Goal: Task Accomplishment & Management: Use online tool/utility

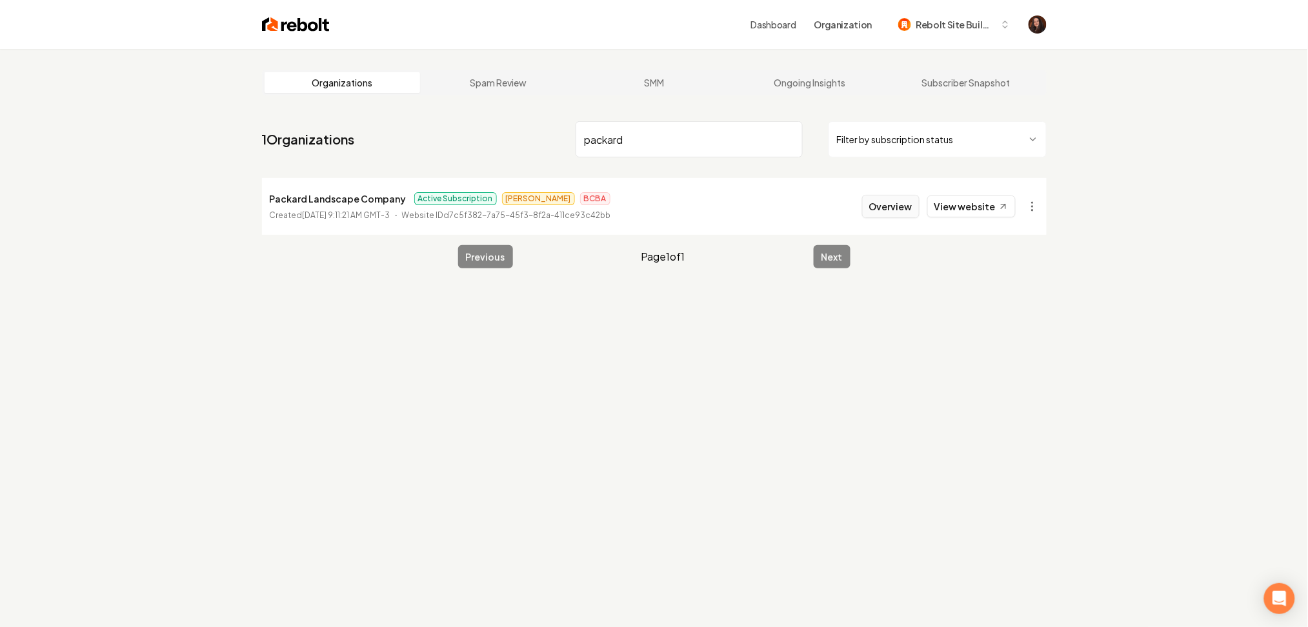
type input "packard"
click at [880, 216] on button "Overview" at bounding box center [890, 206] width 57 height 23
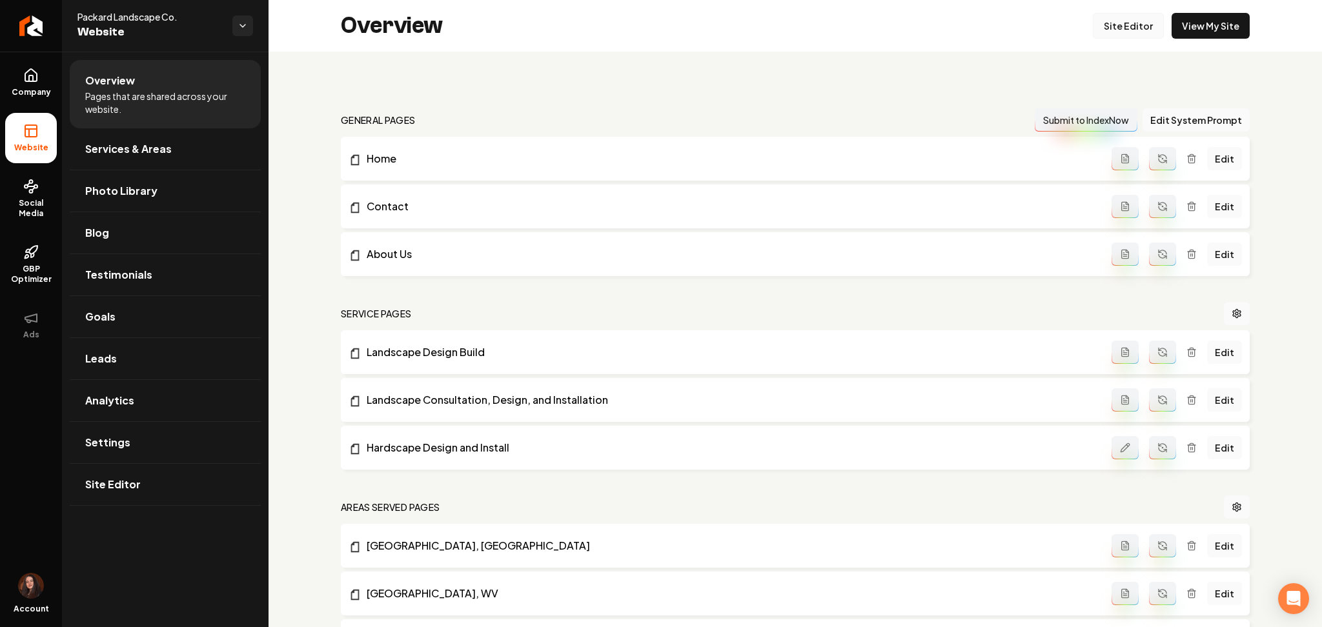
click at [1134, 25] on link "Site Editor" at bounding box center [1128, 26] width 71 height 26
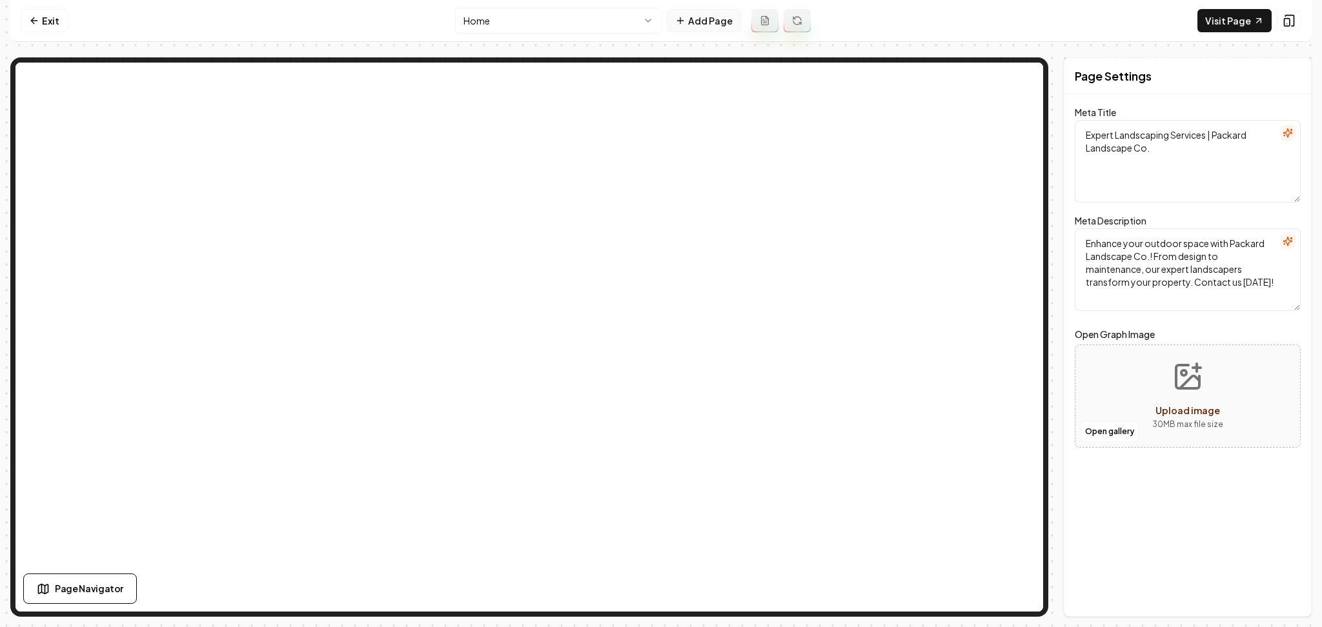
click at [727, 17] on button "Add Page" at bounding box center [704, 20] width 74 height 23
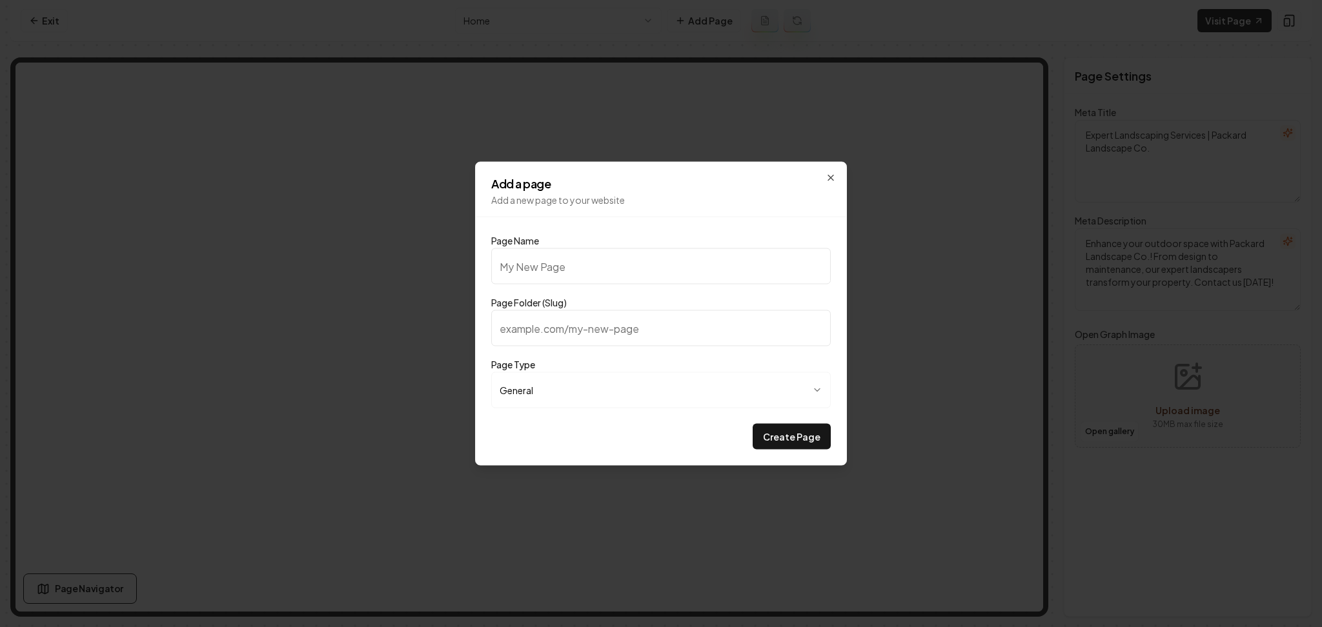
click at [594, 277] on input "Page Name" at bounding box center [660, 266] width 339 height 36
type input "P"
type input "p"
type input "Pr"
type input "pr"
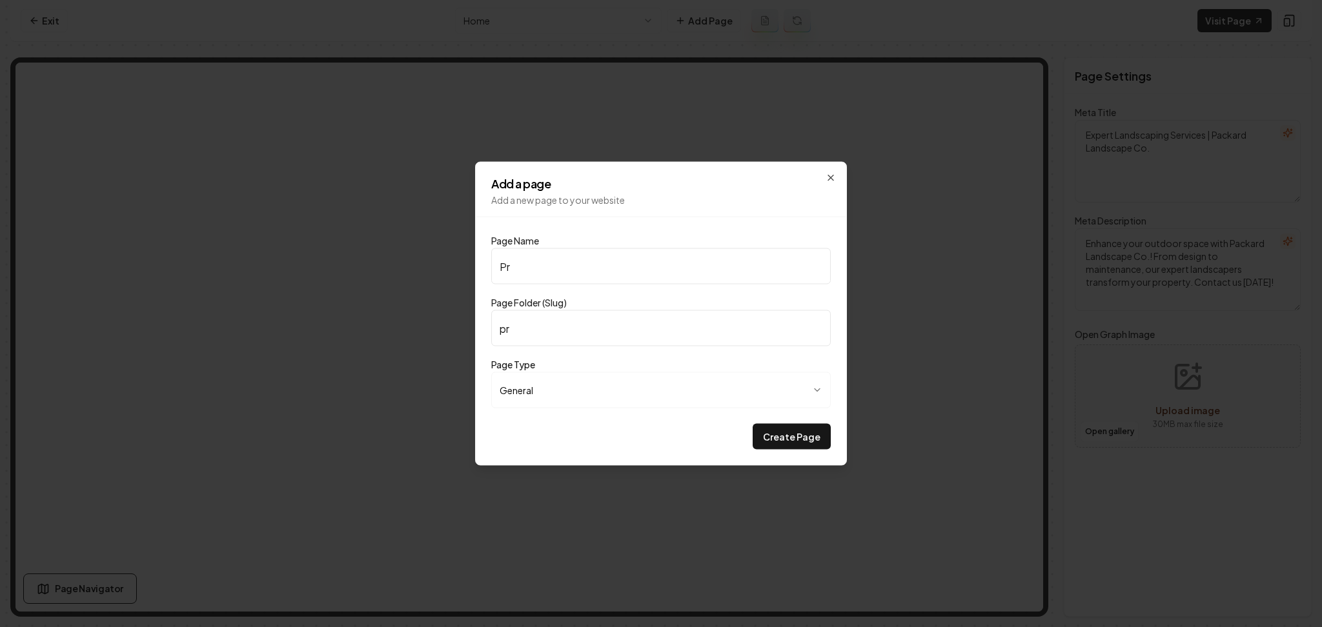
type input "Pri"
type input "pri"
type input "Pric"
type input "pric"
type input "Prici"
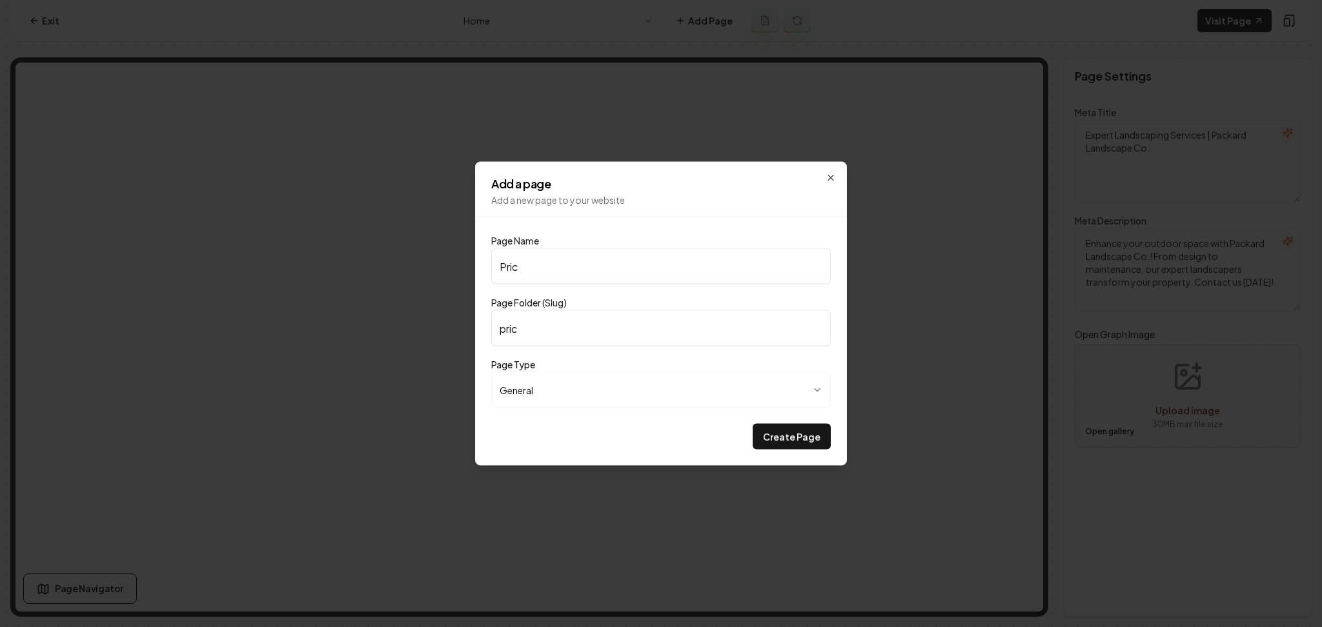
type input "prici"
type input "Pricin"
type input "pricin"
type input "Pricing"
type input "pricing"
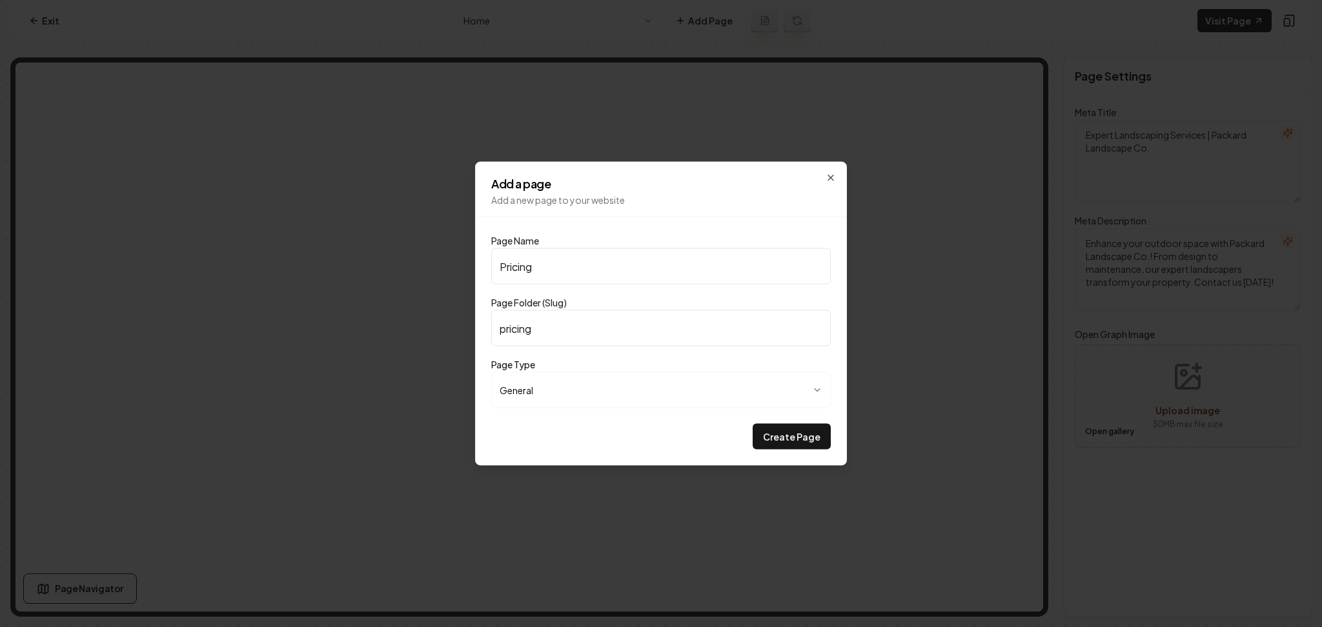
type input "Pricing"
click at [752, 424] on button "Create Page" at bounding box center [791, 437] width 78 height 26
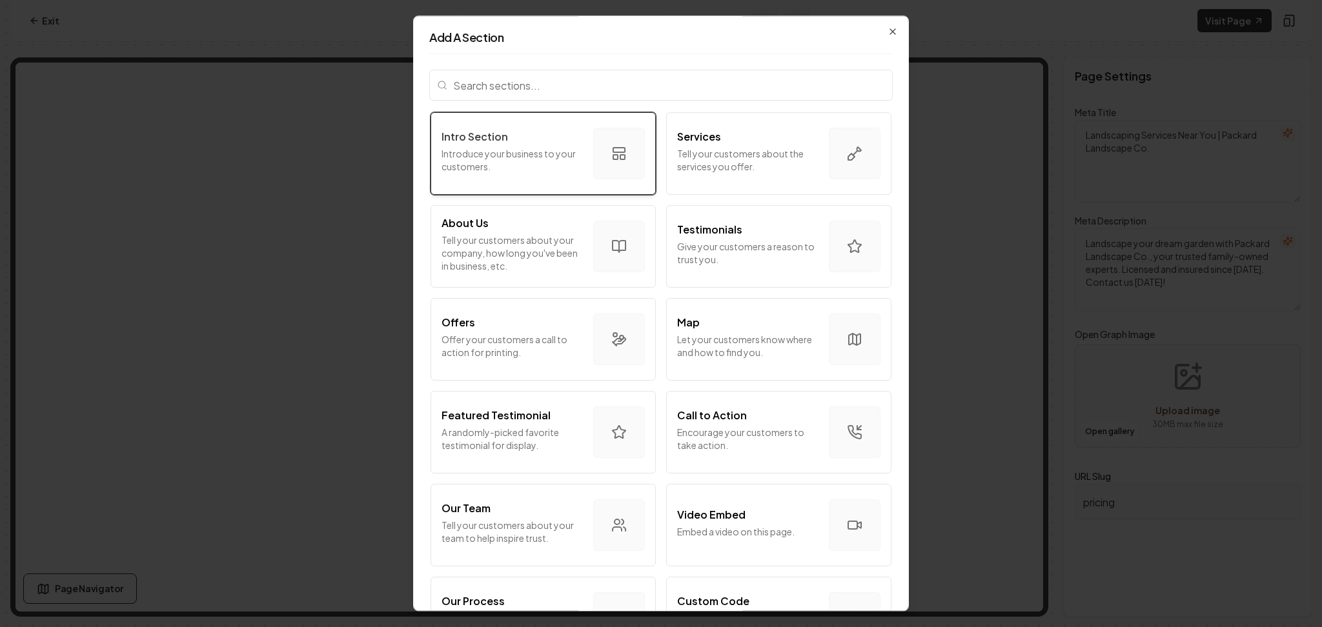
click at [497, 159] on p "Introduce your business to your customers." at bounding box center [511, 160] width 141 height 26
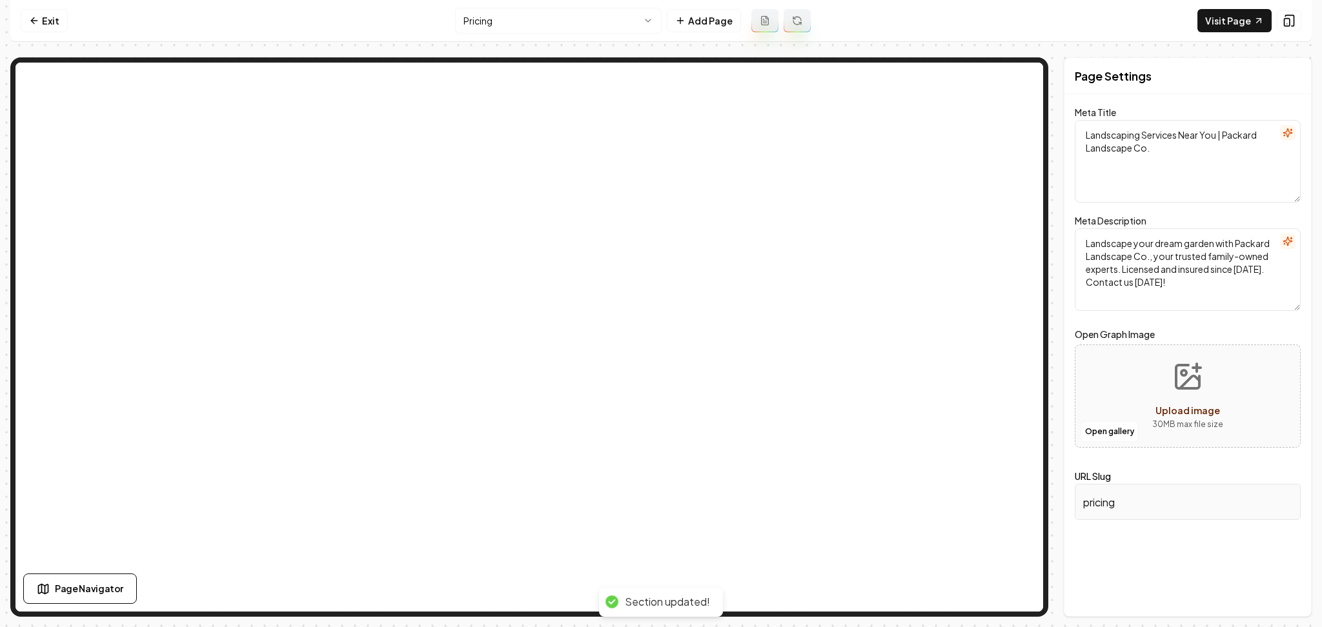
click at [499, 5] on nav "Exit Pricing Add Page Visit Page" at bounding box center [660, 21] width 1301 height 42
click at [490, 22] on html "Computer Required This feature is only available on a computer. Please switch t…" at bounding box center [661, 313] width 1322 height 627
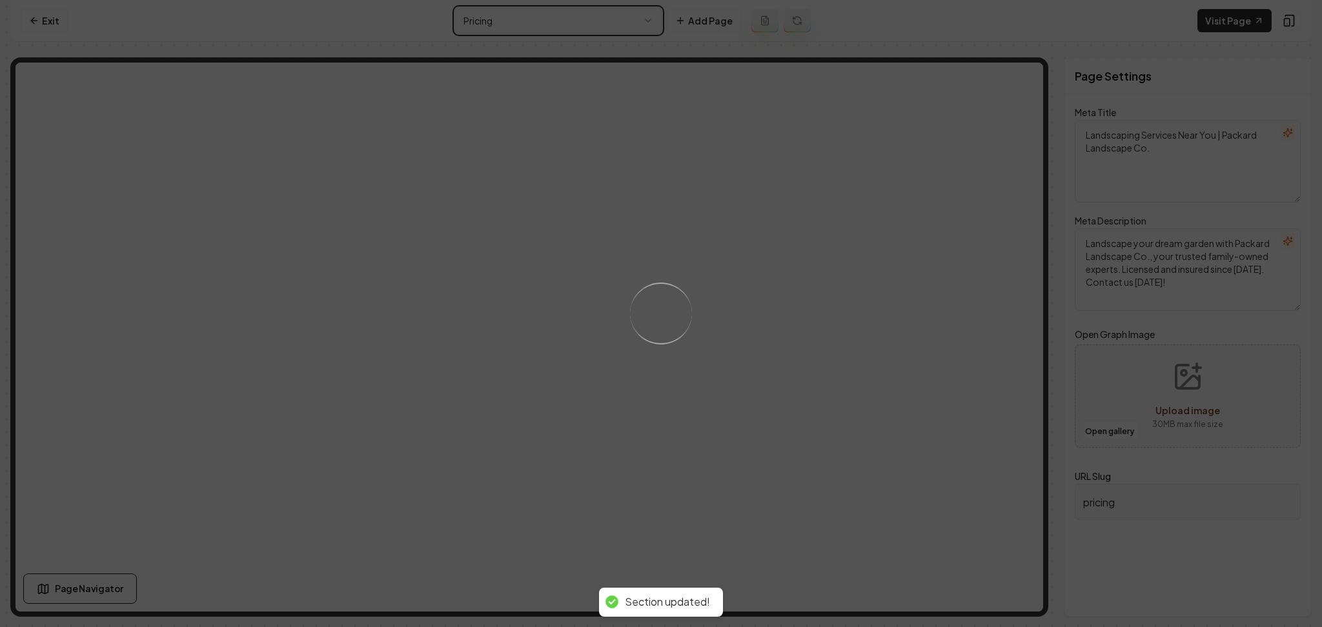
type textarea "Expert Landscaping Services | Packard Landscape Co."
type textarea "Enhance your outdoor space with Packard Landscape Co.! From design to maintenan…"
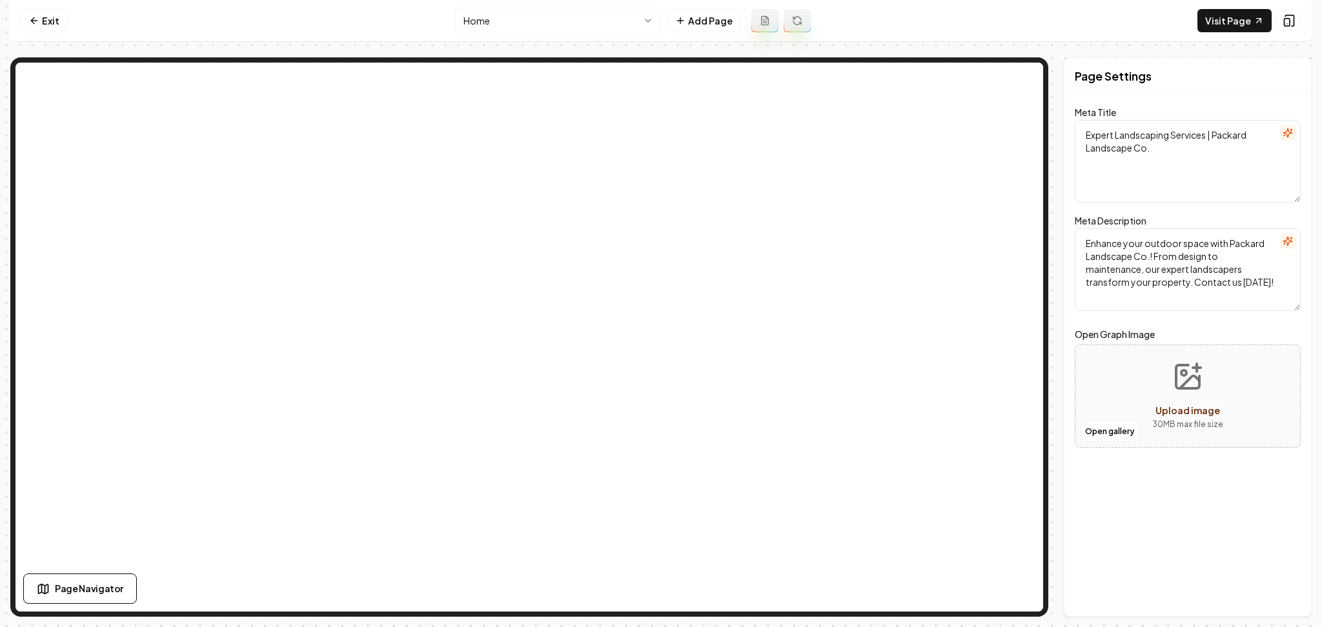
click at [523, 20] on html "Computer Required This feature is only available on a computer. Please switch t…" at bounding box center [661, 313] width 1322 height 627
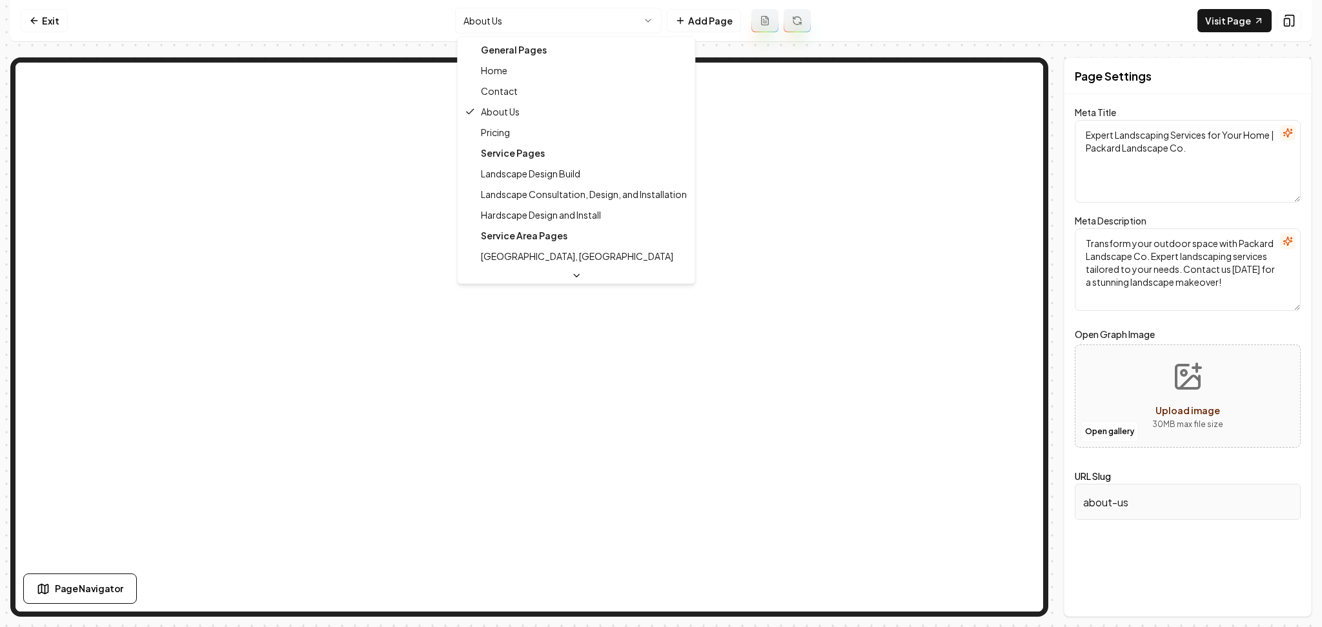
click at [553, 19] on html "Computer Required This feature is only available on a computer. Please switch t…" at bounding box center [661, 313] width 1322 height 627
type textarea "Landscaping Services Near You | Packard Landscape Co."
type textarea "Landscape your dream garden with Packard Landscape Co., your trusted family-own…"
type input "pricing"
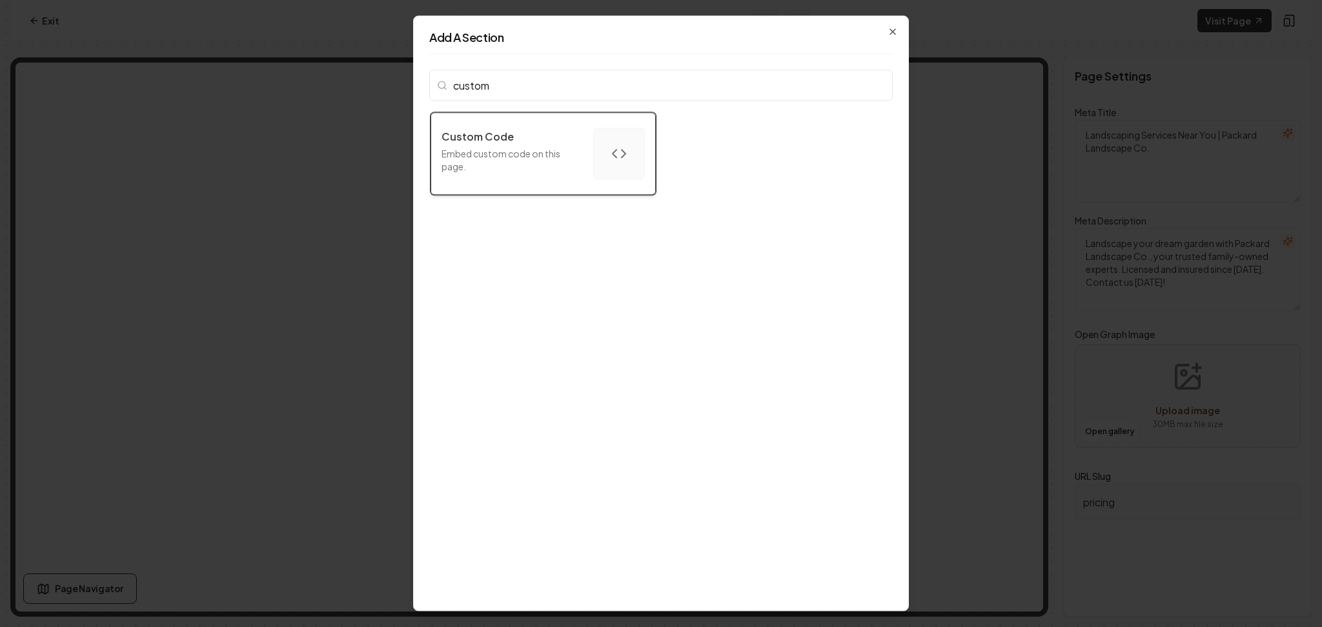
type input "custom"
click at [509, 134] on p "Custom Code" at bounding box center [477, 136] width 72 height 15
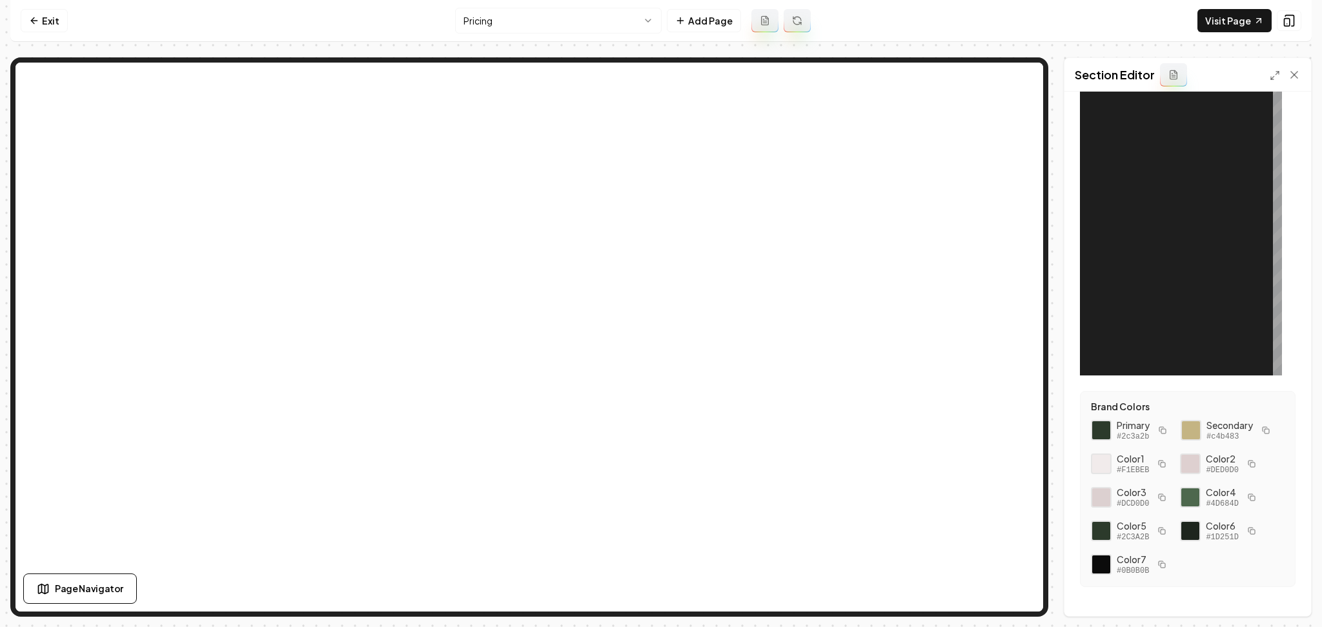
scroll to position [152, 0]
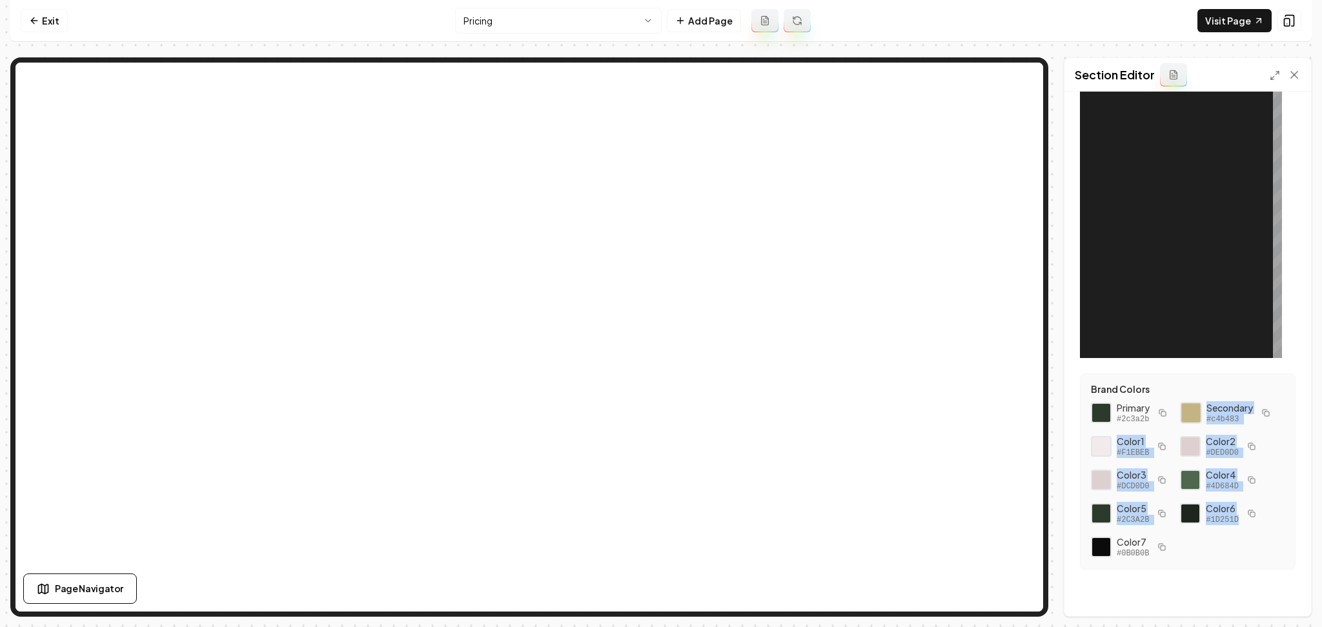
drag, startPoint x: 1235, startPoint y: 562, endPoint x: 1098, endPoint y: 403, distance: 209.6
click at [1098, 403] on div "Brand Colors Primary #2c3a2b Secondary #c4b483 Color 1 #F1EBEB Color 2 #DED0D0 …" at bounding box center [1188, 472] width 216 height 196
click at [1194, 556] on div "Primary #2c3a2b Secondary #c4b483 Color 1 #F1EBEB Color 2 #DED0D0 Color 3 #DCD0…" at bounding box center [1188, 479] width 194 height 157
drag, startPoint x: 1256, startPoint y: 568, endPoint x: 1159, endPoint y: 532, distance: 103.1
click at [1159, 532] on div "Brand Colors Primary #2c3a2b Secondary #c4b483 Color 1 #F1EBEB Color 2 #DED0D0 …" at bounding box center [1188, 472] width 216 height 196
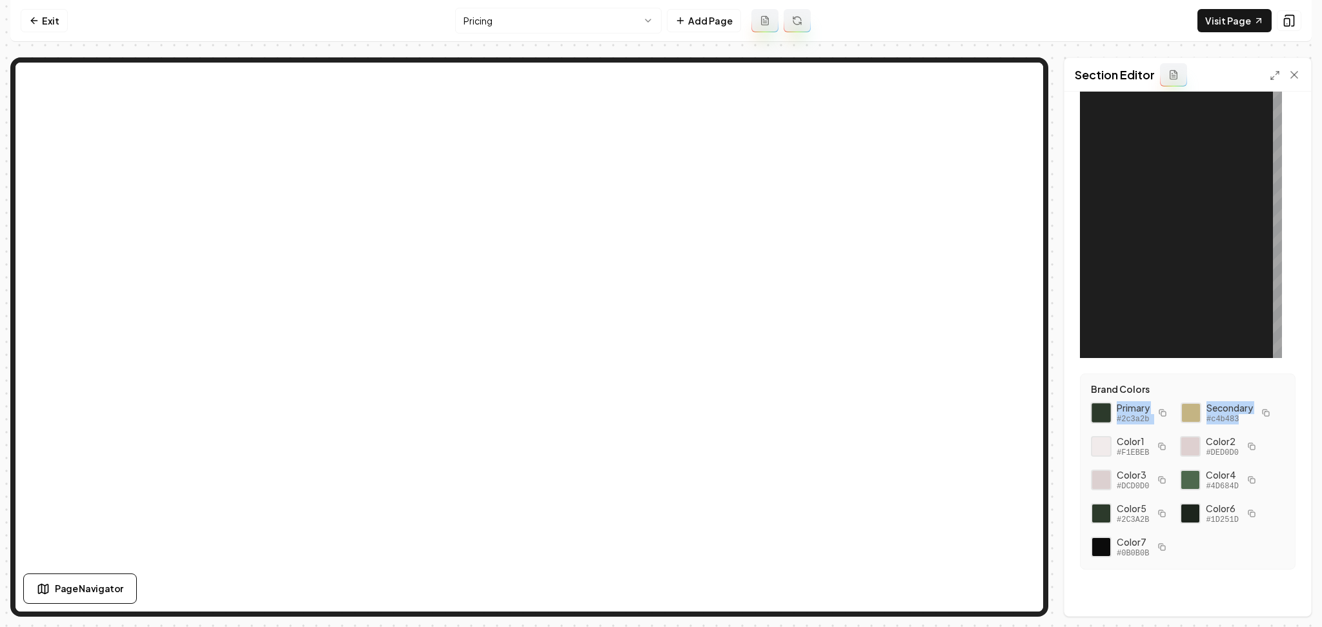
drag, startPoint x: 1151, startPoint y: 414, endPoint x: 1102, endPoint y: 370, distance: 65.8
click at [1102, 401] on div "Primary #2c3a2b Secondary #c4b483 Color 1 #F1EBEB Color 2 #DED0D0 Color 3 #DCD0…" at bounding box center [1188, 479] width 194 height 157
copy div "Primary #2c3a2b Secondary #c4b483"
click at [1196, 192] on div at bounding box center [1201, 196] width 161 height 323
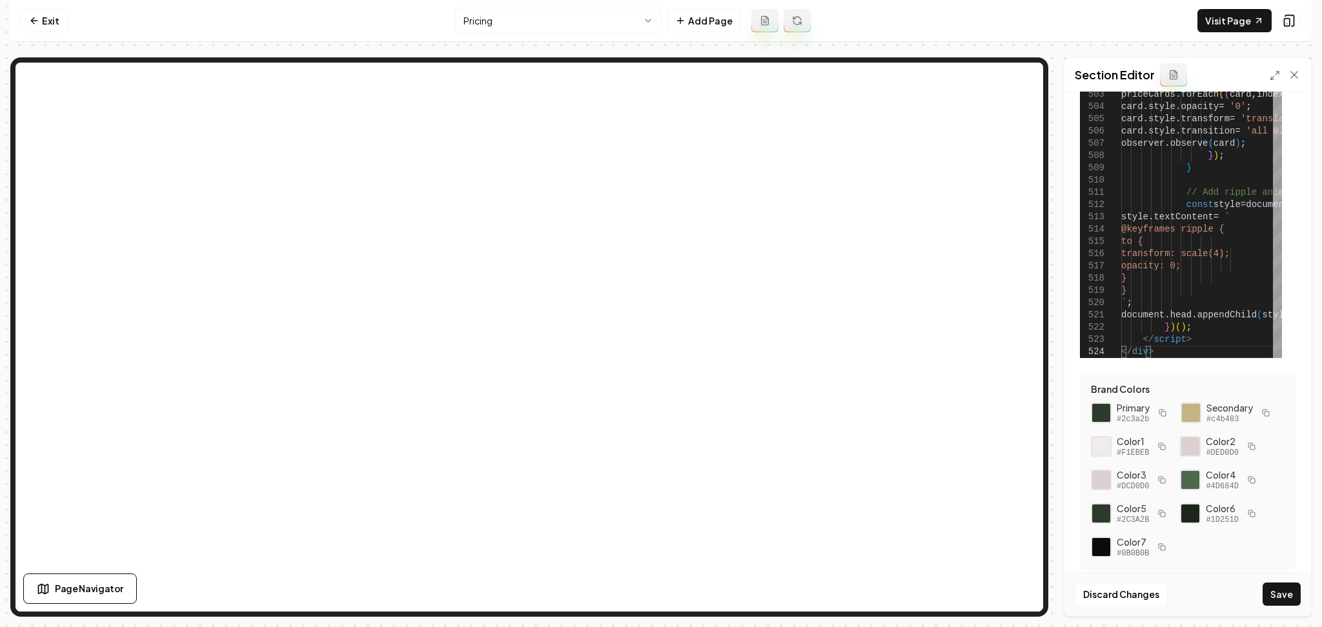
click at [1285, 589] on button "Save" at bounding box center [1281, 594] width 38 height 23
click at [1238, 23] on link "Visit Page" at bounding box center [1234, 20] width 74 height 23
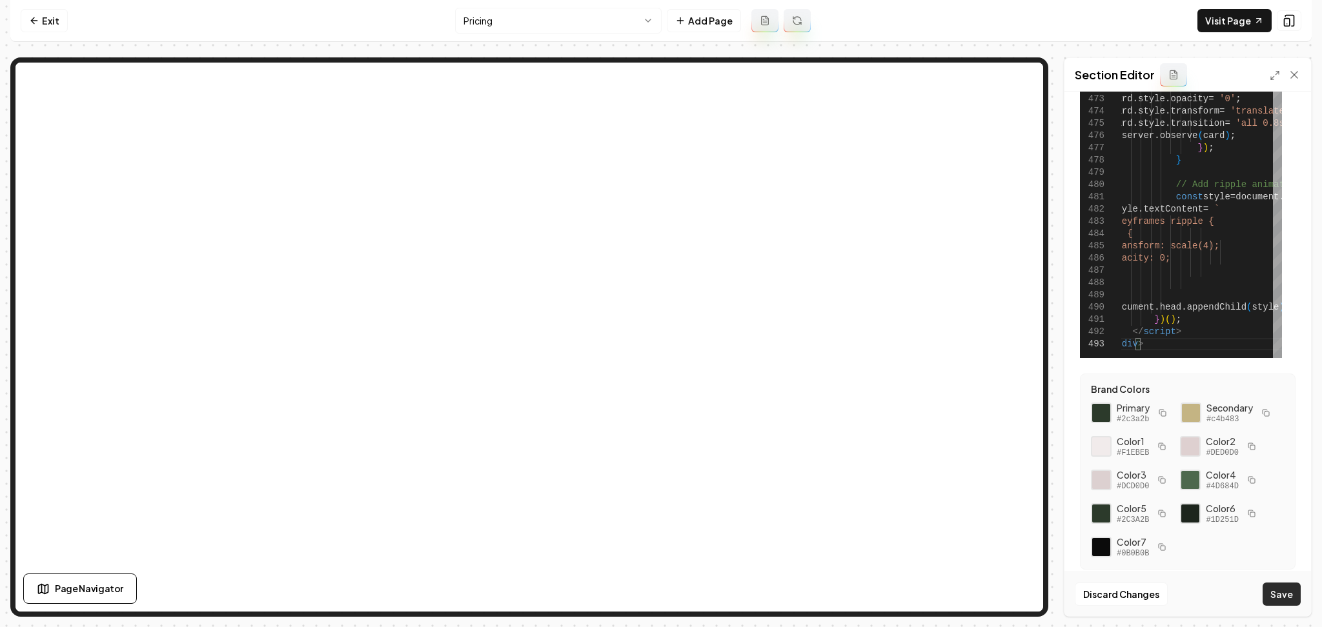
click at [1293, 592] on button "Save" at bounding box center [1281, 594] width 38 height 23
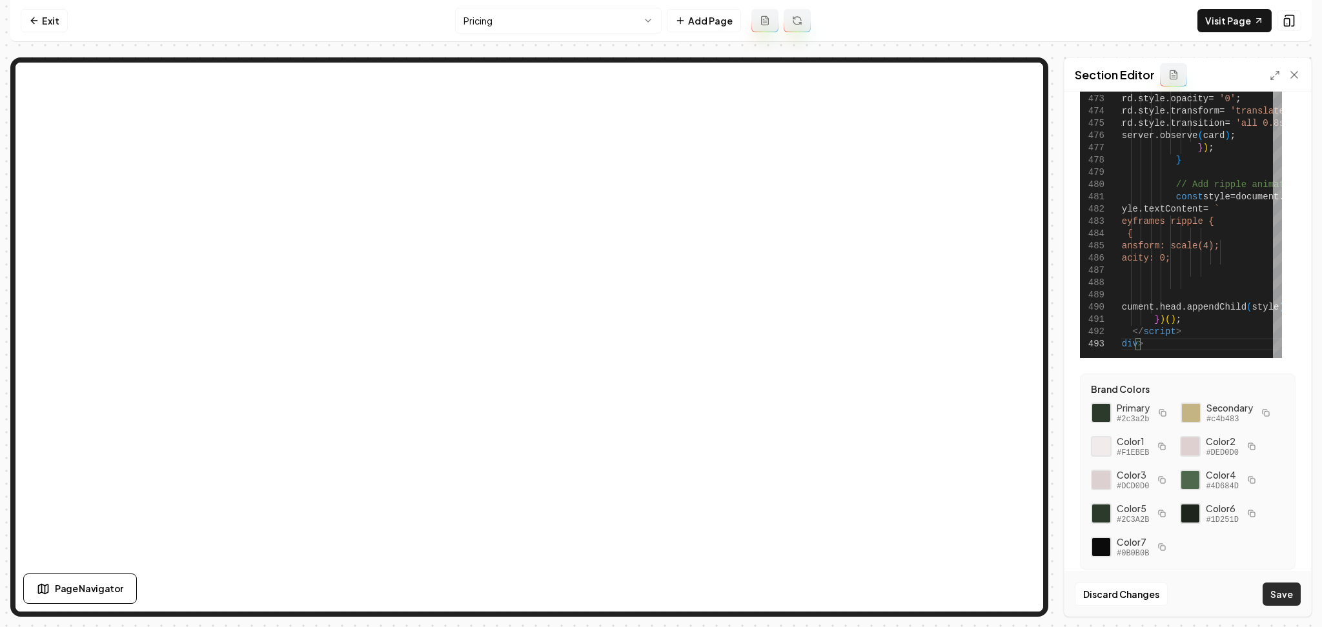
click at [1279, 603] on button "Save" at bounding box center [1281, 594] width 38 height 23
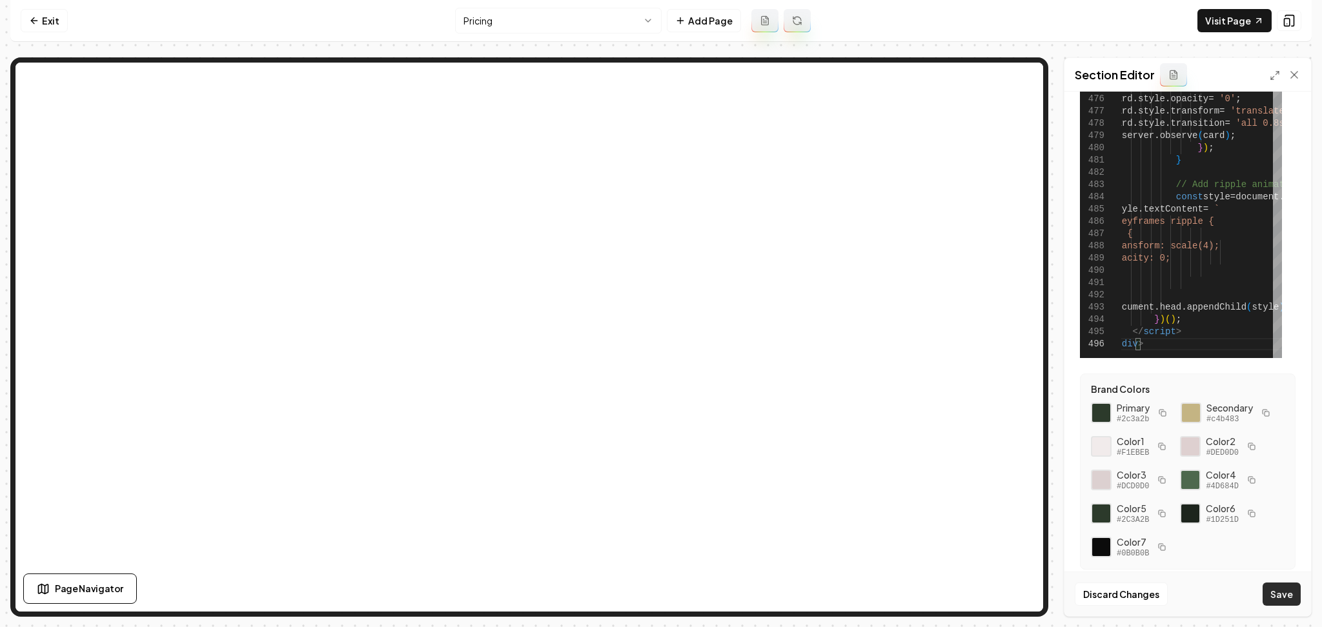
click at [1281, 598] on button "Save" at bounding box center [1281, 594] width 38 height 23
type textarea "**********"
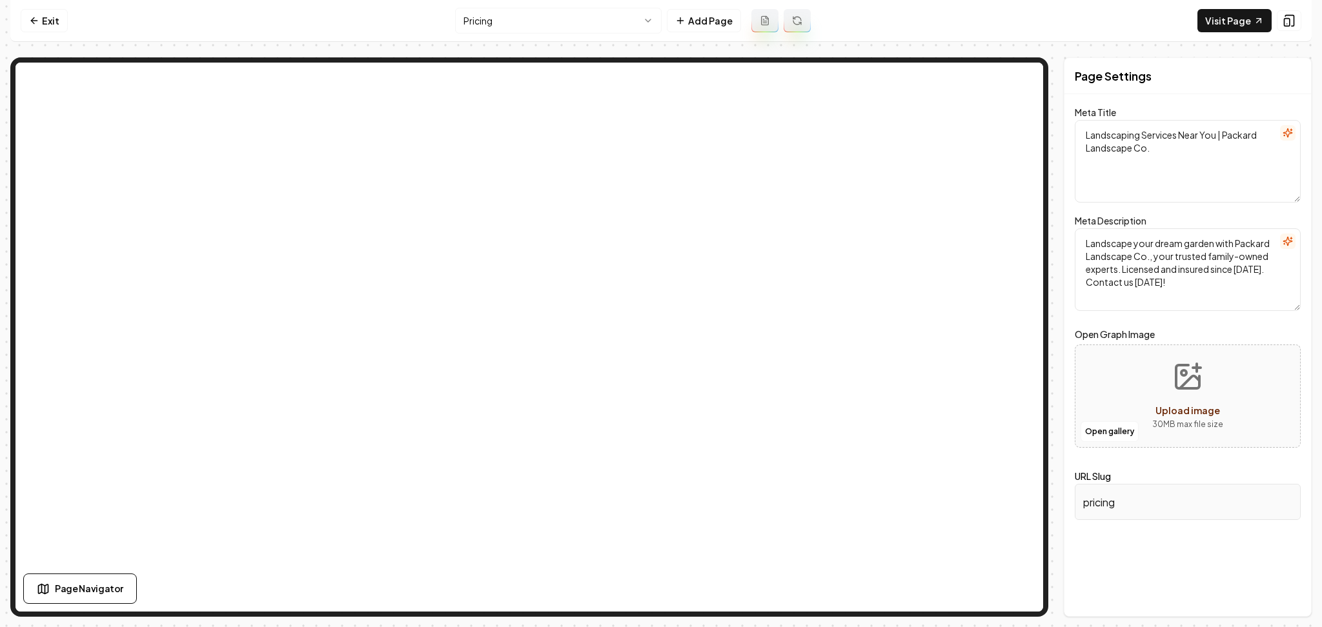
scroll to position [0, 0]
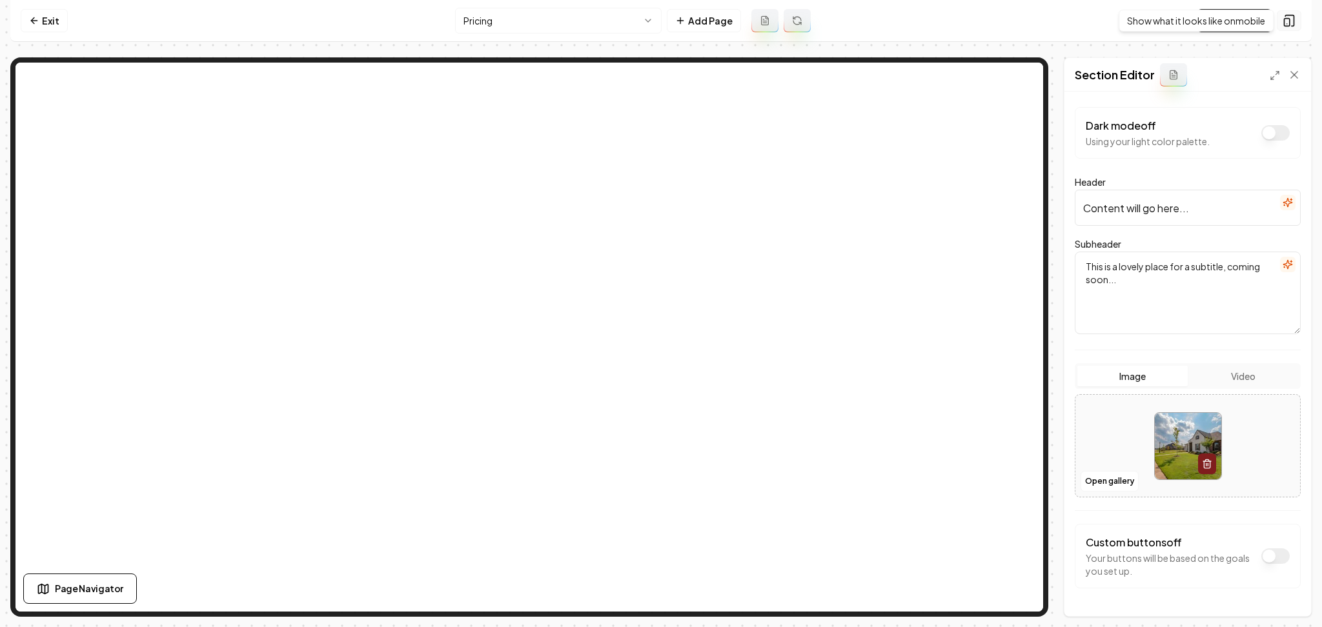
click at [1293, 21] on icon at bounding box center [1288, 20] width 13 height 13
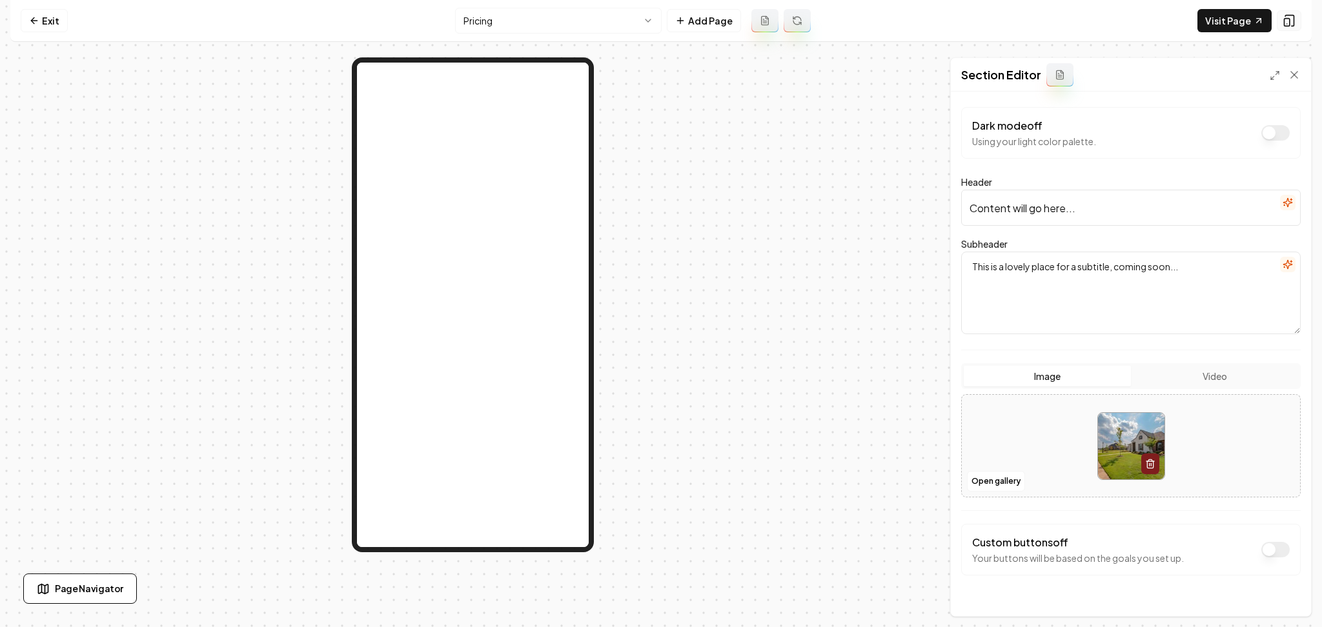
click at [1293, 21] on icon at bounding box center [1288, 20] width 13 height 13
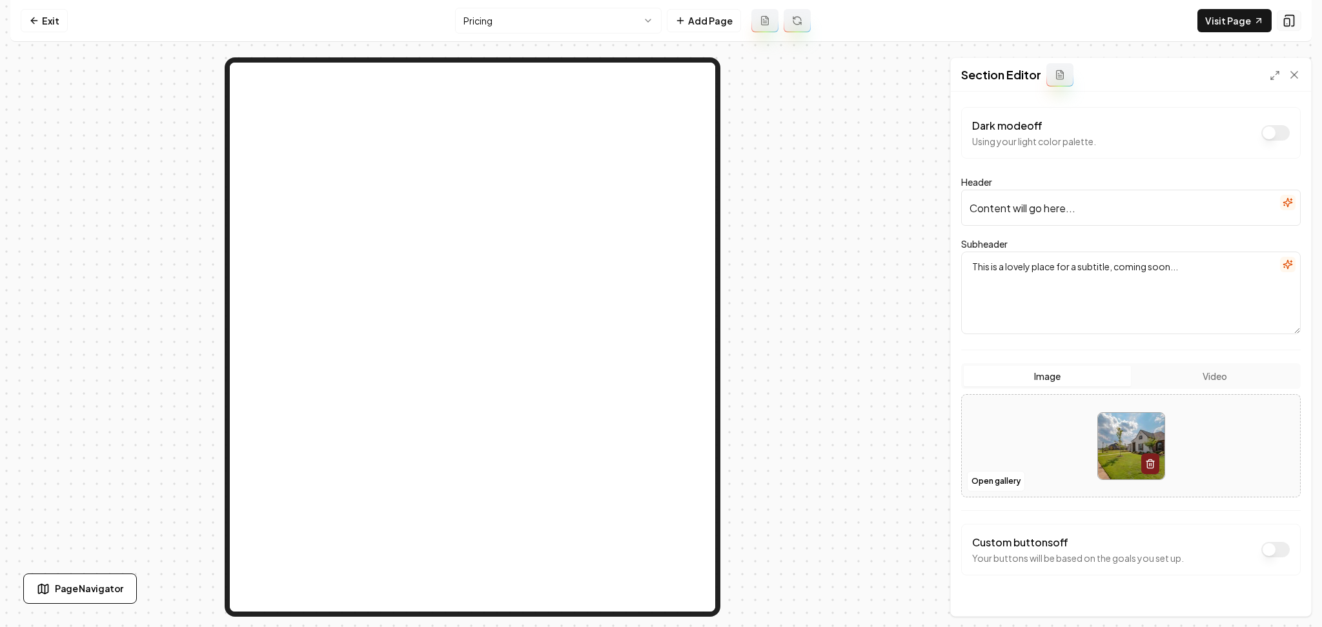
click at [1293, 21] on icon at bounding box center [1288, 20] width 13 height 13
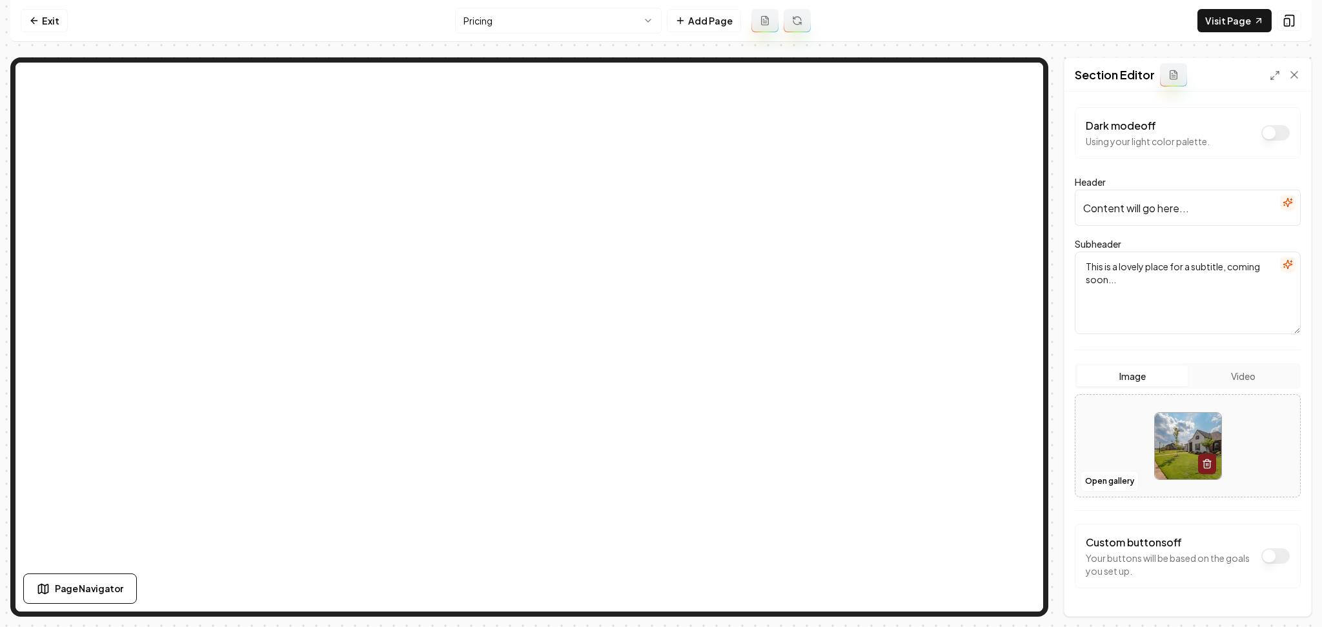
click at [1284, 198] on input "Content will go here..." at bounding box center [1187, 208] width 226 height 36
click at [1282, 199] on icon "button" at bounding box center [1287, 202] width 10 height 10
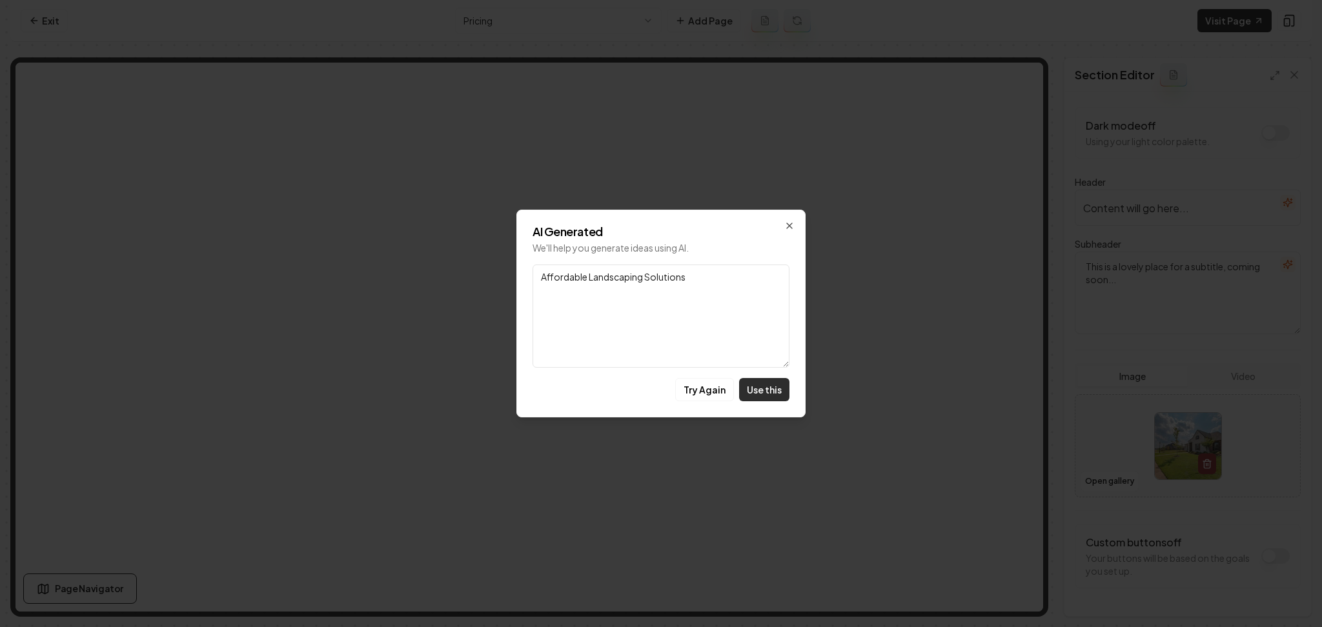
click at [767, 382] on button "Use this" at bounding box center [764, 389] width 50 height 23
type input "Affordable Landscaping Solutions"
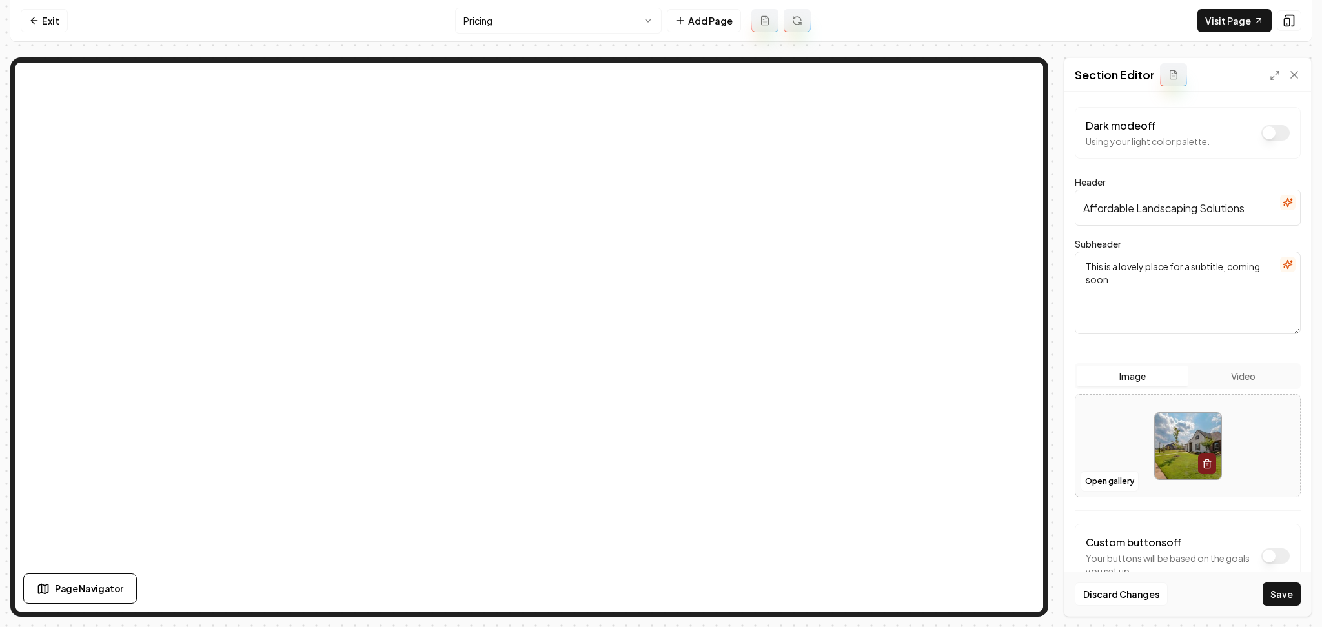
click at [1282, 268] on icon "button" at bounding box center [1287, 264] width 10 height 10
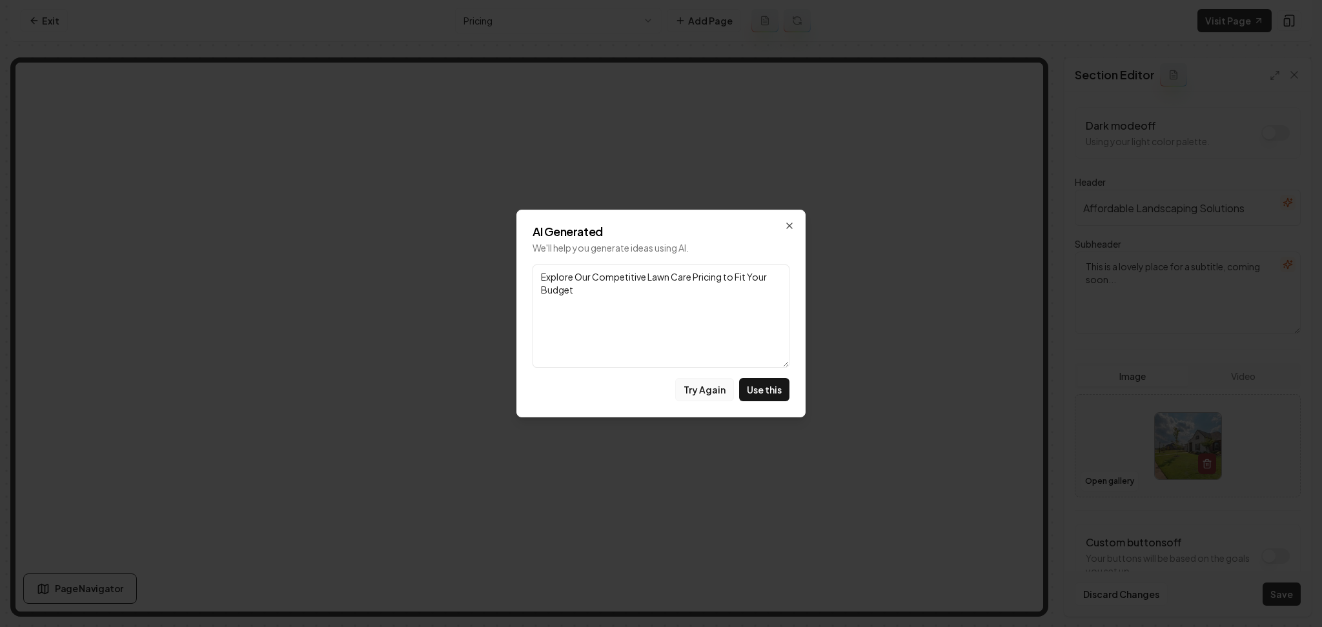
click at [703, 394] on button "Try Again" at bounding box center [704, 389] width 59 height 23
click at [761, 394] on button "Use this" at bounding box center [764, 389] width 50 height 23
type textarea "Discover Transparent Pricing Tailored for Your Perfect Landscape Transformation!"
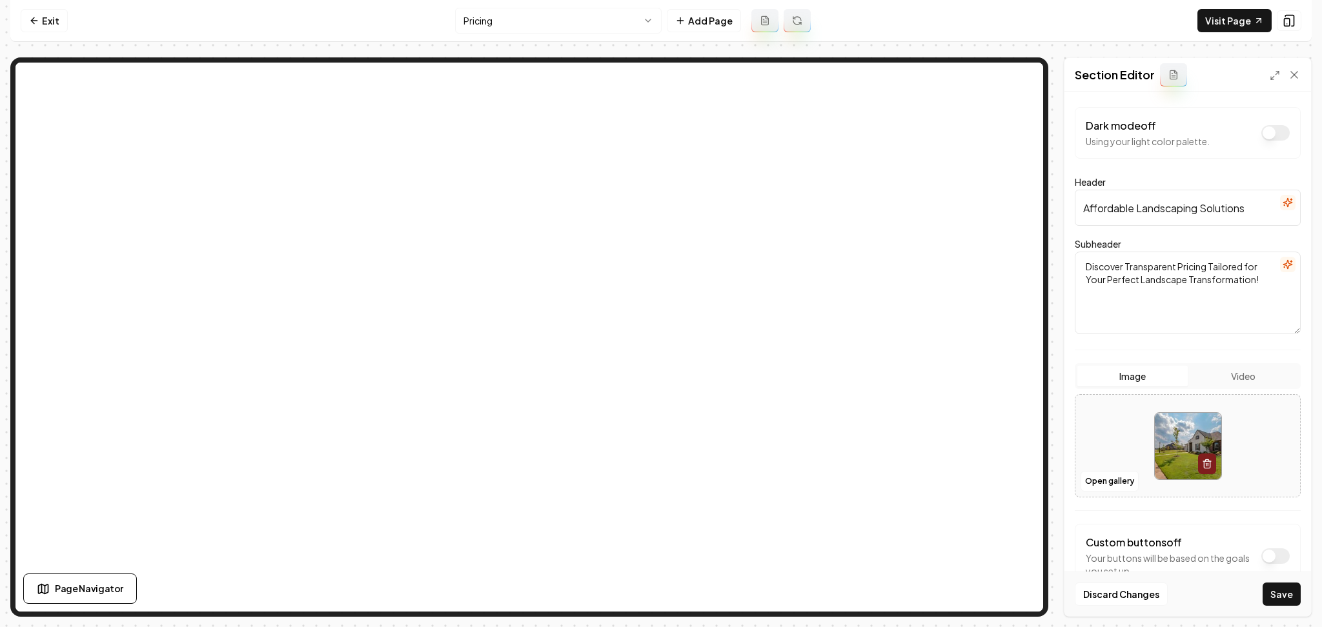
click at [1282, 205] on icon "button" at bounding box center [1287, 202] width 10 height 10
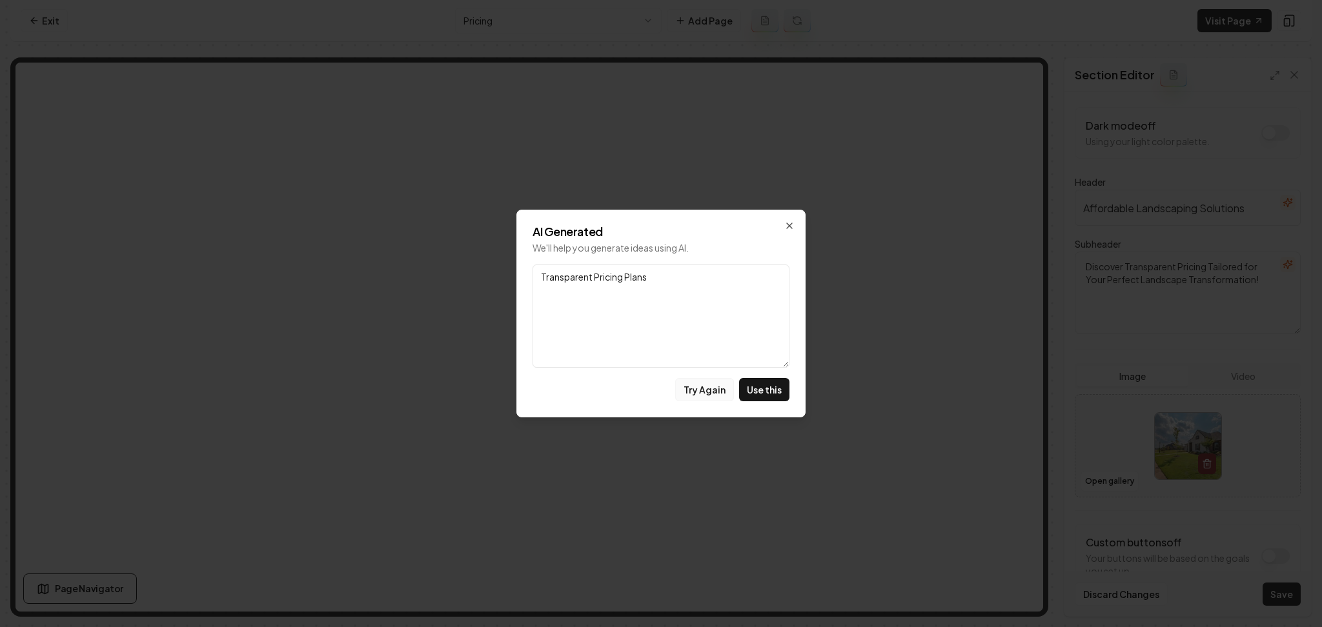
drag, startPoint x: 724, startPoint y: 394, endPoint x: 716, endPoint y: 394, distance: 7.7
click at [723, 394] on button "Try Again" at bounding box center [704, 389] width 59 height 23
click at [714, 394] on button "Try Again" at bounding box center [704, 389] width 59 height 23
click at [714, 393] on button "Try Again" at bounding box center [704, 389] width 59 height 23
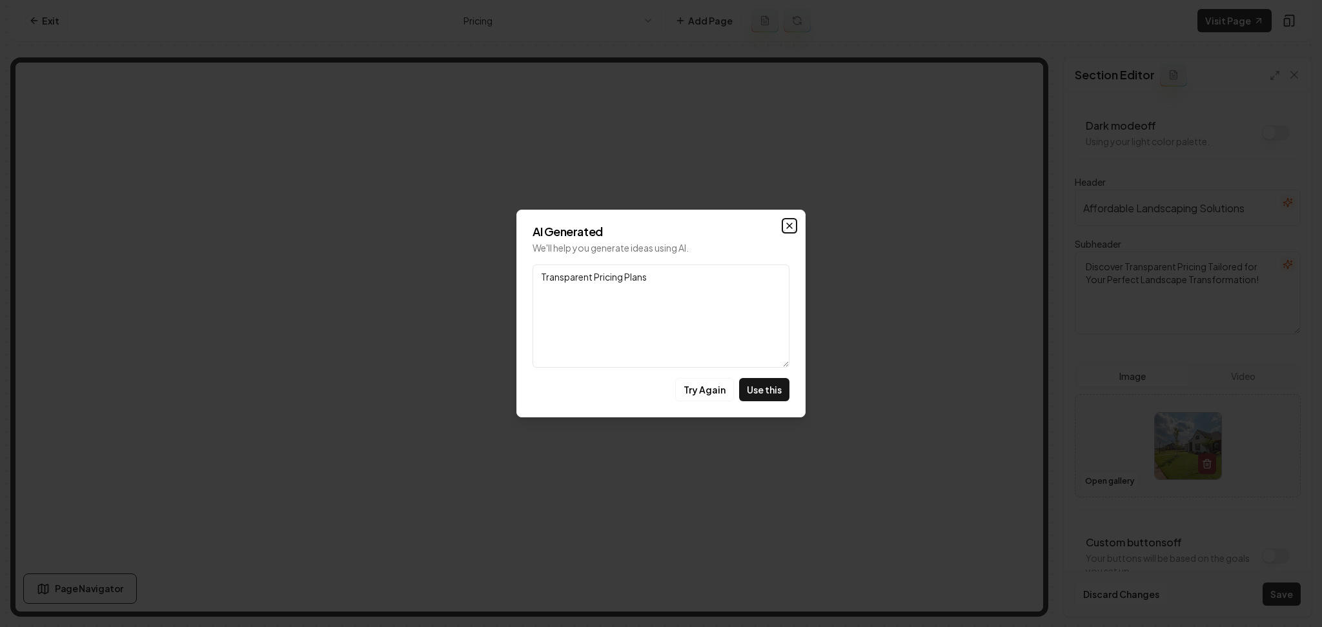
click at [789, 227] on icon "button" at bounding box center [789, 226] width 10 height 10
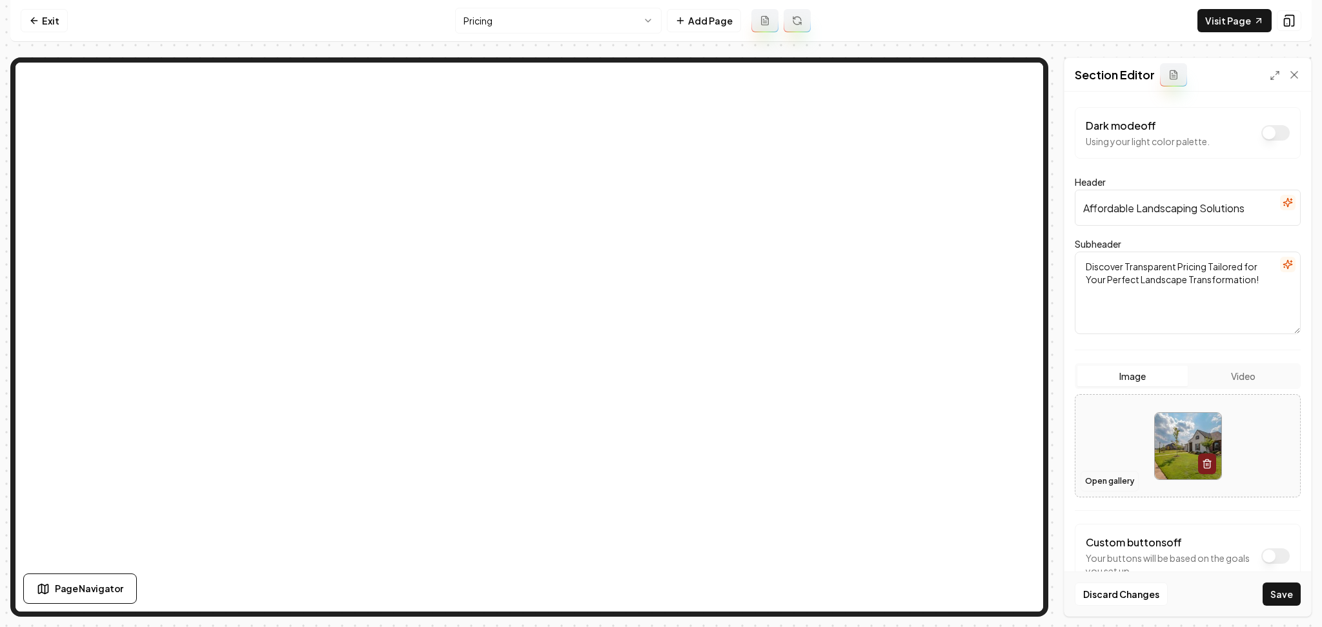
click at [1129, 478] on button "Open gallery" at bounding box center [1109, 481] width 58 height 21
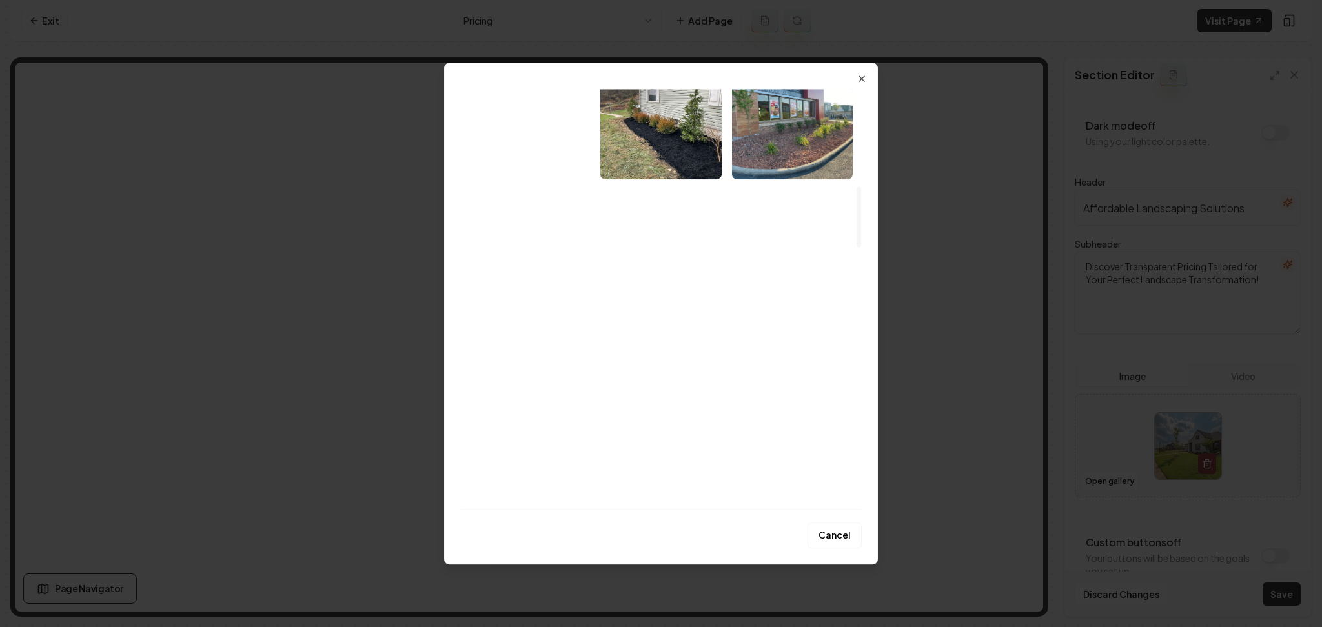
scroll to position [516, 0]
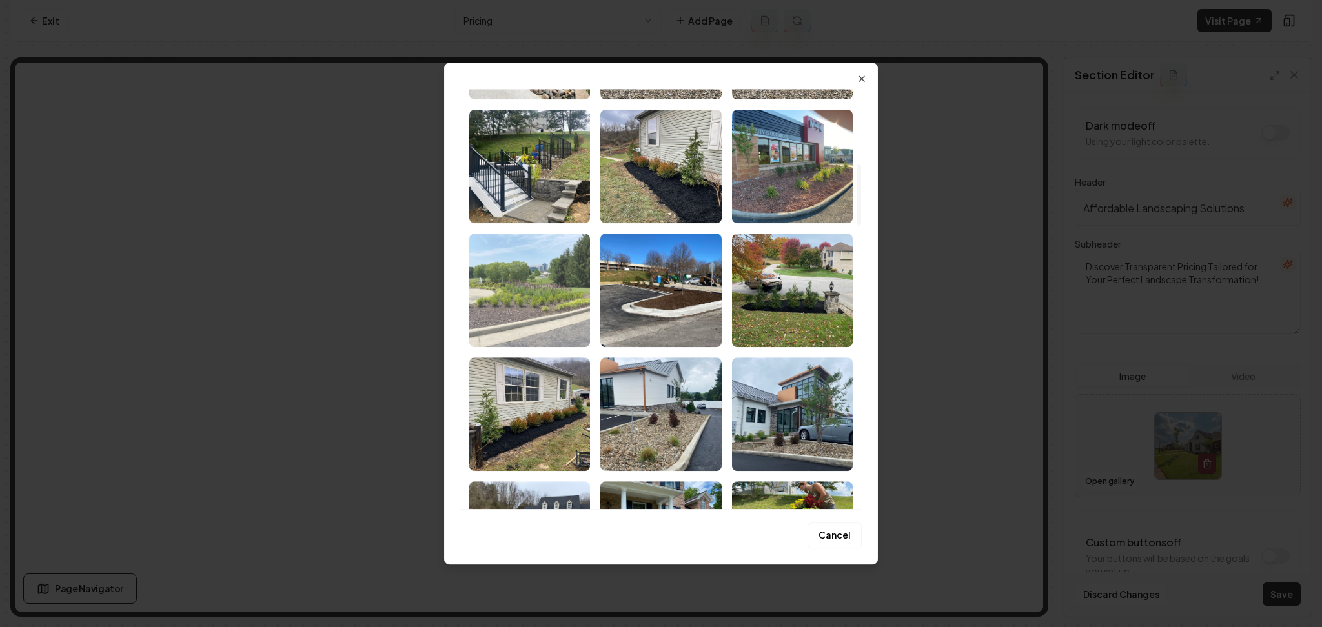
click at [552, 268] on img "Select image image_66f6a191e375273f60484784.webp" at bounding box center [529, 291] width 121 height 114
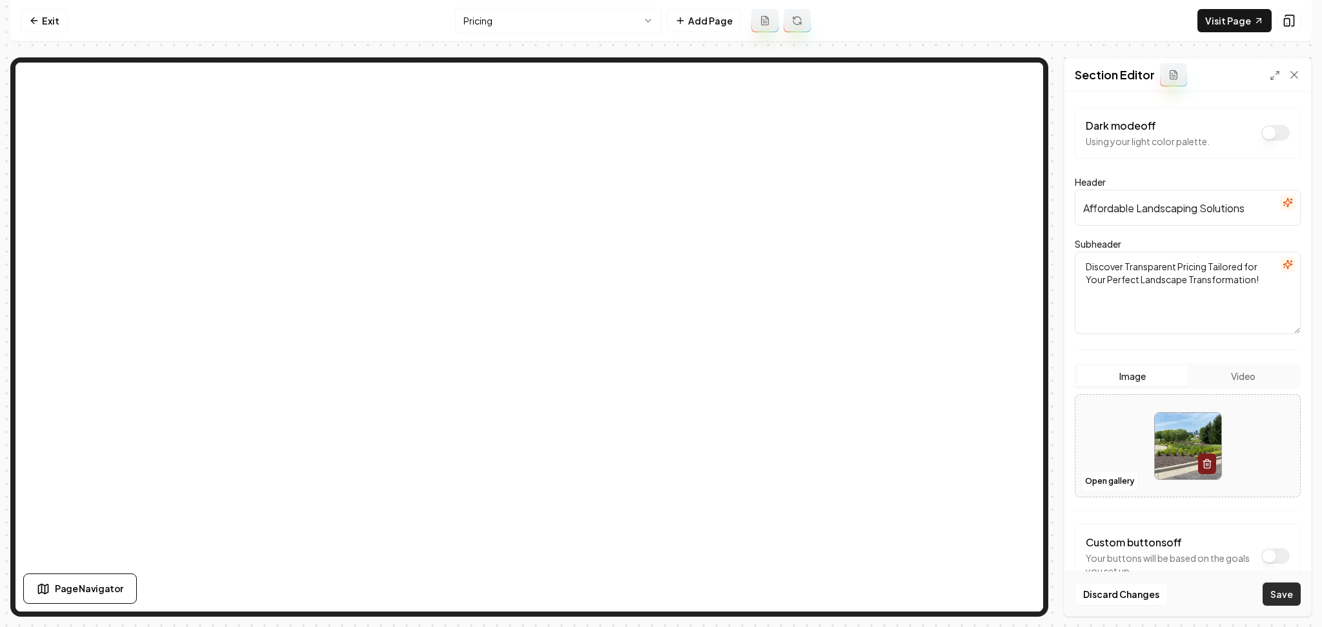
click at [1286, 598] on button "Save" at bounding box center [1281, 594] width 38 height 23
click at [1130, 481] on button "Open gallery" at bounding box center [1109, 481] width 58 height 21
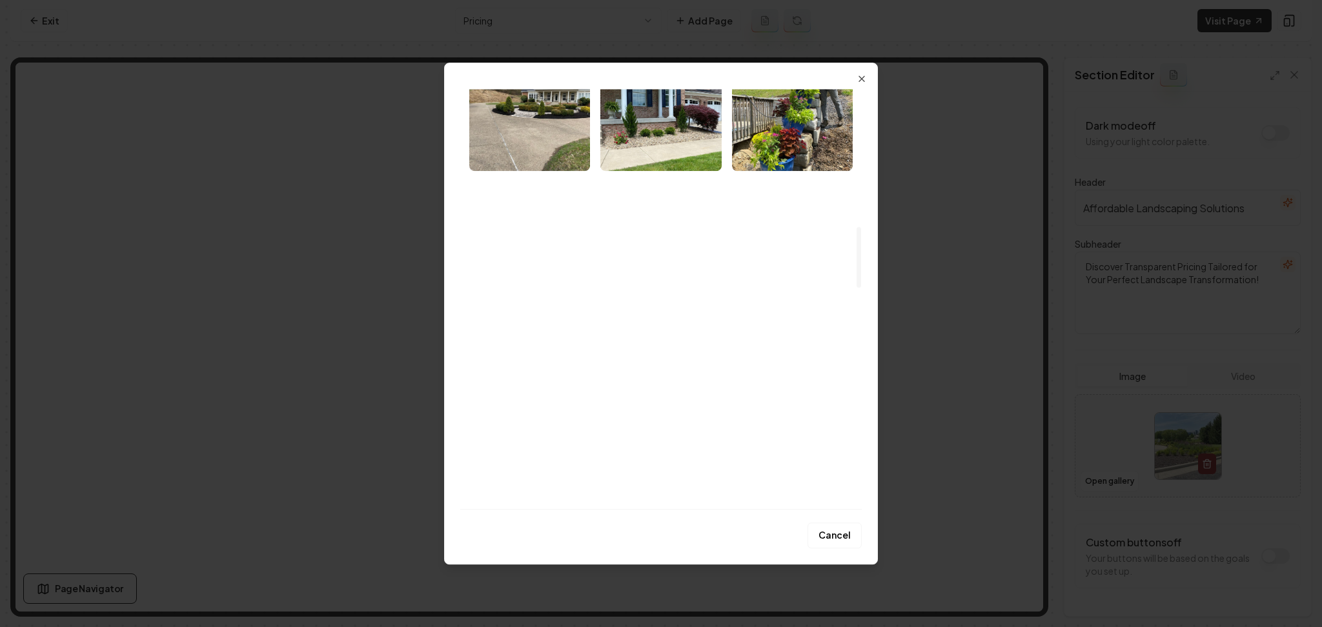
scroll to position [946, 0]
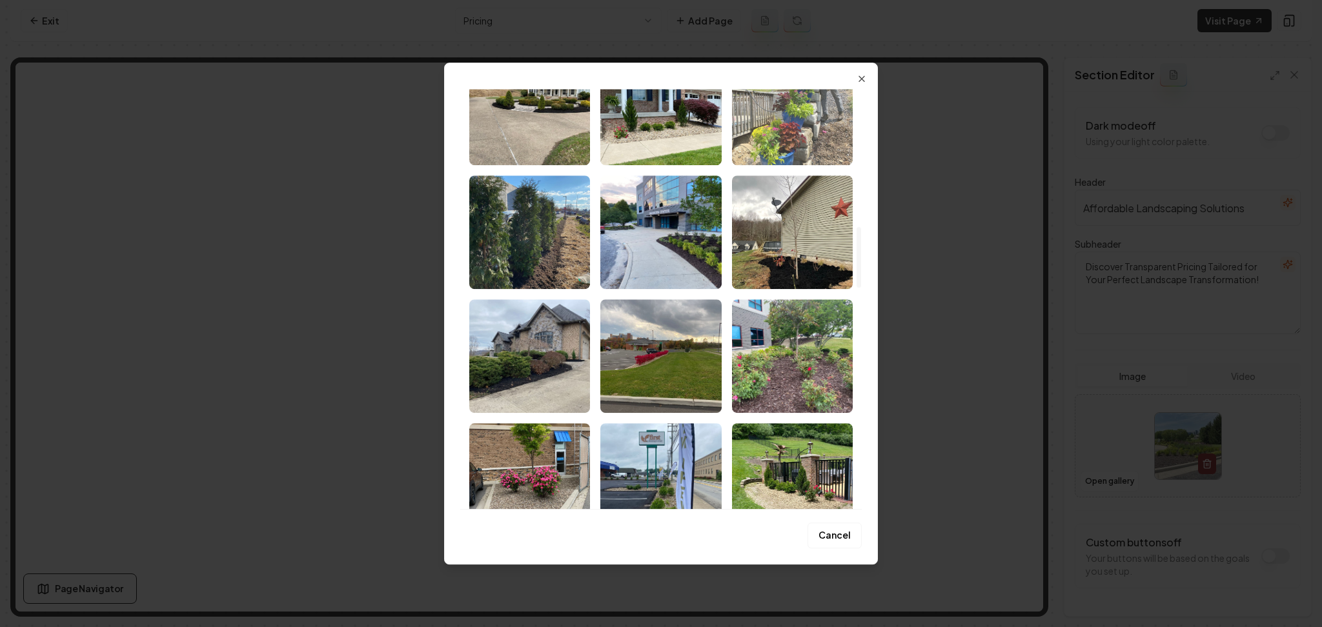
click at [842, 112] on img "Select image image_66f6a191e375273f604845e3.webp" at bounding box center [792, 109] width 121 height 114
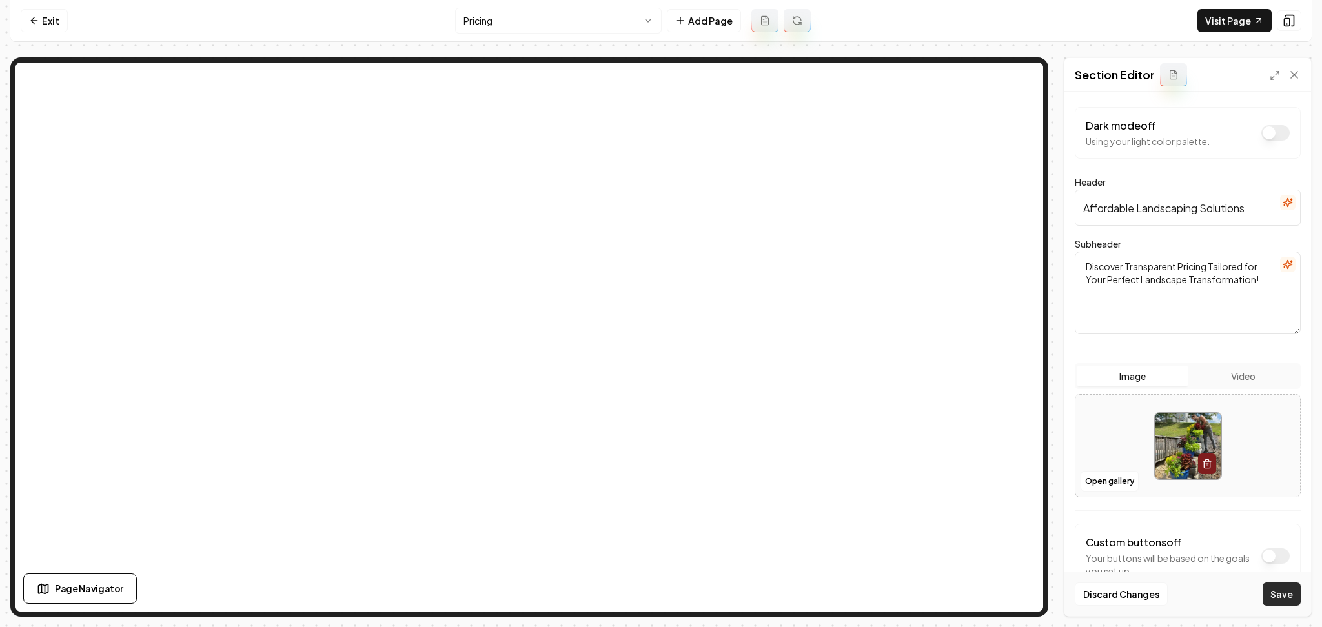
click at [1291, 585] on button "Save" at bounding box center [1281, 594] width 38 height 23
click at [1119, 481] on button "Open gallery" at bounding box center [1109, 481] width 58 height 21
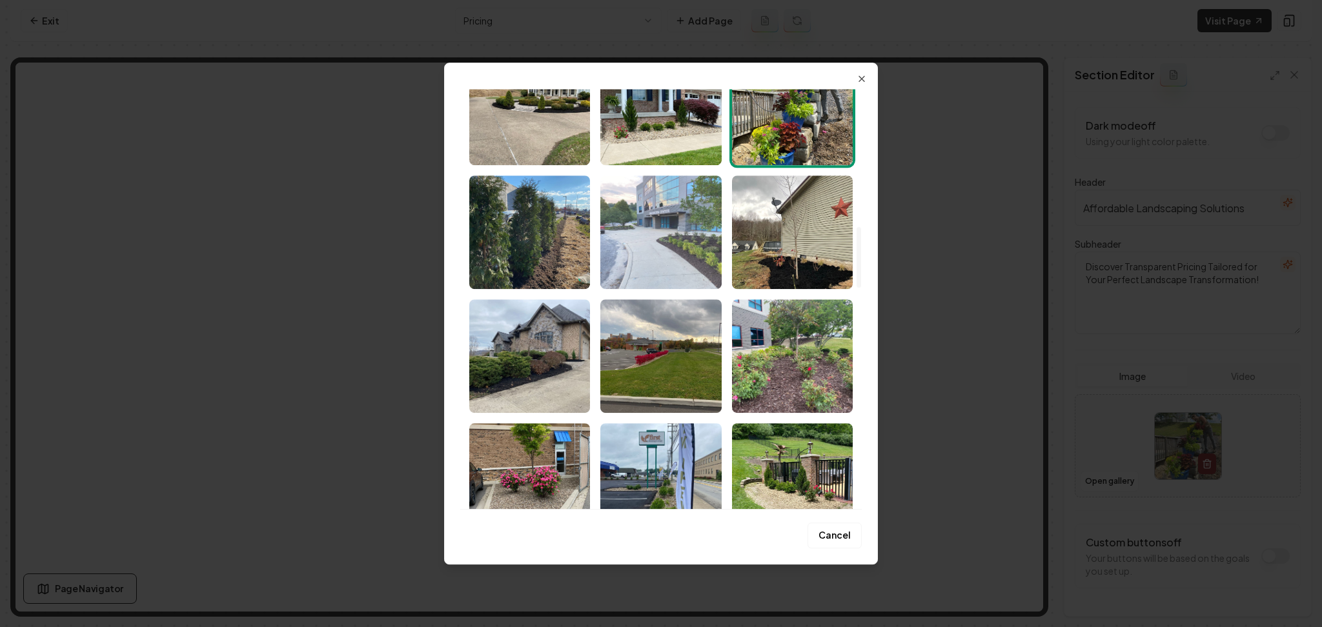
click at [657, 253] on img "Select image image_66f6a191e375273f604848b1.webp" at bounding box center [660, 233] width 121 height 114
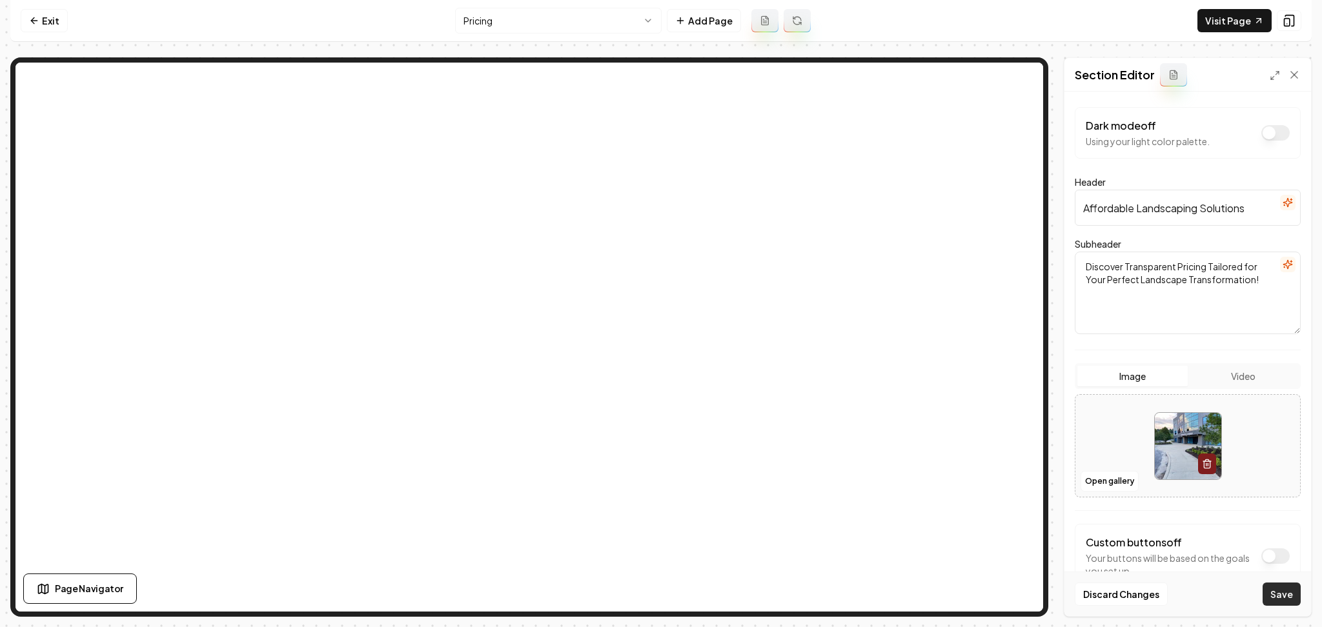
click at [1275, 586] on button "Save" at bounding box center [1281, 594] width 38 height 23
click at [1102, 474] on button "Open gallery" at bounding box center [1109, 481] width 58 height 21
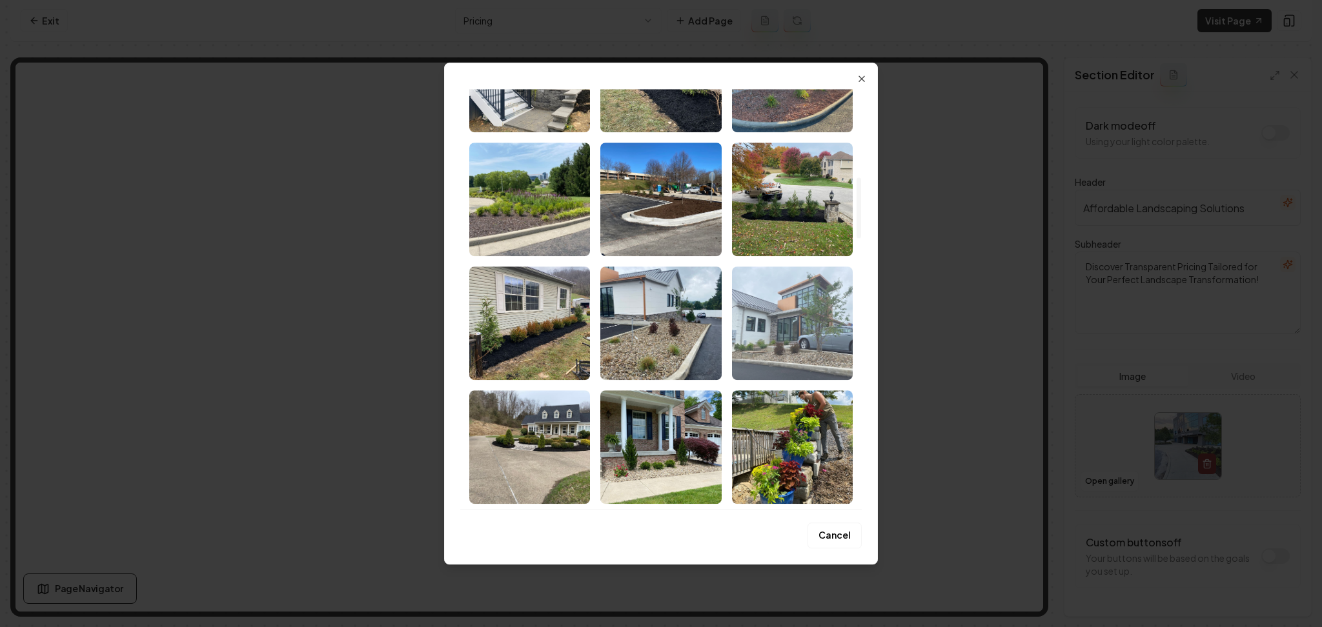
scroll to position [602, 0]
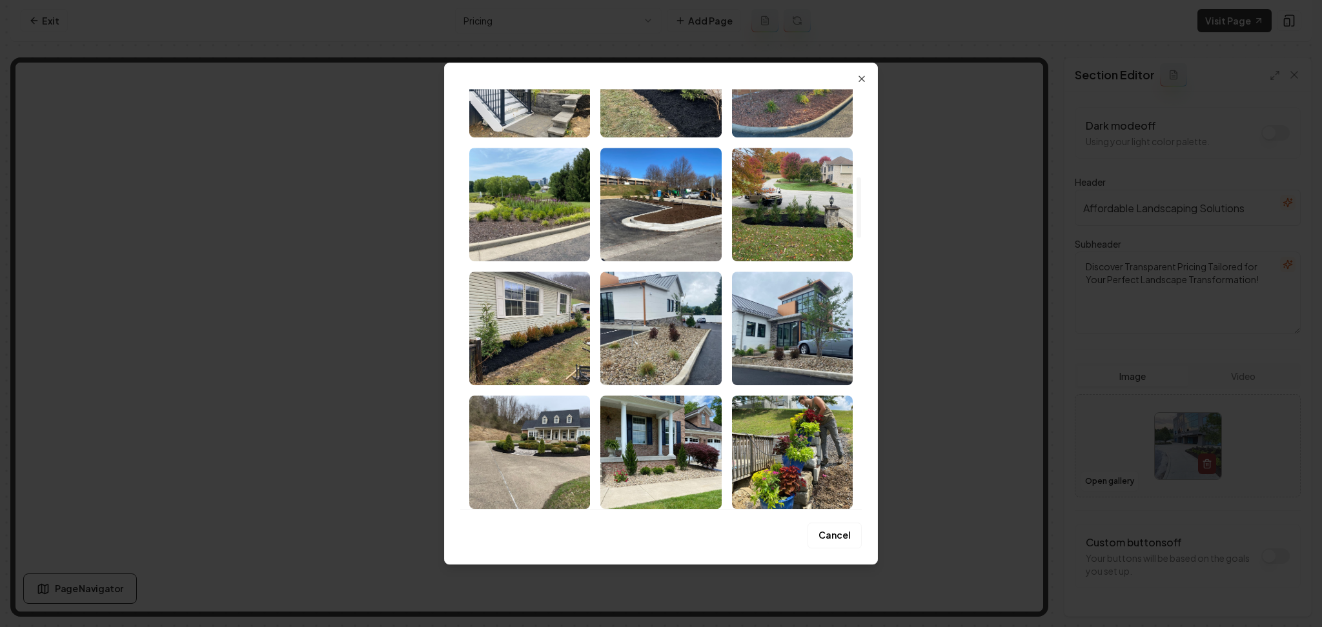
click at [782, 237] on img "Select image image_66f6a191e375273f604848ec.webp" at bounding box center [792, 205] width 121 height 114
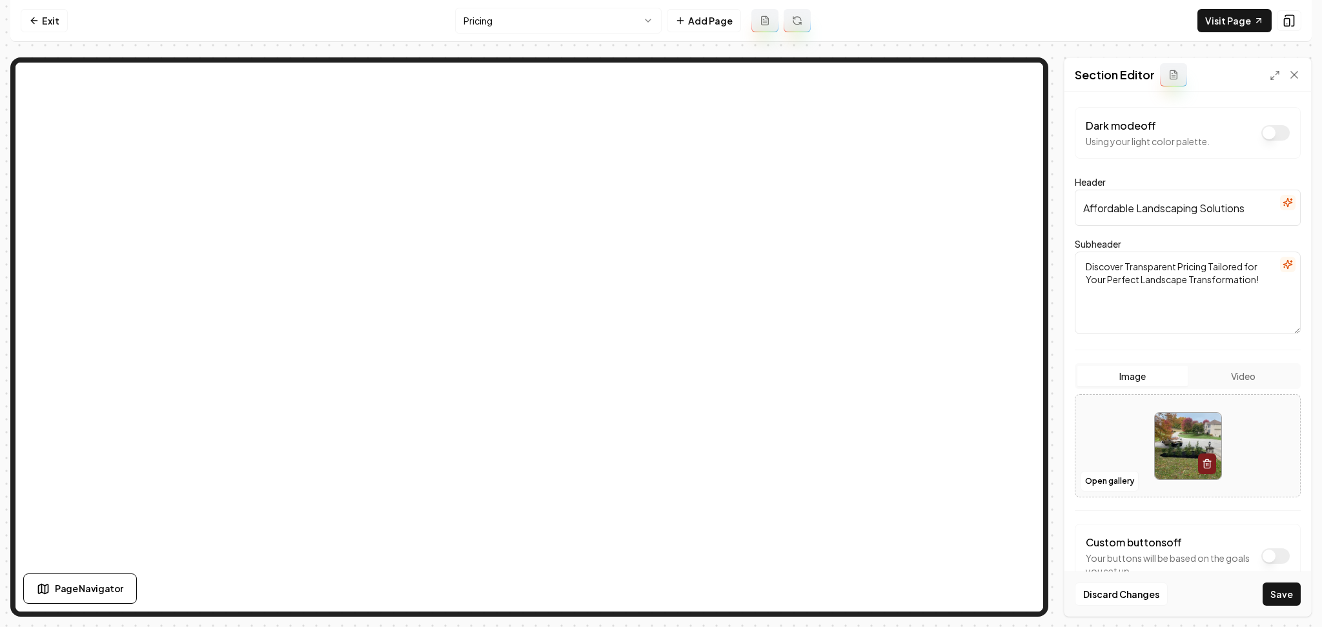
click at [1273, 596] on button "Save" at bounding box center [1281, 594] width 38 height 23
click at [1099, 480] on button "Open gallery" at bounding box center [1109, 481] width 58 height 21
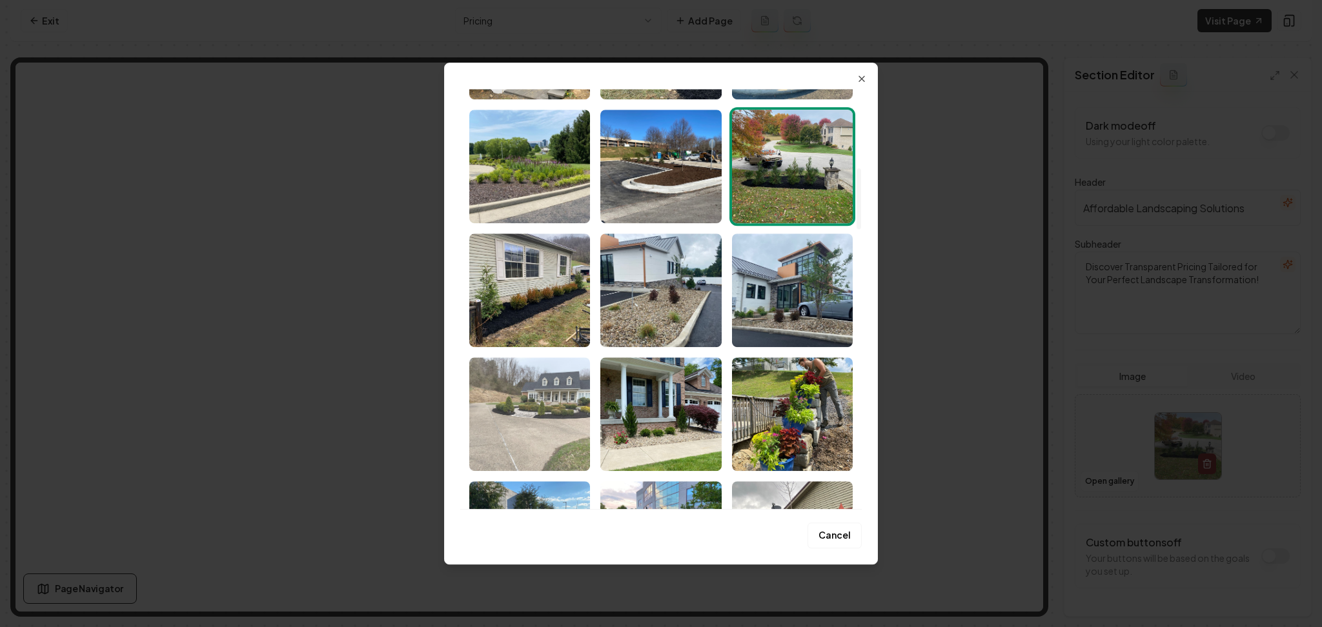
scroll to position [658, 0]
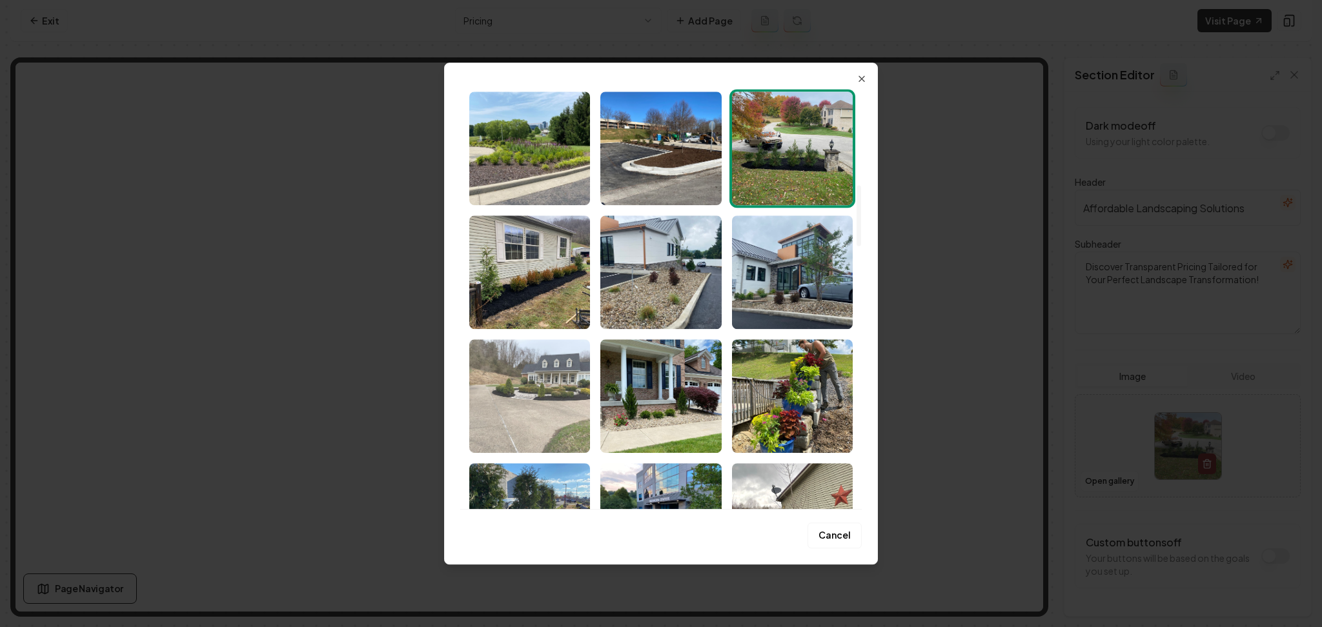
click at [558, 428] on img "Select image image_66f6a191e375273f604845da.webp" at bounding box center [529, 396] width 121 height 114
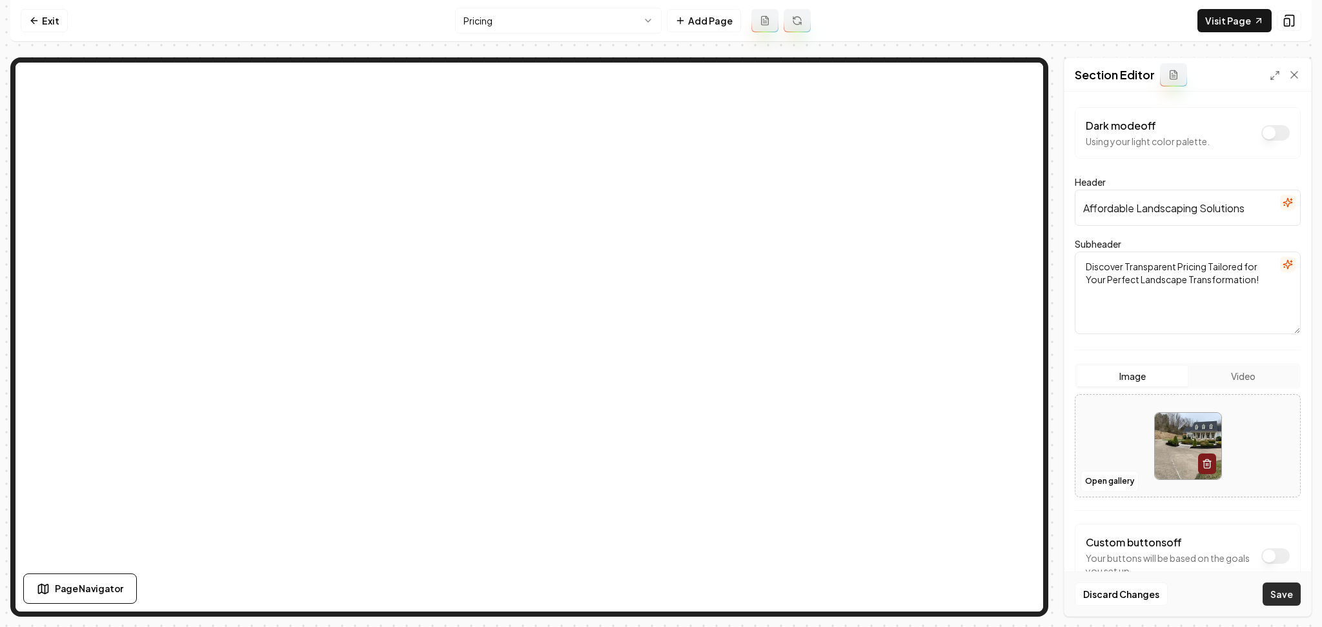
click at [1288, 594] on button "Save" at bounding box center [1281, 594] width 38 height 23
click at [1092, 479] on button "Open gallery" at bounding box center [1109, 481] width 58 height 21
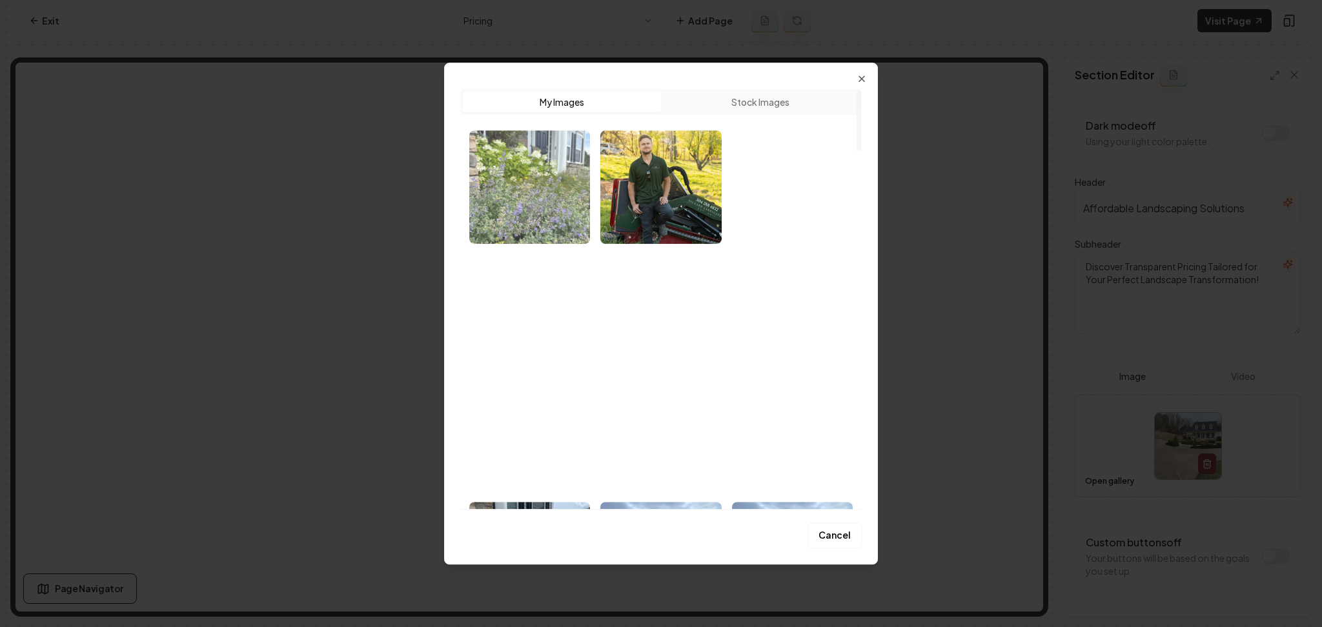
click at [507, 176] on img "Select image image_687a93315c7cd75eb82555dd.jpeg" at bounding box center [529, 187] width 121 height 114
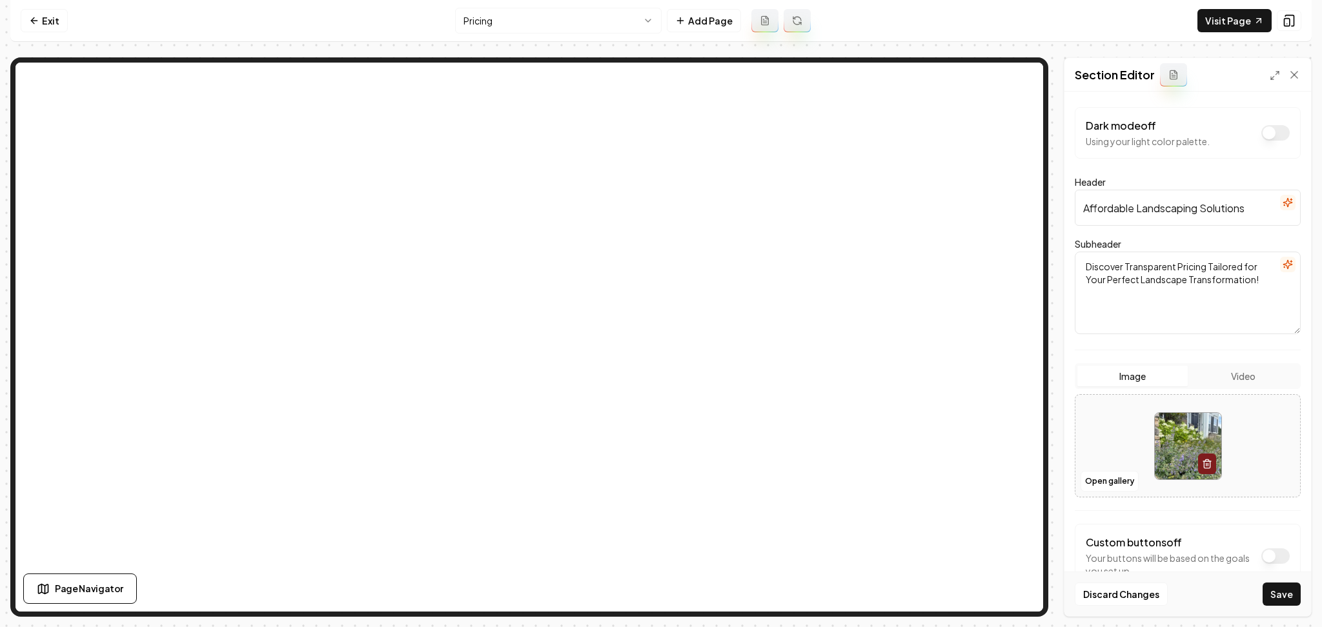
click at [1277, 582] on div "Discard Changes Save" at bounding box center [1187, 594] width 247 height 45
click at [1277, 585] on button "Save" at bounding box center [1281, 594] width 38 height 23
click at [1087, 477] on button "Open gallery" at bounding box center [1109, 481] width 58 height 21
click at [1120, 475] on button "Open gallery" at bounding box center [1109, 481] width 58 height 21
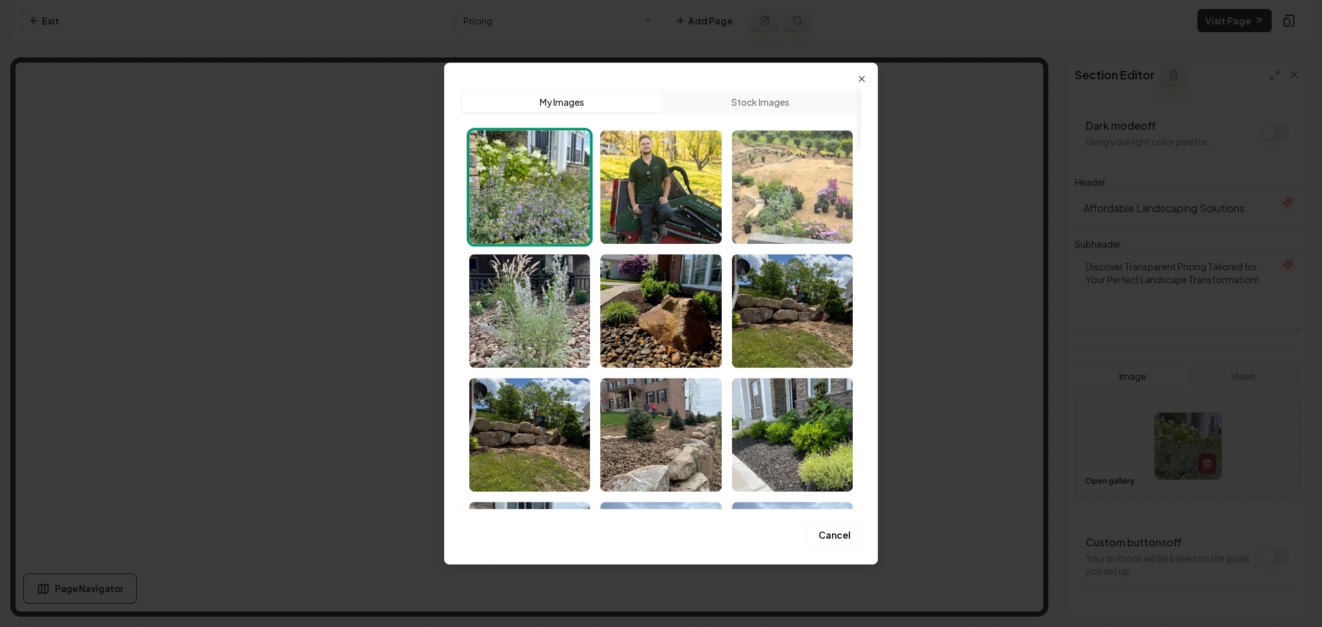
click at [800, 236] on img "Select image image_684369a7b13a1025375b0876.jpeg" at bounding box center [792, 187] width 121 height 114
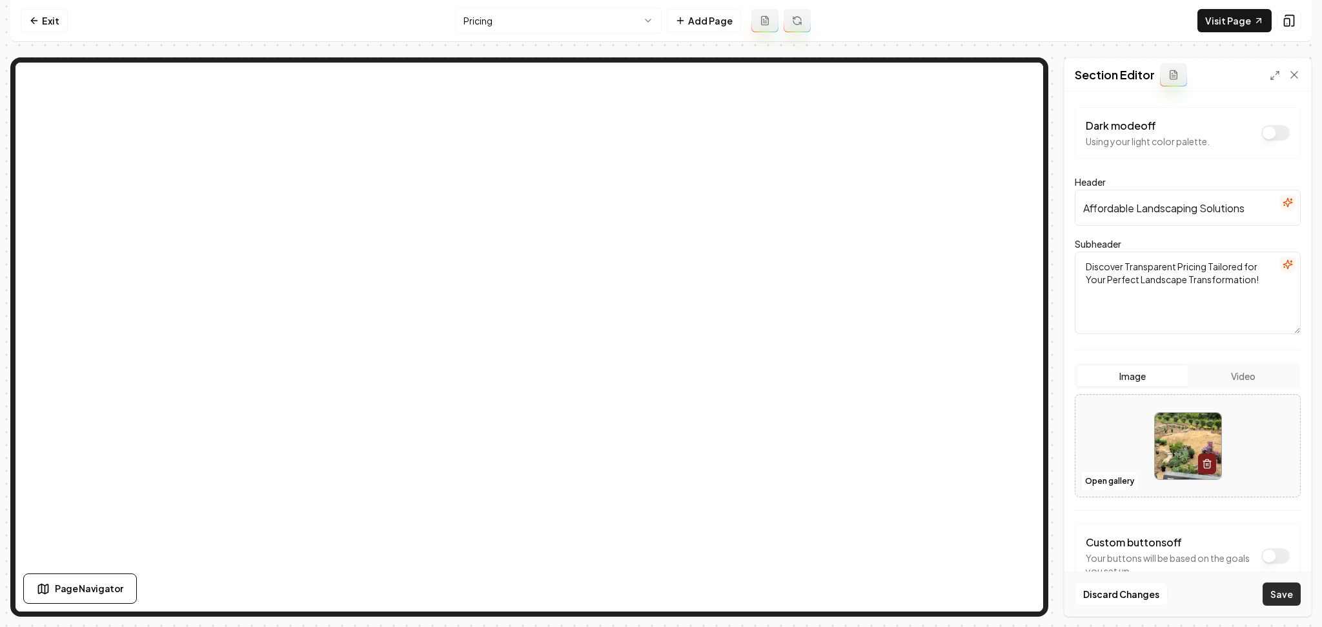
click at [1273, 587] on button "Save" at bounding box center [1281, 594] width 38 height 23
click at [1109, 479] on button "Open gallery" at bounding box center [1109, 481] width 58 height 21
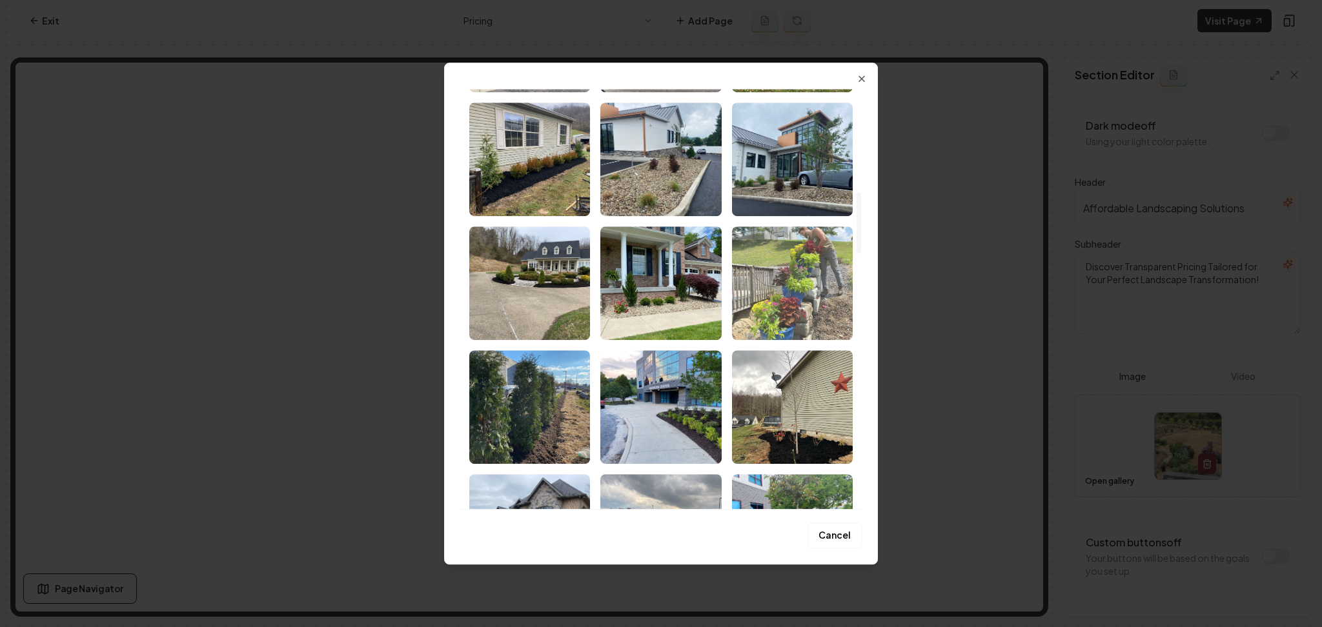
scroll to position [774, 0]
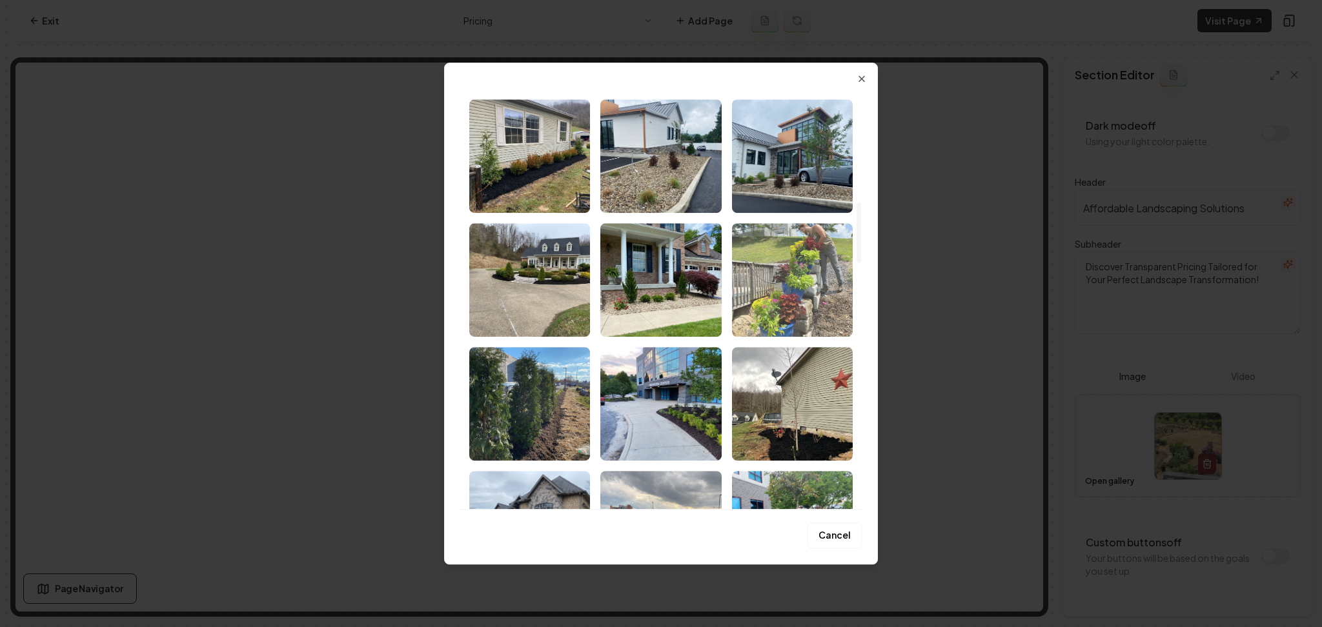
click at [799, 302] on img "Select image image_66f6a191e375273f604845e3.webp" at bounding box center [792, 280] width 121 height 114
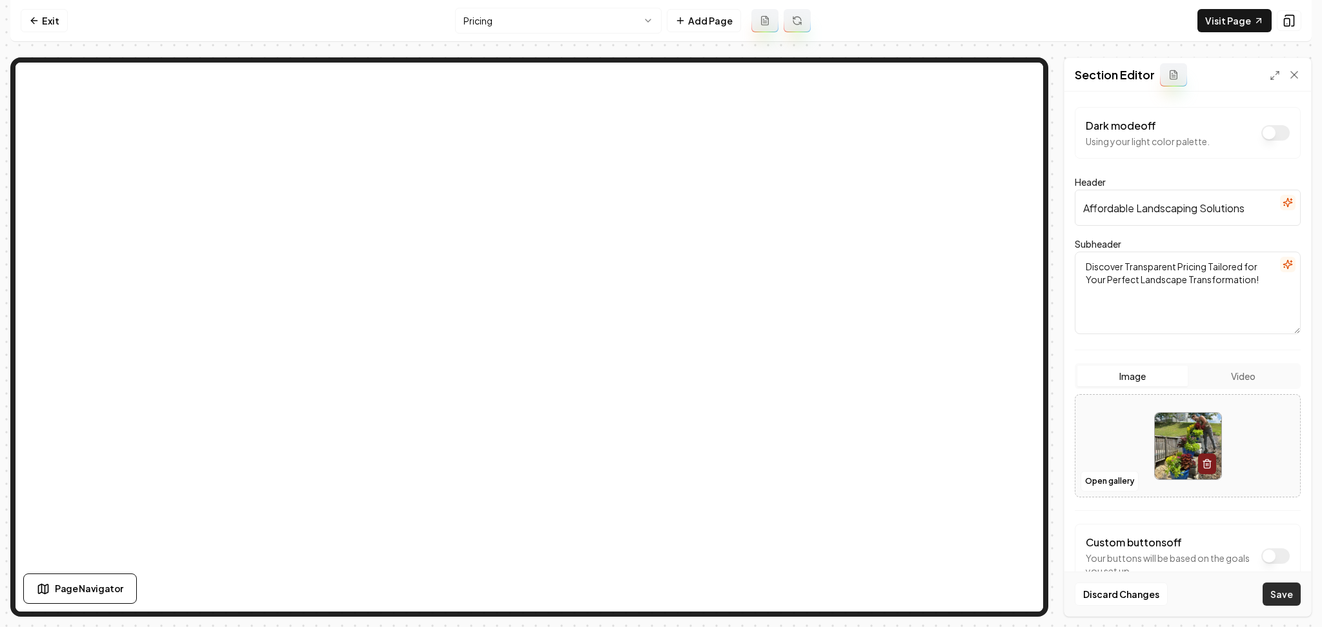
click at [1276, 592] on button "Save" at bounding box center [1281, 594] width 38 height 23
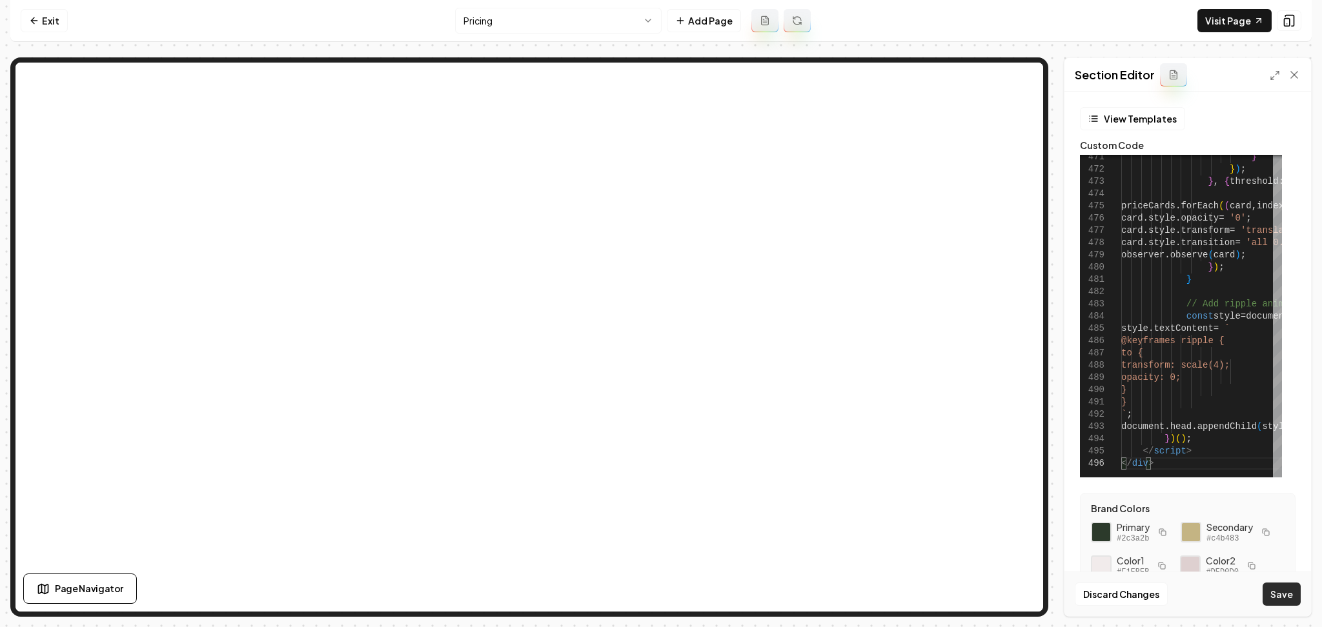
click at [1279, 602] on button "Save" at bounding box center [1281, 594] width 38 height 23
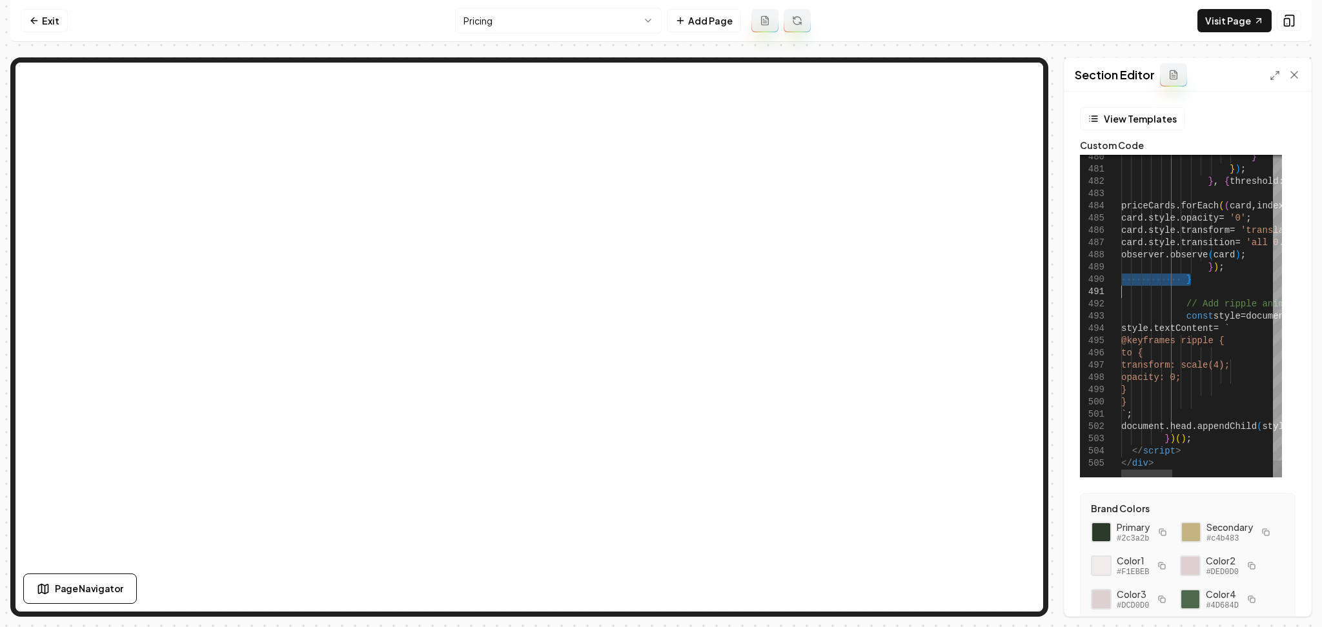
click at [1291, 598] on button "Save" at bounding box center [1281, 594] width 38 height 23
click at [1274, 70] on icon at bounding box center [1274, 75] width 10 height 10
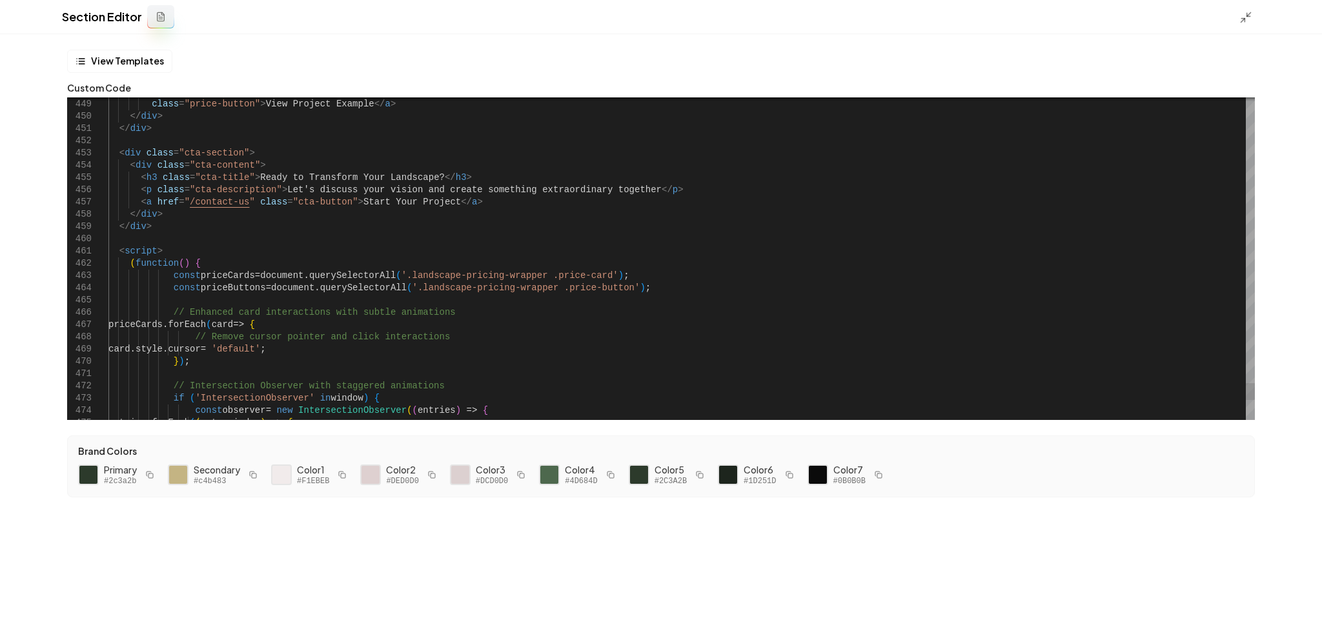
scroll to position [0, 0]
drag, startPoint x: 519, startPoint y: 298, endPoint x: 522, endPoint y: 292, distance: 7.0
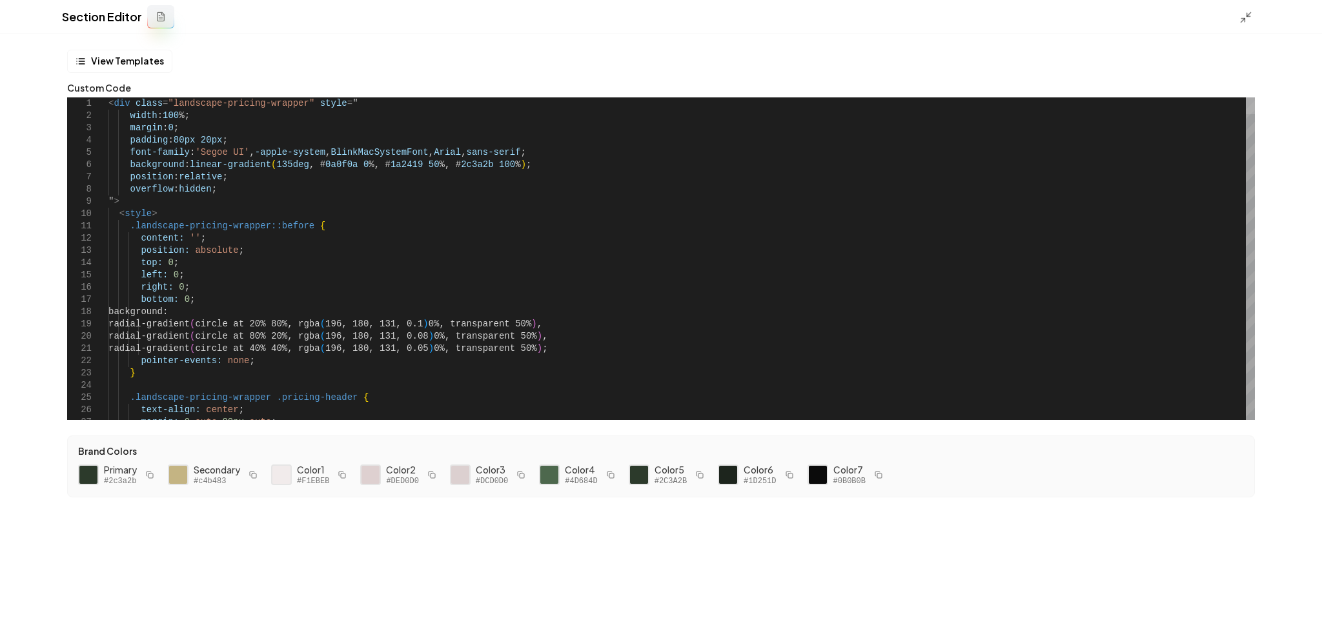
click at [1245, 97] on div at bounding box center [1249, 105] width 9 height 17
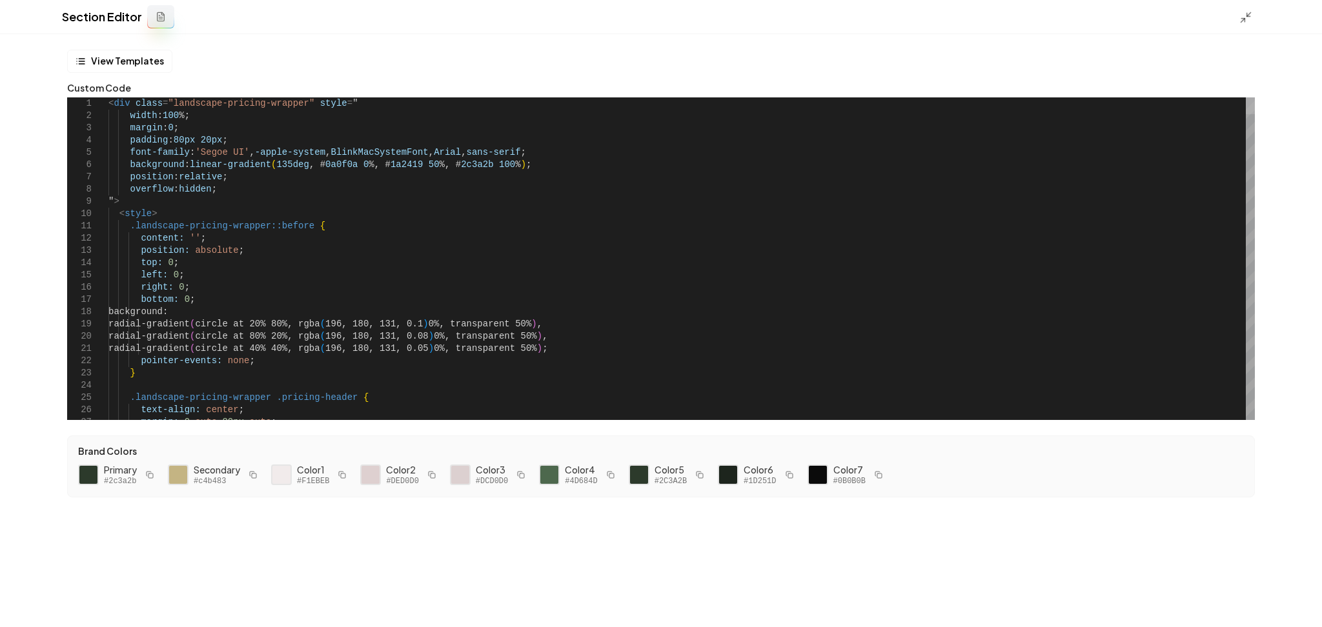
click at [1245, 97] on div at bounding box center [1249, 105] width 9 height 17
drag, startPoint x: 142, startPoint y: 150, endPoint x: 186, endPoint y: 155, distance: 44.1
drag, startPoint x: 529, startPoint y: 154, endPoint x: 125, endPoint y: 156, distance: 404.0
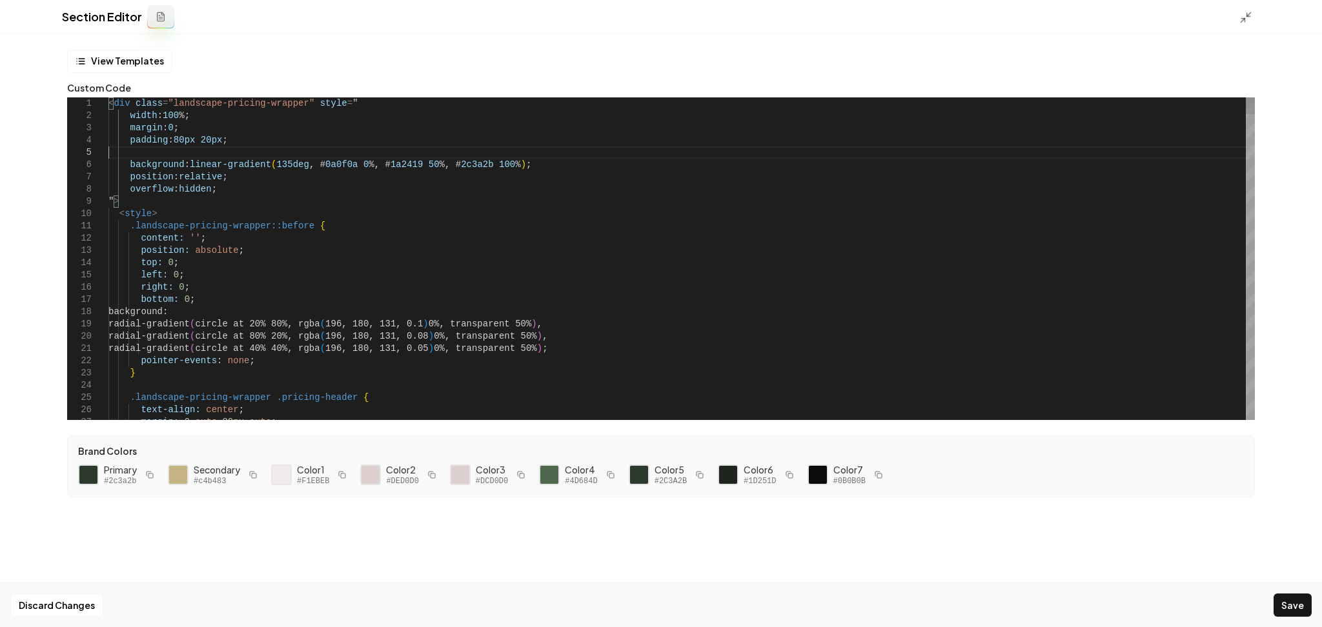
type textarea "**********"
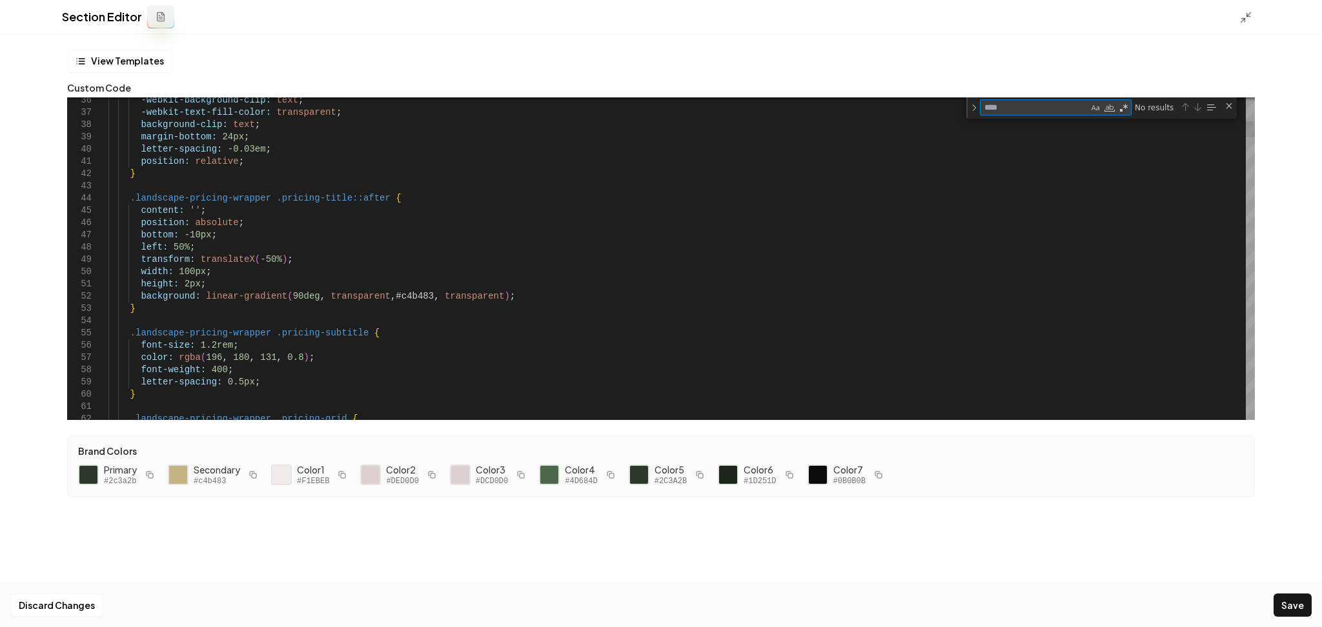
type textarea "*"
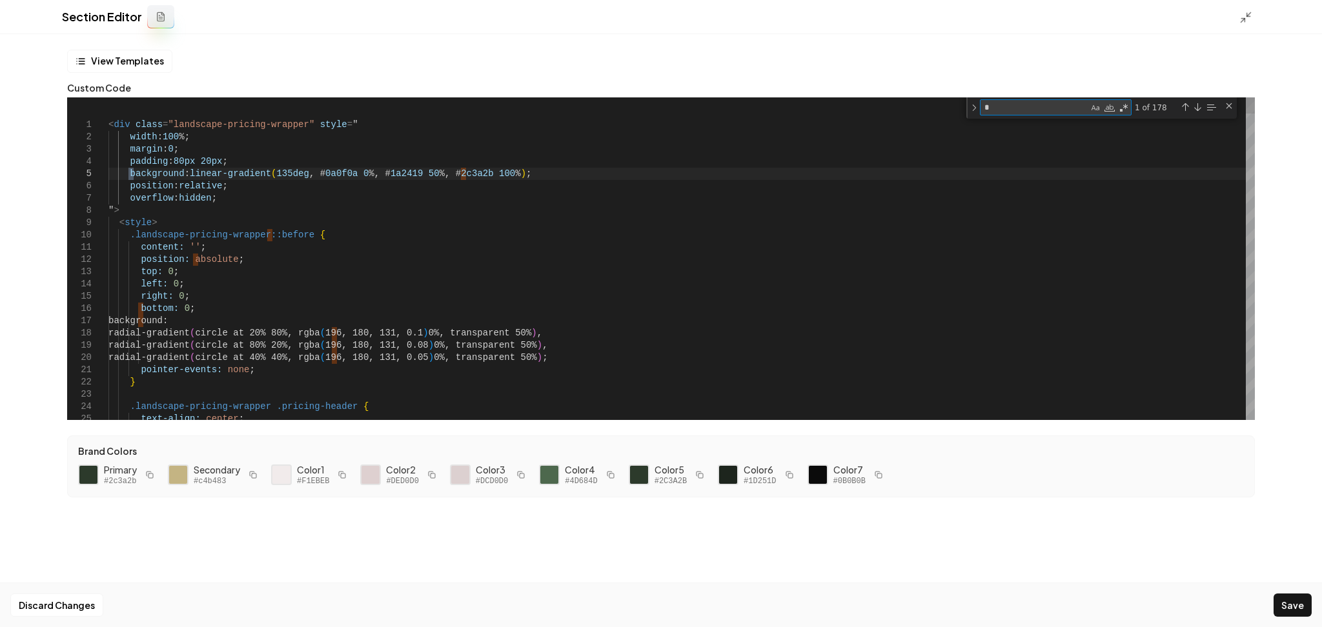
type textarea "**********"
type textarea "**"
type textarea "**********"
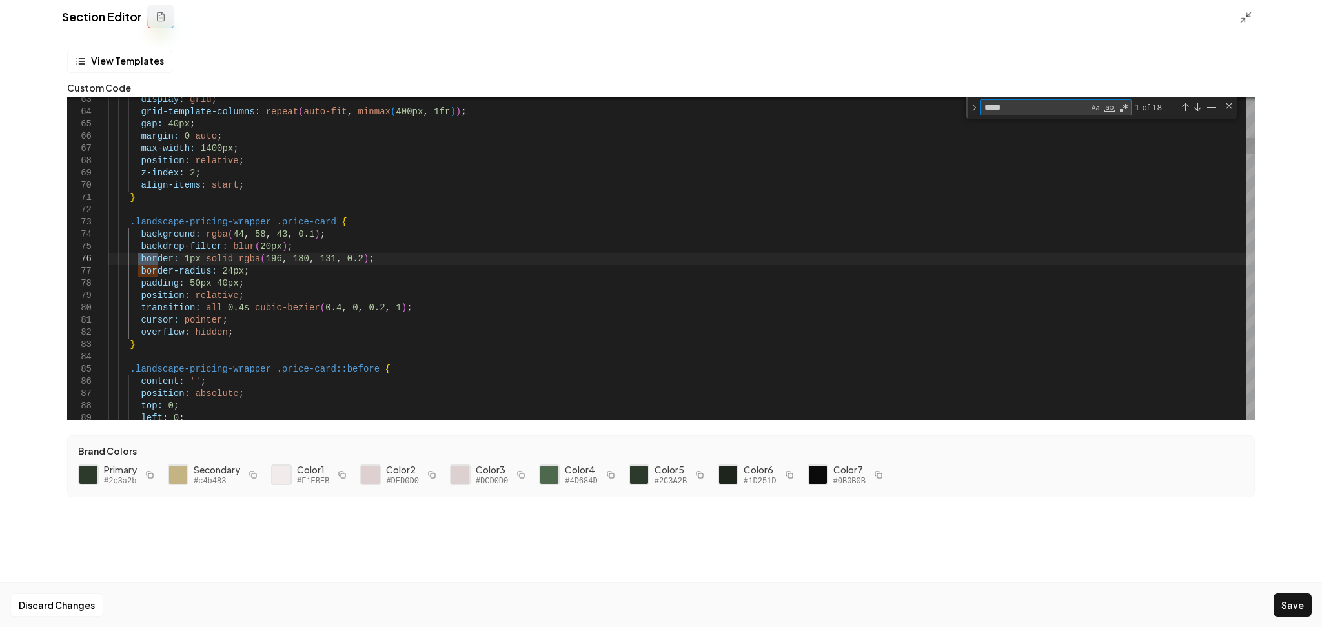
type textarea "******"
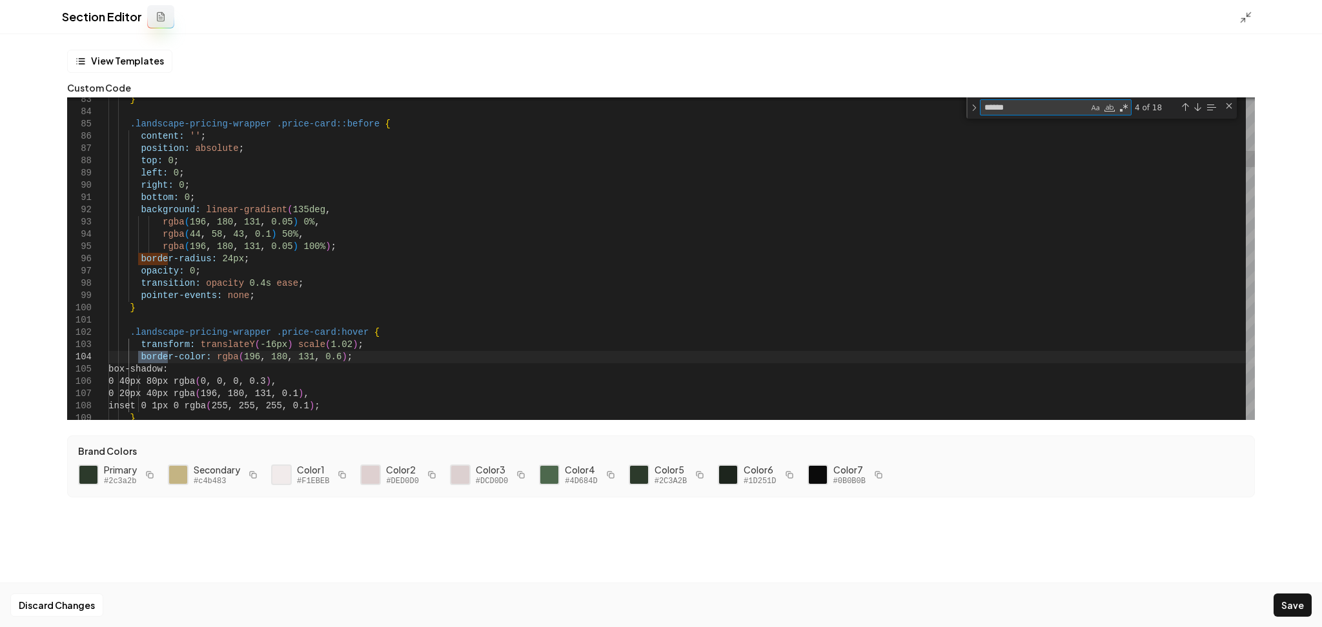
type textarea "**********"
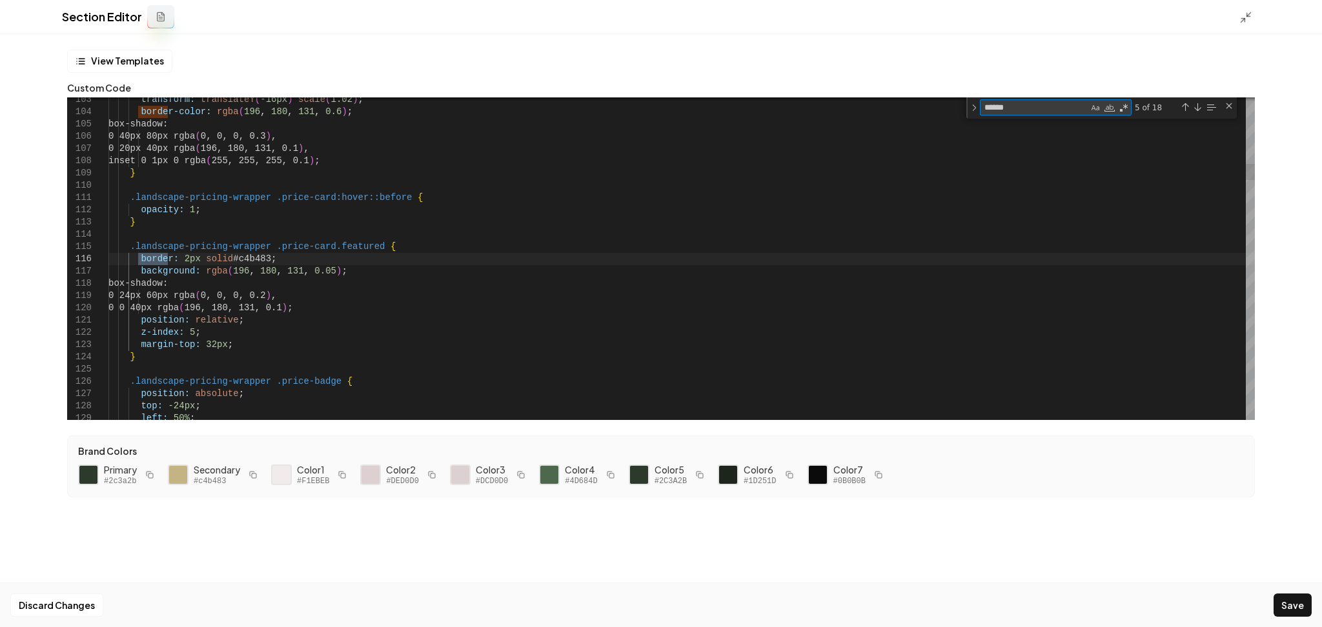
type textarea "******"
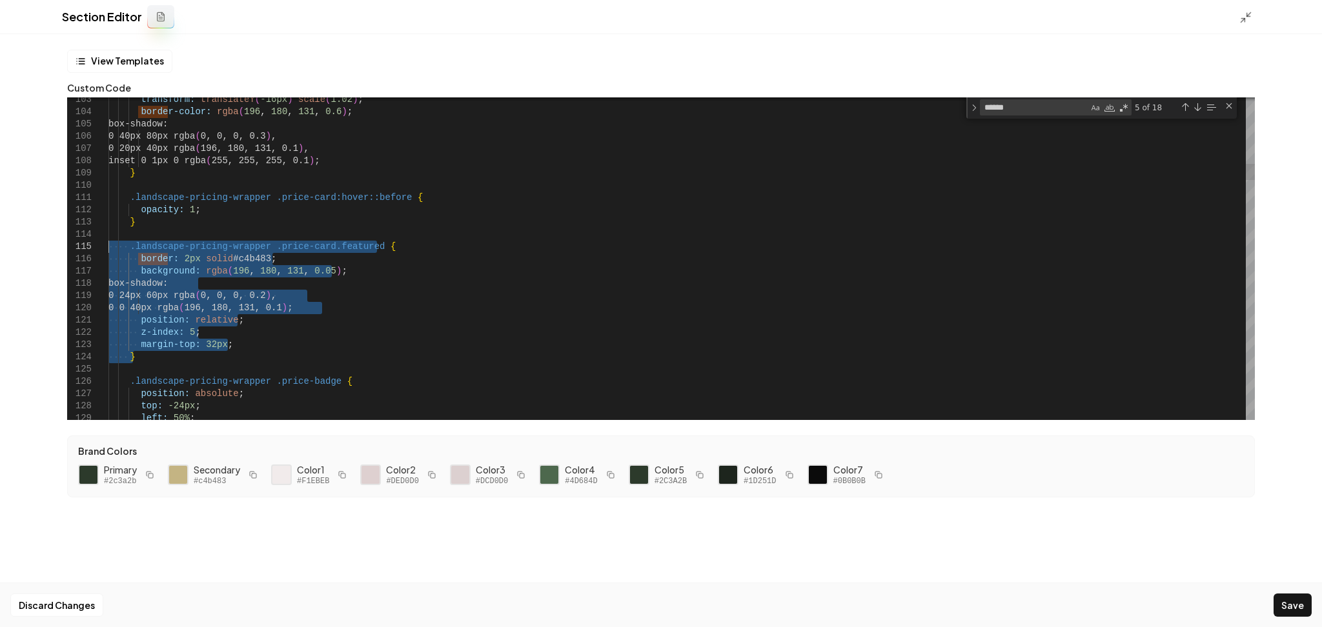
drag, startPoint x: 152, startPoint y: 362, endPoint x: 109, endPoint y: 248, distance: 121.3
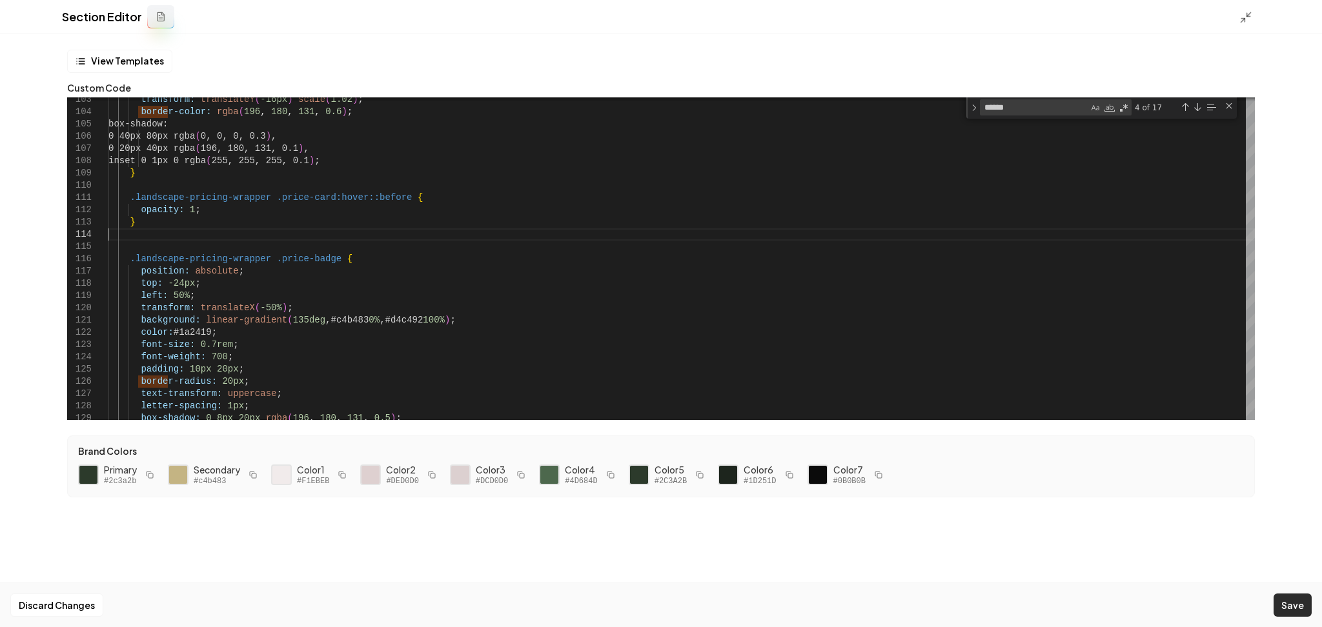
click at [1282, 602] on button "Save" at bounding box center [1292, 605] width 38 height 23
click at [1248, 17] on icon at bounding box center [1245, 17] width 13 height 13
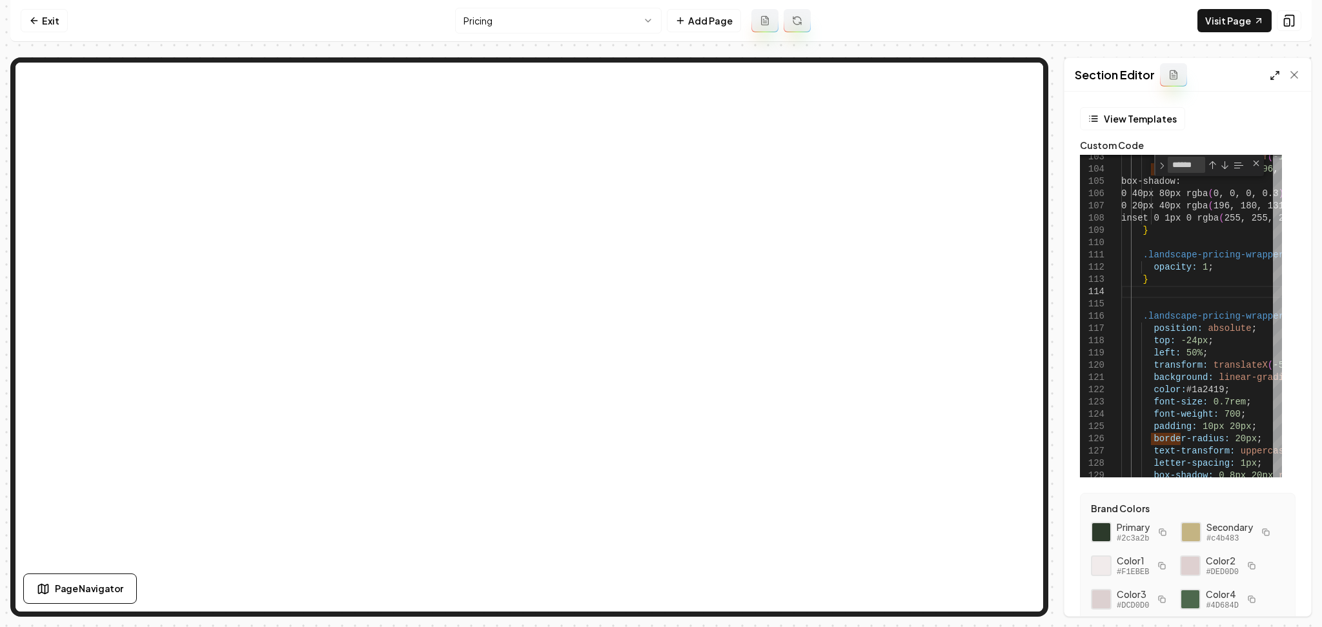
click at [1274, 75] on icon at bounding box center [1274, 75] width 10 height 10
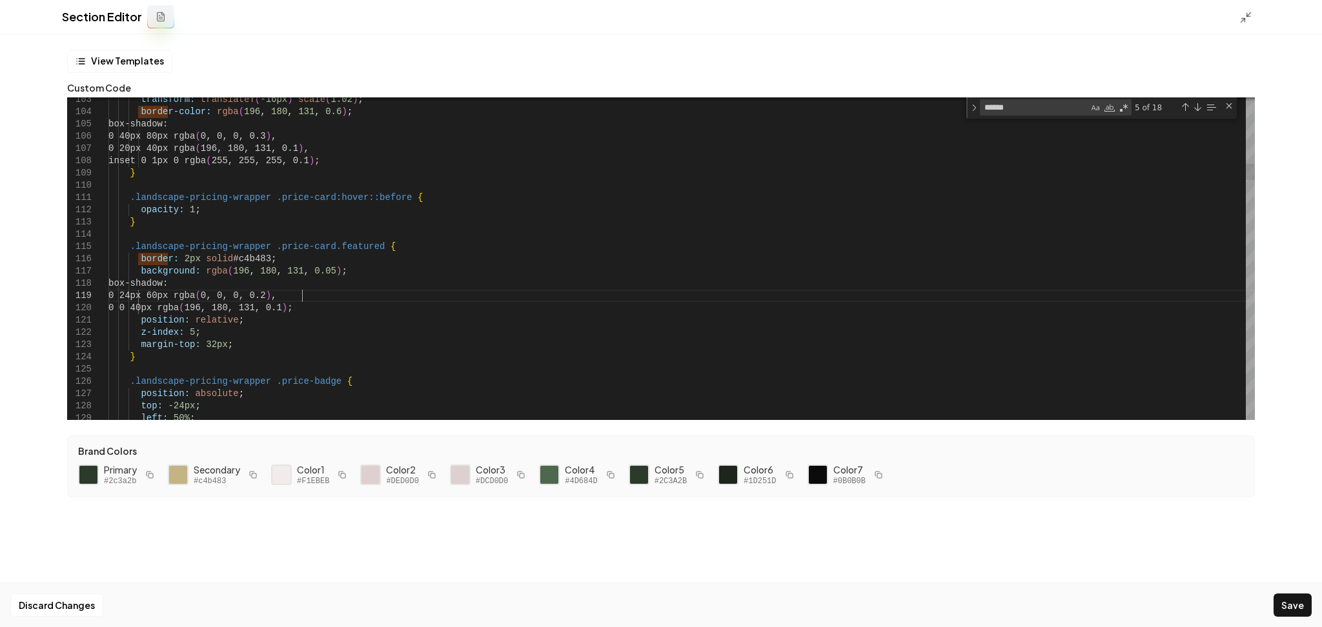
drag, startPoint x: 221, startPoint y: 344, endPoint x: 121, endPoint y: 346, distance: 100.0
click at [1289, 605] on button "Save" at bounding box center [1292, 605] width 38 height 23
click at [1244, 16] on icon at bounding box center [1245, 17] width 13 height 13
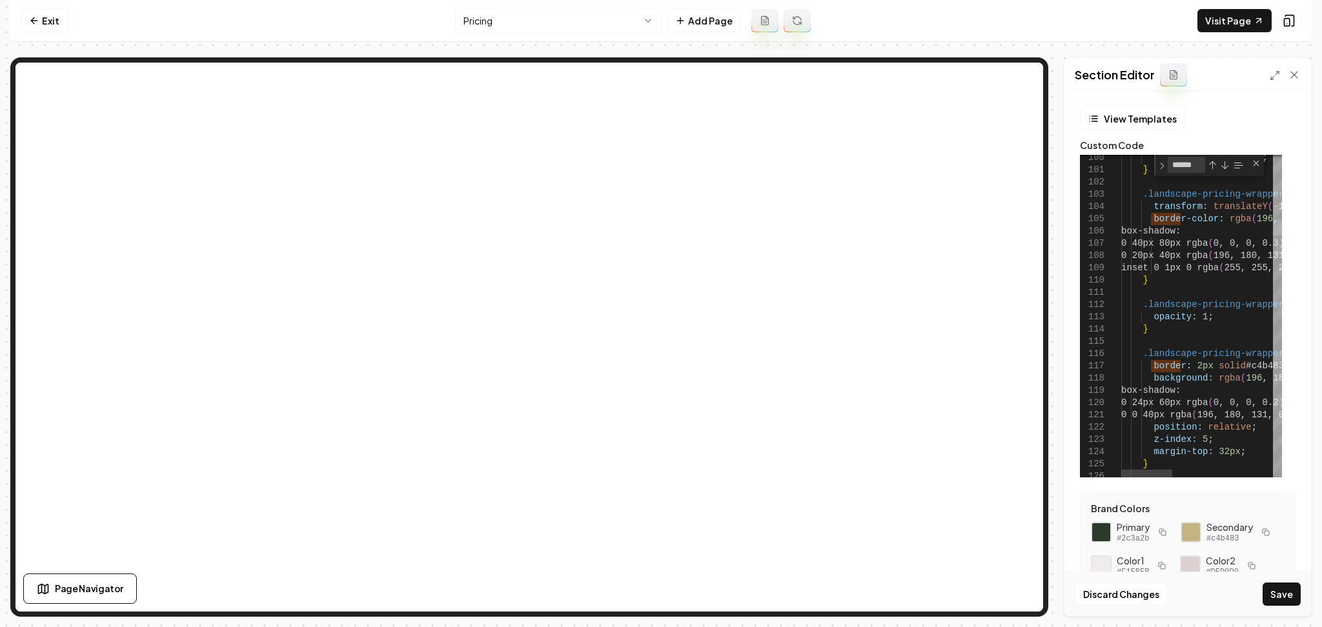
click at [1282, 225] on div at bounding box center [1277, 227] width 9 height 16
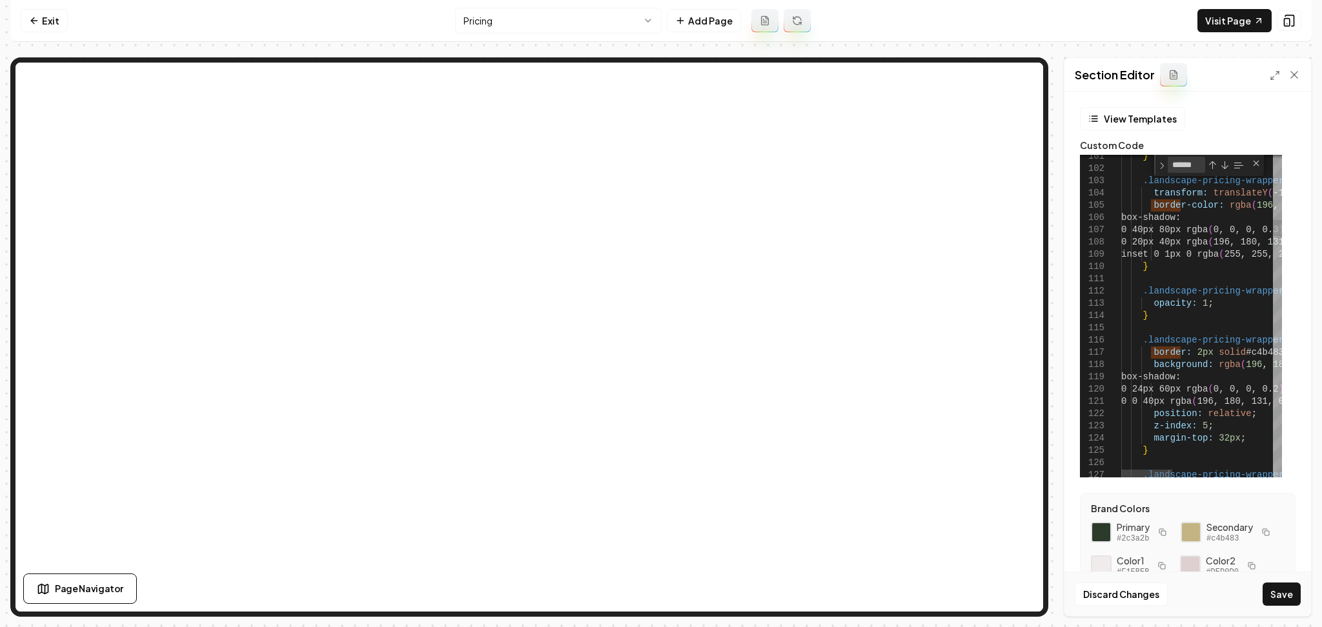
click at [1191, 166] on textarea "******" at bounding box center [1186, 164] width 36 height 15
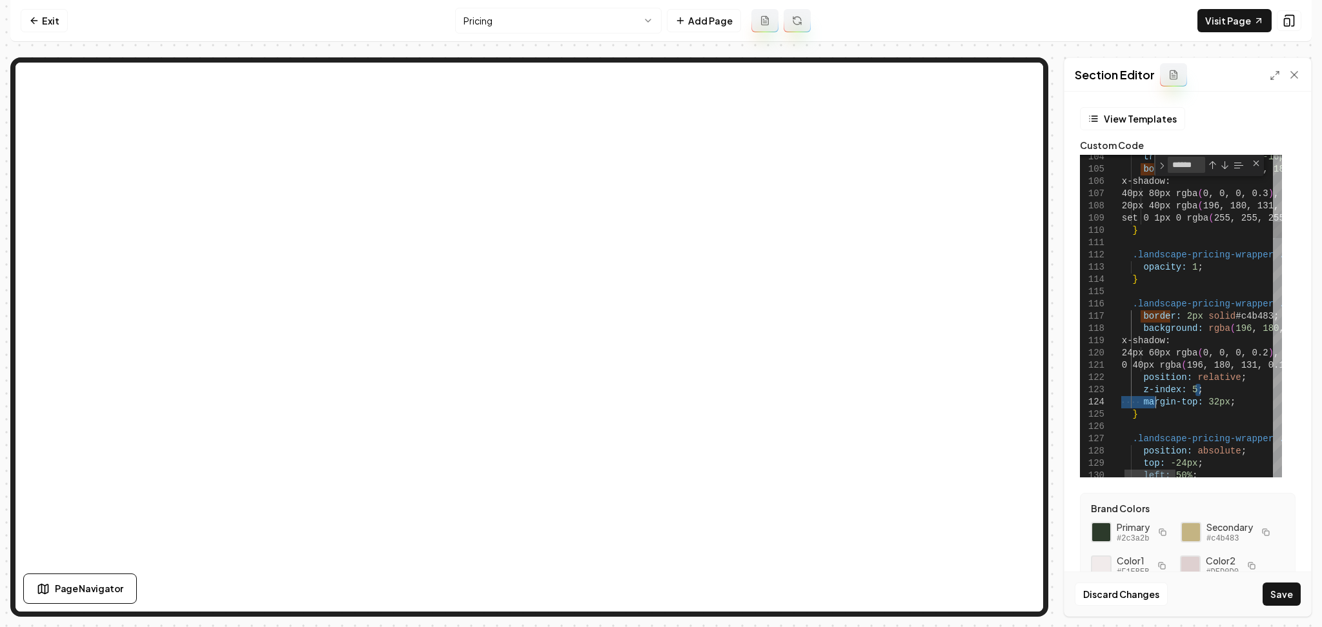
drag, startPoint x: 1222, startPoint y: 394, endPoint x: 1157, endPoint y: 398, distance: 64.6
drag, startPoint x: 1235, startPoint y: 406, endPoint x: 1124, endPoint y: 407, distance: 110.4
click at [1286, 604] on button "Save" at bounding box center [1281, 594] width 38 height 23
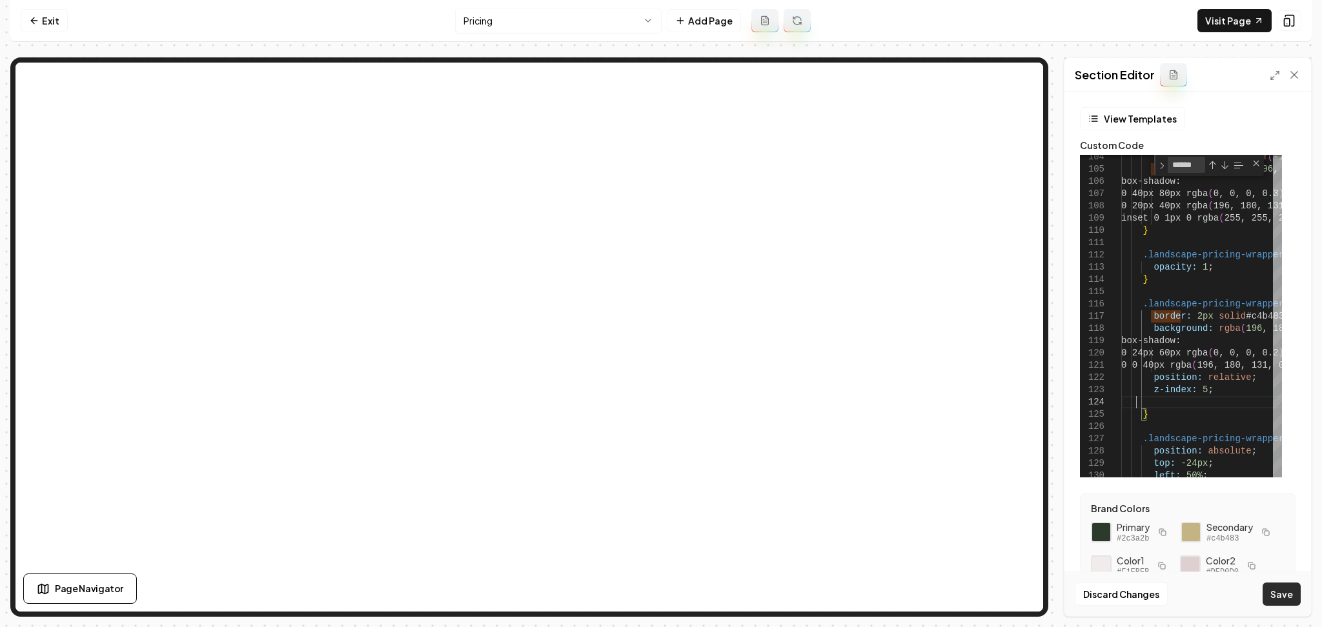
type textarea "**********"
click at [1276, 585] on div "Discard Changes Save" at bounding box center [1187, 594] width 247 height 45
click at [1241, 10] on link "Visit Page" at bounding box center [1234, 20] width 74 height 23
click at [1275, 72] on icon at bounding box center [1274, 75] width 10 height 10
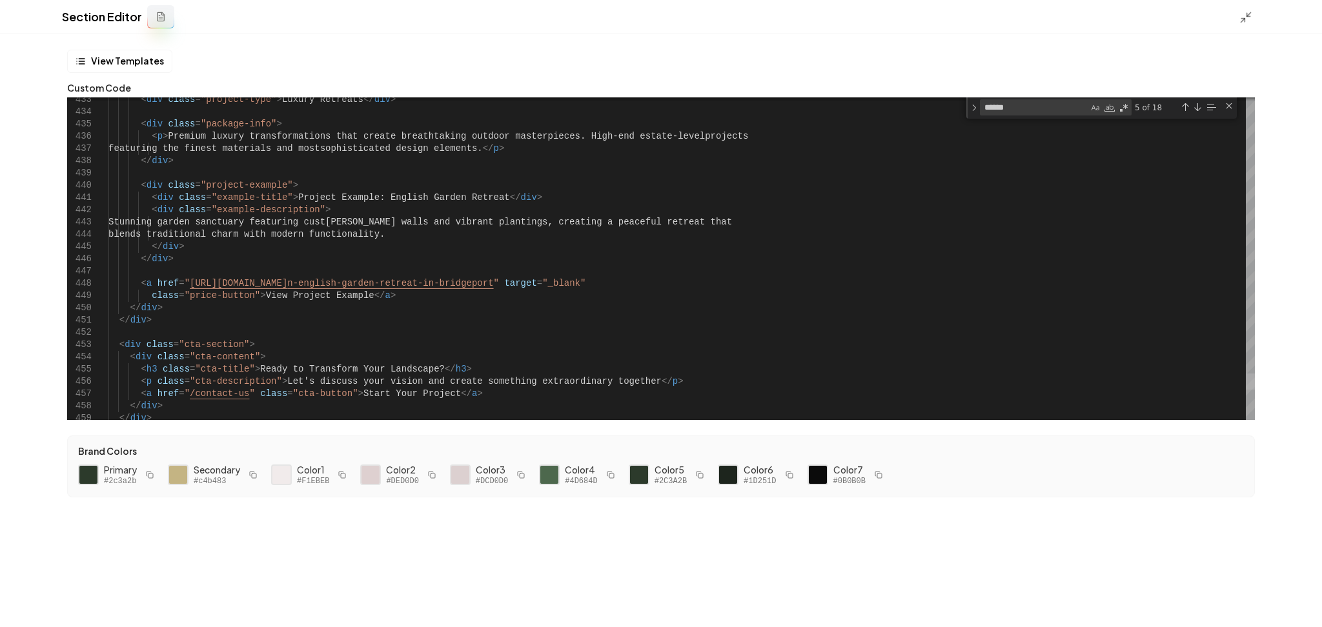
click at [1245, 377] on div at bounding box center [1249, 382] width 9 height 16
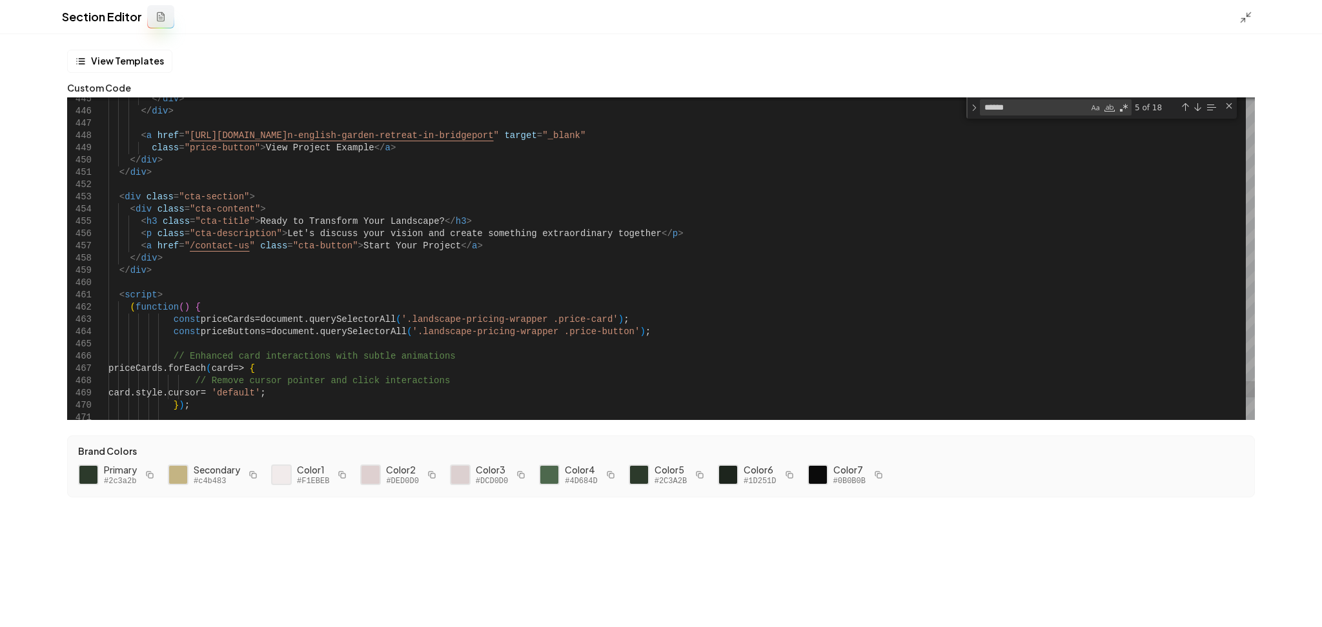
click at [1009, 112] on textarea "******" at bounding box center [1034, 107] width 108 height 15
type textarea "**"
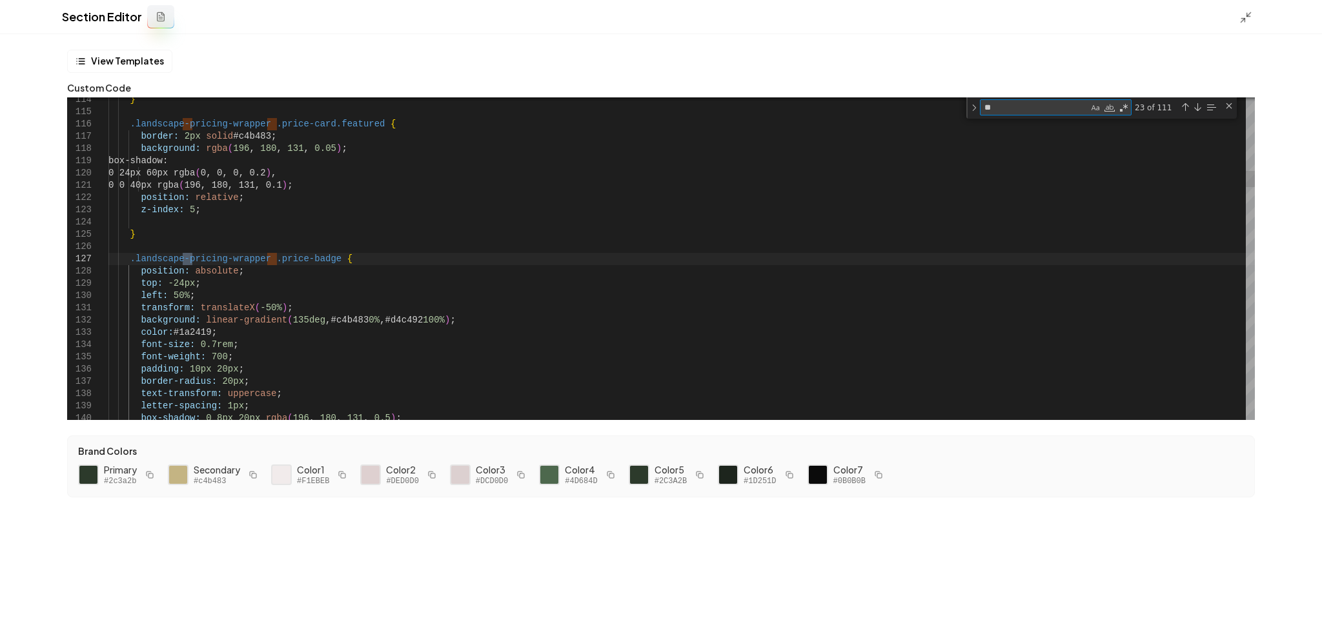
type textarea "**********"
type textarea "***"
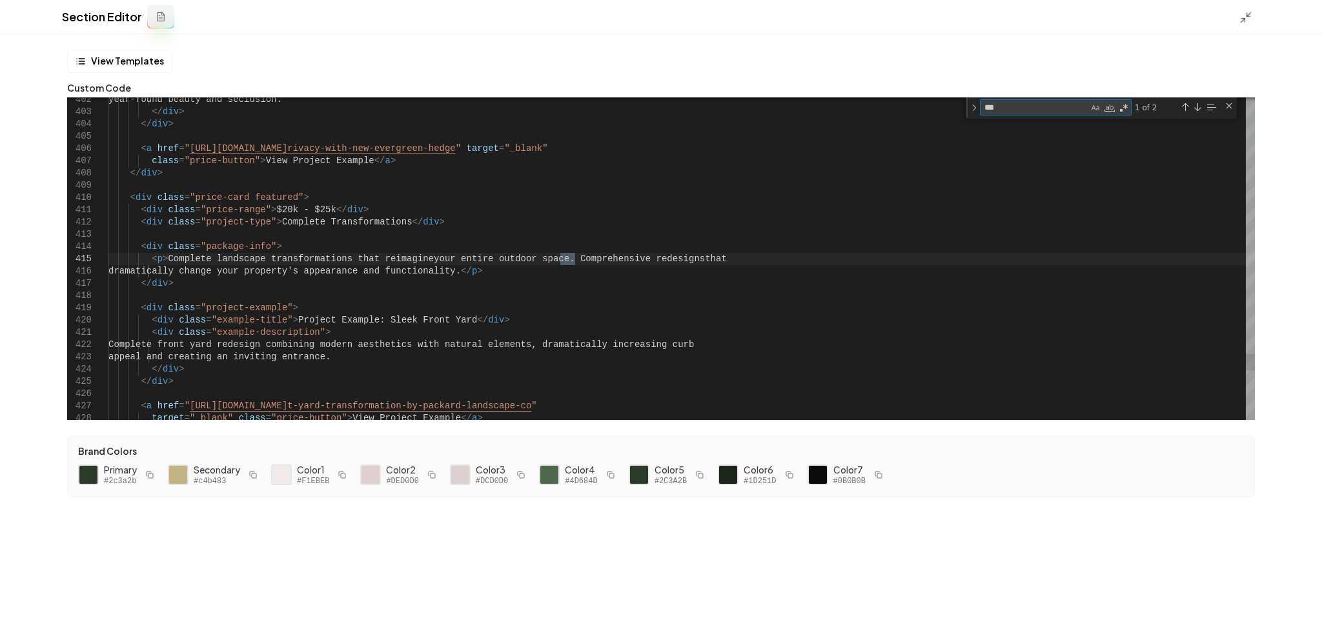
type textarea "**********"
type textarea "******"
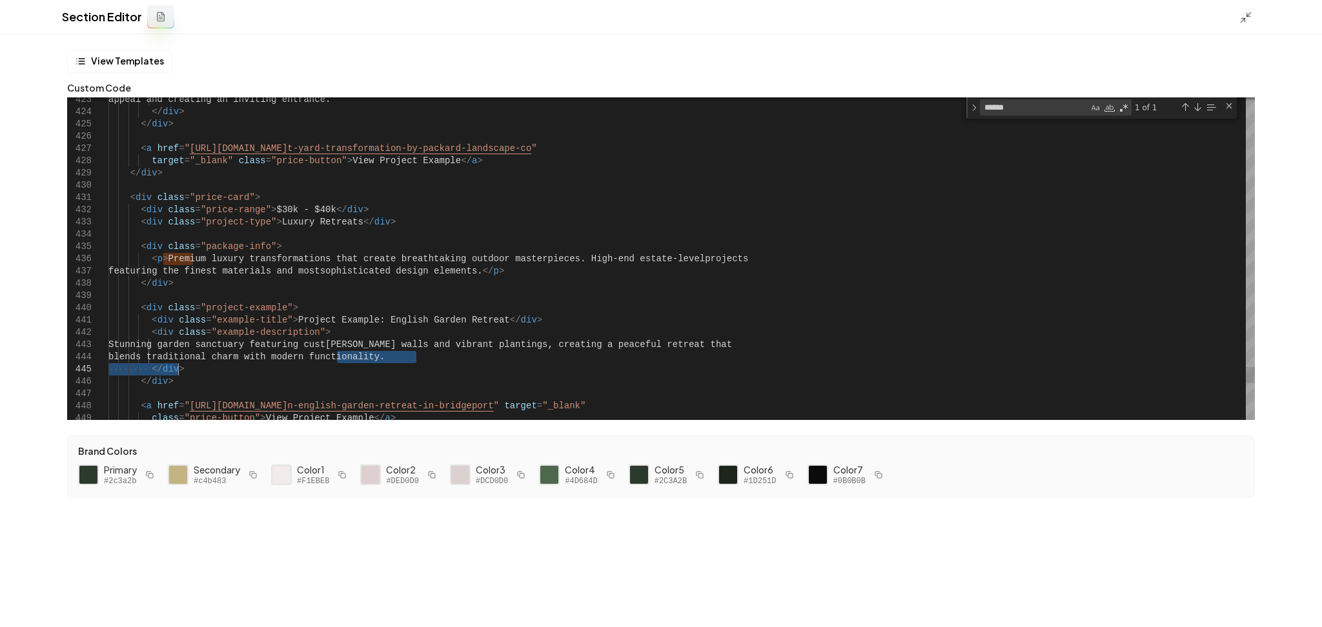
drag, startPoint x: 338, startPoint y: 357, endPoint x: 305, endPoint y: 365, distance: 34.6
drag, startPoint x: 249, startPoint y: 359, endPoint x: 190, endPoint y: 358, distance: 58.8
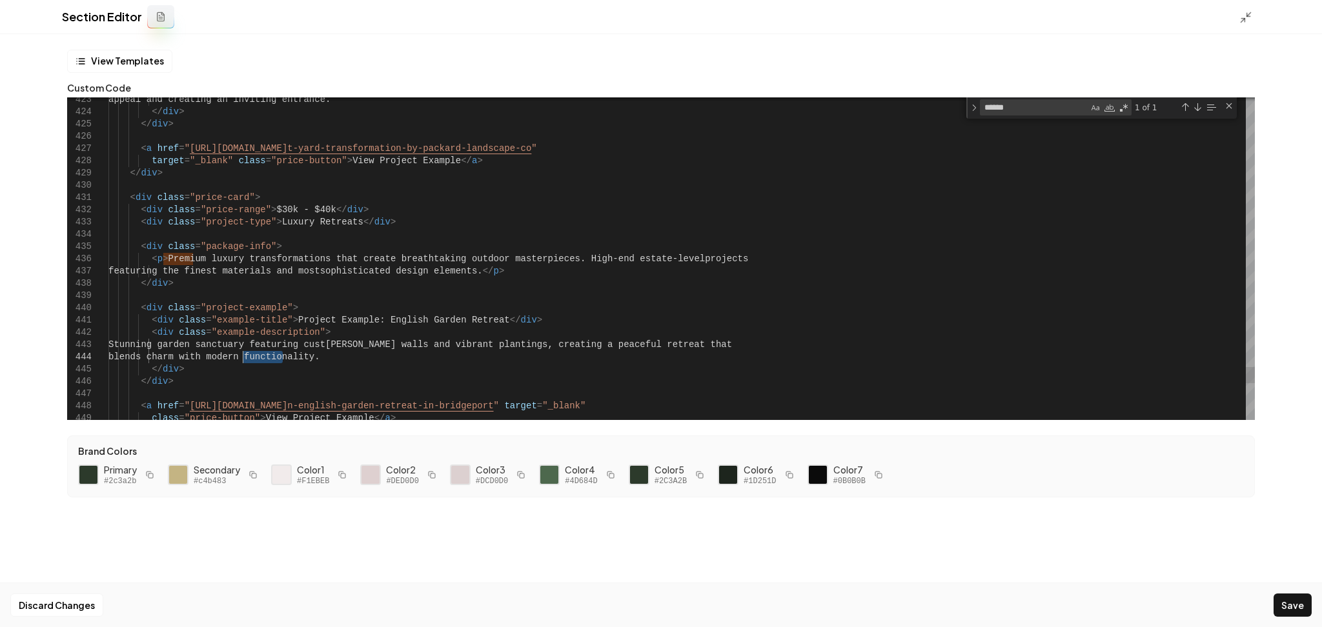
drag, startPoint x: 281, startPoint y: 357, endPoint x: 242, endPoint y: 357, distance: 39.4
click at [1286, 596] on button "Save" at bounding box center [1292, 605] width 38 height 23
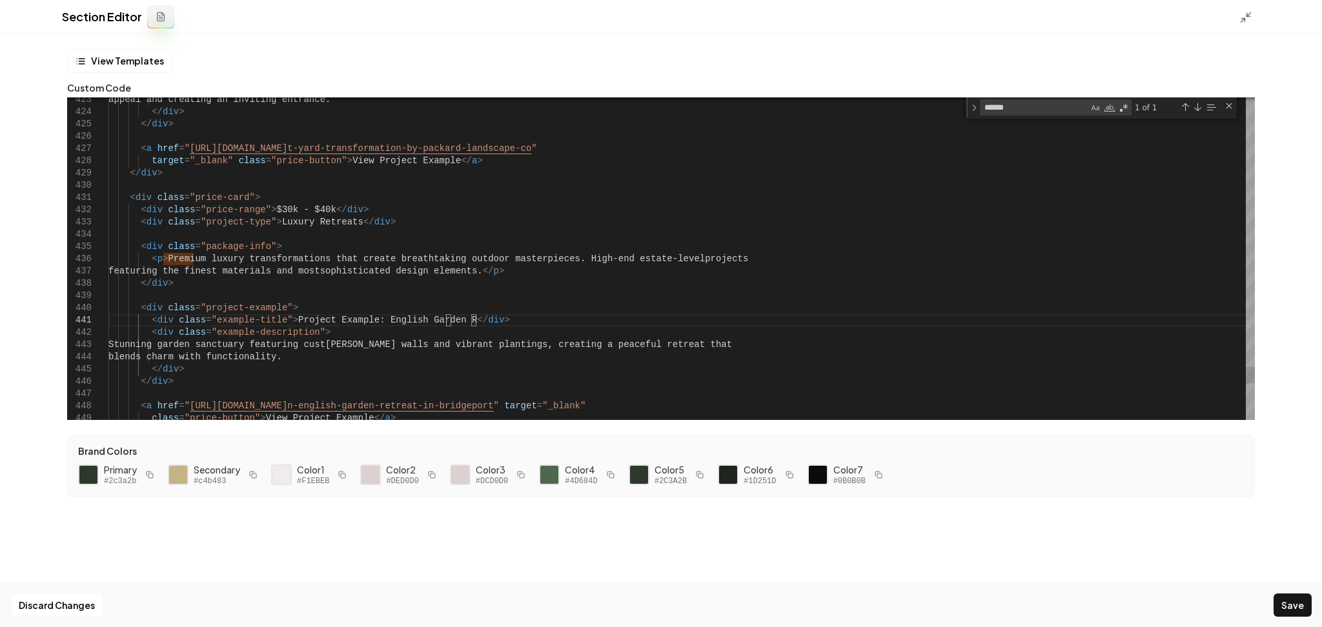
type textarea "**********"
click at [1289, 605] on button "Save" at bounding box center [1292, 605] width 38 height 23
click at [1245, 17] on icon at bounding box center [1245, 17] width 13 height 13
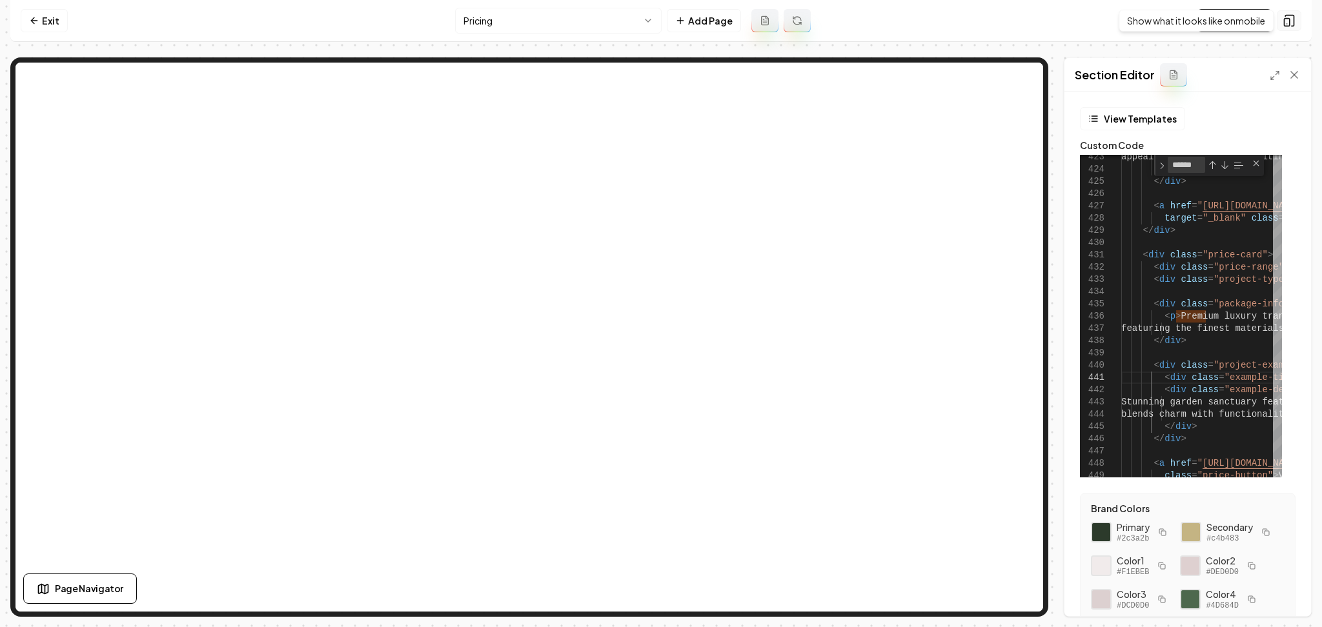
click at [1288, 17] on icon at bounding box center [1288, 20] width 13 height 13
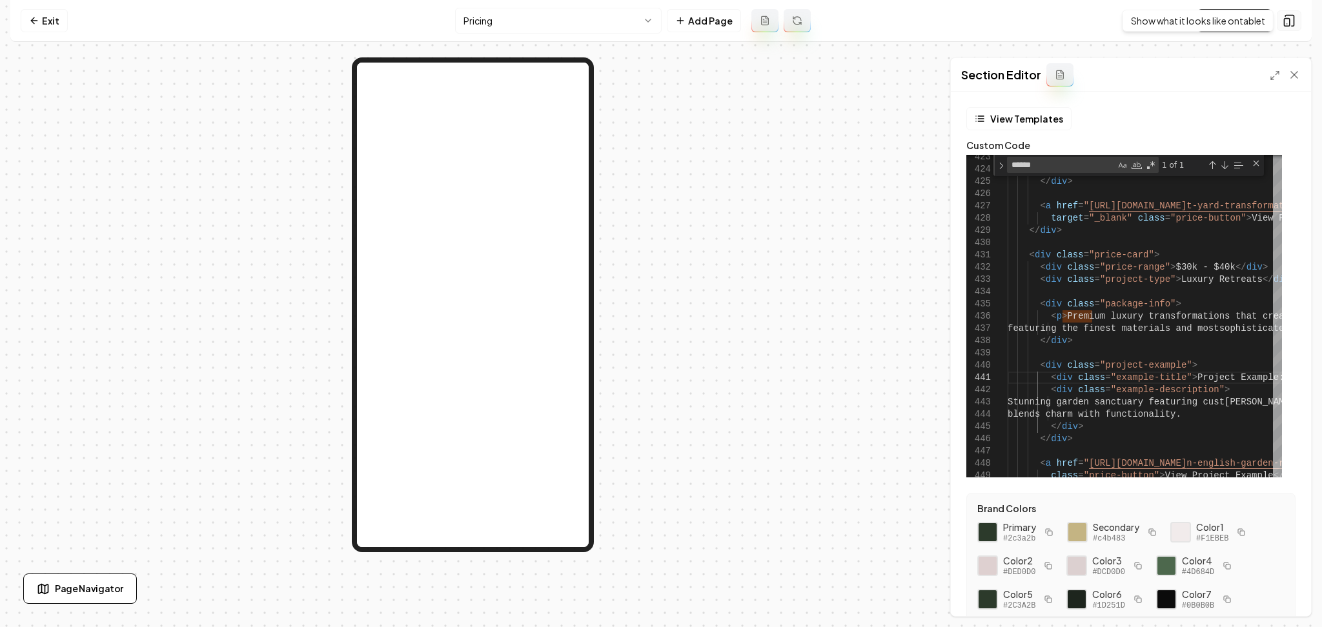
click at [1287, 25] on icon at bounding box center [1288, 20] width 13 height 13
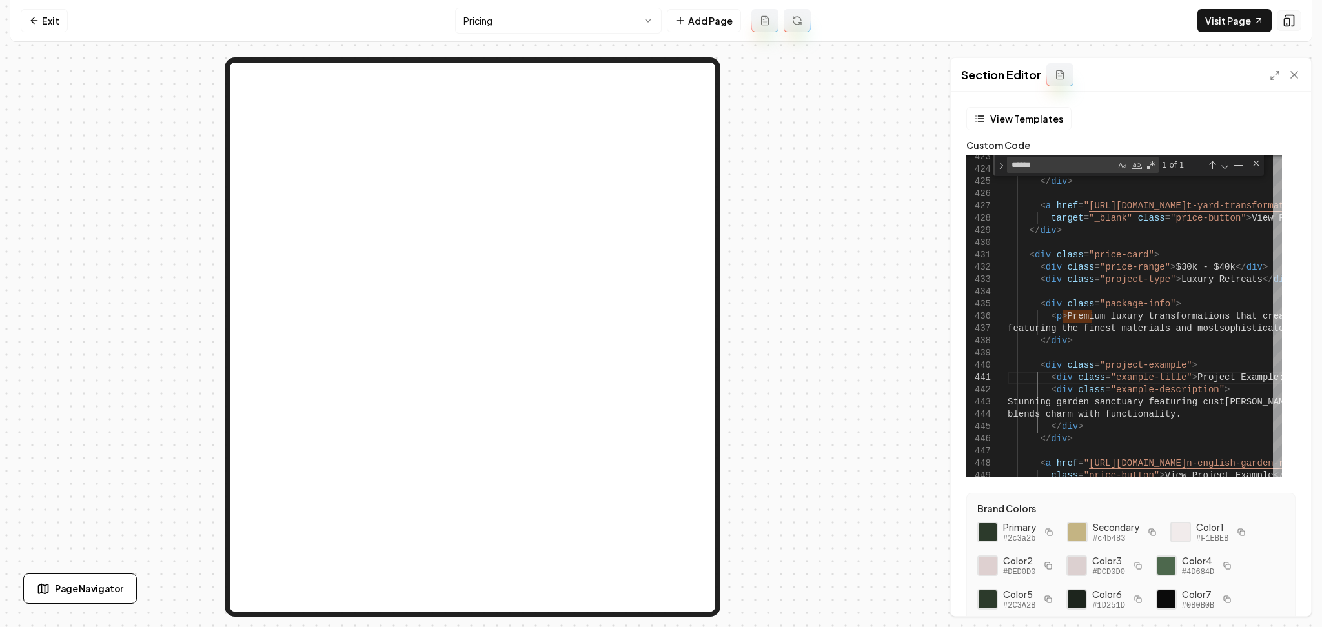
click at [1287, 25] on icon at bounding box center [1288, 20] width 13 height 13
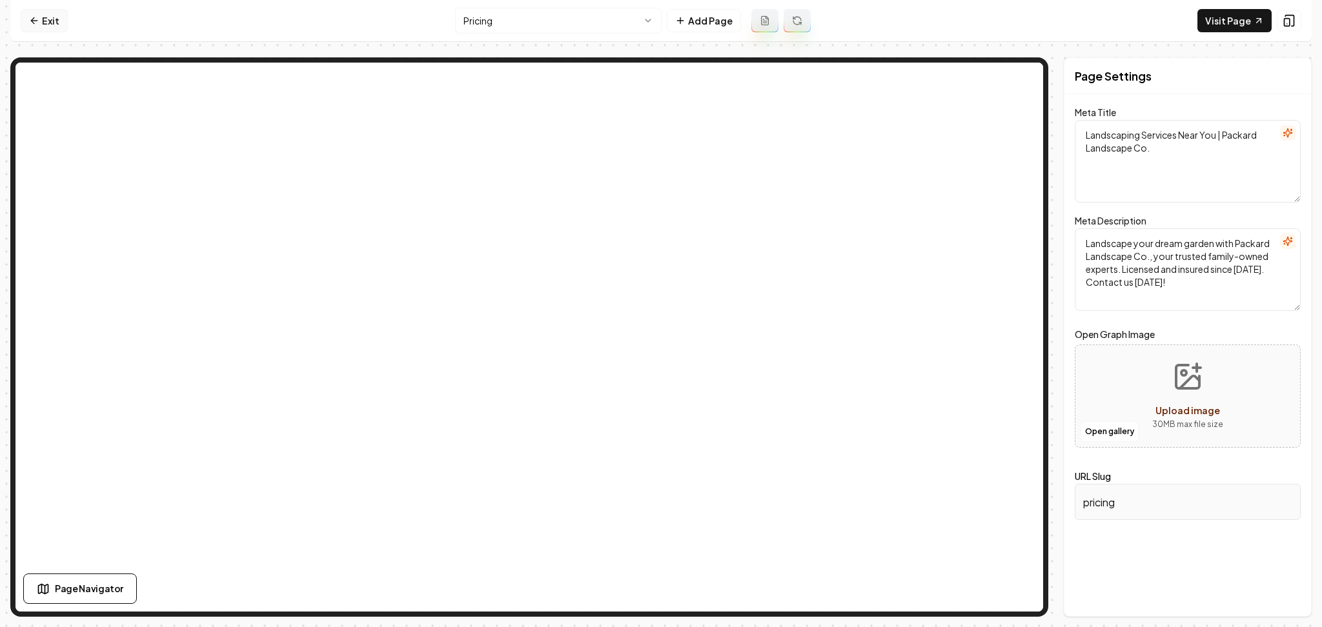
click at [33, 22] on icon at bounding box center [32, 20] width 3 height 6
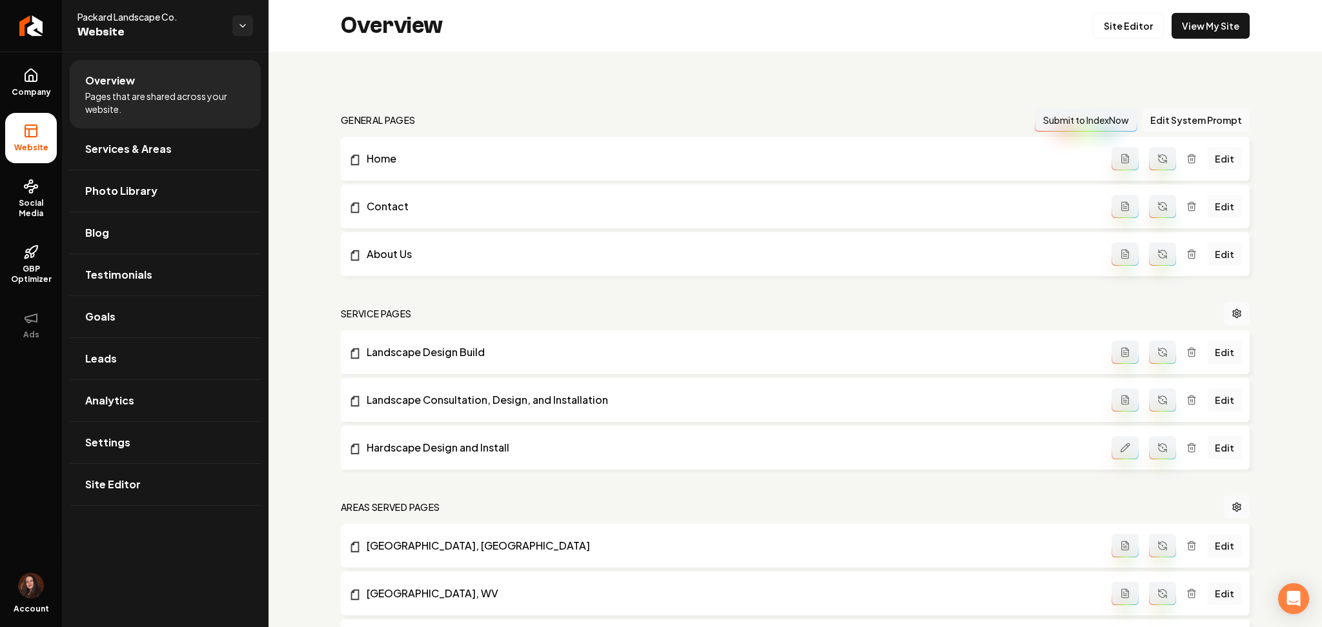
click at [33, 22] on icon "Return to dashboard" at bounding box center [31, 26] width 10 height 10
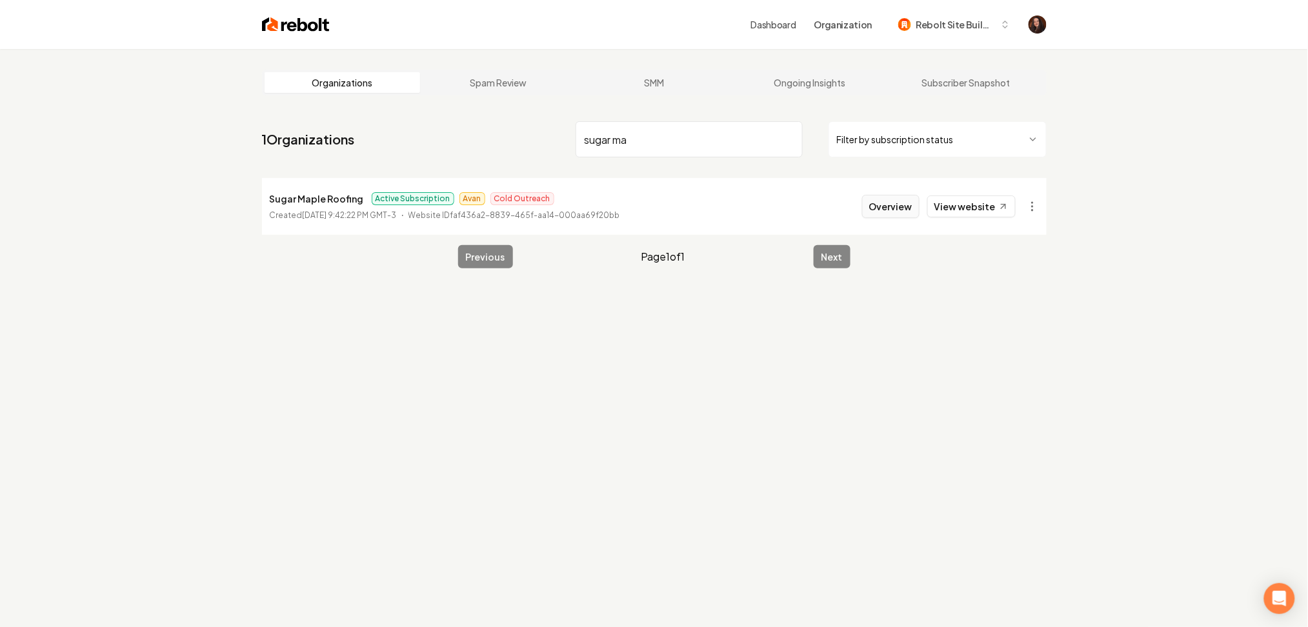
type input "sugar ma"
click at [871, 199] on button "Overview" at bounding box center [890, 206] width 57 height 23
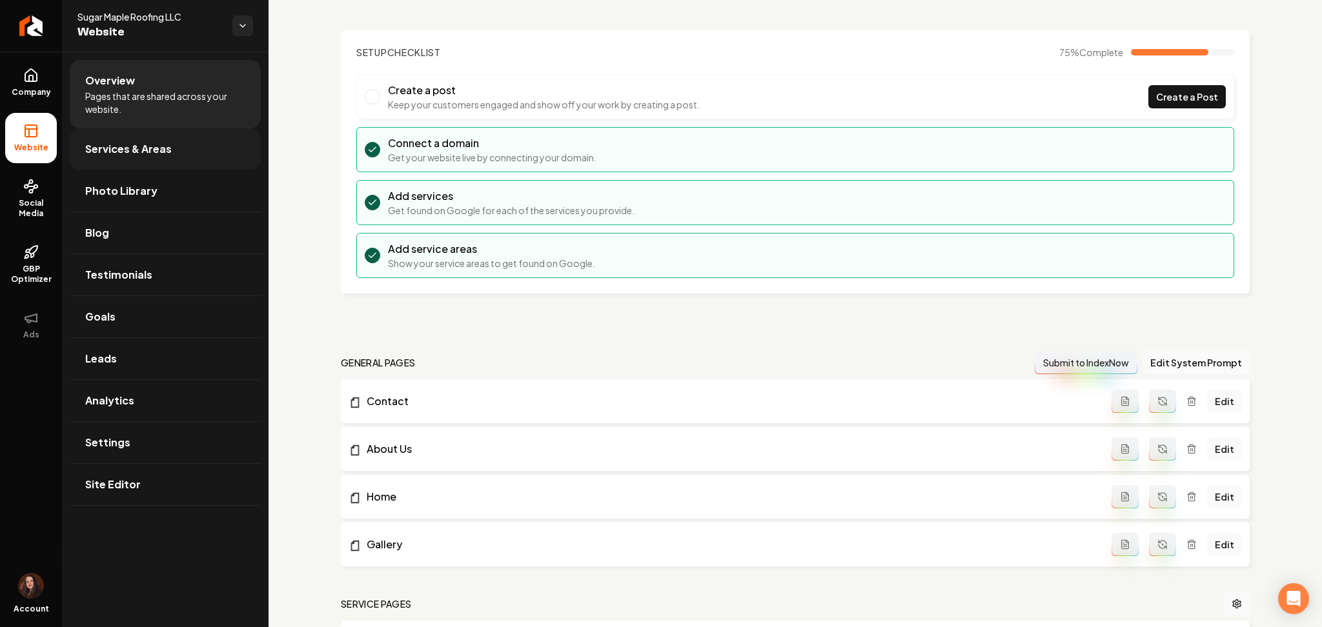
scroll to position [86, 0]
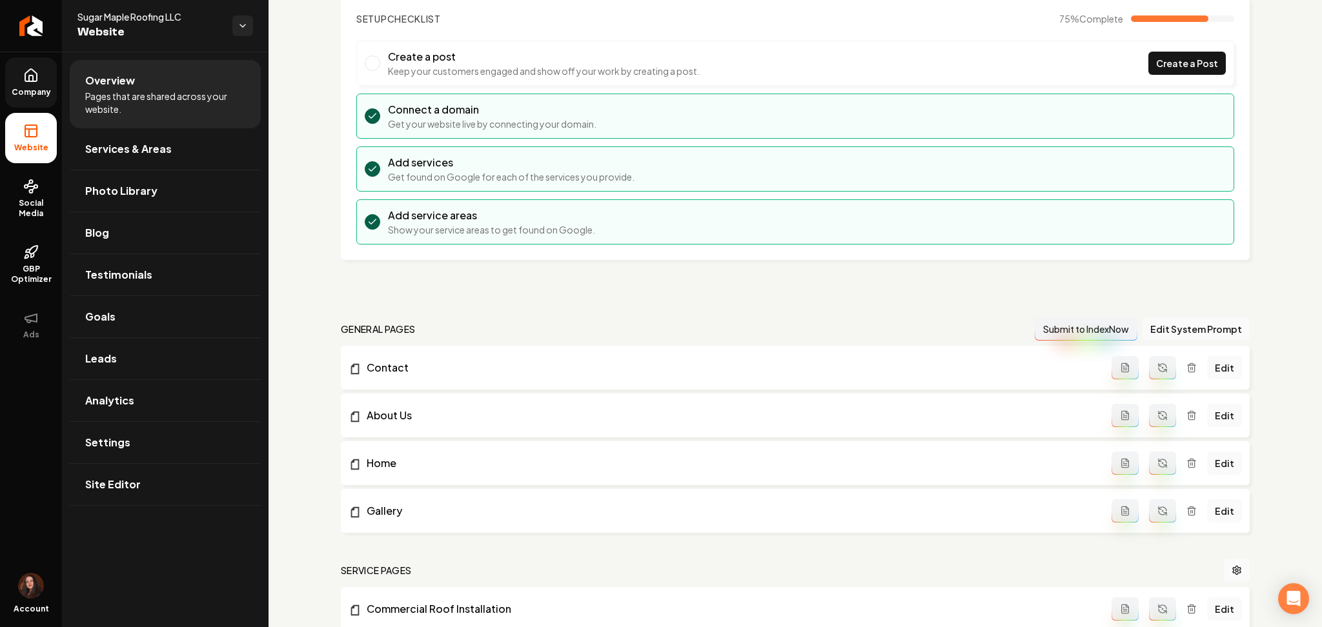
click at [33, 89] on span "Company" at bounding box center [31, 92] width 50 height 10
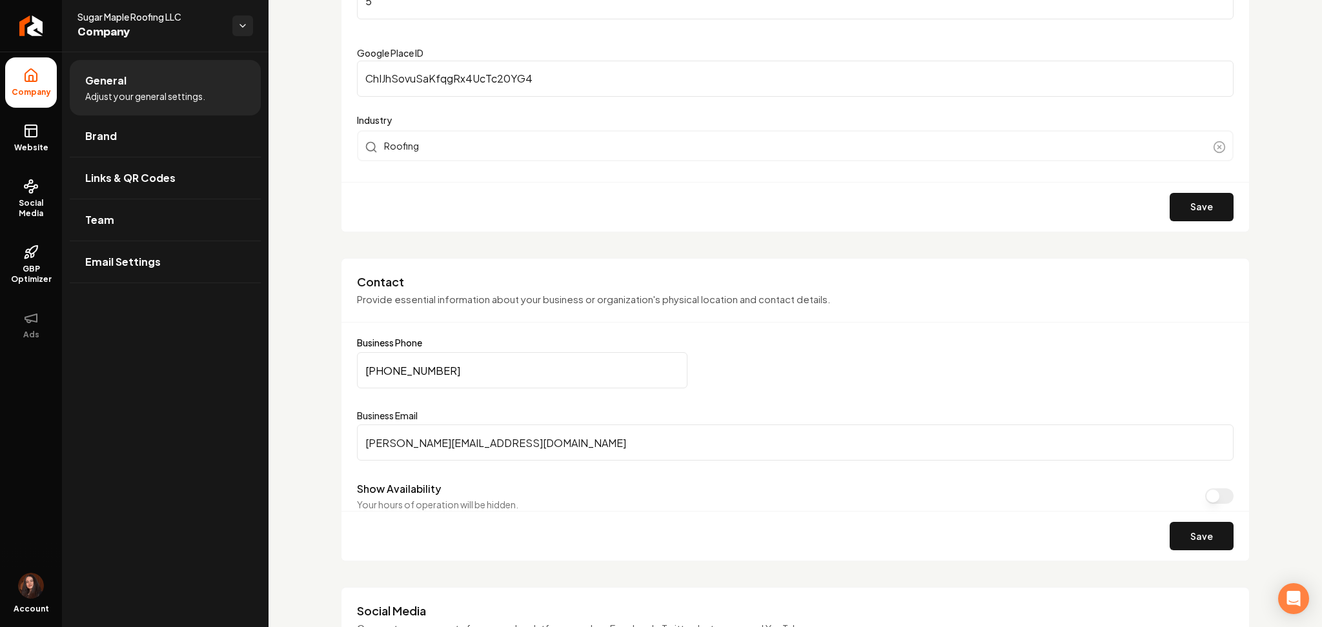
scroll to position [430, 0]
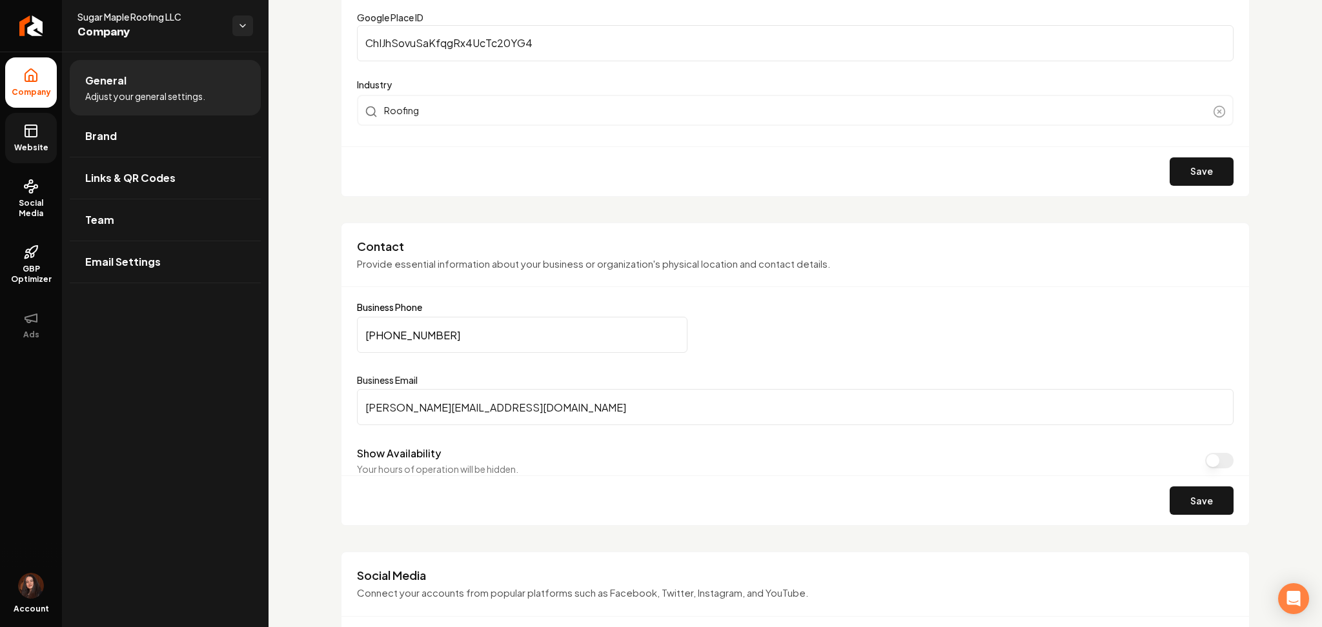
click at [16, 132] on link "Website" at bounding box center [31, 138] width 52 height 50
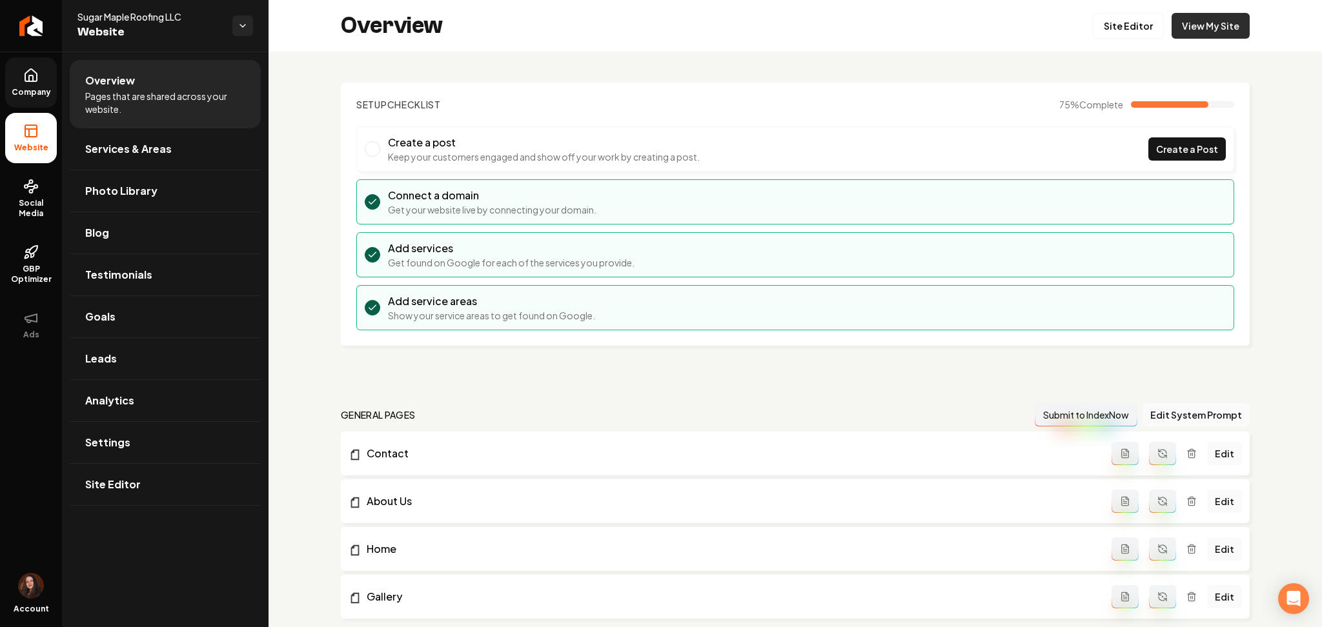
click at [1203, 37] on link "View My Site" at bounding box center [1210, 26] width 78 height 26
click at [217, 457] on link "Settings" at bounding box center [165, 442] width 191 height 41
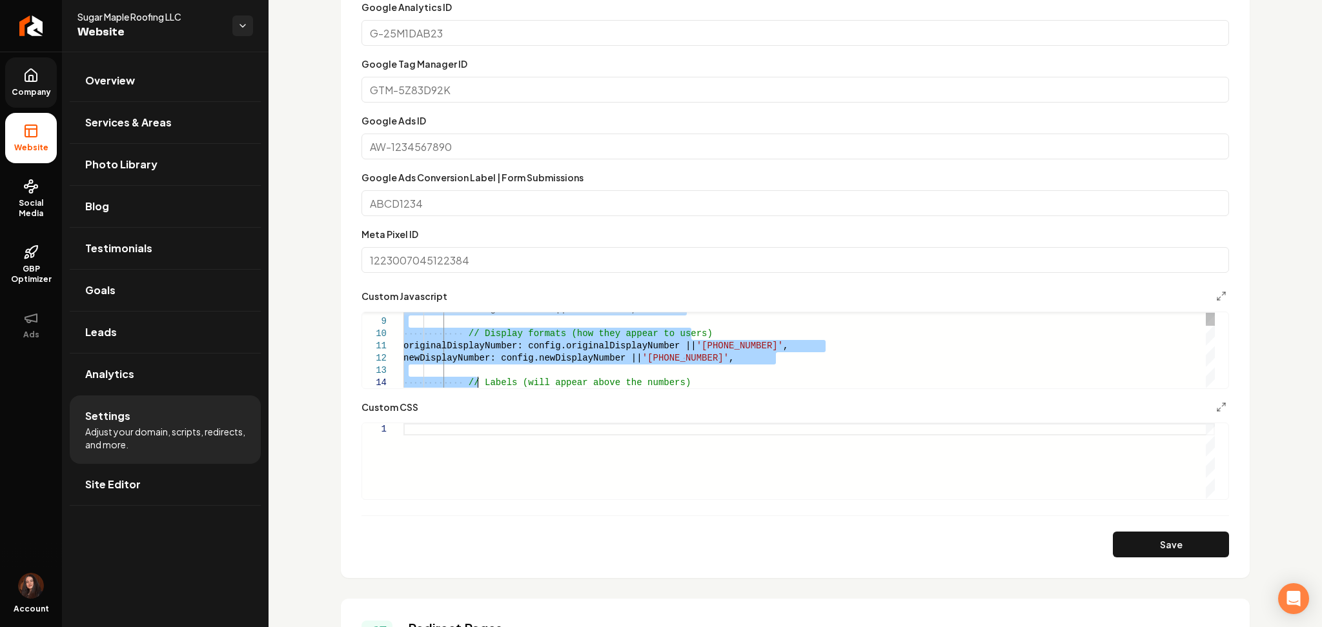
drag, startPoint x: 501, startPoint y: 374, endPoint x: 477, endPoint y: 347, distance: 36.6
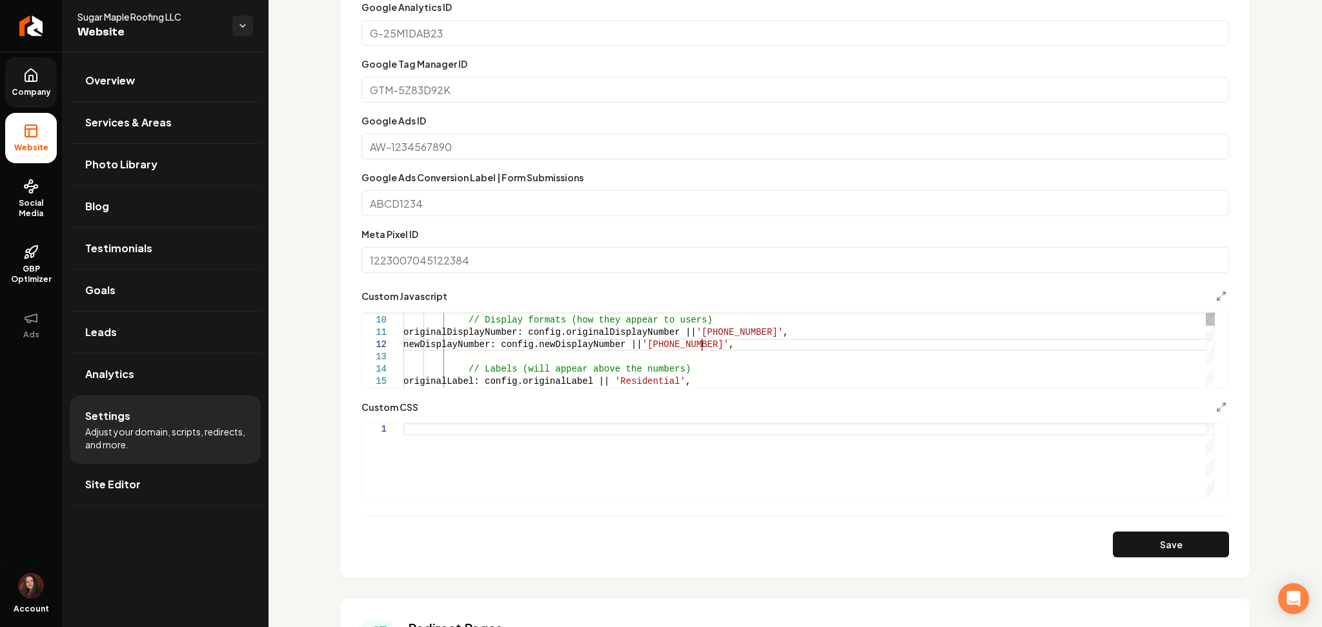
type textarea "**********"
type textarea "*"
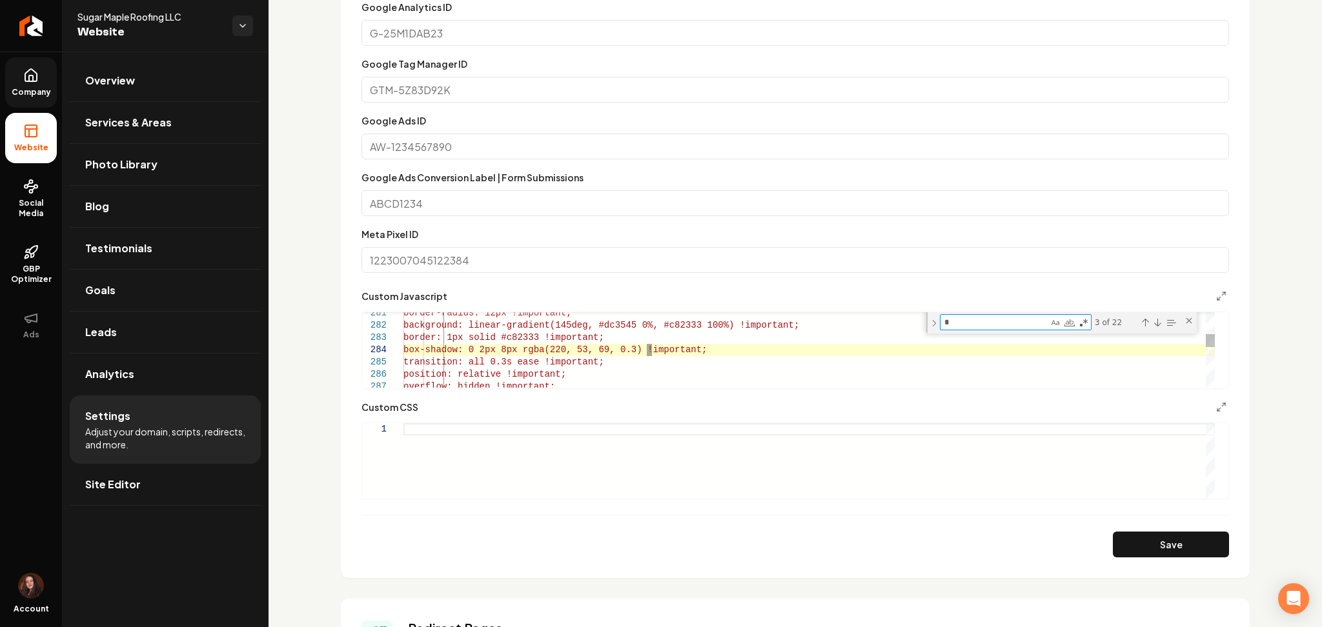
type textarea "**********"
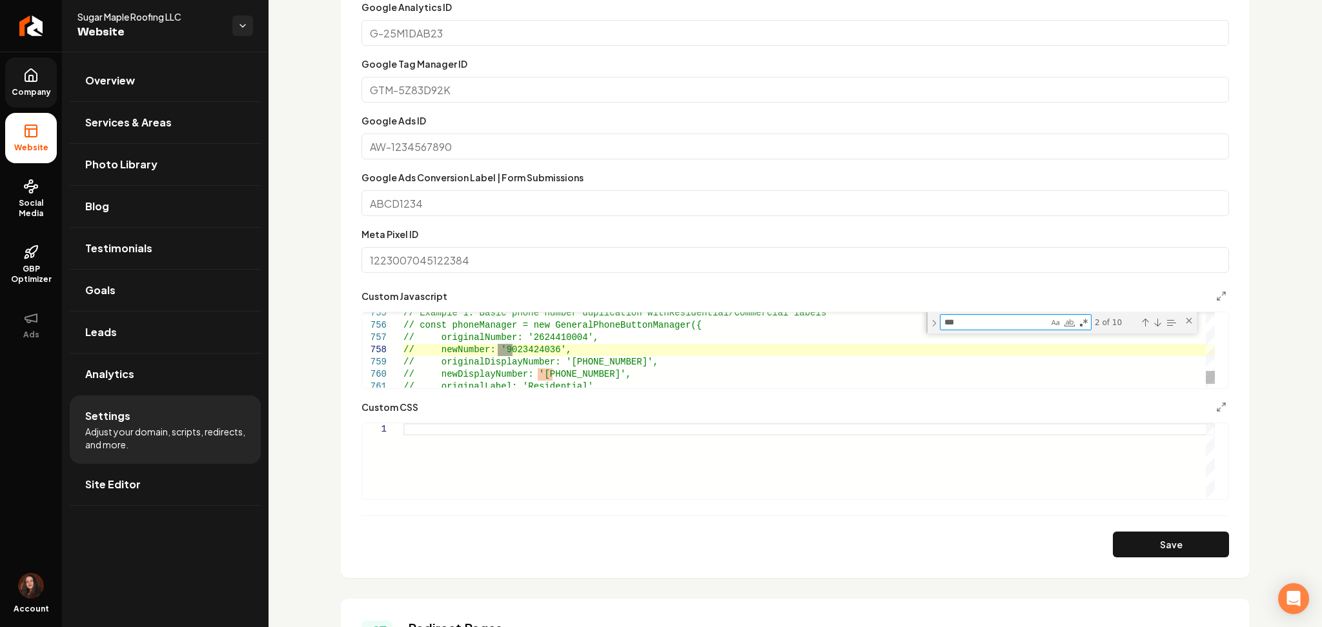
type textarea "***"
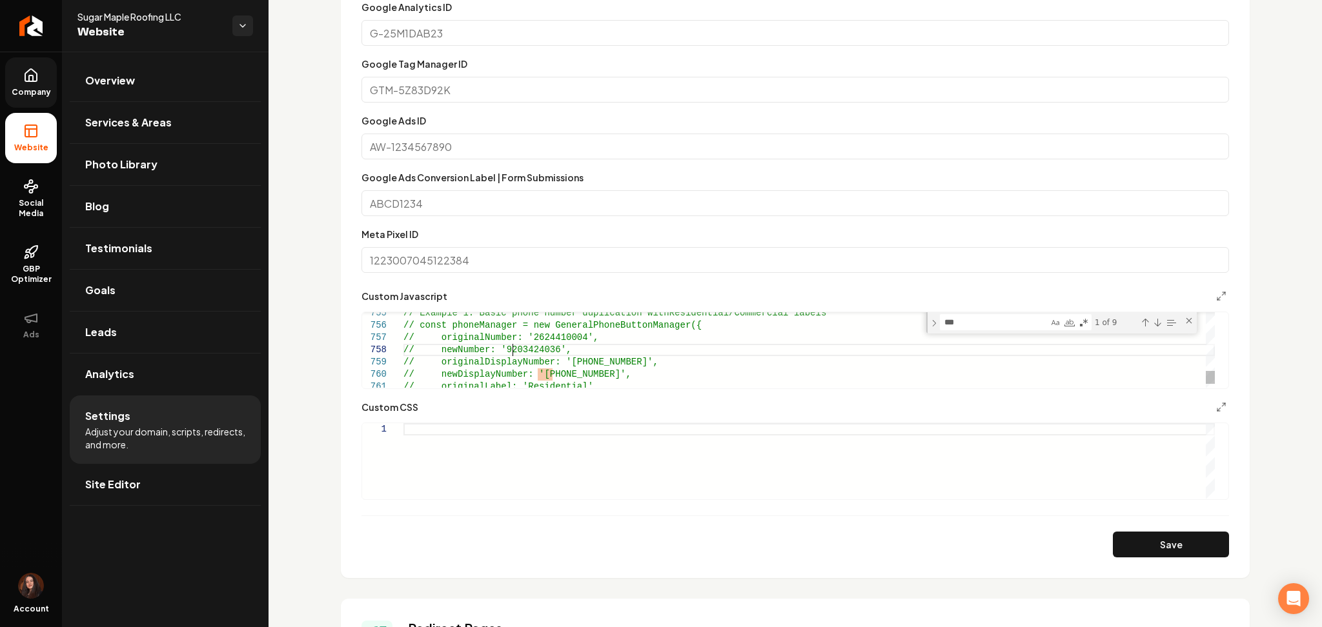
scroll to position [86, 108]
click at [964, 325] on textarea "***" at bounding box center [994, 322] width 108 height 15
click at [965, 326] on textarea "***" at bounding box center [994, 322] width 108 height 15
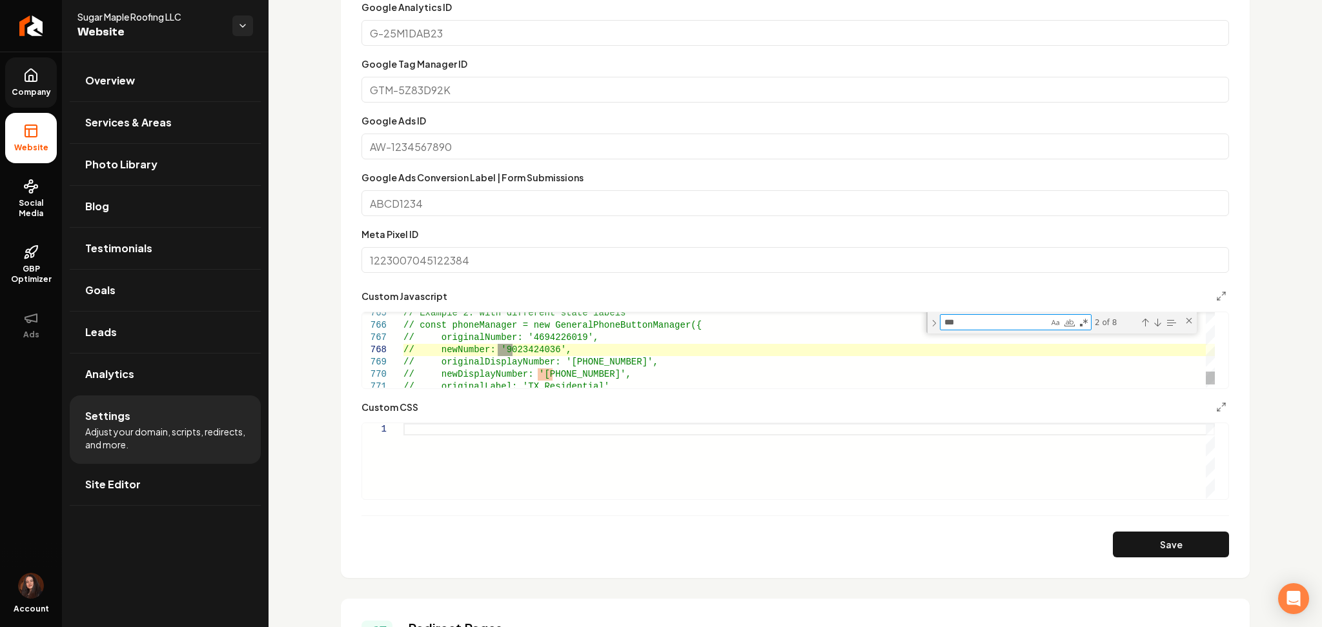
scroll to position [110, 0]
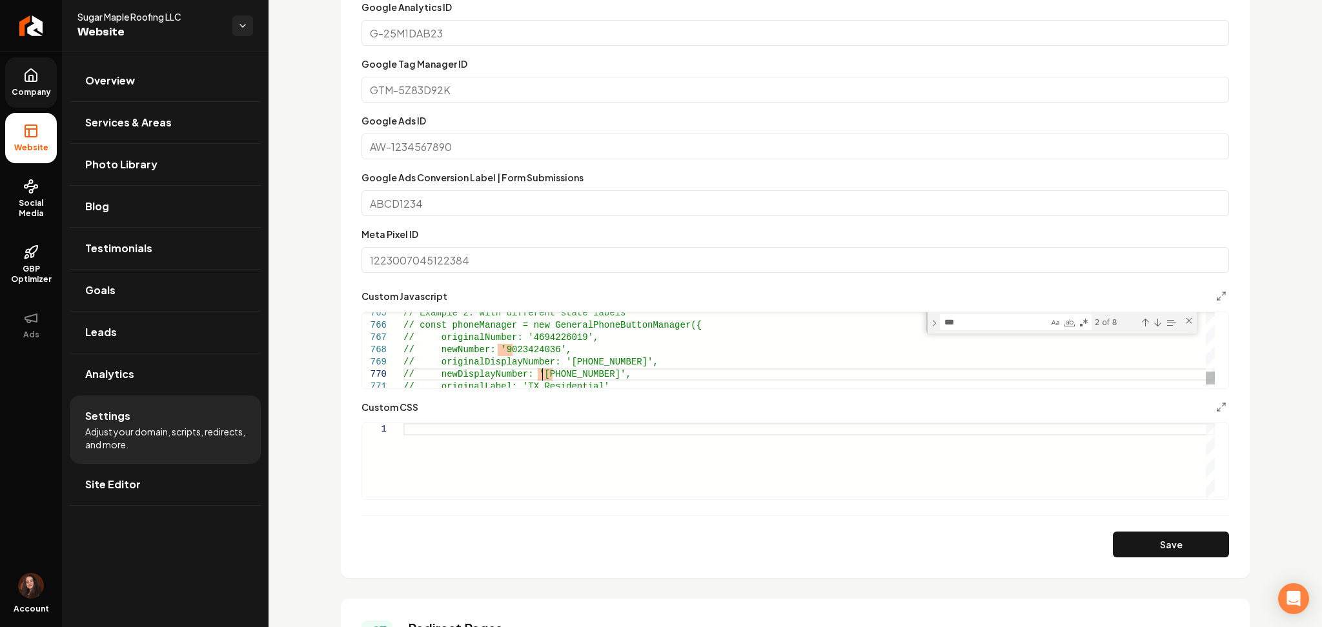
drag, startPoint x: 544, startPoint y: 372, endPoint x: 552, endPoint y: 375, distance: 8.4
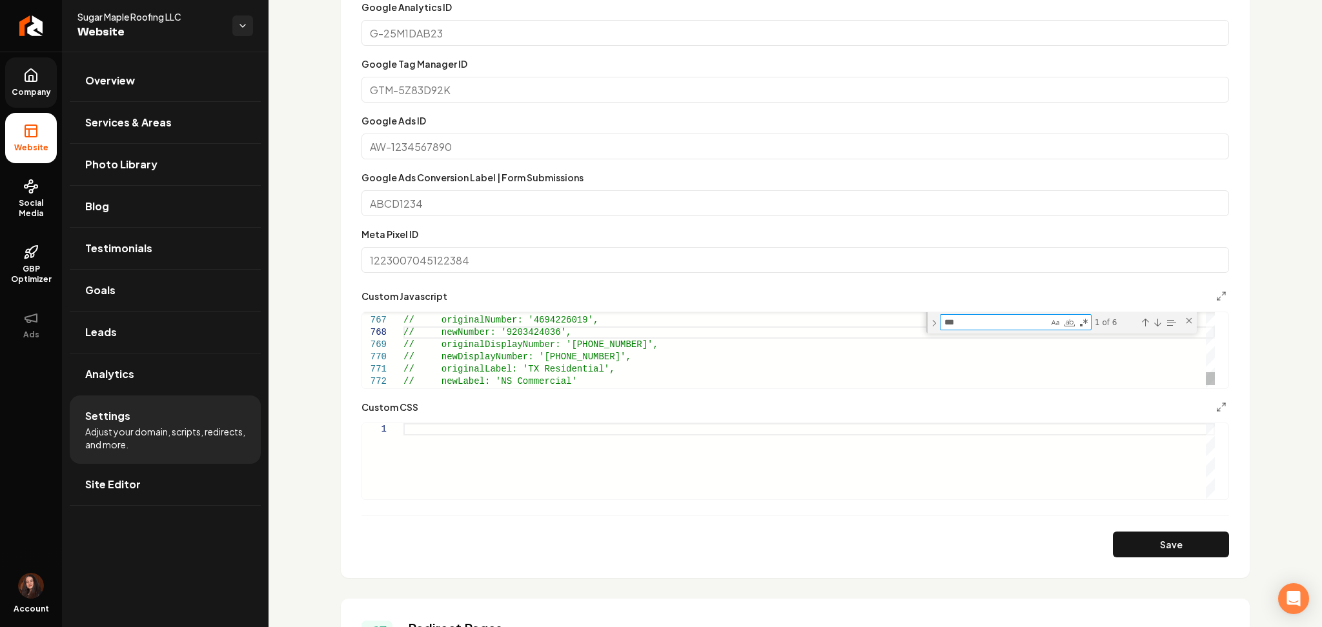
click at [976, 322] on textarea "***" at bounding box center [994, 322] width 108 height 15
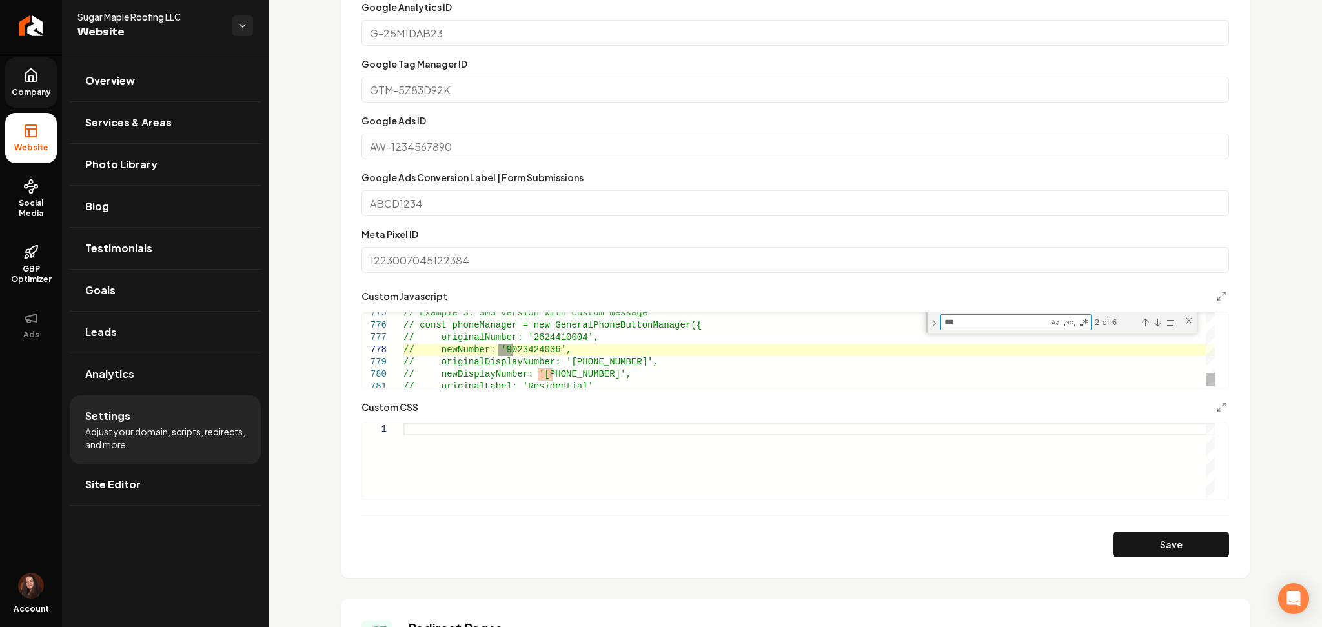
scroll to position [96, 0]
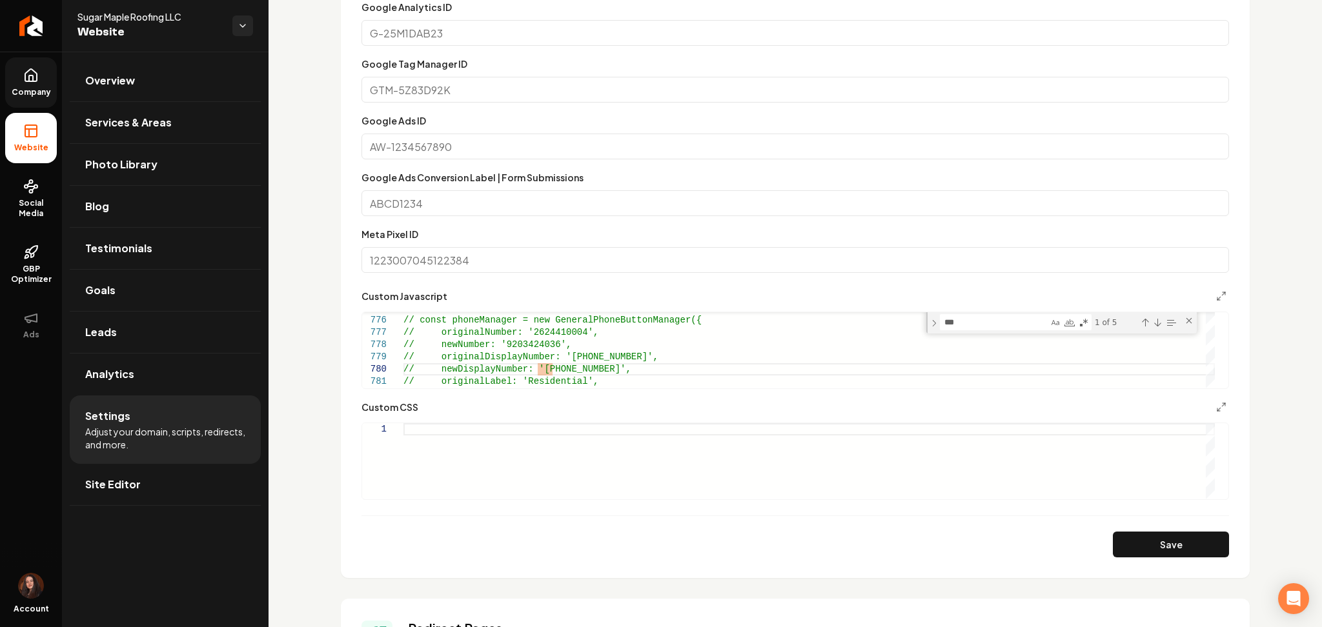
scroll to position [110, 152]
click at [967, 326] on textarea "***" at bounding box center [994, 322] width 108 height 15
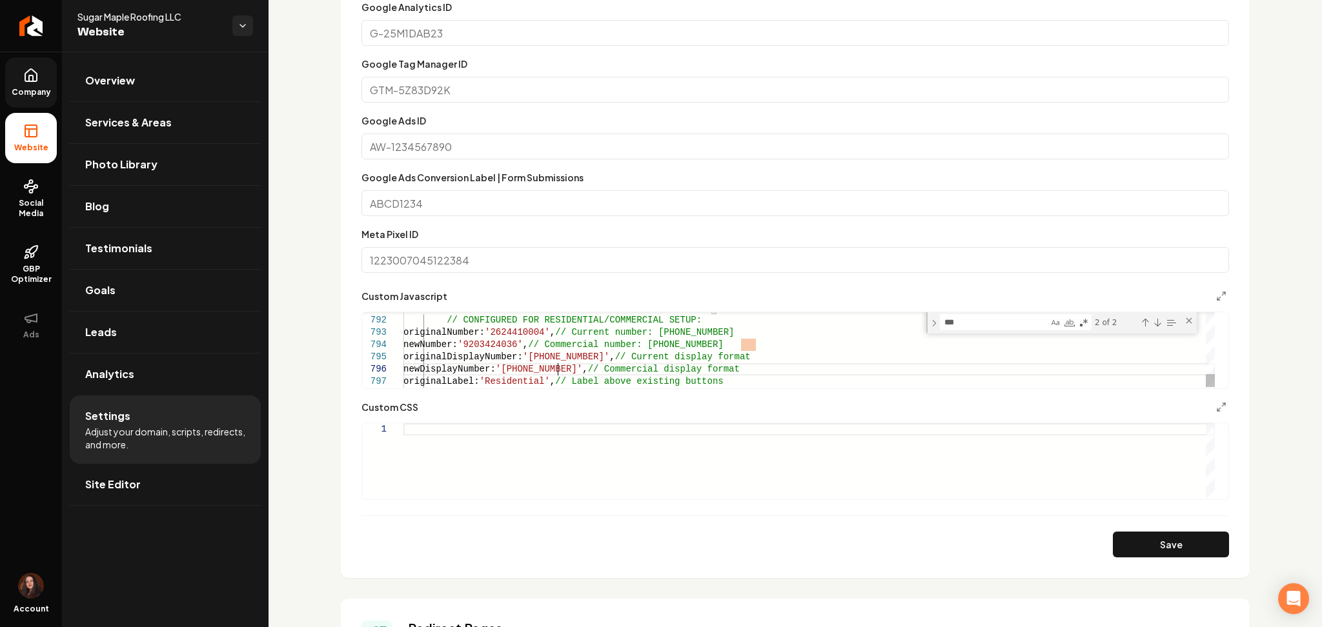
scroll to position [62, 152]
click at [965, 328] on textarea "***" at bounding box center [994, 322] width 108 height 15
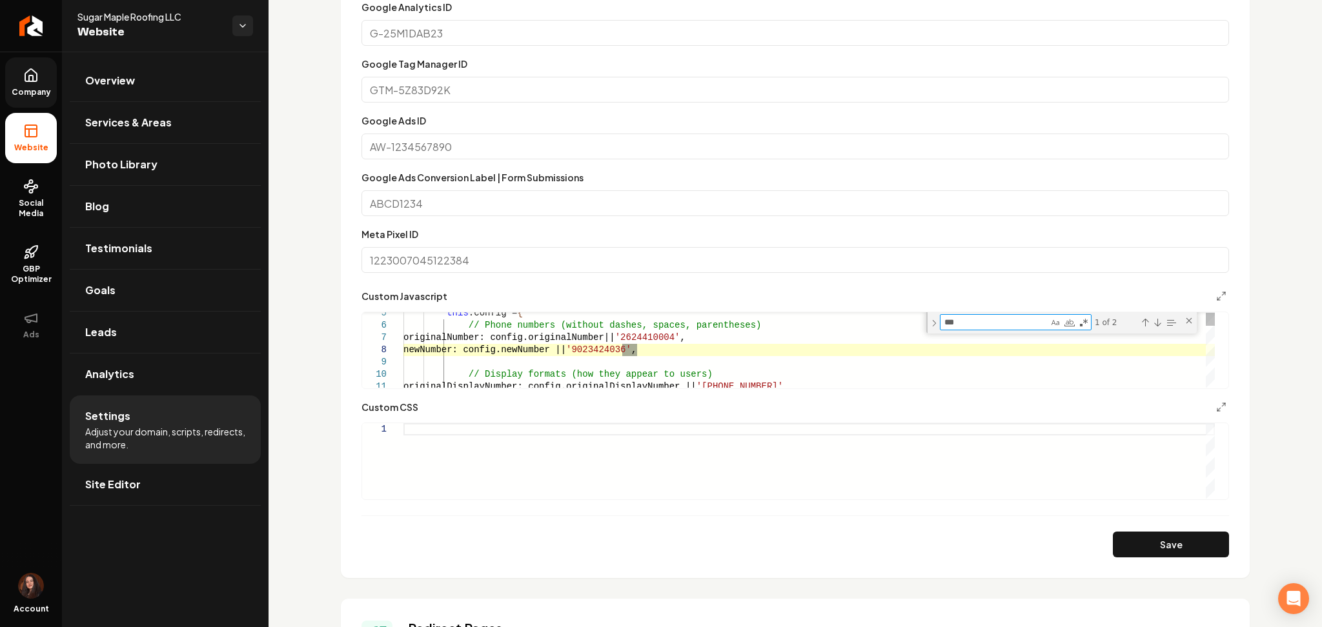
scroll to position [62, 0]
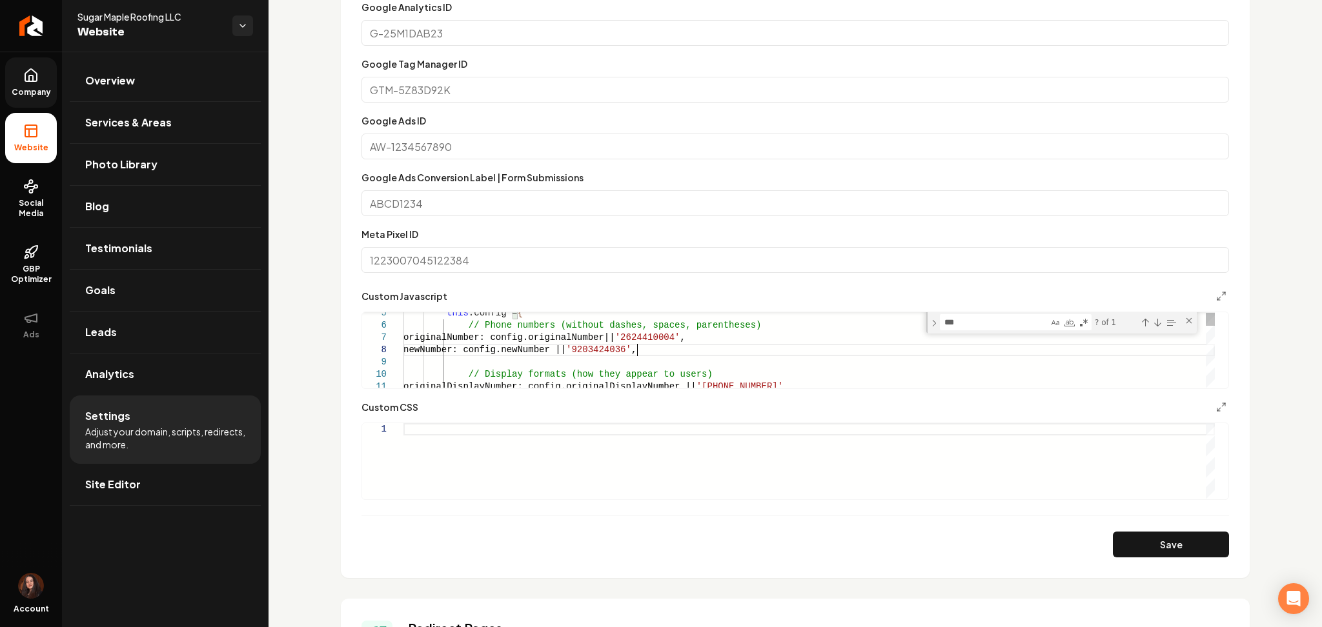
scroll to position [86, 232]
click at [956, 316] on textarea "***" at bounding box center [994, 322] width 108 height 15
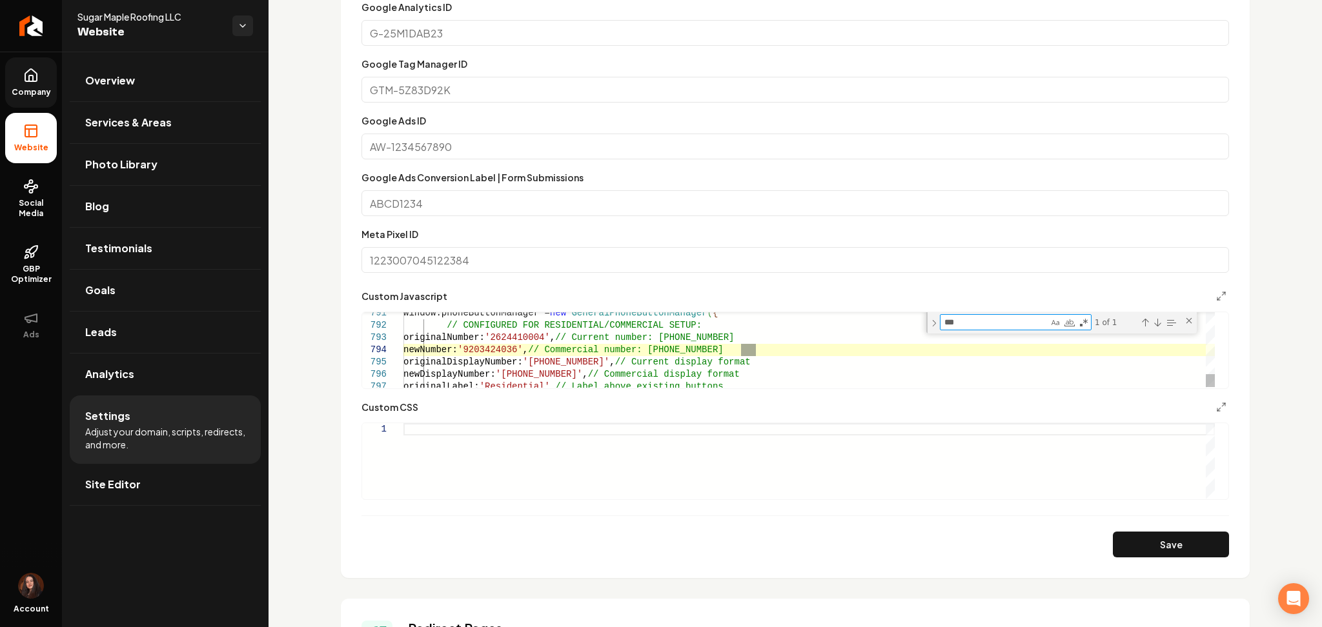
scroll to position [86, 390]
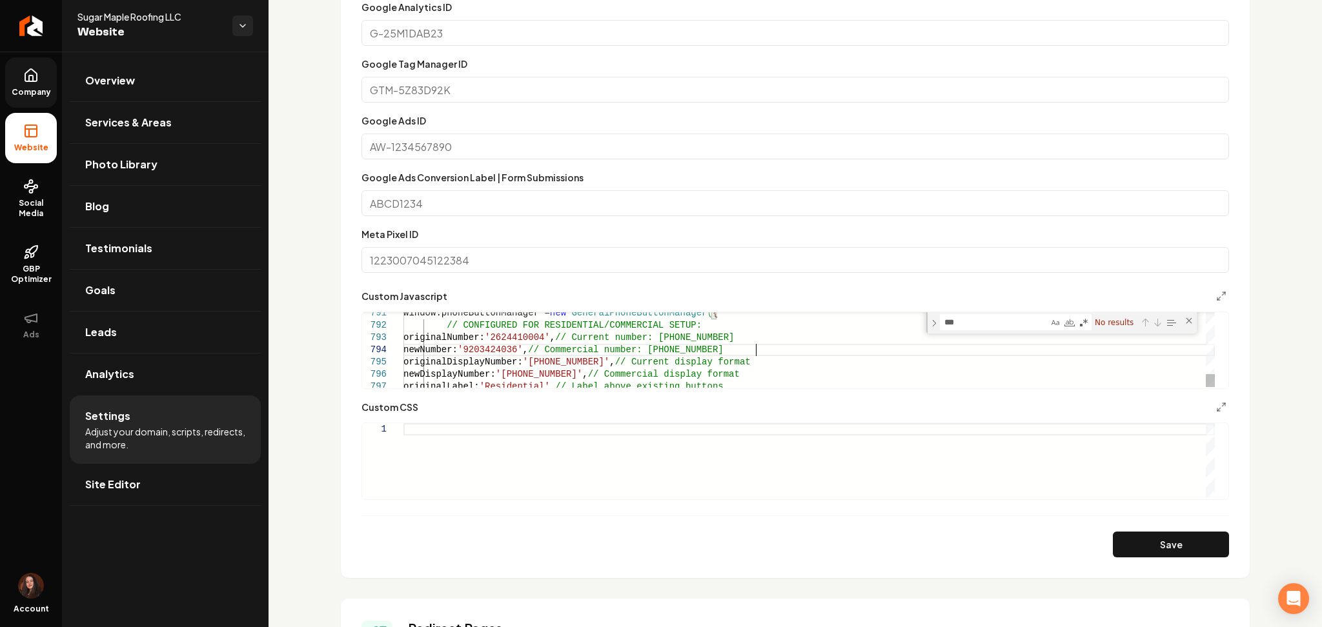
scroll to position [47, 353]
type textarea "**********"
click at [967, 321] on textarea "***" at bounding box center [994, 322] width 108 height 15
click at [1128, 542] on button "Save" at bounding box center [1171, 545] width 116 height 26
click at [50, 73] on link "Company" at bounding box center [31, 82] width 52 height 50
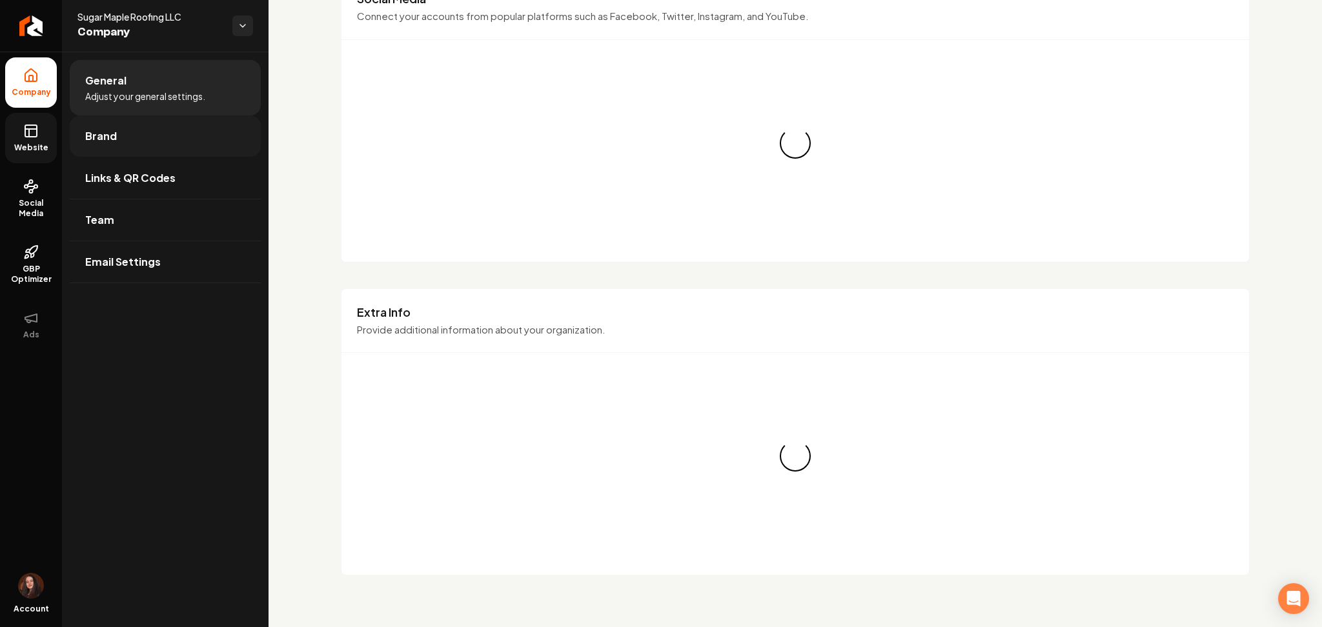
click at [146, 133] on link "Brand" at bounding box center [165, 136] width 191 height 41
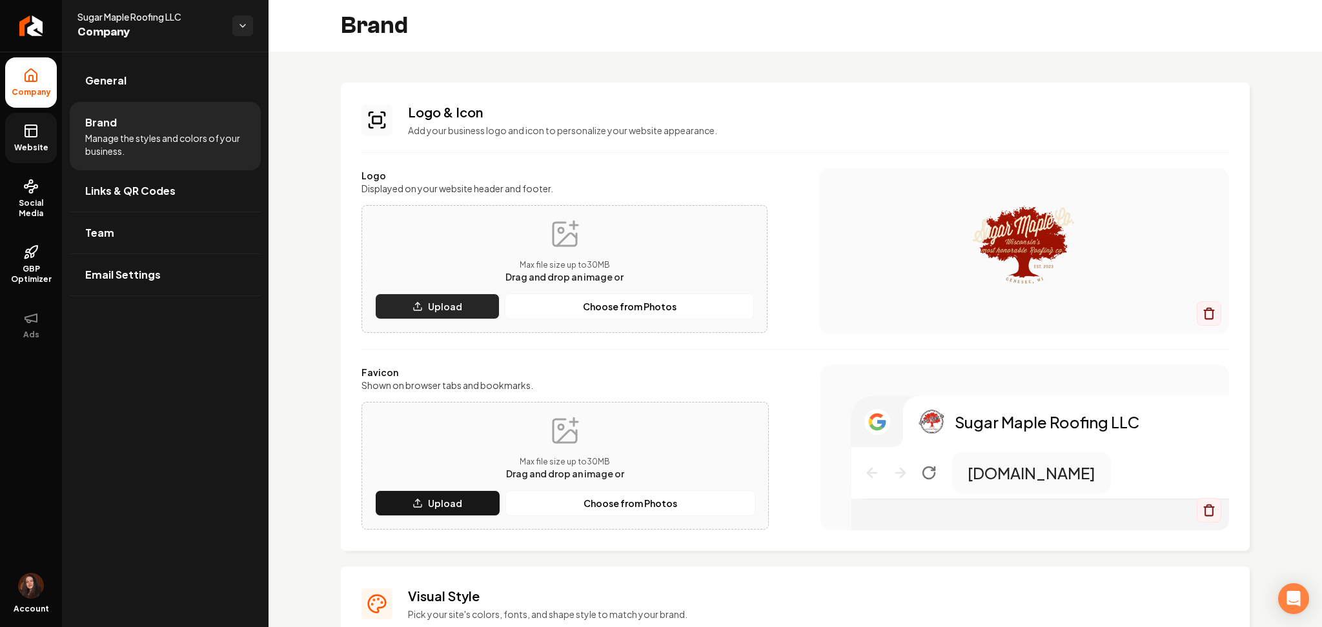
click at [414, 299] on button "Upload" at bounding box center [437, 307] width 125 height 26
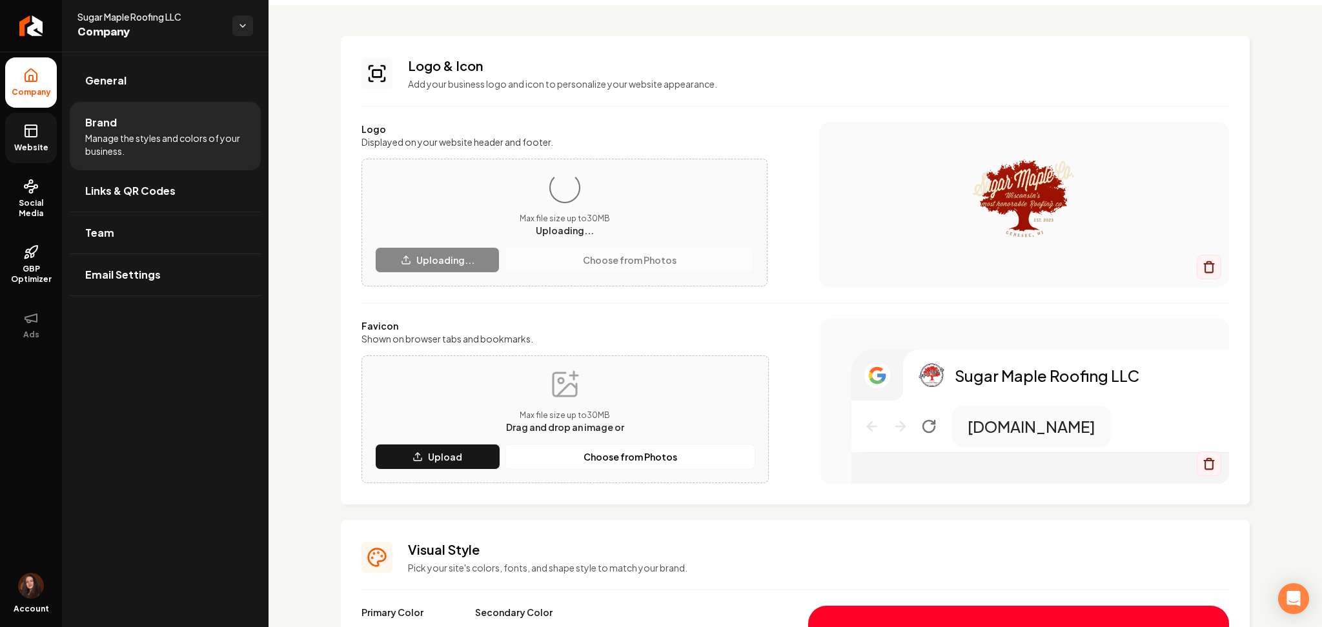
scroll to position [47, 0]
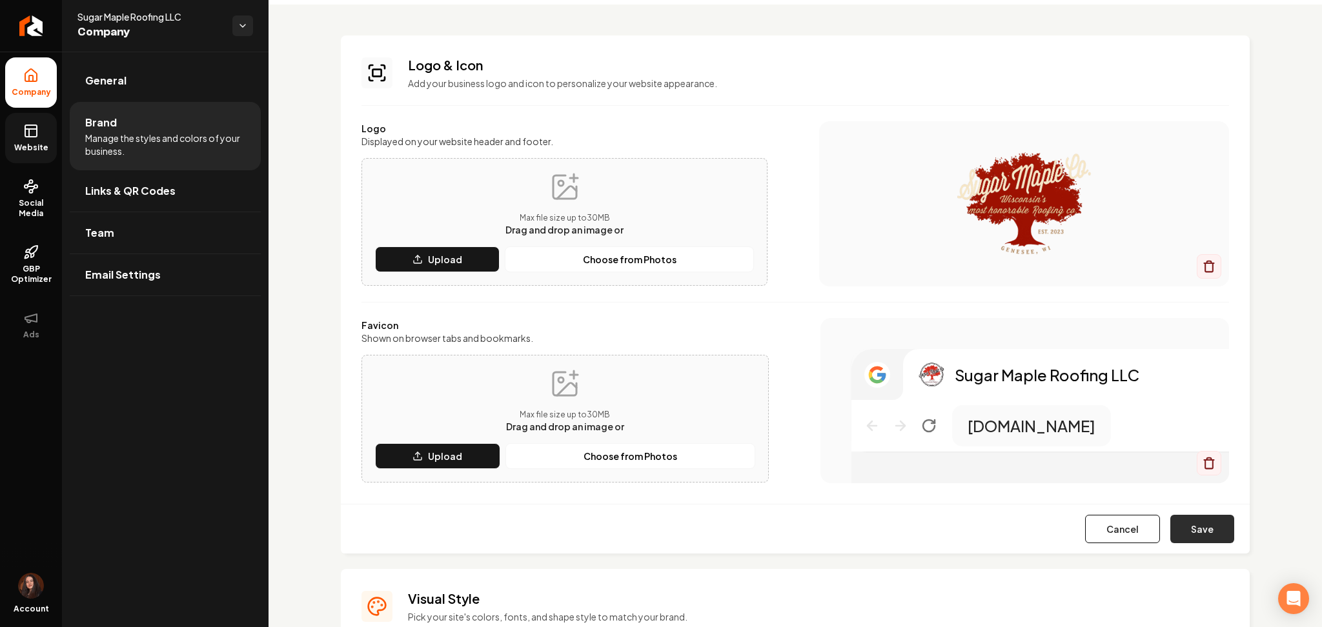
click at [1170, 528] on button "Save" at bounding box center [1202, 529] width 64 height 28
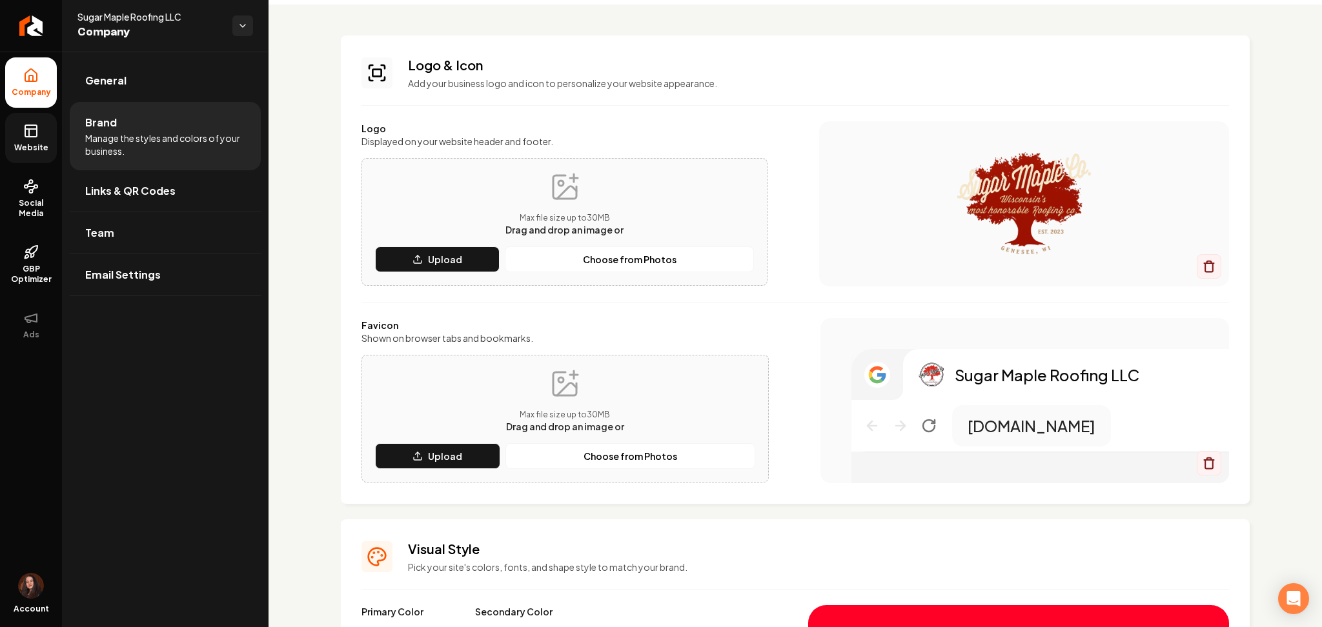
click at [37, 140] on link "Website" at bounding box center [31, 138] width 52 height 50
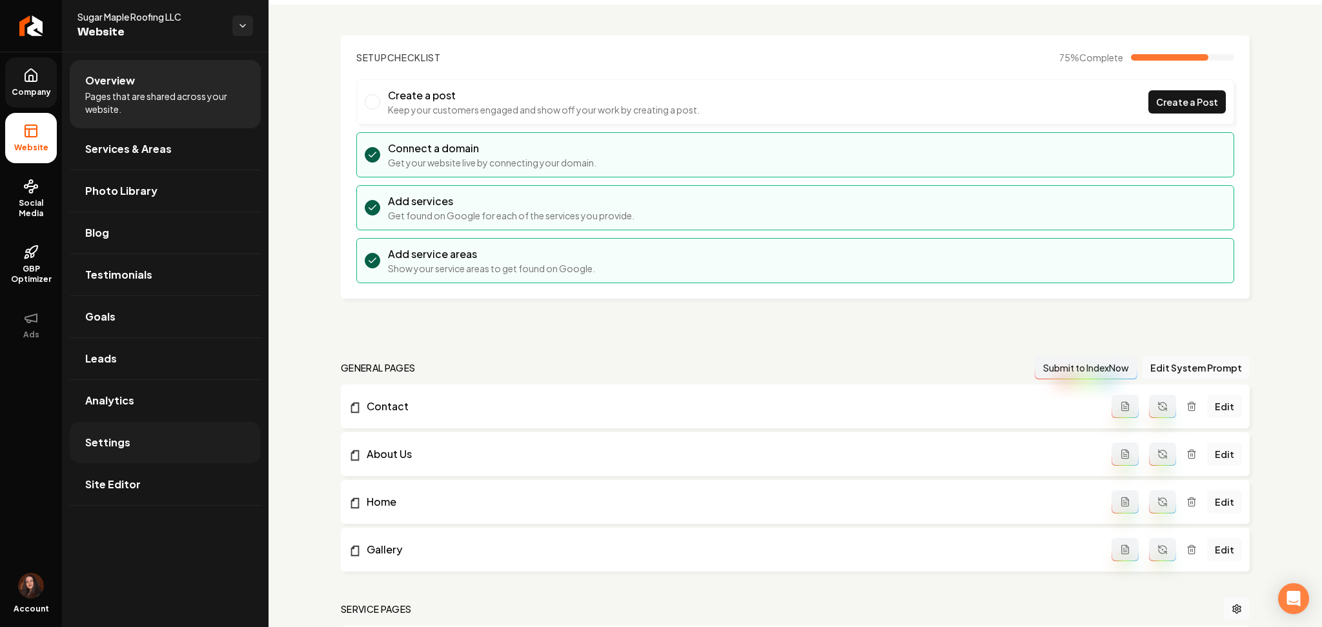
click at [108, 439] on span "Settings" at bounding box center [107, 442] width 45 height 15
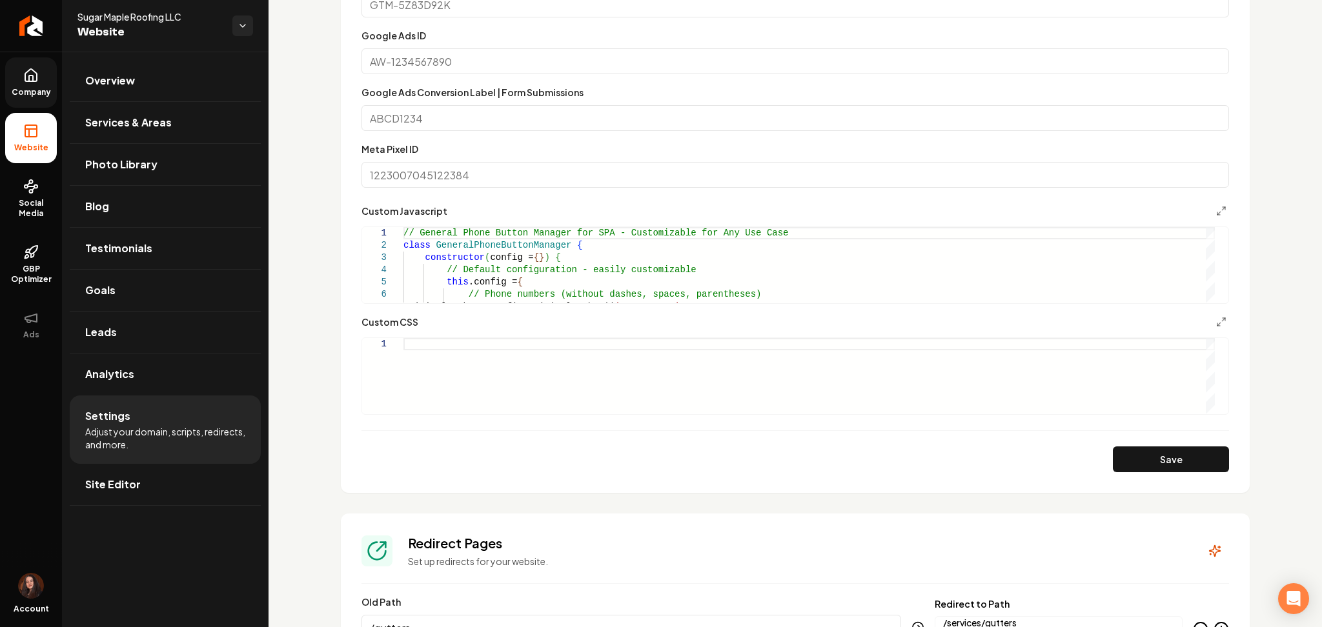
scroll to position [860, 0]
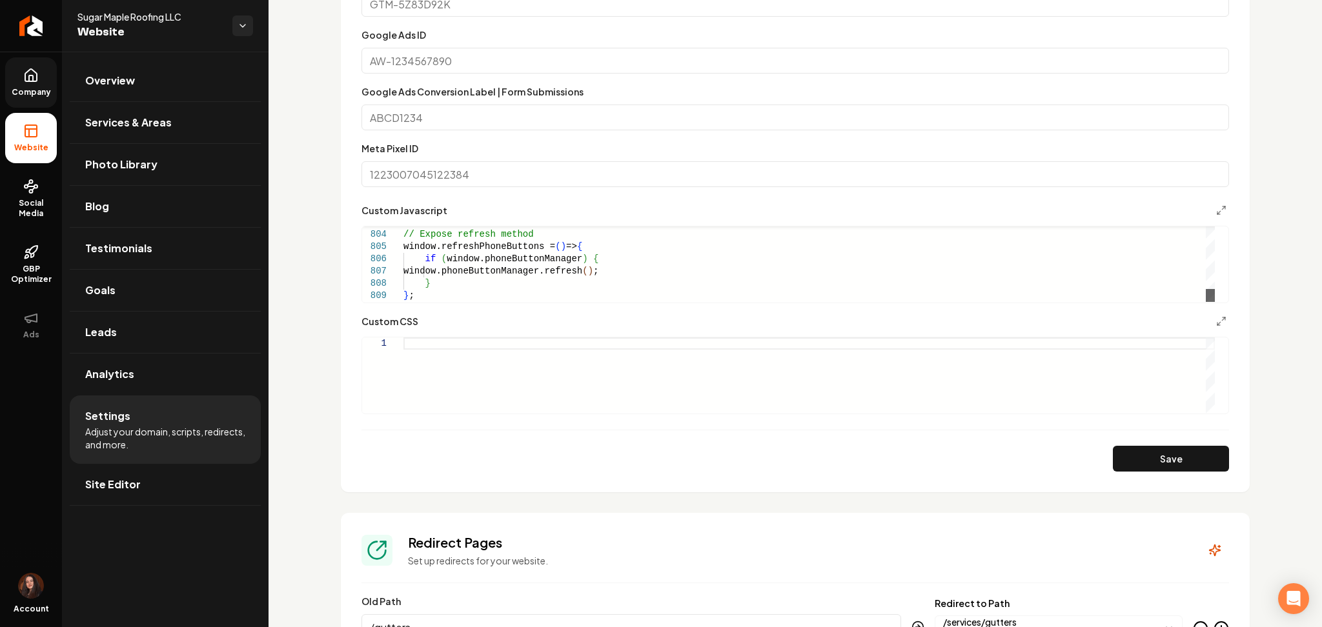
click at [1215, 302] on div "Main content area" at bounding box center [1209, 295] width 9 height 13
type textarea "**********"
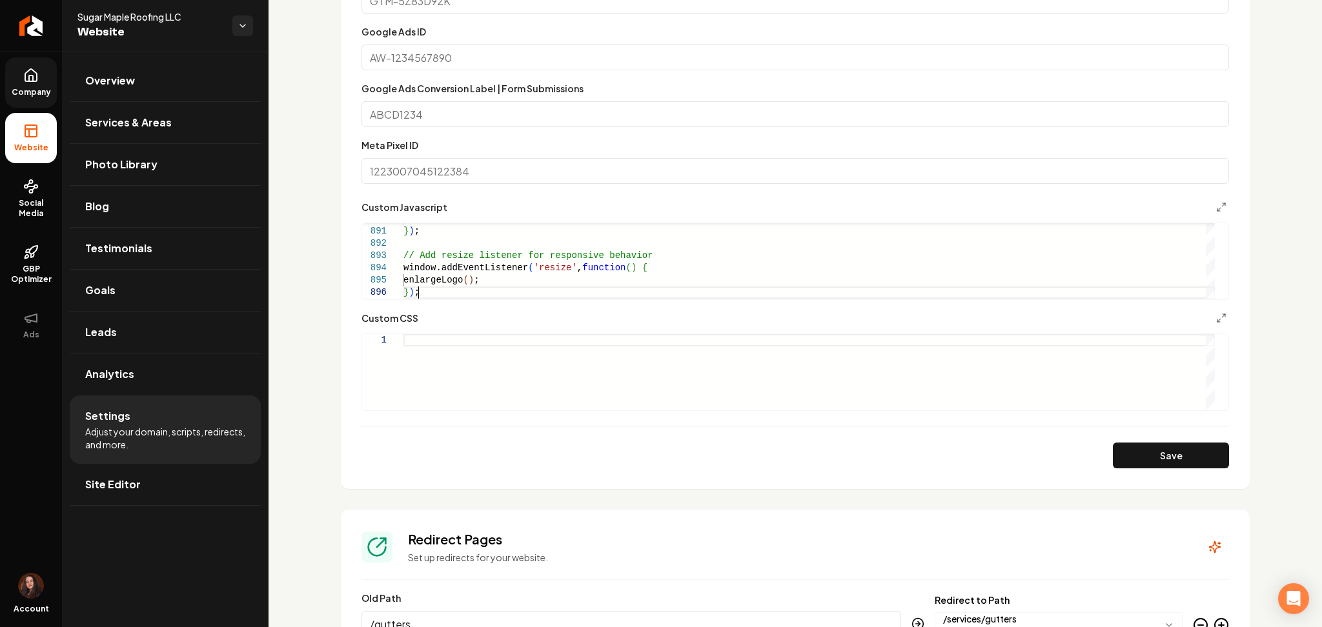
scroll to position [860, 0]
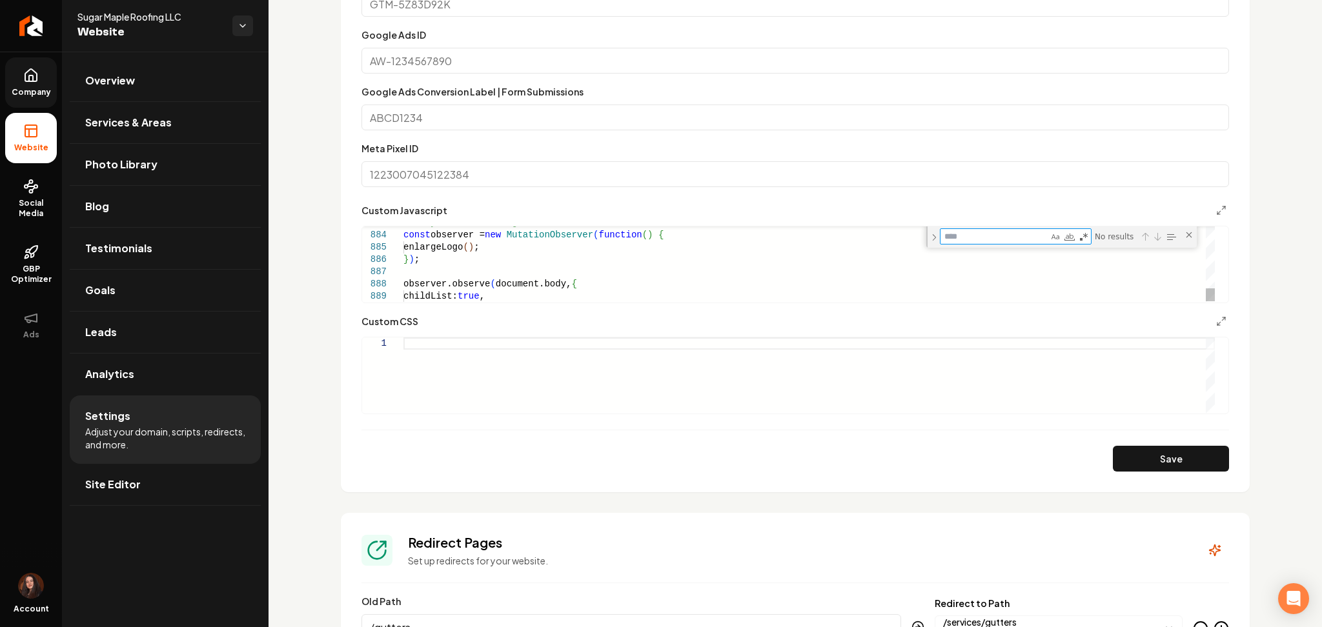
type textarea "**********"
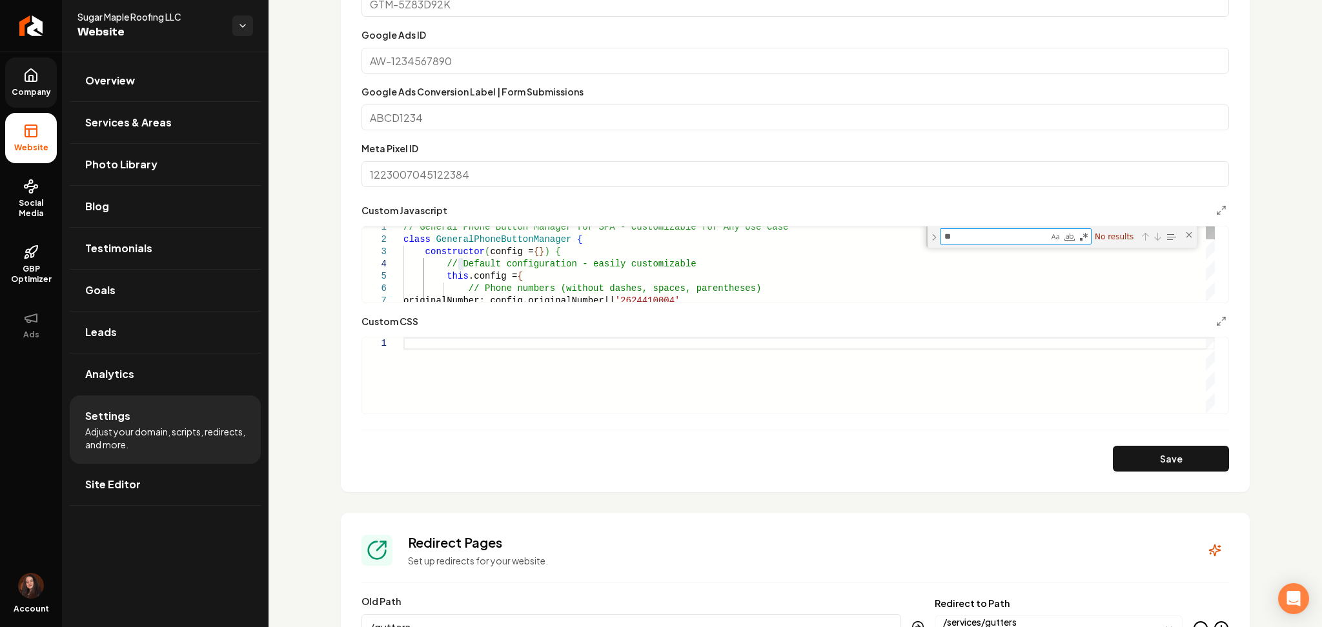
type textarea "*"
type textarea "**********"
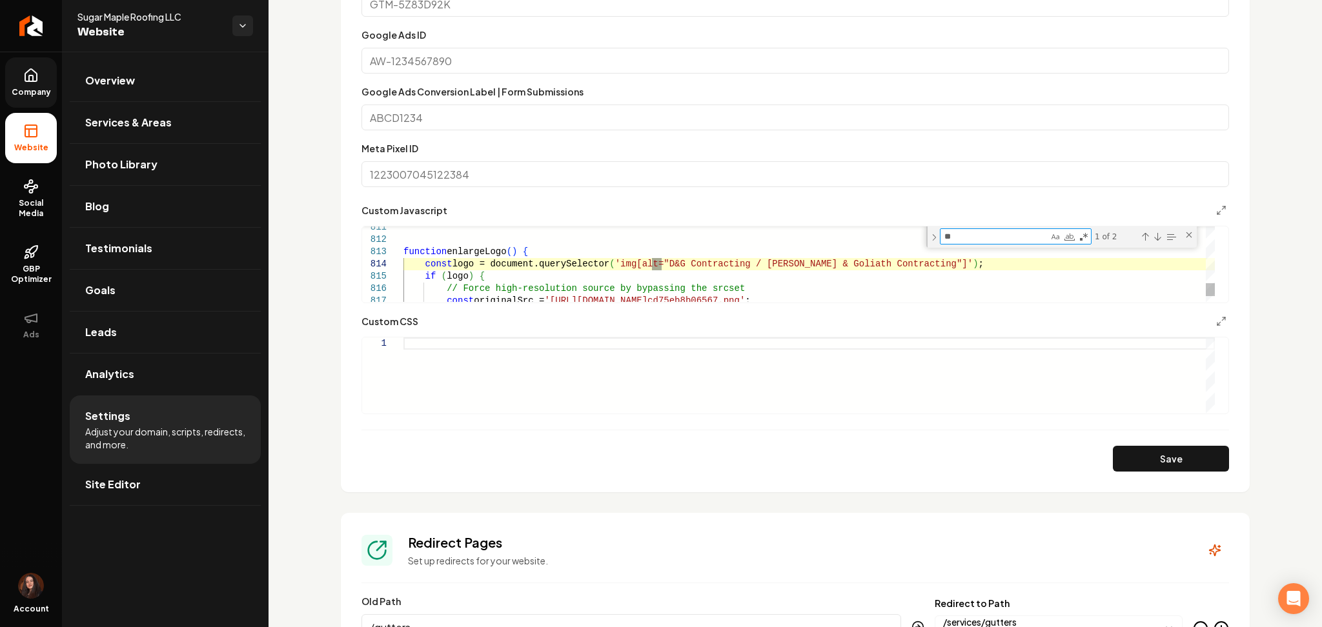
type textarea "**"
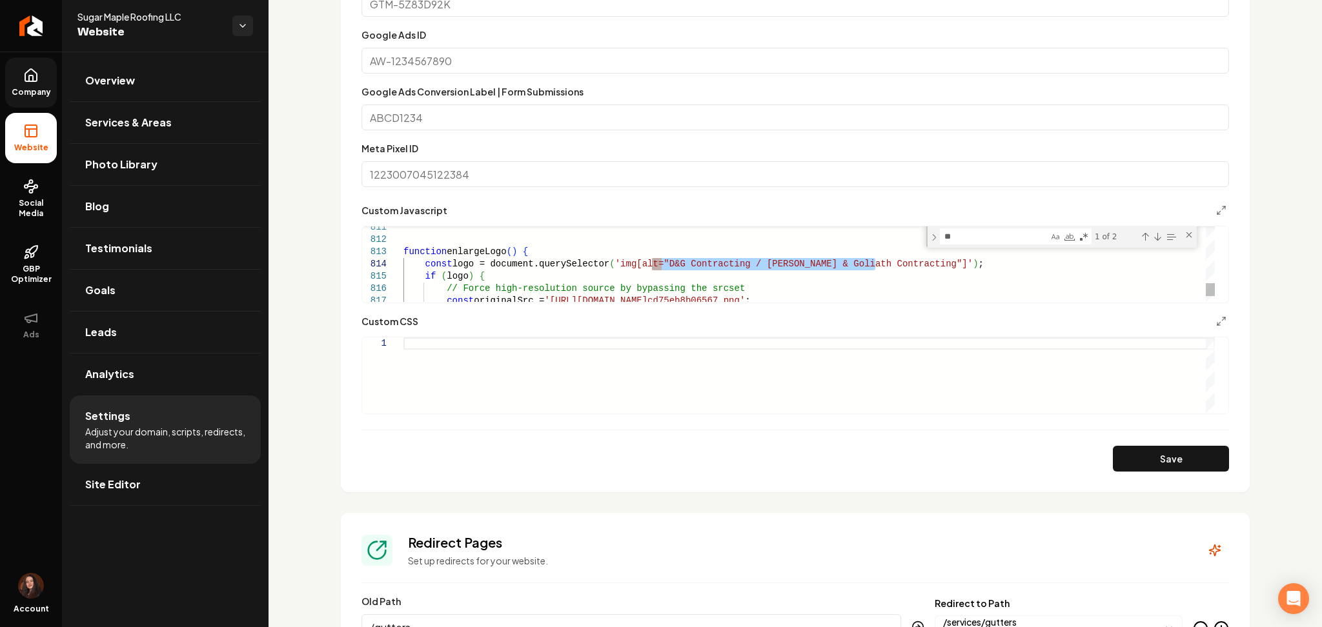
drag, startPoint x: 874, startPoint y: 266, endPoint x: 650, endPoint y: 265, distance: 223.3
click at [978, 237] on textarea "**" at bounding box center [994, 236] width 108 height 15
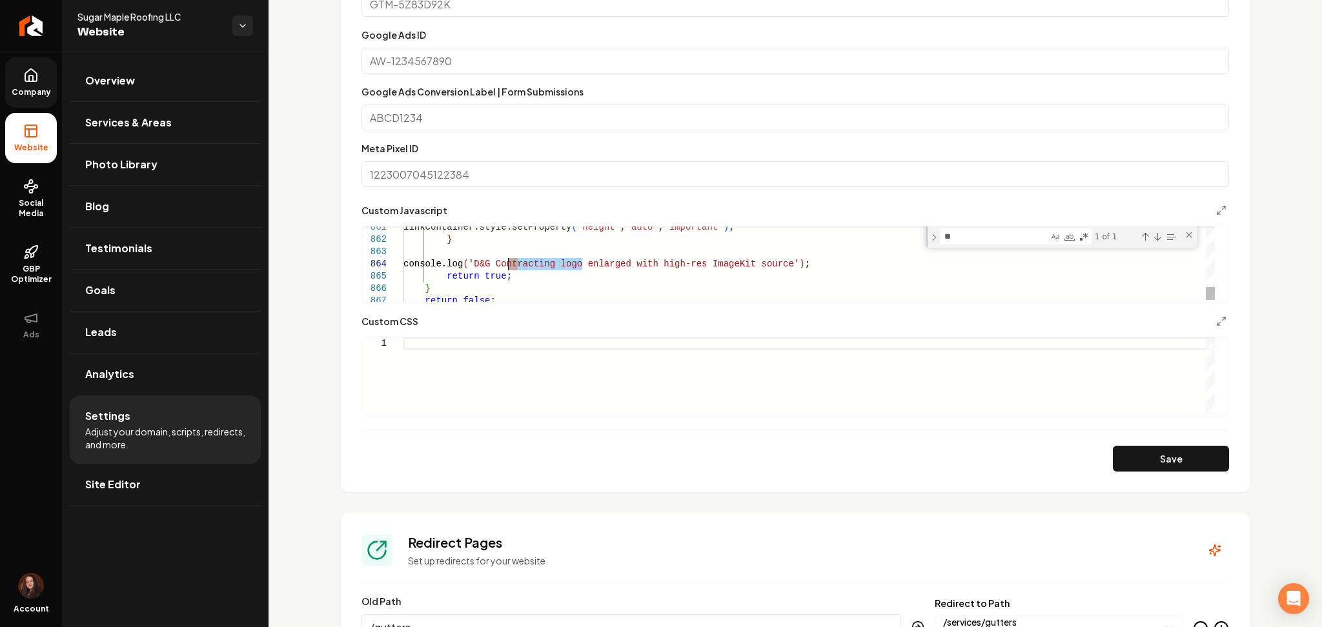
drag, startPoint x: 581, startPoint y: 265, endPoint x: 509, endPoint y: 261, distance: 72.3
type textarea "**********"
click at [998, 233] on textarea "**" at bounding box center [994, 236] width 108 height 15
type textarea "*"
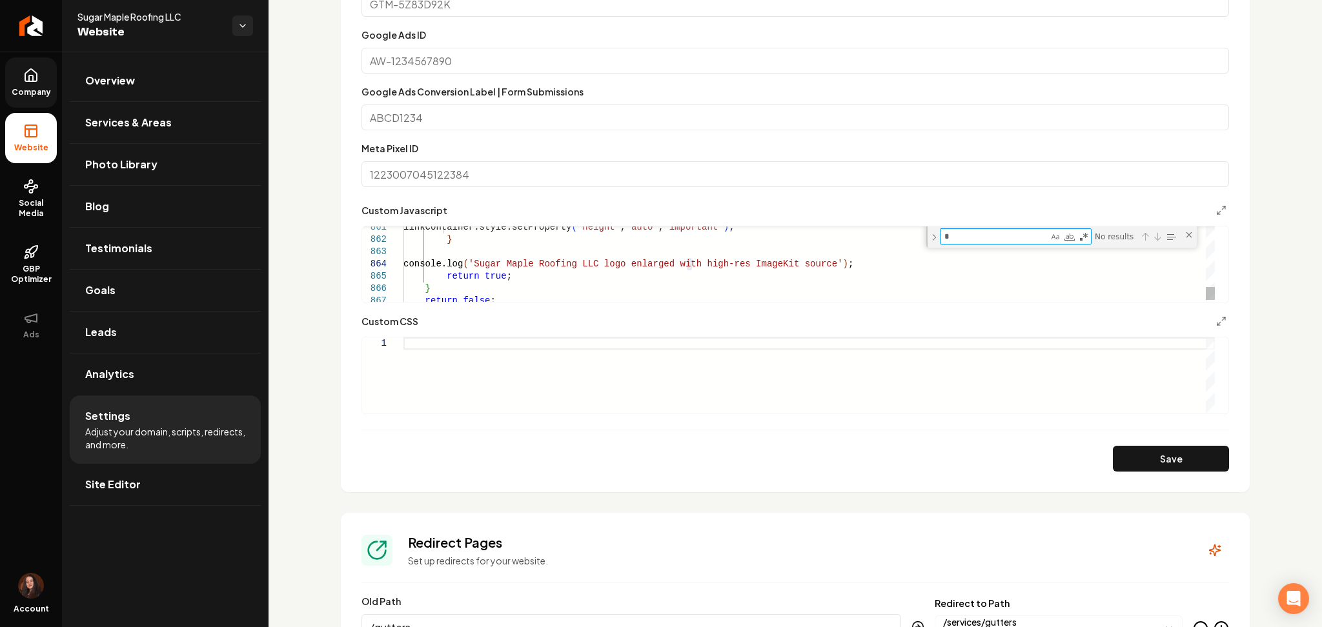
type textarea "**"
type textarea "**********"
type textarea "***"
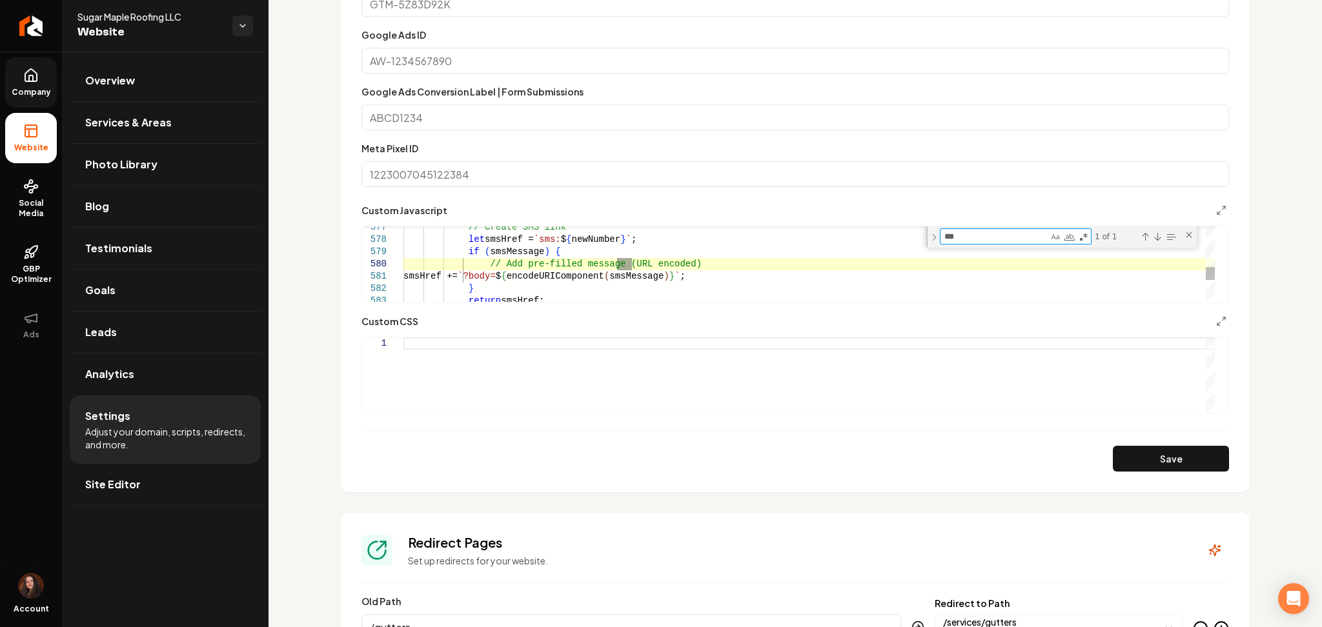
type textarea "**********"
type textarea "*"
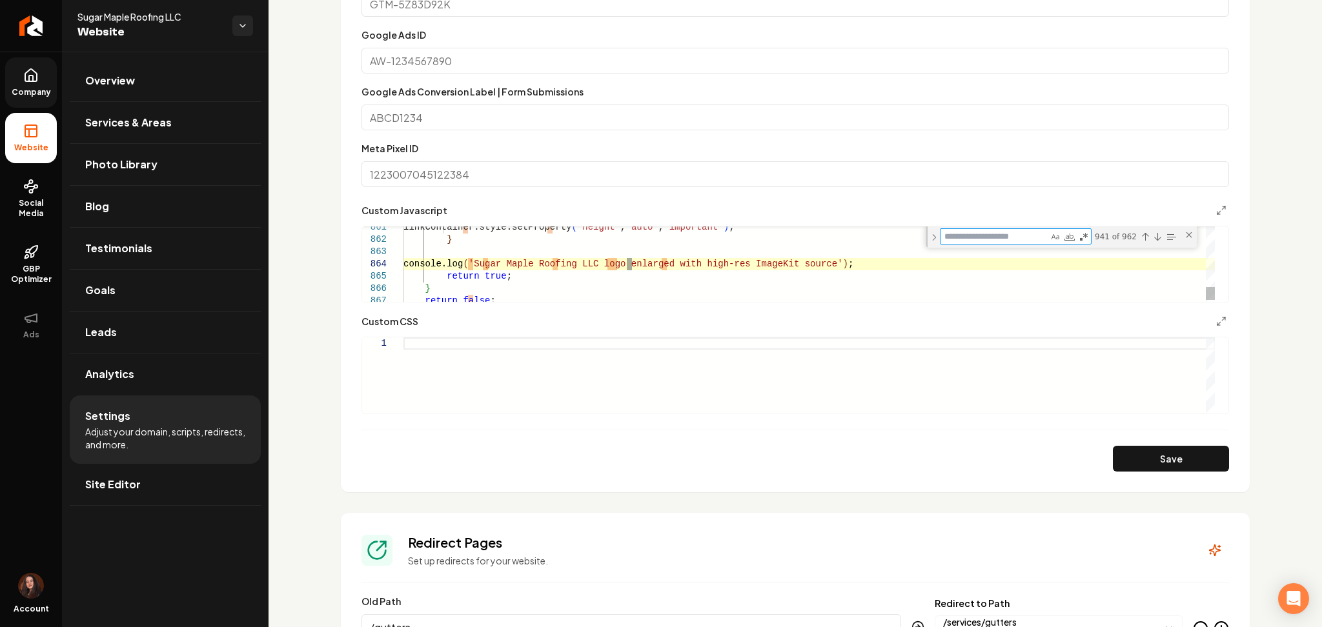
type textarea "*"
type textarea "**********"
type textarea "**"
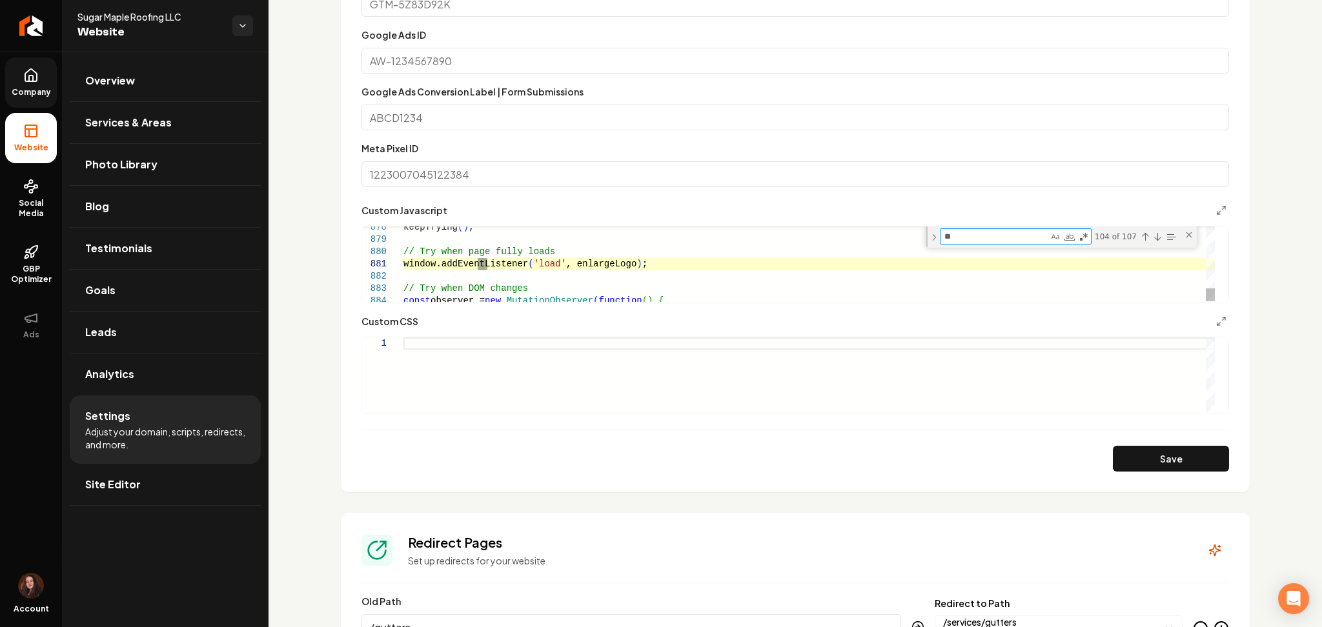
type textarea "**********"
type textarea "****"
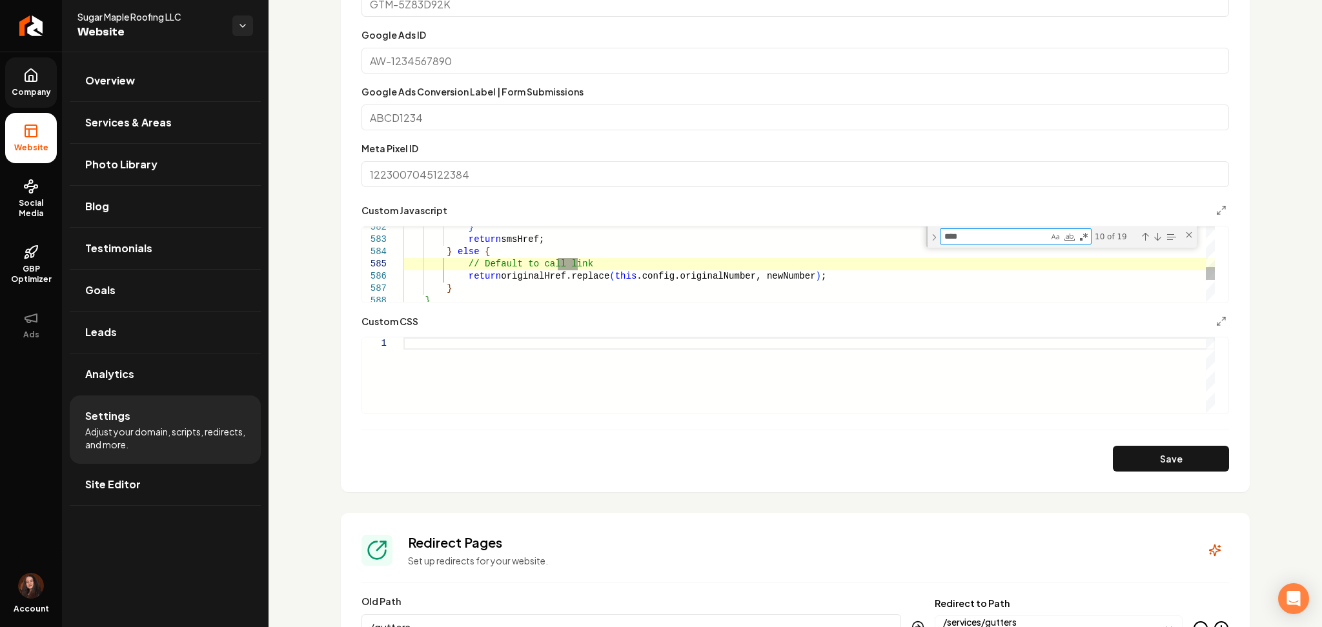
type textarea "**********"
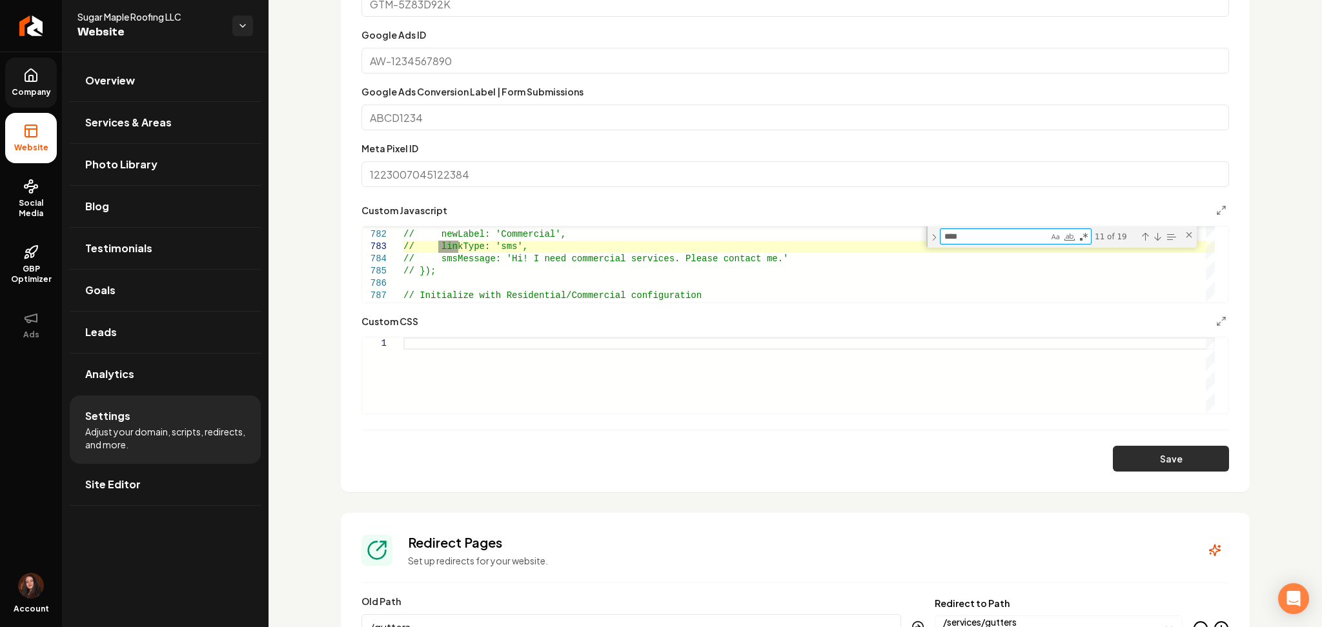
type textarea "****"
click at [1113, 459] on button "Save" at bounding box center [1171, 459] width 116 height 26
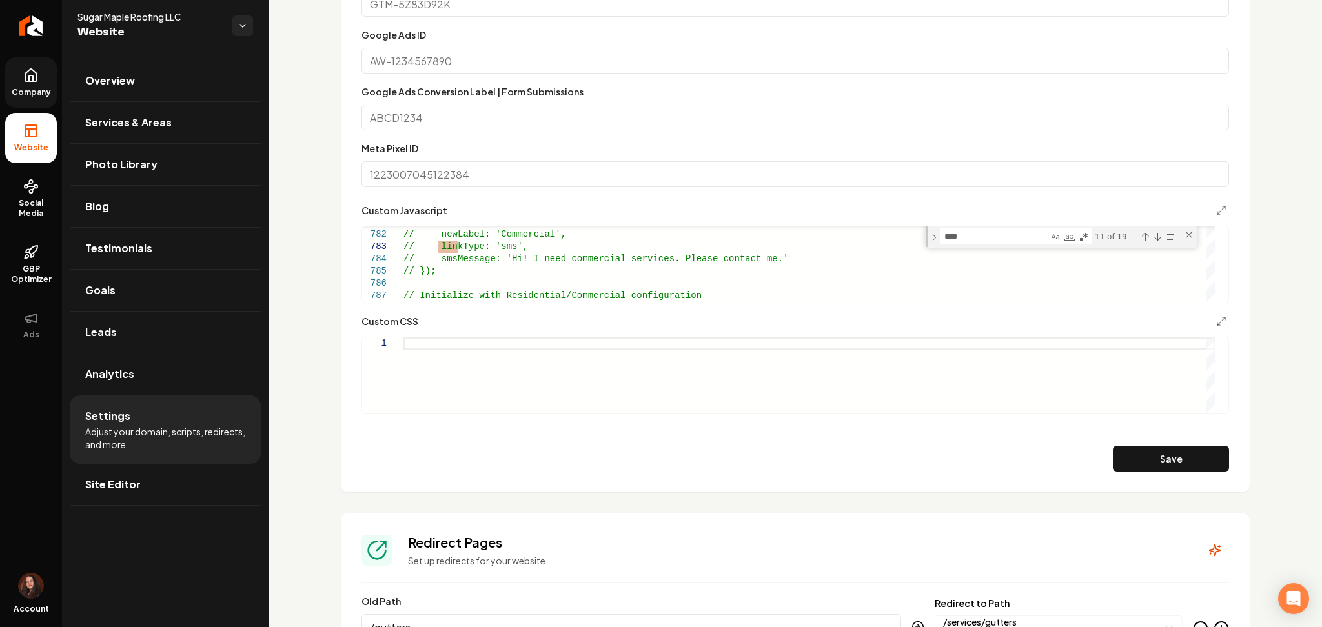
click at [565, 303] on form "**********" at bounding box center [794, 193] width 867 height 558
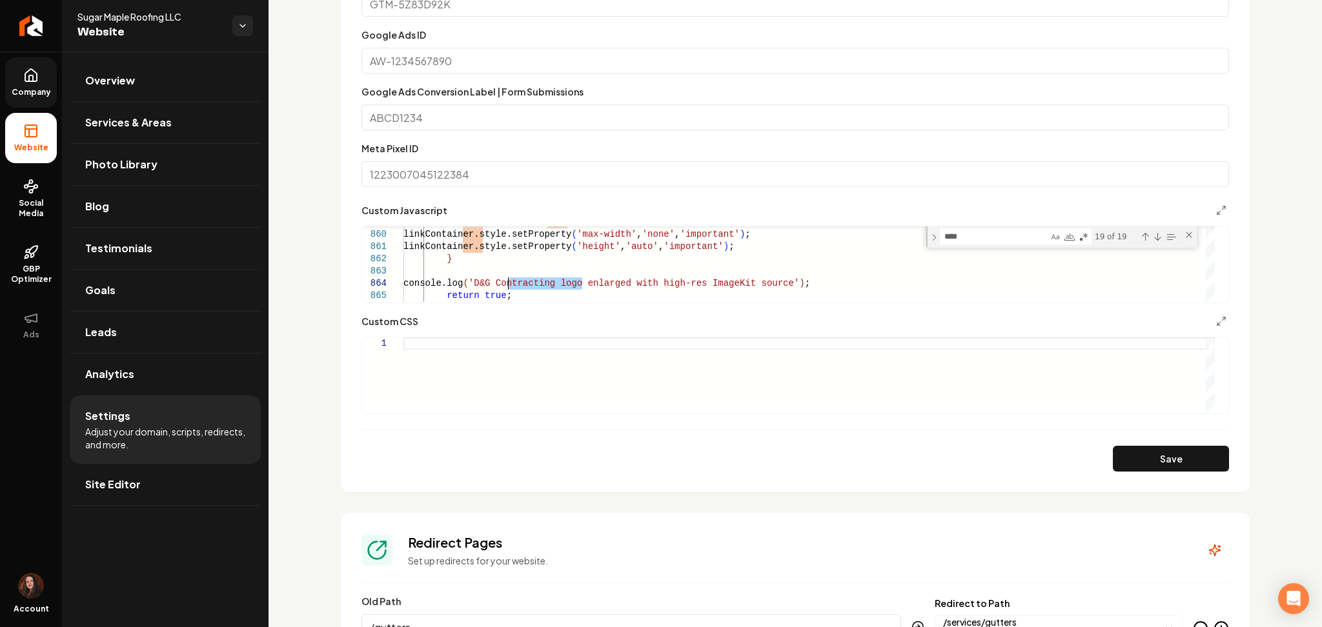
type textarea "**********"
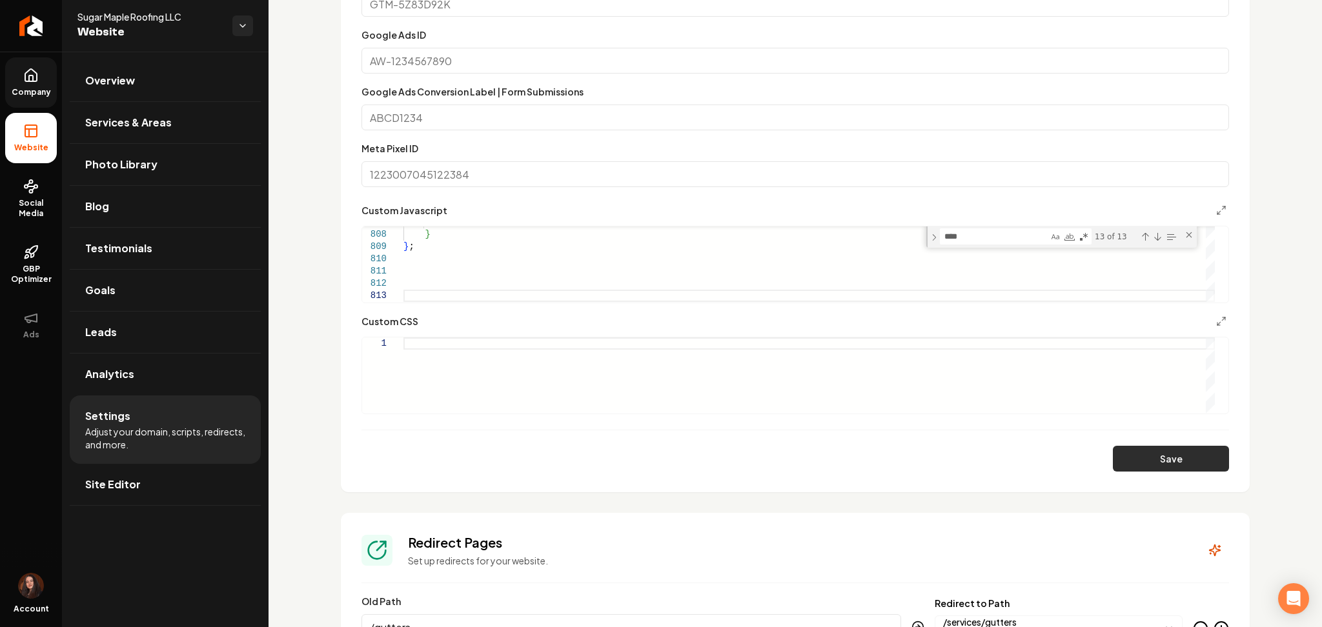
click at [1153, 454] on button "Save" at bounding box center [1171, 459] width 116 height 26
click at [449, 379] on div "Main content area" at bounding box center [808, 376] width 811 height 76
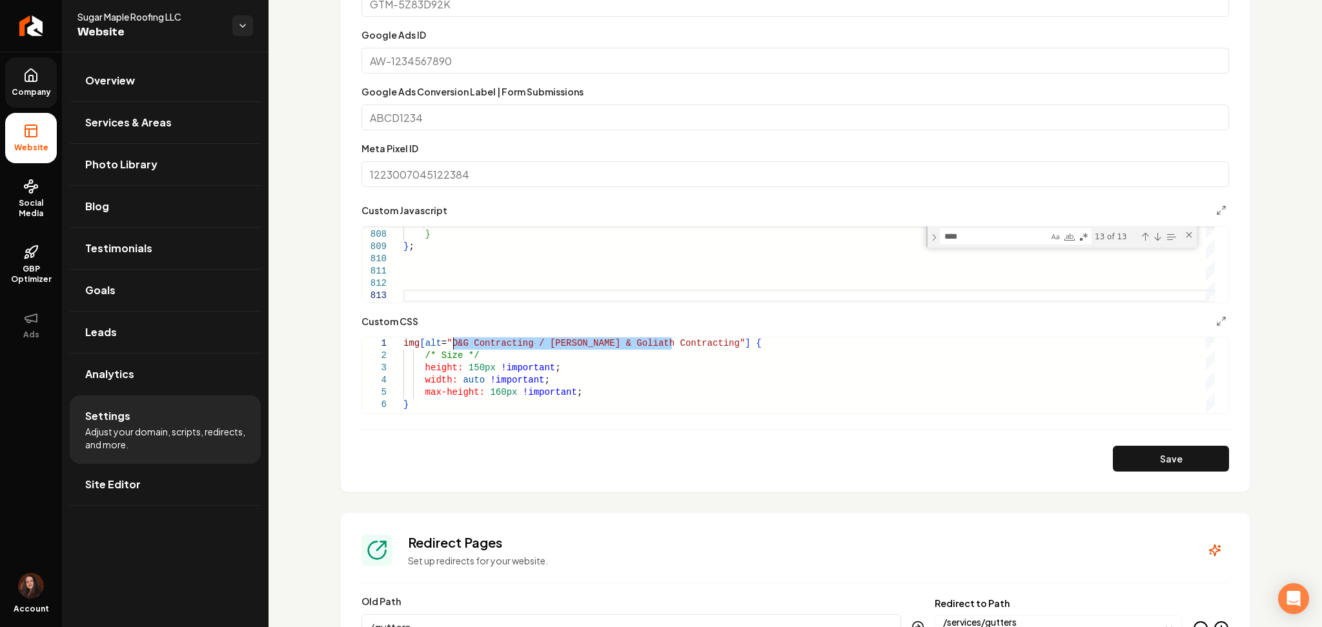
drag, startPoint x: 671, startPoint y: 344, endPoint x: 450, endPoint y: 346, distance: 220.7
click at [450, 346] on div "img [ alt = "D&G Contracting / David & Goliath Contracting" ] { /* Size */ heig…" at bounding box center [808, 376] width 811 height 76
click at [1122, 456] on button "Save" at bounding box center [1171, 459] width 116 height 26
type textarea "**********"
click at [212, 489] on link "Site Editor" at bounding box center [165, 484] width 191 height 41
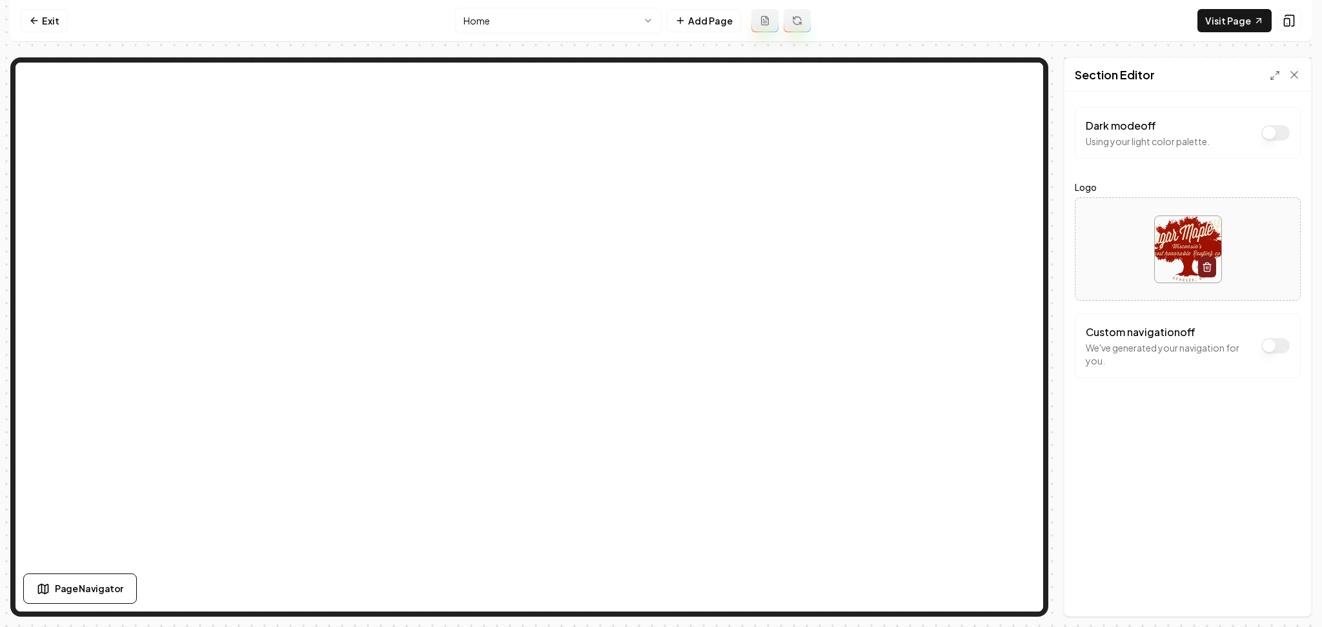
click at [1267, 352] on button "Dark mode off" at bounding box center [1275, 345] width 28 height 15
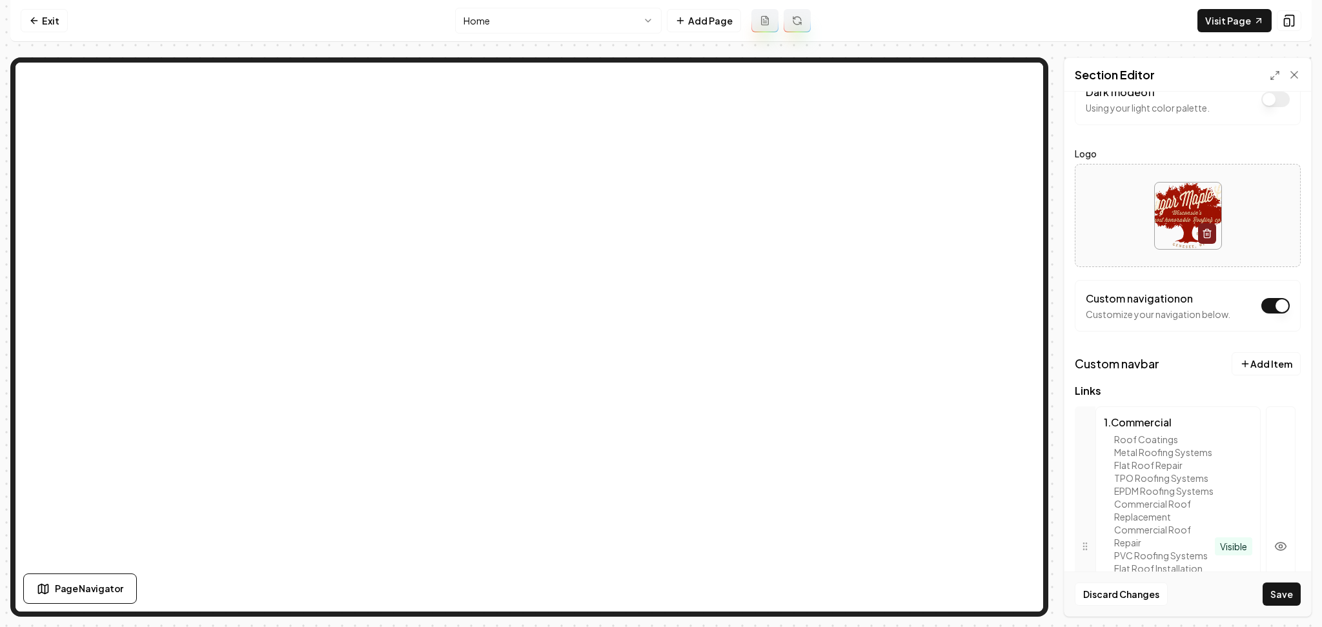
click at [1291, 598] on button "Save" at bounding box center [1281, 594] width 38 height 23
click at [1282, 19] on icon at bounding box center [1288, 20] width 13 height 13
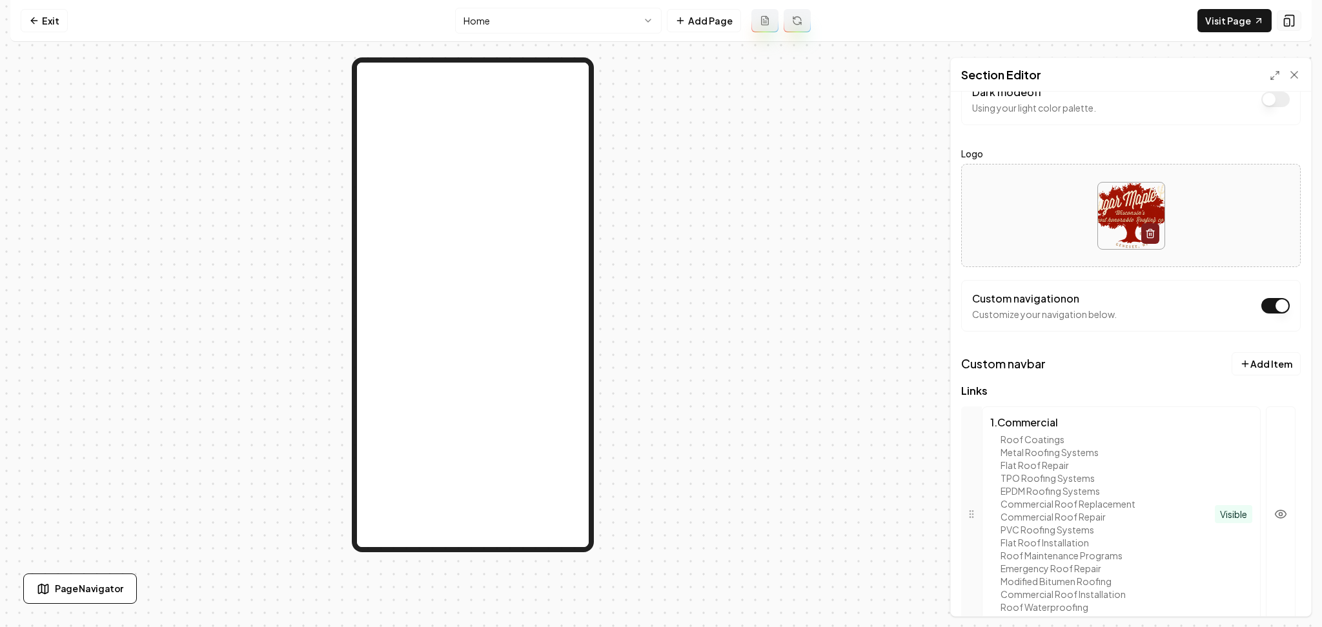
click at [1282, 19] on icon at bounding box center [1288, 20] width 13 height 13
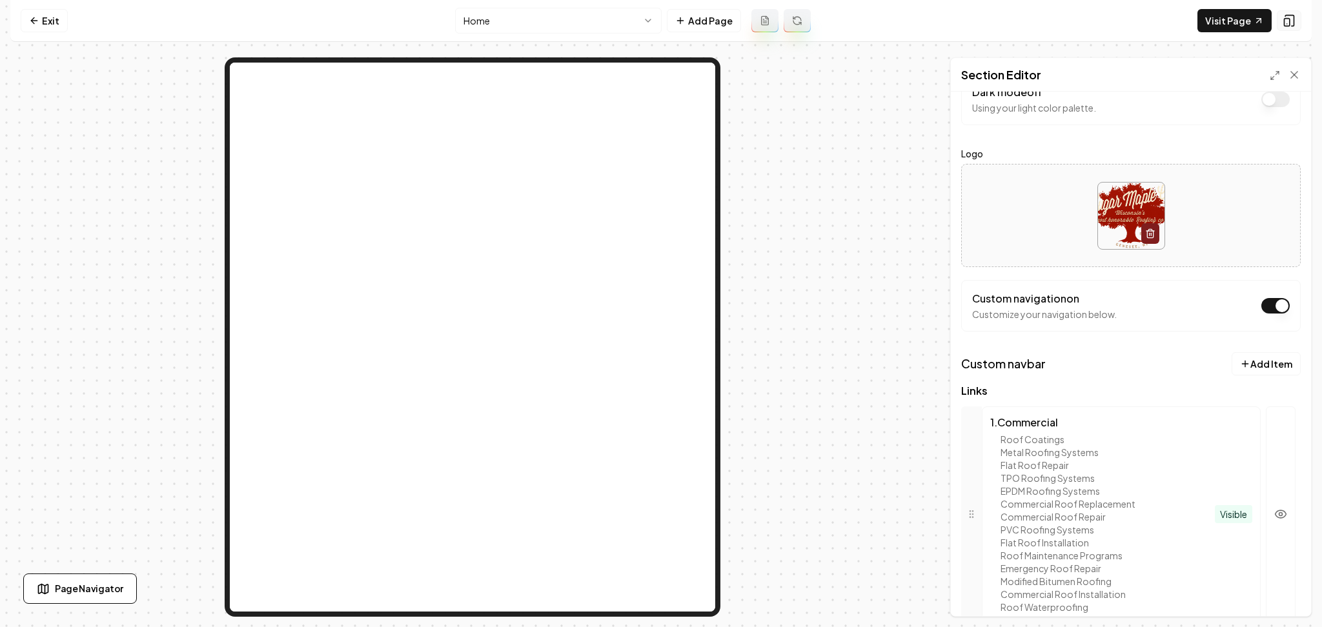
click at [1282, 19] on icon at bounding box center [1288, 20] width 13 height 13
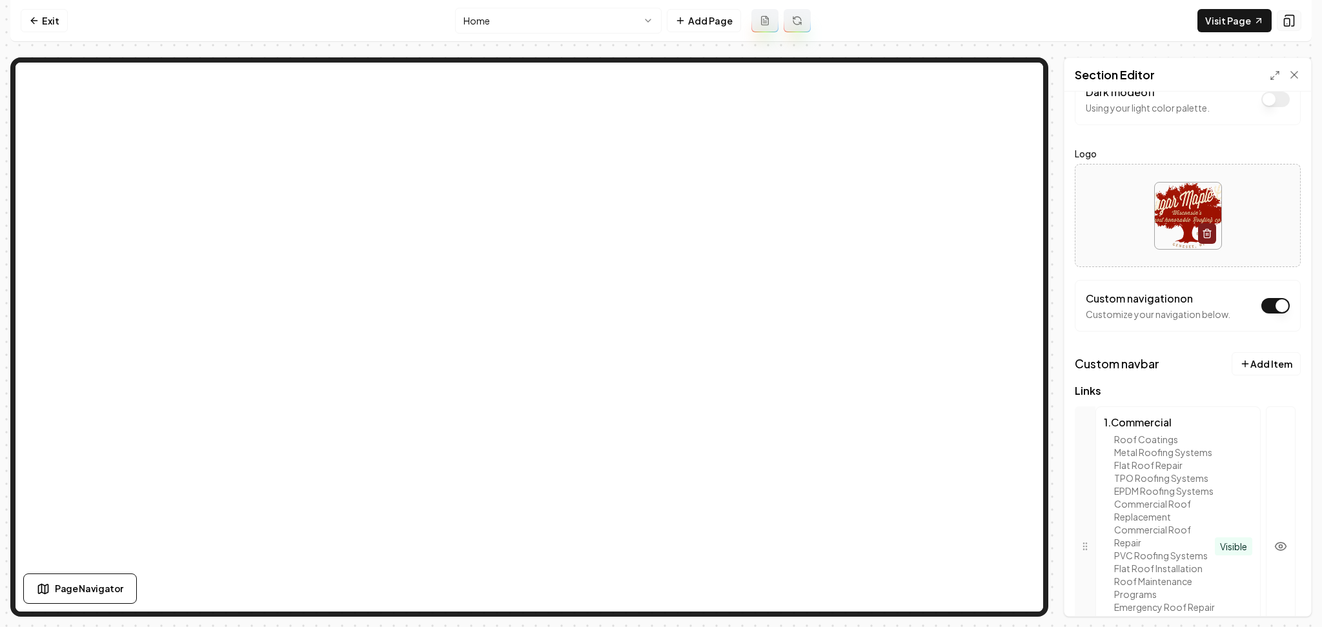
click at [1282, 19] on icon at bounding box center [1288, 20] width 13 height 13
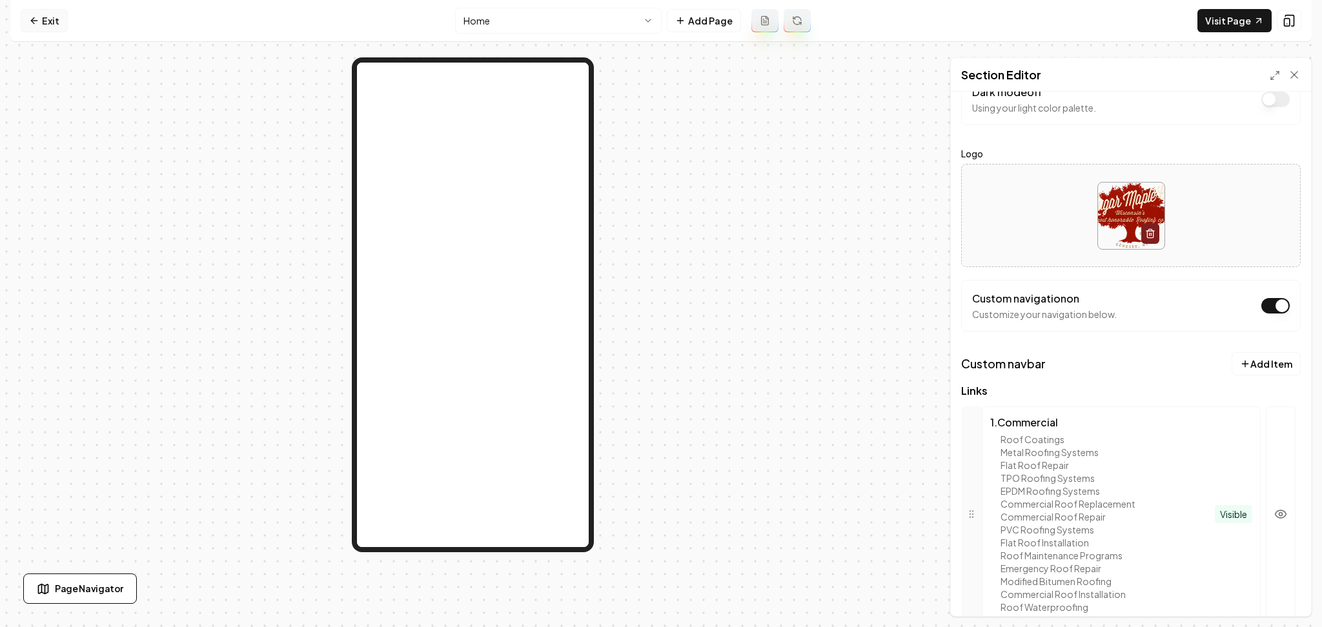
click at [39, 30] on link "Exit" at bounding box center [44, 20] width 47 height 23
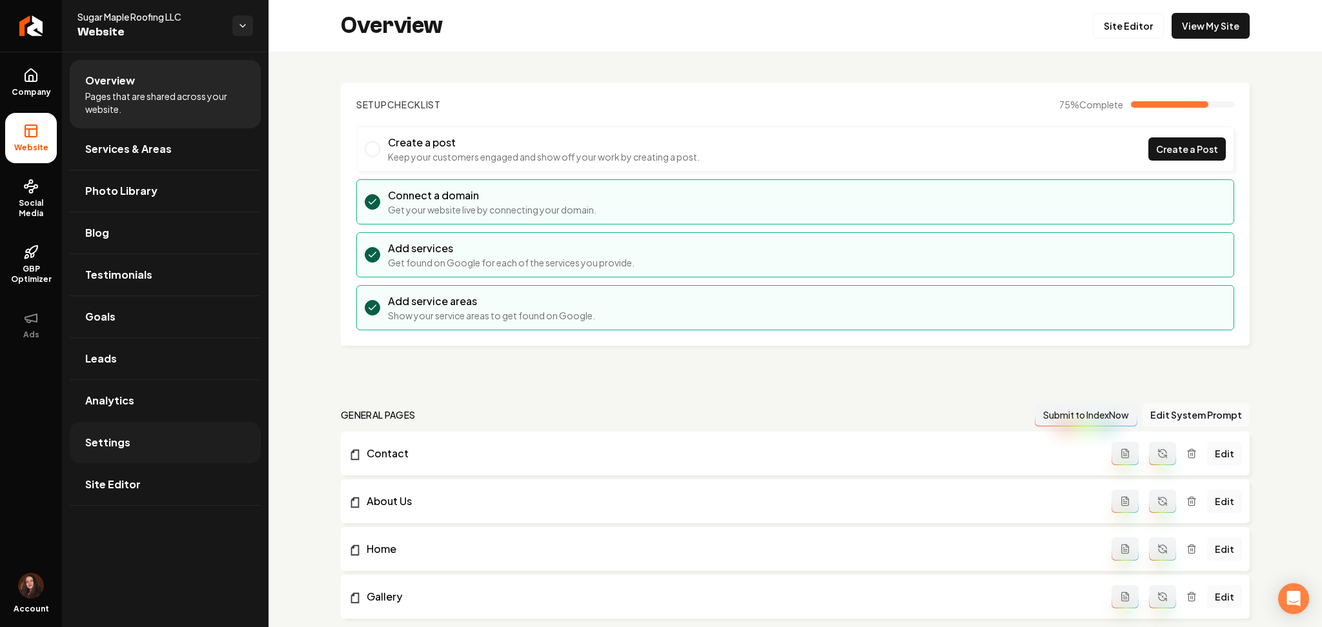
click at [229, 432] on link "Settings" at bounding box center [165, 442] width 191 height 41
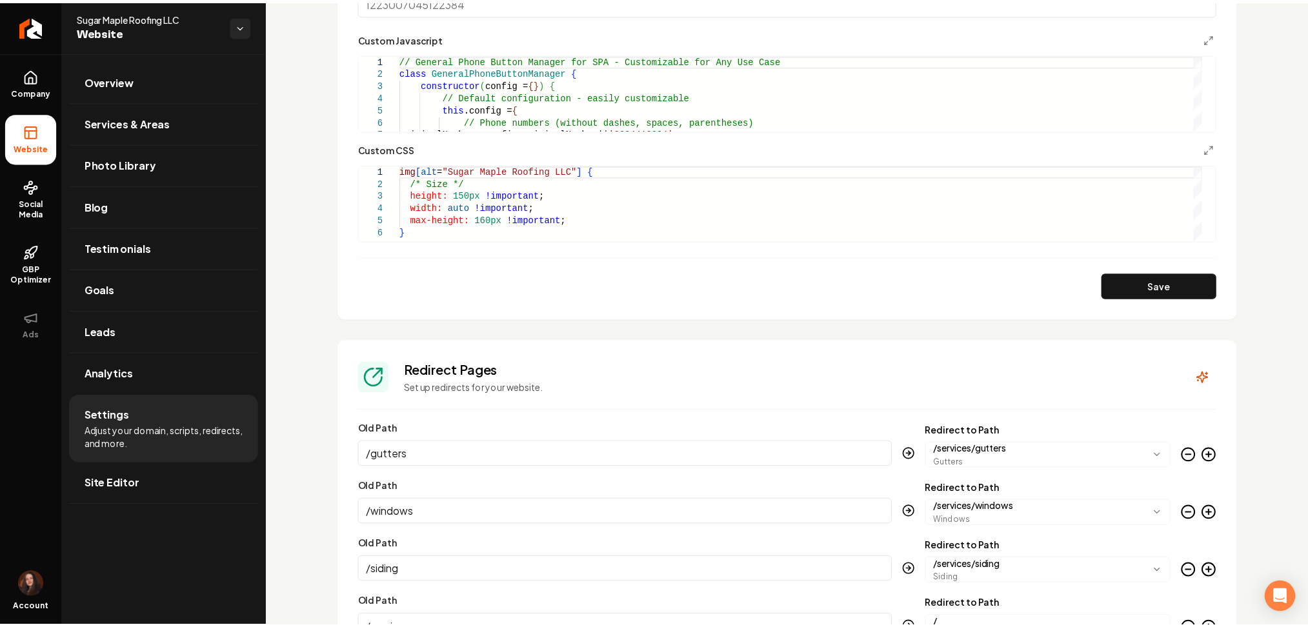
scroll to position [0, 4]
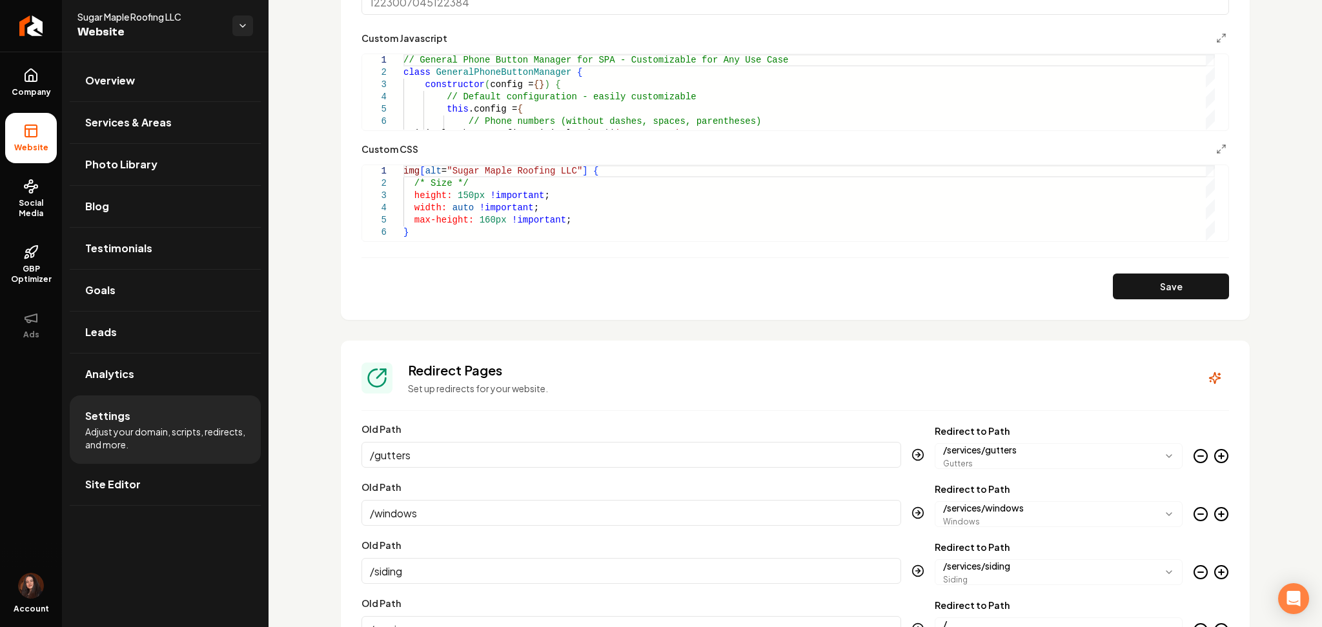
click at [507, 182] on div "img [ alt = "Sugar Maple Roofing LLC" ] { /* Size */ height: 150px !important ;…" at bounding box center [808, 203] width 811 height 76
click at [506, 181] on div "img [ alt = "Sugar Maple Roofing LLC" ] { /* Size */ height: 150px !important ;…" at bounding box center [808, 203] width 811 height 76
type textarea "**********"
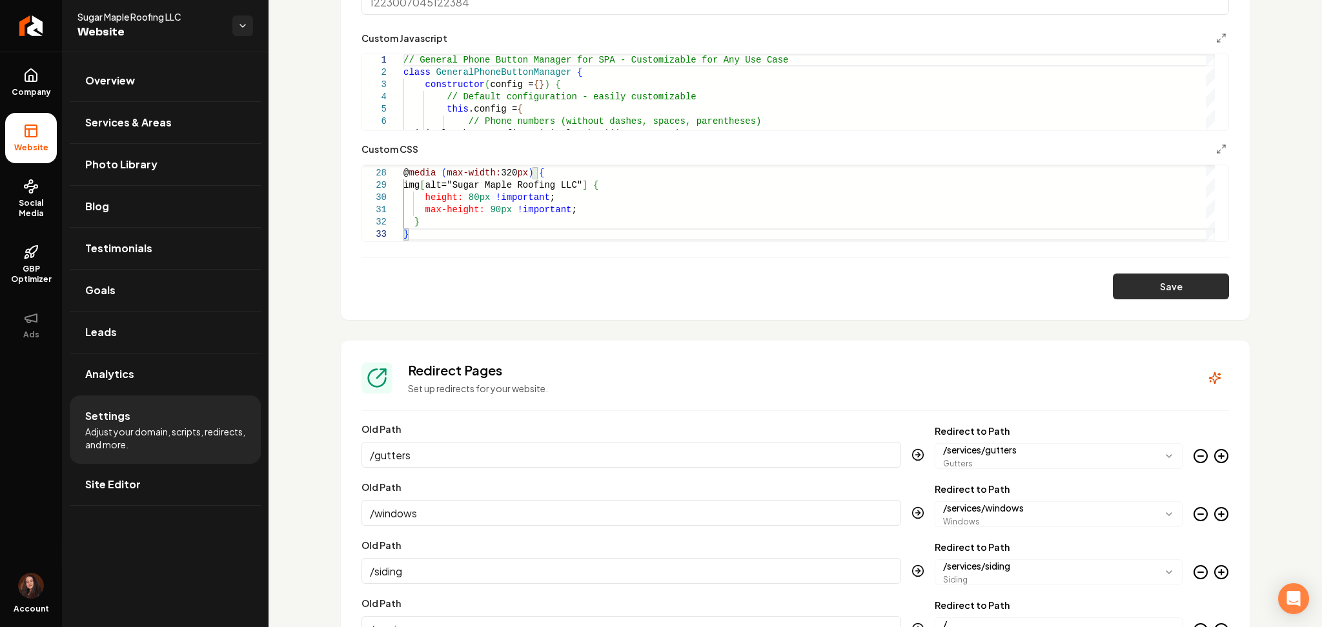
click at [1151, 279] on button "Save" at bounding box center [1171, 287] width 116 height 26
click at [197, 493] on link "Site Editor" at bounding box center [165, 484] width 191 height 41
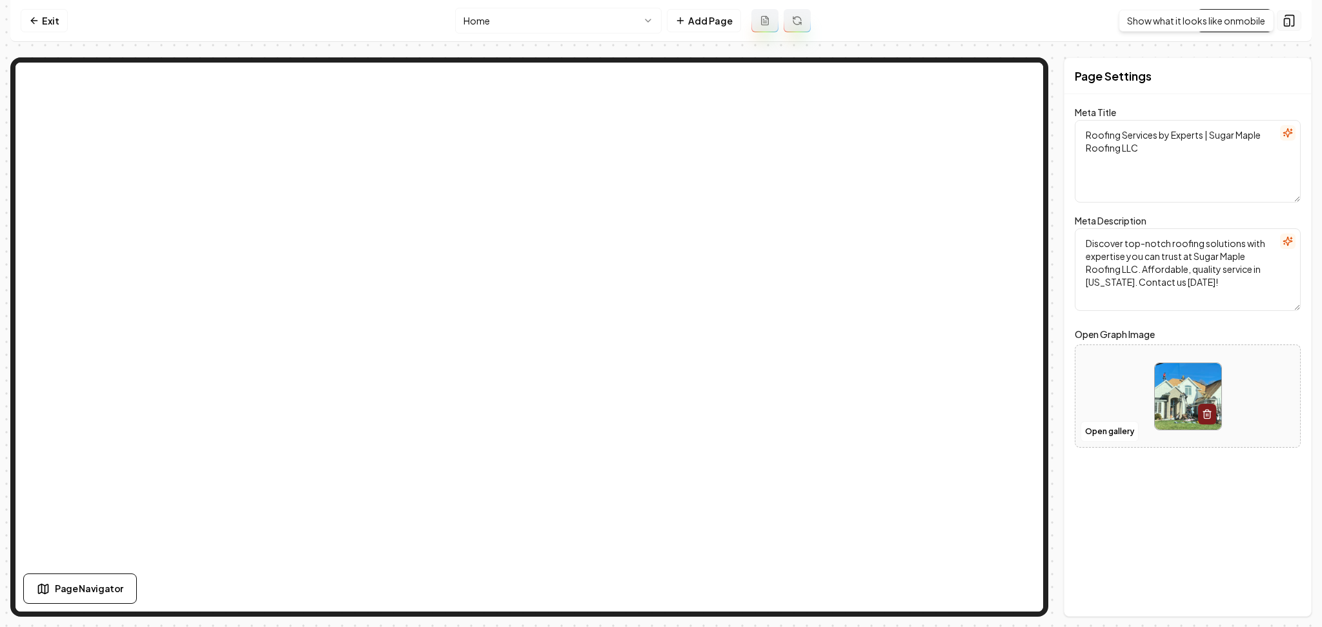
click at [1287, 19] on rect at bounding box center [1286, 23] width 5 height 8
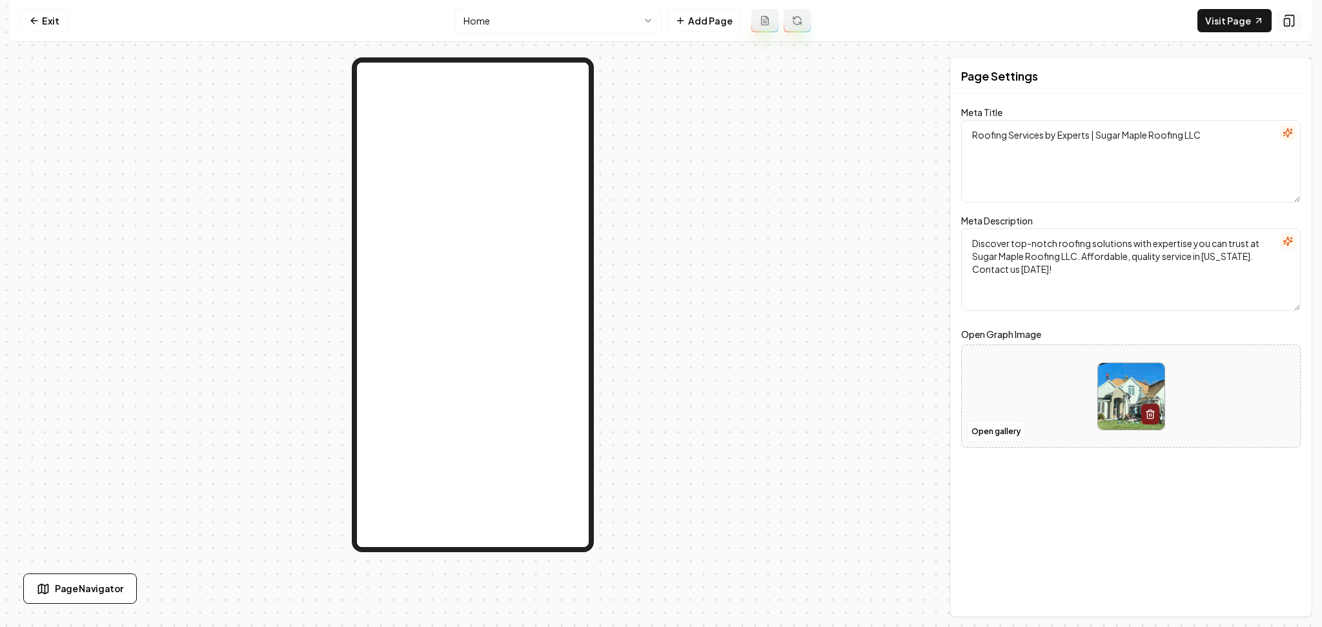
click at [1287, 19] on rect at bounding box center [1286, 23] width 5 height 8
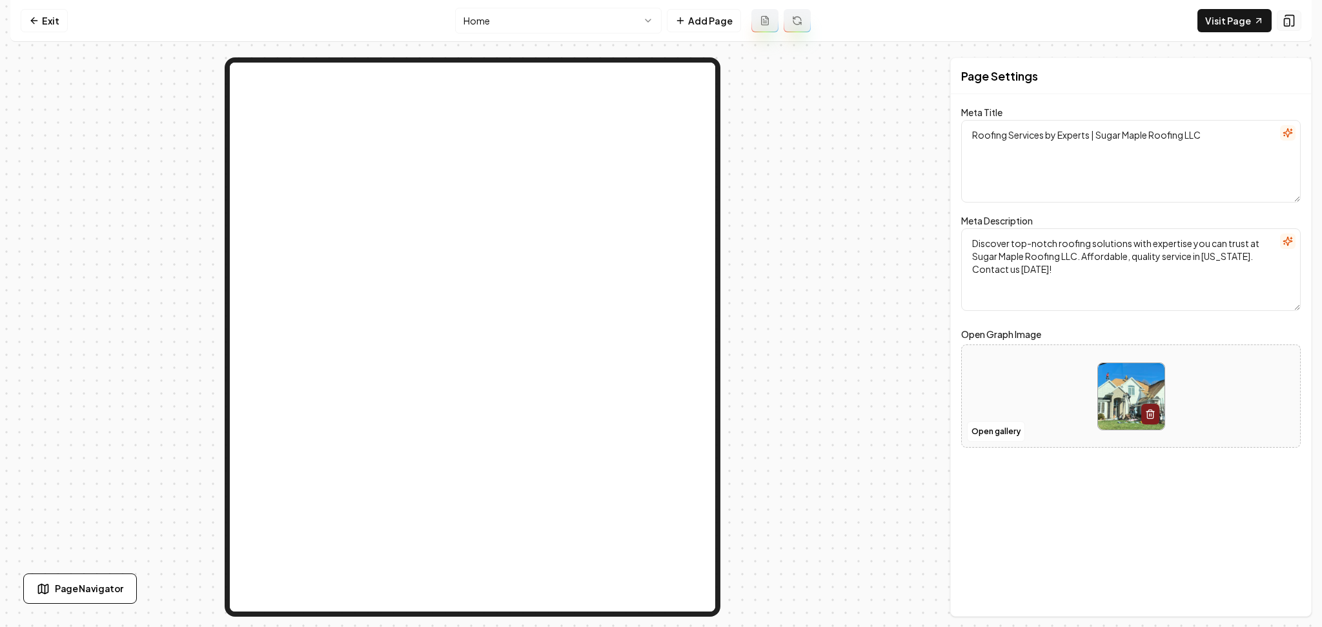
click at [1287, 19] on rect at bounding box center [1286, 23] width 5 height 8
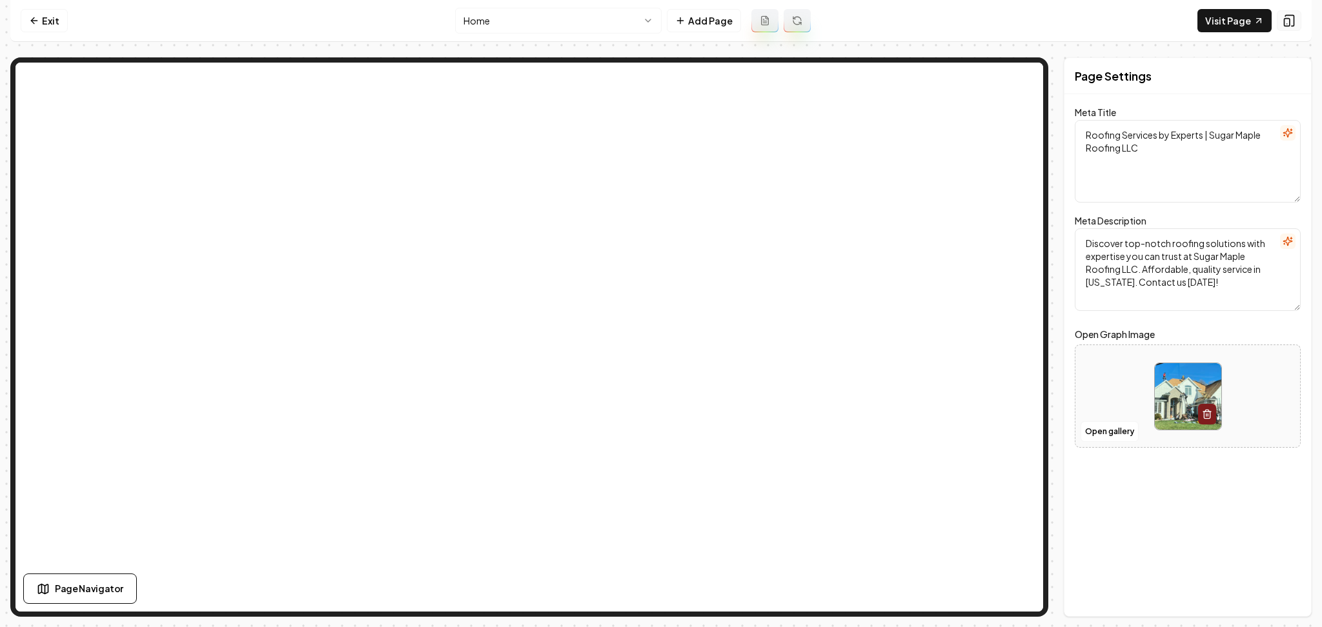
click at [1287, 19] on rect at bounding box center [1286, 23] width 5 height 8
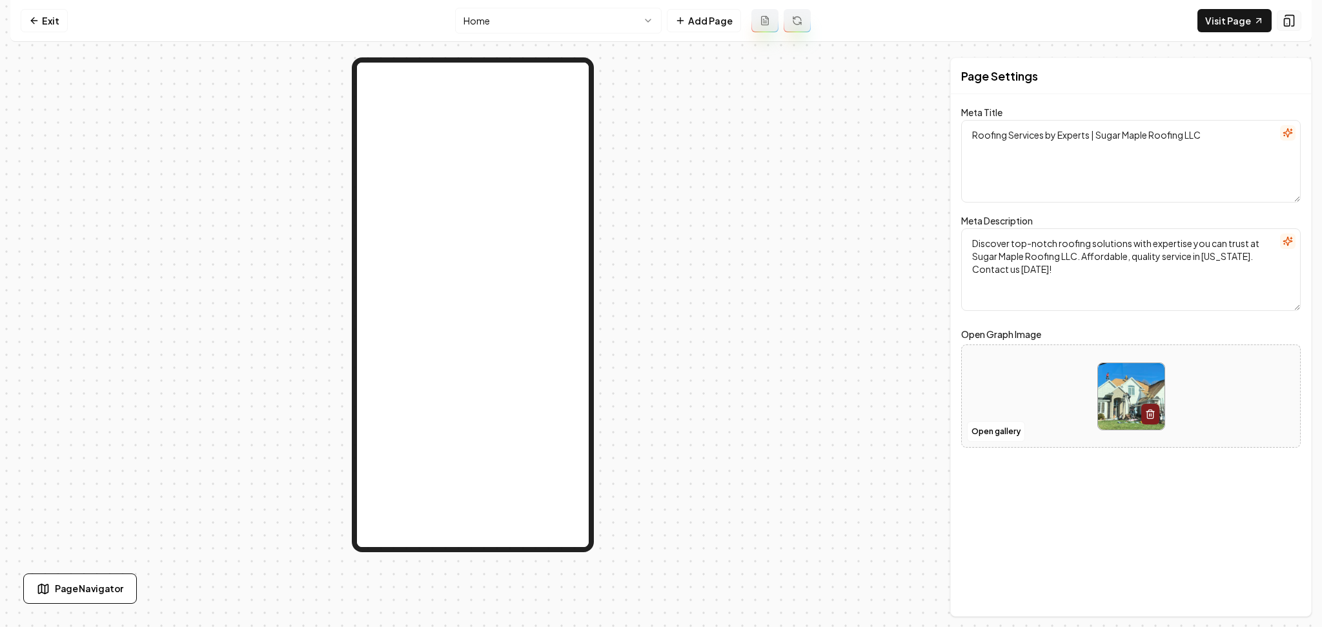
click at [1287, 19] on rect at bounding box center [1286, 23] width 5 height 8
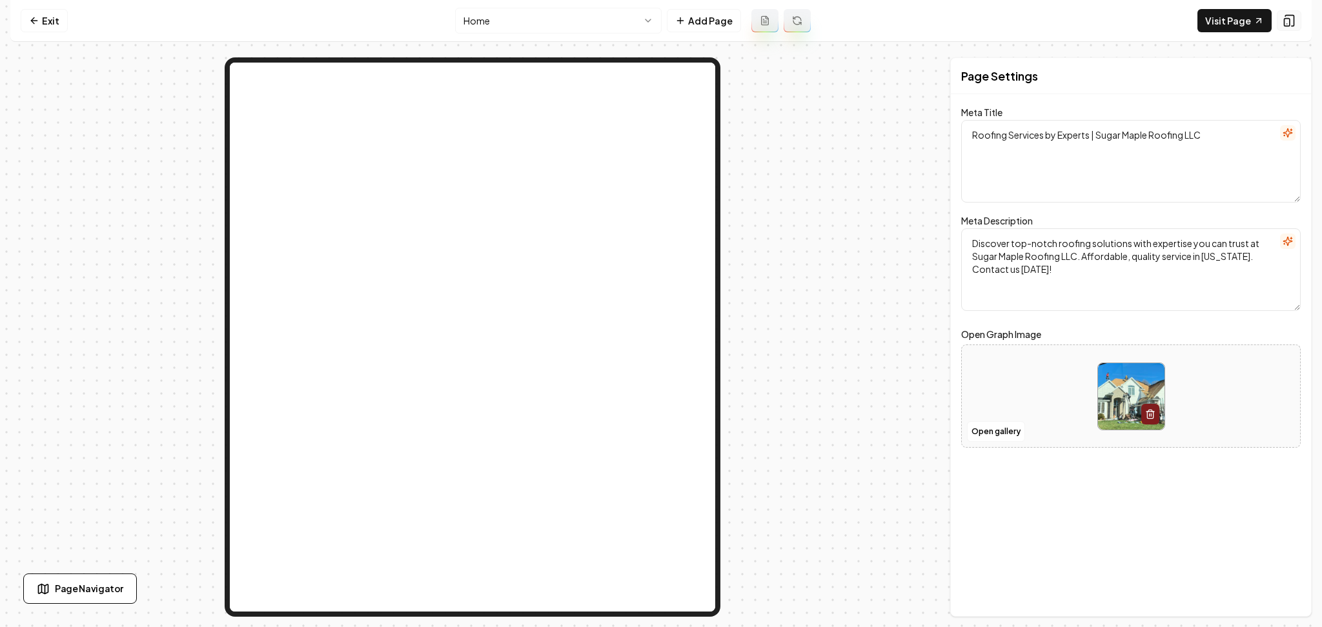
click at [1287, 19] on rect at bounding box center [1286, 23] width 5 height 8
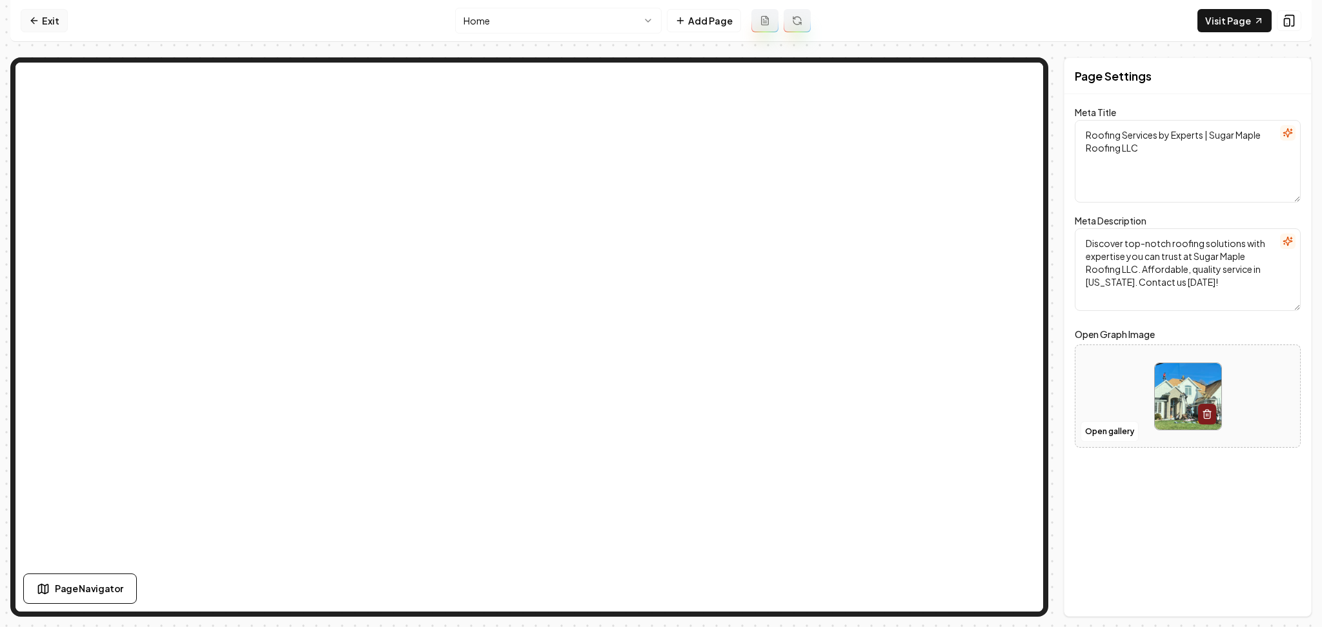
click at [28, 20] on link "Exit" at bounding box center [44, 20] width 47 height 23
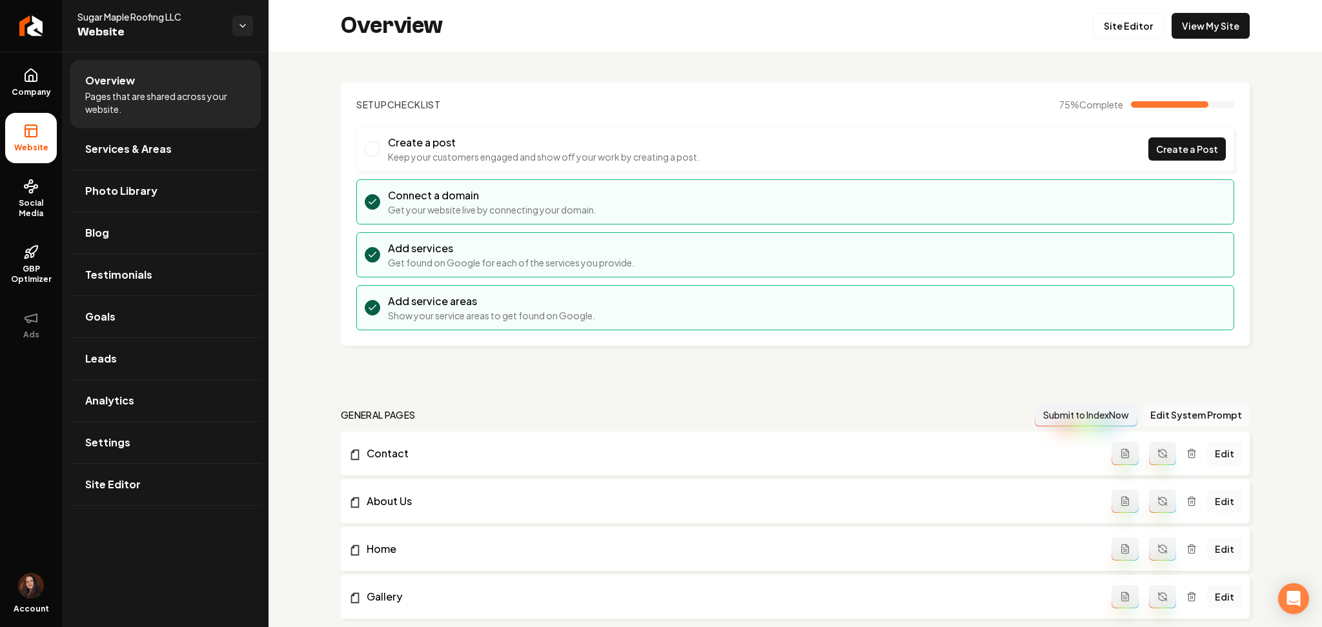
click at [28, 21] on icon "Return to dashboard" at bounding box center [31, 26] width 10 height 10
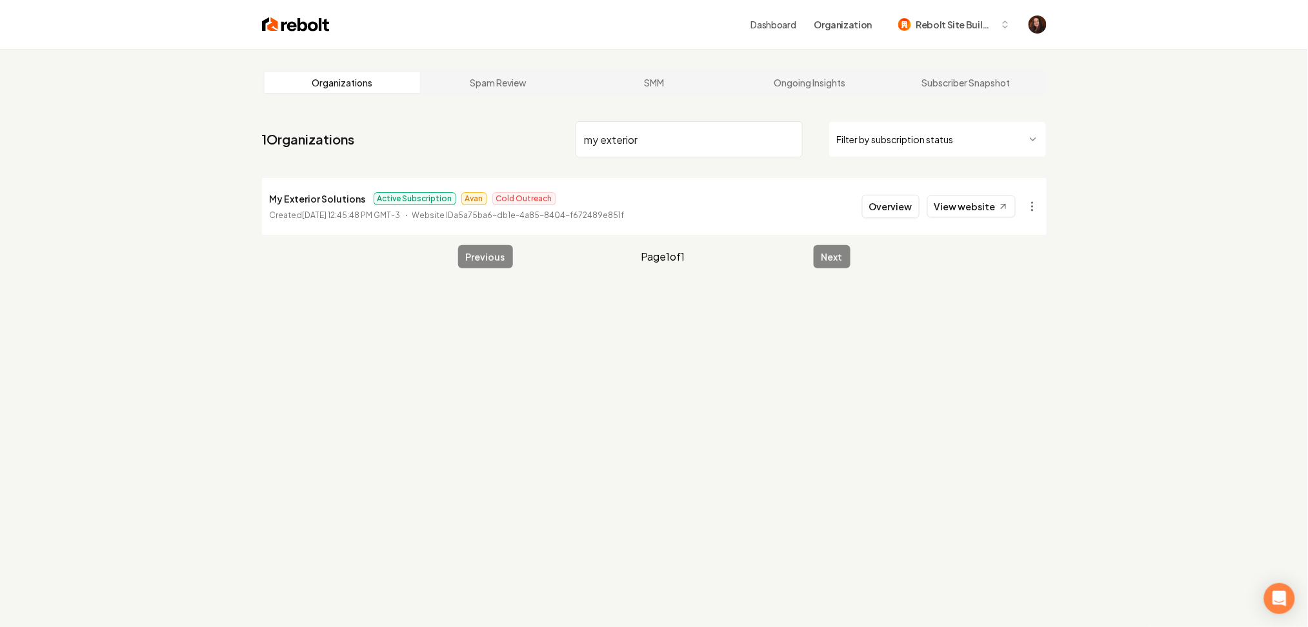
type input "my exterior"
click at [907, 210] on button "Overview" at bounding box center [890, 206] width 57 height 23
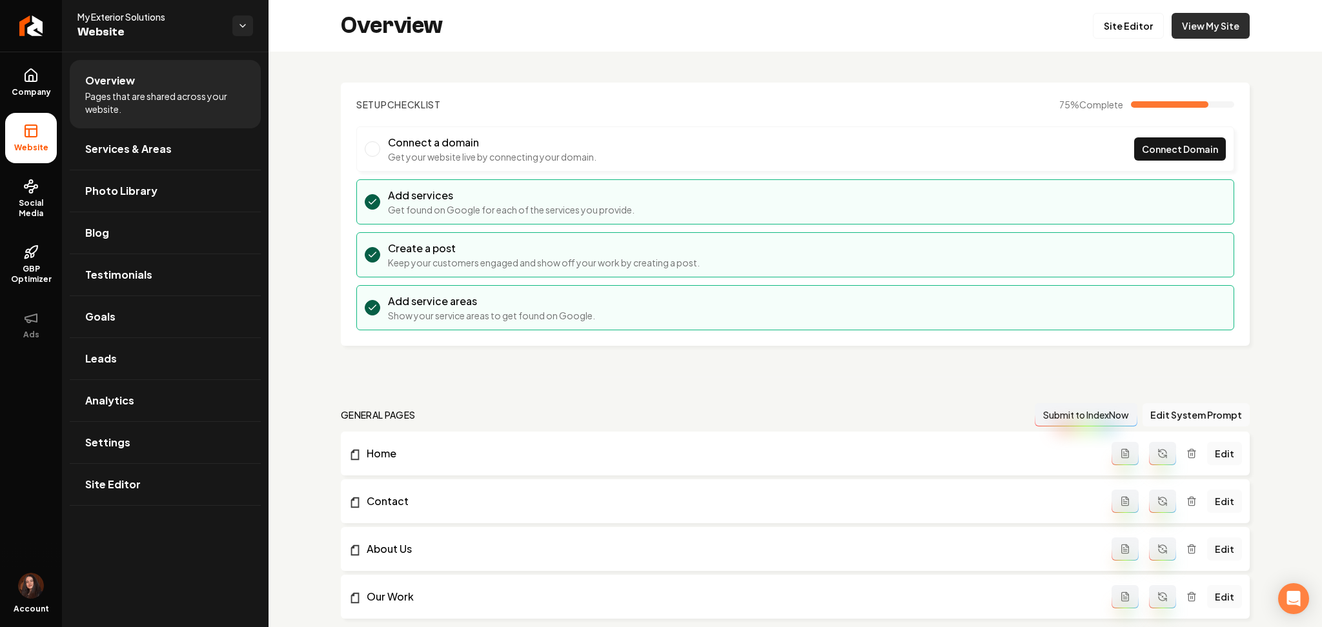
click at [1220, 15] on link "View My Site" at bounding box center [1210, 26] width 78 height 26
click at [32, 75] on icon at bounding box center [30, 75] width 15 height 15
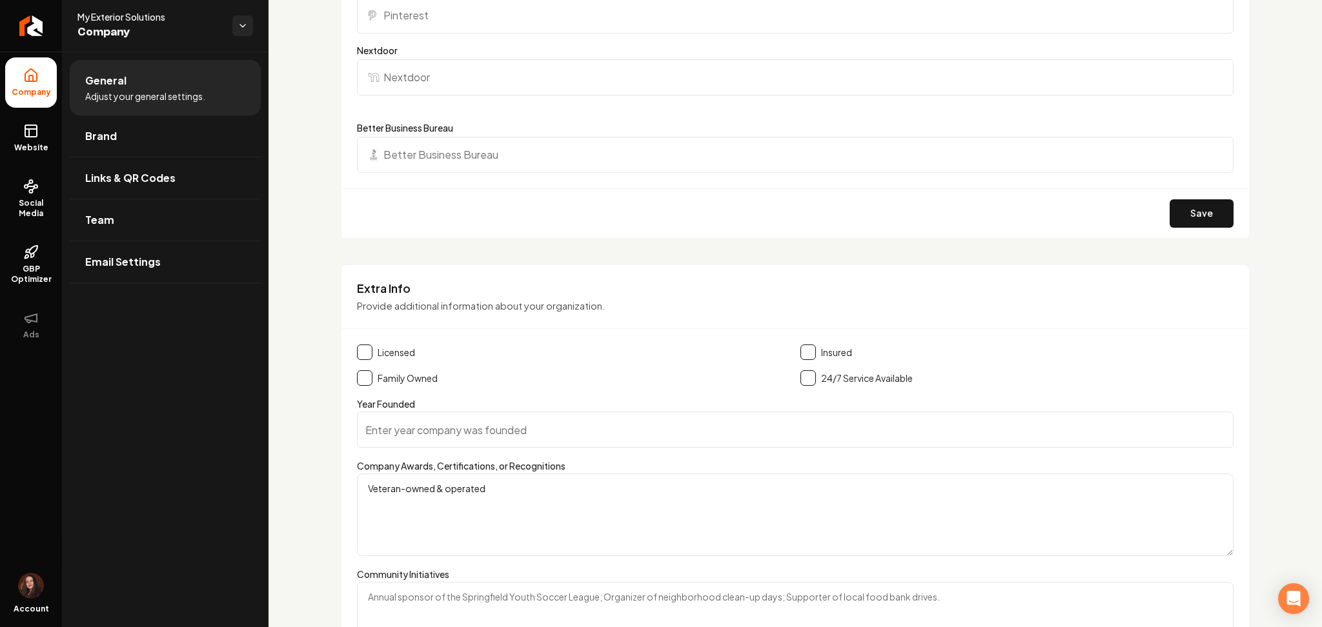
scroll to position [1611, 0]
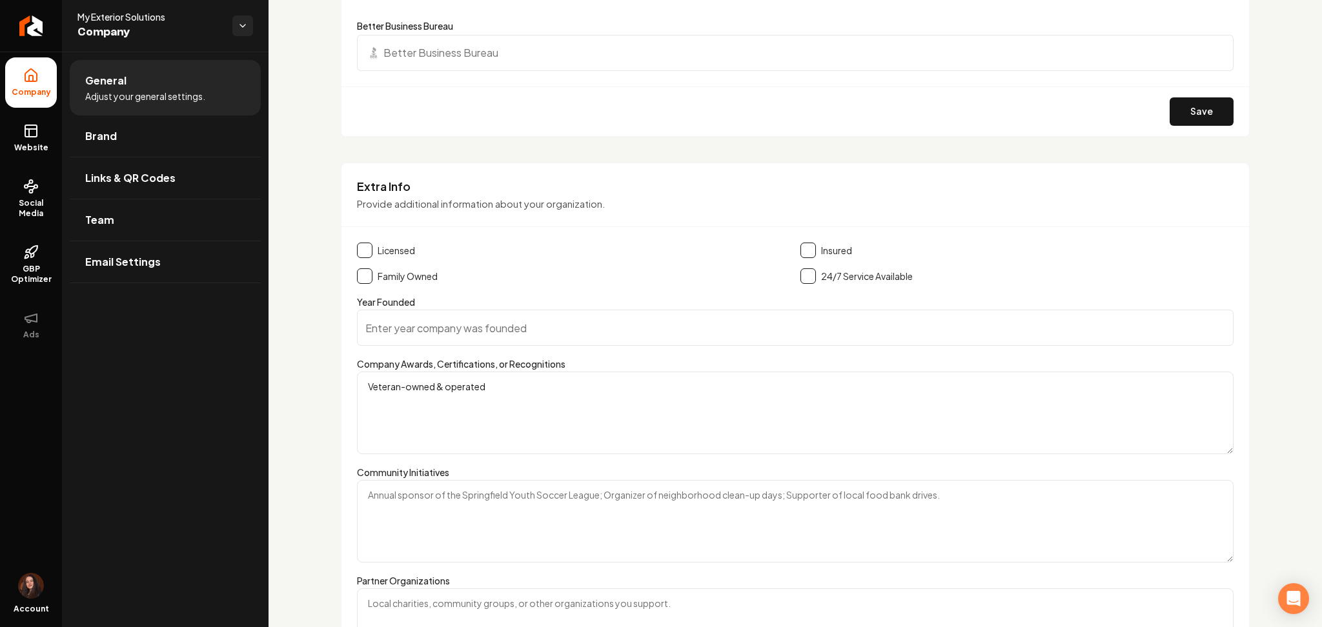
drag, startPoint x: 408, startPoint y: 277, endPoint x: 399, endPoint y: 269, distance: 11.9
click at [407, 277] on label "Family Owned" at bounding box center [408, 276] width 60 height 13
click at [367, 279] on button "Main content area" at bounding box center [364, 275] width 15 height 15
click at [368, 249] on button "Main content area" at bounding box center [364, 250] width 15 height 15
click at [365, 251] on button "Main content area" at bounding box center [364, 250] width 15 height 15
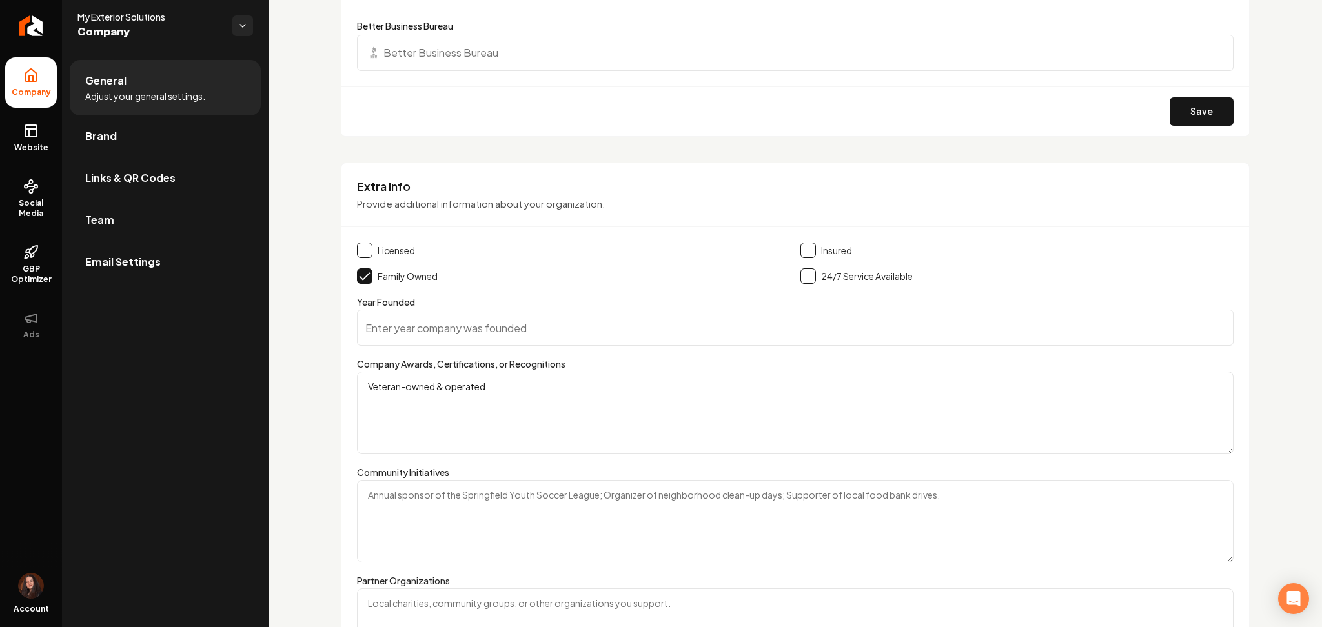
click at [809, 250] on div "Insured" at bounding box center [1016, 250] width 433 height 15
click at [805, 250] on button "Main content area" at bounding box center [807, 250] width 15 height 15
click at [803, 282] on button "Main content area" at bounding box center [807, 275] width 15 height 15
click at [387, 316] on input "Year Founded" at bounding box center [795, 328] width 876 height 36
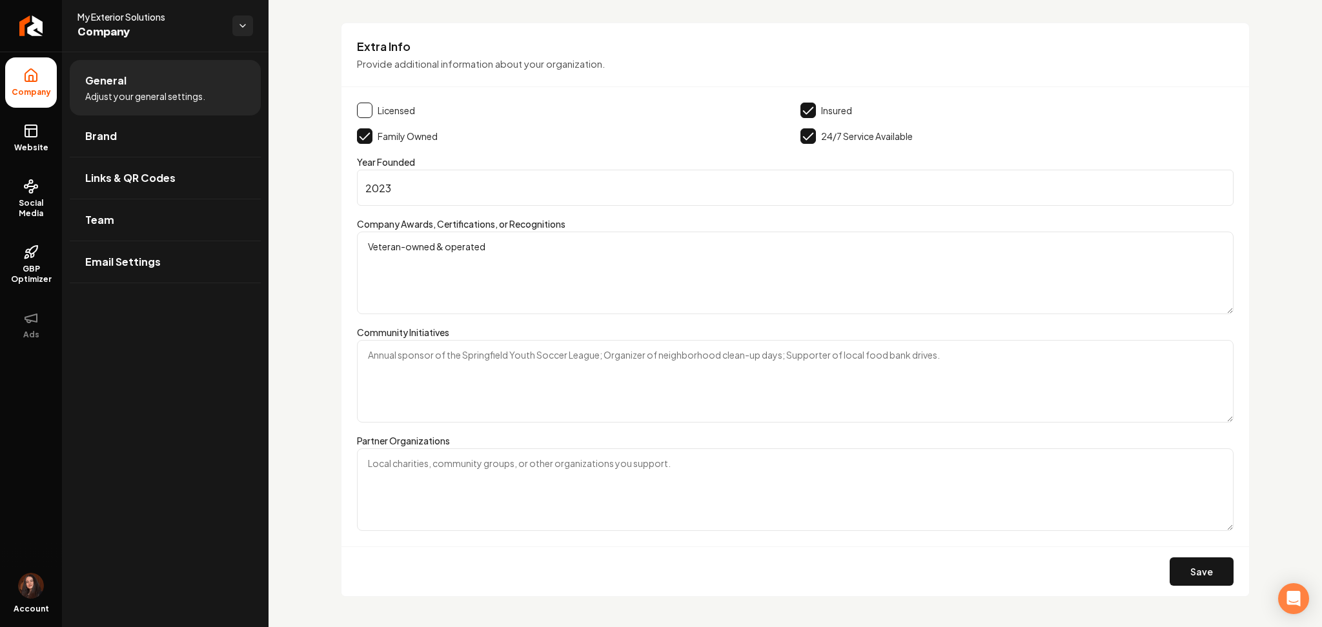
scroll to position [1771, 0]
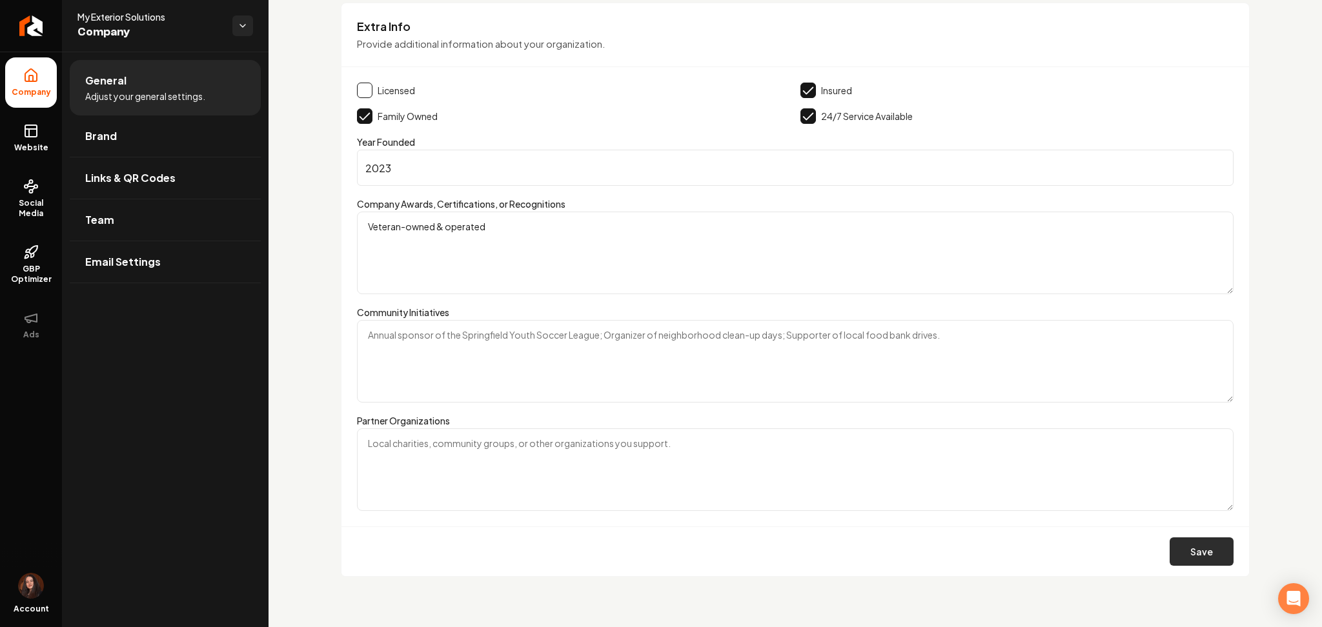
type input "2023"
click at [1211, 558] on button "Save" at bounding box center [1201, 552] width 64 height 28
click at [5, 156] on ul "Company Website Social Media GBP Optimizer Ads" at bounding box center [31, 204] width 62 height 304
click at [21, 143] on span "Website" at bounding box center [31, 148] width 45 height 10
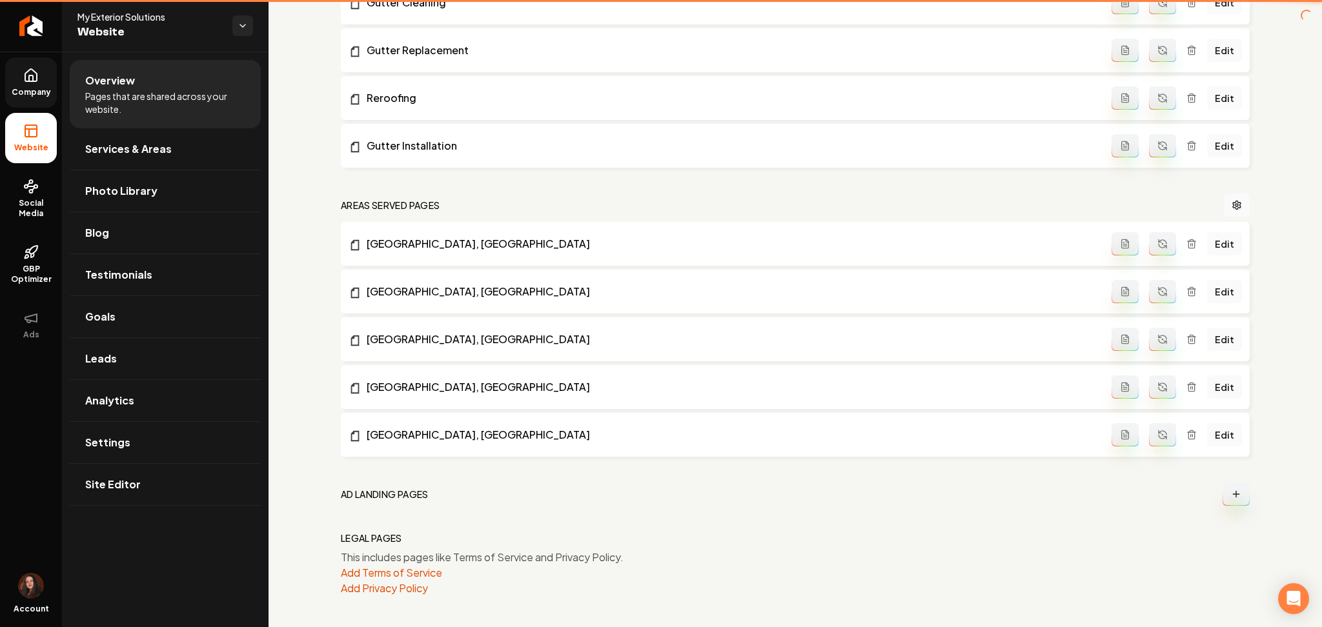
scroll to position [883, 0]
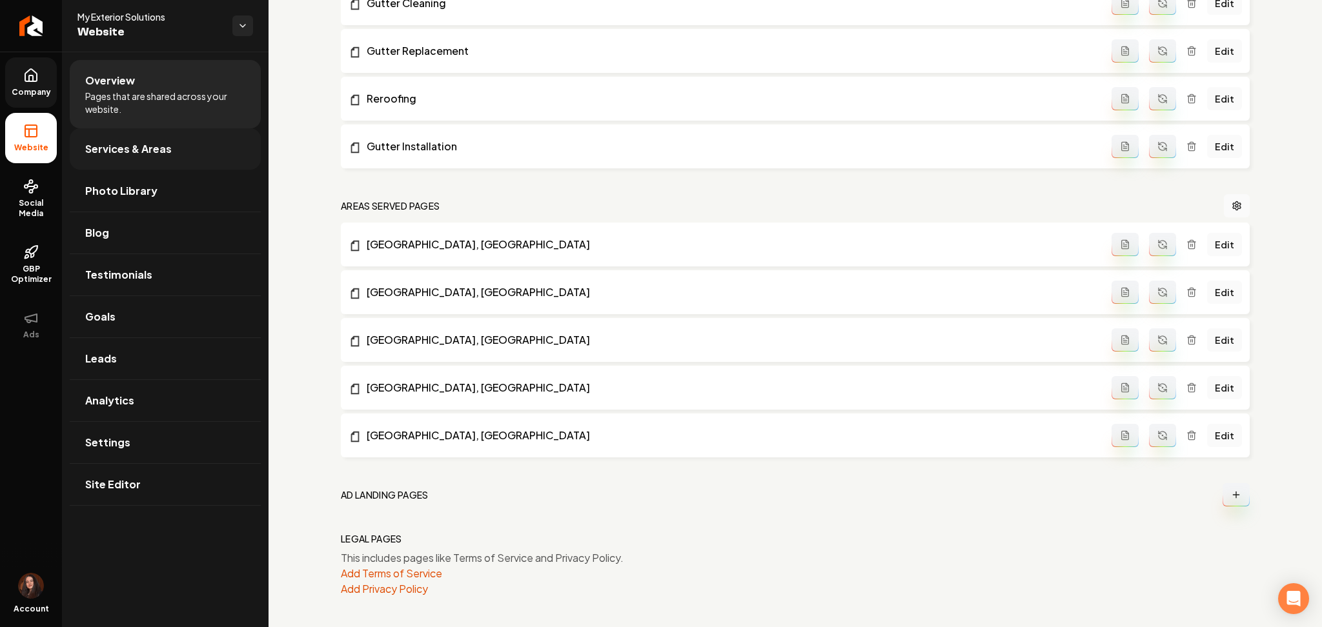
click at [96, 146] on span "Services & Areas" at bounding box center [128, 148] width 86 height 15
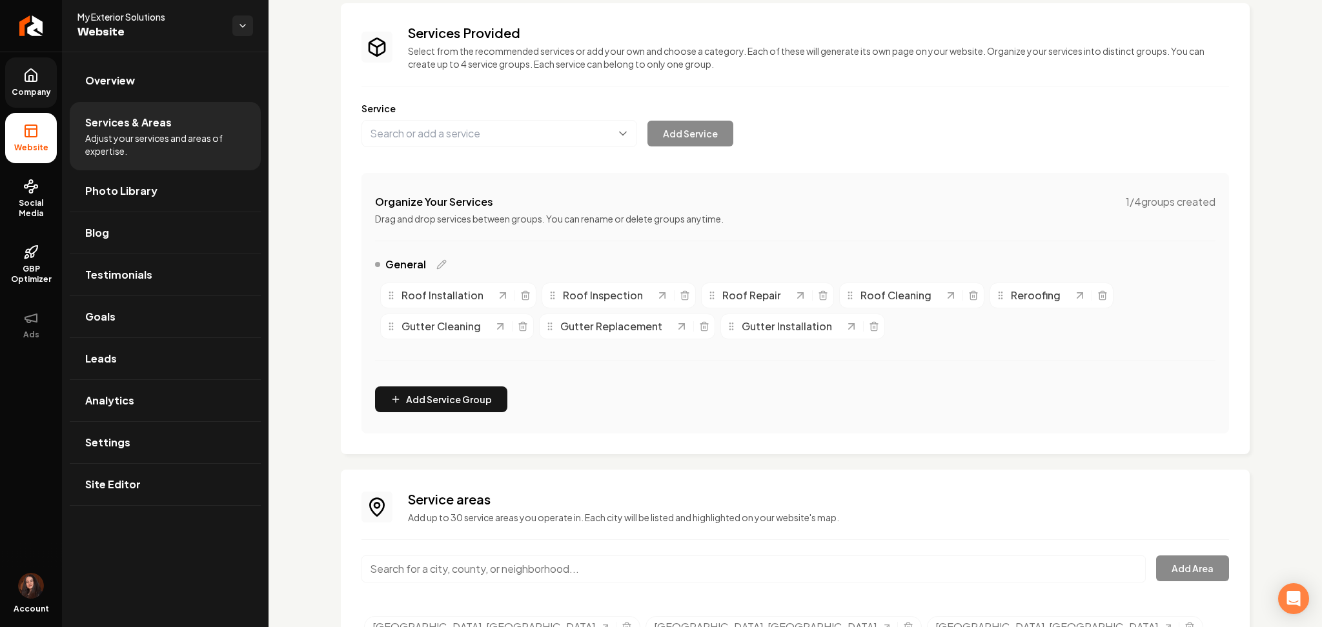
scroll to position [86, 0]
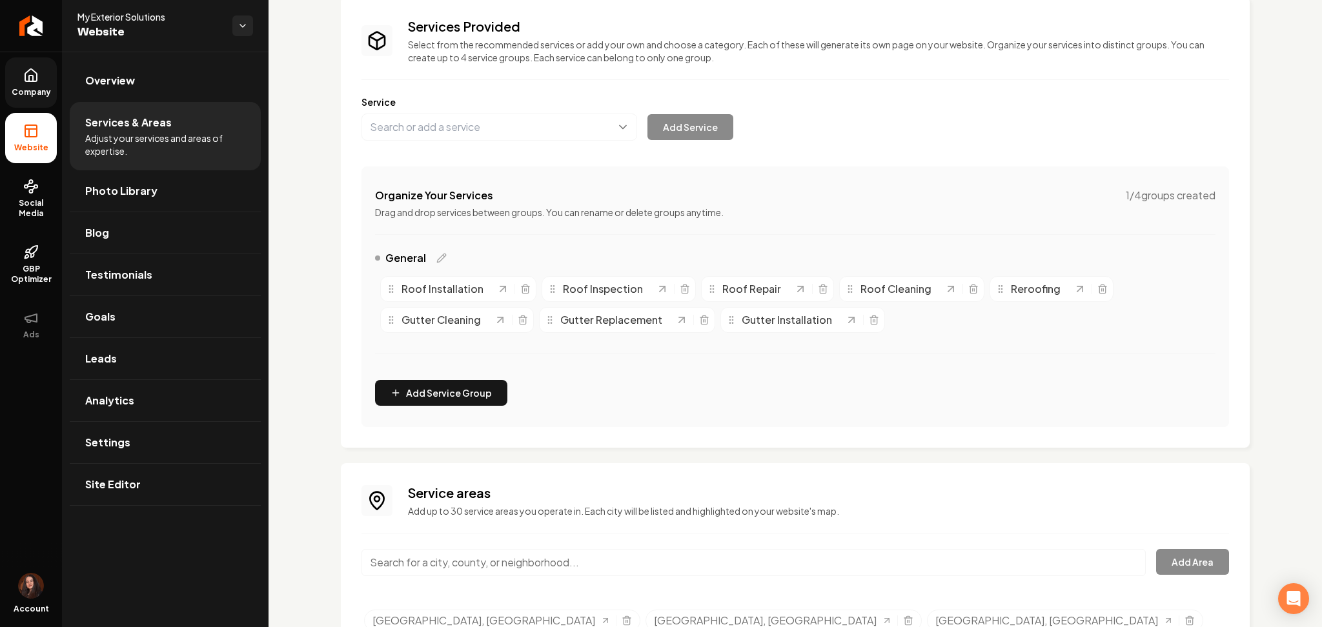
click at [606, 221] on div "Organize Your Services 1 / 4 groups created Drag and drop services between grou…" at bounding box center [794, 296] width 867 height 261
click at [605, 210] on p "Drag and drop services between groups. You can rename or delete groups anytime." at bounding box center [795, 212] width 840 height 13
click at [565, 130] on button "Main content area" at bounding box center [499, 127] width 276 height 27
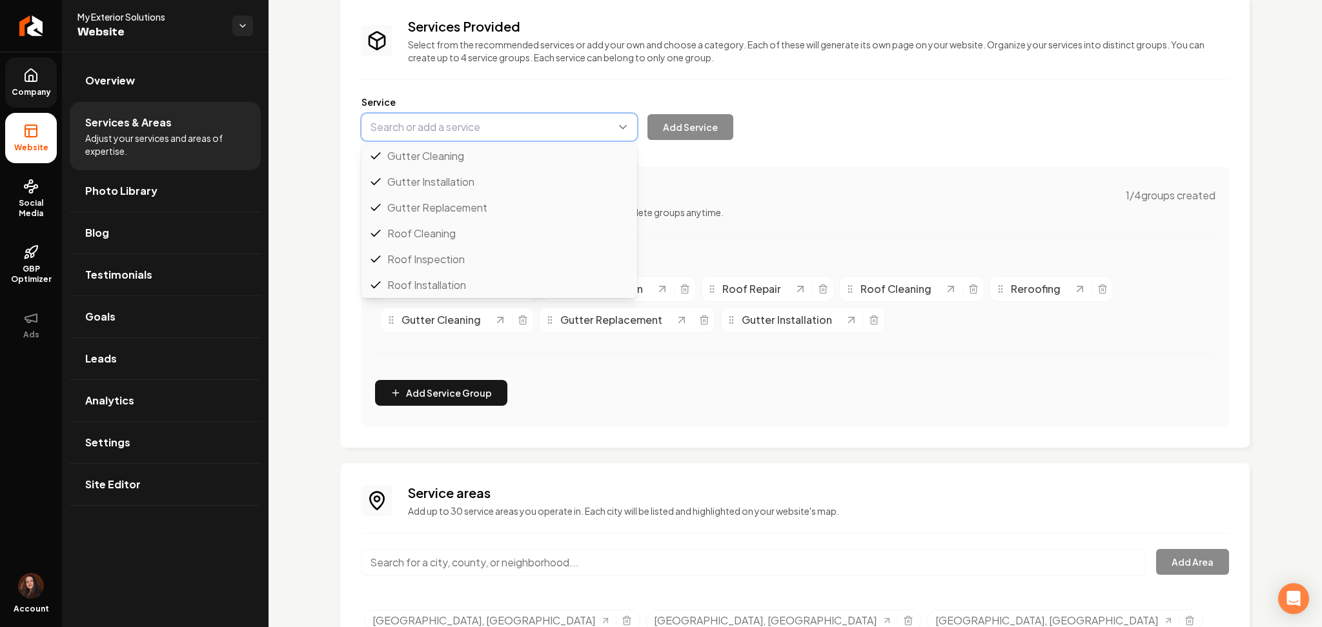
paste input "Roof Replacement"
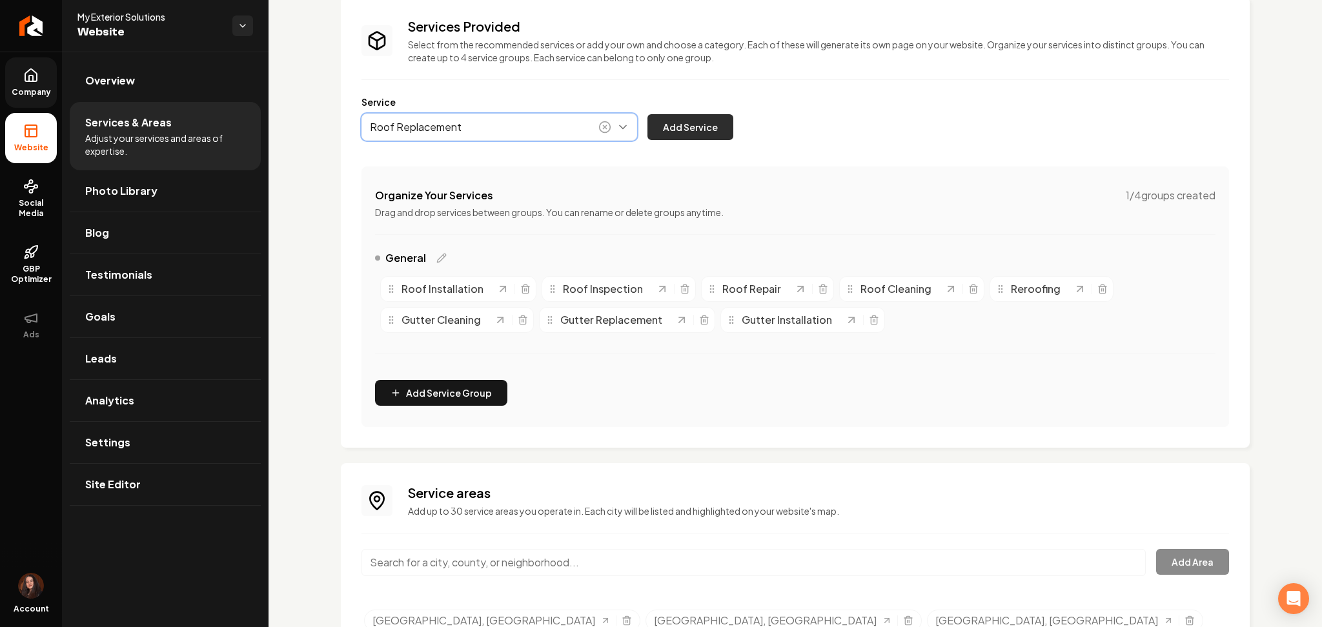
type input "Roof Replacement"
drag, startPoint x: 681, startPoint y: 121, endPoint x: 657, endPoint y: 97, distance: 34.2
click at [683, 121] on button "Add Service" at bounding box center [690, 127] width 86 height 26
click at [677, 284] on div "Roof Installation Roof Inspection Roof Repair Roof Cleaning Reroofing Gutter Cl…" at bounding box center [795, 304] width 840 height 67
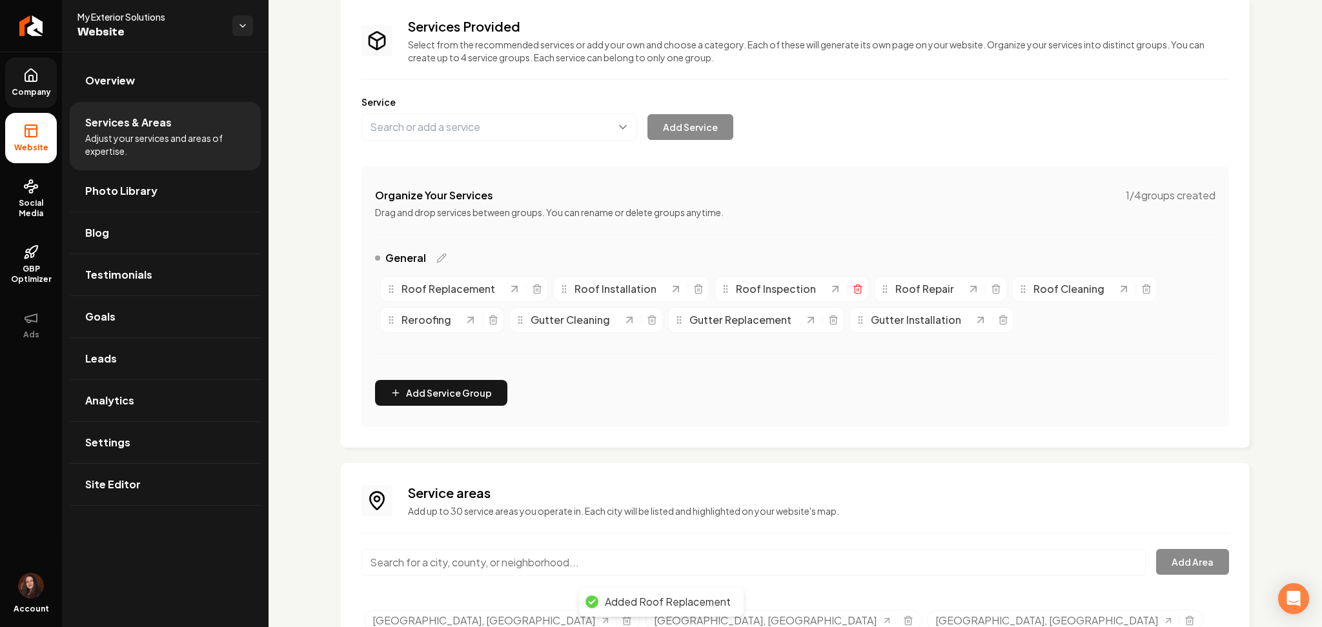
click at [856, 287] on icon "Main content area" at bounding box center [857, 286] width 3 height 2
click at [1111, 288] on icon "Main content area" at bounding box center [1116, 289] width 10 height 10
click at [986, 289] on line "Main content area" at bounding box center [986, 289] width 0 height 3
click at [991, 287] on icon "Main content area" at bounding box center [995, 287] width 8 height 0
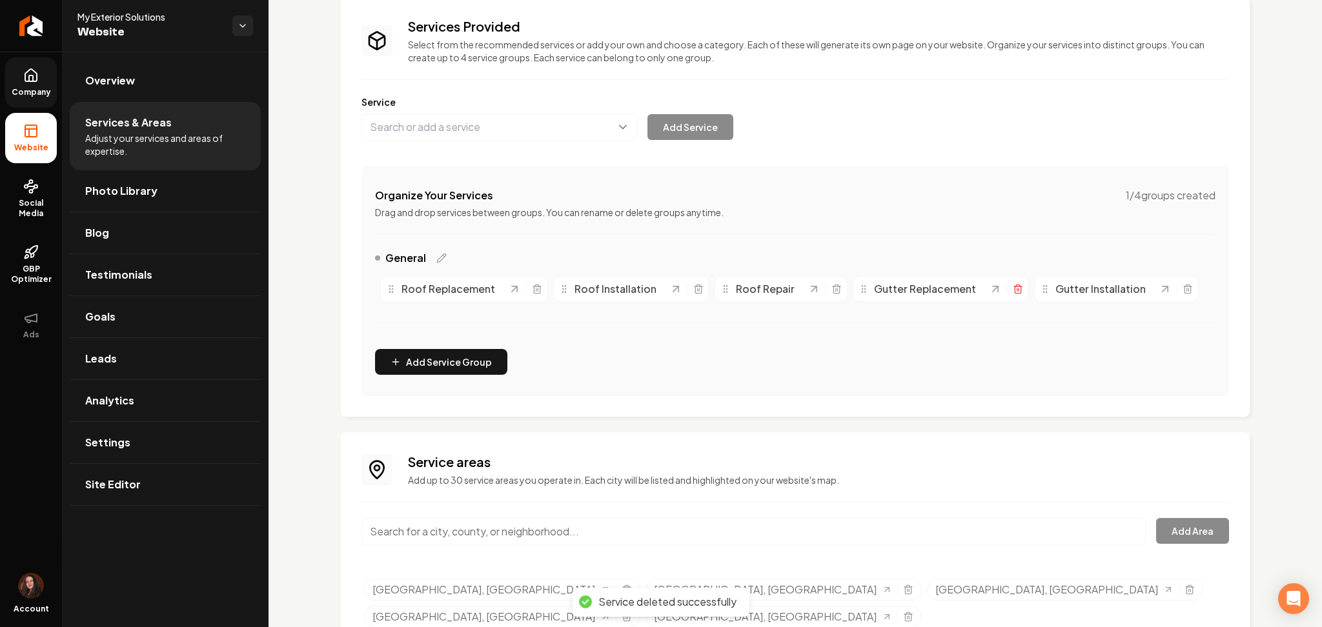
click at [1013, 285] on icon "Main content area" at bounding box center [1018, 289] width 10 height 10
click at [1001, 287] on icon "Main content area" at bounding box center [1006, 289] width 10 height 10
click at [498, 128] on button "Main content area" at bounding box center [499, 127] width 276 height 27
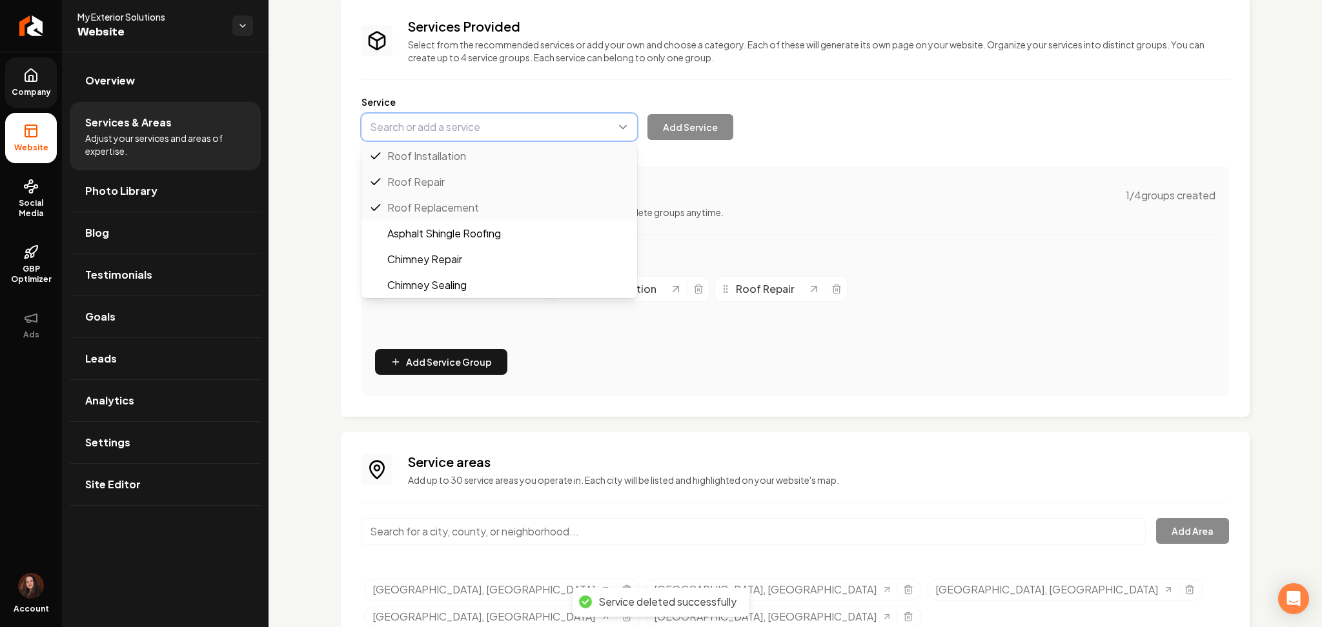
paste input "Emergency Roof Repair"
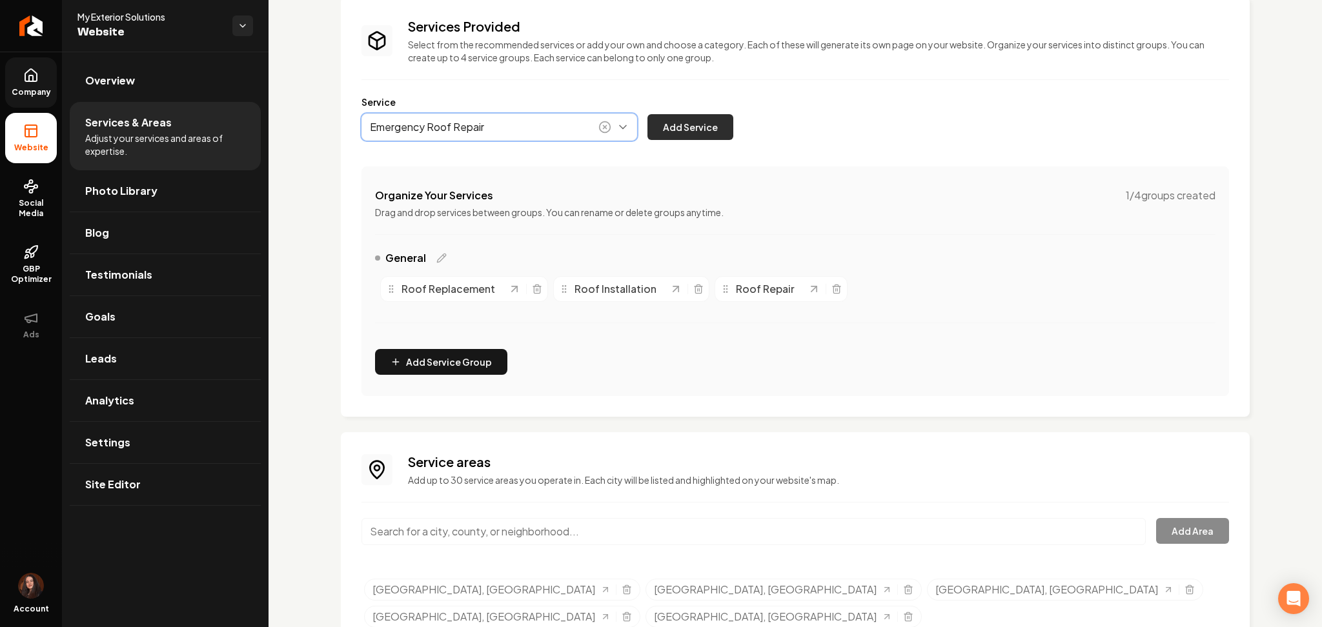
type input "Emergency Roof Repair"
click at [663, 135] on button "Add Service" at bounding box center [690, 127] width 86 height 26
click at [483, 137] on button "Main content area" at bounding box center [499, 127] width 276 height 27
paste input "Roof Inspection"
type input "Roof Inspection"
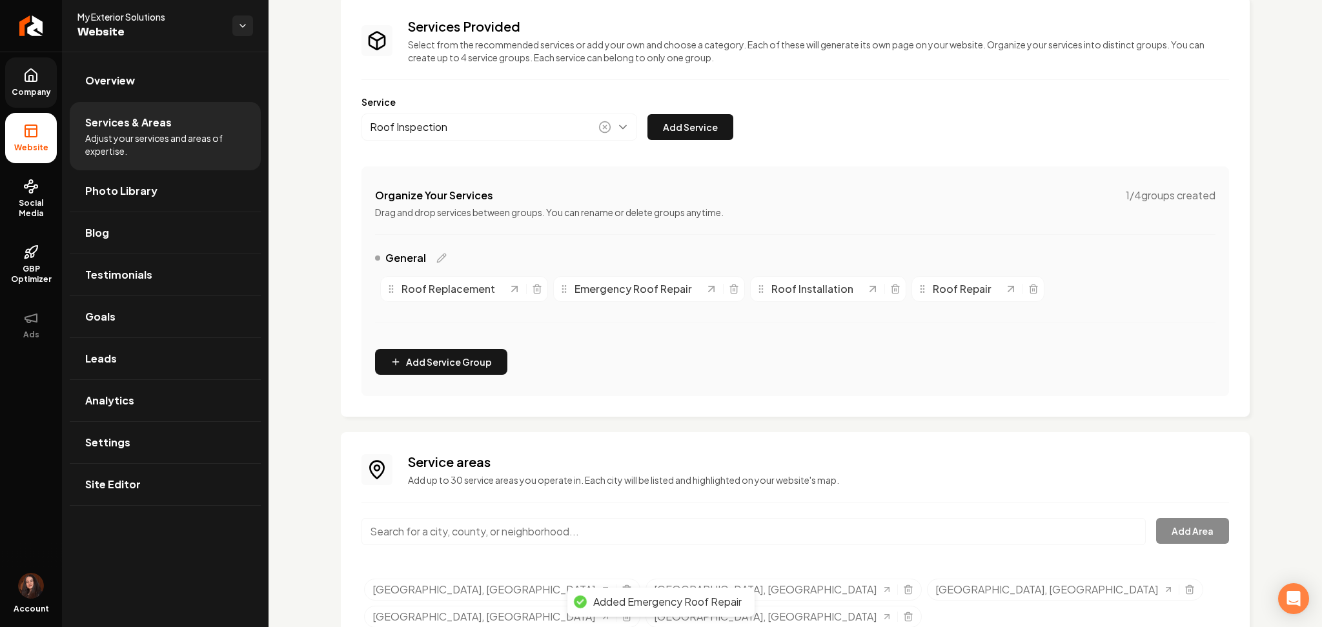
click at [680, 119] on button "Add Service" at bounding box center [690, 127] width 86 height 26
click at [458, 125] on button "Main content area" at bounding box center [499, 127] width 276 height 27
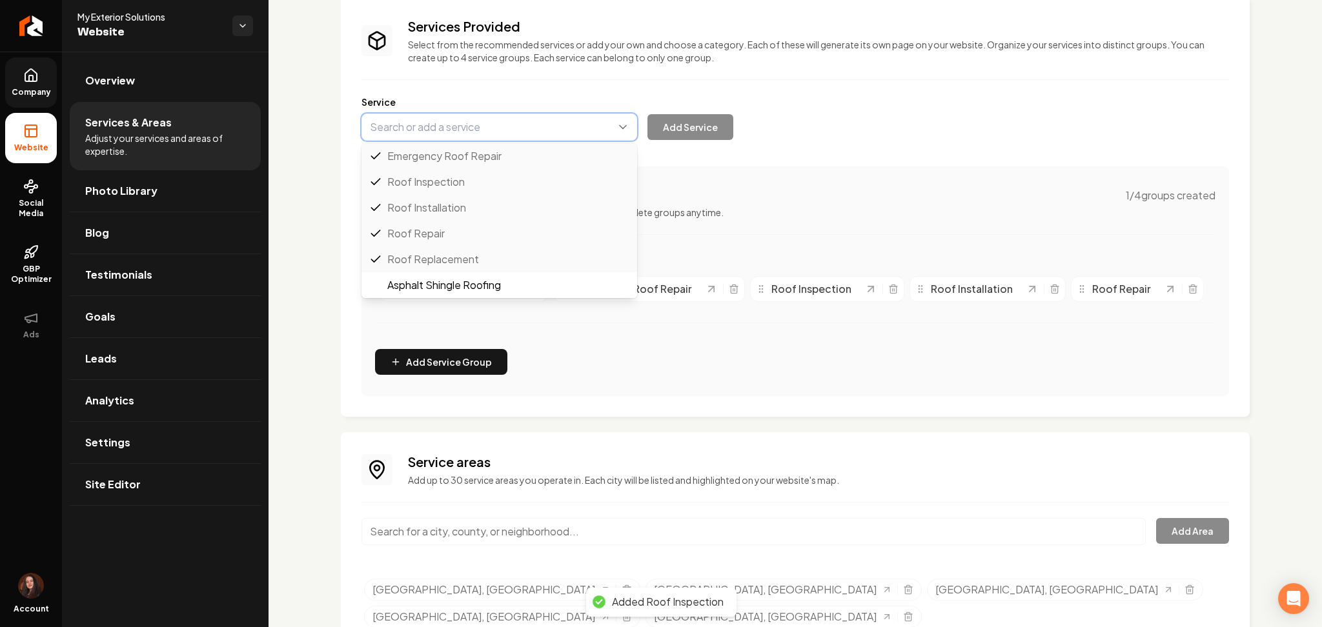
paste input "Roof Maintenance"
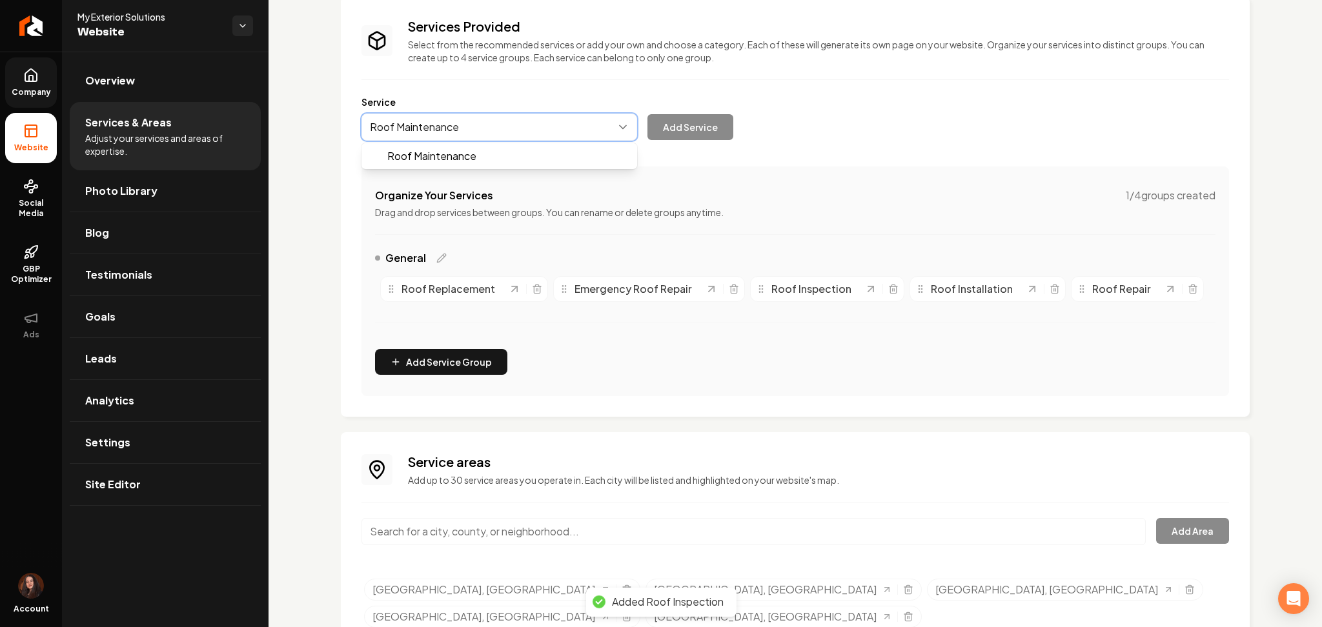
drag, startPoint x: 475, startPoint y: 164, endPoint x: 534, endPoint y: 161, distance: 58.8
type input "Roof Maintenance"
drag, startPoint x: 669, startPoint y: 126, endPoint x: 656, endPoint y: 109, distance: 21.6
click at [670, 125] on button "Add Service" at bounding box center [690, 127] width 86 height 26
click at [472, 106] on label "Service" at bounding box center [794, 102] width 867 height 13
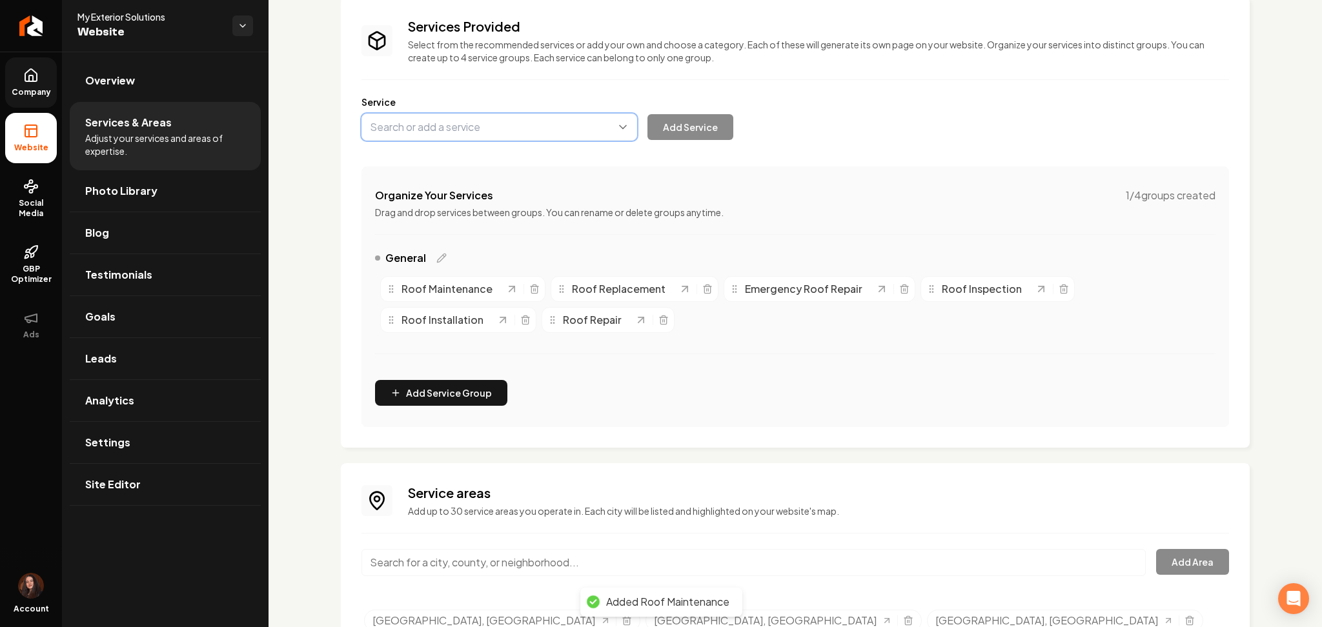
click at [470, 117] on button "Main content area" at bounding box center [499, 127] width 276 height 27
paste input "Leak Detection and Repair"
type input "Leak Detection and Repair"
drag, startPoint x: 683, startPoint y: 127, endPoint x: 676, endPoint y: 123, distance: 8.1
click at [683, 126] on button "Add Service" at bounding box center [690, 127] width 86 height 26
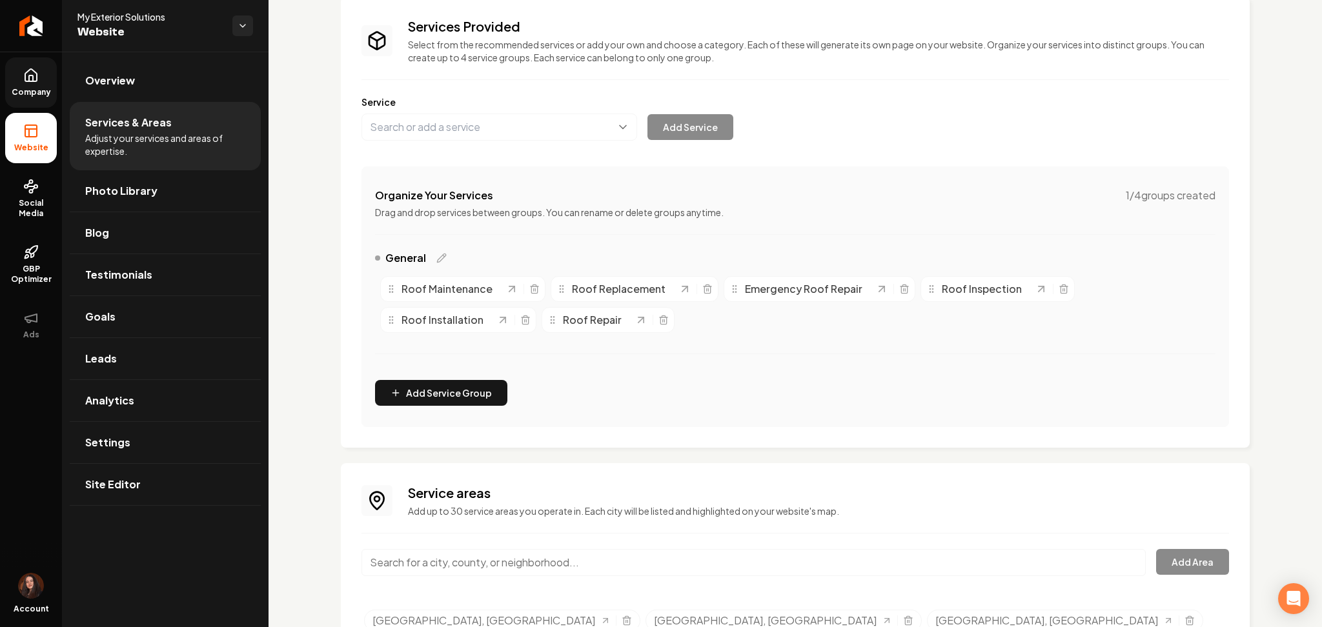
click at [491, 101] on label "Service" at bounding box center [794, 102] width 867 height 13
click at [490, 120] on button "Main content area" at bounding box center [499, 127] width 276 height 27
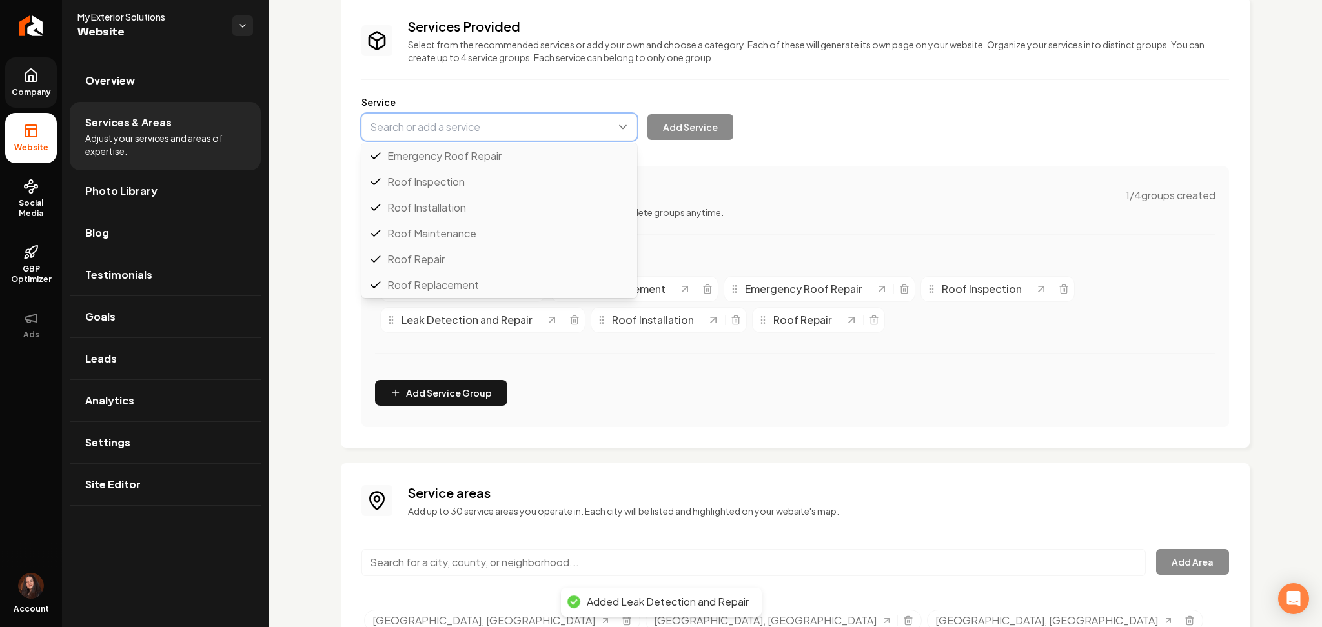
paste input "Storm Damage Roof Repair"
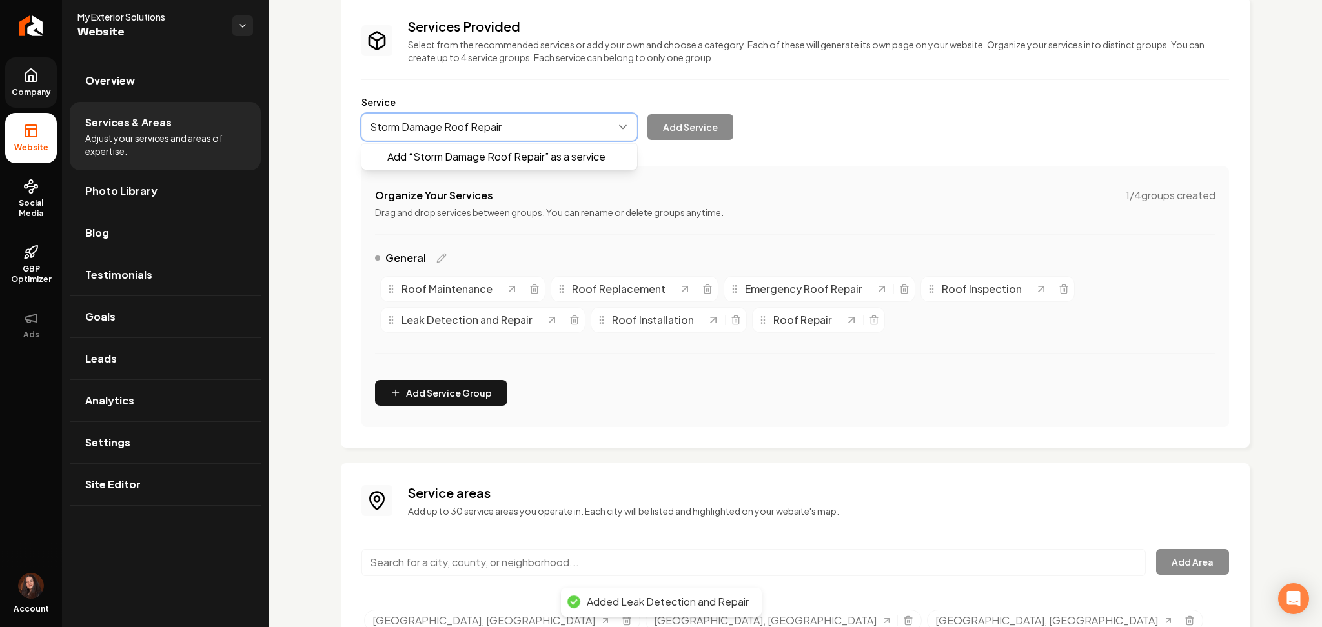
drag, startPoint x: 492, startPoint y: 141, endPoint x: 641, endPoint y: 140, distance: 149.7
type input "Storm Damage Roof Repair"
click at [734, 130] on div "Service Storm Damage Roof Repair Add Service" at bounding box center [794, 118] width 867 height 45
drag, startPoint x: 703, startPoint y: 126, endPoint x: 691, endPoint y: 114, distance: 17.3
click at [701, 126] on button "Add Service" at bounding box center [690, 127] width 86 height 26
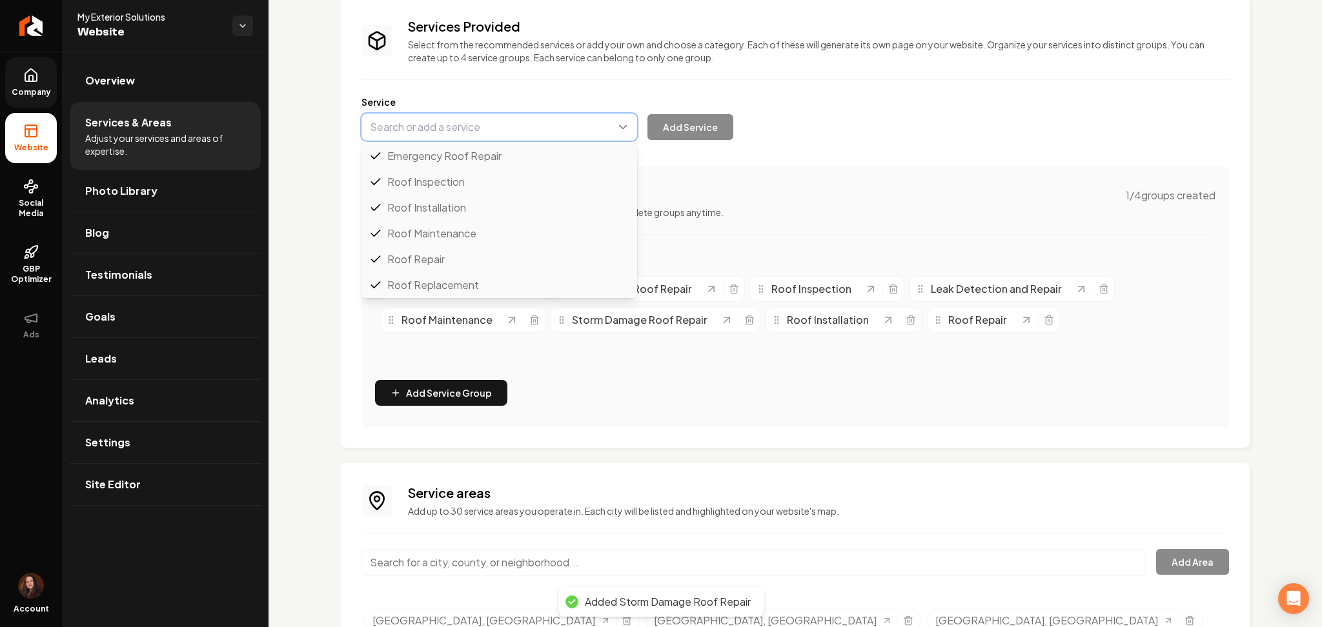
click at [492, 130] on button "Main content area" at bounding box center [499, 127] width 276 height 27
paste input "Hail Damage Roof Repair"
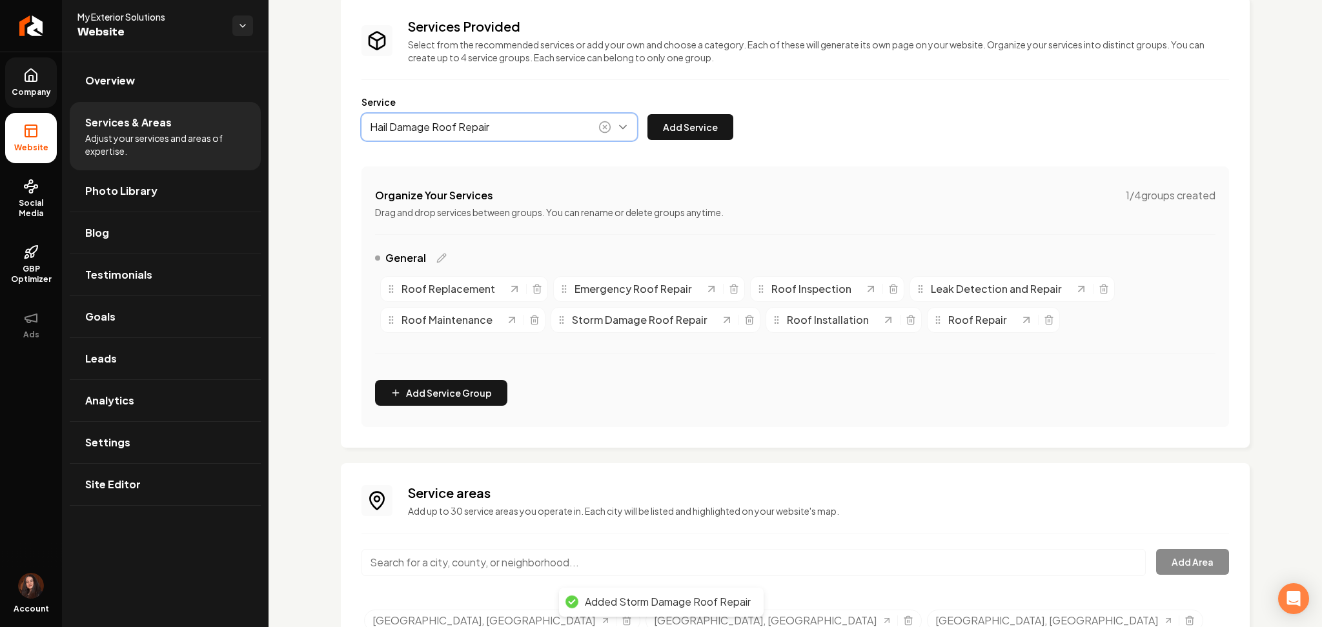
drag, startPoint x: 487, startPoint y: 156, endPoint x: 525, endPoint y: 156, distance: 38.1
type input "Hail Damage Roof Repair"
click at [679, 123] on button "Add Service" at bounding box center [690, 127] width 86 height 26
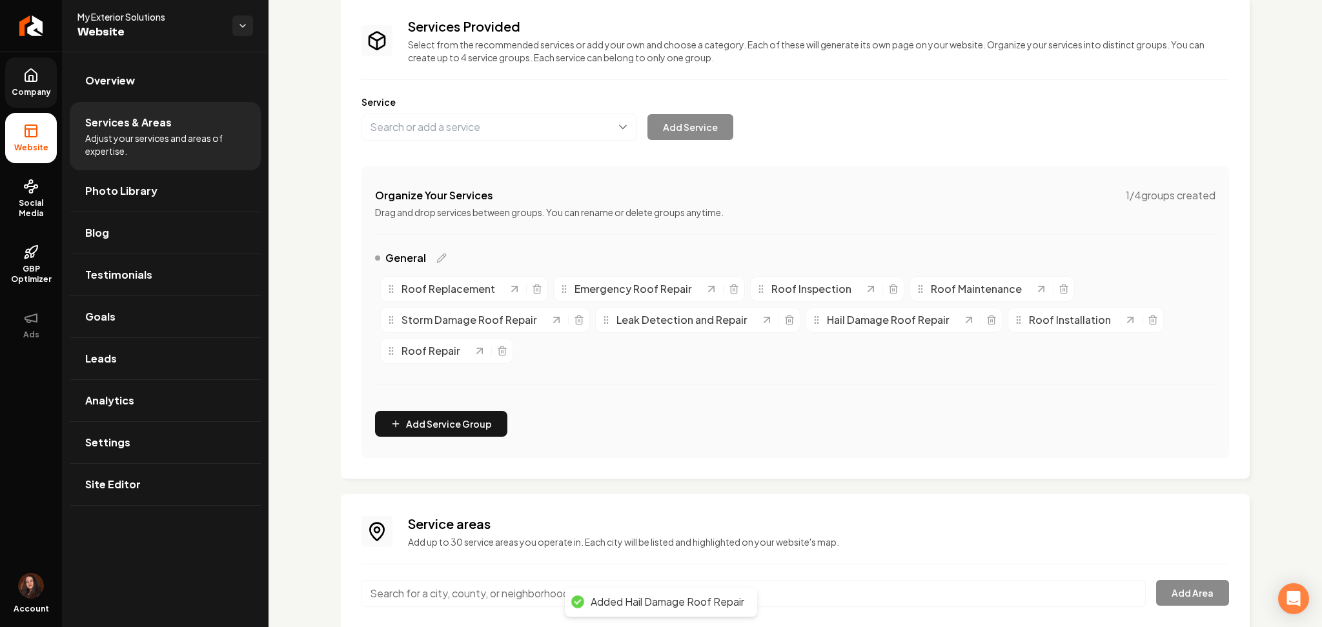
drag, startPoint x: 506, startPoint y: 101, endPoint x: 503, endPoint y: 126, distance: 25.9
click at [506, 102] on label "Service" at bounding box center [794, 102] width 867 height 13
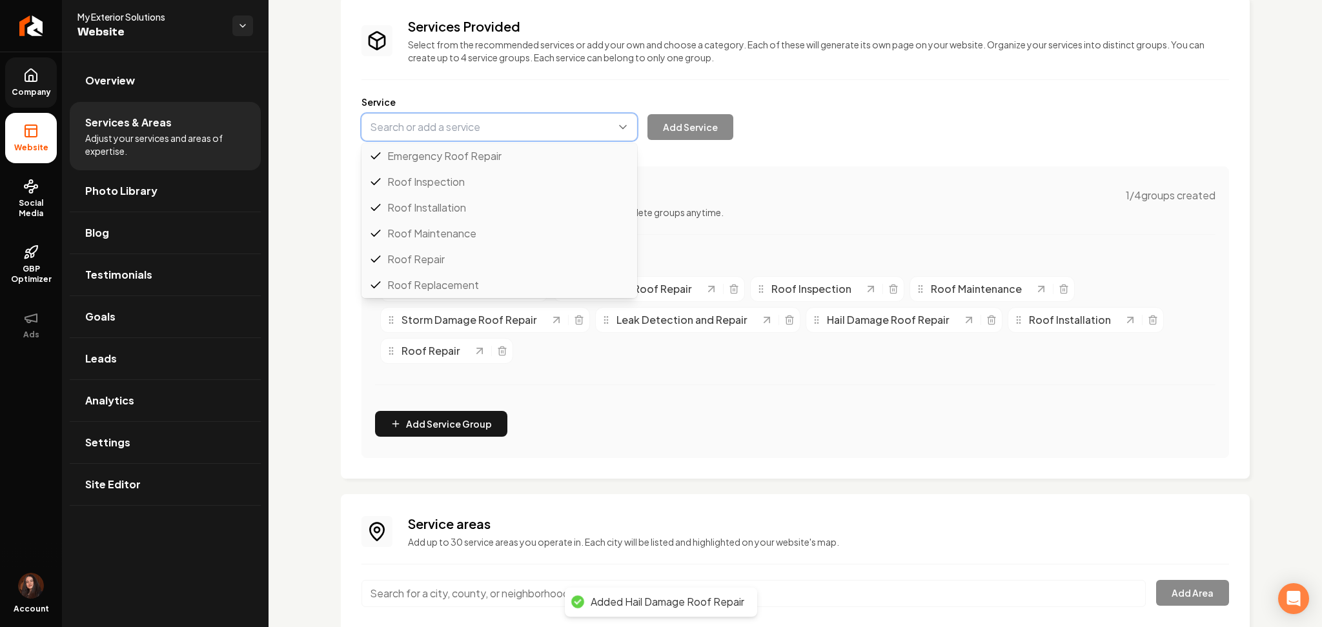
drag, startPoint x: 503, startPoint y: 126, endPoint x: 510, endPoint y: 135, distance: 10.6
click at [505, 128] on button "Main content area" at bounding box center [499, 127] width 276 height 27
paste input "Wind Damage Roof Repair"
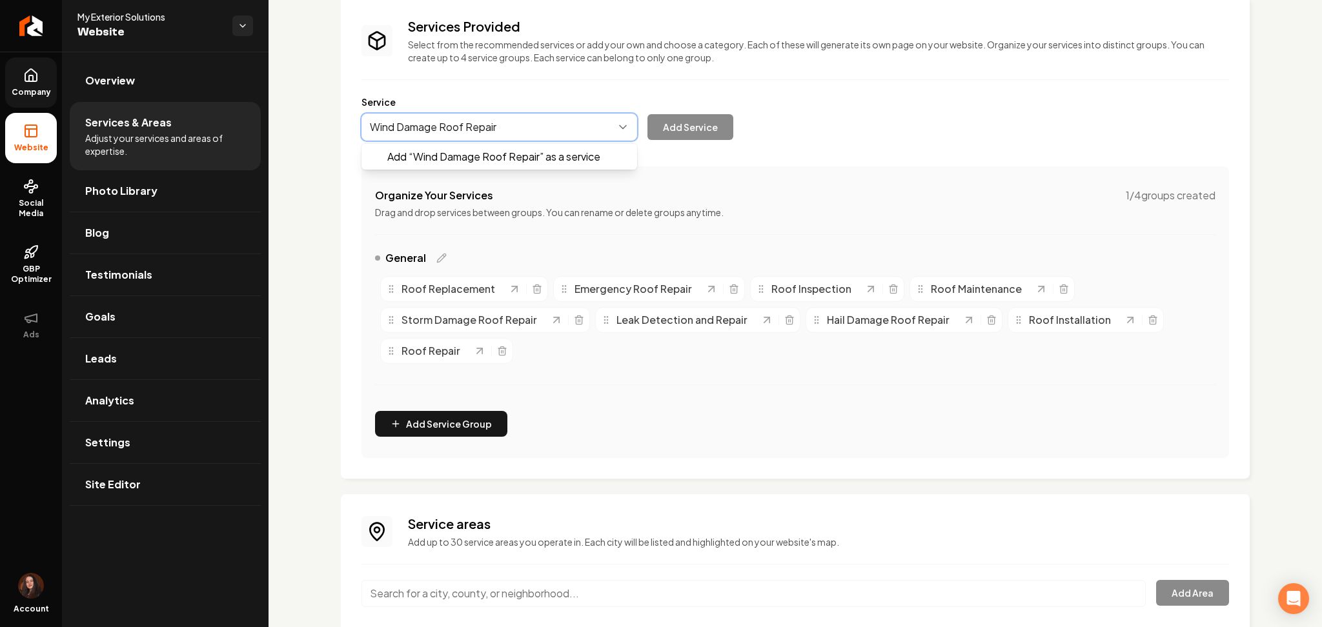
drag, startPoint x: 511, startPoint y: 161, endPoint x: 605, endPoint y: 147, distance: 94.5
type input "Wind Damage Roof Repair"
click at [683, 132] on button "Add Service" at bounding box center [690, 127] width 86 height 26
click at [459, 132] on button "Main content area" at bounding box center [499, 127] width 276 height 27
paste input "Asphalt Shingle Roofing"
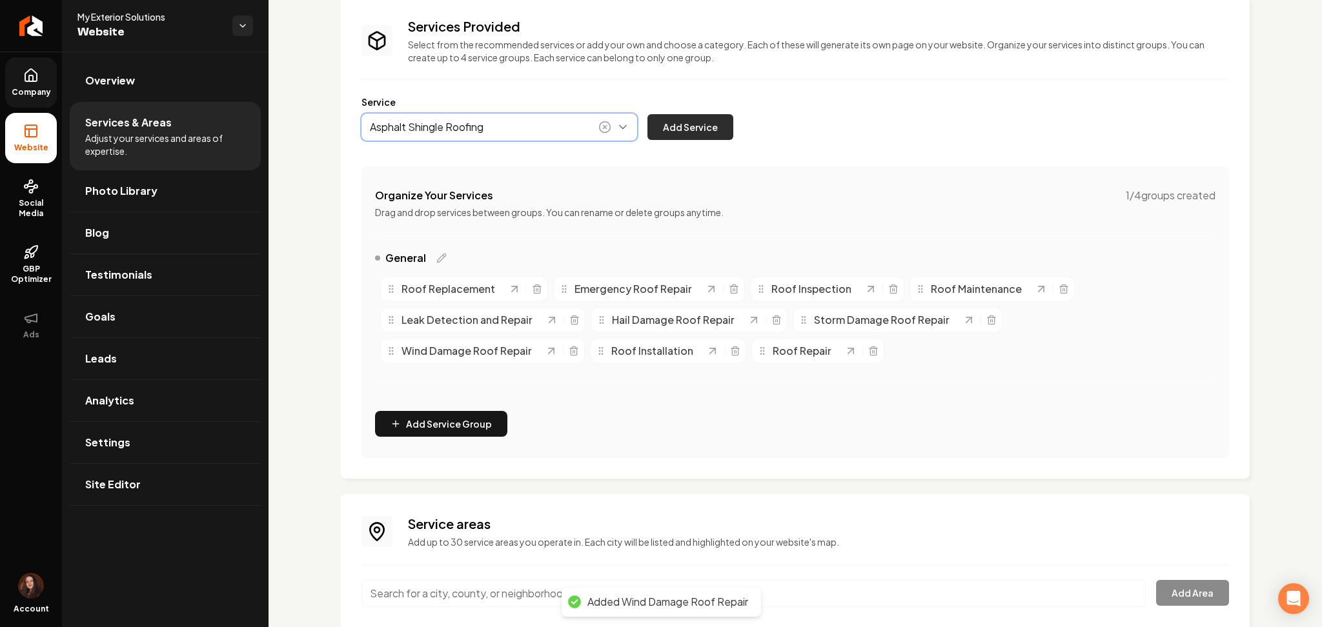
type input "Asphalt Shingle Roofing"
drag, startPoint x: 667, startPoint y: 130, endPoint x: 654, endPoint y: 109, distance: 24.7
click at [668, 130] on button "Add Service" at bounding box center [690, 127] width 86 height 26
click at [471, 135] on button "Main content area" at bounding box center [499, 127] width 276 height 27
paste input "Metal Roofing"
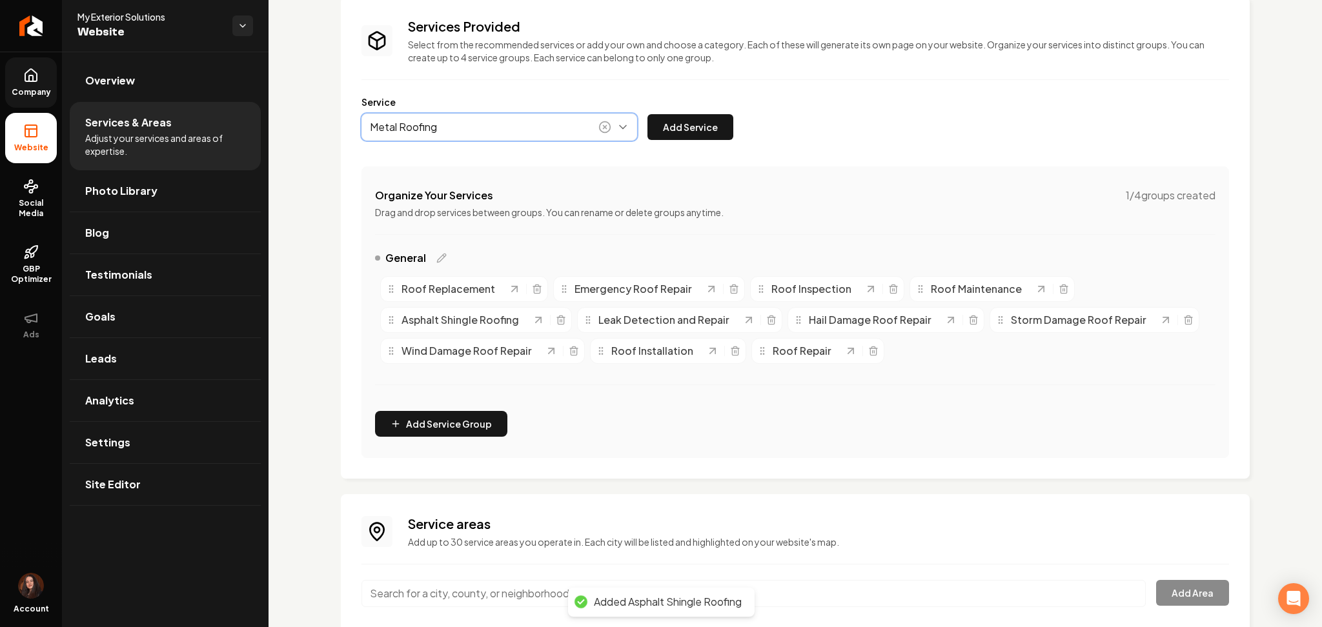
click at [551, 139] on button "Main content area" at bounding box center [499, 127] width 276 height 27
drag, startPoint x: 521, startPoint y: 130, endPoint x: 468, endPoint y: 123, distance: 54.0
click at [500, 130] on button "Main content area" at bounding box center [499, 127] width 276 height 27
drag, startPoint x: 466, startPoint y: 125, endPoint x: 376, endPoint y: 132, distance: 90.0
click at [360, 130] on div "Services Provided Select from the recommended services or add your own and choo…" at bounding box center [795, 238] width 909 height 482
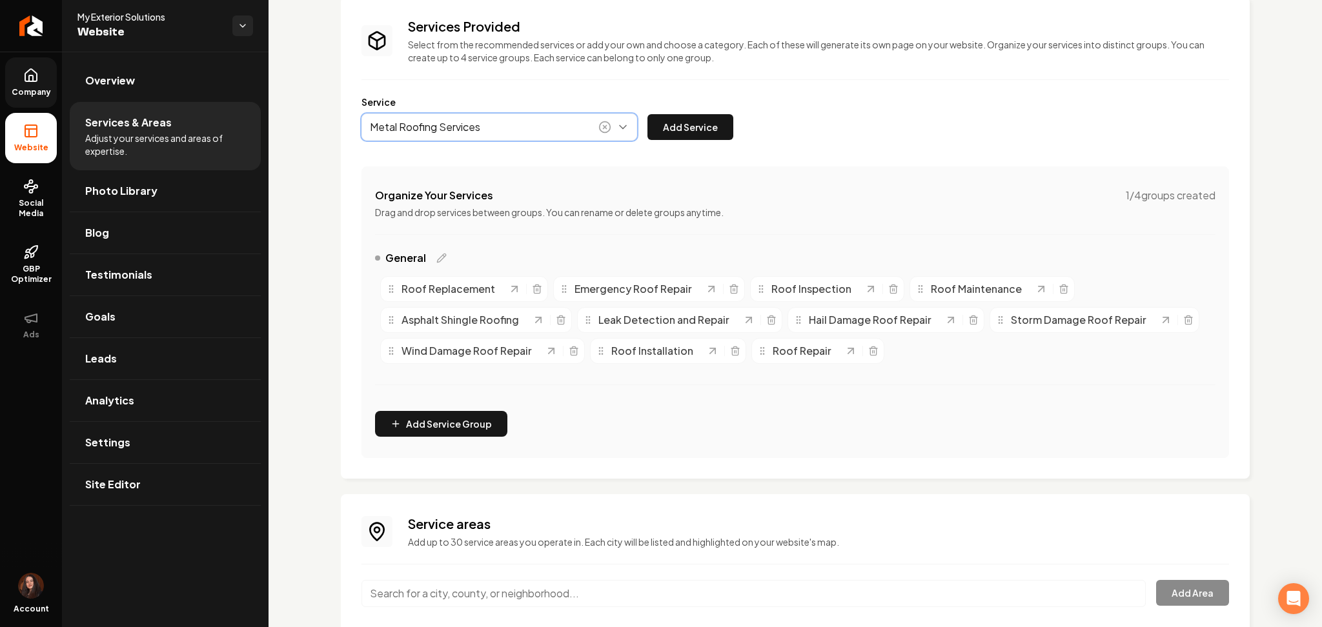
drag, startPoint x: 491, startPoint y: 151, endPoint x: 528, endPoint y: 153, distance: 36.8
drag, startPoint x: 497, startPoint y: 127, endPoint x: 339, endPoint y: 127, distance: 158.1
click at [339, 127] on div "Services Provided Select from the recommended services or add your own and choo…" at bounding box center [794, 356] width 1053 height 781
type input "Metal Roofing"
drag, startPoint x: 680, startPoint y: 123, endPoint x: 609, endPoint y: 70, distance: 88.4
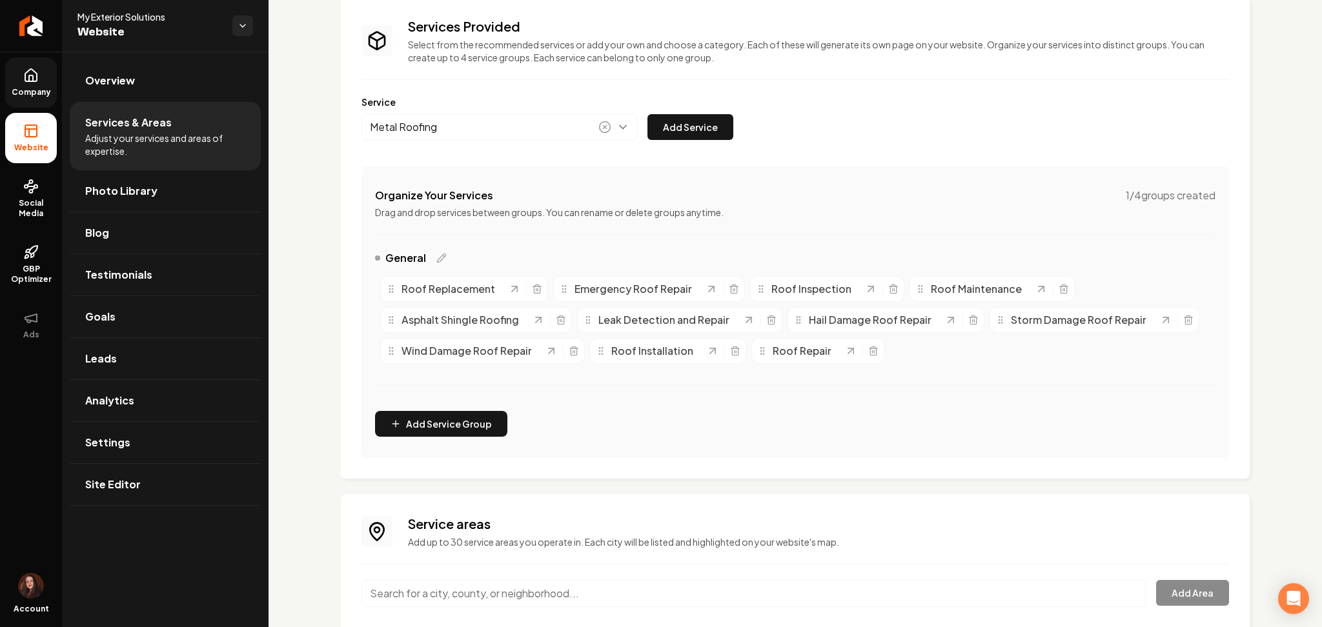
click at [680, 124] on button "Add Service" at bounding box center [690, 127] width 86 height 26
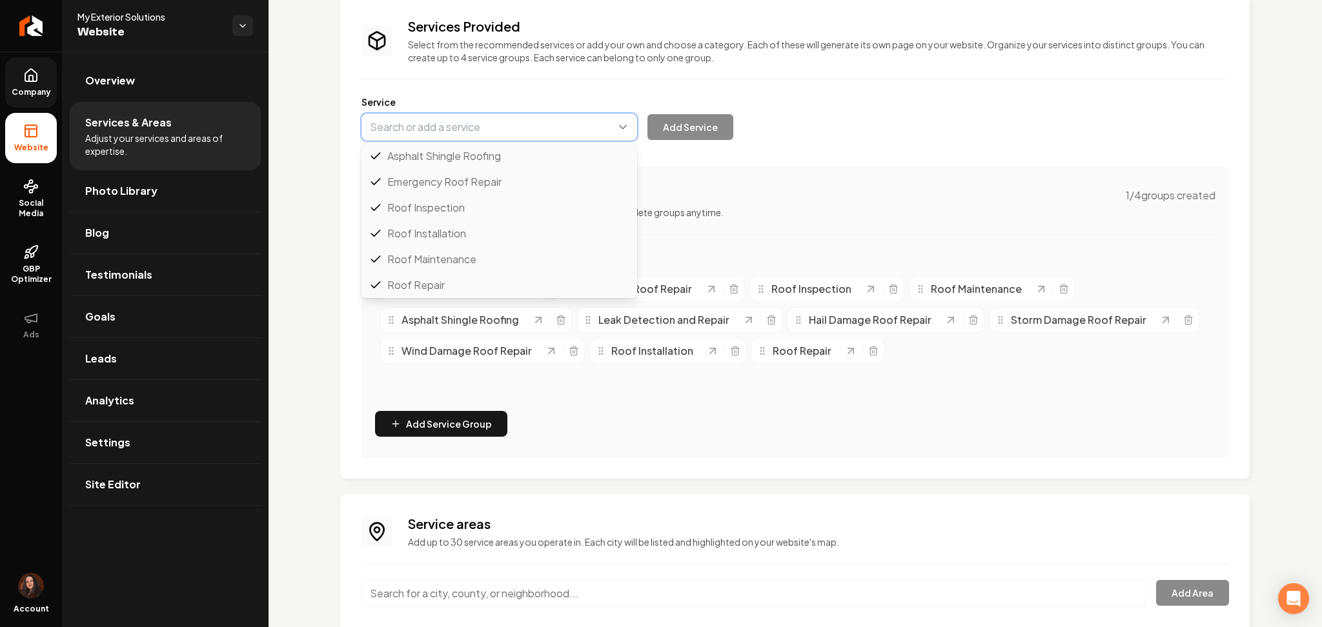
click at [413, 119] on button "Main content area" at bounding box center [499, 127] width 276 height 27
paste input "Tile Roofing"
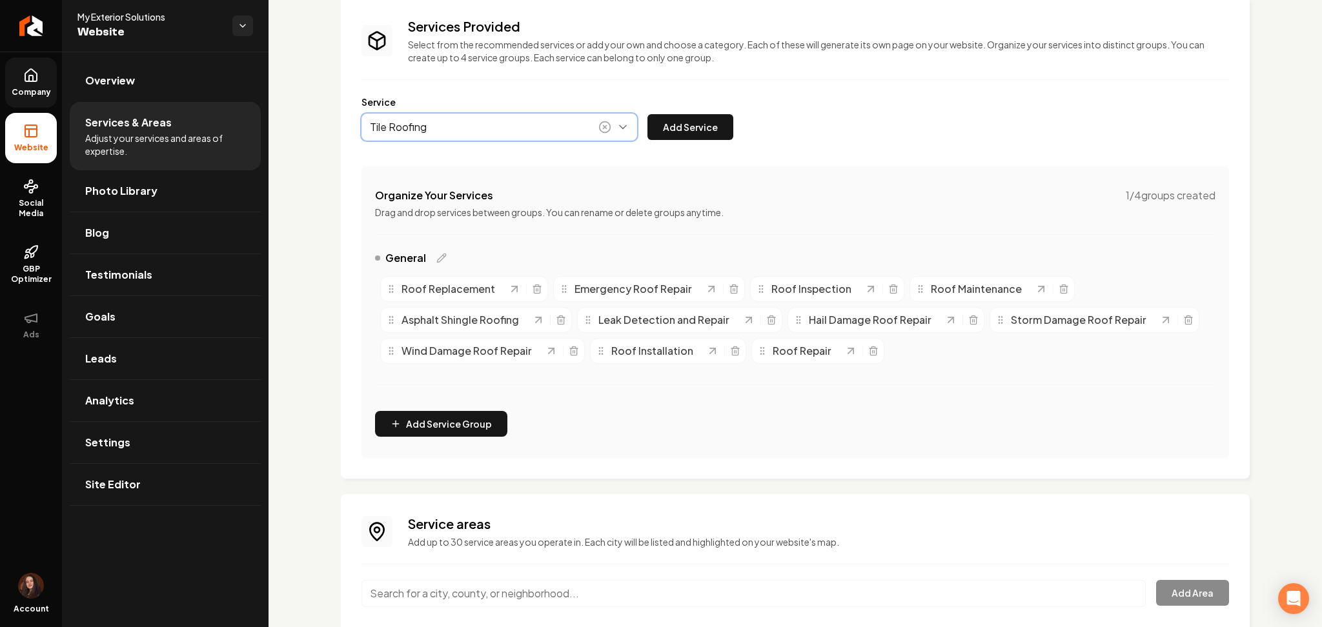
drag, startPoint x: 429, startPoint y: 159, endPoint x: 476, endPoint y: 157, distance: 47.1
type input "Tile Roofing"
drag, startPoint x: 667, startPoint y: 118, endPoint x: 644, endPoint y: 81, distance: 43.7
click at [667, 117] on button "Add Service" at bounding box center [690, 127] width 86 height 26
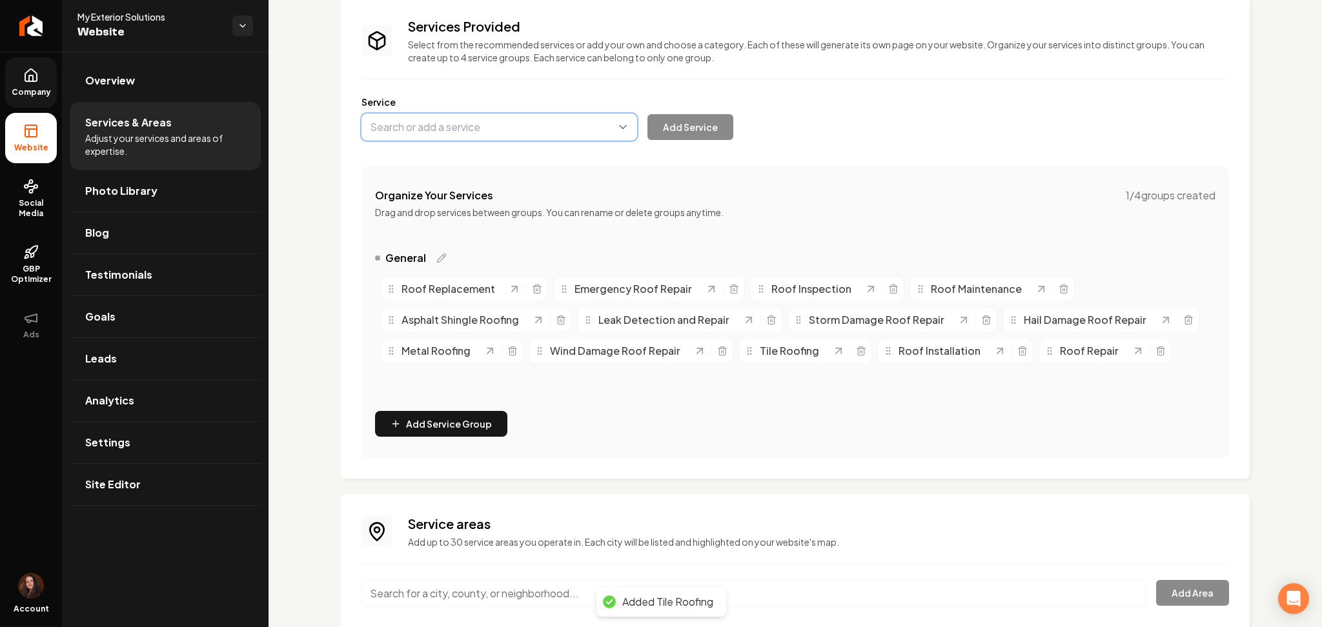
click at [467, 116] on button "Main content area" at bounding box center [499, 127] width 276 height 27
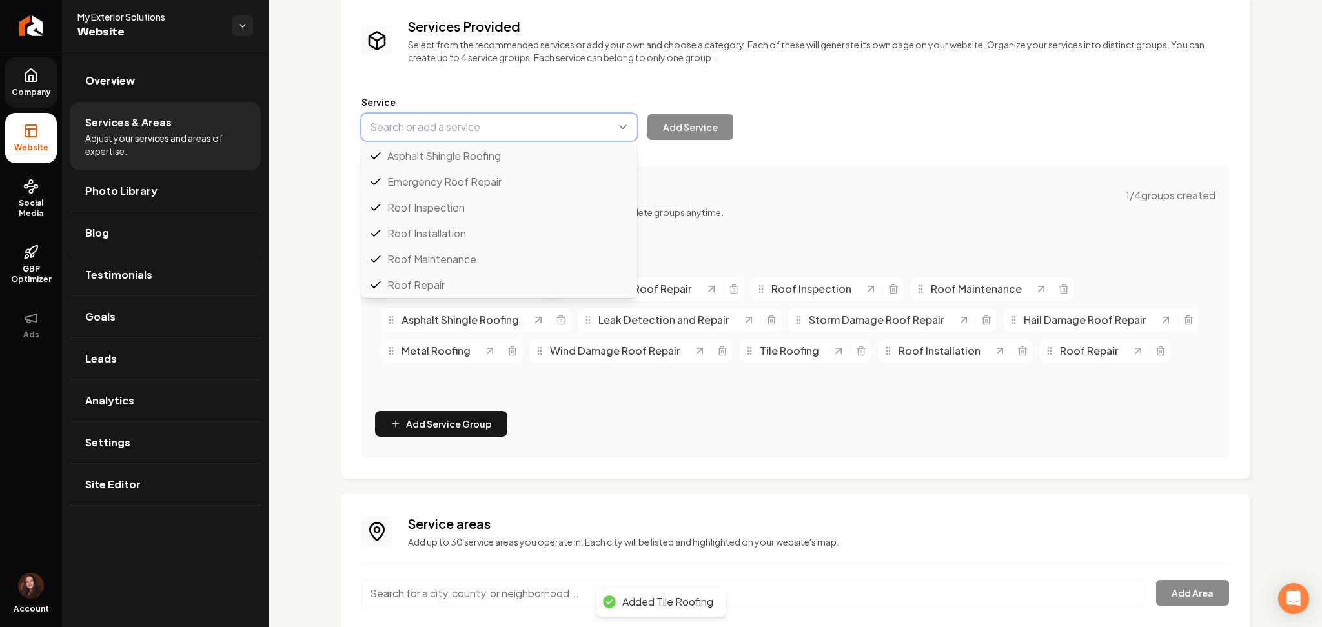
paste input "Slate Roofing"
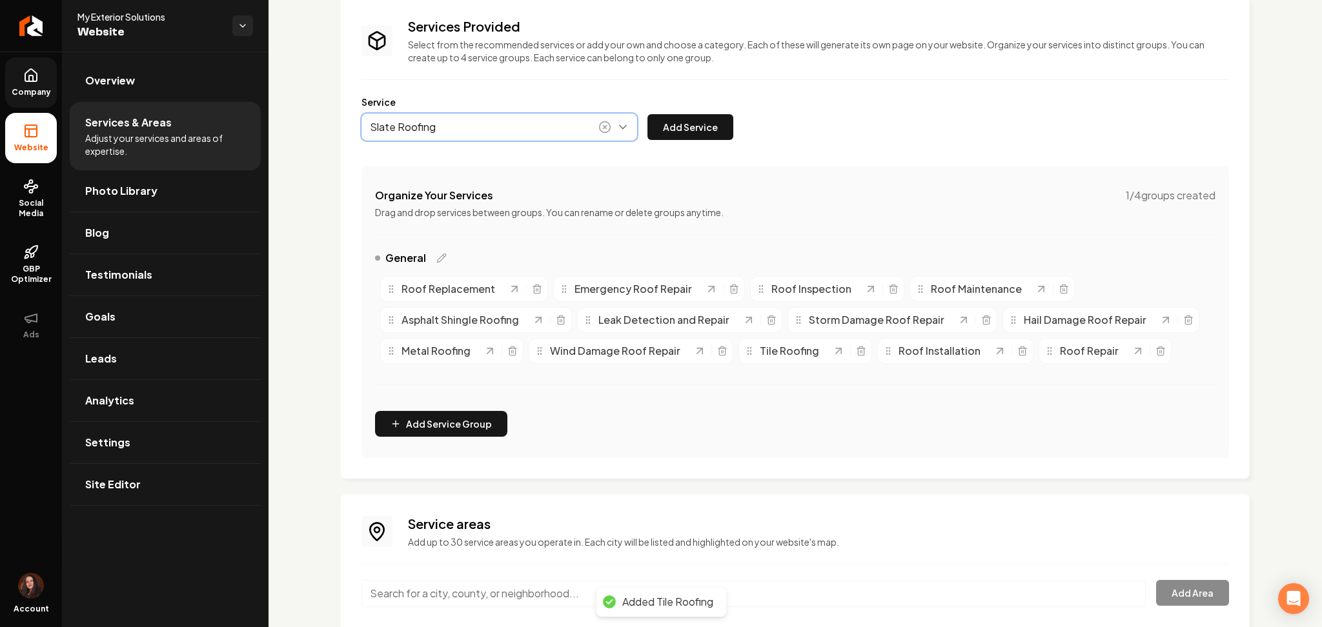
drag, startPoint x: 477, startPoint y: 146, endPoint x: 499, endPoint y: 144, distance: 22.7
type input "Slate Roofing"
click at [674, 134] on button "Add Service" at bounding box center [690, 127] width 86 height 26
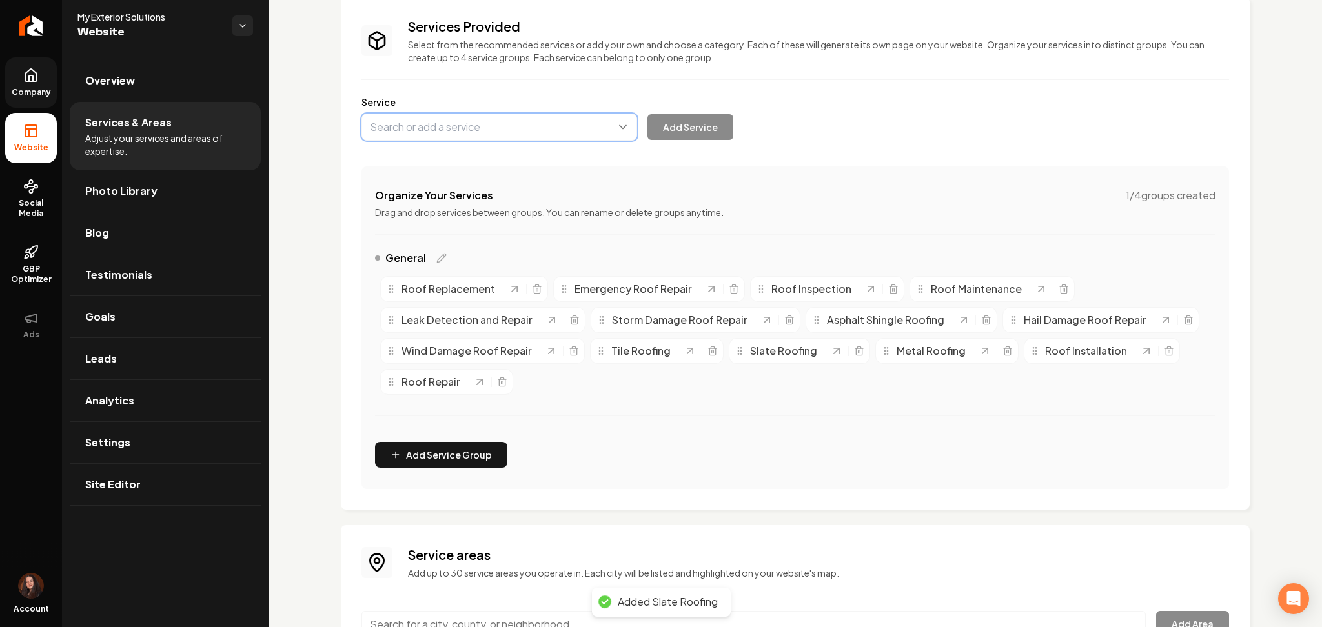
click at [452, 128] on button "Main content area" at bounding box center [499, 127] width 276 height 27
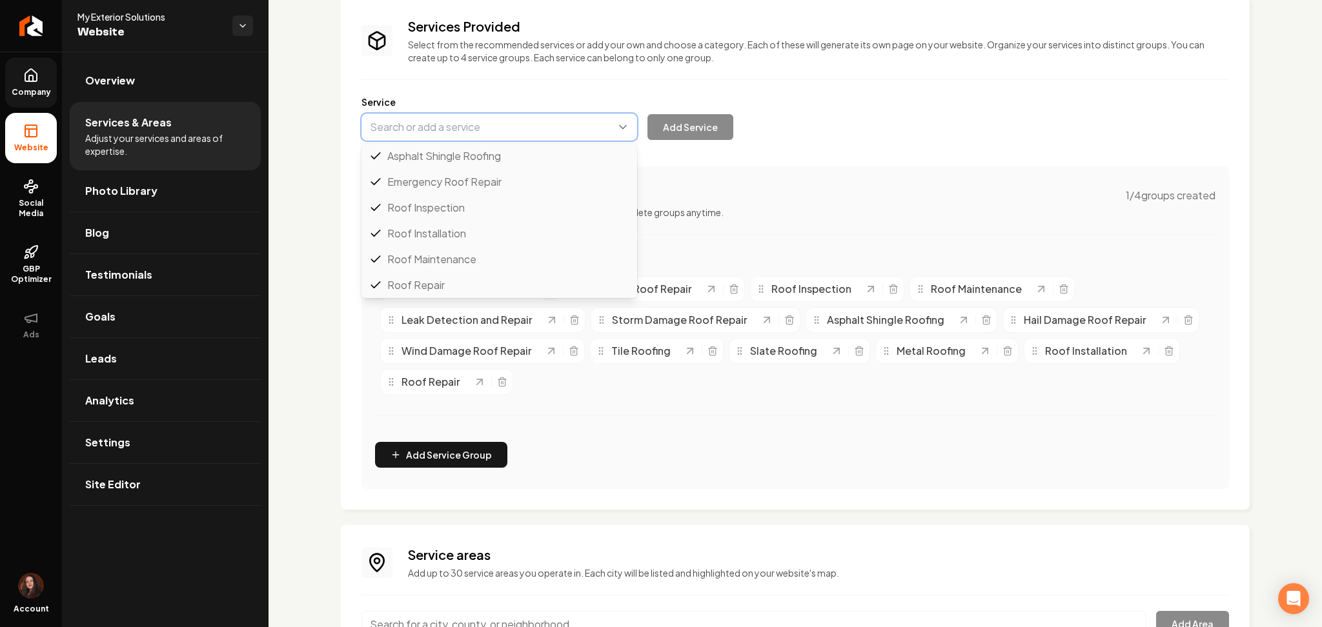
scroll to position [52, 0]
paste input "Flat Roof Installation"
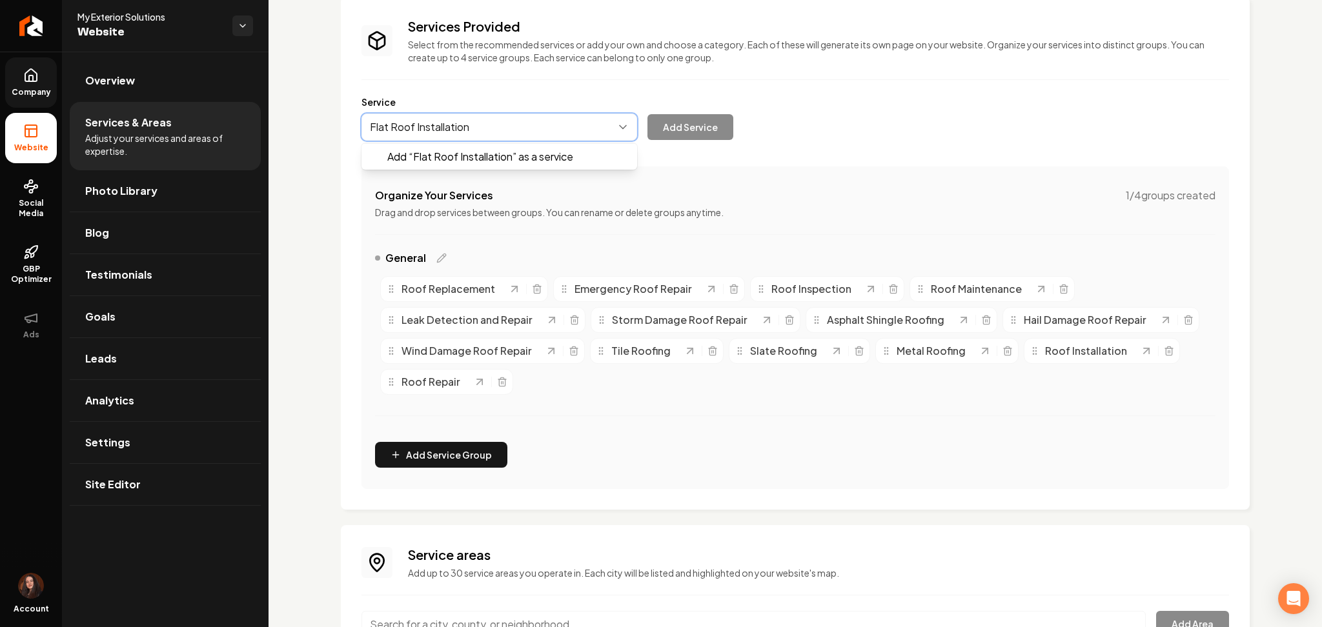
drag, startPoint x: 469, startPoint y: 153, endPoint x: 548, endPoint y: 150, distance: 78.8
type input "Flat Roof Installation"
click at [694, 121] on button "Add Service" at bounding box center [690, 127] width 86 height 26
click at [478, 133] on button "Main content area" at bounding box center [499, 127] width 276 height 27
paste input "Flat Roof Repair"
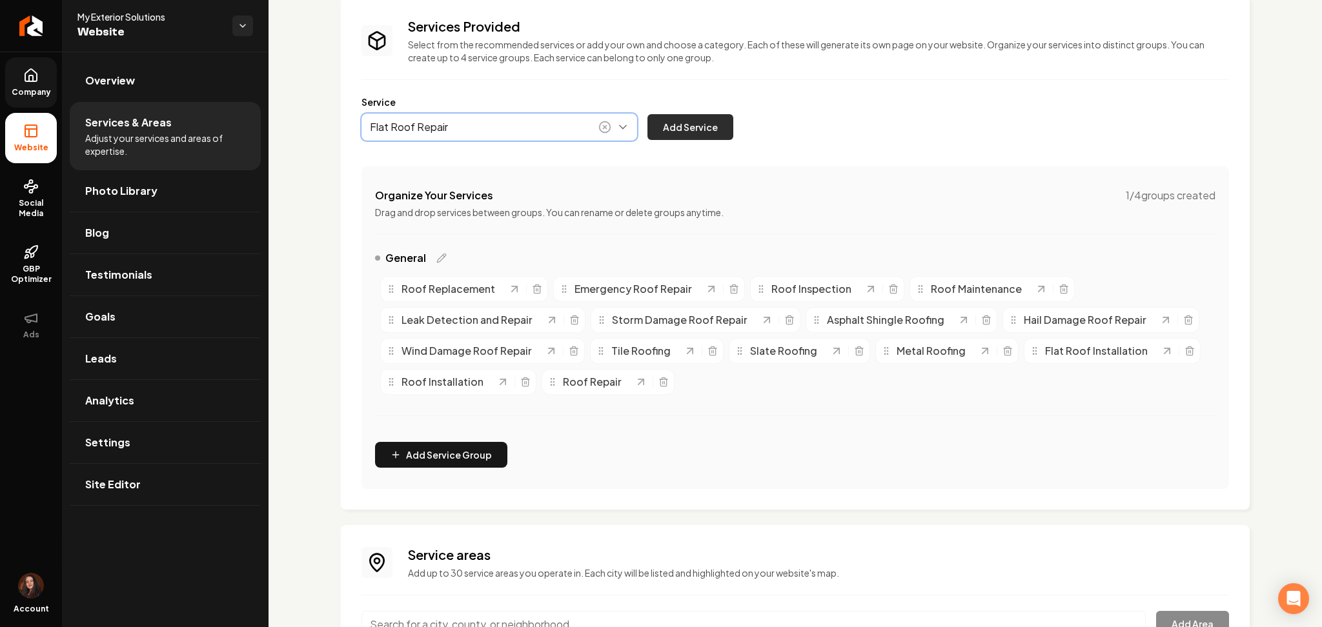
type input "Flat Roof Repair"
click at [683, 119] on button "Add Service" at bounding box center [690, 127] width 86 height 26
click at [443, 130] on button "Main content area" at bounding box center [499, 127] width 276 height 27
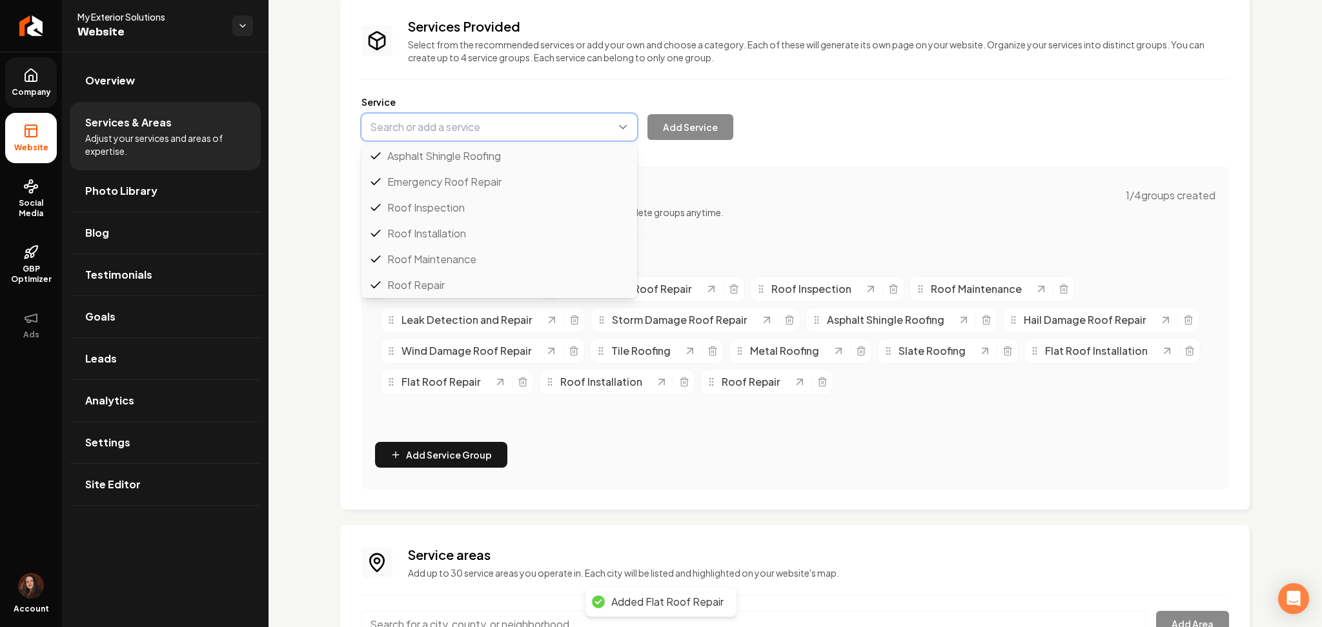
paste input "Commercial Roofing"
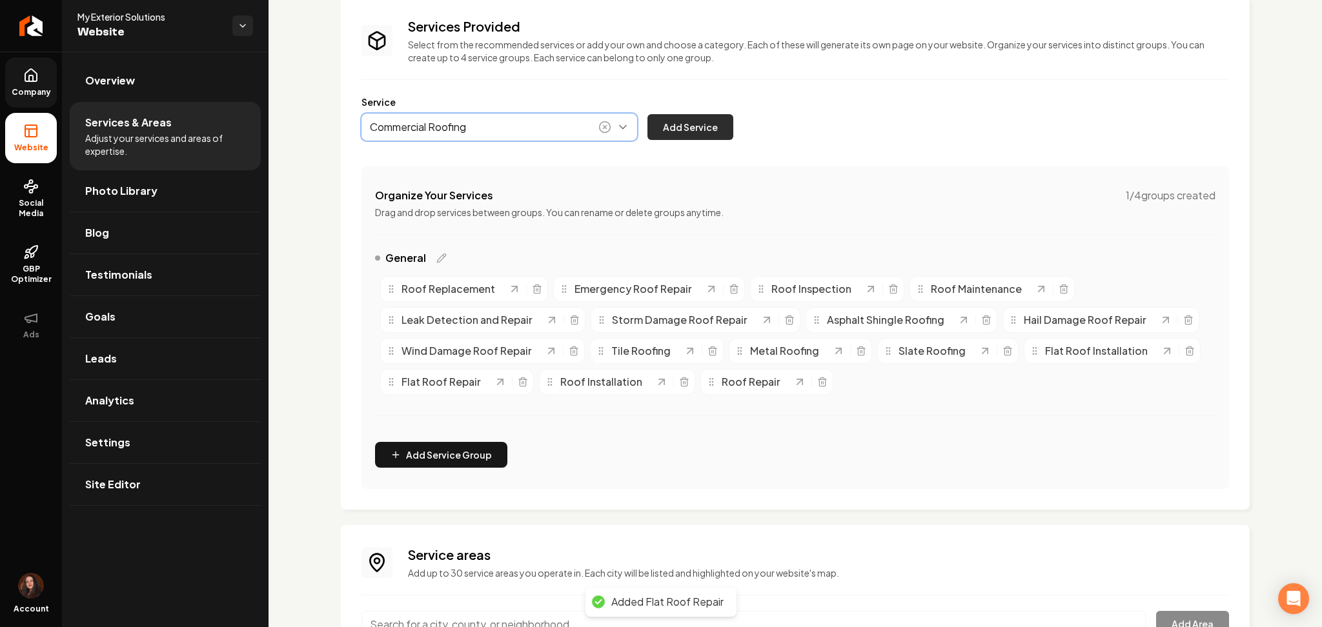
type input "Commercial Roofing"
click at [718, 119] on button "Add Service" at bounding box center [690, 127] width 86 height 26
click at [427, 111] on div "Service Add Service" at bounding box center [794, 118] width 867 height 45
click at [421, 119] on button "Main content area" at bounding box center [499, 127] width 276 height 27
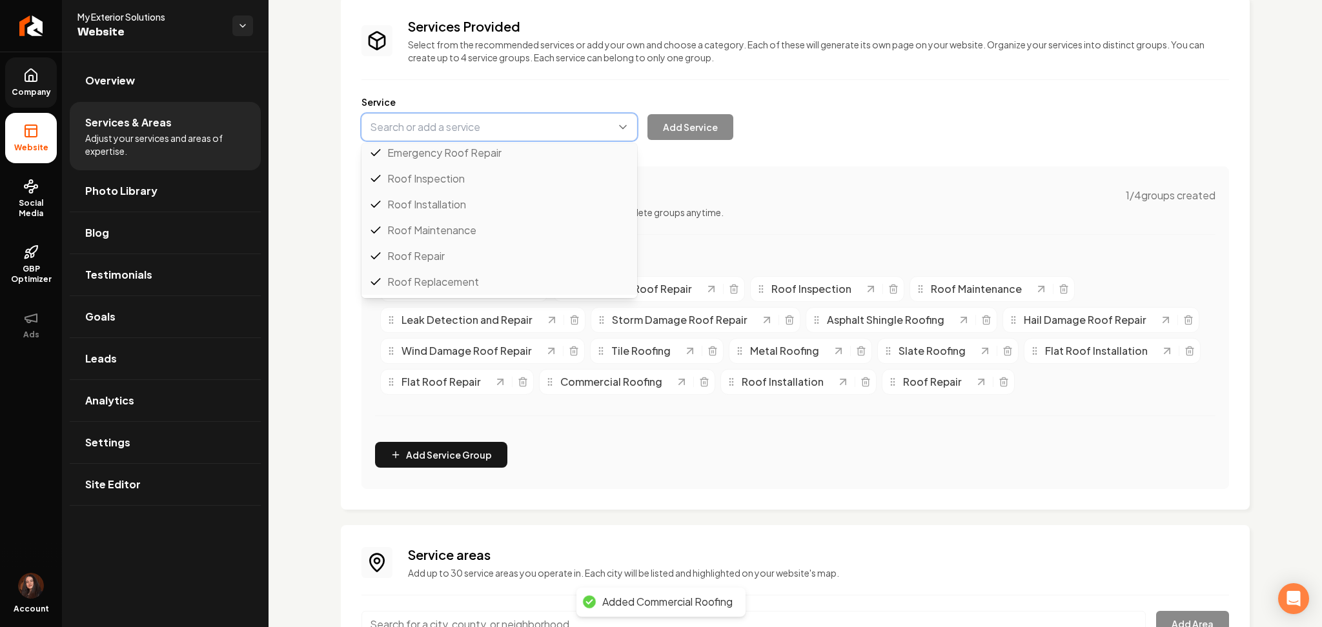
paste input "Residential Roofing"
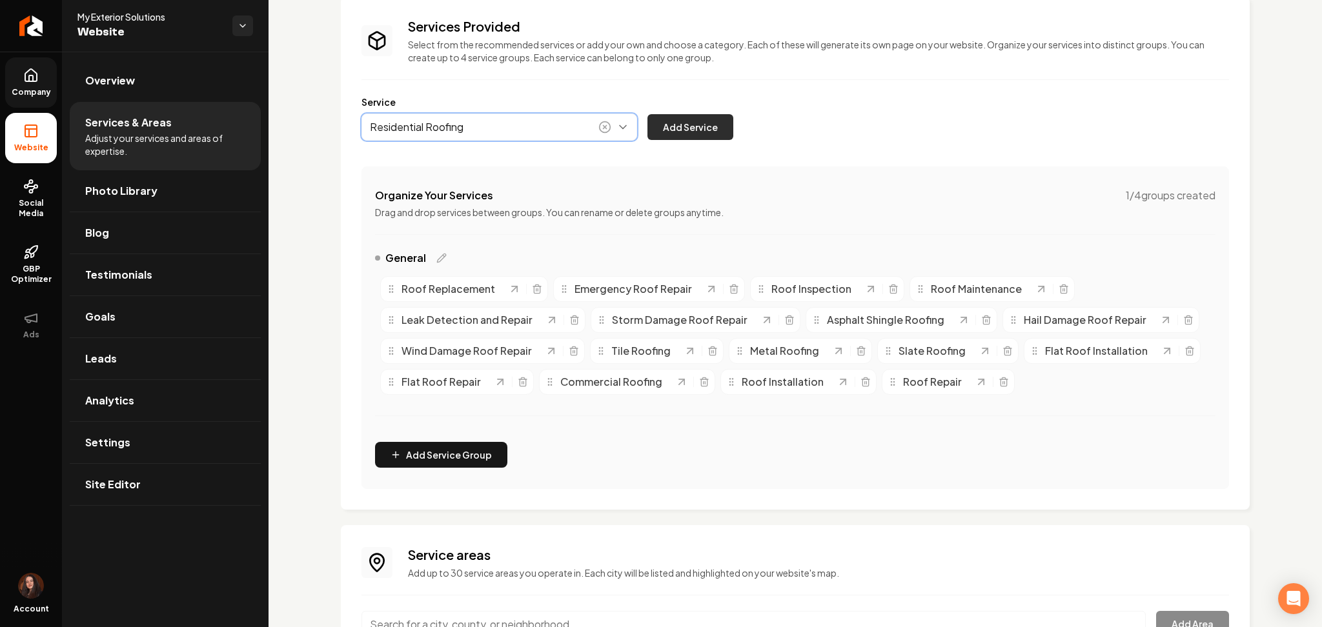
type input "Residential Roofing"
click at [676, 134] on button "Add Service" at bounding box center [690, 127] width 86 height 26
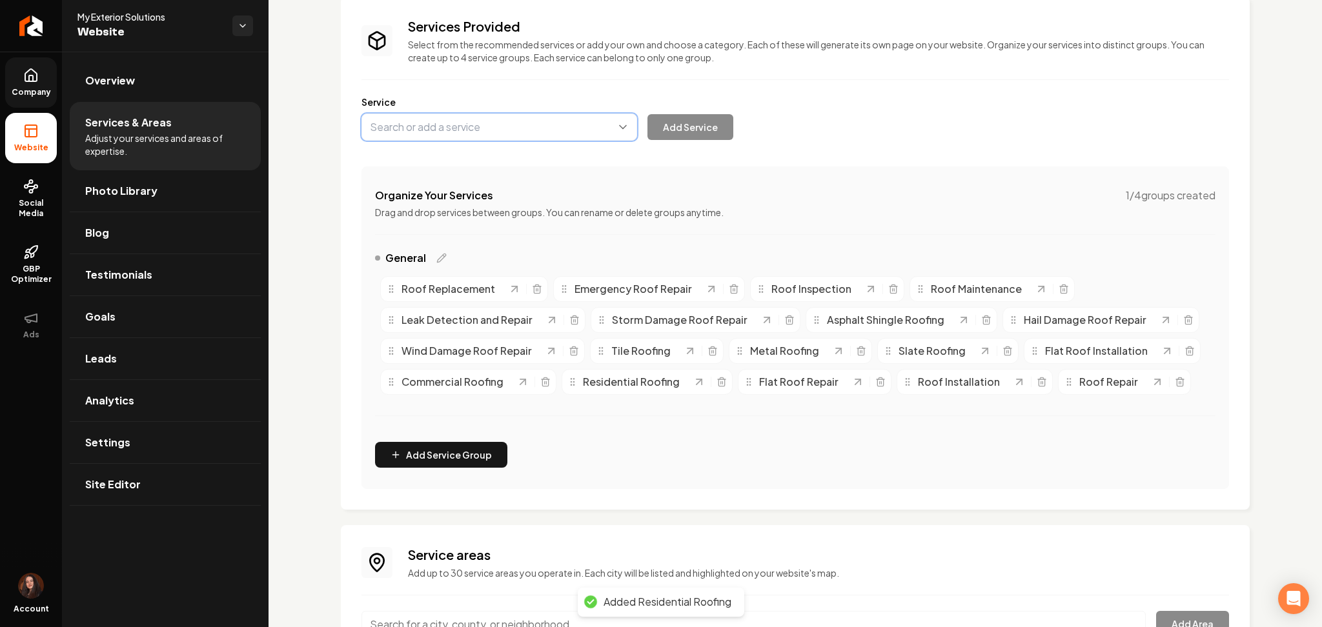
click at [466, 137] on button "Main content area" at bounding box center [499, 127] width 276 height 27
paste input "Roof Coating"
type input "Roof Coating"
click at [711, 122] on button "Add Service" at bounding box center [690, 127] width 86 height 26
click at [480, 130] on button "Main content area" at bounding box center [499, 127] width 276 height 27
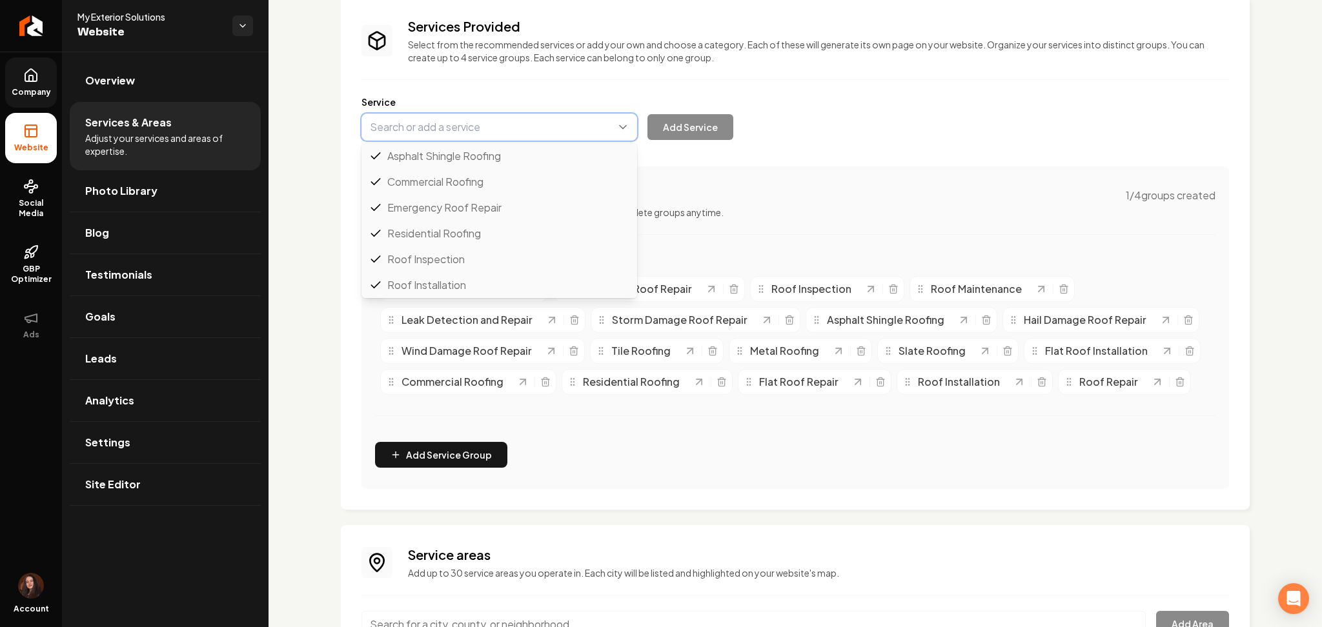
paste input "Gutter Installation and Repair"
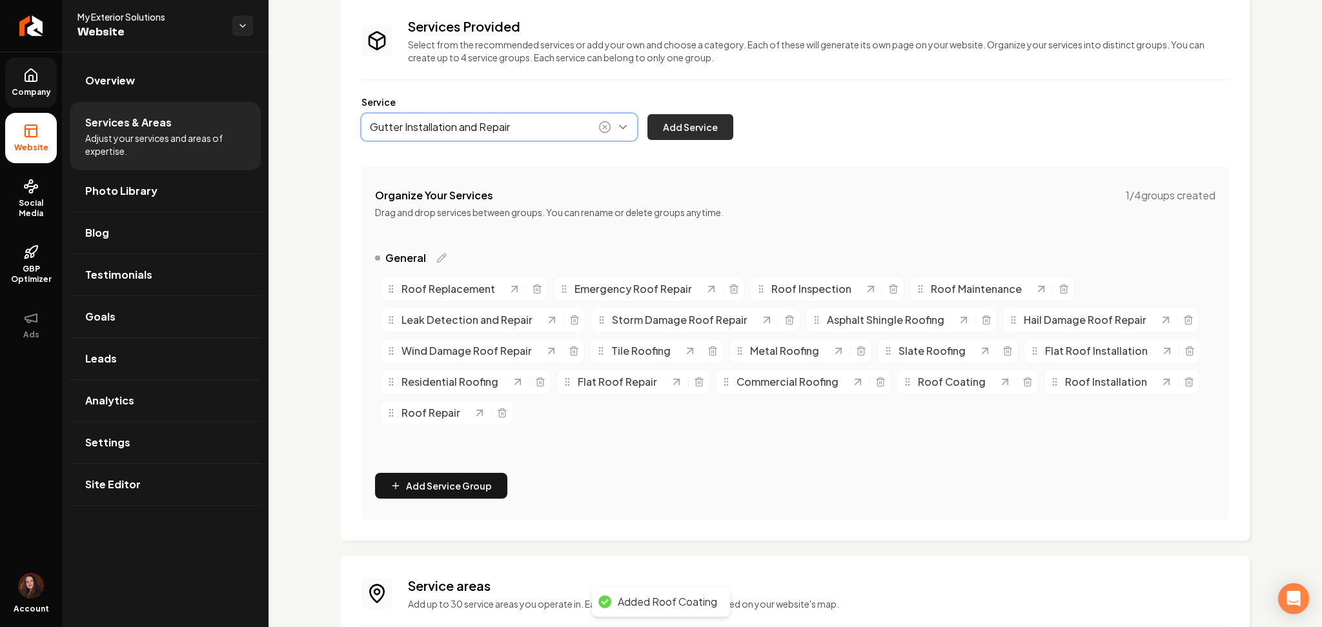
type input "Gutter Installation and Repair"
click at [684, 137] on button "Add Service" at bounding box center [690, 127] width 86 height 26
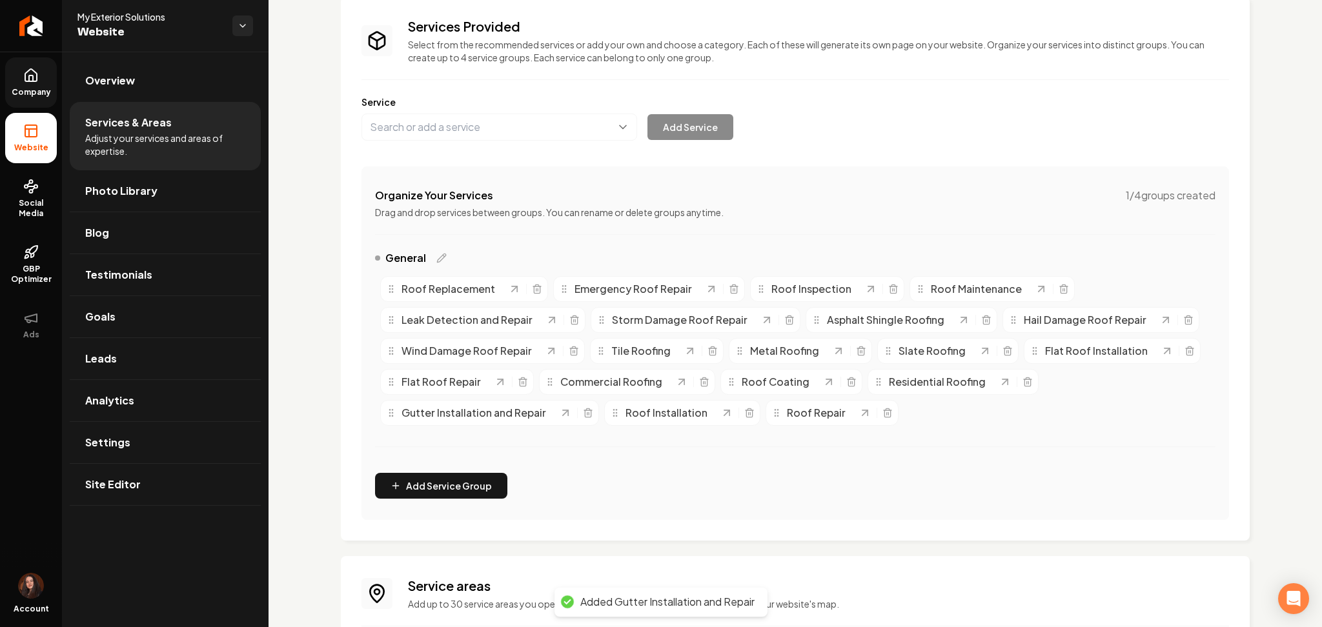
scroll to position [240, 0]
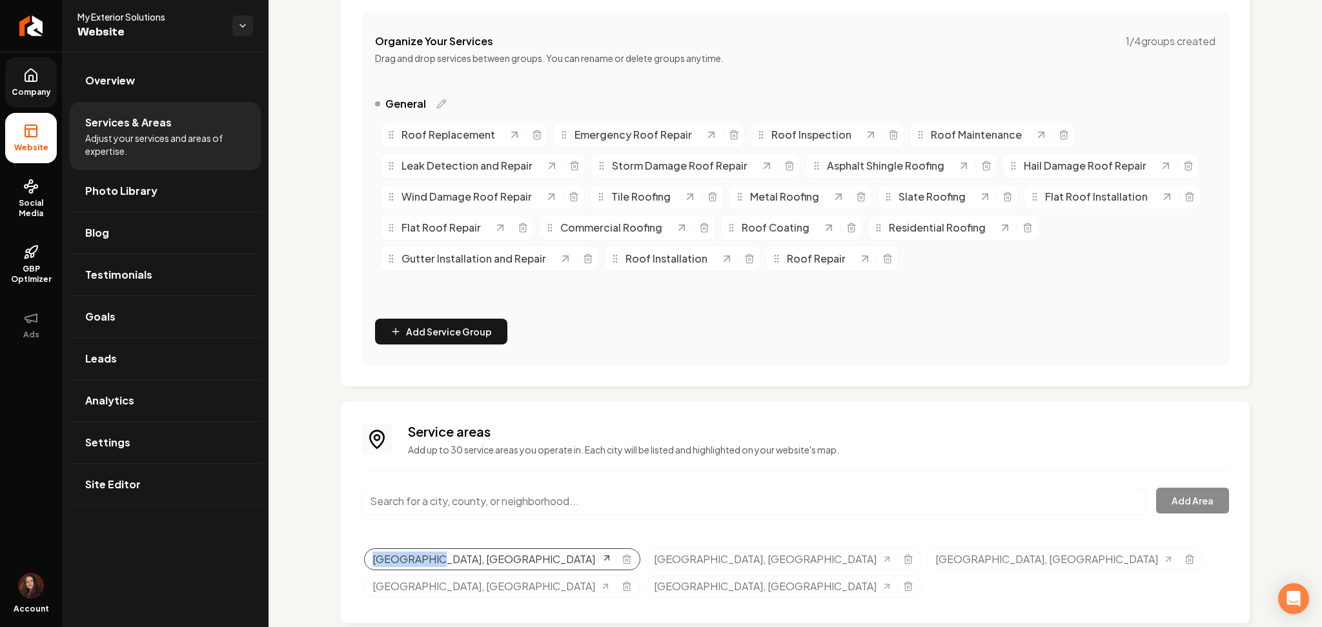
drag, startPoint x: 328, startPoint y: 561, endPoint x: 434, endPoint y: 566, distance: 106.0
click at [434, 566] on div "Services Provided Select from the recommended services or add your own and choo…" at bounding box center [794, 233] width 1053 height 843
copy span "Weatherford"
click at [621, 559] on icon "Selected tags" at bounding box center [626, 559] width 10 height 10
drag, startPoint x: 356, startPoint y: 558, endPoint x: 436, endPoint y: 564, distance: 80.9
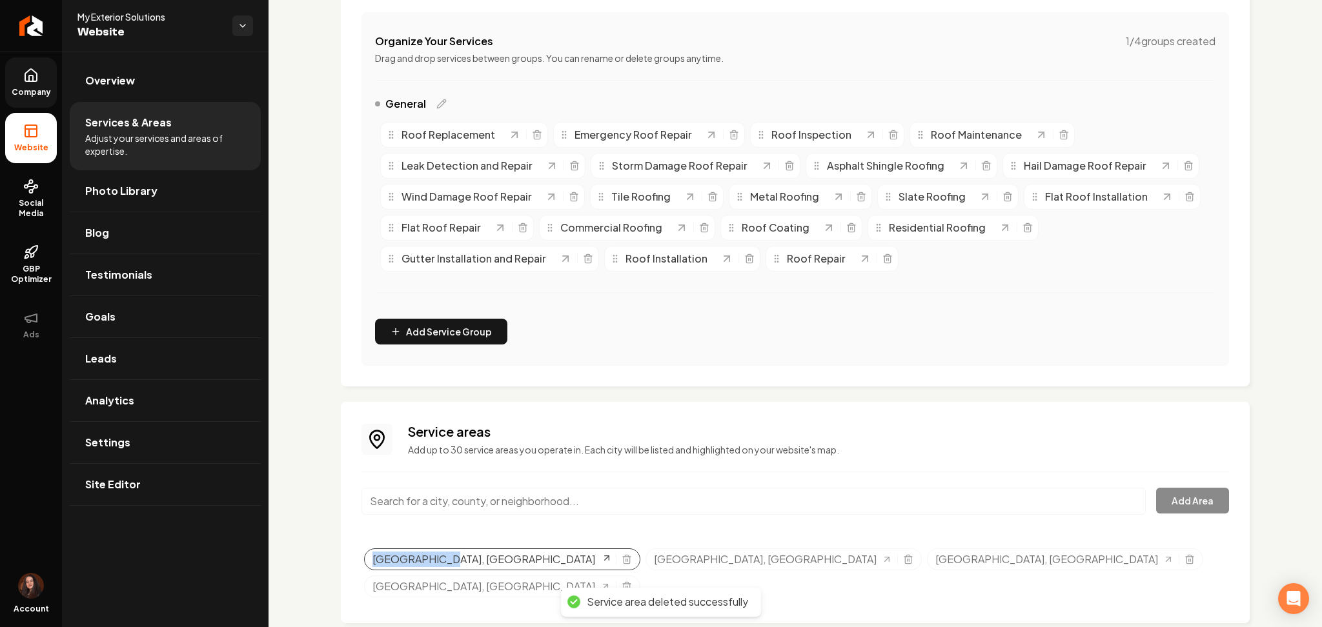
click at [436, 564] on div "Service areas Add up to 30 service areas you operate in. Each city will be list…" at bounding box center [795, 512] width 909 height 221
copy span "Mineral Wells"
click at [626, 559] on line "Selected tags" at bounding box center [626, 560] width 0 height 3
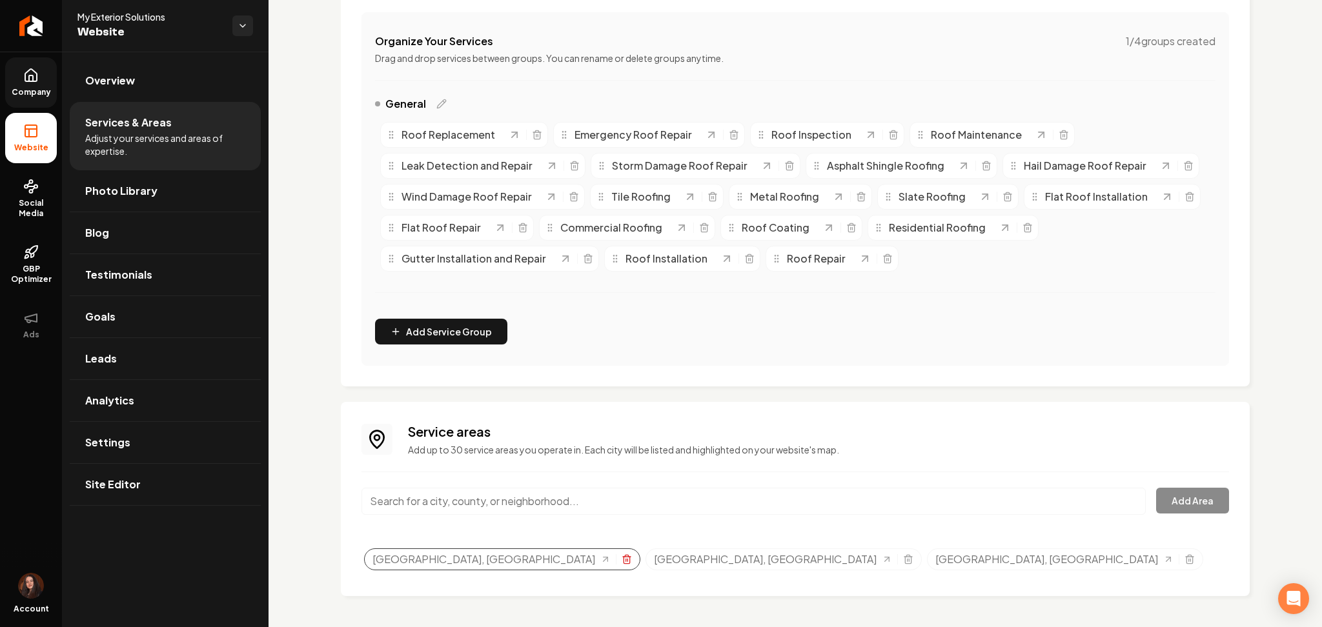
click at [623, 561] on icon "Selected tags" at bounding box center [626, 560] width 6 height 7
drag, startPoint x: 477, startPoint y: 486, endPoint x: 481, endPoint y: 496, distance: 11.3
click at [479, 487] on div "Service areas Add up to 30 service areas you operate in. Each city will be list…" at bounding box center [794, 499] width 867 height 153
click at [481, 498] on input "Main content area" at bounding box center [753, 501] width 784 height 27
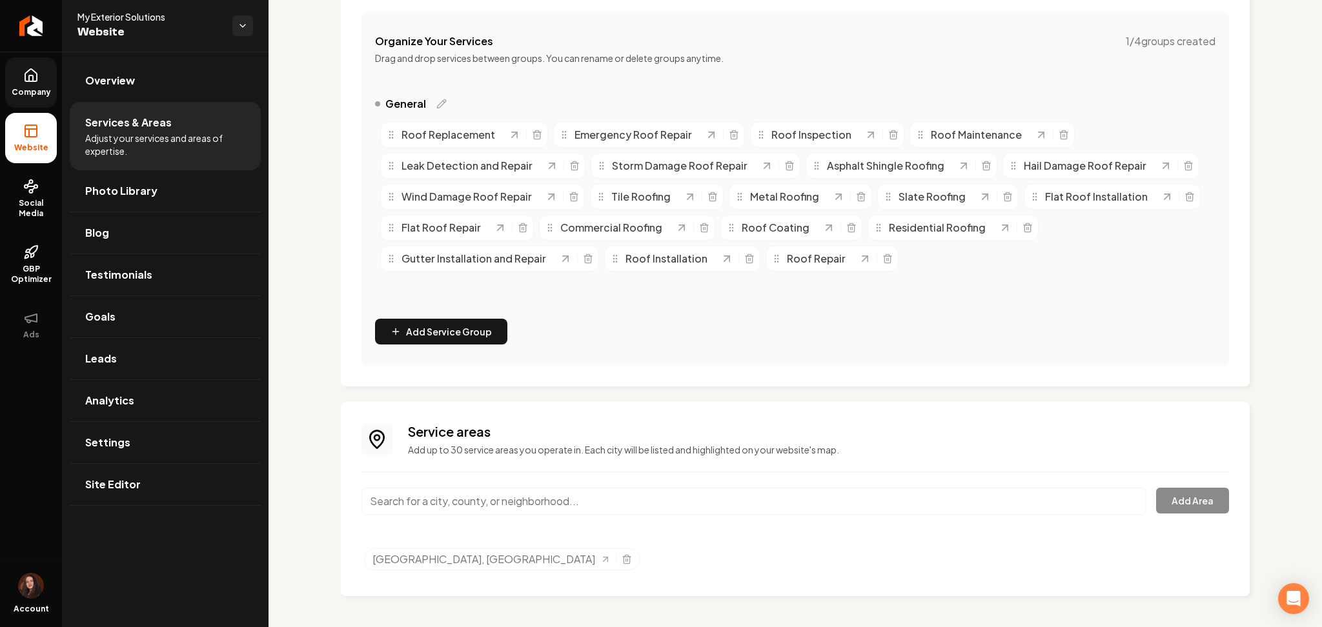
paste input "Westover Hills"
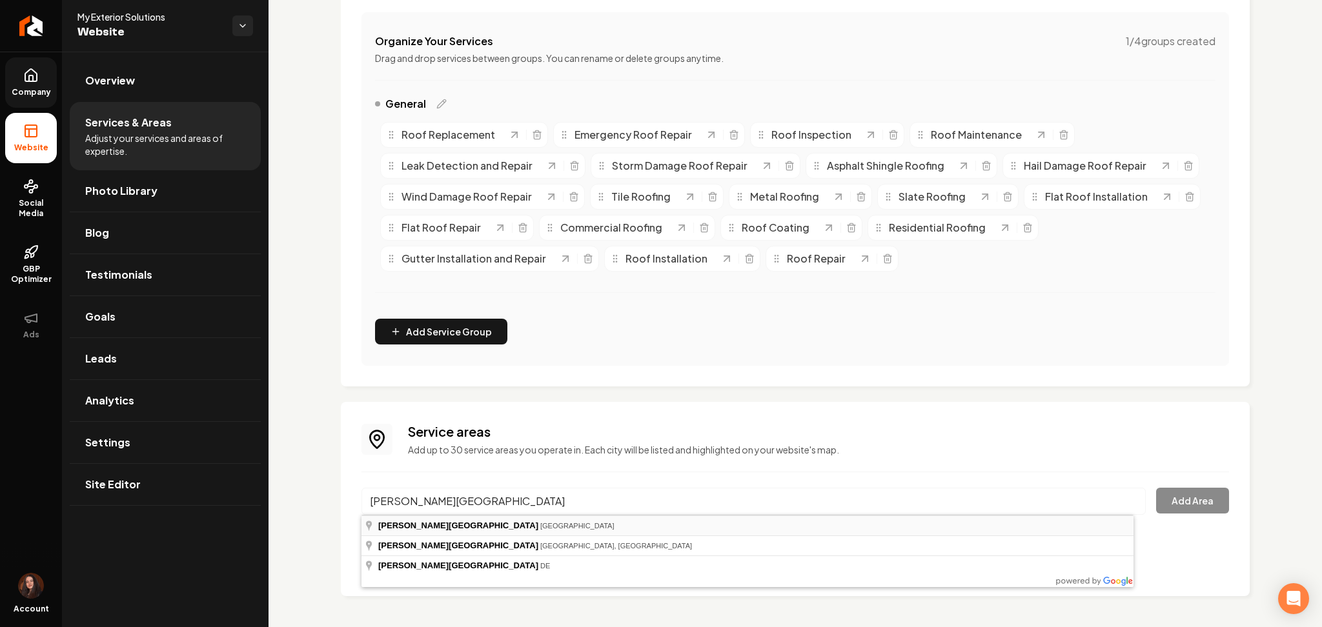
type input "[PERSON_NAME][GEOGRAPHIC_DATA], [GEOGRAPHIC_DATA]"
drag, startPoint x: 500, startPoint y: 528, endPoint x: 856, endPoint y: 503, distance: 356.4
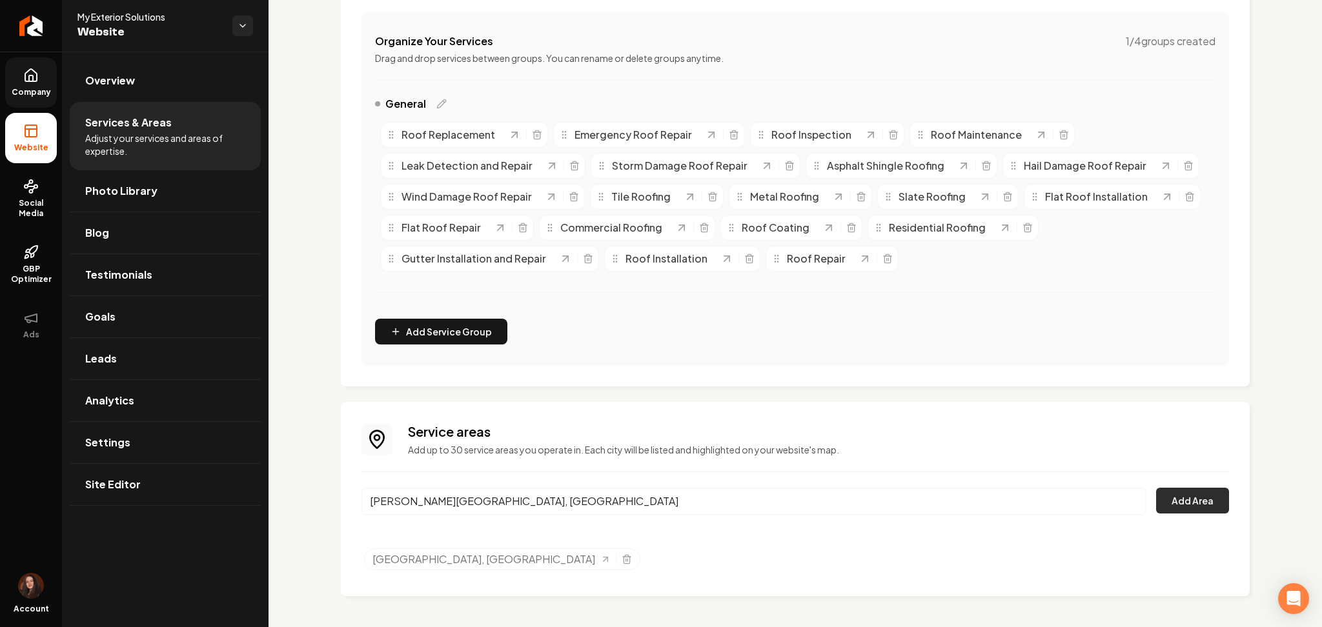
click at [1205, 499] on button "Add Area" at bounding box center [1192, 501] width 73 height 26
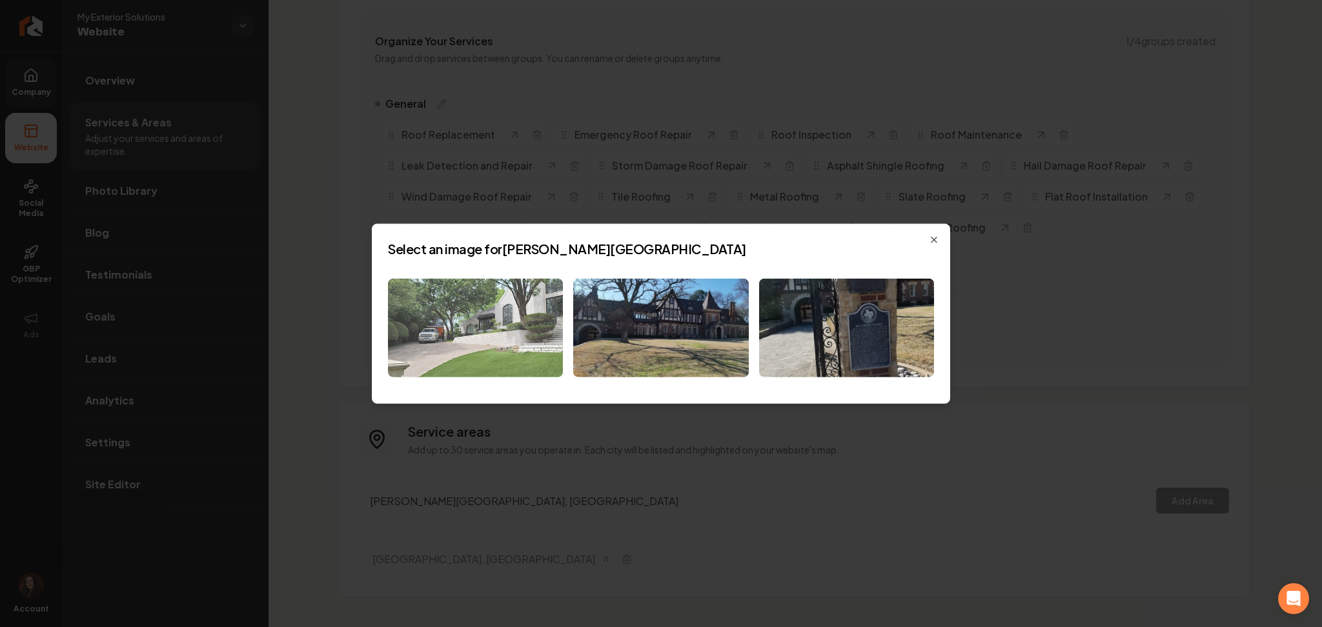
click at [459, 354] on img at bounding box center [475, 328] width 175 height 99
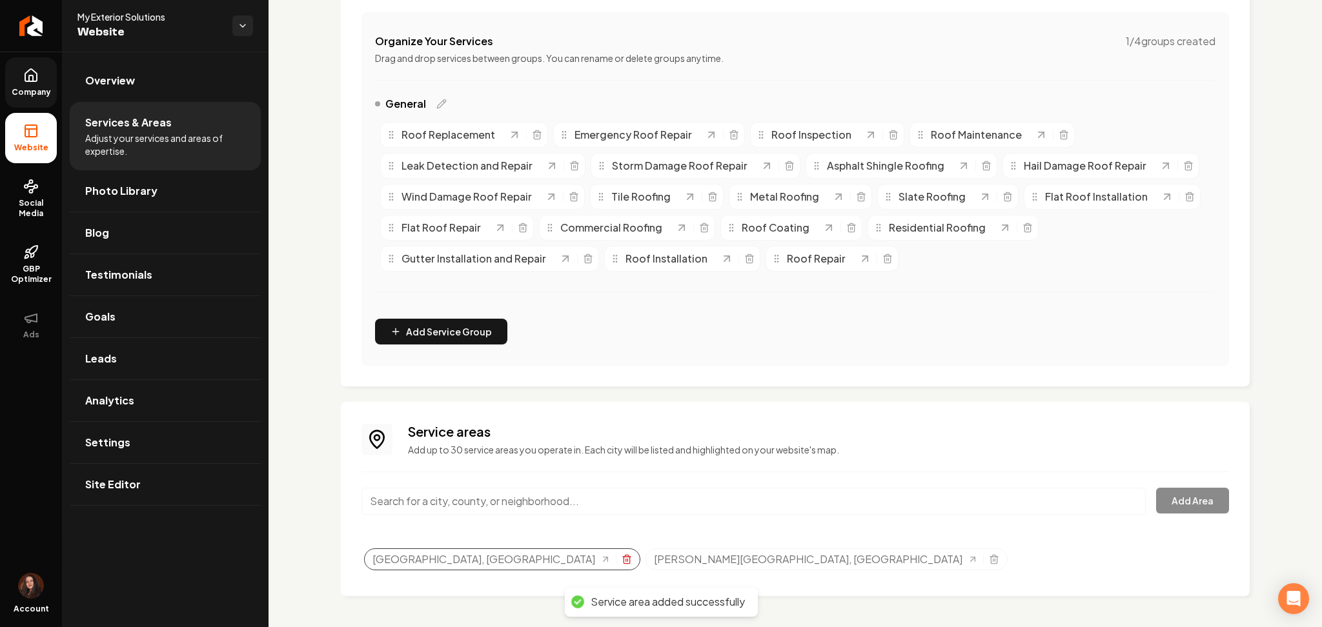
click at [621, 561] on icon "Selected tags" at bounding box center [626, 559] width 10 height 10
click at [472, 490] on input "Main content area" at bounding box center [753, 501] width 784 height 27
paste input "Westworth Village"
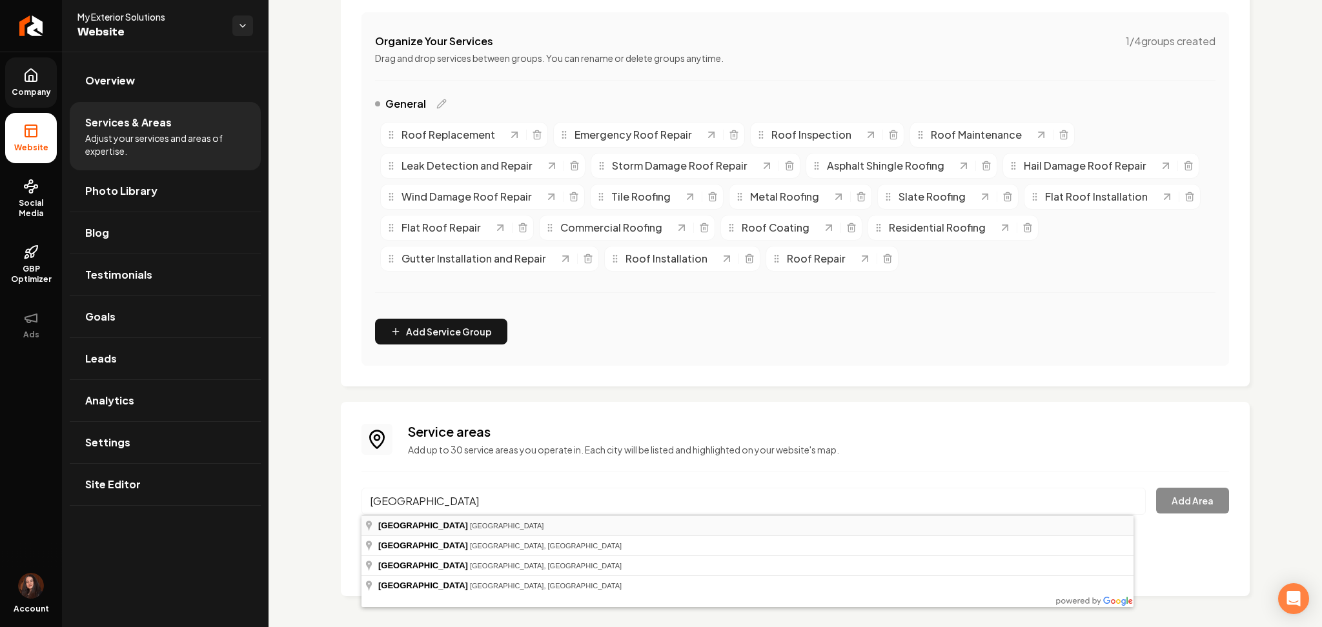
type input "Westworth Village, TX"
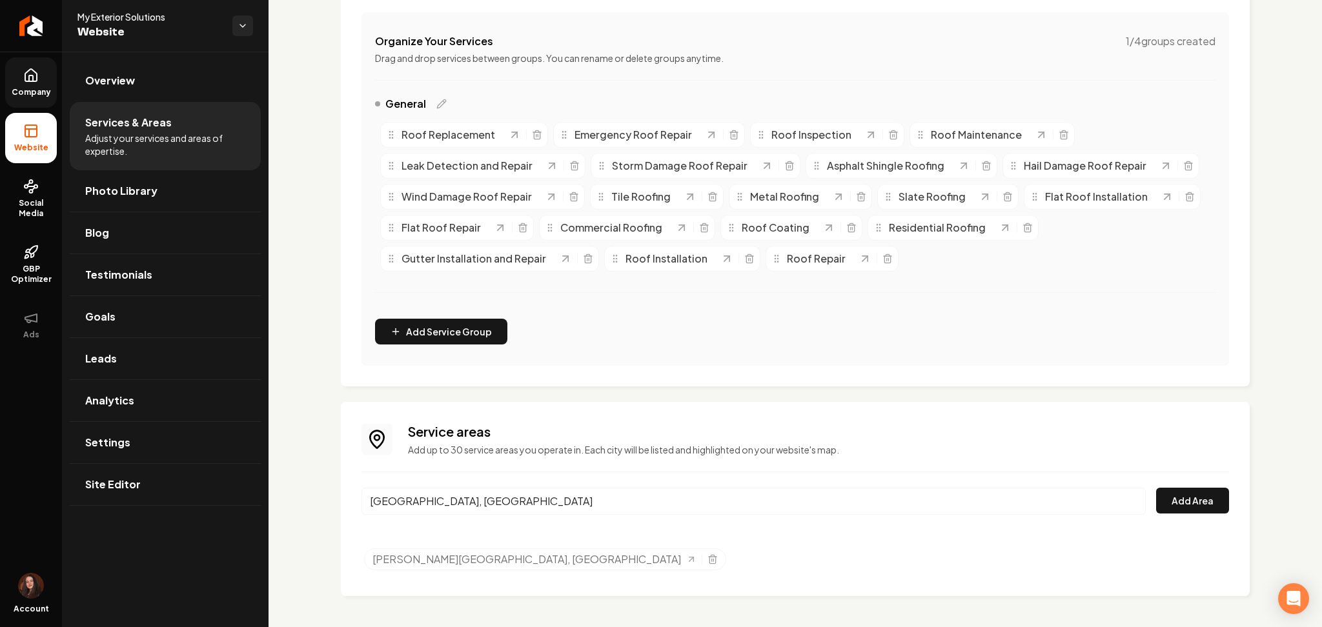
click at [1216, 501] on div "Service areas Add up to 30 service areas you operate in. Each city will be list…" at bounding box center [795, 499] width 909 height 194
click at [1187, 507] on button "Add Area" at bounding box center [1192, 501] width 73 height 26
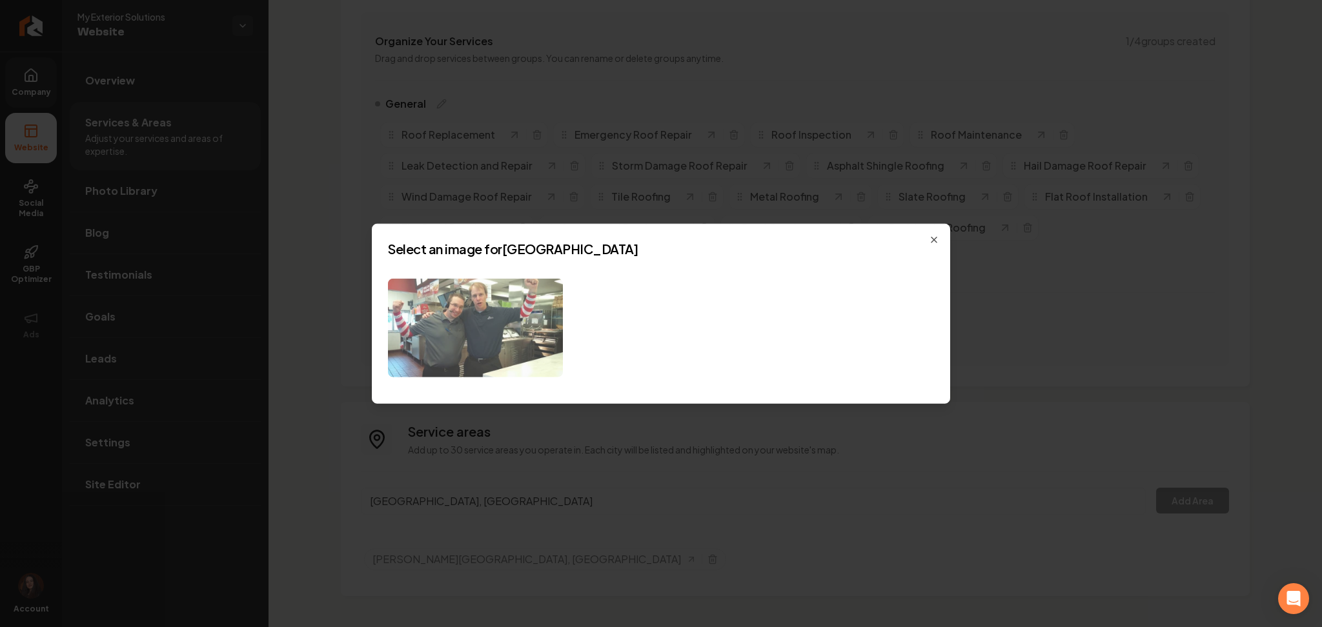
click at [453, 334] on img at bounding box center [475, 328] width 175 height 99
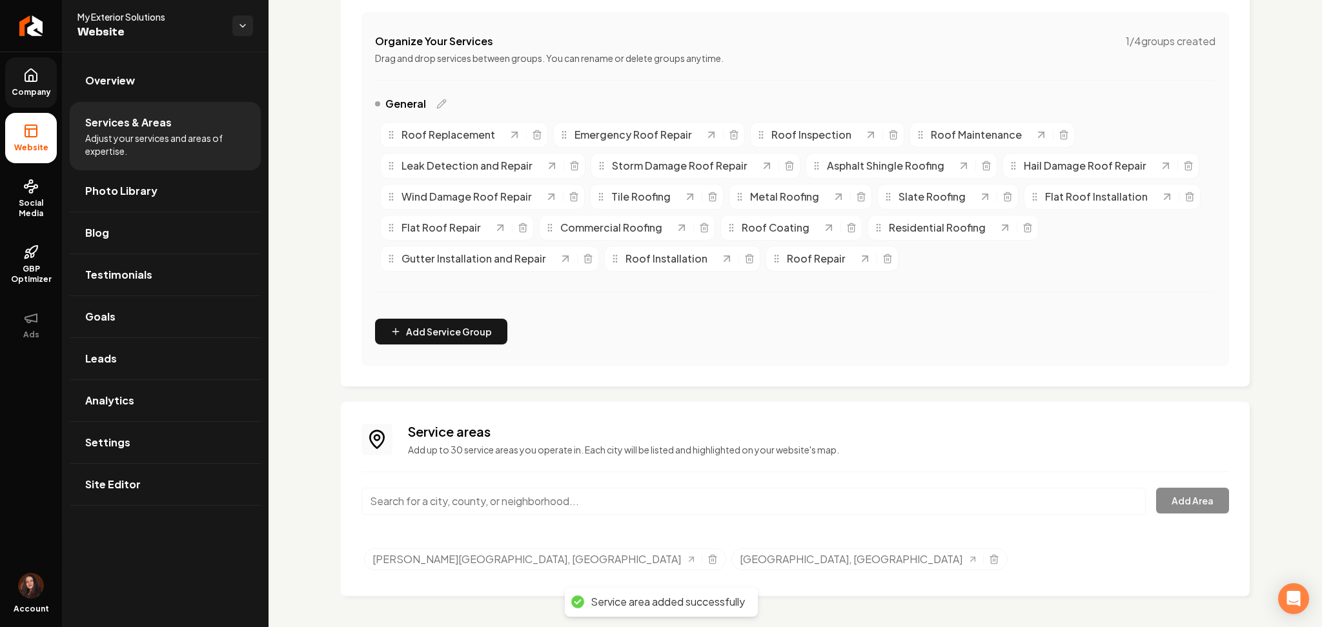
click at [511, 501] on input "Main content area" at bounding box center [753, 501] width 784 height 27
paste input "River Oaks"
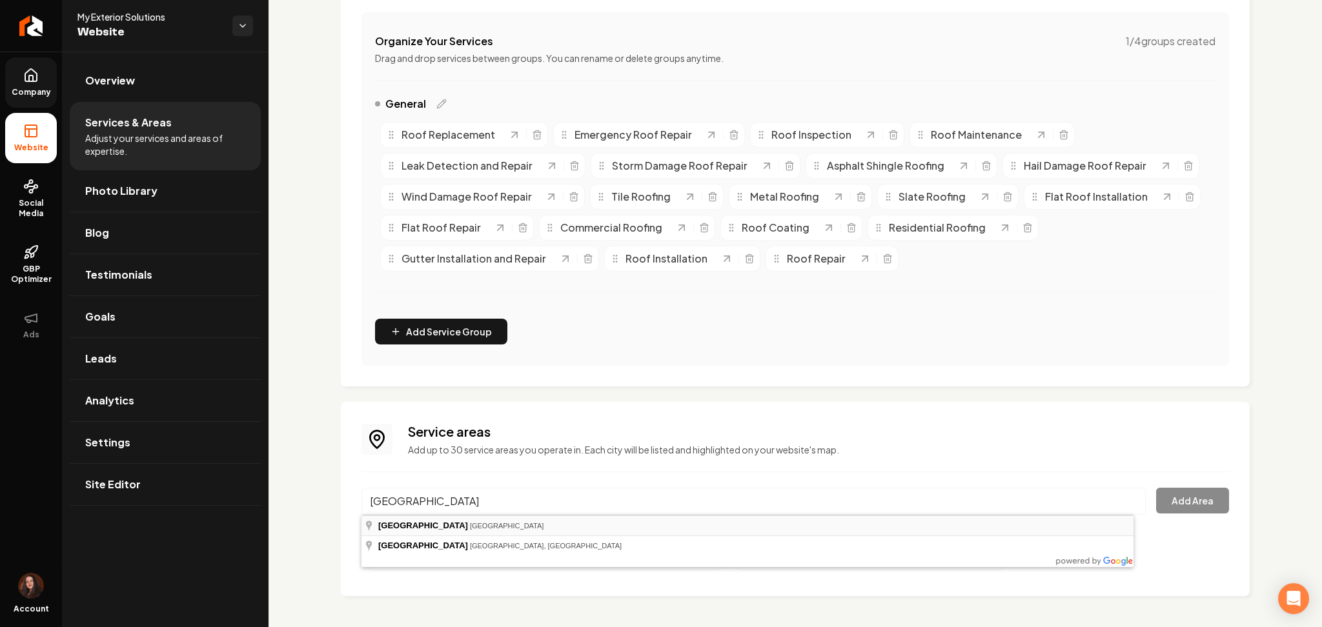
type input "River Oaks, TX"
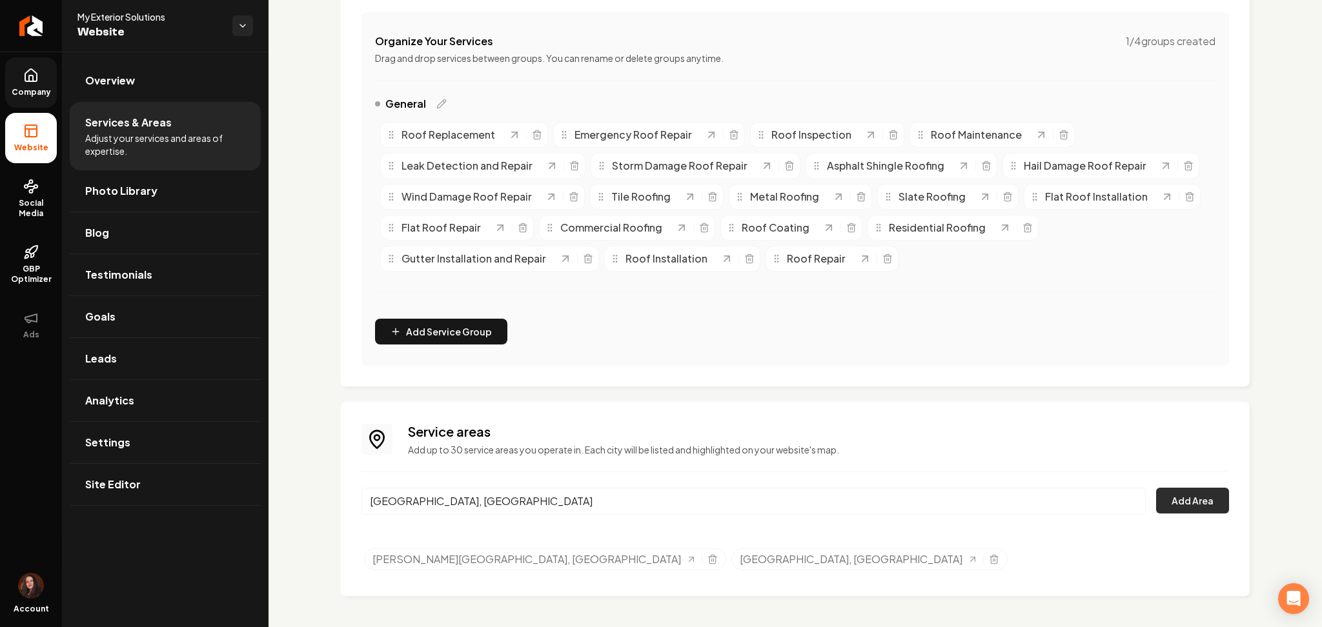
click at [1156, 498] on button "Add Area" at bounding box center [1192, 501] width 73 height 26
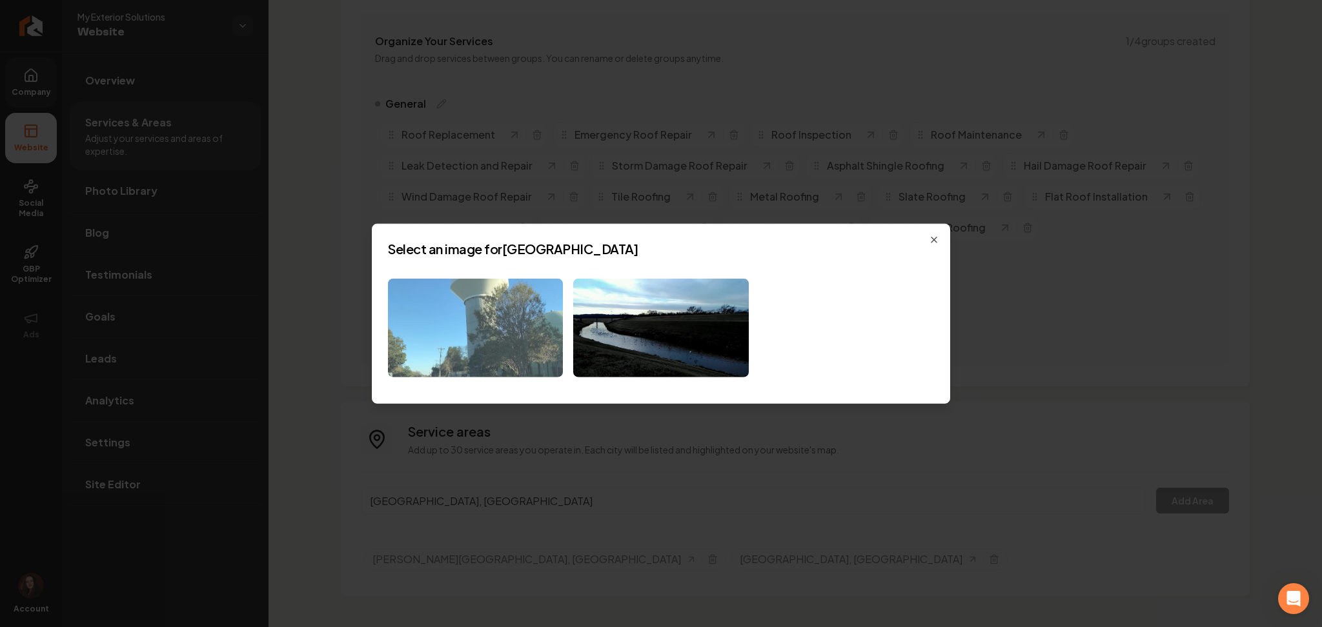
click at [541, 329] on img at bounding box center [475, 328] width 175 height 99
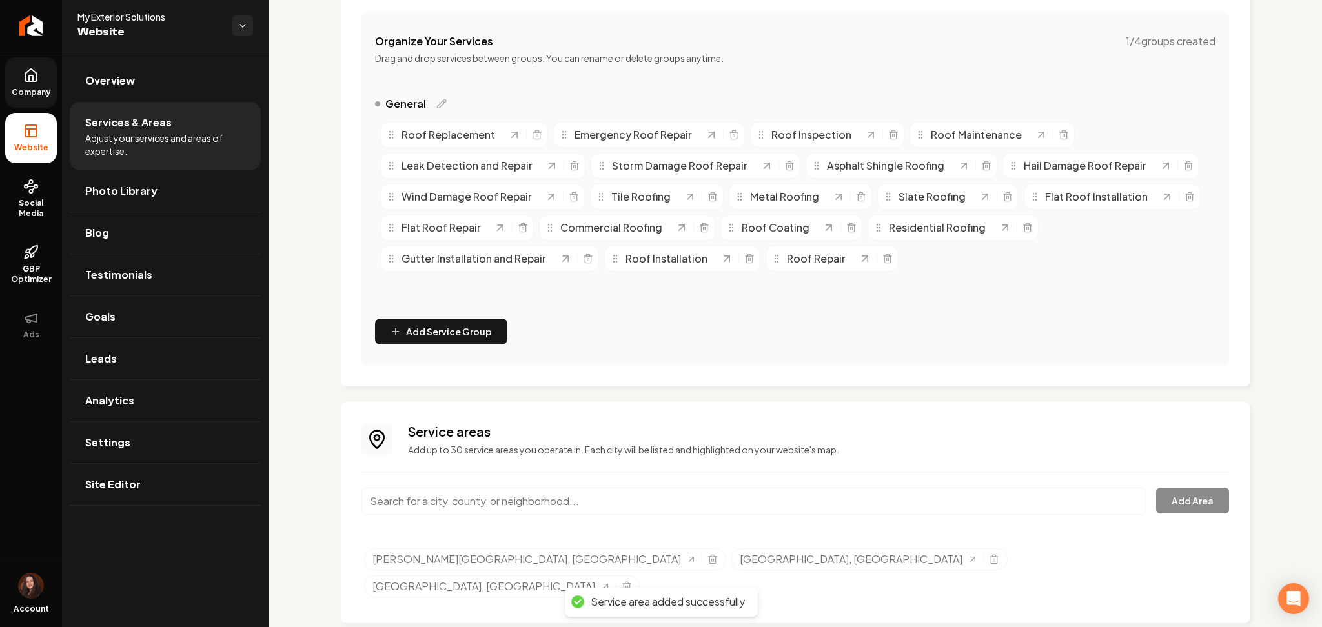
click at [518, 499] on input "Main content area" at bounding box center [753, 501] width 784 height 27
paste input "Benbrook"
type input "Benbrook, TX"
click at [1158, 505] on button "Add Area" at bounding box center [1192, 501] width 73 height 26
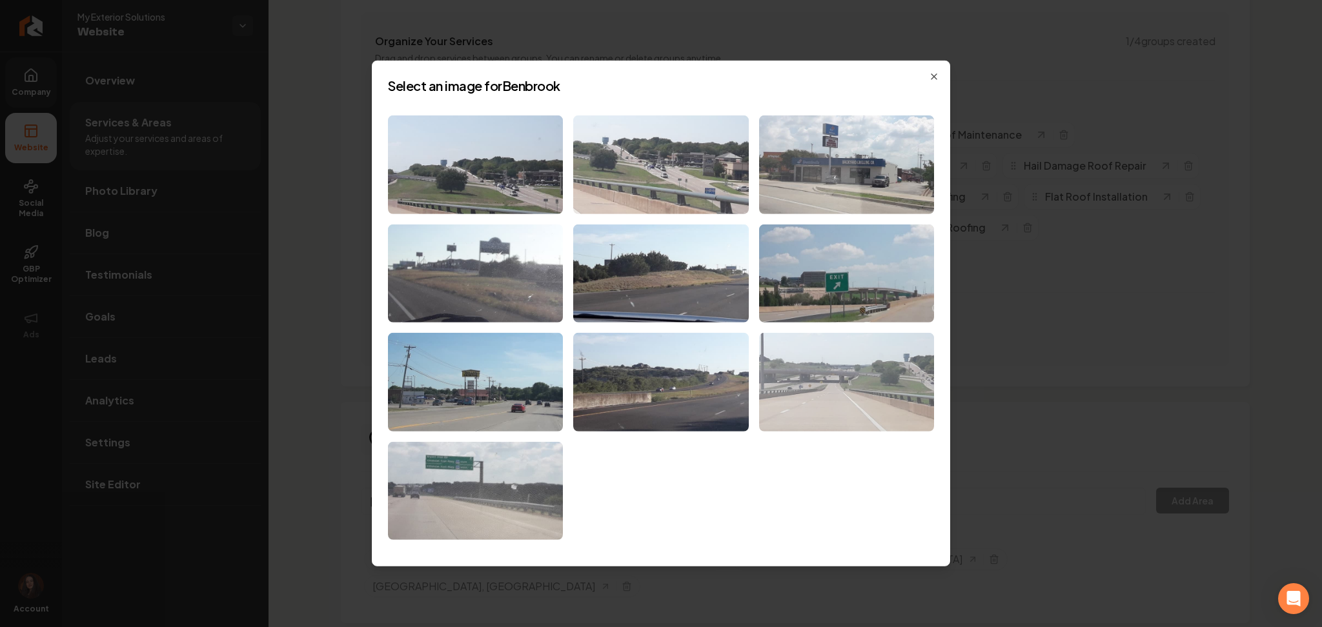
click at [780, 374] on img at bounding box center [846, 382] width 175 height 99
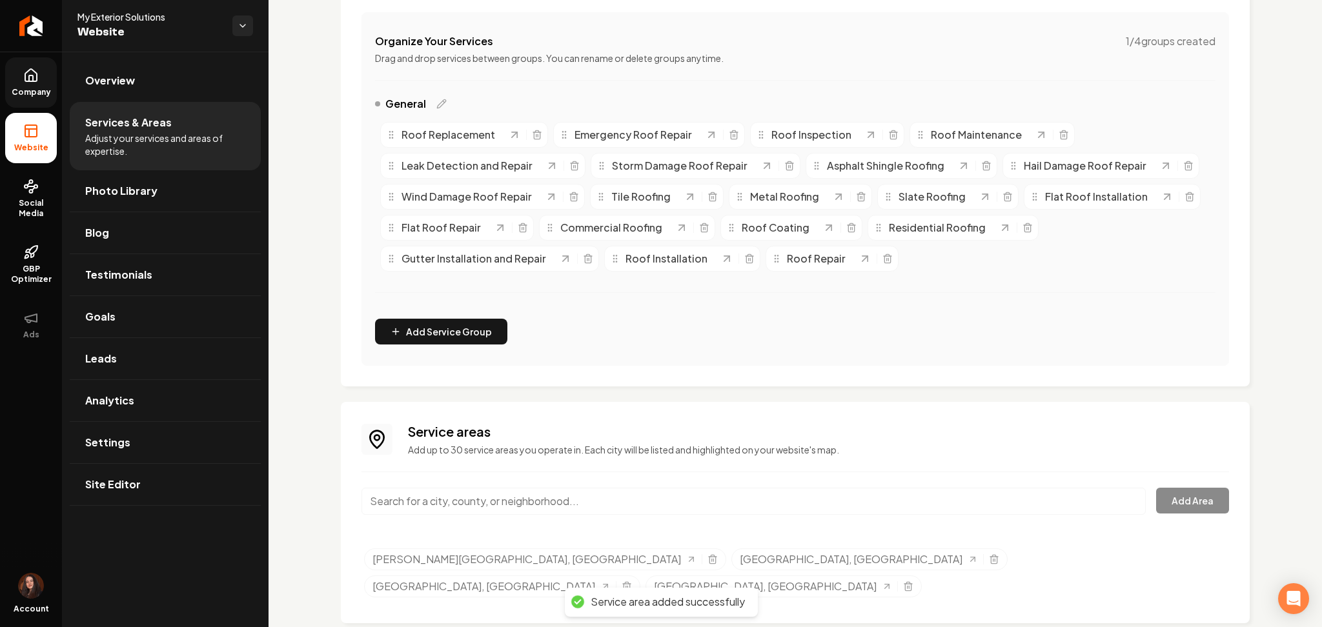
click at [643, 494] on input "Main content area" at bounding box center [753, 501] width 784 height 27
paste input "Aledo"
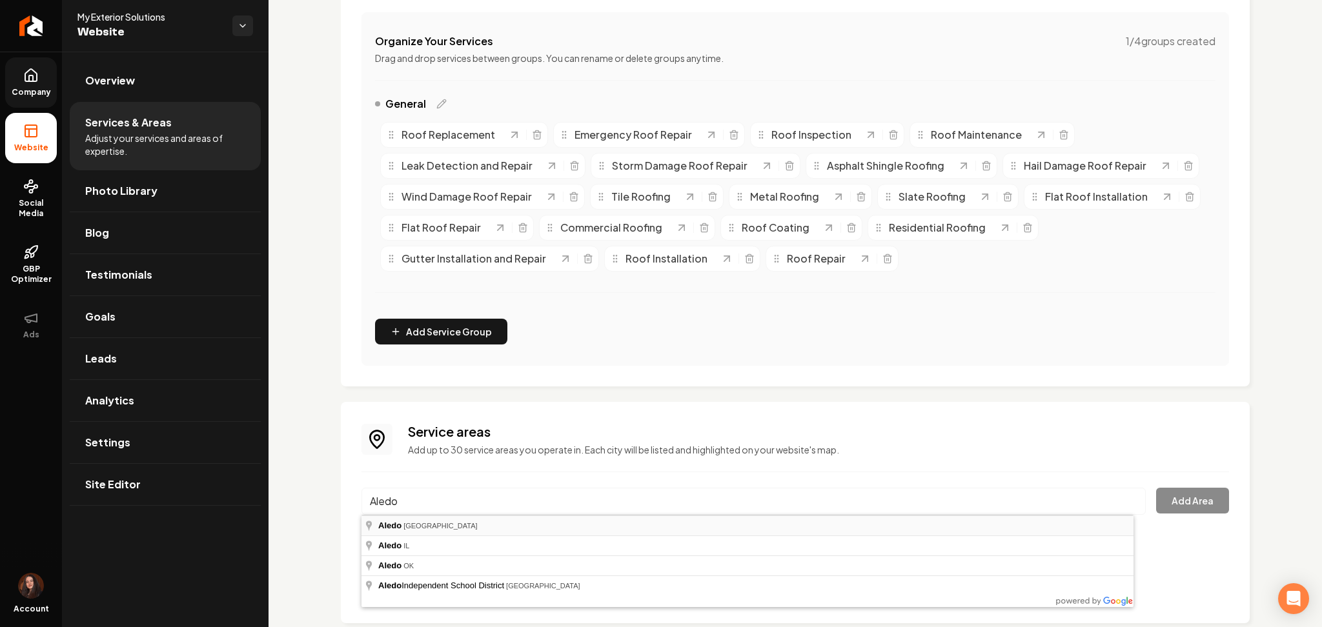
type input "Aledo, TX"
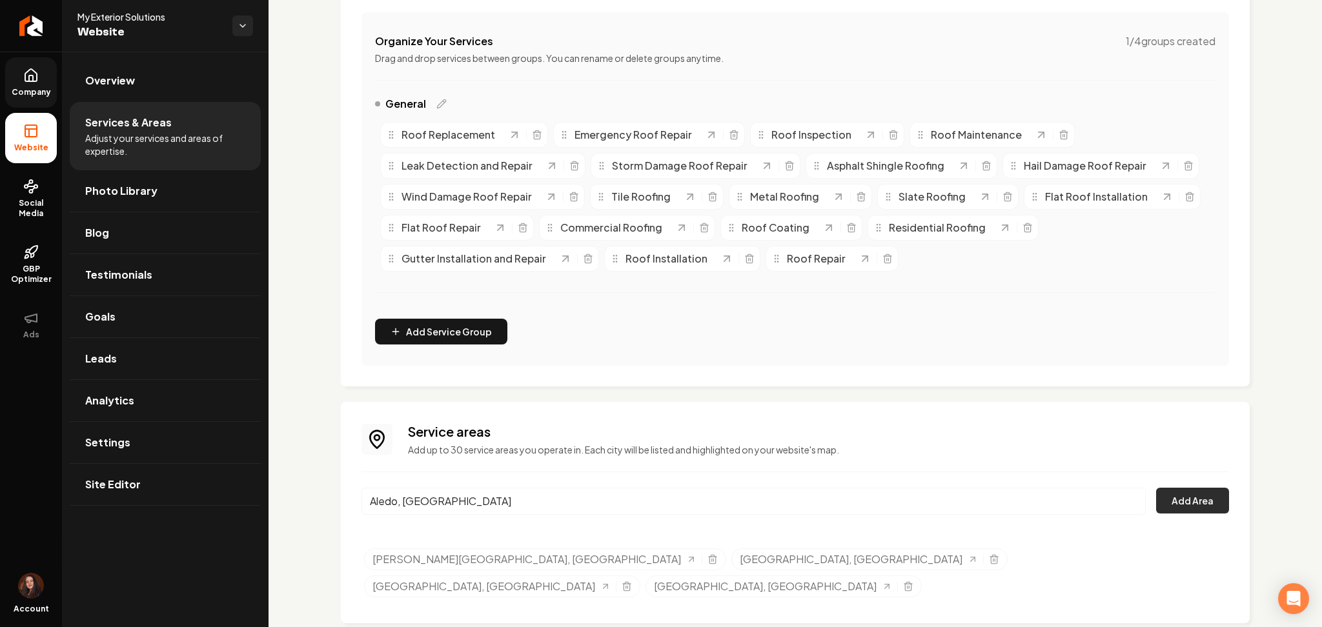
click at [1178, 493] on button "Add Area" at bounding box center [1192, 501] width 73 height 26
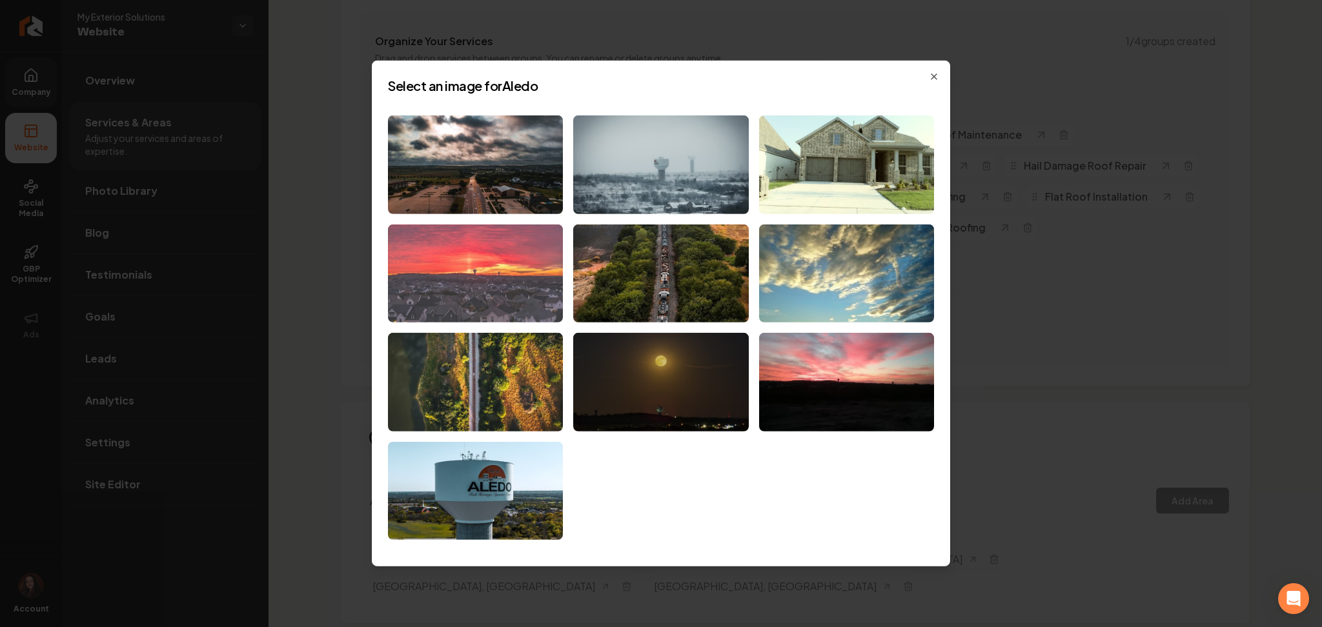
click at [439, 277] on img at bounding box center [475, 273] width 175 height 99
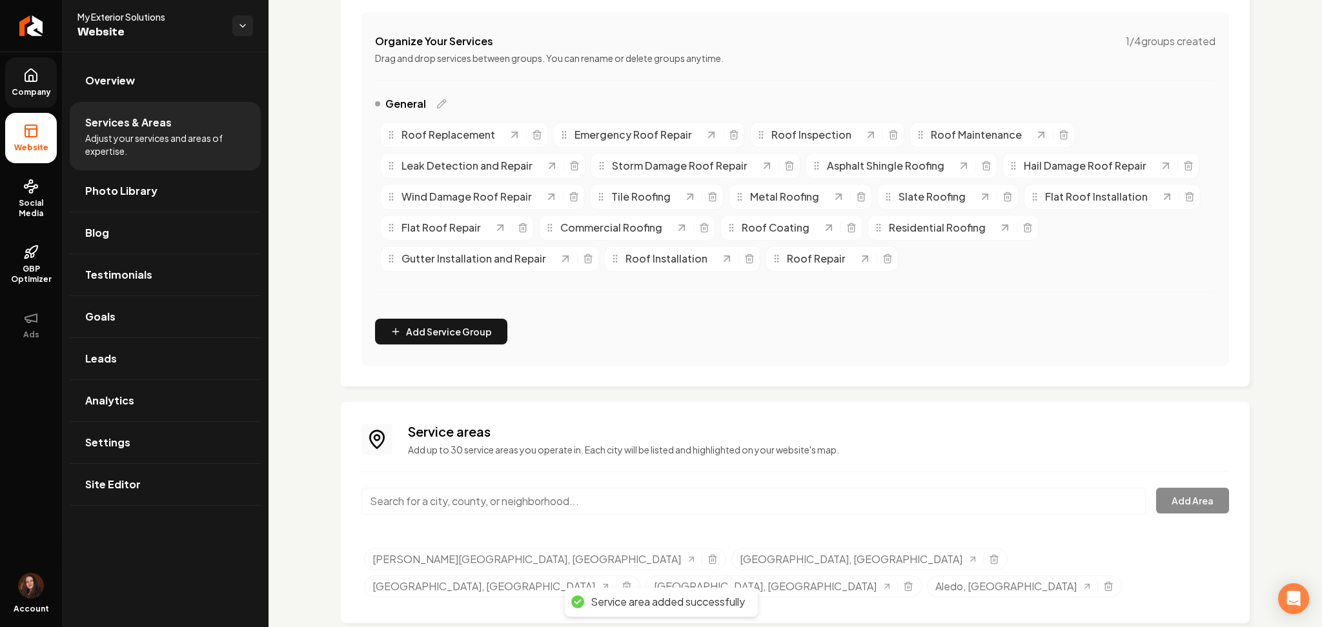
click at [390, 507] on input "Main content area" at bounding box center [753, 501] width 784 height 27
paste input "Willow Park"
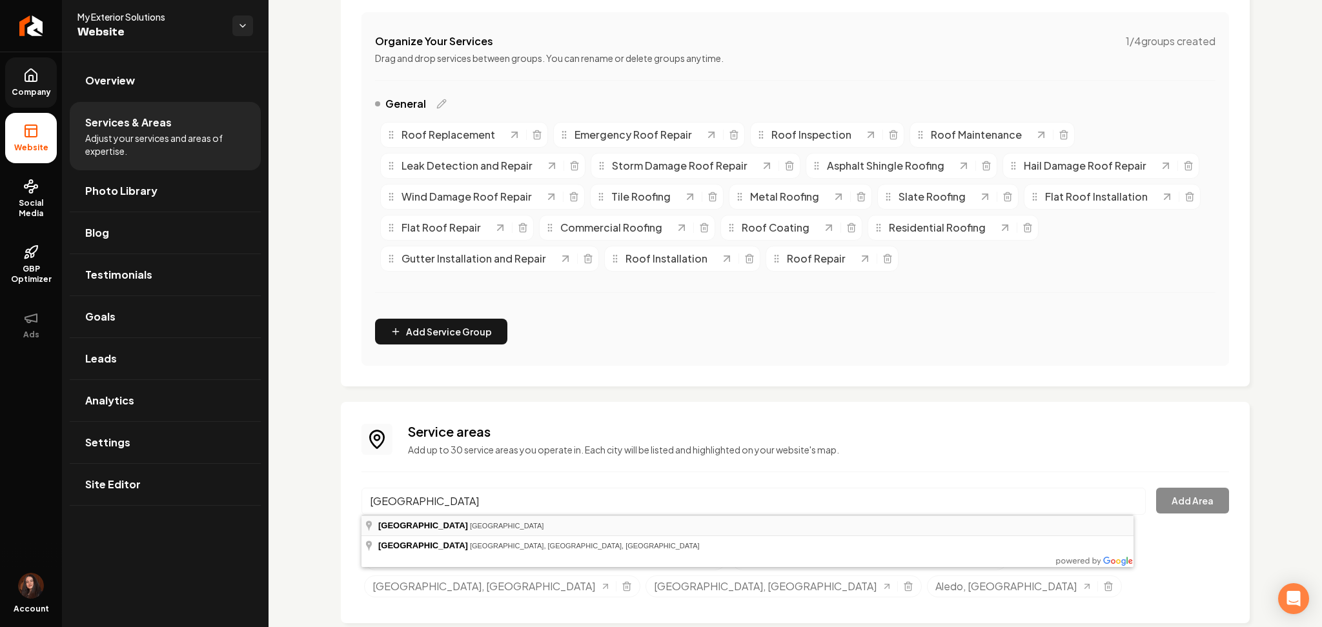
type input "Willow Park, TX"
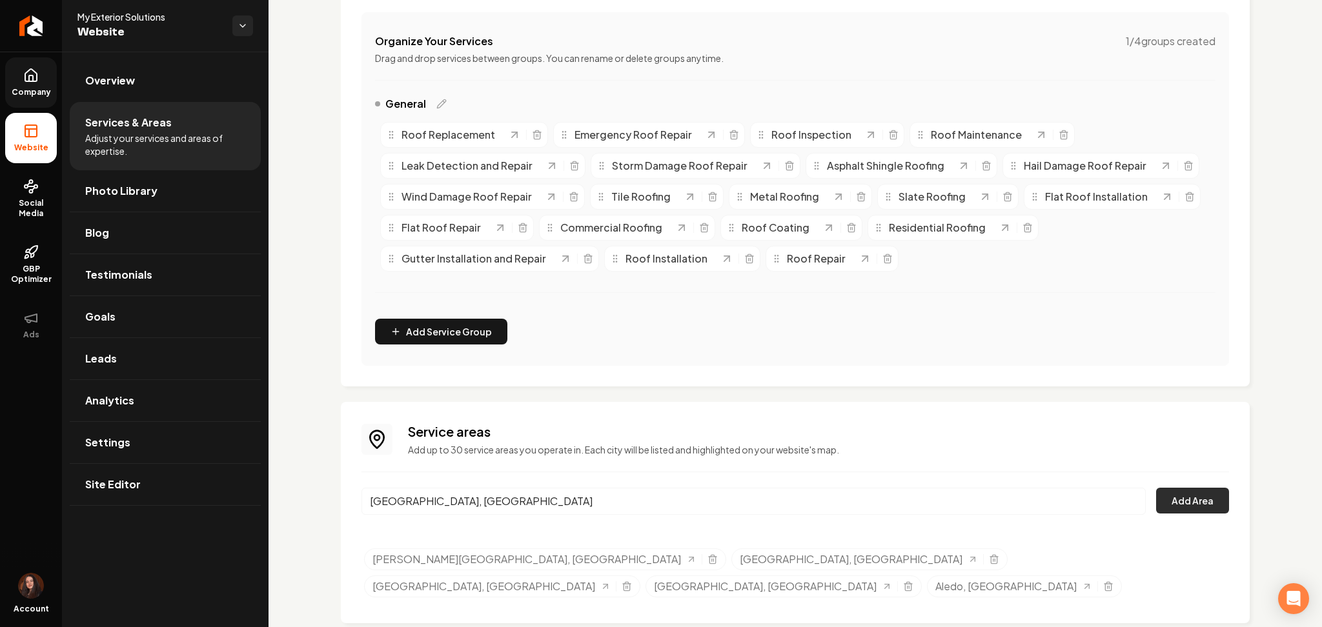
click at [1175, 503] on button "Add Area" at bounding box center [1192, 501] width 73 height 26
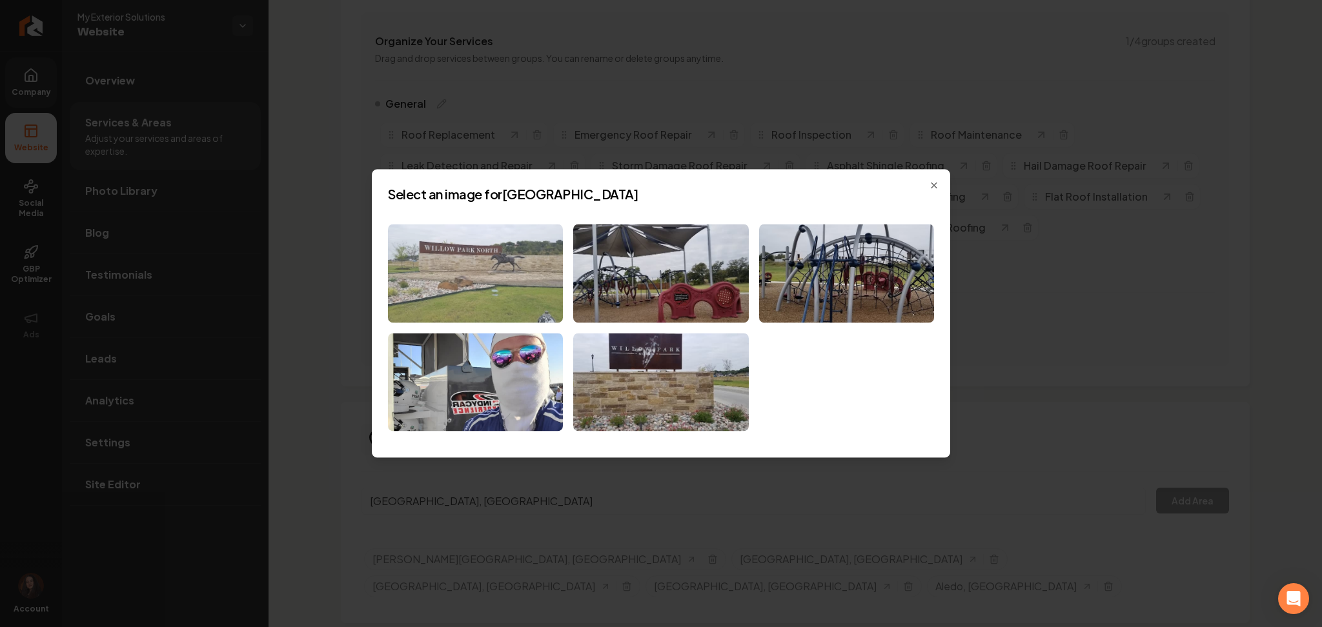
click at [447, 320] on img at bounding box center [475, 273] width 175 height 99
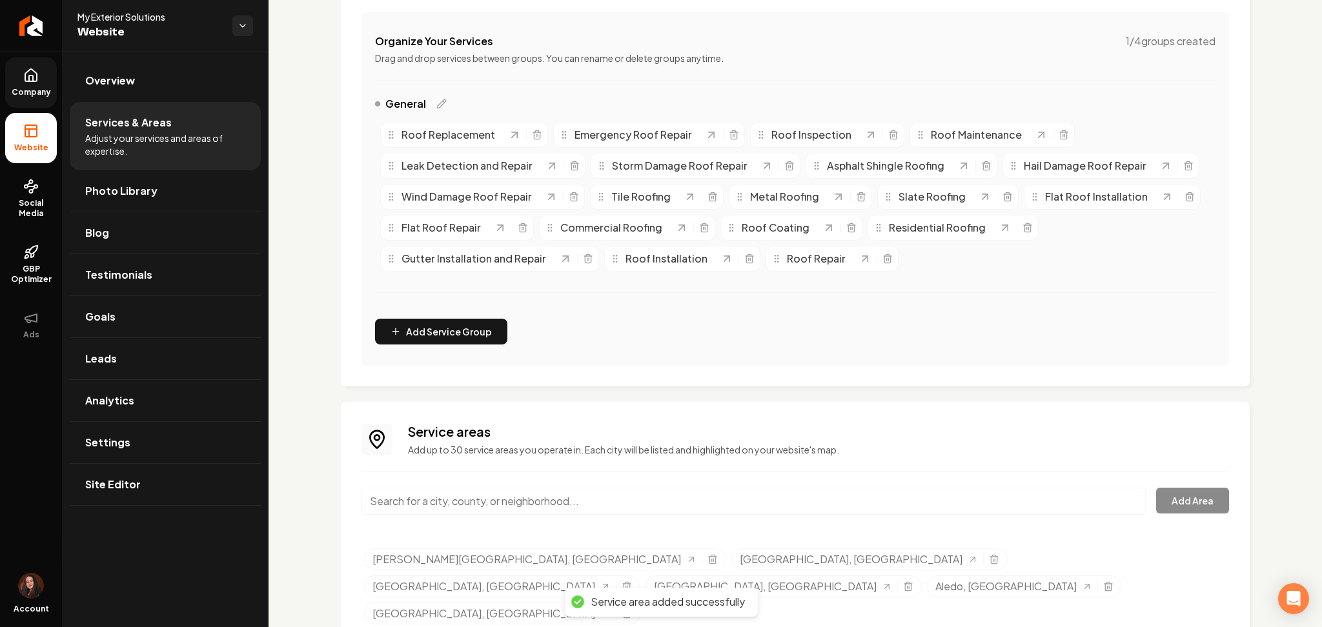
click at [469, 496] on input "Main content area" at bounding box center [753, 501] width 784 height 27
paste input "Hudson Oaks"
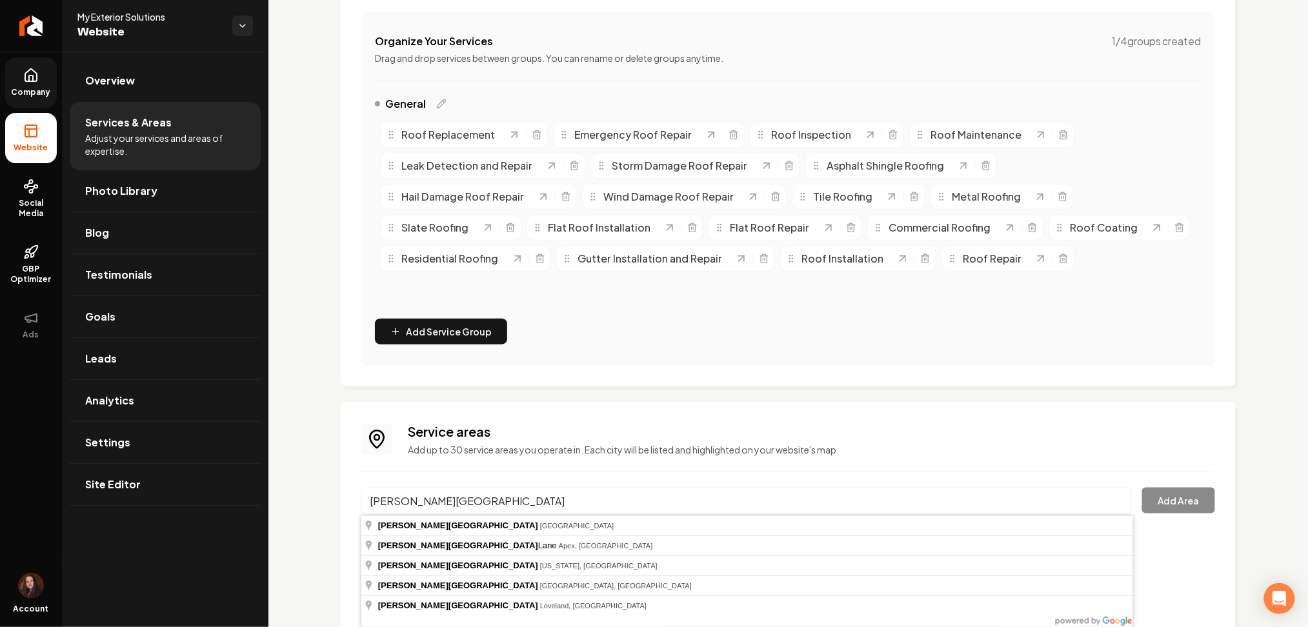
type input "Hudson Oaks, TX"
drag, startPoint x: 461, startPoint y: 529, endPoint x: 474, endPoint y: 525, distance: 13.1
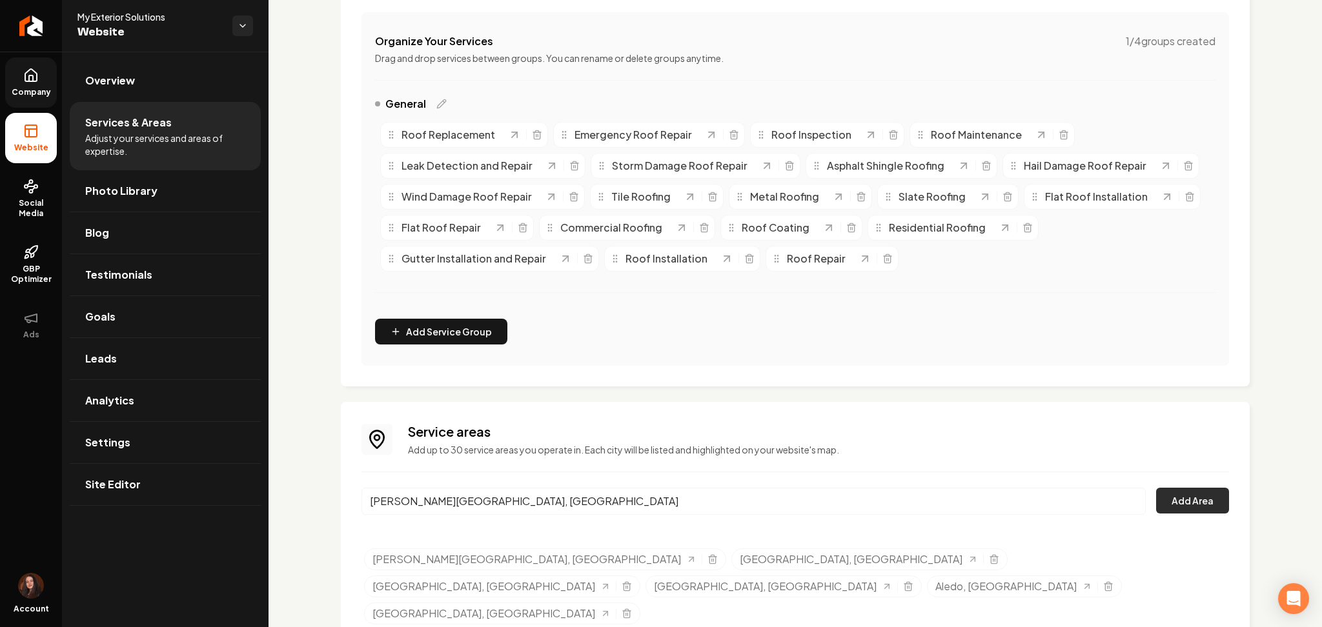
click at [1172, 504] on button "Add Area" at bounding box center [1192, 501] width 73 height 26
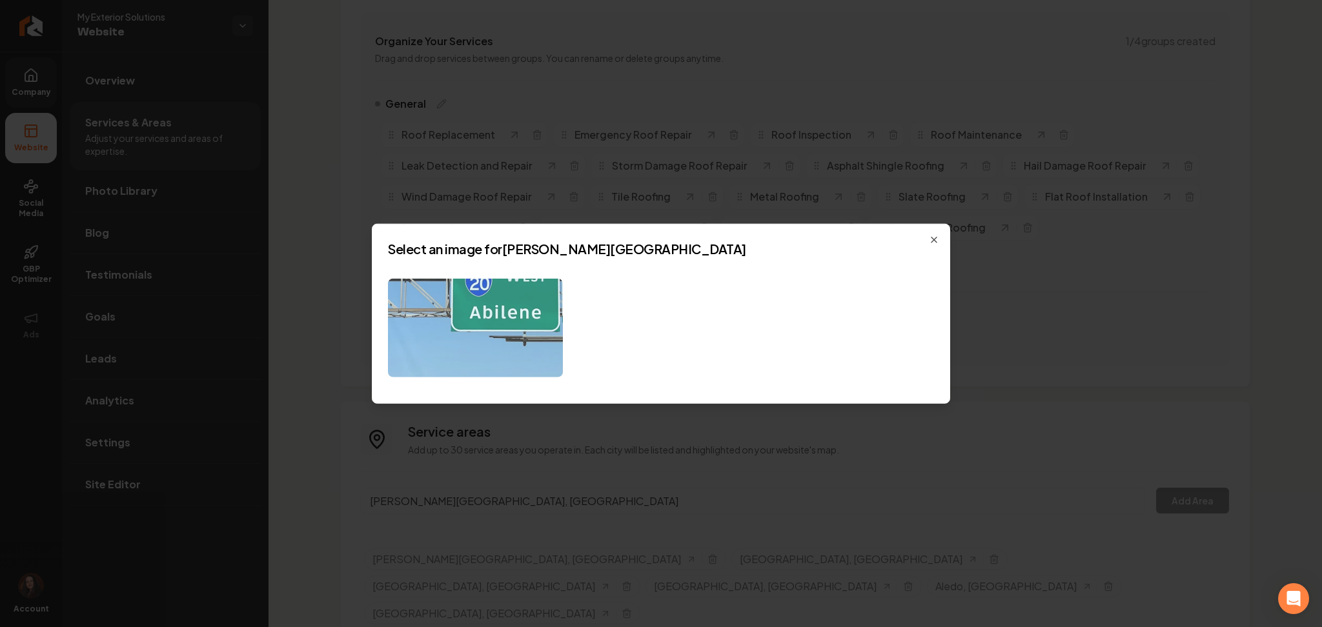
click at [522, 324] on img at bounding box center [475, 328] width 175 height 99
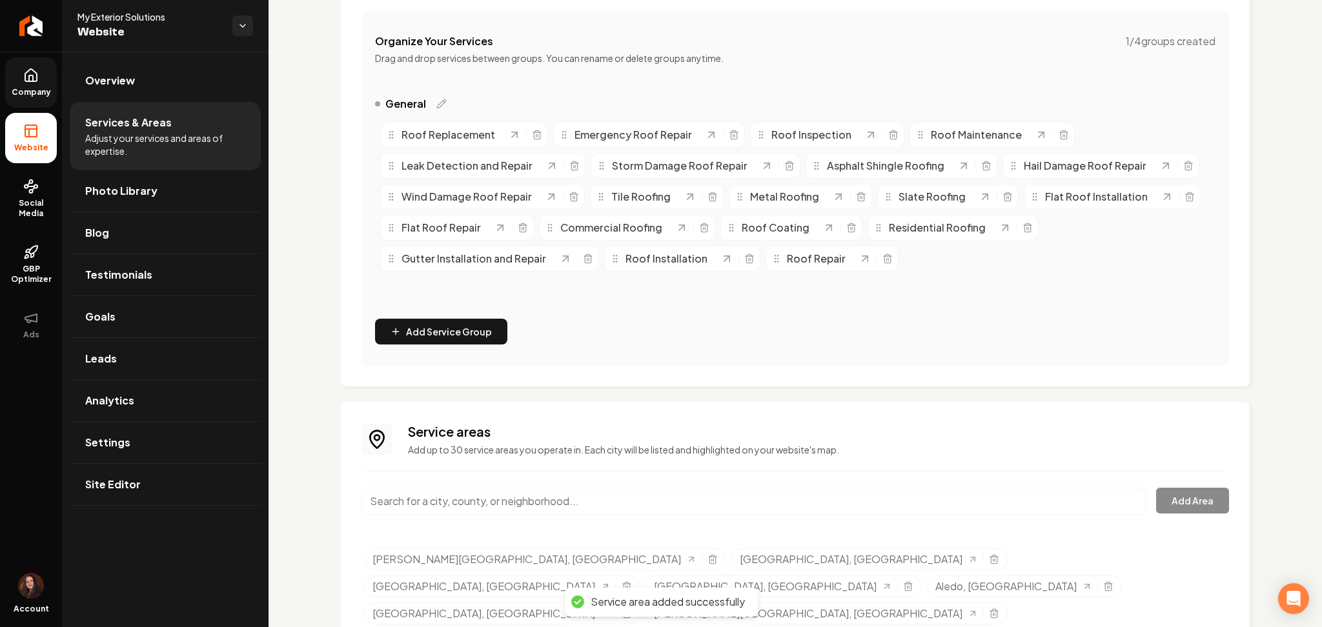
click at [490, 498] on input "Main content area" at bounding box center [753, 501] width 784 height 27
paste input "Lakeside"
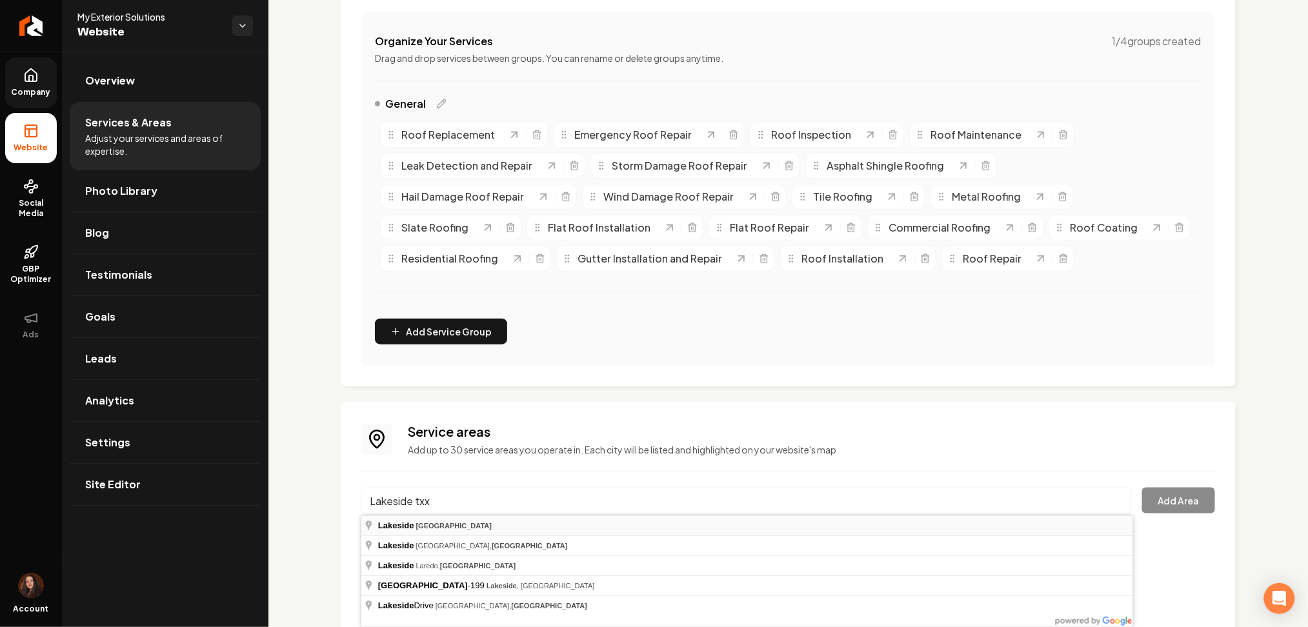
type input "Lakeside, TX"
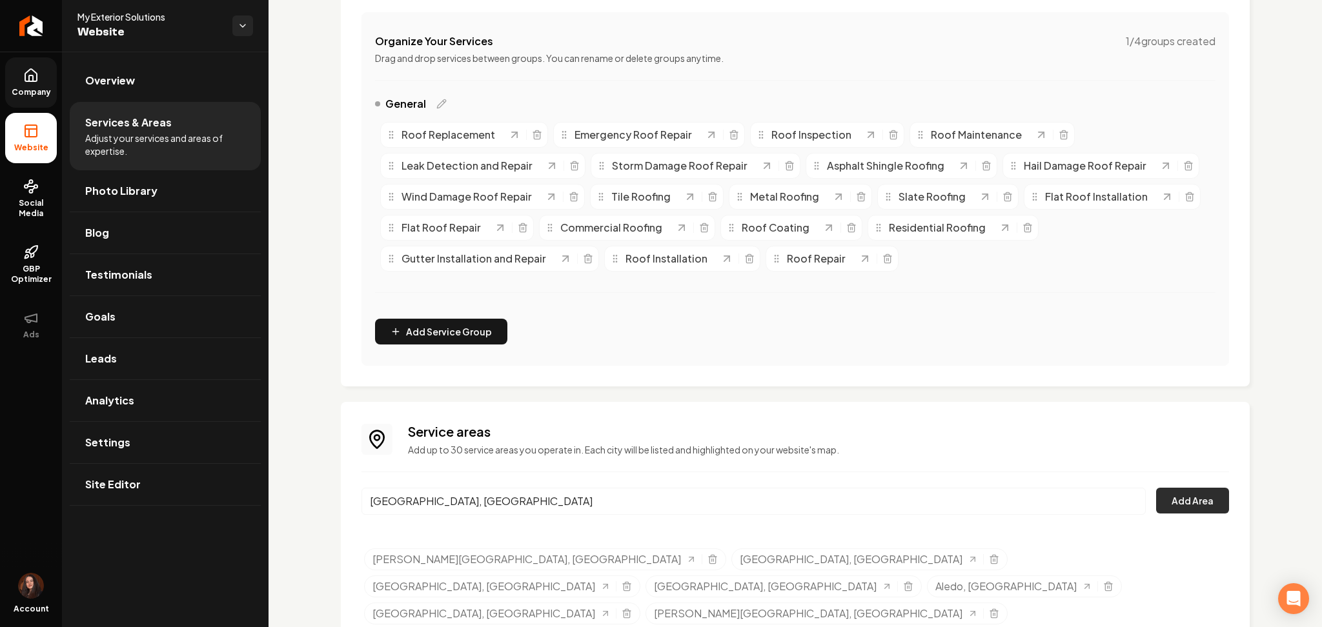
drag, startPoint x: 1204, startPoint y: 502, endPoint x: 1175, endPoint y: 505, distance: 29.2
click at [1175, 505] on button "Add Area" at bounding box center [1192, 501] width 73 height 26
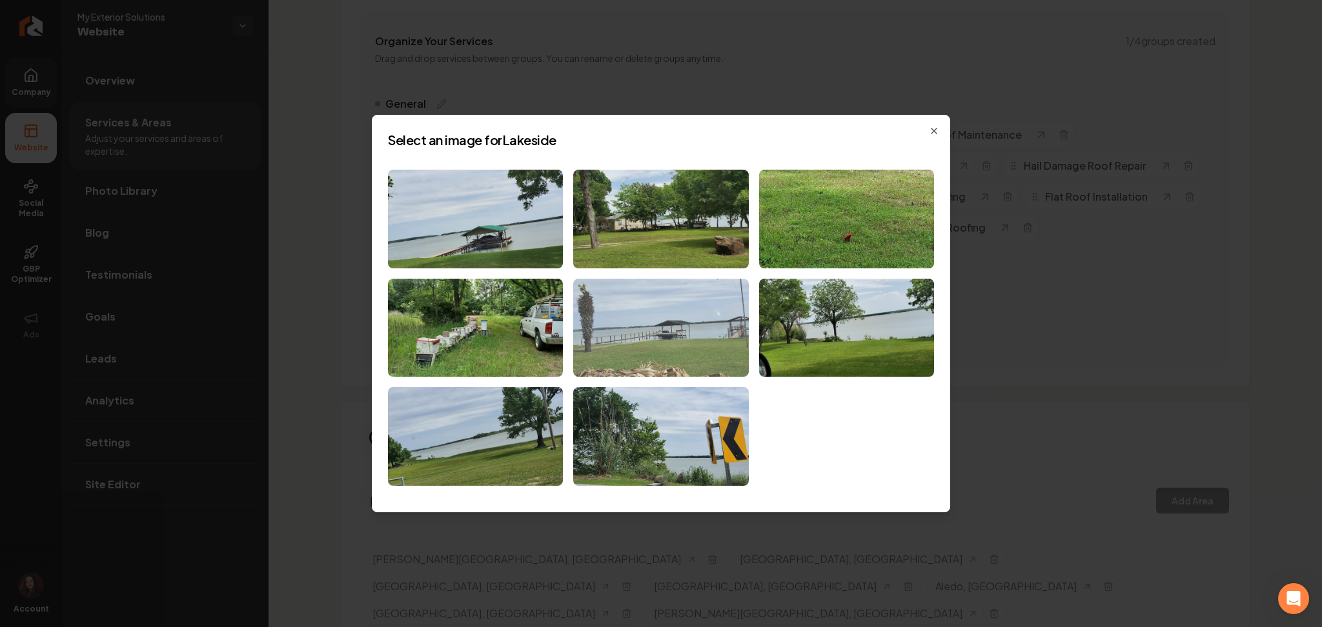
click at [616, 341] on img at bounding box center [660, 328] width 175 height 99
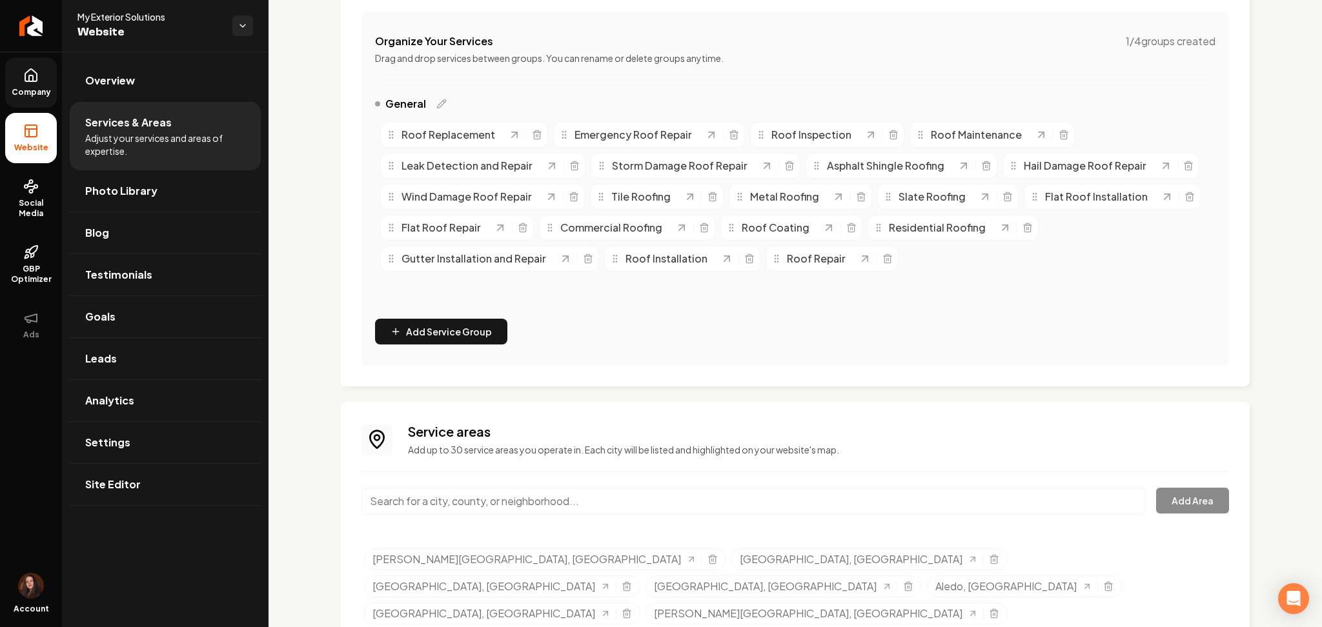
click at [519, 474] on div "Service areas Add up to 30 service areas you operate in. Each city will be list…" at bounding box center [794, 540] width 867 height 234
click at [519, 490] on input "Main content area" at bounding box center [753, 501] width 784 height 27
paste input "Lakeside"
click at [1174, 509] on button "Add Area" at bounding box center [1192, 501] width 73 height 26
drag, startPoint x: 393, startPoint y: 503, endPoint x: 333, endPoint y: 505, distance: 60.0
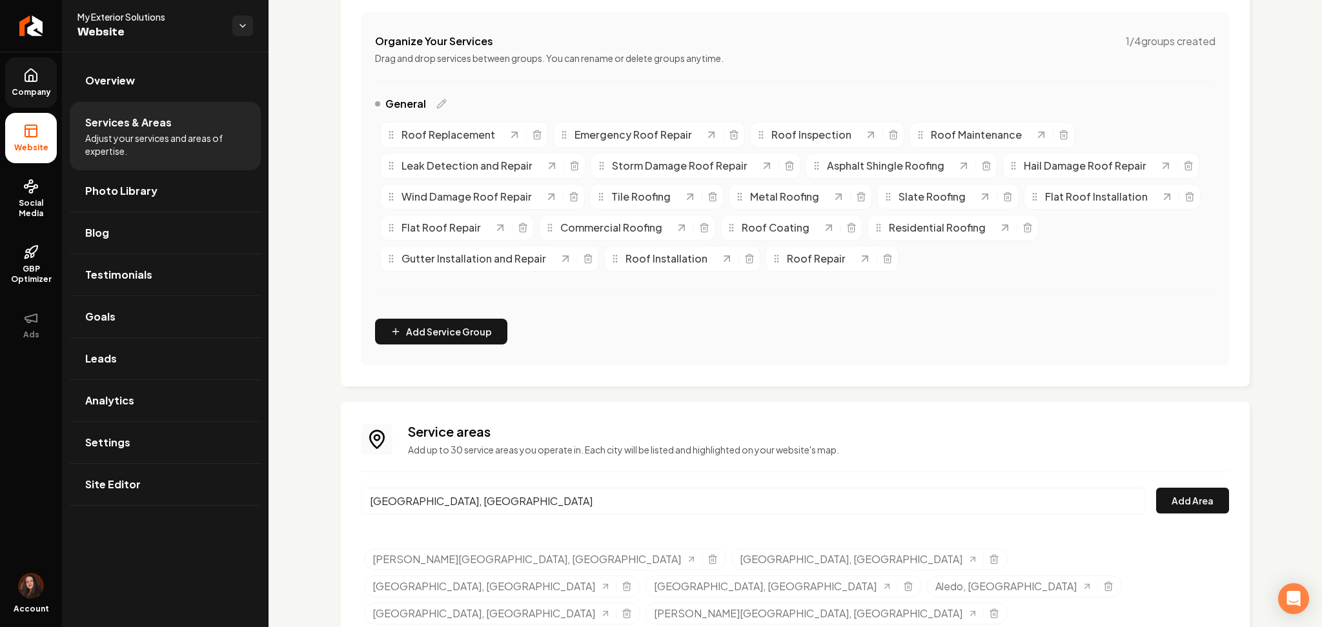
click at [333, 505] on div "Services Provided Select from the recommended services or add your own and choo…" at bounding box center [794, 260] width 1053 height 897
click at [414, 507] on input "Lakeside, TX" at bounding box center [753, 501] width 784 height 27
drag, startPoint x: 415, startPoint y: 505, endPoint x: 367, endPoint y: 507, distance: 47.8
click at [367, 507] on input "Lakeside, TX" at bounding box center [753, 501] width 784 height 27
paste input "Trophy Club"
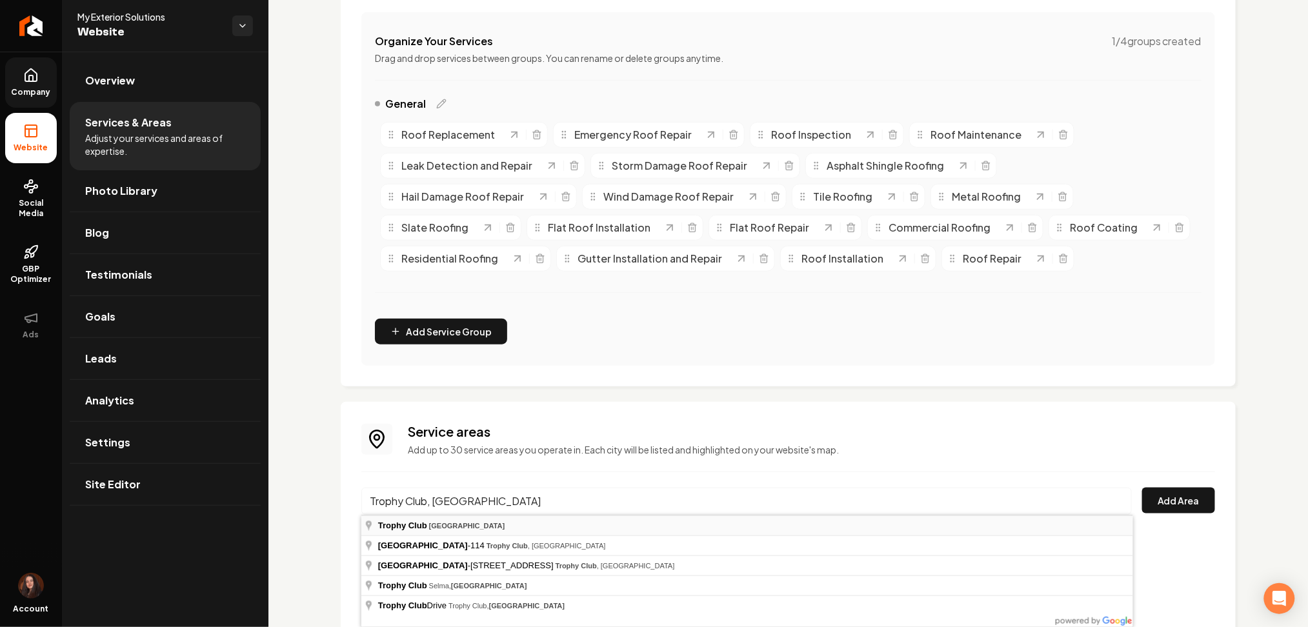
type input "Trophy Club, TX"
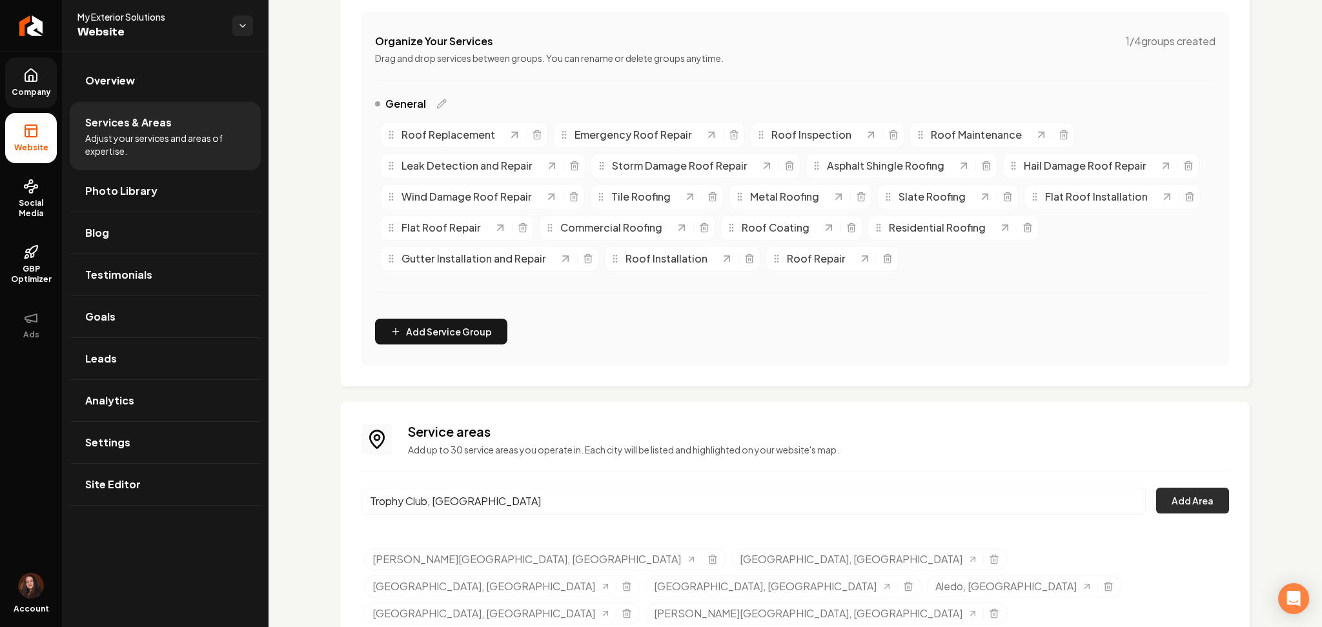
click at [1175, 502] on button "Add Area" at bounding box center [1192, 501] width 73 height 26
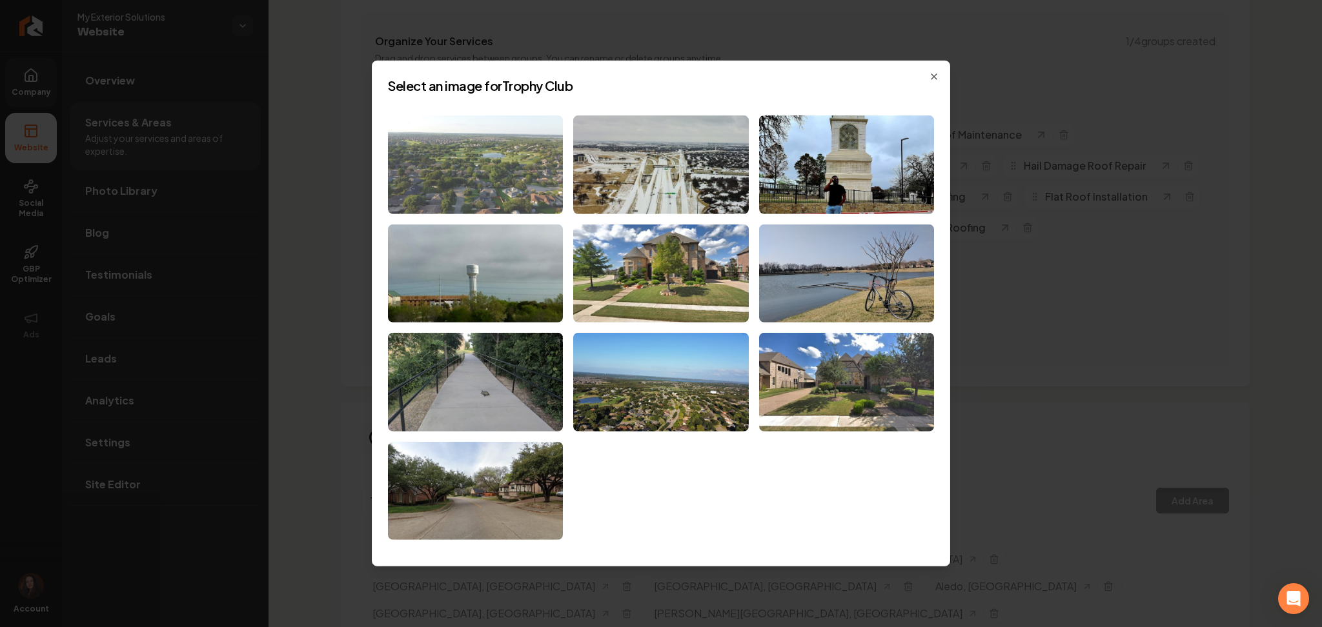
click at [501, 166] on img at bounding box center [475, 165] width 175 height 99
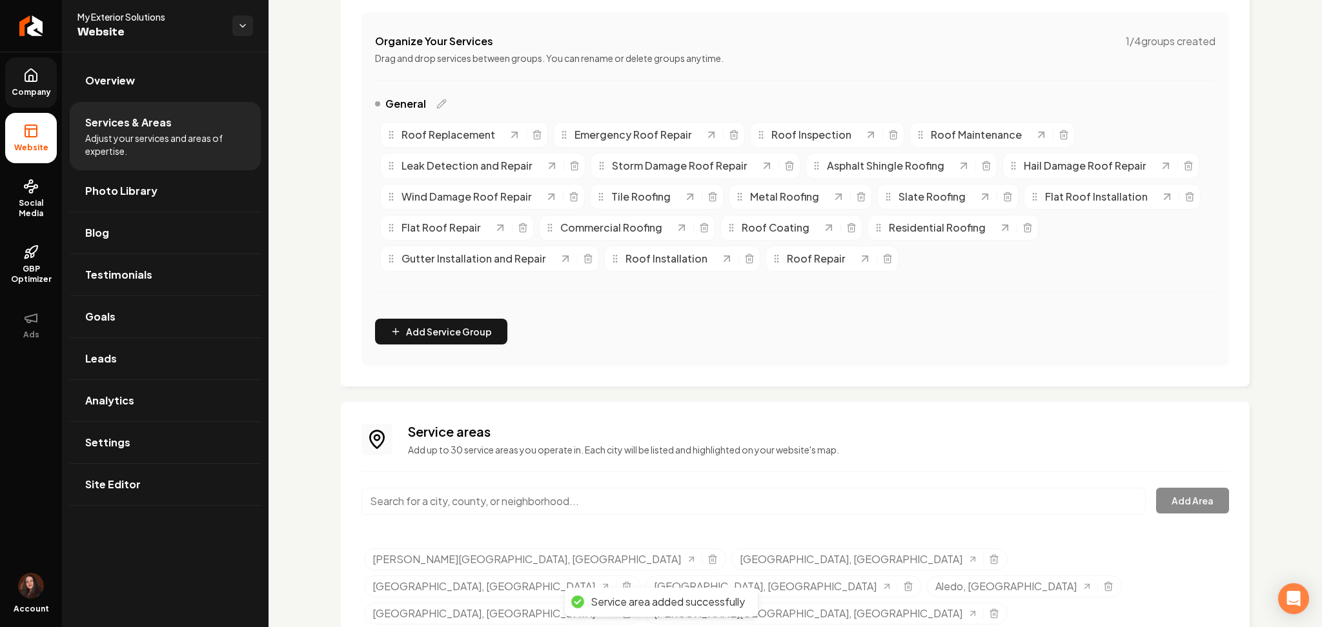
click at [432, 499] on input "Main content area" at bounding box center [753, 501] width 784 height 27
paste input "Southlake"
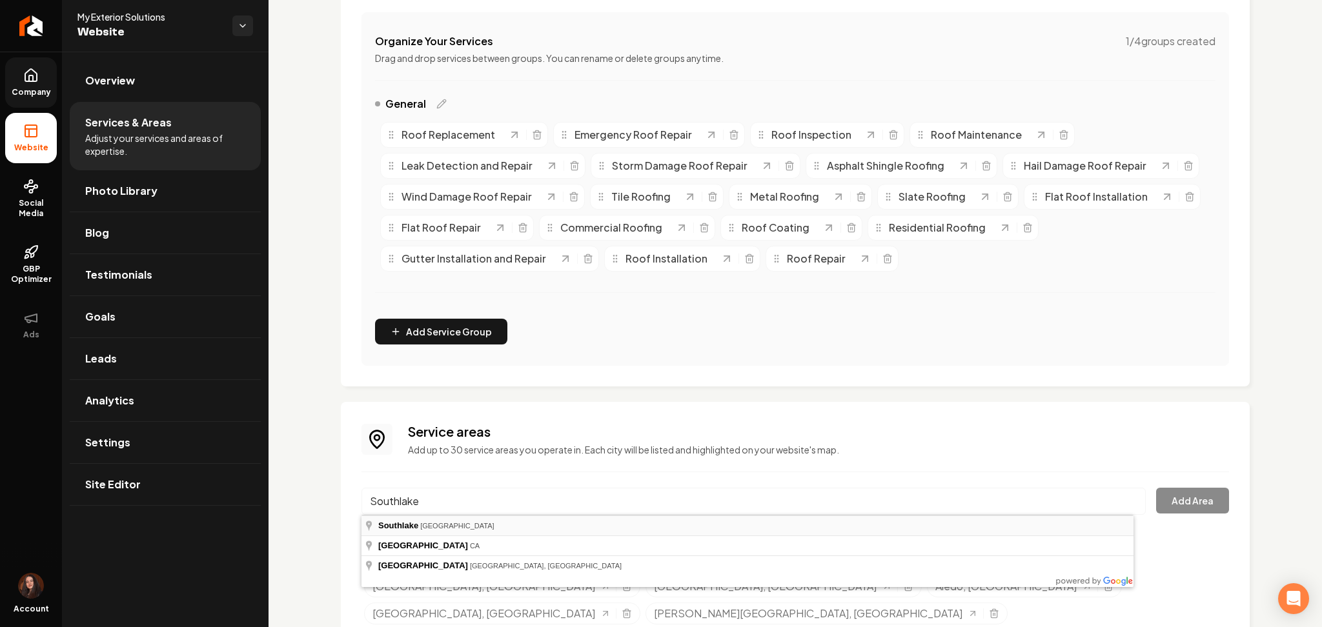
type input "[GEOGRAPHIC_DATA], [GEOGRAPHIC_DATA]"
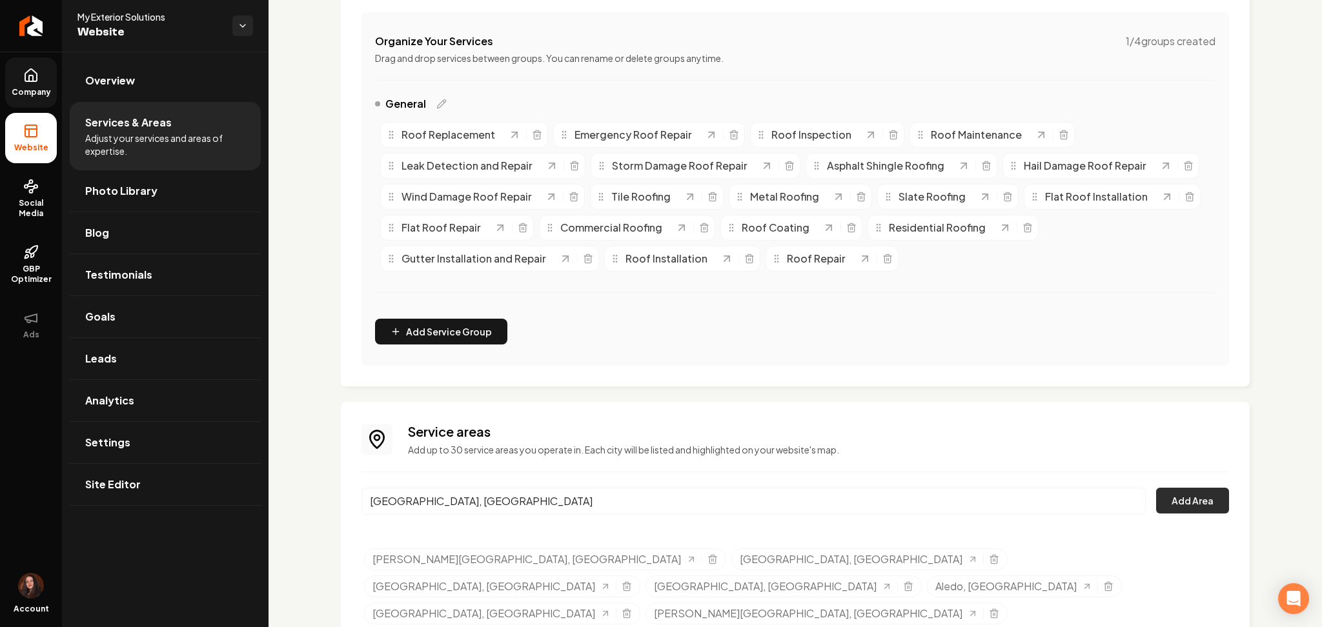
click at [1175, 499] on button "Add Area" at bounding box center [1192, 501] width 73 height 26
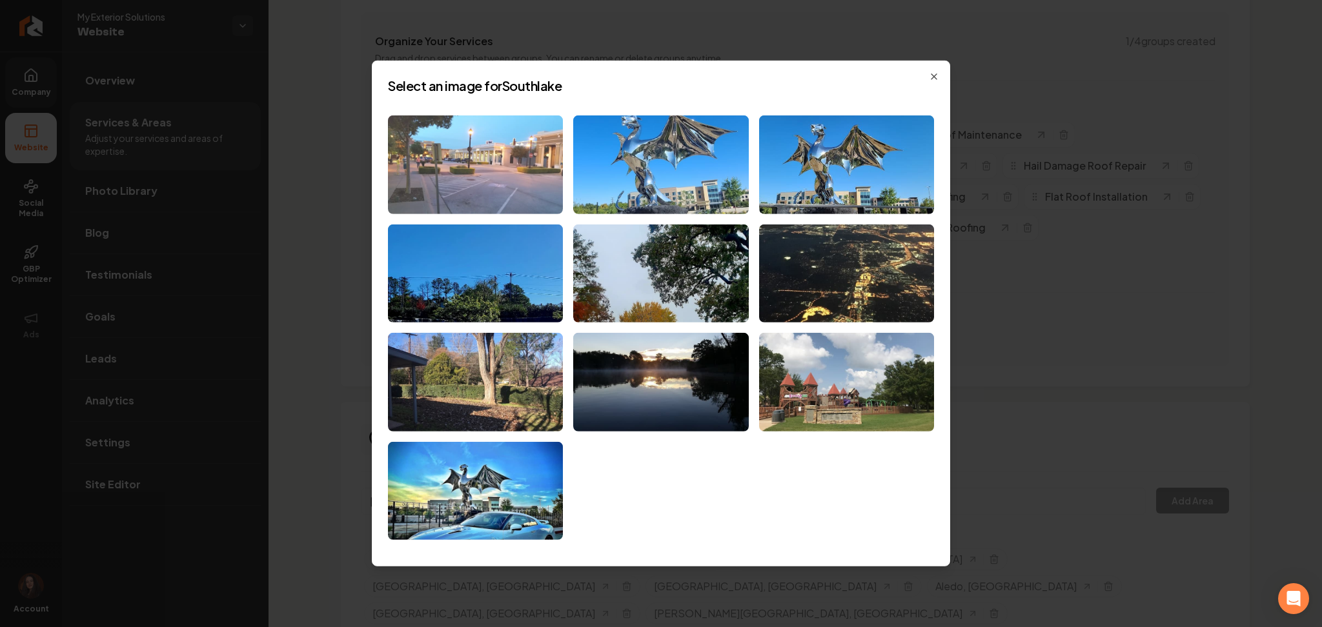
click at [481, 144] on img at bounding box center [475, 165] width 175 height 99
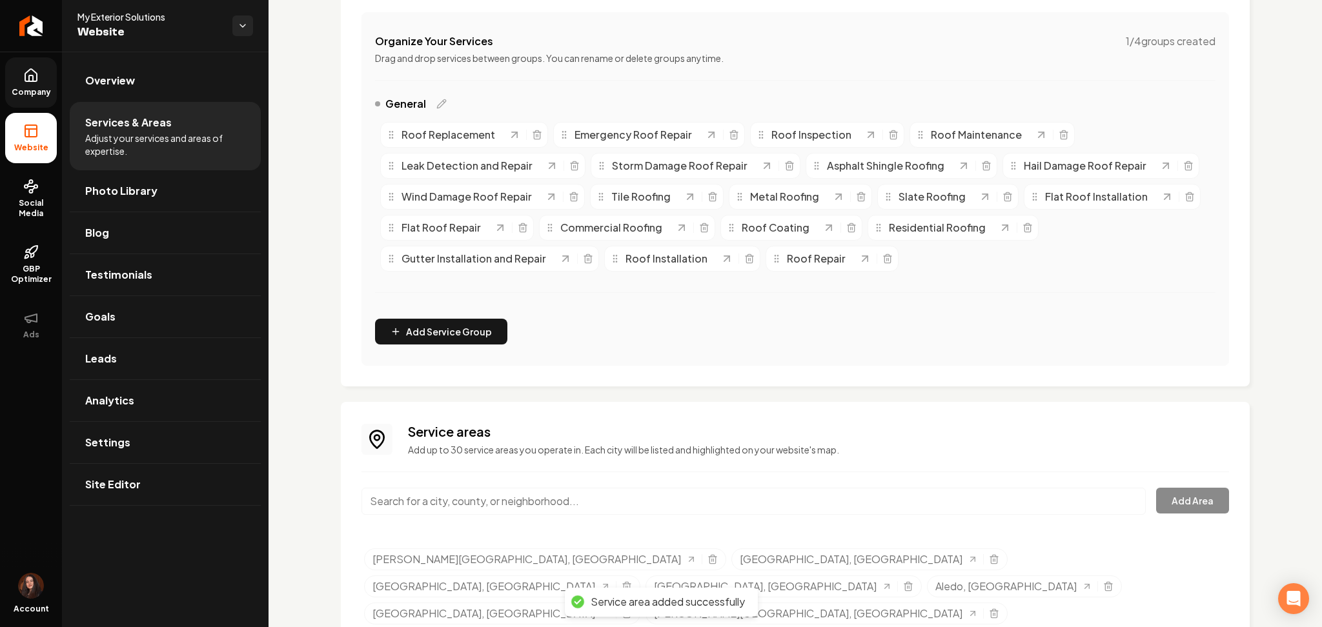
click at [527, 504] on input "Main content area" at bounding box center [753, 501] width 784 height 27
paste input "Colleyville"
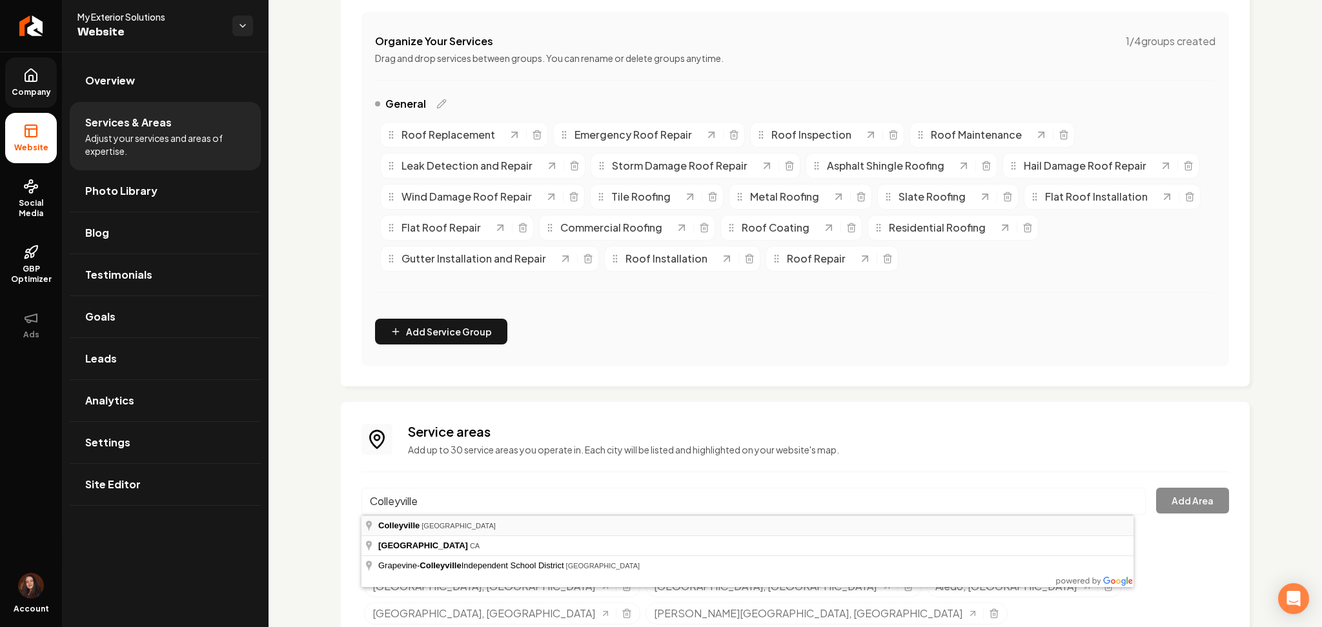
type input "Colleyville, TX"
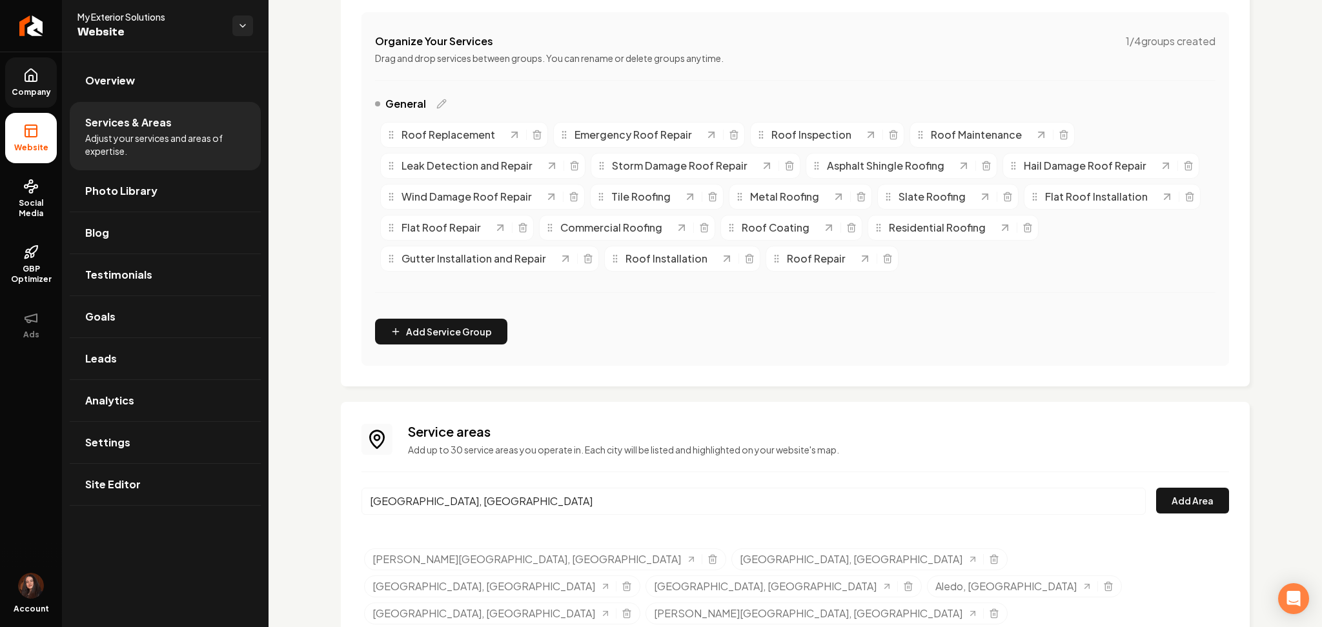
click at [1244, 523] on div "Services Provided Select from the recommended services or add your own and choo…" at bounding box center [794, 260] width 1053 height 897
click at [1188, 502] on button "Add Area" at bounding box center [1192, 501] width 73 height 26
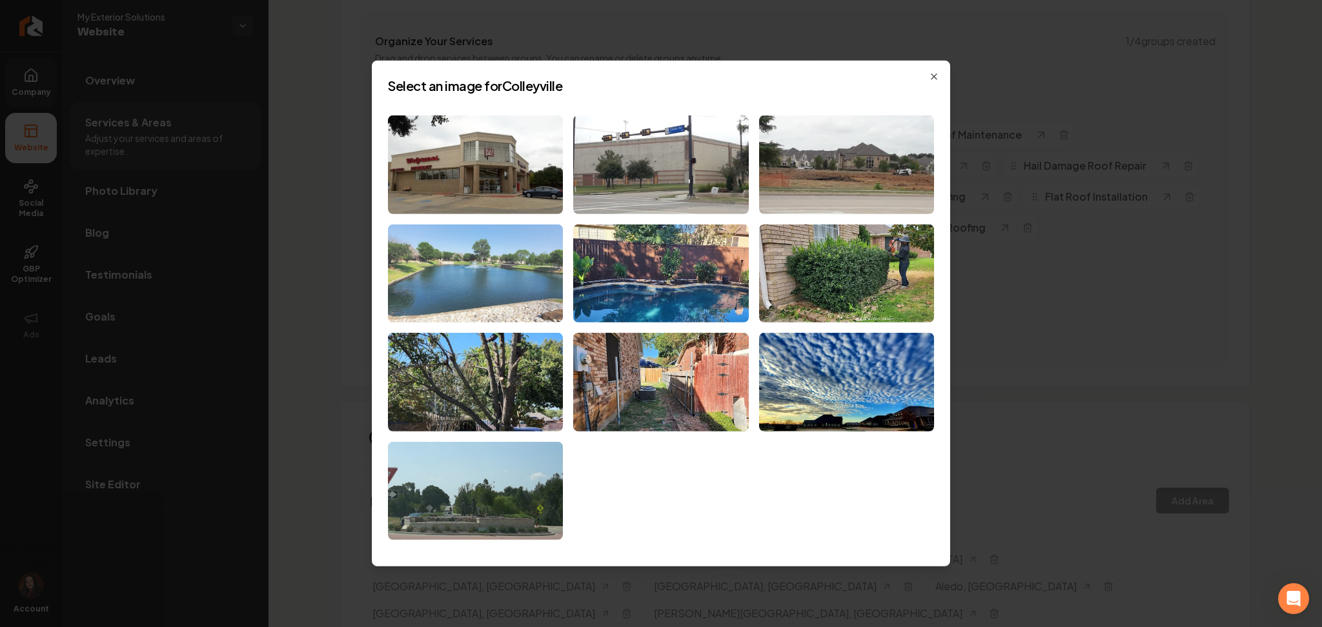
click at [421, 299] on img at bounding box center [475, 273] width 175 height 99
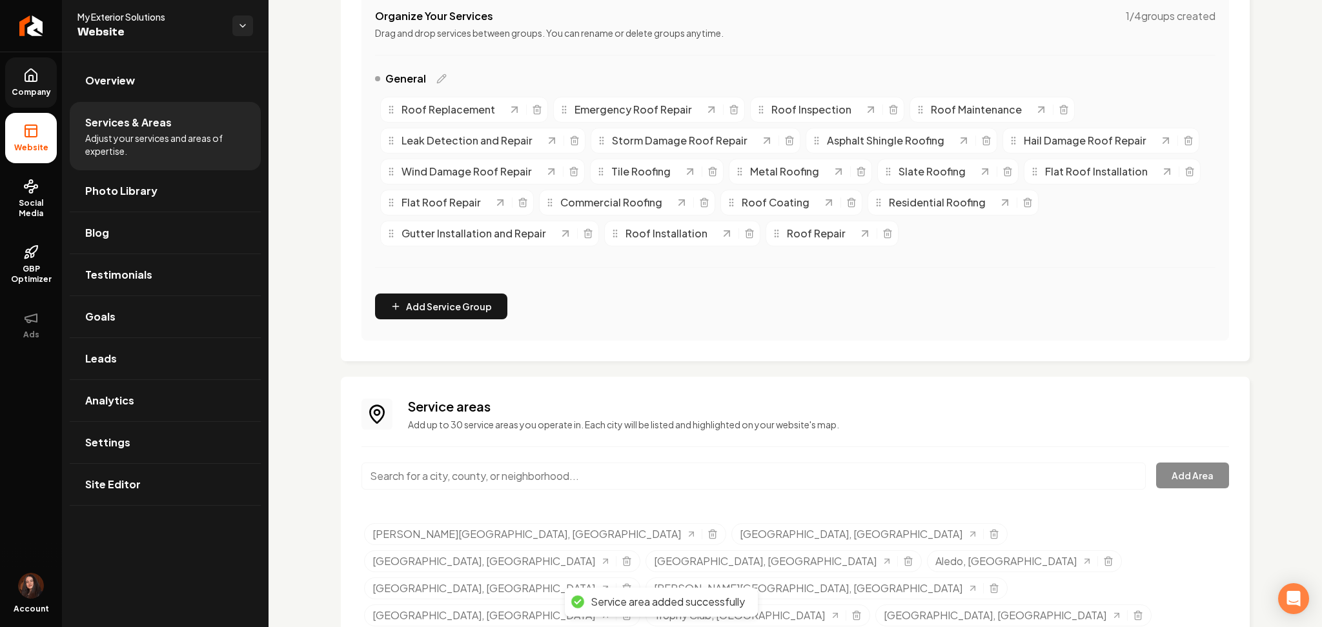
scroll to position [267, 0]
click at [450, 475] on input "Main content area" at bounding box center [753, 474] width 784 height 27
paste input "Keller"
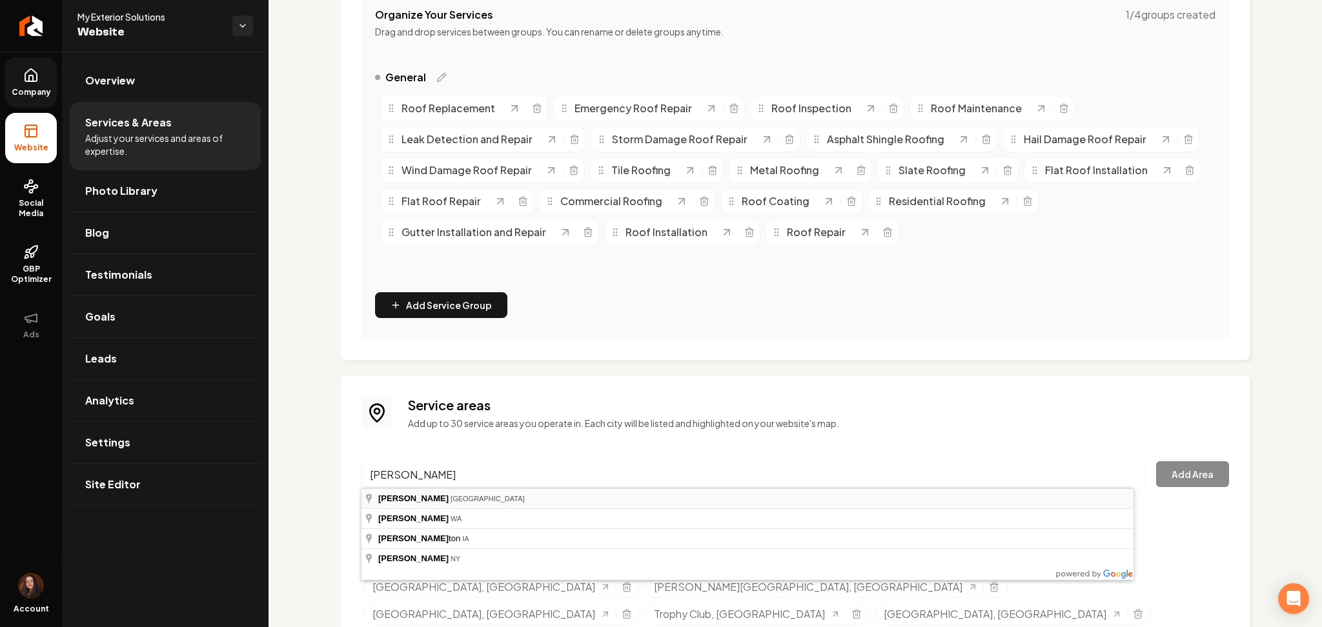
type input "[GEOGRAPHIC_DATA], [GEOGRAPHIC_DATA]"
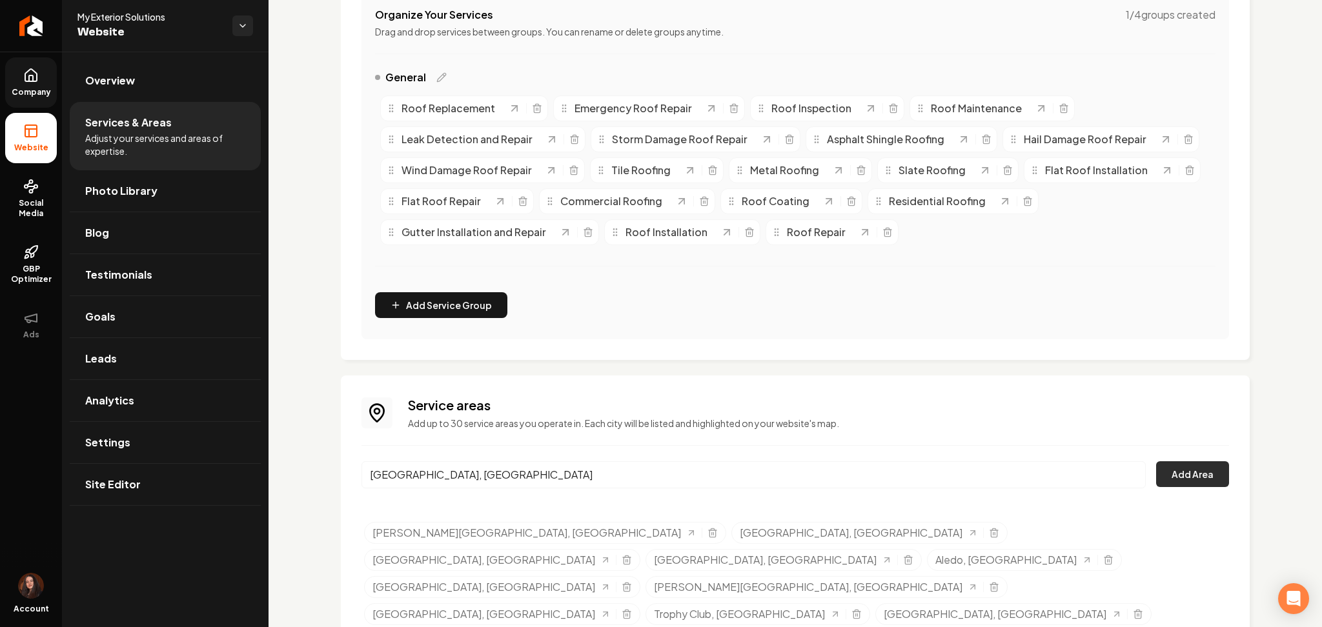
click at [1196, 469] on button "Add Area" at bounding box center [1192, 474] width 73 height 26
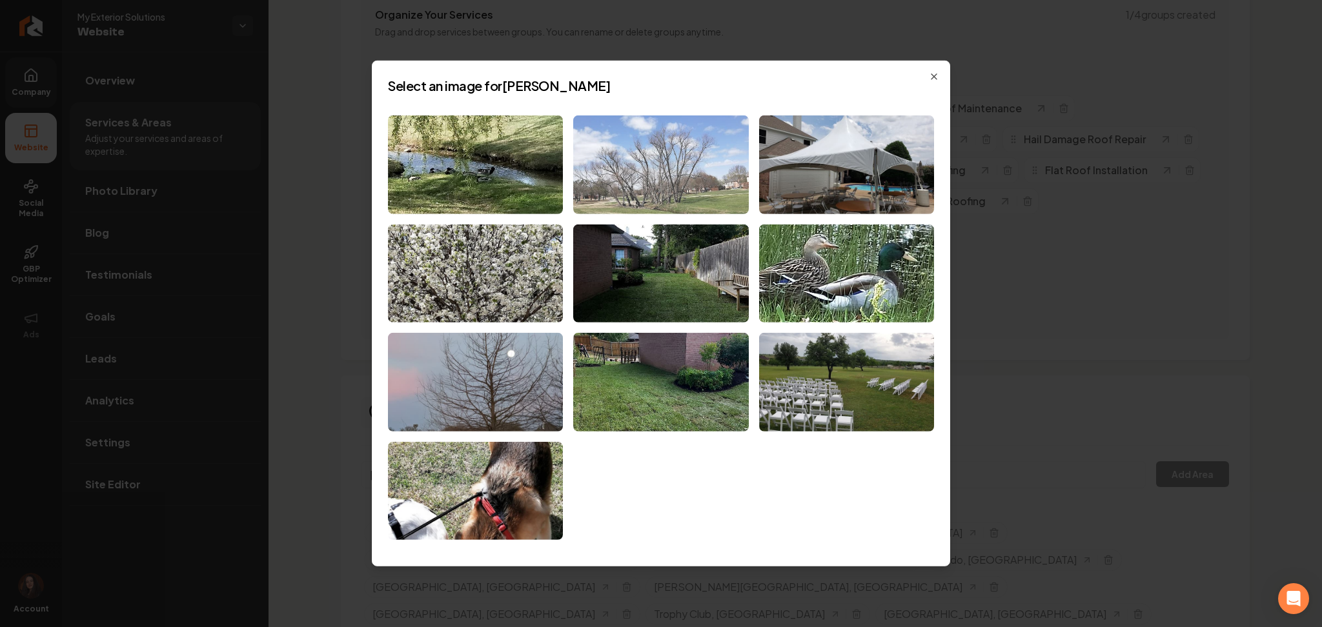
click at [638, 179] on img at bounding box center [660, 165] width 175 height 99
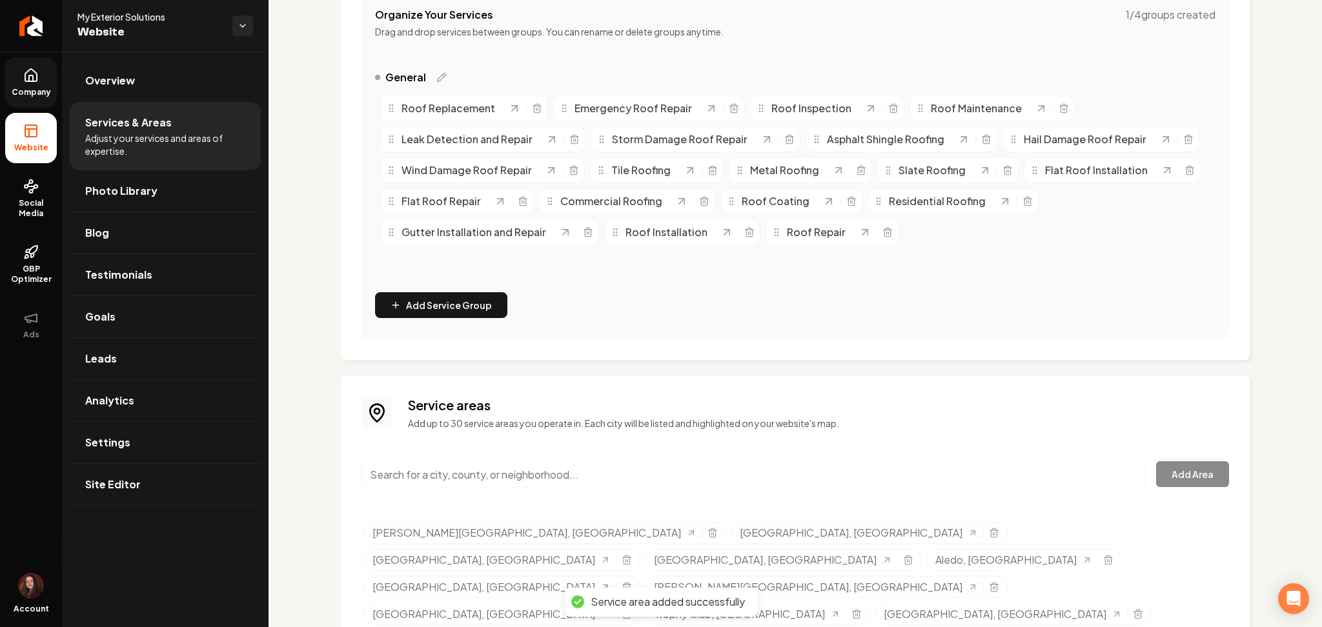
paste input "North Richland Hills"
type input "North Richland Hills, TX"
click at [1180, 479] on button "Add Area" at bounding box center [1192, 474] width 73 height 26
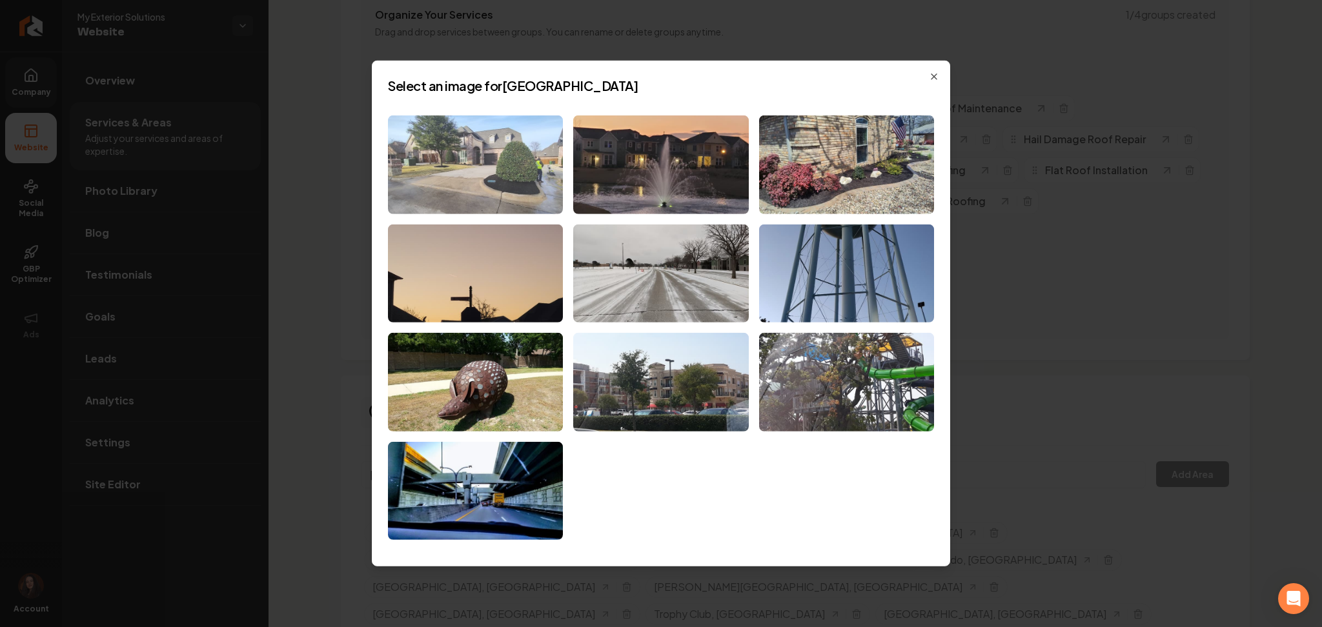
click at [492, 166] on img at bounding box center [475, 165] width 175 height 99
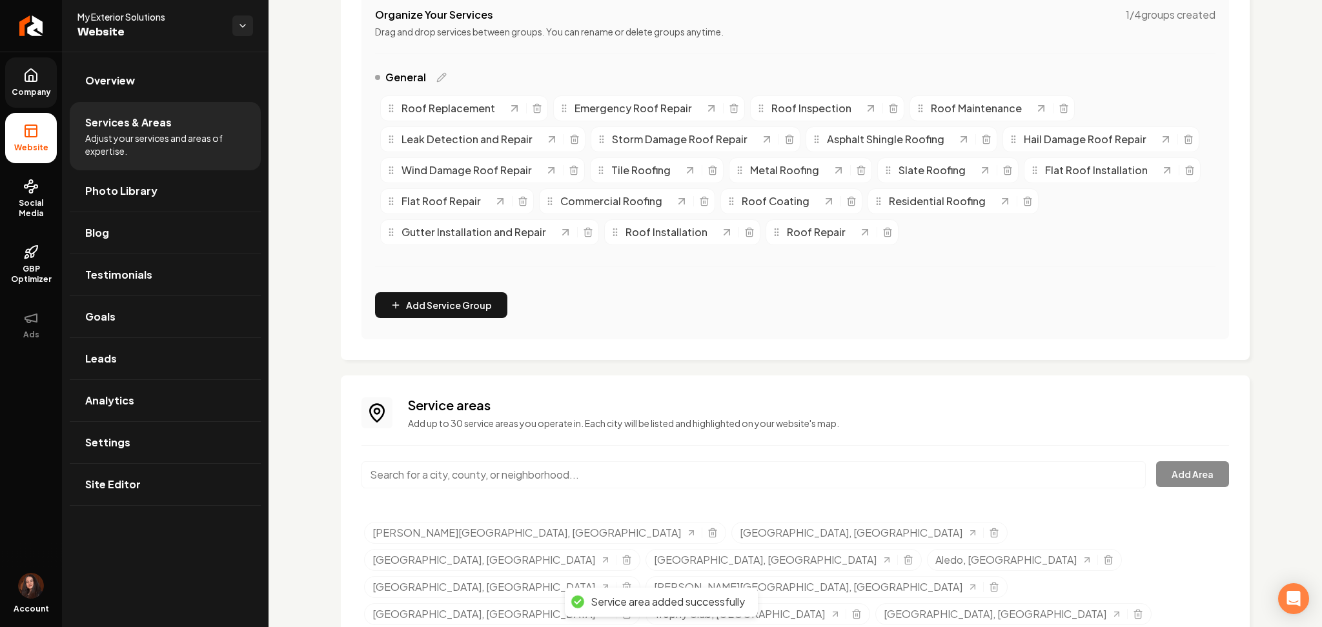
click at [451, 481] on input "Main content area" at bounding box center [753, 474] width 784 height 27
paste input "Hurst"
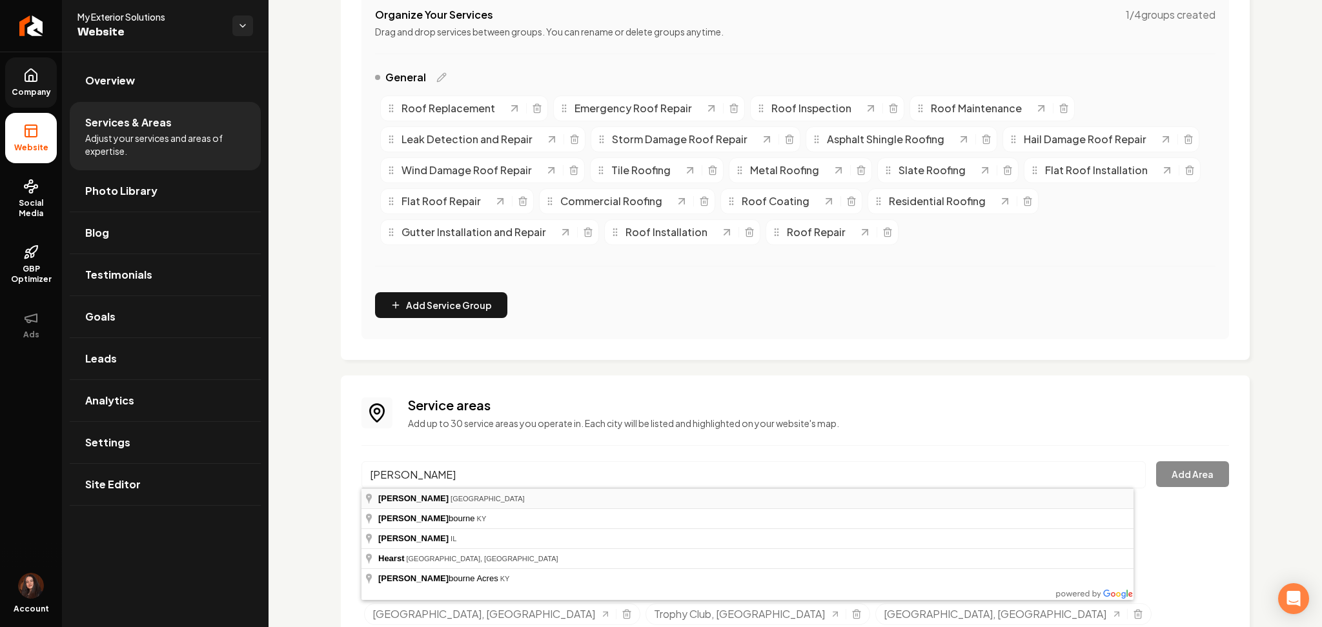
type input "Hurst, TX"
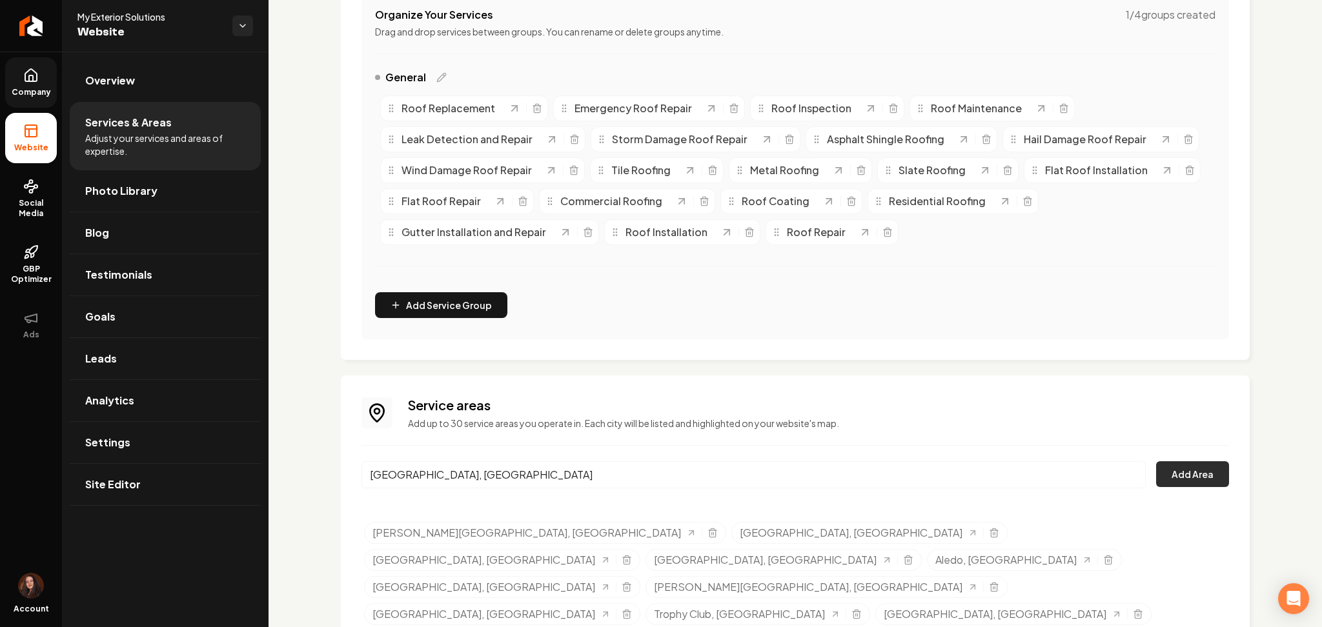
click at [1176, 478] on button "Add Area" at bounding box center [1192, 474] width 73 height 26
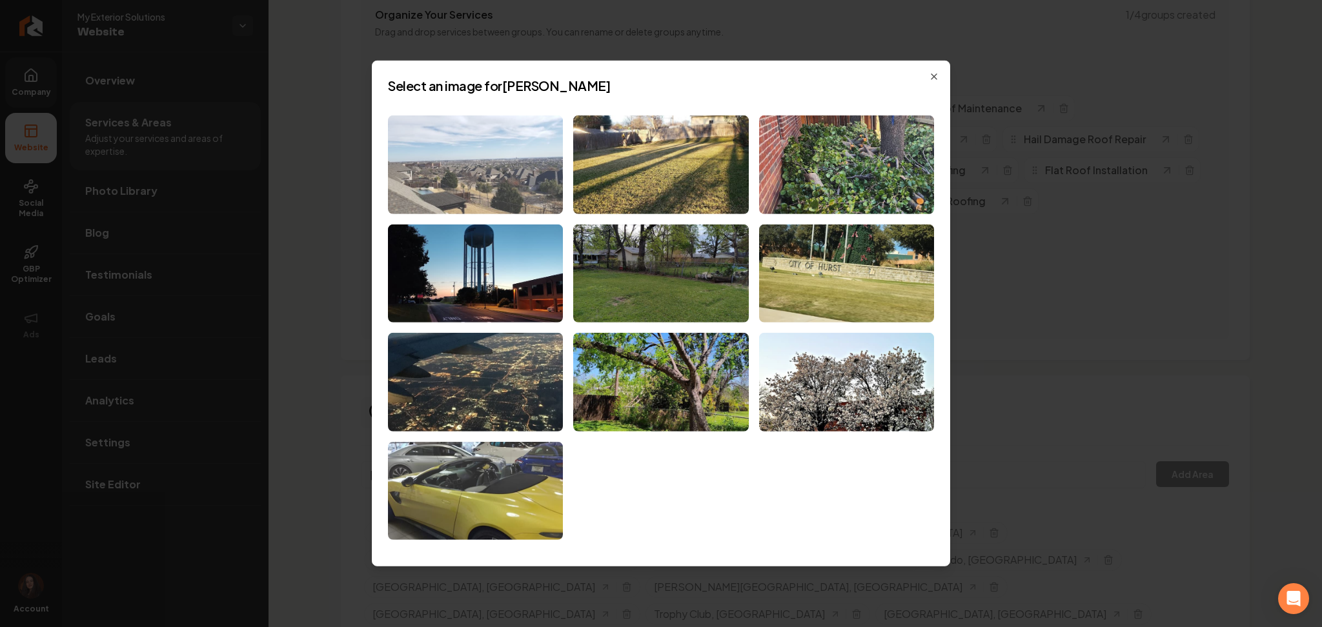
click at [505, 185] on img at bounding box center [475, 165] width 175 height 99
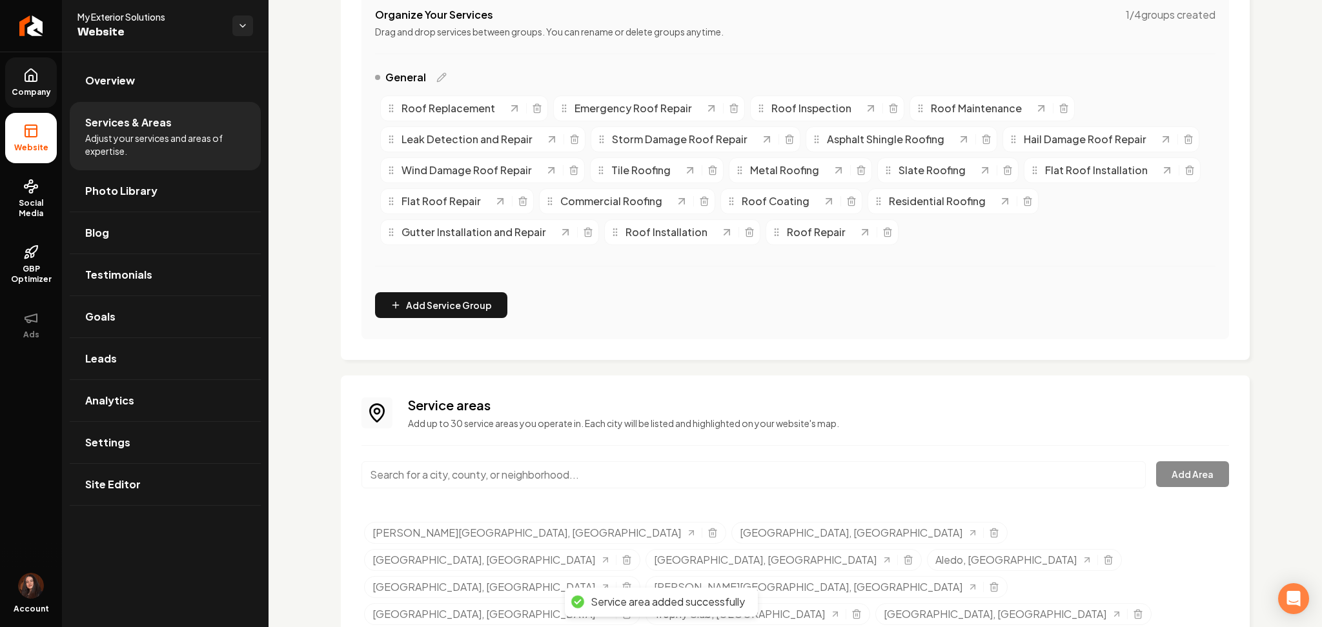
click at [422, 484] on input "Main content area" at bounding box center [753, 474] width 784 height 27
paste input "Euless"
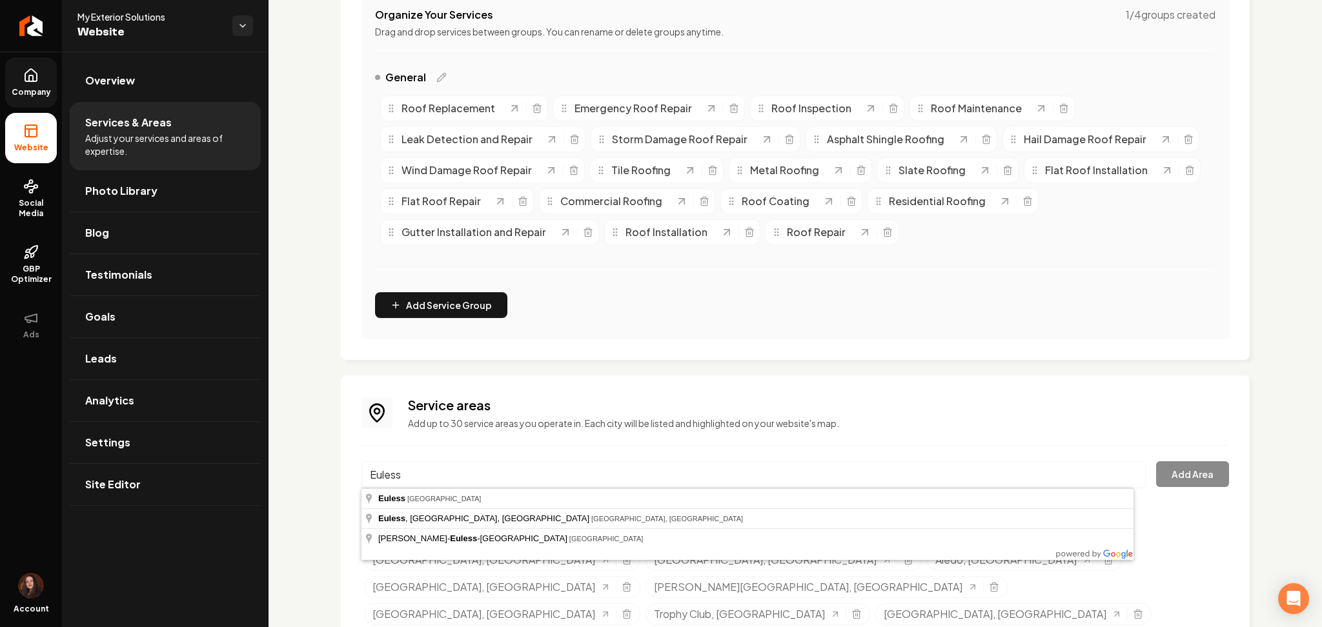
type input "Euless, TX"
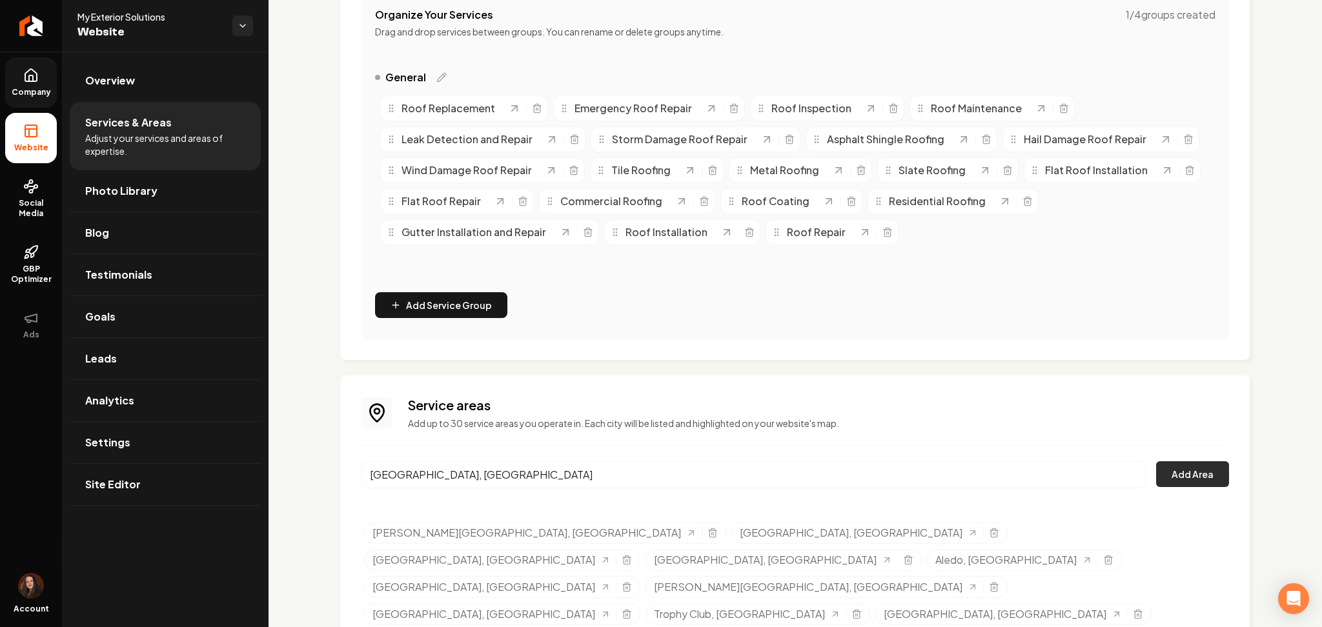
click at [1156, 474] on button "Add Area" at bounding box center [1192, 474] width 73 height 26
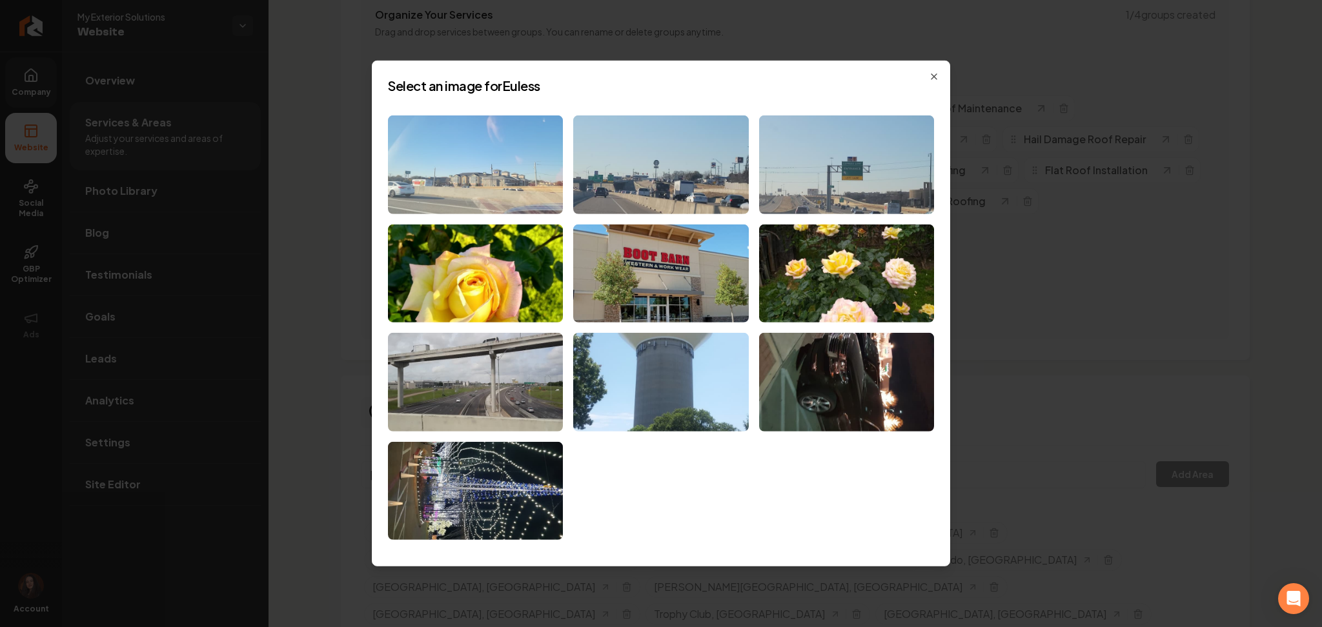
click at [472, 159] on img at bounding box center [475, 165] width 175 height 99
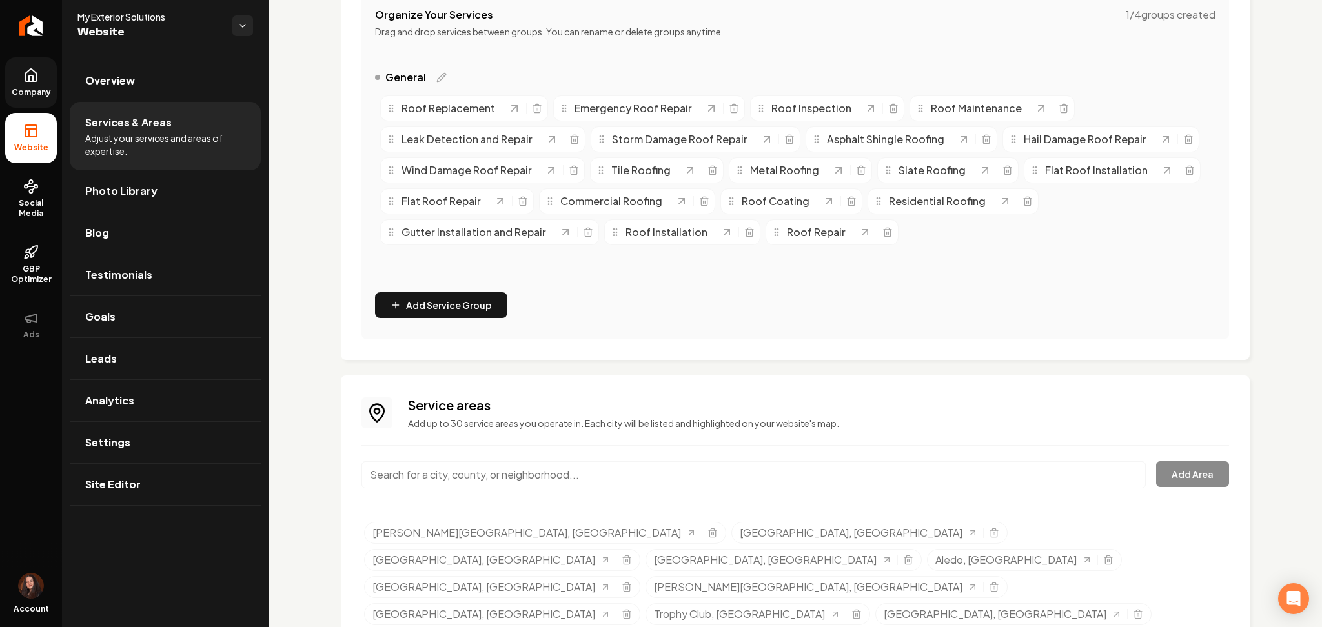
click at [636, 484] on input "Main content area" at bounding box center [753, 474] width 784 height 27
paste input "Bedford"
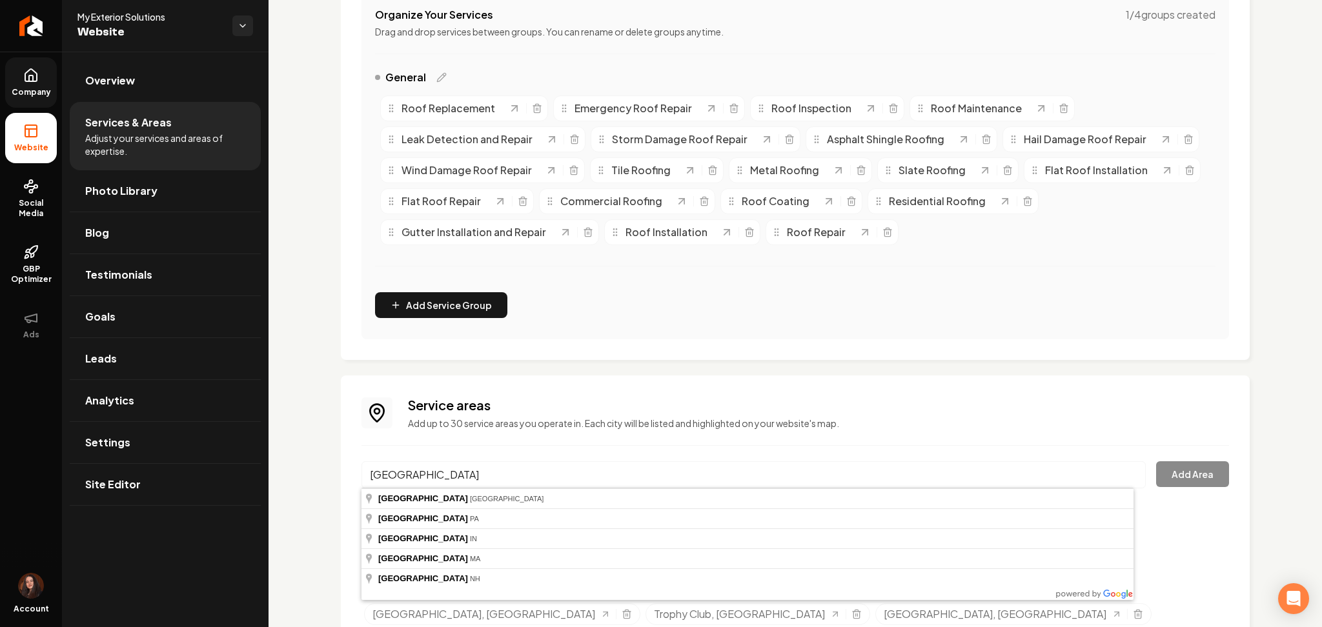
type input "[GEOGRAPHIC_DATA], [GEOGRAPHIC_DATA]"
drag, startPoint x: 521, startPoint y: 499, endPoint x: 540, endPoint y: 496, distance: 19.0
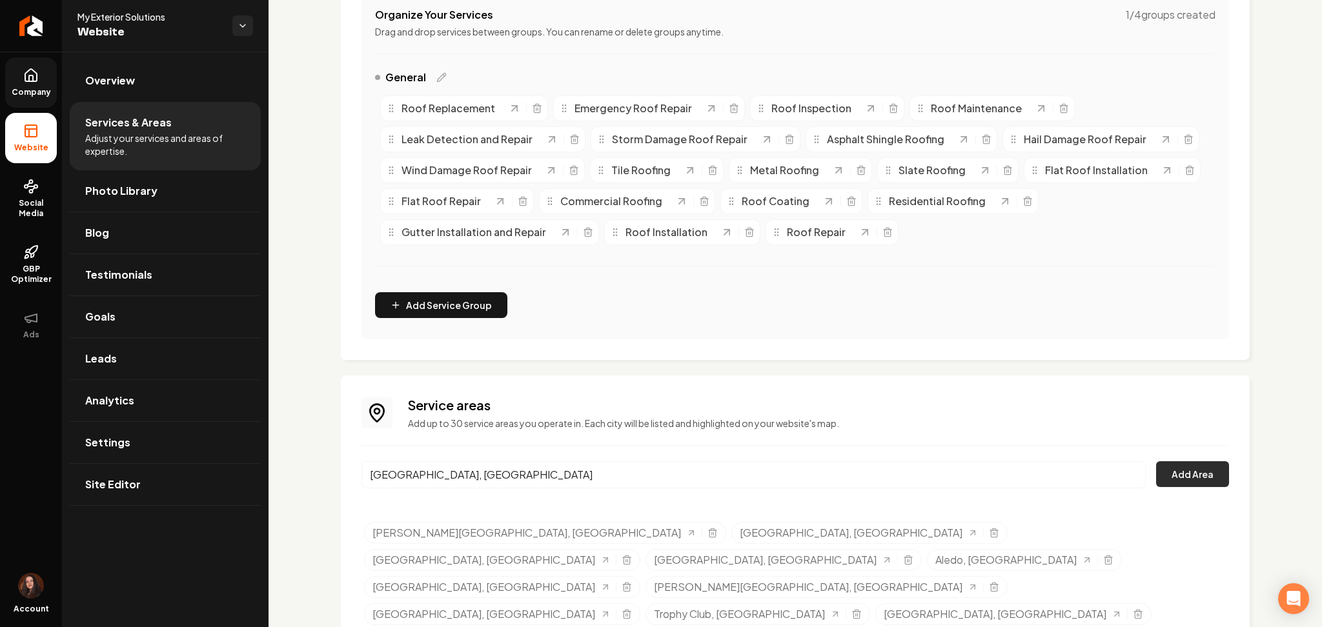
click at [1182, 470] on button "Add Area" at bounding box center [1192, 474] width 73 height 26
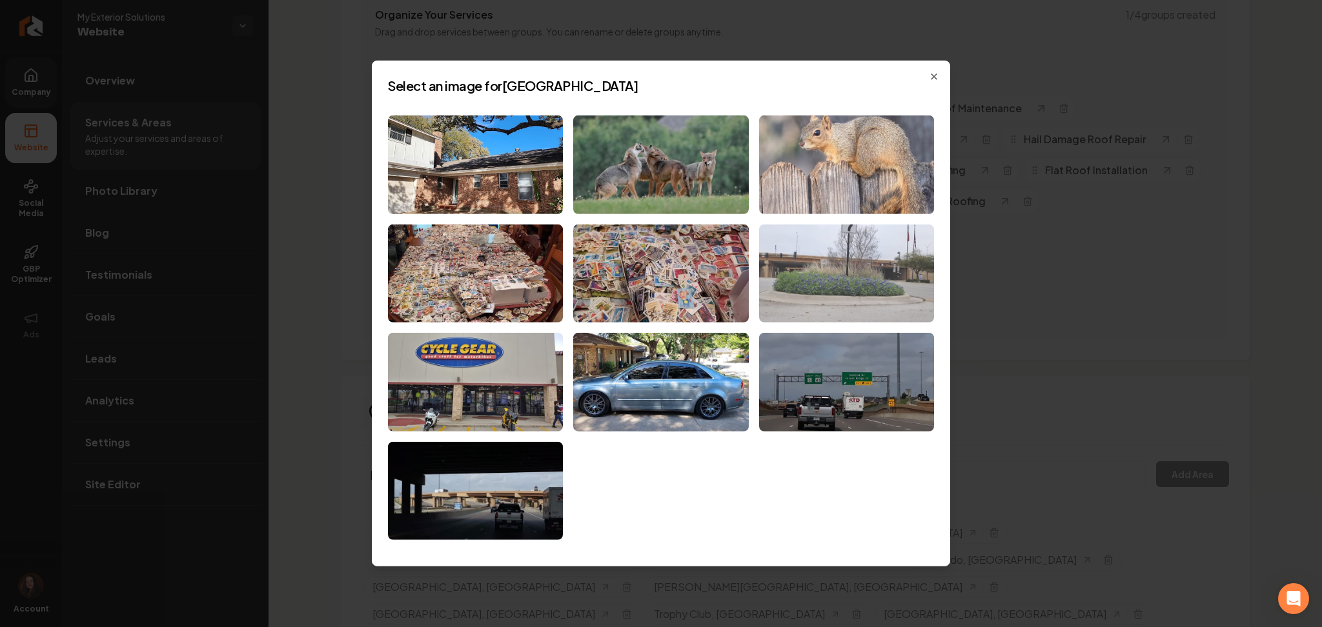
click at [820, 290] on img at bounding box center [846, 273] width 175 height 99
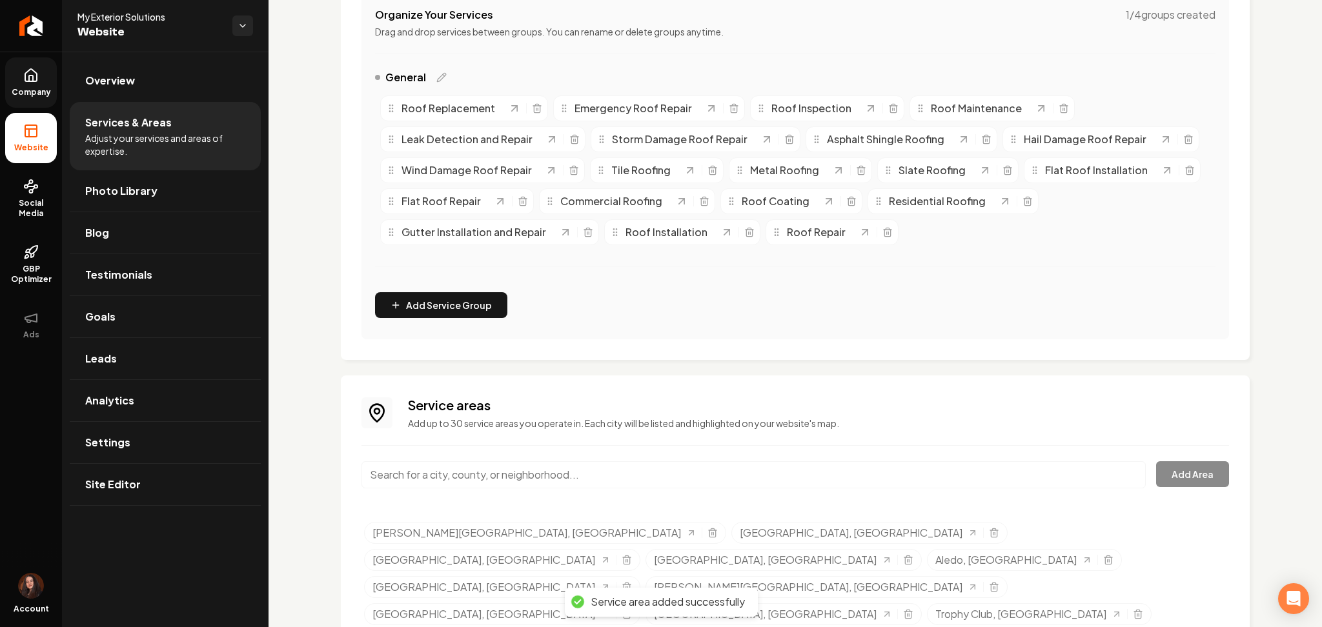
click at [440, 469] on input "Main content area" at bounding box center [753, 474] width 784 height 27
paste input "Grapevine"
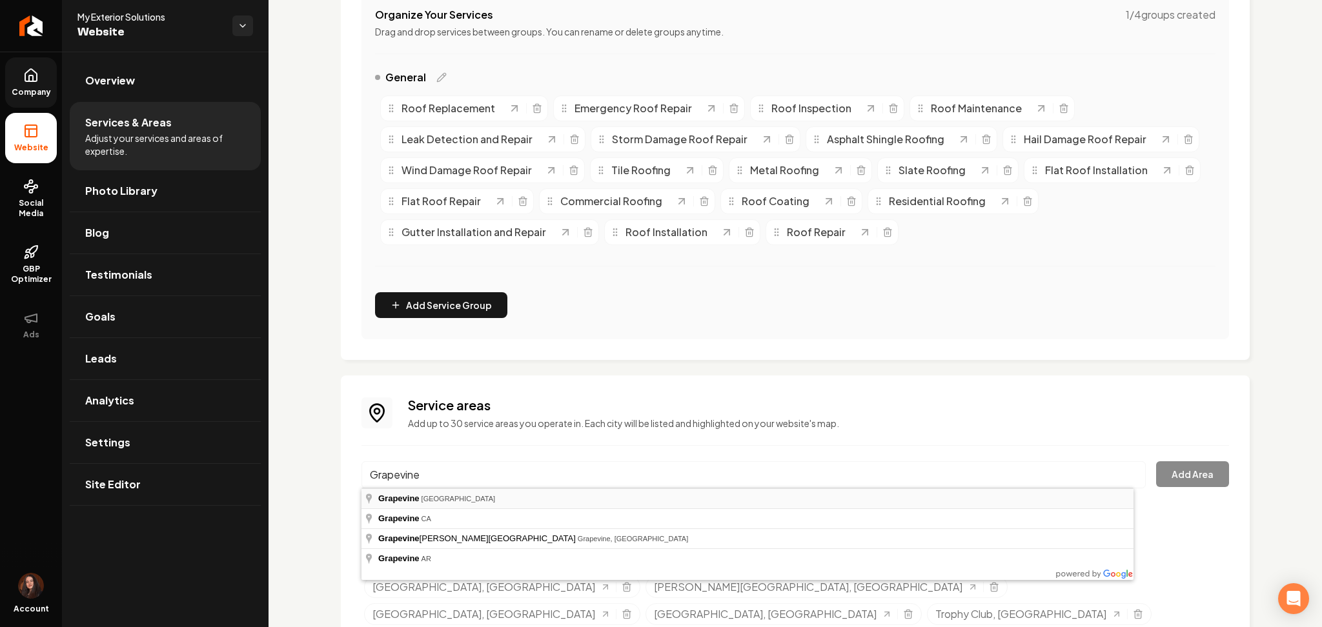
type input "Grapevine, [GEOGRAPHIC_DATA]"
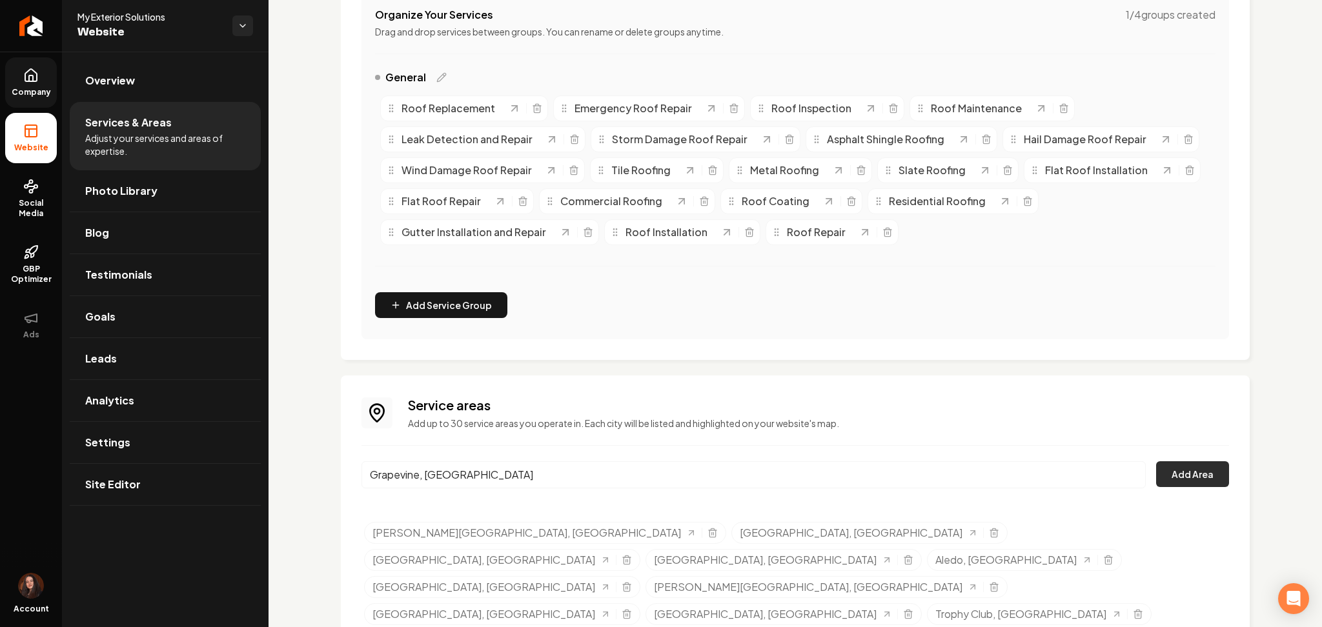
click at [1187, 470] on button "Add Area" at bounding box center [1192, 474] width 73 height 26
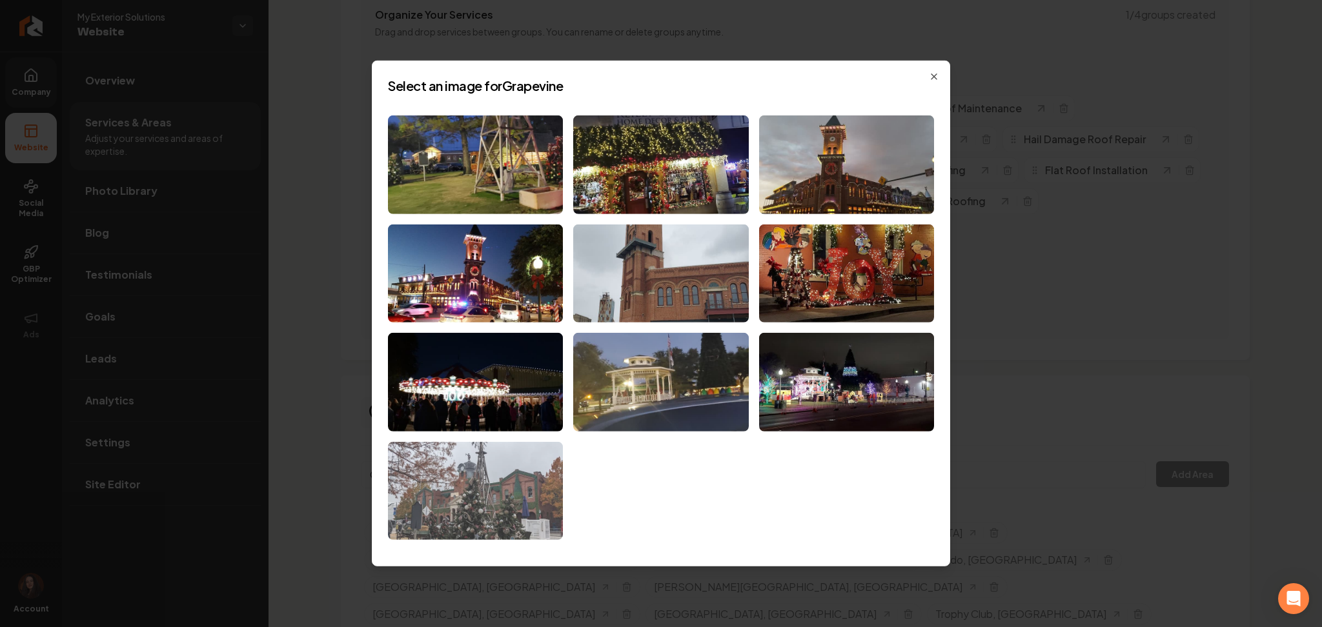
click at [469, 481] on img at bounding box center [475, 491] width 175 height 99
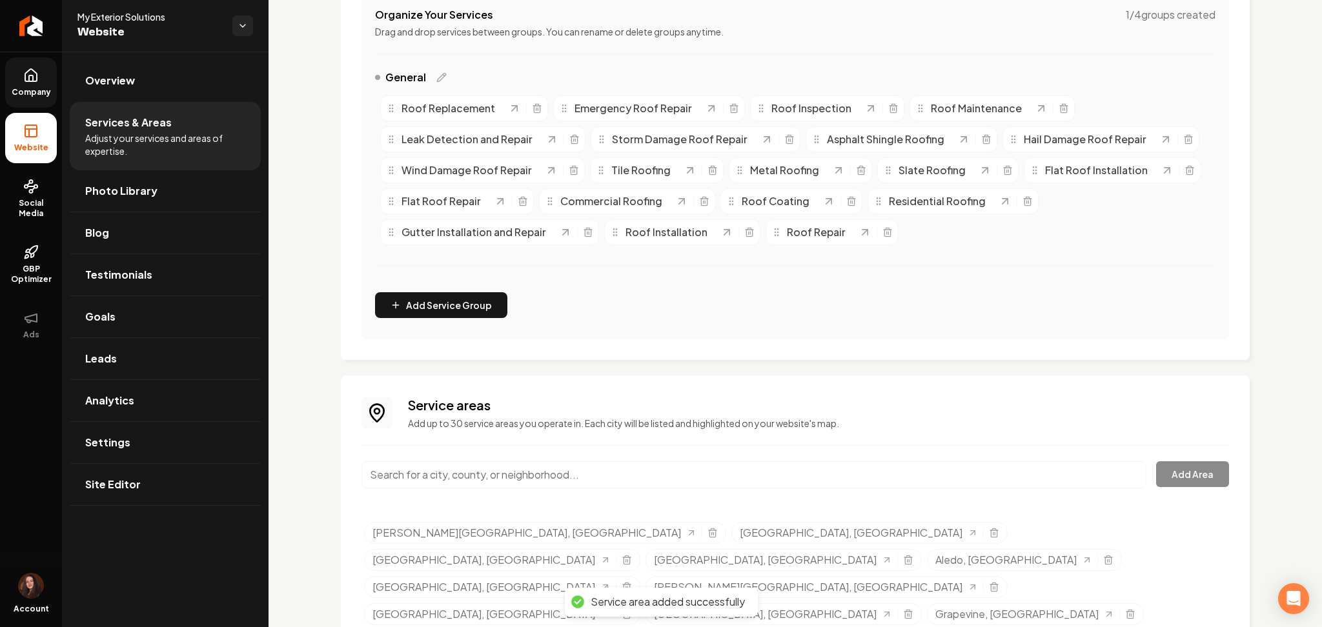
click at [485, 457] on div "Service areas Add up to 30 service areas you operate in. Each city will be list…" at bounding box center [794, 554] width 867 height 316
click at [483, 466] on input "Main content area" at bounding box center [753, 474] width 784 height 27
paste input "Flower Mound"
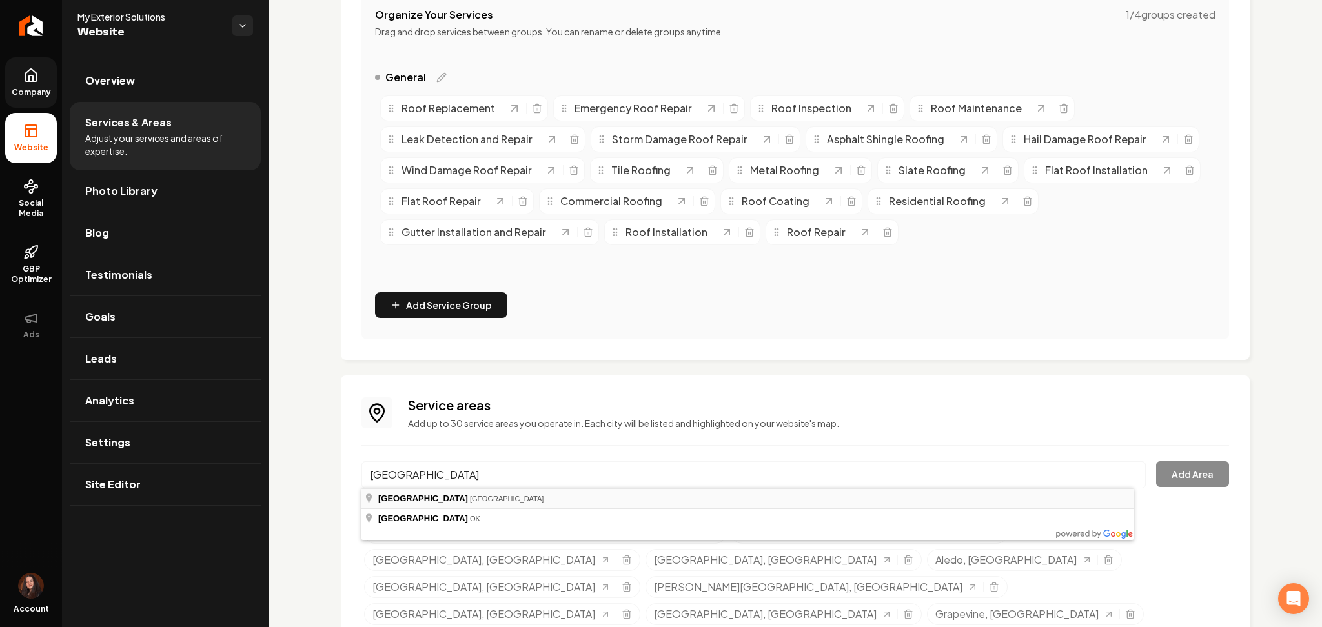
type input "[GEOGRAPHIC_DATA], [GEOGRAPHIC_DATA]"
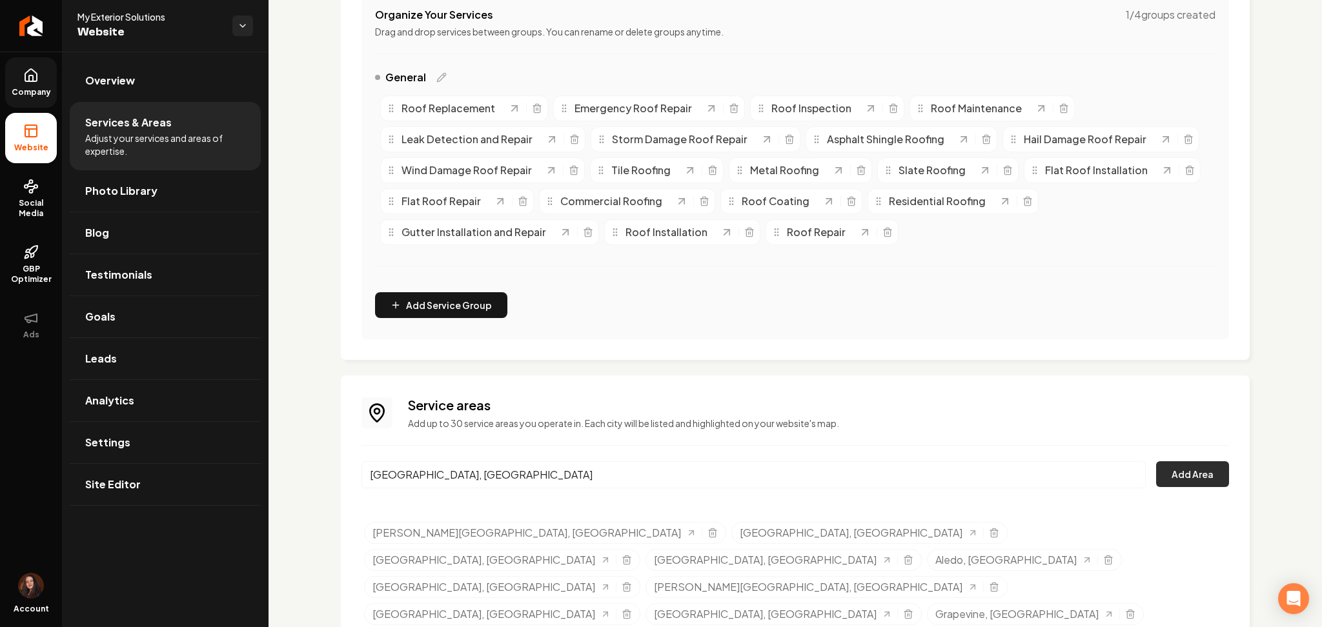
click at [1156, 479] on button "Add Area" at bounding box center [1192, 474] width 73 height 26
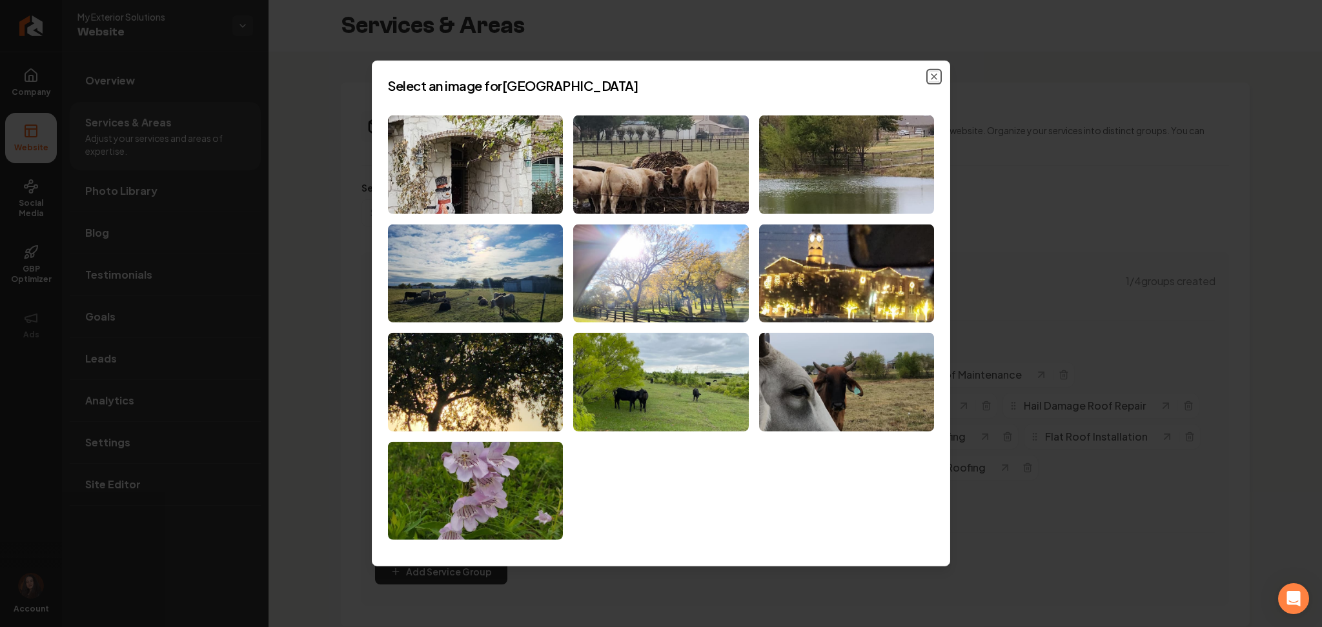
scroll to position [267, 0]
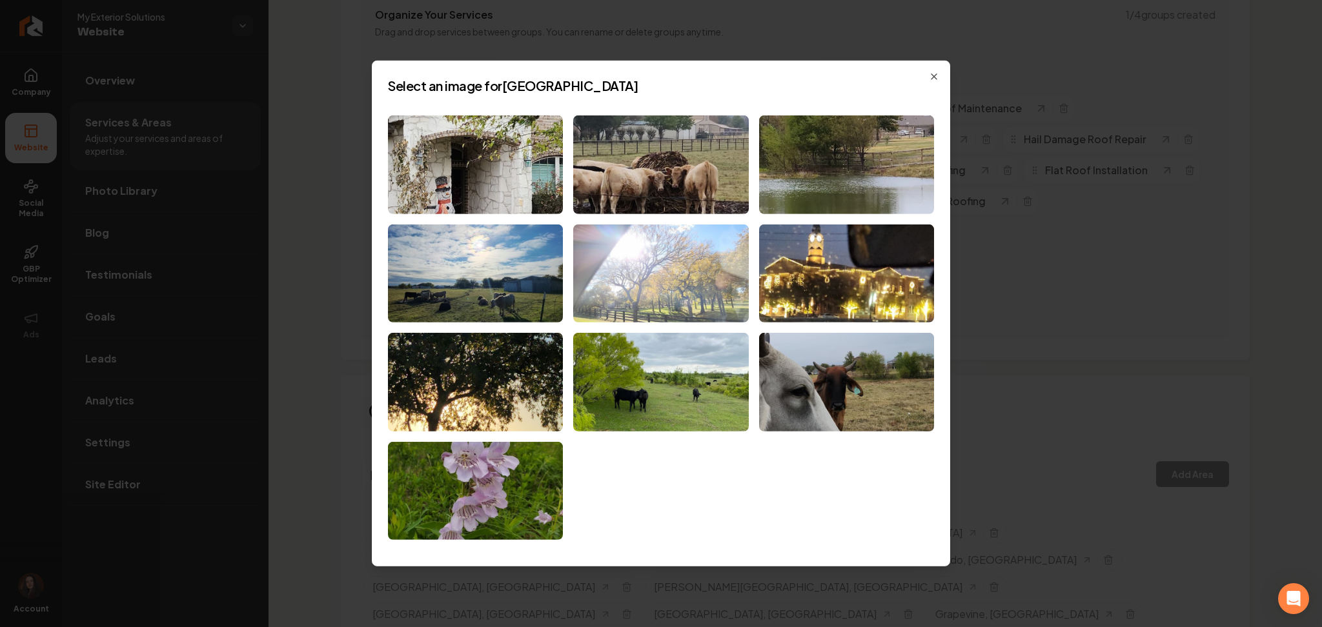
click at [669, 279] on img at bounding box center [660, 273] width 175 height 99
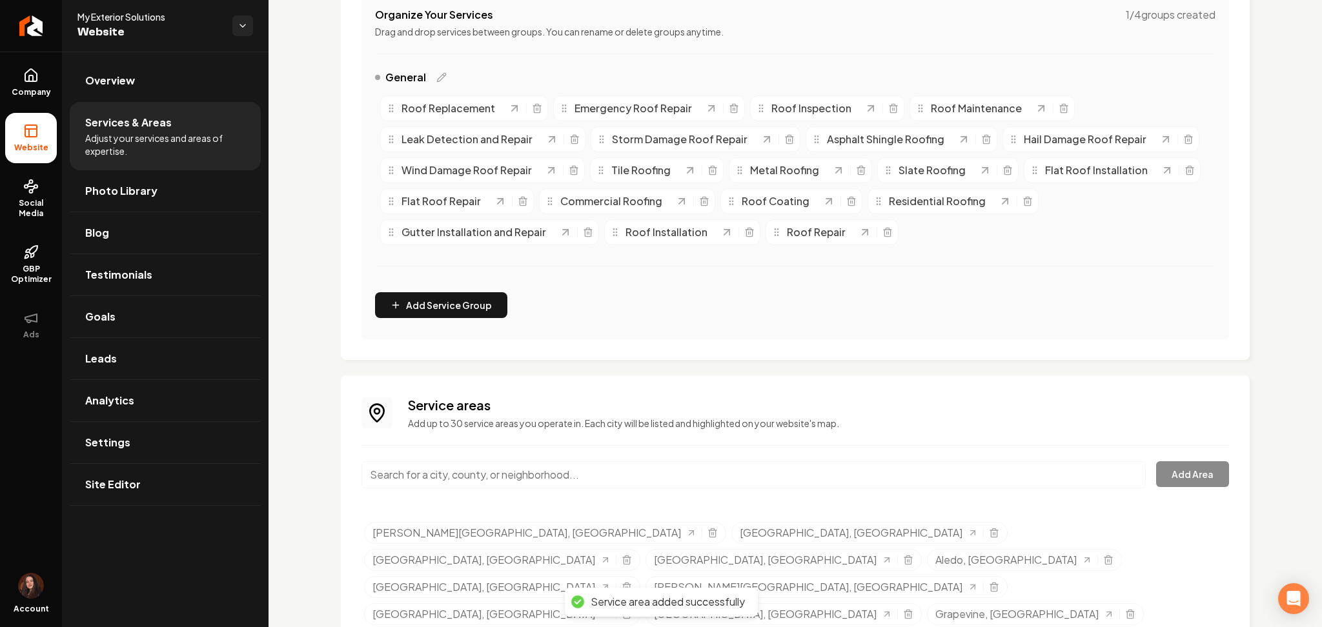
click at [469, 478] on input "Main content area" at bounding box center [753, 474] width 784 height 27
paste input "Roanoke"
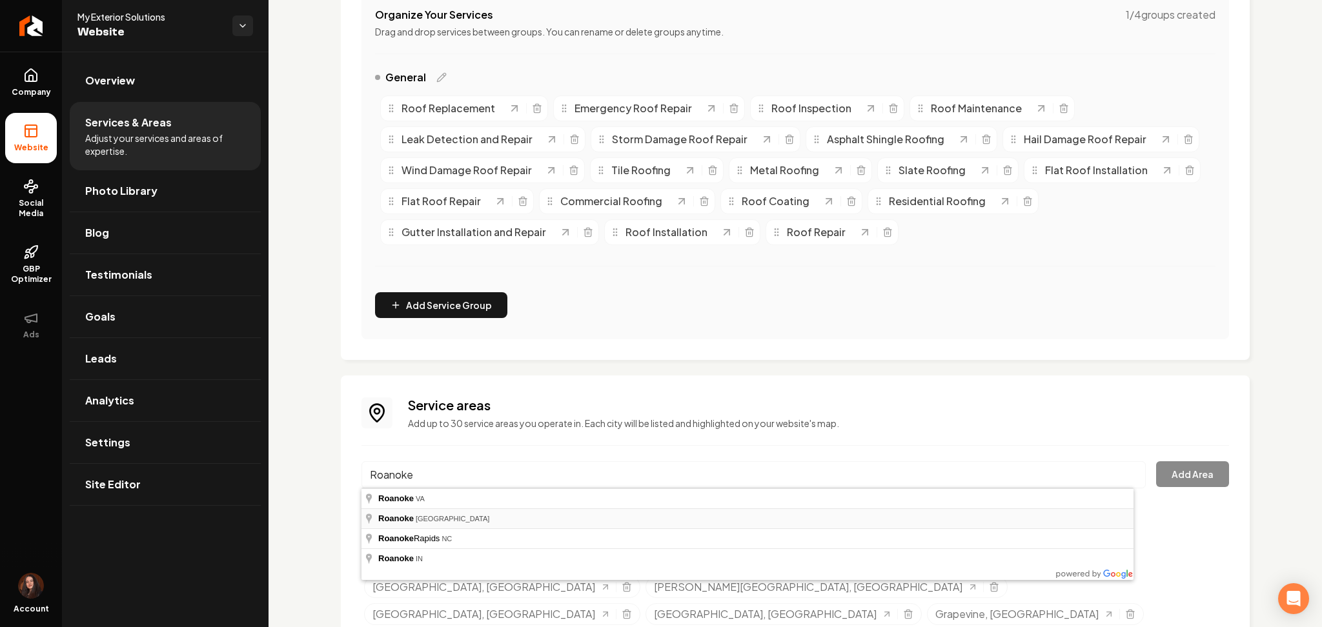
type input "Roanoke, TX"
drag, startPoint x: 451, startPoint y: 527, endPoint x: 487, endPoint y: 494, distance: 48.4
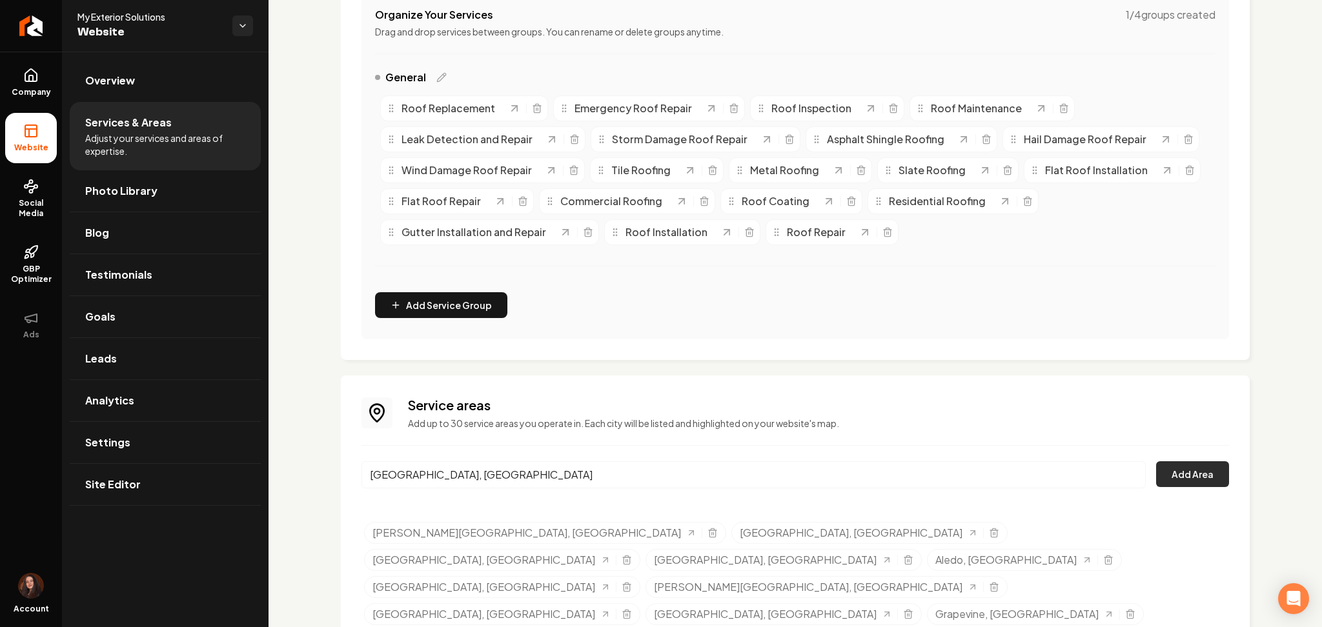
click at [1159, 479] on button "Add Area" at bounding box center [1192, 474] width 73 height 26
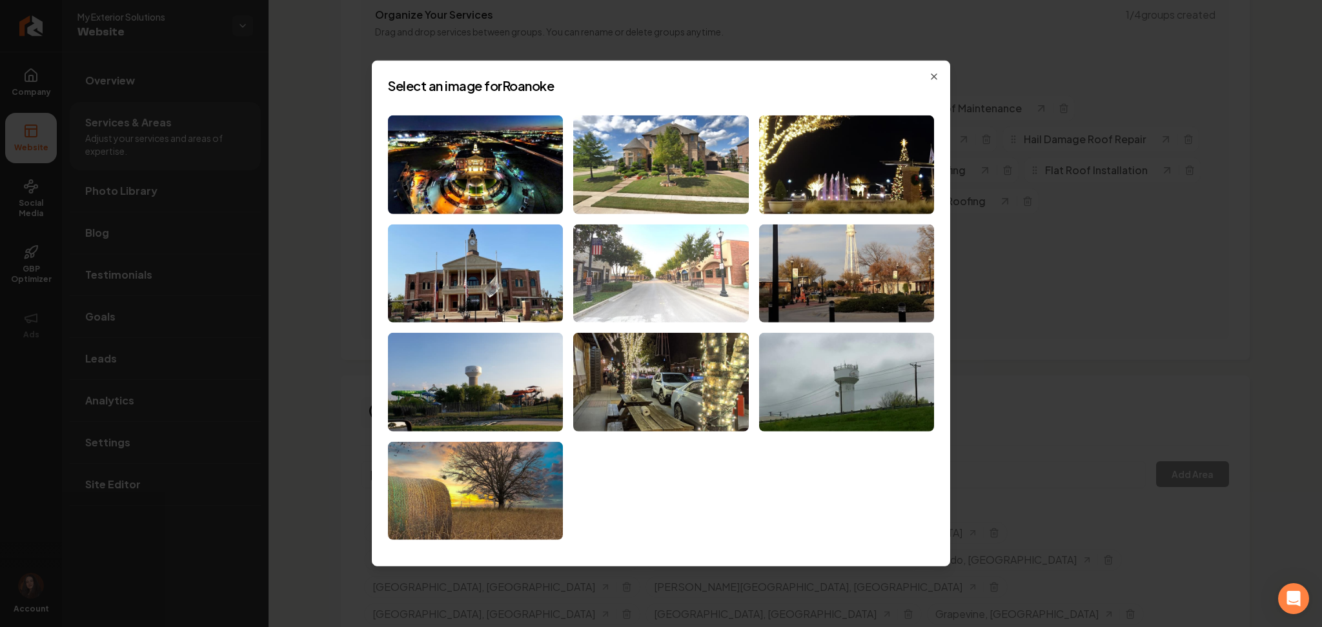
click at [665, 270] on img at bounding box center [660, 273] width 175 height 99
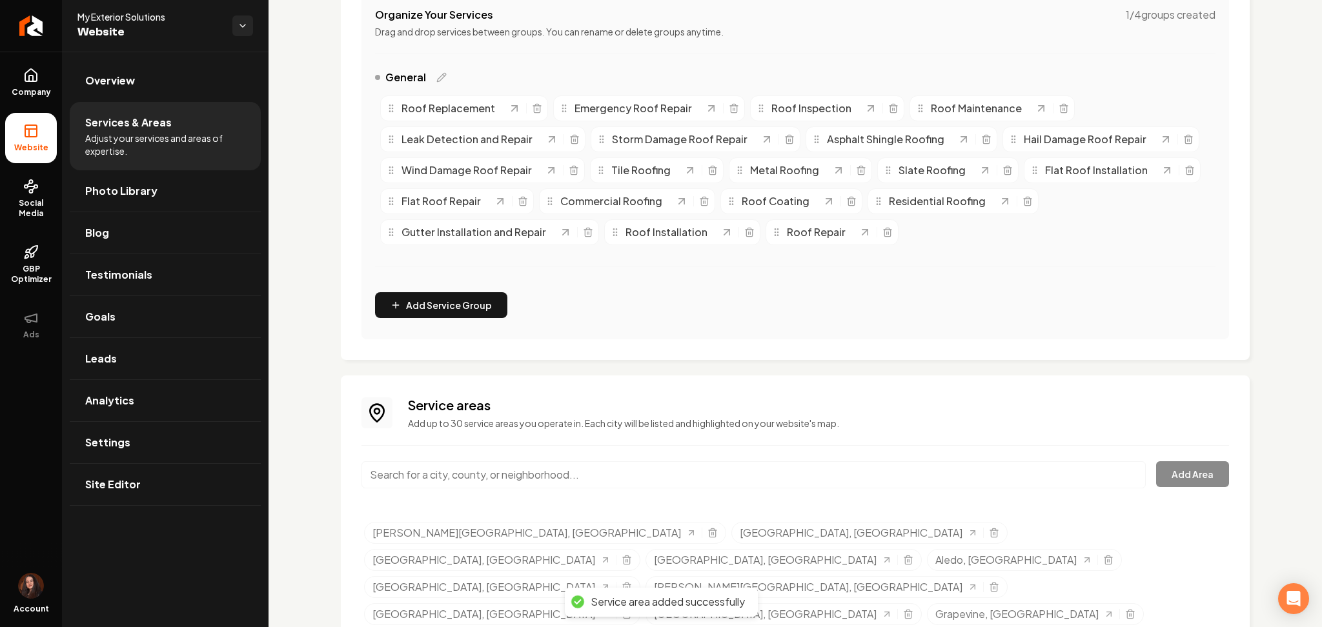
click at [532, 475] on input "Main content area" at bounding box center [753, 474] width 784 height 27
paste input "Haslet"
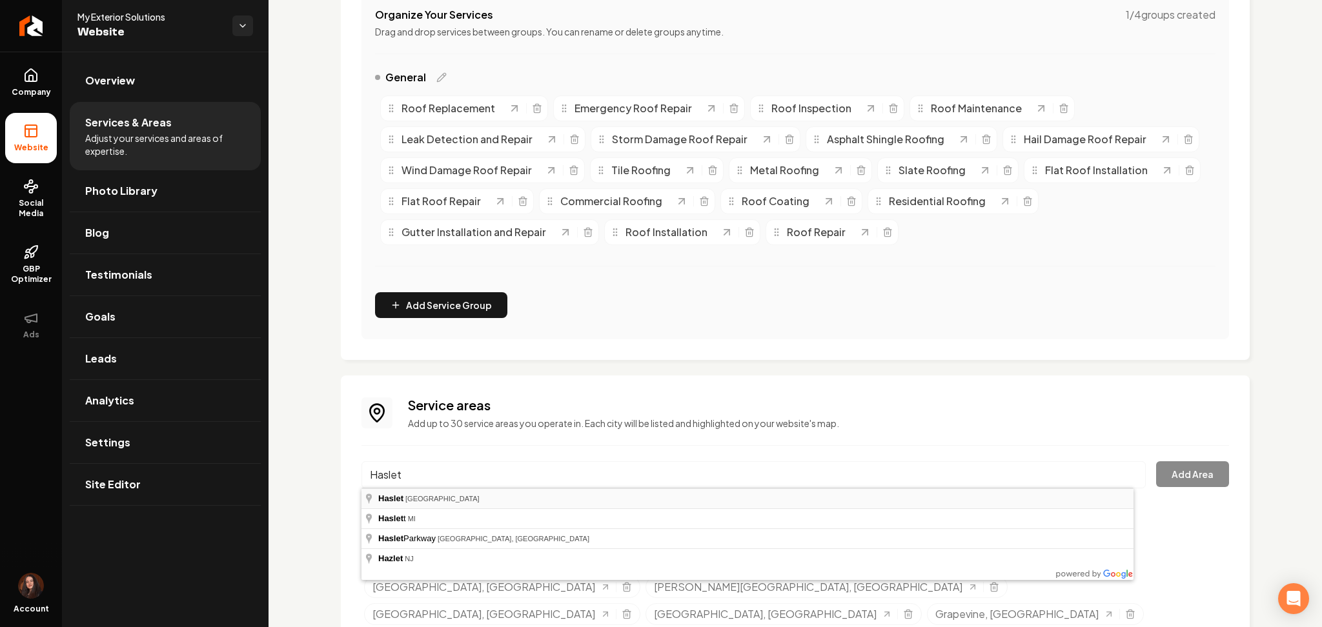
type input "Haslet, TX"
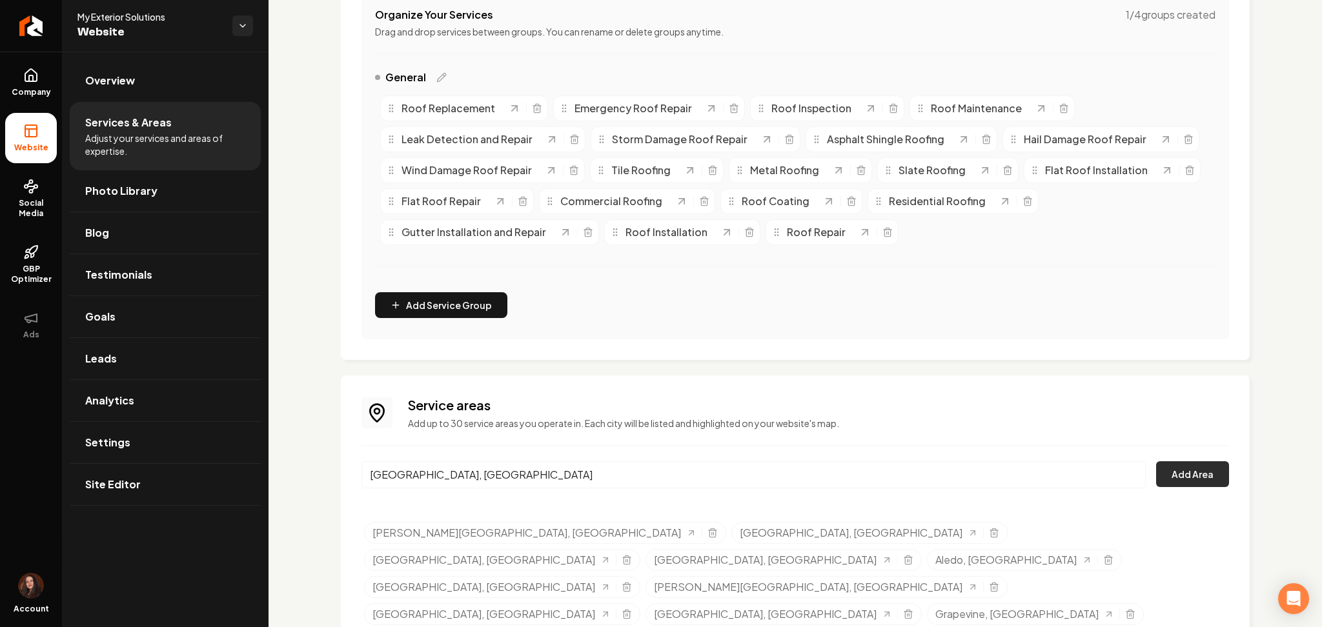
click at [1165, 466] on button "Add Area" at bounding box center [1192, 474] width 73 height 26
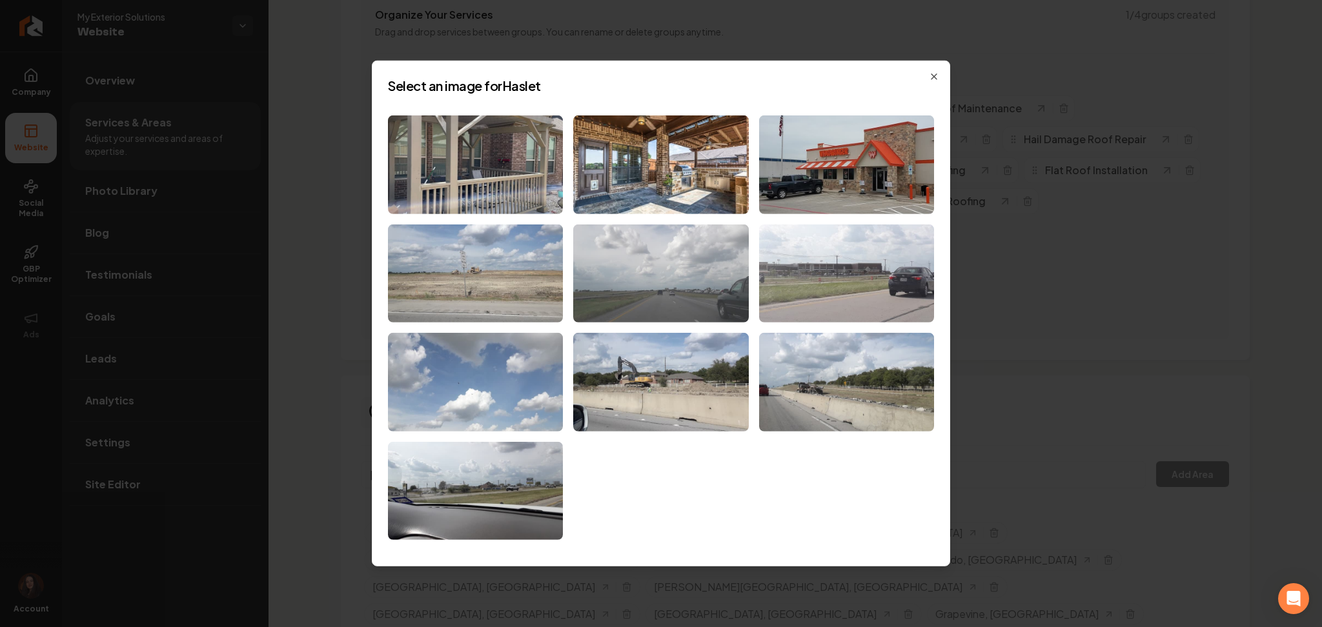
click at [684, 291] on img at bounding box center [660, 273] width 175 height 99
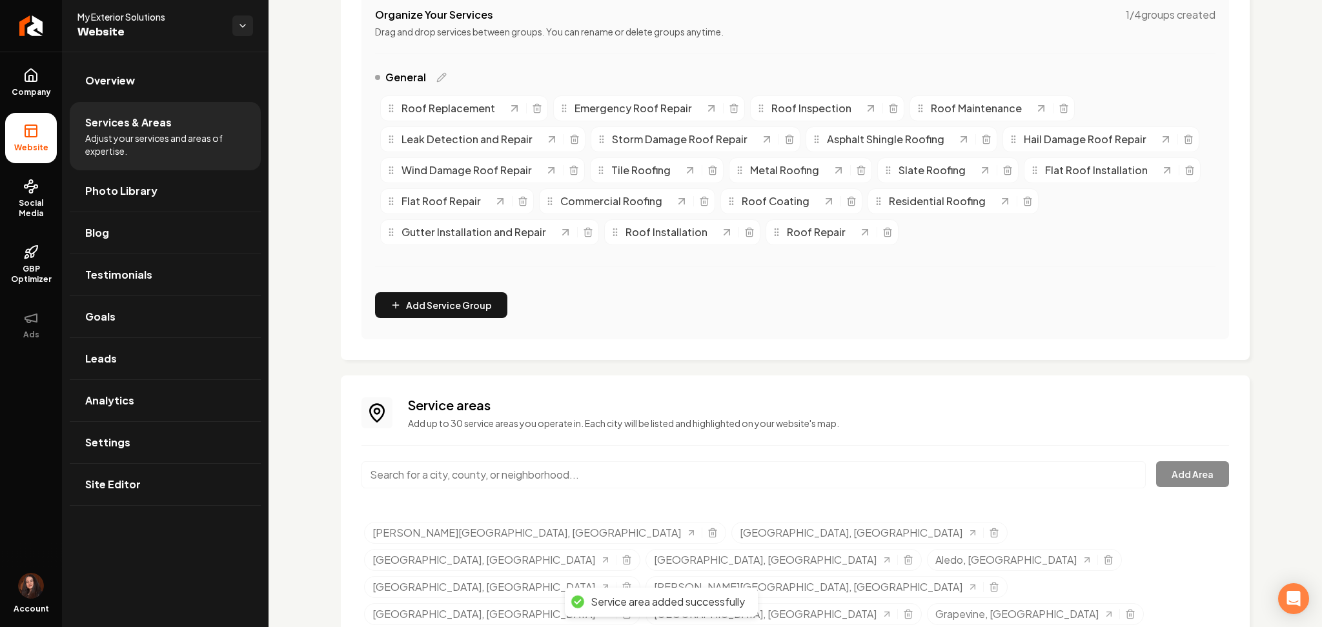
click at [581, 478] on input "Main content area" at bounding box center [753, 474] width 784 height 27
paste input "Argyle"
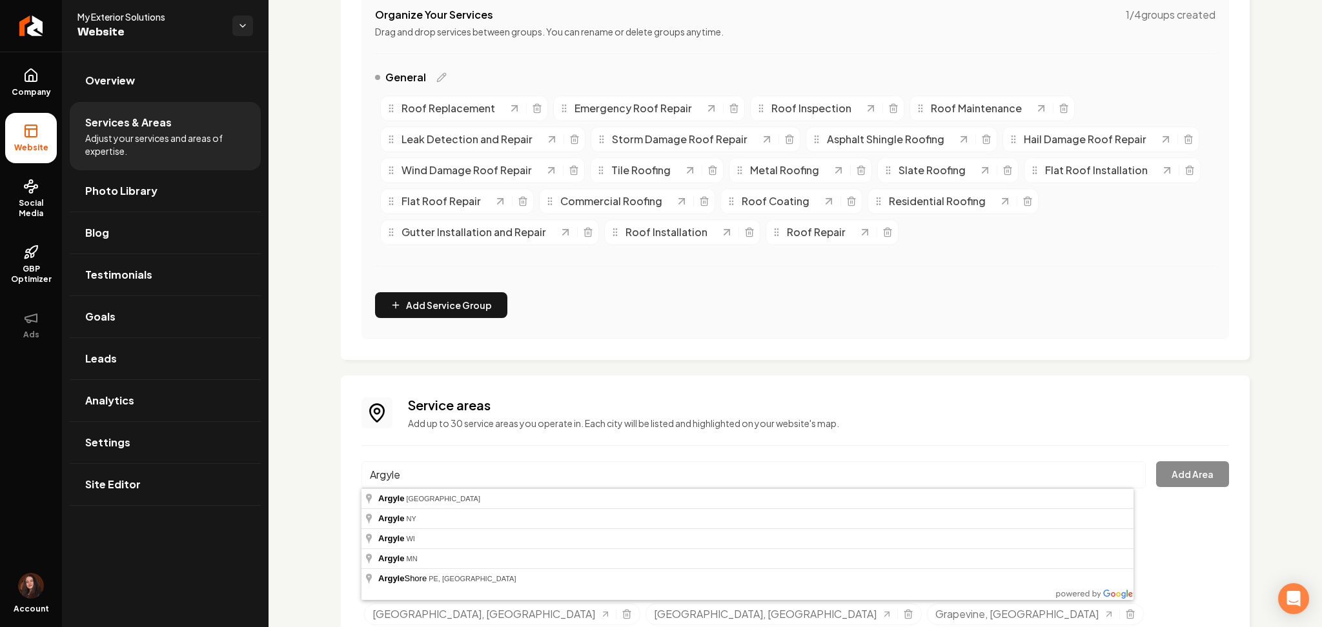
type input "Argyle, TX"
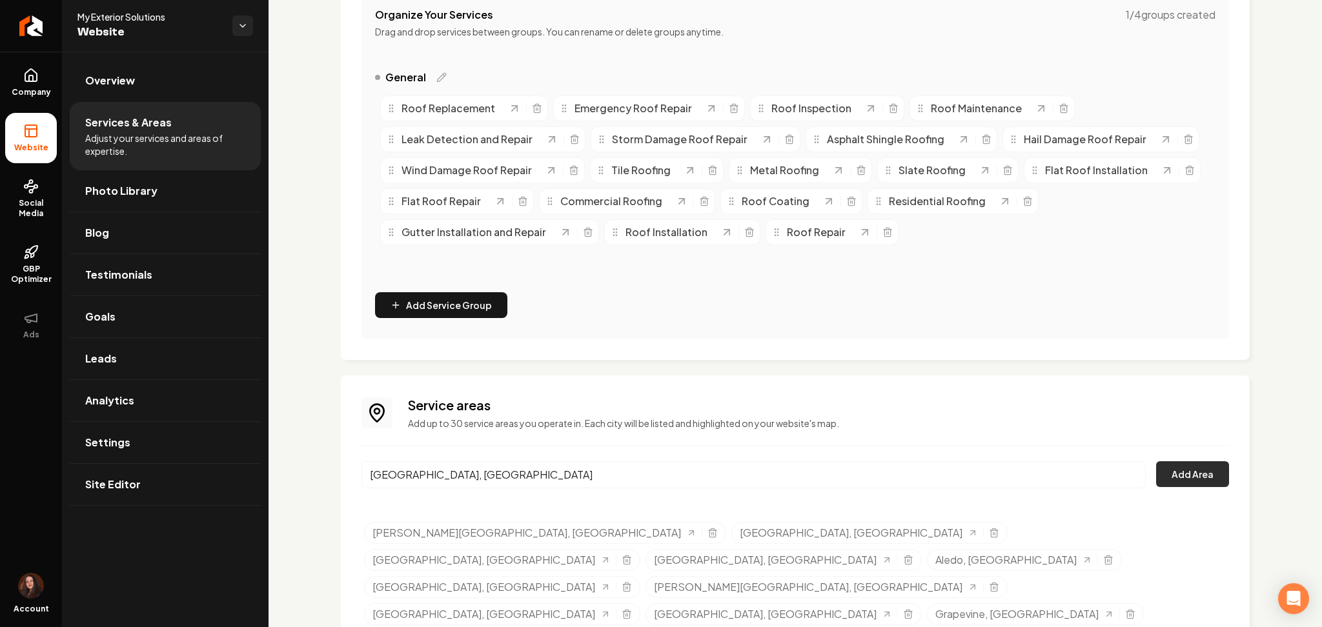
click at [1159, 463] on button "Add Area" at bounding box center [1192, 474] width 73 height 26
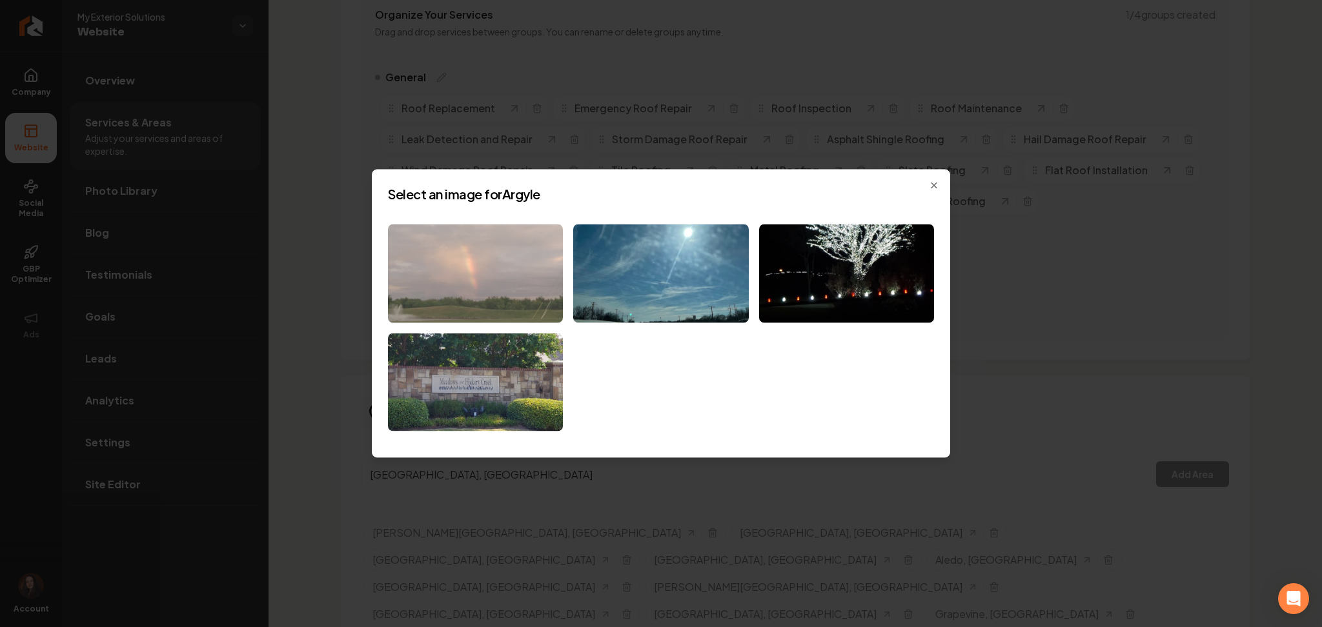
click at [488, 284] on img at bounding box center [475, 273] width 175 height 99
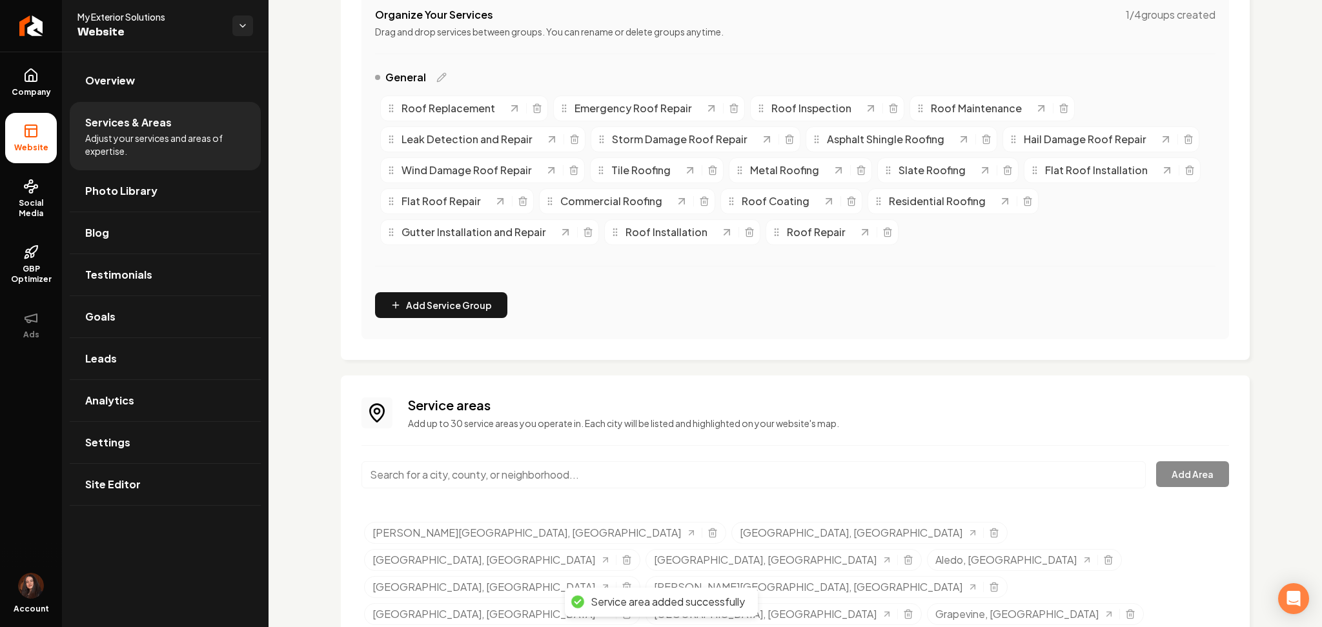
click at [524, 478] on input "Main content area" at bounding box center [753, 474] width 784 height 27
paste input "Westlake"
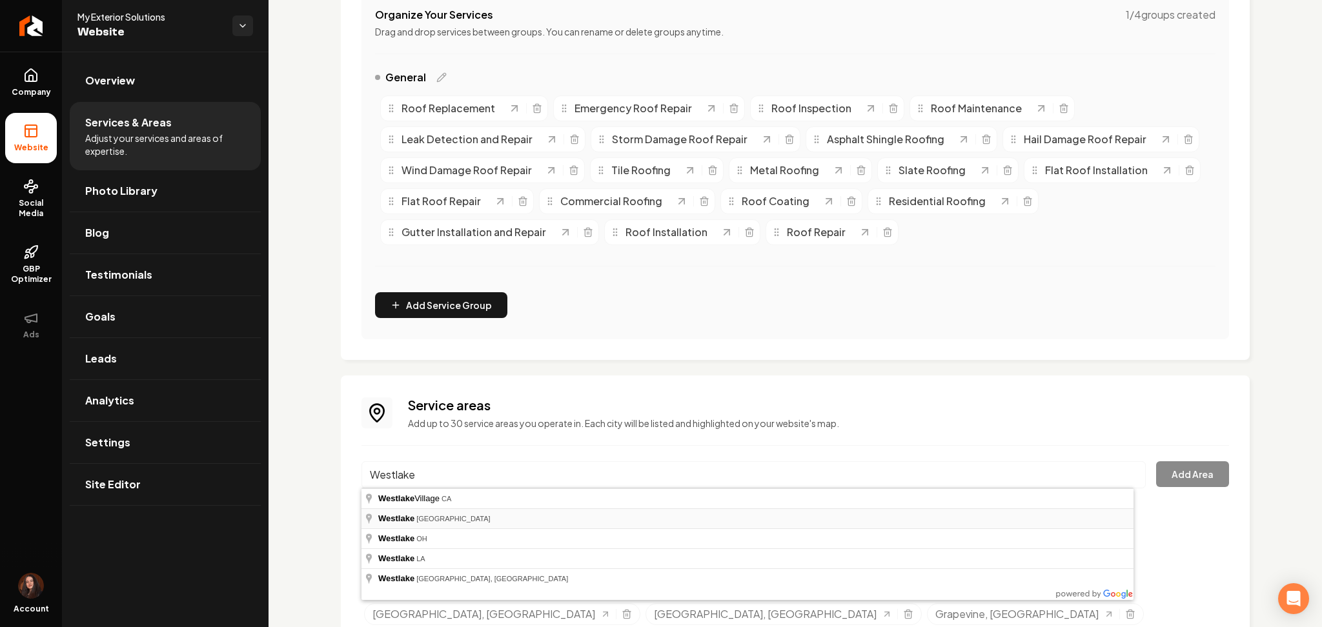
type input "Westlake, TX"
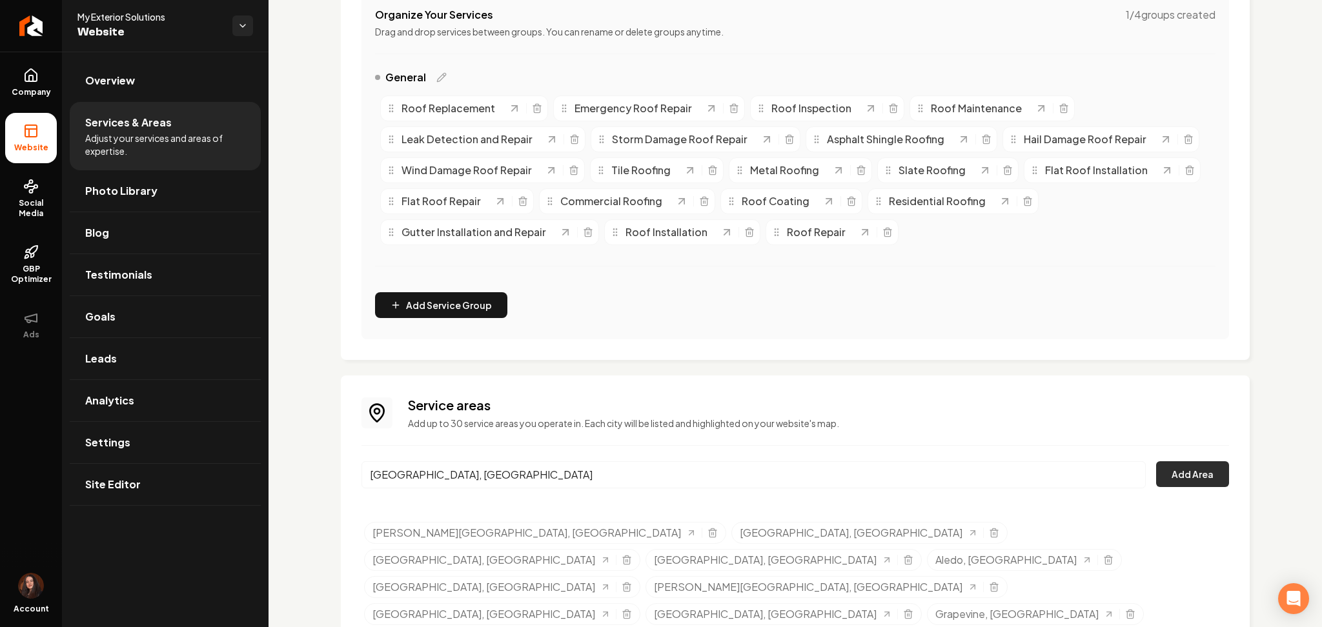
click at [1162, 476] on button "Add Area" at bounding box center [1192, 474] width 73 height 26
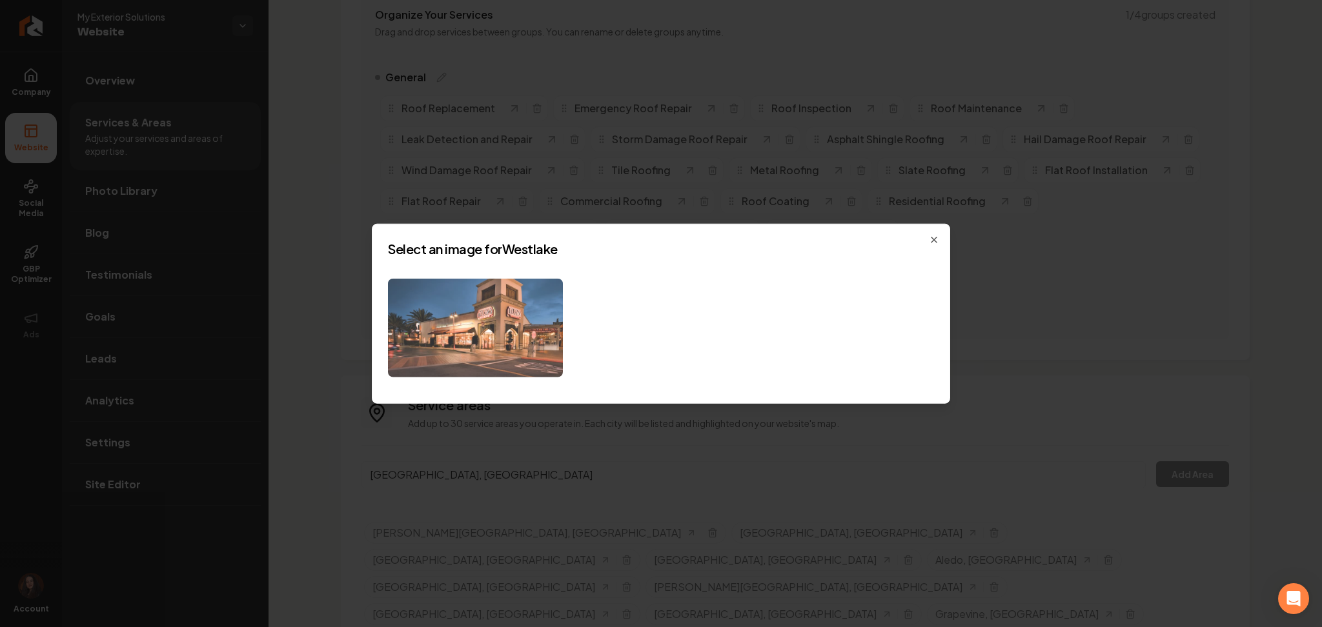
click at [541, 339] on img at bounding box center [475, 328] width 175 height 99
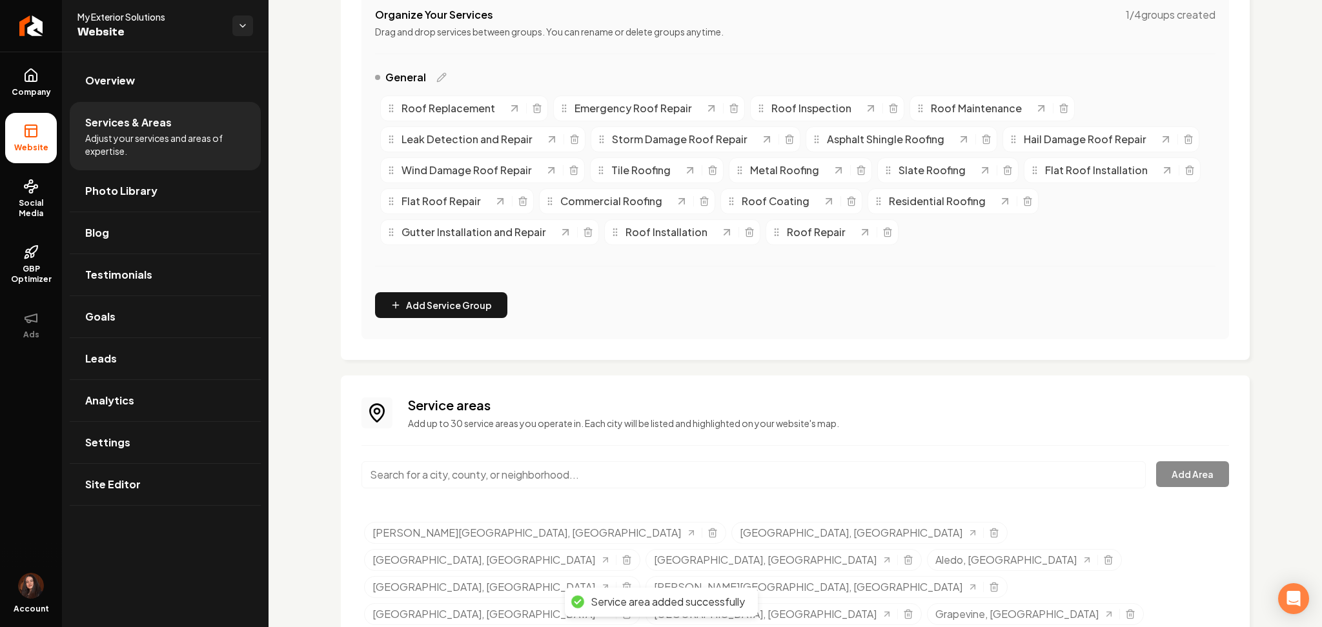
click at [418, 474] on input "Main content area" at bounding box center [753, 474] width 784 height 27
paste input "Coppell"
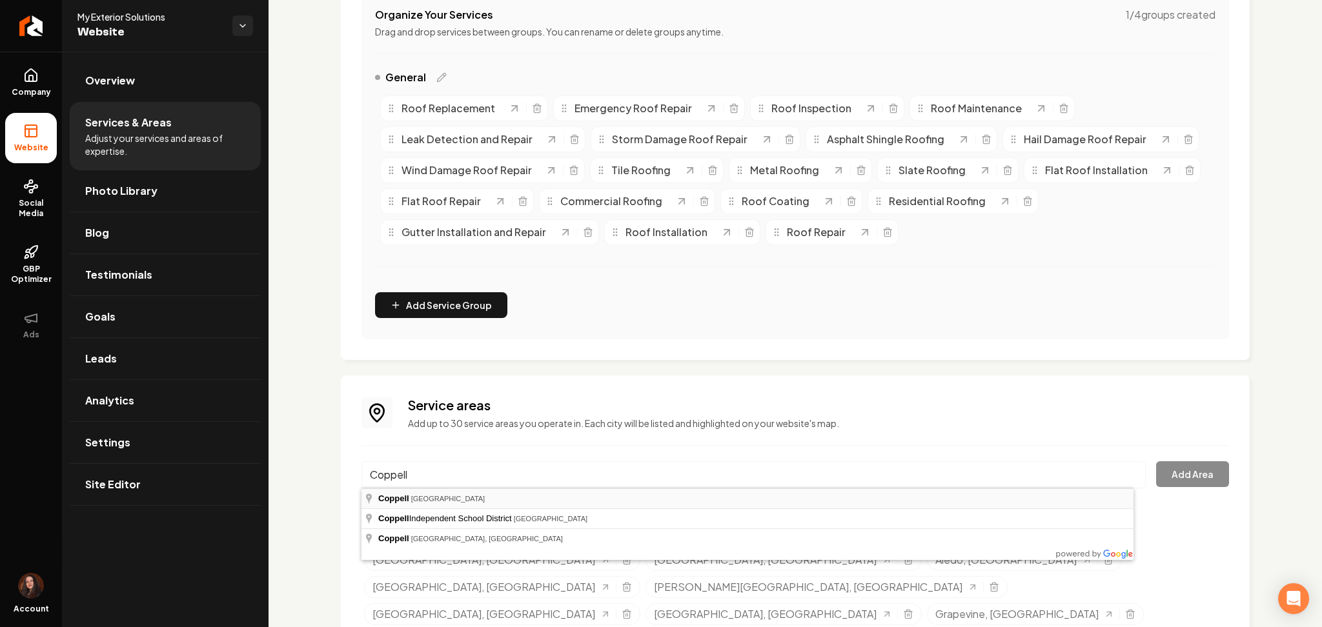
type input "Coppell, TX"
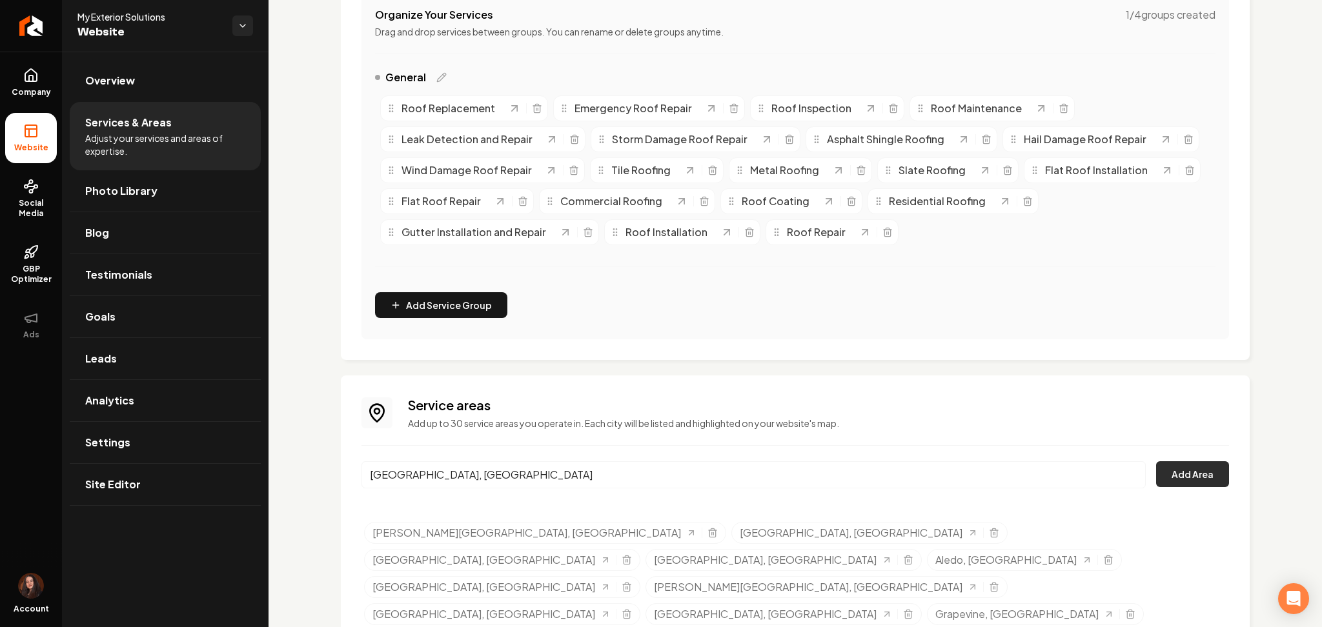
click at [1167, 479] on button "Add Area" at bounding box center [1192, 474] width 73 height 26
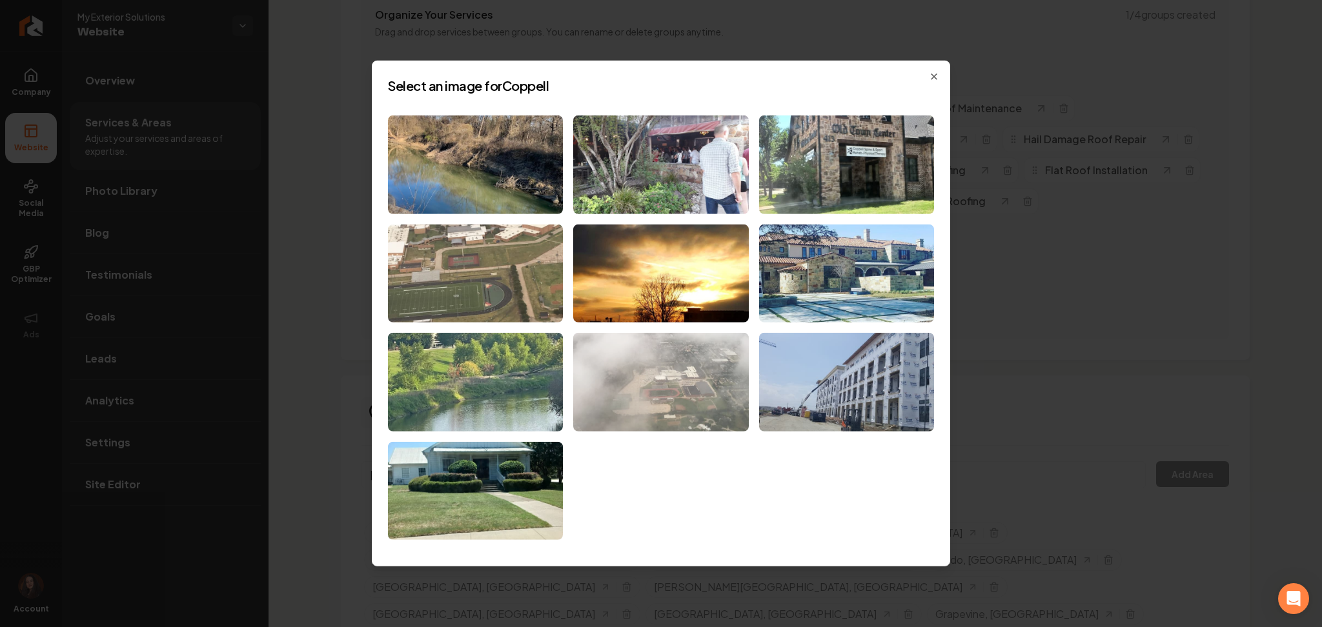
click at [640, 379] on img at bounding box center [660, 382] width 175 height 99
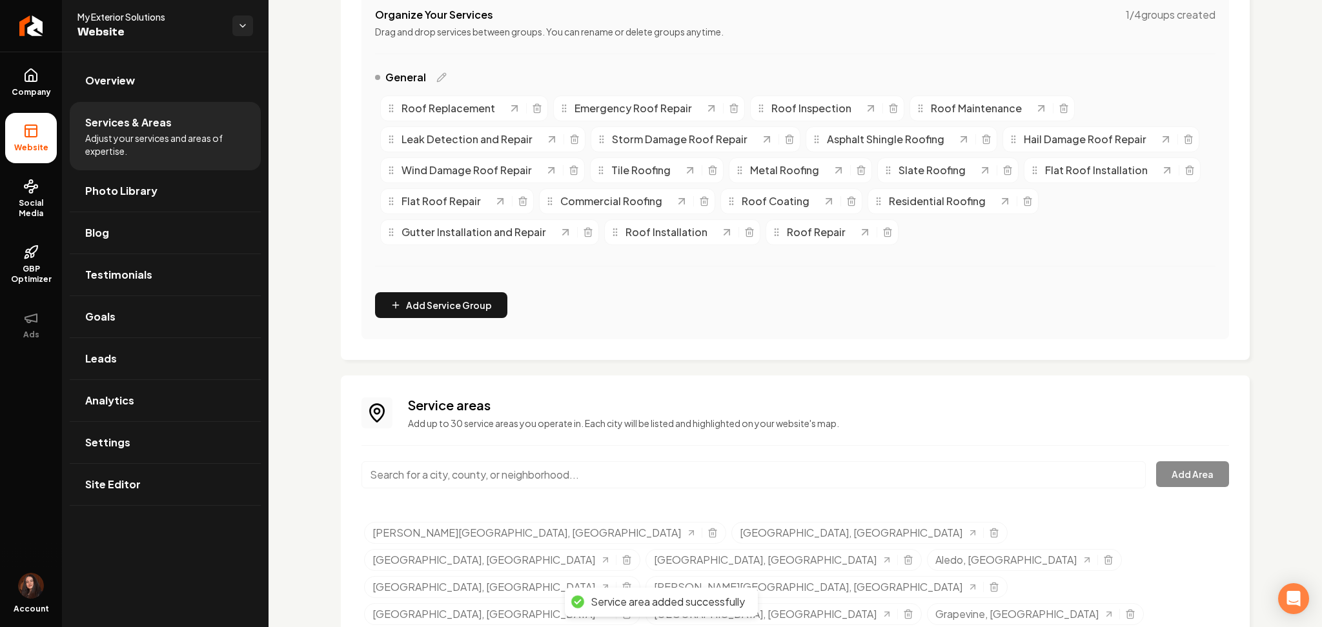
click at [505, 477] on input "Main content area" at bounding box center [753, 474] width 784 height 27
paste input "Double Oak"
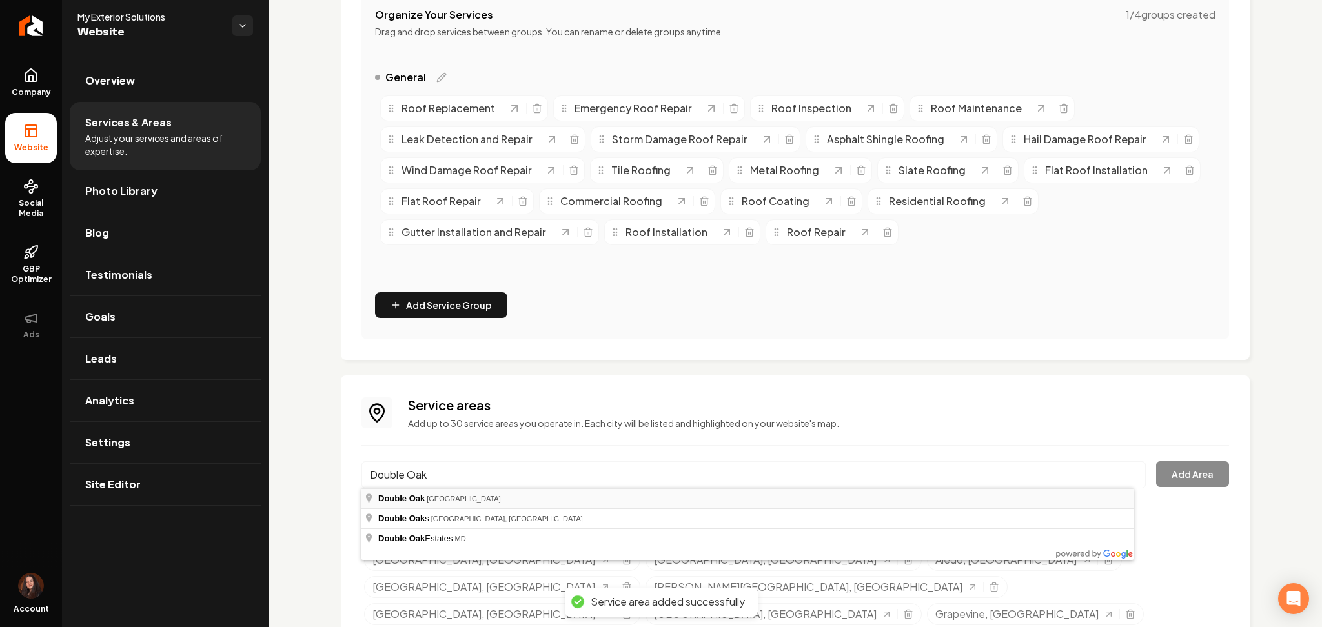
type input "Double Oak, TX"
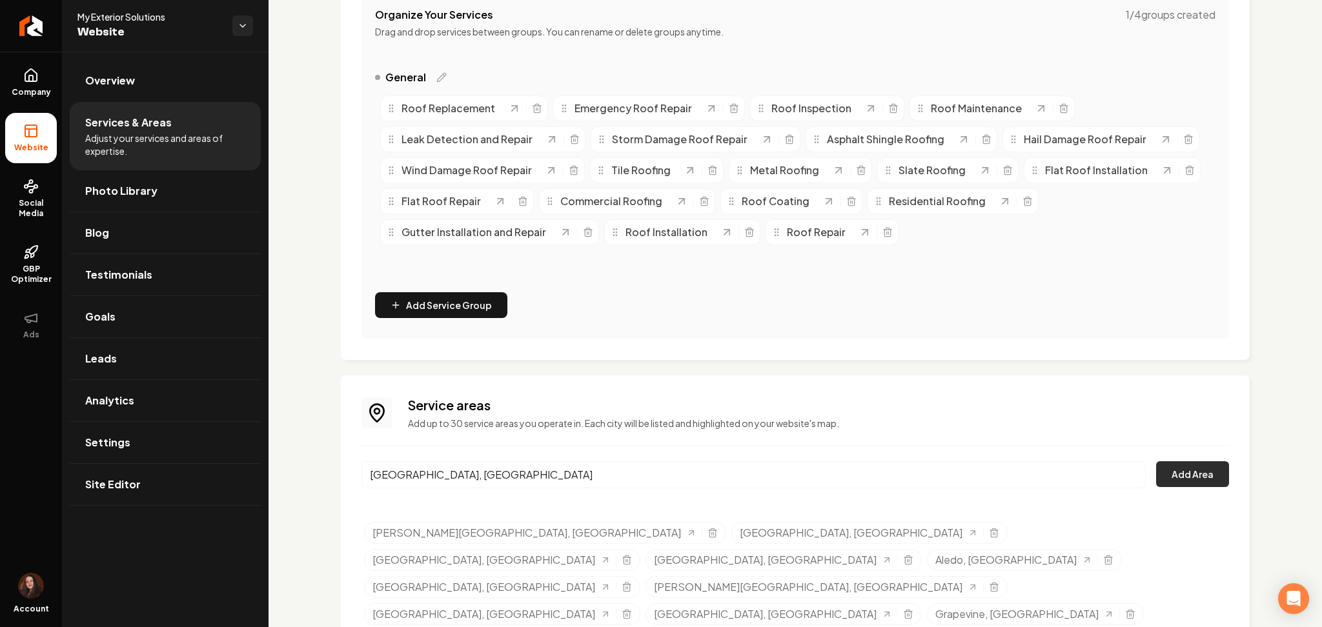
click at [1156, 480] on button "Add Area" at bounding box center [1192, 474] width 73 height 26
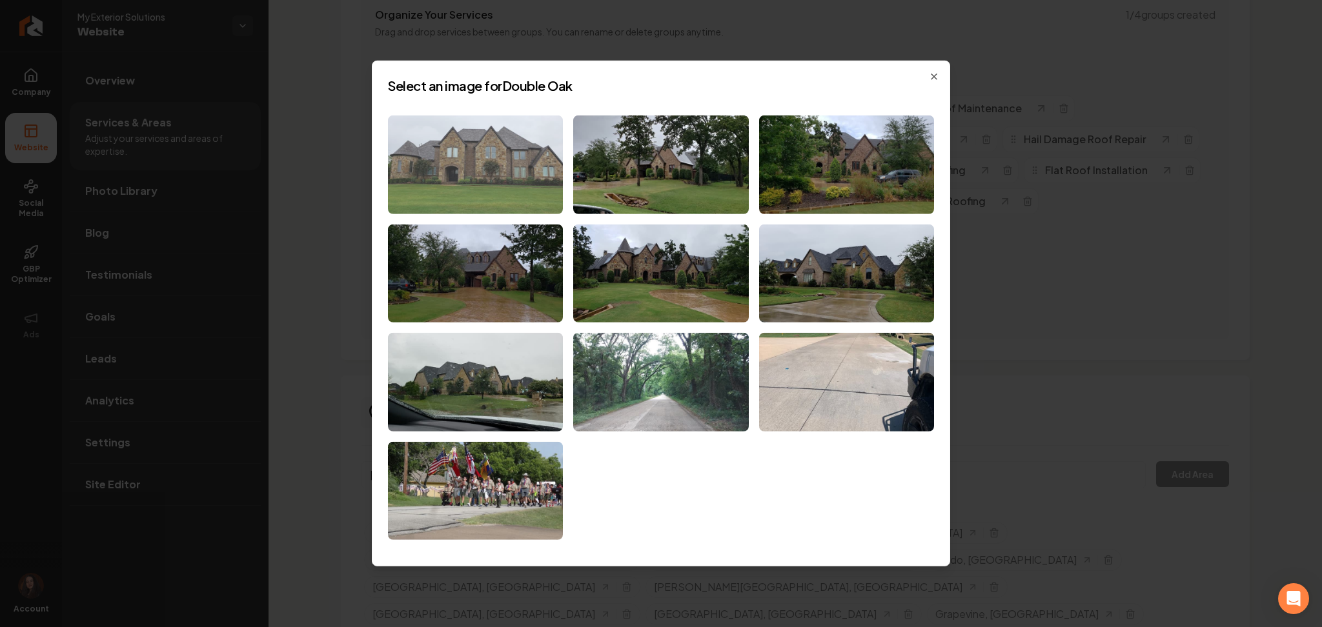
click at [476, 164] on img at bounding box center [475, 165] width 175 height 99
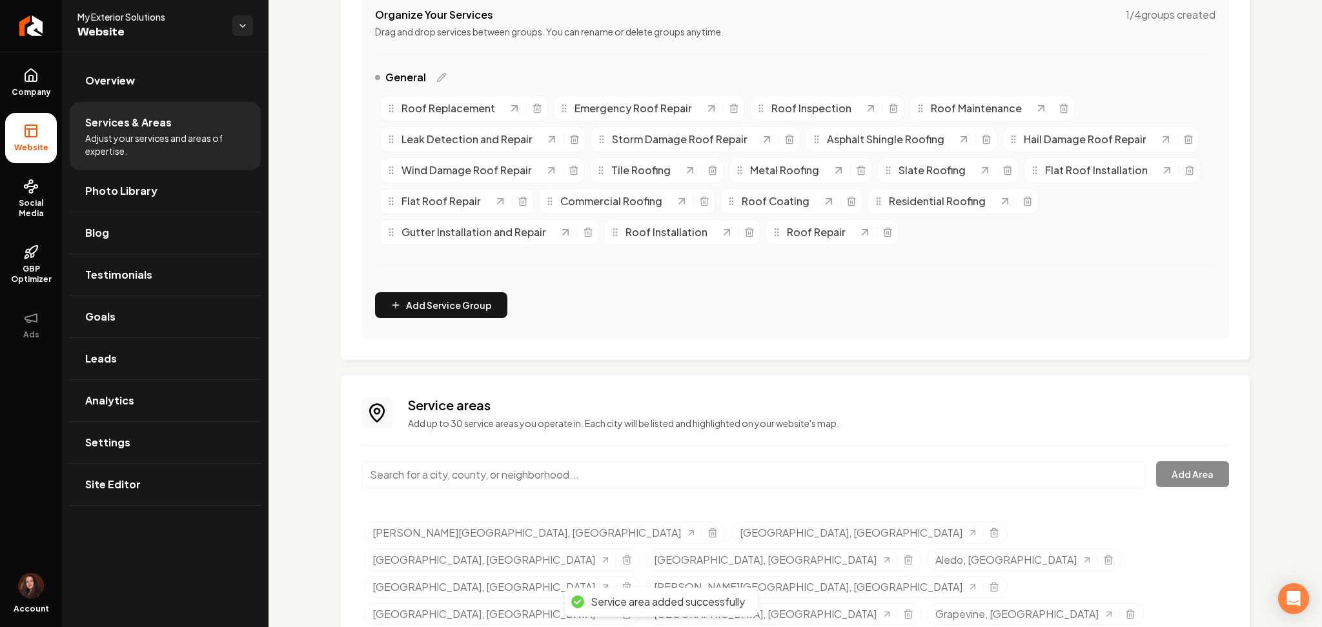
click at [449, 469] on input "Main content area" at bounding box center [753, 474] width 784 height 27
paste input "Highland Village"
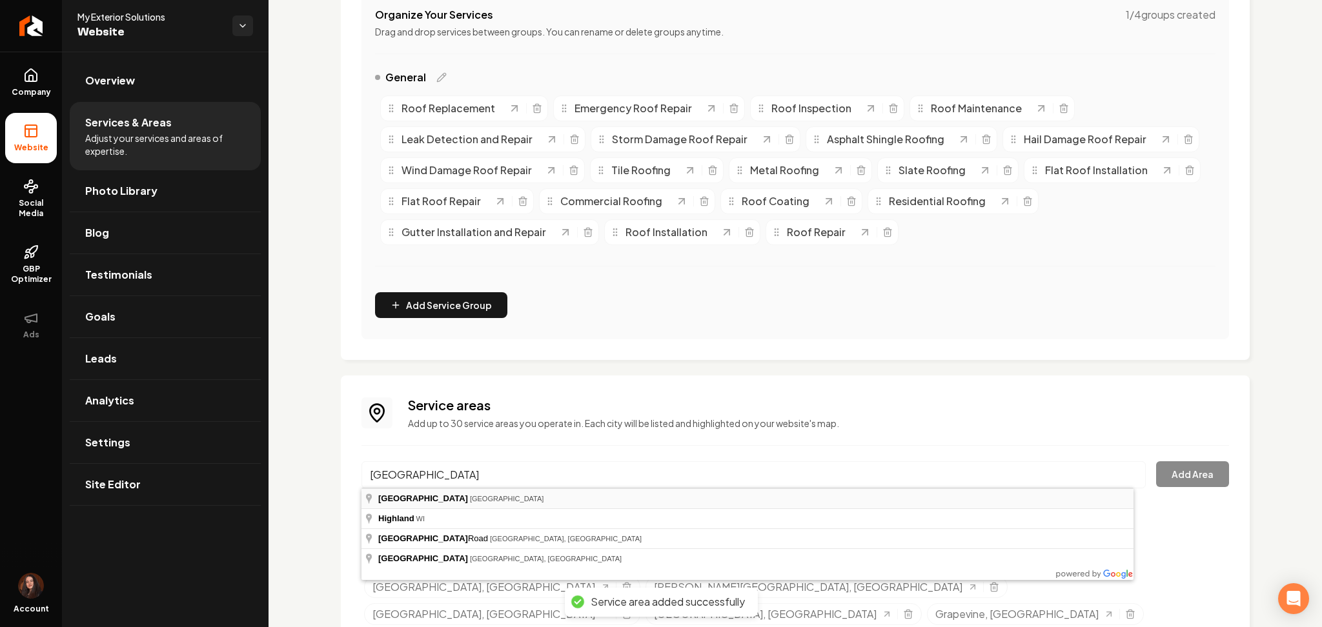
type input "Highland Village, TX"
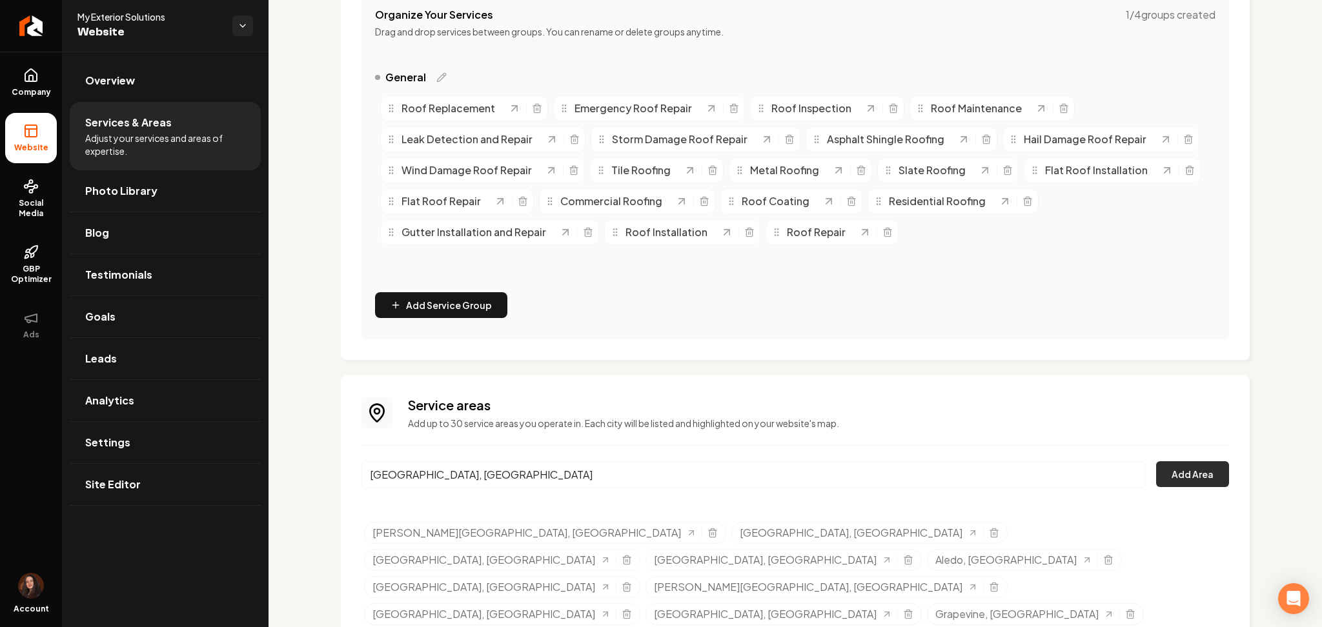
click at [1156, 475] on button "Add Area" at bounding box center [1192, 474] width 73 height 26
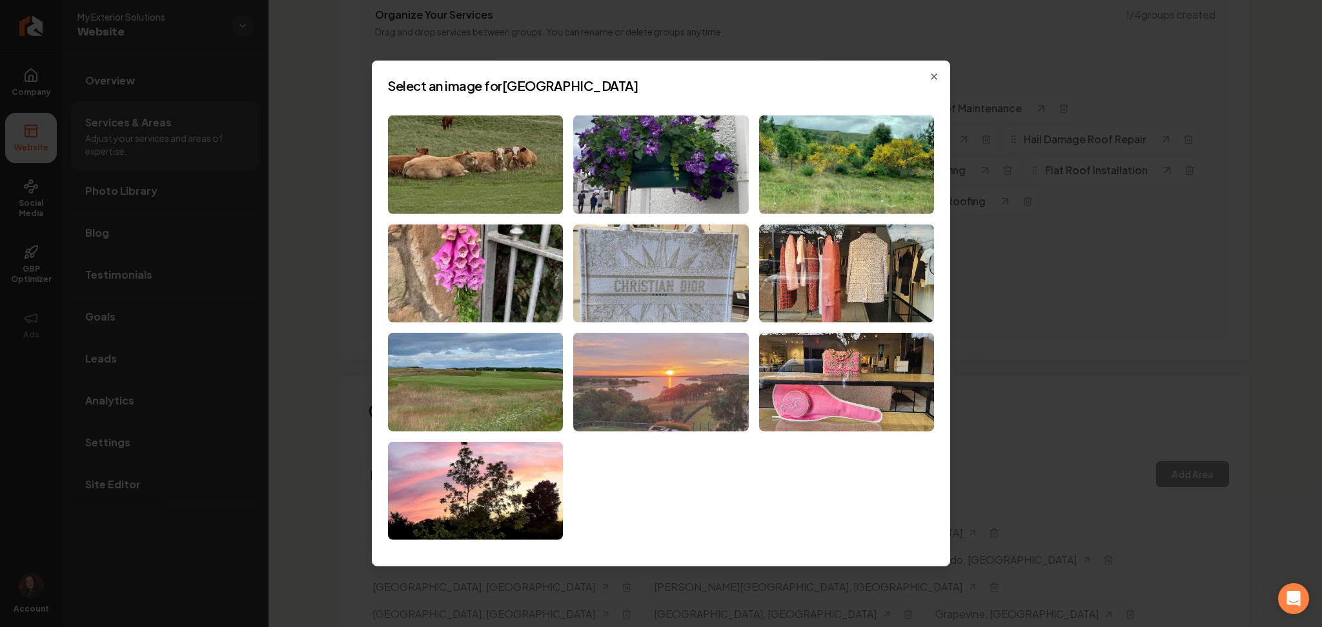
click at [640, 392] on img at bounding box center [660, 382] width 175 height 99
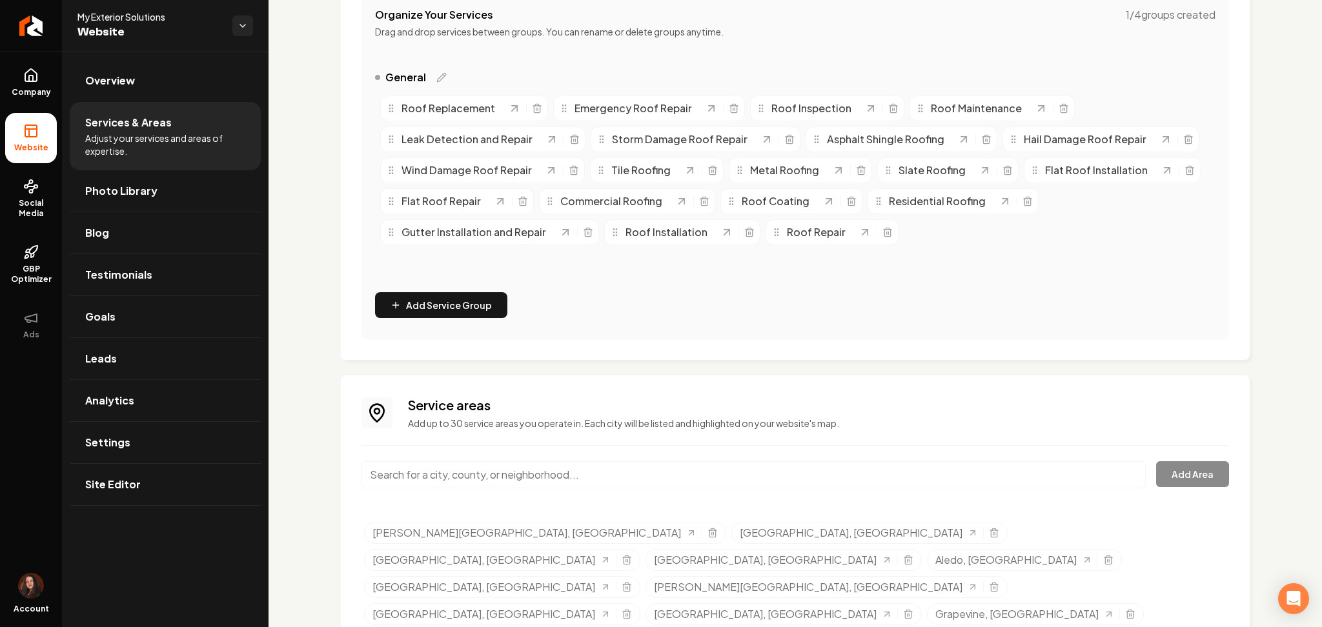
click at [632, 480] on input "Main content area" at bounding box center [753, 474] width 784 height 27
paste input "Pecan Plantation"
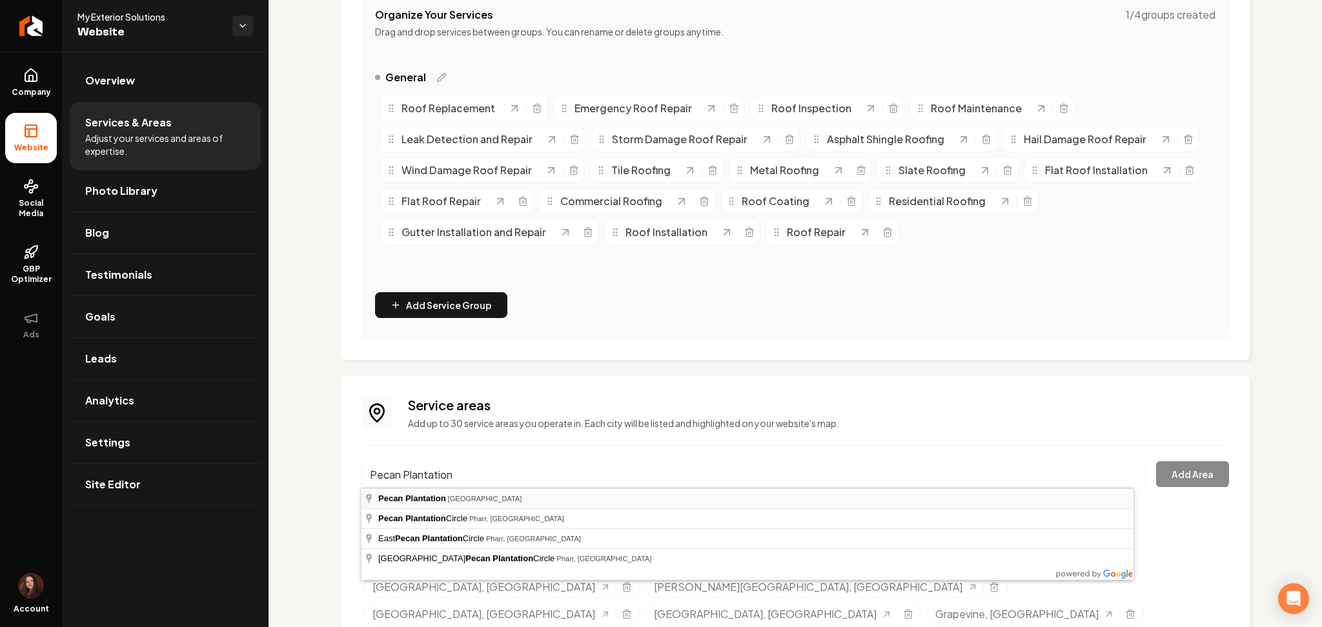
type input "Pecan Plantation, TX"
drag, startPoint x: 572, startPoint y: 499, endPoint x: 789, endPoint y: 454, distance: 222.0
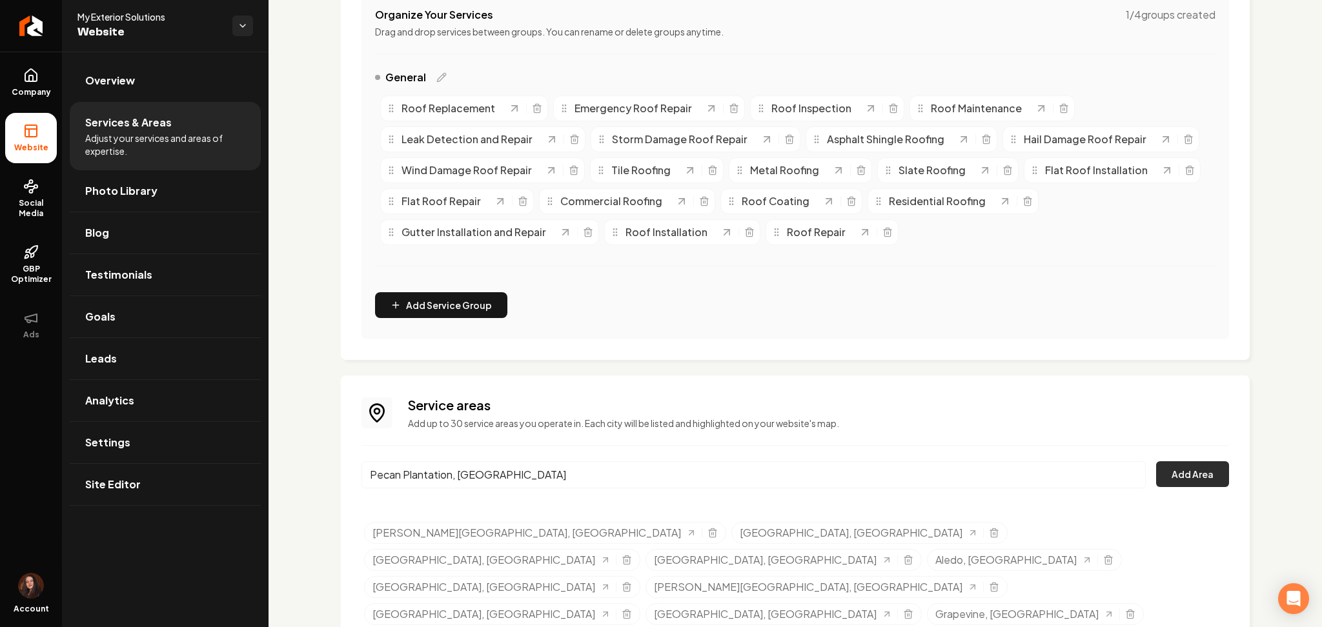
click at [1201, 476] on button "Add Area" at bounding box center [1192, 474] width 73 height 26
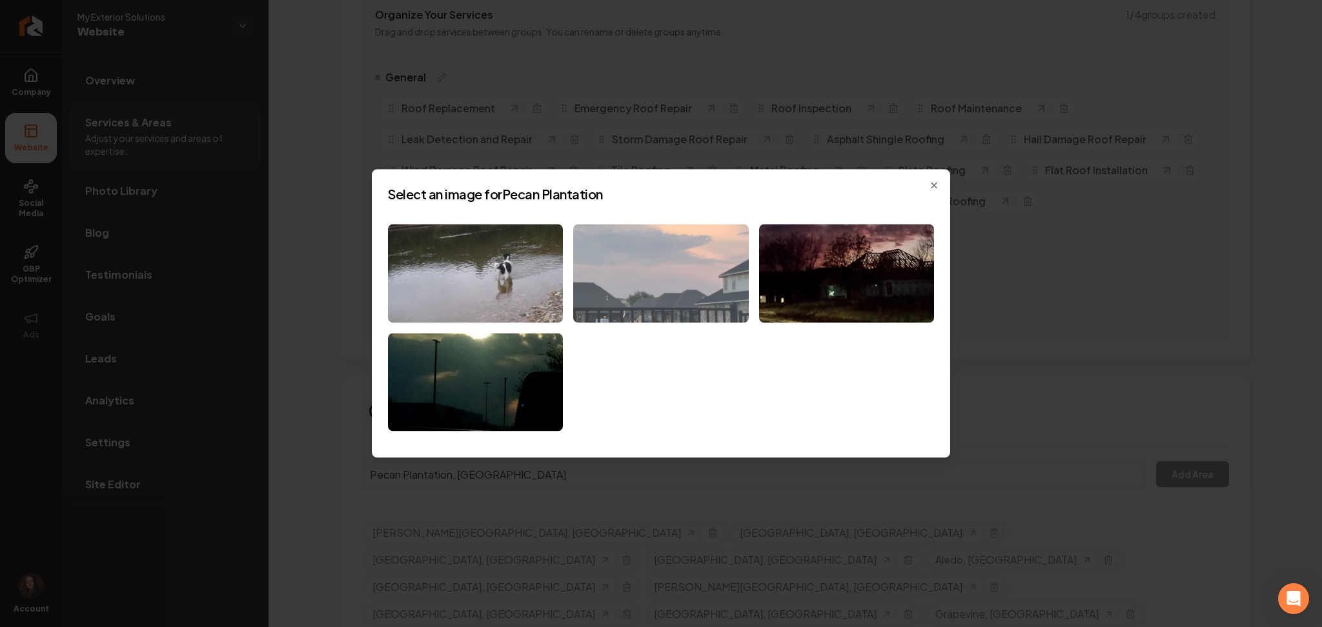
click at [666, 259] on img at bounding box center [660, 273] width 175 height 99
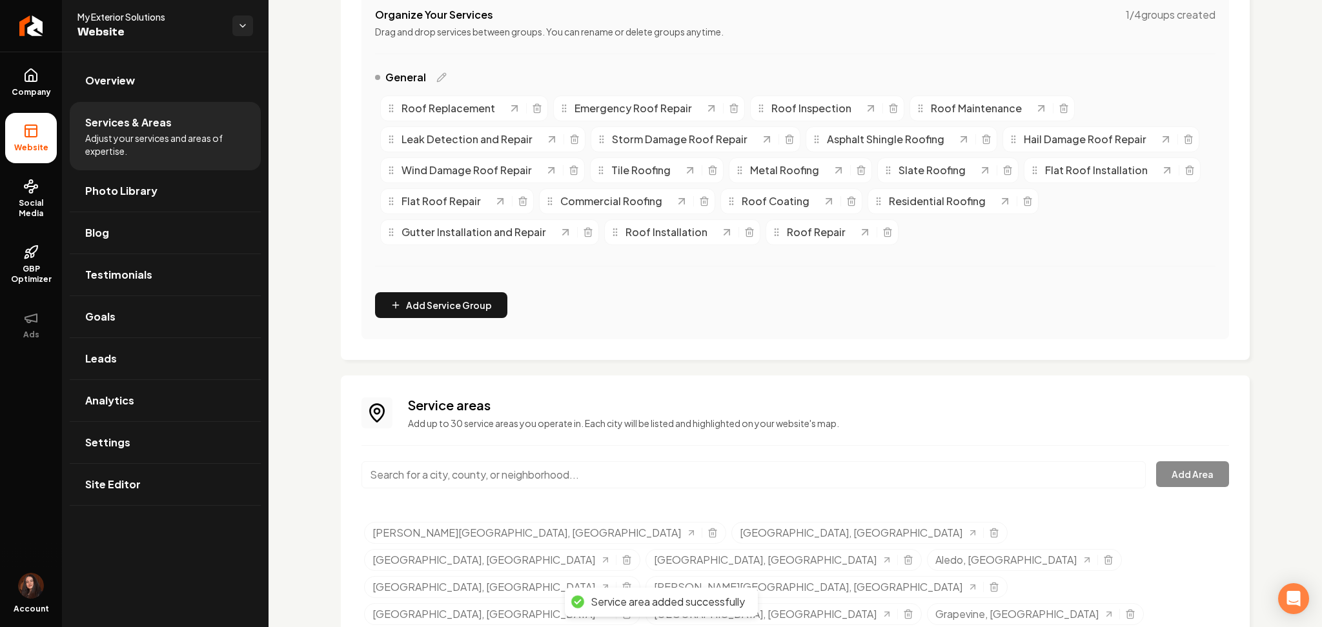
click at [503, 470] on input "Main content area" at bounding box center [753, 474] width 784 height 27
paste input "Mansfield"
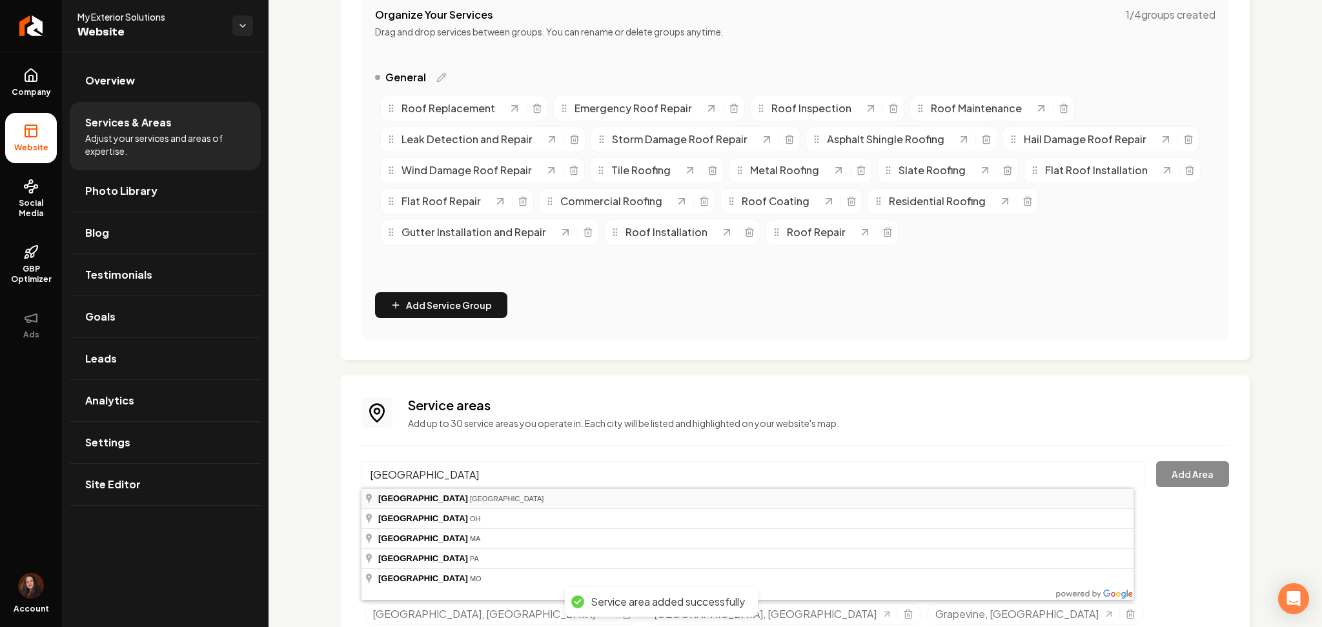
type input "Mansfield, TX"
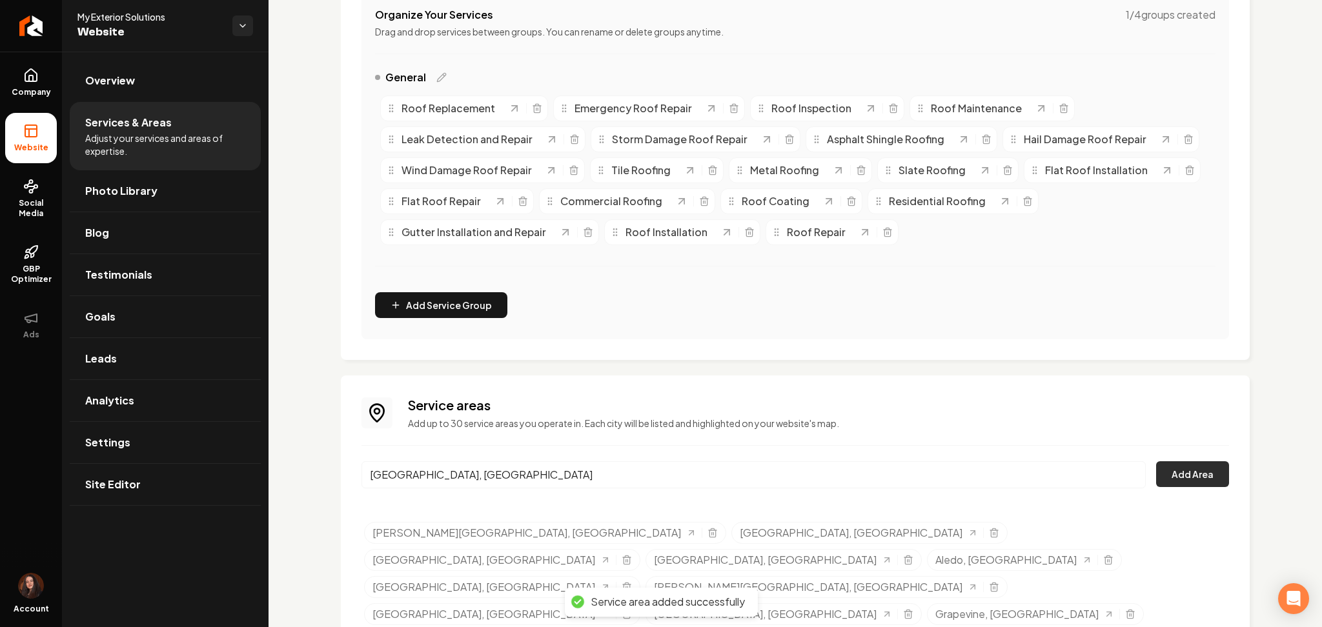
click at [1171, 470] on button "Add Area" at bounding box center [1192, 474] width 73 height 26
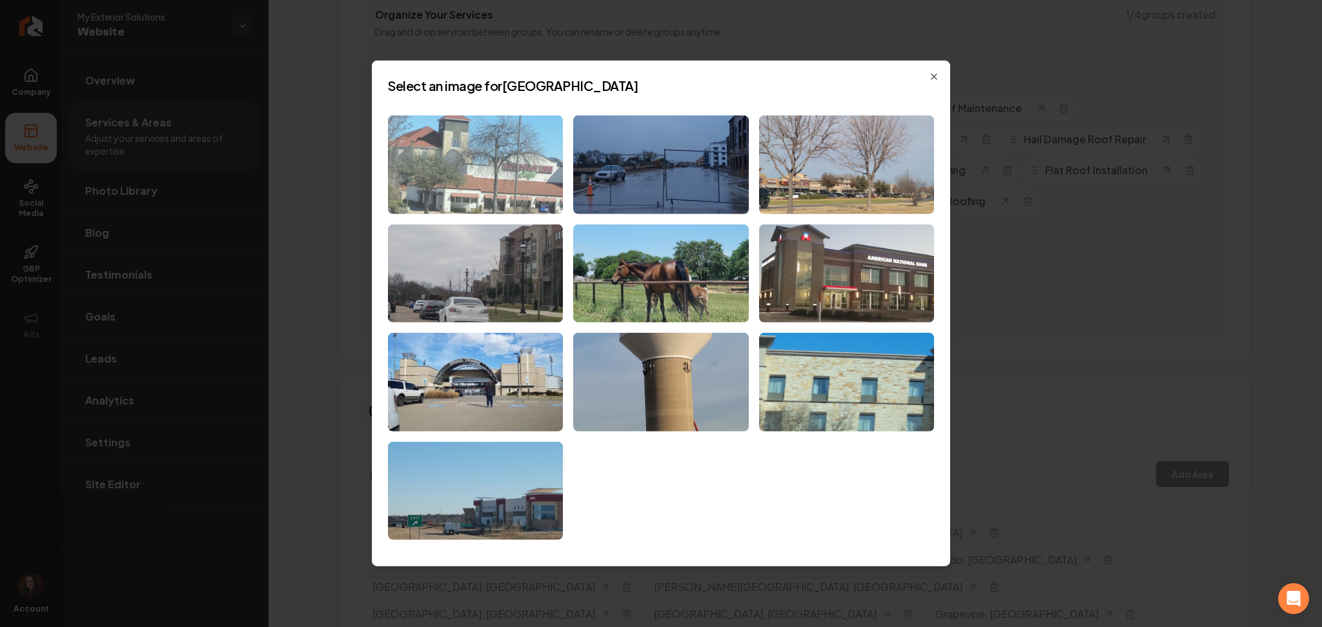
click at [512, 173] on img at bounding box center [475, 165] width 175 height 99
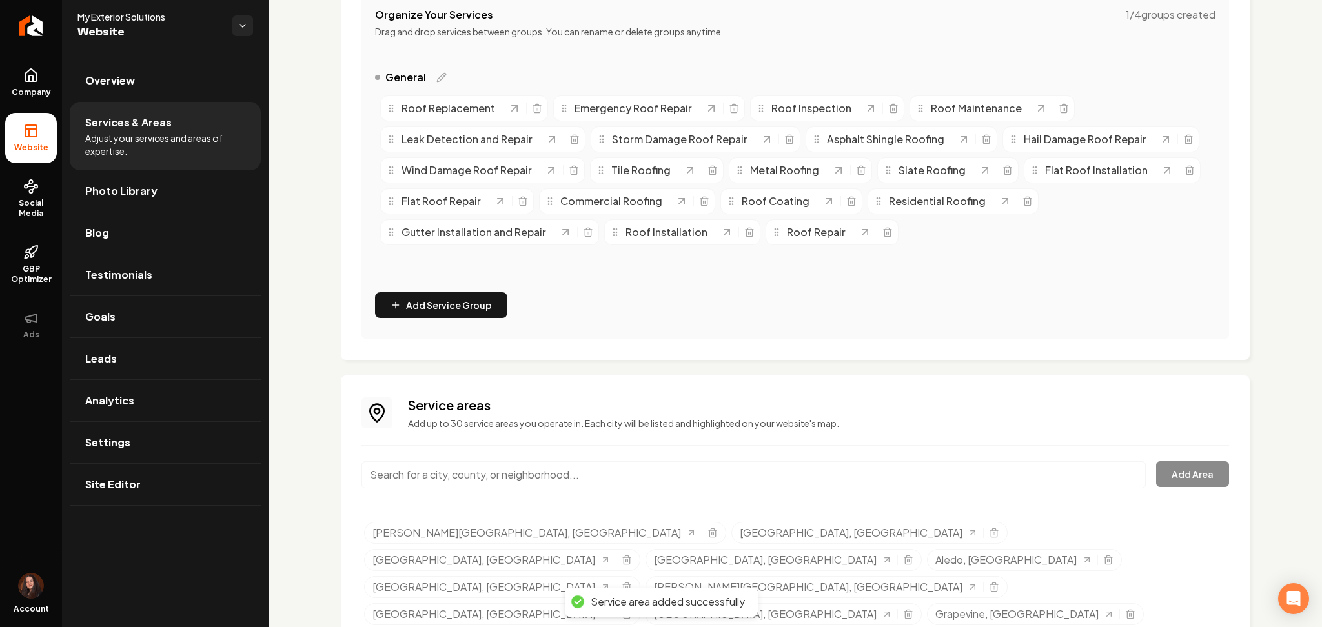
click at [492, 474] on input "Main content area" at bounding box center [753, 474] width 784 height 27
paste input "Burleson"
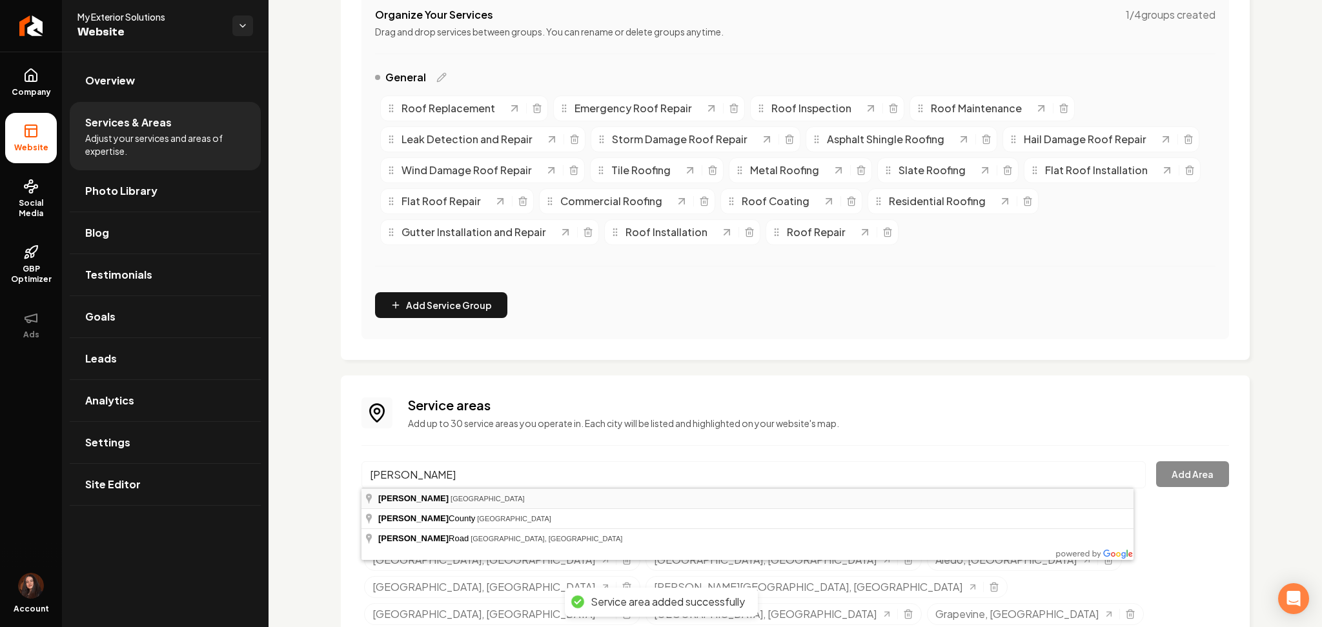
type input "Burleson, TX"
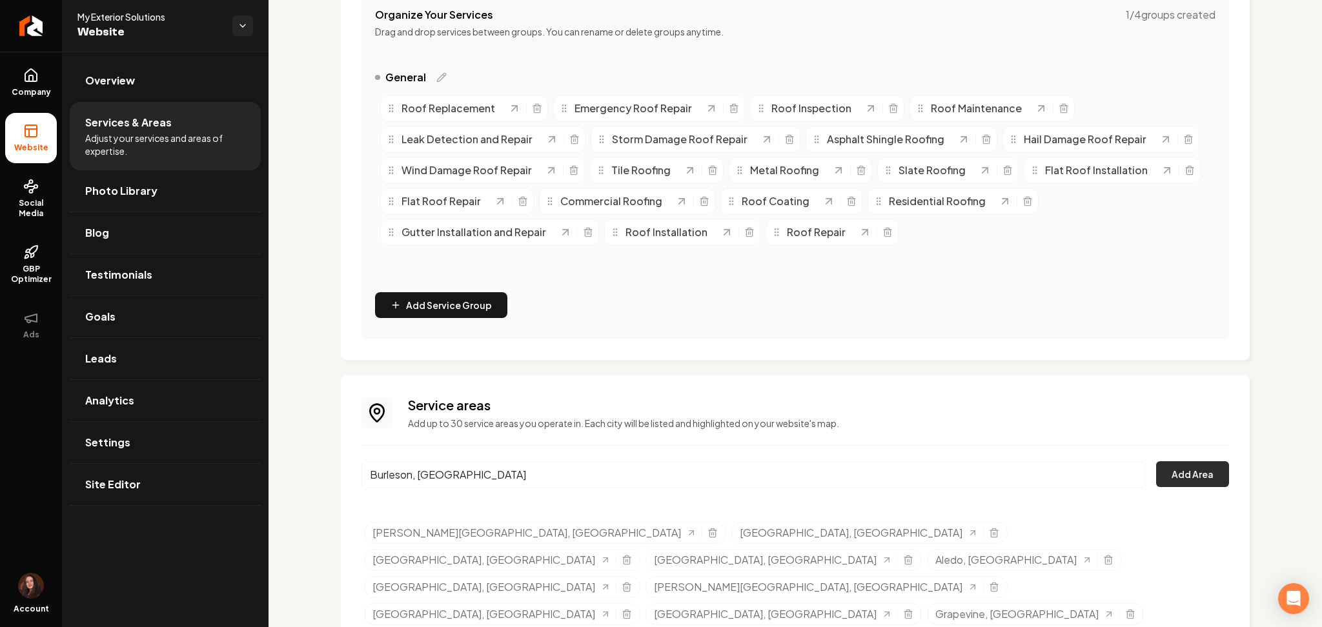
click at [1158, 465] on button "Add Area" at bounding box center [1192, 474] width 73 height 26
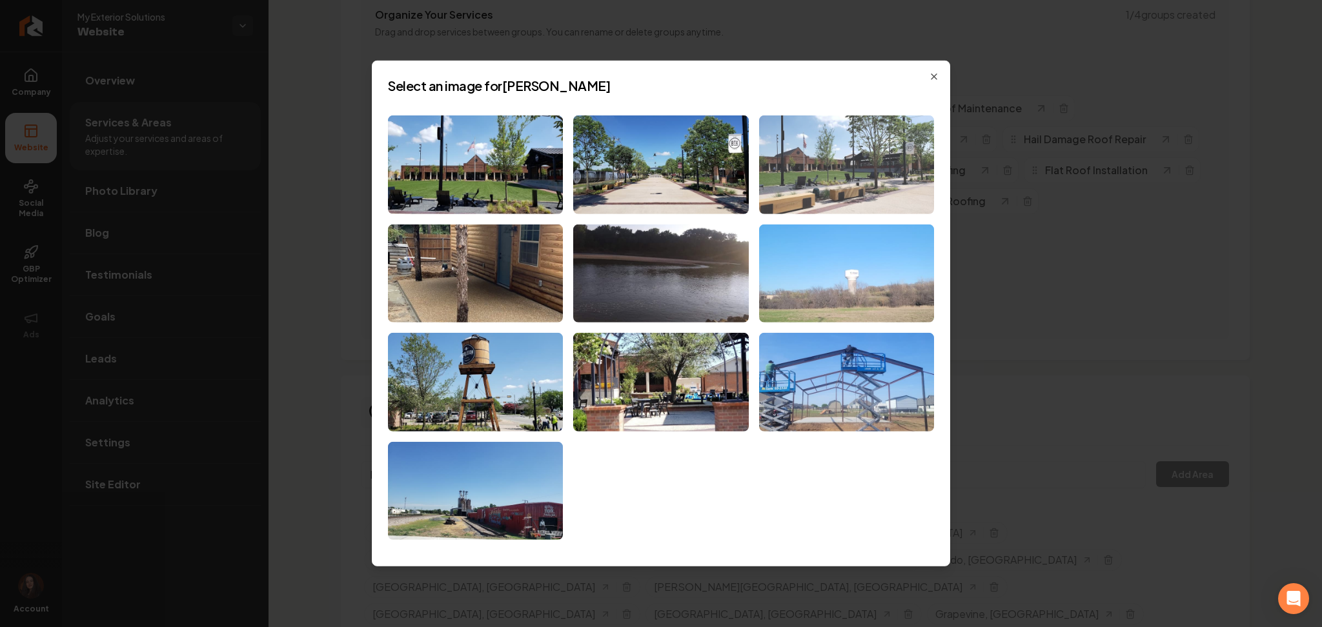
click at [803, 165] on img at bounding box center [846, 165] width 175 height 99
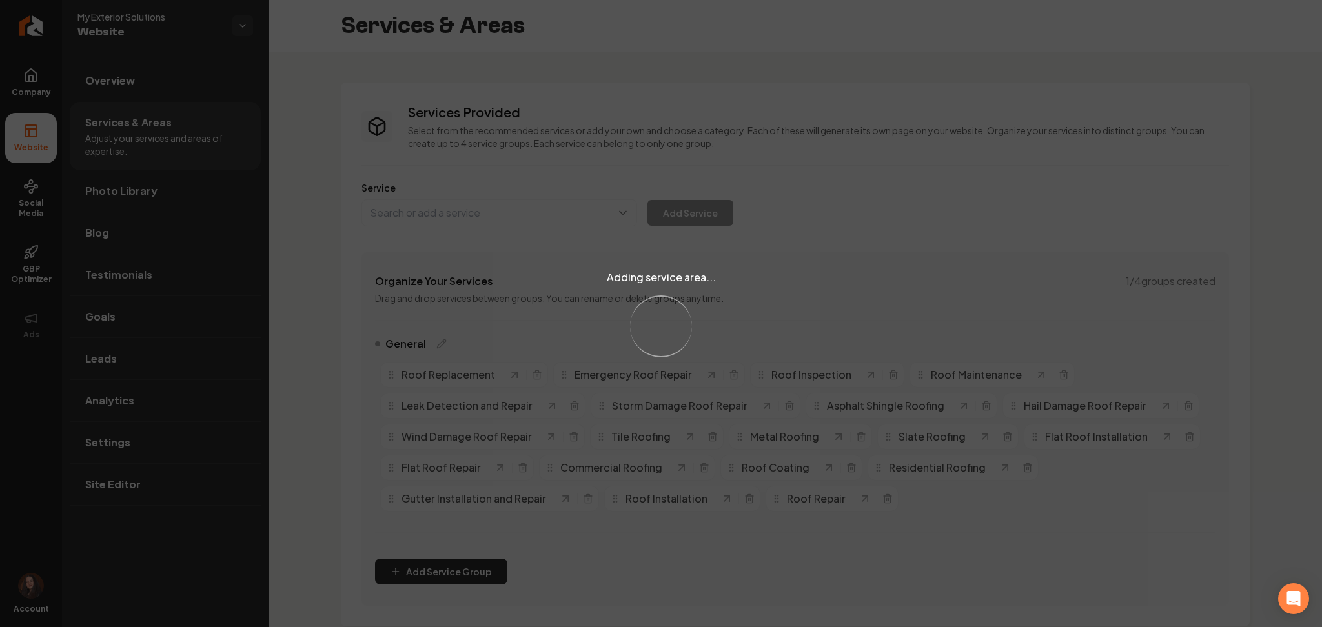
scroll to position [267, 0]
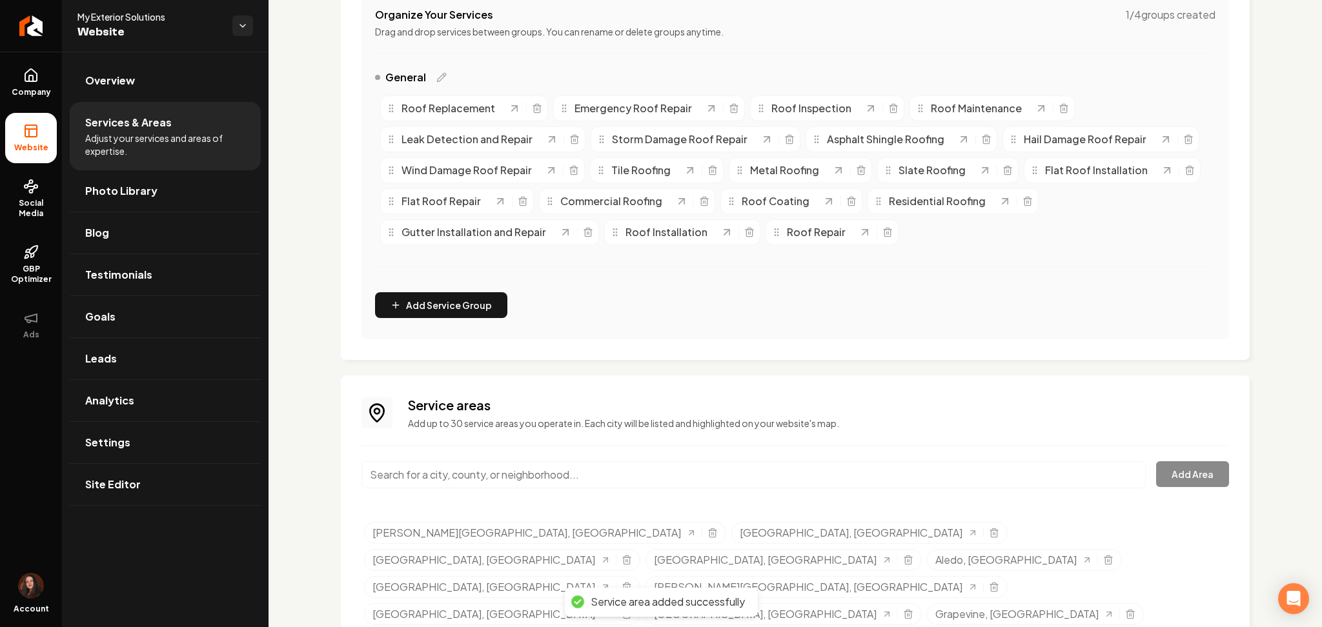
drag, startPoint x: 515, startPoint y: 462, endPoint x: 525, endPoint y: 465, distance: 10.0
click at [516, 465] on input "Main content area" at bounding box center [753, 474] width 784 height 27
paste input "Dalworthington Gardens"
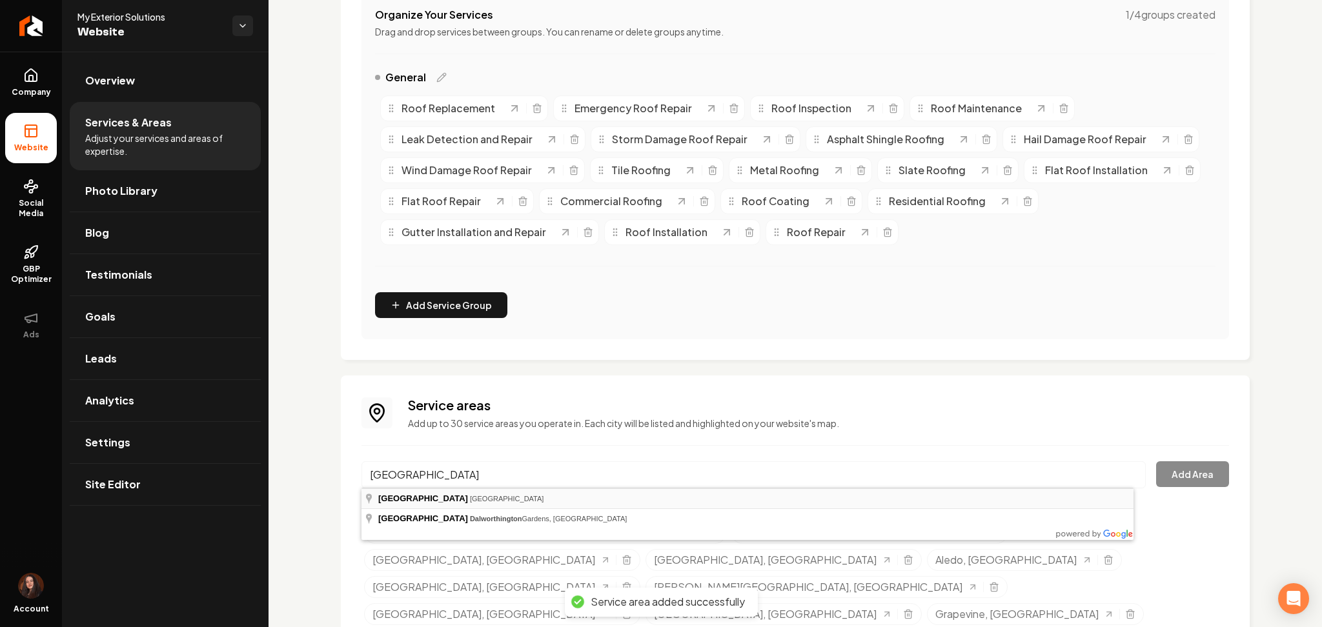
type input "Dalworthington Gardens, TX"
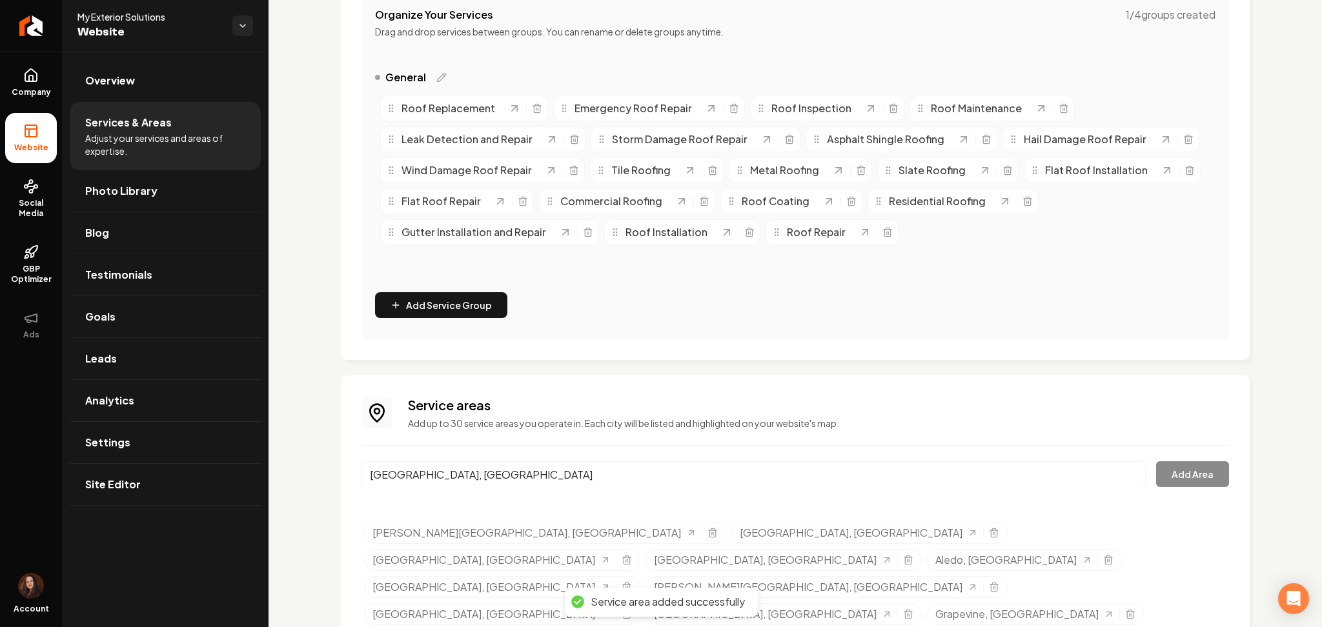
drag, startPoint x: 506, startPoint y: 492, endPoint x: 752, endPoint y: 478, distance: 246.2
click at [1175, 479] on button "Add Area" at bounding box center [1192, 474] width 73 height 26
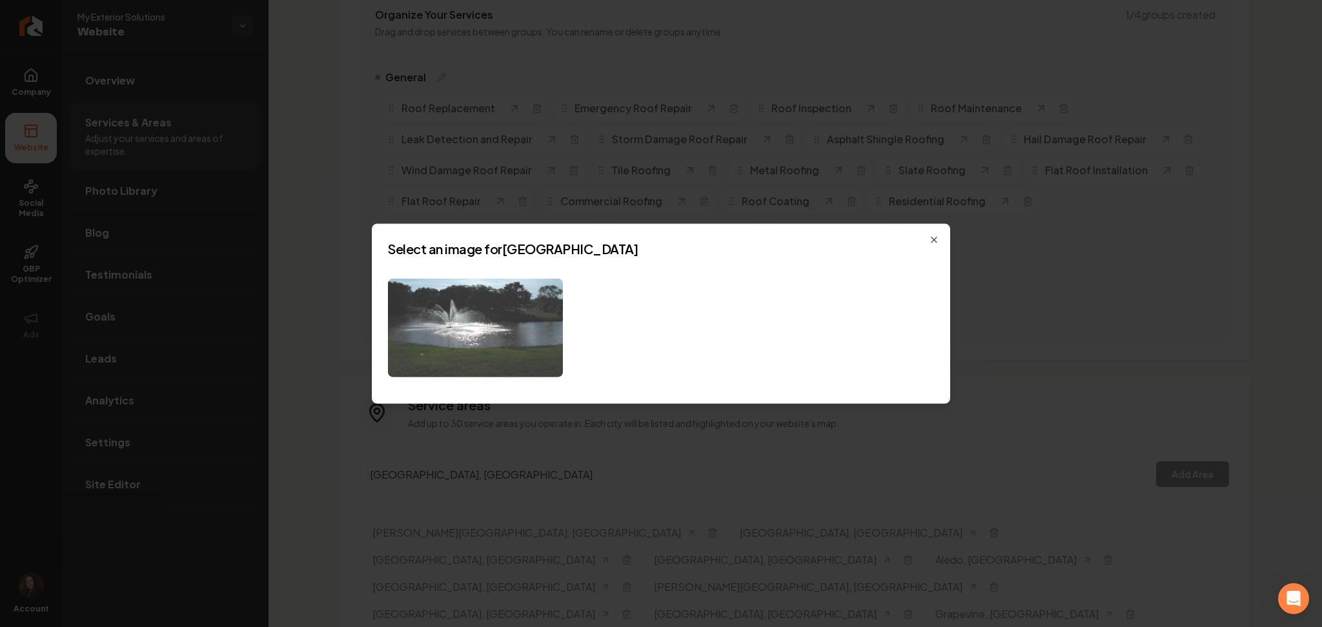
click at [536, 305] on img at bounding box center [475, 328] width 175 height 99
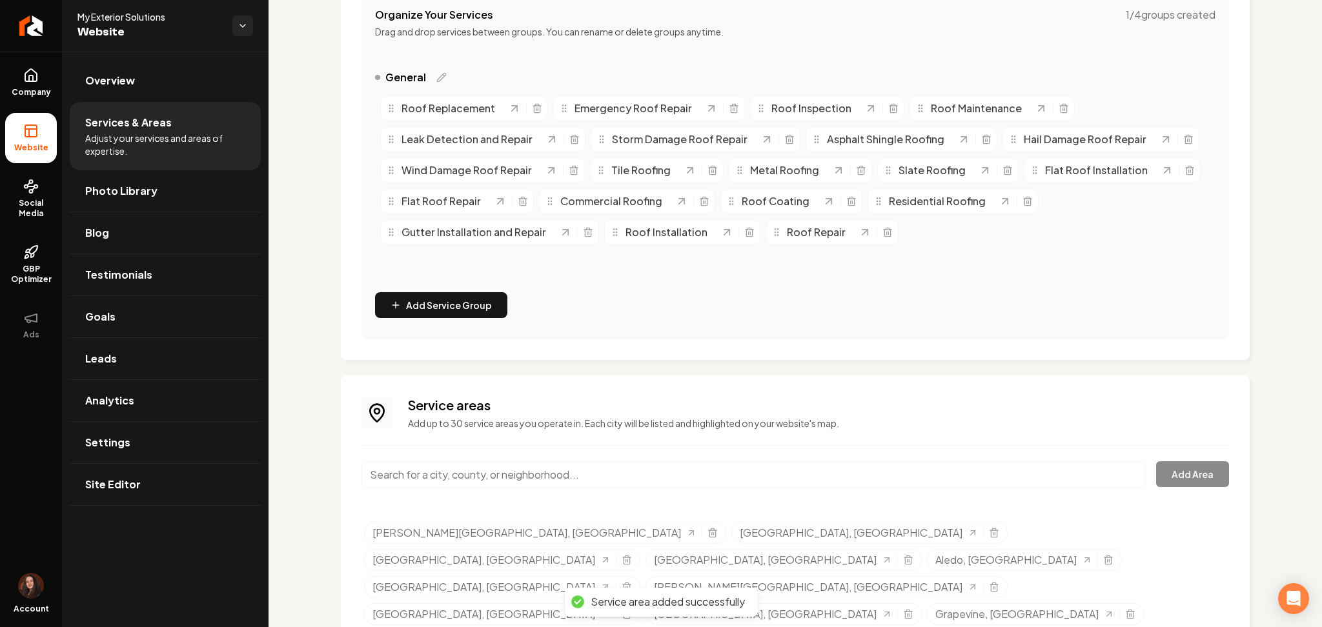
click at [530, 474] on input "Main content area" at bounding box center [753, 474] width 784 height 27
paste input "Arlington"
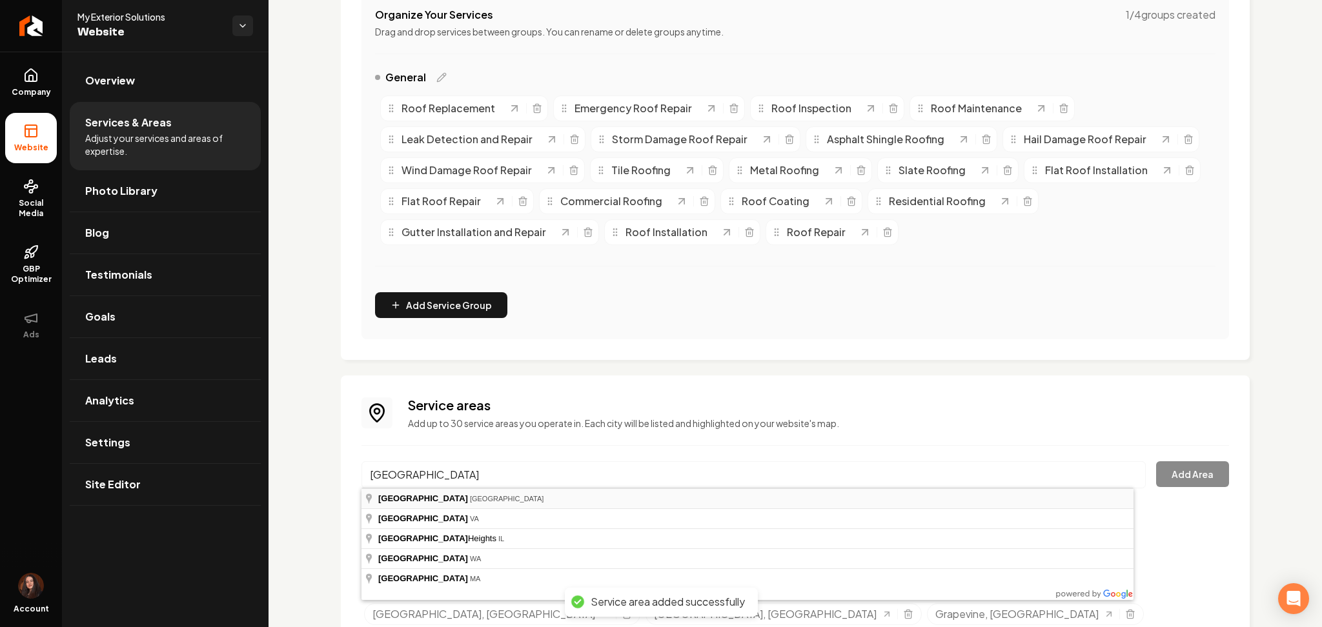
type input "Arlington, TX"
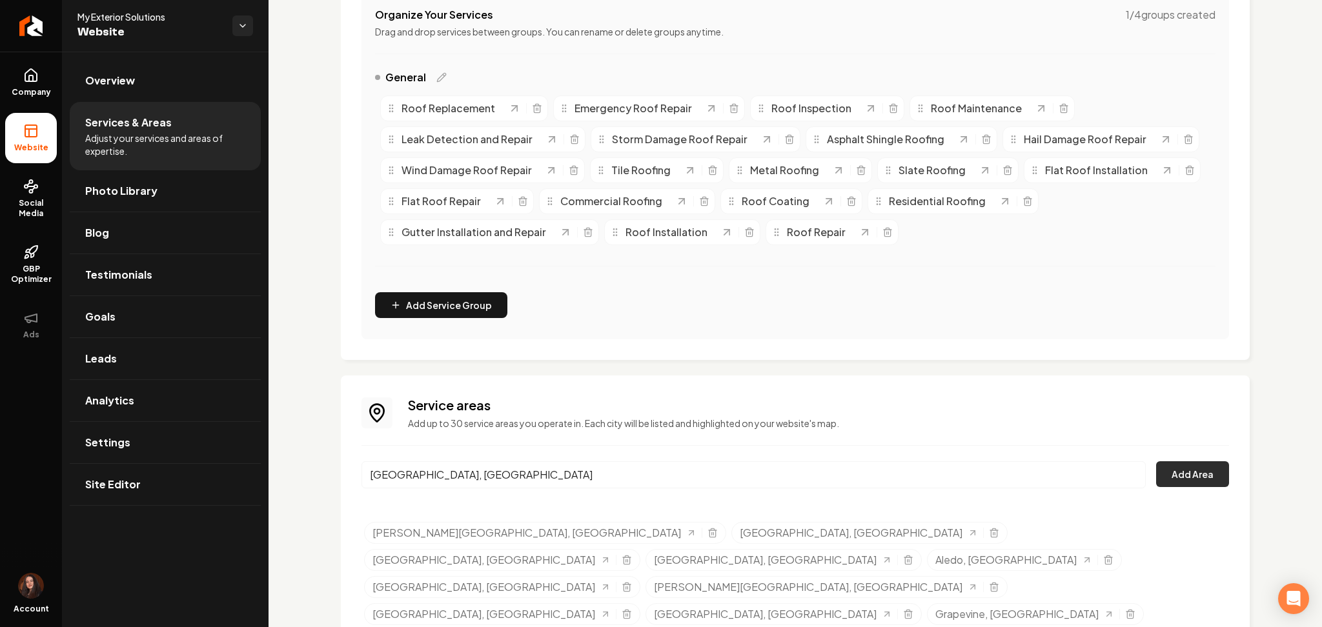
click at [1164, 481] on button "Add Area" at bounding box center [1192, 474] width 73 height 26
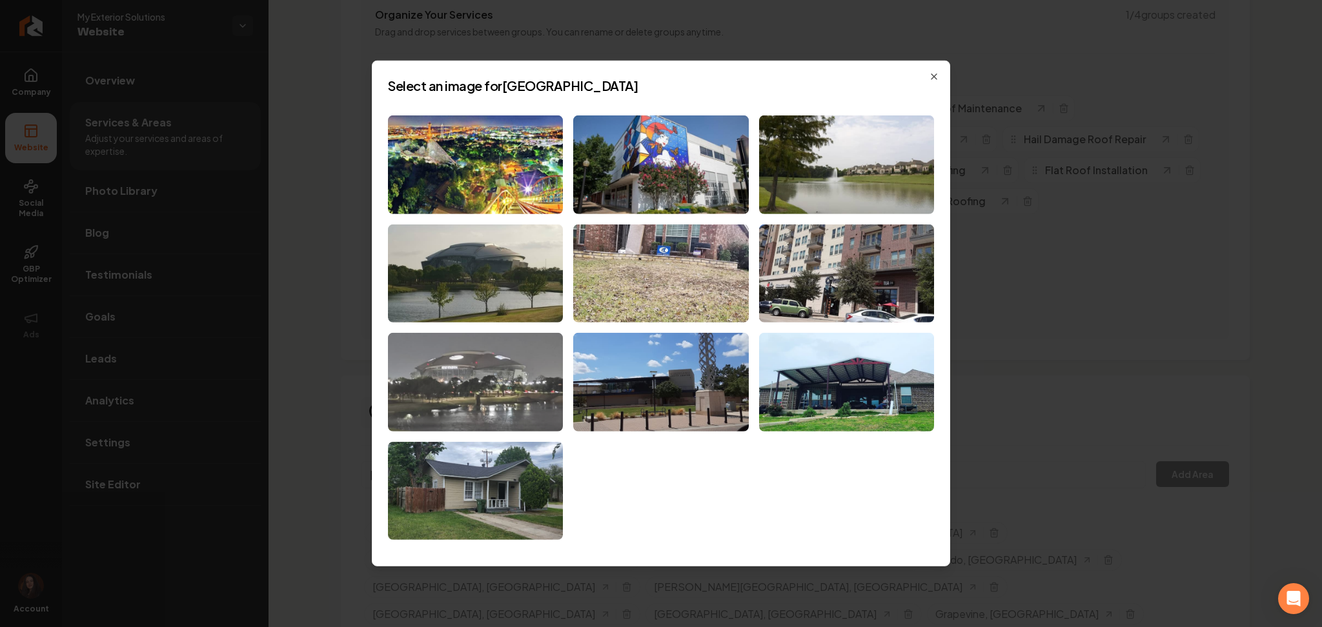
click at [492, 417] on img at bounding box center [475, 382] width 175 height 99
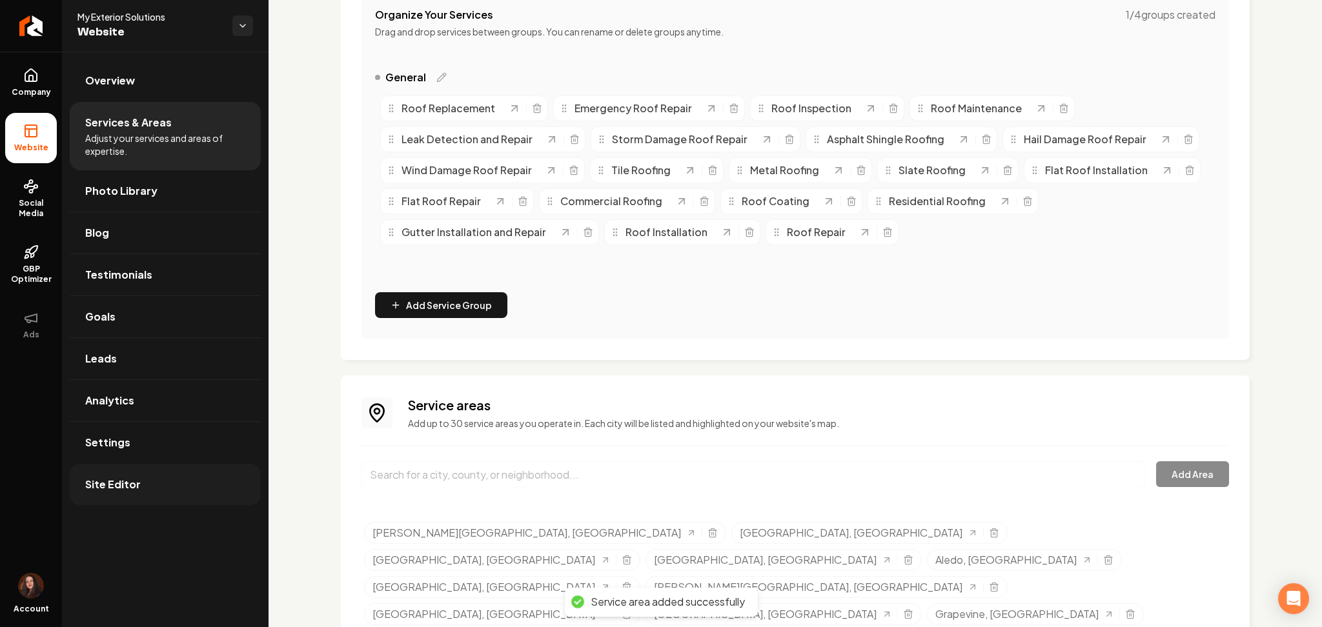
click at [130, 487] on span "Site Editor" at bounding box center [112, 484] width 55 height 15
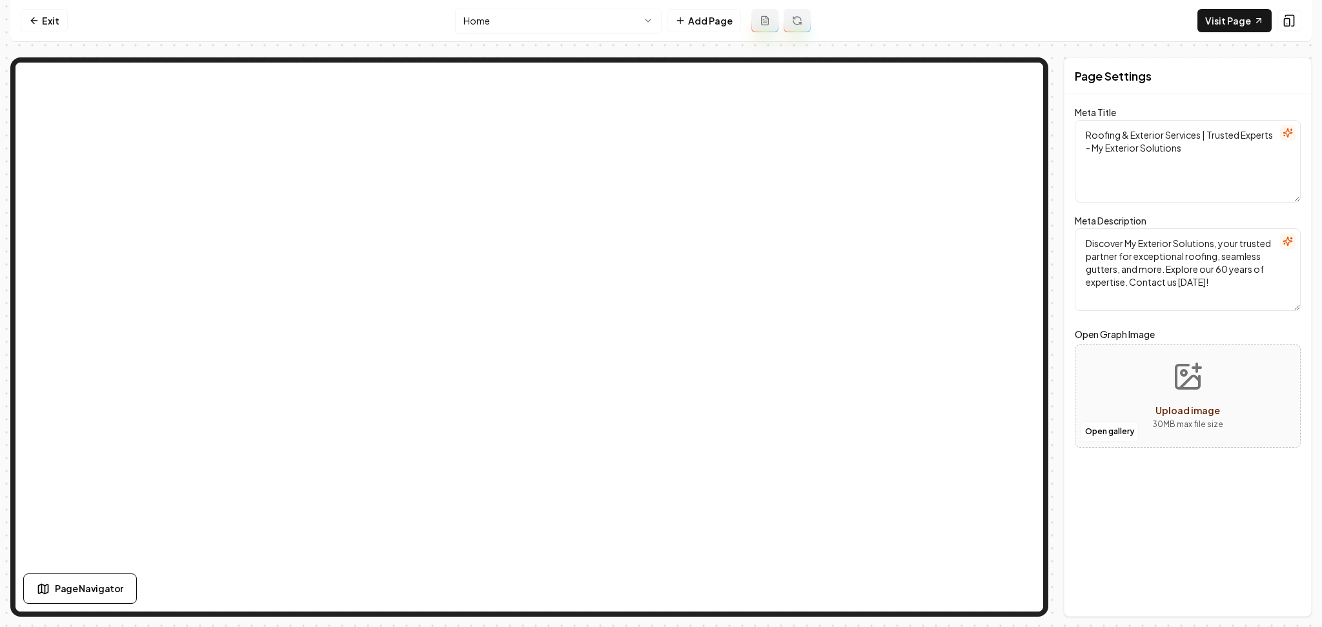
click at [581, 32] on nav "Exit Home Add Page Visit Page" at bounding box center [660, 21] width 1301 height 42
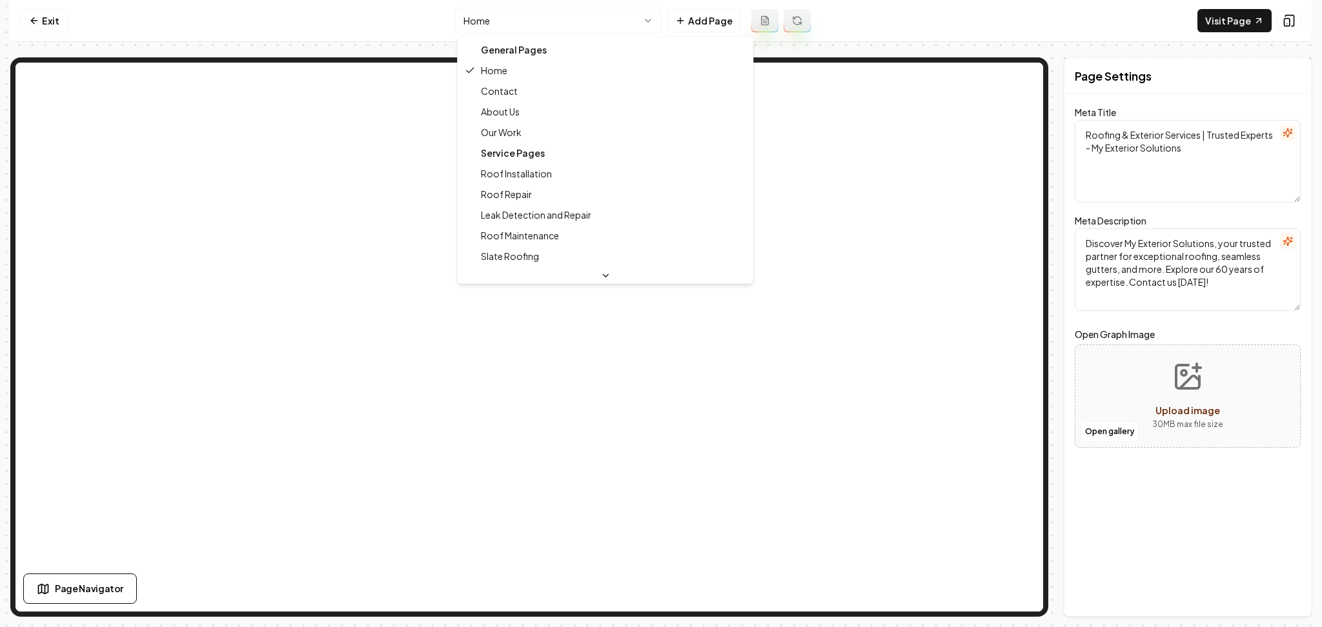
click at [580, 26] on html "Computer Required This feature is only available on a computer. Please switch t…" at bounding box center [661, 313] width 1322 height 627
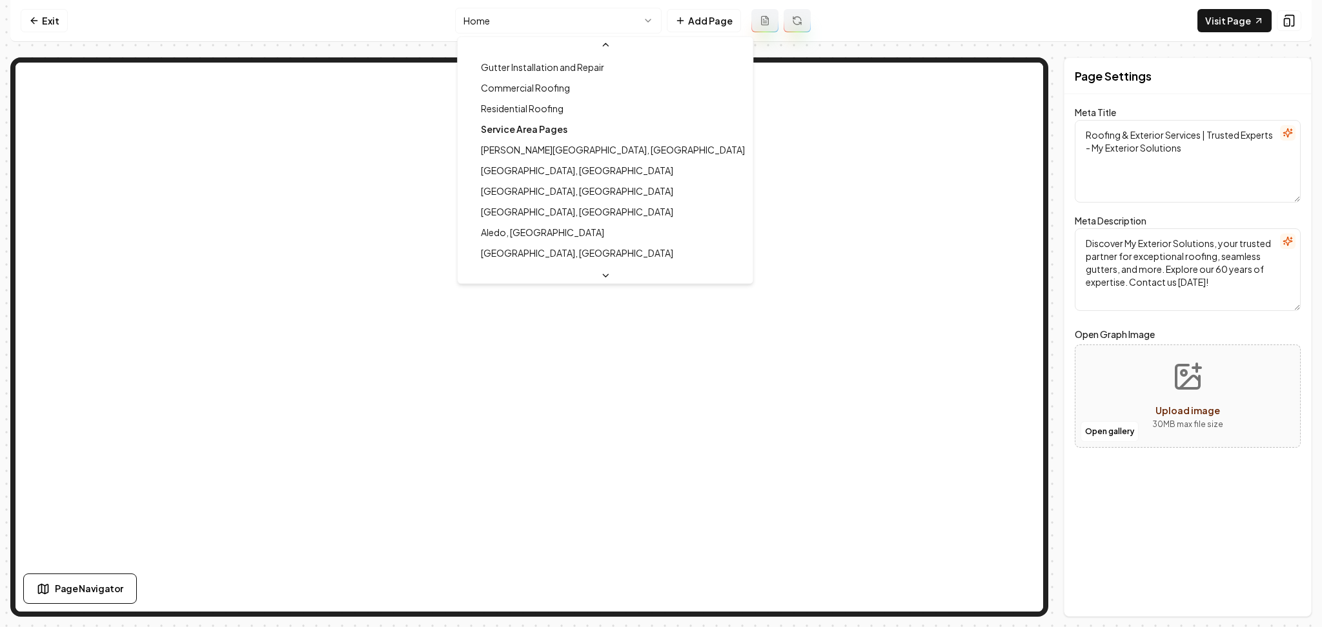
scroll to position [516, 0]
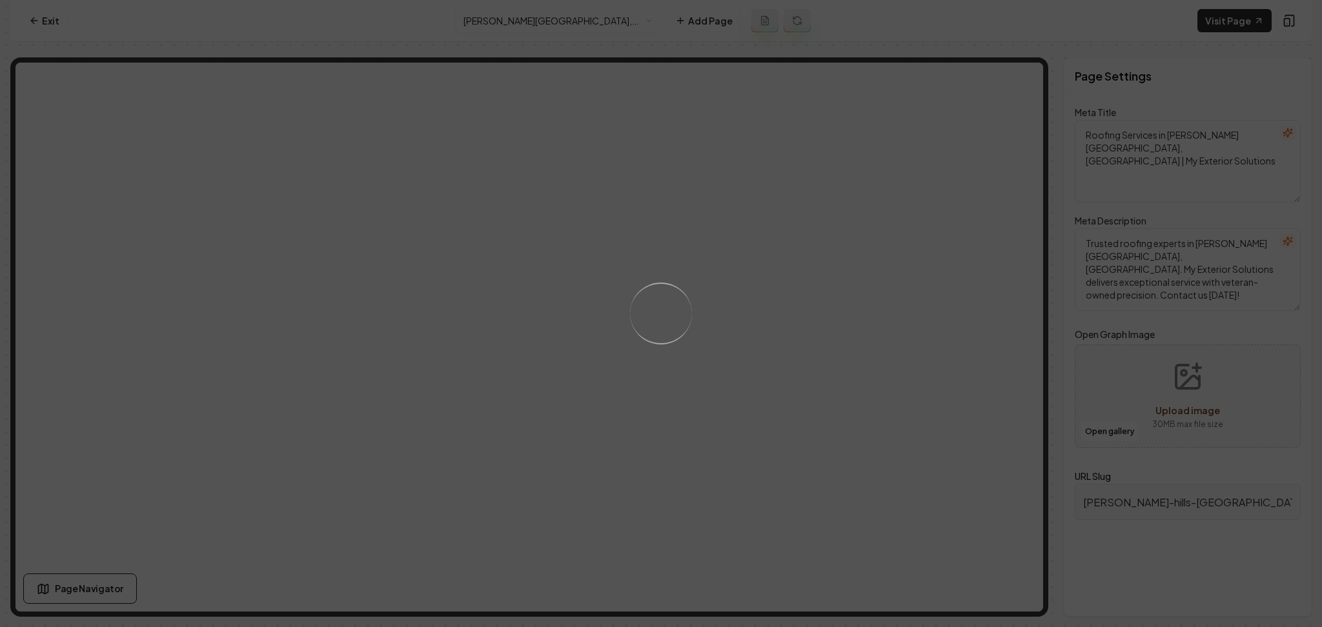
click at [527, 15] on div "Loading..." at bounding box center [661, 313] width 1322 height 627
click at [527, 18] on div "Loading..." at bounding box center [661, 313] width 1322 height 627
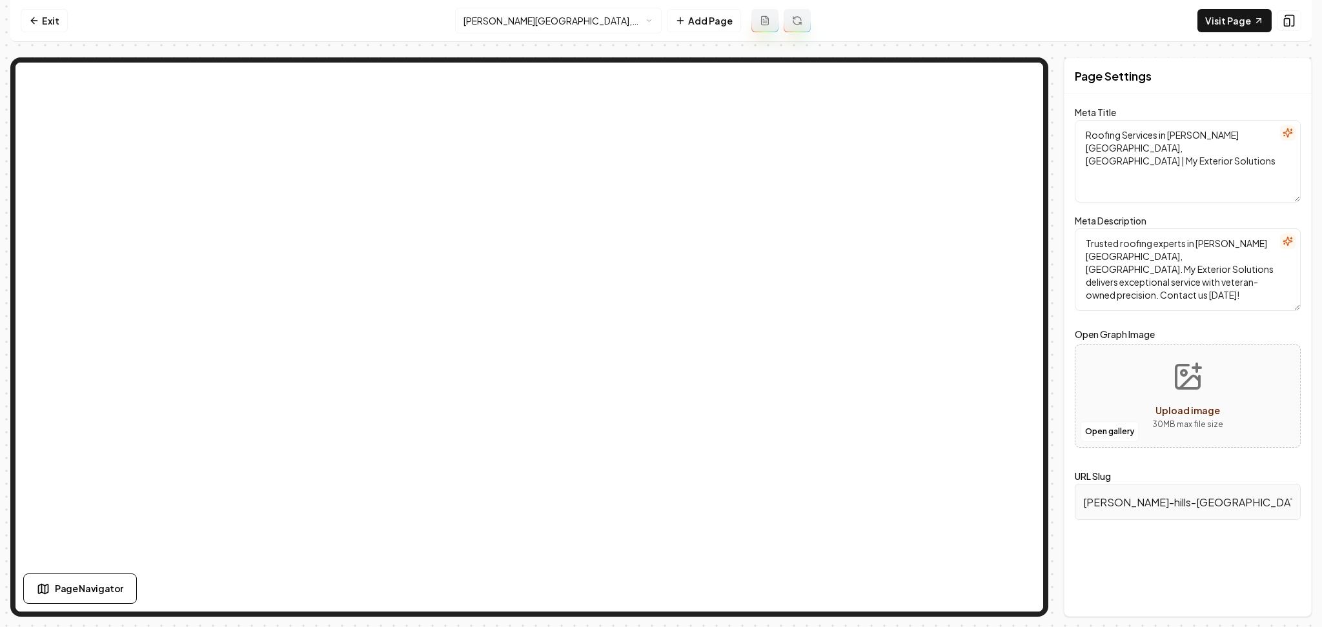
click at [527, 21] on html "Computer Required This feature is only available on a computer. Please switch t…" at bounding box center [661, 313] width 1322 height 627
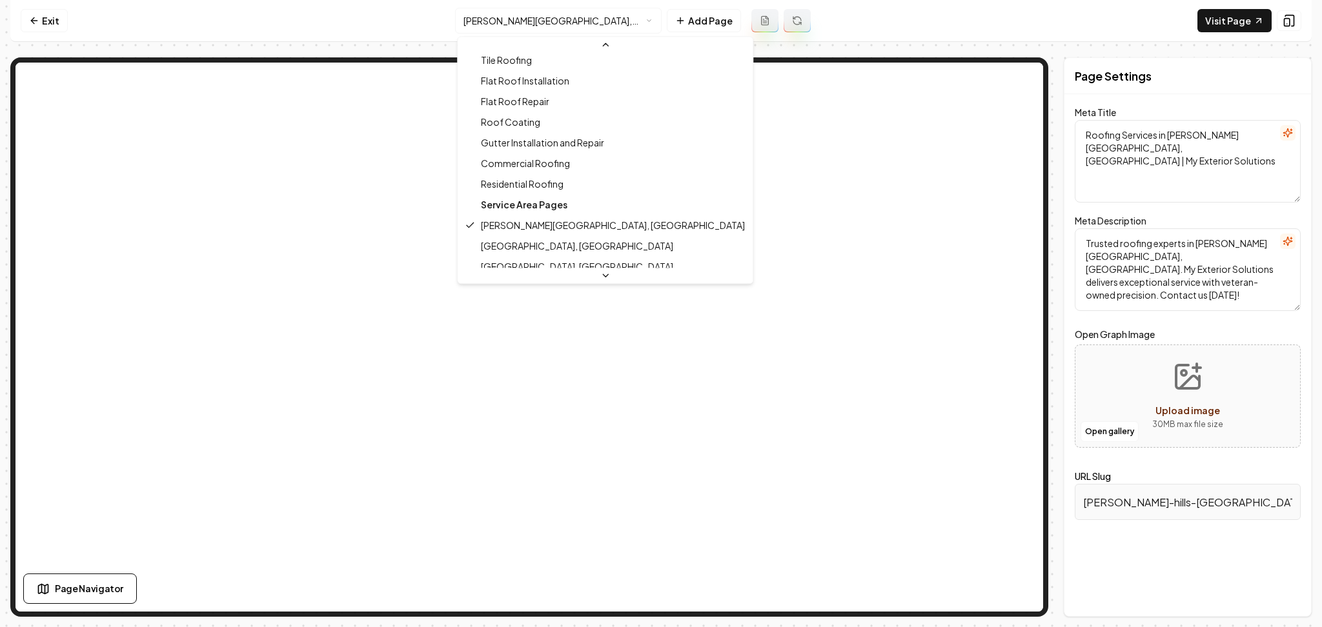
scroll to position [451, 0]
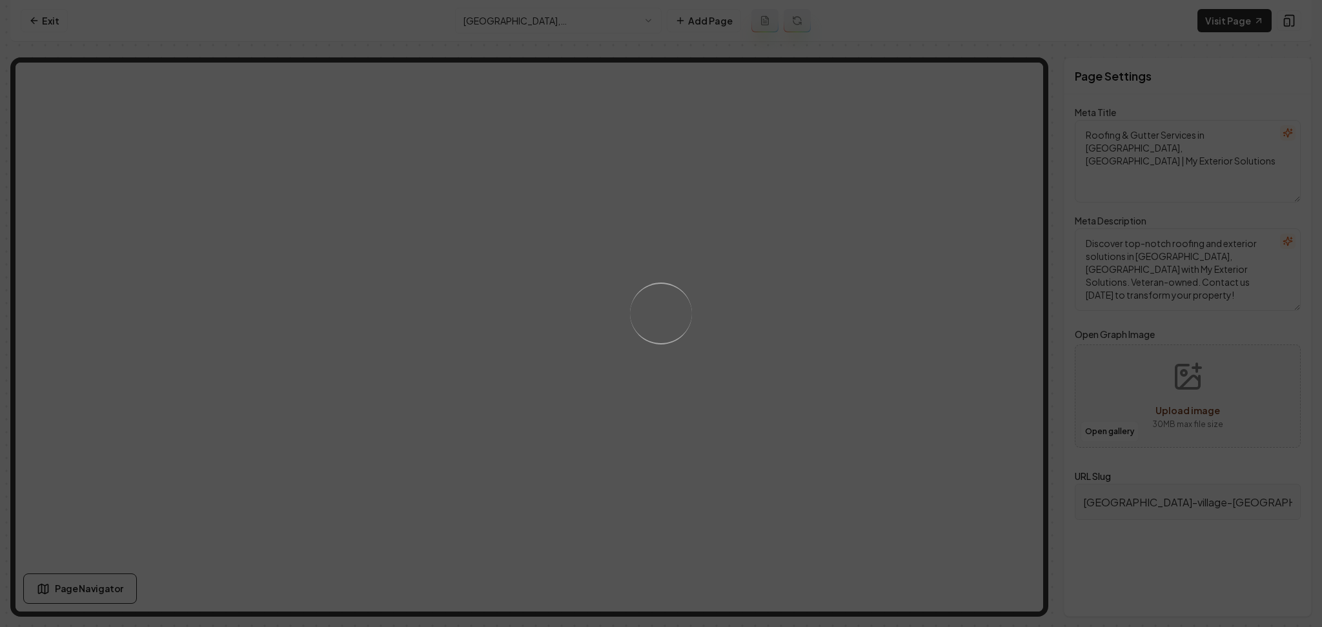
click at [394, 294] on div "Loading..." at bounding box center [661, 313] width 1322 height 627
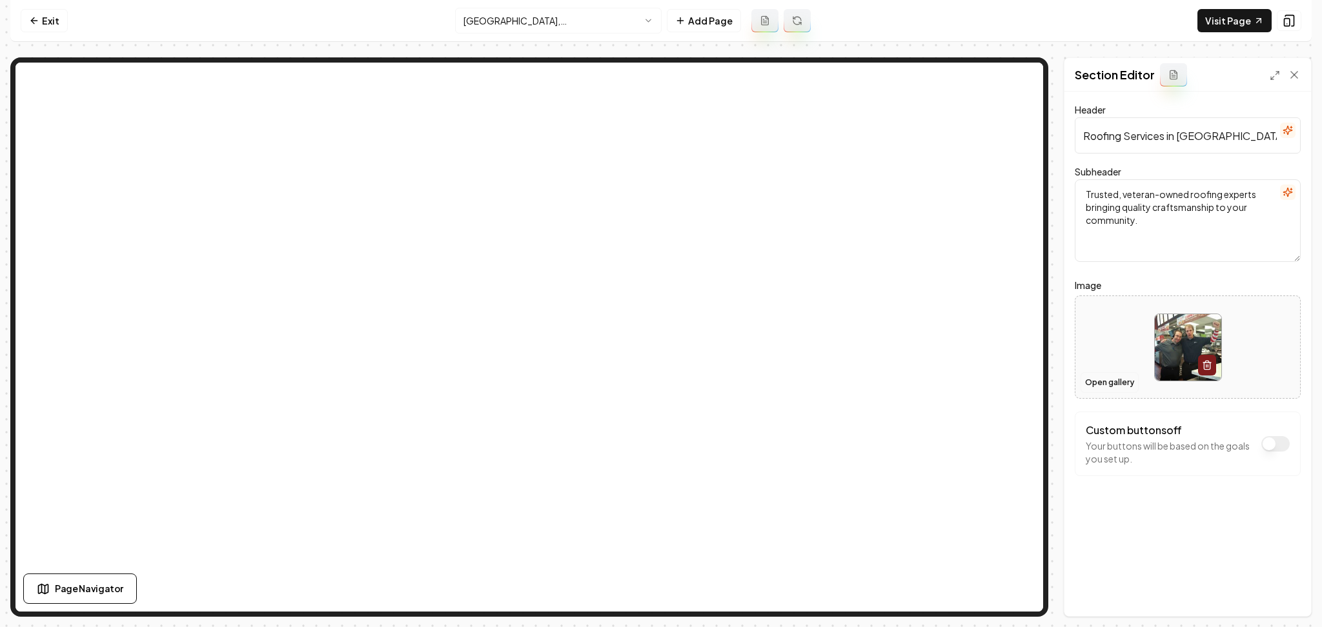
click at [1101, 378] on button "Open gallery" at bounding box center [1109, 382] width 58 height 21
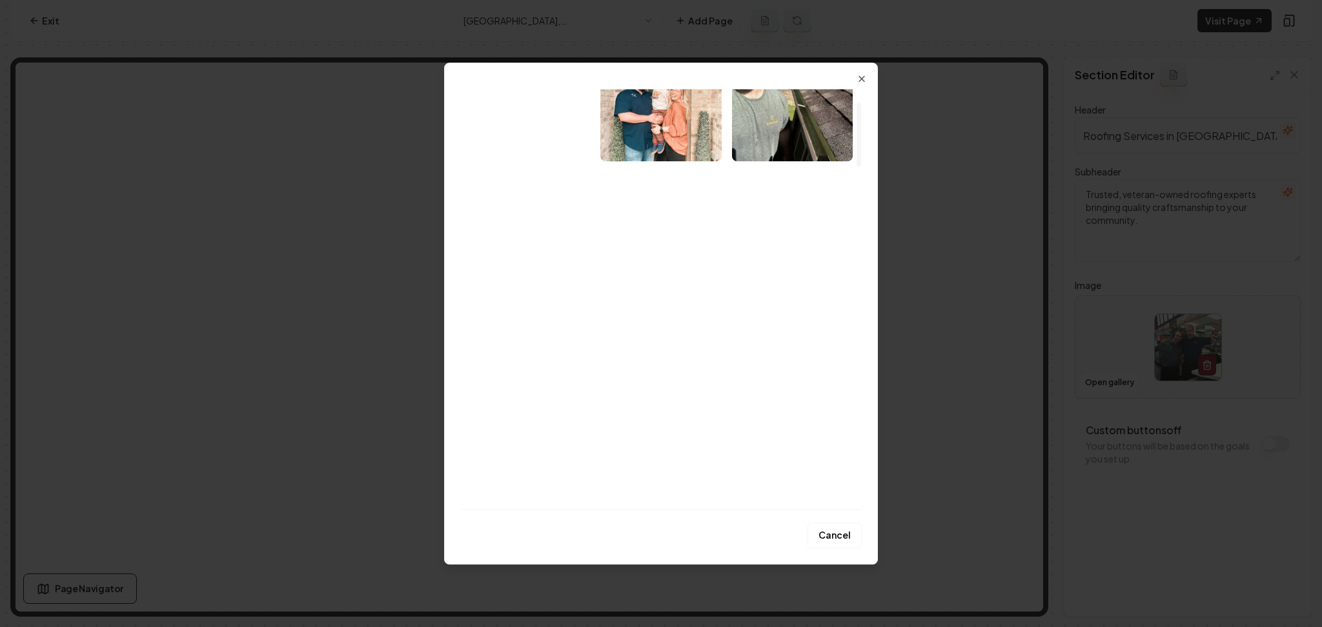
scroll to position [86, 0]
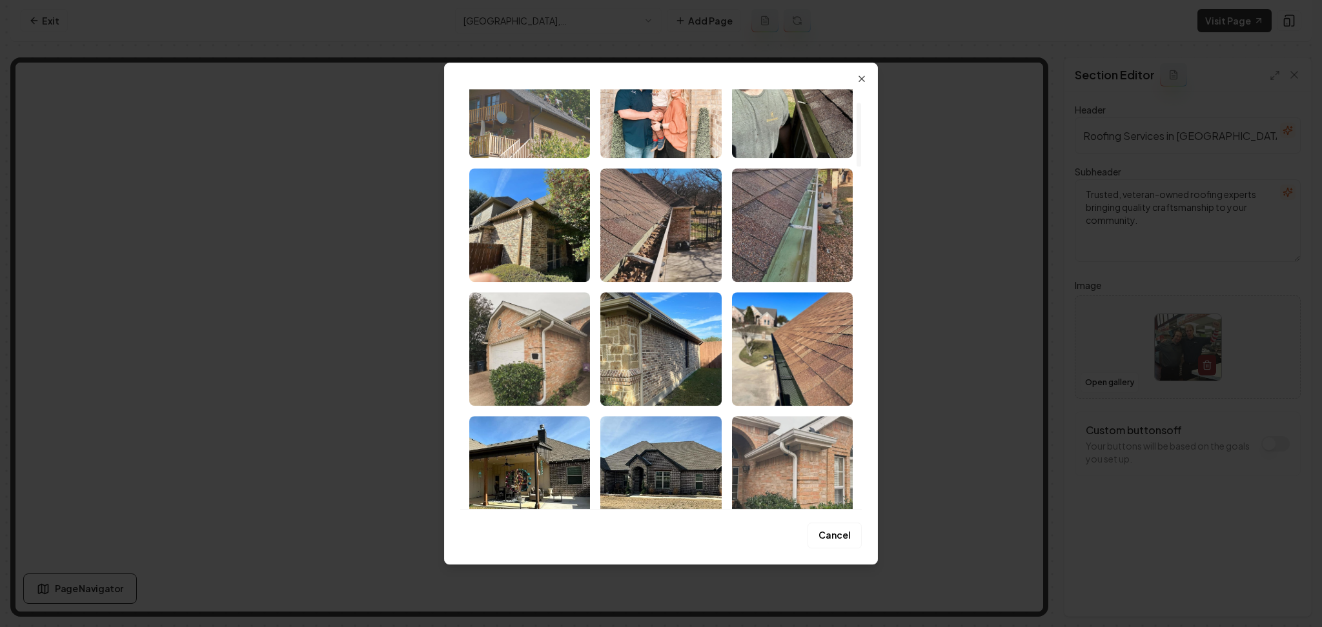
click at [534, 130] on img "Select image image_686dbc545c7cd75eb8b3760b.jpg" at bounding box center [529, 102] width 121 height 114
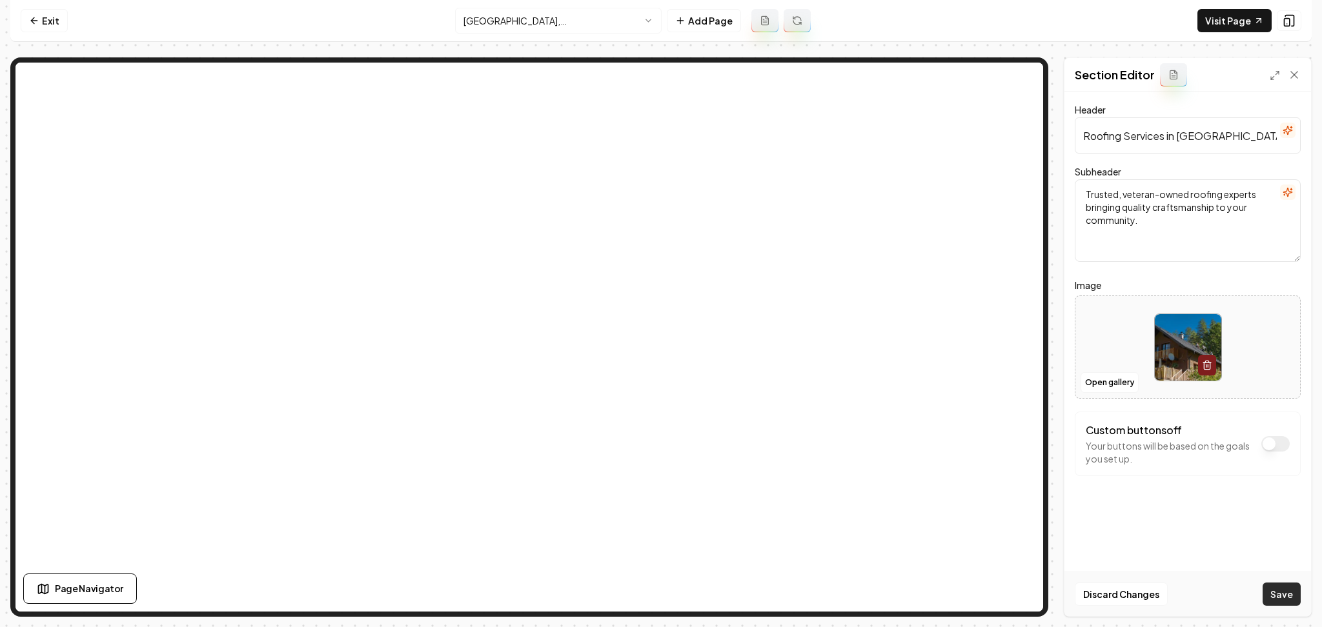
click at [1294, 592] on button "Save" at bounding box center [1281, 594] width 38 height 23
click at [472, 30] on html "Computer Required This feature is only available on a computer. Please switch t…" at bounding box center [661, 313] width 1322 height 627
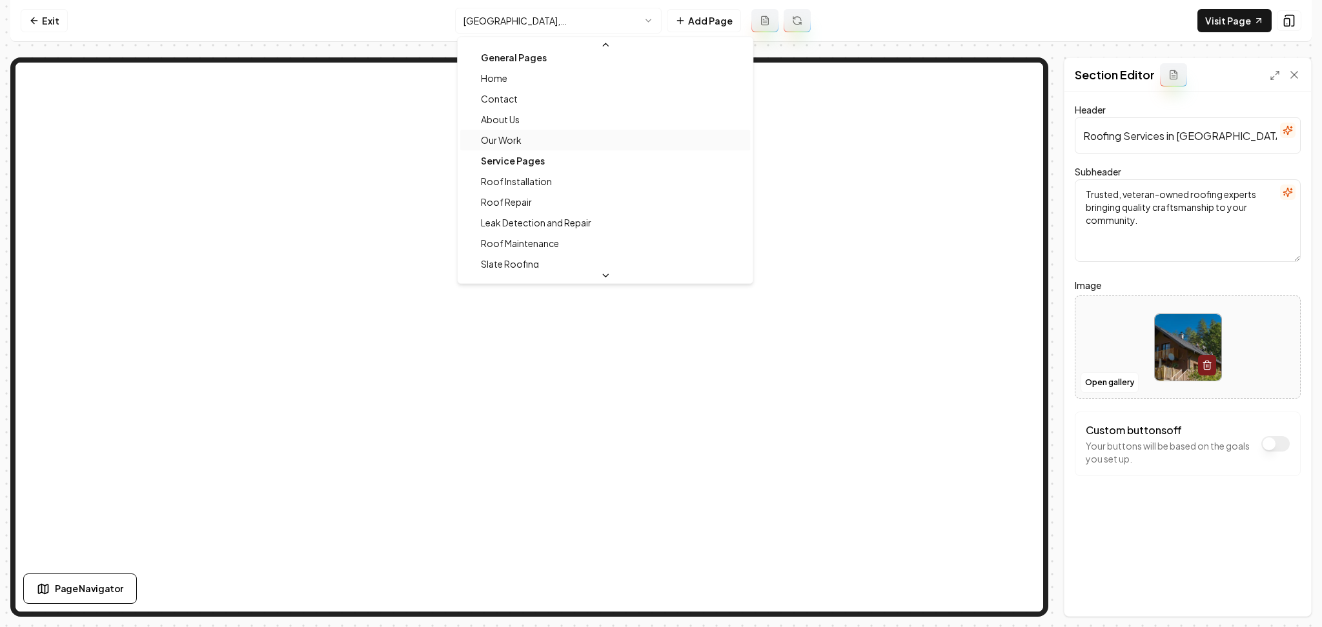
scroll to position [0, 0]
drag, startPoint x: 509, startPoint y: 88, endPoint x: 509, endPoint y: 72, distance: 15.5
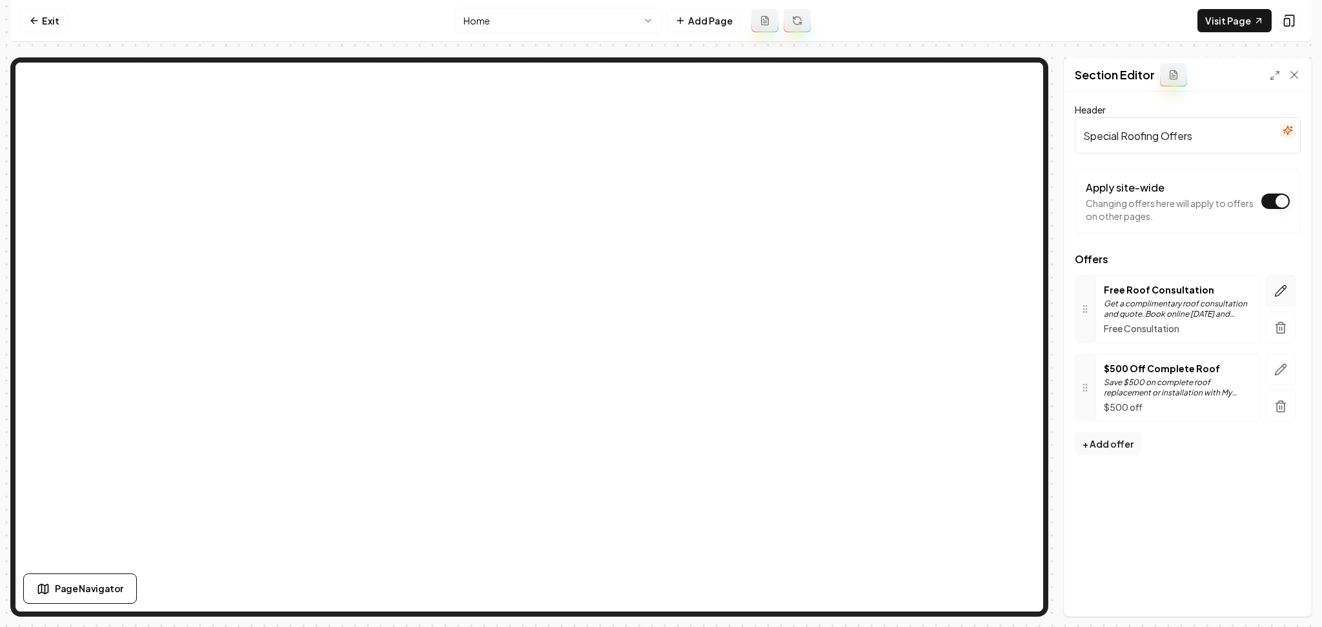
click at [1292, 287] on button "button" at bounding box center [1281, 291] width 30 height 32
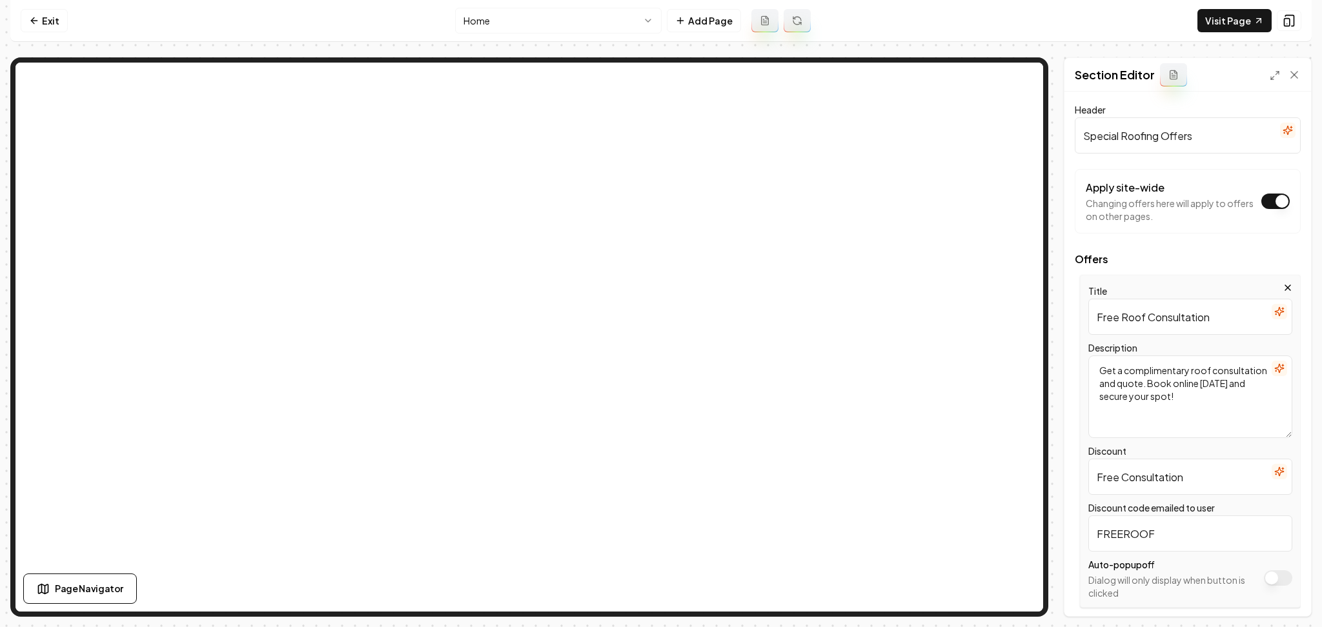
drag, startPoint x: 1121, startPoint y: 321, endPoint x: 1287, endPoint y: 323, distance: 165.9
click at [1282, 323] on div "Title Free Roof Consultation Description Get a complimentary roof consultation …" at bounding box center [1190, 441] width 221 height 333
drag, startPoint x: 1191, startPoint y: 307, endPoint x: 1038, endPoint y: 312, distance: 153.0
click at [993, 254] on div "Page Settings Section Editor Header Special Roofing Offers Apply site-wide Chan…" at bounding box center [660, 337] width 1301 height 560
type input "Free Inspections"
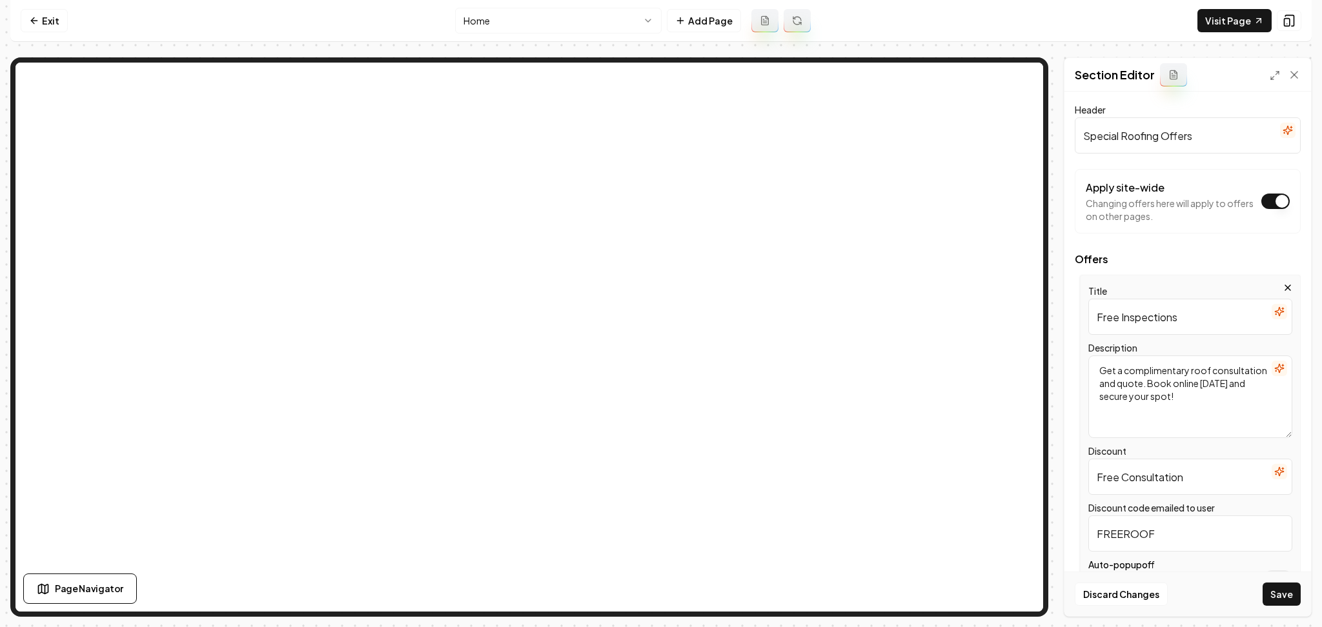
drag, startPoint x: 1191, startPoint y: 476, endPoint x: 1044, endPoint y: 481, distance: 147.9
click at [1044, 481] on div "Page Settings Section Editor Header Special Roofing Offers Apply site-wide Chan…" at bounding box center [660, 337] width 1301 height 560
paste input "Inspections"
type input "Free Inspections"
click at [1162, 535] on input "FREEROOF" at bounding box center [1190, 534] width 204 height 36
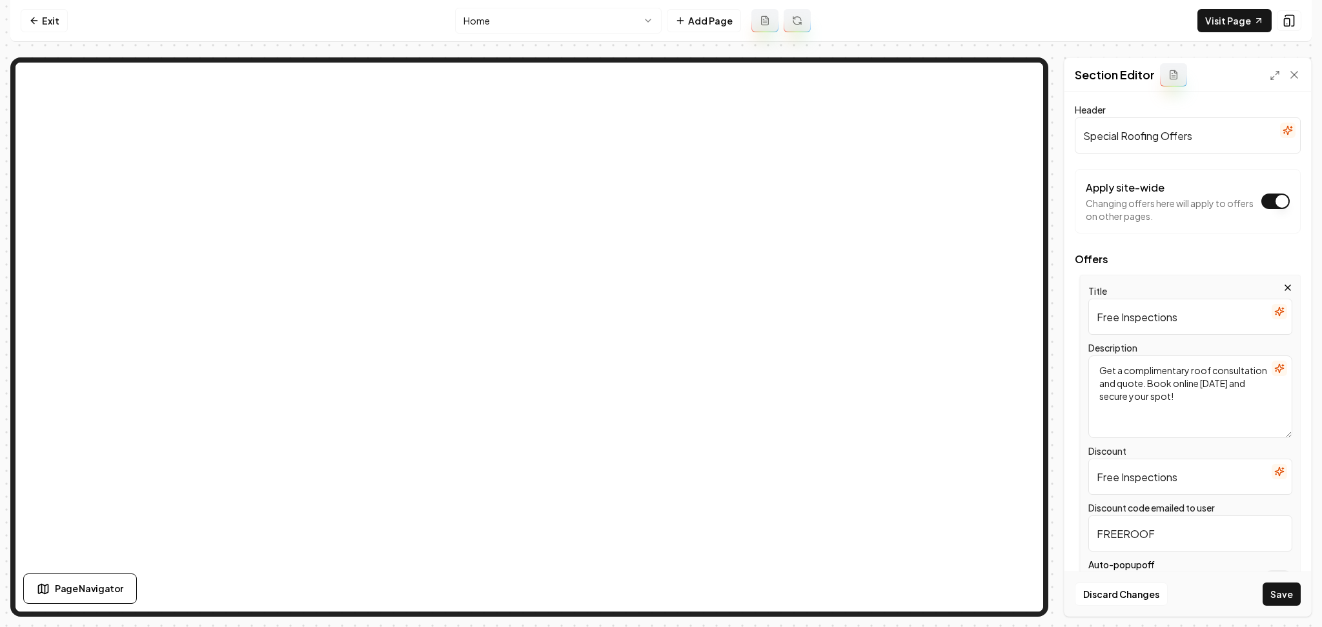
click at [1164, 535] on input "FREEROOF" at bounding box center [1190, 534] width 204 height 36
click at [1160, 536] on input "FREEROOF" at bounding box center [1190, 534] width 204 height 36
click at [1156, 536] on input "FREEROOF" at bounding box center [1190, 534] width 204 height 36
click at [1155, 532] on input "FREEROOF" at bounding box center [1190, 534] width 204 height 36
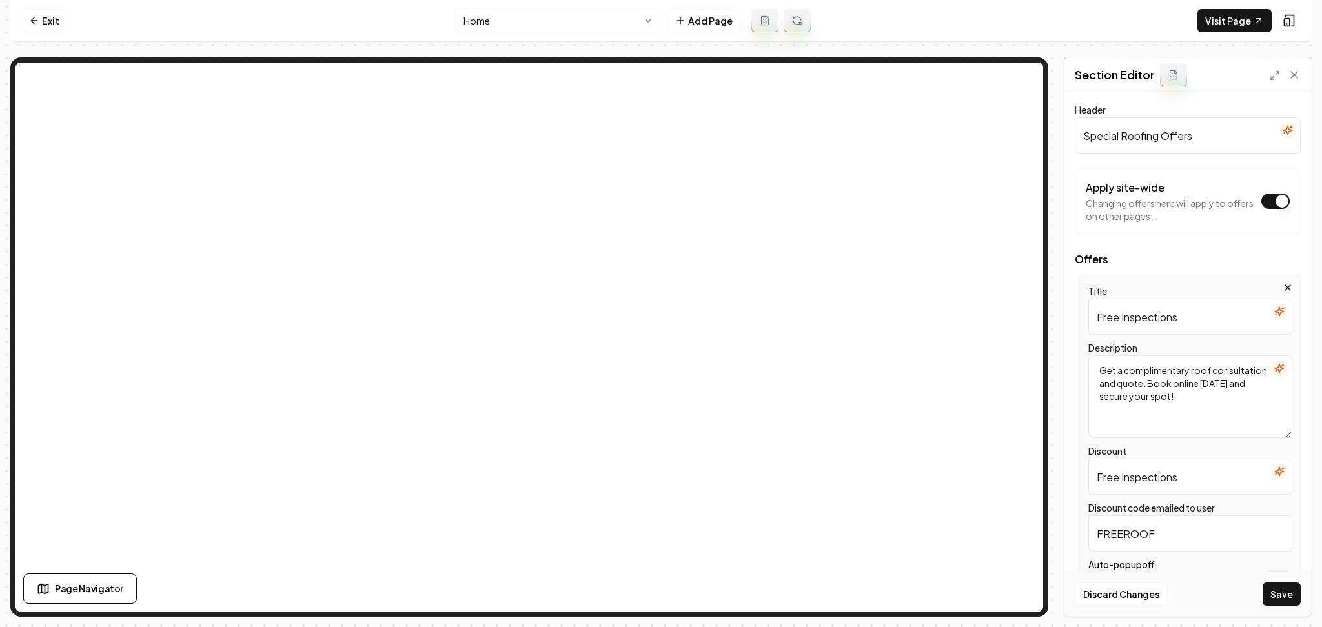
click at [1271, 372] on button "button" at bounding box center [1278, 368] width 15 height 15
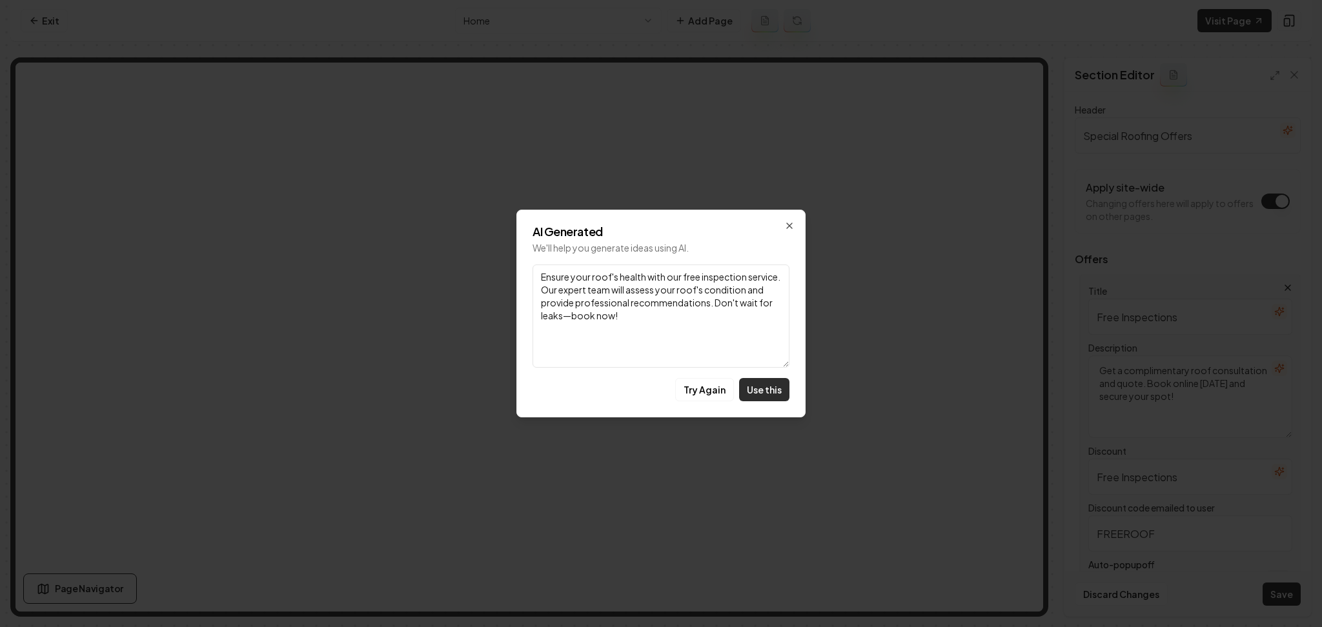
click at [763, 399] on button "Use this" at bounding box center [764, 389] width 50 height 23
type textarea "Ensure your roof's health with our free inspection service. Our expert team wil…"
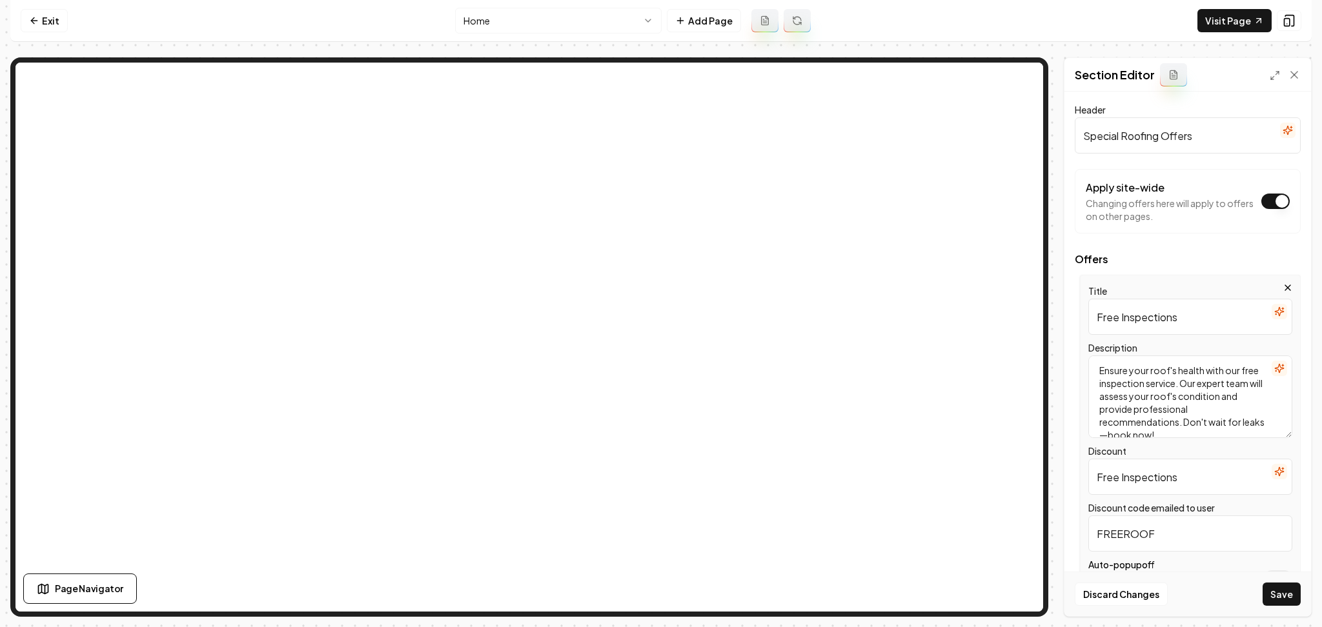
click at [1272, 312] on button "button" at bounding box center [1278, 311] width 15 height 15
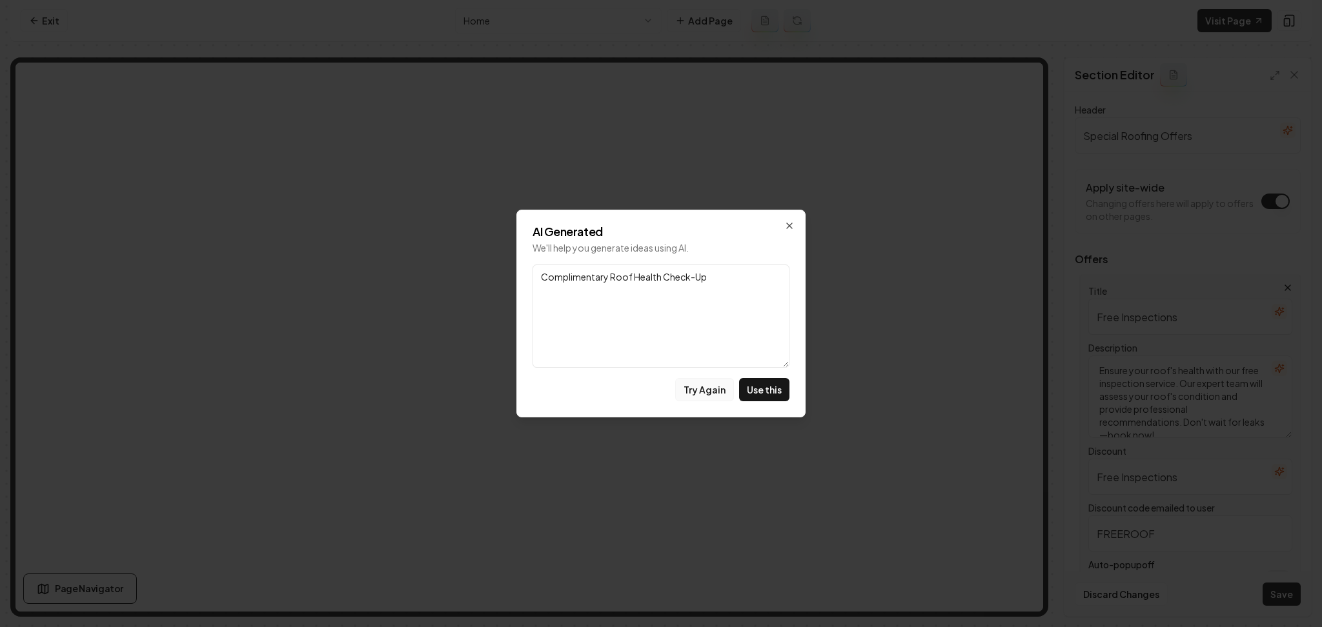
click at [695, 390] on button "Try Again" at bounding box center [704, 389] width 59 height 23
click at [720, 393] on button "Try Again" at bounding box center [704, 389] width 59 height 23
click at [712, 390] on button "Try Again" at bounding box center [704, 389] width 59 height 23
click at [762, 390] on button "Use this" at bounding box center [764, 389] width 50 height 23
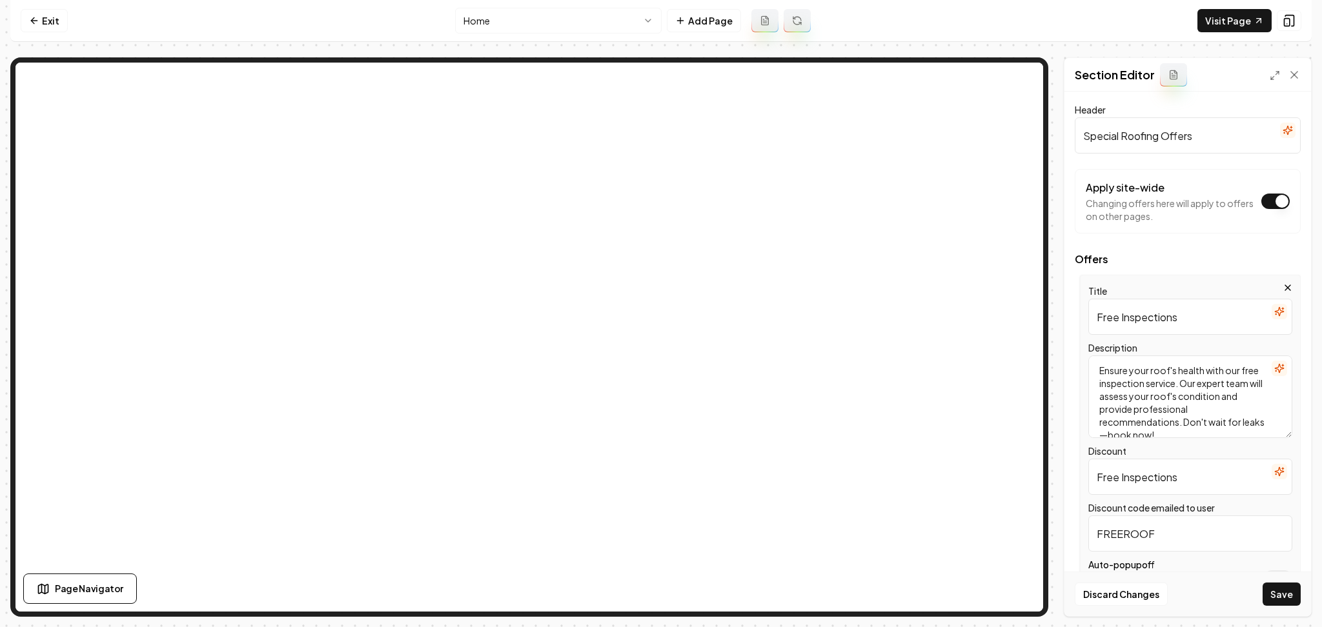
type input "Protect Your Home's Value with a Free Roof Check-Up"
drag, startPoint x: 1242, startPoint y: 426, endPoint x: 1051, endPoint y: 434, distance: 190.5
click at [1051, 434] on div "Page Settings Section Editor Header Special Roofing Offers Apply site-wide Chan…" at bounding box center [660, 337] width 1301 height 560
click at [1280, 588] on button "Save" at bounding box center [1281, 594] width 38 height 23
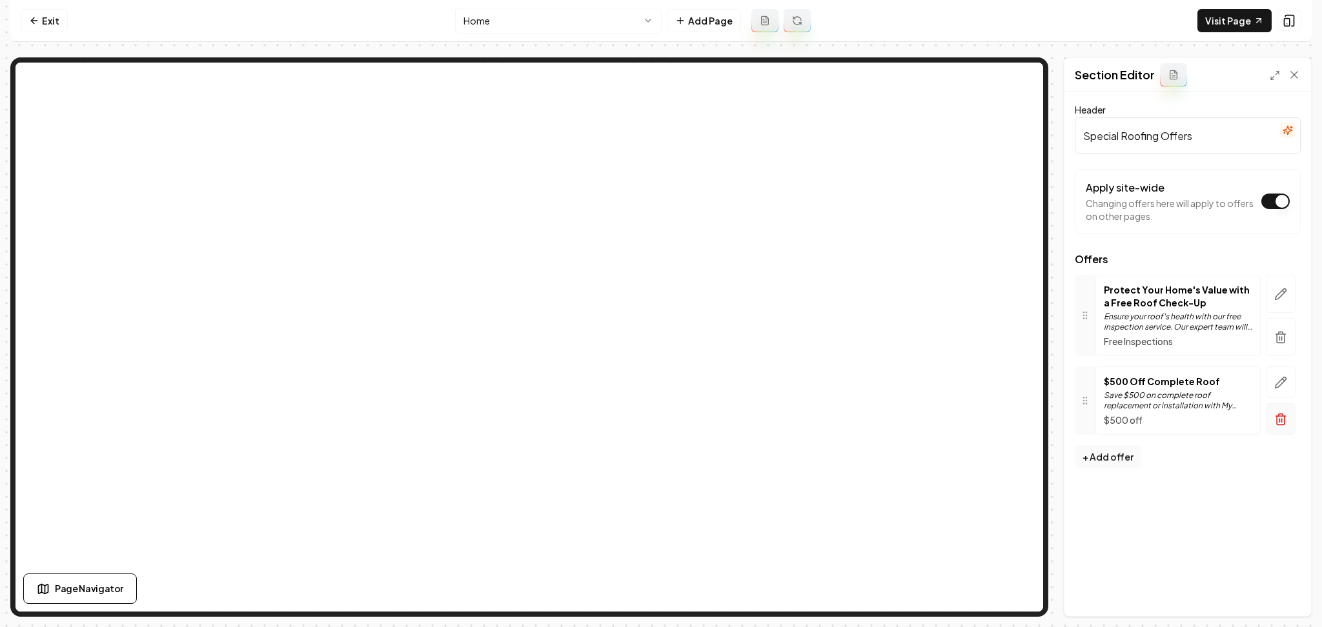
click at [1287, 411] on button "button" at bounding box center [1281, 419] width 30 height 32
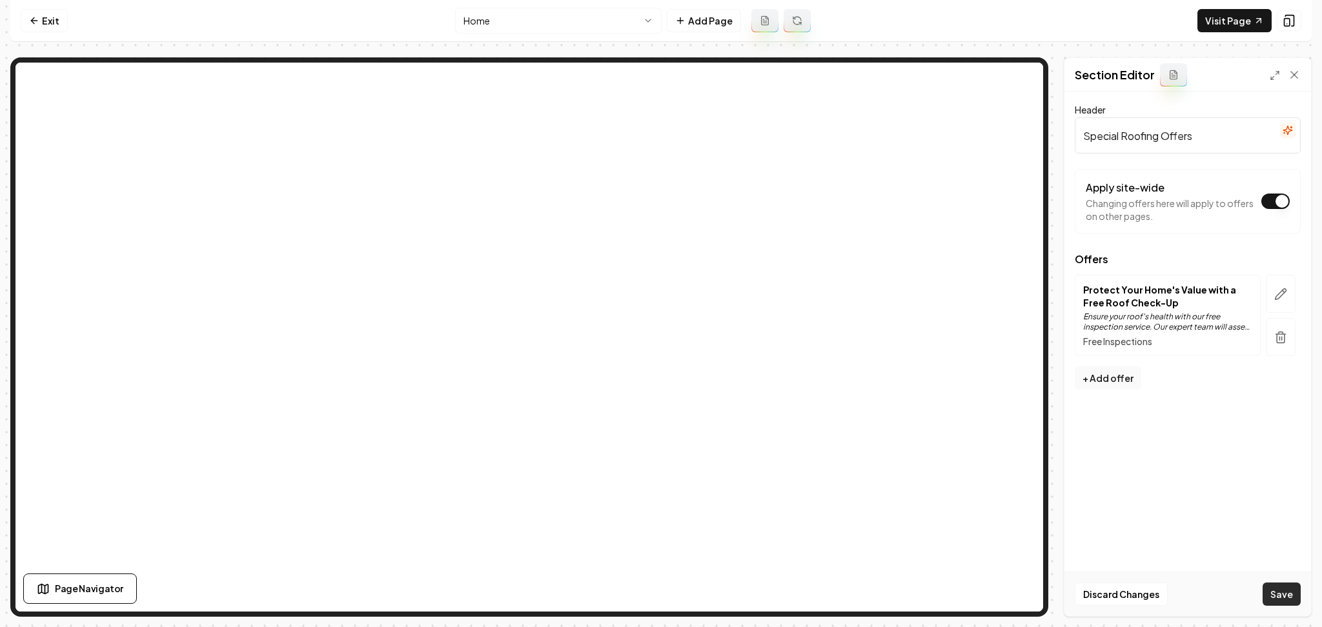
click at [1286, 601] on button "Save" at bounding box center [1281, 594] width 38 height 23
click at [1275, 285] on button "button" at bounding box center [1281, 294] width 30 height 38
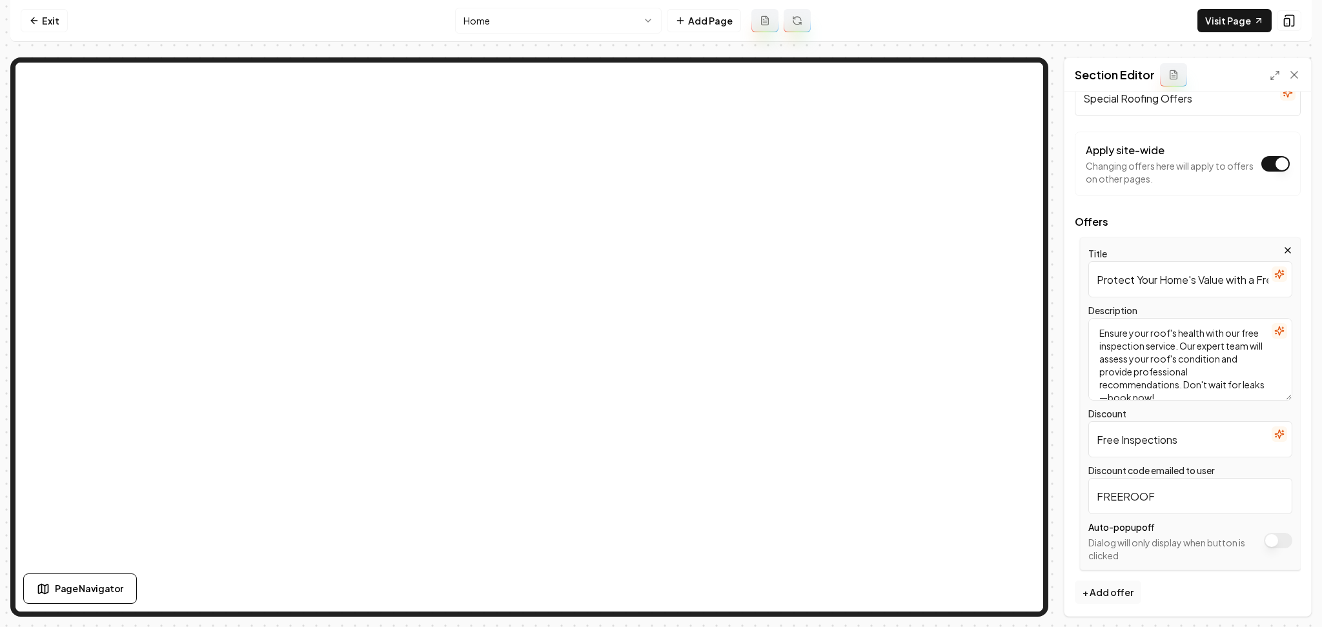
scroll to position [40, 0]
click at [1282, 326] on icon "button" at bounding box center [1283, 326] width 2 height 0
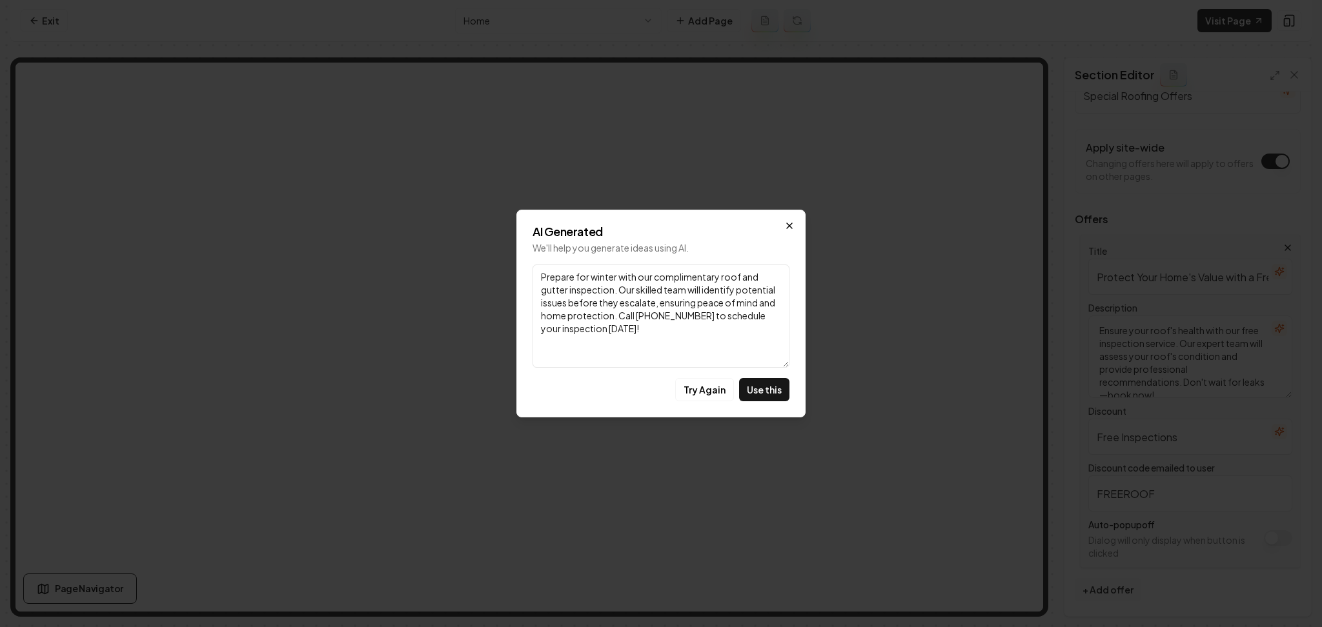
click at [787, 228] on icon "button" at bounding box center [789, 225] width 5 height 5
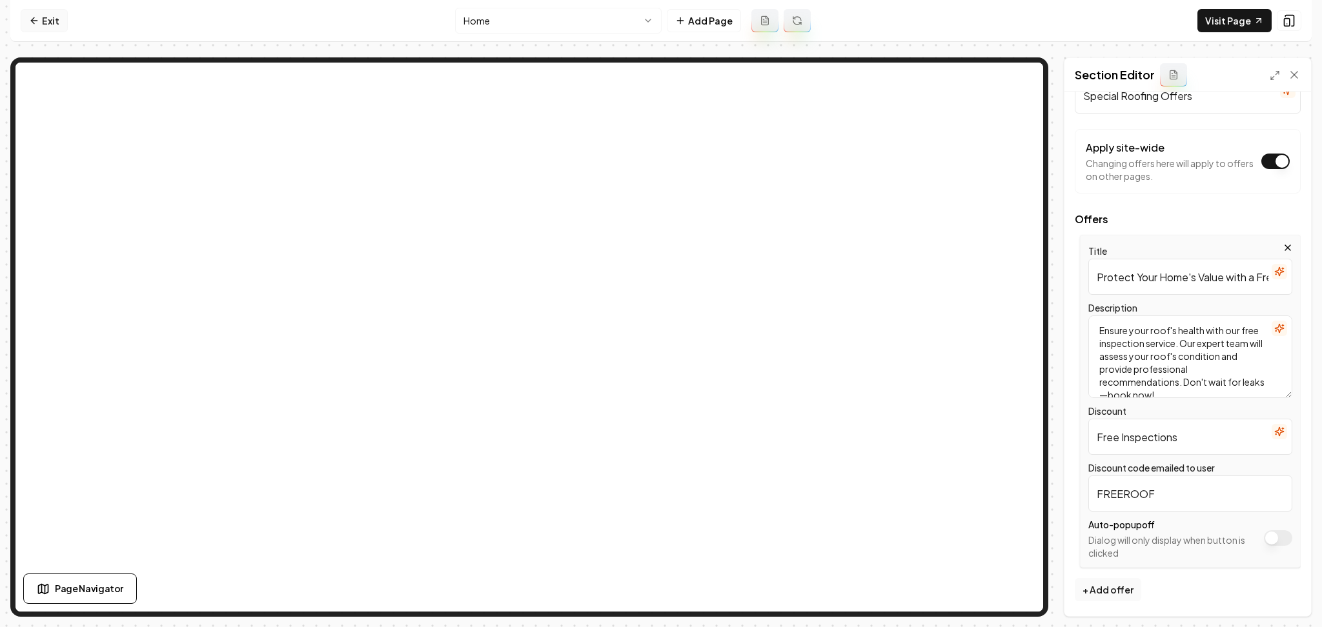
click at [27, 21] on link "Exit" at bounding box center [44, 20] width 47 height 23
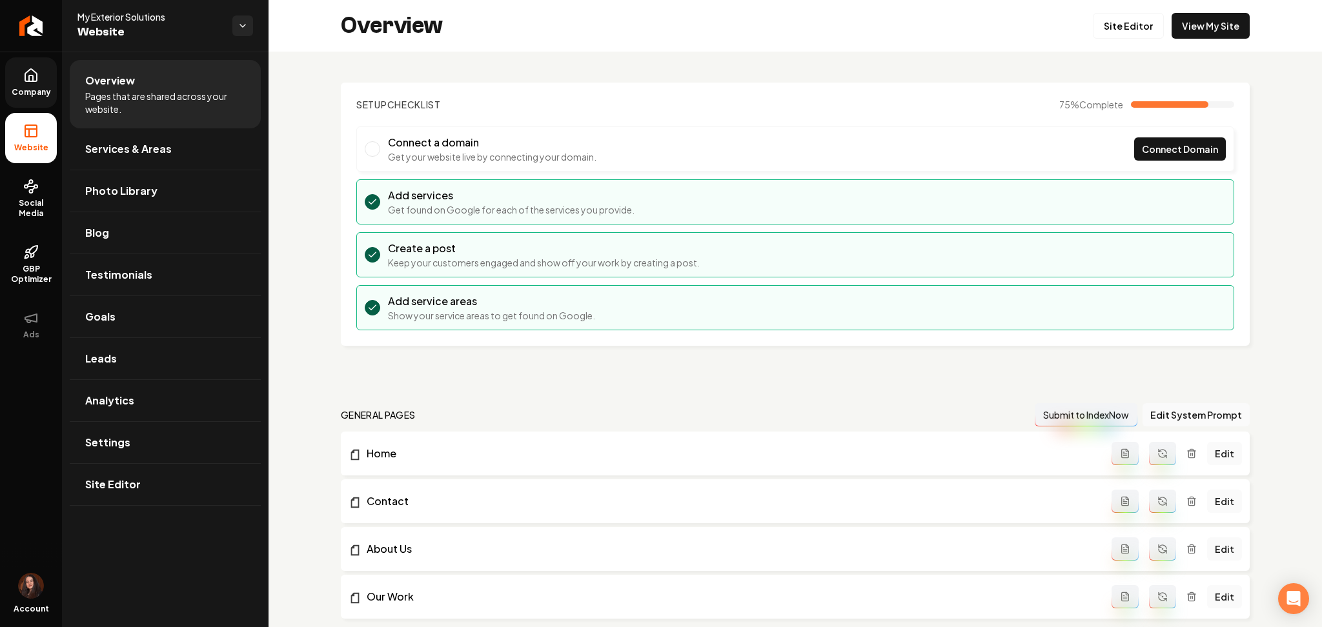
click at [22, 75] on link "Company" at bounding box center [31, 82] width 52 height 50
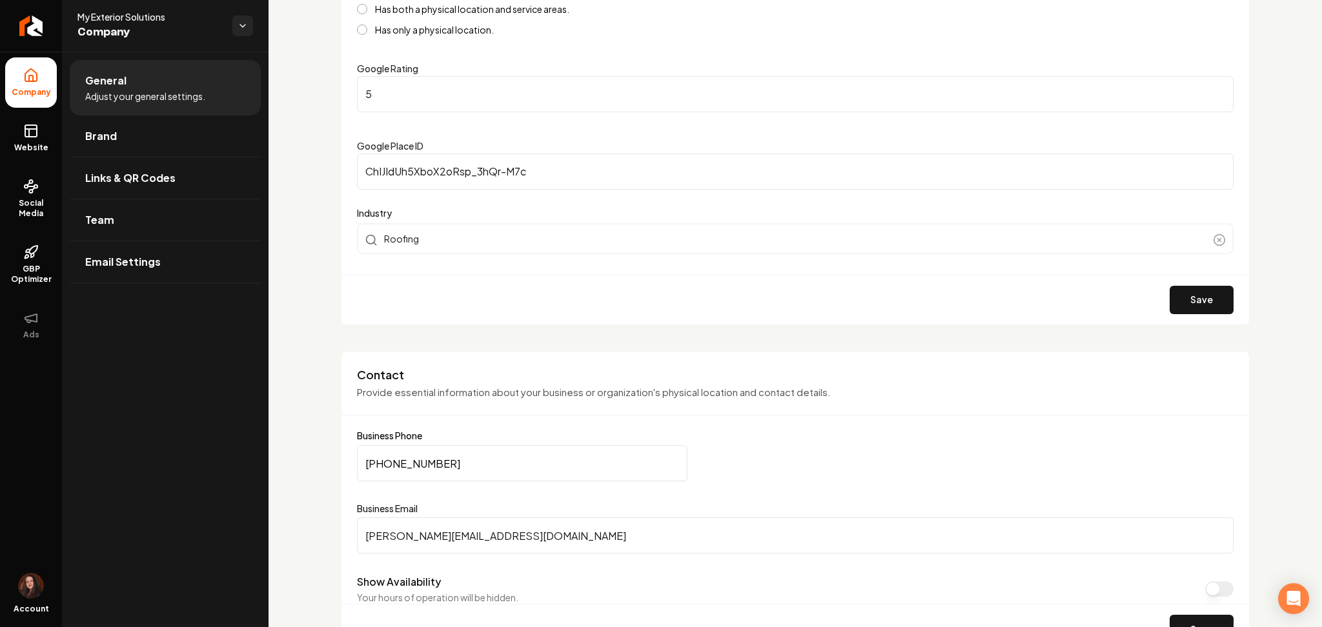
scroll to position [344, 0]
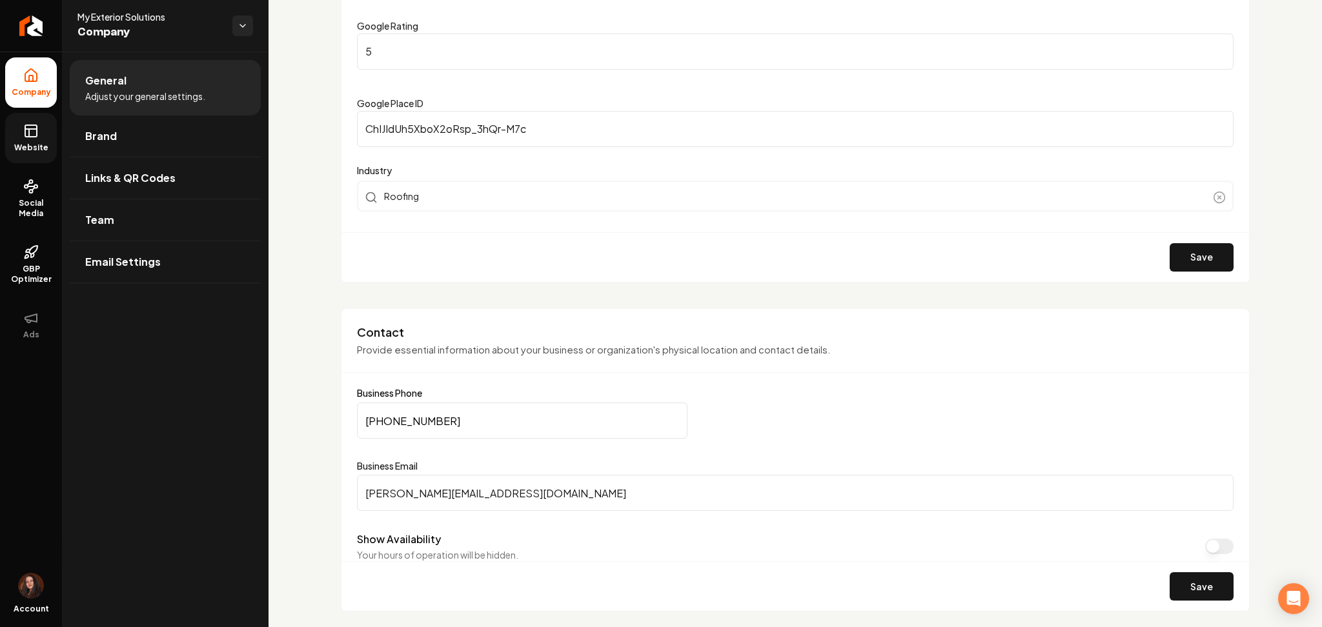
click at [29, 152] on span "Website" at bounding box center [31, 148] width 45 height 10
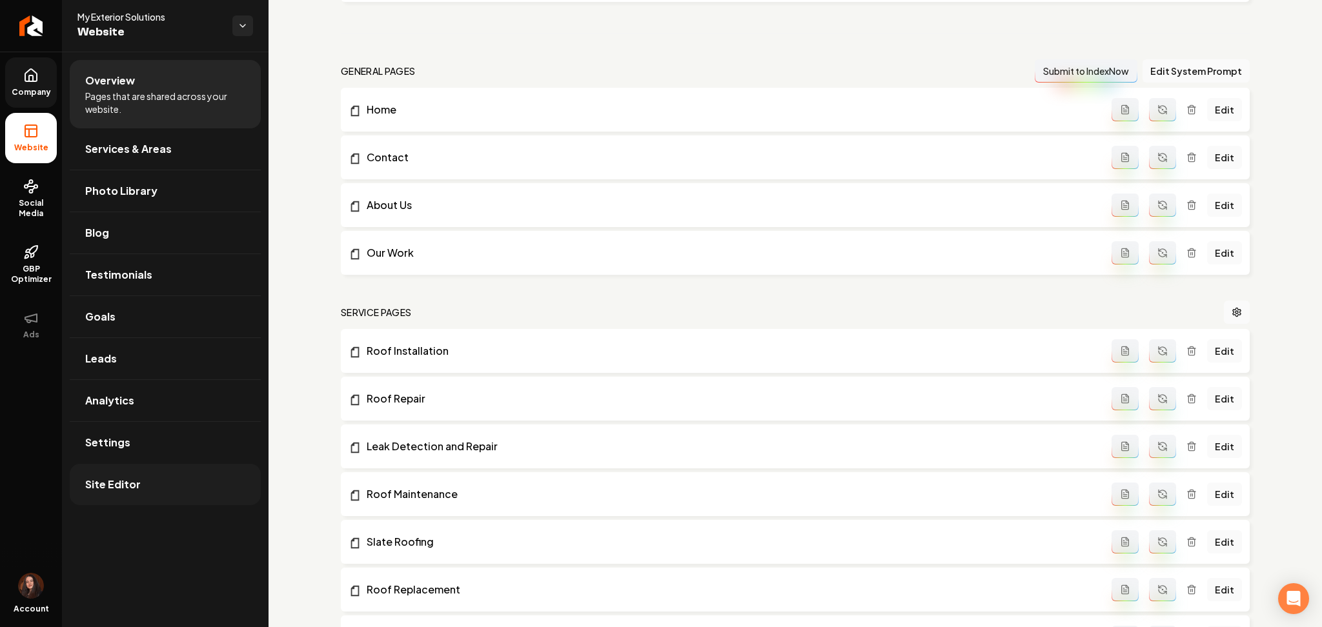
click at [166, 477] on link "Site Editor" at bounding box center [165, 484] width 191 height 41
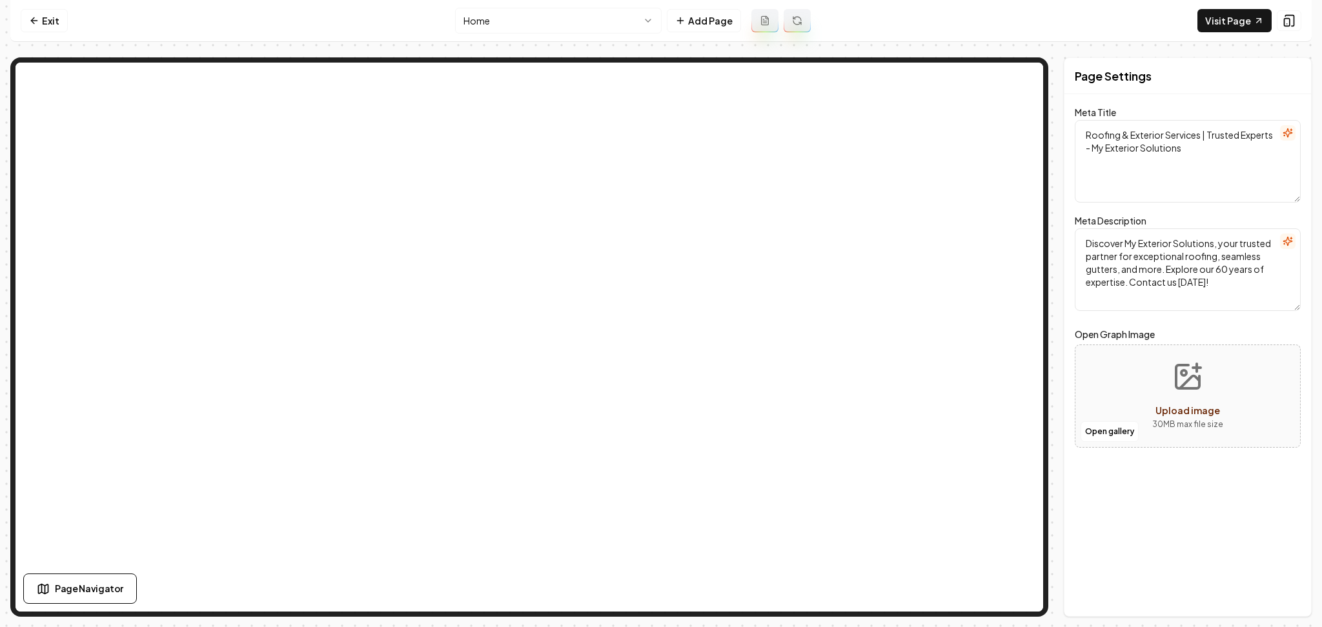
click at [472, 30] on html "Computer Required This feature is only available on a computer. Please switch t…" at bounding box center [661, 313] width 1322 height 627
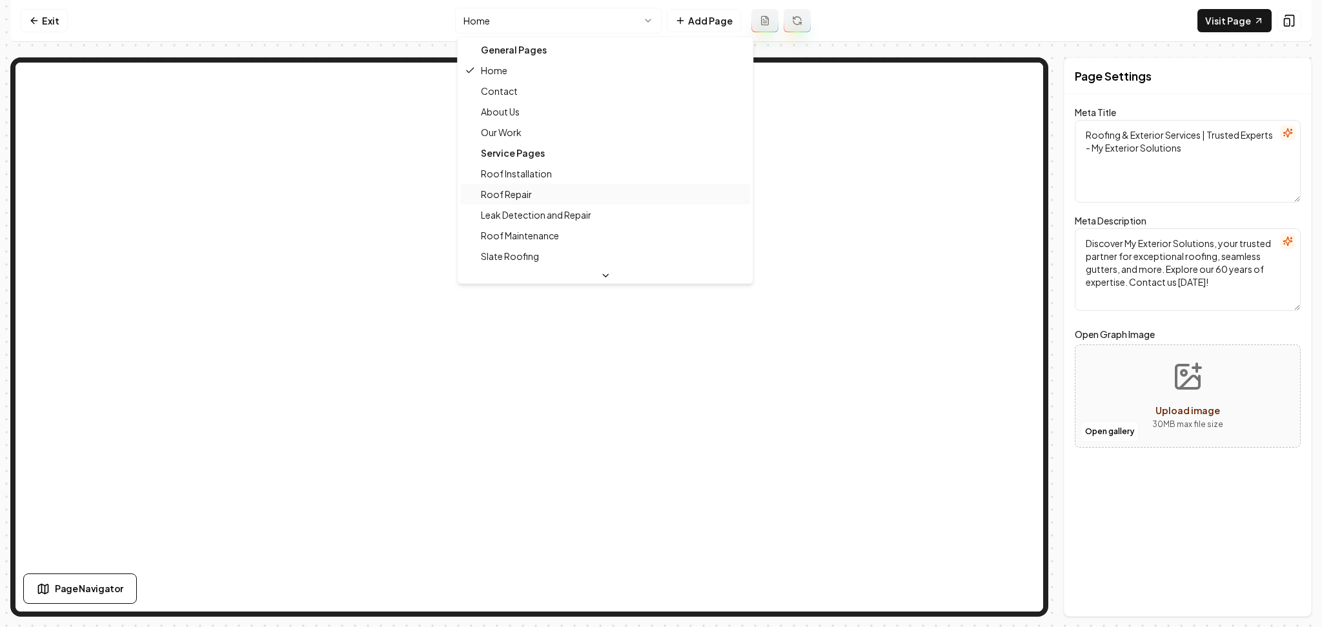
scroll to position [21, 0]
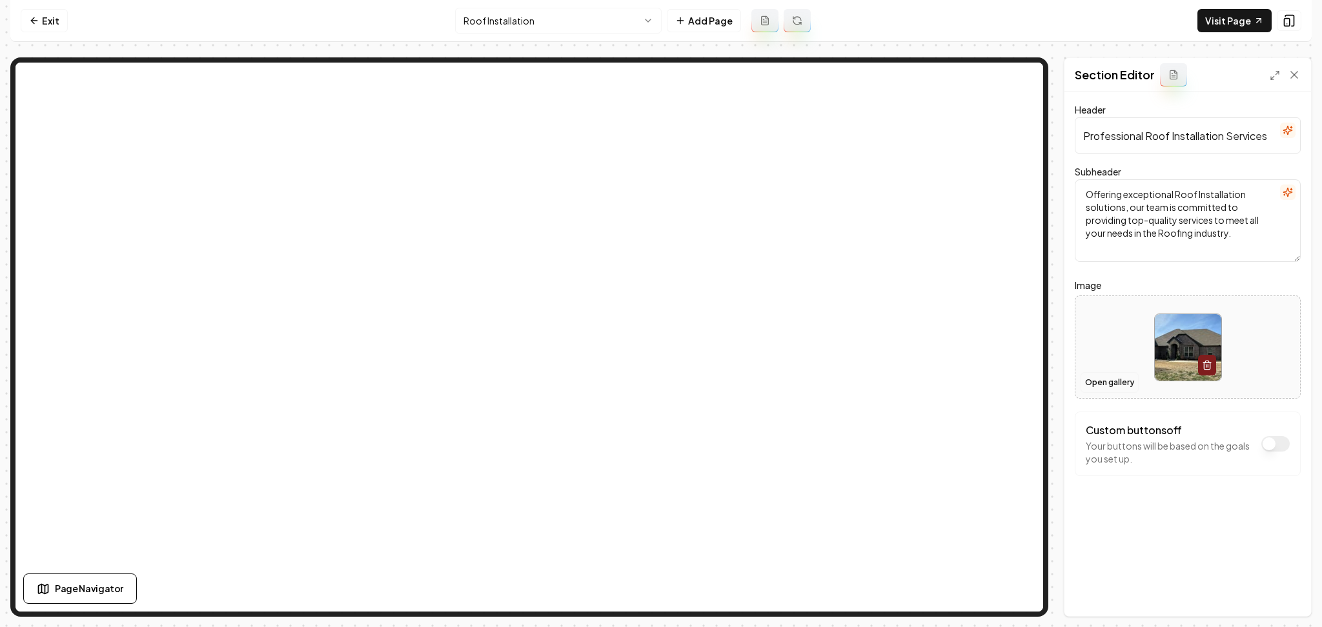
click at [1107, 386] on button "Open gallery" at bounding box center [1109, 382] width 58 height 21
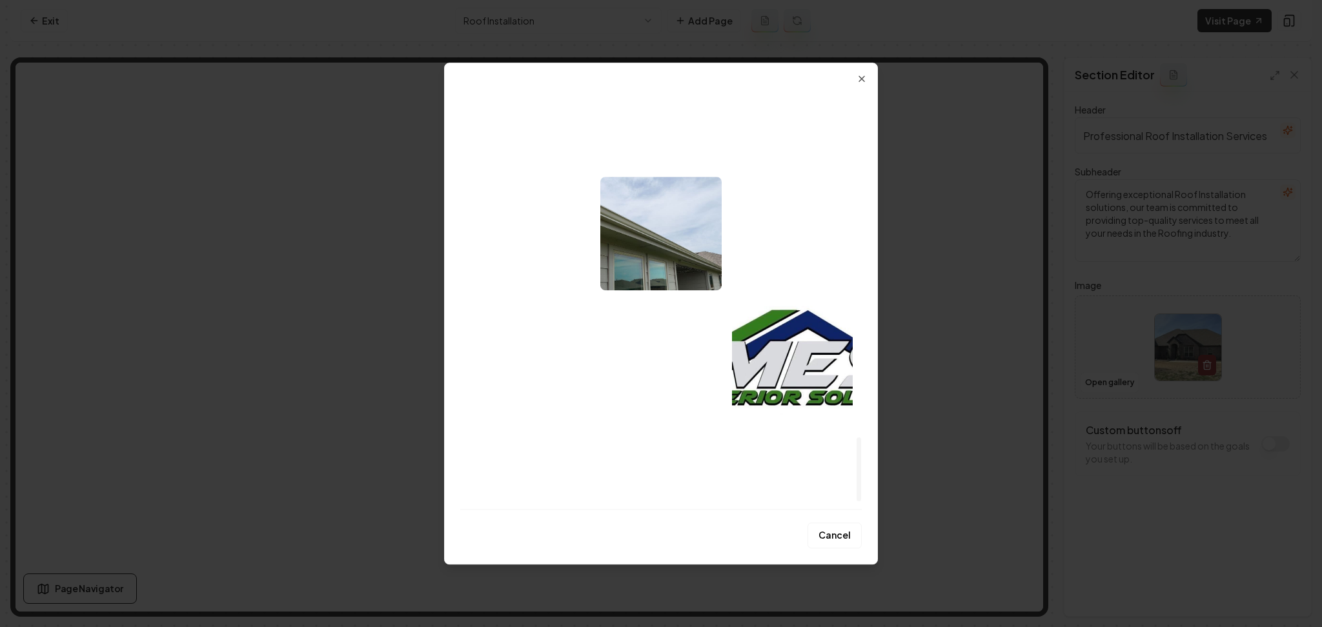
scroll to position [2170, 0]
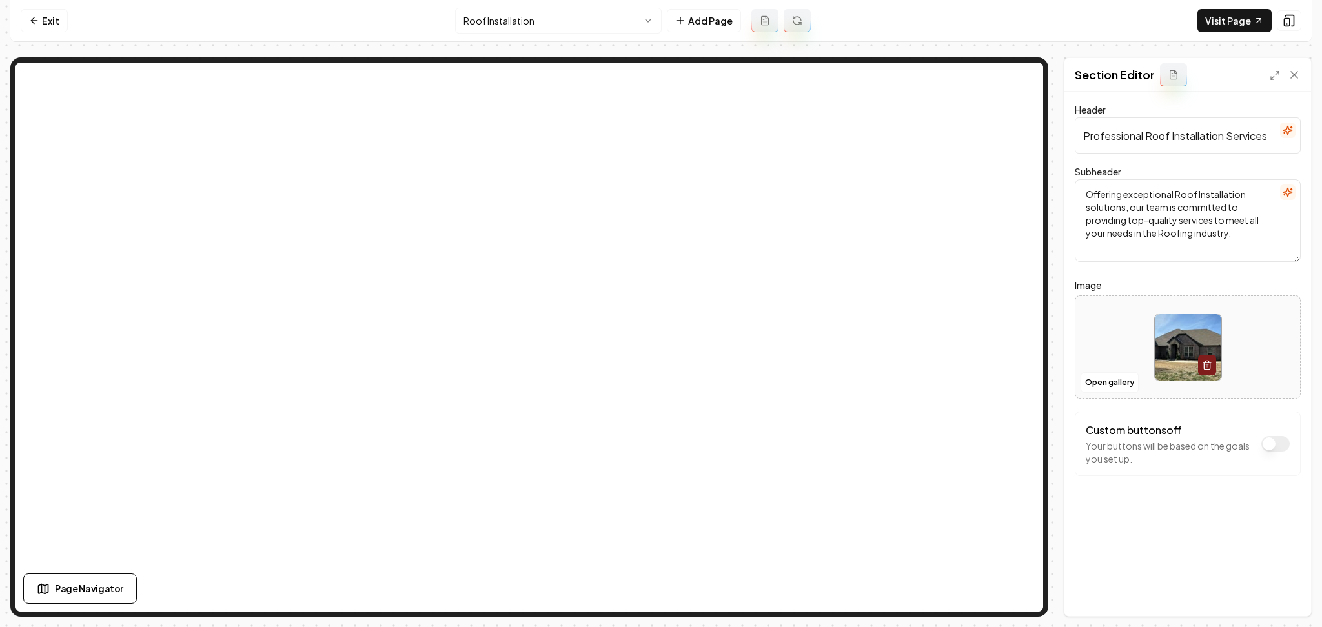
click at [553, 13] on html "Computer Required This feature is only available on a computer. Please switch t…" at bounding box center [661, 313] width 1322 height 627
click at [1113, 379] on button "Open gallery" at bounding box center [1109, 382] width 58 height 21
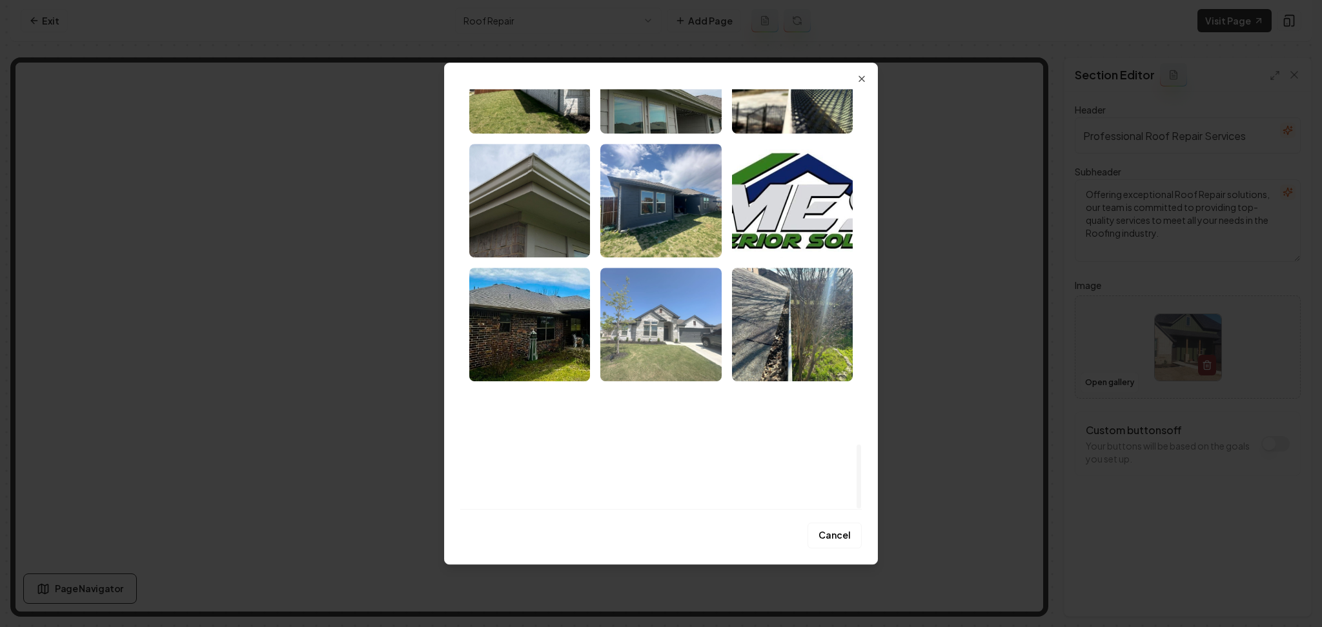
scroll to position [2341, 0]
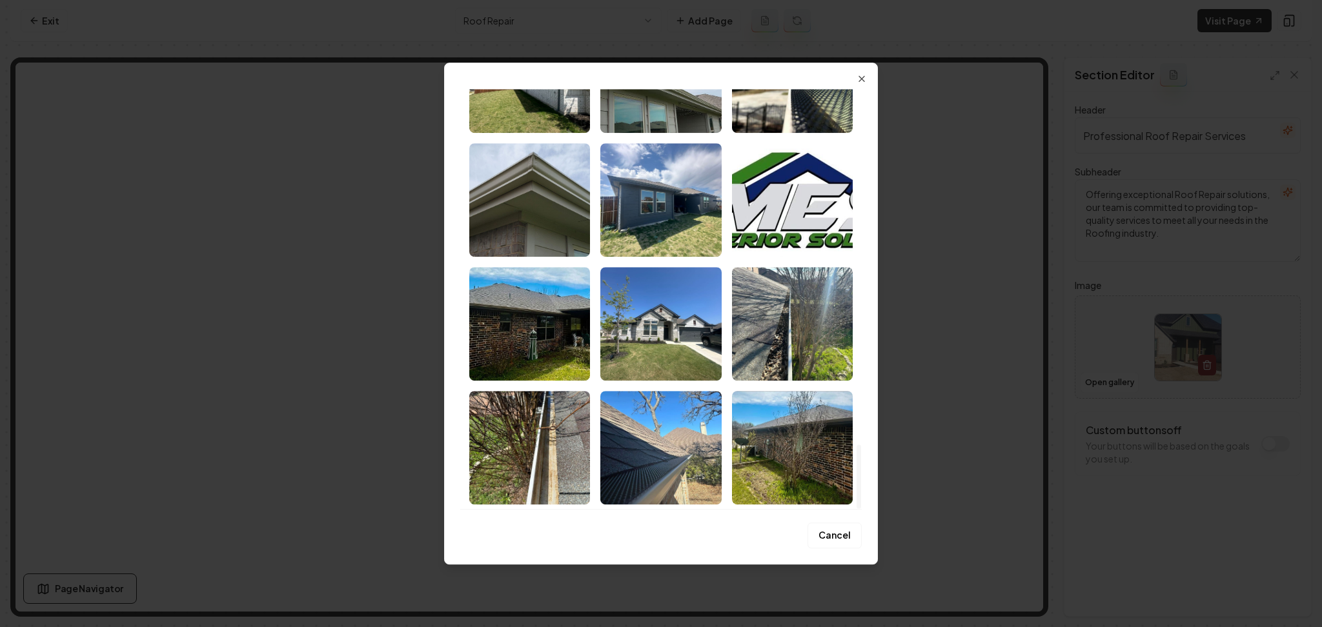
click at [488, 305] on img "Select image image_686d93ae5c7cd75eb8c30fe5.jpeg" at bounding box center [529, 324] width 121 height 114
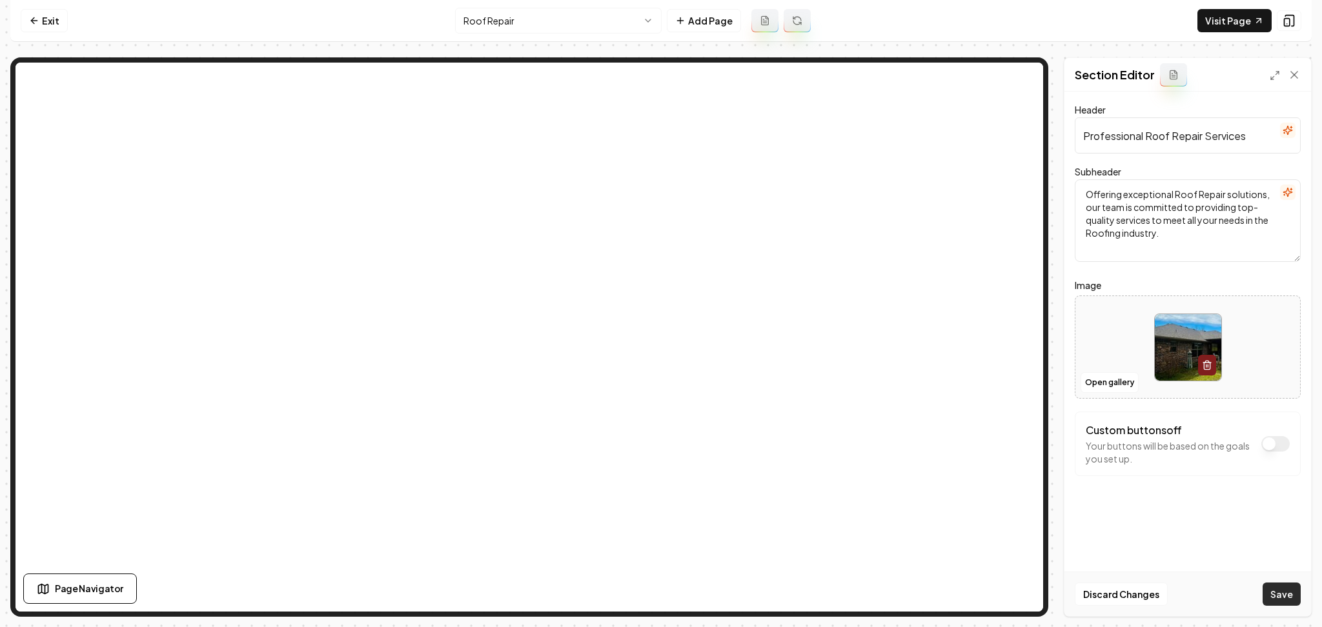
click at [1275, 589] on button "Save" at bounding box center [1281, 594] width 38 height 23
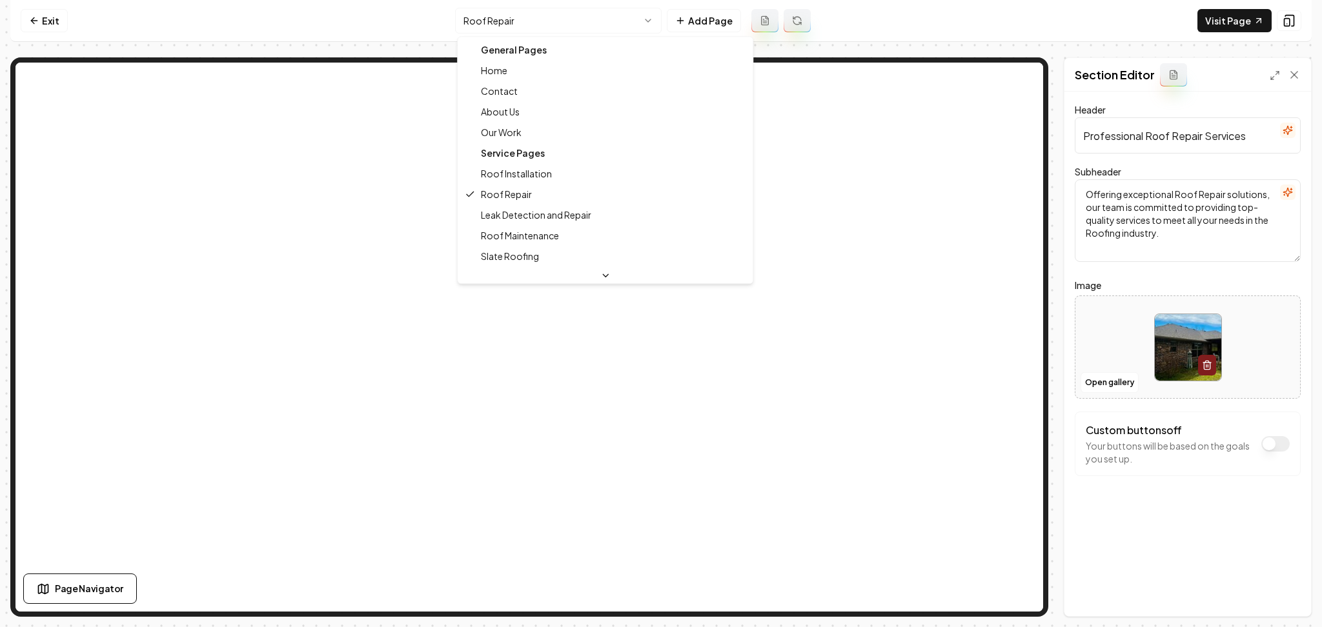
click at [507, 27] on html "Computer Required This feature is only available on a computer. Please switch t…" at bounding box center [661, 313] width 1322 height 627
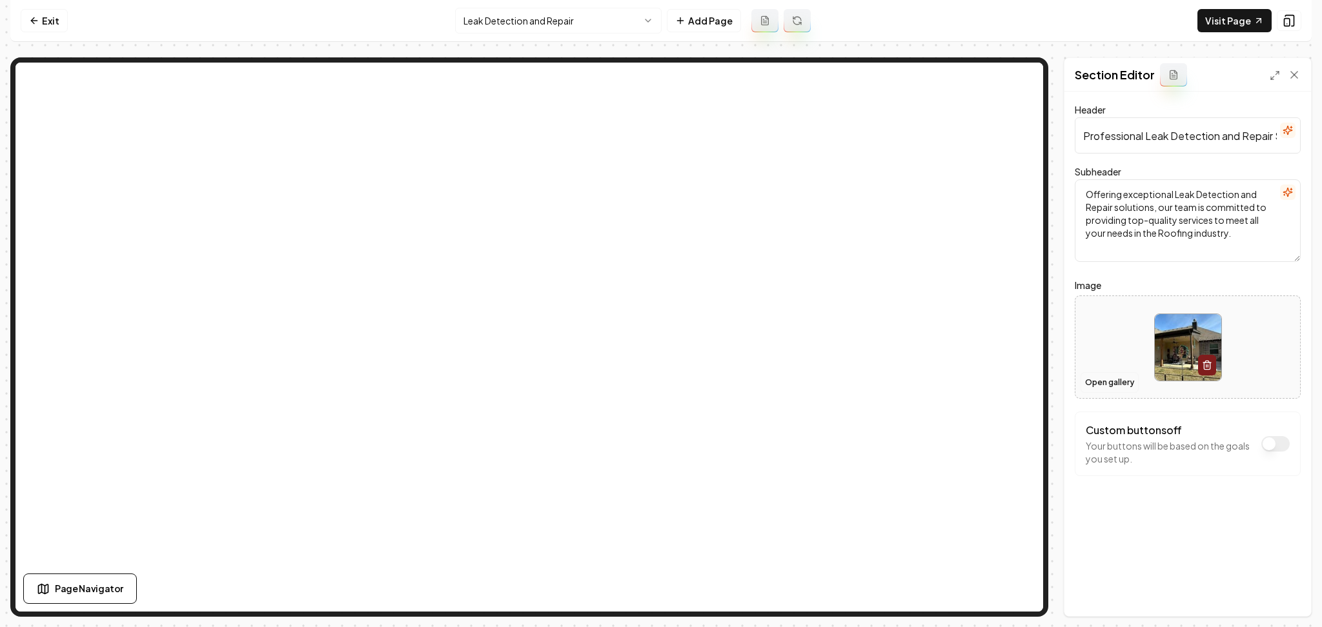
click at [1111, 376] on button "Open gallery" at bounding box center [1109, 382] width 58 height 21
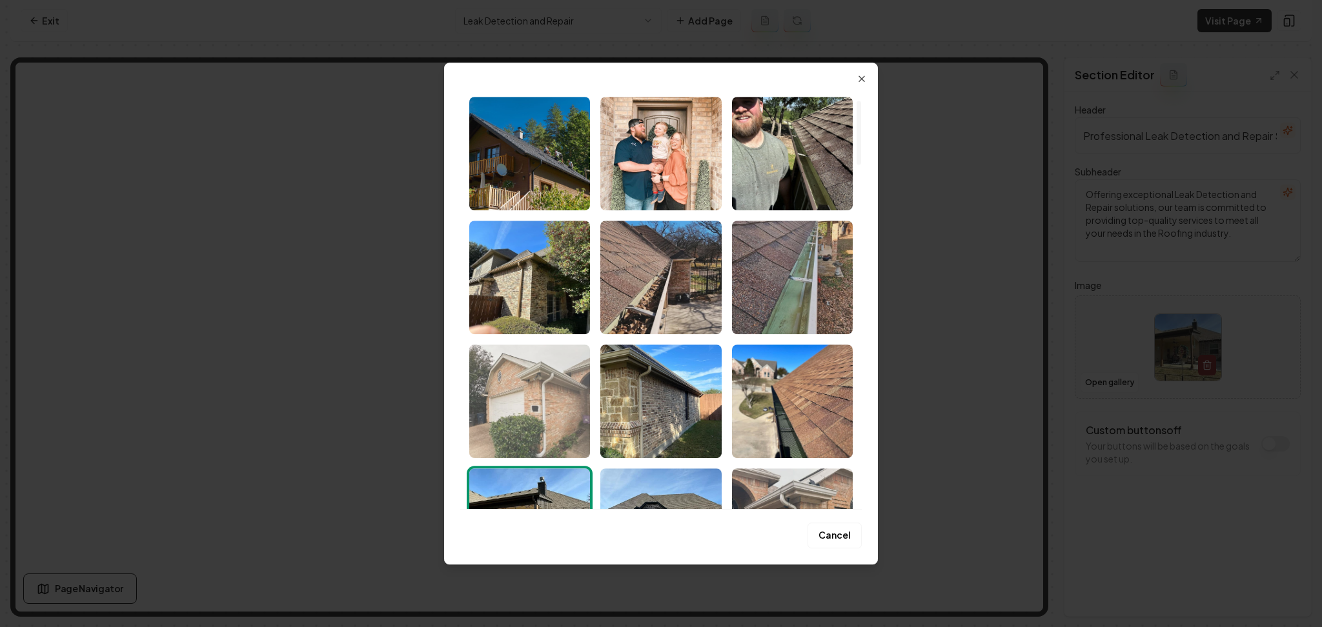
scroll to position [86, 0]
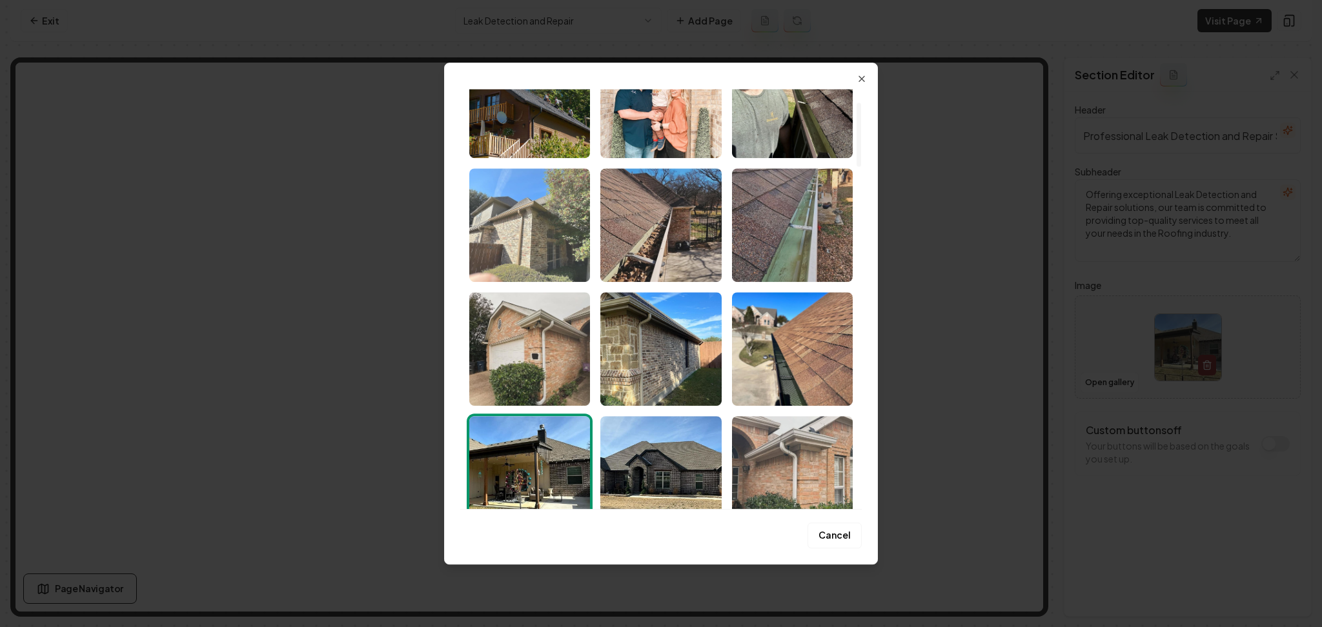
click at [552, 251] on img "Select image image_686d9a335c7cd75eb8f17d9d.jpg" at bounding box center [529, 225] width 121 height 114
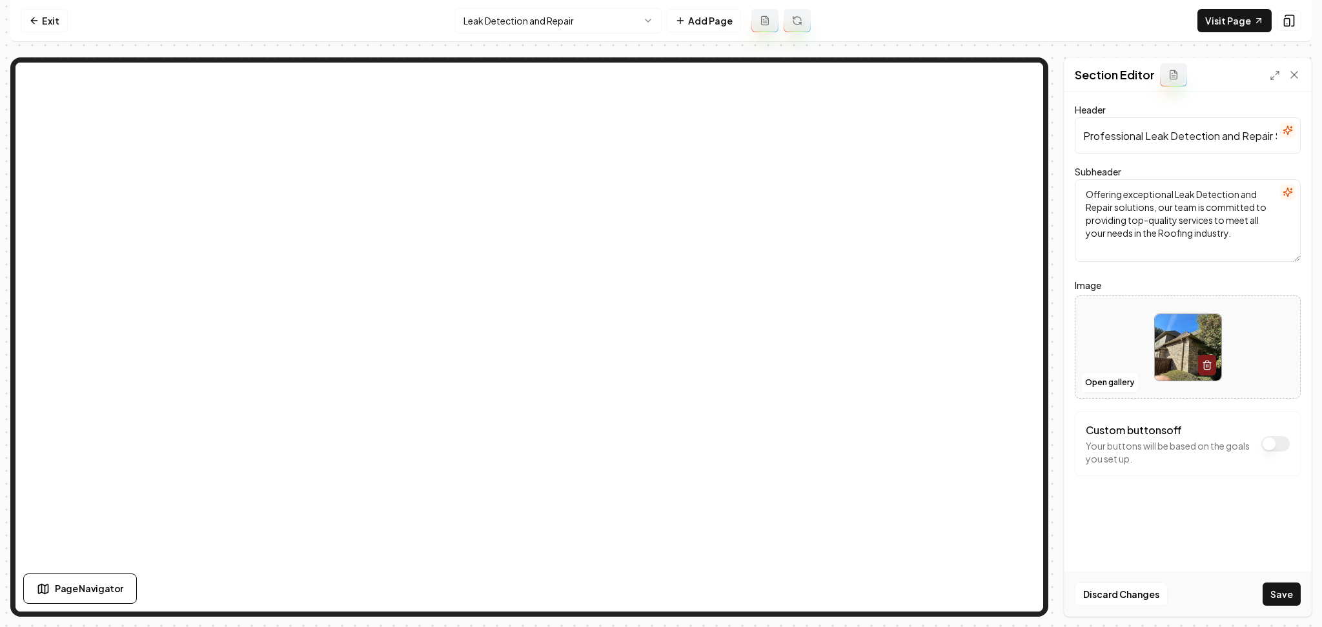
click at [1295, 590] on button "Save" at bounding box center [1281, 594] width 38 height 23
click at [474, 22] on html "Computer Required This feature is only available on a computer. Please switch t…" at bounding box center [661, 313] width 1322 height 627
click at [1096, 391] on button "Open gallery" at bounding box center [1109, 382] width 58 height 21
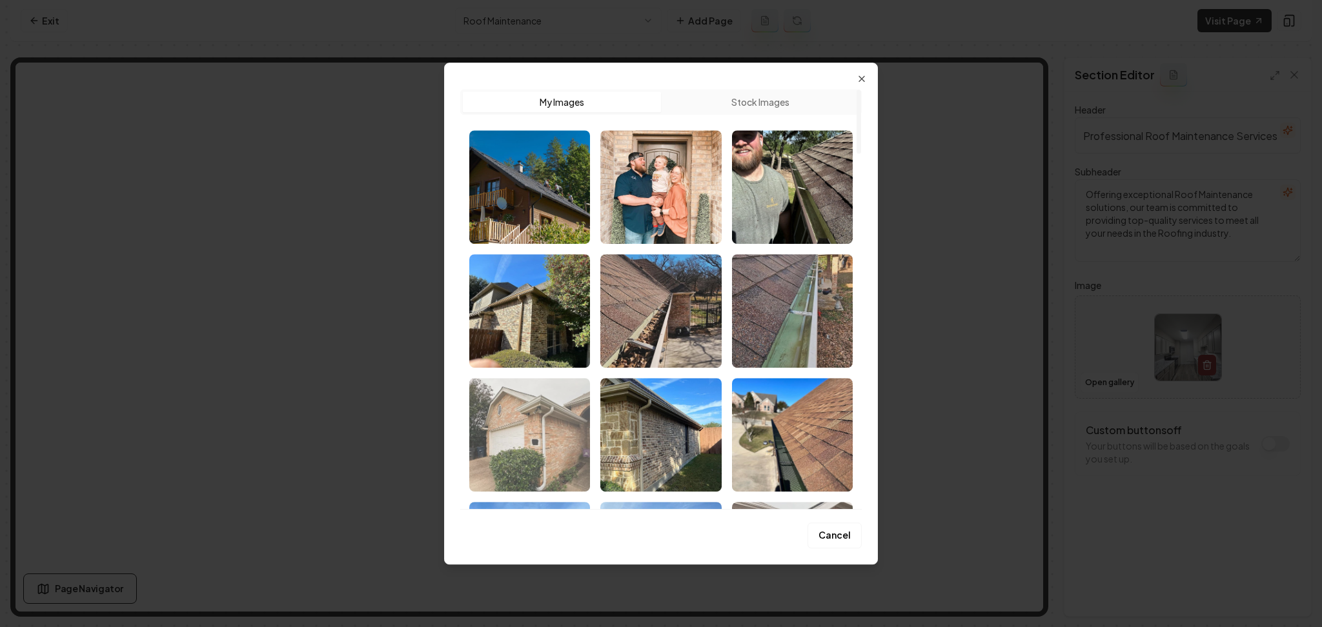
click at [522, 416] on img "Select image image_686d9a335c7cd75eb8f17d3e.jpg" at bounding box center [529, 435] width 121 height 114
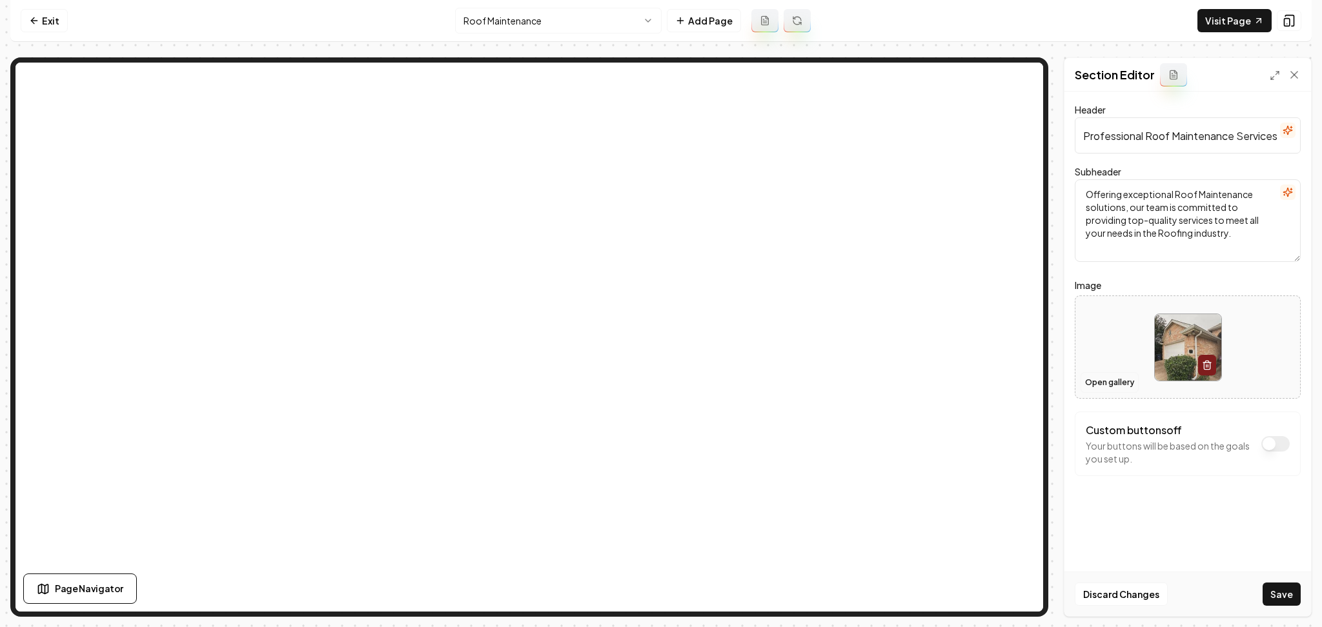
click at [1098, 382] on button "Open gallery" at bounding box center [1109, 382] width 58 height 21
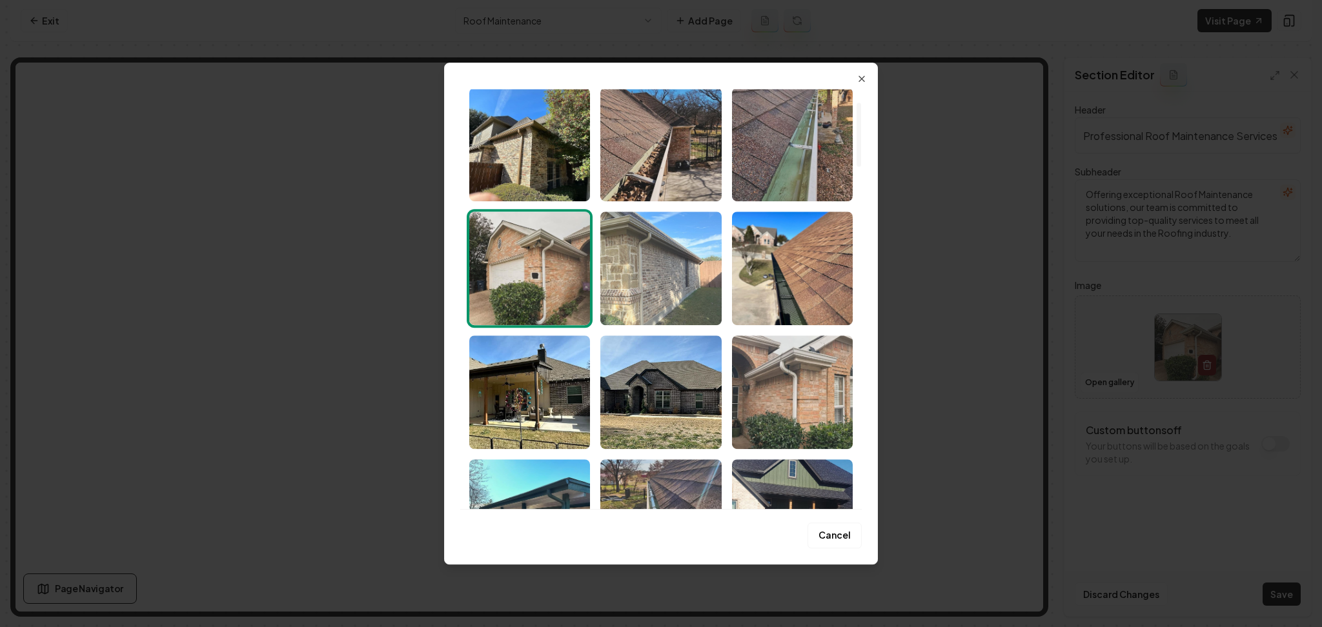
scroll to position [172, 0]
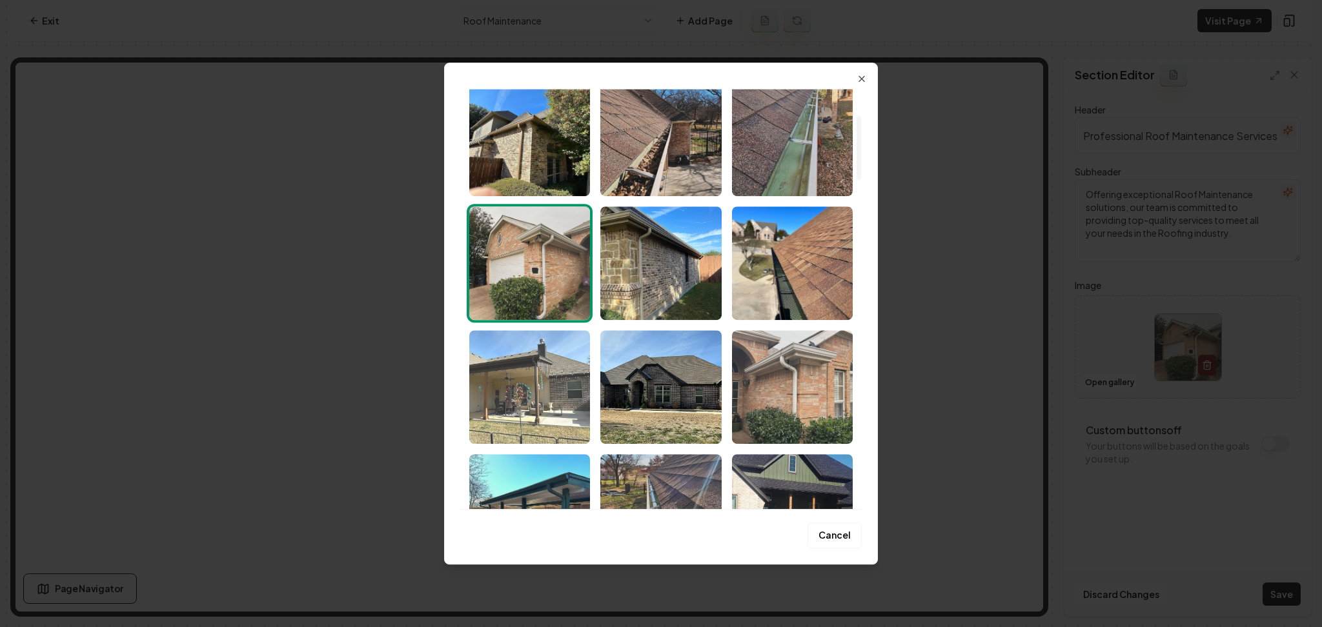
click at [575, 401] on img "Select image image_686d9a335c7cd75eb8f17ce3.jpg" at bounding box center [529, 387] width 121 height 114
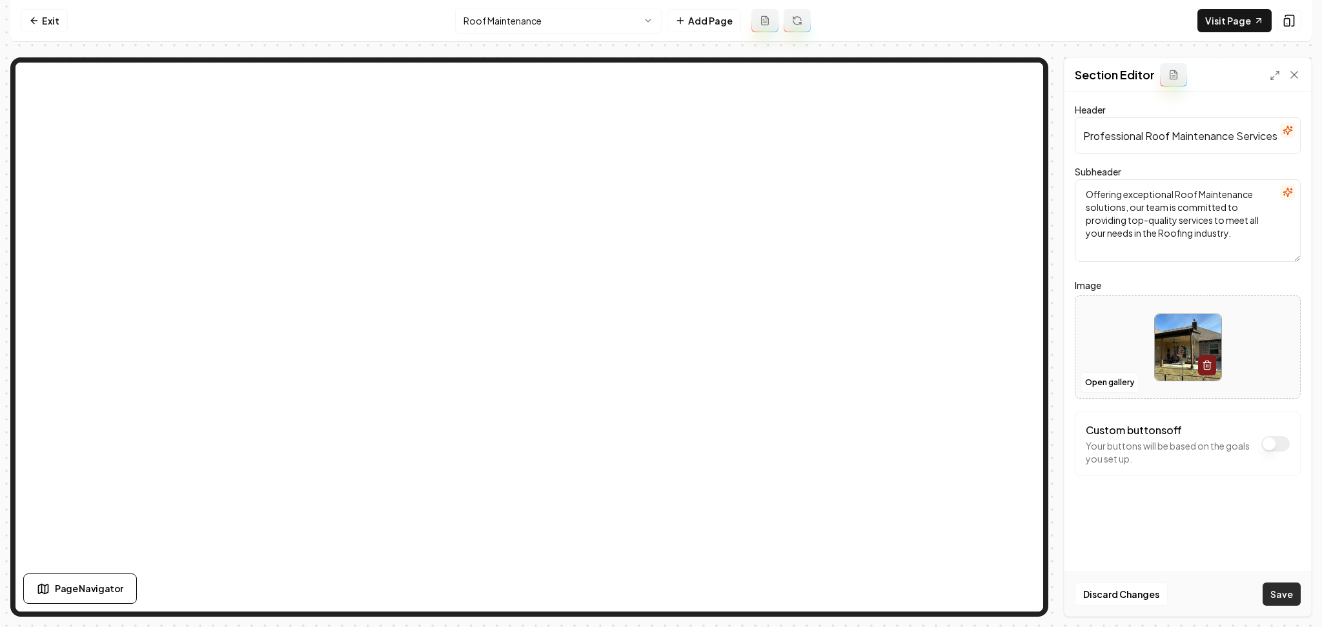
click at [1275, 590] on button "Save" at bounding box center [1281, 594] width 38 height 23
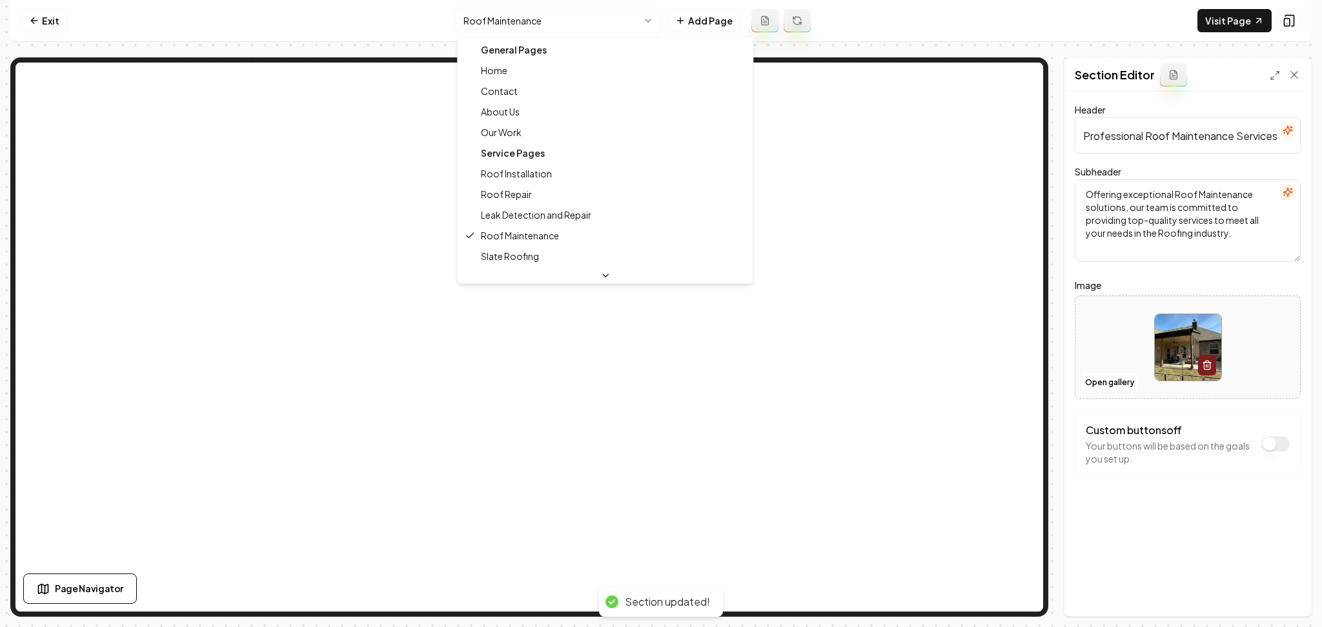
click at [561, 19] on html "Computer Required This feature is only available on a computer. Please switch t…" at bounding box center [661, 313] width 1322 height 627
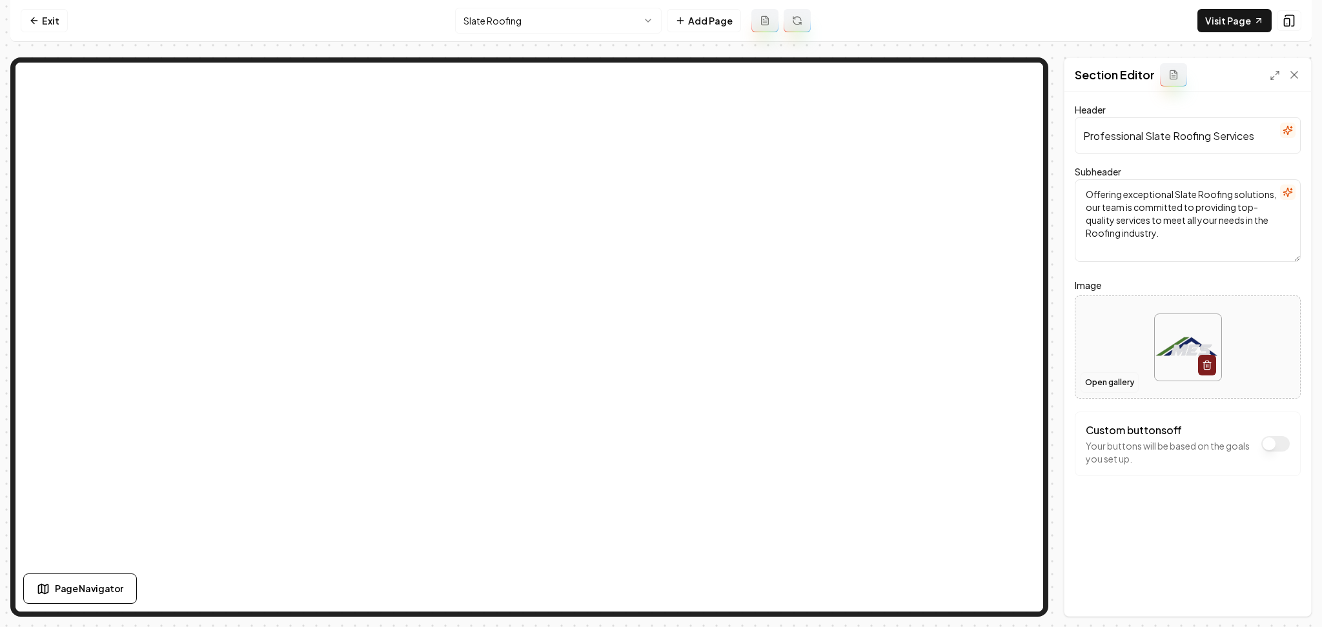
click at [1115, 381] on button "Open gallery" at bounding box center [1109, 382] width 58 height 21
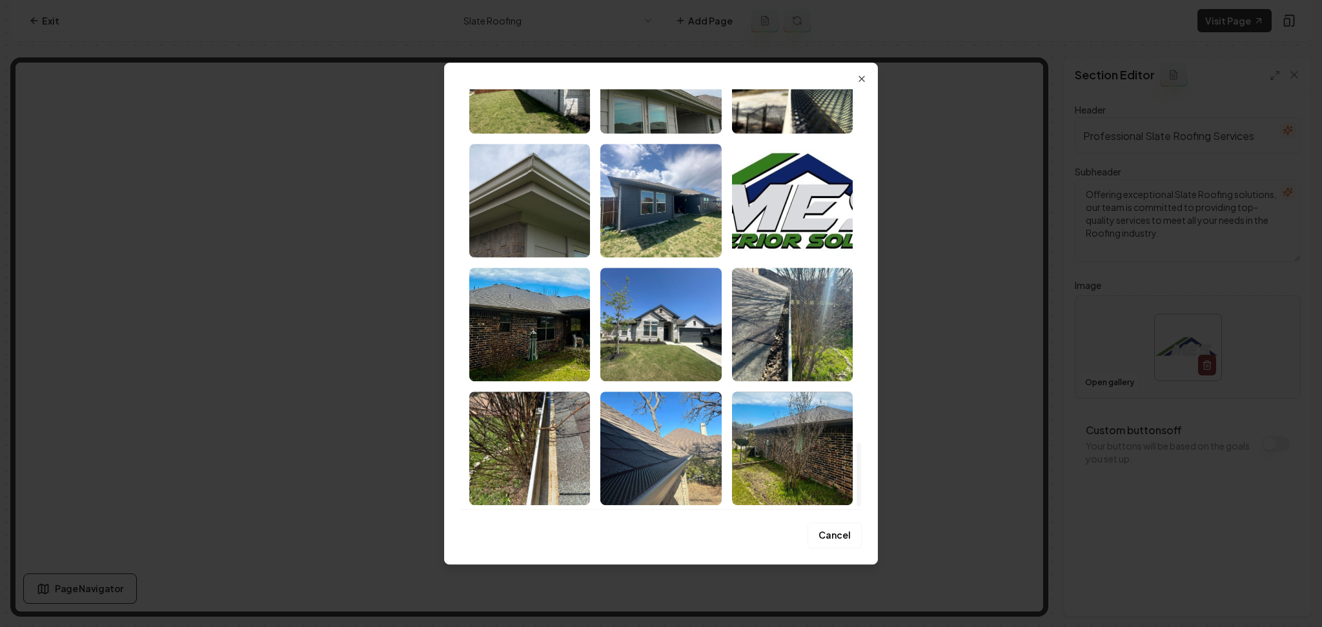
scroll to position [2341, 0]
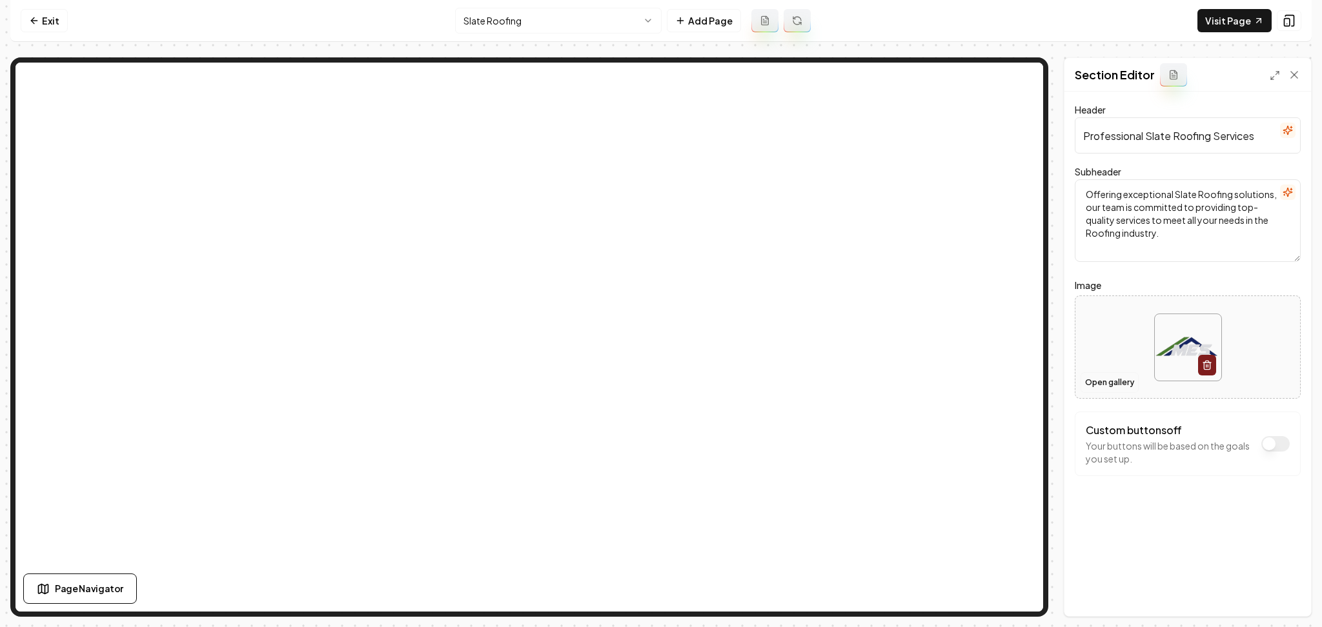
click at [1106, 378] on button "Open gallery" at bounding box center [1109, 382] width 58 height 21
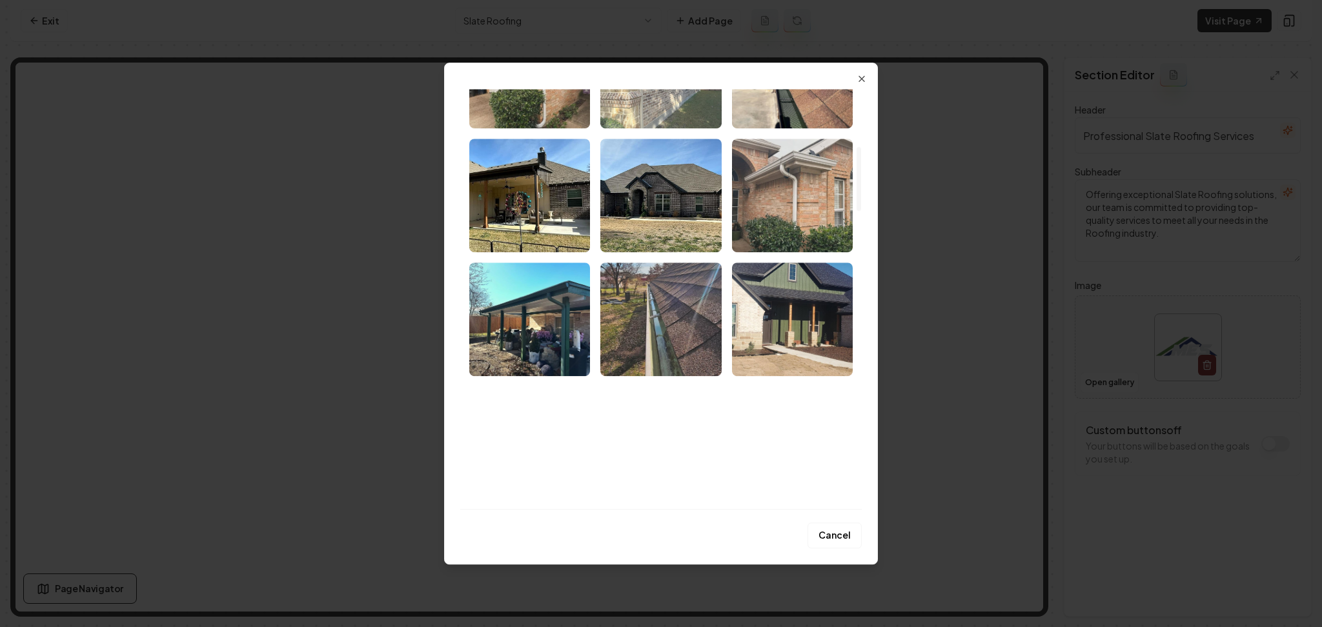
scroll to position [430, 0]
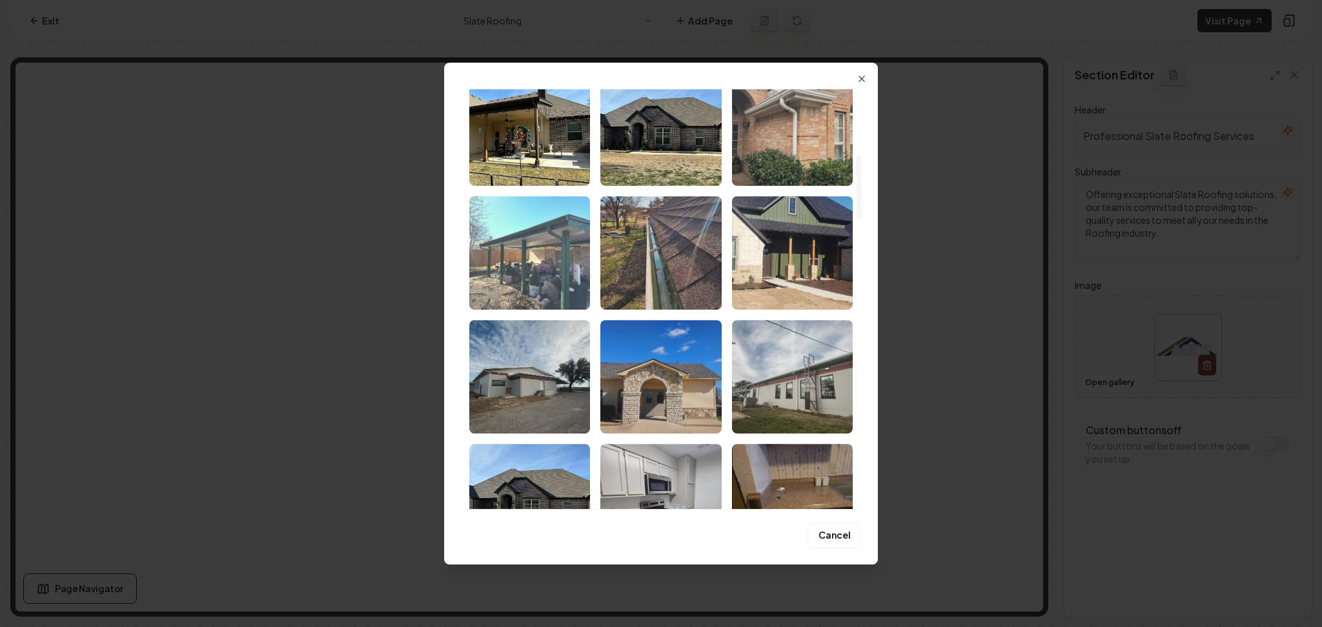
click at [582, 254] on img "Select image image_686d9a335c7cd75eb8f17d27.jpg" at bounding box center [529, 253] width 121 height 114
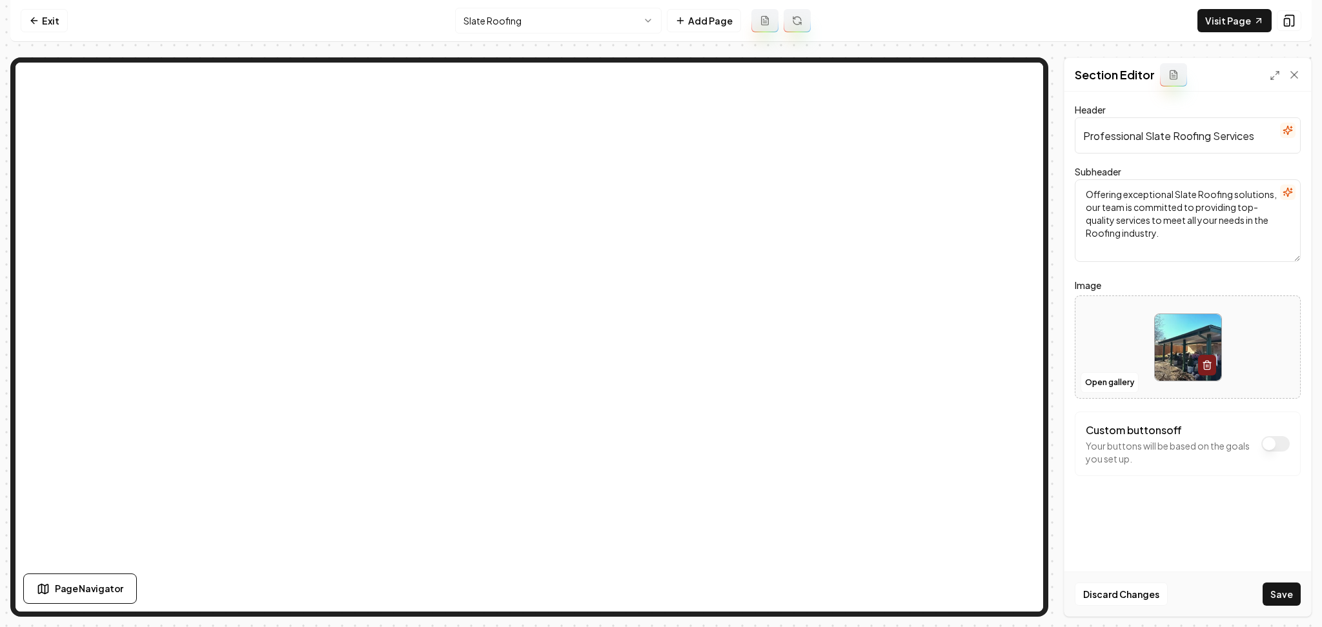
click at [1264, 592] on button "Save" at bounding box center [1281, 594] width 38 height 23
click at [1105, 378] on button "Open gallery" at bounding box center [1109, 382] width 58 height 21
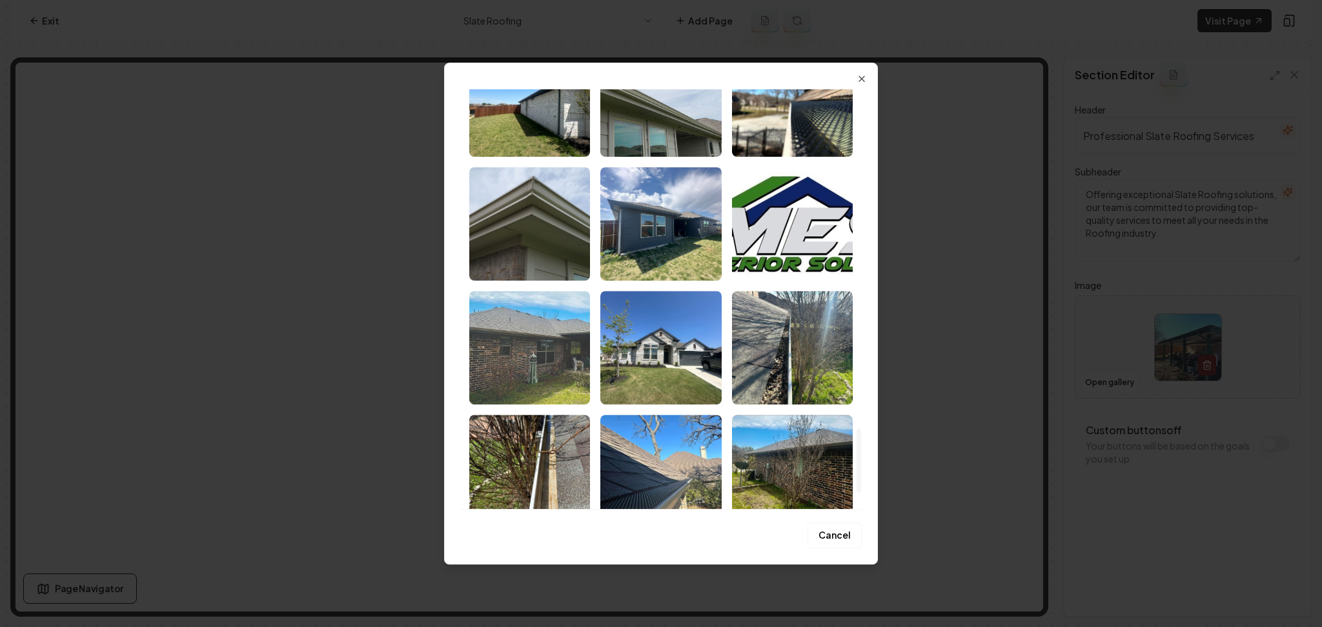
scroll to position [2341, 0]
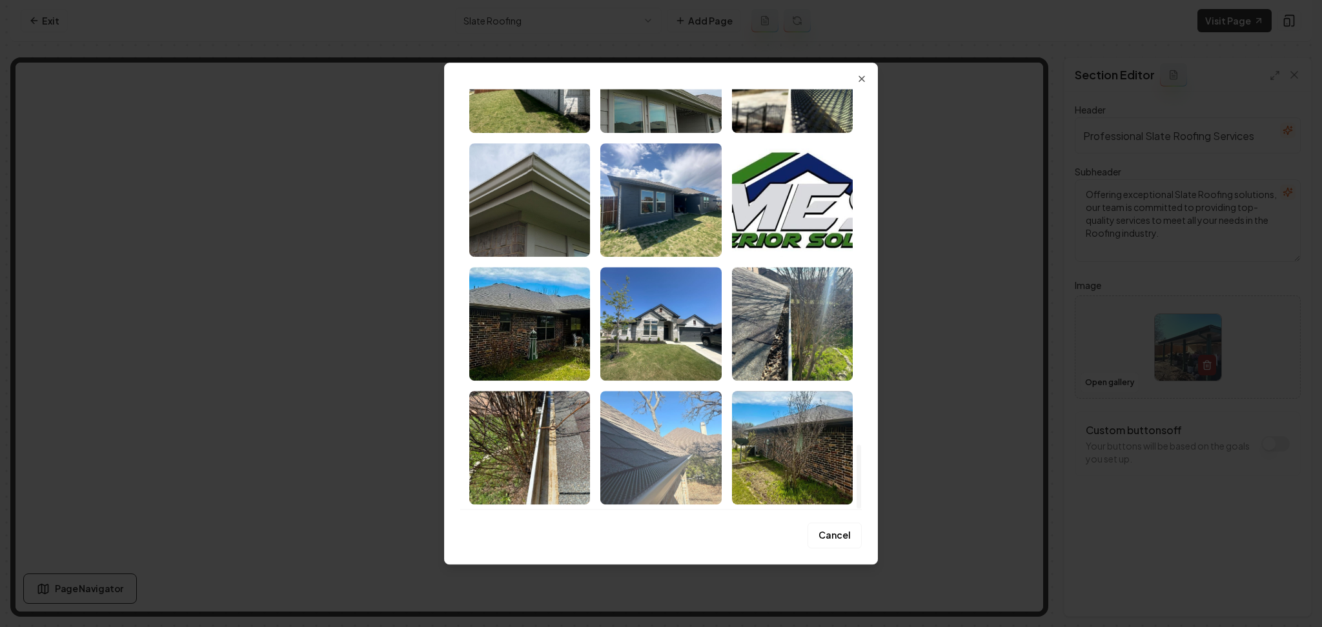
click at [621, 421] on img "Select image image_686d93ad5c7cd75eb8c30e38.jpeg" at bounding box center [660, 448] width 121 height 114
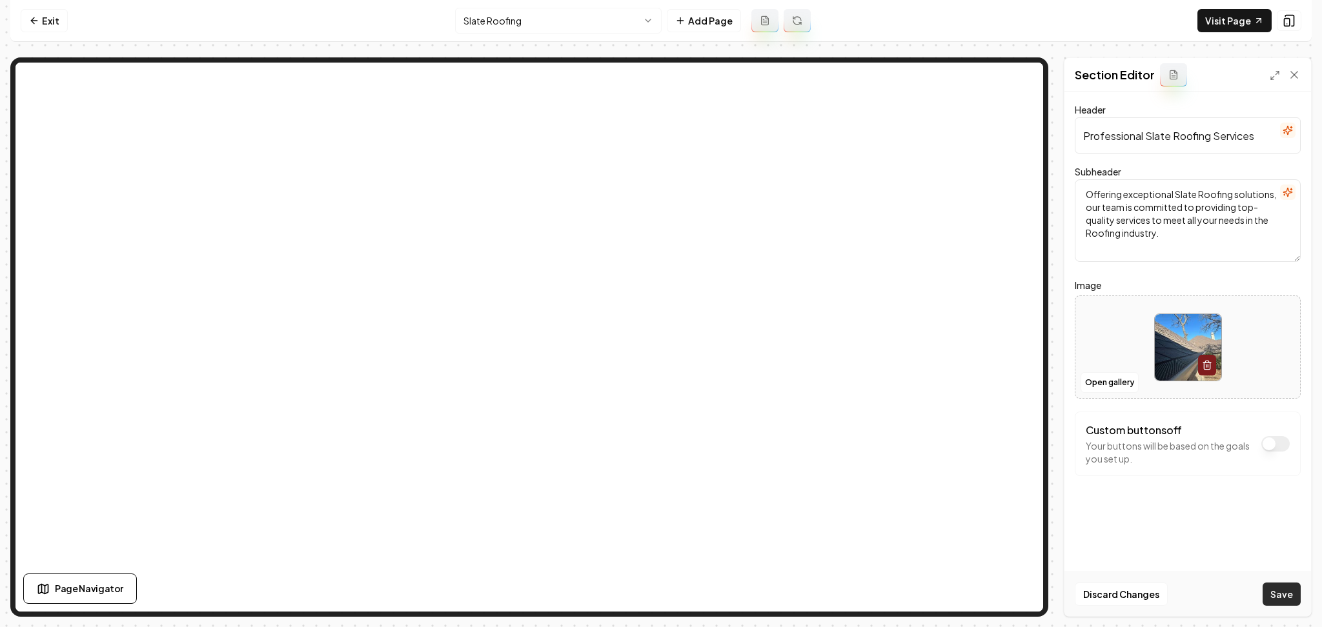
click at [1273, 594] on button "Save" at bounding box center [1281, 594] width 38 height 23
click at [523, 6] on nav "Exit Slate Roofing Add Page Visit Page" at bounding box center [660, 21] width 1301 height 42
click at [536, 16] on html "Computer Required This feature is only available on a computer. Please switch t…" at bounding box center [661, 313] width 1322 height 627
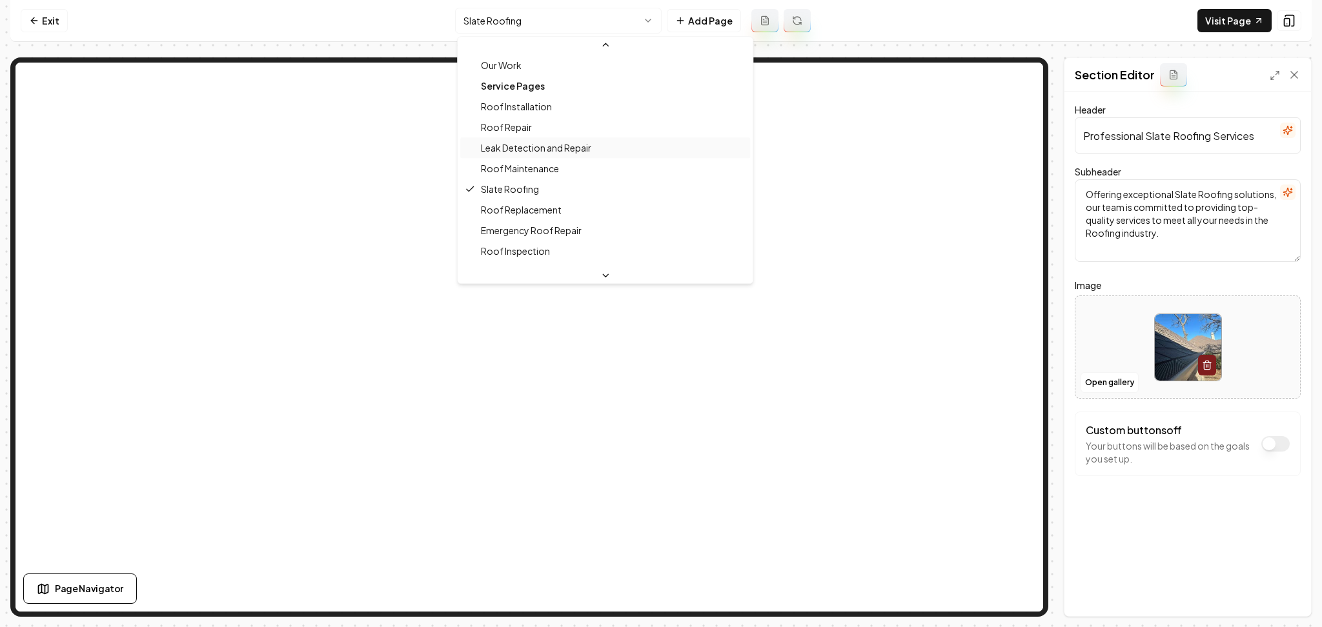
scroll to position [86, 0]
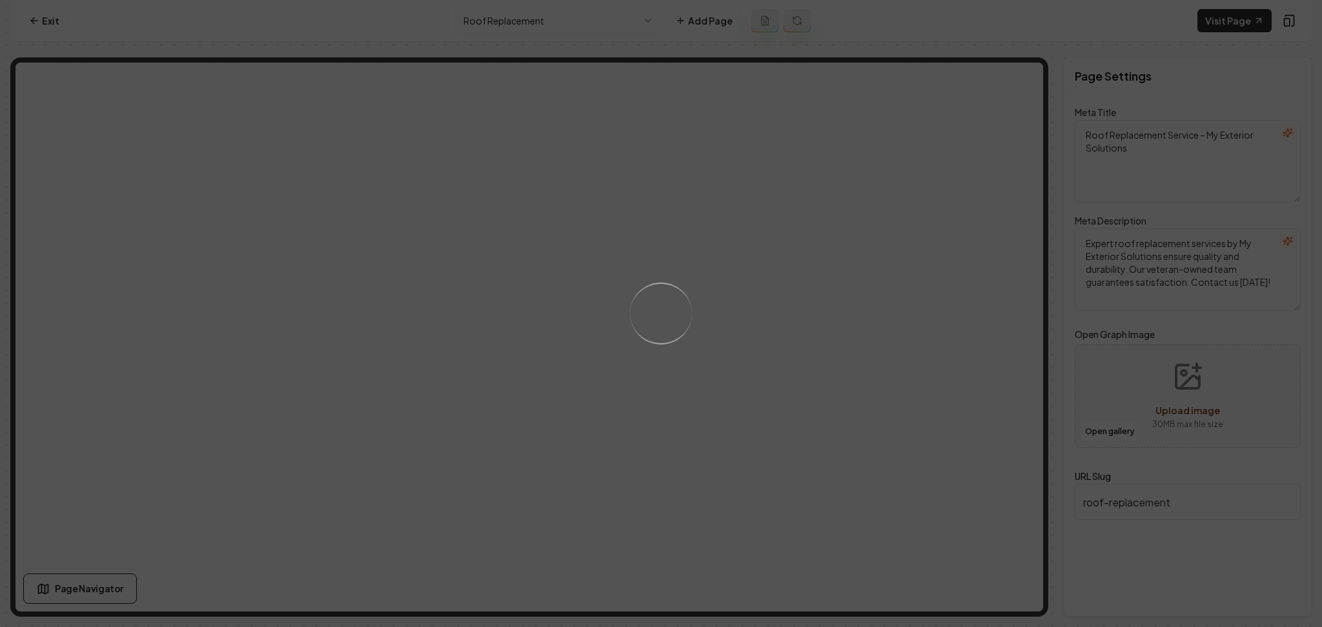
click at [789, 385] on div "Loading..." at bounding box center [661, 313] width 1322 height 627
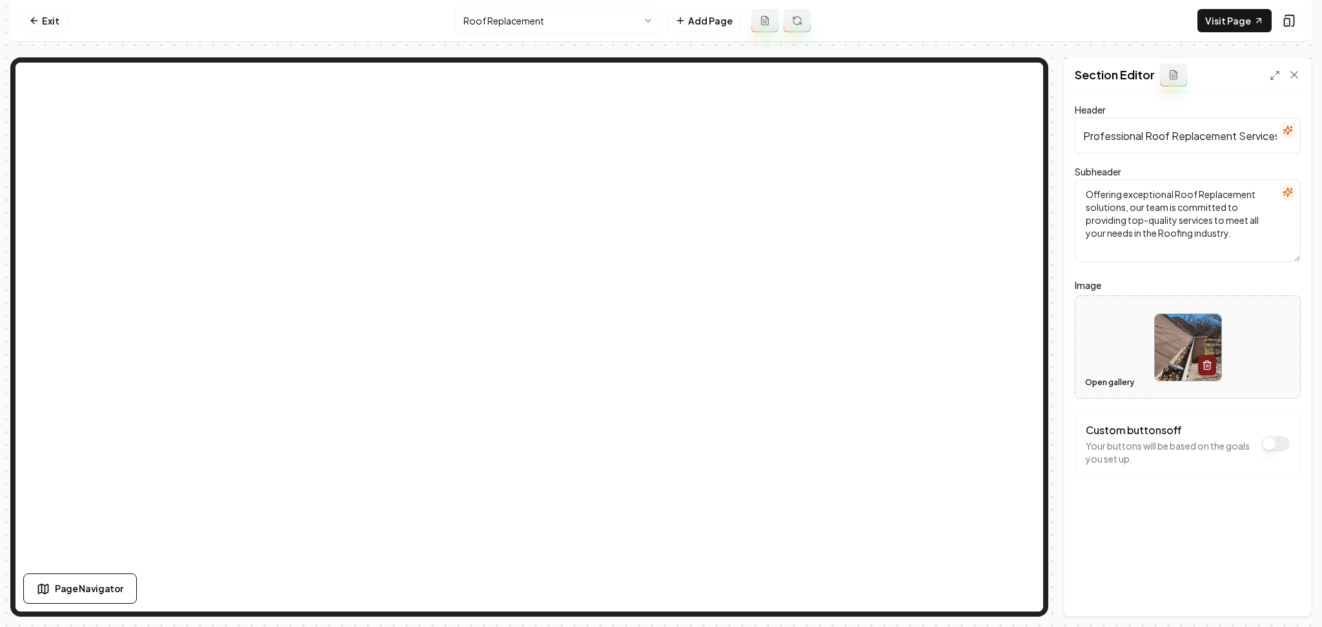
click at [1103, 385] on button "Open gallery" at bounding box center [1109, 382] width 58 height 21
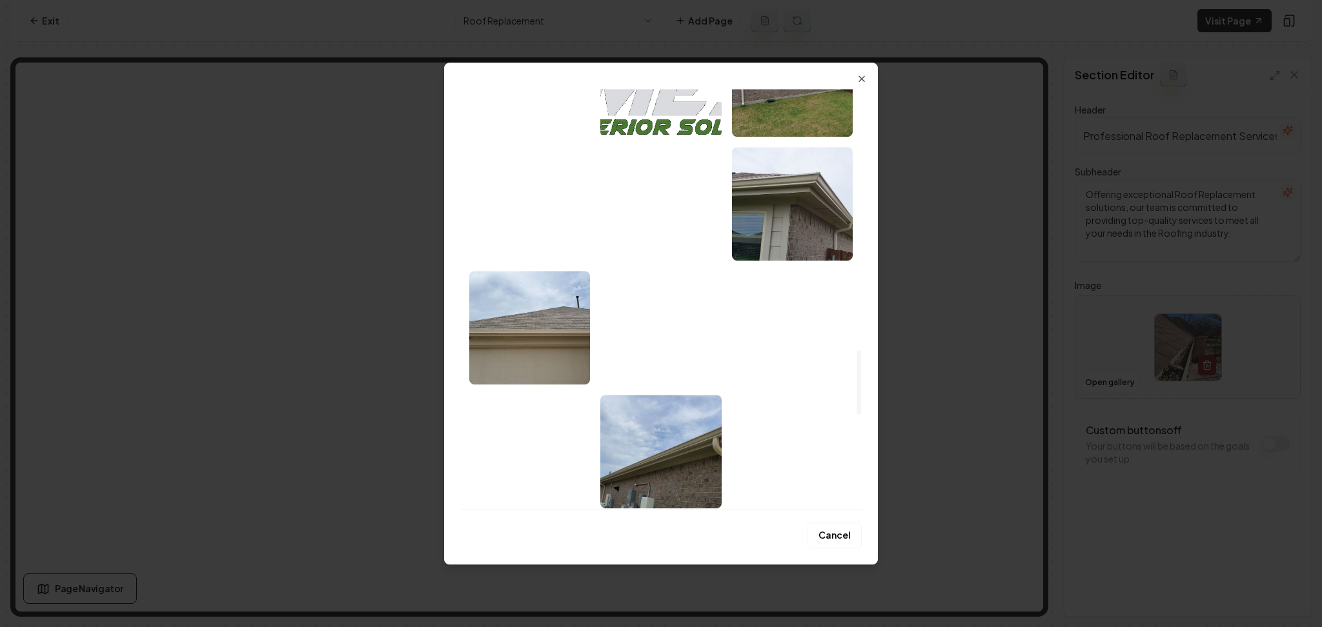
scroll to position [1720, 0]
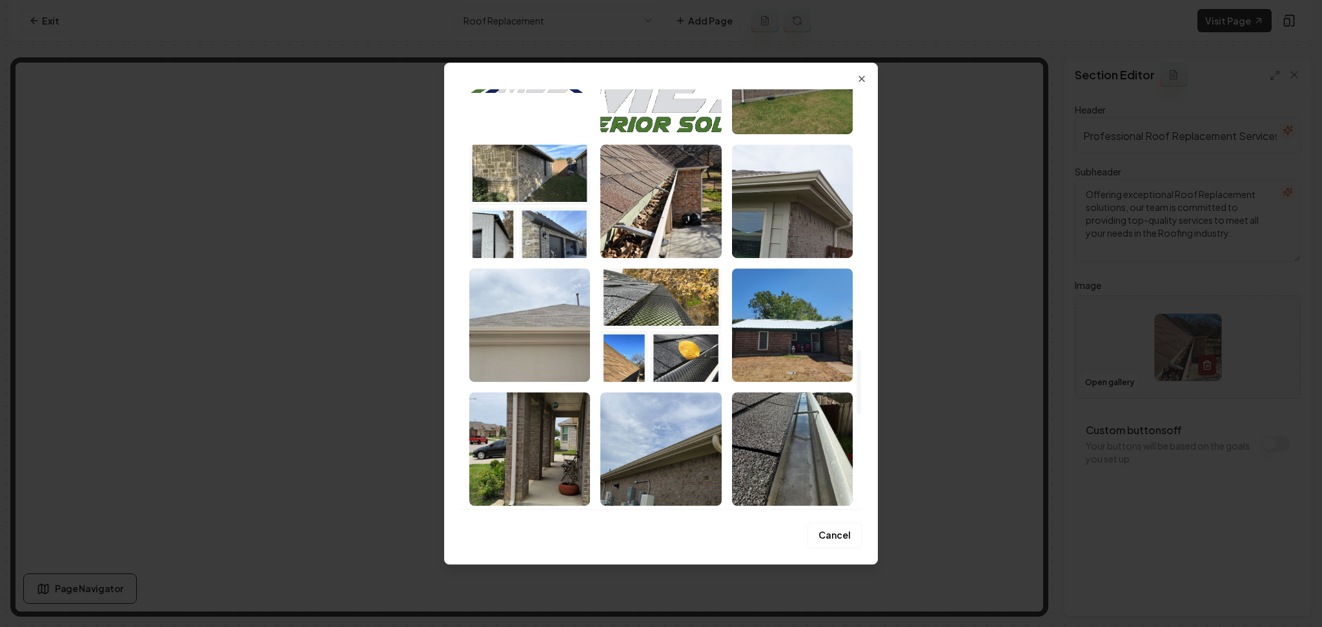
click at [581, 358] on img "Select image image_686d93ae5c7cd75eb8c31007.jpeg" at bounding box center [529, 325] width 121 height 114
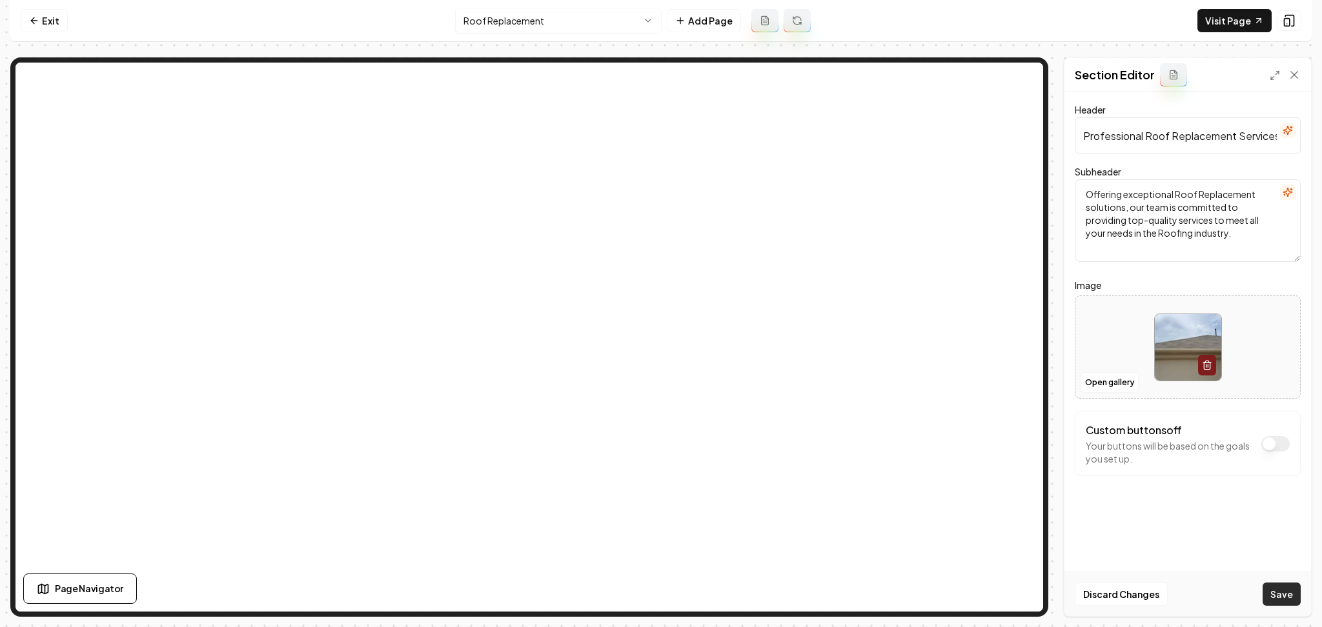
click at [1282, 597] on button "Save" at bounding box center [1281, 594] width 38 height 23
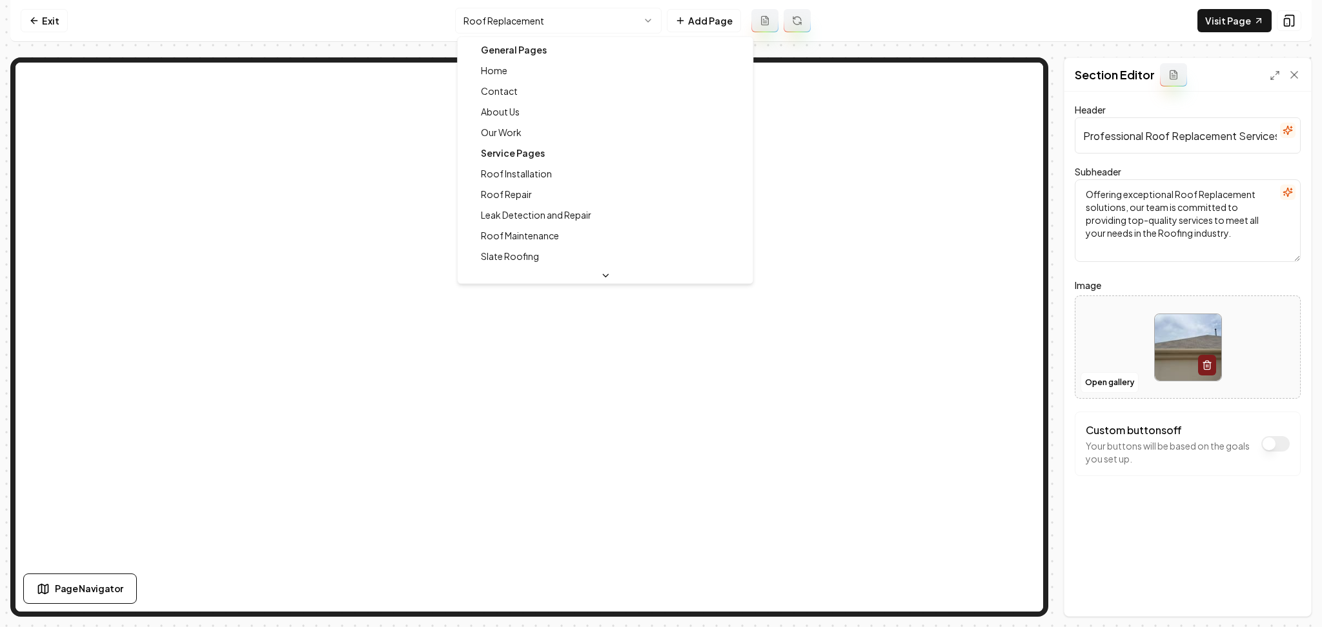
click at [561, 14] on html "Computer Required This feature is only available on a computer. Please switch t…" at bounding box center [661, 313] width 1322 height 627
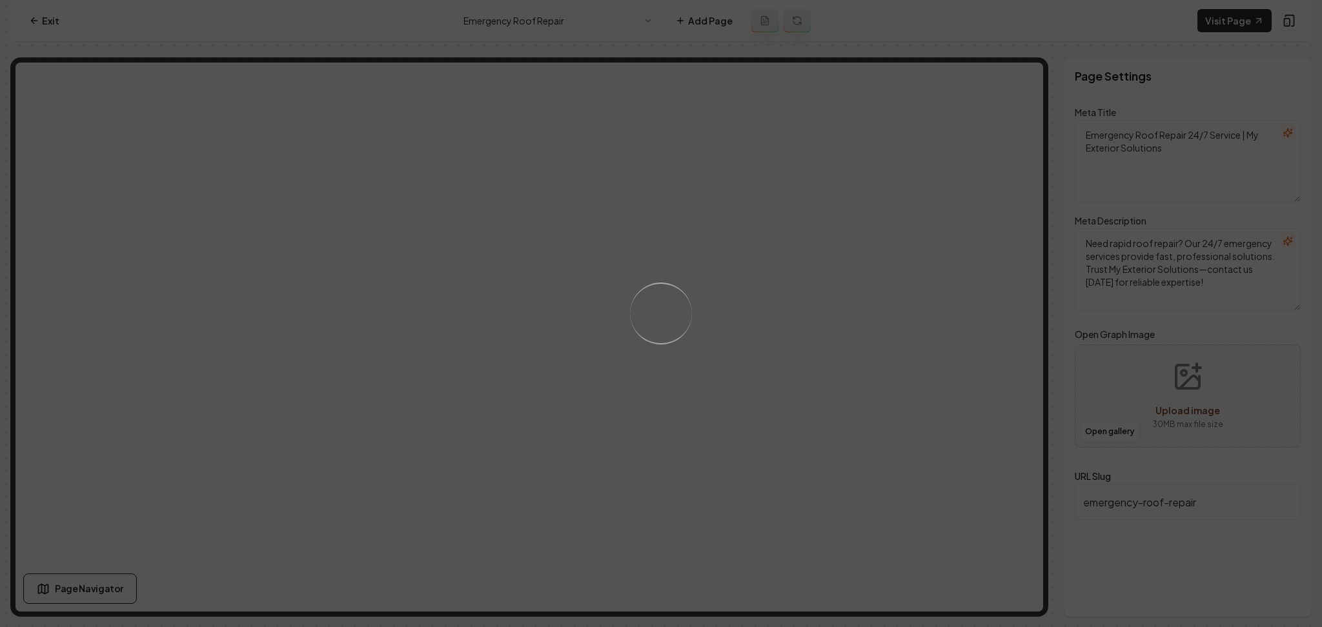
click at [736, 393] on div "Loading..." at bounding box center [661, 313] width 1322 height 627
click at [748, 297] on div "Loading..." at bounding box center [661, 313] width 1322 height 627
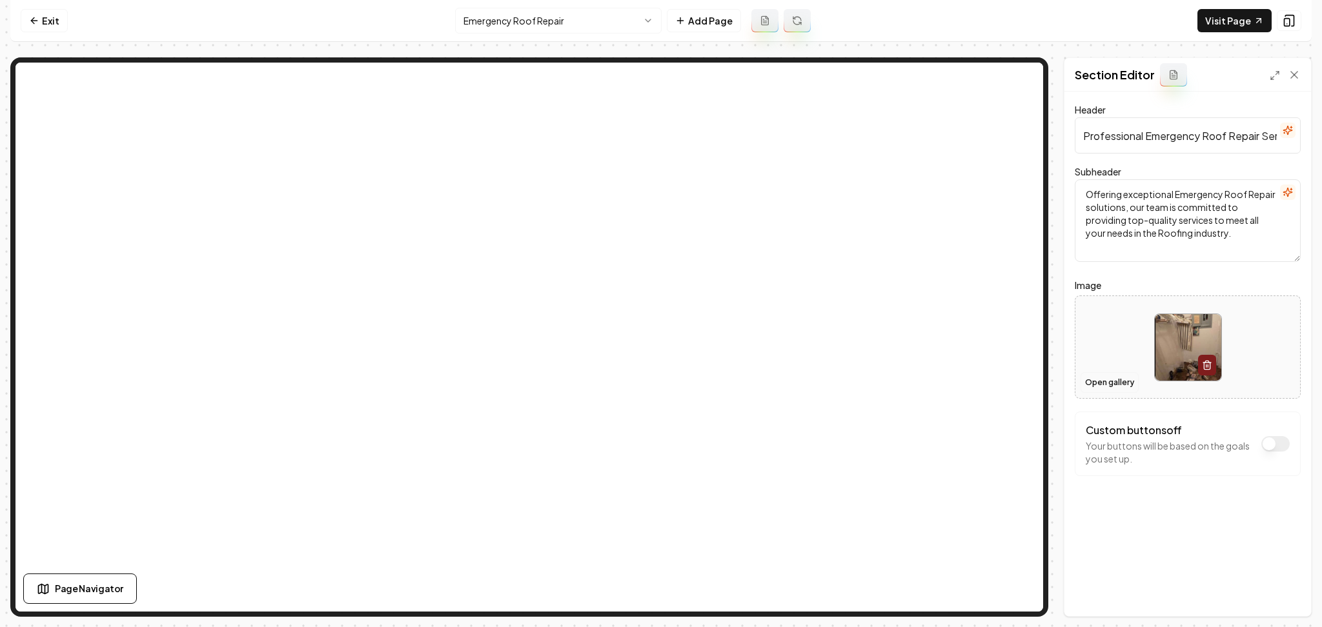
click at [1114, 374] on button "Open gallery" at bounding box center [1109, 382] width 58 height 21
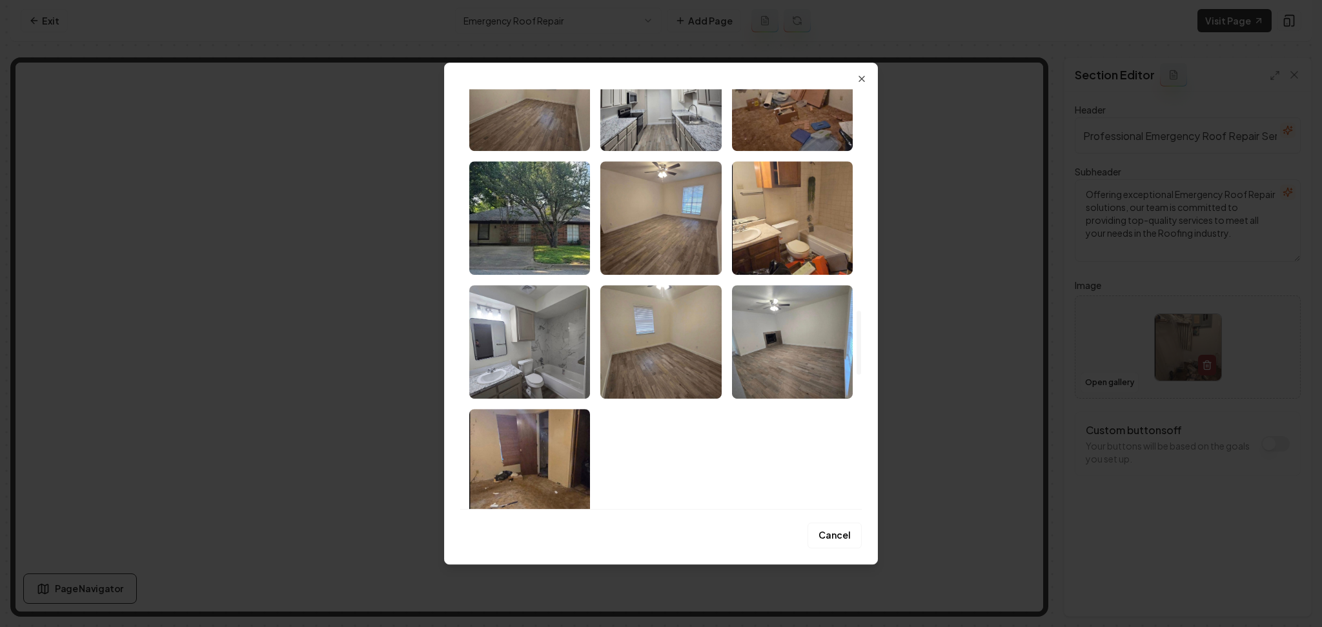
scroll to position [1204, 0]
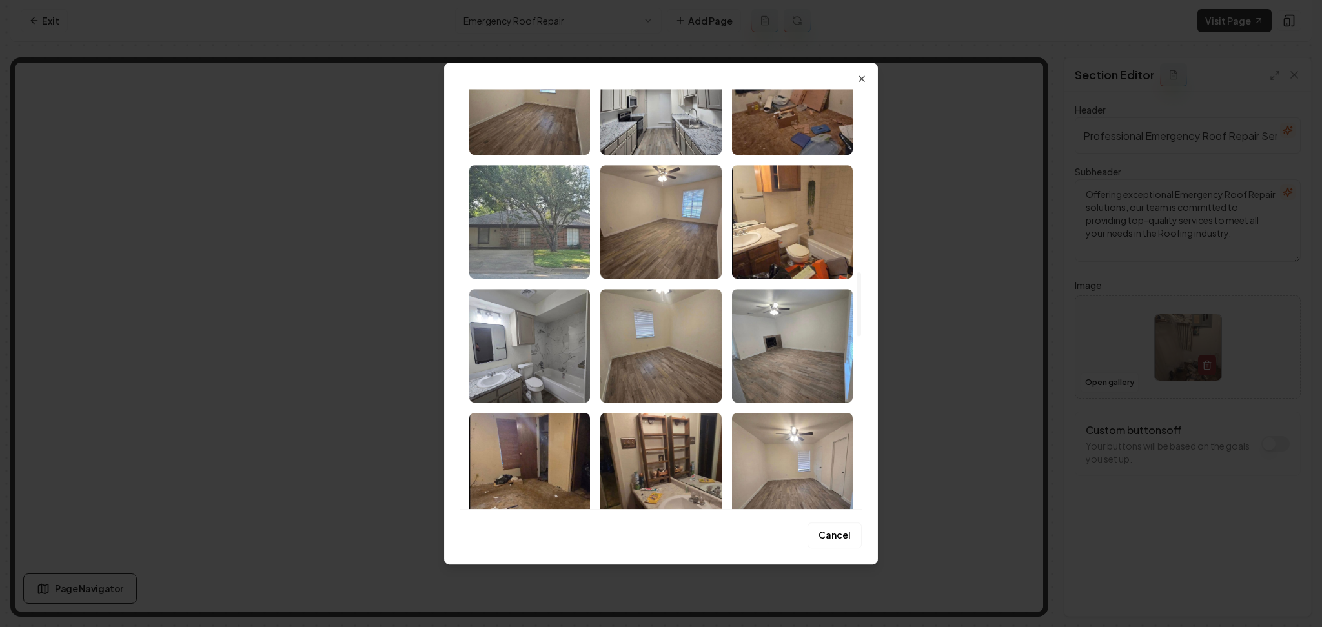
click at [548, 253] on img "Select image image_686d954d5c7cd75eb8cd2b69.webp" at bounding box center [529, 222] width 121 height 114
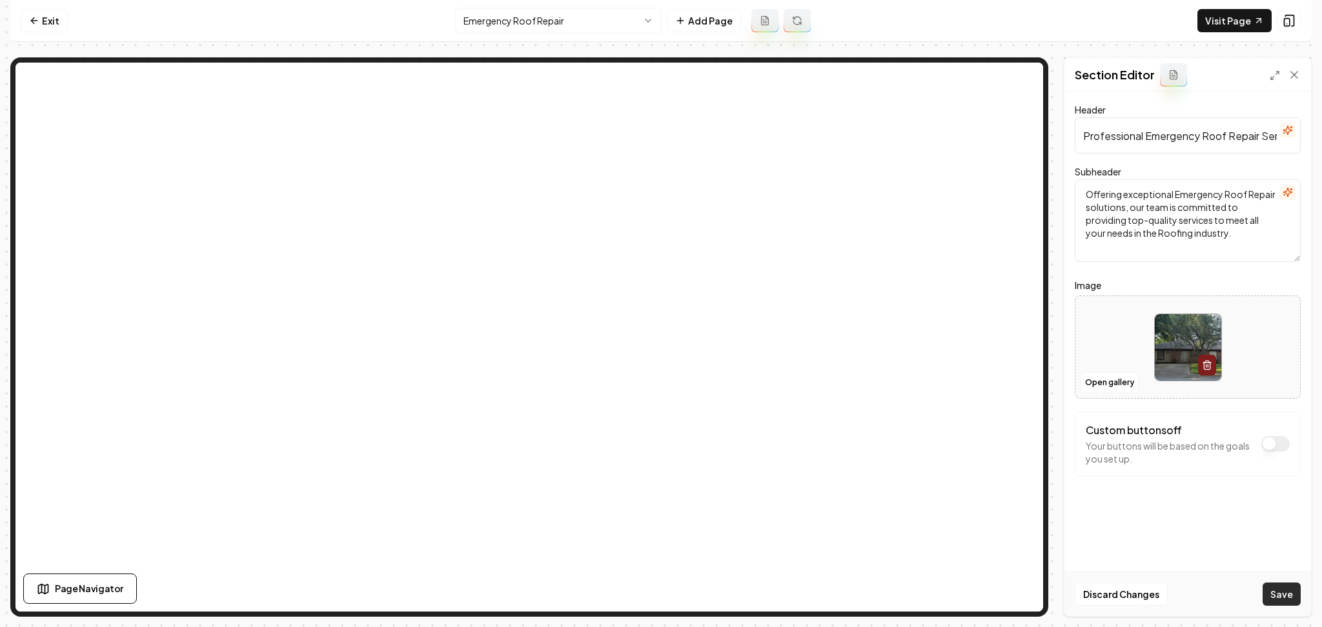
click at [1287, 596] on button "Save" at bounding box center [1281, 594] width 38 height 23
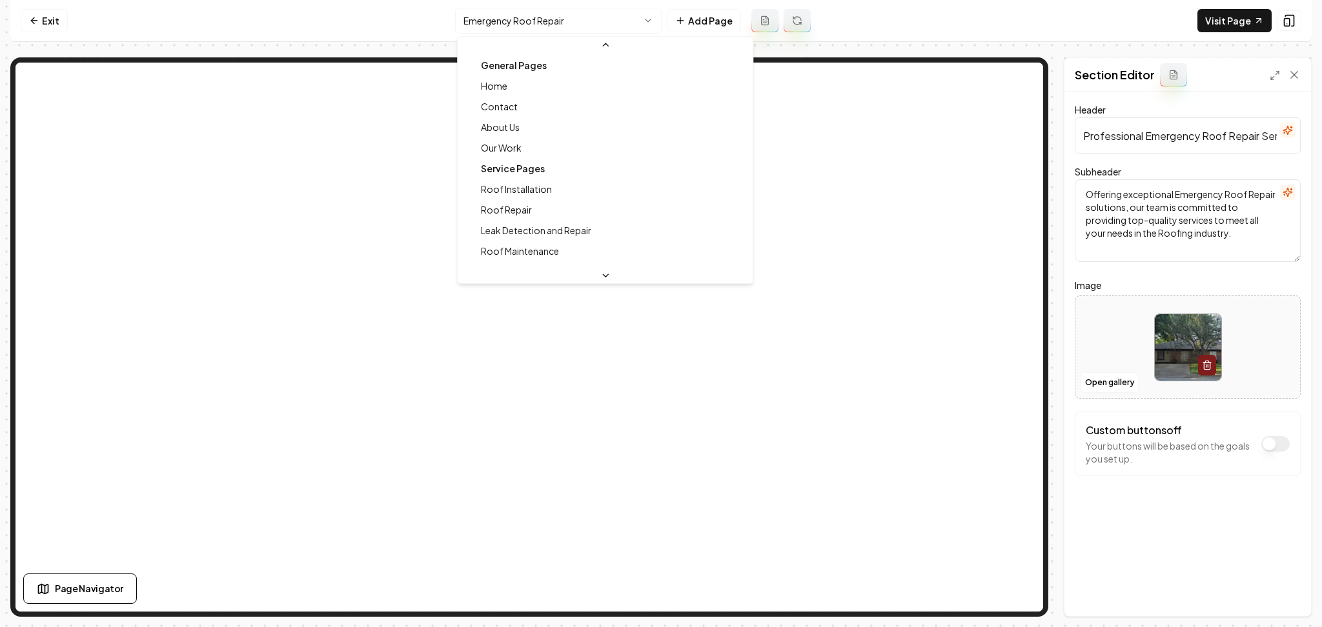
click at [564, 18] on html "Computer Required This feature is only available on a computer. Please switch t…" at bounding box center [661, 313] width 1322 height 627
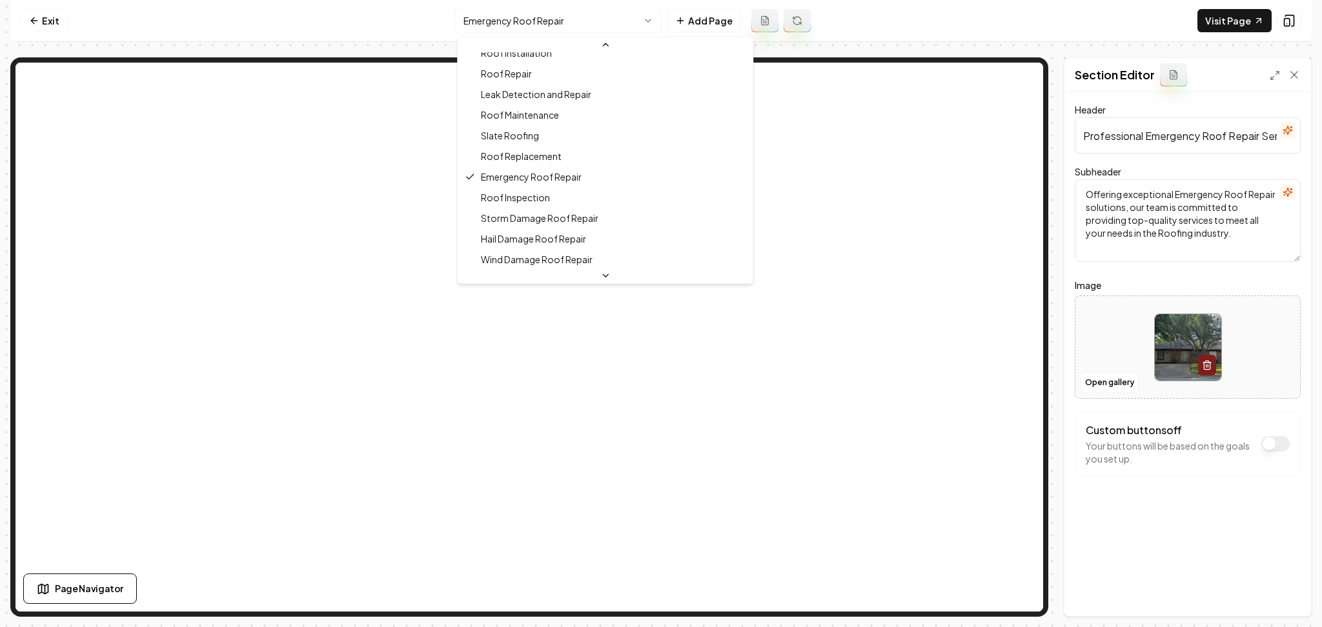
scroll to position [141, 0]
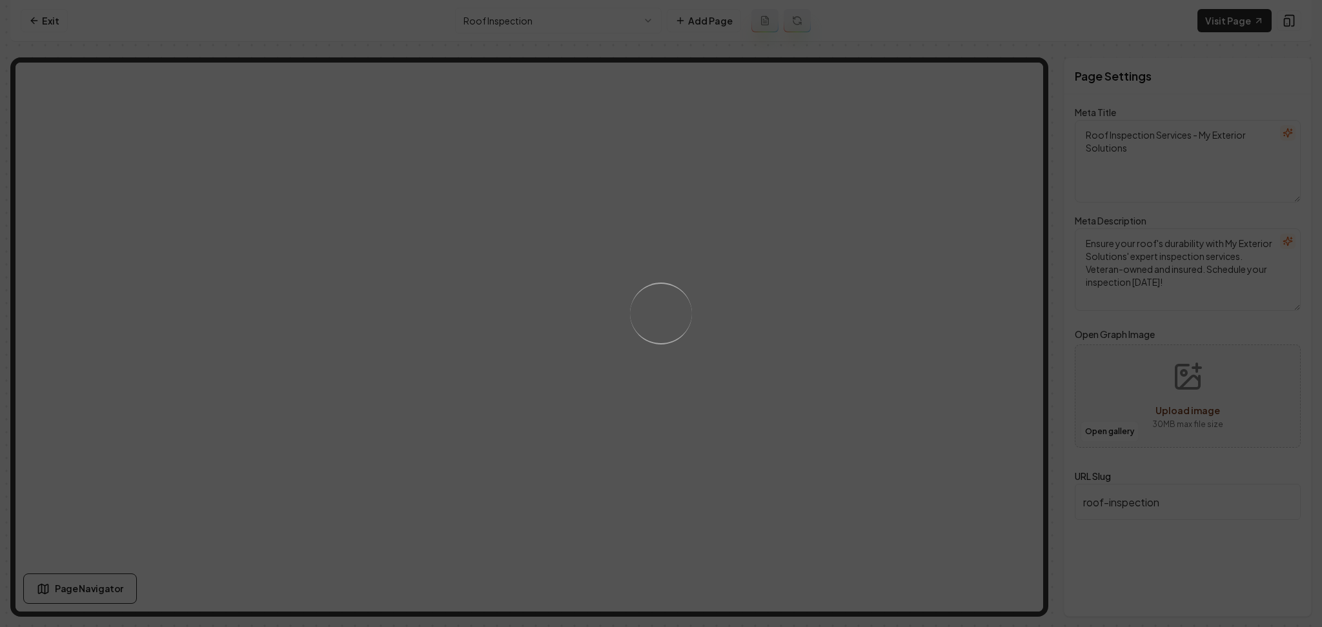
click at [789, 403] on div "Loading..." at bounding box center [661, 313] width 1322 height 627
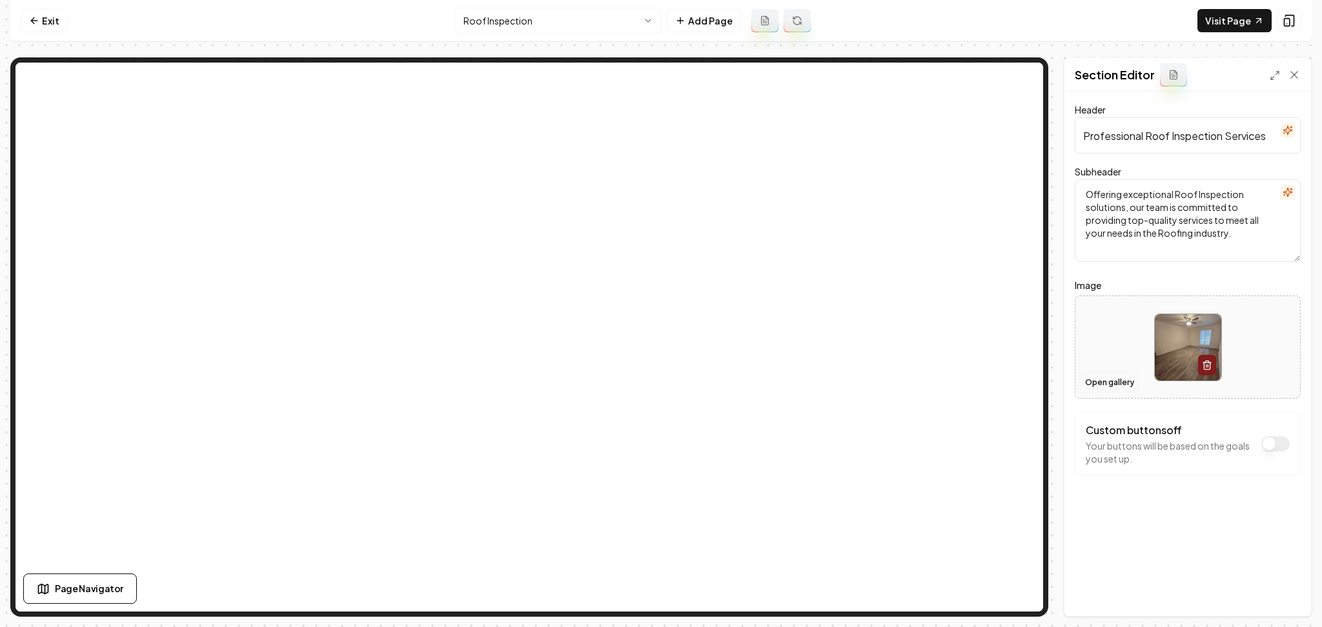
click at [1091, 381] on button "Open gallery" at bounding box center [1109, 382] width 58 height 21
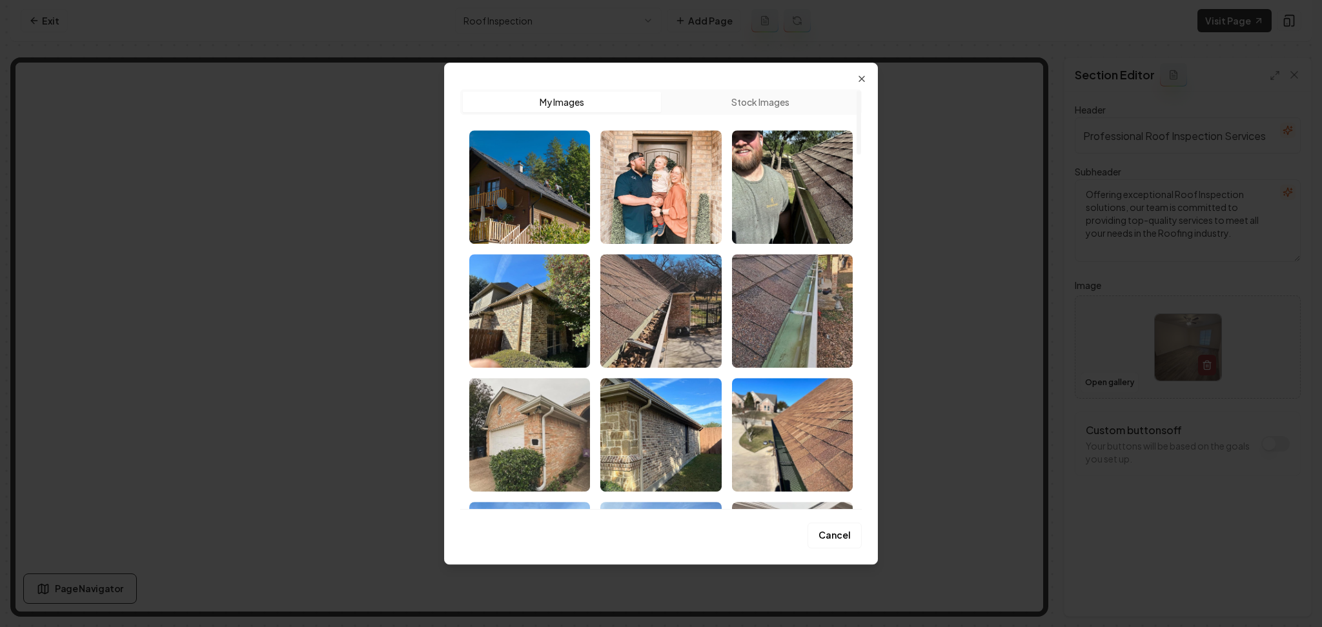
drag, startPoint x: 861, startPoint y: 117, endPoint x: 911, endPoint y: 87, distance: 58.8
click at [861, 90] on div at bounding box center [858, 122] width 5 height 64
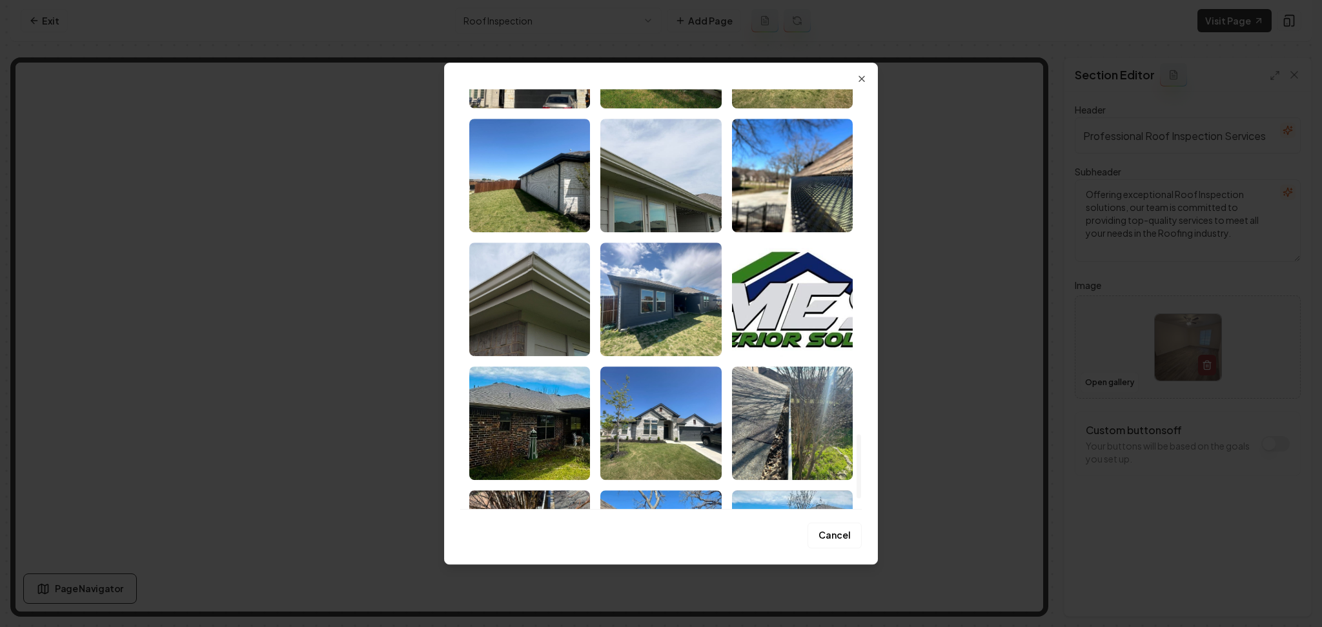
scroll to position [2342, 0]
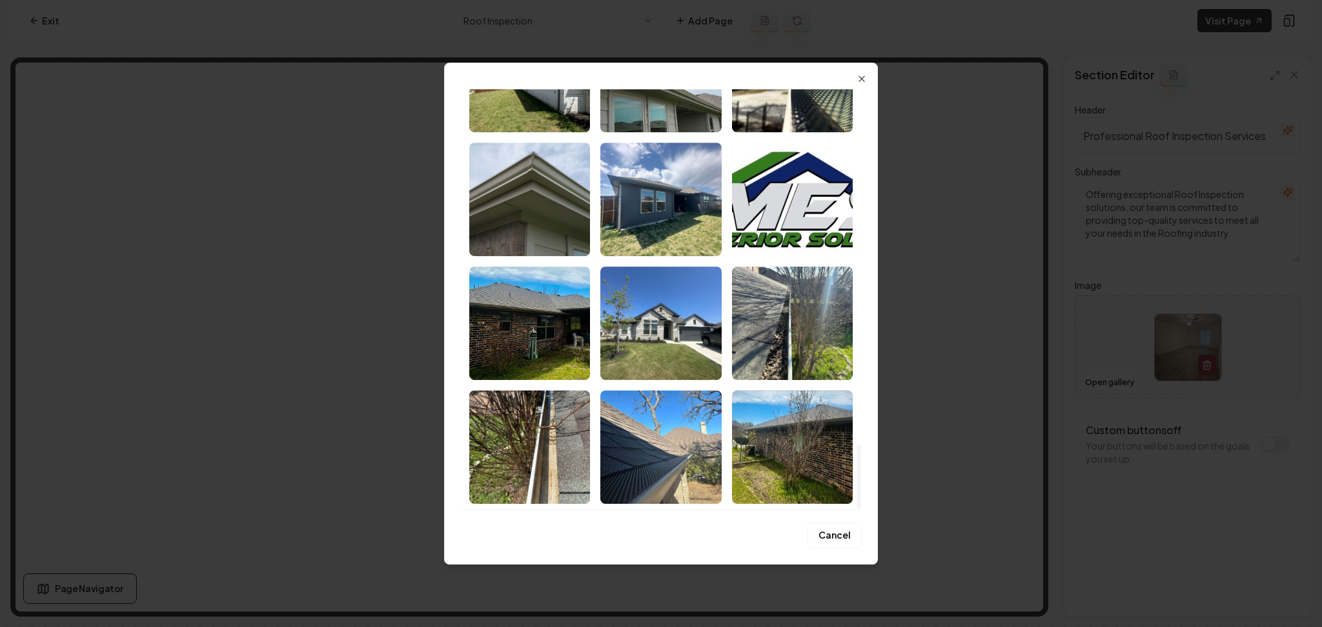
drag, startPoint x: 860, startPoint y: 134, endPoint x: 879, endPoint y: 519, distance: 385.1
click at [861, 509] on div at bounding box center [858, 477] width 5 height 64
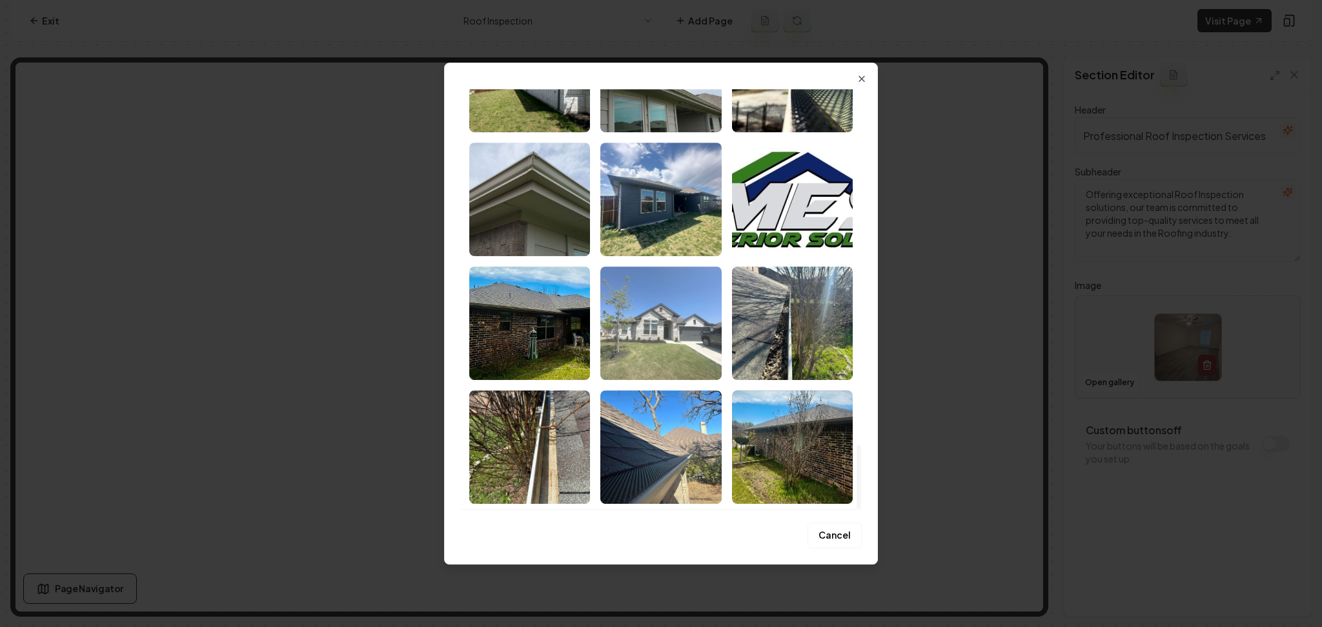
click at [670, 336] on img "Select image image_686d93ae5c7cd75eb8c30efa.jpeg" at bounding box center [660, 324] width 121 height 114
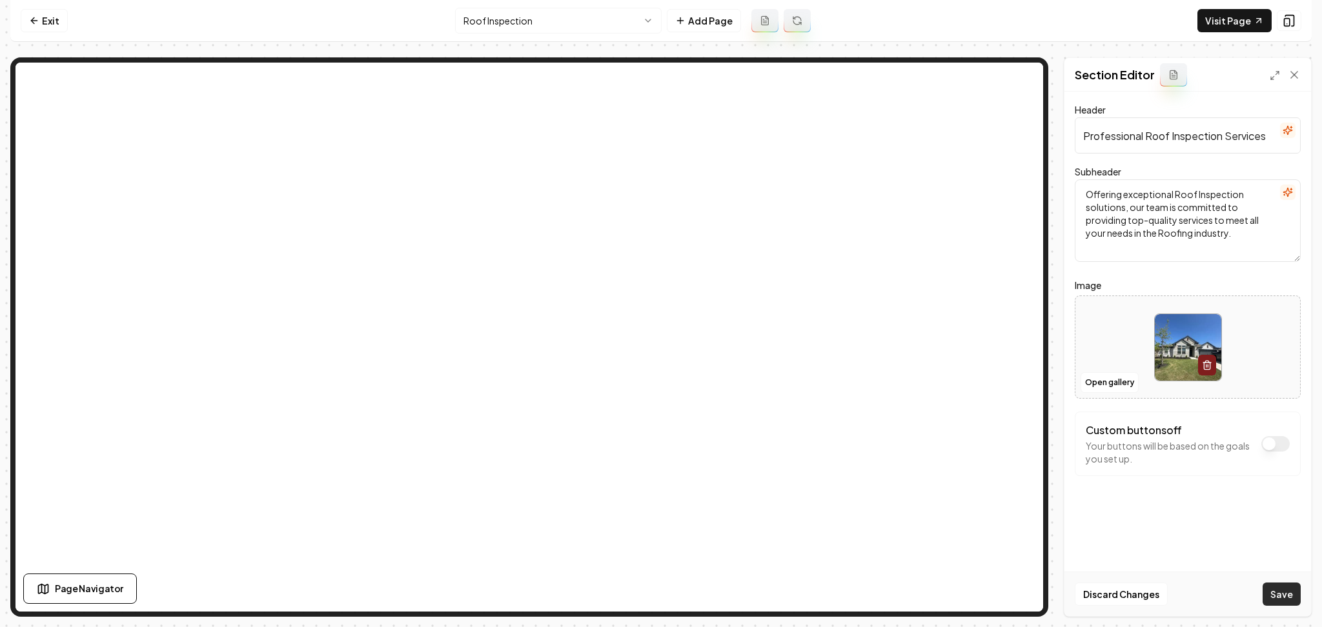
click at [1295, 596] on button "Save" at bounding box center [1281, 594] width 38 height 23
click at [601, 20] on html "Computer Required This feature is only available on a computer. Please switch t…" at bounding box center [661, 313] width 1322 height 627
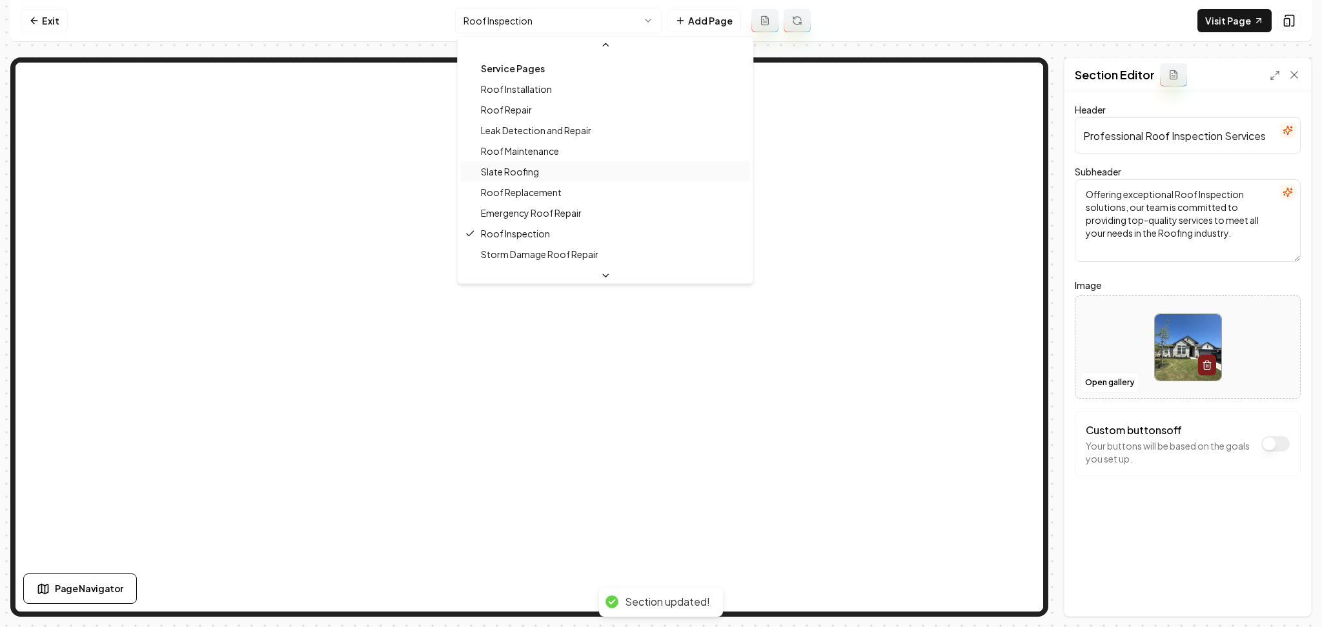
scroll to position [162, 0]
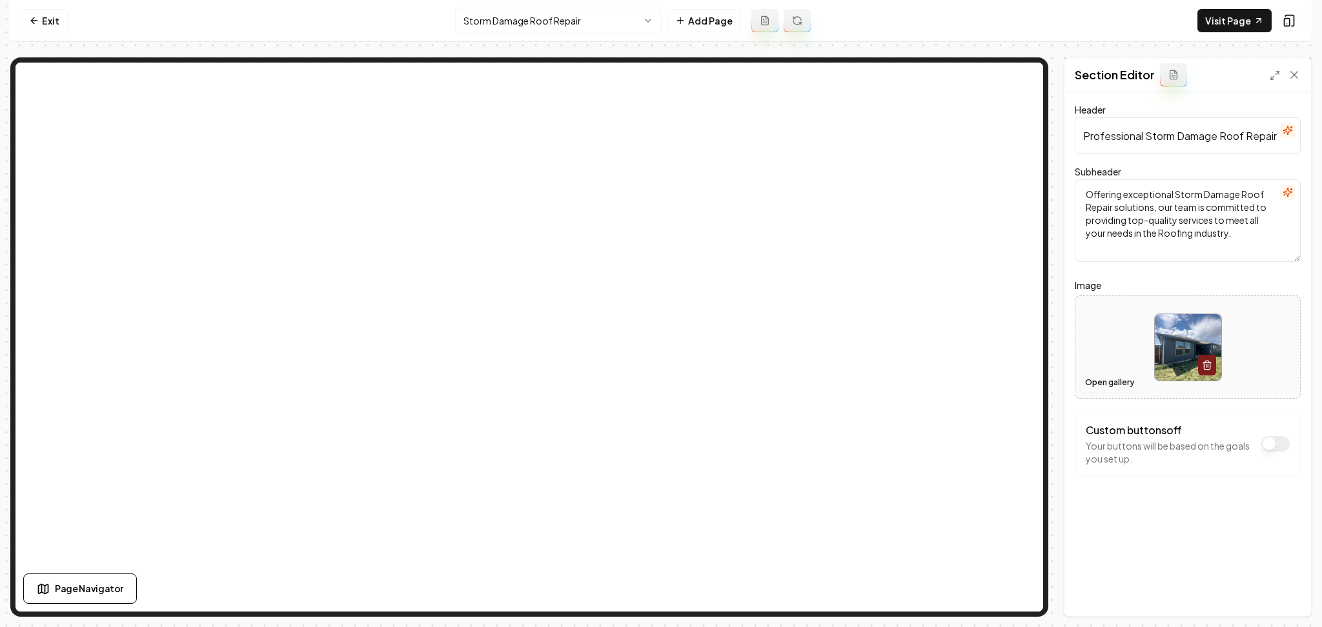
click at [1097, 380] on button "Open gallery" at bounding box center [1109, 382] width 58 height 21
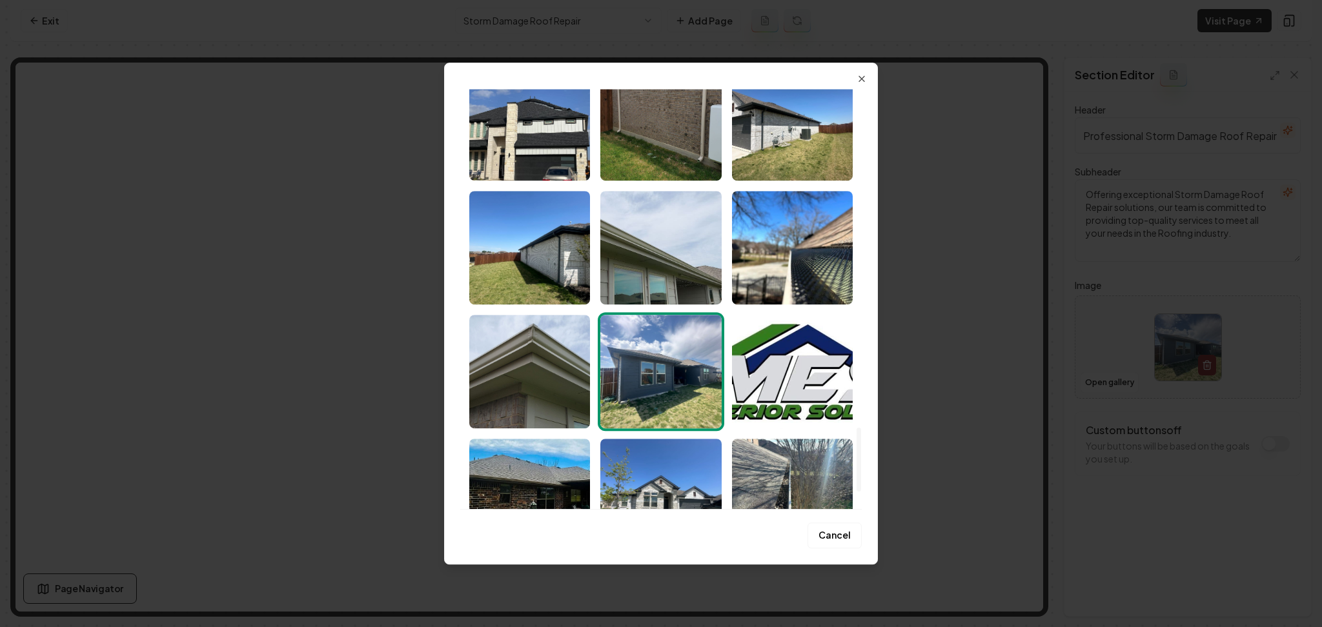
scroll to position [2342, 0]
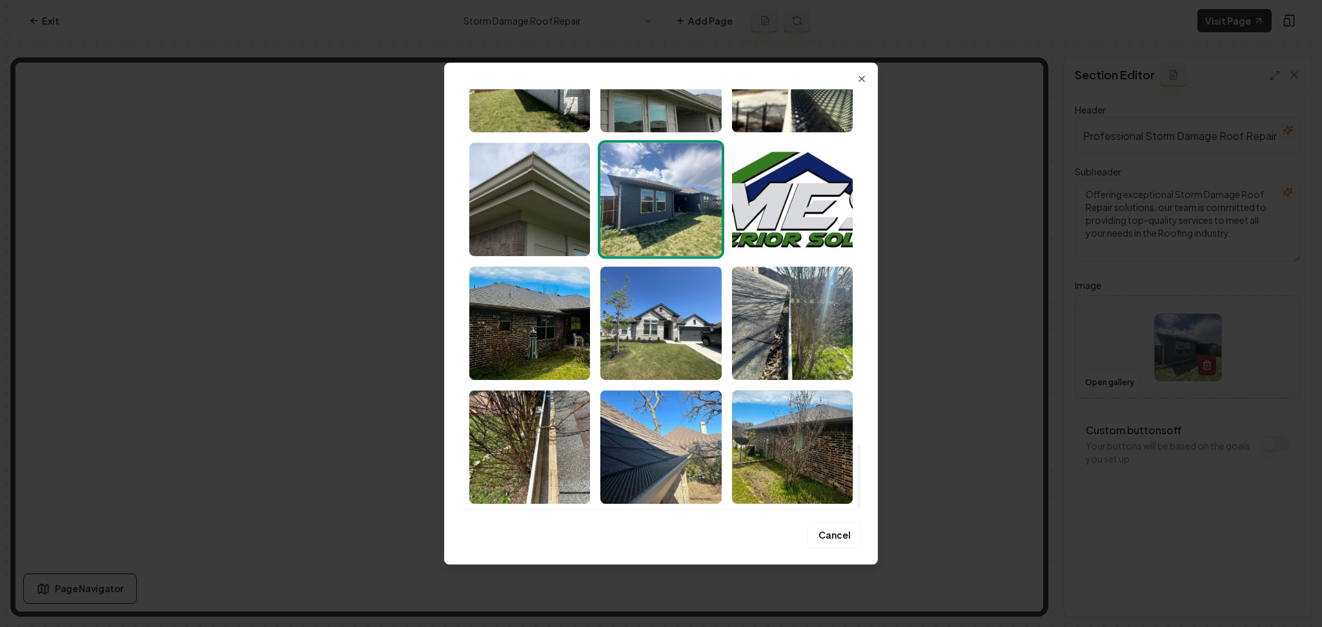
drag, startPoint x: 861, startPoint y: 130, endPoint x: 922, endPoint y: 569, distance: 443.0
click at [861, 509] on div at bounding box center [858, 477] width 5 height 64
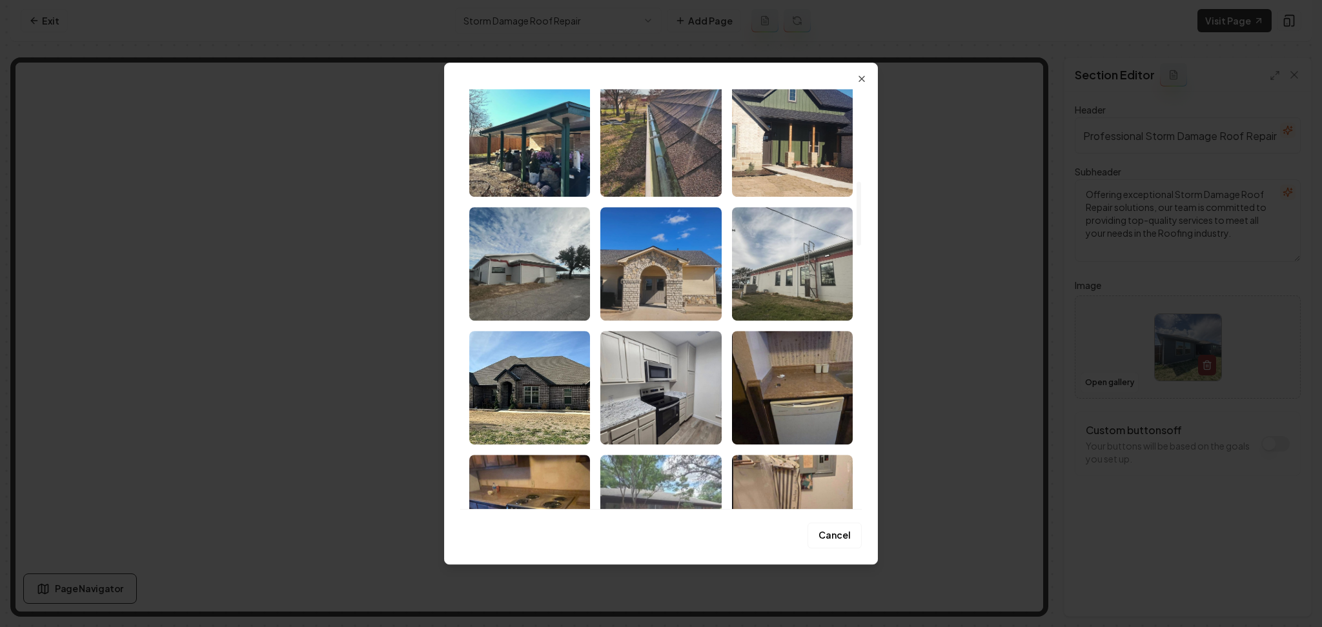
scroll to position [535, 0]
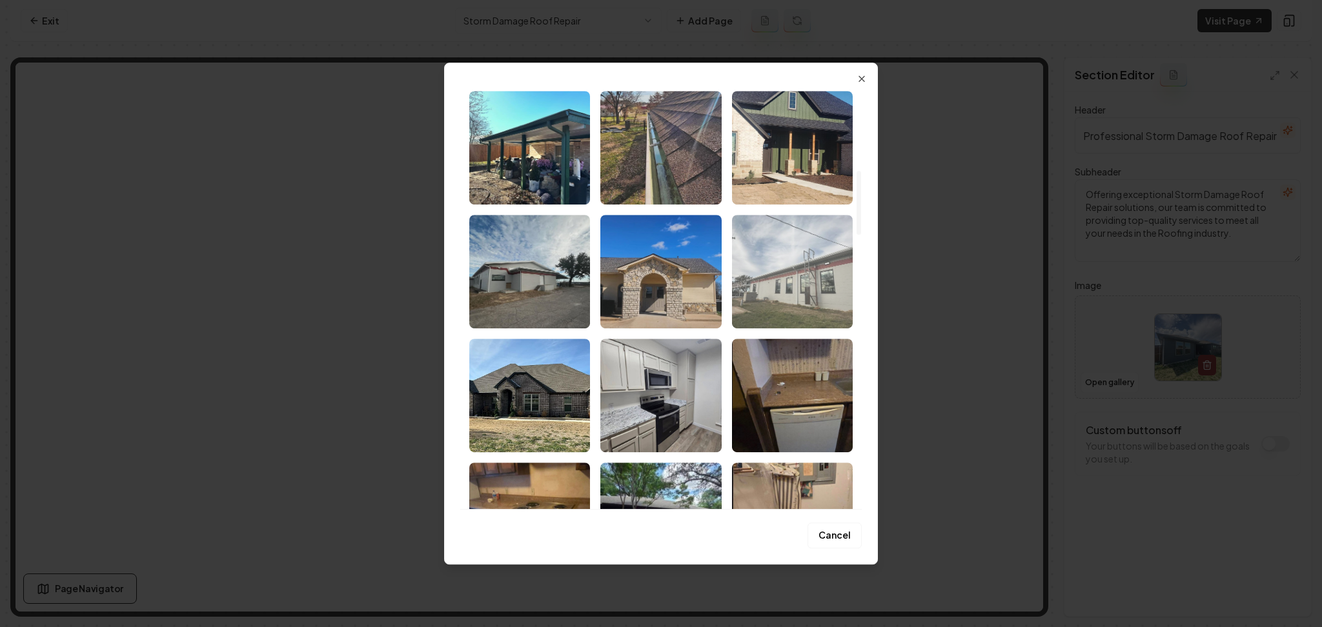
click at [761, 288] on img "Select image image_686d9a325c7cd75eb8f17bc9.jpg" at bounding box center [792, 272] width 121 height 114
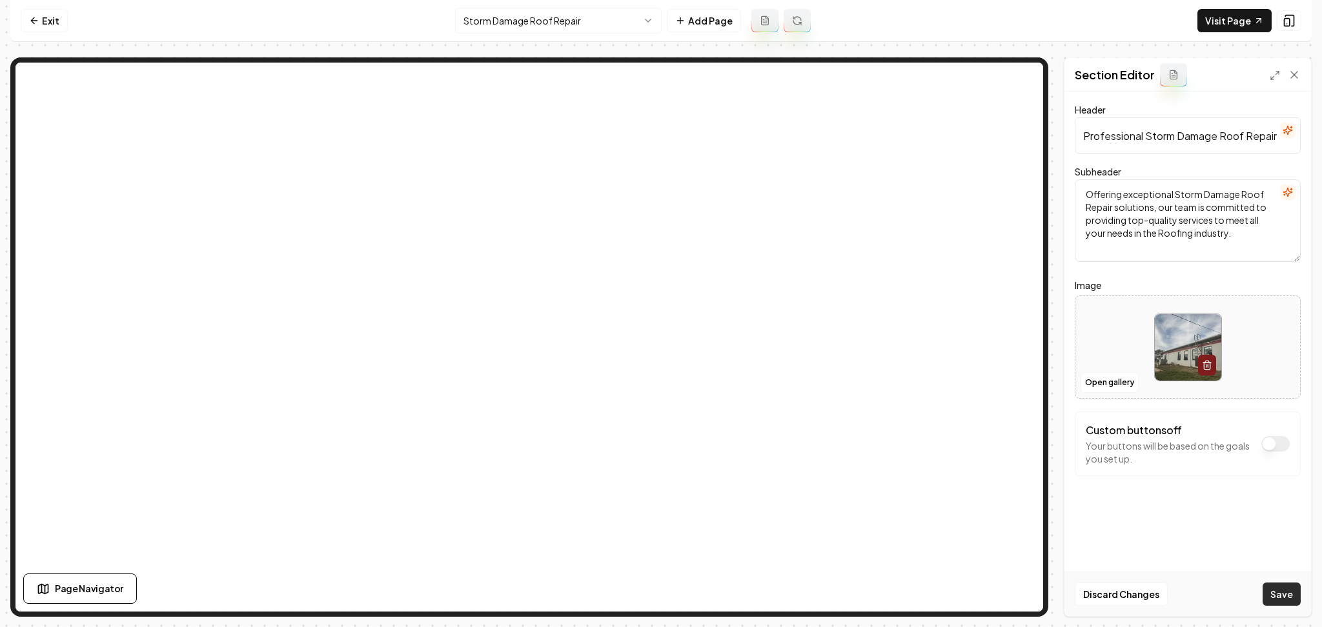
click at [1279, 592] on button "Save" at bounding box center [1281, 594] width 38 height 23
click at [523, 14] on html "Computer Required This feature is only available on a computer. Please switch t…" at bounding box center [661, 313] width 1322 height 627
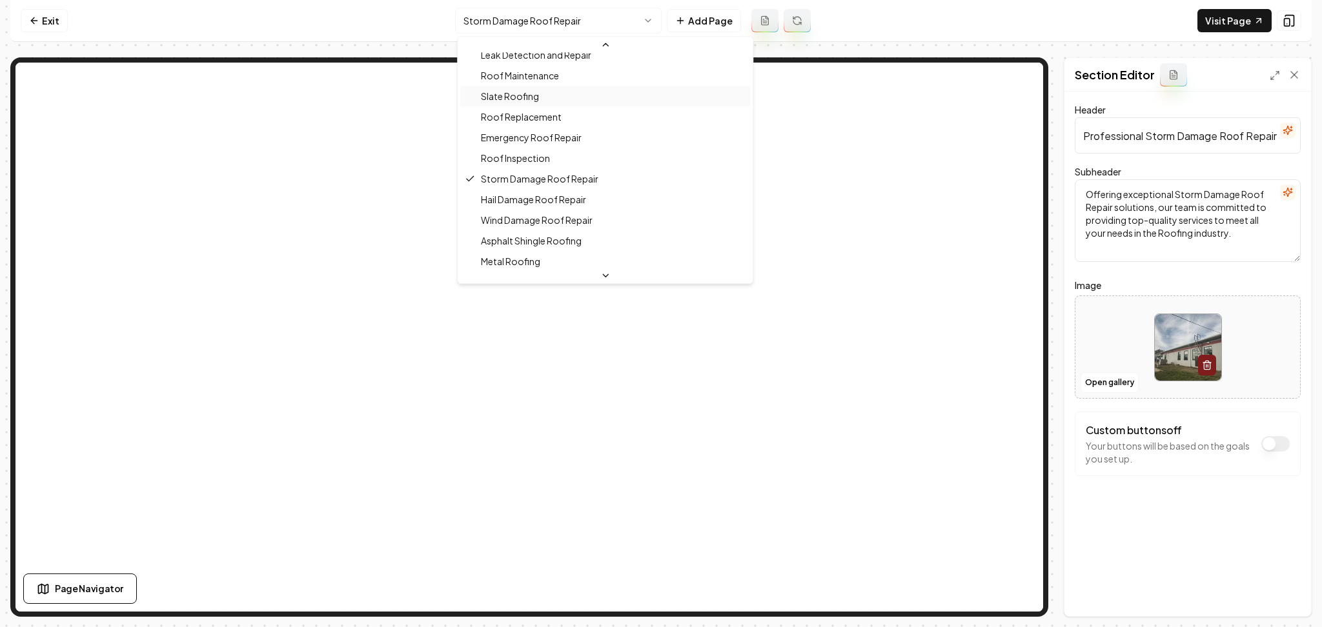
scroll to position [186, 0]
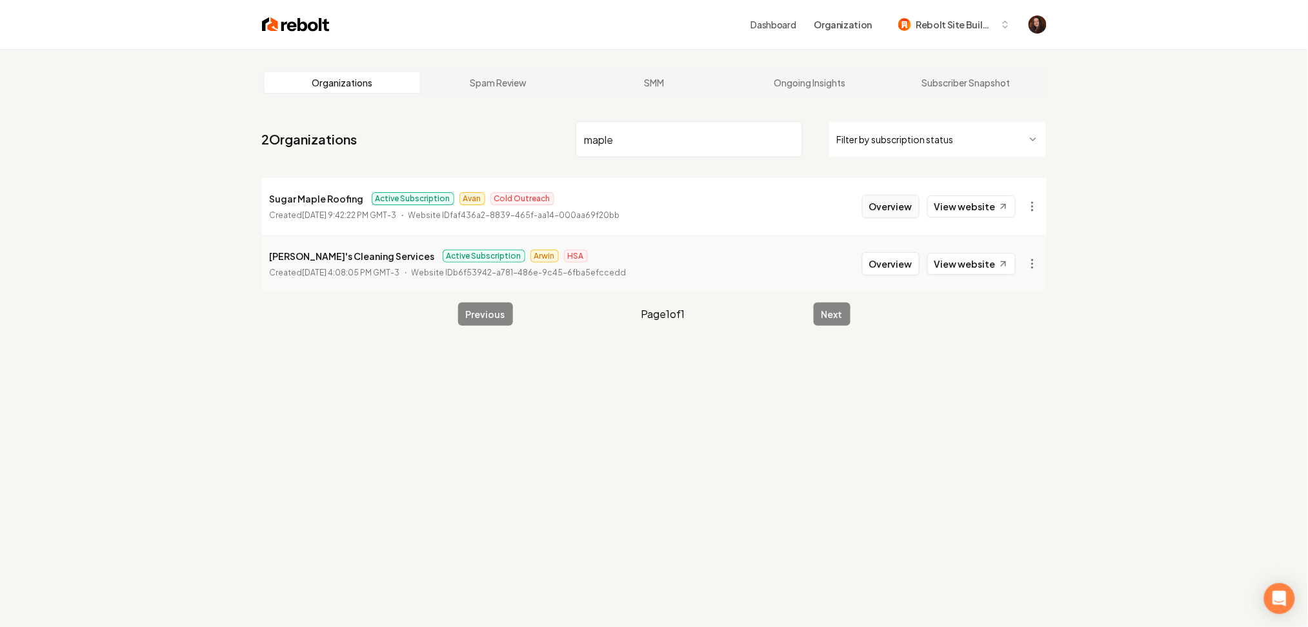
type input "maple"
click at [889, 212] on button "Overview" at bounding box center [890, 206] width 57 height 23
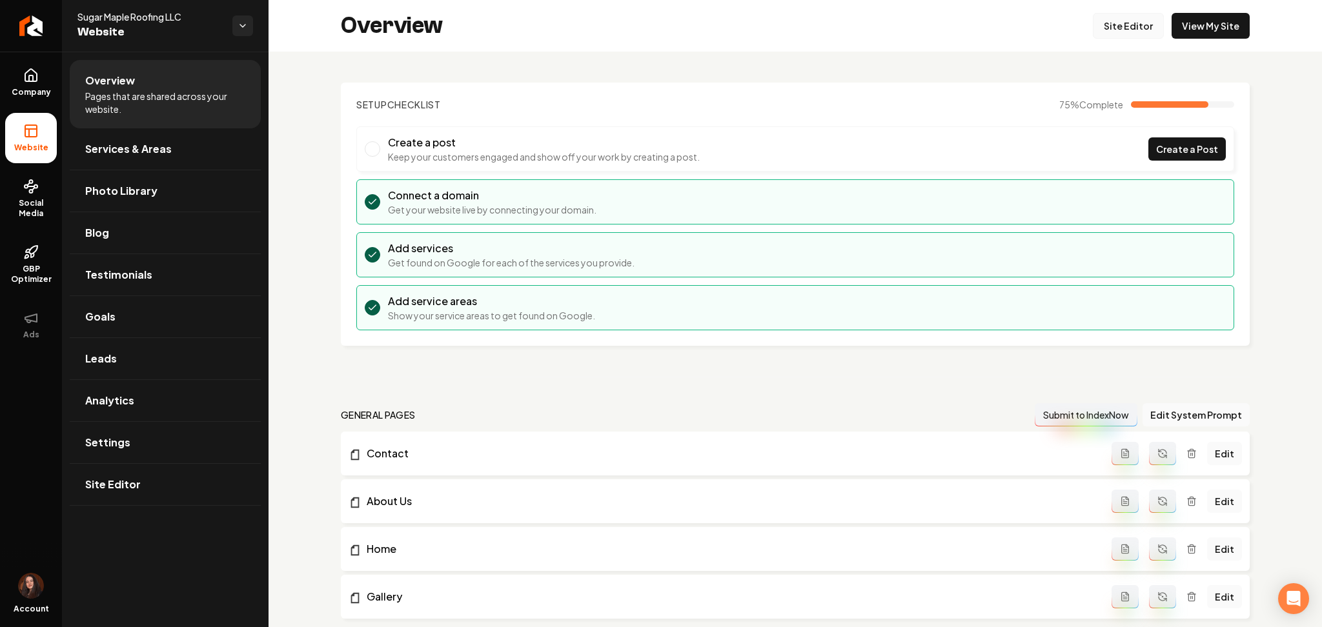
click at [1109, 32] on link "Site Editor" at bounding box center [1128, 26] width 71 height 26
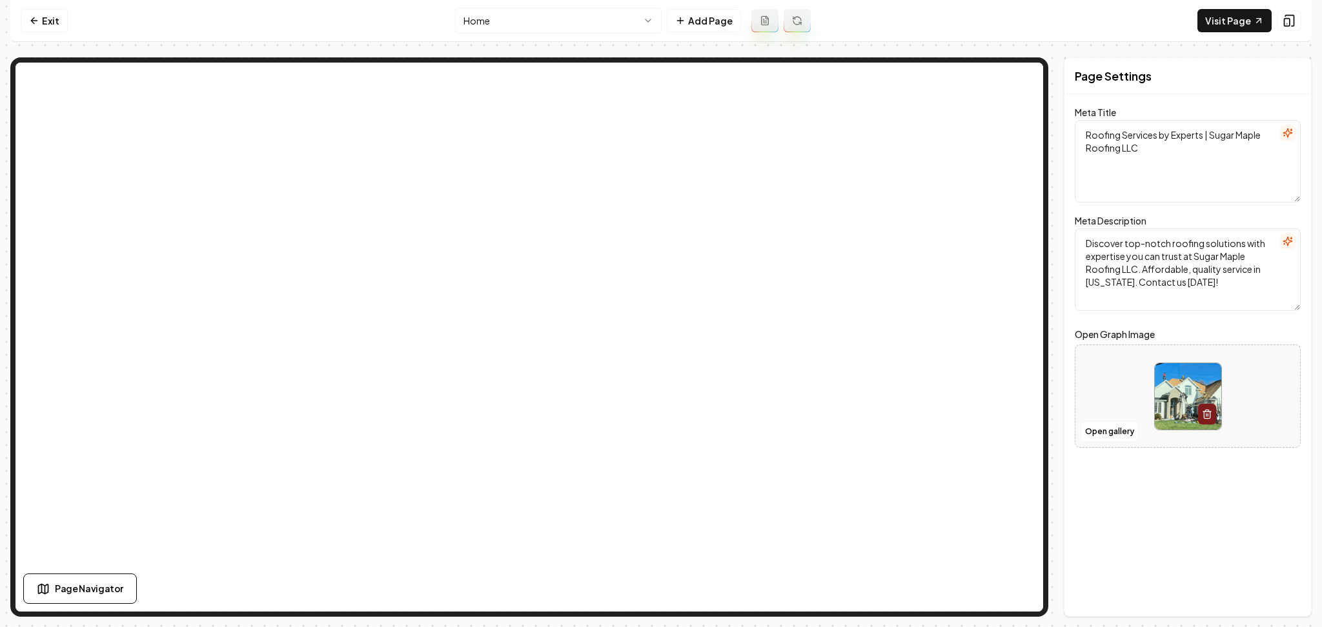
click at [514, 26] on html "Computer Required This feature is only available on a computer. Please switch t…" at bounding box center [661, 313] width 1322 height 627
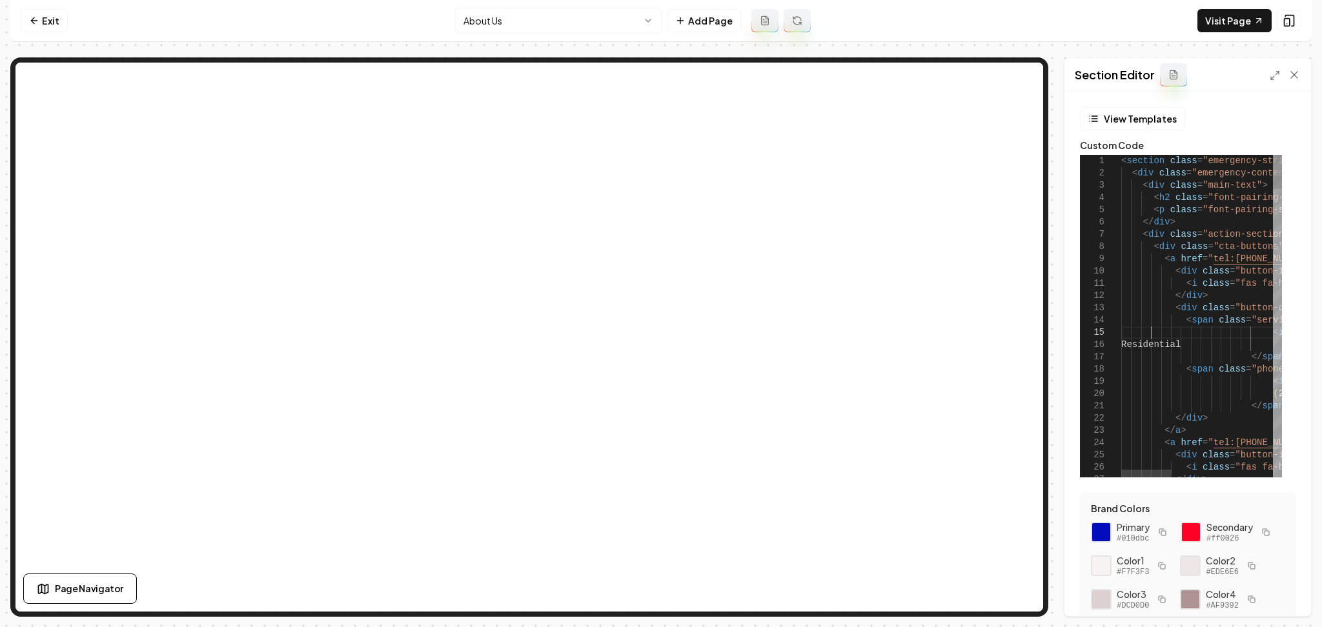
type textarea "**********"
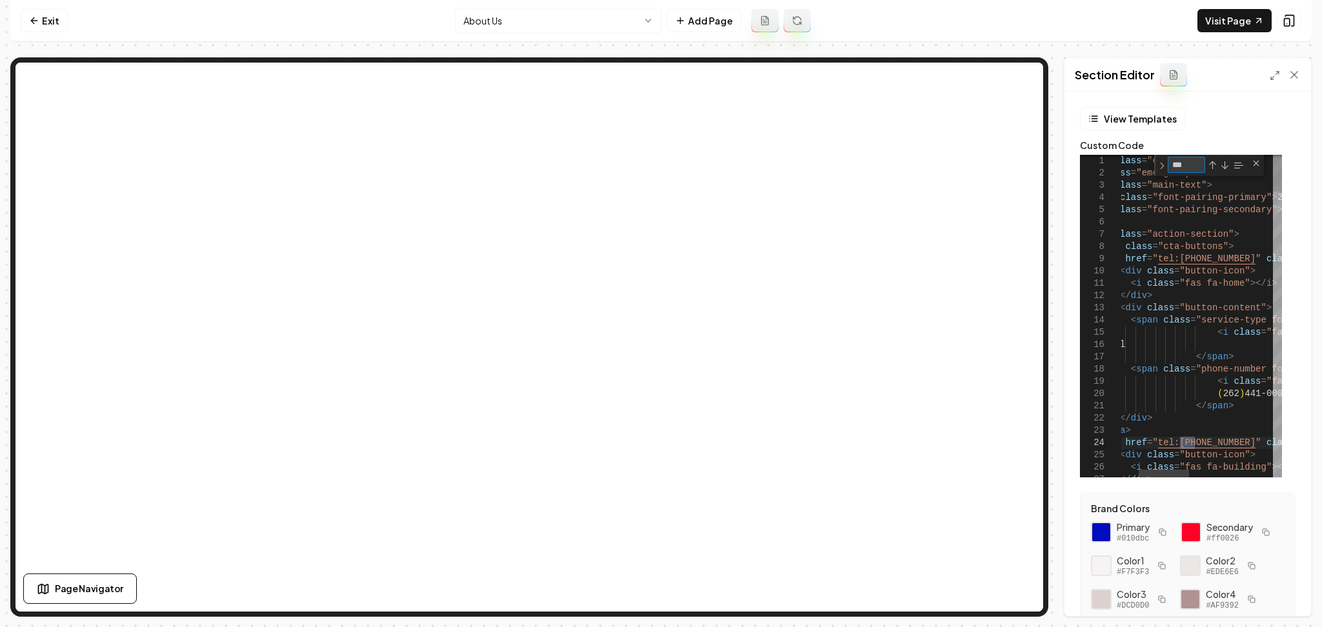
type textarea "***"
click at [1194, 164] on textarea "***" at bounding box center [1186, 164] width 36 height 15
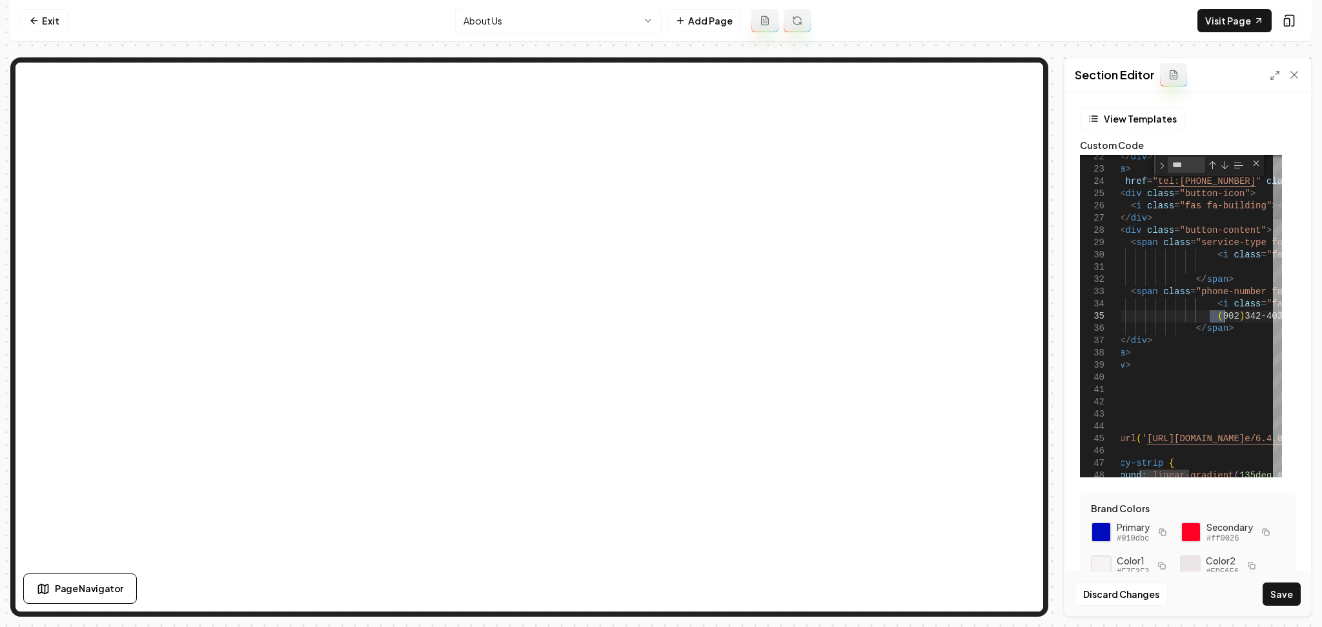
scroll to position [37, 0]
type textarea "**********"
click at [1289, 594] on button "Save" at bounding box center [1281, 594] width 38 height 23
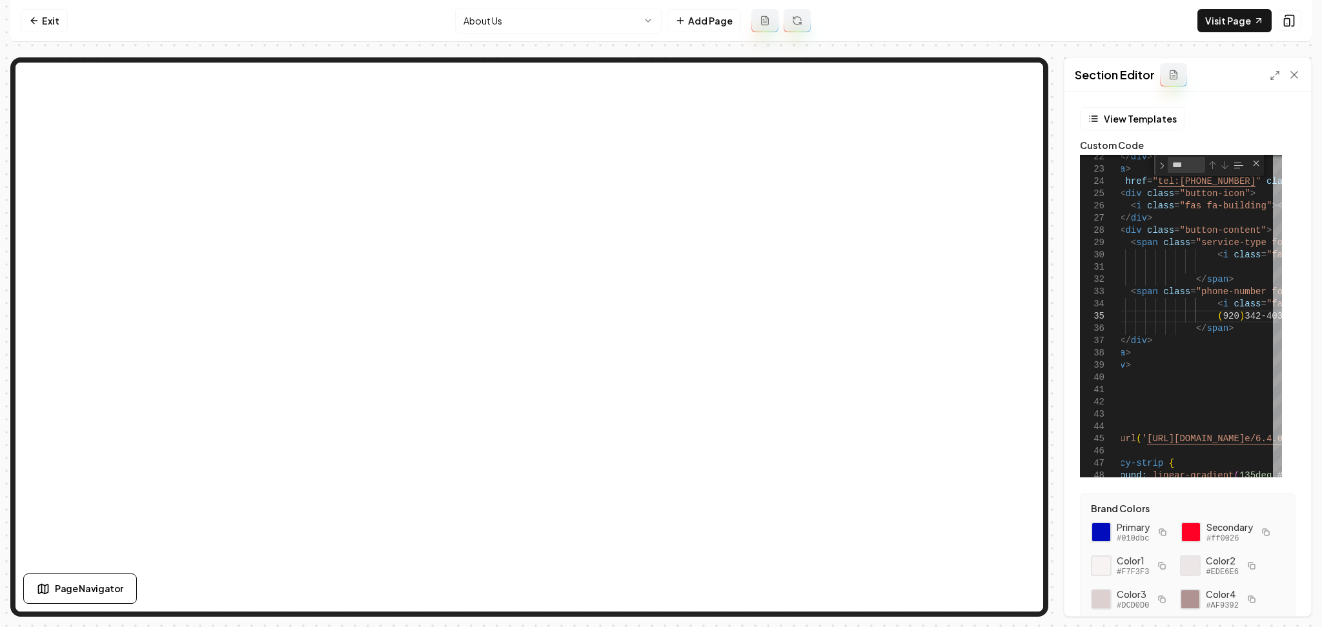
click at [544, 19] on html "Computer Required This feature is only available on a computer. Please switch t…" at bounding box center [661, 313] width 1322 height 627
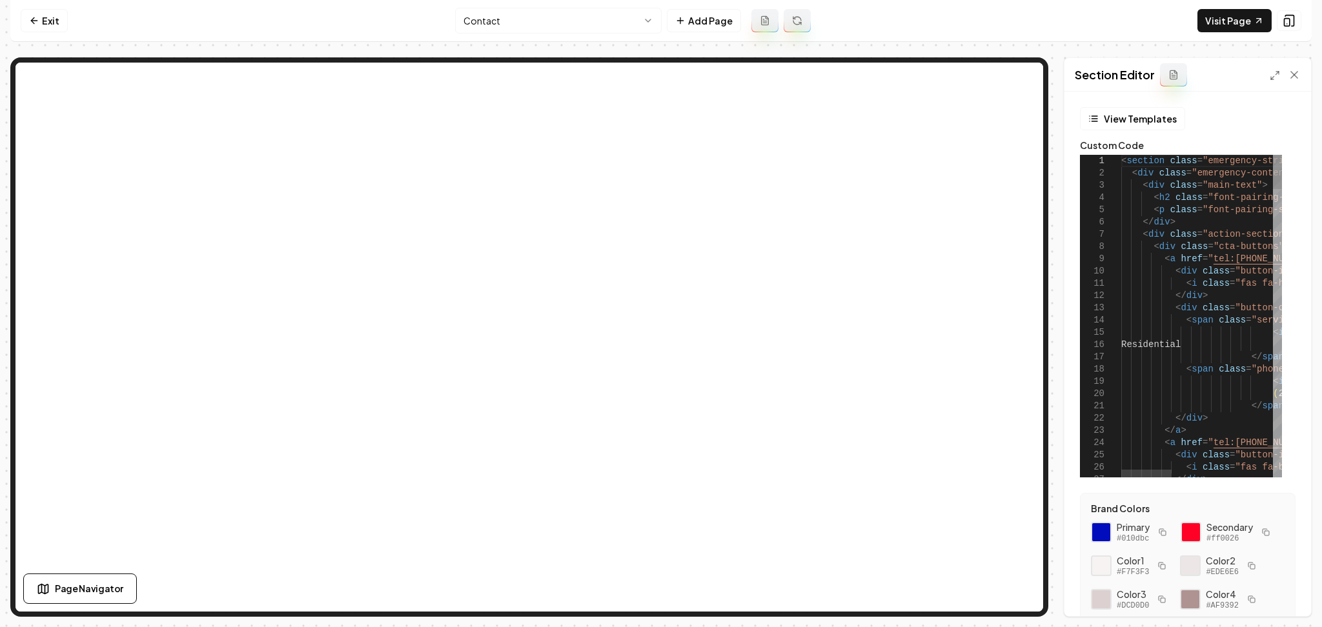
type textarea "**********"
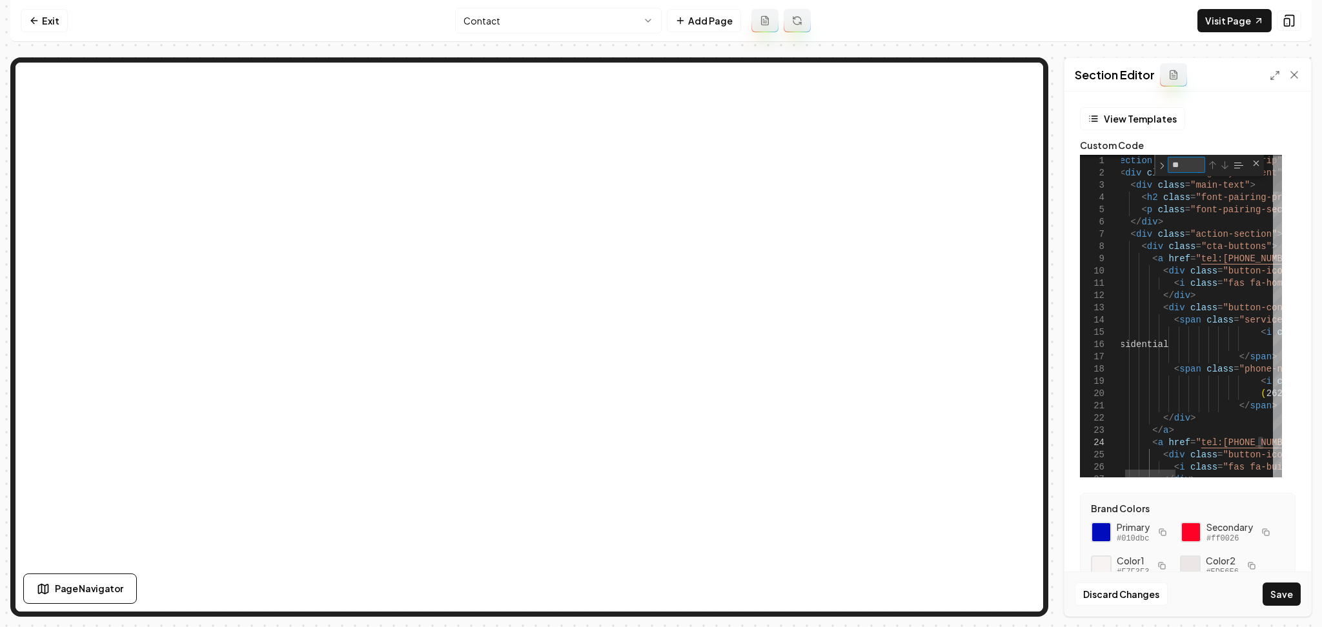
type textarea "*"
type textarea "**********"
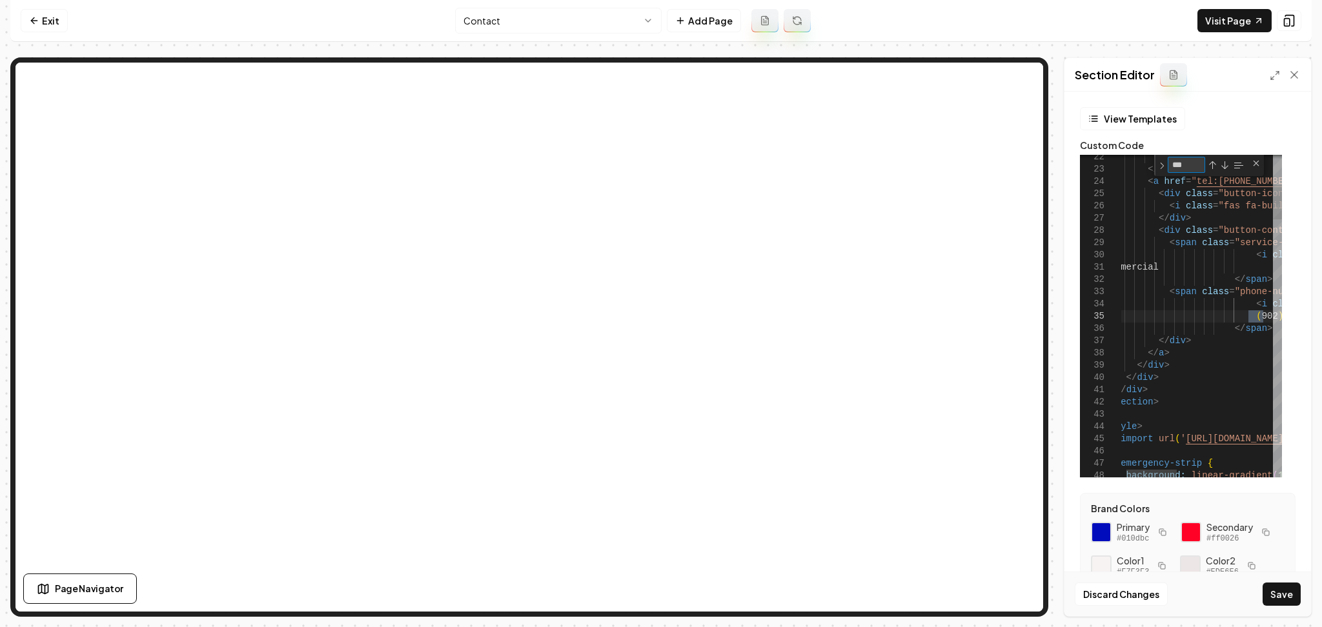
type textarea "***"
type textarea "**********"
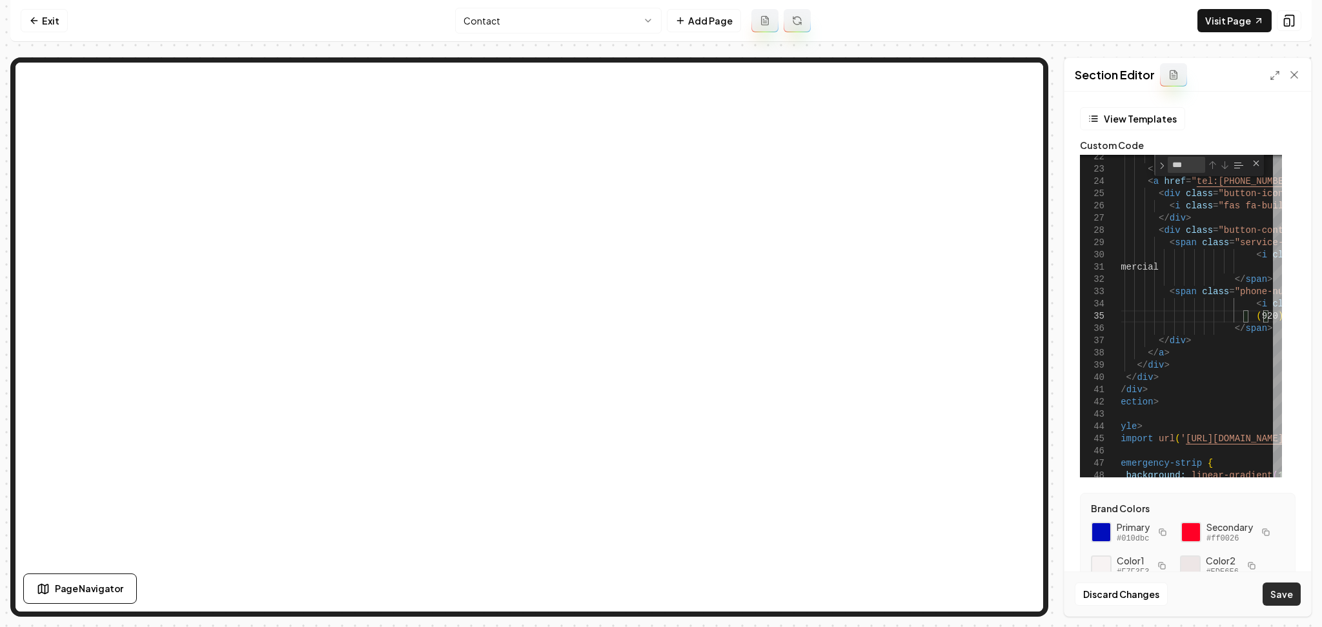
click at [1281, 596] on button "Save" at bounding box center [1281, 594] width 38 height 23
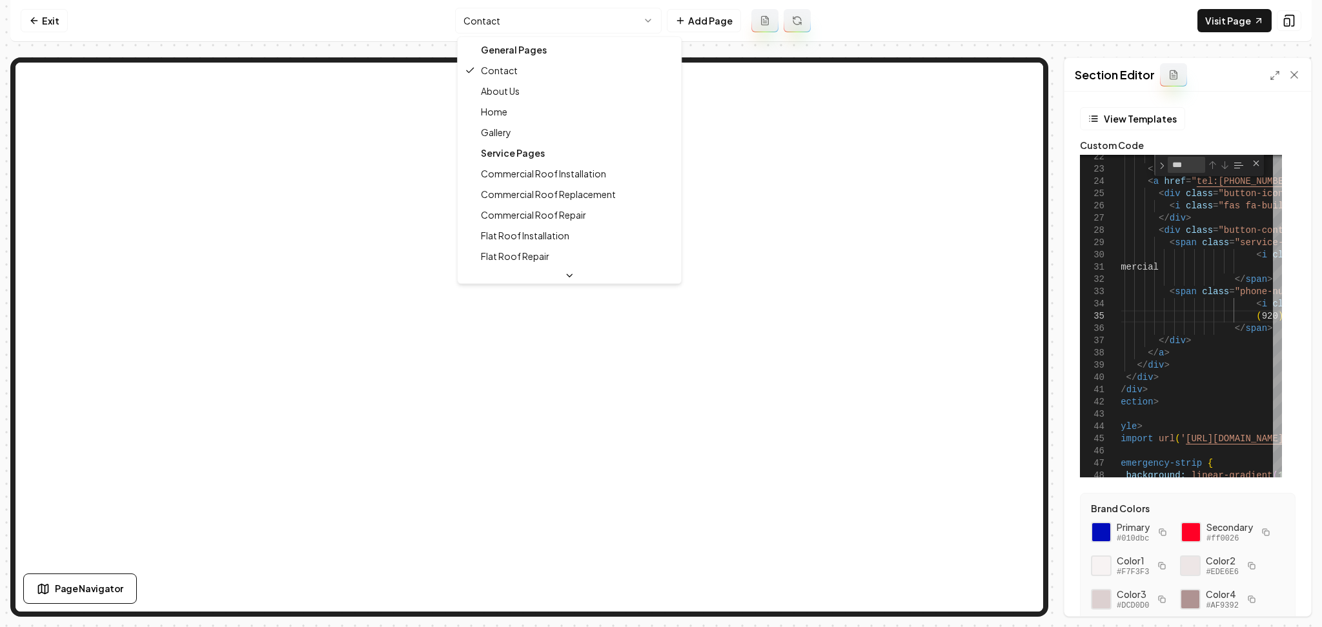
click at [524, 25] on html "Computer Required This feature is only available on a computer. Please switch t…" at bounding box center [661, 313] width 1322 height 627
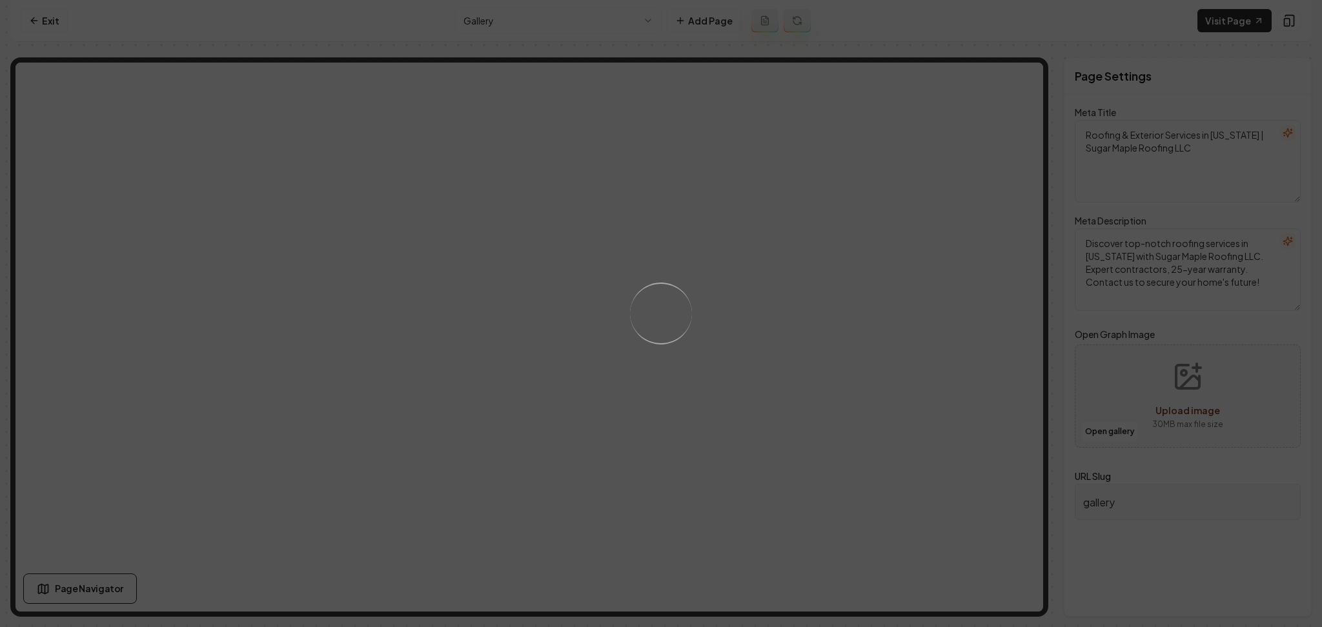
click at [509, 19] on div "Loading..." at bounding box center [661, 313] width 1322 height 627
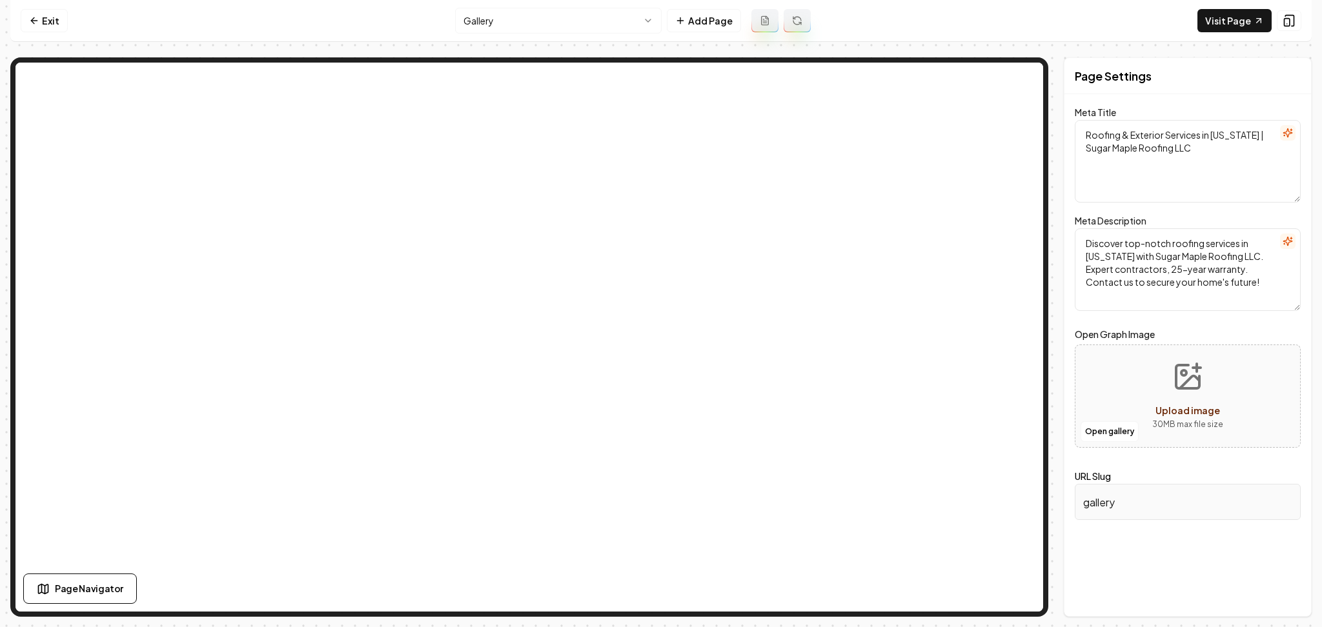
click at [509, 19] on html "Computer Required This feature is only available on a computer. Please switch t…" at bounding box center [661, 313] width 1322 height 627
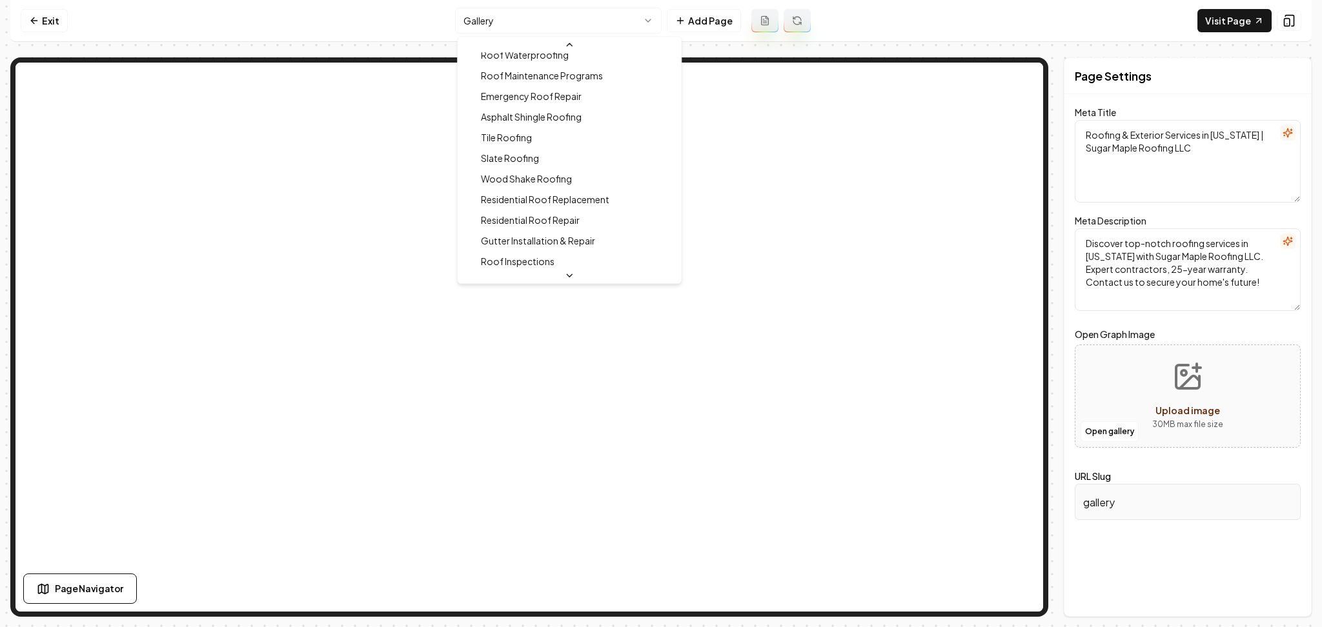
scroll to position [352, 0]
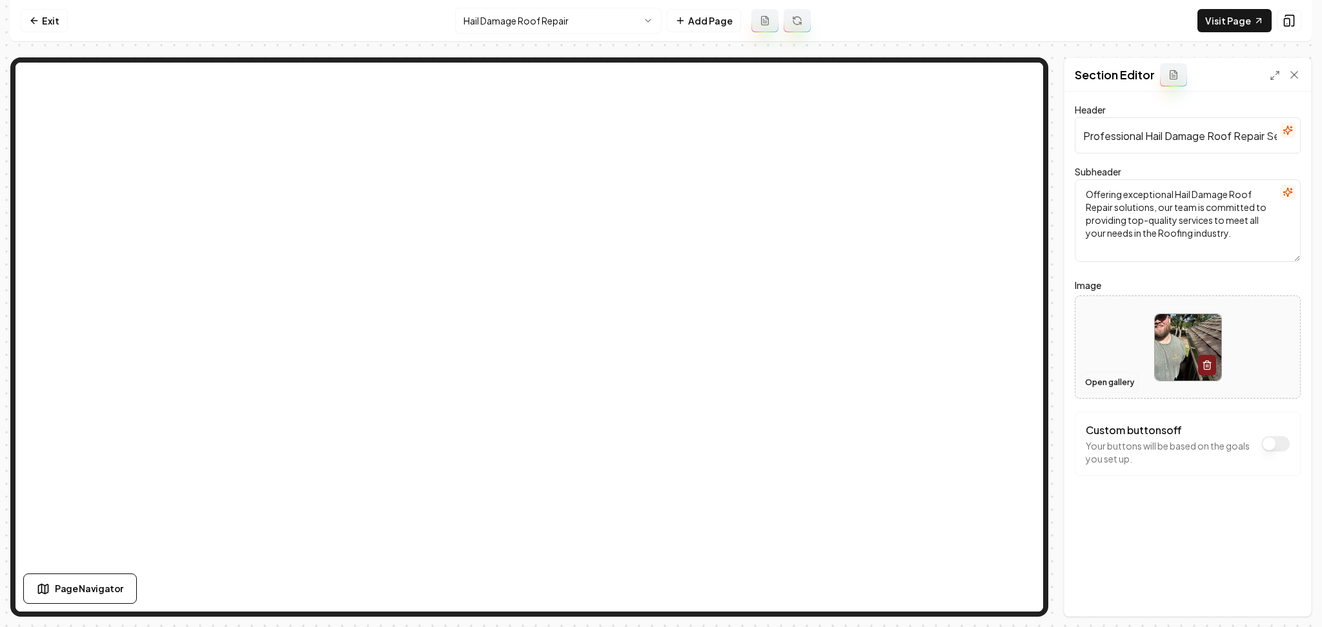
click at [1120, 380] on button "Open gallery" at bounding box center [1109, 382] width 58 height 21
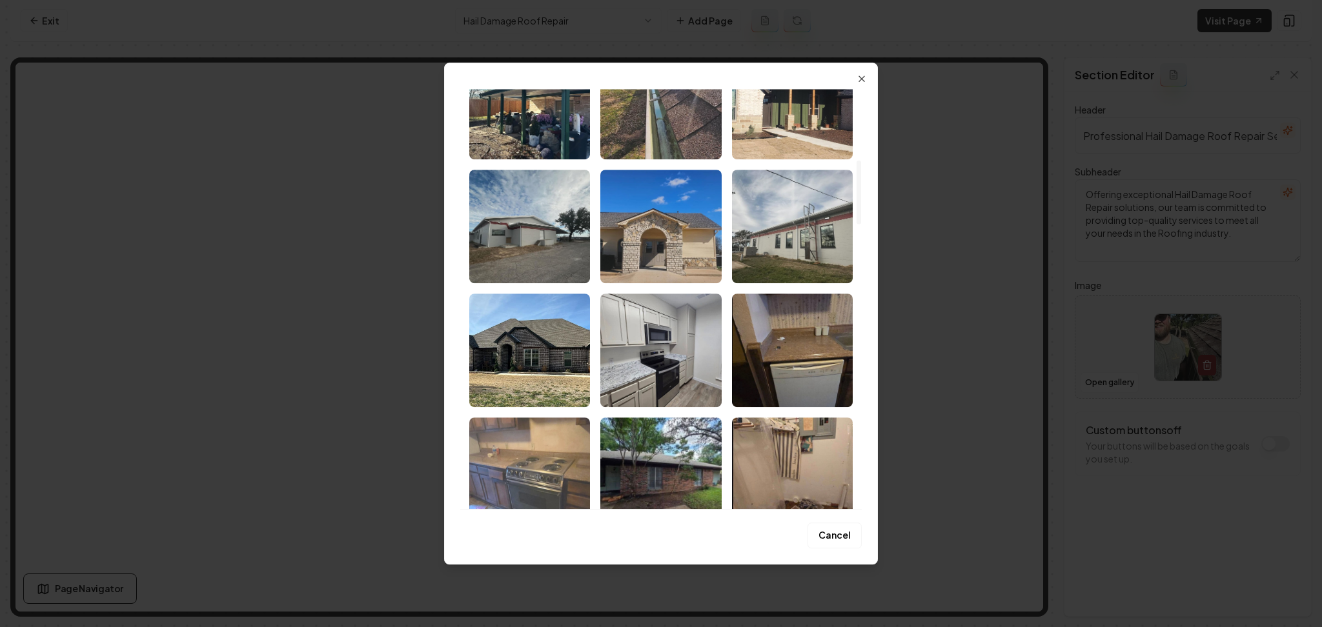
scroll to position [602, 0]
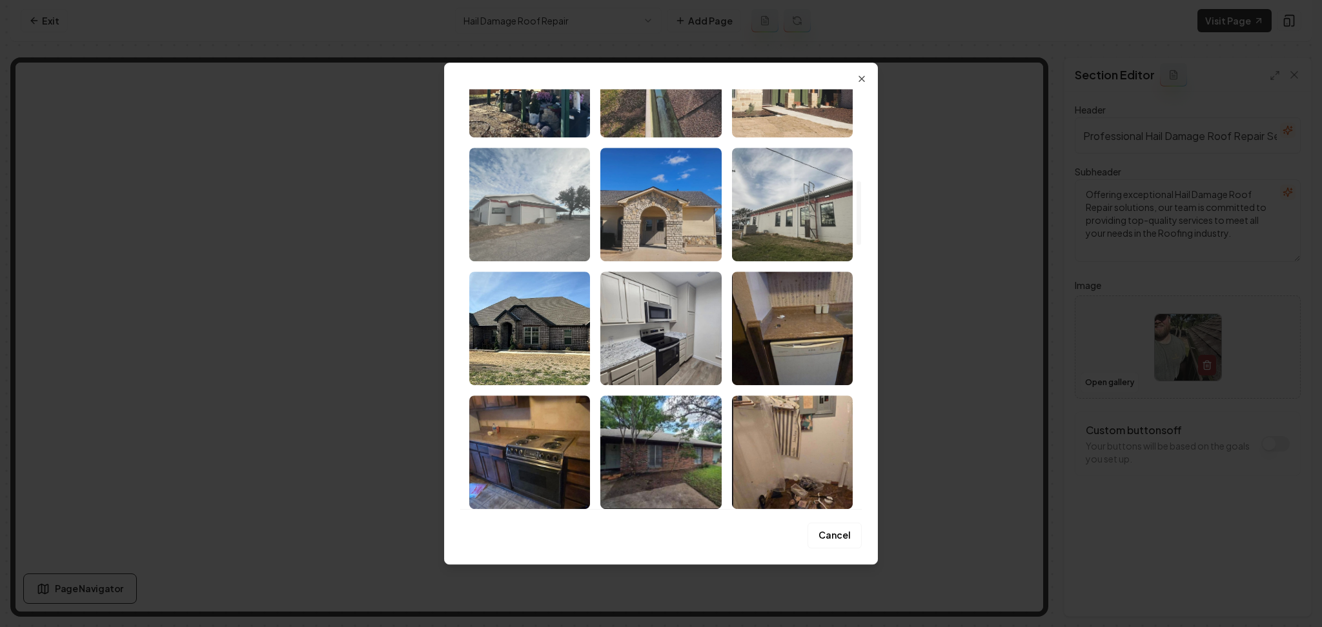
click at [530, 221] on img "Select image image_686d9a325c7cd75eb8f17c28.jpg" at bounding box center [529, 205] width 121 height 114
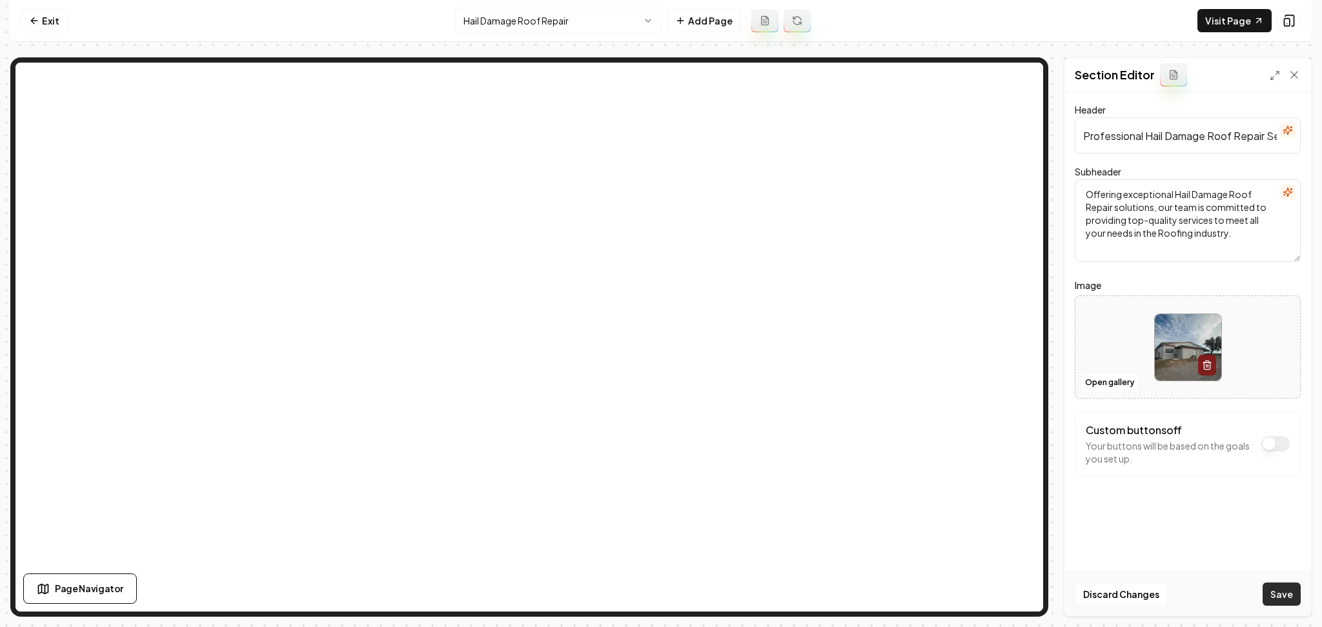
click at [1271, 592] on button "Save" at bounding box center [1281, 594] width 38 height 23
click at [581, 35] on nav "Exit Hail Damage Roof Repair Add Page Visit Page" at bounding box center [660, 21] width 1301 height 42
click at [580, 25] on html "Computer Required This feature is only available on a computer. Please switch t…" at bounding box center [661, 313] width 1322 height 627
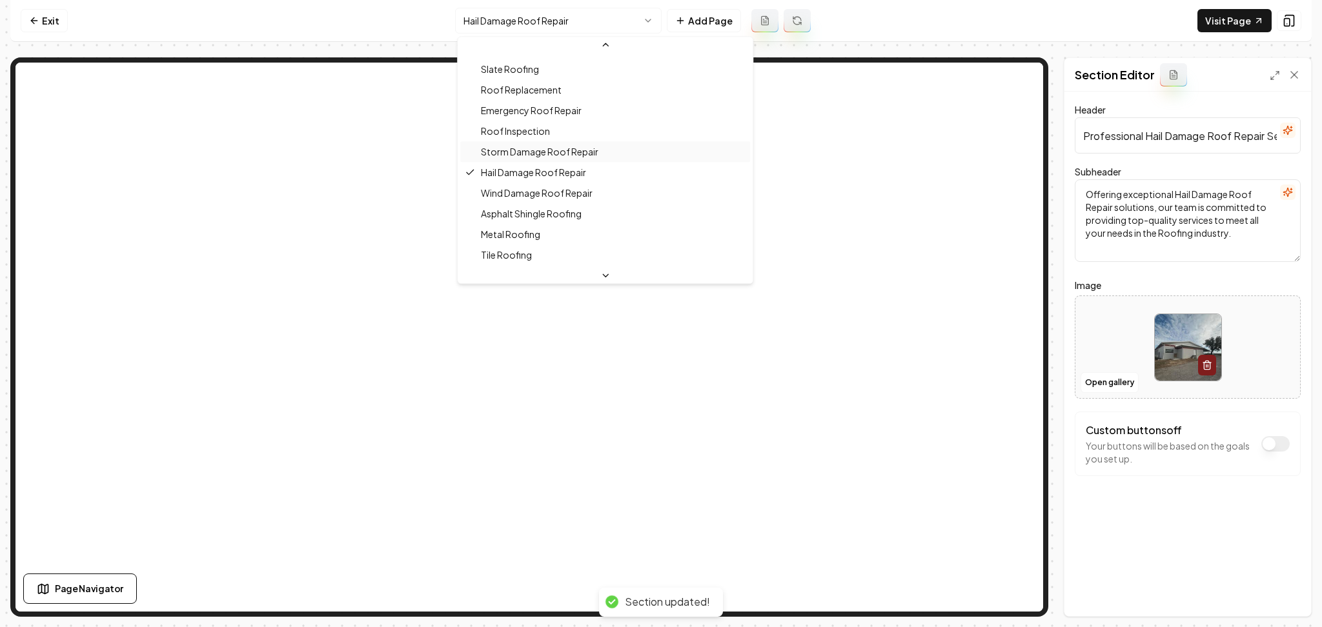
scroll to position [203, 0]
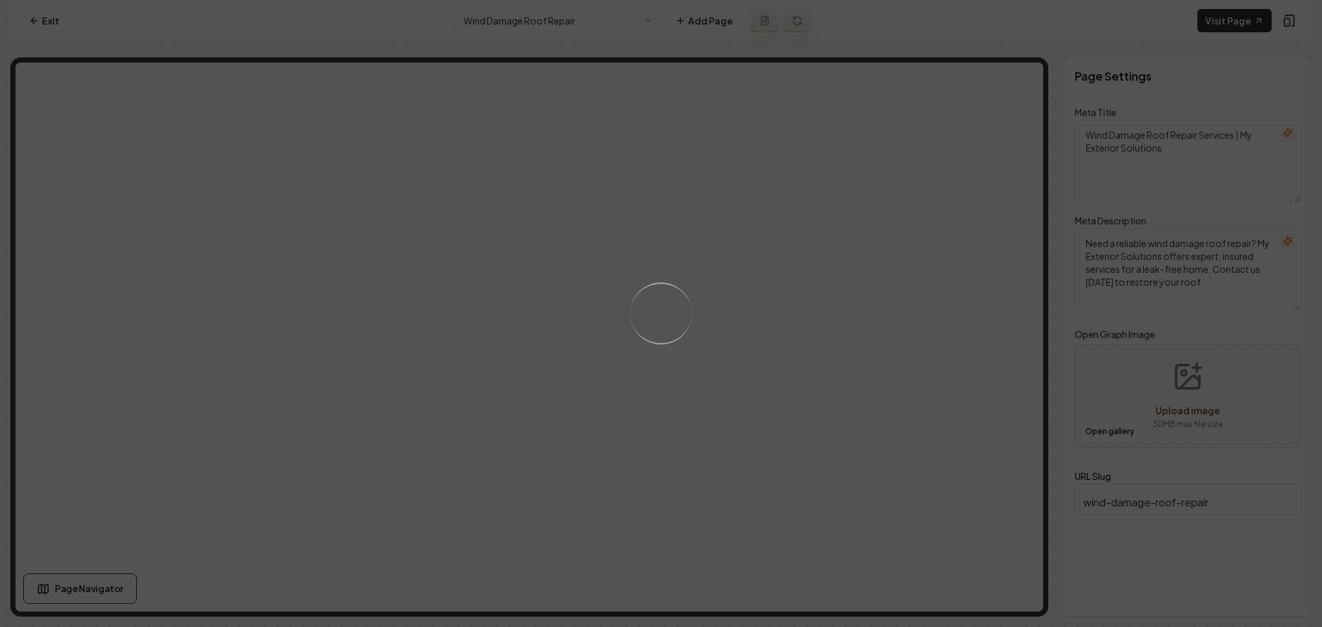
click at [796, 291] on div "Loading..." at bounding box center [661, 313] width 1322 height 627
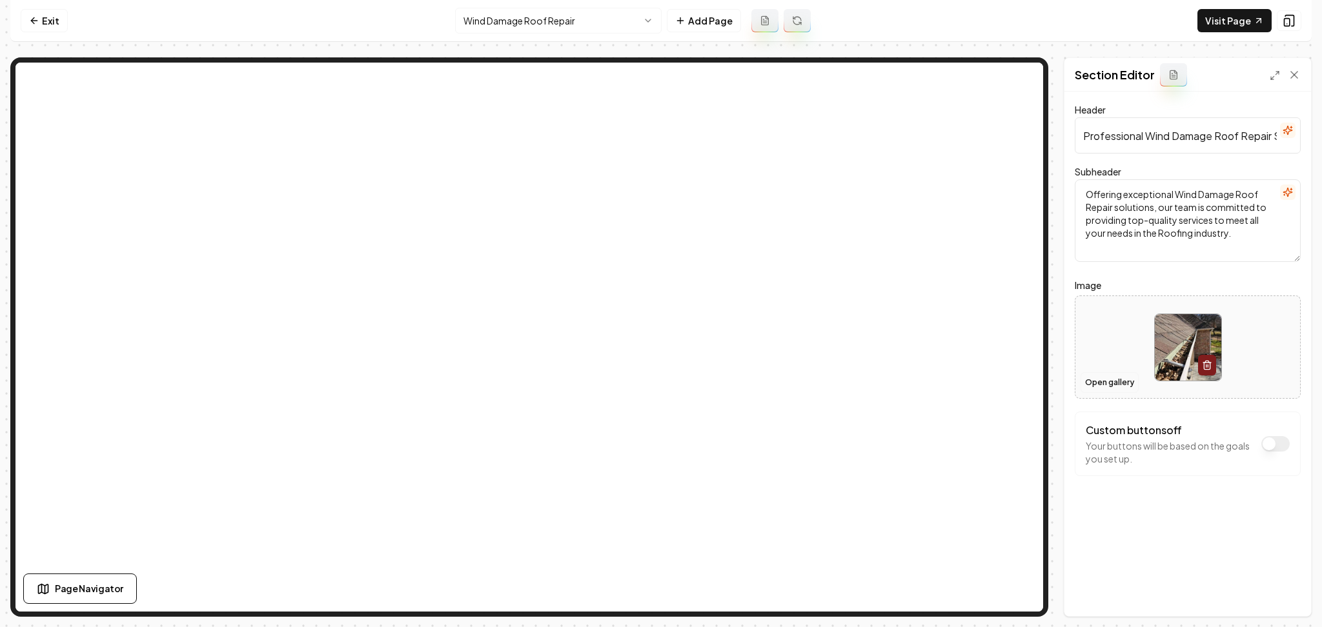
click at [1093, 379] on button "Open gallery" at bounding box center [1109, 382] width 58 height 21
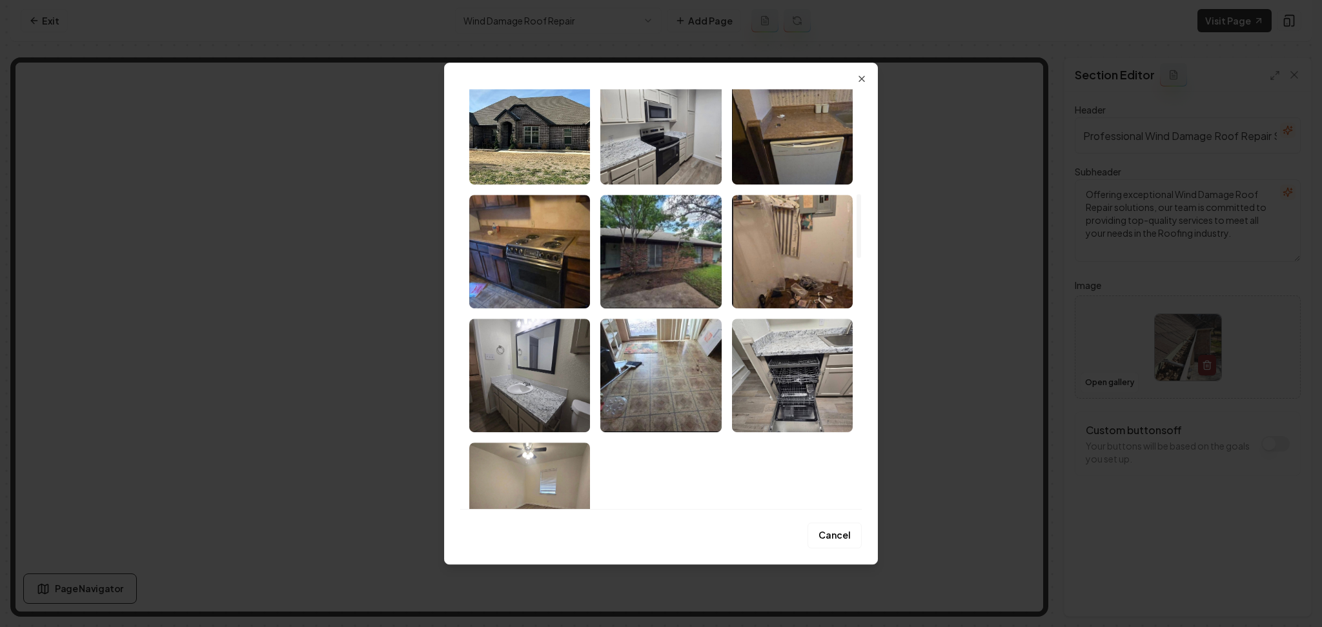
scroll to position [860, 0]
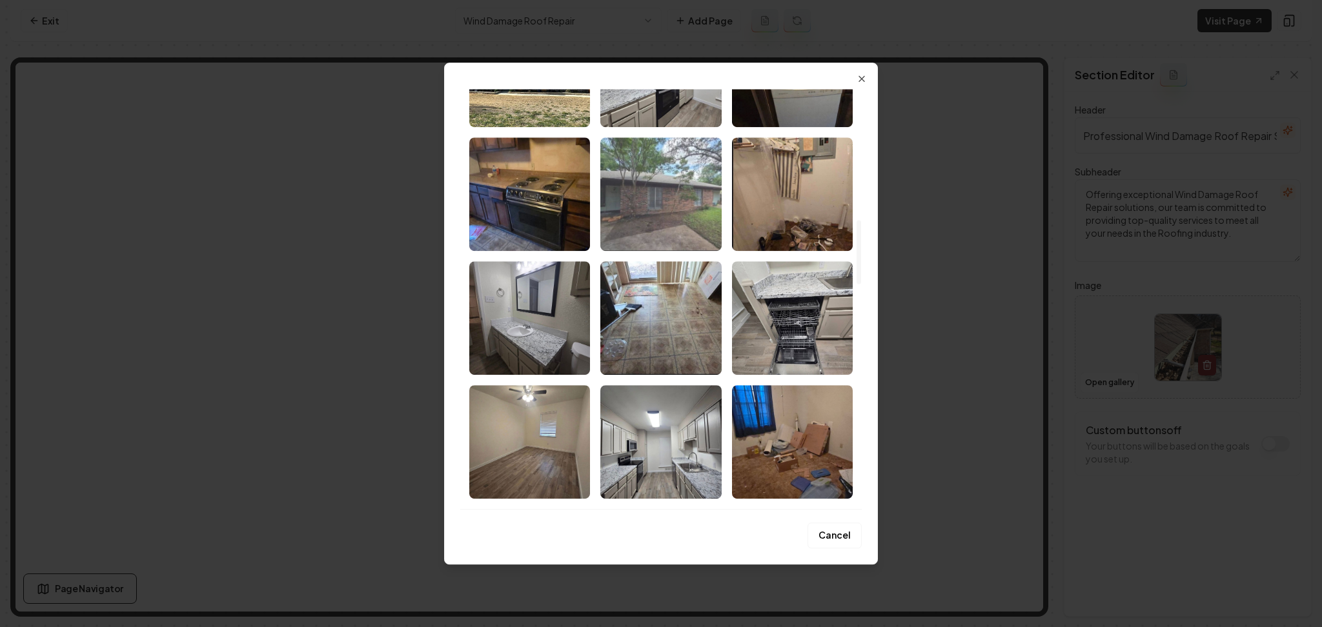
click at [658, 233] on img "Select image image_686d954c5c7cd75eb8cd2537.webp" at bounding box center [660, 194] width 121 height 114
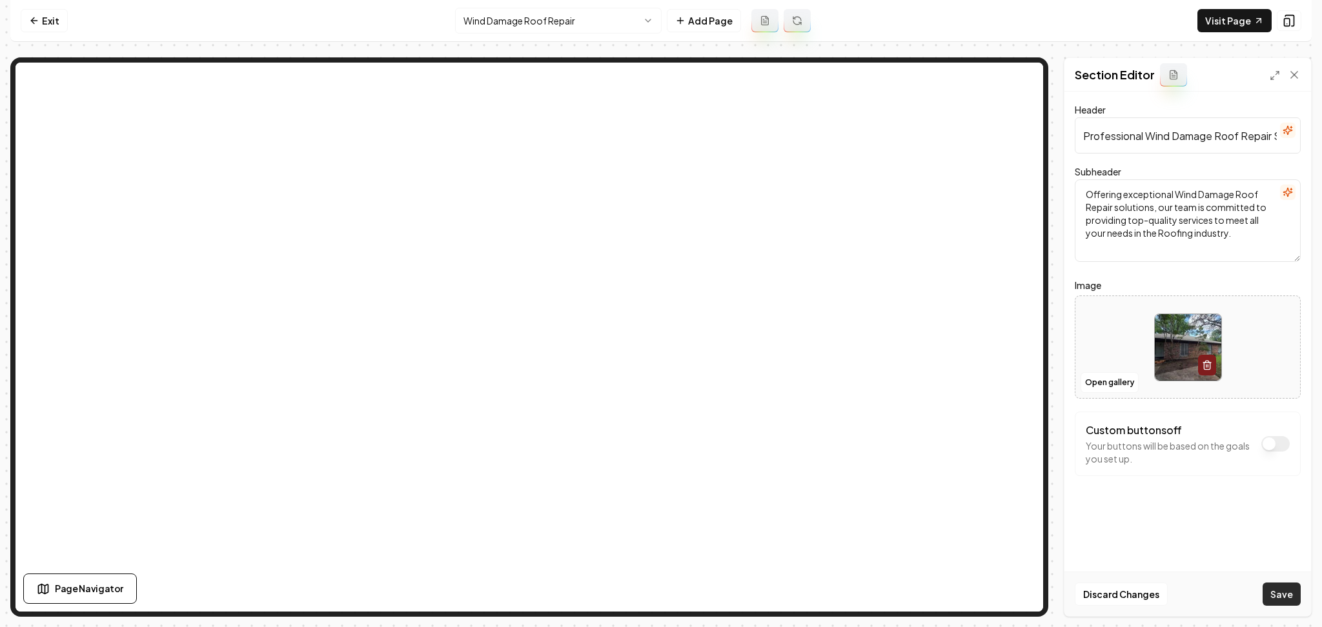
click at [1272, 603] on button "Save" at bounding box center [1281, 594] width 38 height 23
click at [1100, 380] on button "Open gallery" at bounding box center [1109, 382] width 58 height 21
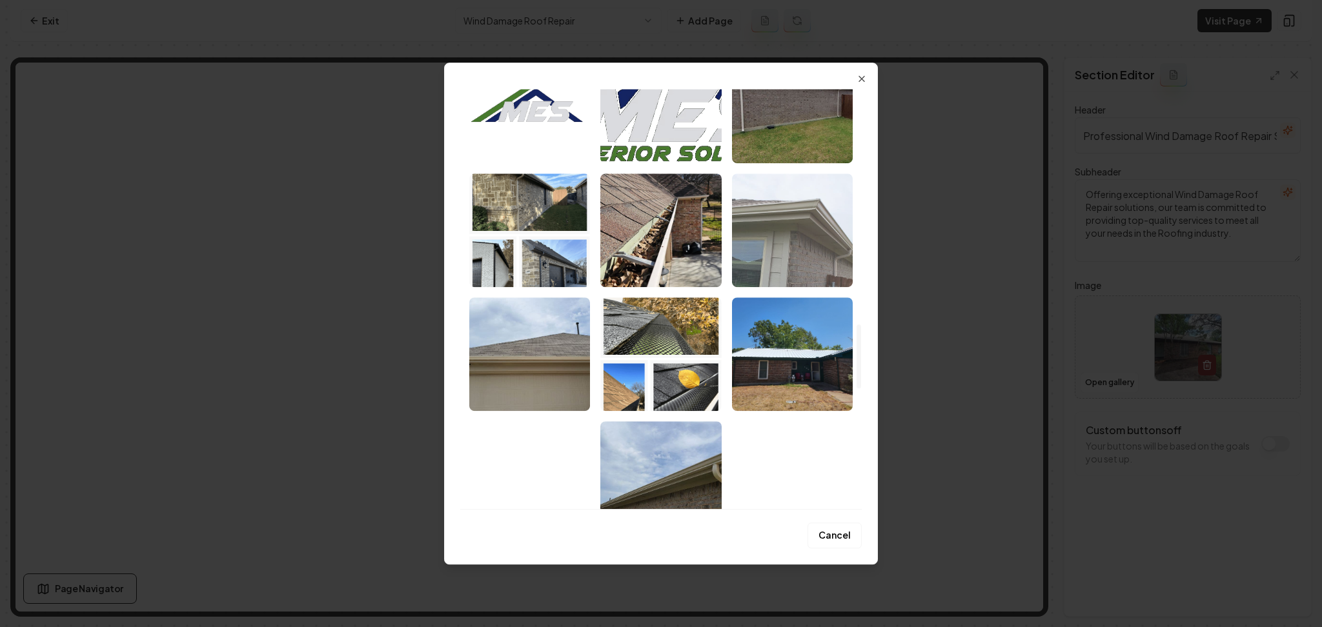
scroll to position [1720, 0]
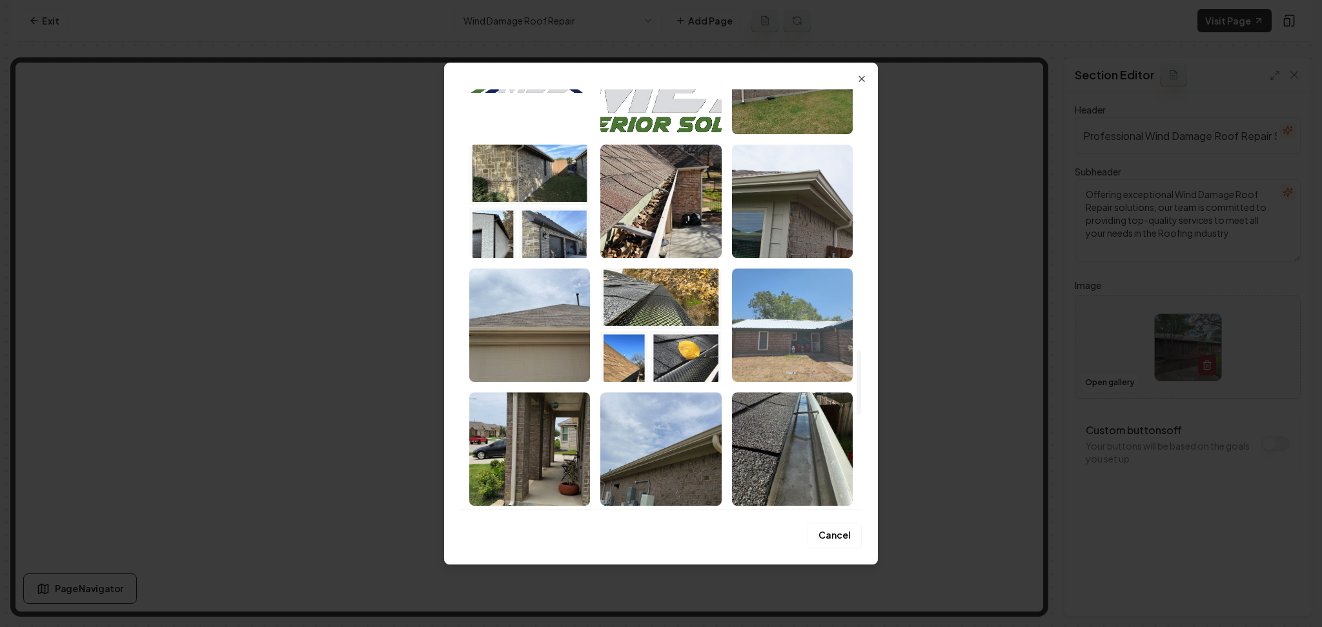
click at [767, 348] on img "Select image image_686d93ae5c7cd75eb8c31152.jpeg" at bounding box center [792, 325] width 121 height 114
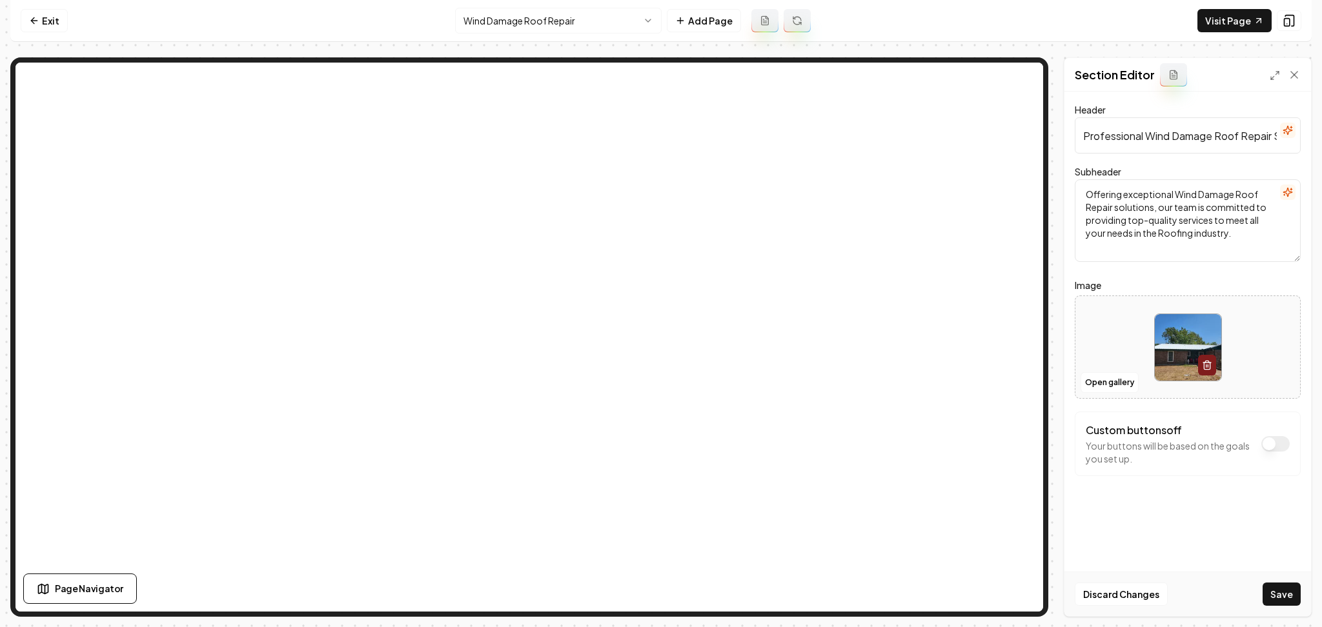
click at [1291, 592] on button "Save" at bounding box center [1281, 594] width 38 height 23
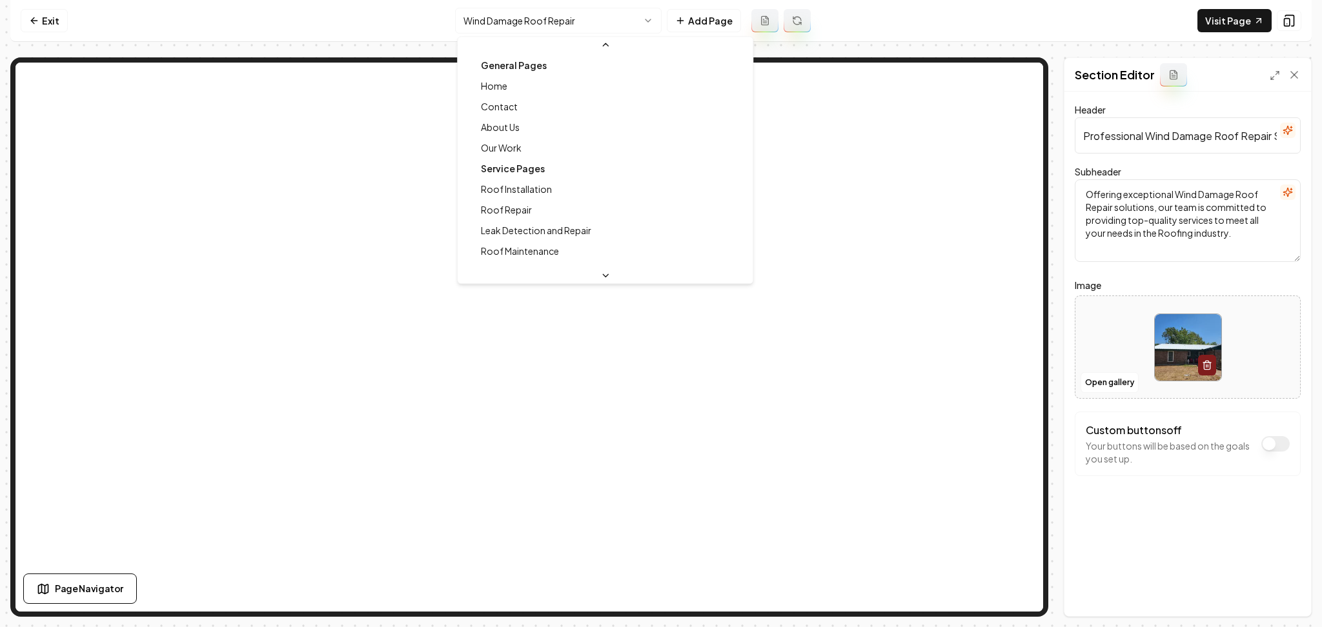
click at [543, 21] on html "Computer Required This feature is only available on a computer. Please switch t…" at bounding box center [661, 313] width 1322 height 627
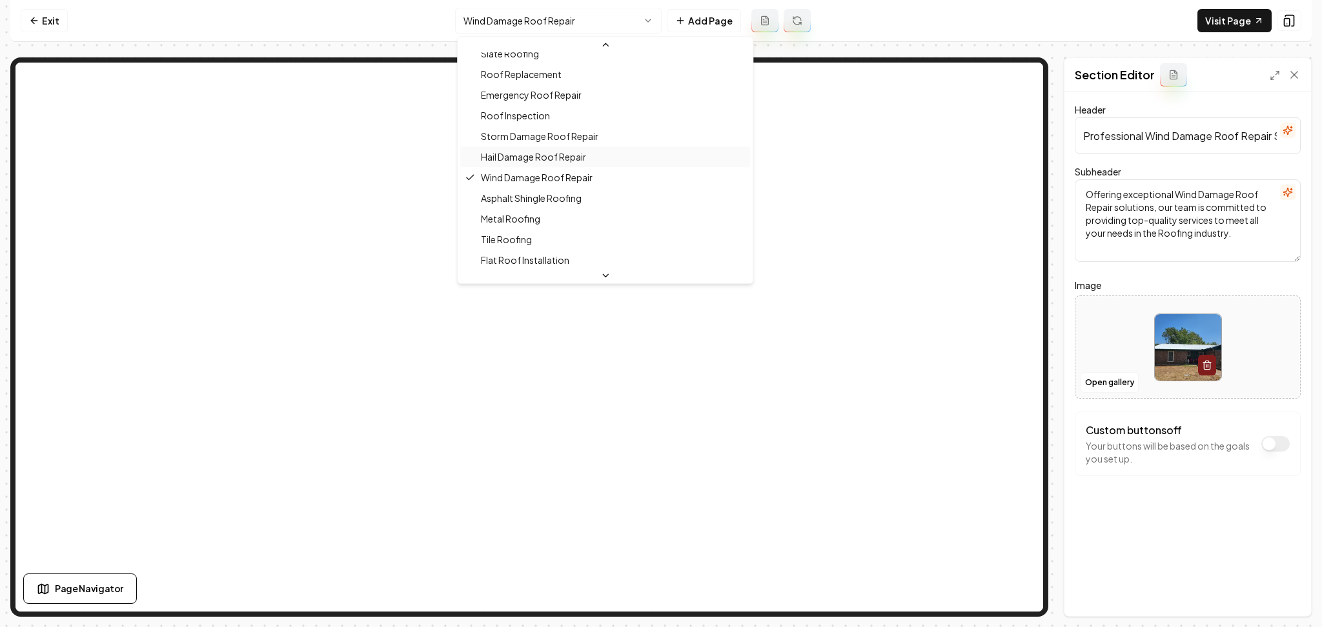
scroll to position [224, 0]
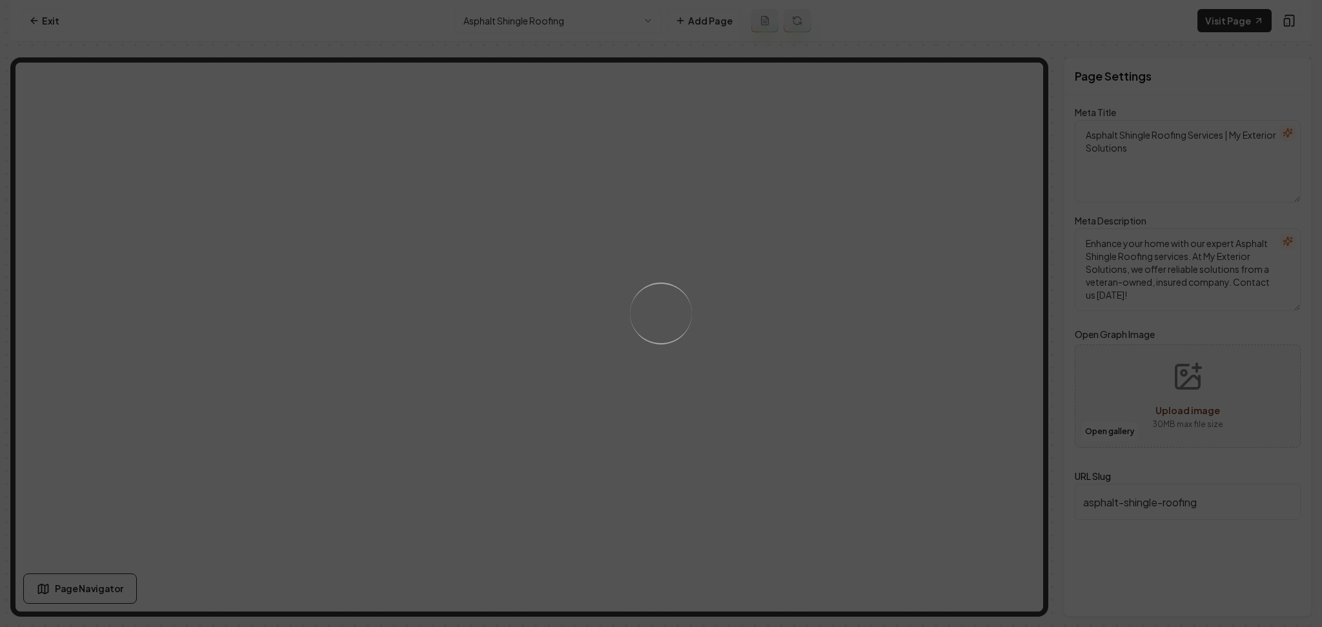
click at [867, 314] on div "Loading..." at bounding box center [661, 313] width 1322 height 627
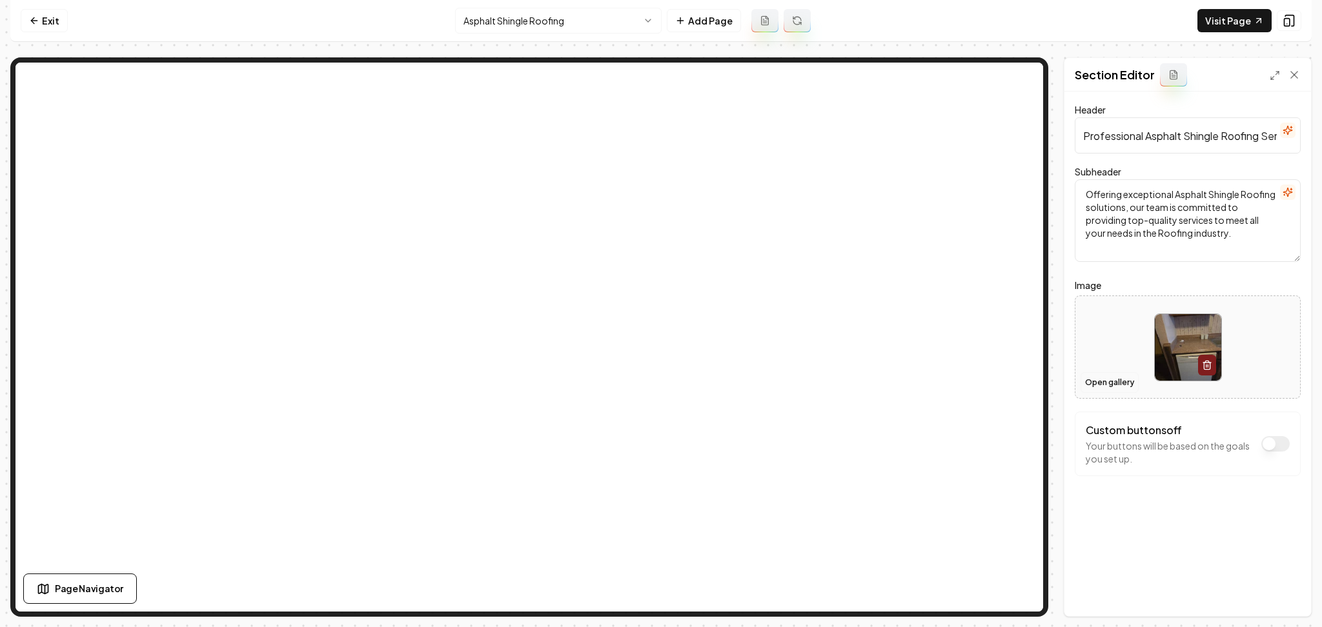
click at [1080, 381] on button "Open gallery" at bounding box center [1109, 382] width 58 height 21
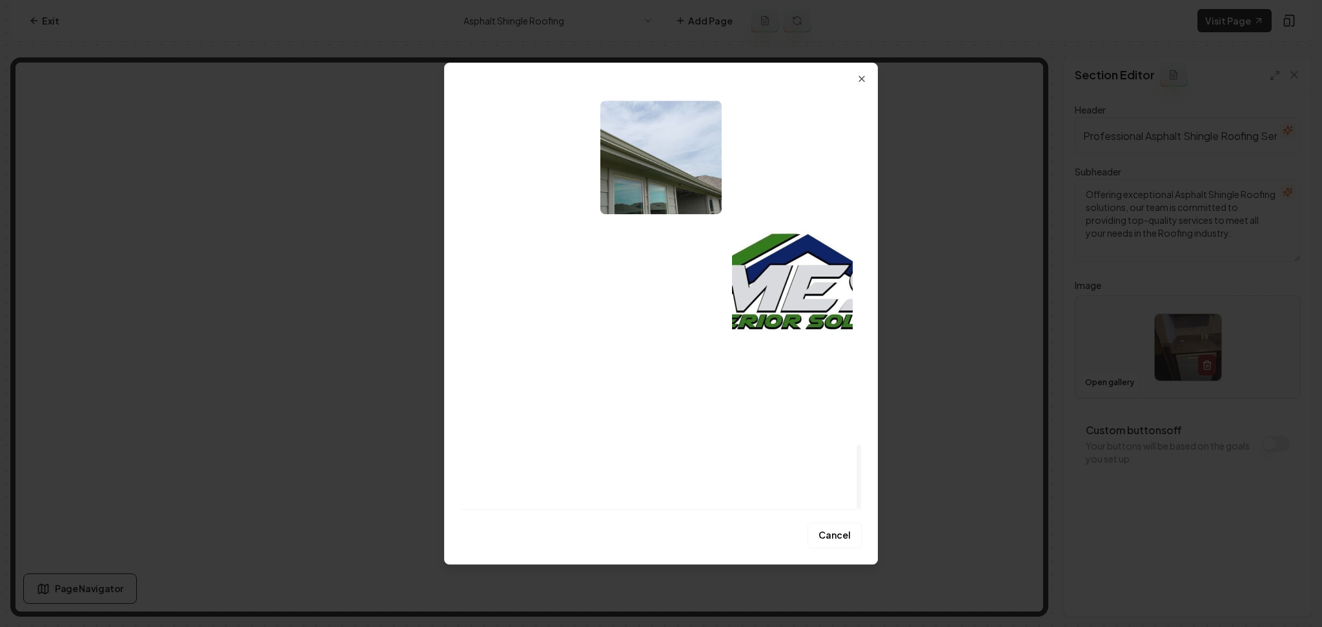
scroll to position [2255, 0]
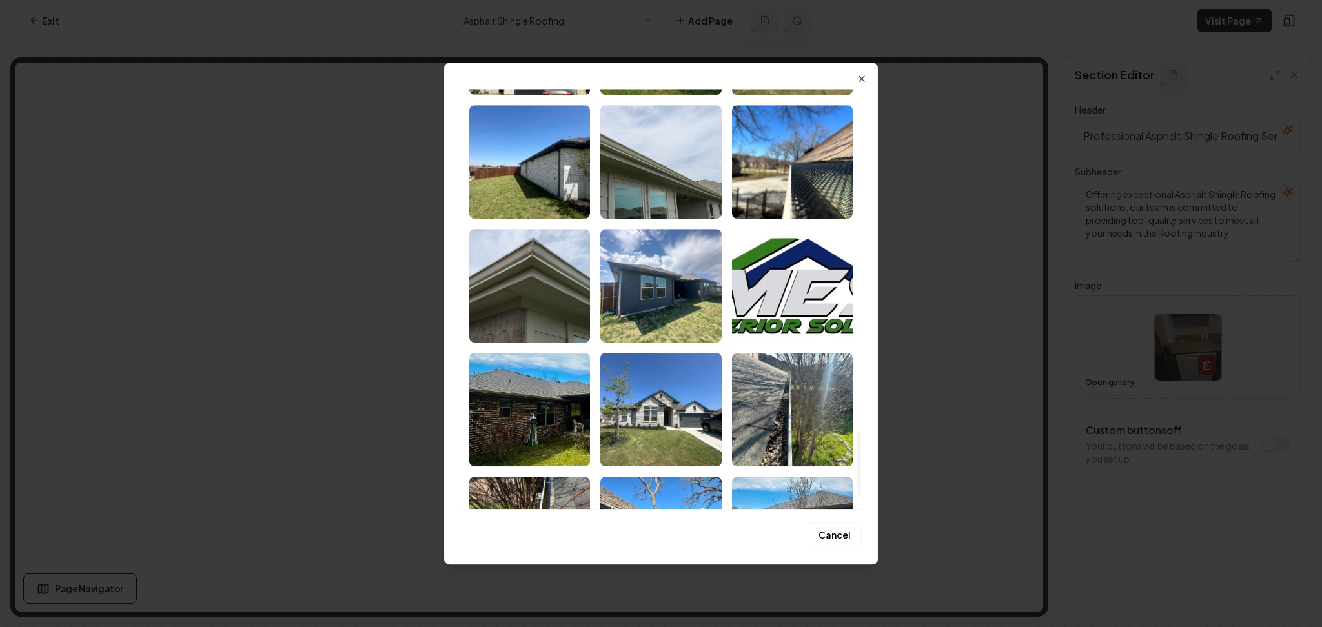
click at [527, 432] on img "Select image image_686d93ae5c7cd75eb8c30fe5.jpeg" at bounding box center [529, 410] width 121 height 114
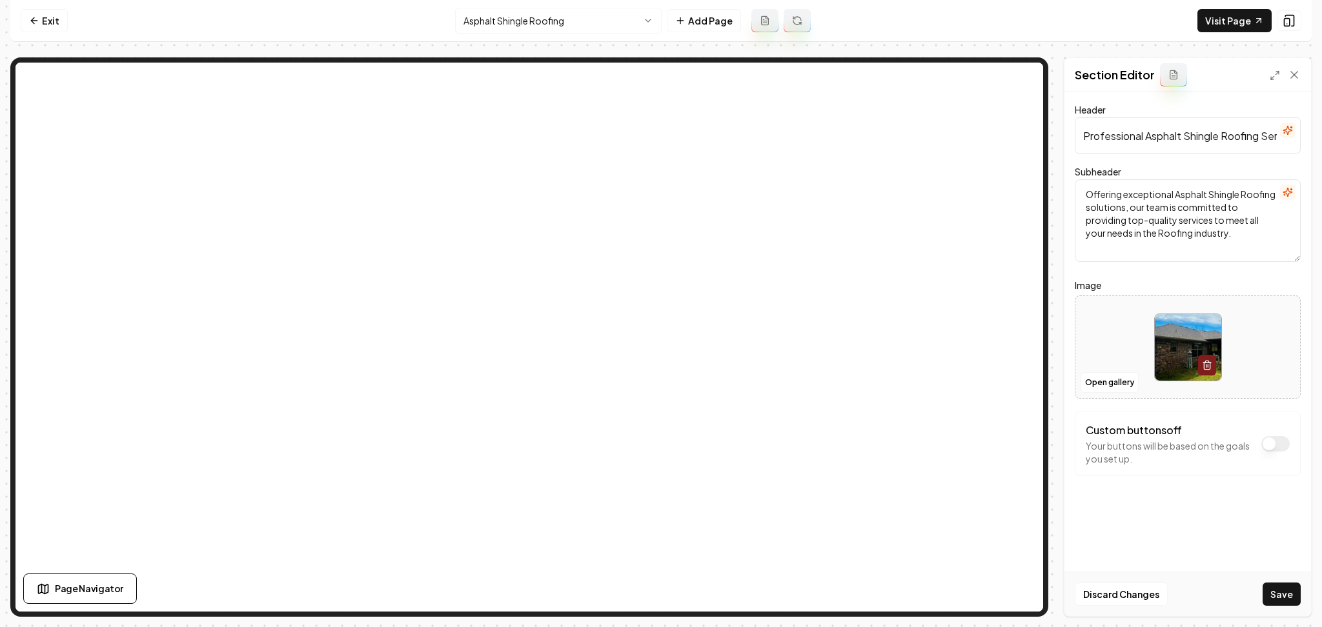
click at [1278, 587] on button "Save" at bounding box center [1281, 594] width 38 height 23
click at [503, 14] on html "Computer Required This feature is only available on a computer. Please switch t…" at bounding box center [661, 313] width 1322 height 627
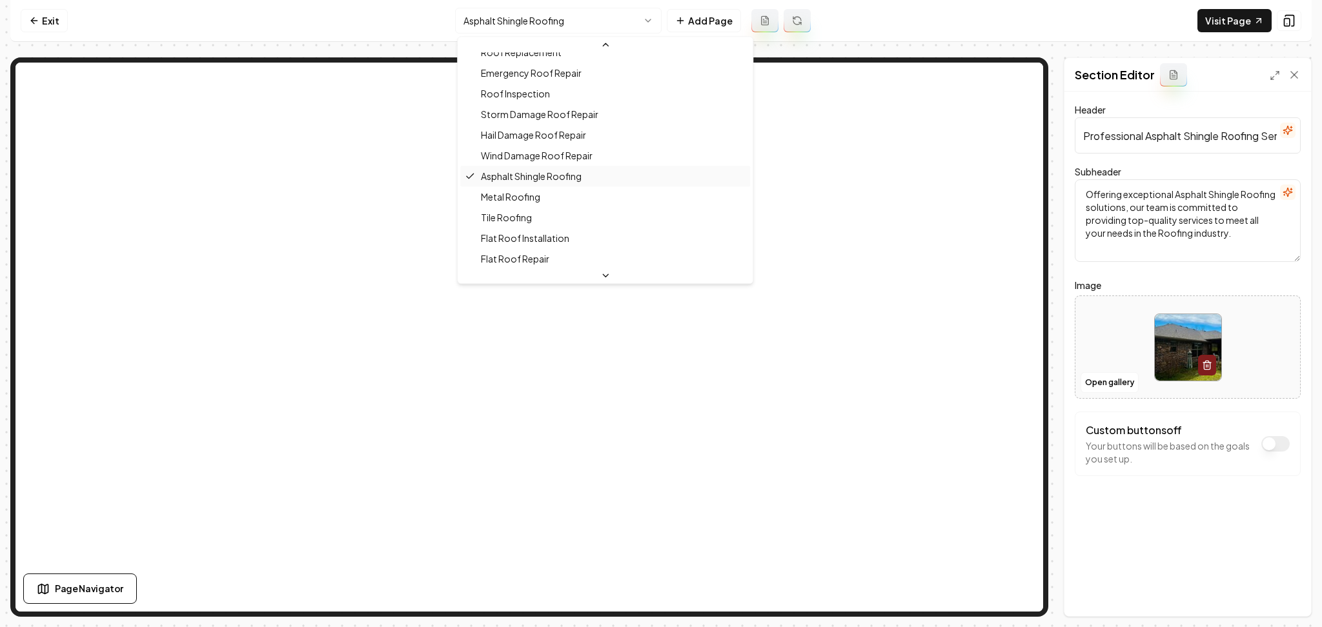
scroll to position [245, 0]
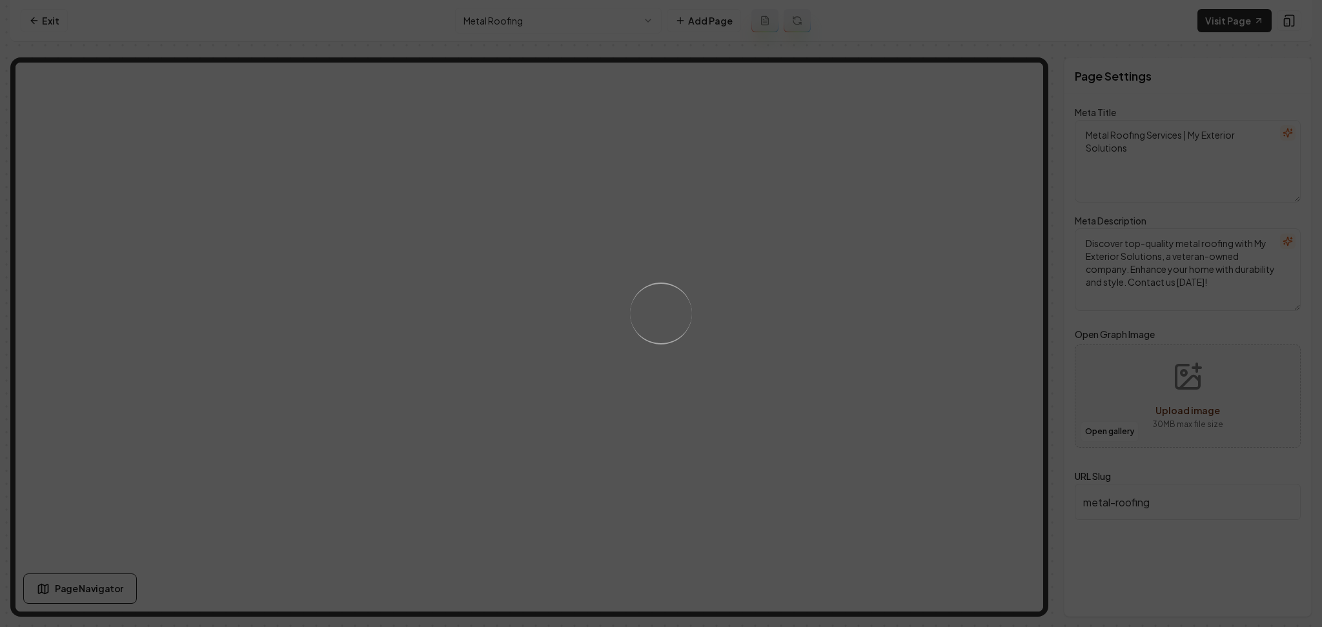
drag, startPoint x: 769, startPoint y: 302, endPoint x: 774, endPoint y: 297, distance: 7.3
click at [774, 297] on div "Loading..." at bounding box center [661, 313] width 1322 height 627
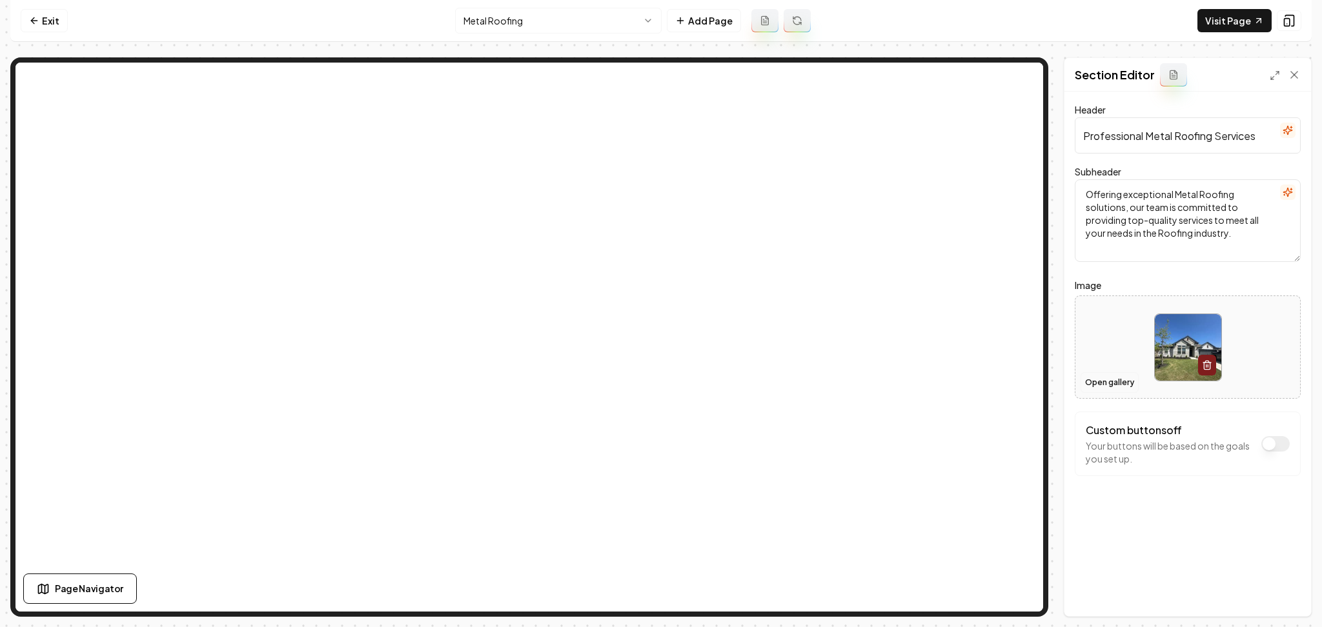
click at [1107, 392] on button "Open gallery" at bounding box center [1109, 382] width 58 height 21
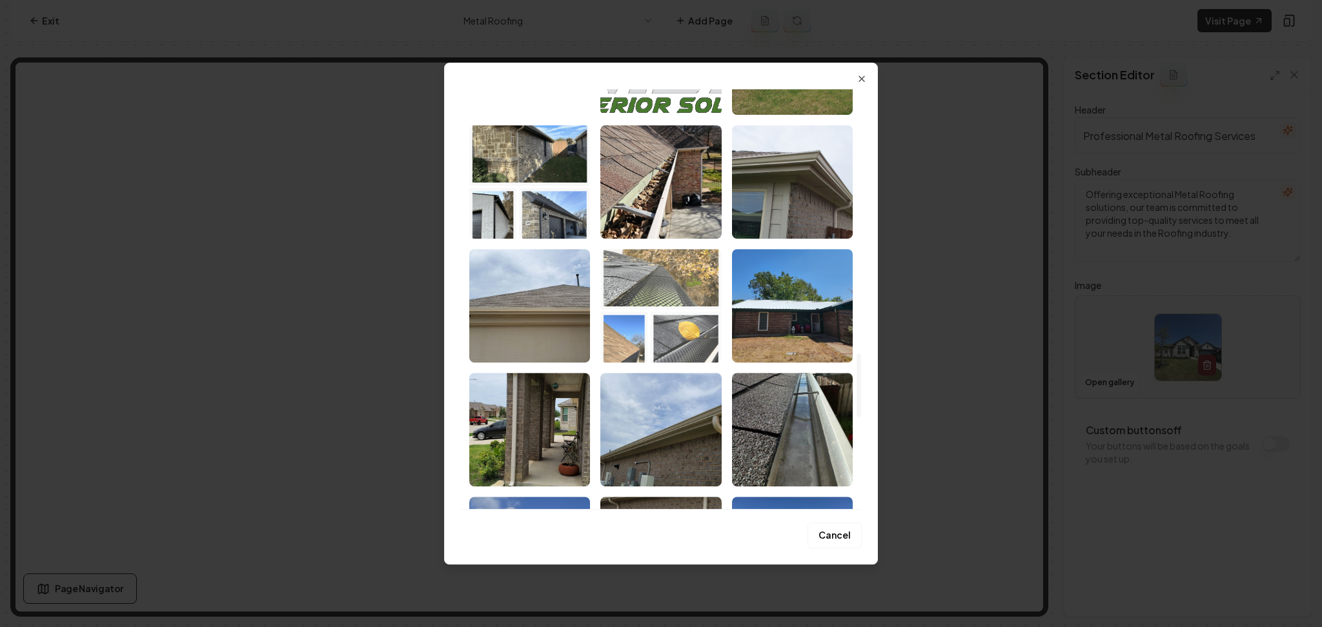
scroll to position [1739, 0]
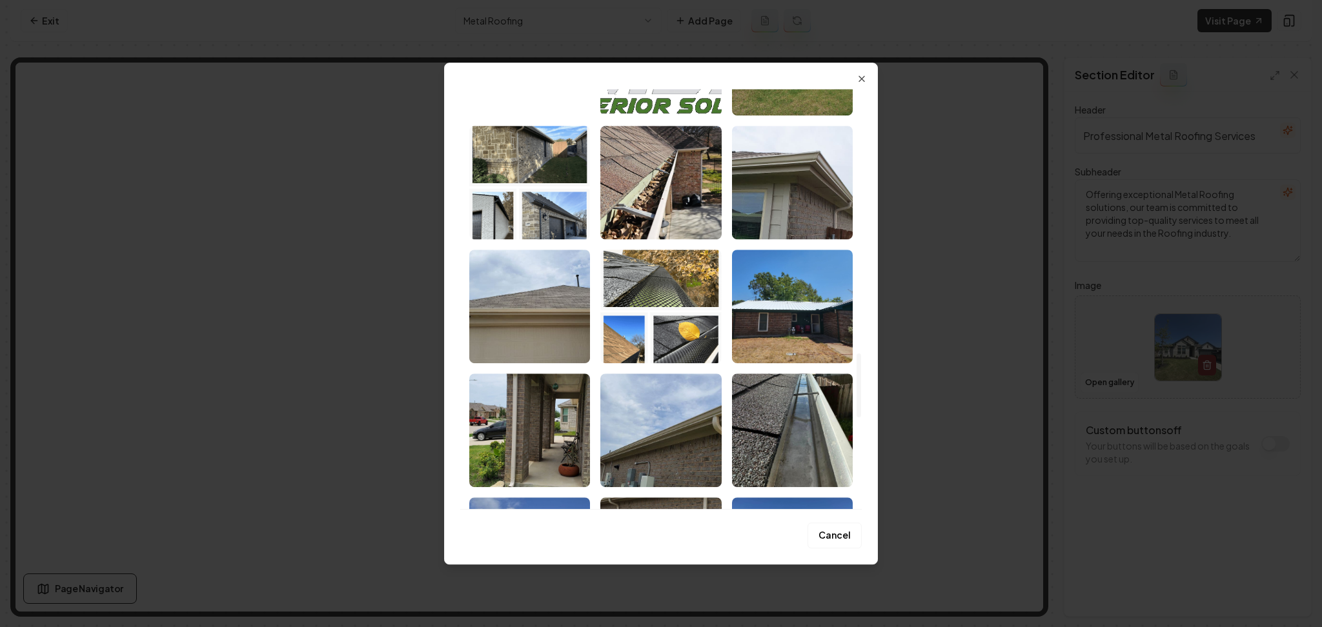
click at [780, 313] on img "Select image image_686d93ae5c7cd75eb8c31152.jpeg" at bounding box center [792, 307] width 121 height 114
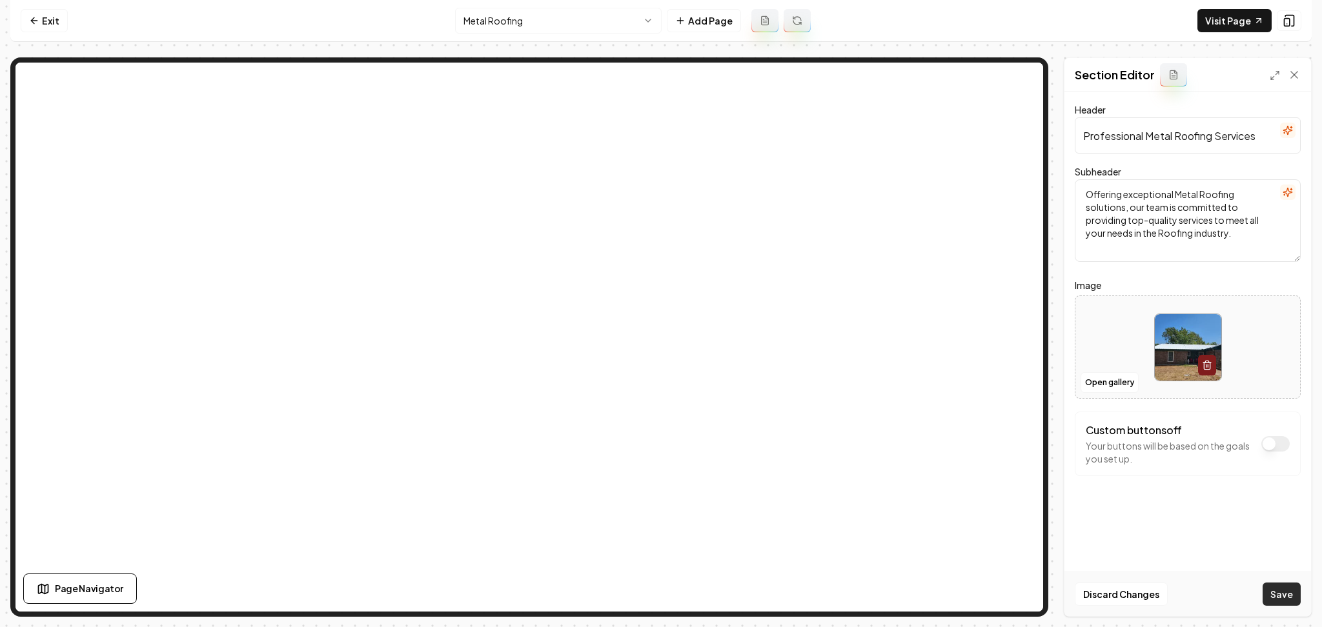
click at [1295, 589] on button "Save" at bounding box center [1281, 594] width 38 height 23
click at [487, 19] on html "Computer Required This feature is only available on a computer. Please switch t…" at bounding box center [661, 313] width 1322 height 627
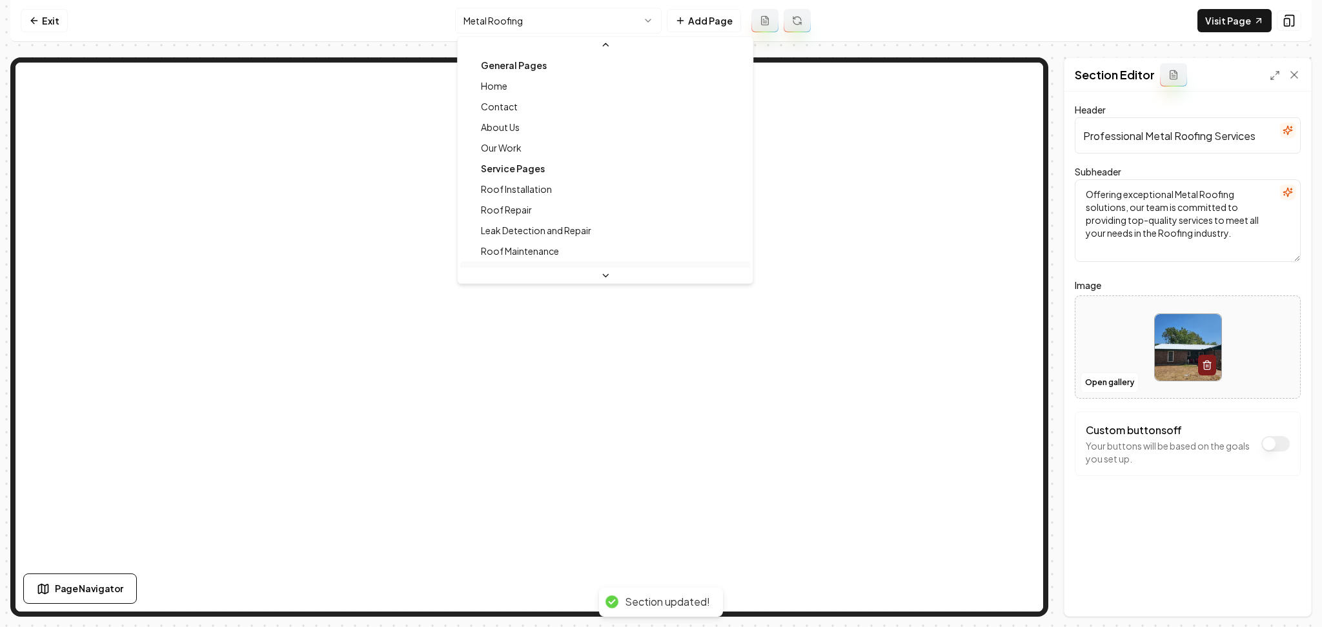
scroll to position [179, 0]
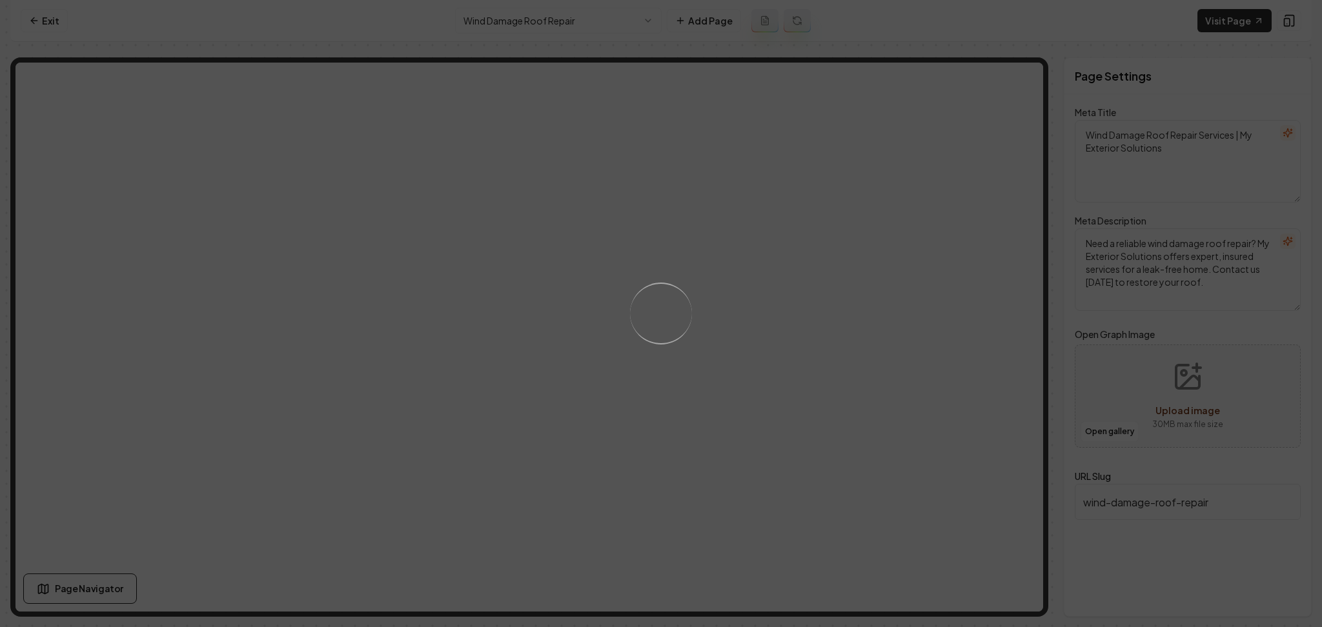
click at [829, 303] on div "Loading..." at bounding box center [661, 313] width 1322 height 627
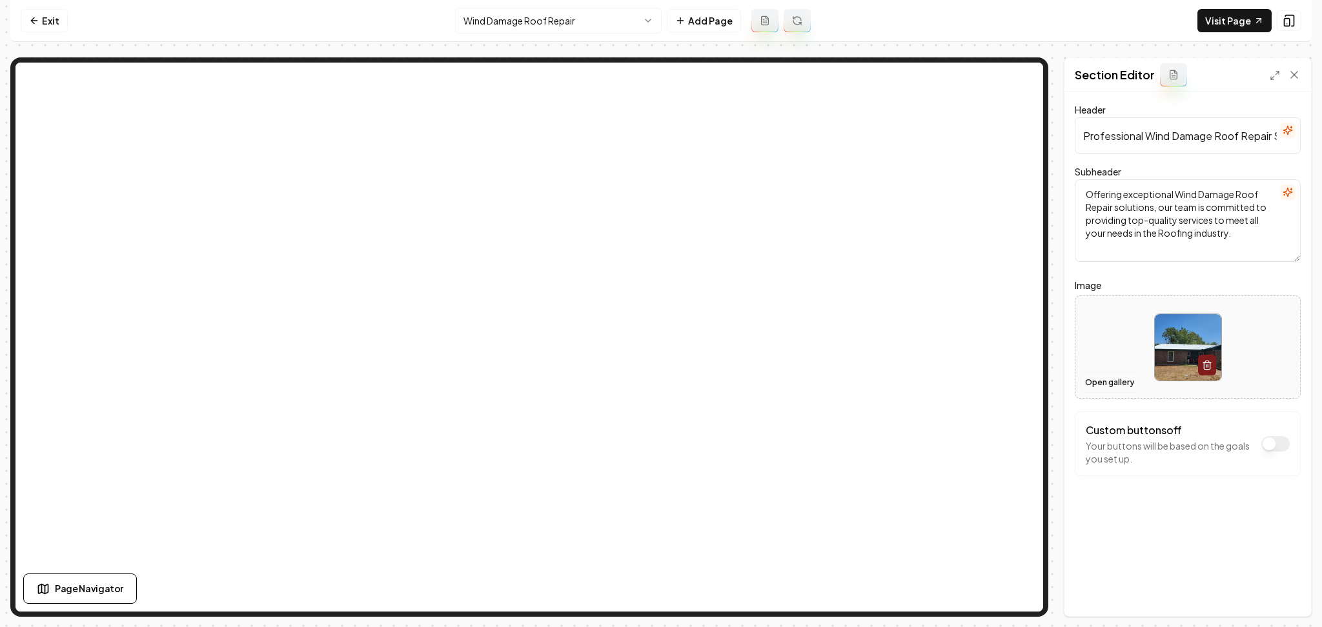
click at [1105, 380] on button "Open gallery" at bounding box center [1109, 382] width 58 height 21
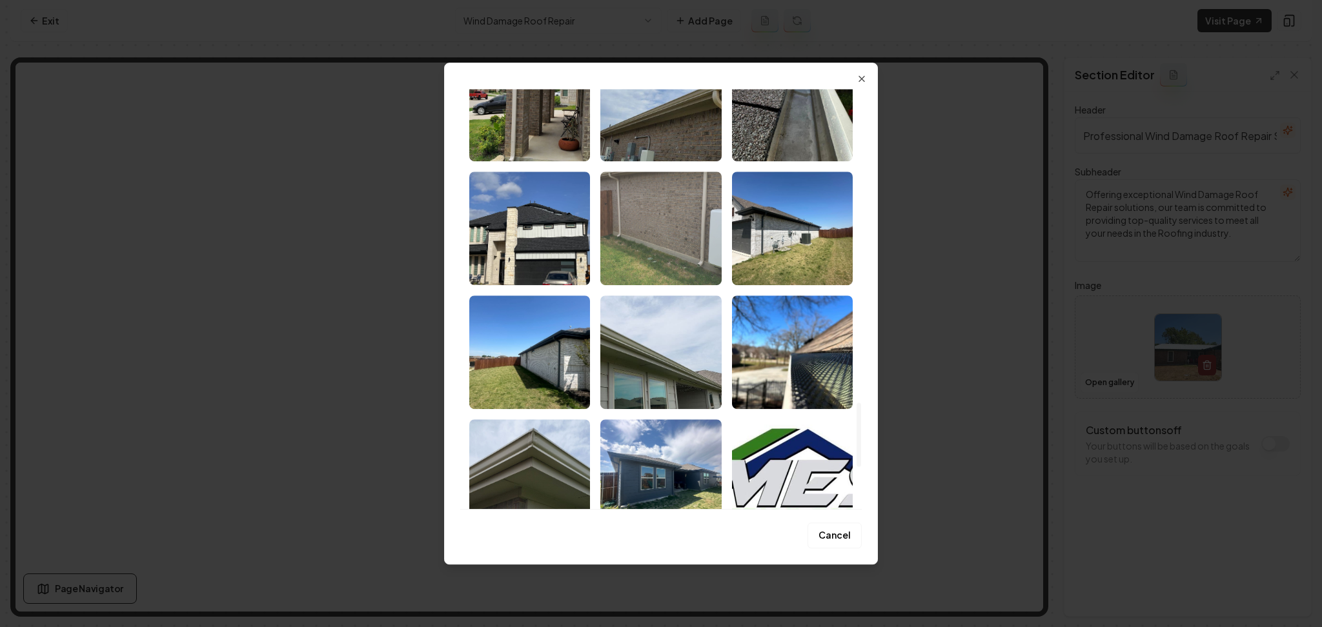
scroll to position [2151, 0]
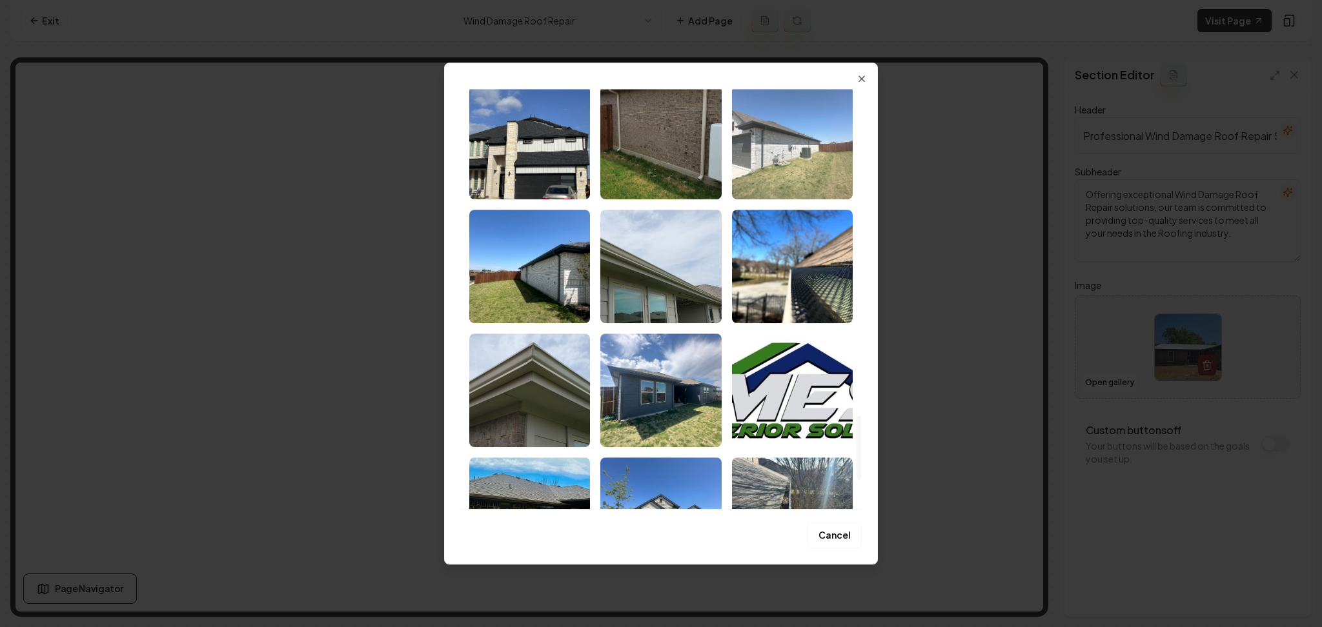
click at [746, 125] on img "Select image image_686d93ae5c7cd75eb8c3113f.jpeg" at bounding box center [792, 143] width 121 height 114
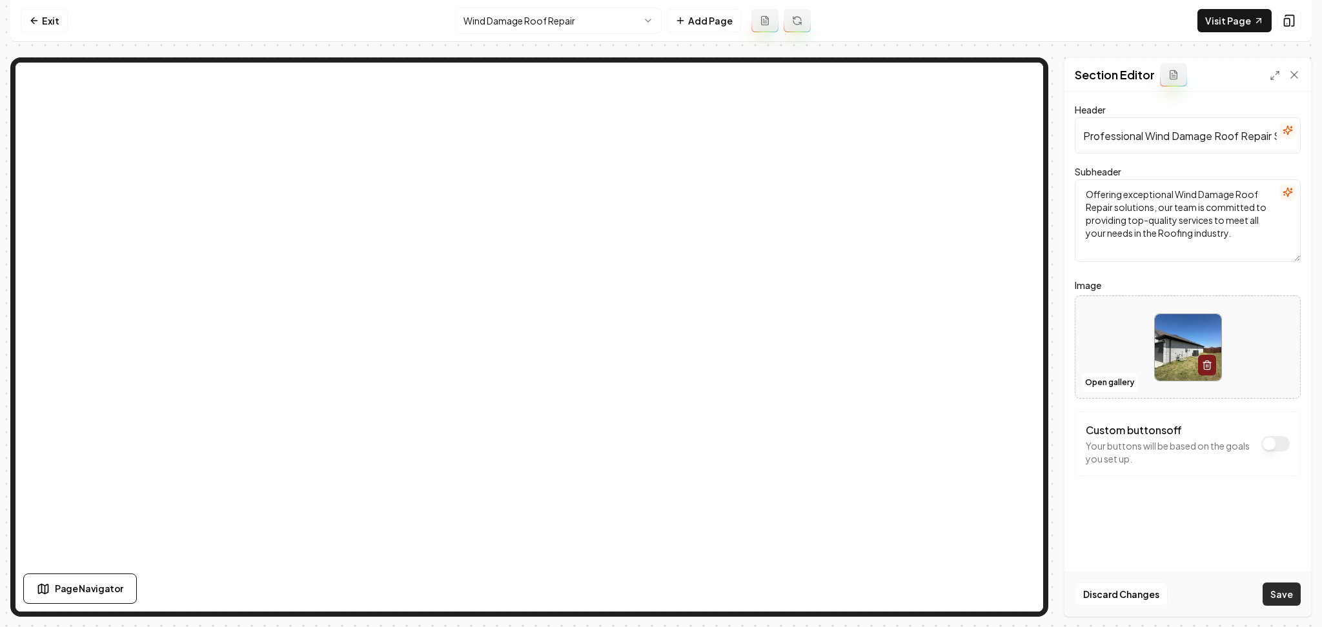
click at [1271, 589] on button "Save" at bounding box center [1281, 594] width 38 height 23
click at [553, 17] on html "Computer Required This feature is only available on a computer. Please switch t…" at bounding box center [661, 313] width 1322 height 627
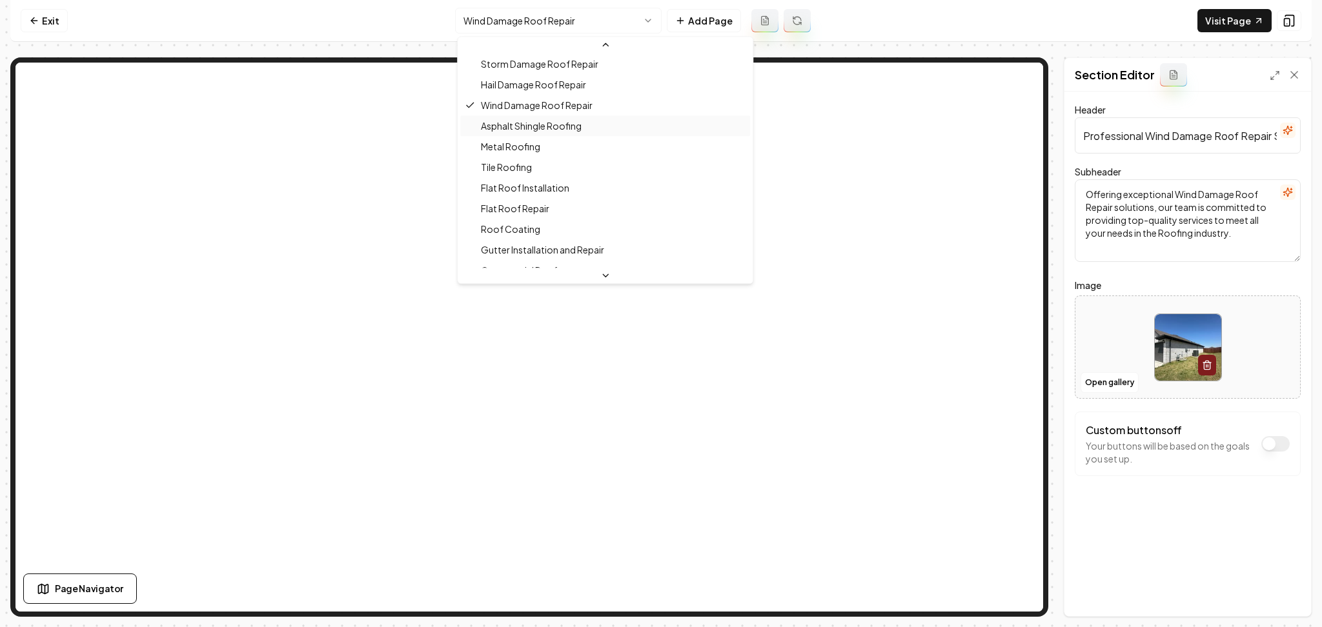
scroll to position [310, 0]
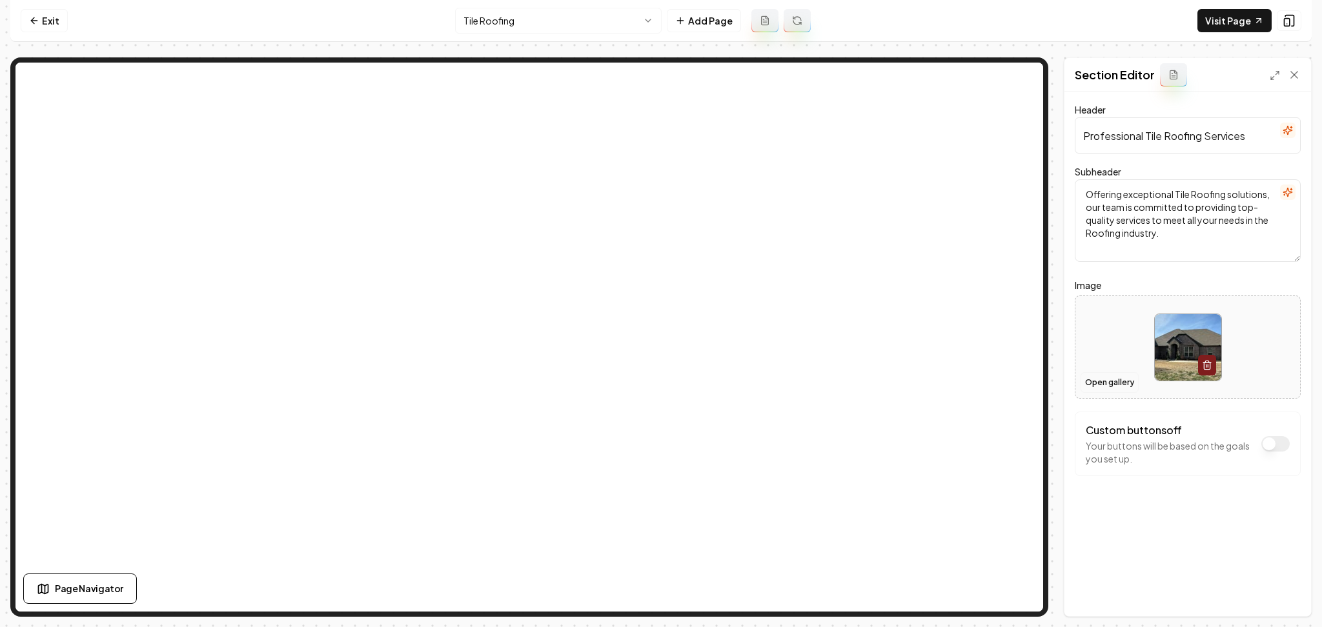
click at [1114, 383] on button "Open gallery" at bounding box center [1109, 382] width 58 height 21
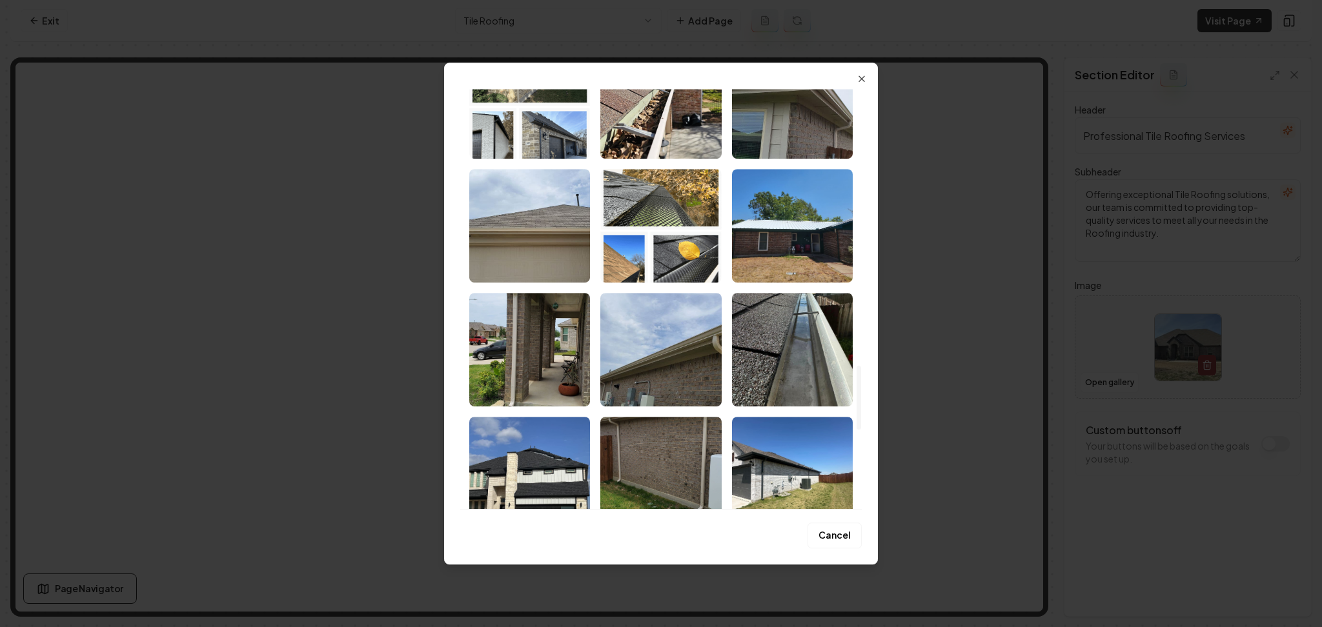
drag, startPoint x: 868, startPoint y: 148, endPoint x: 870, endPoint y: 391, distance: 242.7
click at [861, 391] on div at bounding box center [858, 398] width 5 height 64
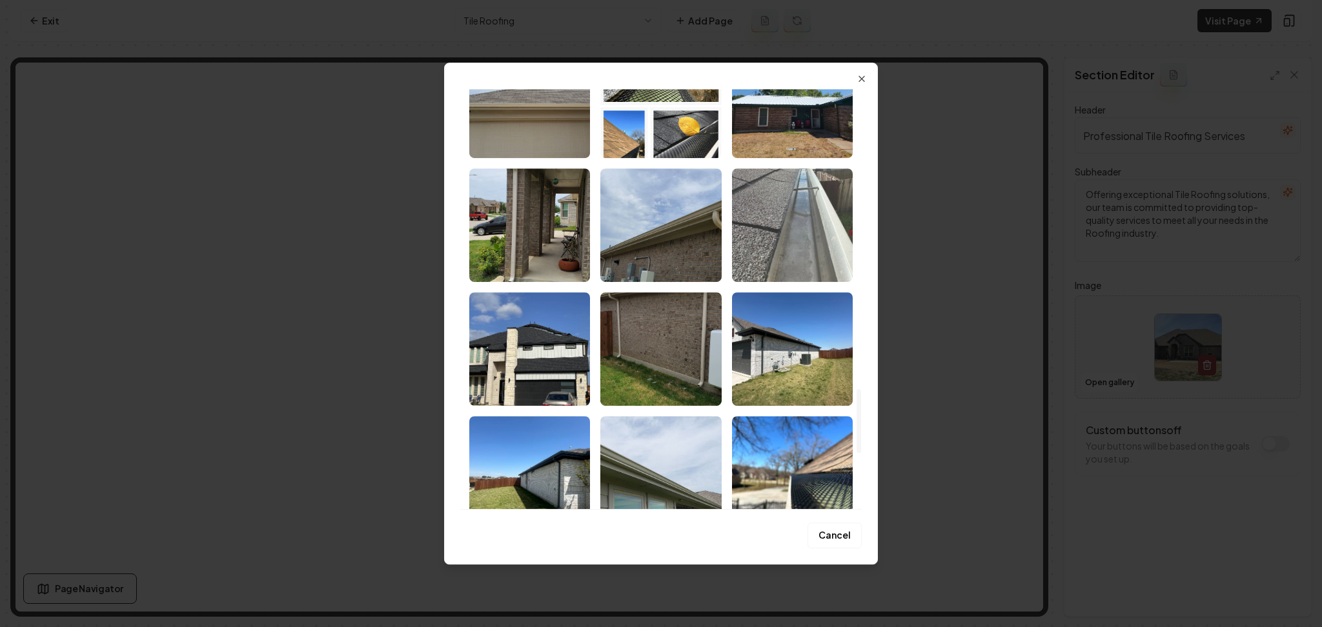
scroll to position [1997, 0]
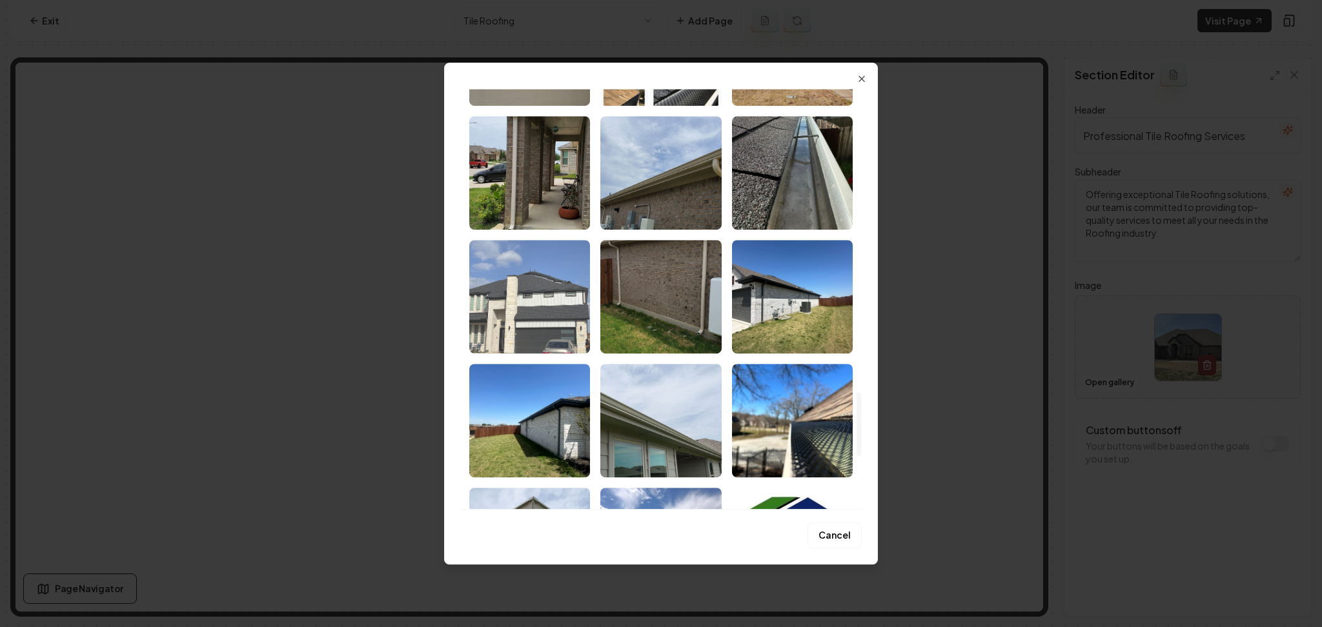
click at [589, 307] on img "Select image image_686d93ae5c7cd75eb8c3118d.jpeg" at bounding box center [529, 297] width 121 height 114
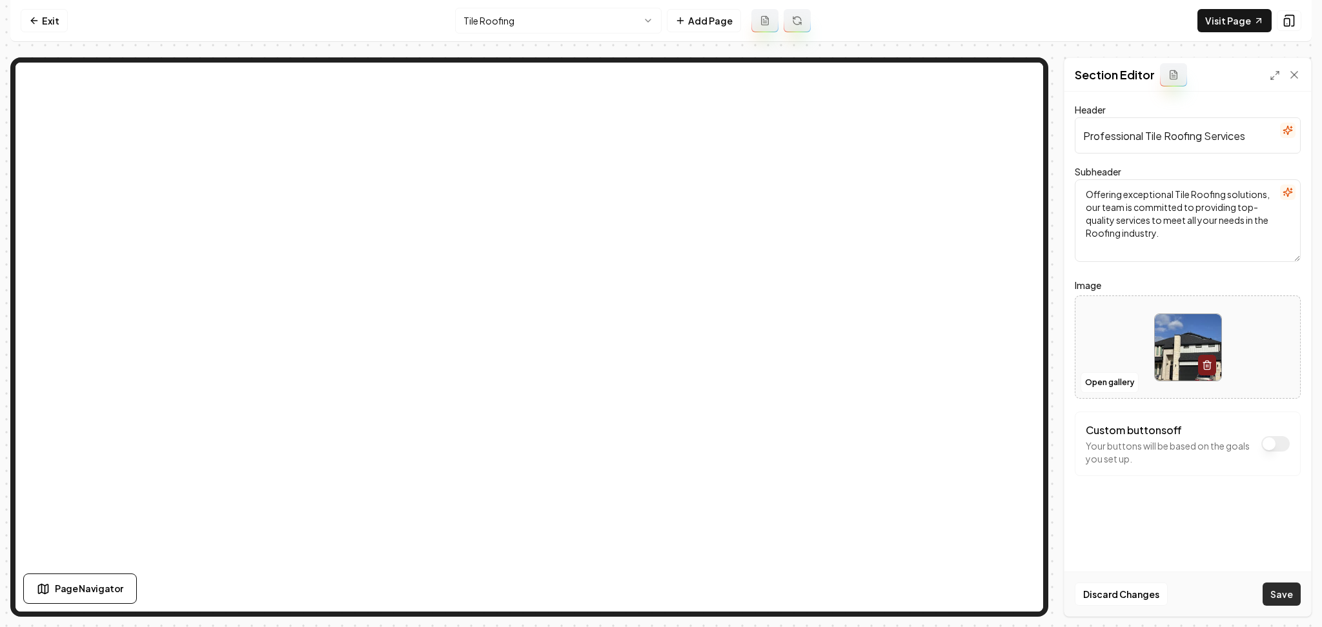
click at [1278, 594] on button "Save" at bounding box center [1281, 594] width 38 height 23
click at [1109, 385] on button "Open gallery" at bounding box center [1109, 382] width 58 height 21
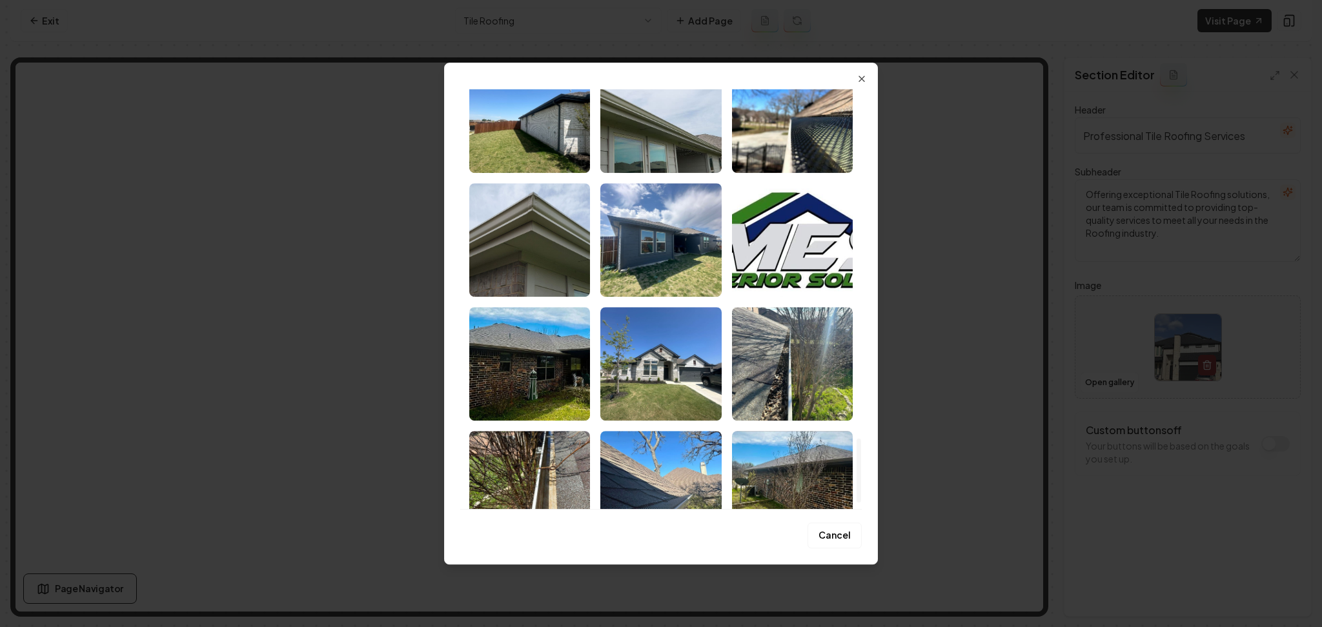
scroll to position [2342, 0]
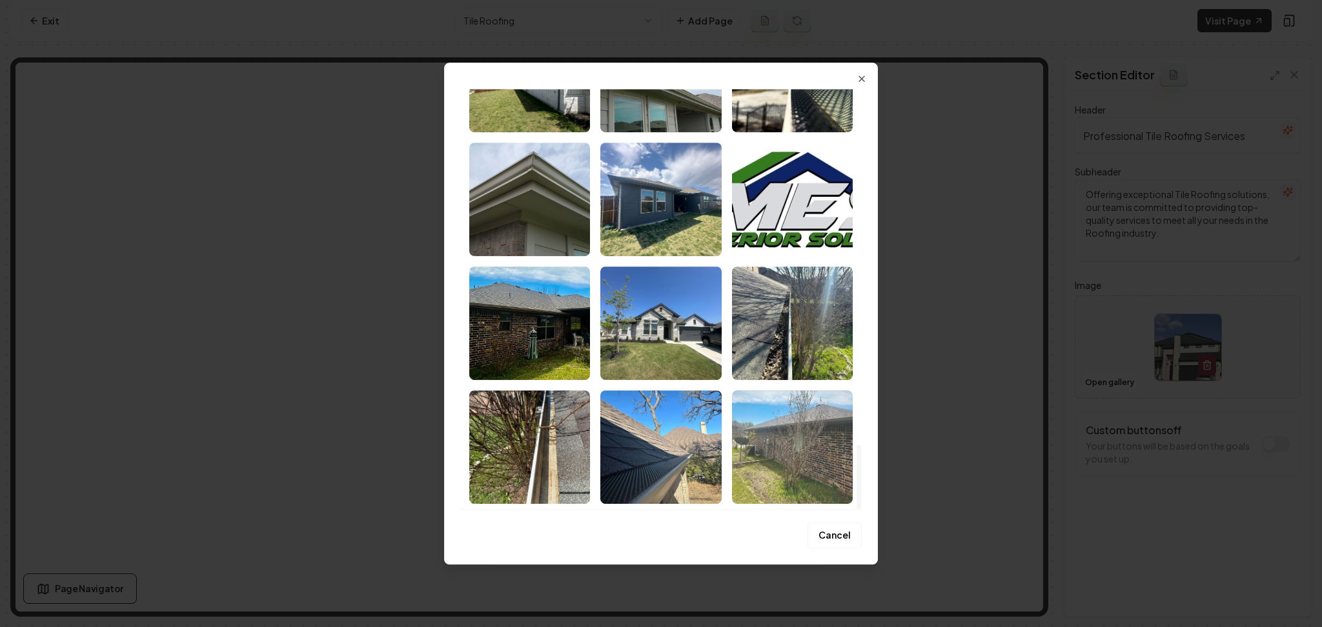
drag, startPoint x: 860, startPoint y: 112, endPoint x: 814, endPoint y: 453, distance: 344.4
click at [861, 485] on div at bounding box center [858, 477] width 5 height 64
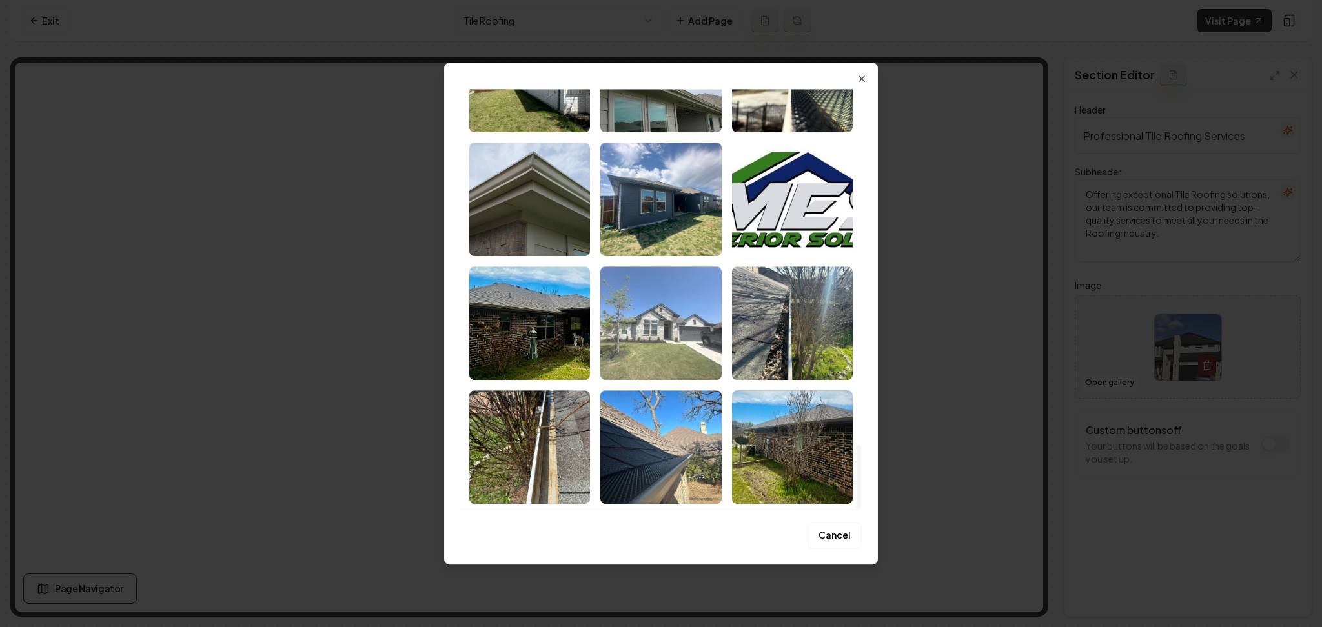
click at [672, 328] on img "Select image image_686d93ae5c7cd75eb8c30efa.jpeg" at bounding box center [660, 324] width 121 height 114
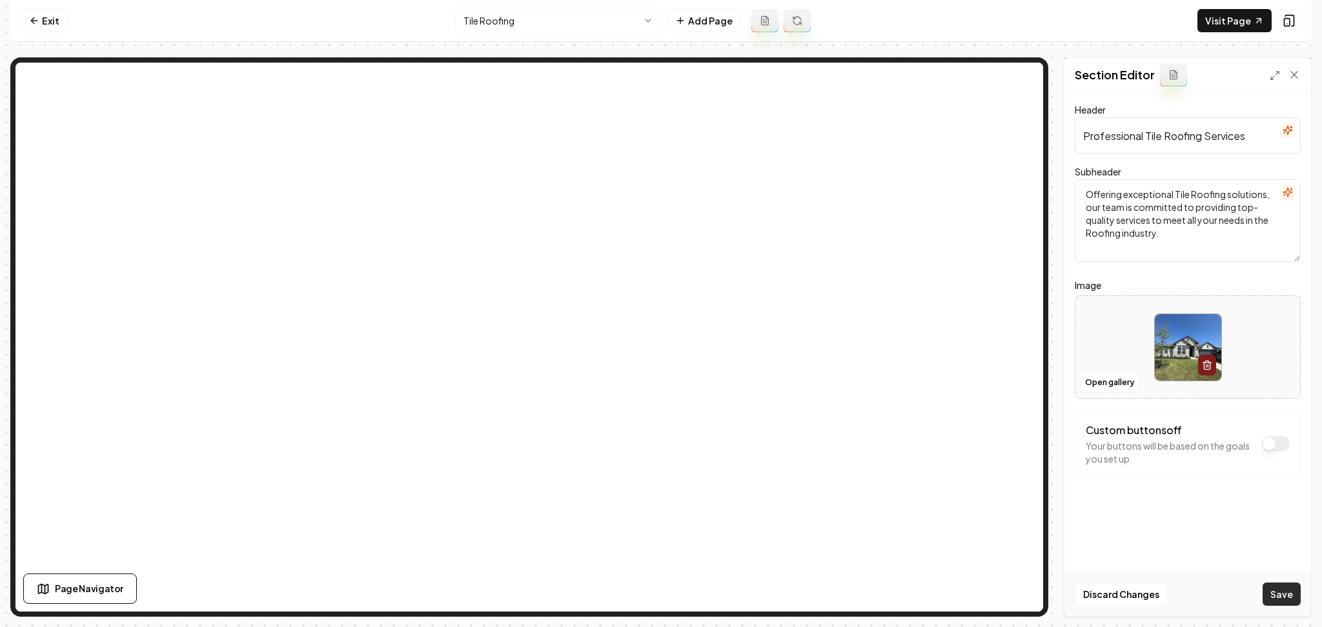
click at [1276, 600] on button "Save" at bounding box center [1281, 594] width 38 height 23
click at [1102, 385] on button "Open gallery" at bounding box center [1109, 382] width 58 height 21
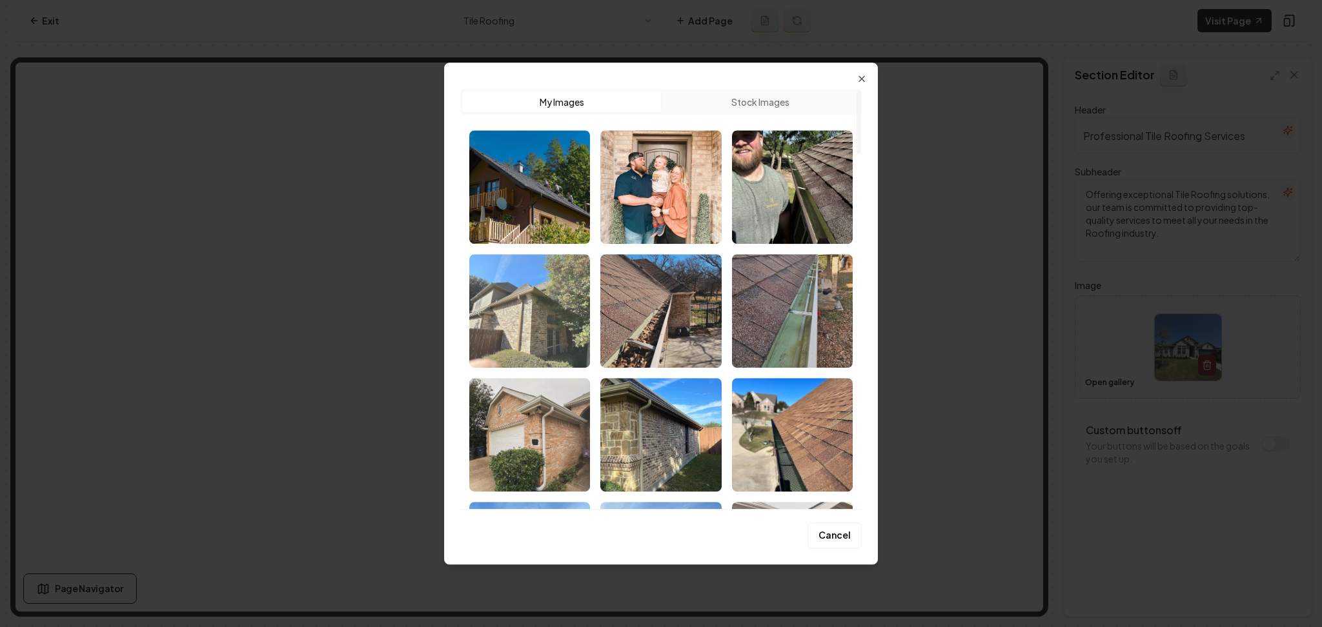
click at [543, 307] on img "Select image image_686d9a335c7cd75eb8f17d9d.jpg" at bounding box center [529, 311] width 121 height 114
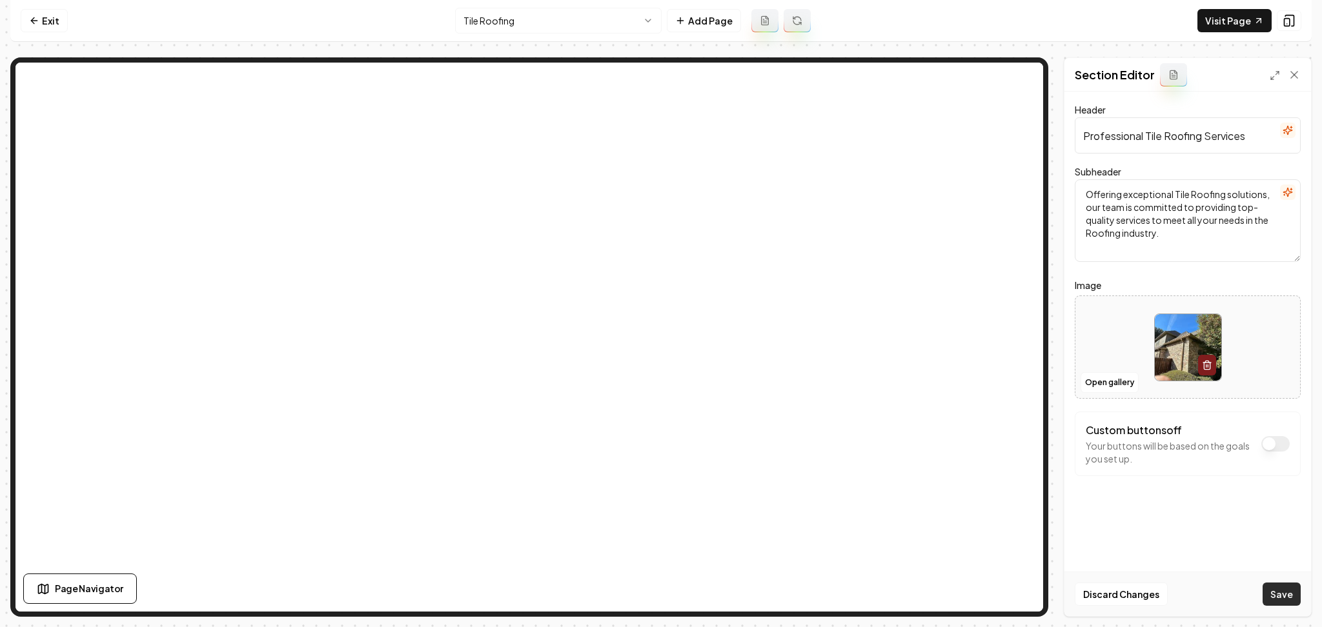
click at [1271, 593] on button "Save" at bounding box center [1281, 594] width 38 height 23
click at [1097, 385] on button "Open gallery" at bounding box center [1109, 382] width 58 height 21
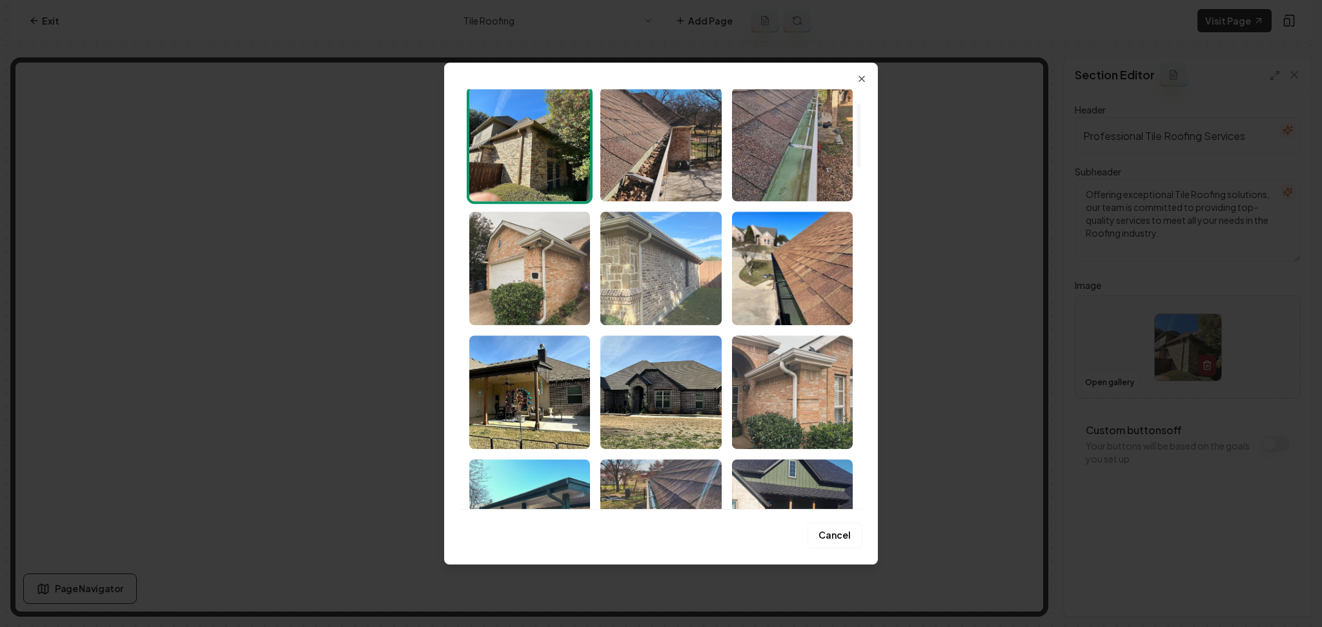
scroll to position [172, 0]
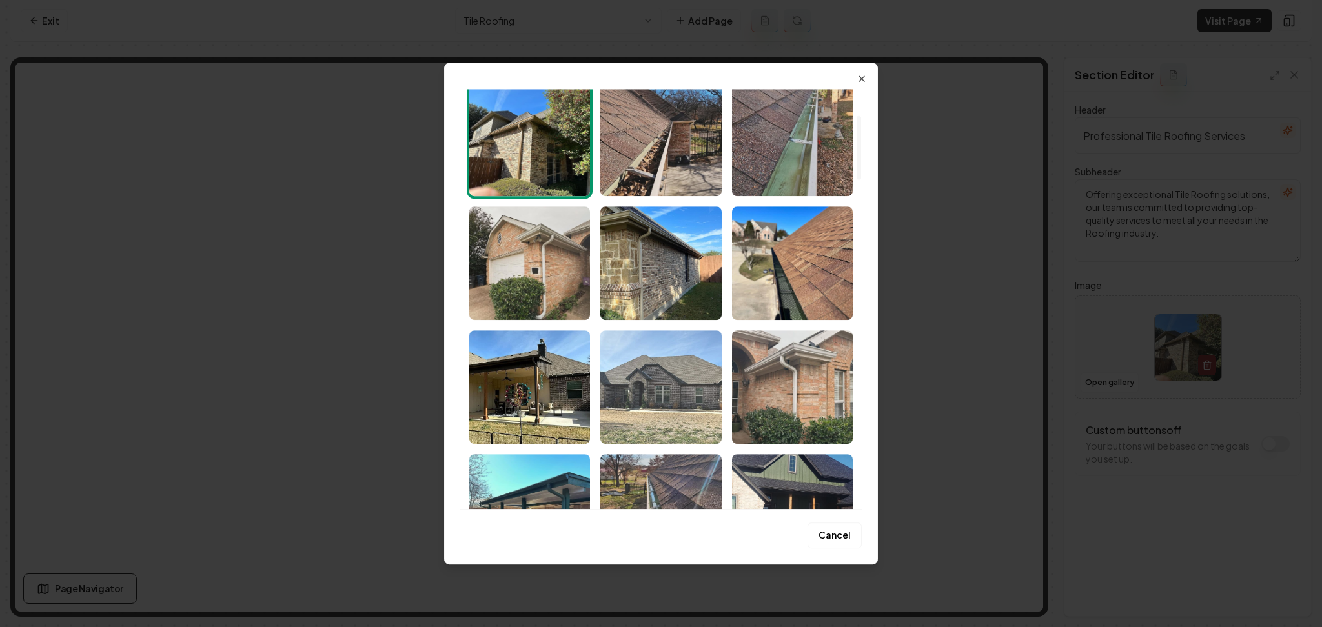
click at [689, 400] on img "Select image image_686d9a335c7cd75eb8f17d62.jpg" at bounding box center [660, 387] width 121 height 114
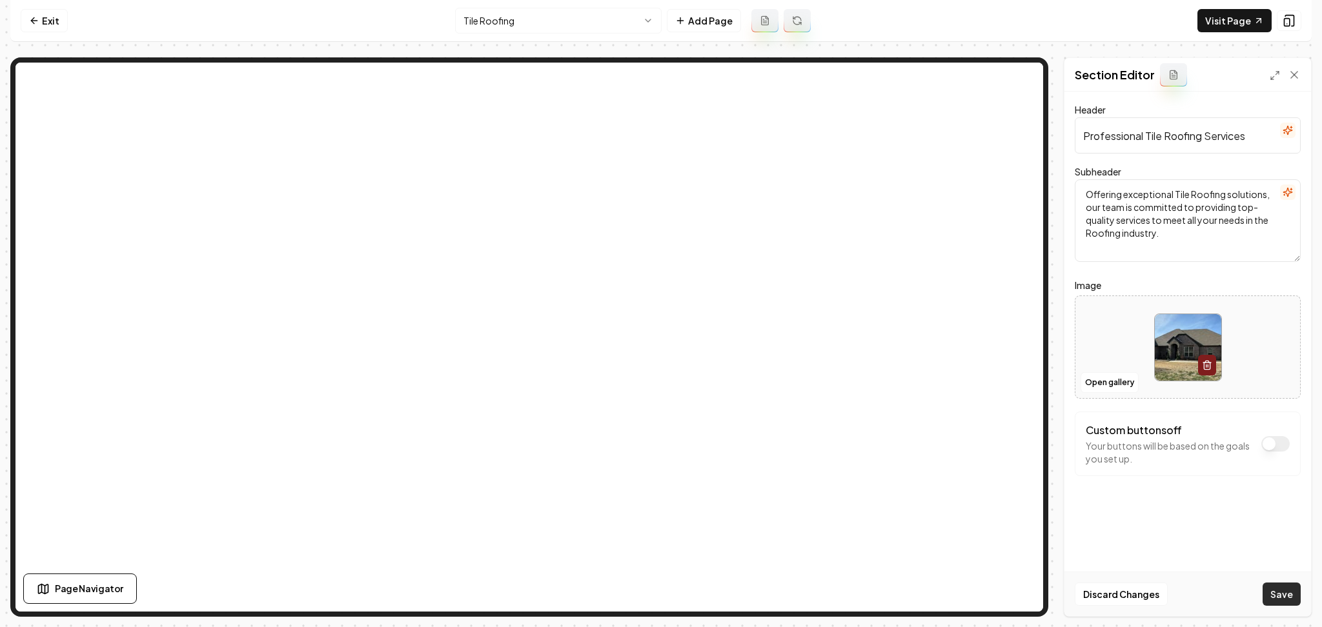
click at [1280, 597] on button "Save" at bounding box center [1281, 594] width 38 height 23
click at [1098, 381] on button "Open gallery" at bounding box center [1109, 382] width 58 height 21
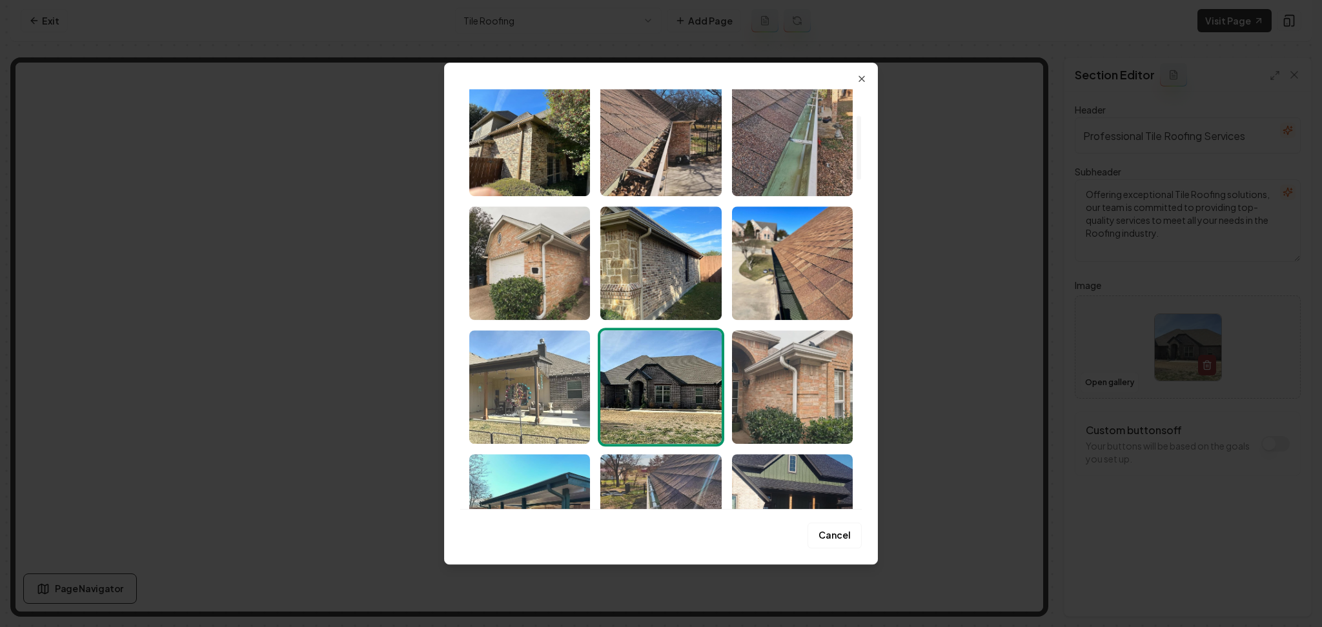
click at [532, 408] on img "Select image image_686d9a335c7cd75eb8f17ce3.jpg" at bounding box center [529, 387] width 121 height 114
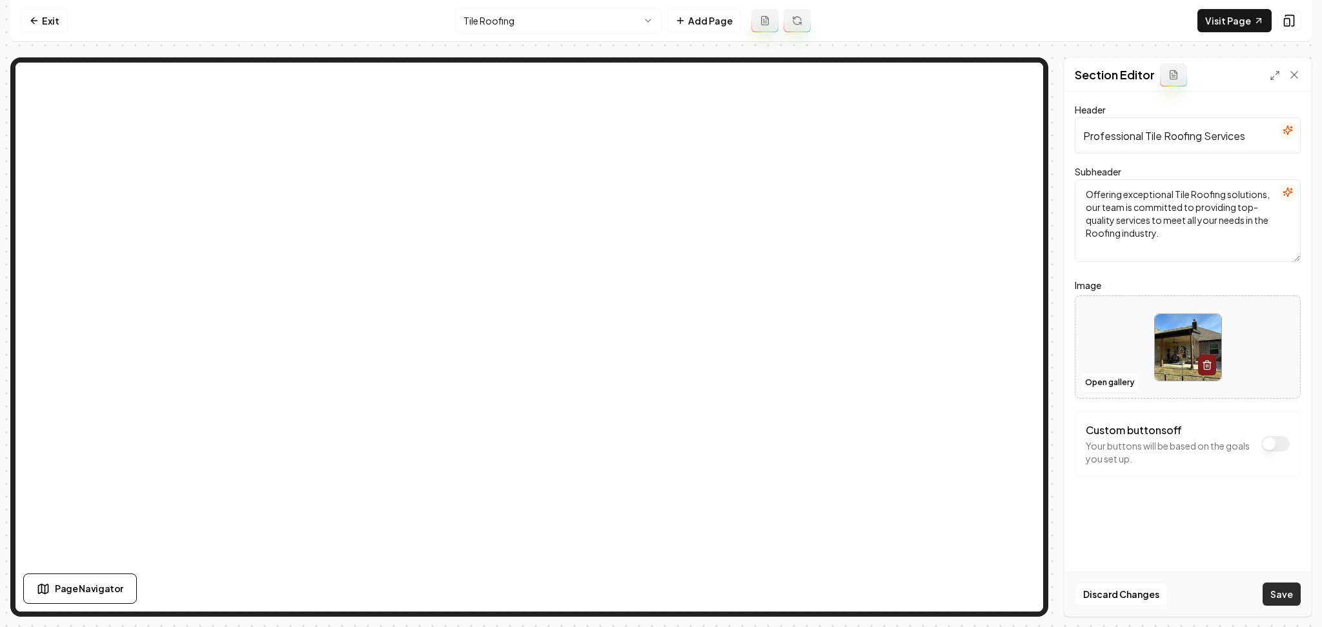
click at [1293, 587] on button "Save" at bounding box center [1281, 594] width 38 height 23
click at [1100, 392] on button "Open gallery" at bounding box center [1109, 382] width 58 height 21
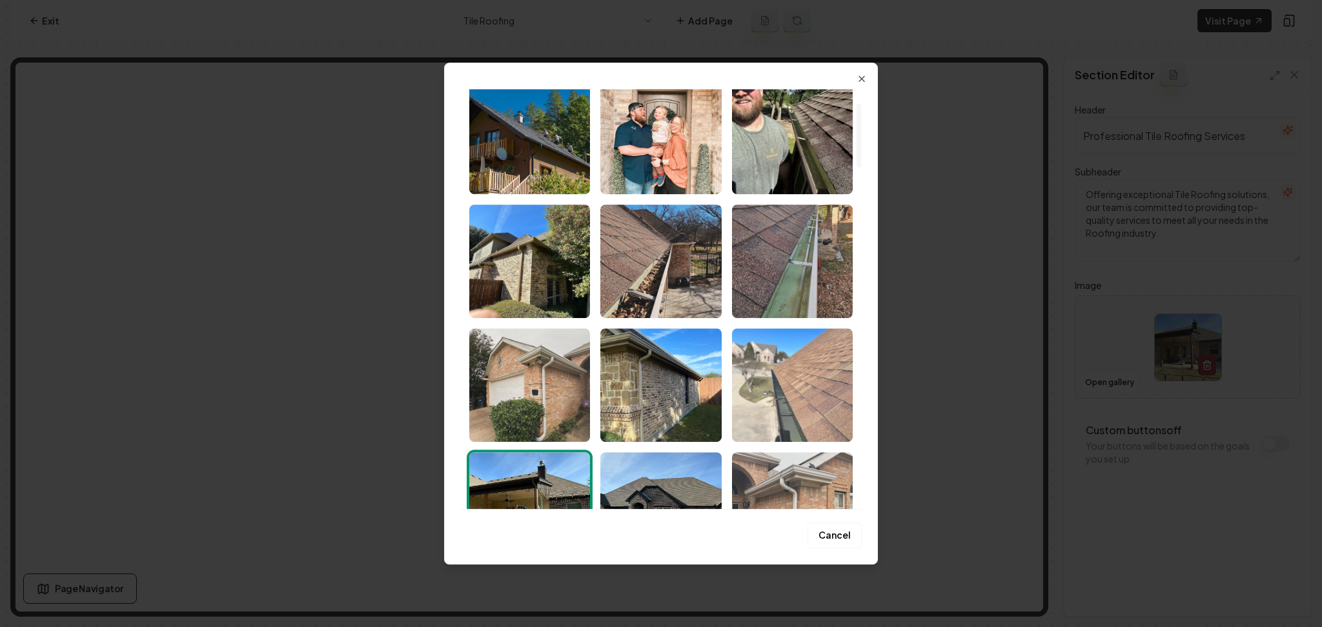
scroll to position [258, 0]
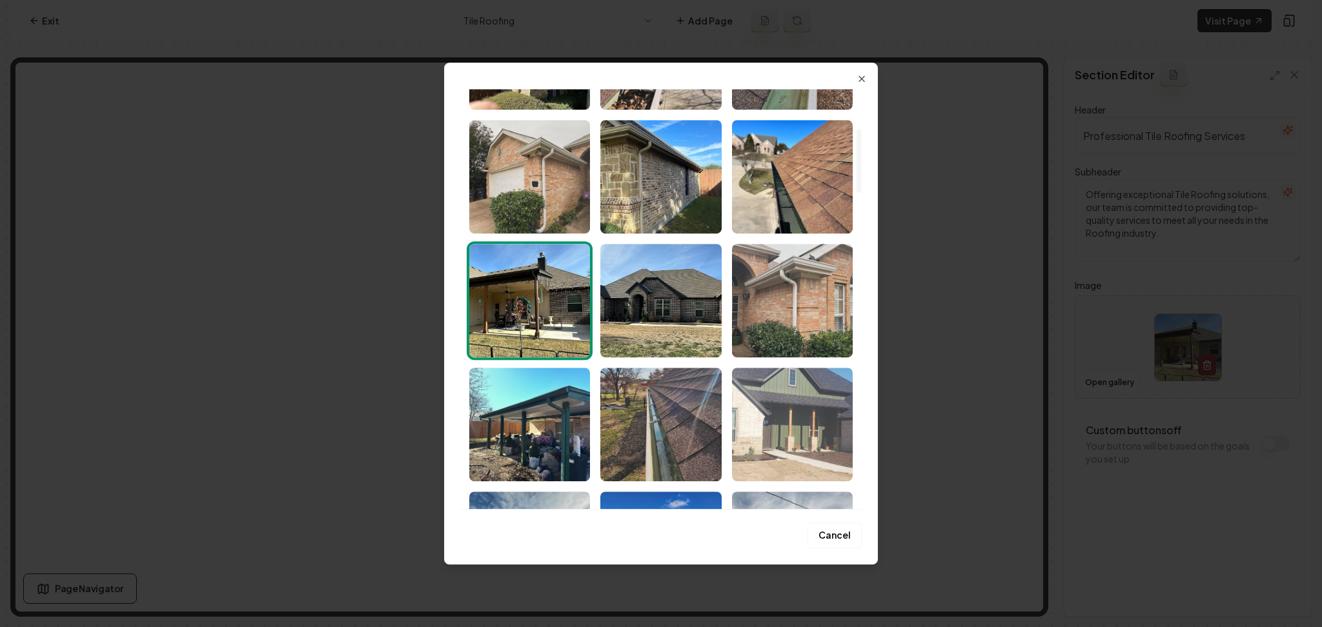
click at [788, 425] on img "Select image image_686d9a335c7cd75eb8f17cd4.jpg" at bounding box center [792, 425] width 121 height 114
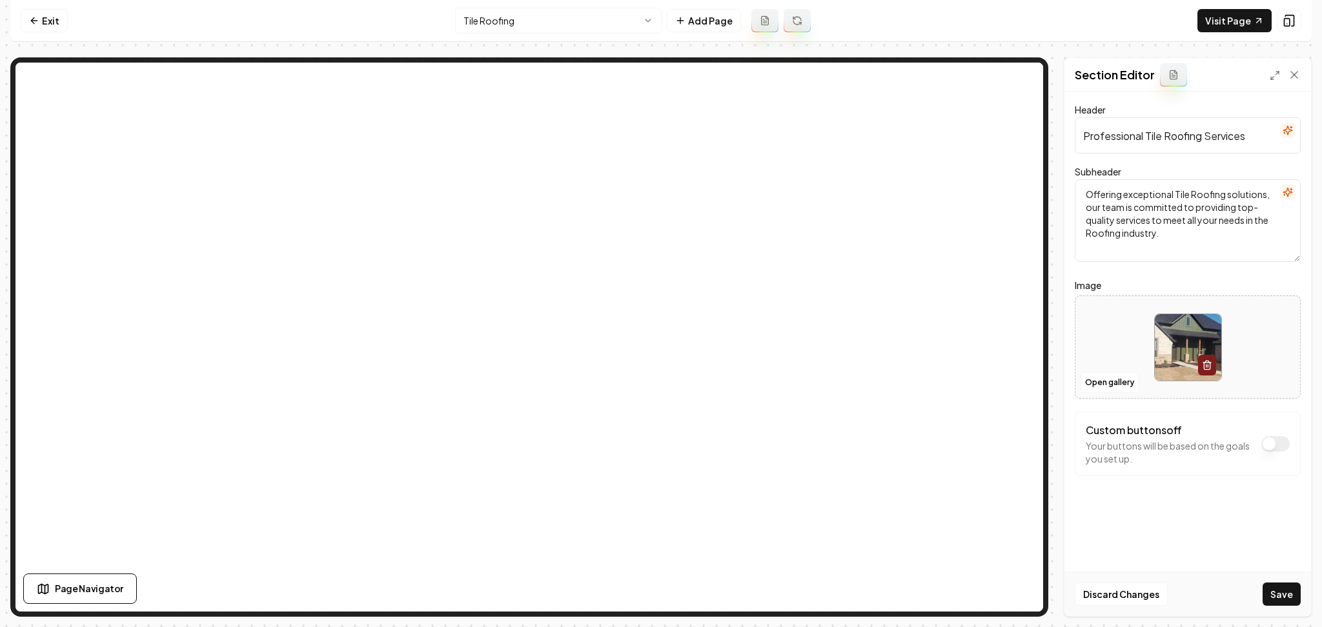
drag, startPoint x: 1266, startPoint y: 589, endPoint x: 1275, endPoint y: 591, distance: 8.6
click at [1275, 591] on button "Save" at bounding box center [1281, 594] width 38 height 23
click at [592, 12] on html "Computer Required This feature is only available on a computer. Please switch t…" at bounding box center [661, 313] width 1322 height 627
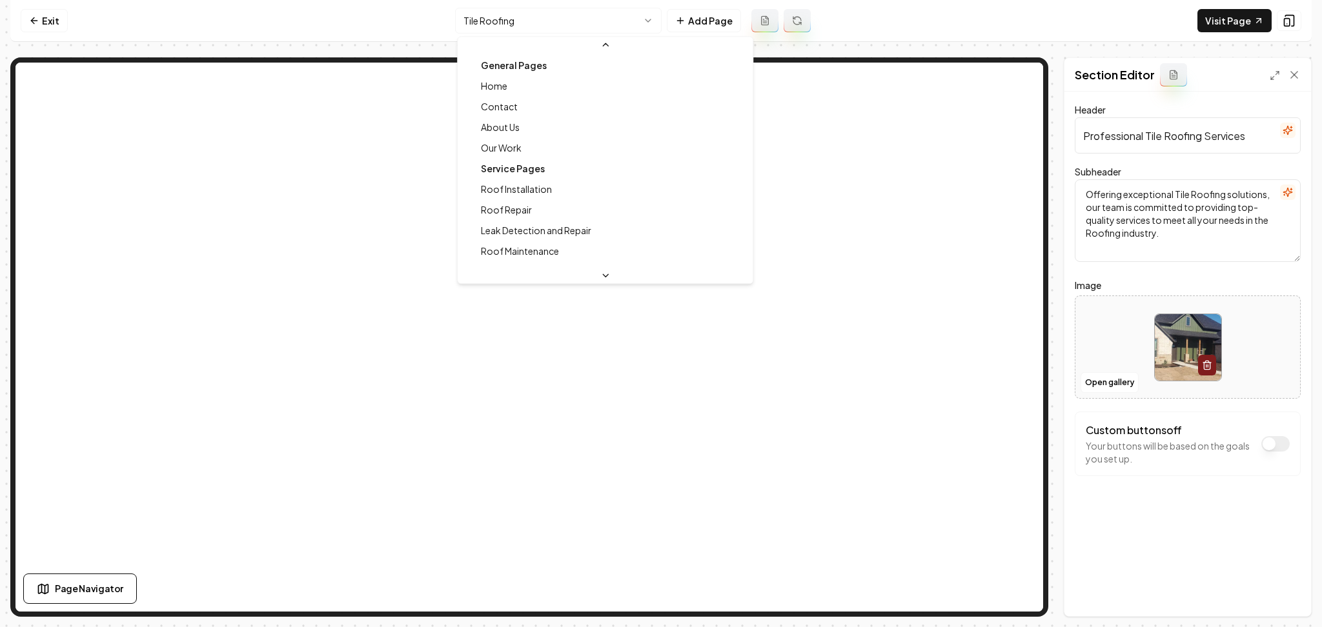
scroll to position [200, 0]
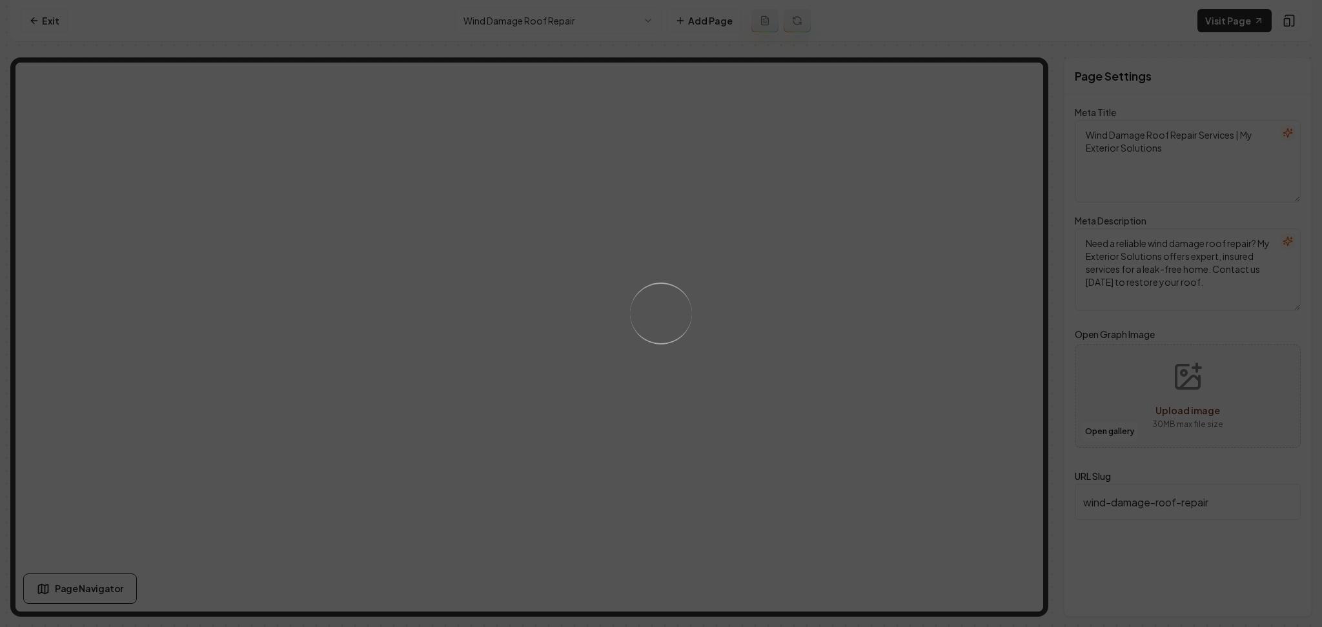
click at [761, 321] on div "Loading..." at bounding box center [661, 313] width 1322 height 627
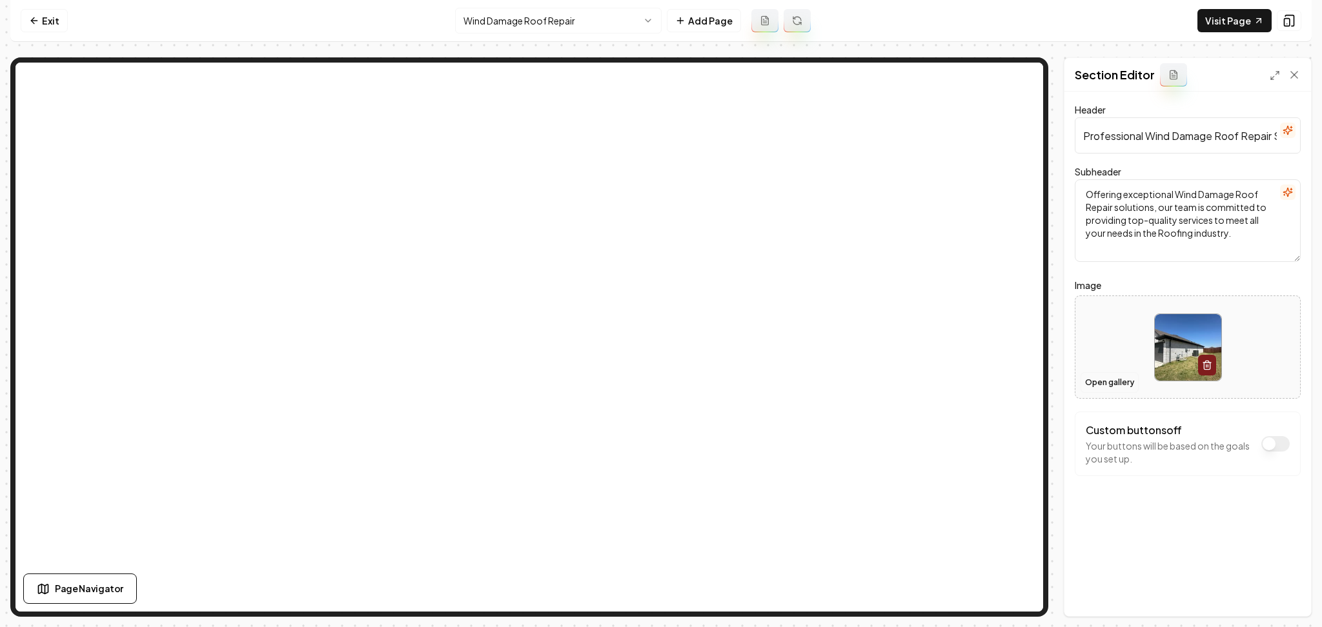
click at [1116, 386] on button "Open gallery" at bounding box center [1109, 382] width 58 height 21
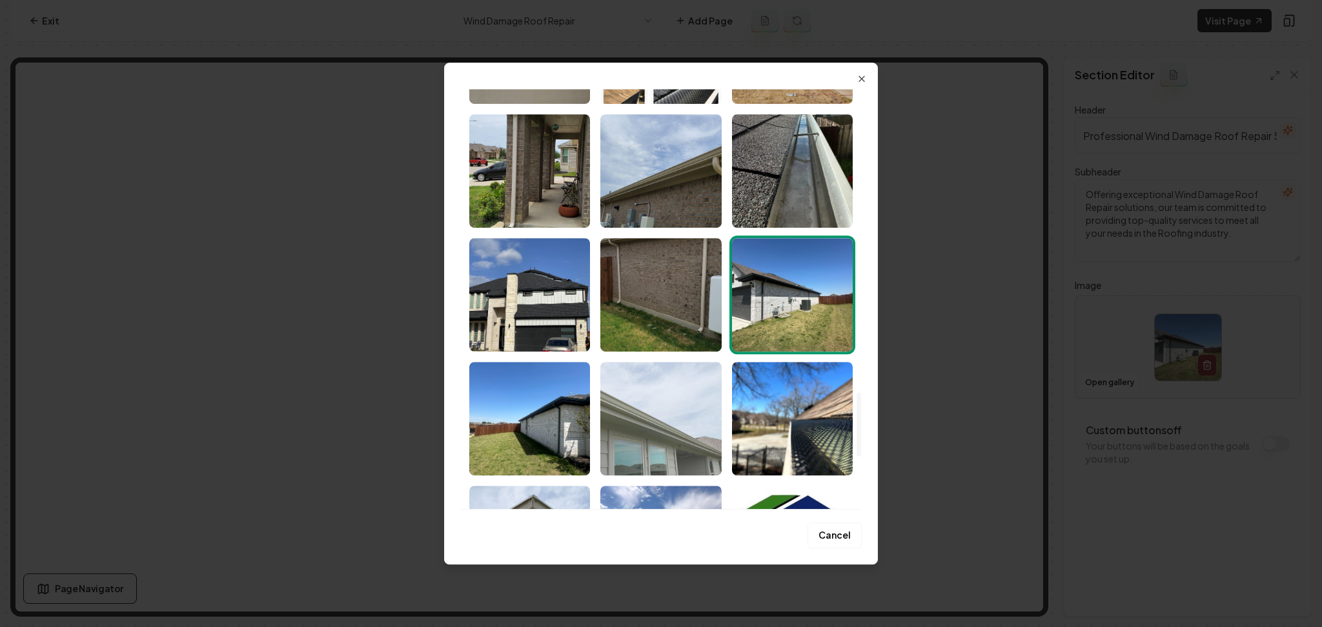
scroll to position [1997, 0]
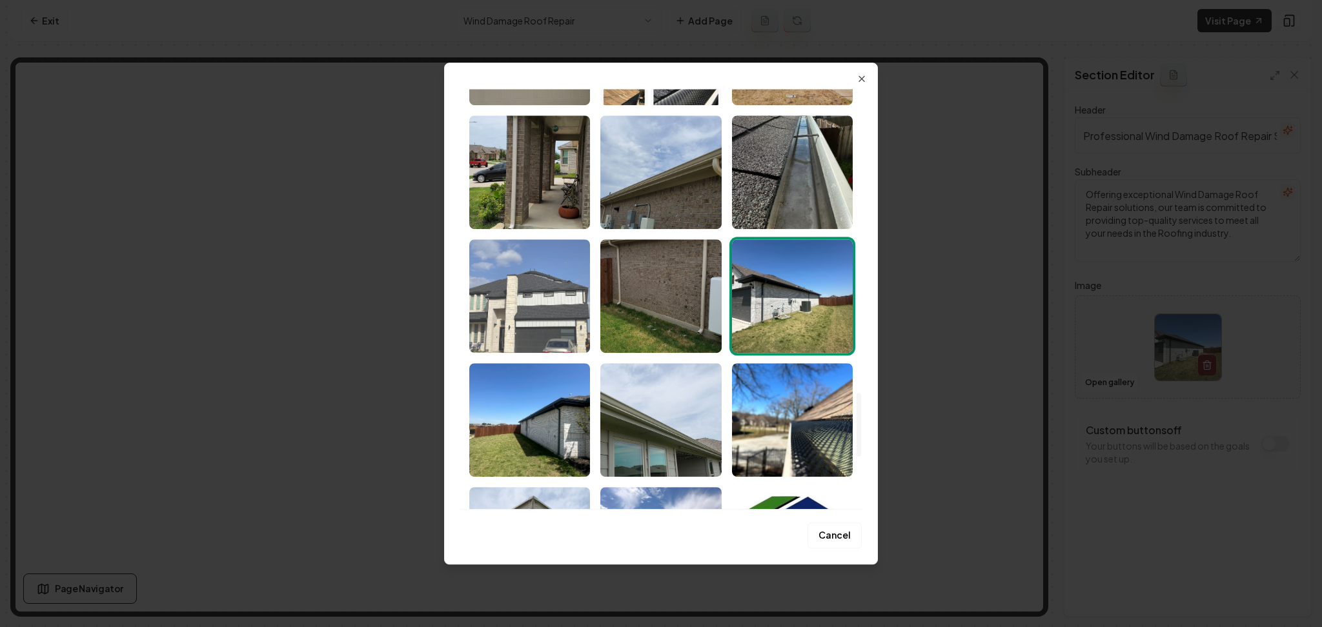
click at [521, 329] on img "Select image image_686d93ae5c7cd75eb8c3118d.jpeg" at bounding box center [529, 296] width 121 height 114
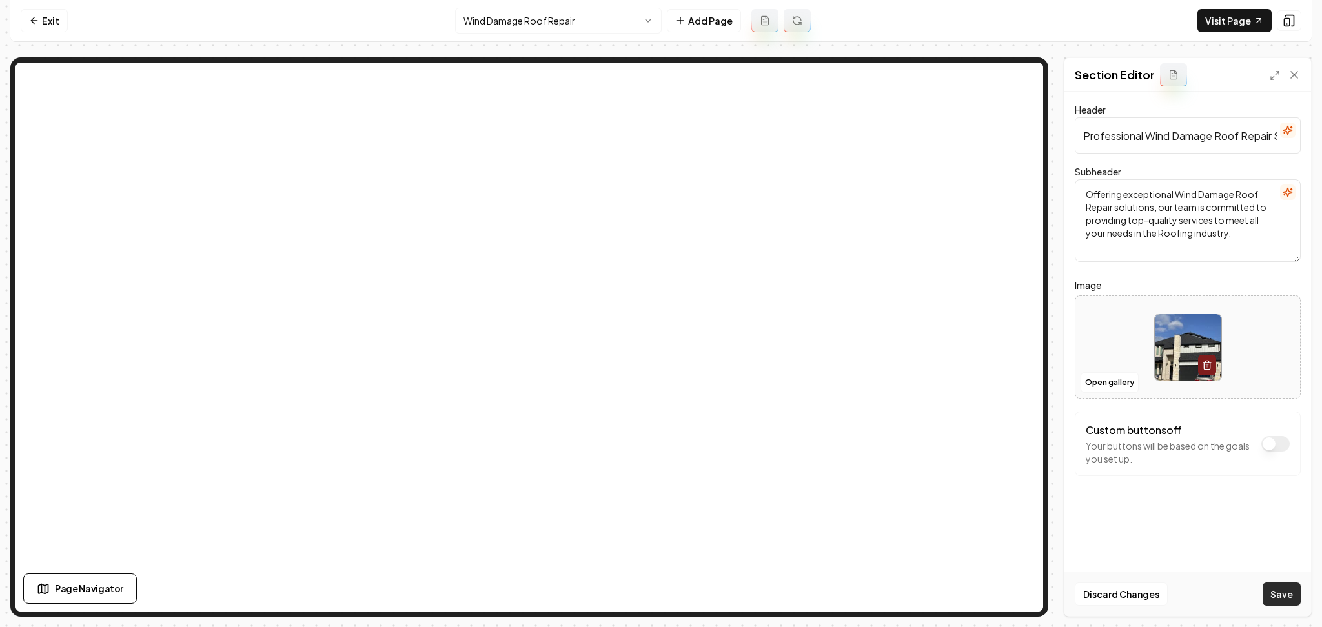
click at [1266, 594] on button "Save" at bounding box center [1281, 594] width 38 height 23
click at [473, 27] on html "Computer Required This feature is only available on a computer. Please switch t…" at bounding box center [661, 313] width 1322 height 627
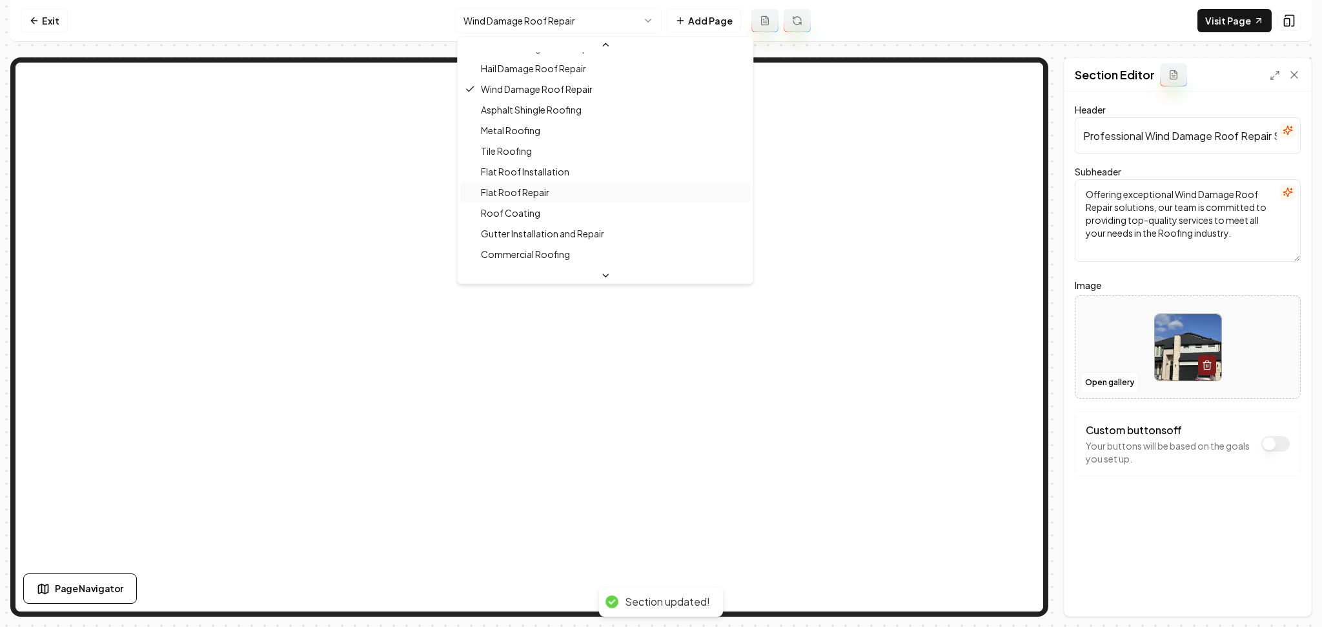
scroll to position [310, 0]
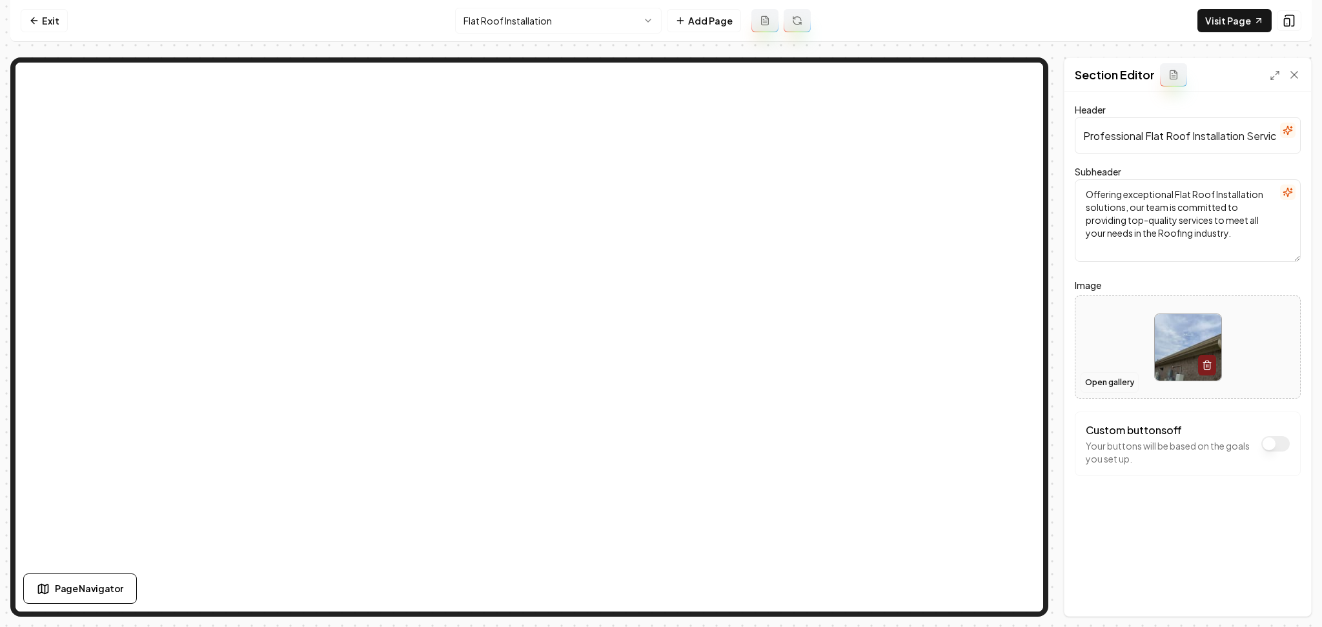
click at [1091, 385] on button "Open gallery" at bounding box center [1109, 382] width 58 height 21
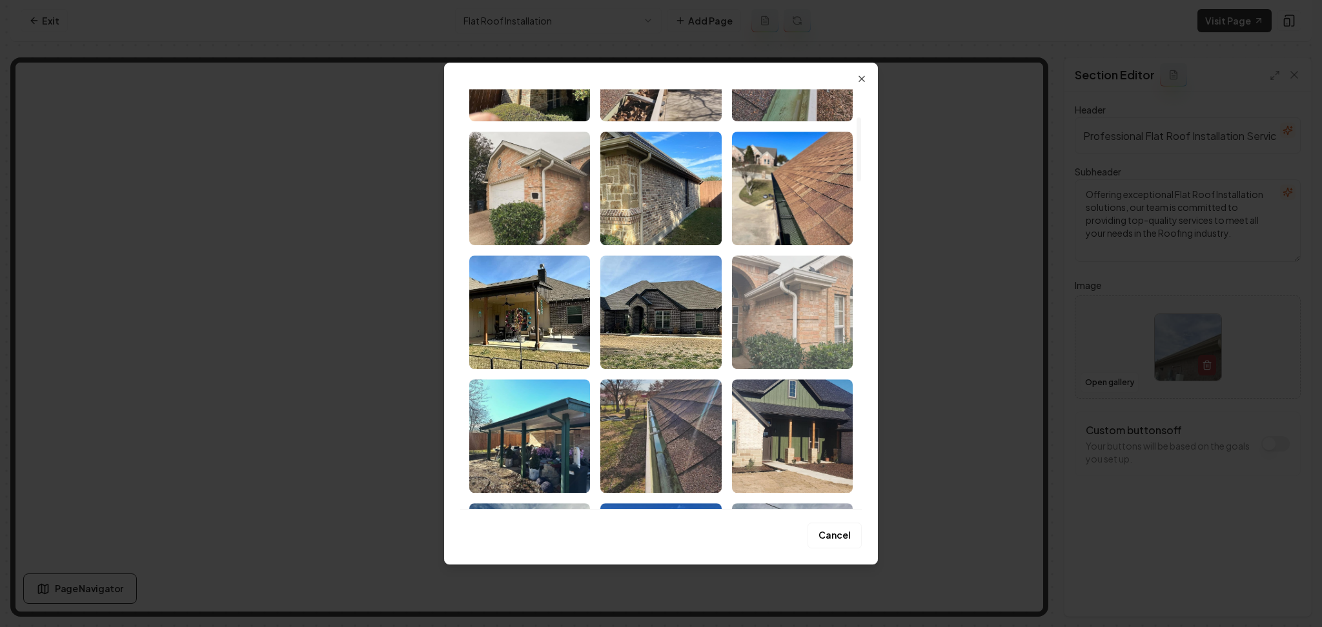
scroll to position [258, 0]
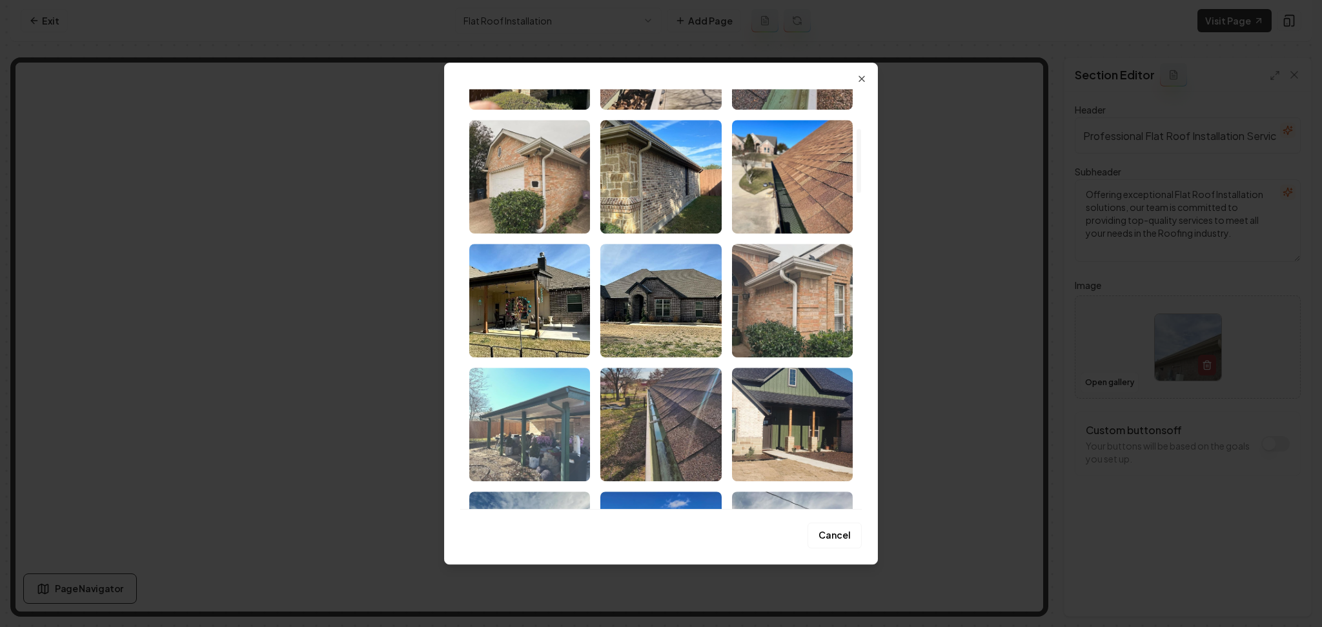
click at [560, 414] on img "Select image image_686d9a335c7cd75eb8f17d27.jpg" at bounding box center [529, 425] width 121 height 114
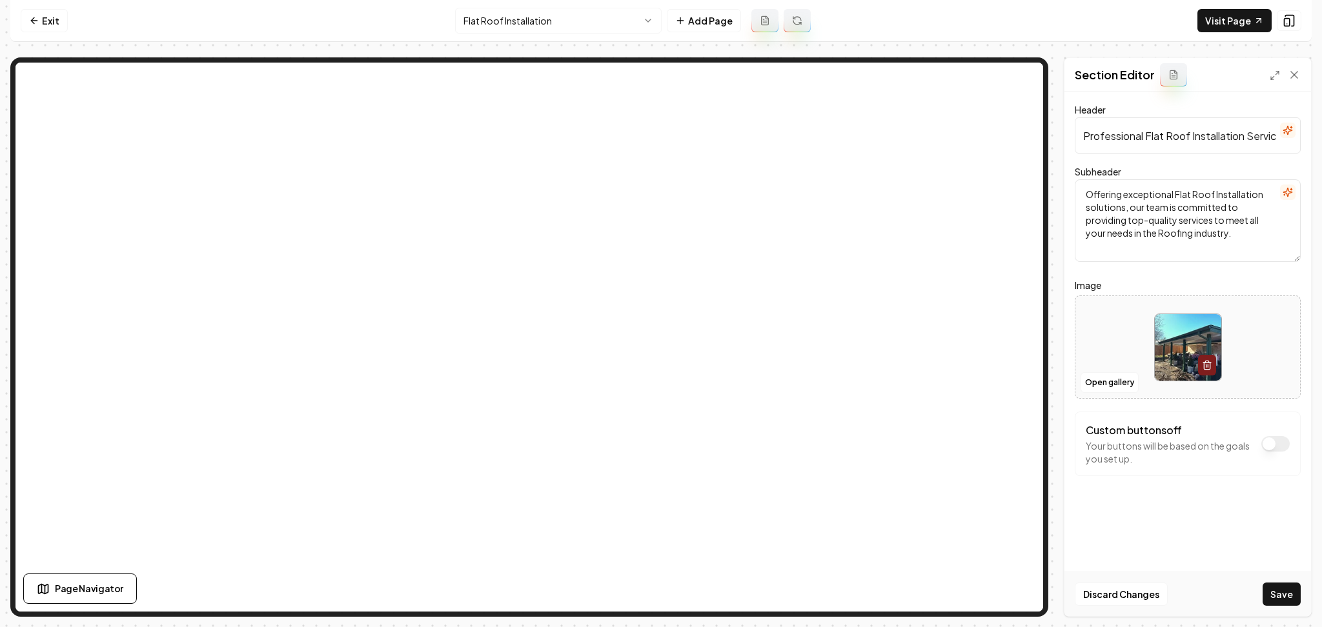
click at [1278, 601] on button "Save" at bounding box center [1281, 594] width 38 height 23
click at [559, 15] on html "Computer Required This feature is only available on a computer. Please switch t…" at bounding box center [661, 313] width 1322 height 627
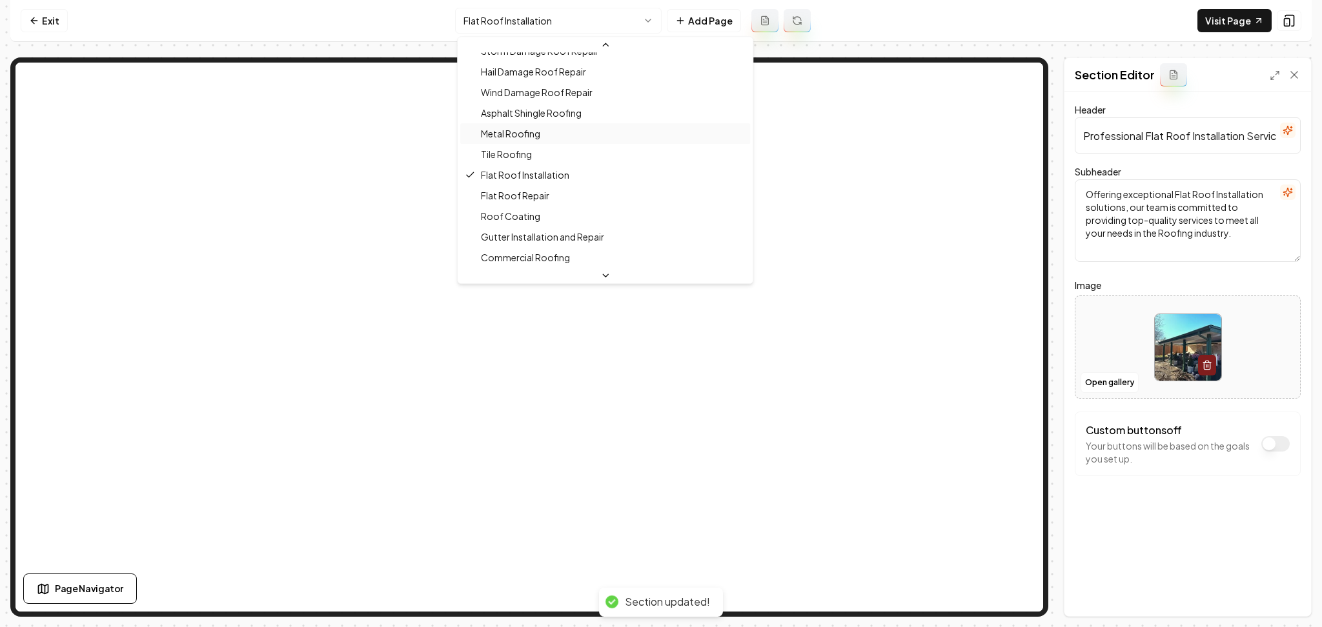
scroll to position [307, 0]
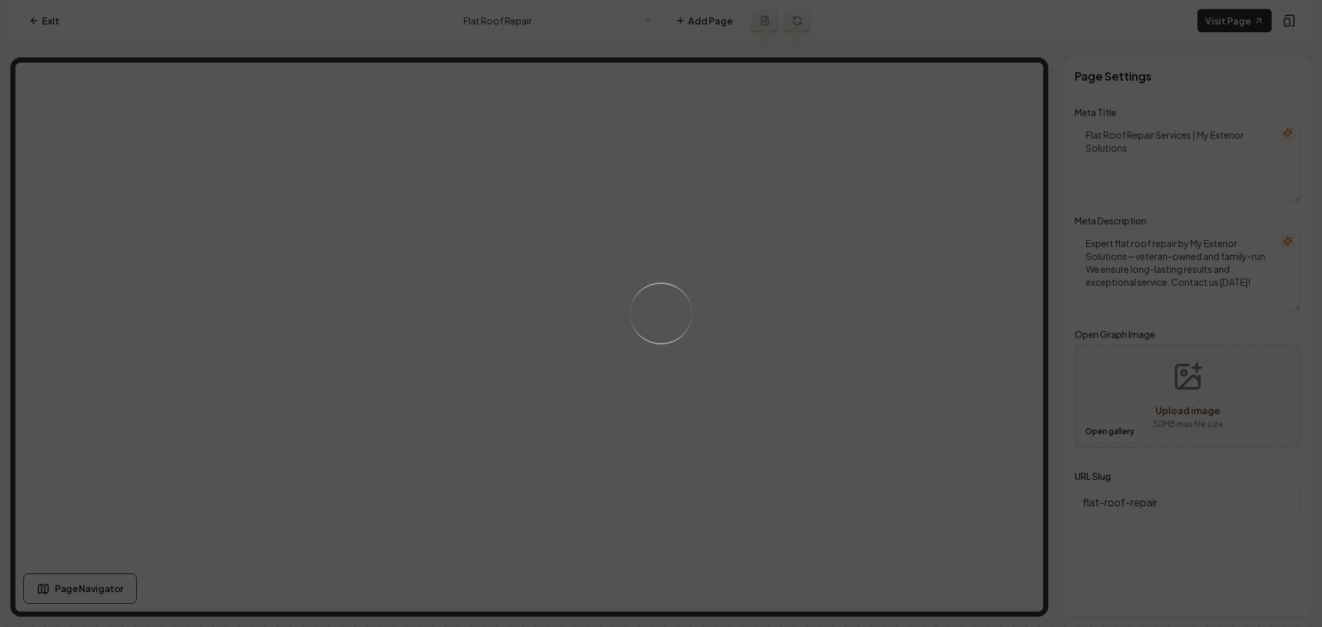
click at [723, 301] on div "Loading..." at bounding box center [661, 313] width 1322 height 627
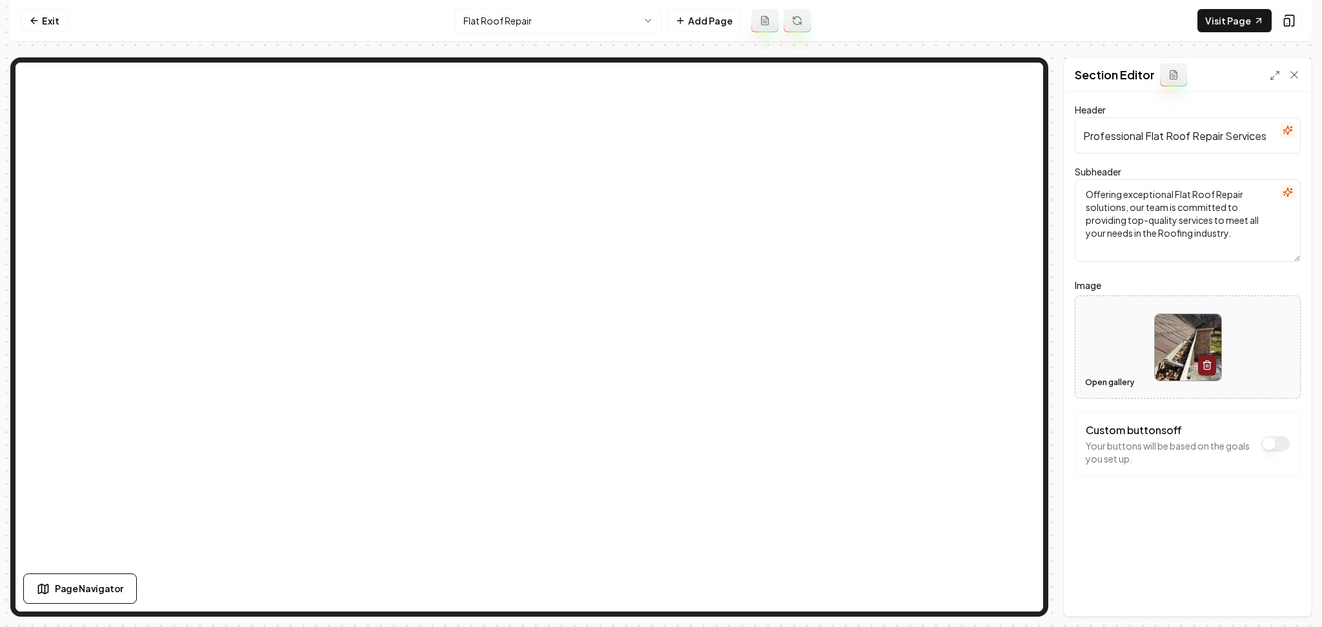
click at [1105, 377] on button "Open gallery" at bounding box center [1109, 382] width 58 height 21
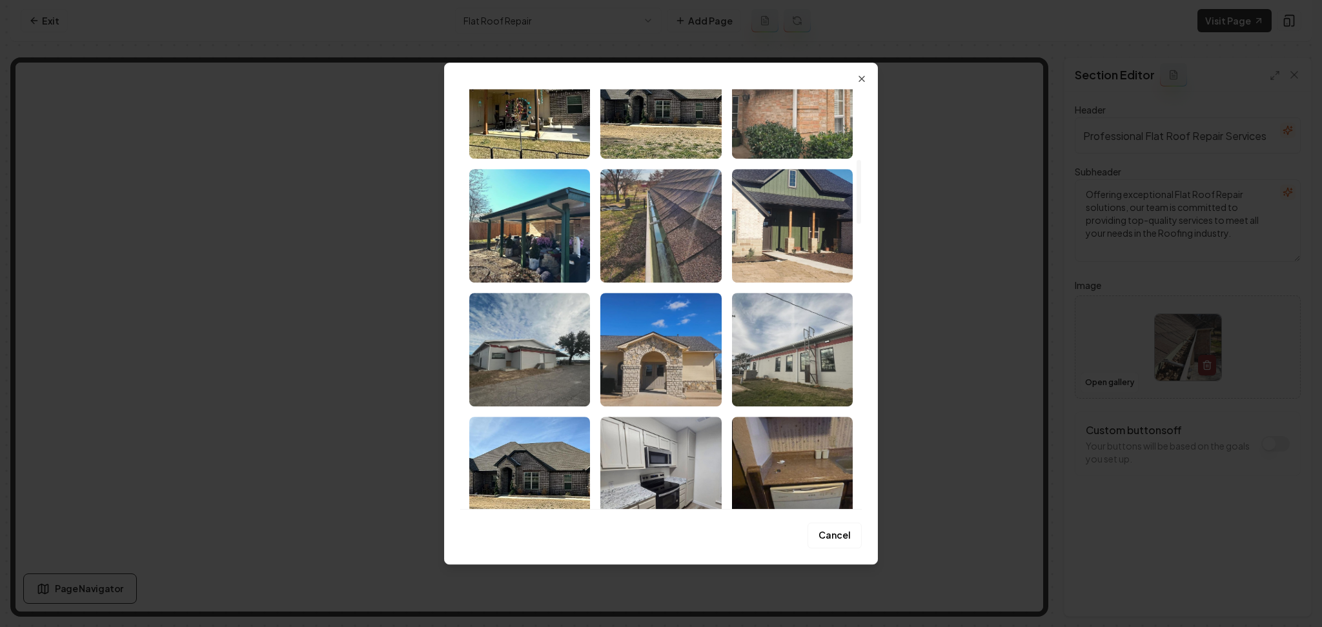
scroll to position [449, 0]
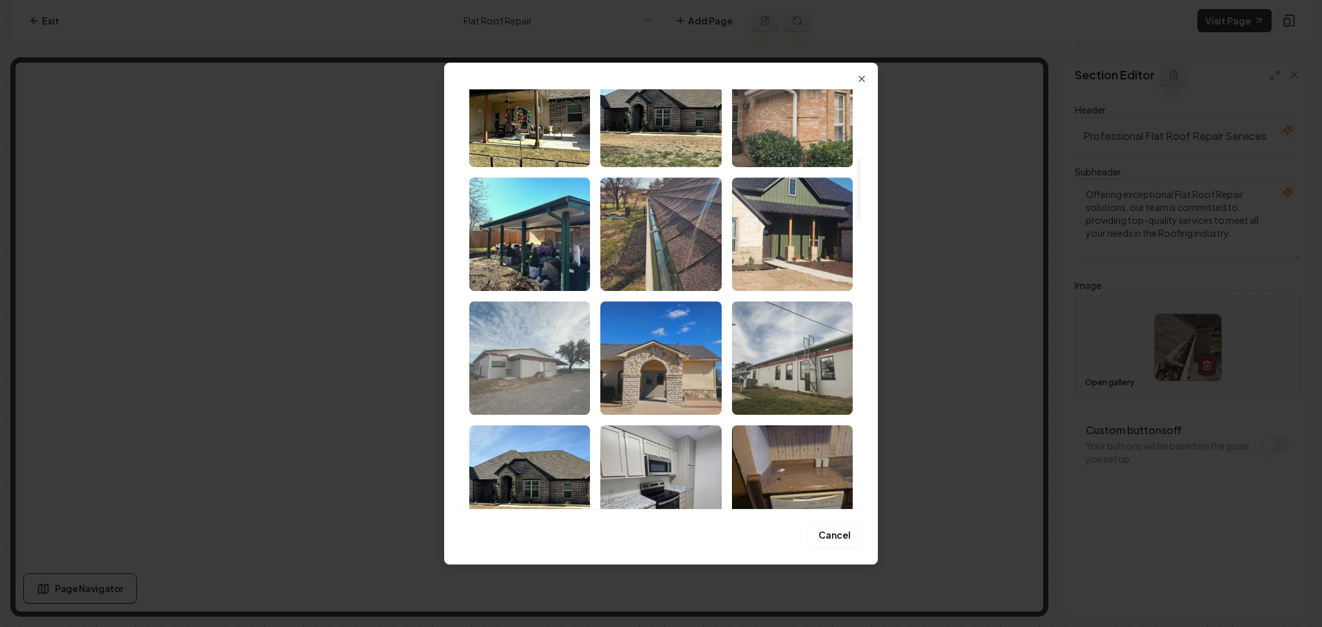
click at [589, 385] on img "Select image image_686d9a325c7cd75eb8f17c28.jpg" at bounding box center [529, 358] width 121 height 114
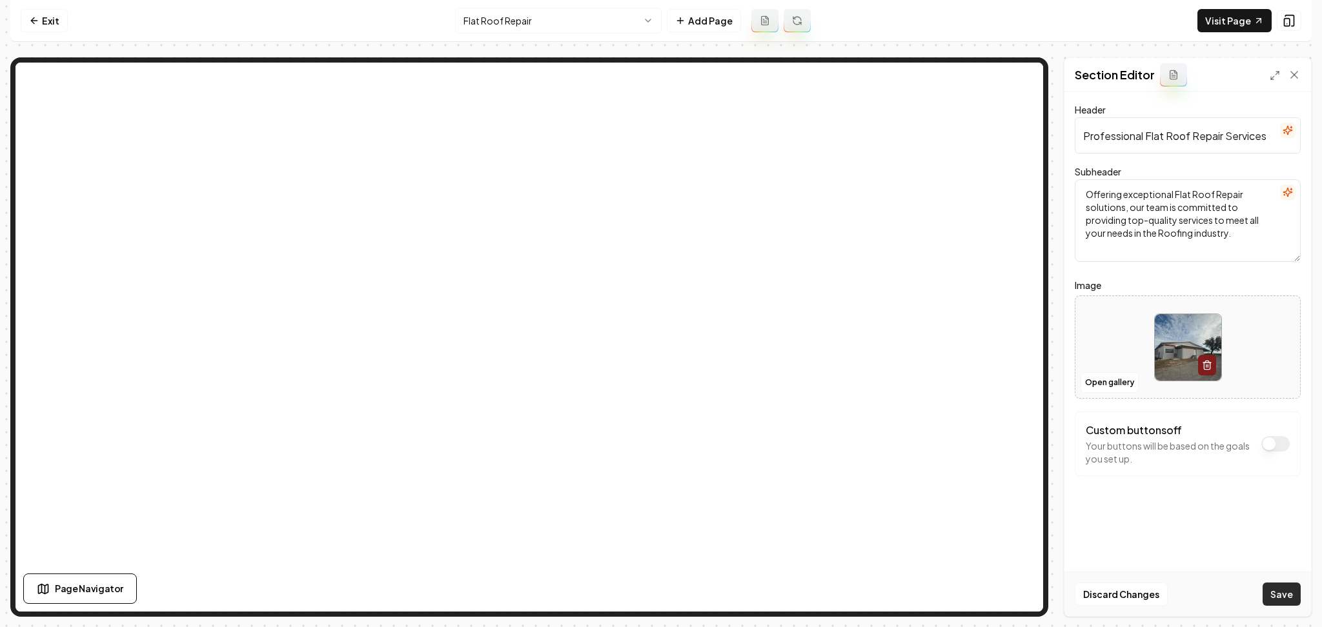
click at [1284, 600] on button "Save" at bounding box center [1281, 594] width 38 height 23
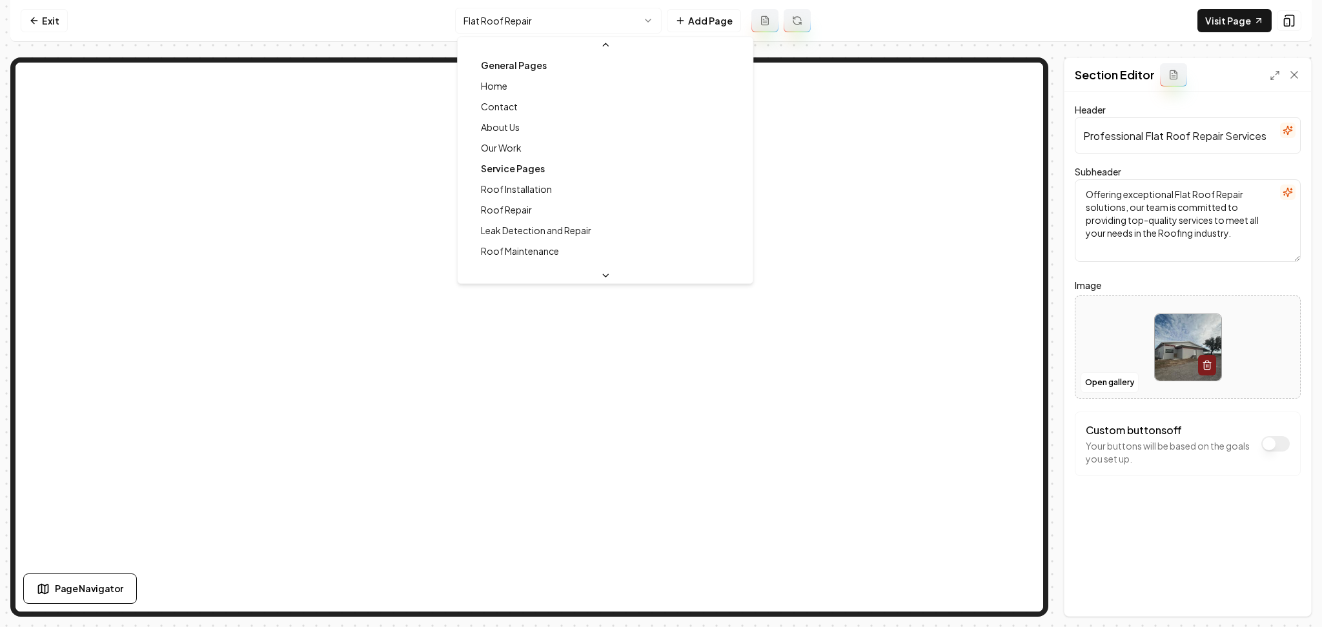
click at [544, 19] on html "Computer Required This feature is only available on a computer. Please switch t…" at bounding box center [661, 313] width 1322 height 627
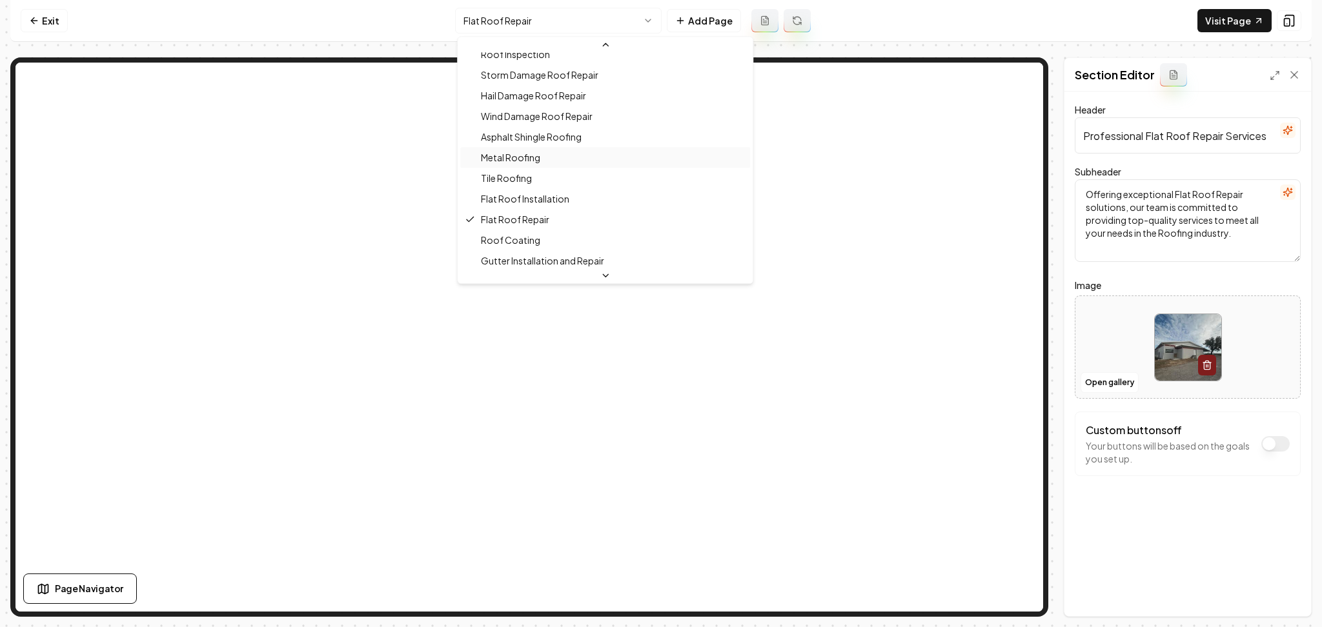
scroll to position [327, 0]
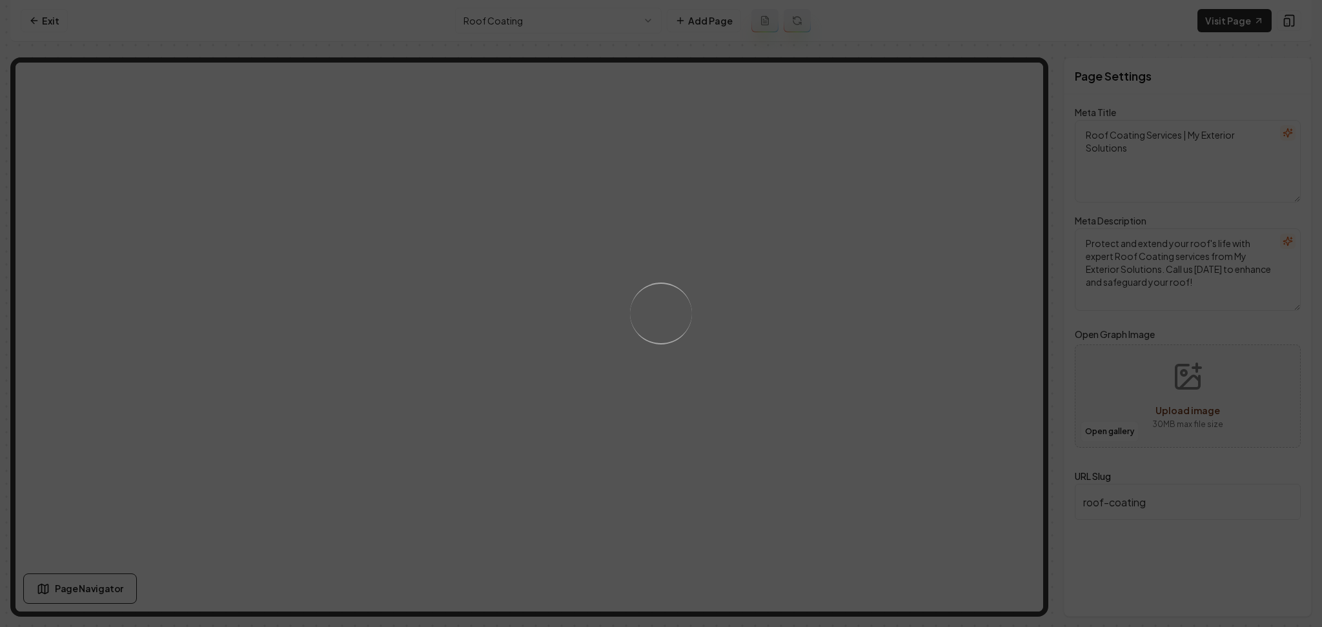
click at [761, 398] on div "Loading..." at bounding box center [661, 313] width 1322 height 627
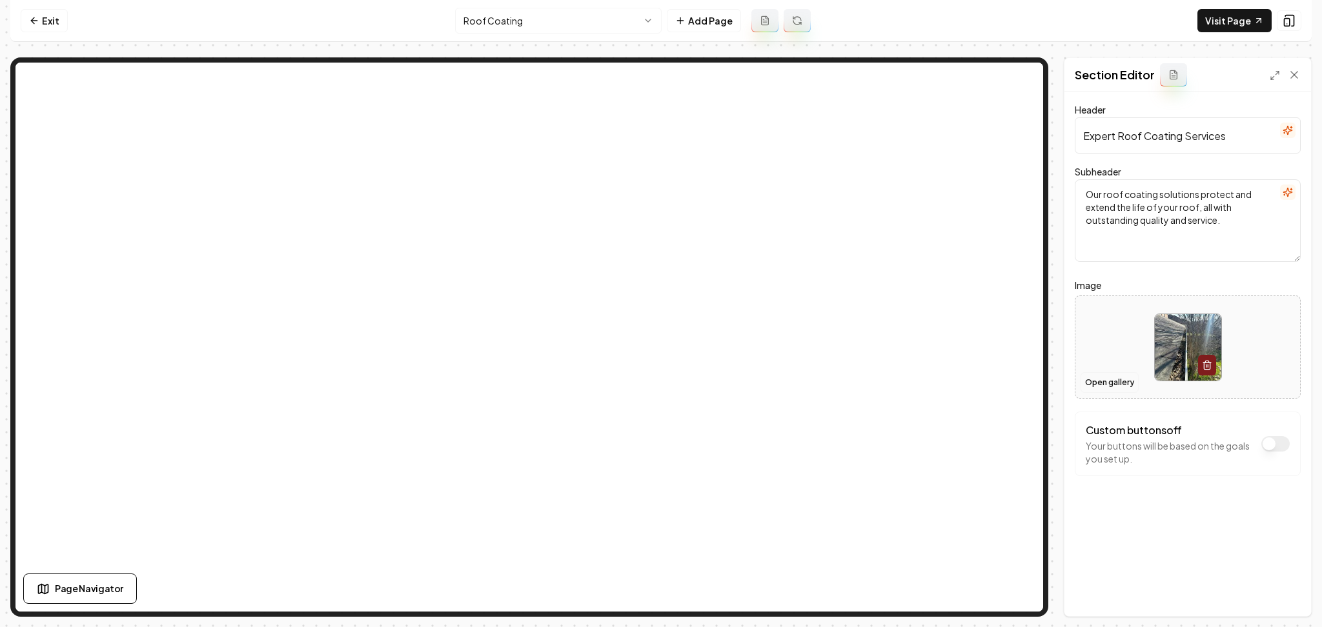
click at [1091, 383] on button "Open gallery" at bounding box center [1109, 382] width 58 height 21
click at [1091, 330] on div at bounding box center [1187, 347] width 225 height 88
click at [1105, 339] on div at bounding box center [1187, 347] width 225 height 88
type input "**********"
click at [1284, 596] on button "Save" at bounding box center [1281, 594] width 38 height 23
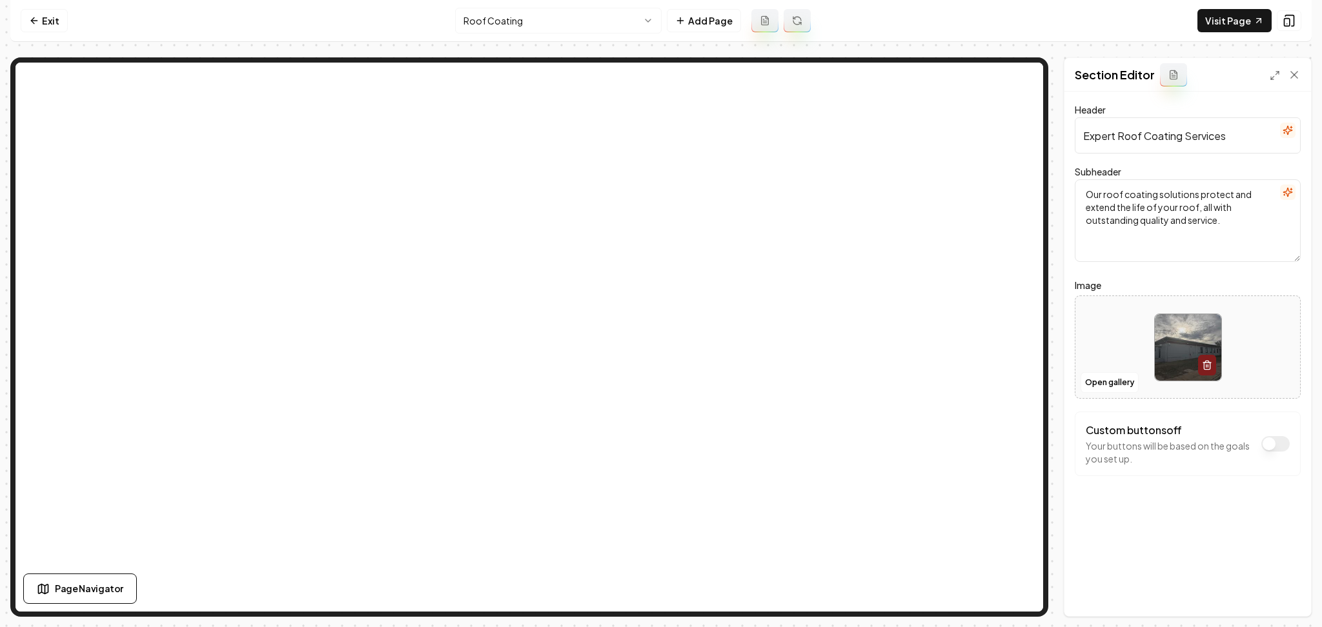
click at [505, 21] on html "Computer Required This feature is only available on a computer. Please switch t…" at bounding box center [661, 313] width 1322 height 627
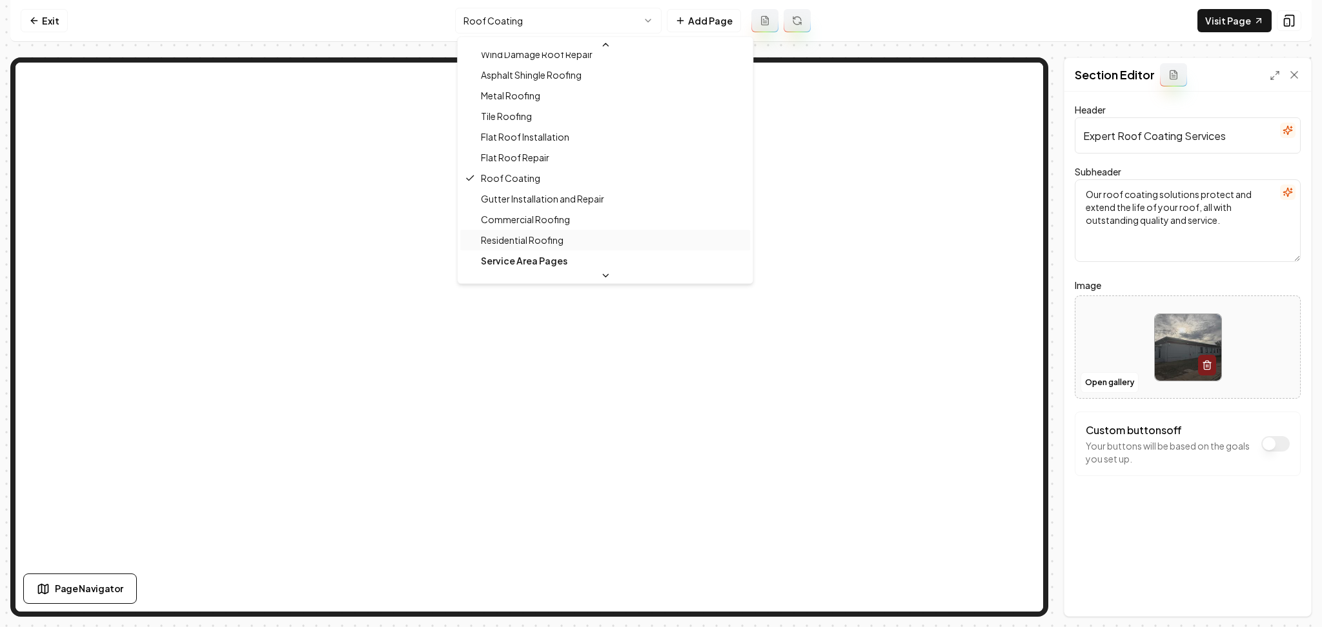
scroll to position [348, 0]
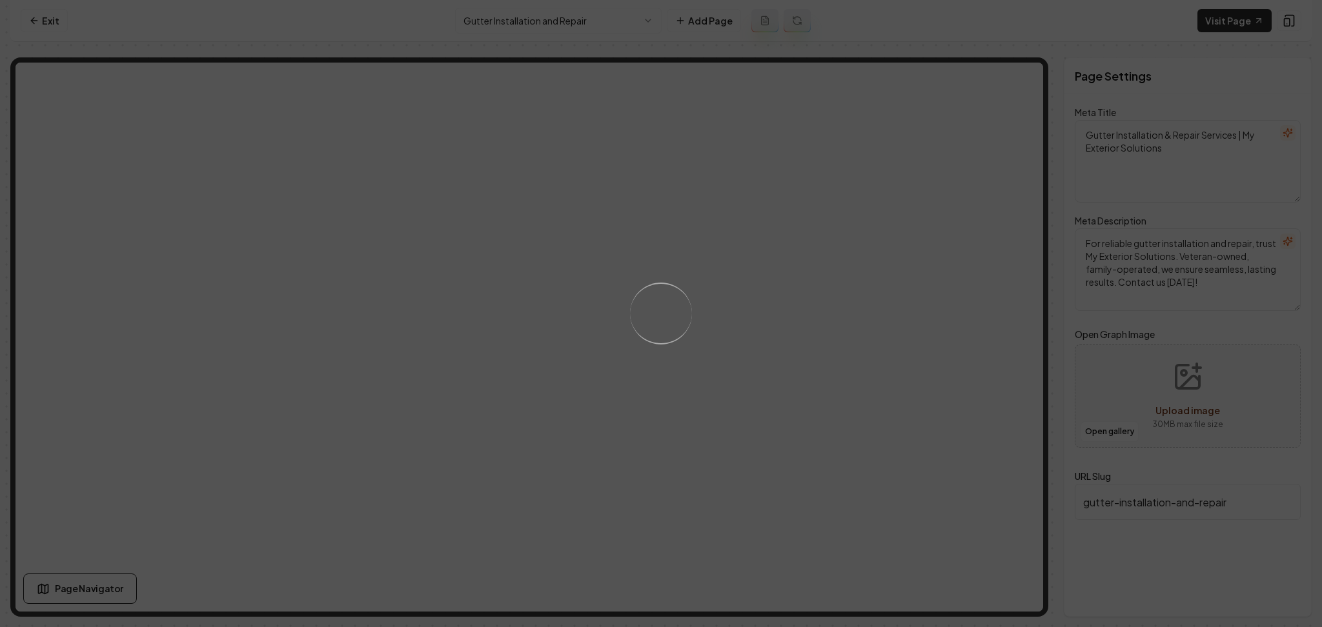
click at [832, 294] on div "Loading..." at bounding box center [661, 313] width 1322 height 627
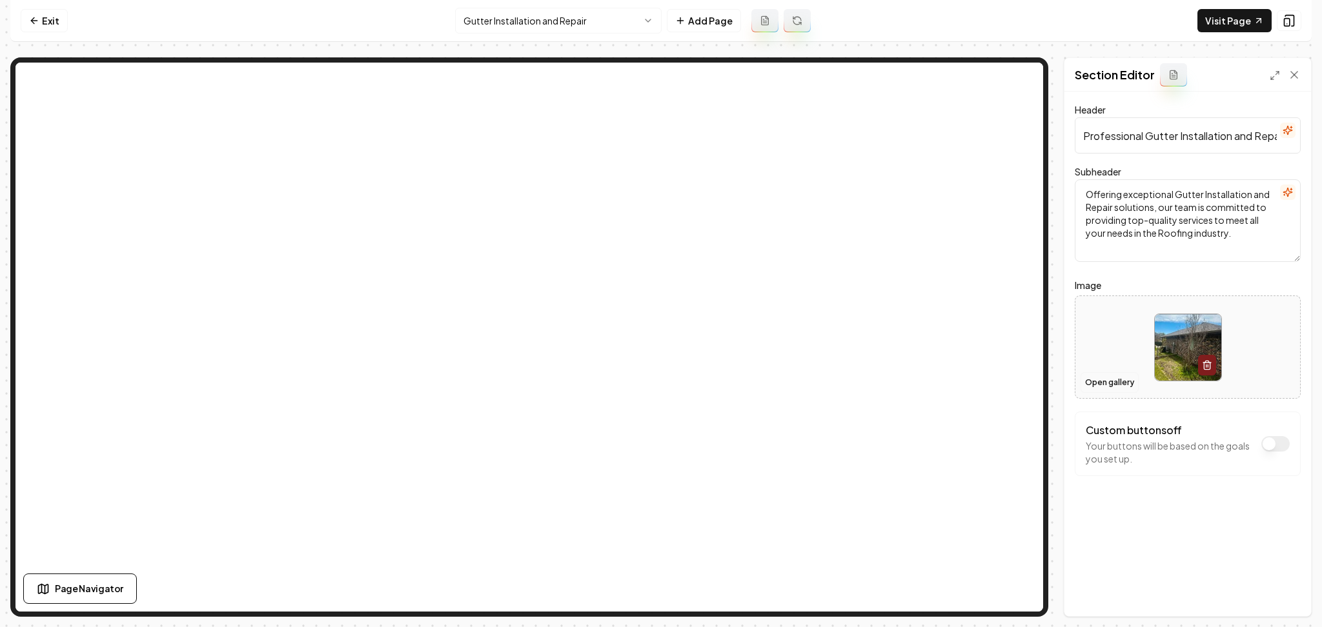
click at [1116, 388] on button "Open gallery" at bounding box center [1109, 382] width 58 height 21
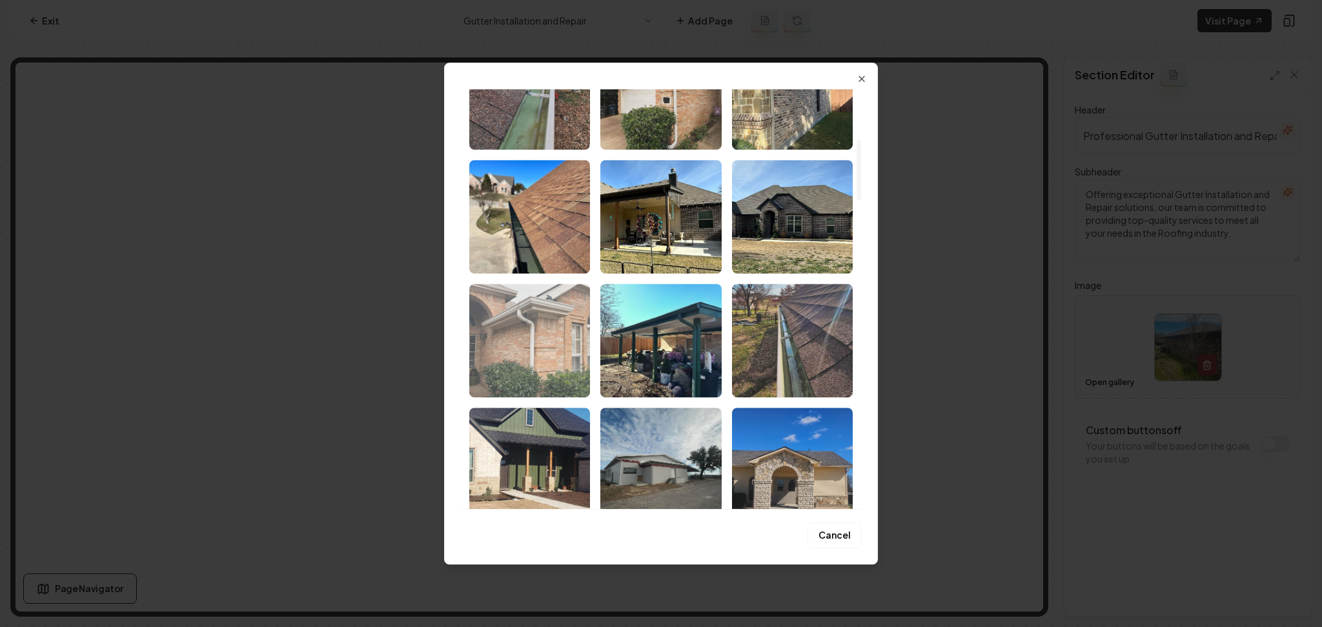
scroll to position [344, 0]
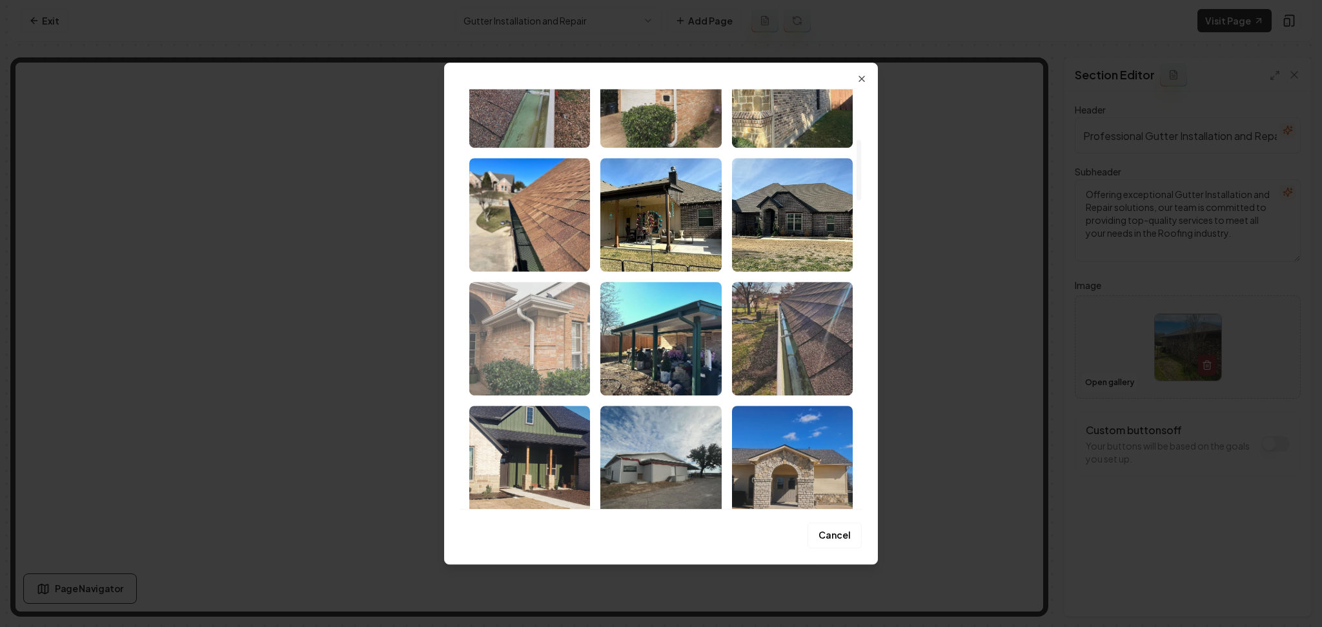
click at [531, 360] on img "Select image image_686d9a335c7cd75eb8f17d6b.jpg" at bounding box center [529, 339] width 121 height 114
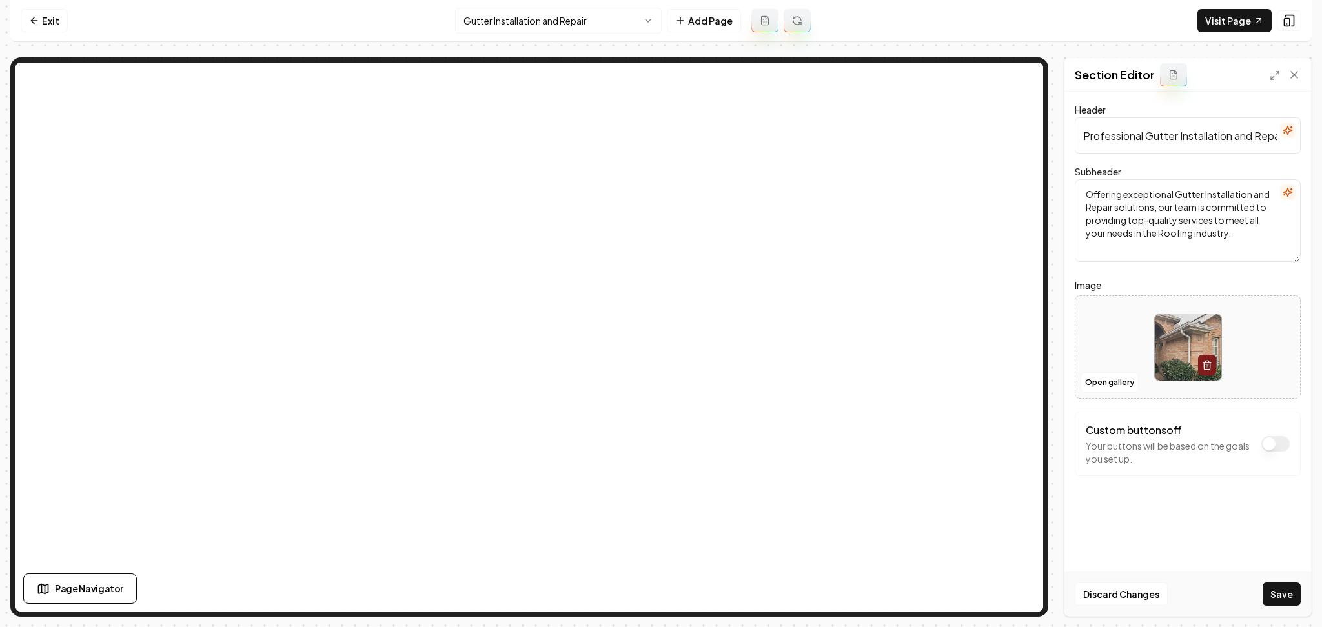
click at [1282, 577] on div "Discard Changes Save" at bounding box center [1187, 594] width 247 height 45
click at [1283, 581] on div "Discard Changes Save" at bounding box center [1187, 594] width 247 height 45
click at [1283, 592] on button "Save" at bounding box center [1281, 594] width 38 height 23
click at [586, 19] on html "Computer Required This feature is only available on a computer. Please switch t…" at bounding box center [661, 313] width 1322 height 627
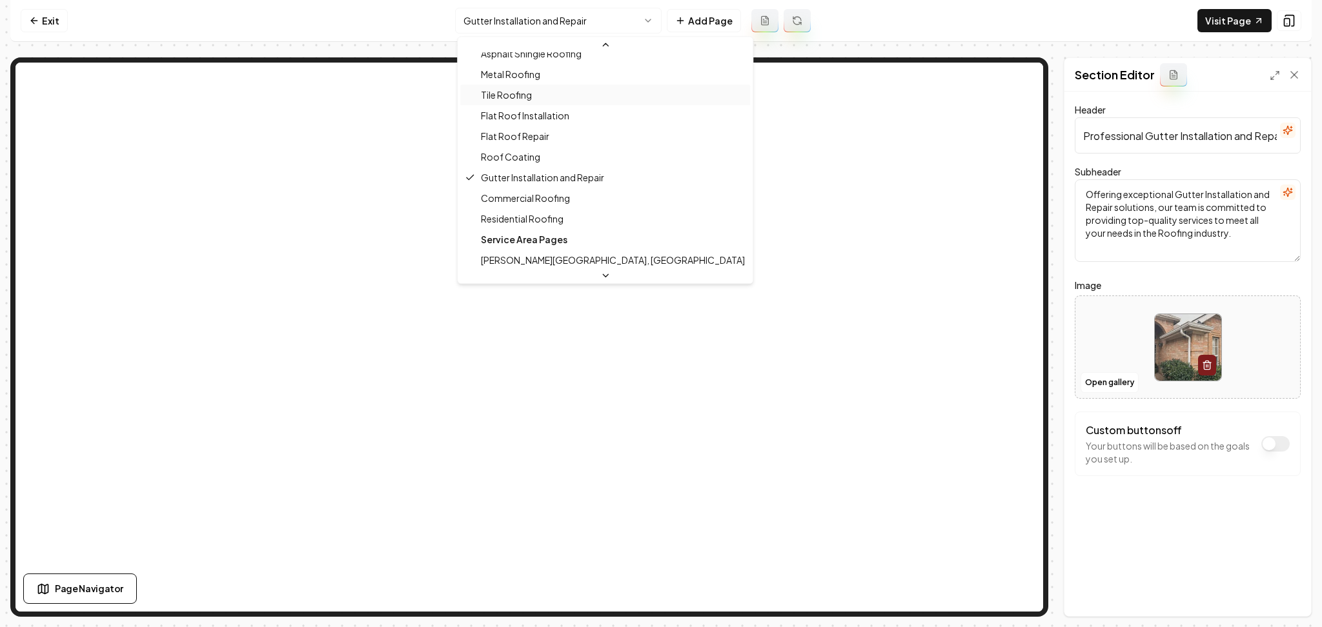
scroll to position [368, 0]
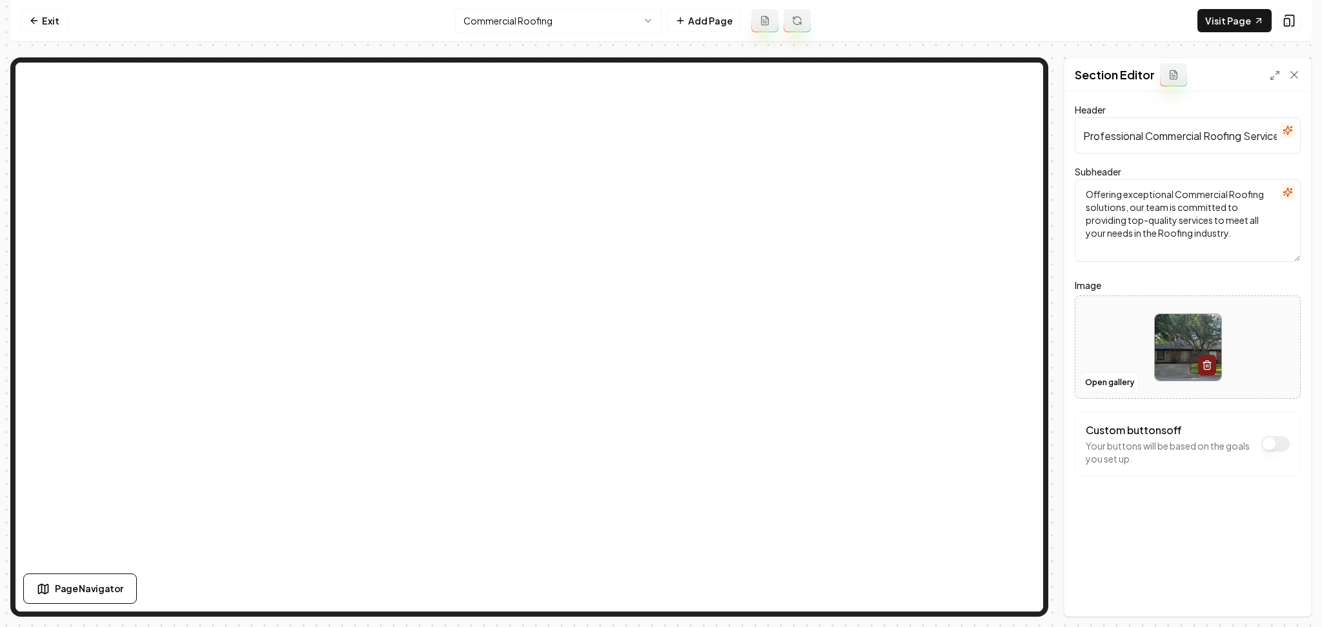
click at [1156, 348] on img at bounding box center [1188, 347] width 66 height 66
click at [1110, 378] on button "Open gallery" at bounding box center [1109, 382] width 58 height 21
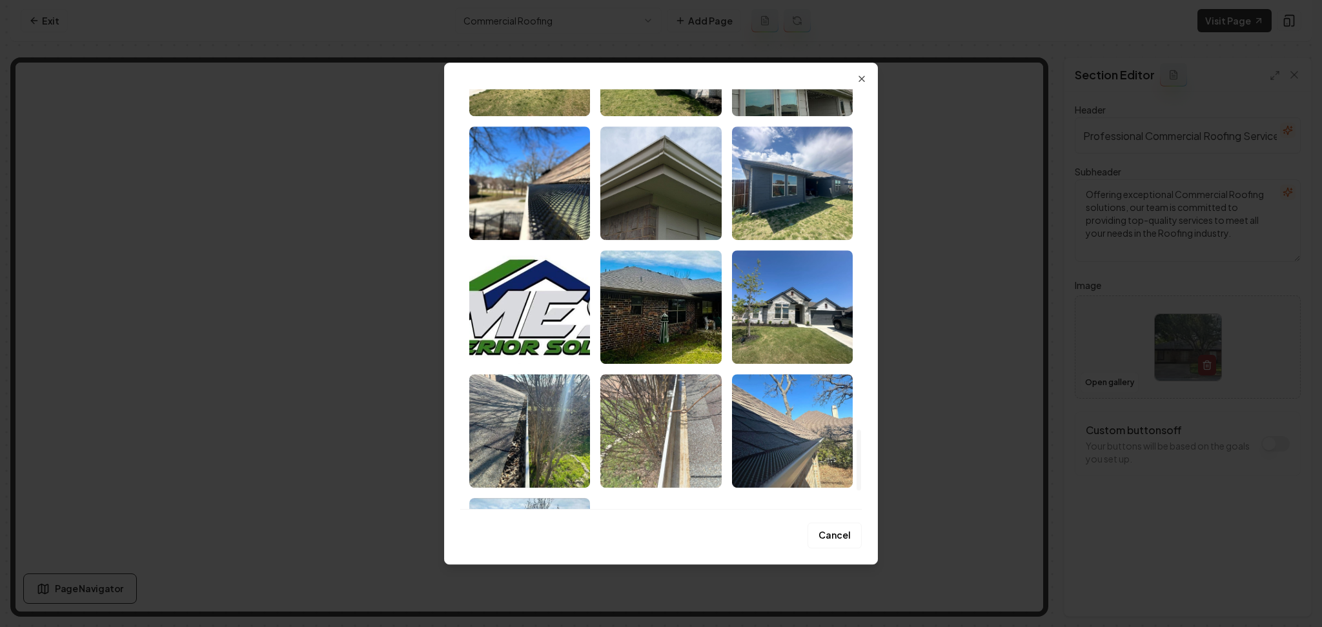
scroll to position [2294, 0]
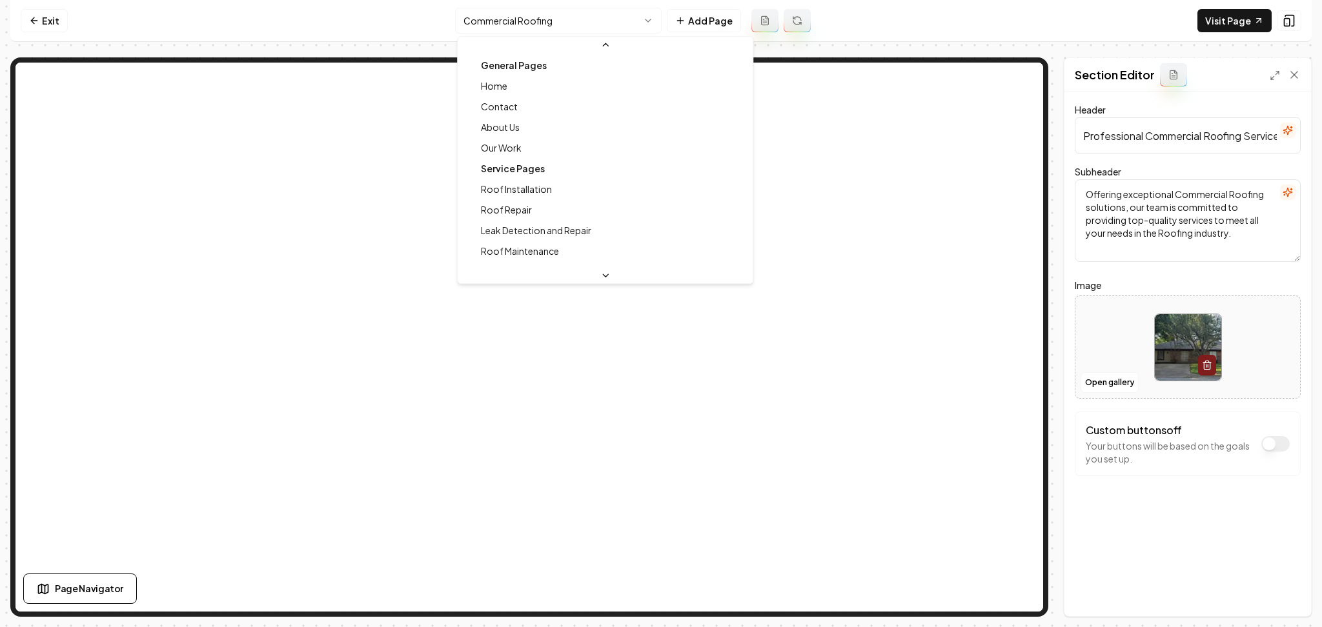
click at [512, 16] on html "Computer Required This feature is only available on a computer. Please switch t…" at bounding box center [661, 313] width 1322 height 627
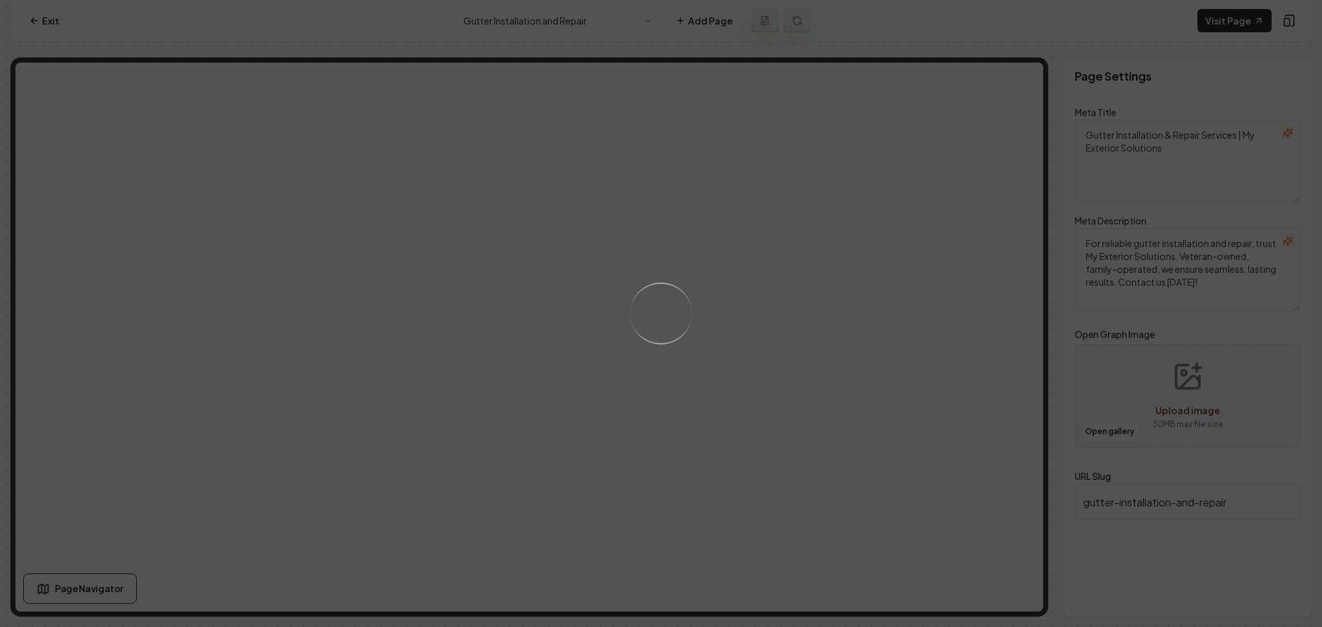
click at [849, 358] on div "Loading..." at bounding box center [661, 313] width 1322 height 627
click at [772, 363] on div "Loading..." at bounding box center [661, 313] width 1322 height 627
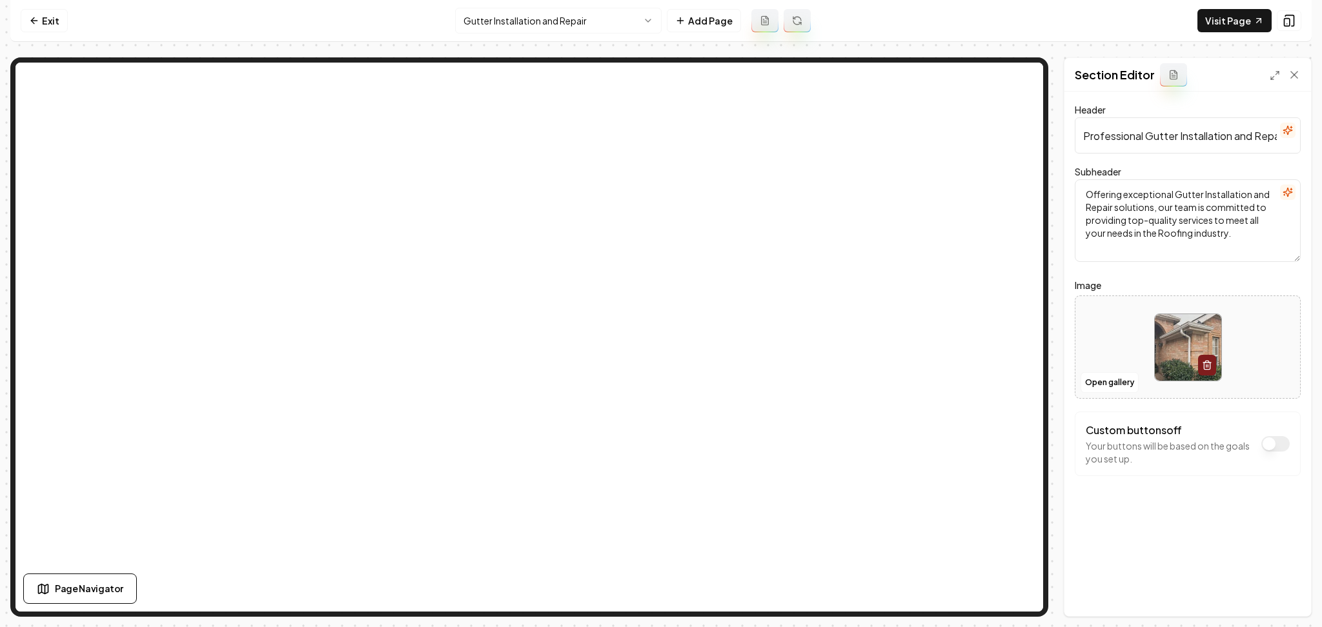
click at [1078, 387] on div at bounding box center [1187, 347] width 225 height 88
click at [1129, 390] on button "Open gallery" at bounding box center [1109, 382] width 58 height 21
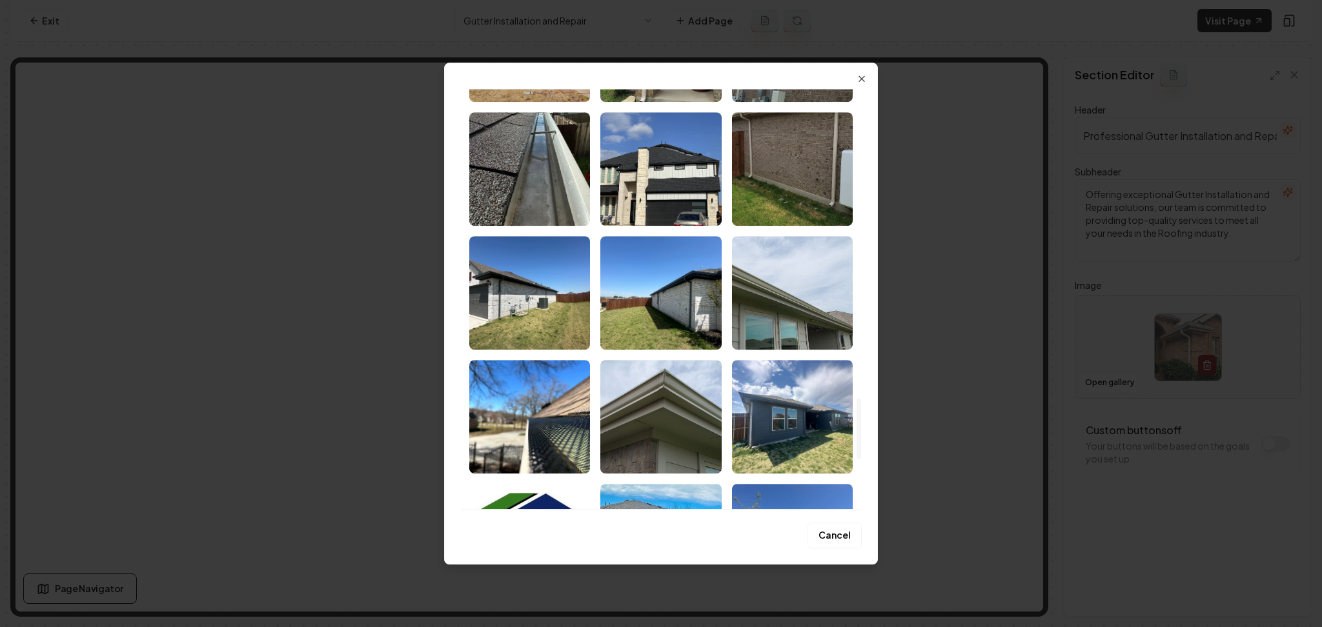
scroll to position [2151, 0]
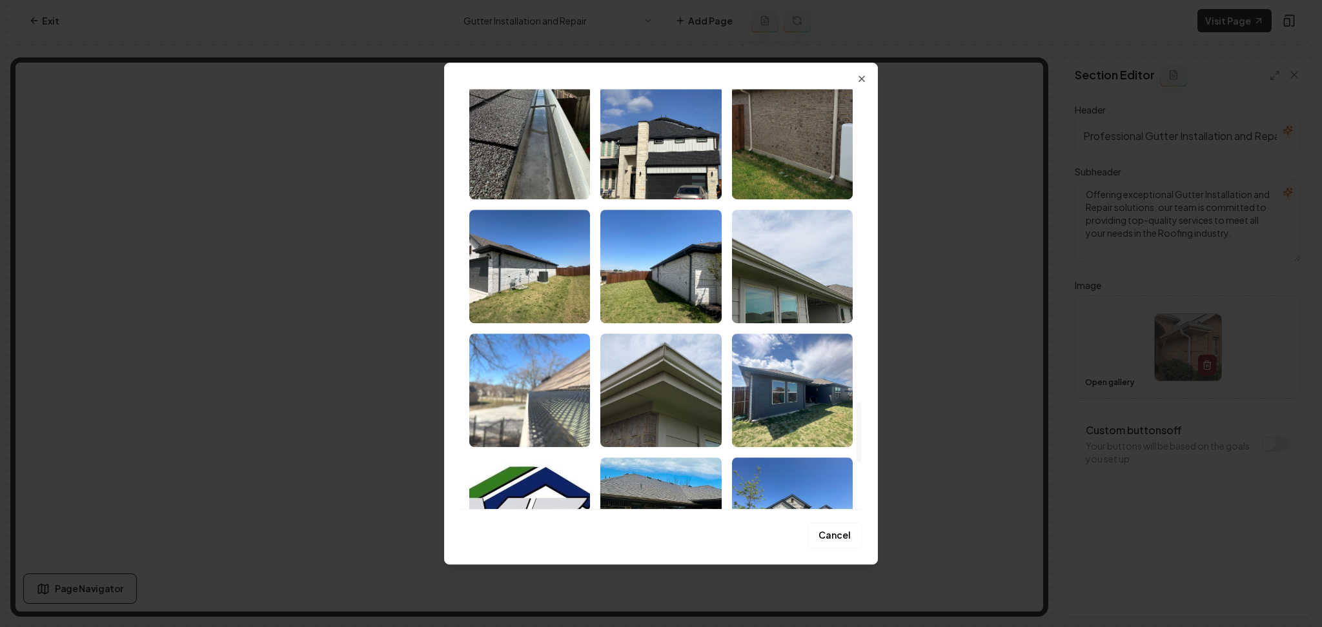
click at [528, 387] on img "Select image image_686d93ae5c7cd75eb8c30ef4.jpeg" at bounding box center [529, 391] width 121 height 114
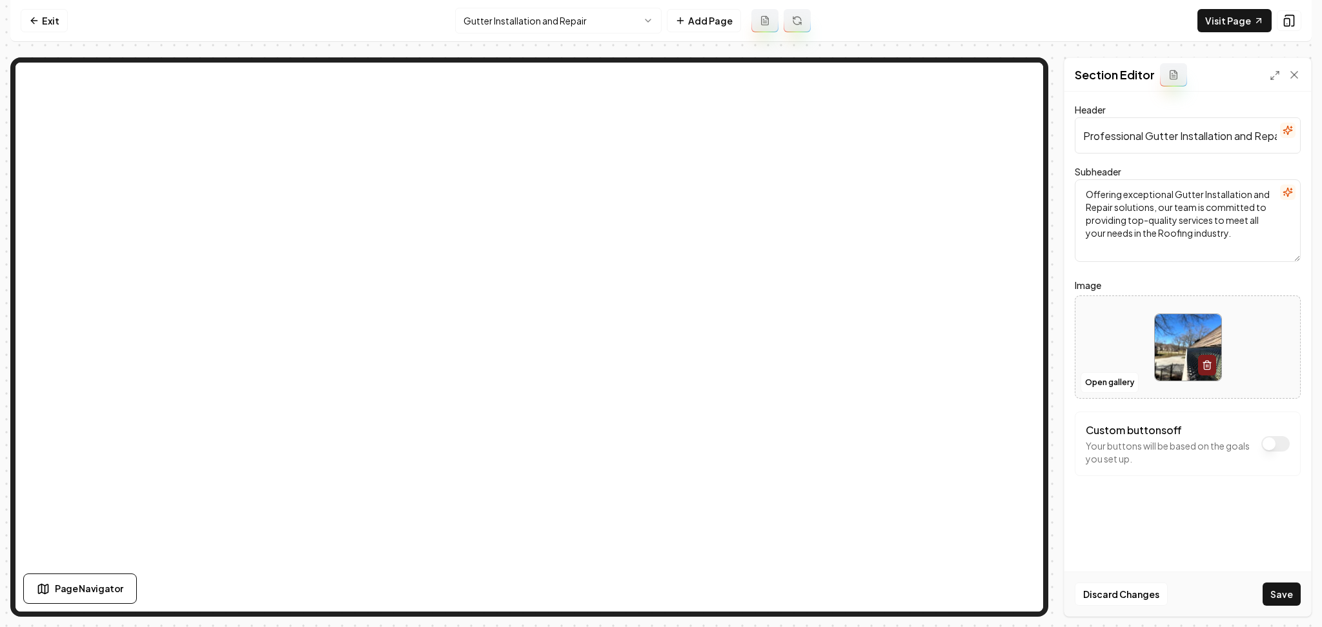
drag, startPoint x: 1271, startPoint y: 597, endPoint x: 1267, endPoint y: 590, distance: 8.4
click at [1273, 598] on button "Save" at bounding box center [1281, 594] width 38 height 23
click at [577, 22] on html "Computer Required This feature is only available on a computer. Please switch t…" at bounding box center [661, 313] width 1322 height 627
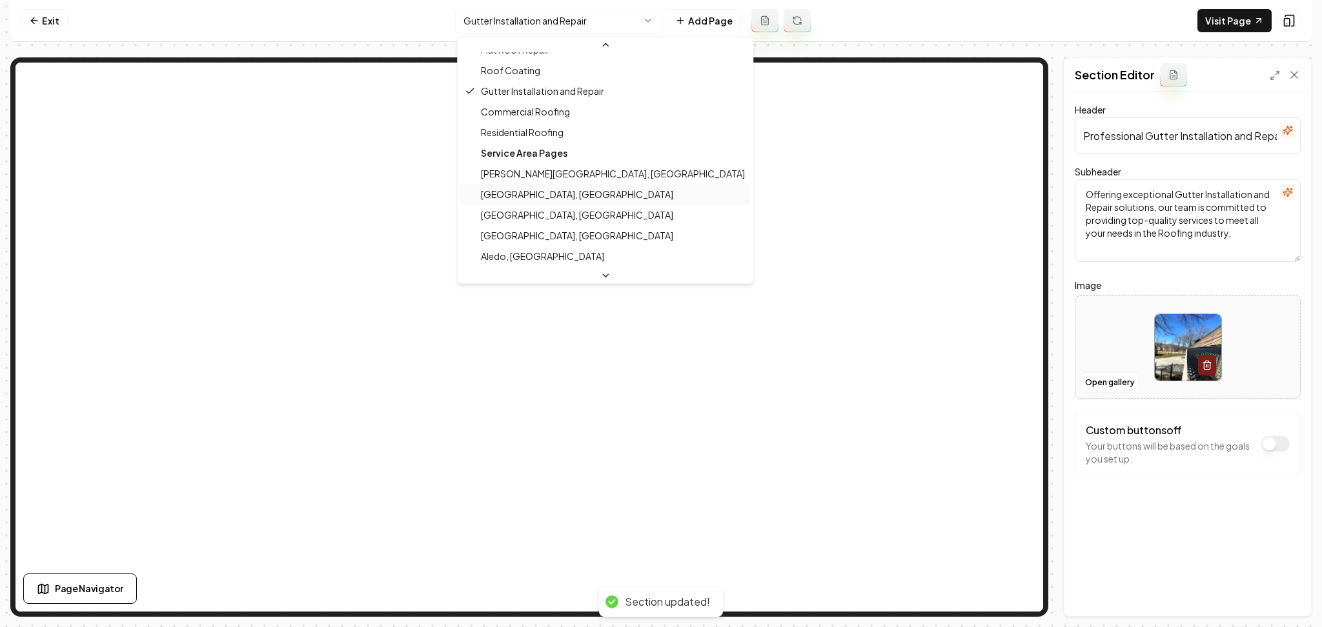
scroll to position [455, 0]
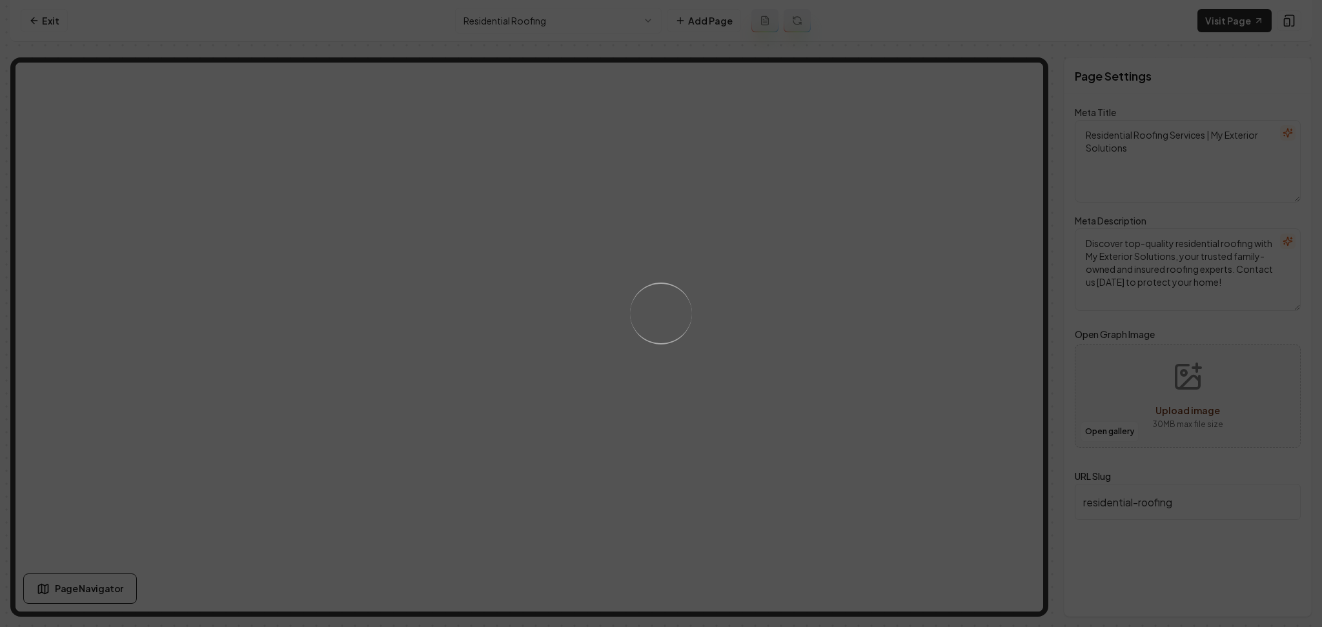
click at [775, 277] on div "Loading..." at bounding box center [661, 313] width 1322 height 627
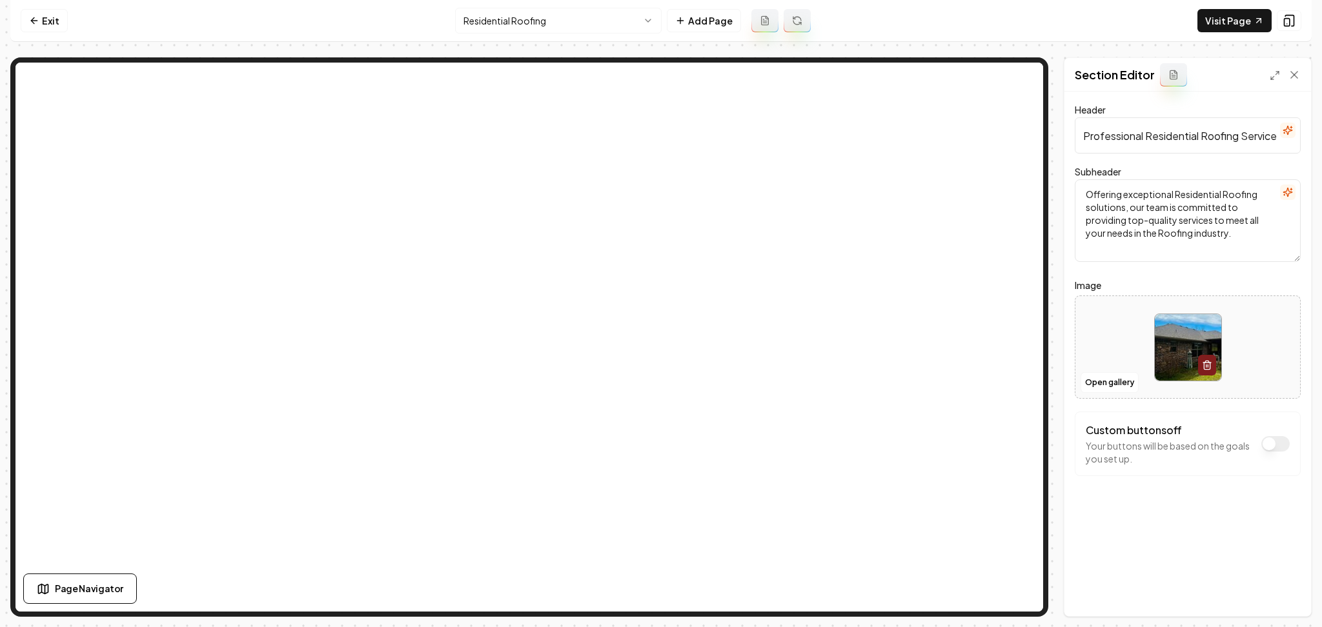
click at [1081, 339] on div at bounding box center [1187, 347] width 225 height 88
type input "**********"
click at [1275, 602] on button "Save" at bounding box center [1281, 594] width 38 height 23
click at [548, 14] on html "Computer Required This feature is only available on a computer. Please switch t…" at bounding box center [661, 313] width 1322 height 627
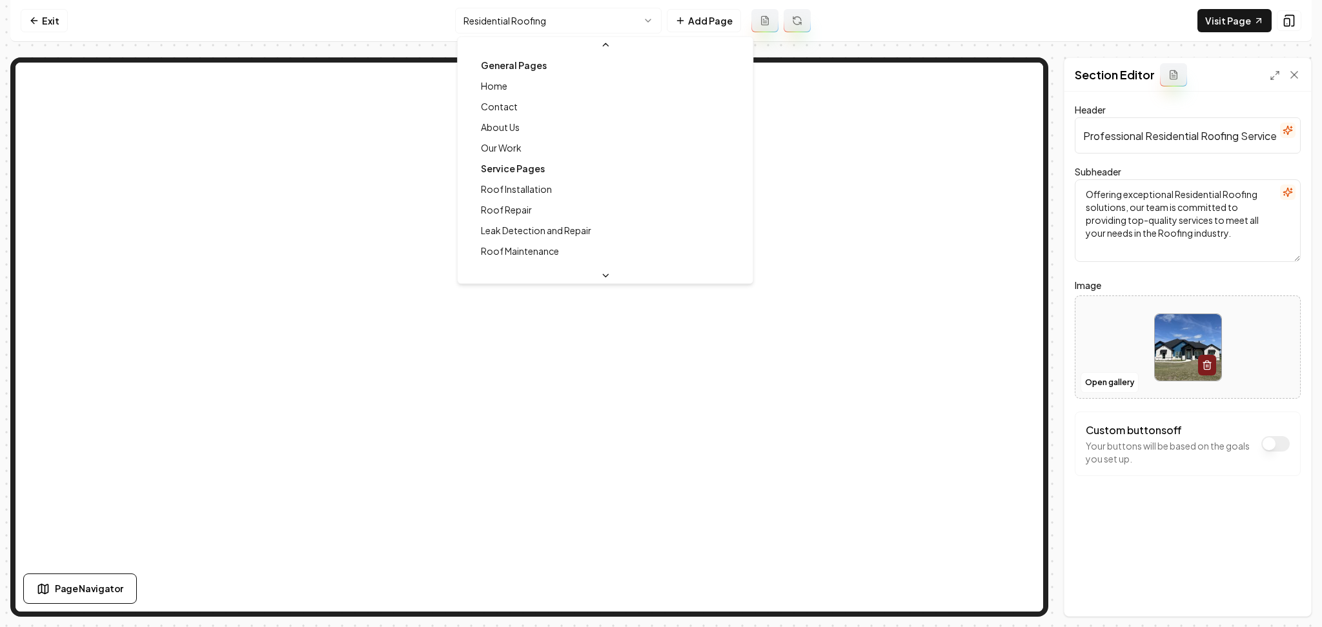
scroll to position [324, 0]
click at [517, 24] on html "Computer Required This feature is only available on a computer. Please switch t…" at bounding box center [661, 313] width 1322 height 627
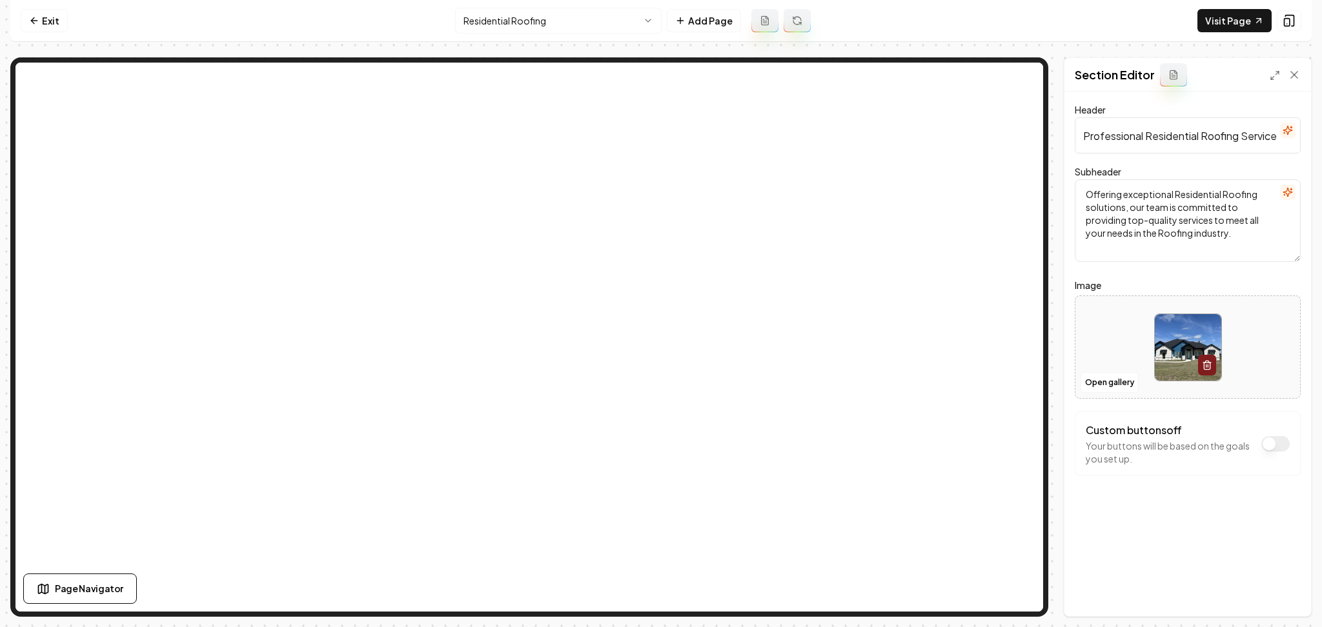
click at [565, 22] on html "Computer Required This feature is only available on a computer. Please switch t…" at bounding box center [661, 313] width 1322 height 627
click at [1116, 385] on button "Open gallery" at bounding box center [1109, 382] width 58 height 21
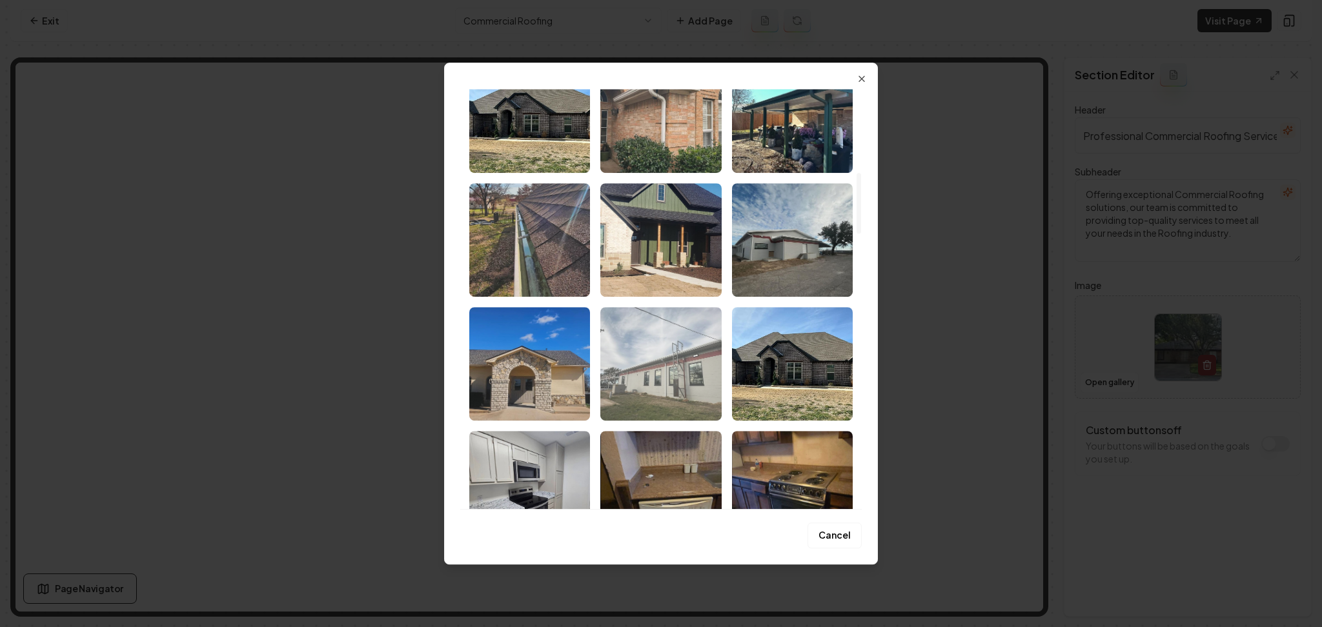
scroll to position [565, 0]
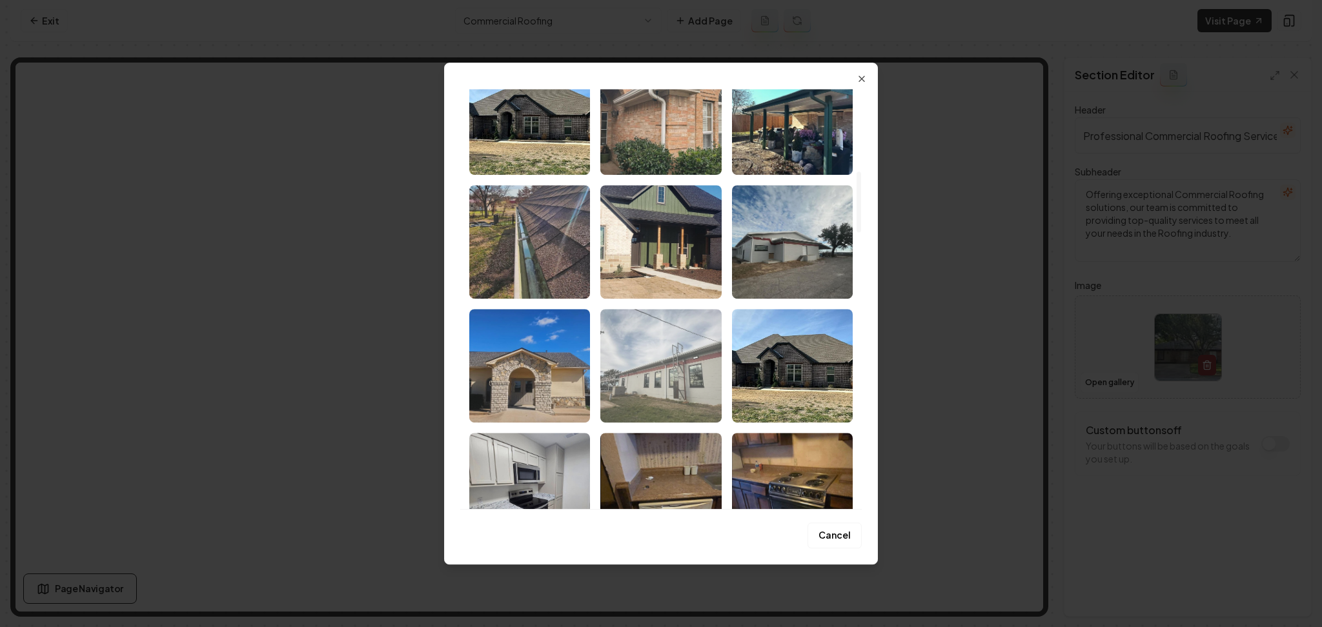
click at [636, 394] on img "Select image image_686d9a325c7cd75eb8f17bc9.jpg" at bounding box center [660, 366] width 121 height 114
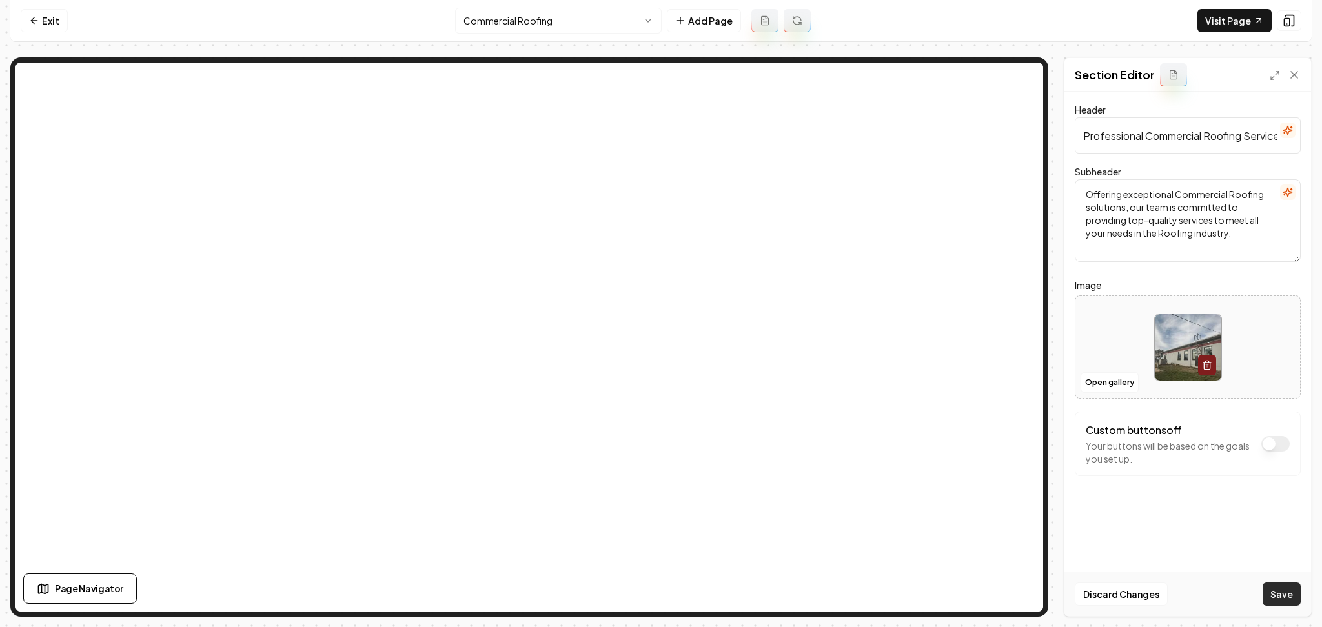
click at [1283, 601] on button "Save" at bounding box center [1281, 594] width 38 height 23
click at [552, 15] on html "Computer Required This feature is only available on a computer. Please switch t…" at bounding box center [661, 313] width 1322 height 627
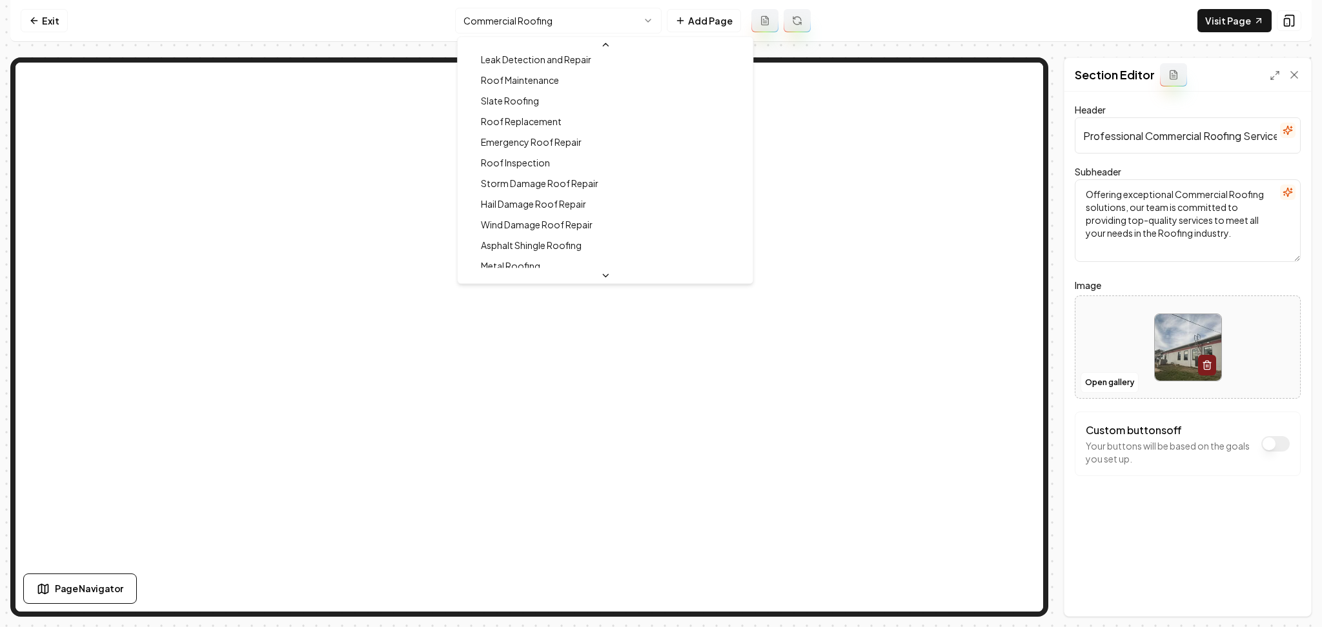
scroll to position [170, 0]
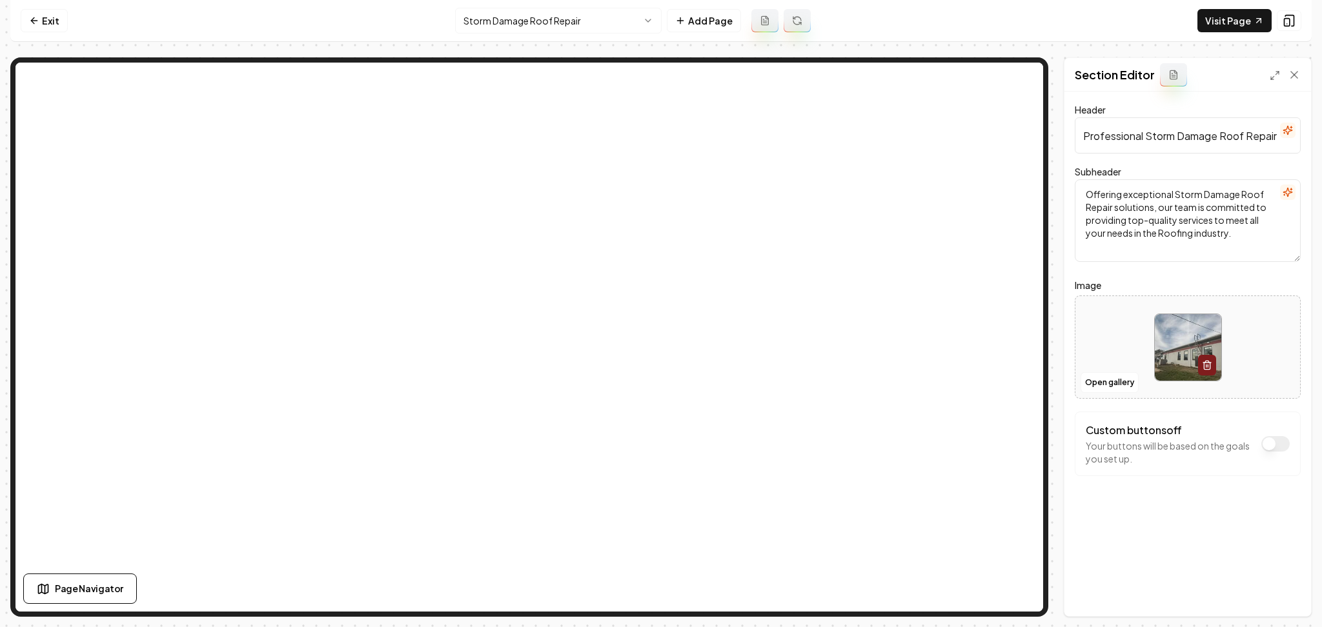
click at [1140, 305] on div at bounding box center [1187, 347] width 225 height 88
type input "**********"
click at [1279, 593] on button "Save" at bounding box center [1281, 594] width 38 height 23
click at [535, 27] on html "Computer Required This feature is only available on a computer. Please switch t…" at bounding box center [661, 313] width 1322 height 627
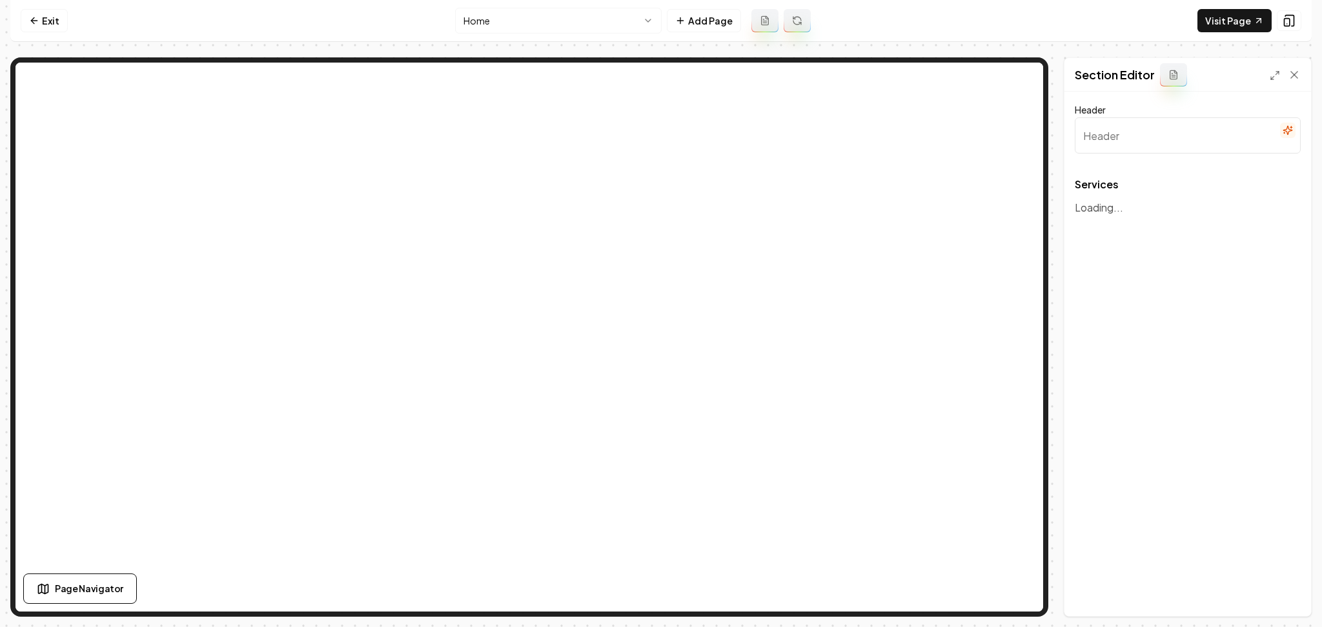
type input "Comprehensive Home Solutions"
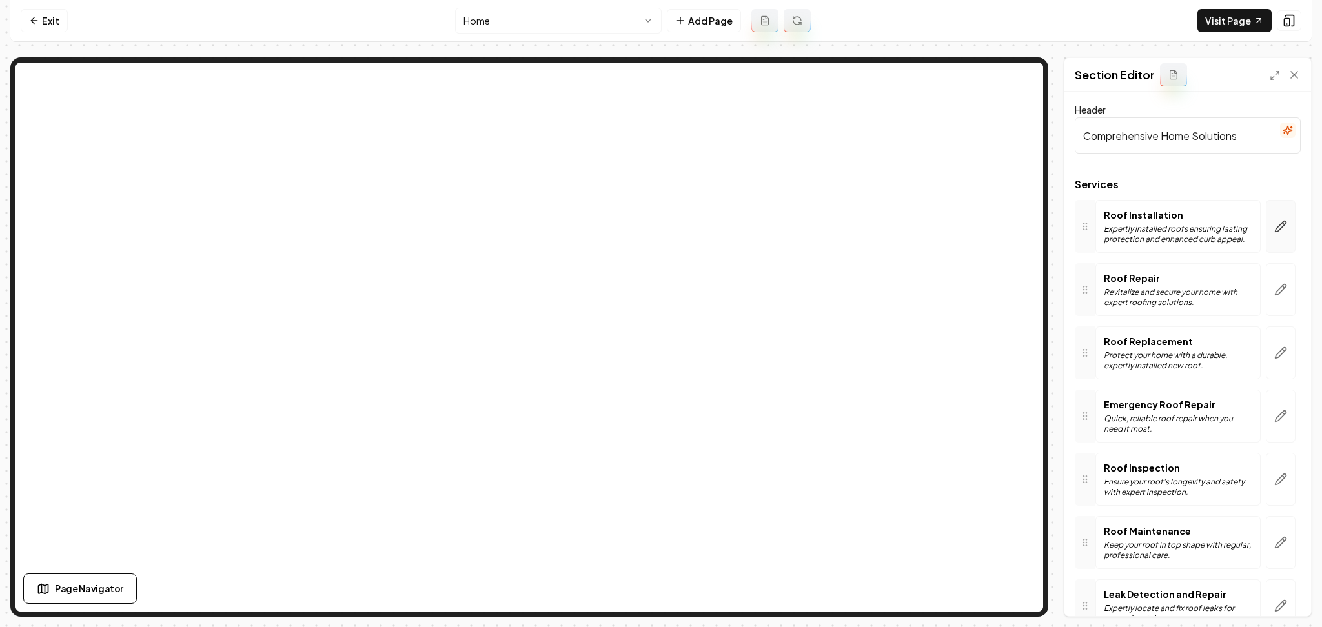
click at [1274, 228] on icon "button" at bounding box center [1280, 226] width 13 height 13
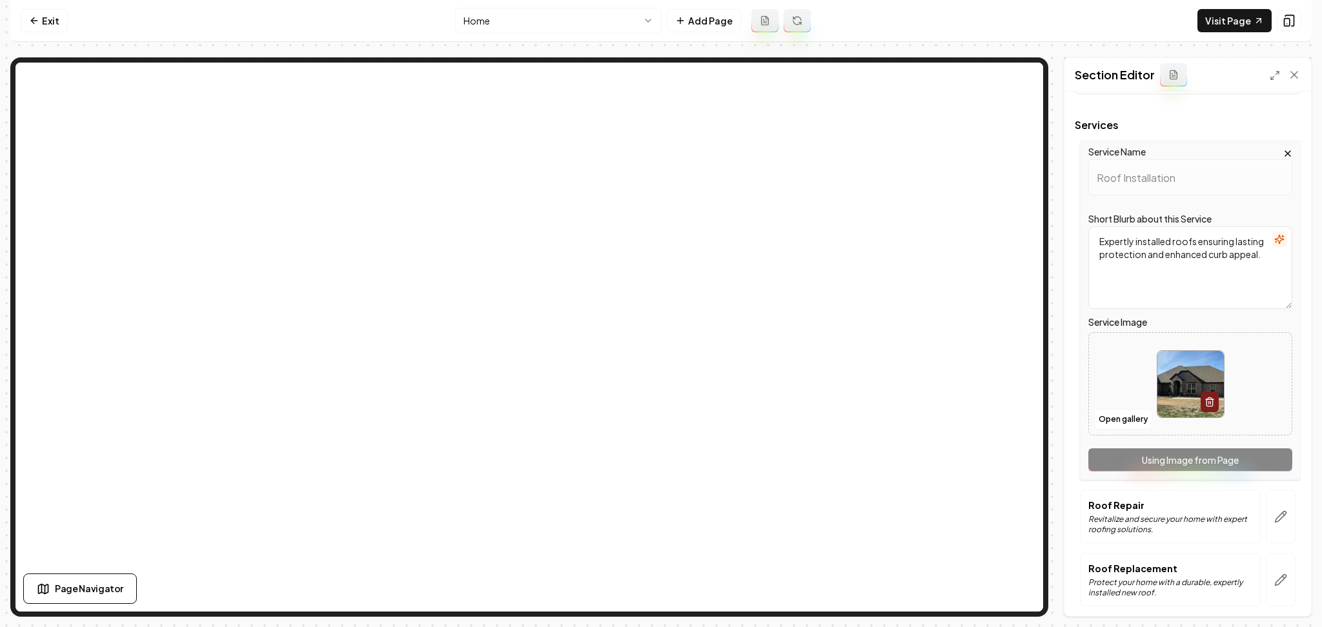
scroll to position [172, 0]
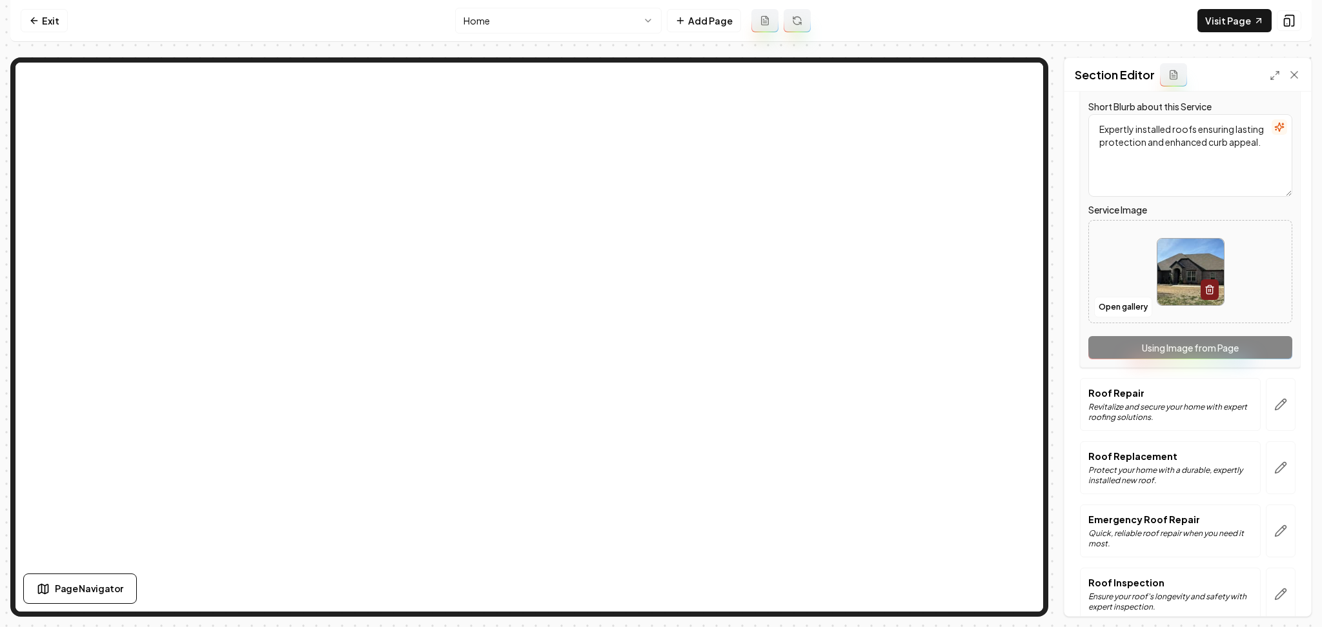
click at [1266, 393] on button "button" at bounding box center [1281, 404] width 30 height 53
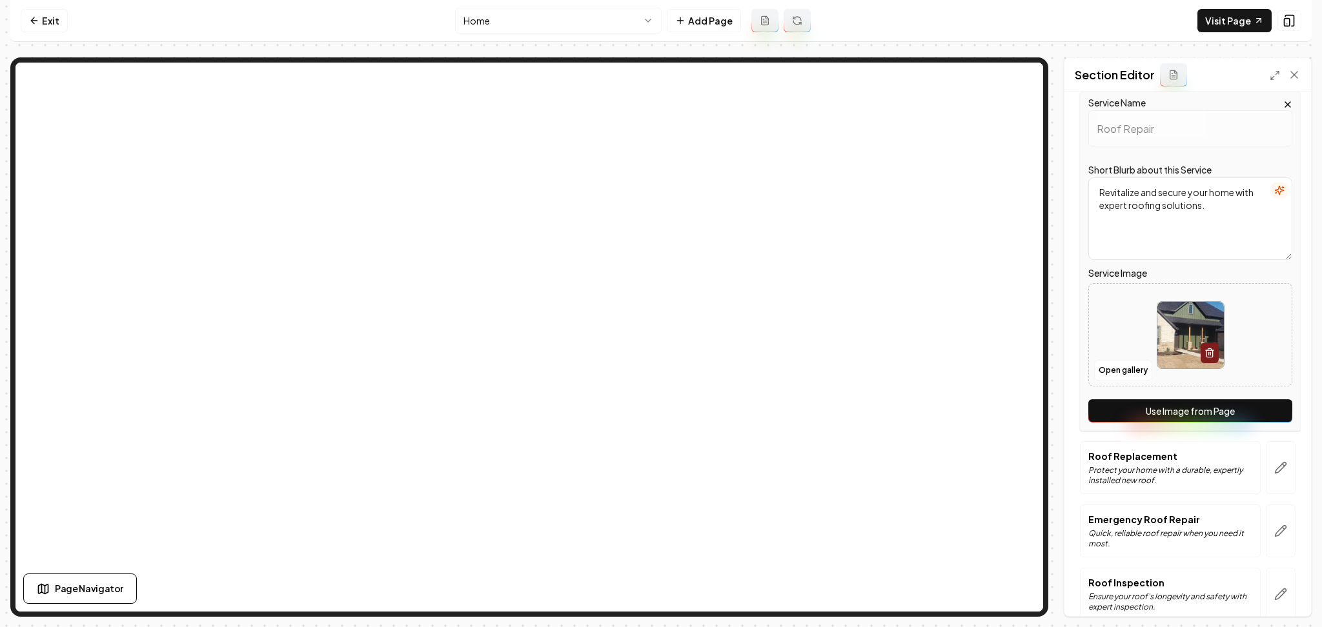
click at [1267, 417] on button "Use Image from Page" at bounding box center [1190, 410] width 204 height 23
click at [1274, 463] on icon "button" at bounding box center [1280, 467] width 13 height 13
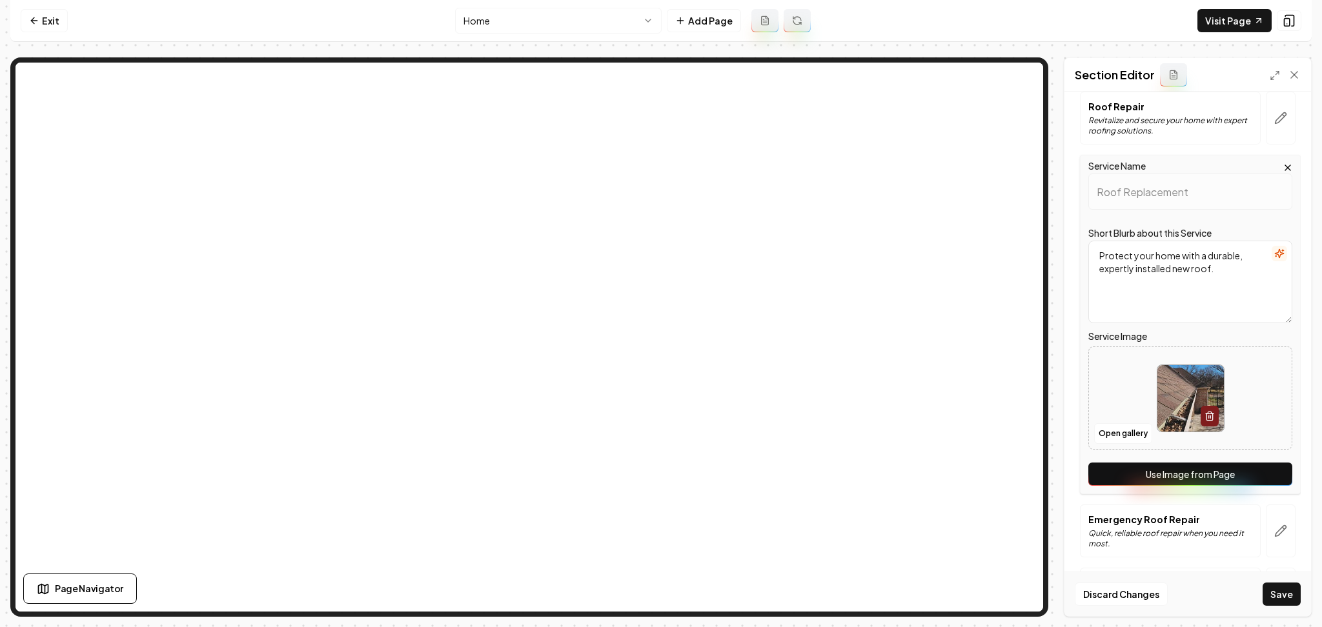
click at [1257, 479] on button "Use Image from Page" at bounding box center [1190, 474] width 204 height 23
click at [1275, 527] on button "button" at bounding box center [1281, 531] width 30 height 53
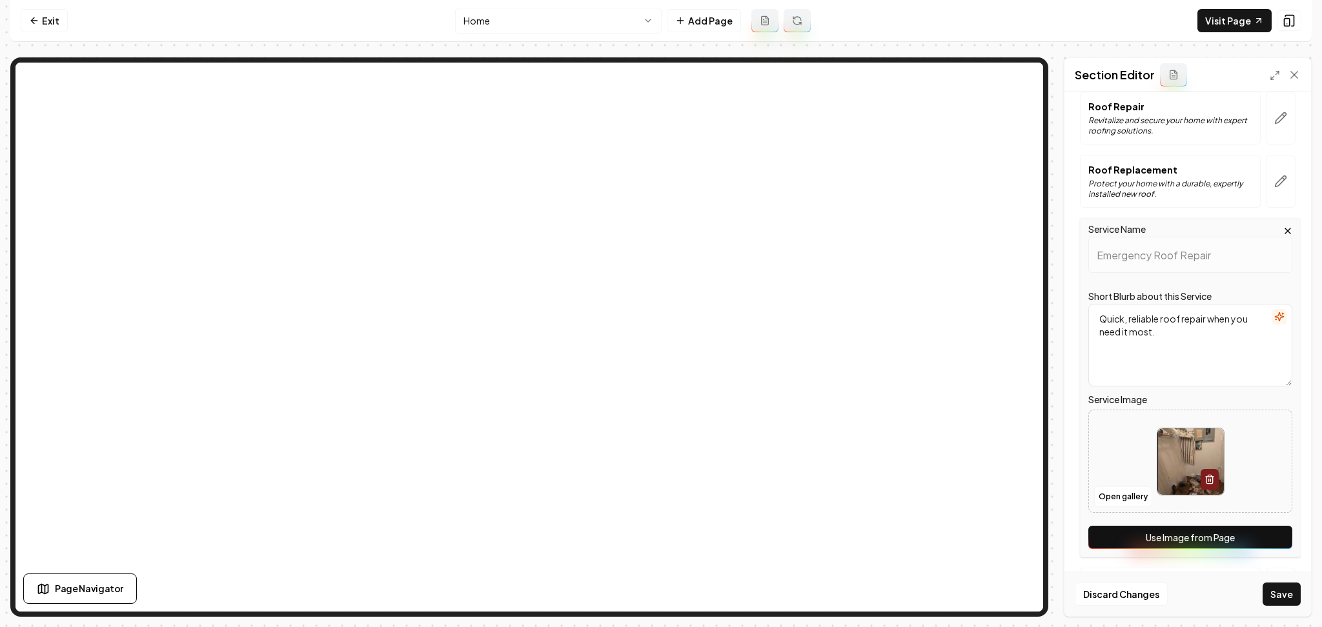
click at [1264, 533] on button "Use Image from Page" at bounding box center [1190, 537] width 204 height 23
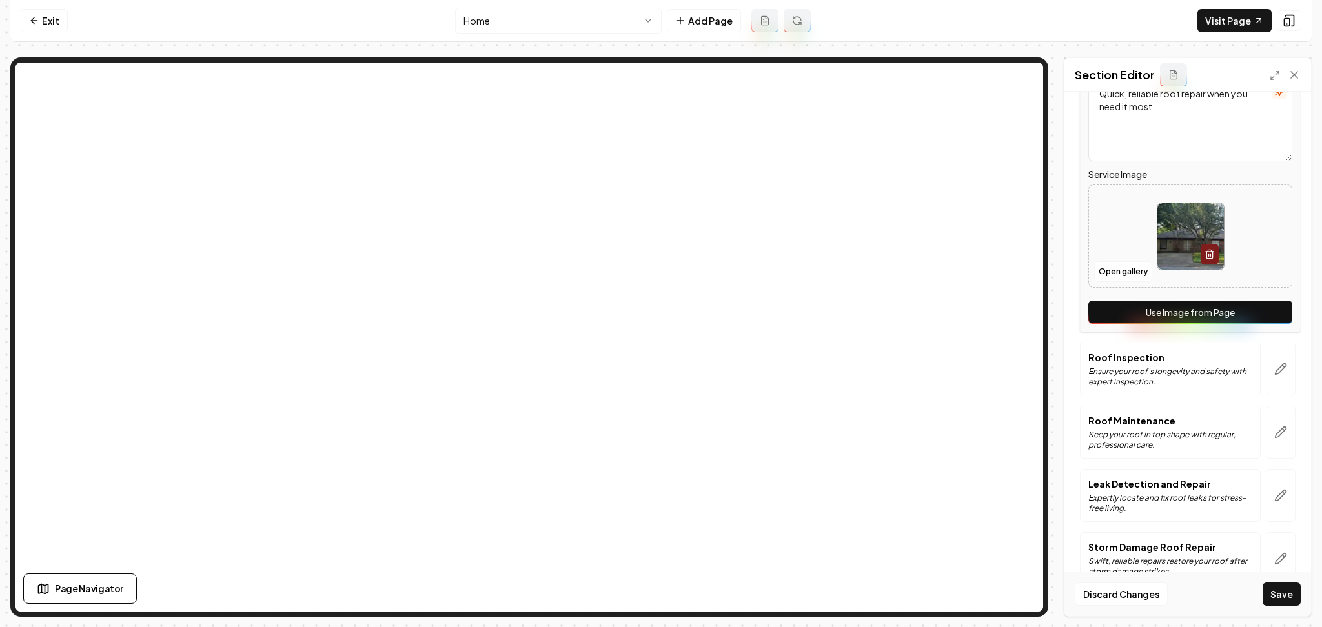
scroll to position [430, 0]
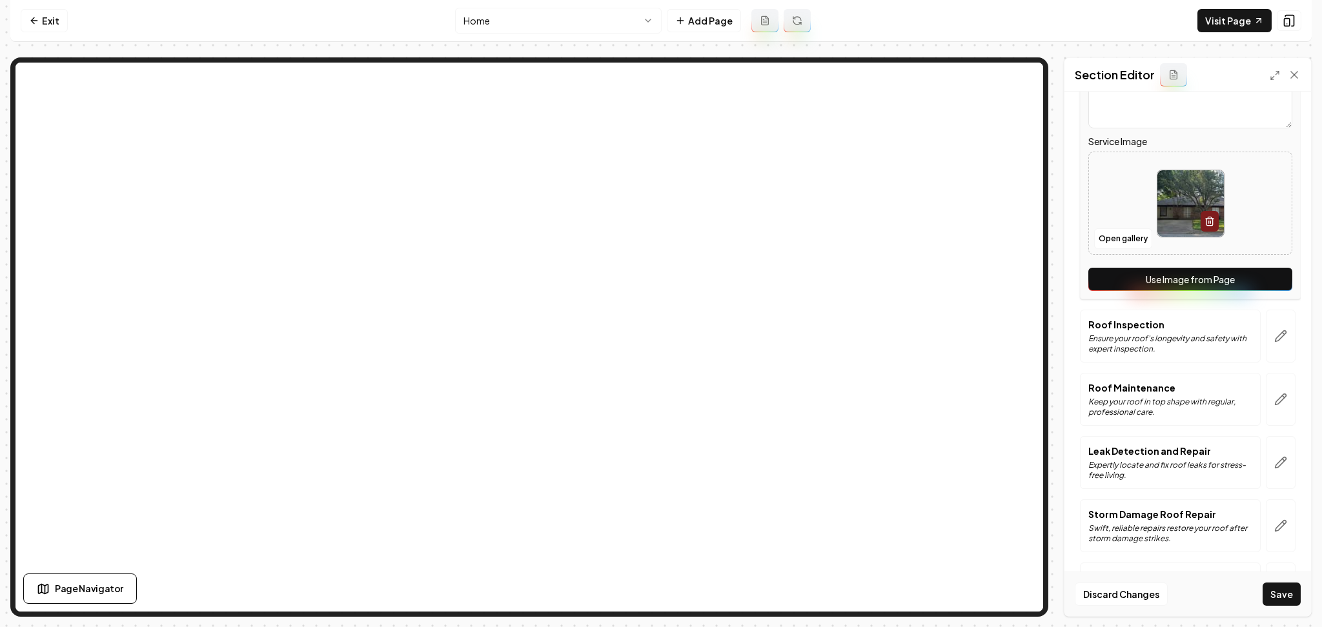
click at [1285, 337] on div at bounding box center [1280, 336] width 40 height 53
click at [1272, 344] on button "button" at bounding box center [1281, 336] width 30 height 53
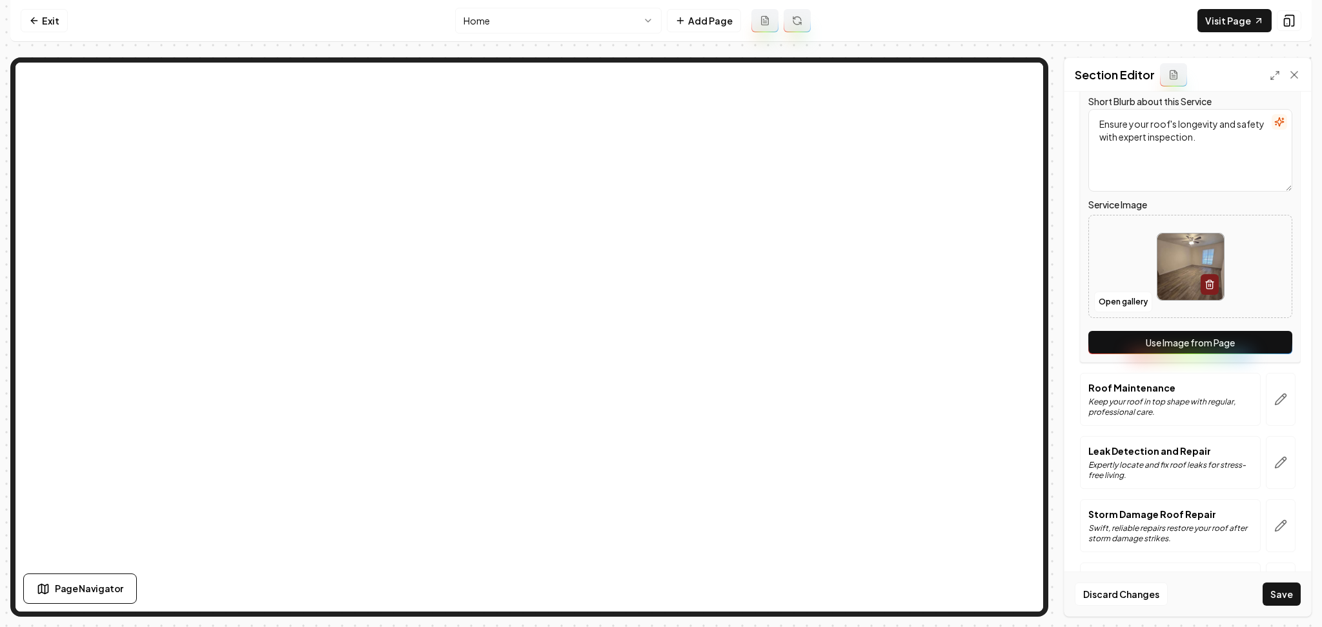
click at [1258, 343] on button "Use Image from Page" at bounding box center [1190, 342] width 204 height 23
click at [1274, 401] on icon "button" at bounding box center [1280, 399] width 13 height 13
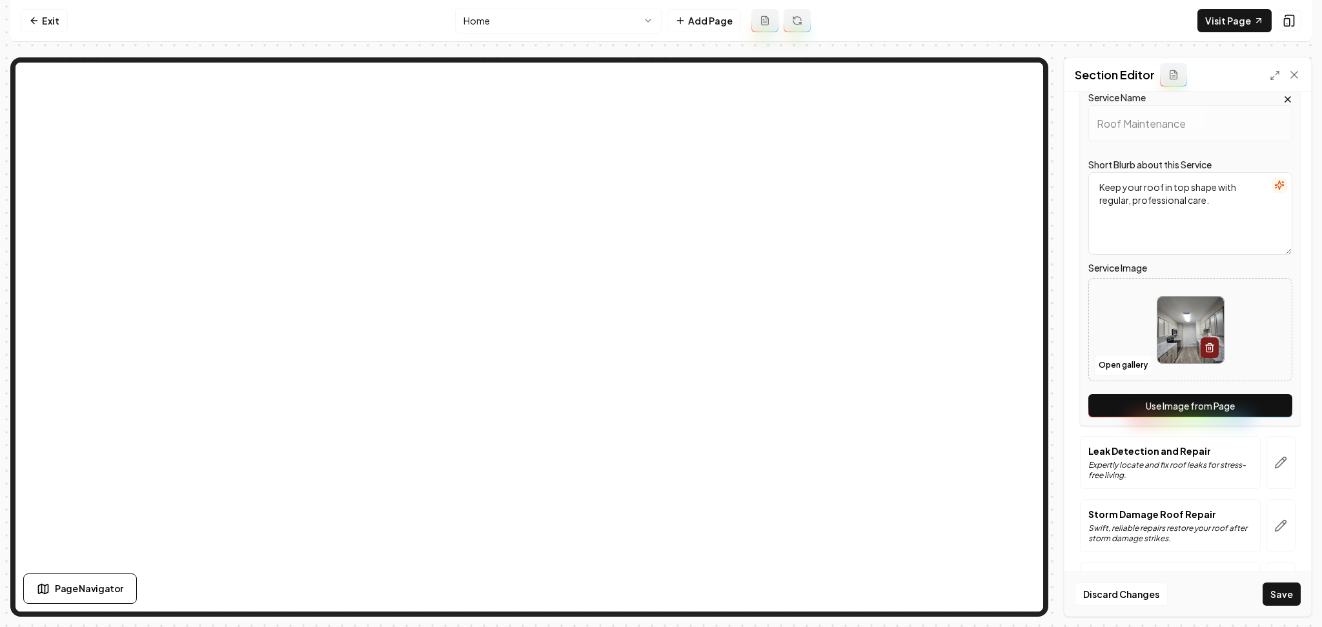
click at [1261, 407] on button "Use Image from Page" at bounding box center [1190, 405] width 204 height 23
click at [1266, 454] on button "button" at bounding box center [1281, 462] width 30 height 53
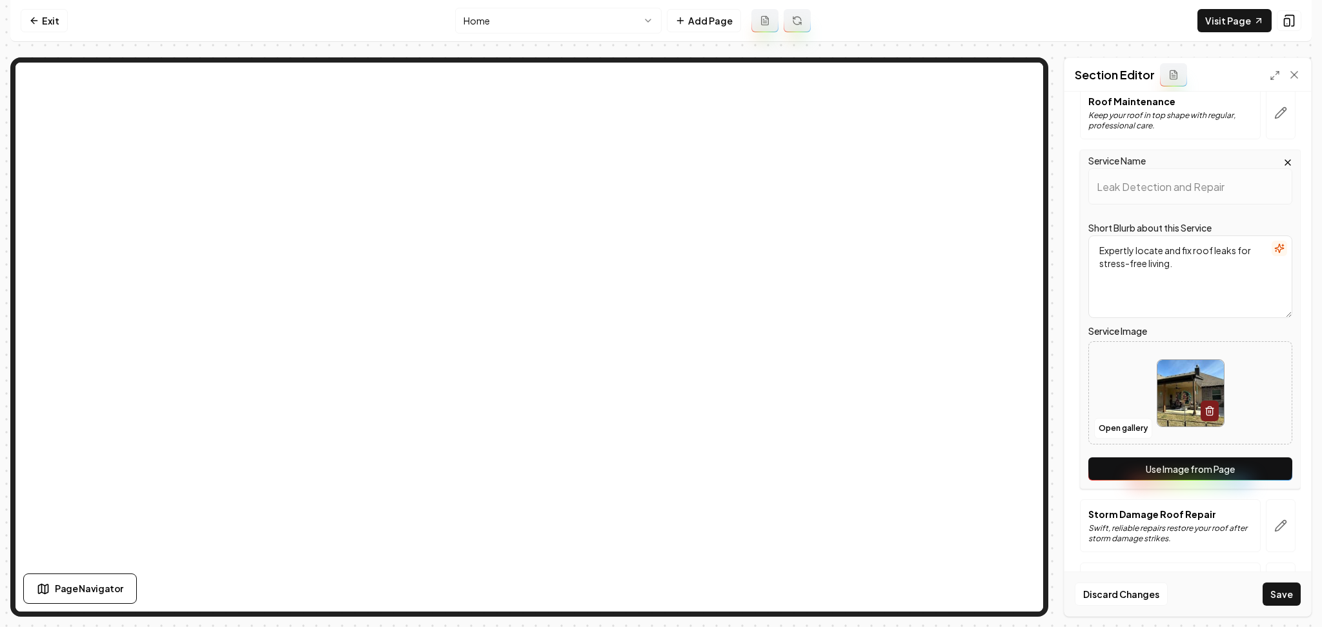
click at [1266, 465] on button "Use Image from Page" at bounding box center [1190, 469] width 204 height 23
click at [1274, 525] on icon "button" at bounding box center [1280, 525] width 13 height 13
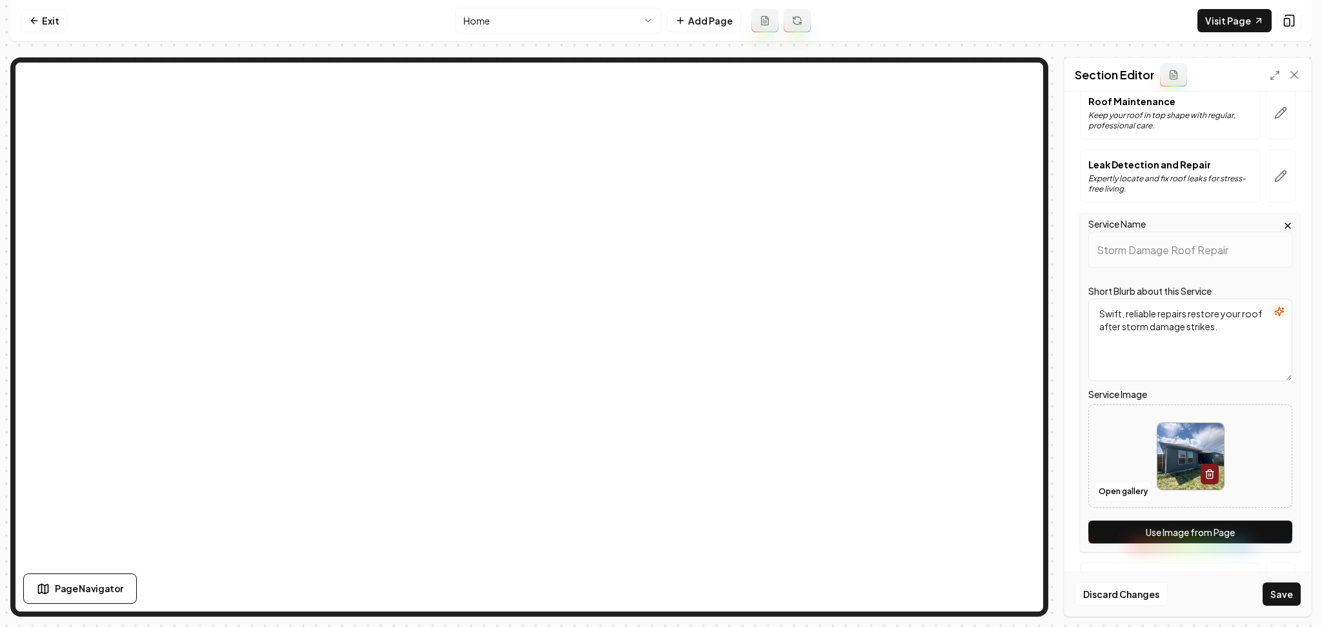
click at [1264, 532] on button "Use Image from Page" at bounding box center [1190, 532] width 204 height 23
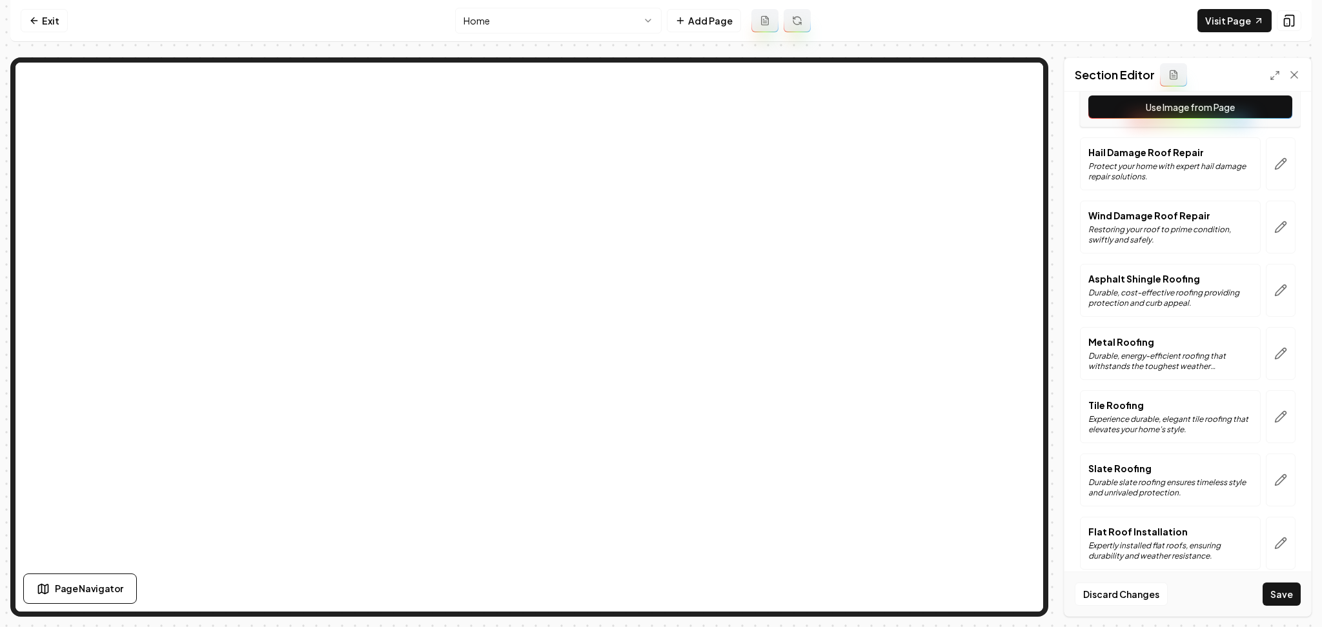
scroll to position [860, 0]
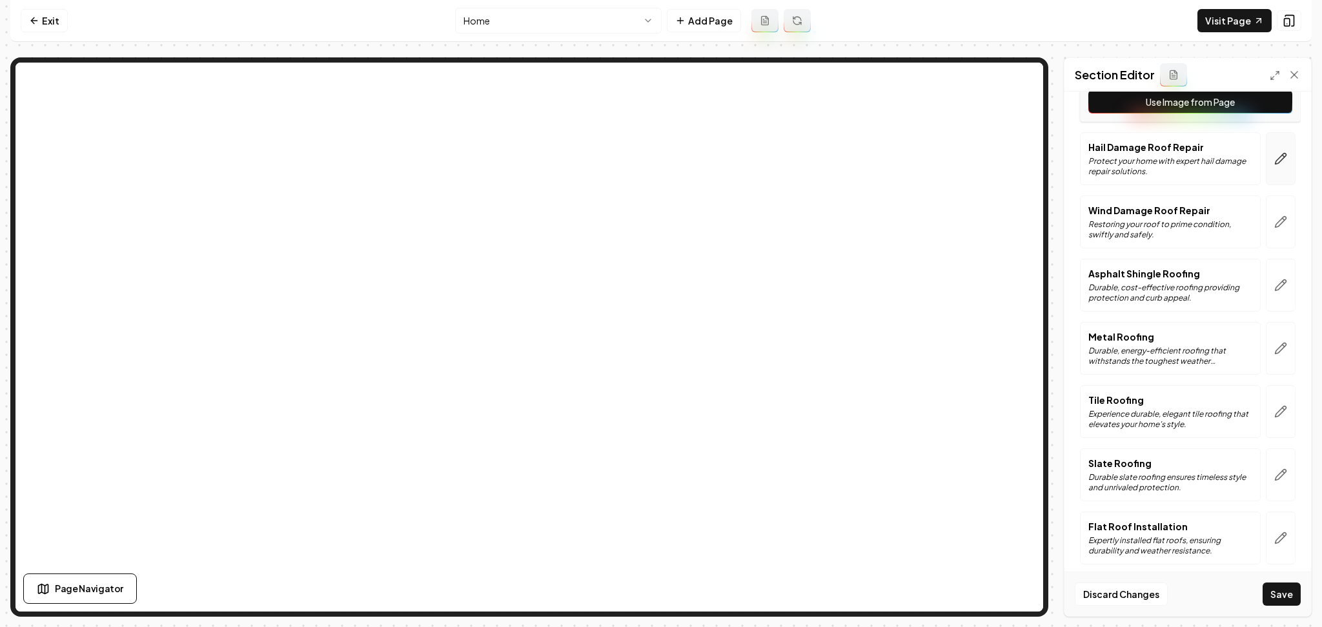
click at [1281, 161] on button "button" at bounding box center [1281, 158] width 30 height 53
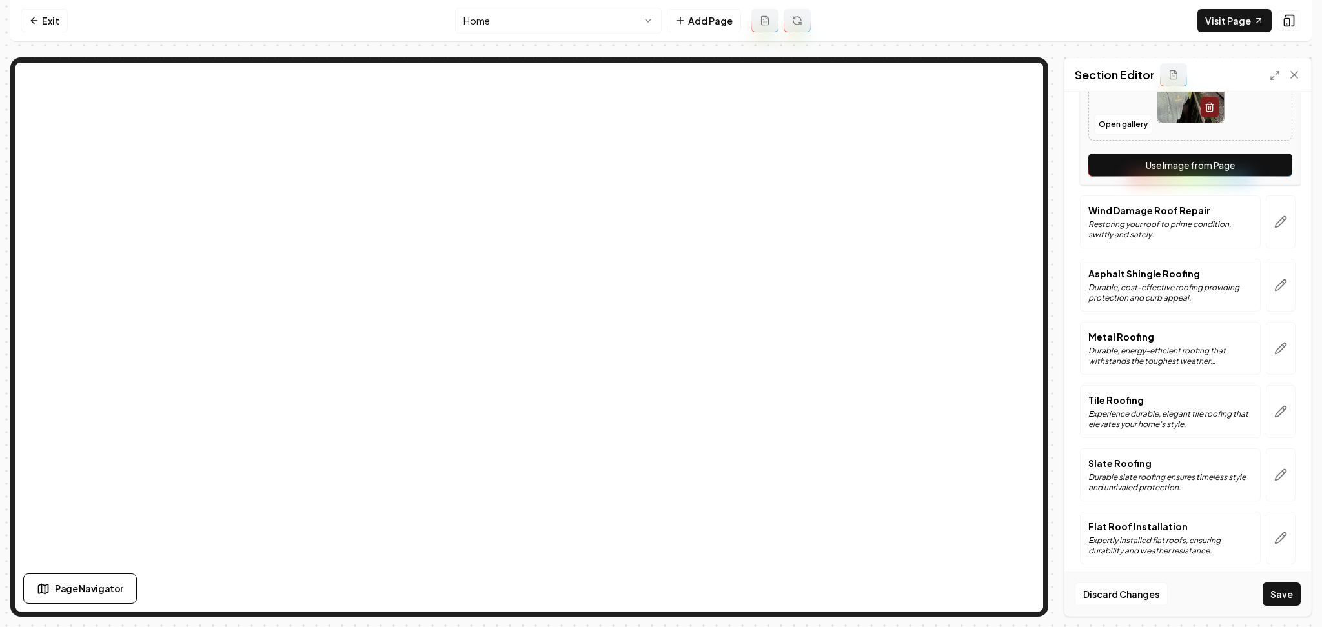
click at [1267, 172] on button "Use Image from Page" at bounding box center [1190, 165] width 204 height 23
click at [1266, 235] on button "button" at bounding box center [1281, 222] width 30 height 53
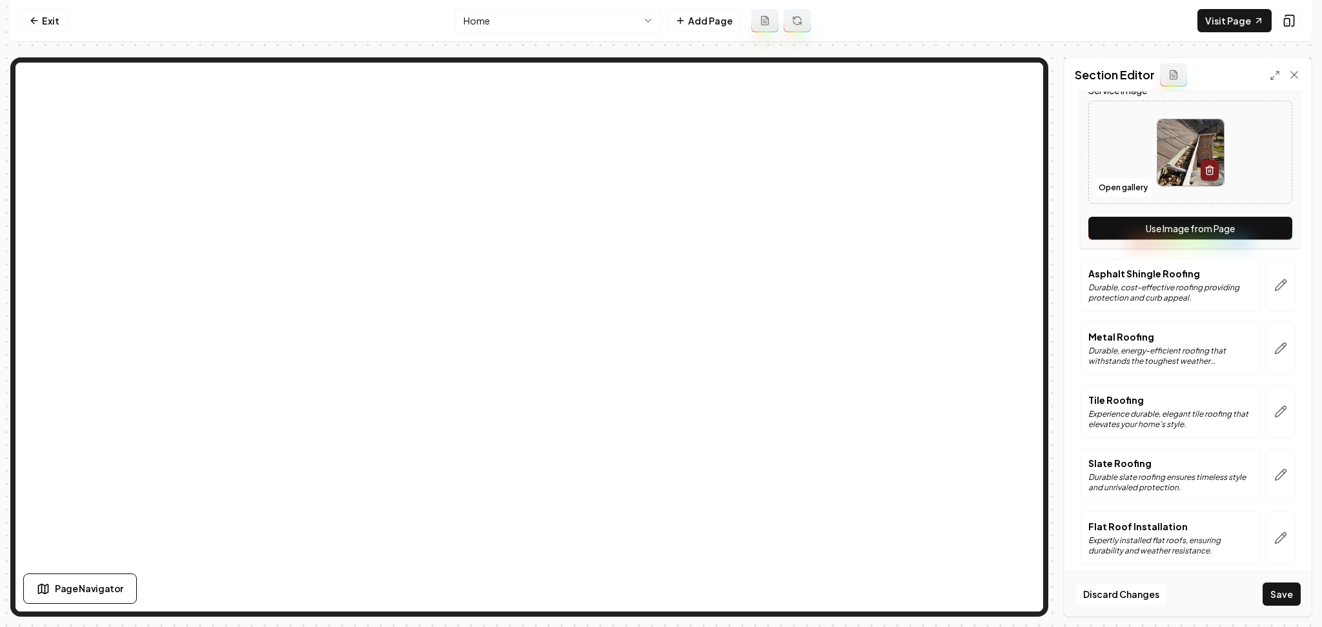
click at [1258, 236] on button "Use Image from Page" at bounding box center [1190, 228] width 204 height 23
click at [1266, 283] on button "button" at bounding box center [1281, 285] width 30 height 53
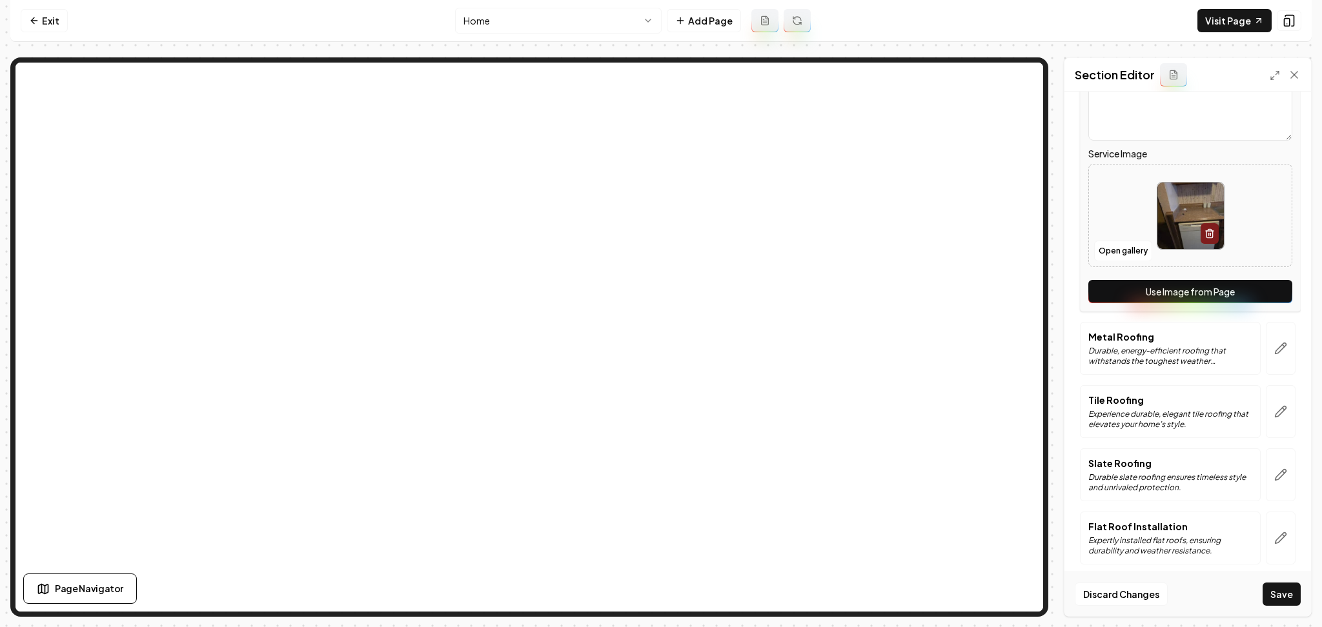
click at [1255, 292] on button "Use Image from Page" at bounding box center [1190, 291] width 204 height 23
click at [1274, 345] on icon "button" at bounding box center [1280, 348] width 13 height 13
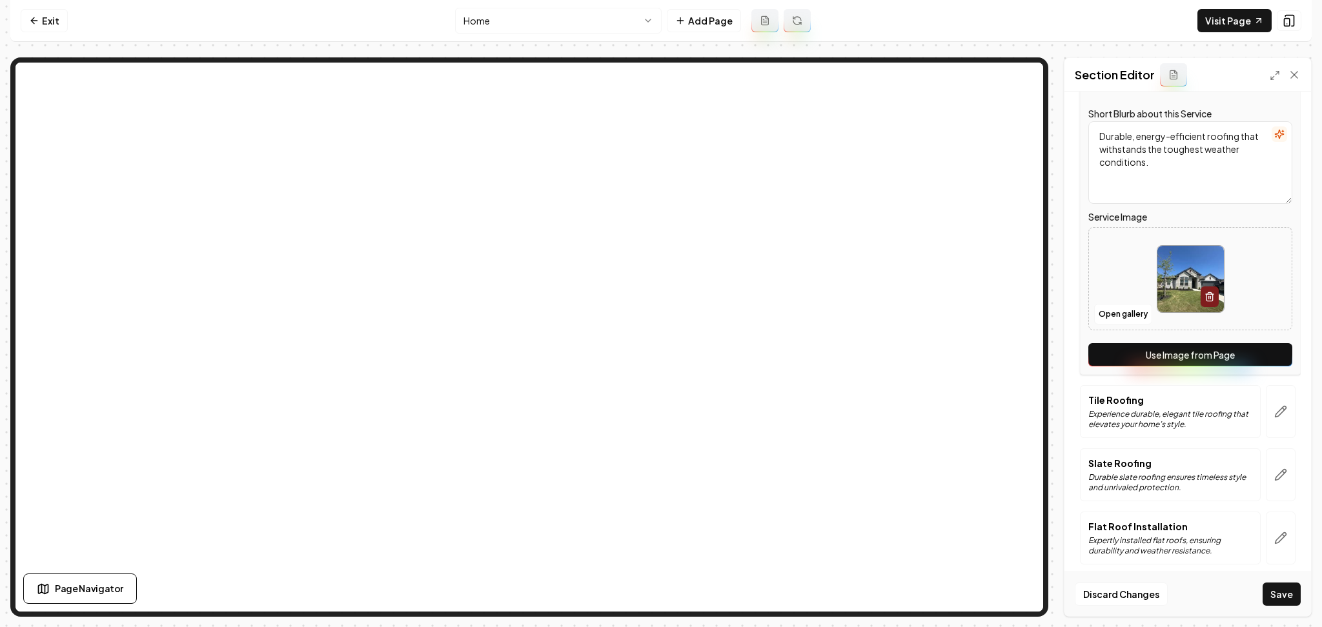
drag, startPoint x: 1264, startPoint y: 356, endPoint x: 1264, endPoint y: 365, distance: 8.4
click at [1264, 357] on button "Use Image from Page" at bounding box center [1190, 354] width 204 height 23
click at [1274, 415] on icon "button" at bounding box center [1280, 411] width 13 height 13
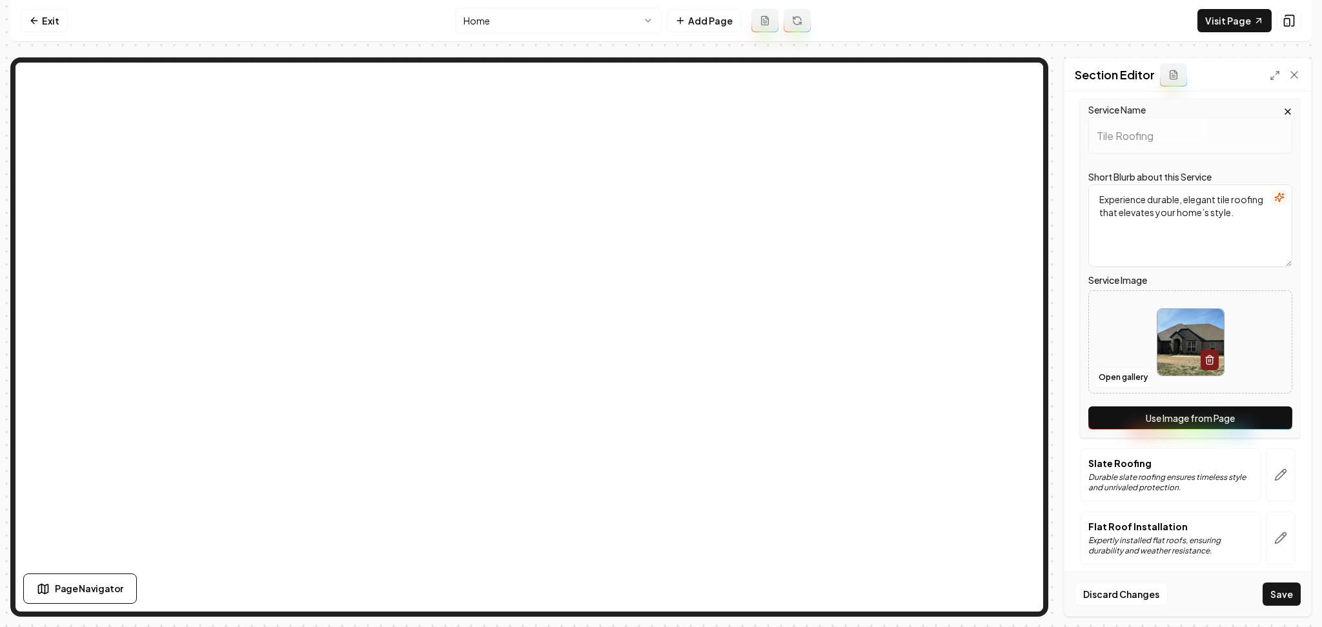
click at [1267, 421] on button "Use Image from Page" at bounding box center [1190, 418] width 204 height 23
click at [1274, 475] on icon "button" at bounding box center [1280, 475] width 13 height 13
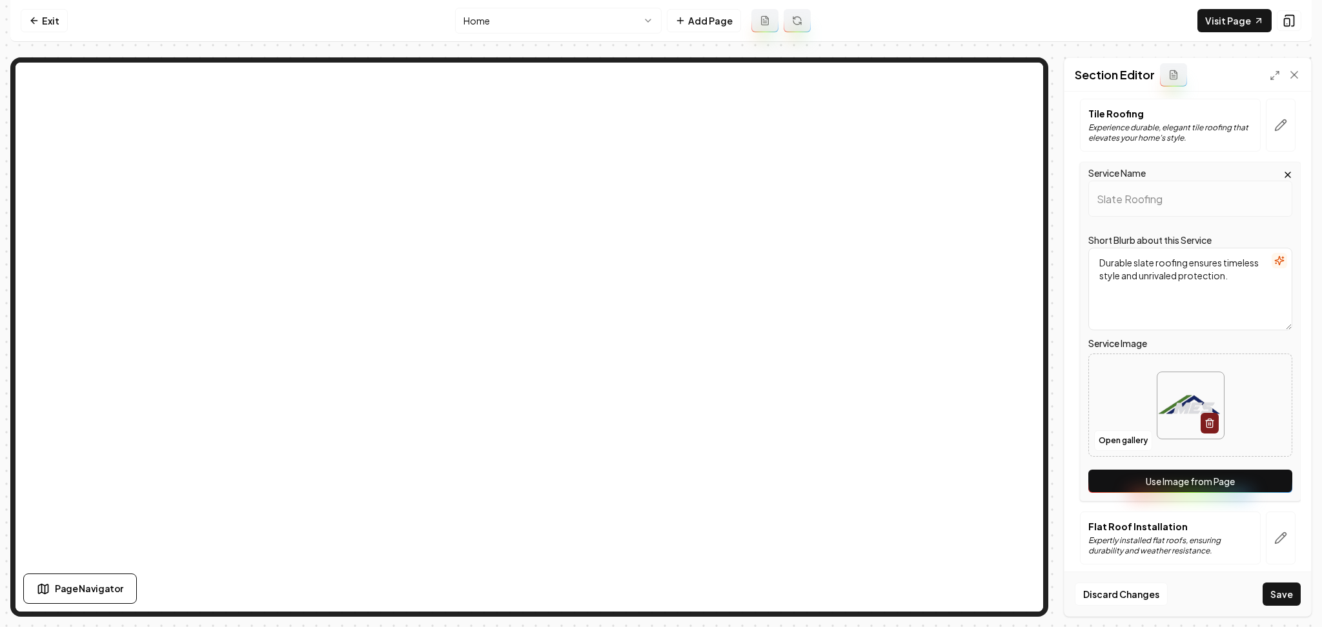
click at [1264, 480] on button "Use Image from Page" at bounding box center [1190, 481] width 204 height 23
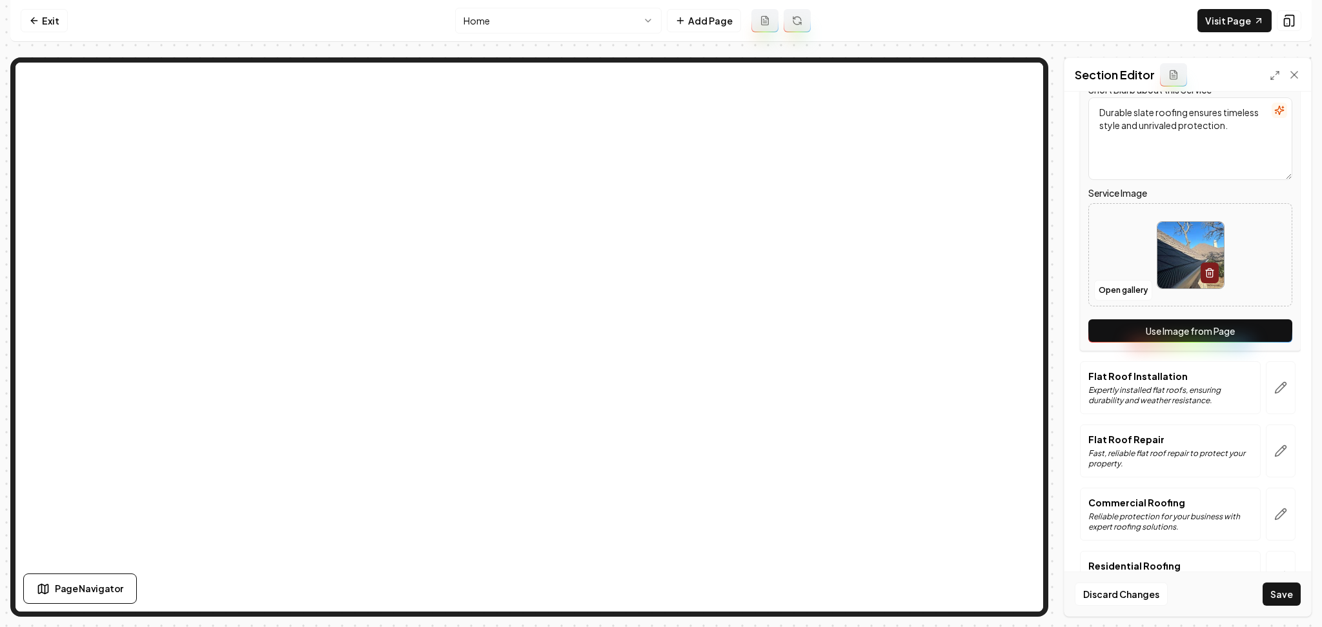
scroll to position [1033, 0]
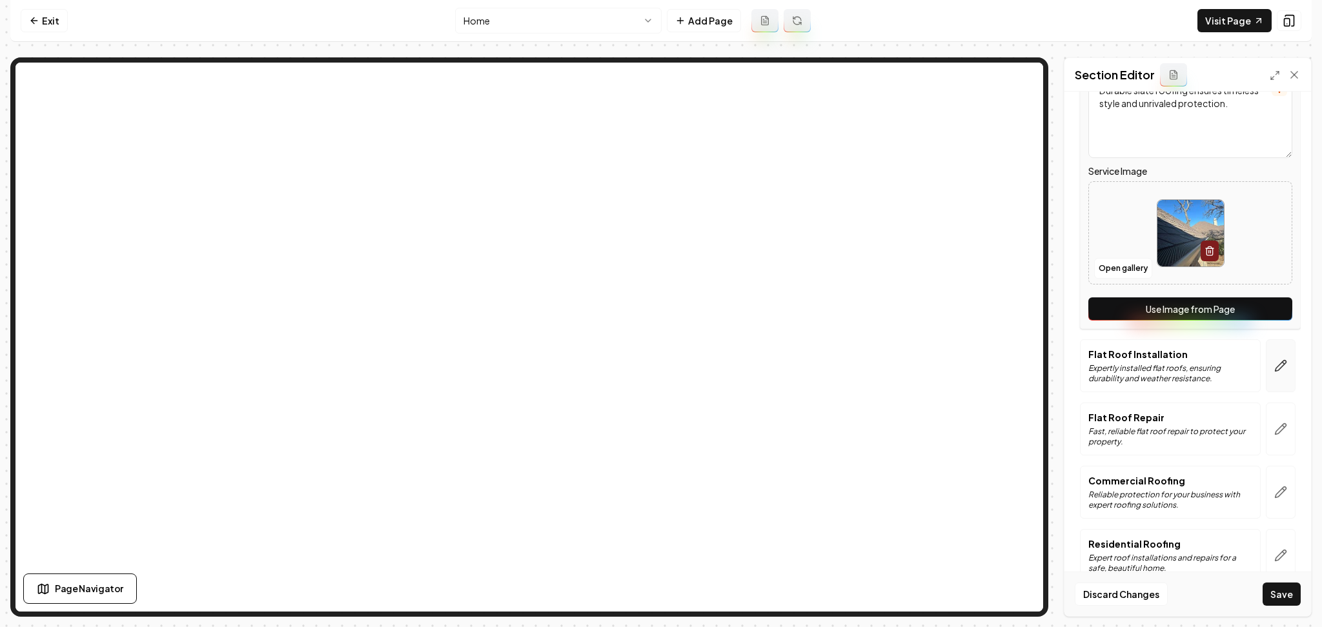
click at [1274, 366] on icon "button" at bounding box center [1280, 365] width 13 height 13
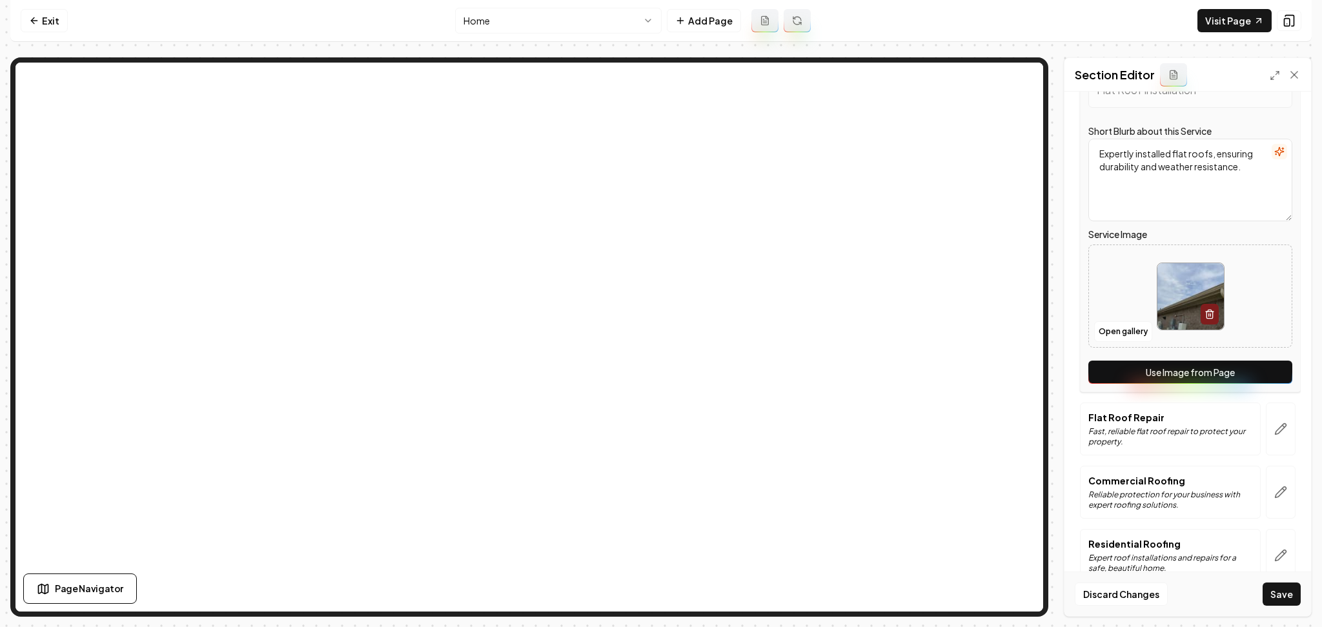
click at [1267, 371] on button "Use Image from Page" at bounding box center [1190, 372] width 204 height 23
click at [1274, 432] on icon "button" at bounding box center [1280, 429] width 13 height 13
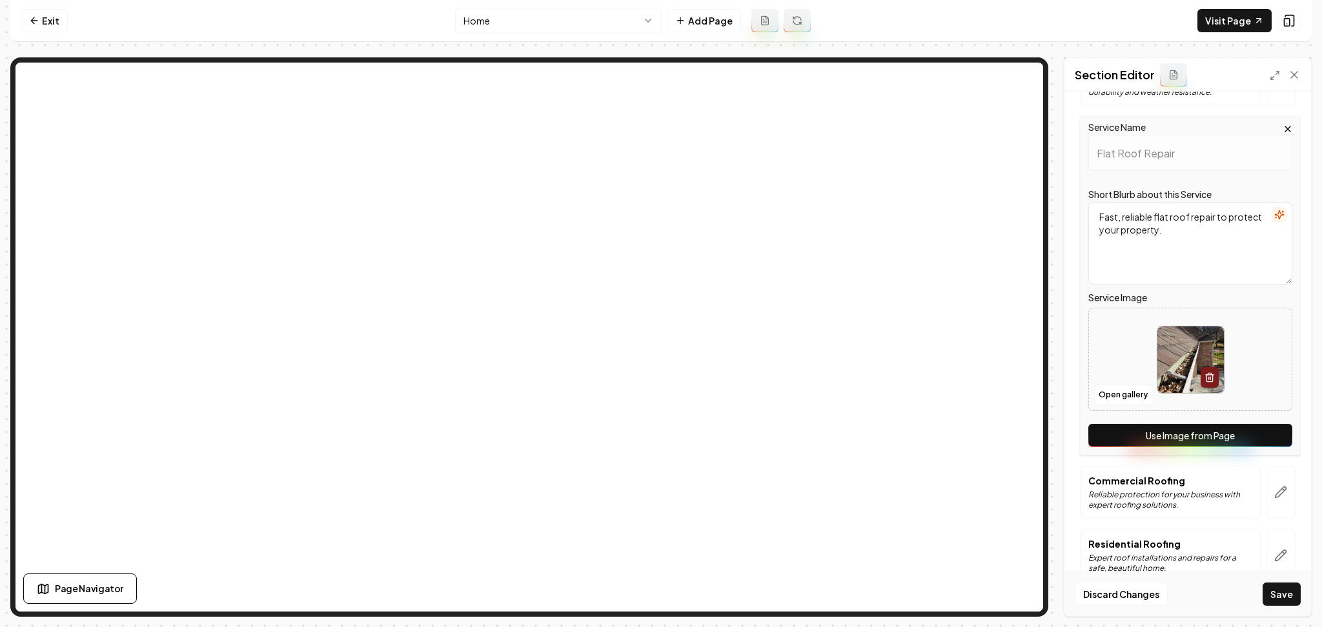
click at [1258, 440] on button "Use Image from Page" at bounding box center [1190, 435] width 204 height 23
click at [1269, 481] on button "button" at bounding box center [1281, 492] width 30 height 53
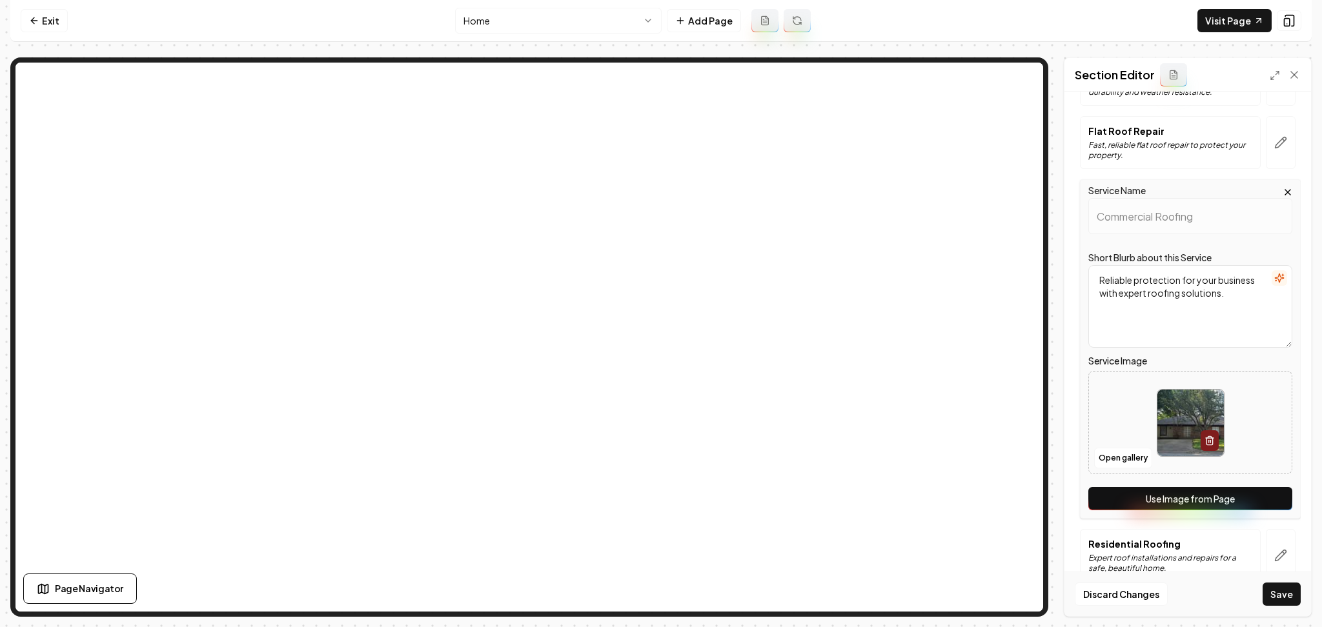
click at [1271, 498] on button "Use Image from Page" at bounding box center [1190, 498] width 204 height 23
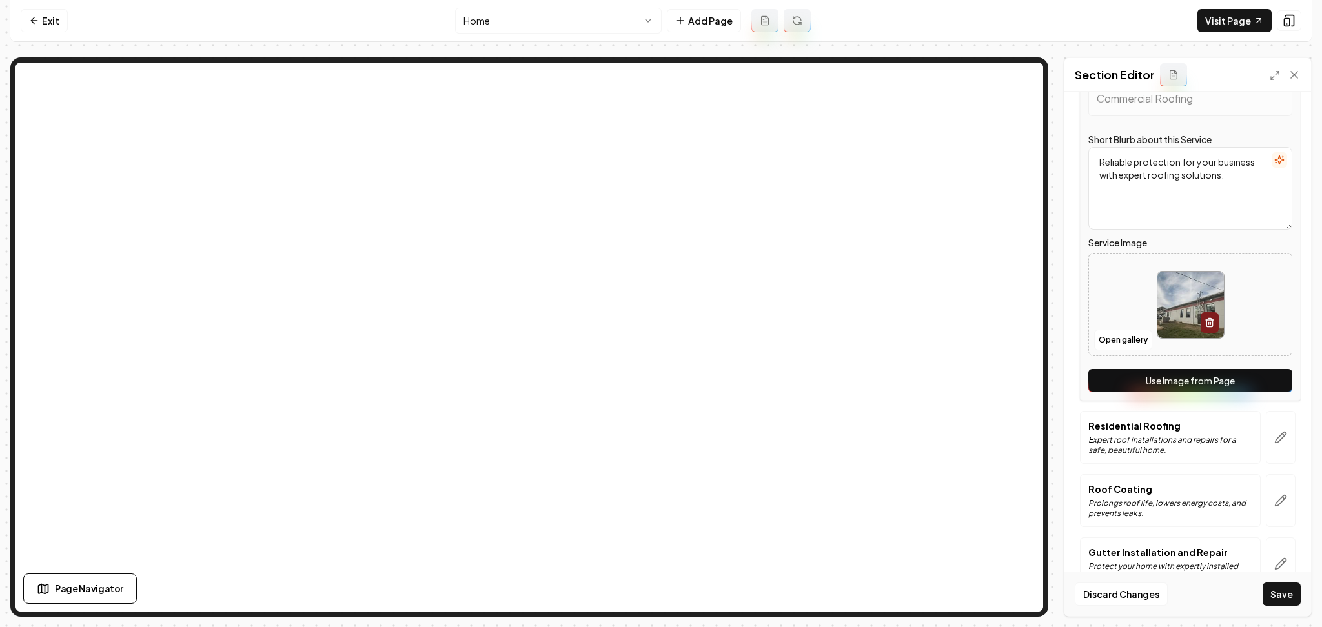
scroll to position [1185, 0]
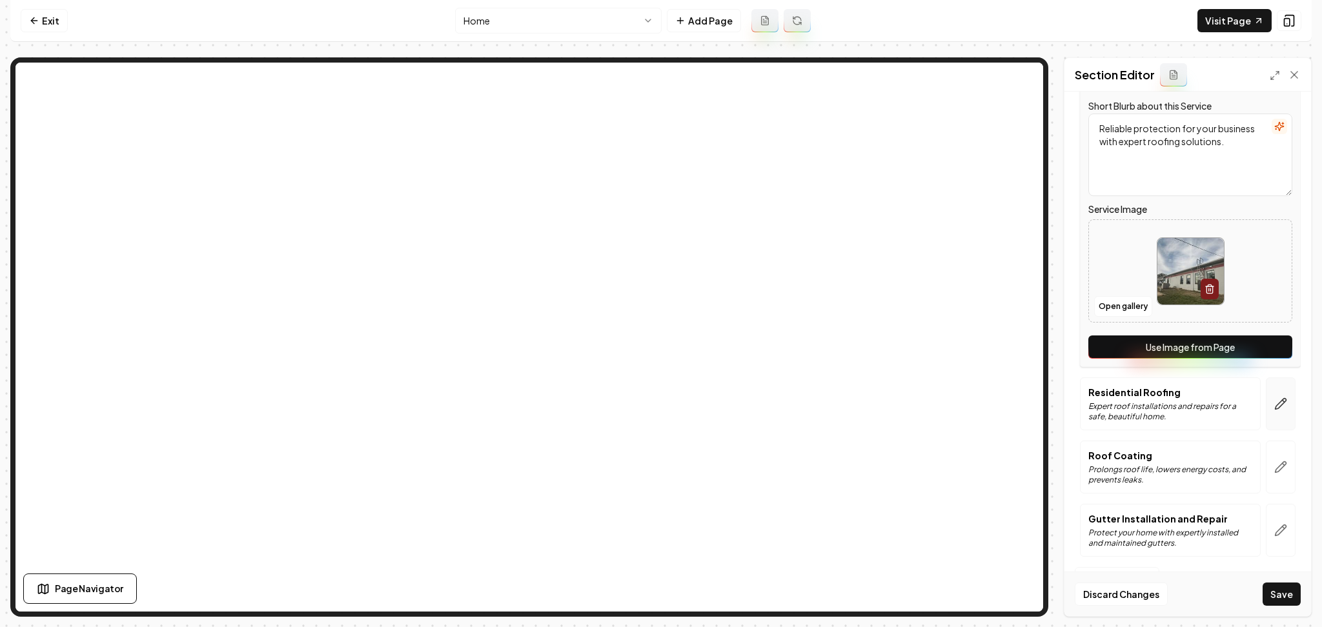
click at [1266, 405] on button "button" at bounding box center [1281, 404] width 30 height 53
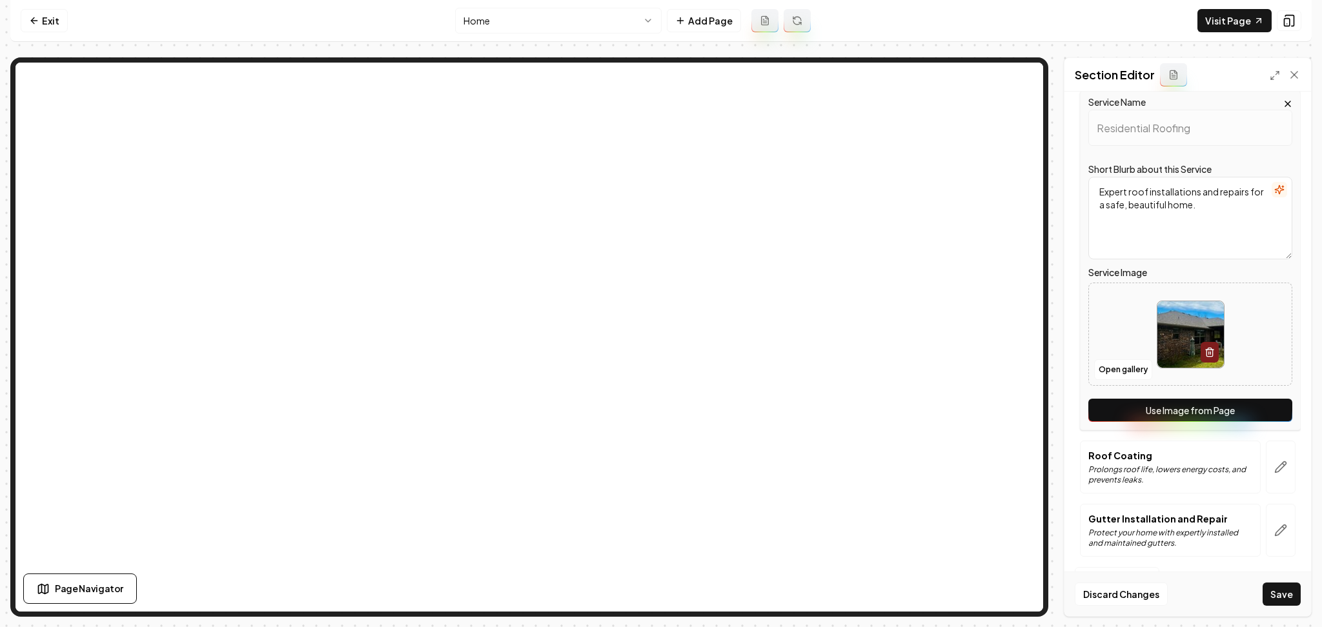
click at [1260, 414] on button "Use Image from Page" at bounding box center [1190, 410] width 204 height 23
click at [1275, 476] on button "button" at bounding box center [1281, 467] width 30 height 53
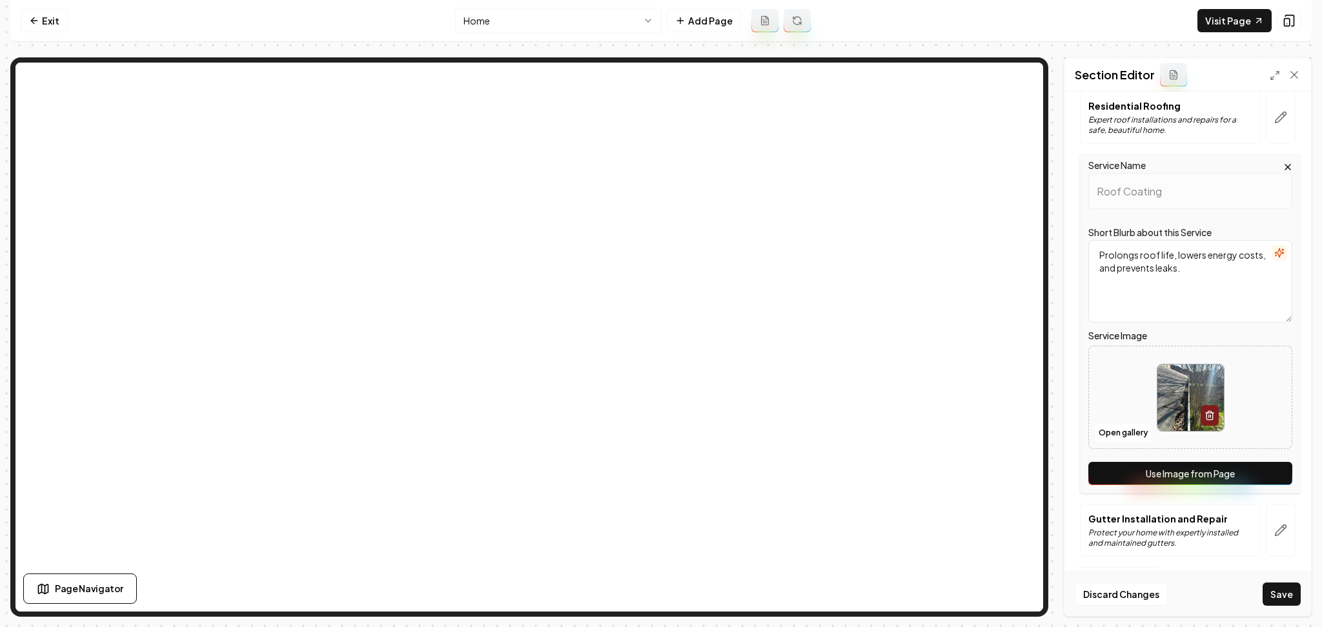
click at [1270, 478] on button "Use Image from Page" at bounding box center [1190, 473] width 204 height 23
click at [1274, 532] on icon "button" at bounding box center [1280, 530] width 13 height 13
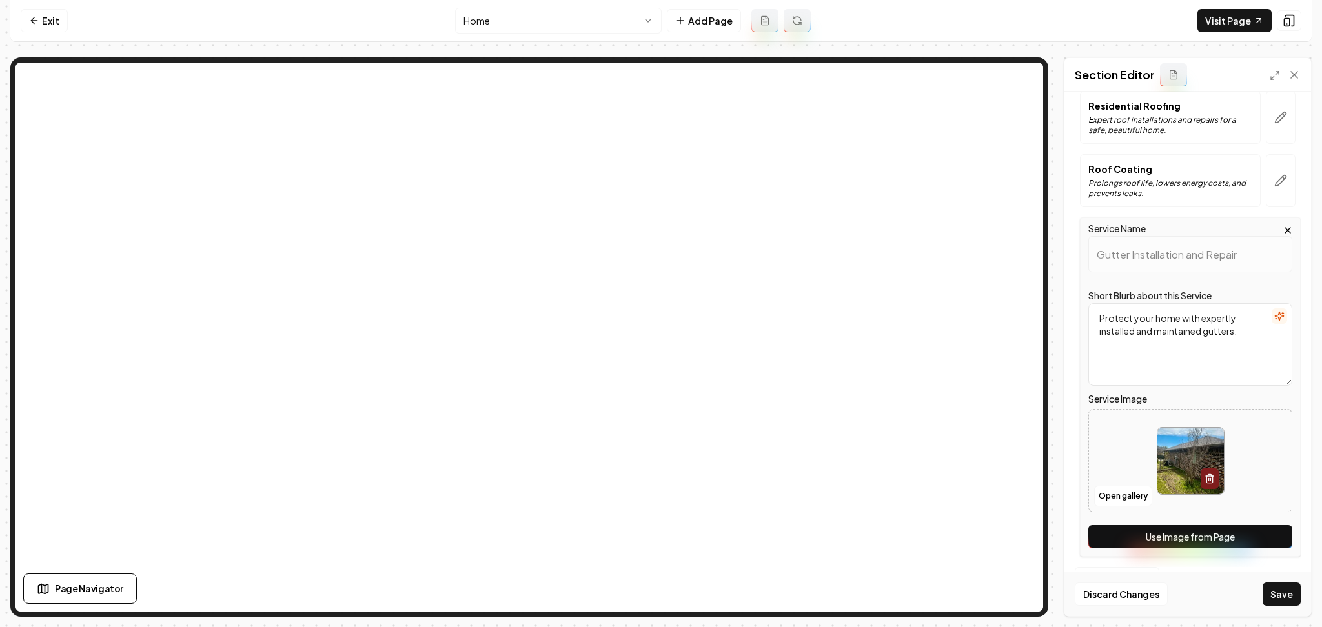
click at [1271, 537] on button "Use Image from Page" at bounding box center [1190, 536] width 204 height 23
click at [1286, 587] on button "Save" at bounding box center [1281, 594] width 38 height 23
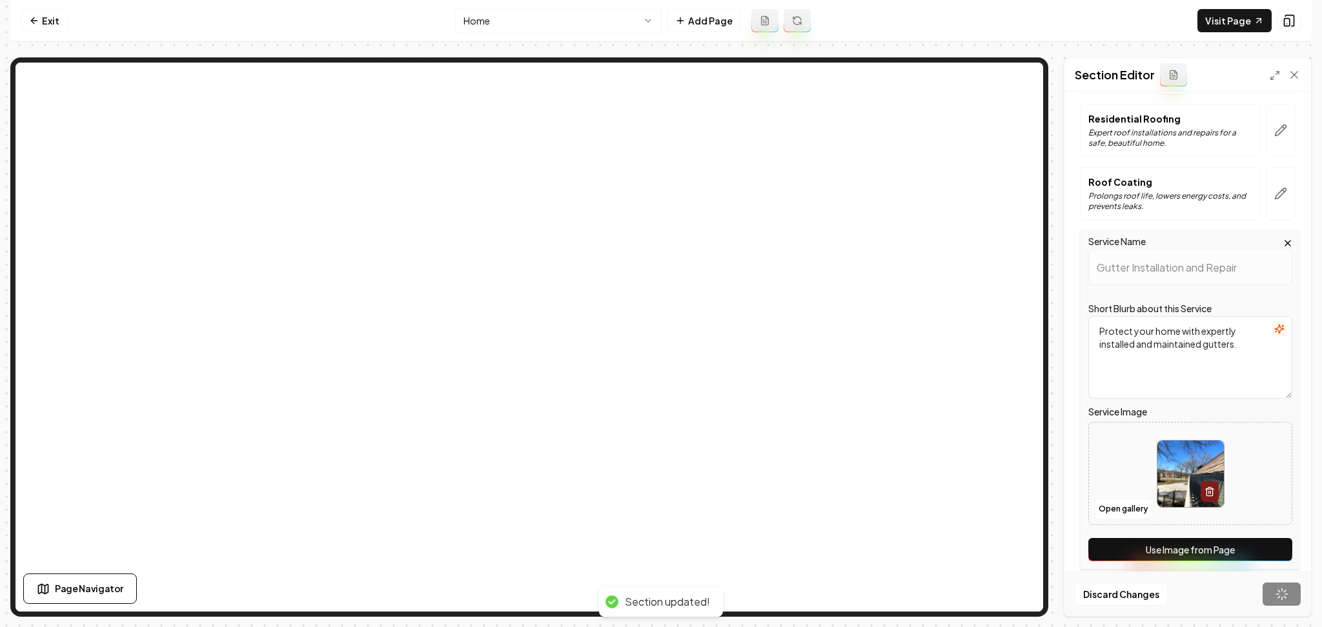
scroll to position [900, 0]
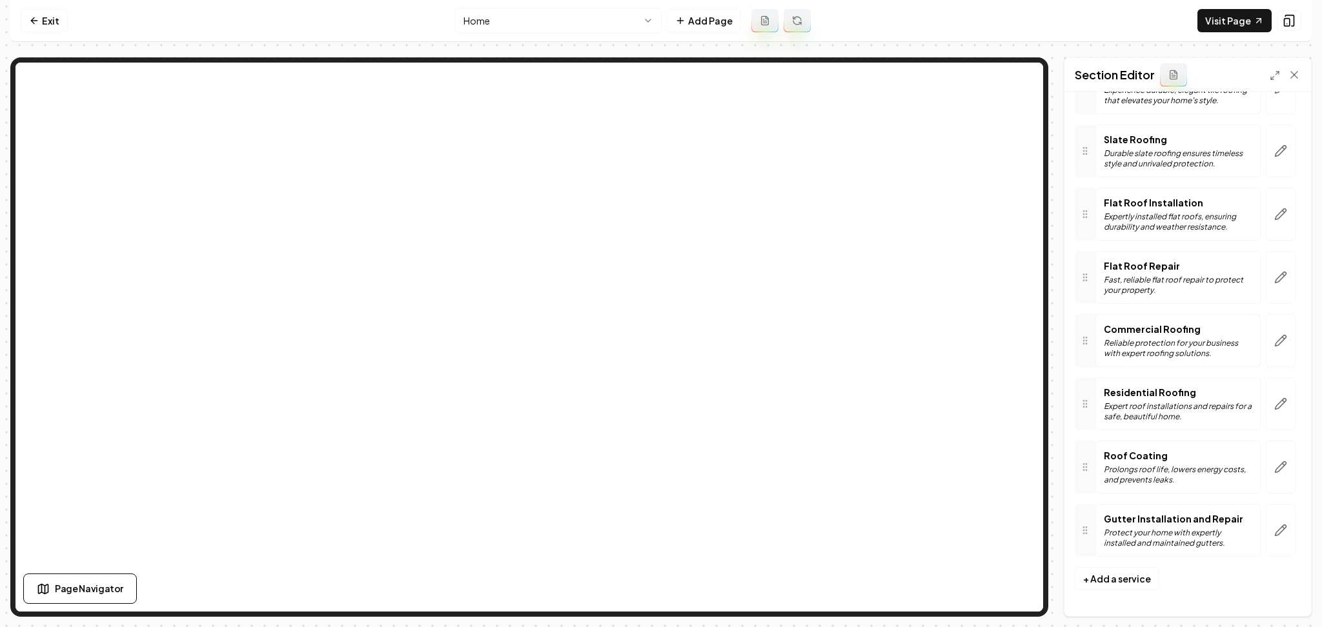
click at [595, 23] on html "Computer Required This feature is only available on a computer. Please switch t…" at bounding box center [661, 313] width 1322 height 627
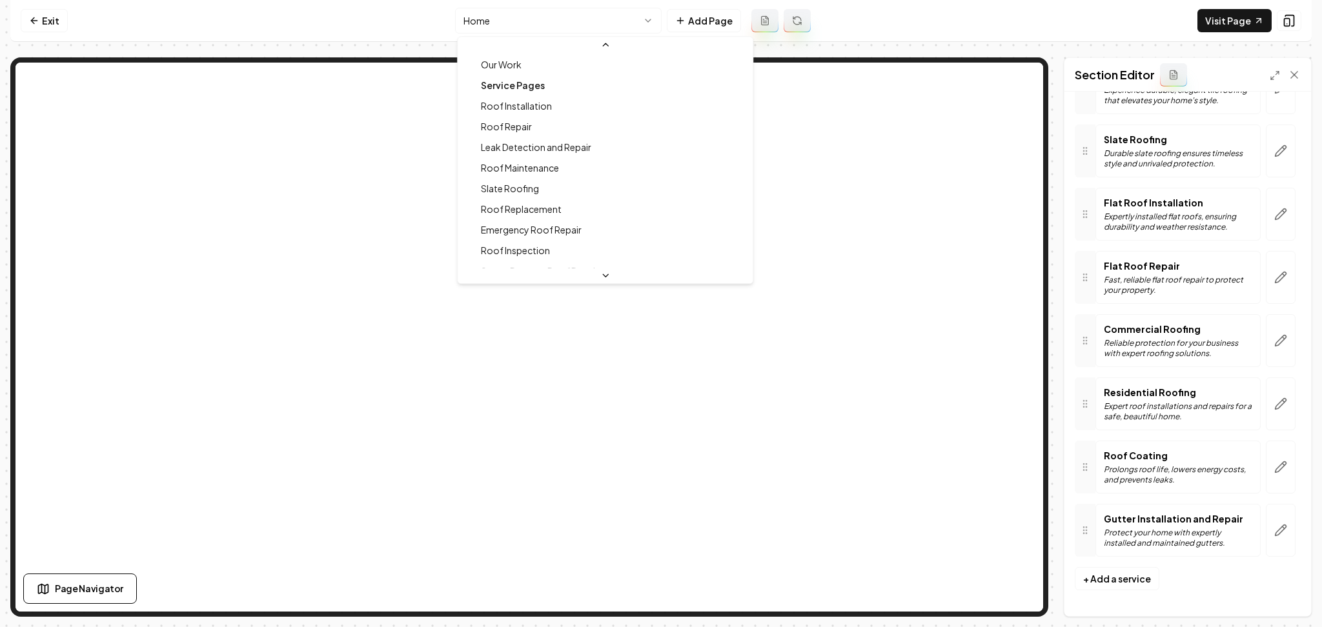
scroll to position [86, 0]
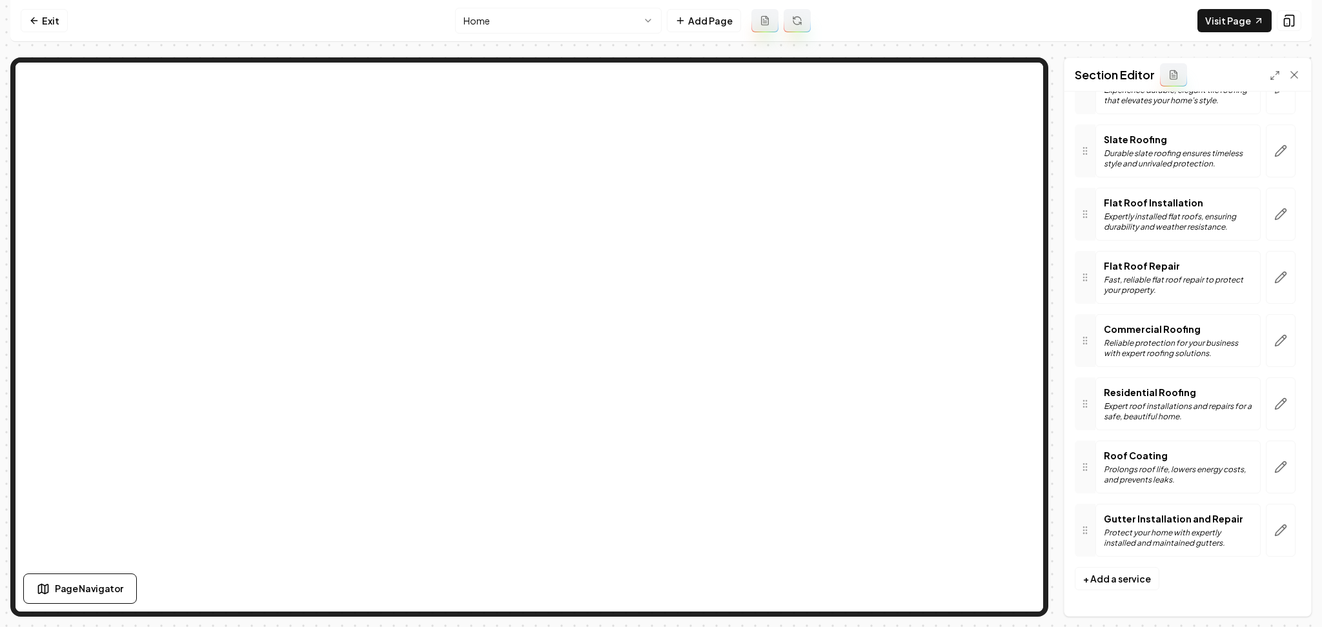
click at [536, 19] on html "Computer Required This feature is only available on a computer. Please switch t…" at bounding box center [661, 313] width 1322 height 627
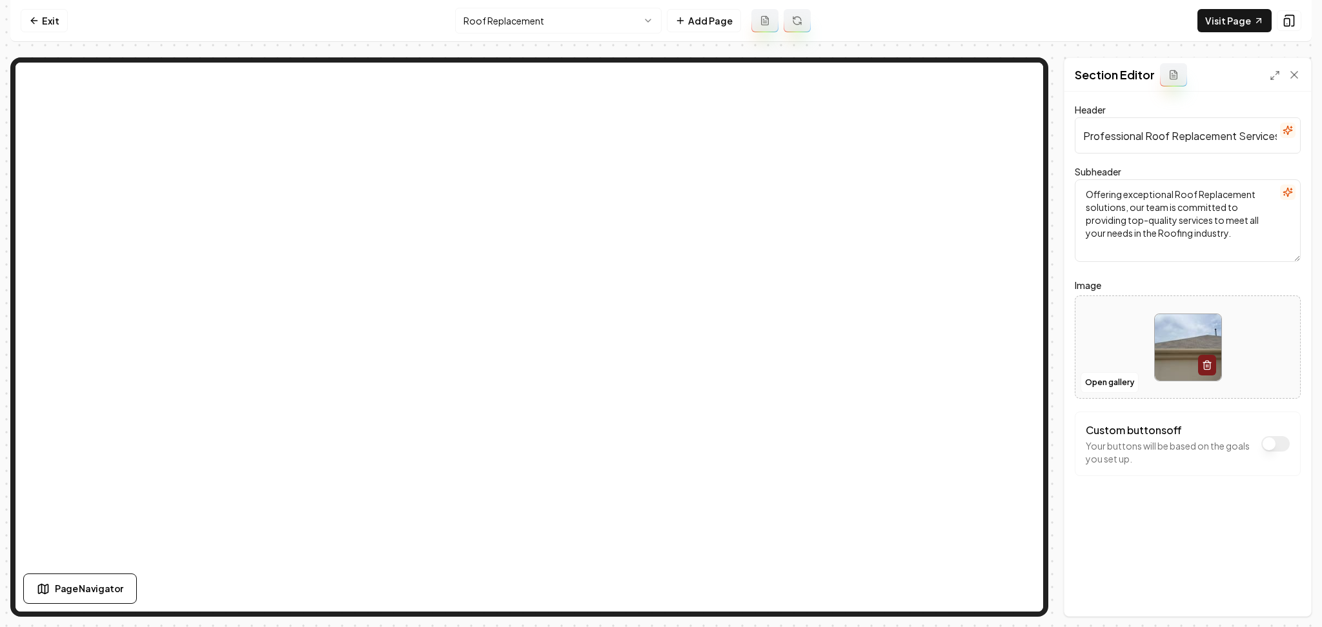
click at [1093, 345] on div at bounding box center [1187, 347] width 225 height 88
click at [1122, 387] on button "Open gallery" at bounding box center [1109, 382] width 58 height 21
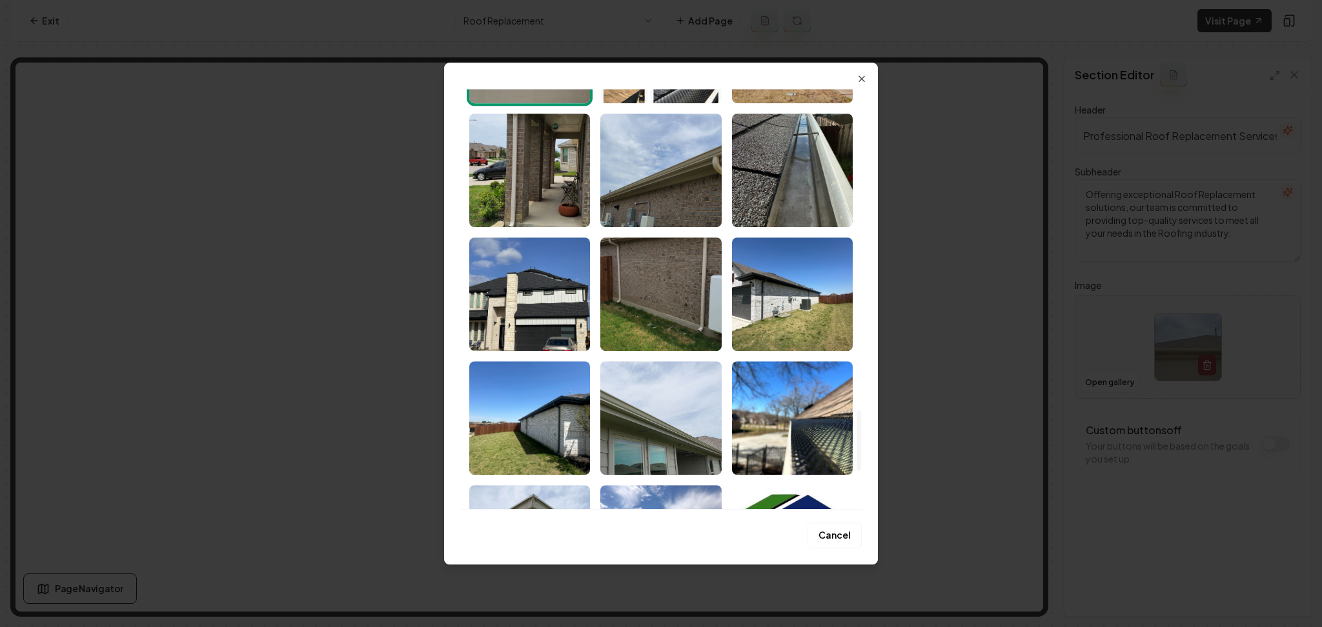
scroll to position [2121, 0]
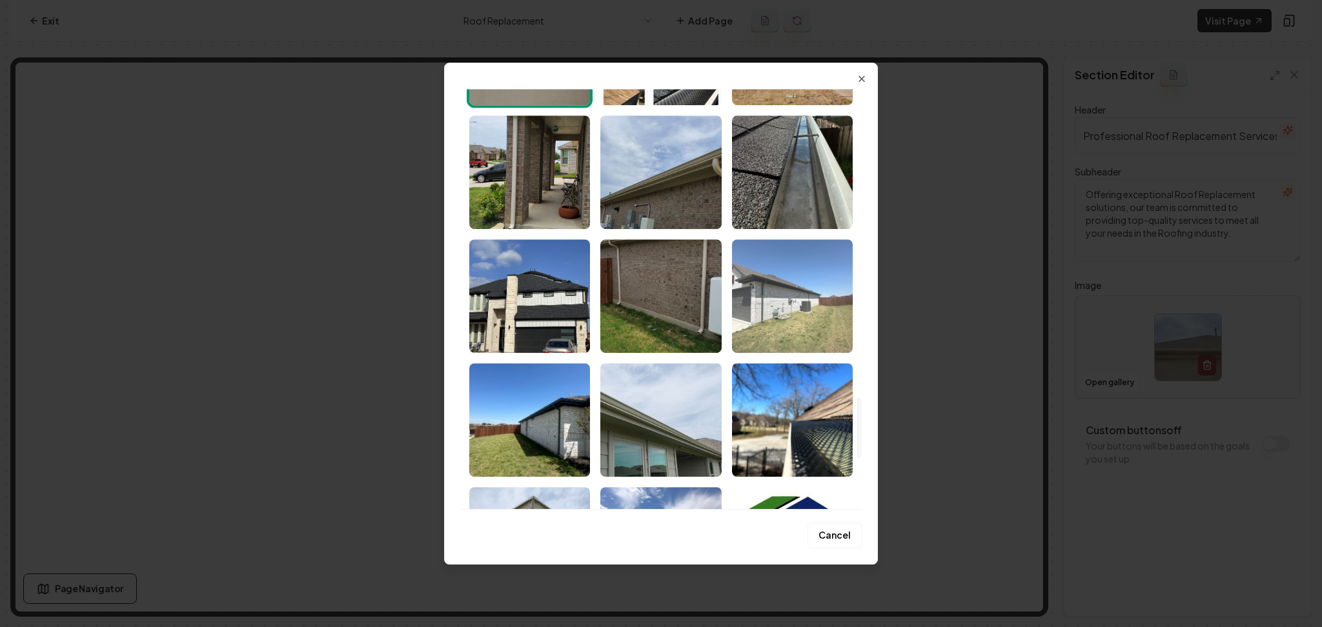
click at [830, 310] on img "Select image image_686d93ae5c7cd75eb8c3113f.jpeg" at bounding box center [792, 296] width 121 height 114
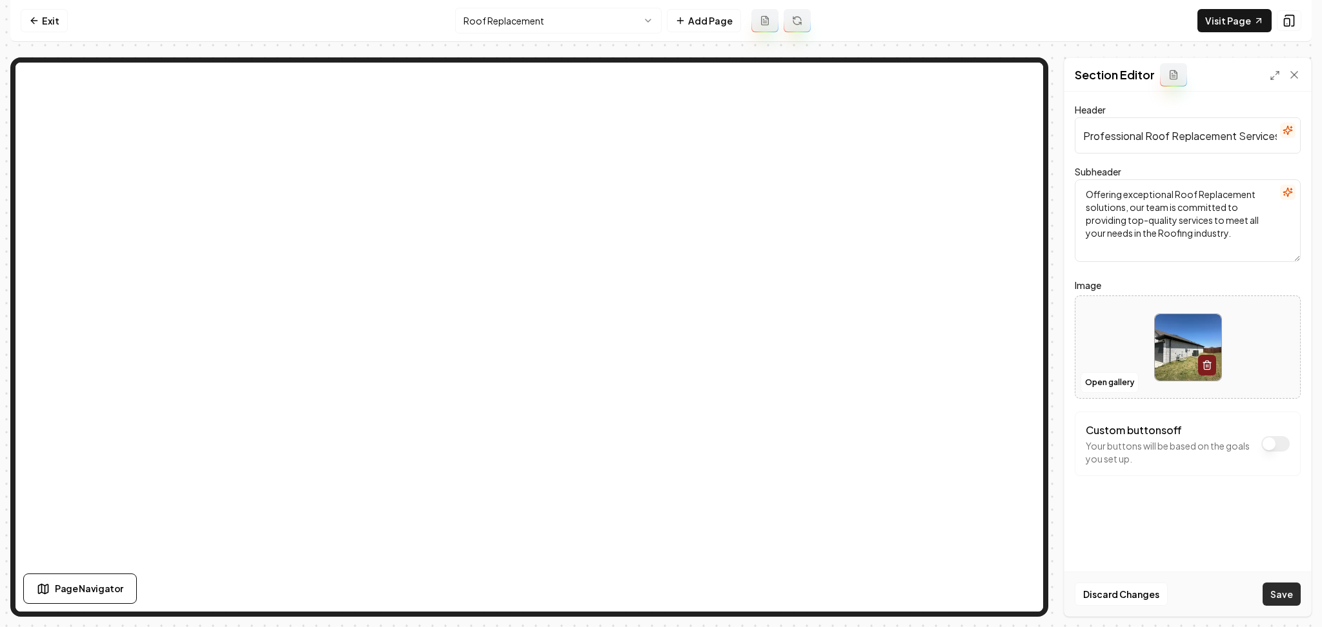
drag, startPoint x: 1275, startPoint y: 597, endPoint x: 1277, endPoint y: 607, distance: 10.0
click at [1276, 599] on button "Save" at bounding box center [1281, 594] width 38 height 23
click at [546, 26] on html "Computer Required This feature is only available on a computer. Please switch t…" at bounding box center [661, 313] width 1322 height 627
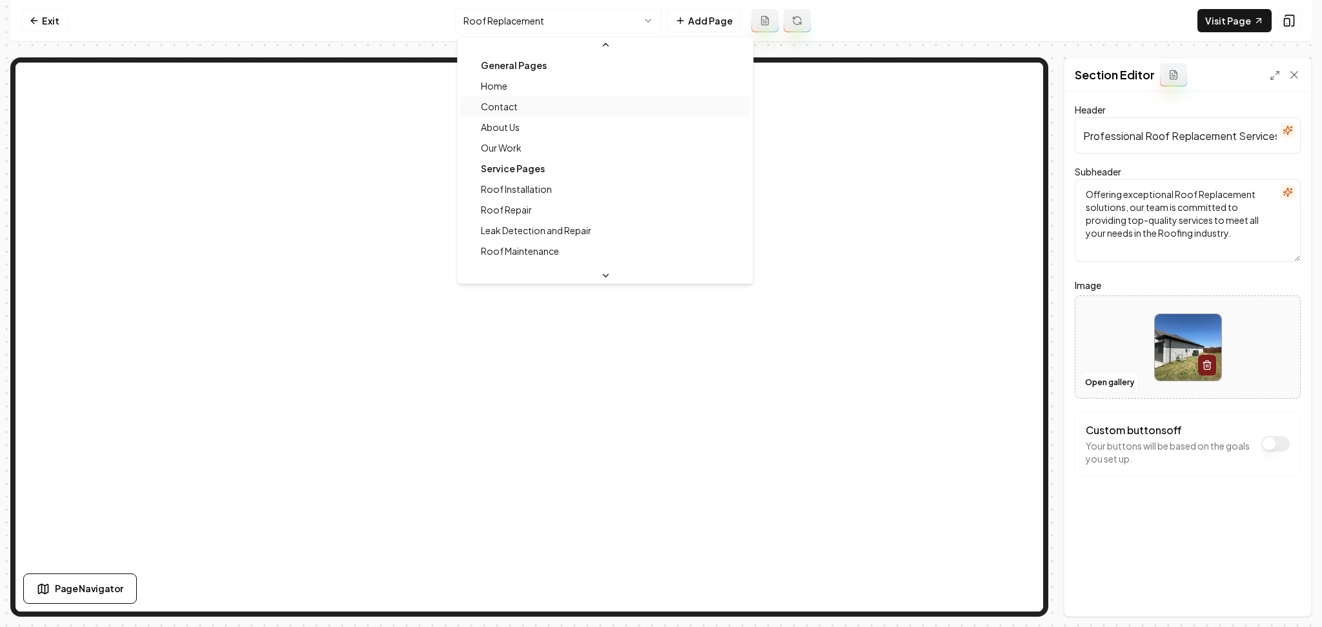
scroll to position [35, 0]
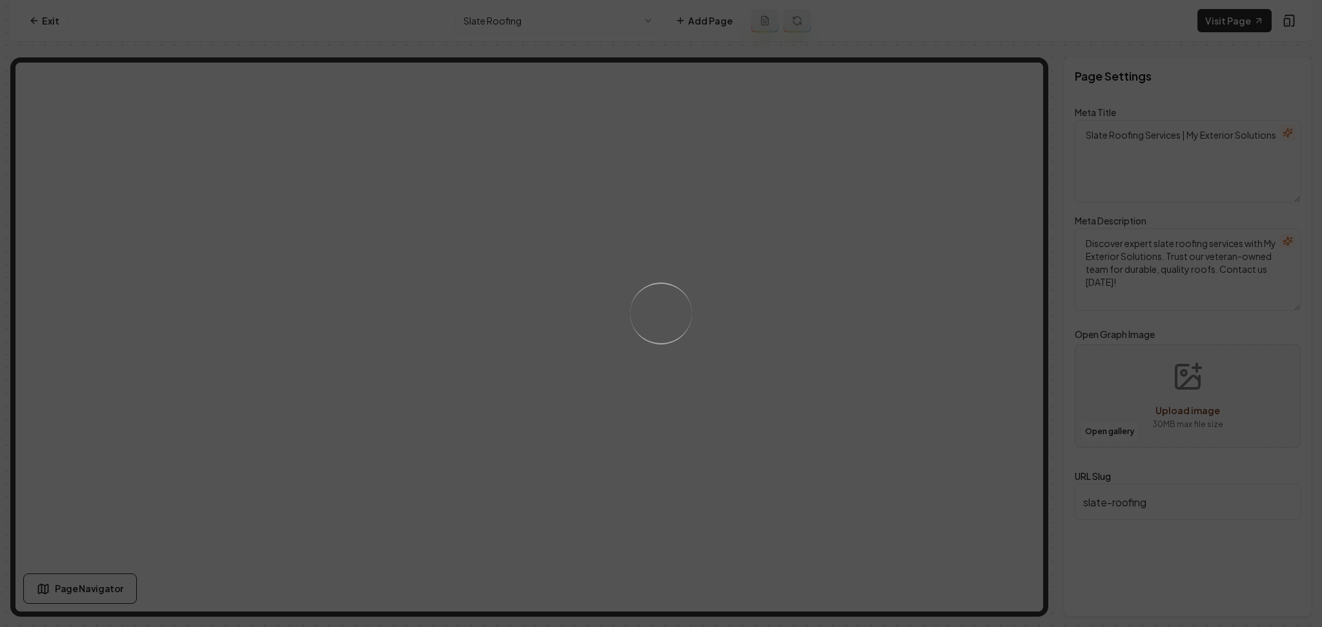
click at [589, 27] on div "Loading..." at bounding box center [661, 313] width 1322 height 627
click at [577, 14] on div "Loading..." at bounding box center [661, 313] width 1322 height 627
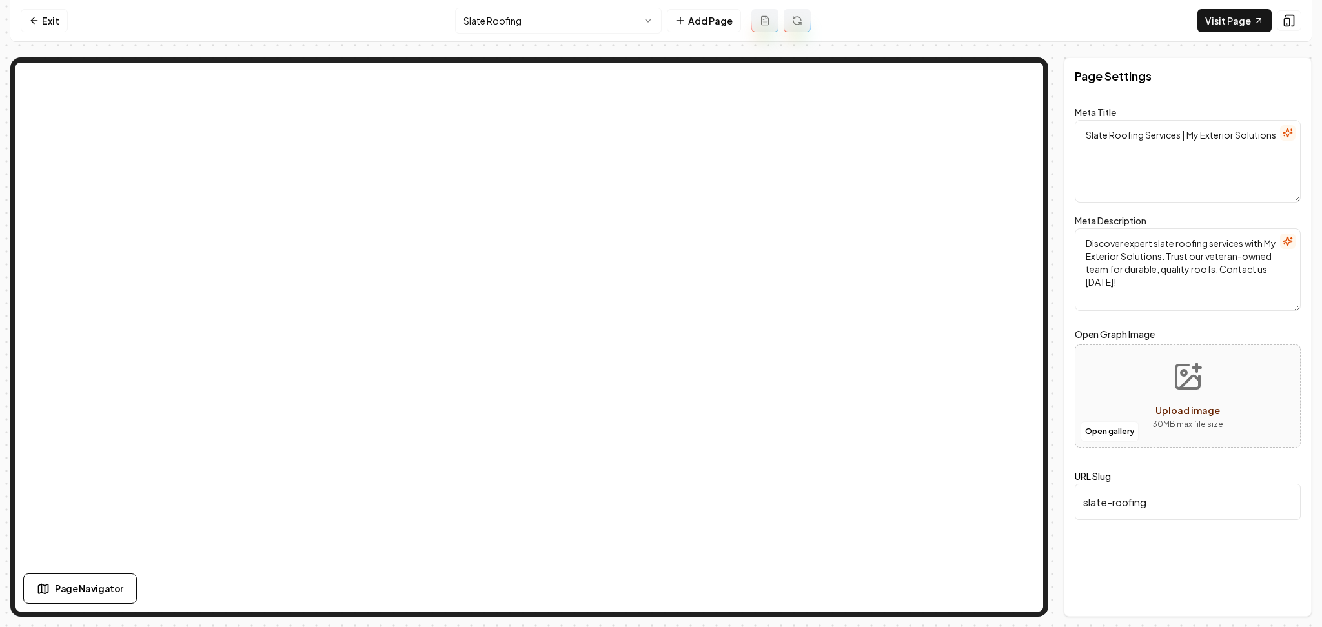
click at [556, 44] on body "Computer Required This feature is only available on a computer. Please switch t…" at bounding box center [661, 313] width 1322 height 627
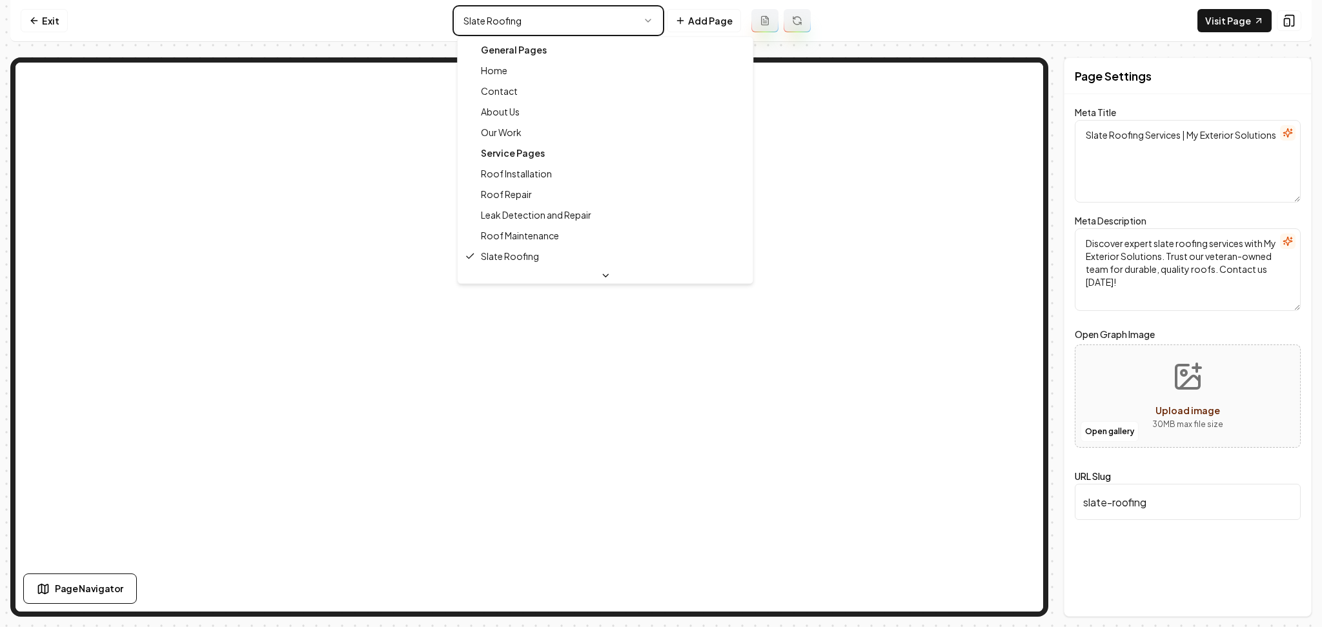
type textarea "Roofing & Exterior Services | Trusted Experts - My Exterior Solutions"
type textarea "Discover My Exterior Solutions, your trusted partner for exceptional roofing, s…"
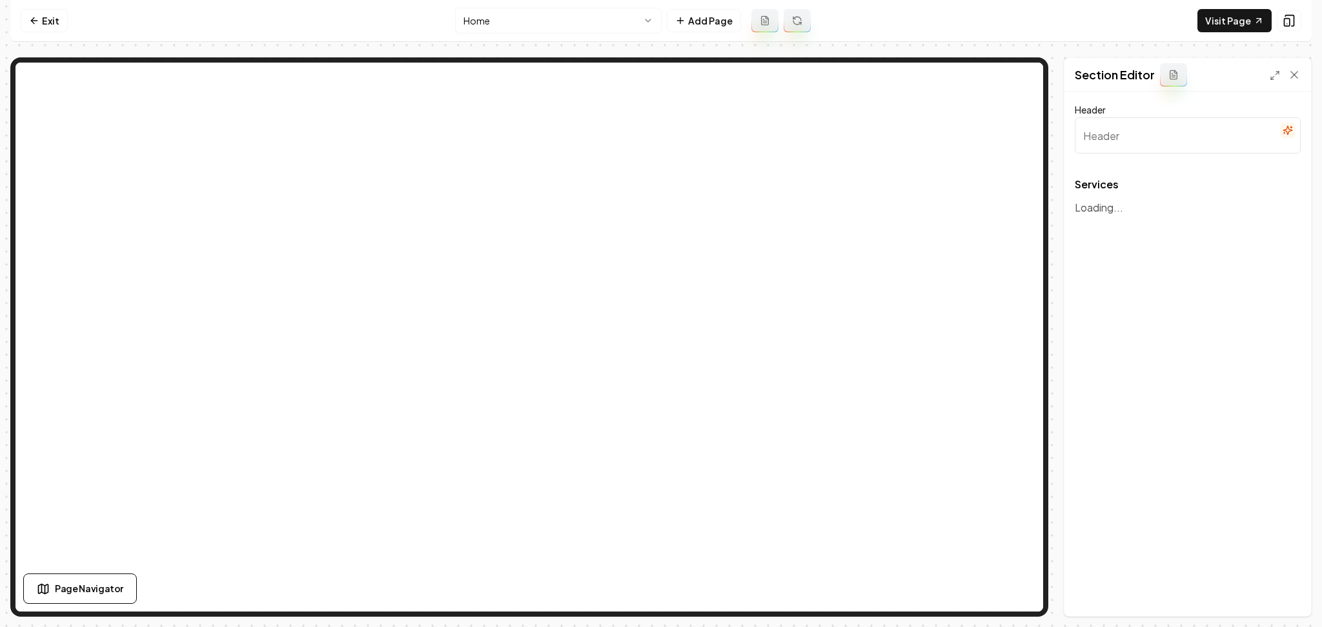
type input "Comprehensive Home Solutions"
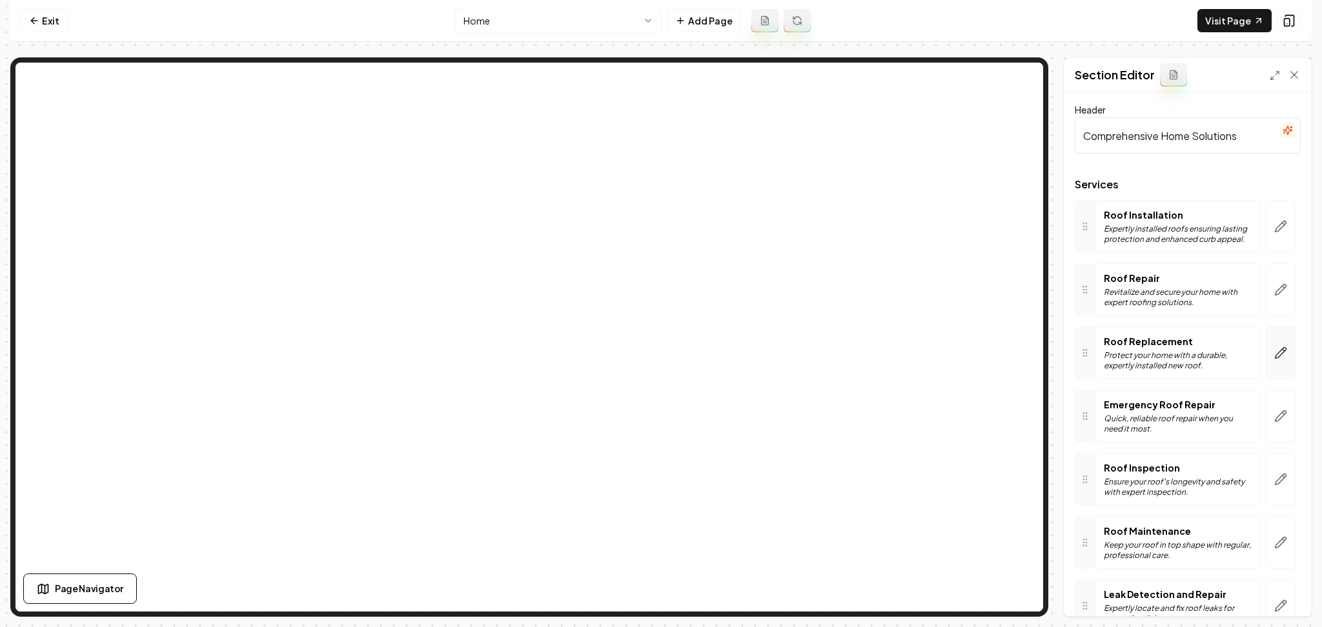
click at [1274, 351] on icon "button" at bounding box center [1280, 353] width 13 height 13
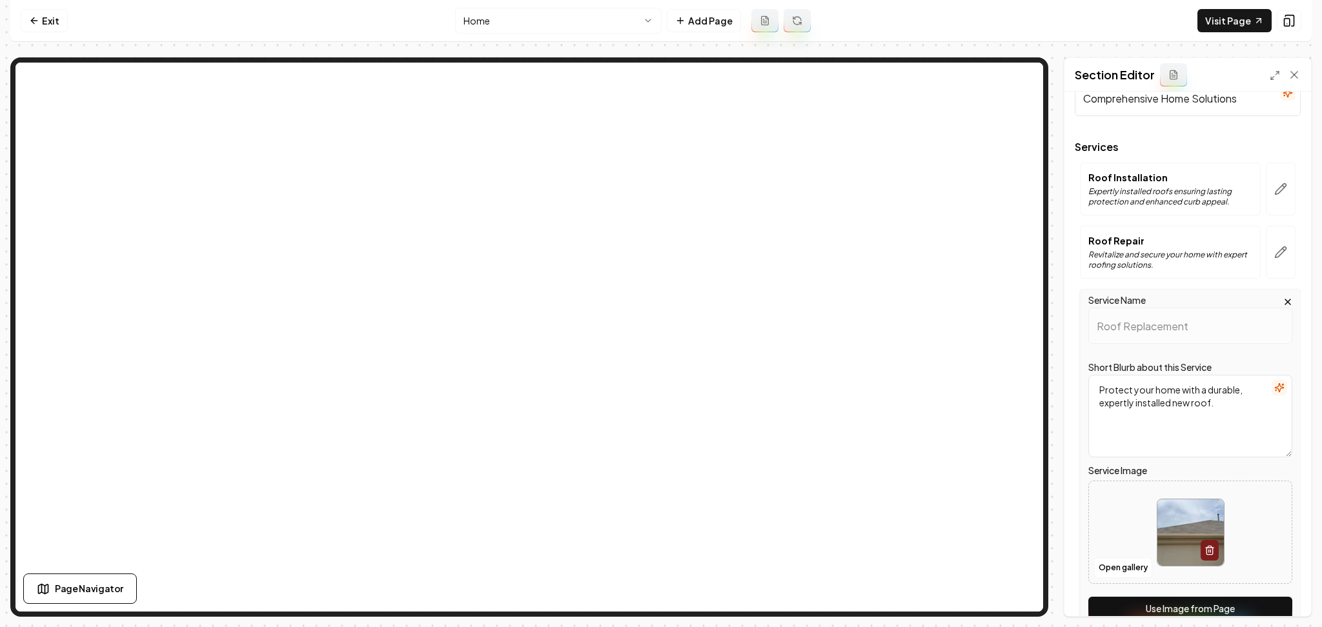
scroll to position [172, 0]
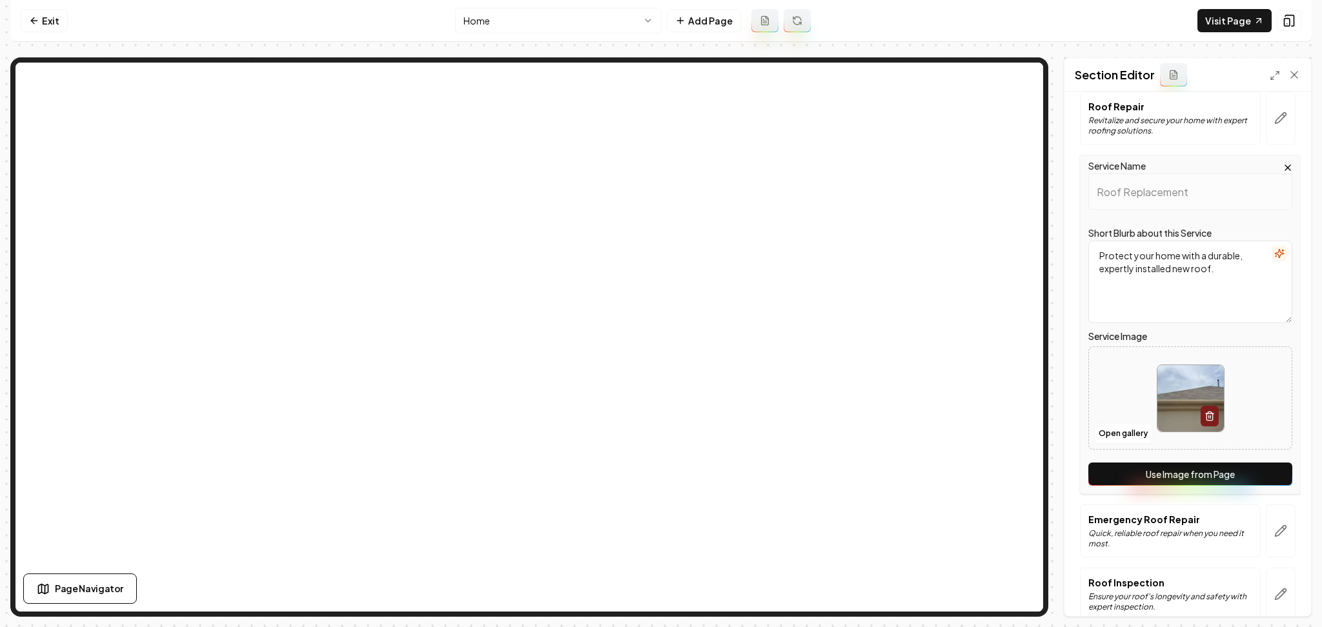
drag, startPoint x: 1184, startPoint y: 464, endPoint x: 1194, endPoint y: 476, distance: 15.6
click at [1184, 465] on button "Use Image from Page" at bounding box center [1190, 474] width 204 height 23
click at [1280, 596] on button "Save" at bounding box center [1281, 594] width 38 height 23
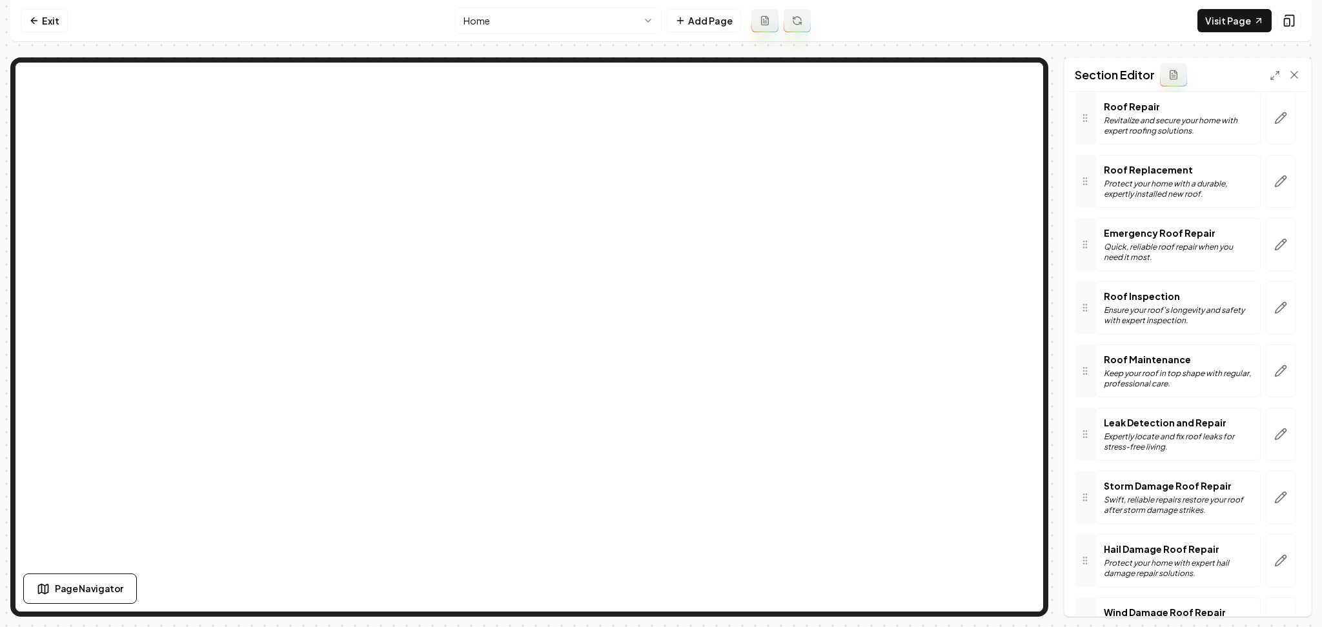
click at [612, 24] on html "Computer Required This feature is only available on a computer. Please switch t…" at bounding box center [661, 313] width 1322 height 627
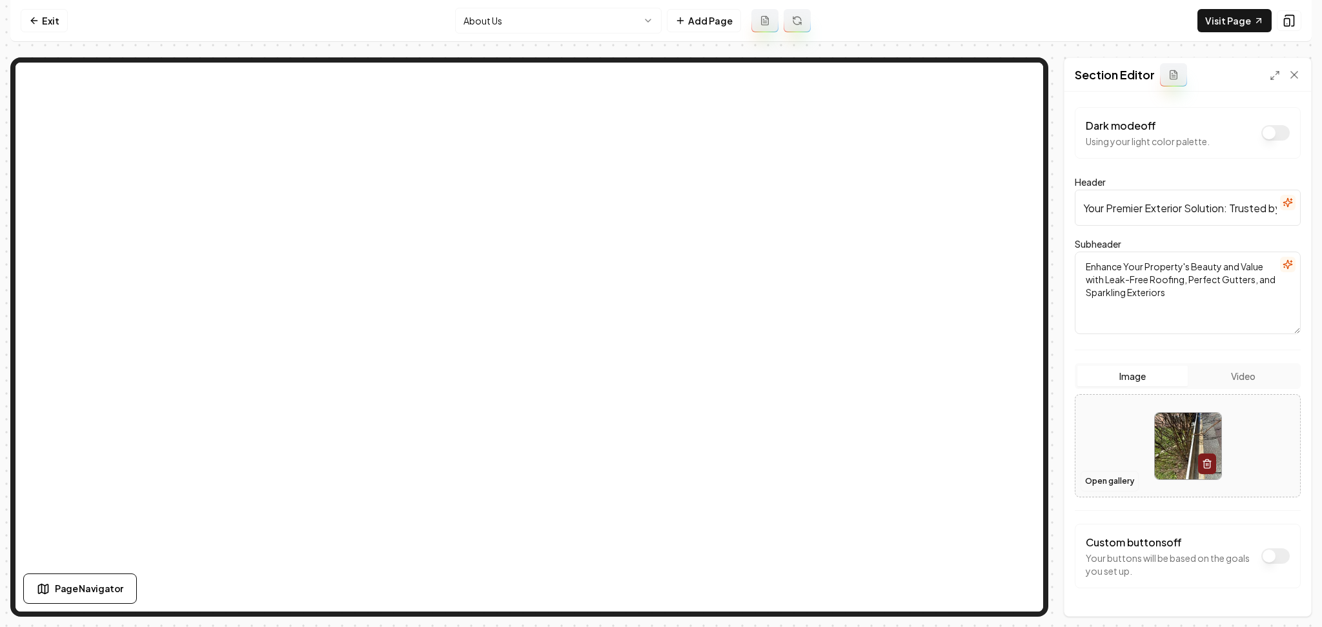
click at [1113, 479] on button "Open gallery" at bounding box center [1109, 481] width 58 height 21
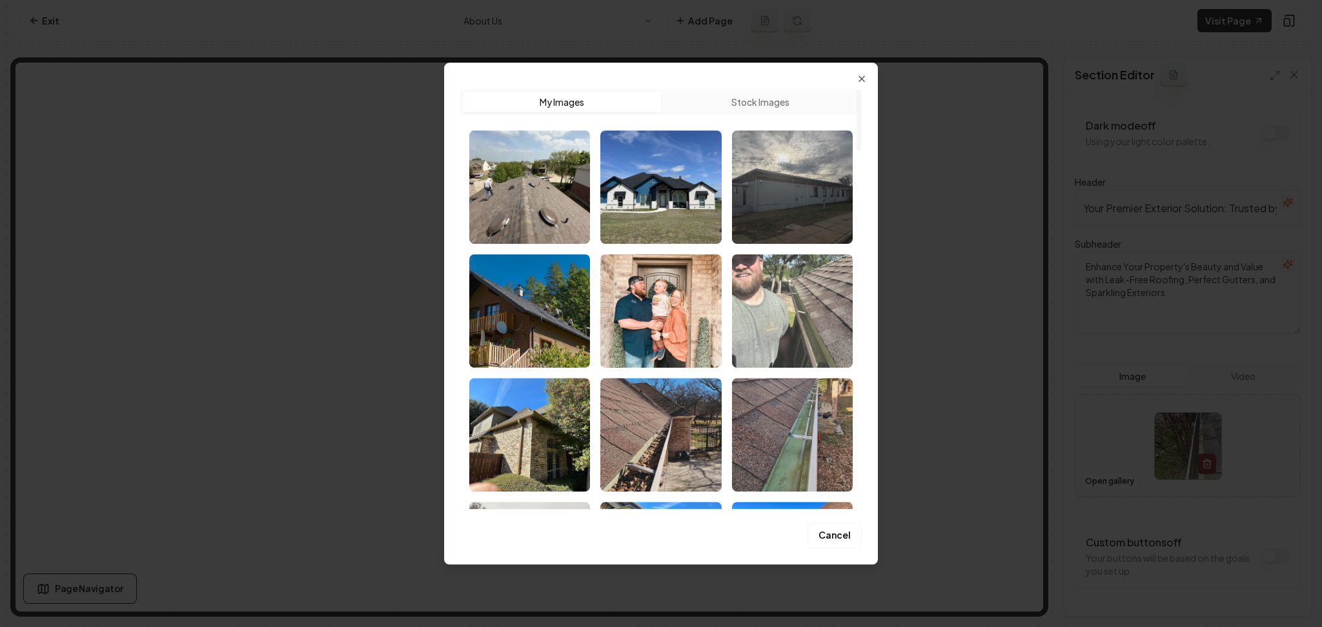
click at [735, 333] on img "Select image image_686dbac85c7cd75eb8aad5dc.jpg" at bounding box center [792, 311] width 121 height 114
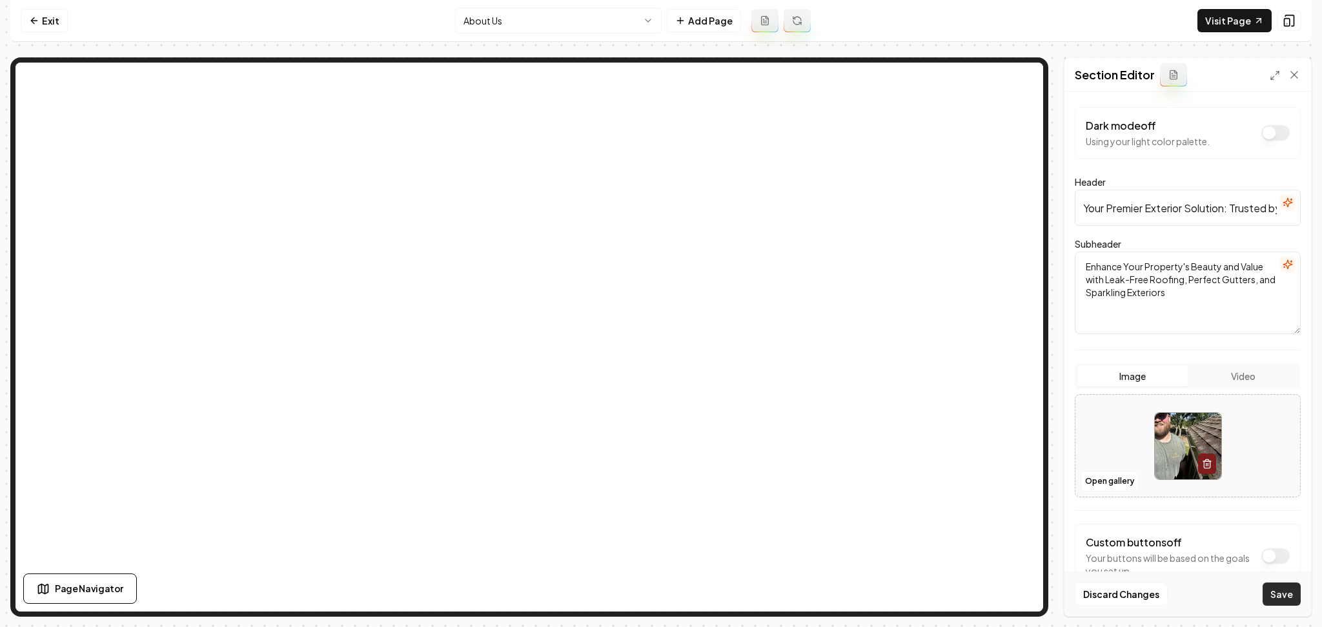
click at [1282, 586] on button "Save" at bounding box center [1281, 594] width 38 height 23
click at [1101, 476] on button "Open gallery" at bounding box center [1109, 481] width 58 height 21
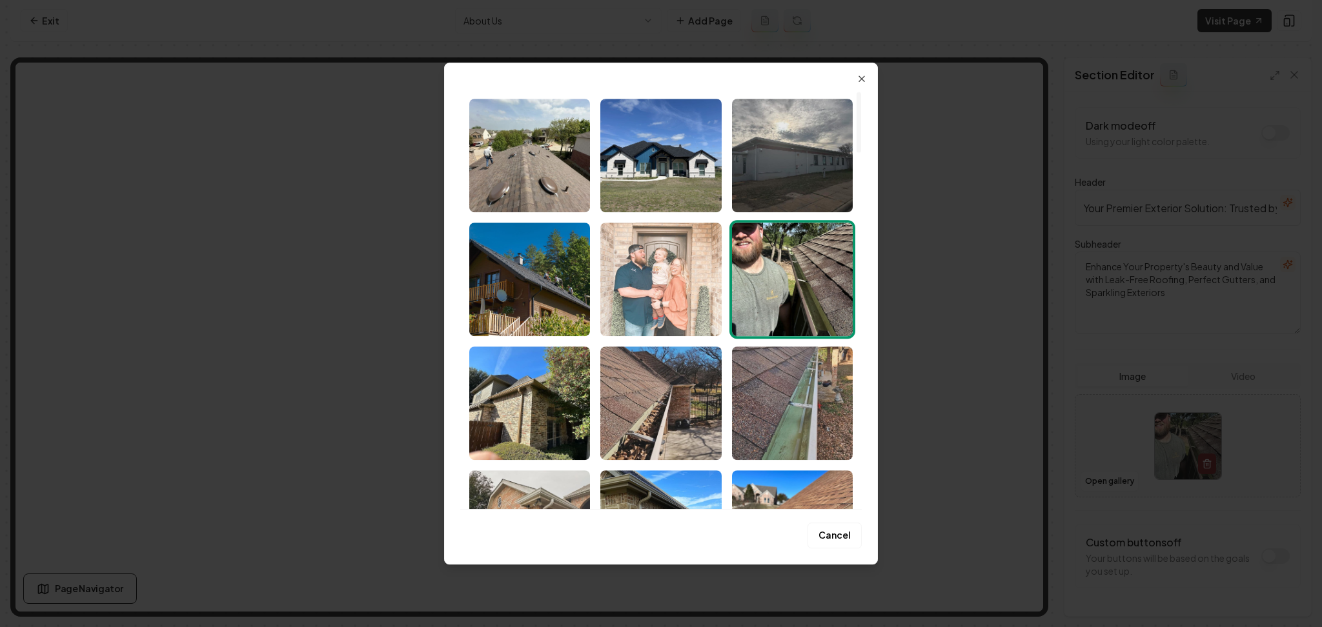
scroll to position [15, 0]
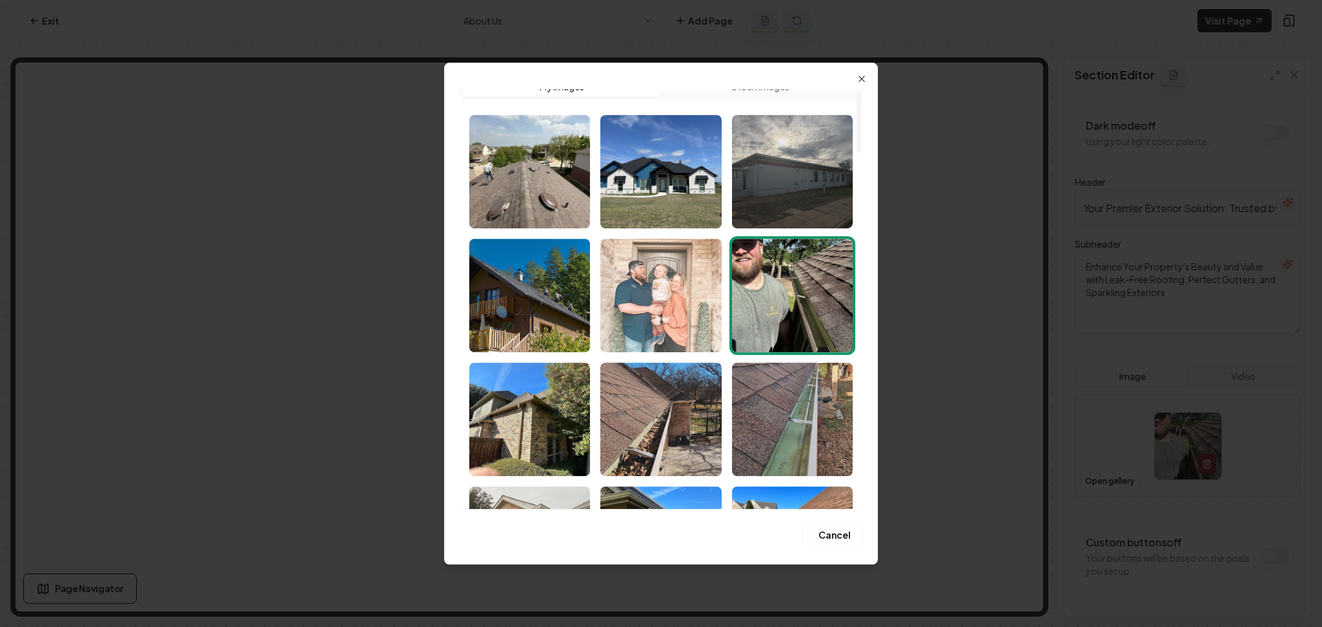
click at [649, 263] on img "Select image image_686dbb115c7cd75eb8ac702a.jpg" at bounding box center [660, 296] width 121 height 114
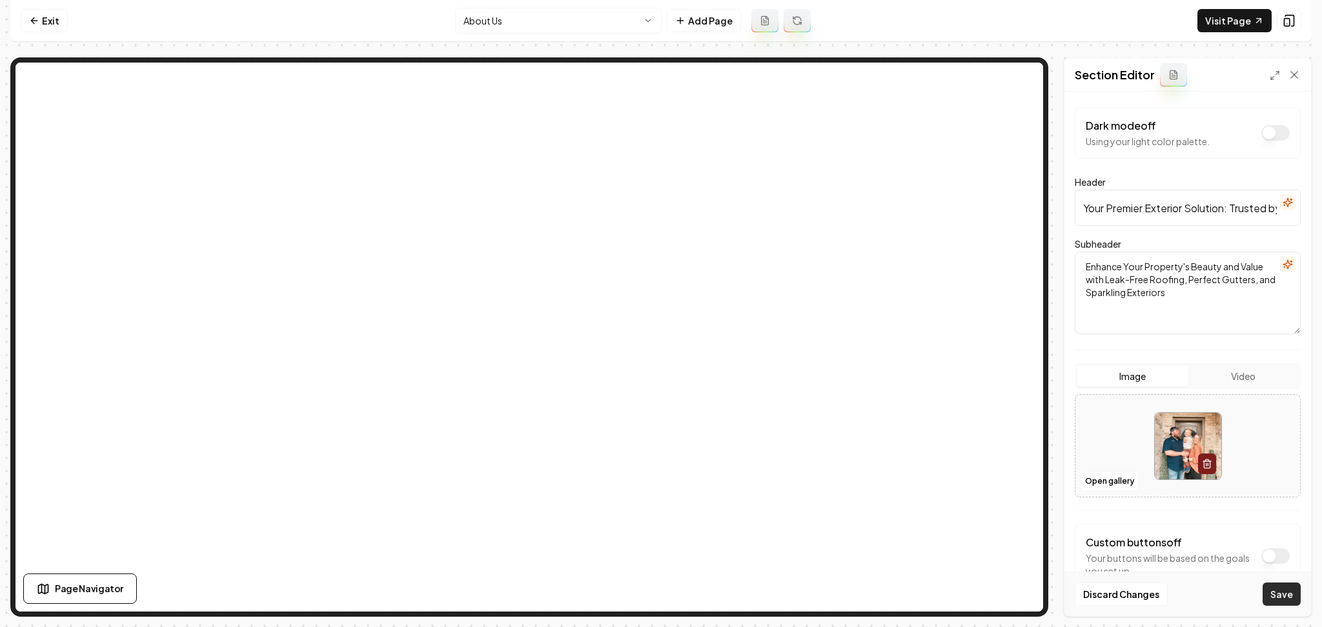
click at [1282, 590] on button "Save" at bounding box center [1281, 594] width 38 height 23
click at [520, 23] on html "Computer Required This feature is only available on a computer. Please switch t…" at bounding box center [661, 313] width 1322 height 627
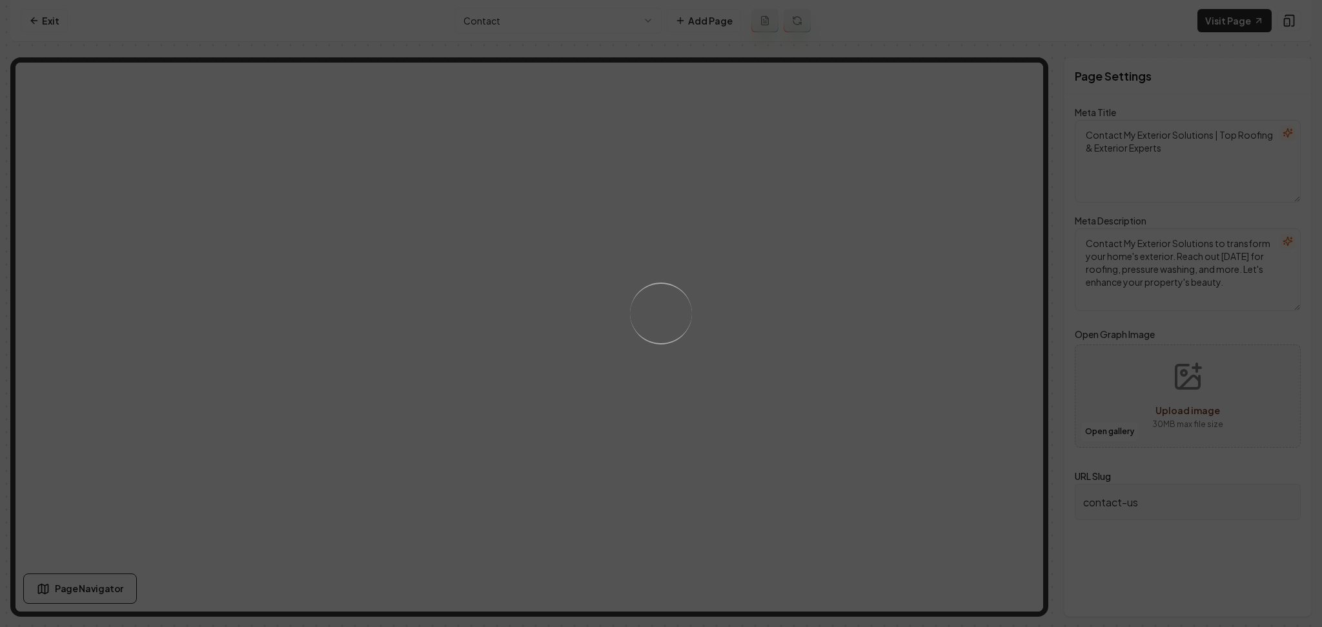
click at [540, 24] on div "Loading..." at bounding box center [661, 313] width 1322 height 627
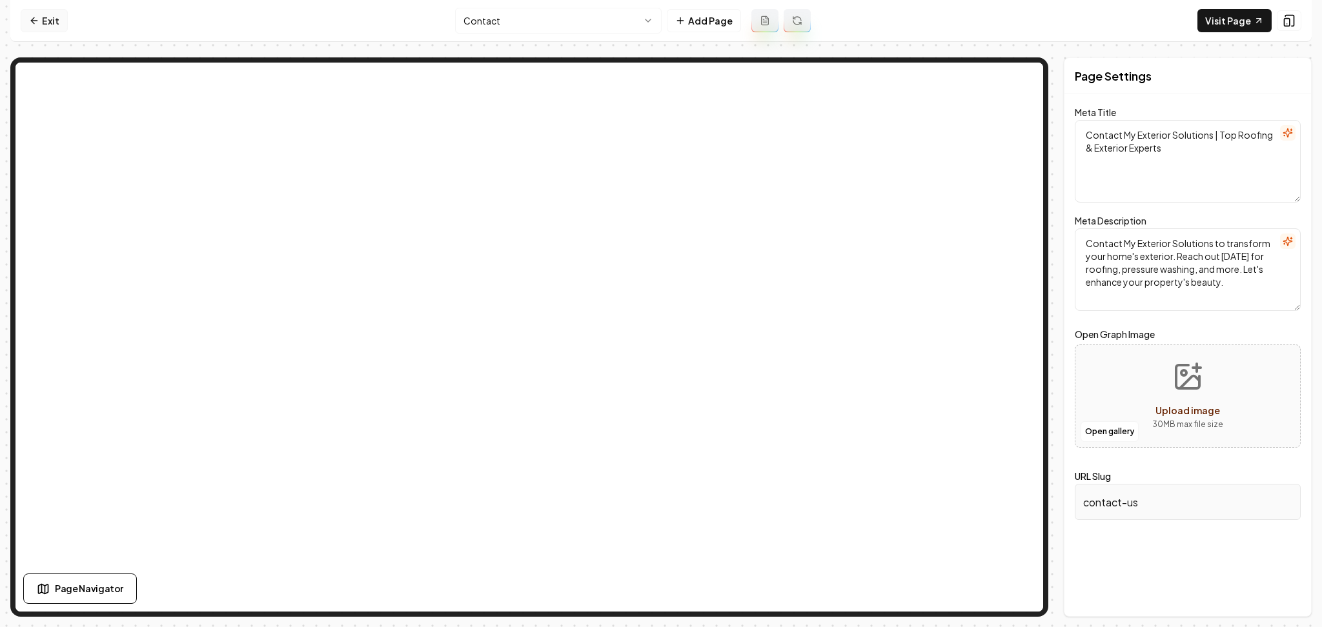
click at [45, 15] on link "Exit" at bounding box center [44, 20] width 47 height 23
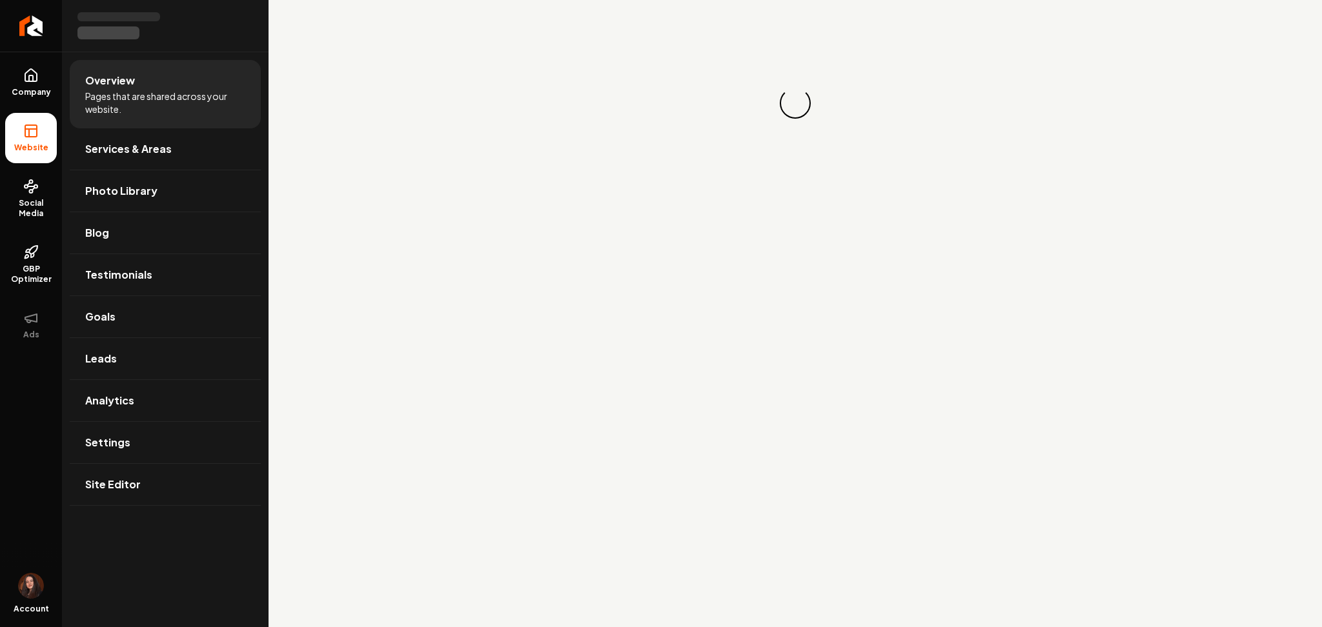
click at [45, 15] on link "Return to dashboard" at bounding box center [31, 26] width 62 height 52
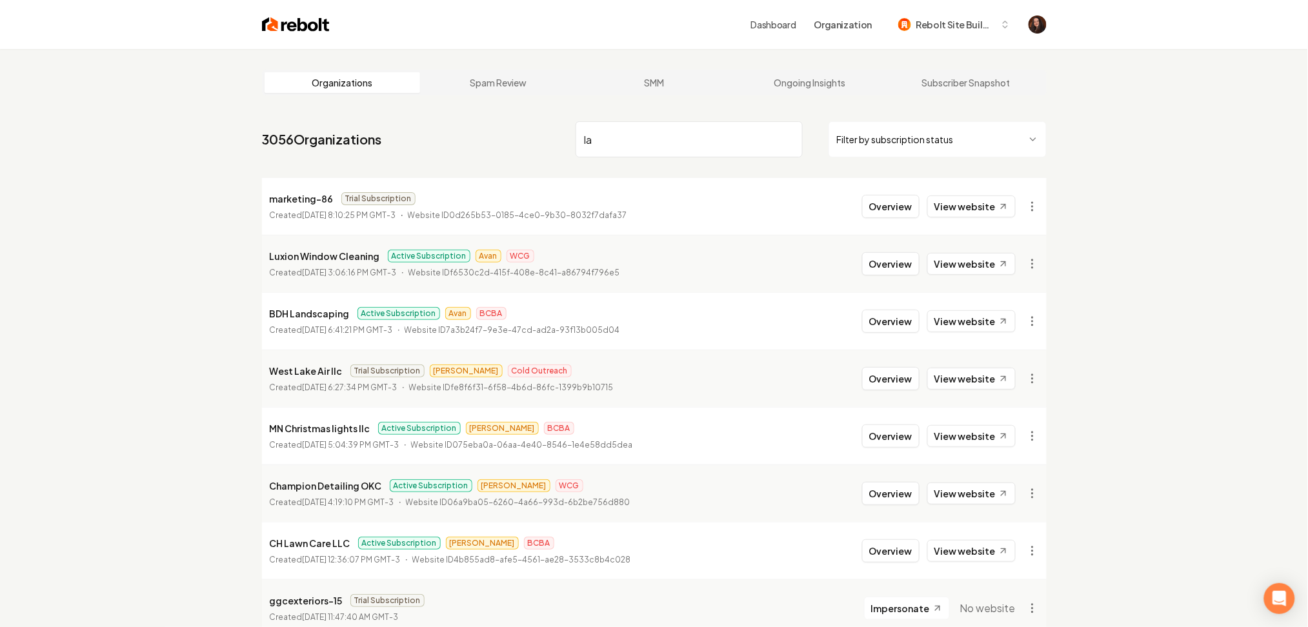
type input "l"
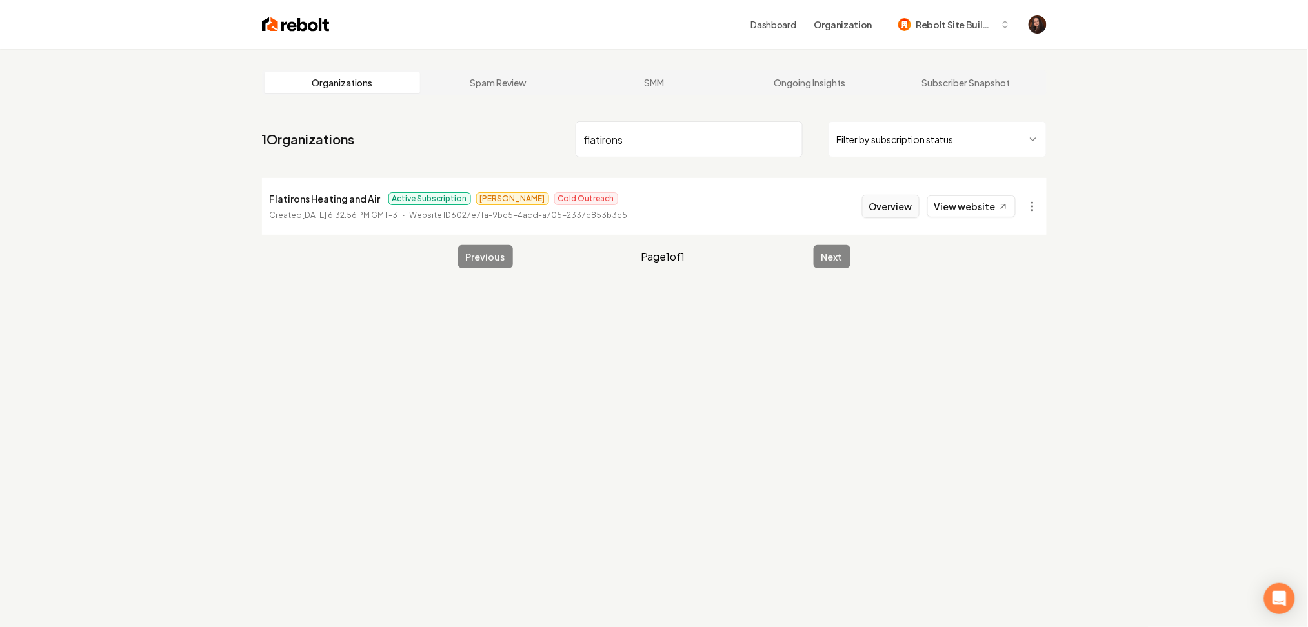
type input "flatirons"
click at [868, 197] on button "Overview" at bounding box center [890, 206] width 57 height 23
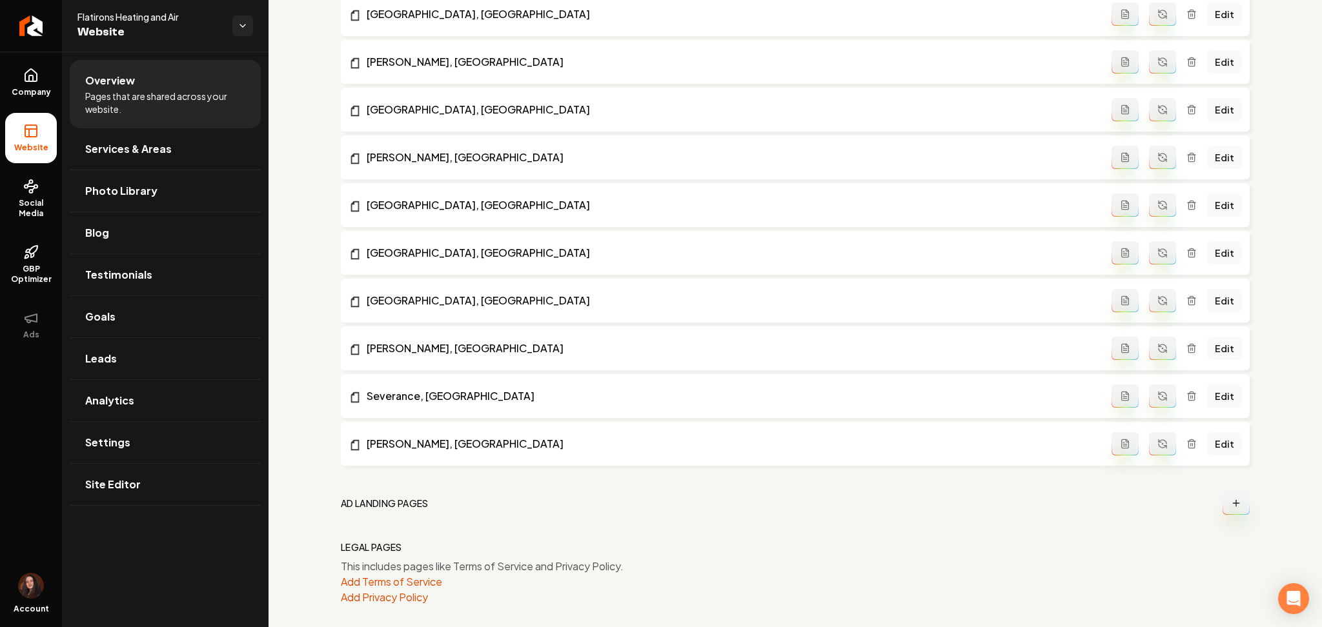
scroll to position [1925, 0]
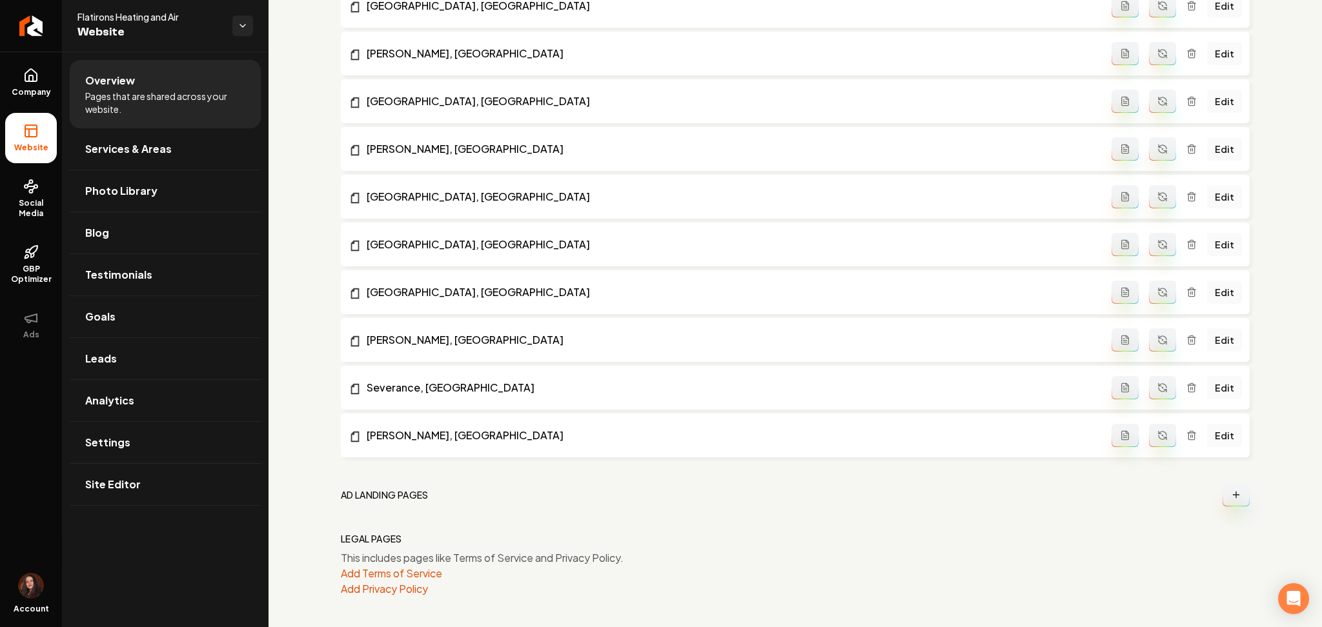
click at [1236, 495] on icon "Main content area" at bounding box center [1236, 495] width 0 height 6
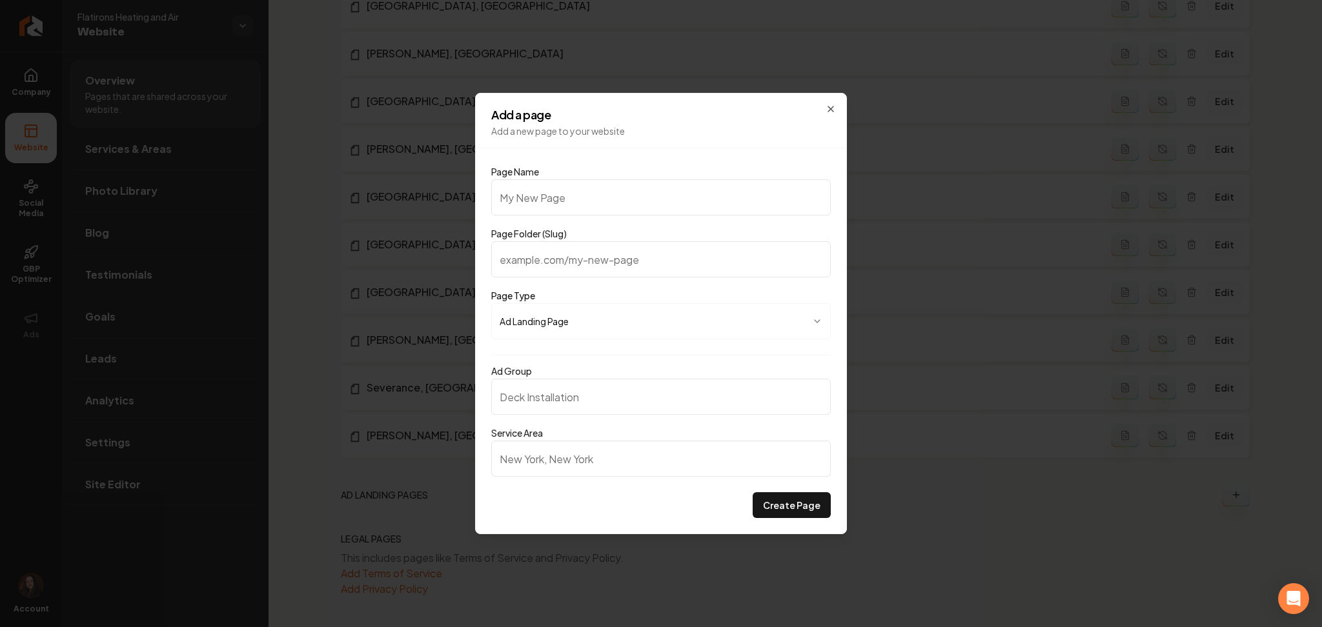
paste input "HVAC Costs"
type input "HVAC Costs"
type input "hvac-costs"
type input "HVAC Costs"
click at [587, 403] on input "Ad Group" at bounding box center [660, 397] width 339 height 36
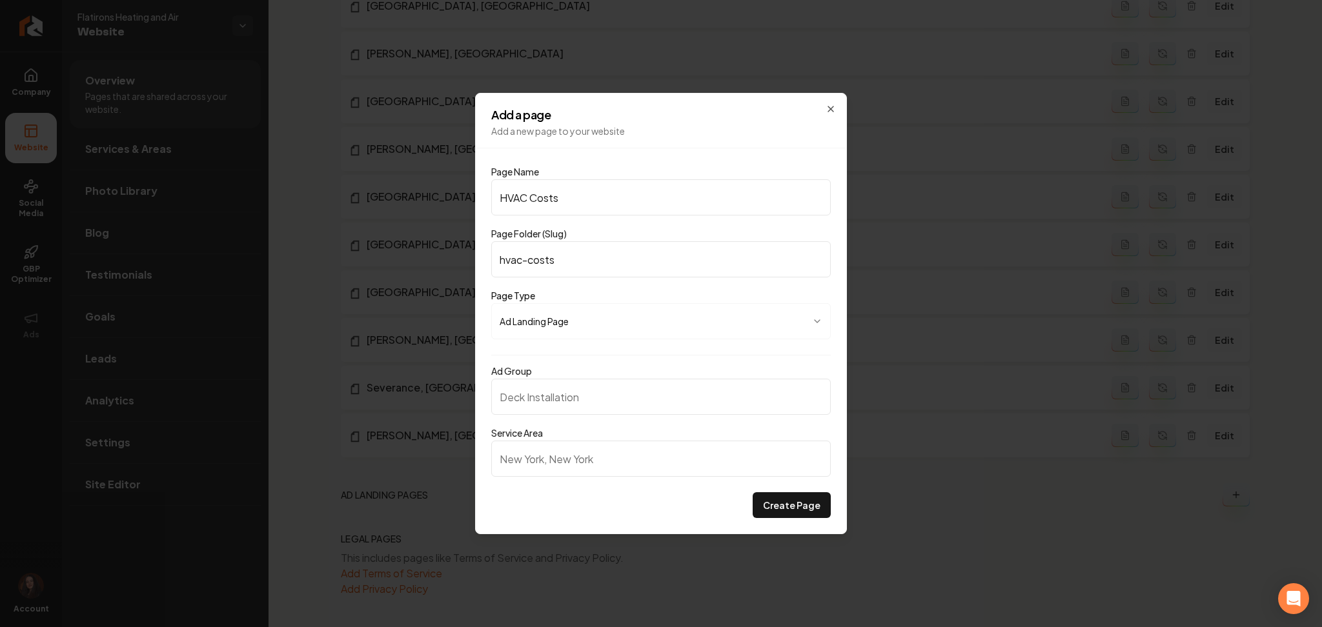
paste input "HVAC Costs"
type input "HVAC Costs"
click at [562, 462] on input "Service Area" at bounding box center [660, 459] width 339 height 36
click at [510, 368] on label "Ad Group" at bounding box center [511, 371] width 41 height 12
click at [510, 379] on input "Ad Group" at bounding box center [660, 397] width 339 height 36
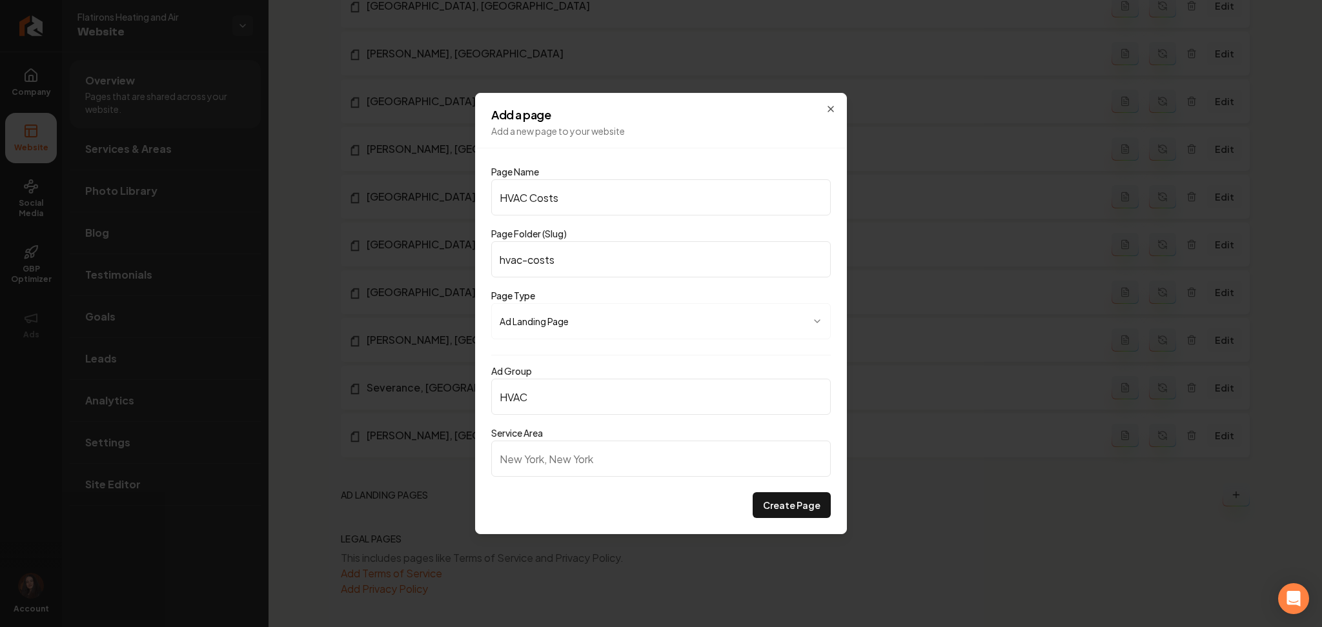
type input "HVAC"
click at [558, 471] on input "Service Area" at bounding box center [660, 459] width 339 height 36
click at [771, 512] on button "Create Page" at bounding box center [791, 505] width 78 height 26
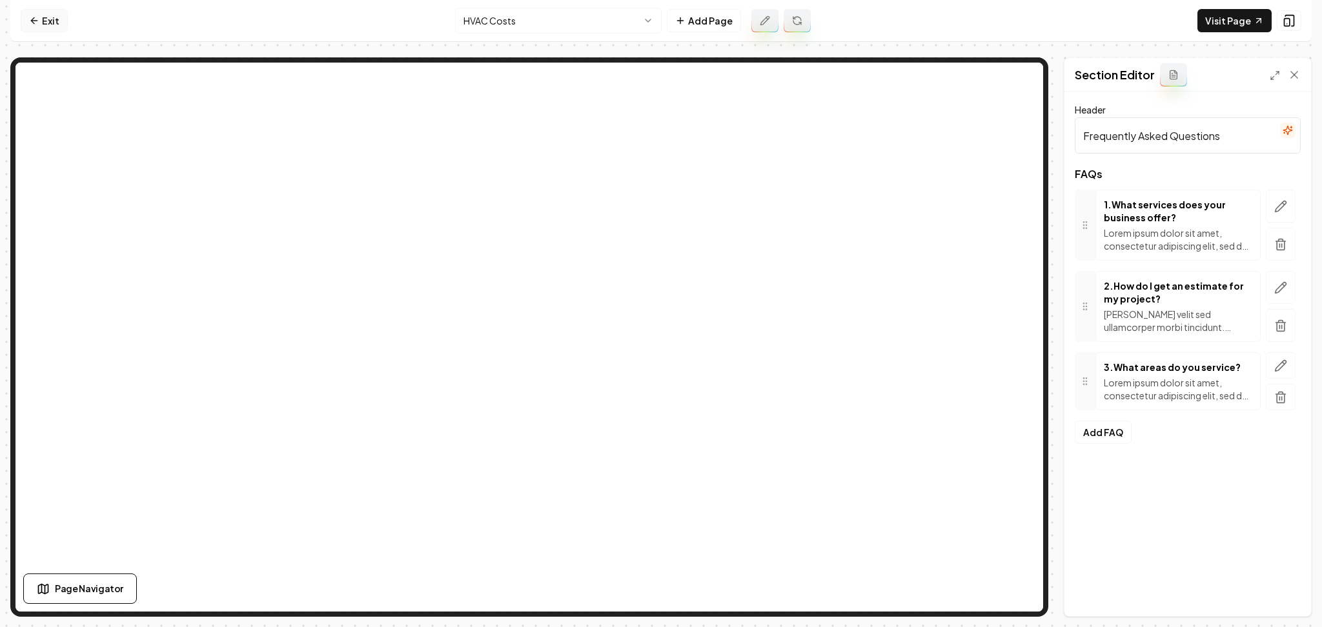
click at [59, 18] on link "Exit" at bounding box center [44, 20] width 47 height 23
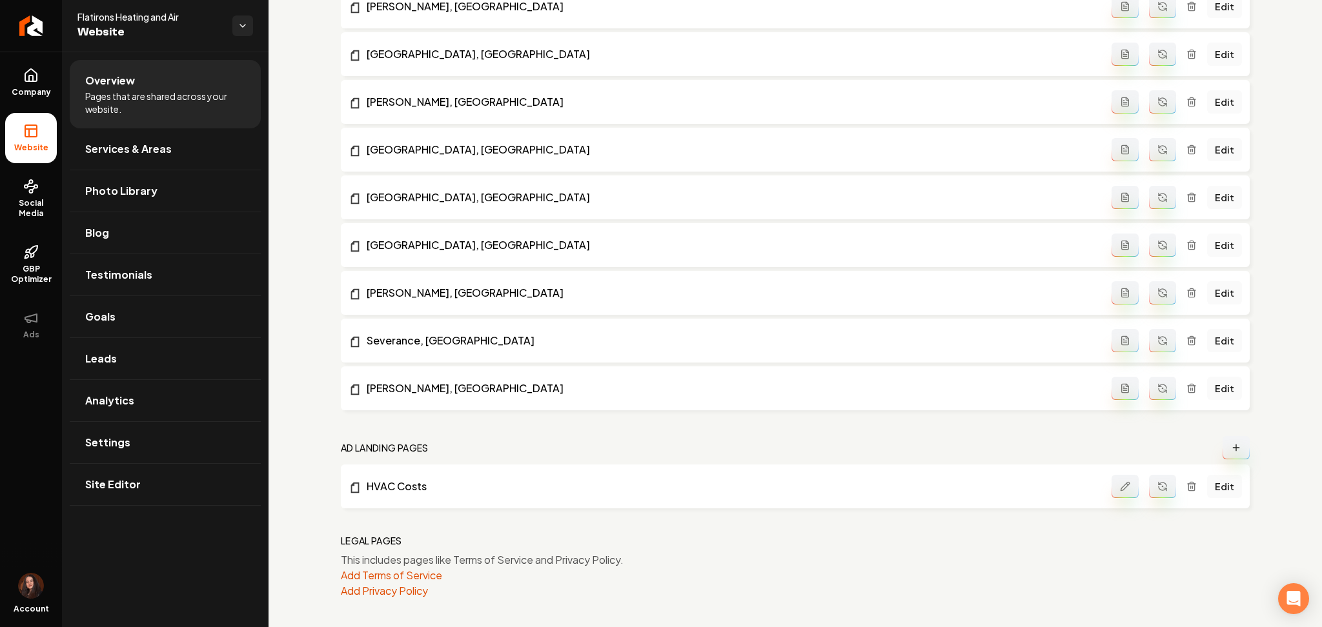
scroll to position [1974, 0]
click at [1097, 478] on link "HVAC Costs" at bounding box center [729, 484] width 763 height 15
click at [1186, 485] on icon "Main content area" at bounding box center [1191, 484] width 10 height 10
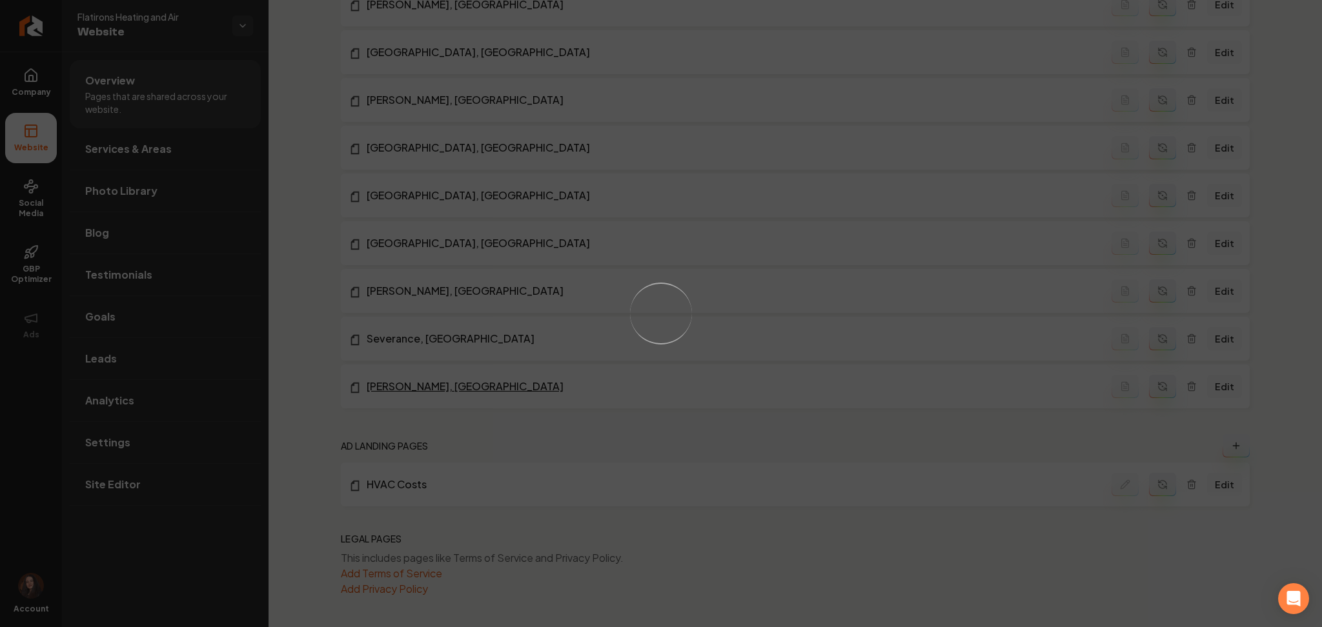
scroll to position [1925, 0]
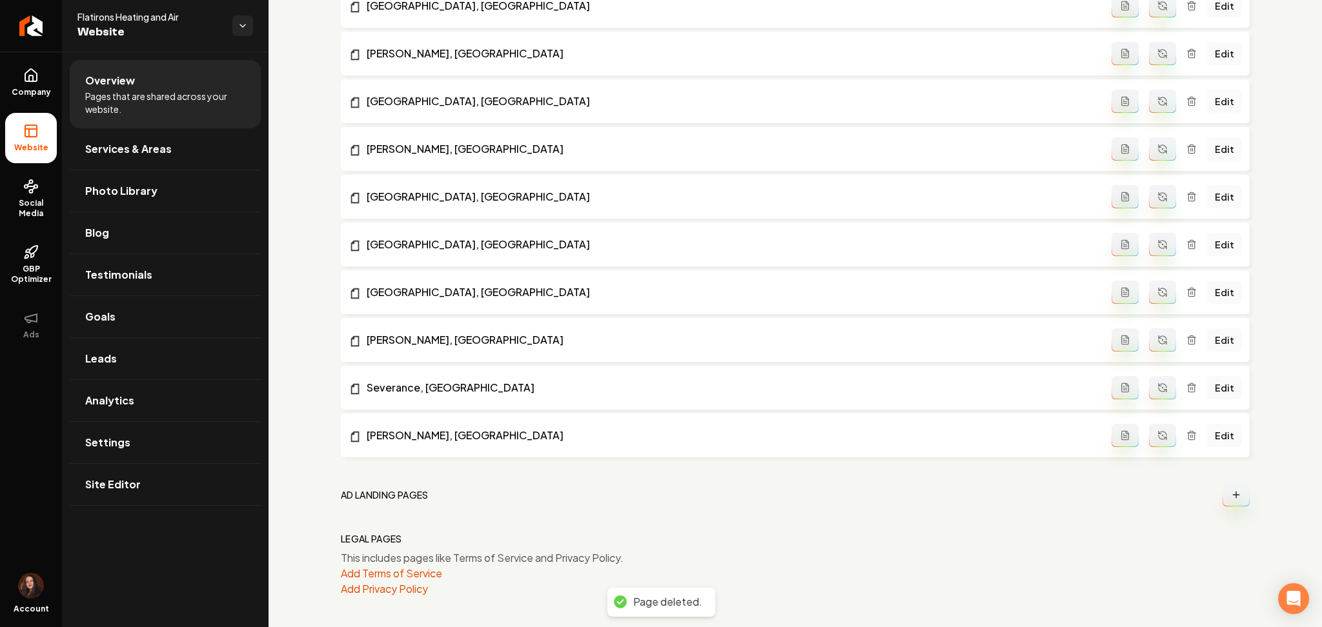
click at [1222, 499] on button "Main content area" at bounding box center [1235, 494] width 27 height 23
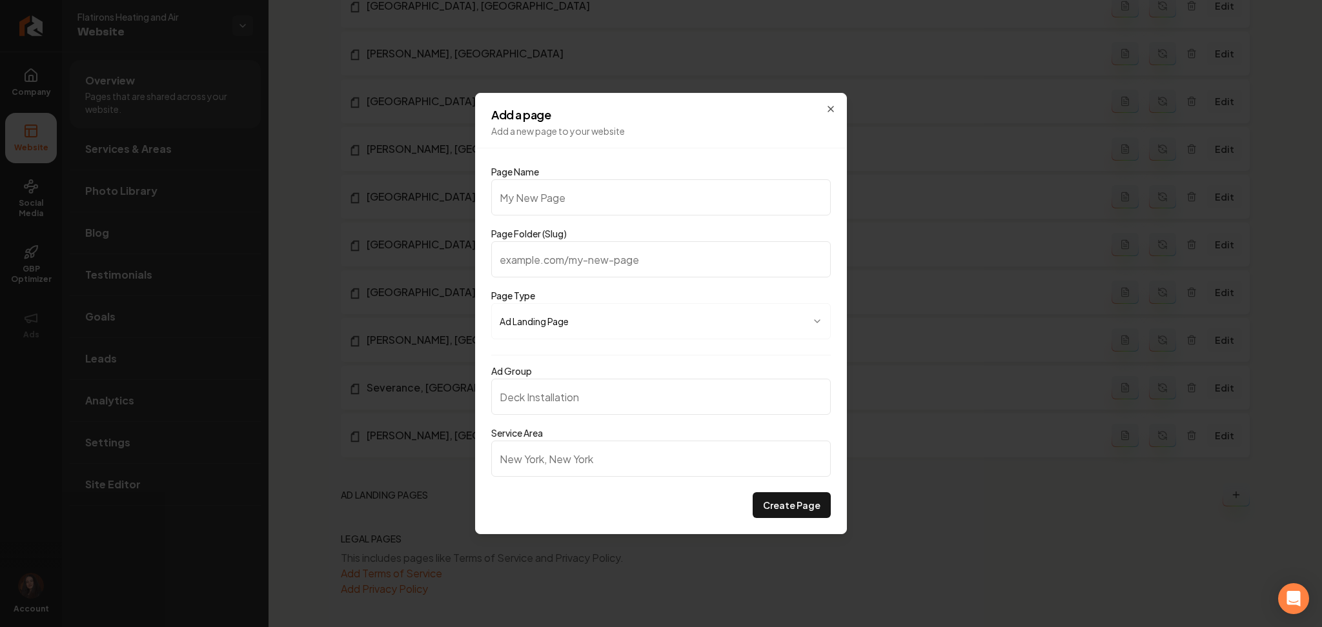
type input "HVAC Costs"
type input "hvac-costs"
type input "HVAC Costs"
click at [551, 377] on div "Ad Group" at bounding box center [660, 389] width 339 height 52
click at [553, 387] on input "Ad Group" at bounding box center [660, 397] width 339 height 36
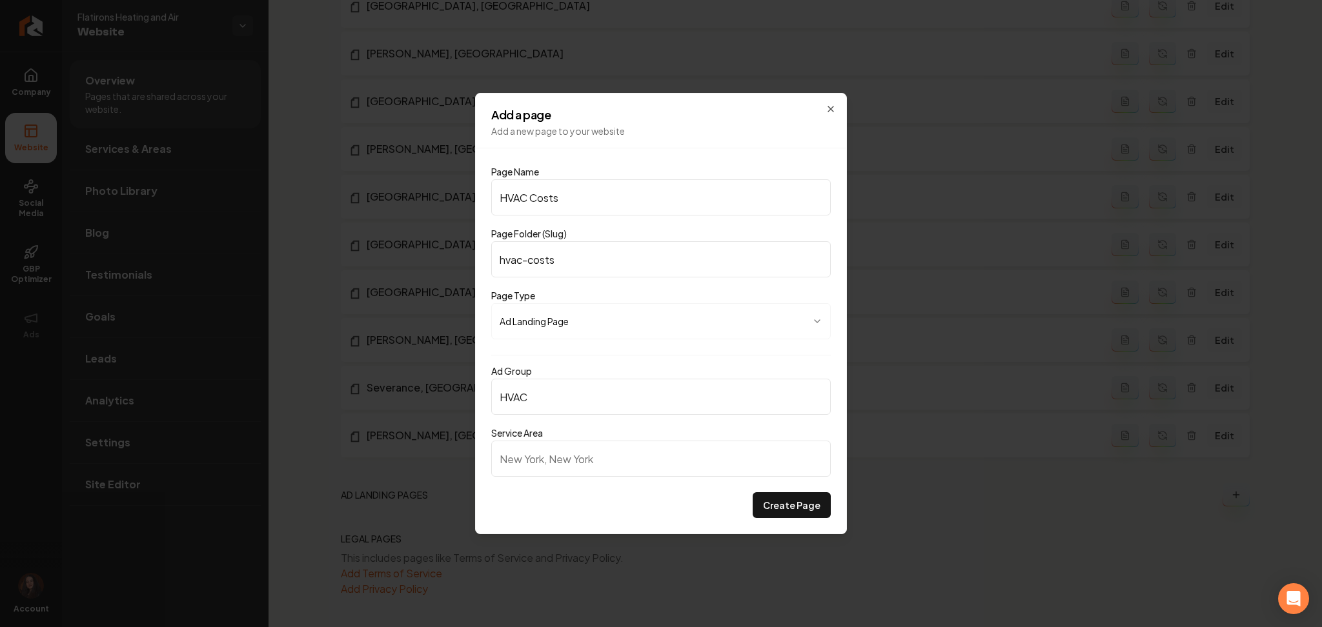
type input "HVAC"
click at [511, 464] on input "Service Area" at bounding box center [660, 459] width 339 height 36
type input "Colorado"
click at [801, 512] on button "Create Page" at bounding box center [791, 505] width 78 height 26
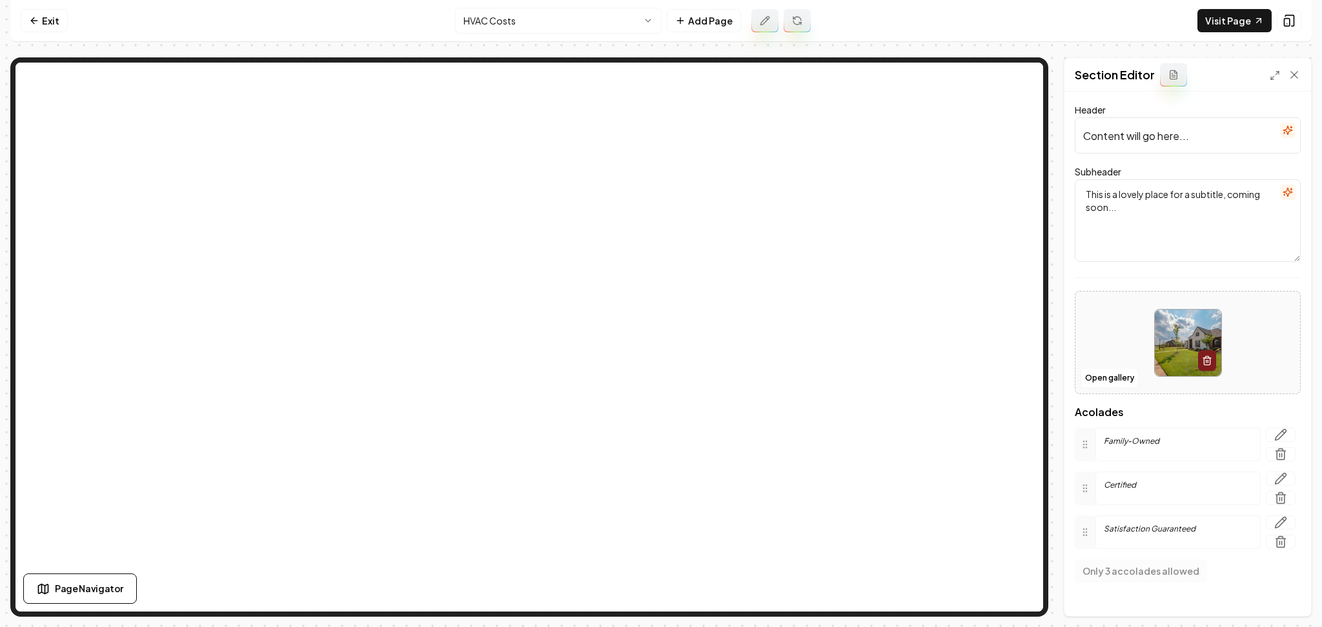
click at [1280, 137] on button "button" at bounding box center [1287, 130] width 15 height 15
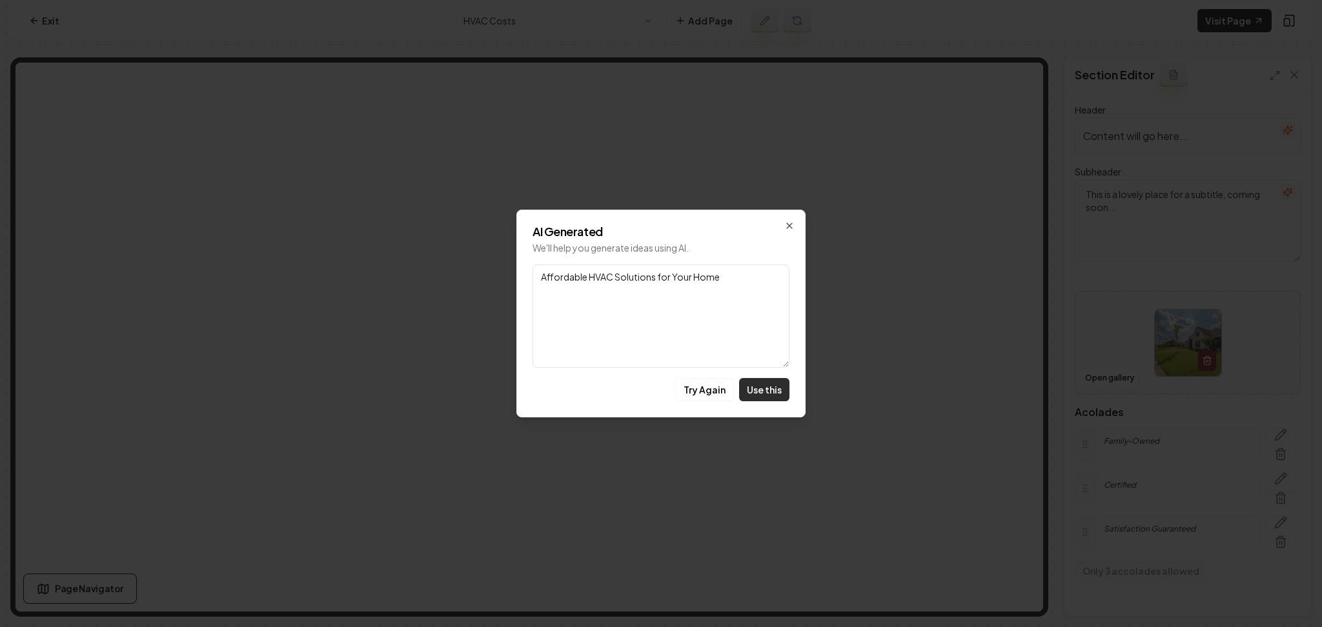
click at [749, 390] on button "Use this" at bounding box center [764, 389] width 50 height 23
type input "Affordable HVAC Solutions for Your Home"
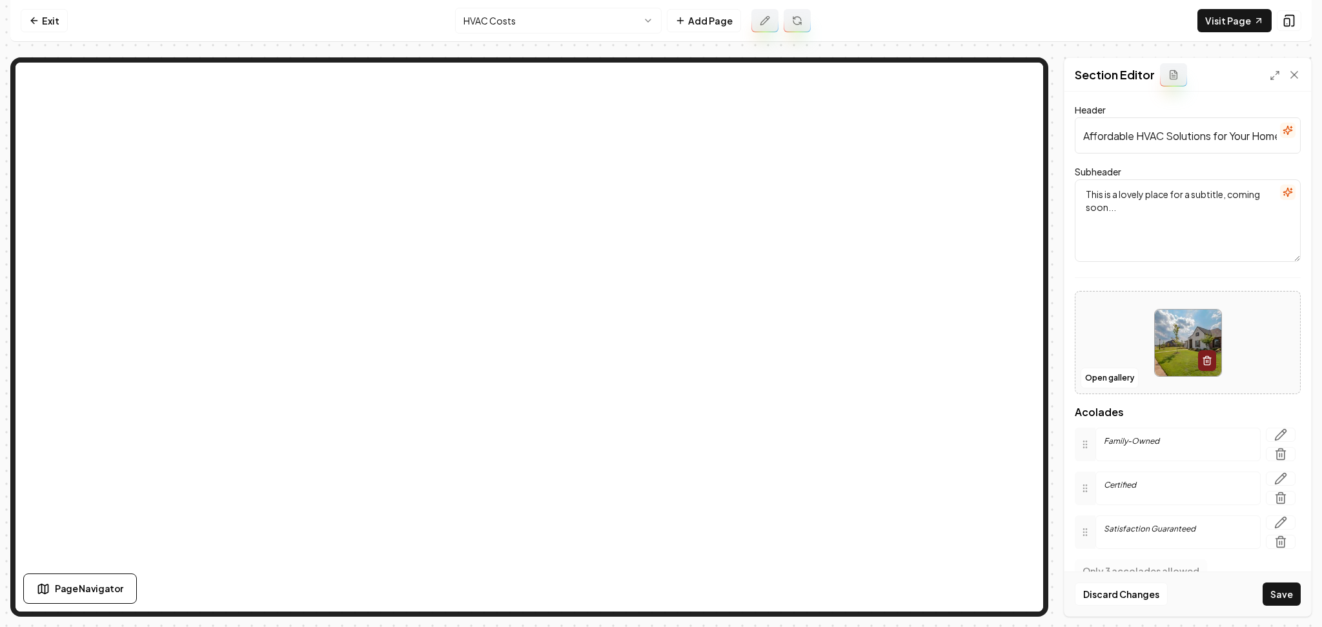
click at [1282, 197] on icon "button" at bounding box center [1287, 192] width 10 height 10
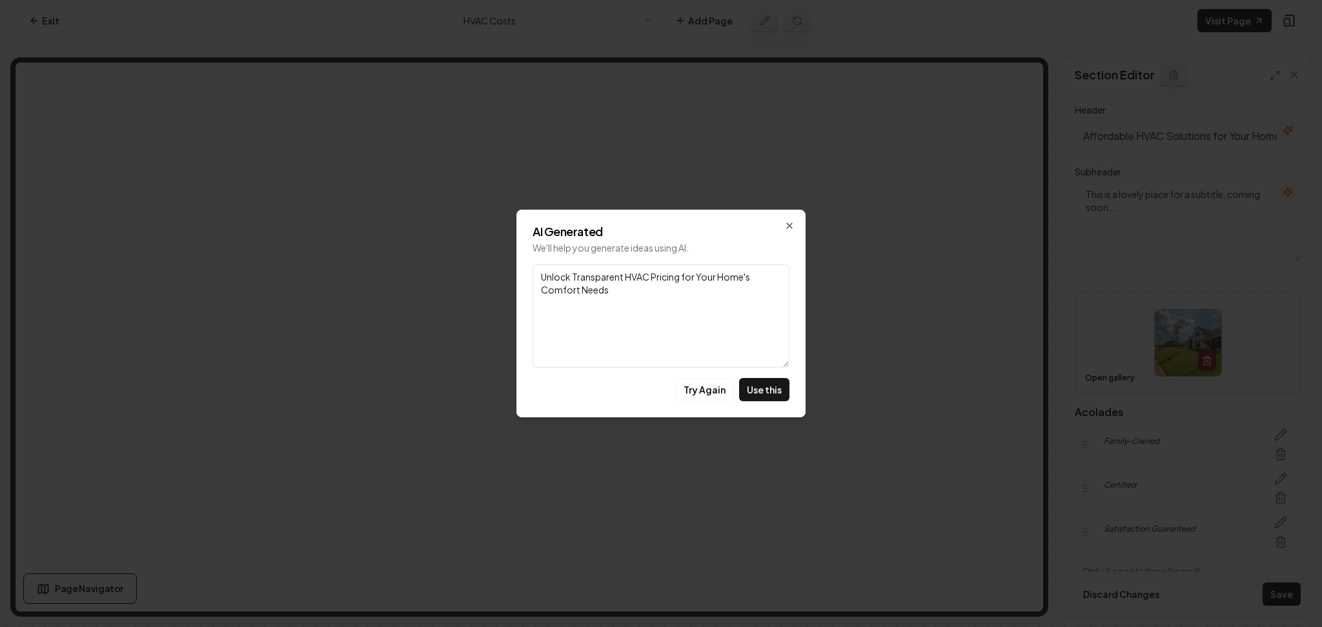
click at [737, 390] on div "Try Again Use this" at bounding box center [660, 389] width 257 height 23
click at [791, 385] on div "AI Generated We'll help you generate ideas using AI. Link Unlock Transparent HV…" at bounding box center [660, 314] width 289 height 208
click at [788, 386] on button "Use this" at bounding box center [764, 389] width 50 height 23
type textarea "Unlock Transparent HVAC Pricing for Your Home's Comfort Needs"
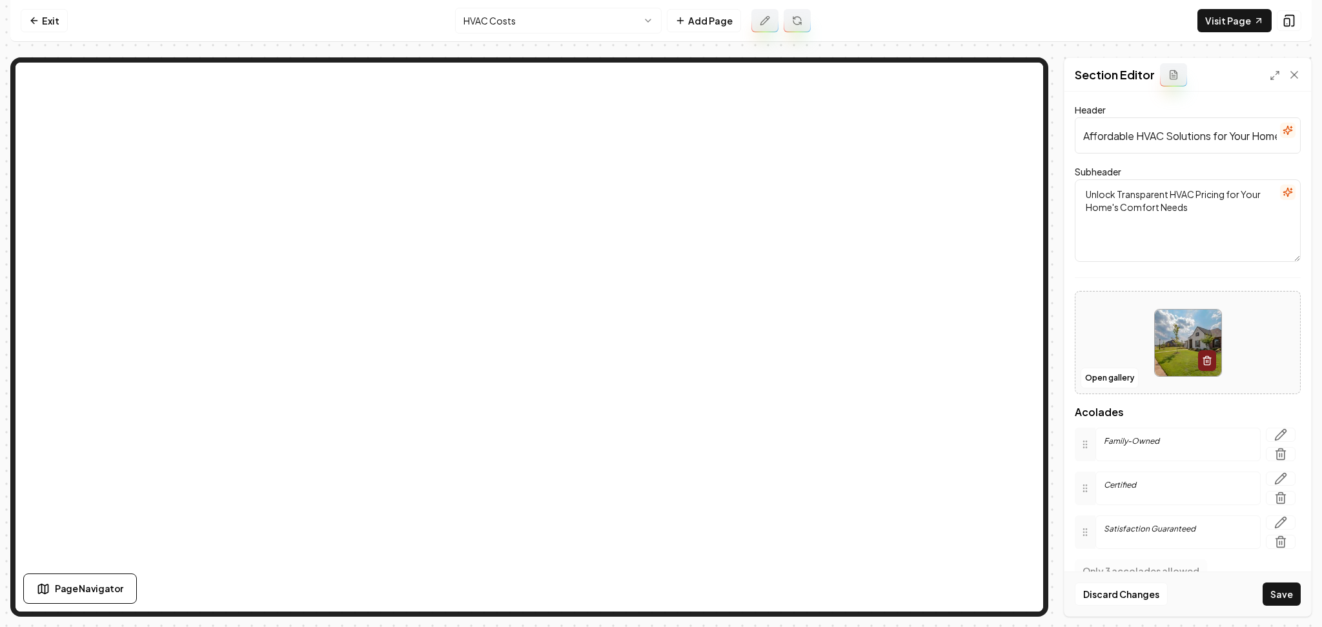
click at [1272, 585] on button "Save" at bounding box center [1281, 594] width 38 height 23
click at [1146, 132] on input "Affordable HVAC Solutions for Your Home" at bounding box center [1187, 135] width 226 height 36
click at [1146, 130] on input "Affordable HVAC Solutions for Your Home" at bounding box center [1187, 135] width 226 height 36
paste input "how much does heating and cooling replacement cost"
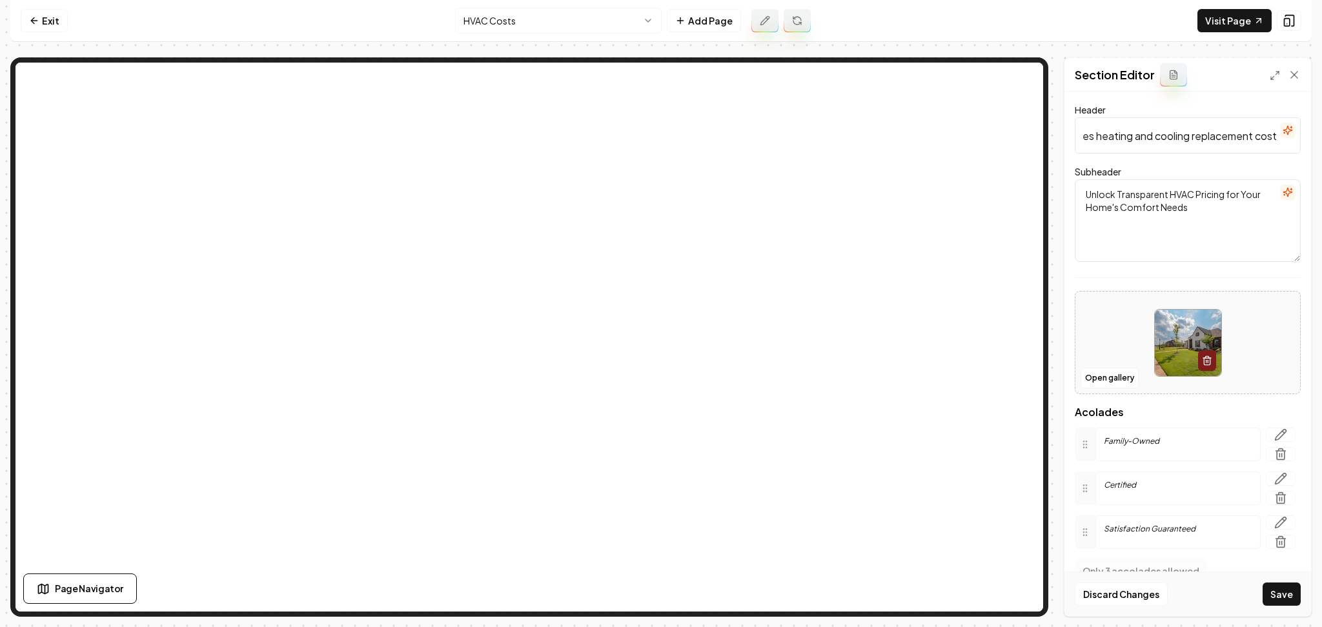
scroll to position [0, 84]
type input "how much does heating and cooling replacement cost"
click at [54, 30] on link "Exit" at bounding box center [44, 20] width 47 height 23
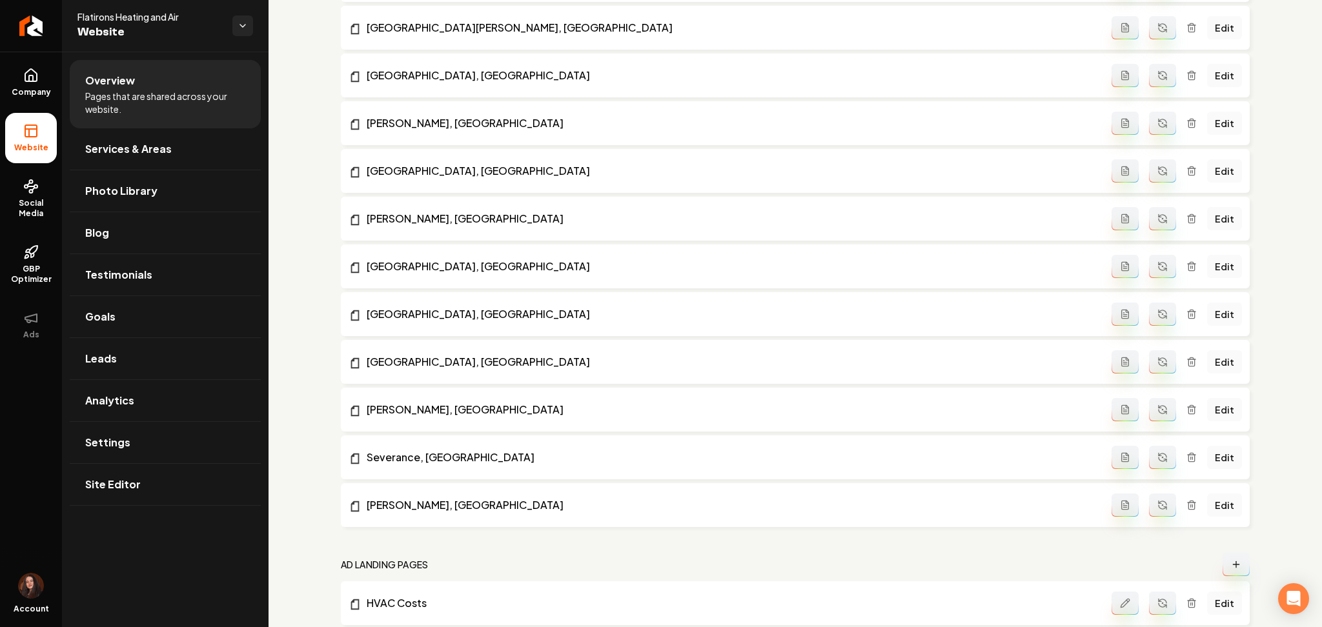
scroll to position [1974, 0]
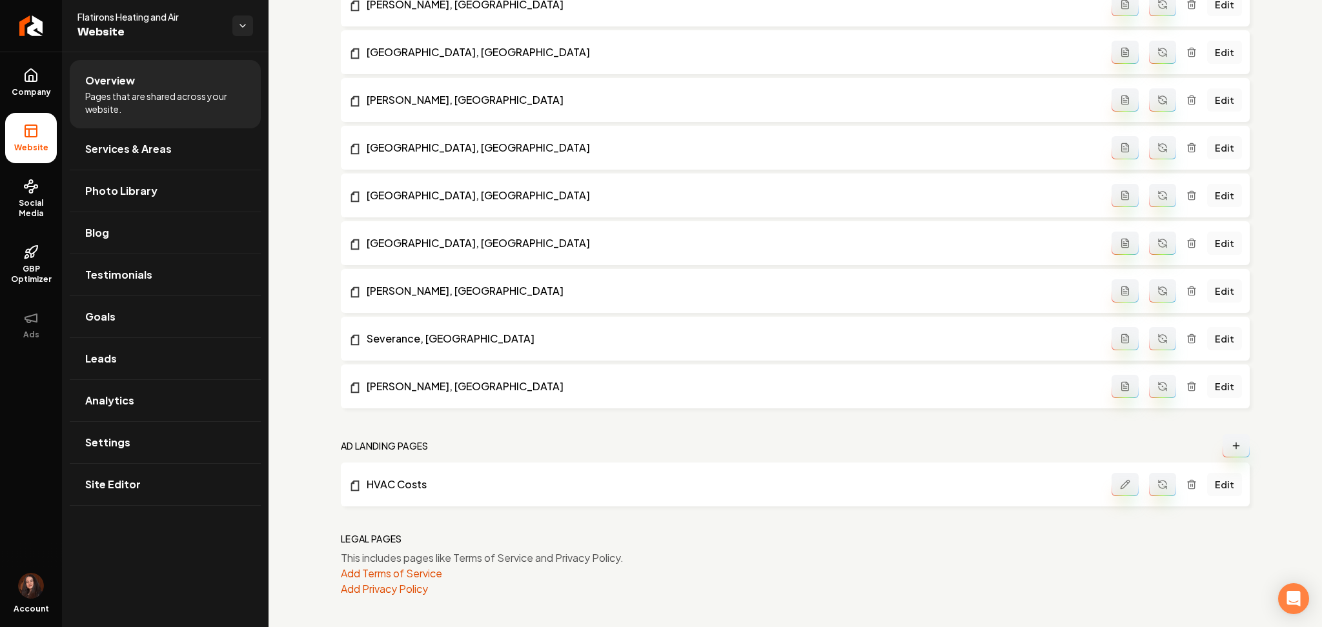
click at [1120, 486] on icon "Main content area" at bounding box center [1124, 484] width 8 height 8
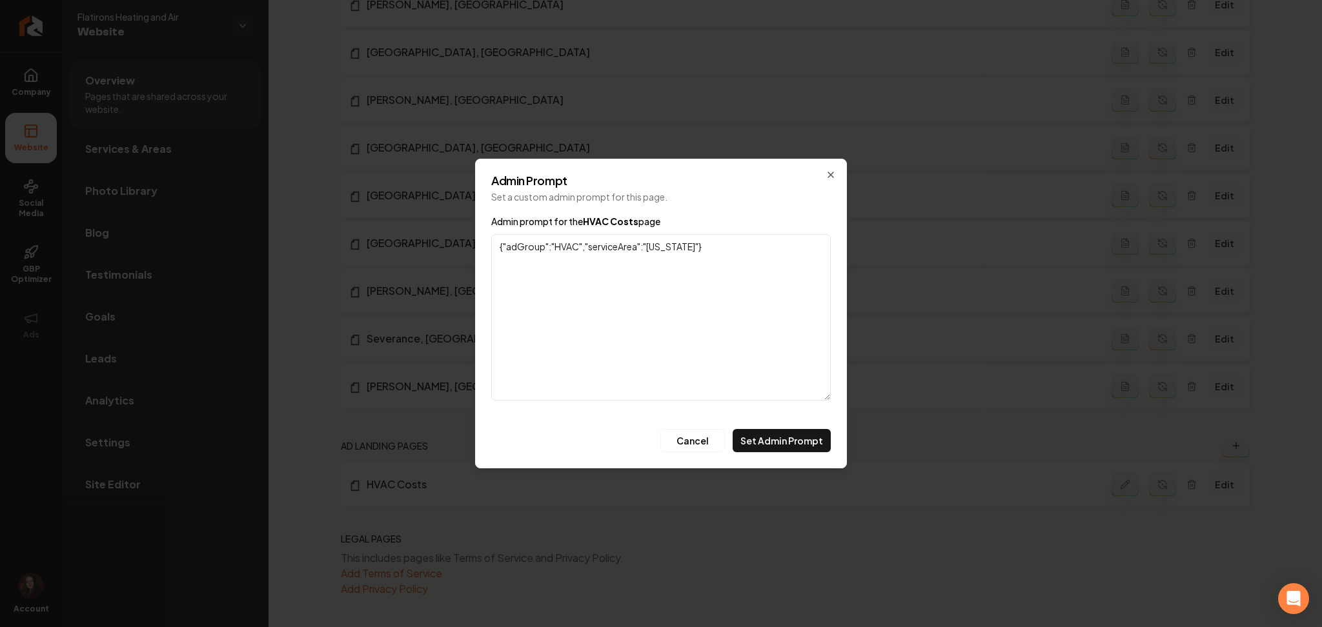
paste textarea "What to Look For in an HVAC Company Choosing the right contractor is as importa…"
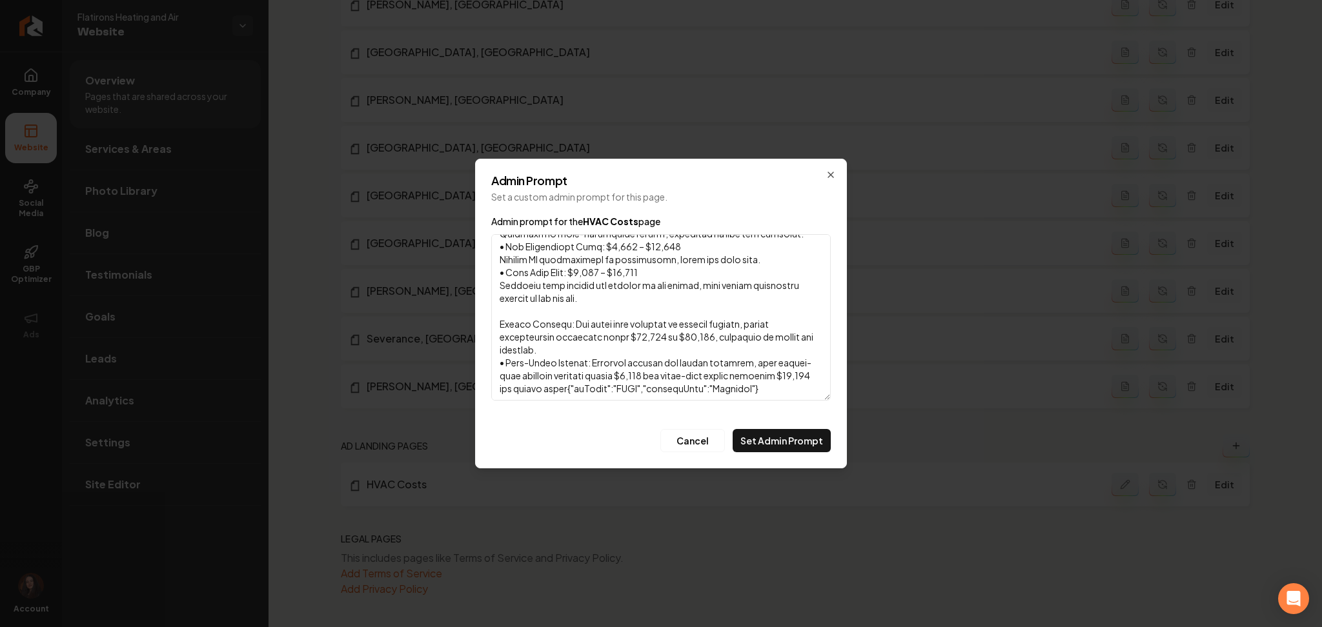
scroll to position [0, 0]
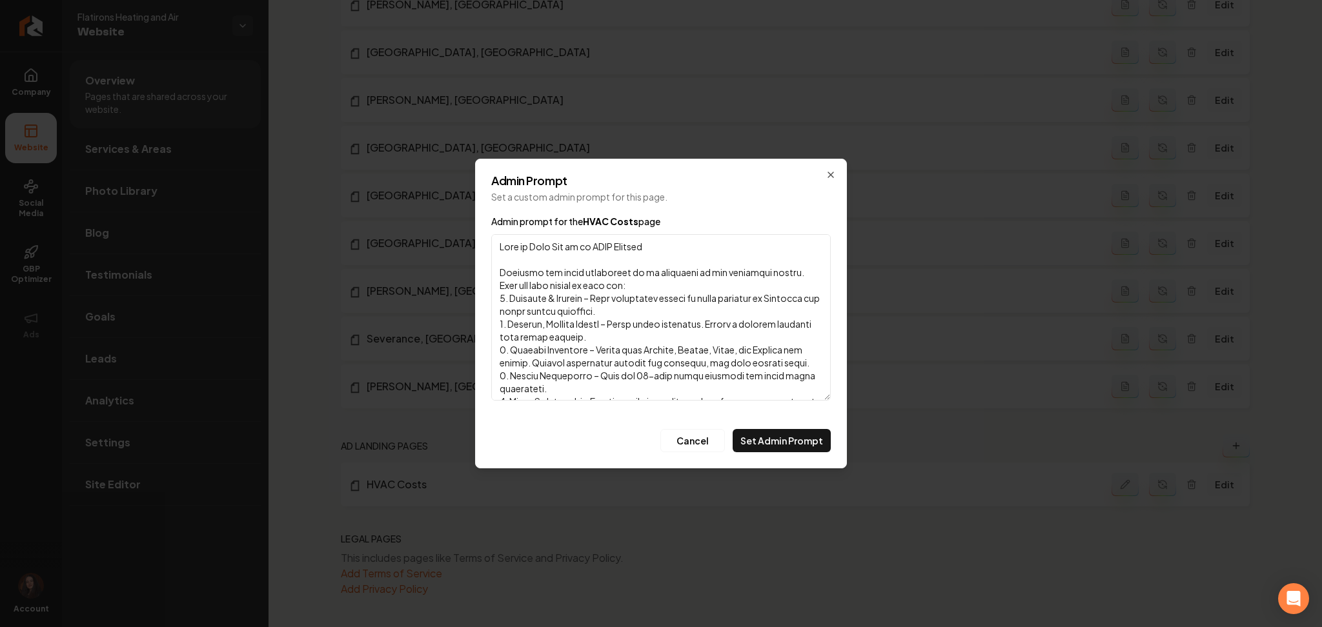
click at [499, 245] on textarea "Admin prompt for the HVAC Costs page" at bounding box center [660, 317] width 339 height 166
paste textarea "how much does heating and cooling replacement cost""
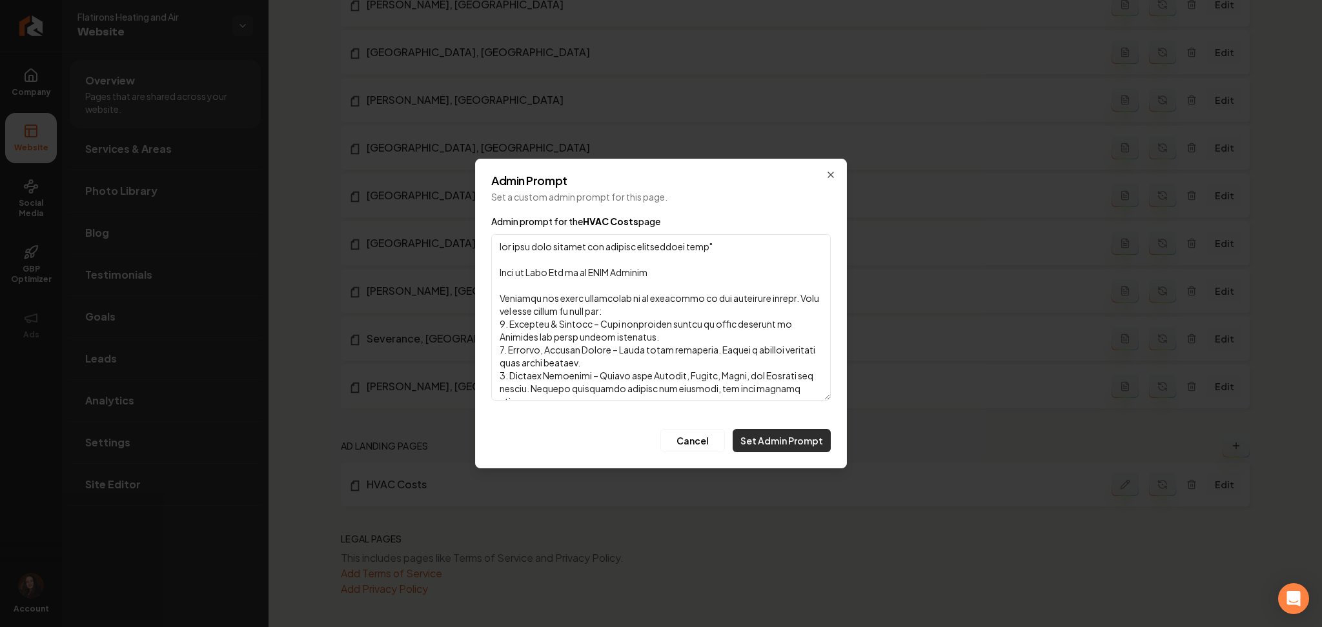
type textarea "how much does heating and cooling replacement cost" What to Look For in an HVAC…"
click at [785, 446] on button "Set Admin Prompt" at bounding box center [781, 440] width 98 height 23
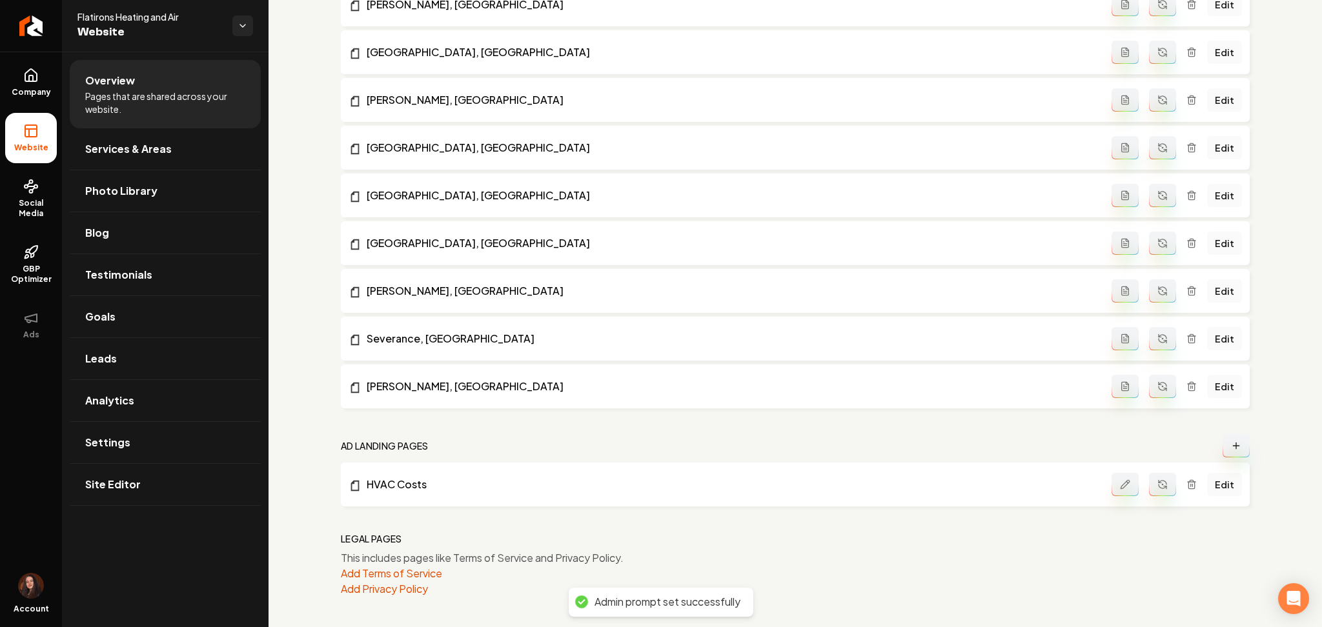
click at [1162, 485] on circle "Main content area" at bounding box center [1162, 484] width 1 height 1
click at [1211, 484] on link "Edit" at bounding box center [1224, 484] width 35 height 23
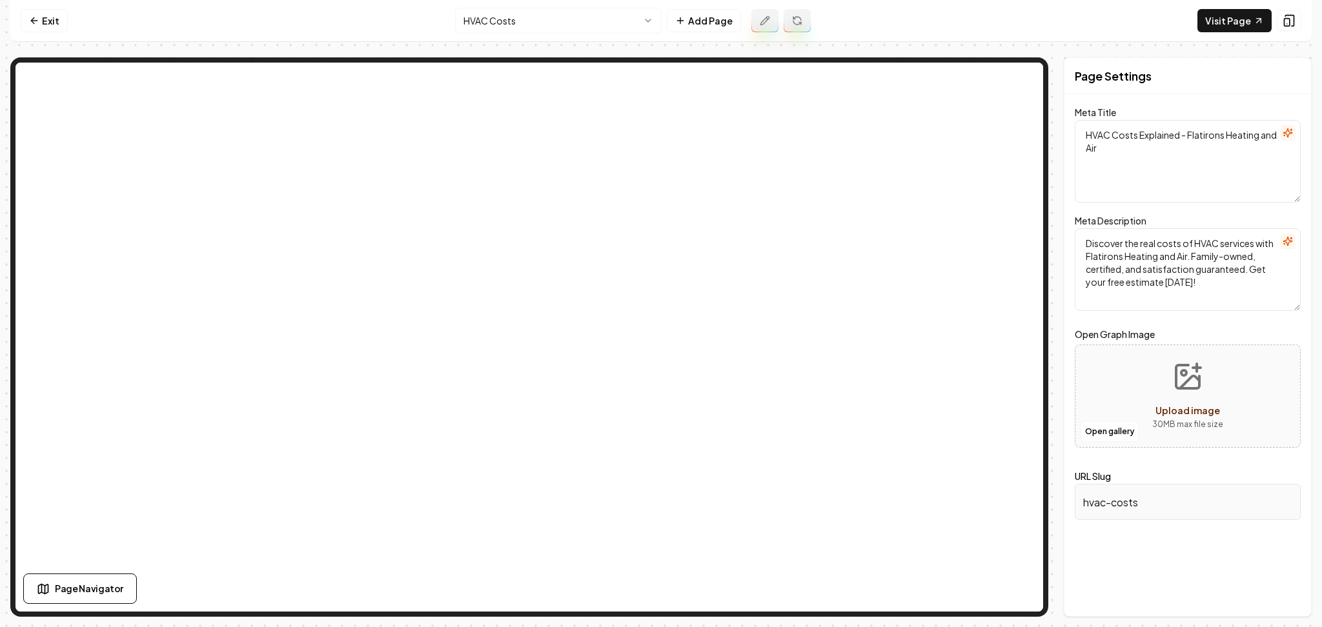
type textarea "HVAC Replacement Costs: Affordable Options | Flatirons Heating and Air"
type textarea "Discover transparent HVAC replacement costs with Flatirons Heating and Air. Fam…"
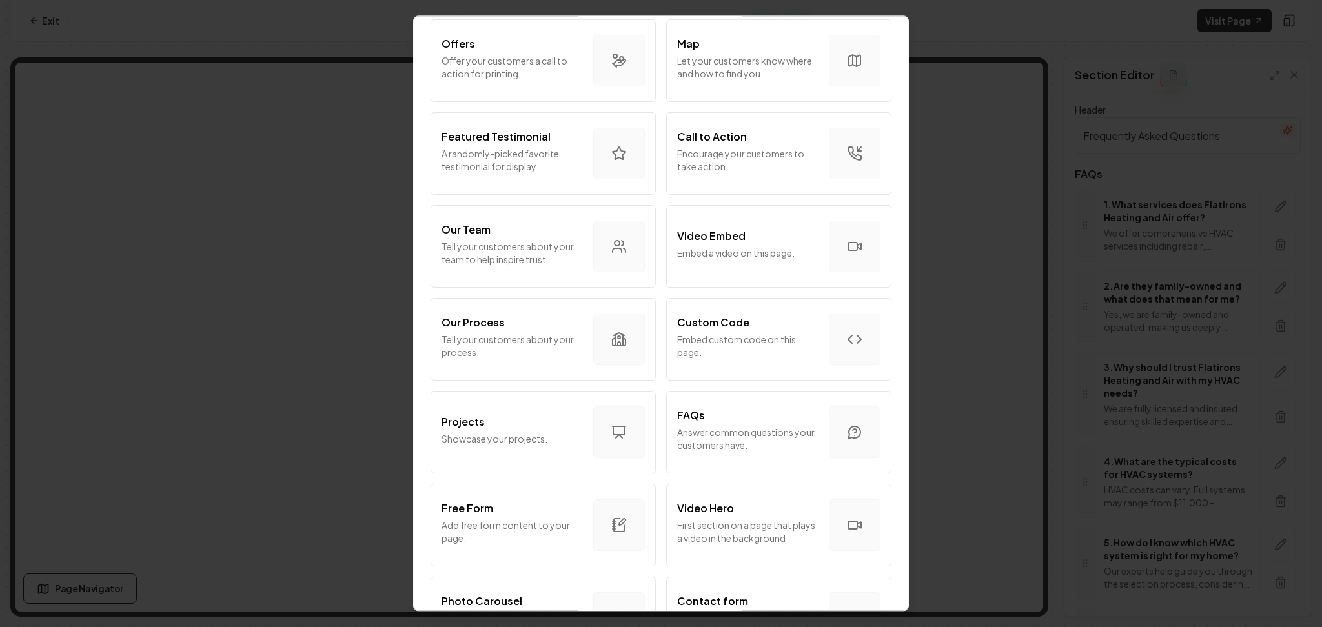
scroll to position [740, 0]
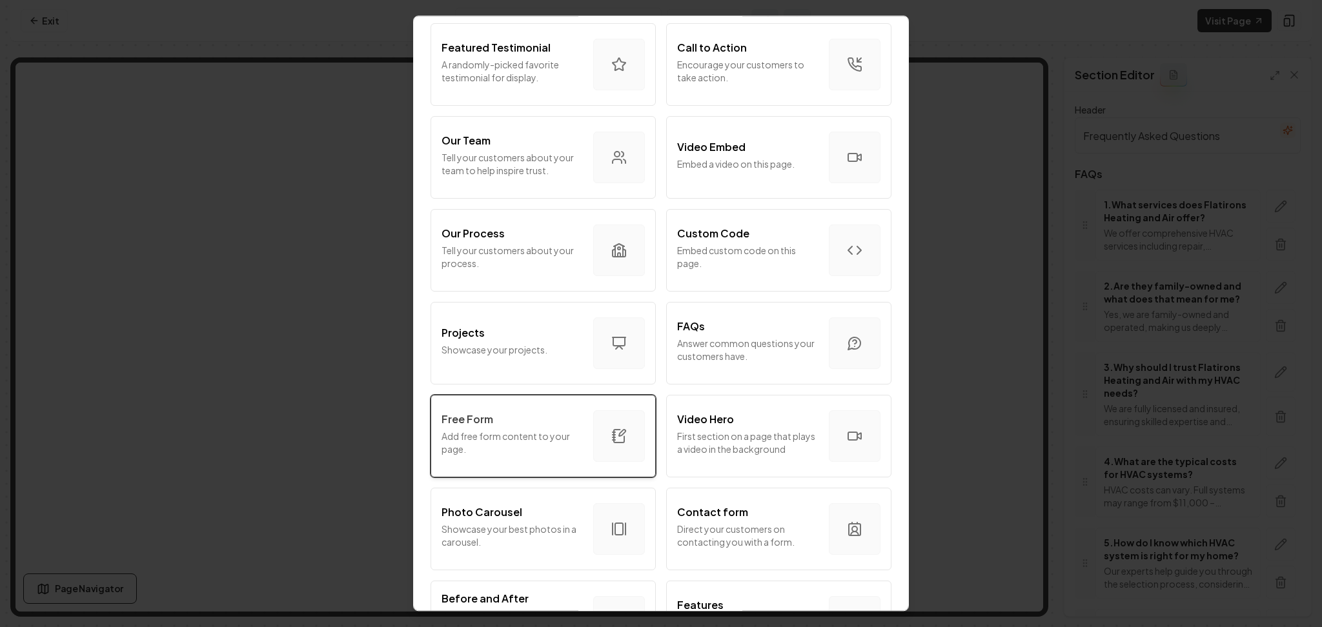
click at [554, 454] on p "Add free form content to your page." at bounding box center [511, 443] width 141 height 26
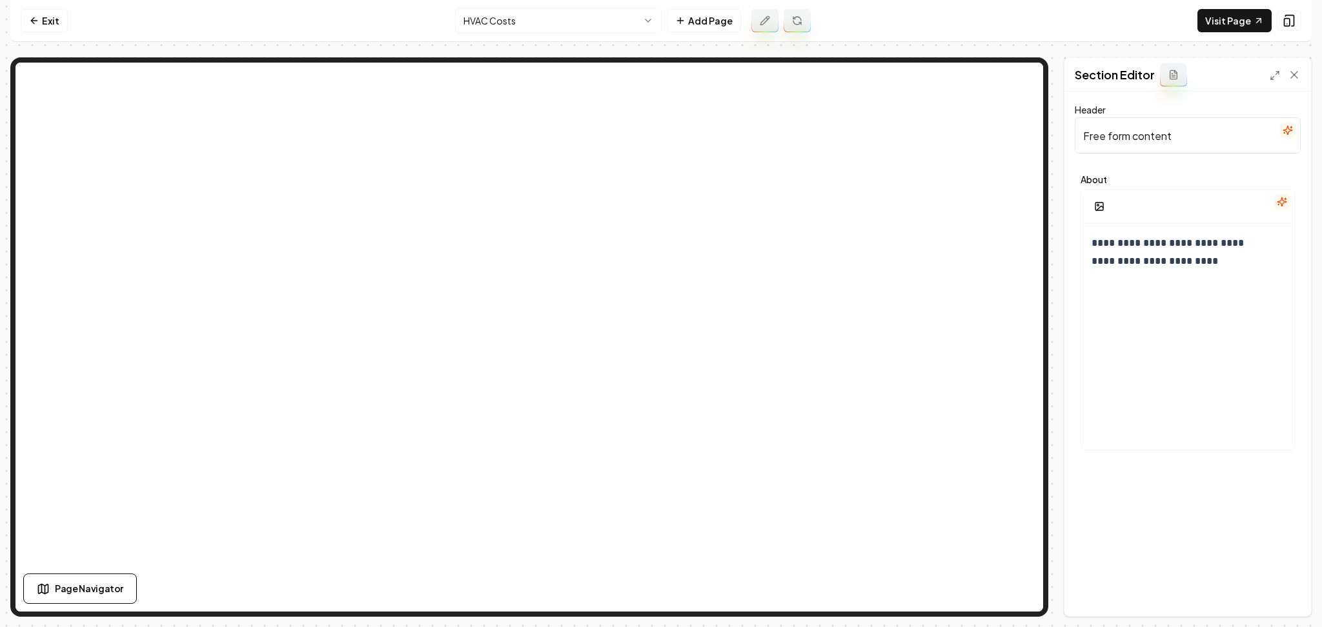
click at [1153, 136] on input "Free form content" at bounding box center [1187, 135] width 226 height 36
click at [1155, 135] on input "Free form content" at bounding box center [1187, 135] width 226 height 36
paste input "How Much Does Heating and Cooling Replacement Cost?"
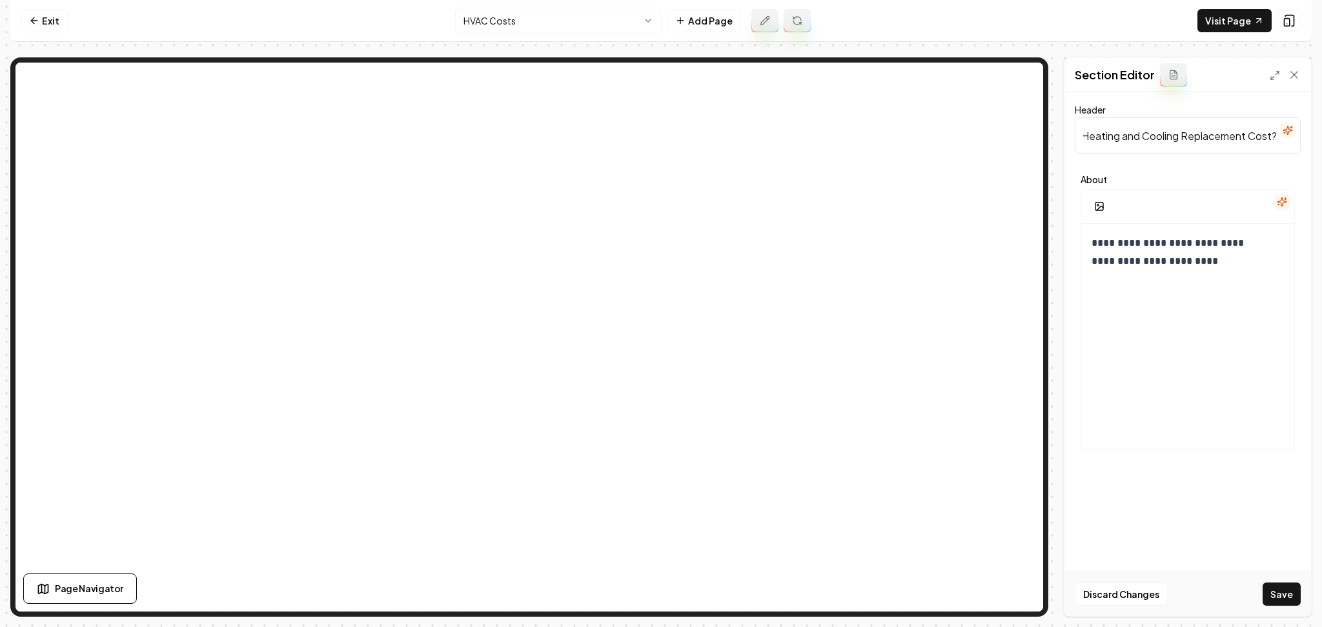
type input "How Much Does Heating and Cooling Replacement Cost?"
click at [1180, 247] on p "**********" at bounding box center [1180, 252] width 179 height 36
drag, startPoint x: 1193, startPoint y: 264, endPoint x: 1058, endPoint y: 223, distance: 141.7
click at [1060, 223] on div "**********" at bounding box center [660, 337] width 1301 height 560
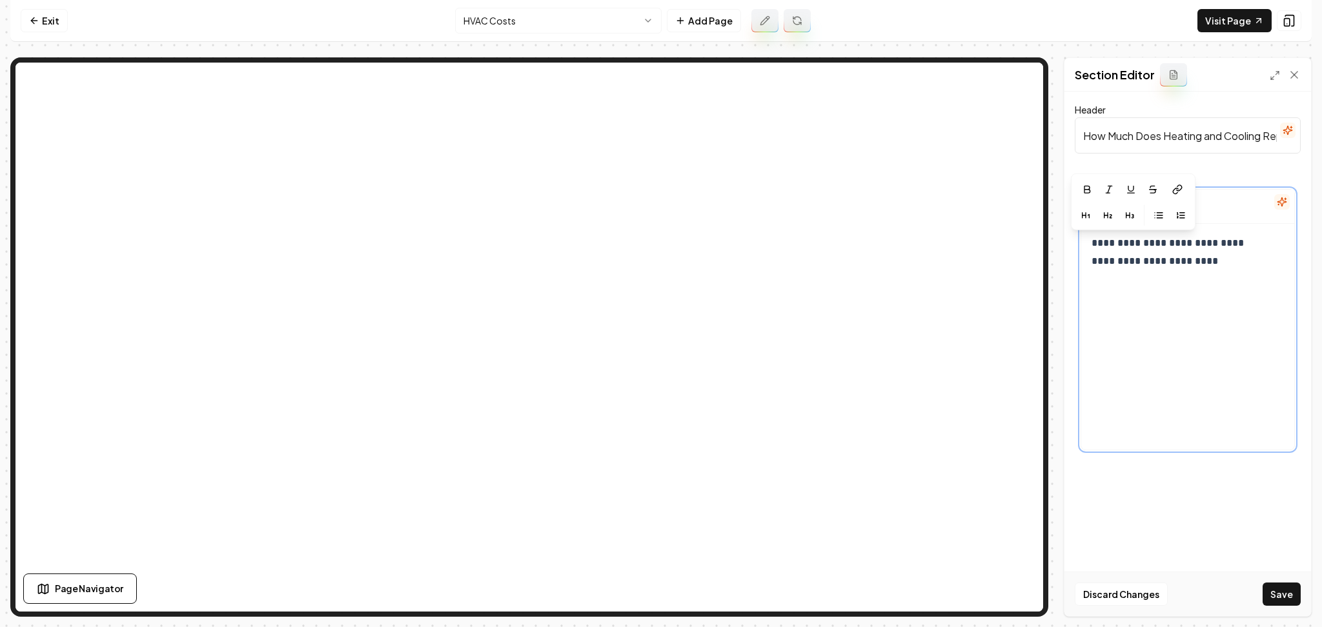
scroll to position [1140, 0]
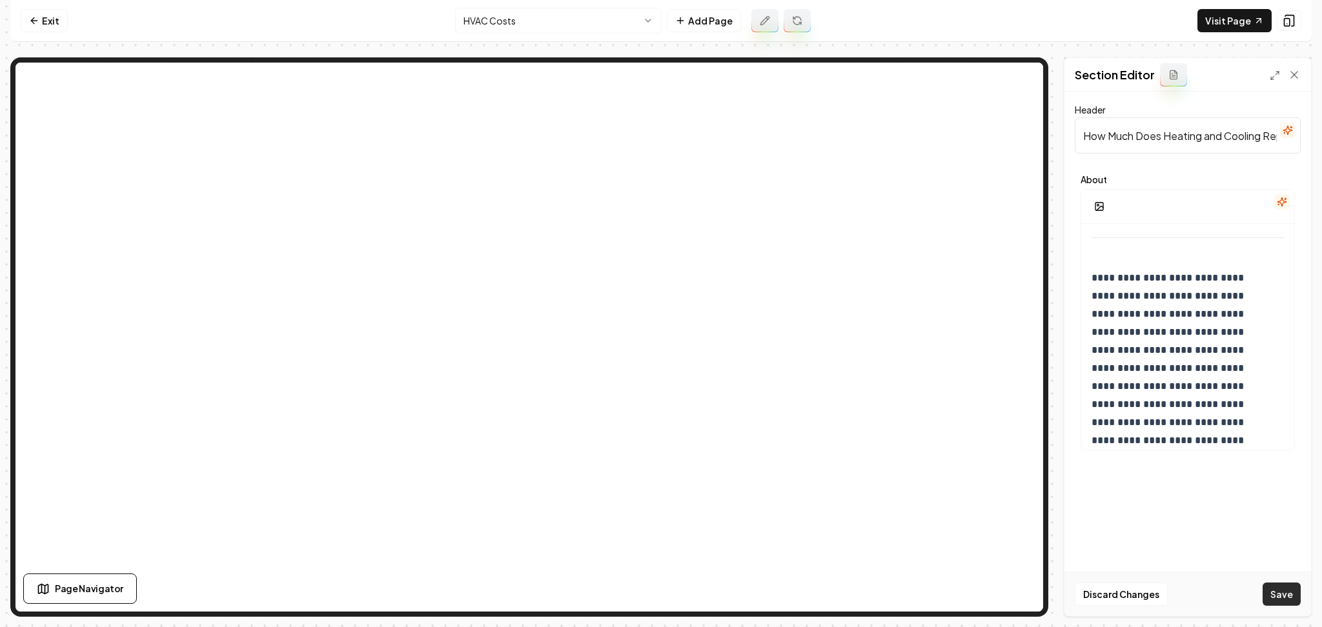
click at [1271, 592] on button "Save" at bounding box center [1281, 594] width 38 height 23
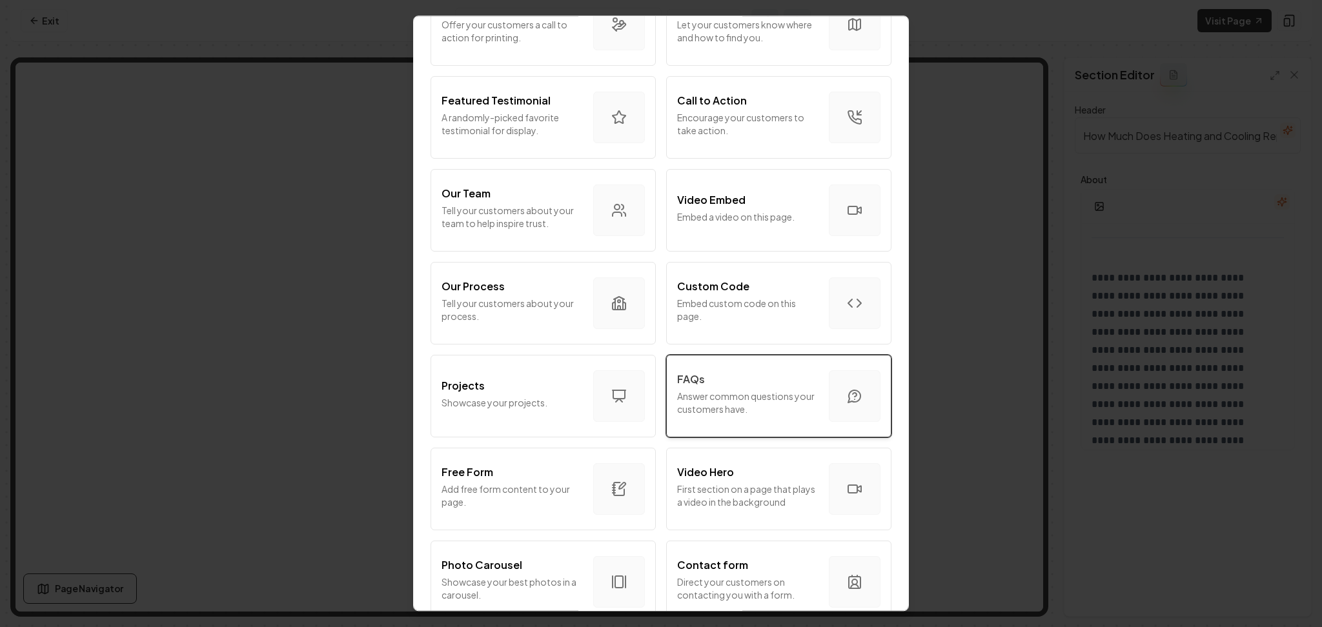
scroll to position [688, 0]
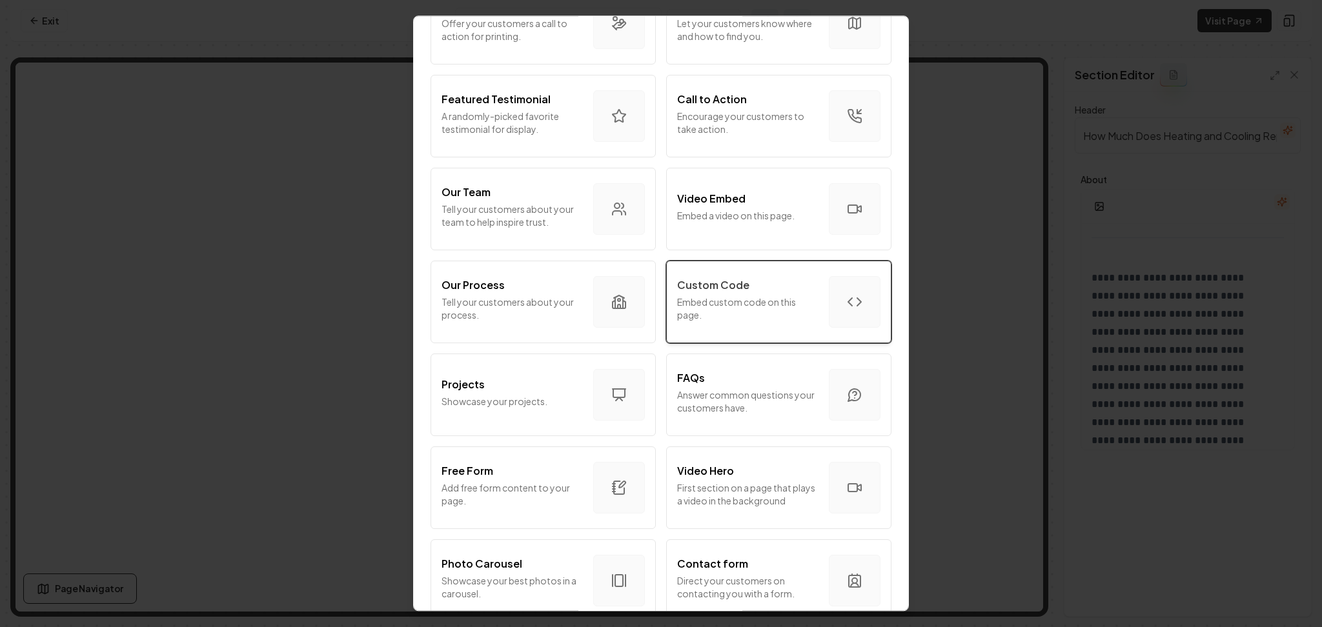
click at [728, 320] on p "Embed custom code on this page." at bounding box center [747, 309] width 141 height 26
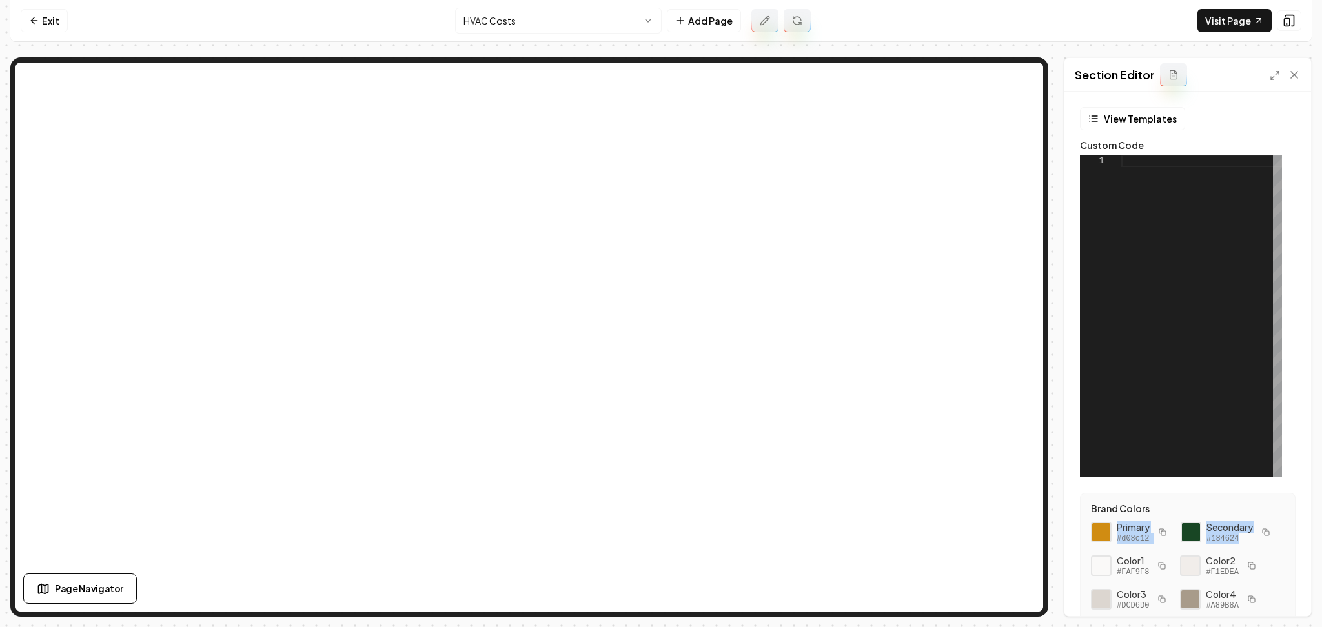
drag, startPoint x: 1155, startPoint y: 572, endPoint x: 1080, endPoint y: 525, distance: 88.4
click at [1080, 525] on div "Brand Colors Primary #d08c12 Secondary #184624 Color 1 #FAF9F8 Color 2 #F1EDEA …" at bounding box center [1188, 591] width 216 height 196
copy div "Primary #d08c12 Secondary #184624"
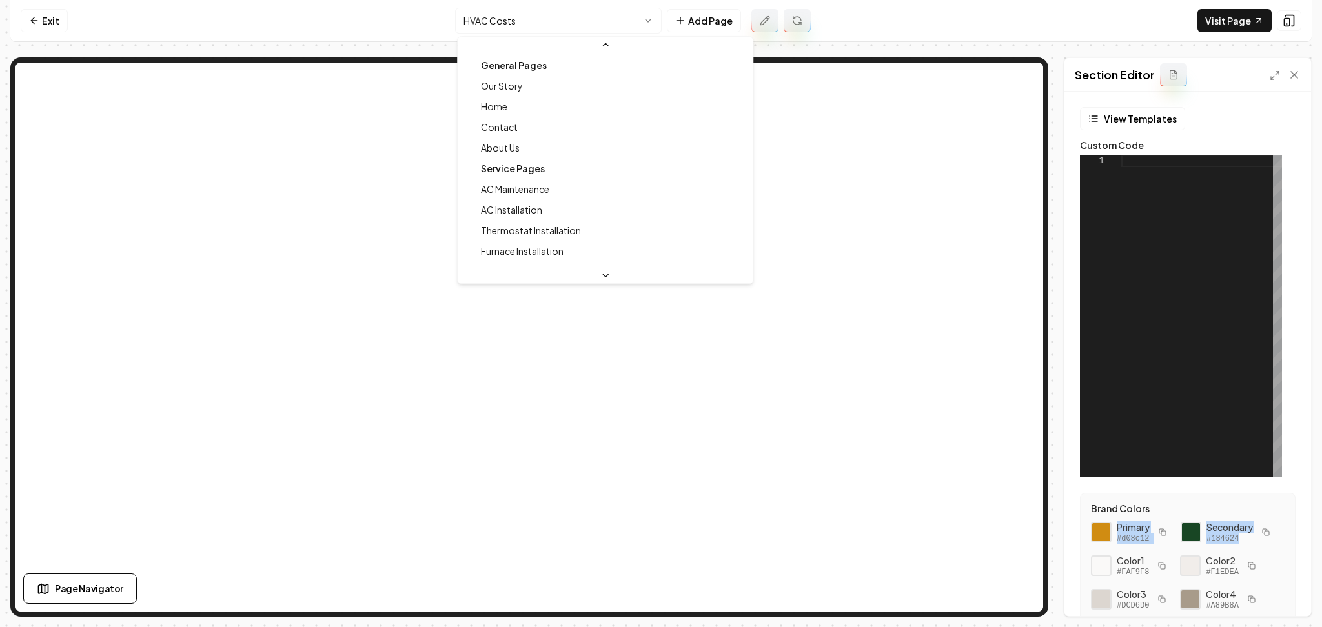
click at [543, 30] on html "Computer Required This feature is only available on a computer. Please switch t…" at bounding box center [661, 313] width 1322 height 627
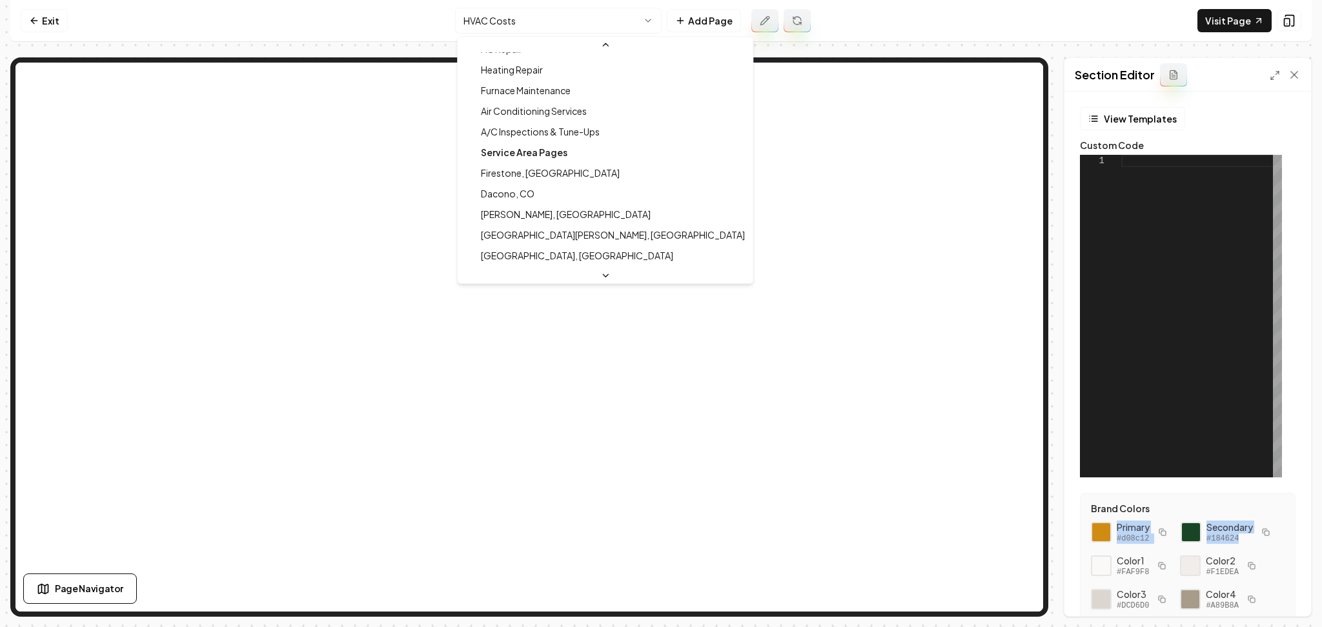
scroll to position [0, 0]
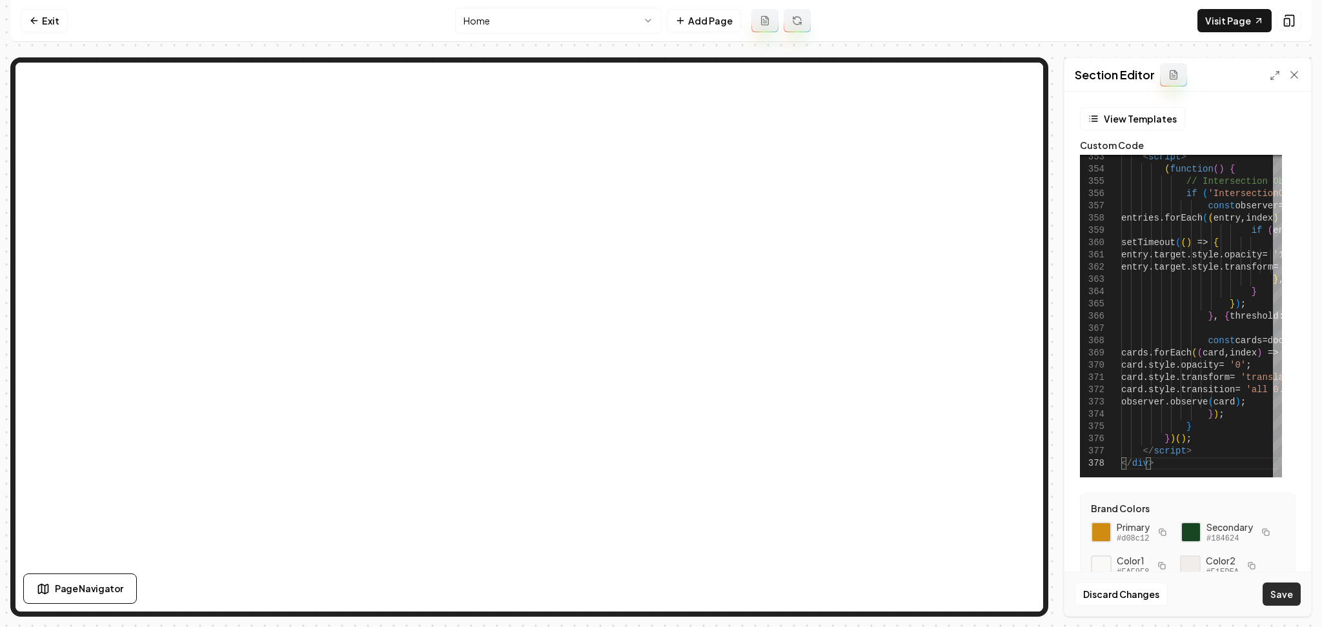
click at [1281, 592] on button "Save" at bounding box center [1281, 594] width 38 height 23
click at [1276, 595] on button "Save" at bounding box center [1281, 594] width 38 height 23
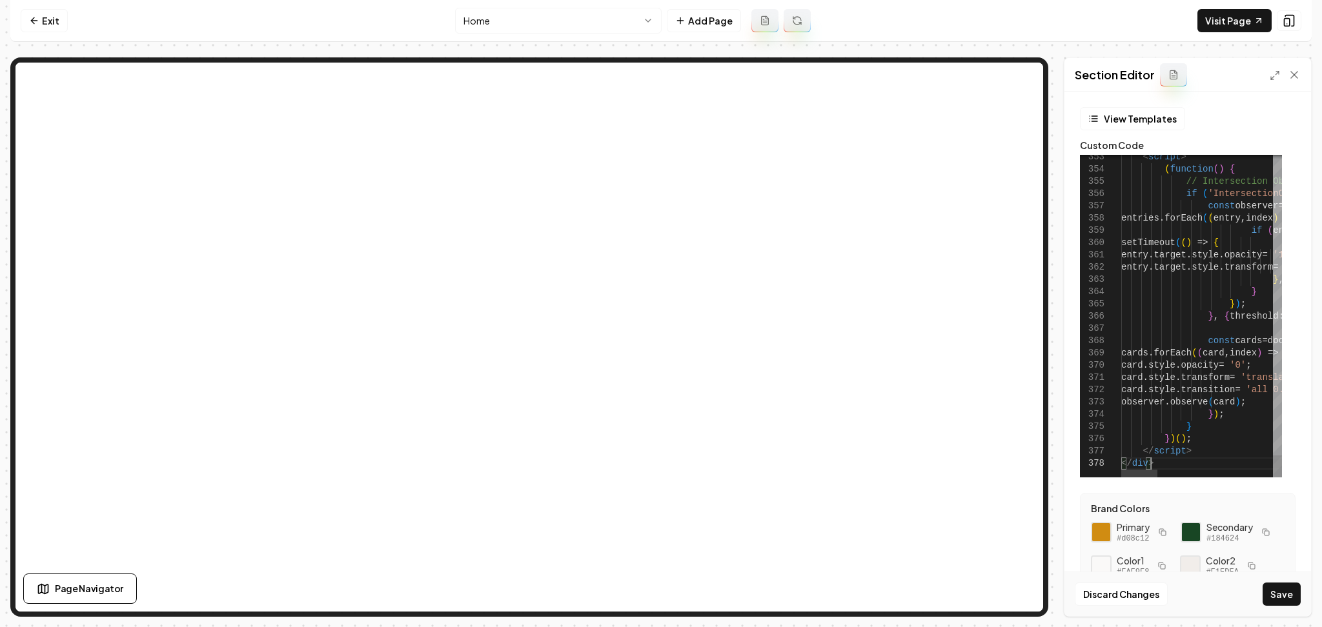
type textarea "**********"
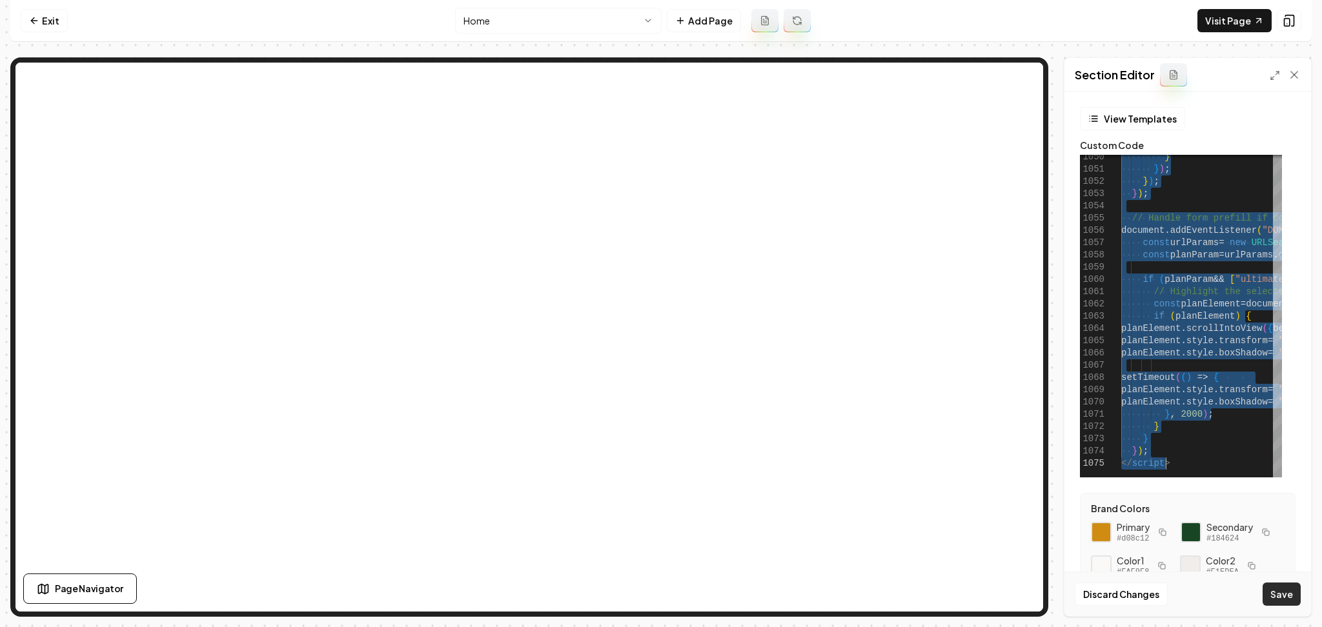
click at [1283, 599] on button "Save" at bounding box center [1281, 594] width 38 height 23
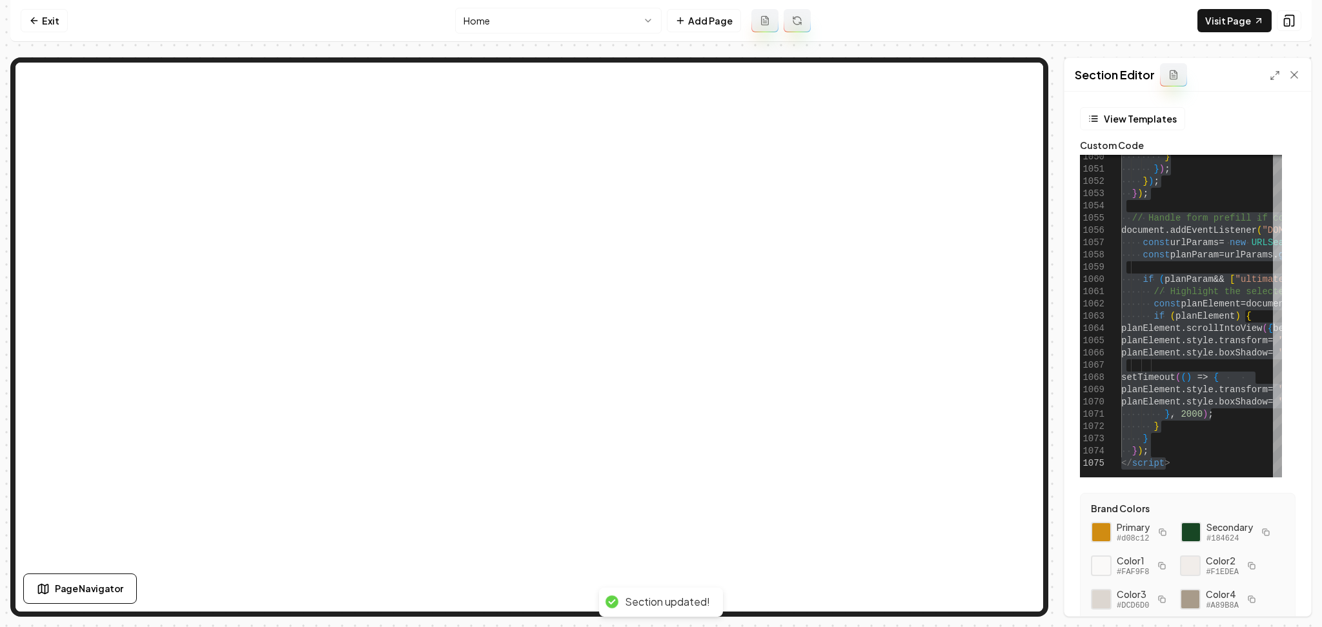
click at [539, 28] on html "Computer Required This feature is only available on a computer. Please switch t…" at bounding box center [661, 313] width 1322 height 627
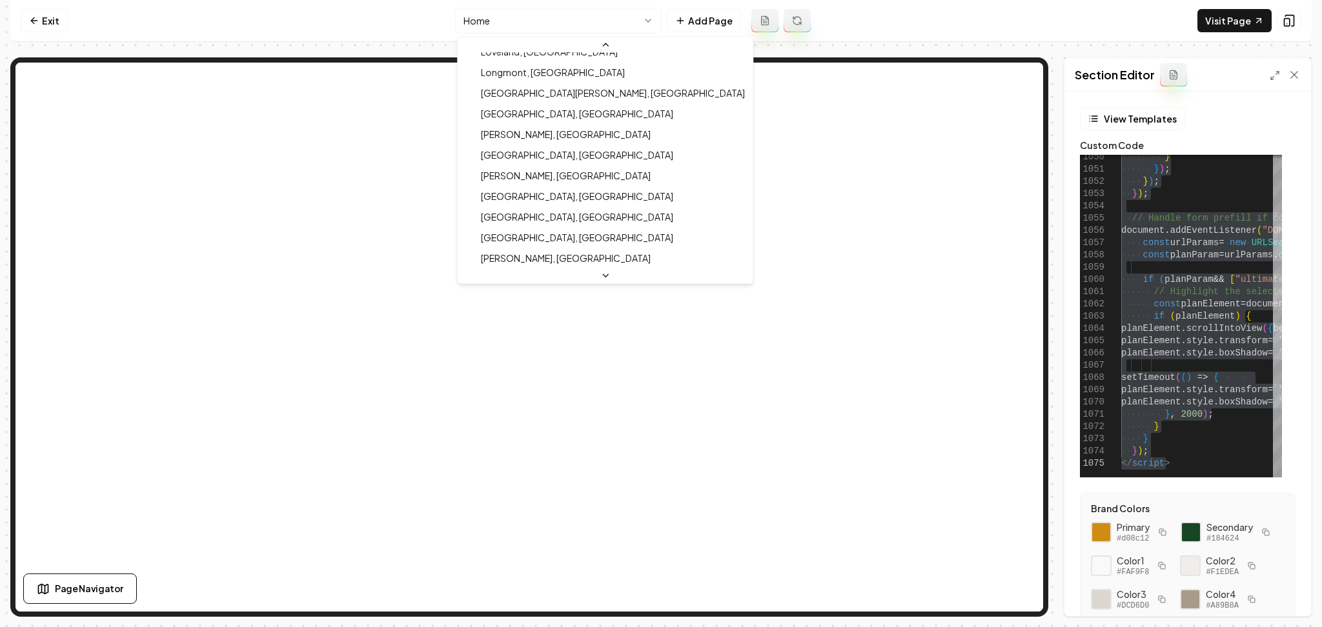
scroll to position [807, 0]
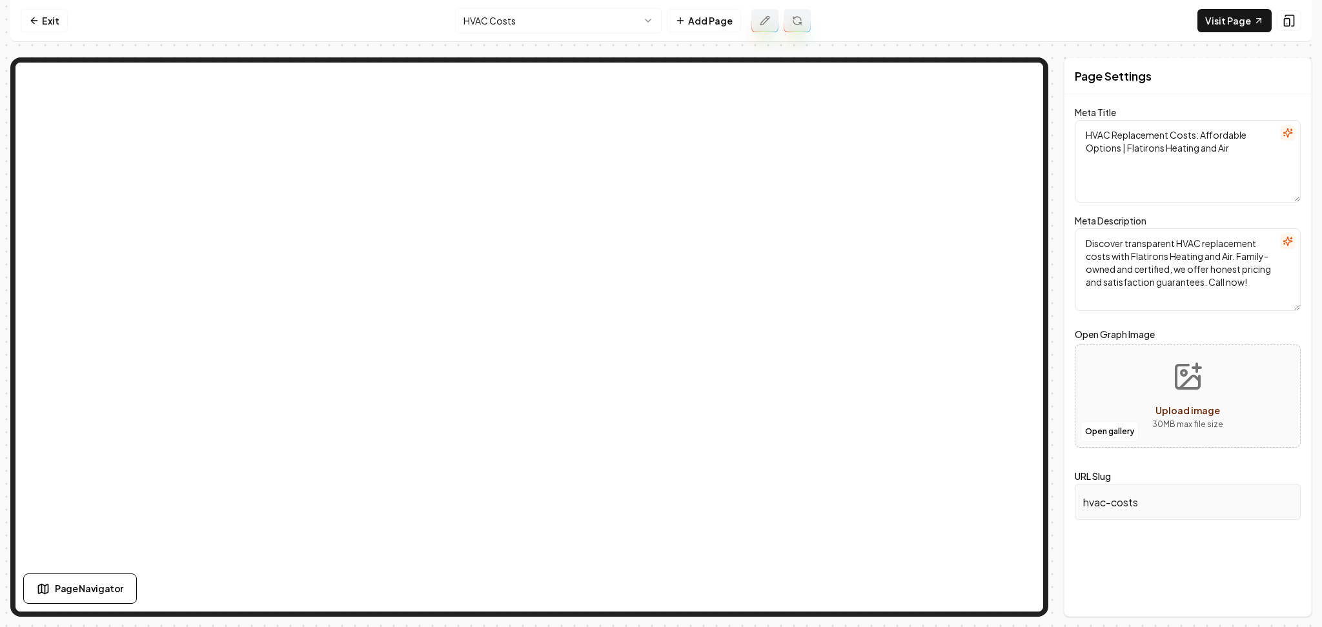
click at [486, 19] on html "Computer Required This feature is only available on a computer. Please switch t…" at bounding box center [661, 313] width 1322 height 627
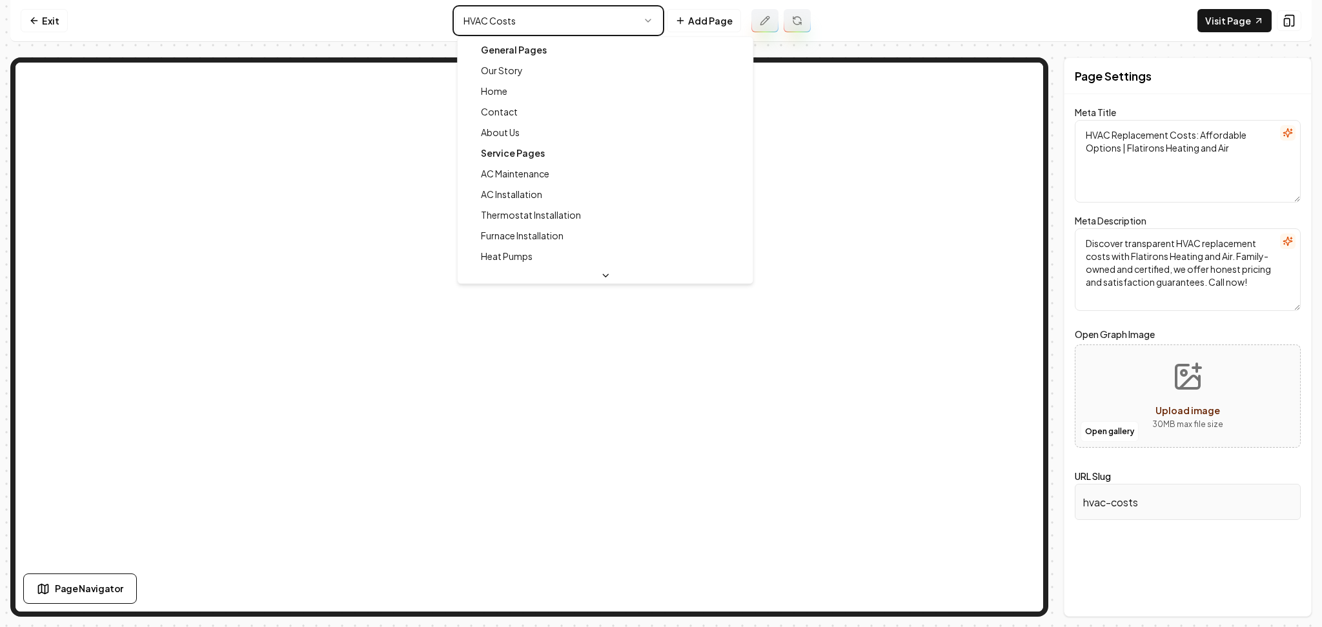
type textarea "HVAC Services for Comfort & Peace - Flatirons Heating and Air"
type textarea "Experience unmatched HVAC services with Flatirons Heating and Air. Your comfort…"
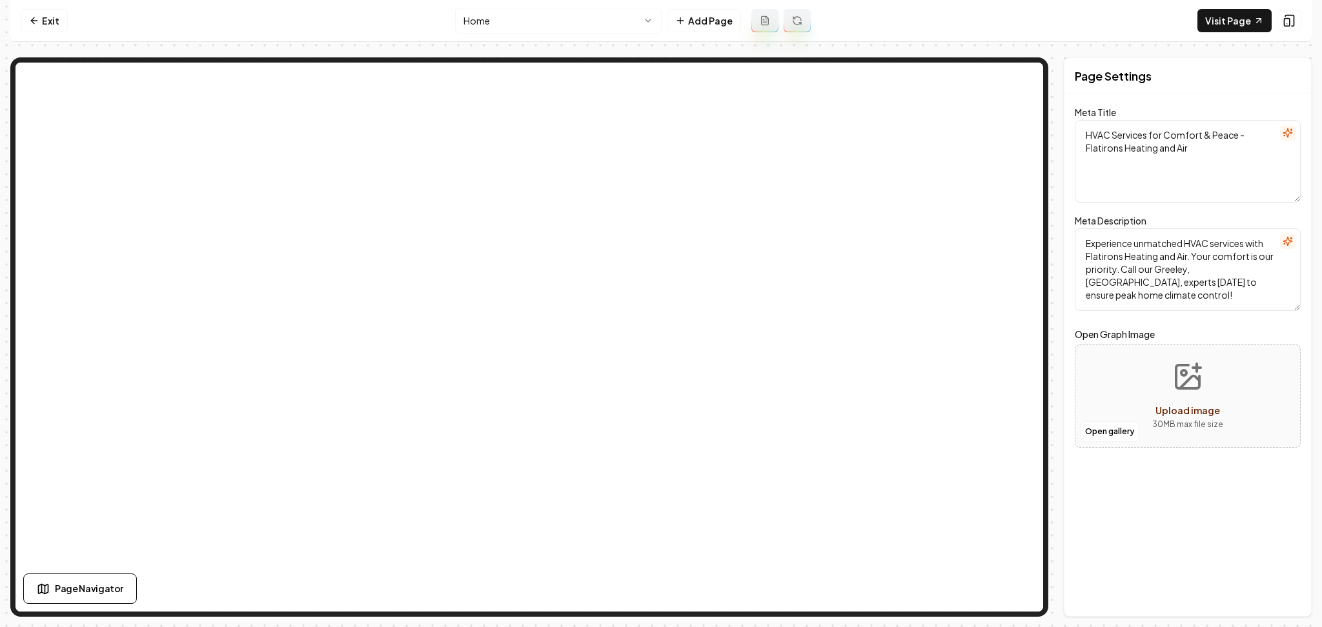
click at [565, 21] on html "Computer Required This feature is only available on a computer. Please switch t…" at bounding box center [661, 313] width 1322 height 627
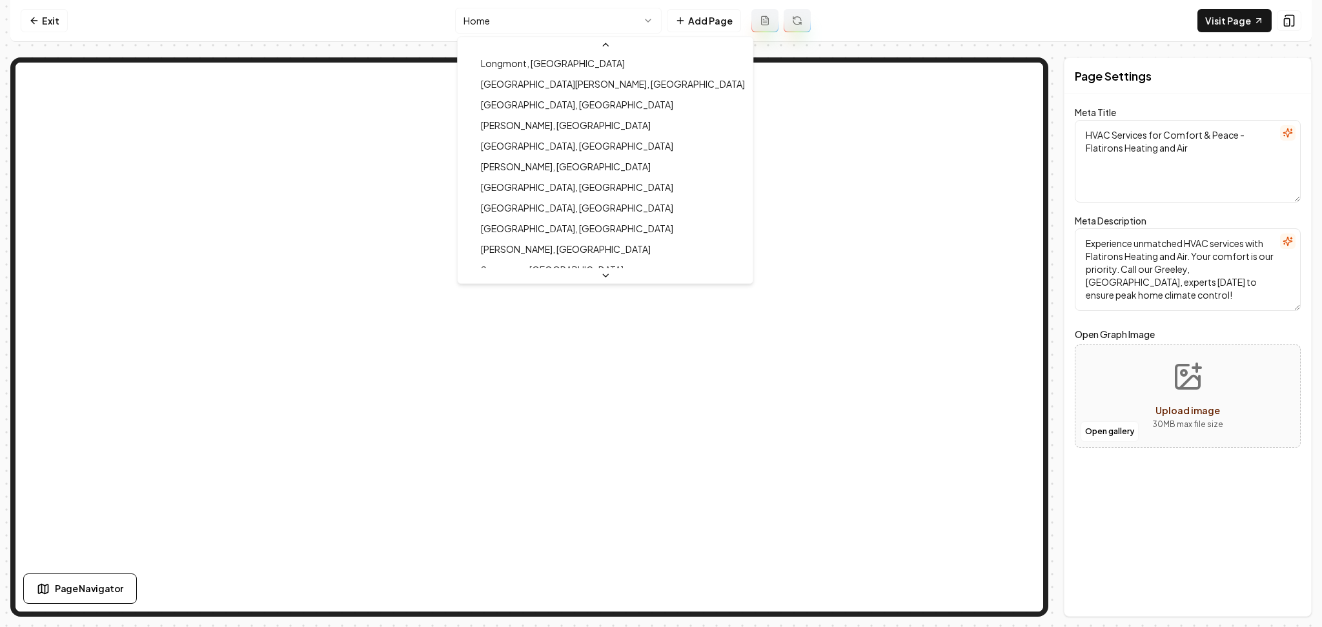
scroll to position [807, 0]
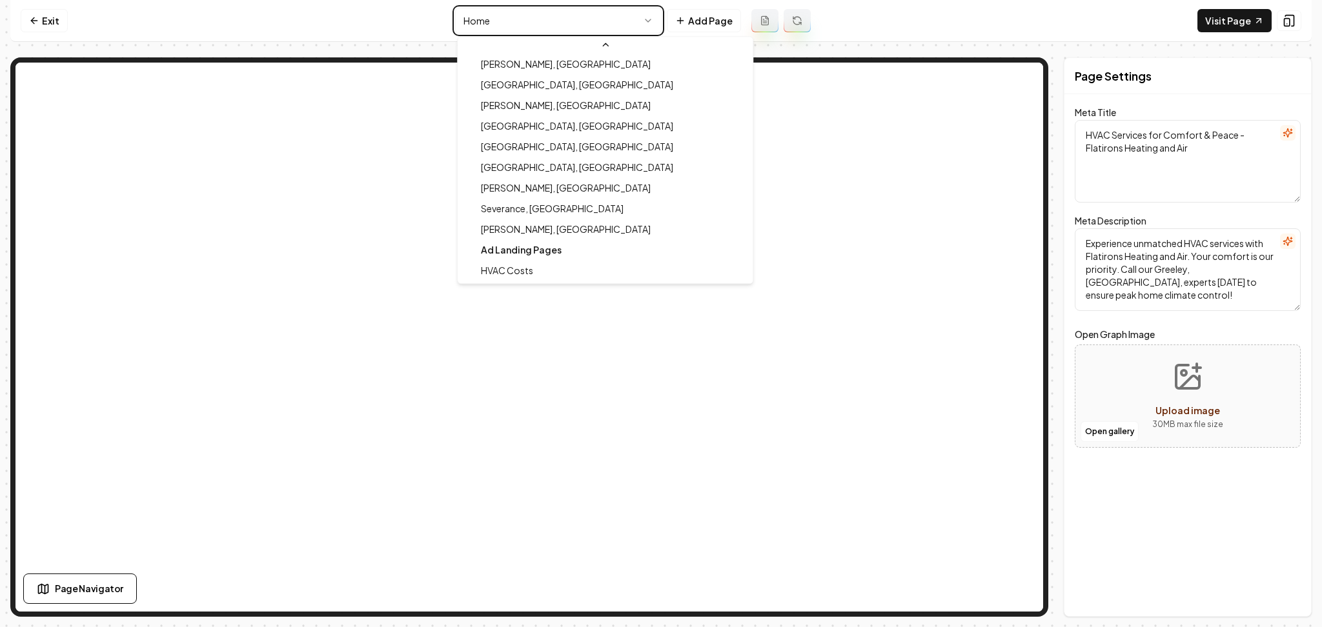
type textarea "HVAC Replacement Costs: Affordable Options | Flatirons Heating and Air"
type textarea "Discover transparent HVAC replacement costs with Flatirons Heating and Air. Fam…"
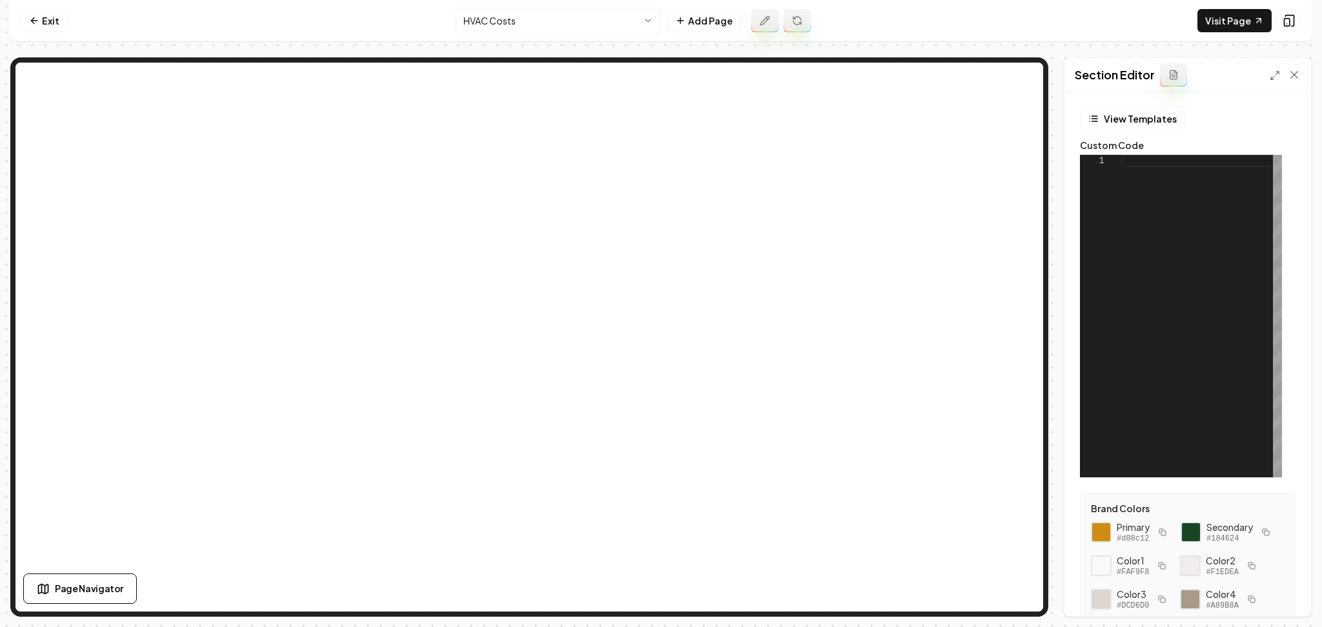
click at [1194, 298] on div at bounding box center [1201, 316] width 161 height 323
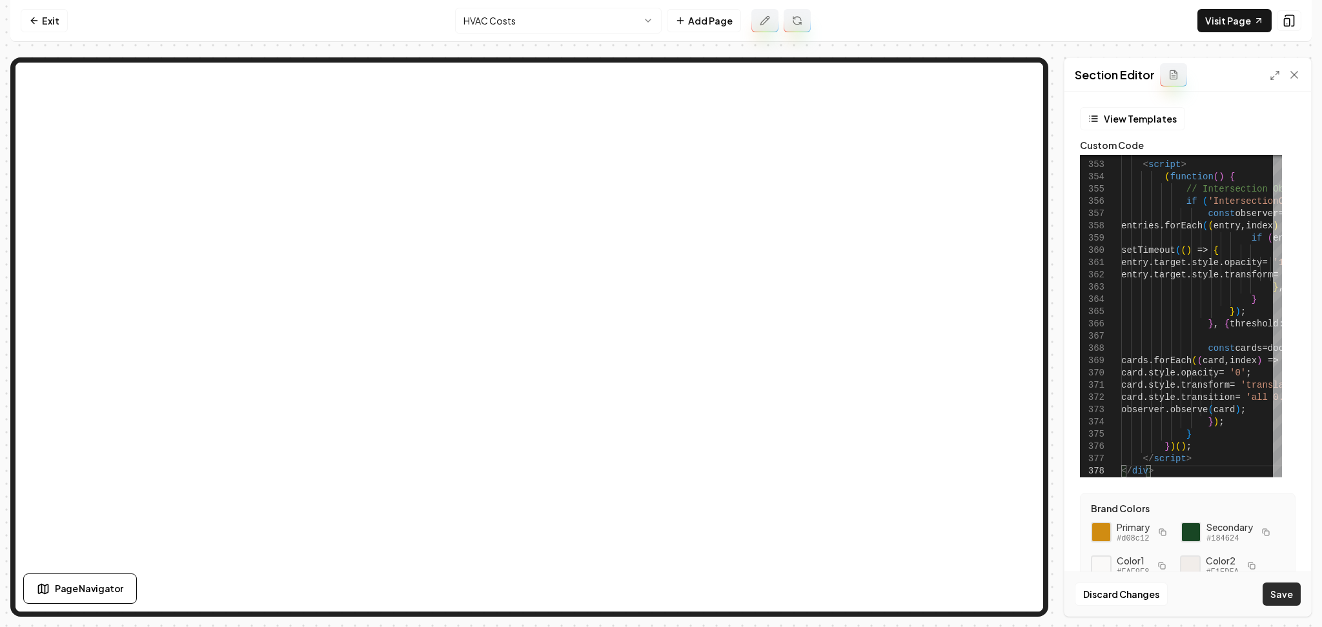
click at [1284, 601] on button "Save" at bounding box center [1281, 594] width 38 height 23
type textarea "********* ******"
click at [1211, 26] on link "Visit Page" at bounding box center [1234, 20] width 74 height 23
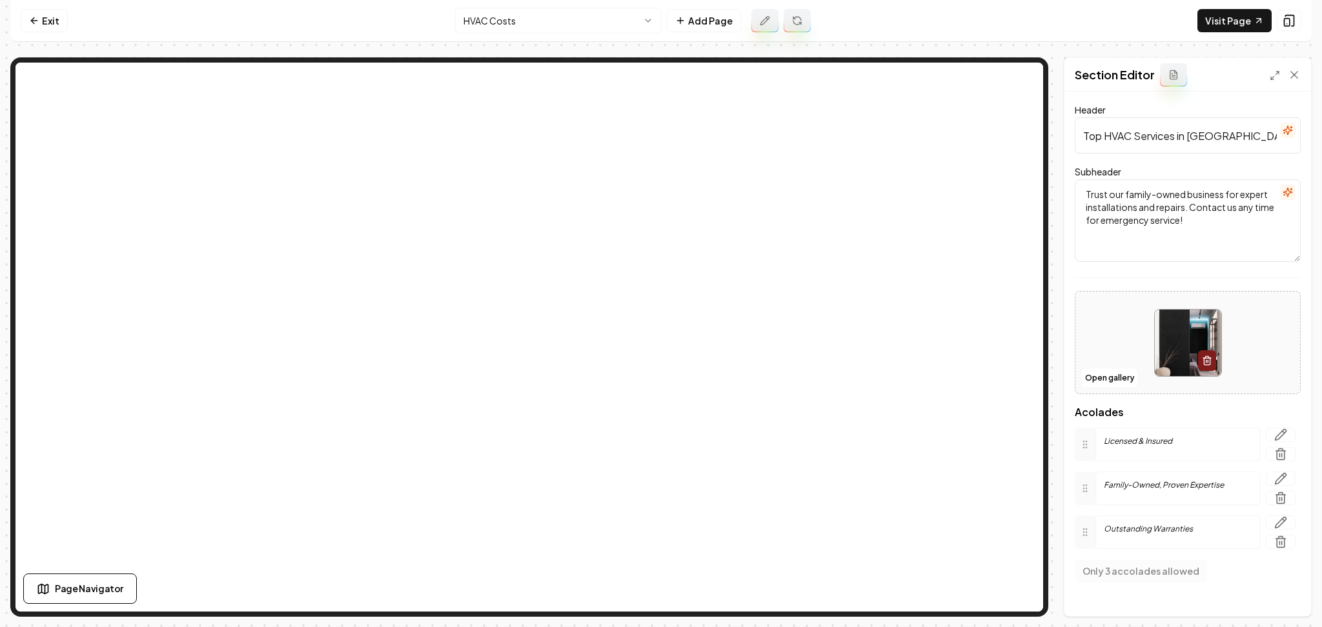
click at [1282, 128] on icon "button" at bounding box center [1287, 130] width 10 height 10
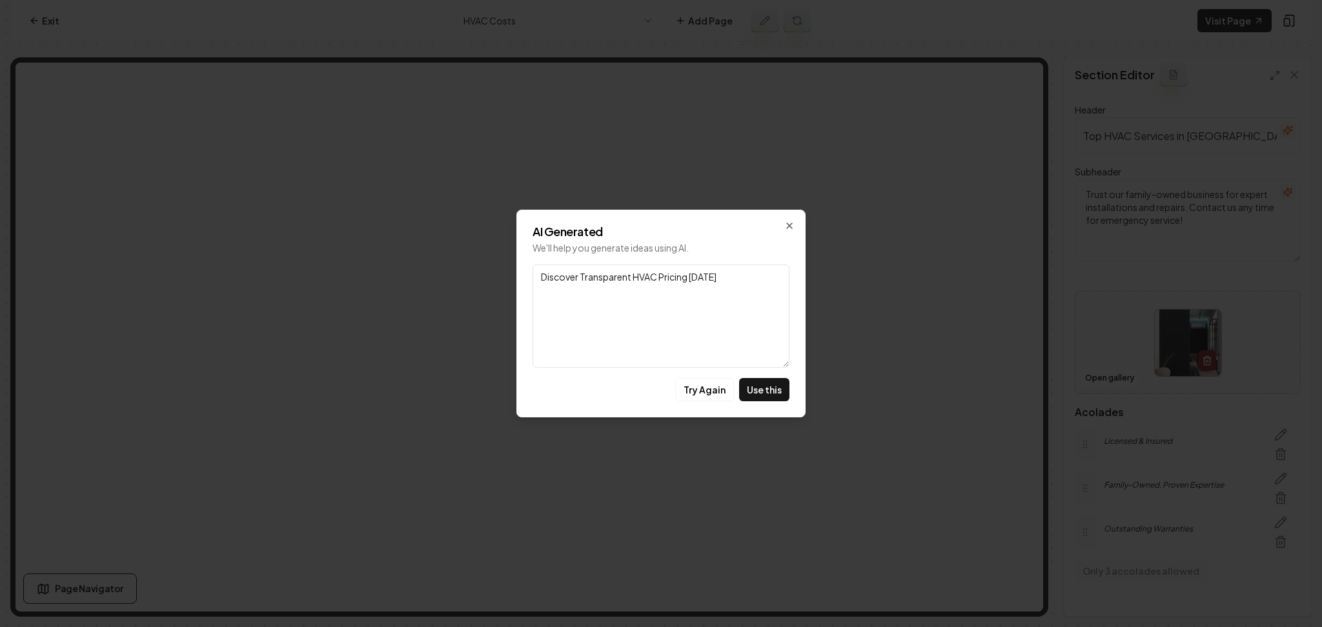
click at [711, 398] on button "Try Again" at bounding box center [704, 389] width 59 height 23
click at [754, 387] on button "Use this" at bounding box center [764, 389] width 50 height 23
type input "Explore HVAC Costs"
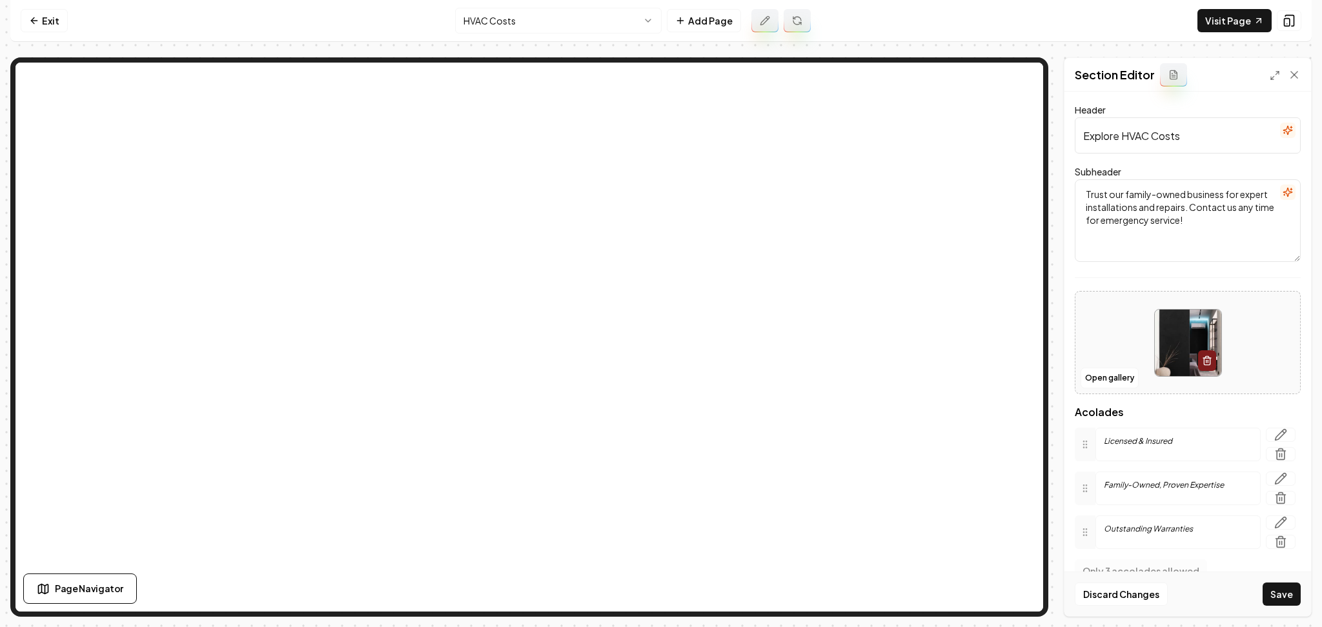
click at [1282, 194] on icon "button" at bounding box center [1287, 192] width 10 height 10
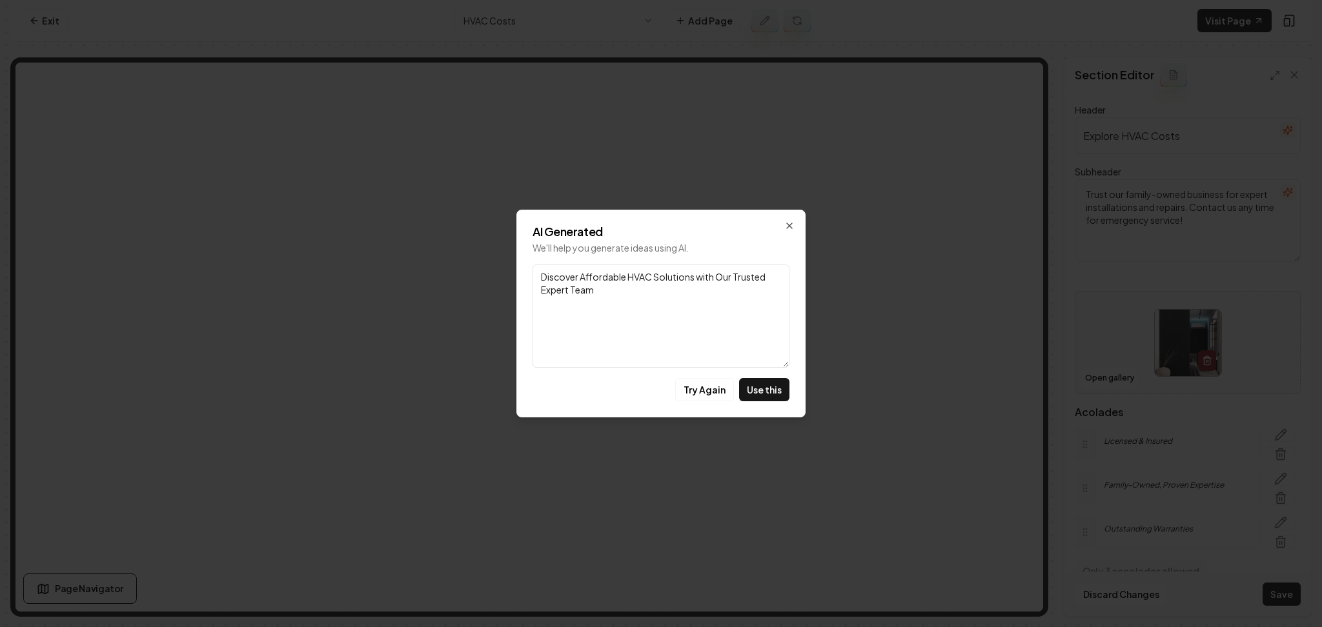
click at [700, 399] on button "Try Again" at bounding box center [704, 389] width 59 height 23
click at [712, 388] on button "Try Again" at bounding box center [704, 389] width 59 height 23
click at [714, 392] on button "Try Again" at bounding box center [704, 389] width 59 height 23
click at [715, 390] on button "Try Again" at bounding box center [704, 389] width 59 height 23
click at [714, 388] on button "Try Again" at bounding box center [704, 389] width 59 height 23
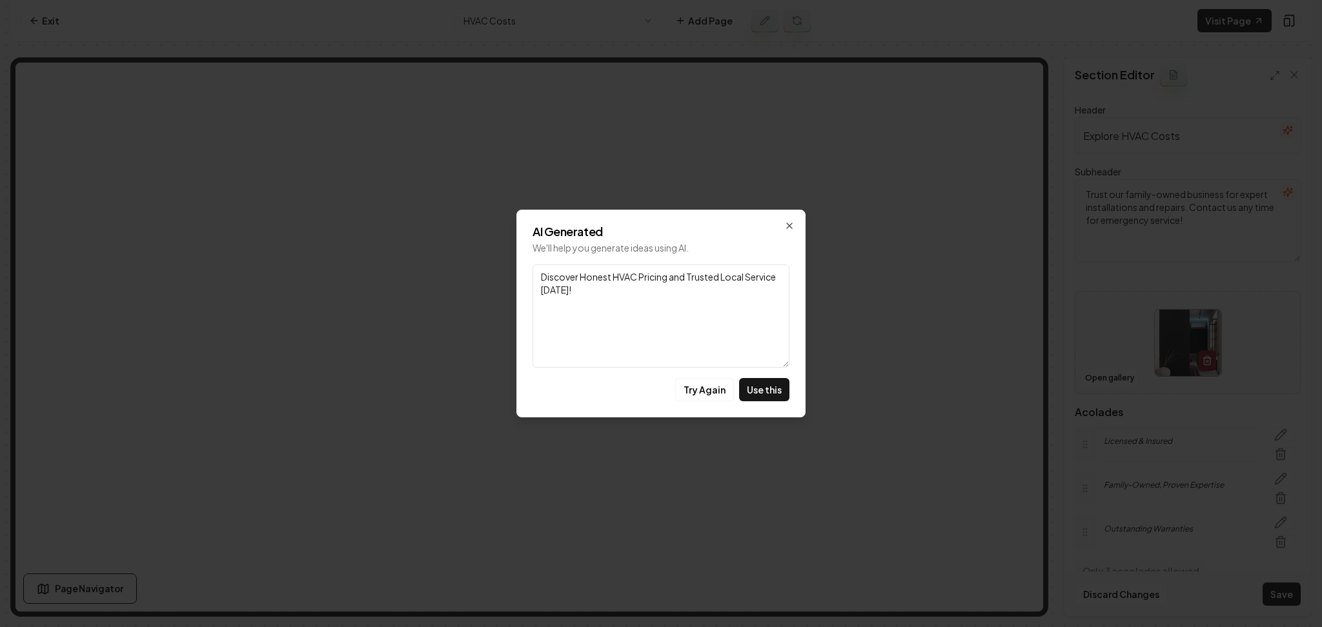
drag, startPoint x: 630, startPoint y: 281, endPoint x: 500, endPoint y: 243, distance: 136.0
click at [504, 243] on body "Computer Required This feature is only available on a computer. Please switch t…" at bounding box center [661, 313] width 1322 height 627
paste textarea "how much does heating and cooling replacement cost""
type textarea "how much does heating and cooling replacement cost""
click at [796, 223] on div "AI Generated We'll help you generate ideas using AI. Link how much does heating…" at bounding box center [660, 314] width 289 height 208
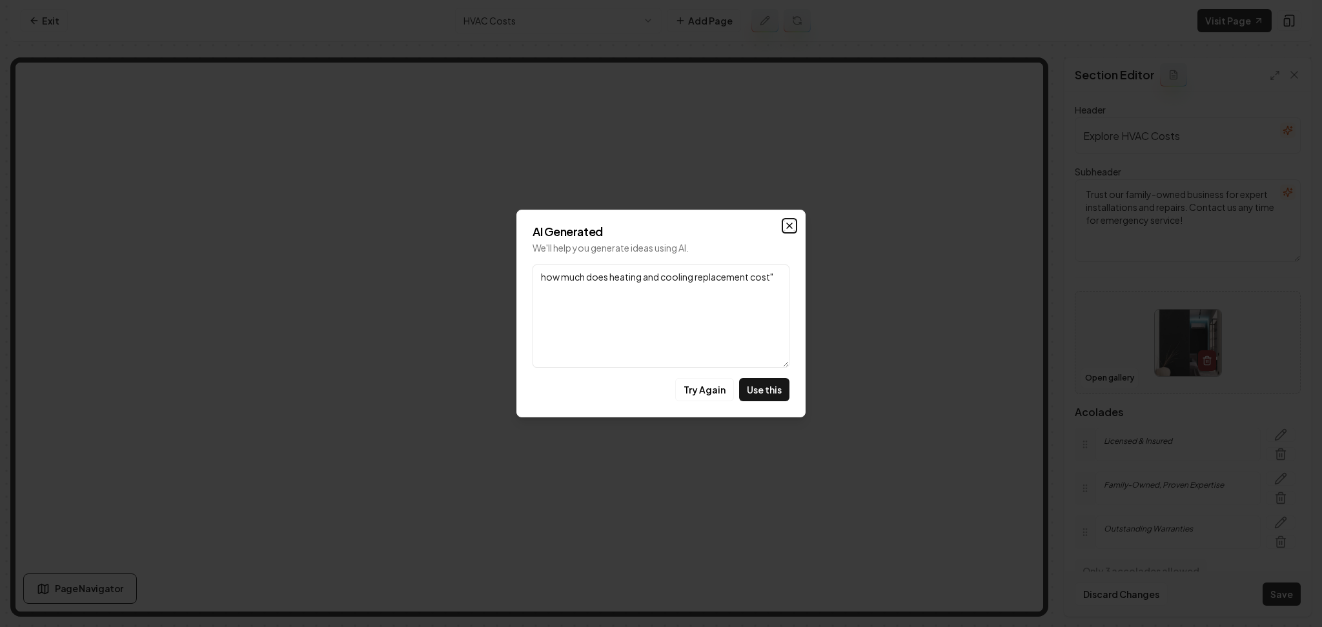
click at [788, 225] on icon "button" at bounding box center [789, 225] width 5 height 5
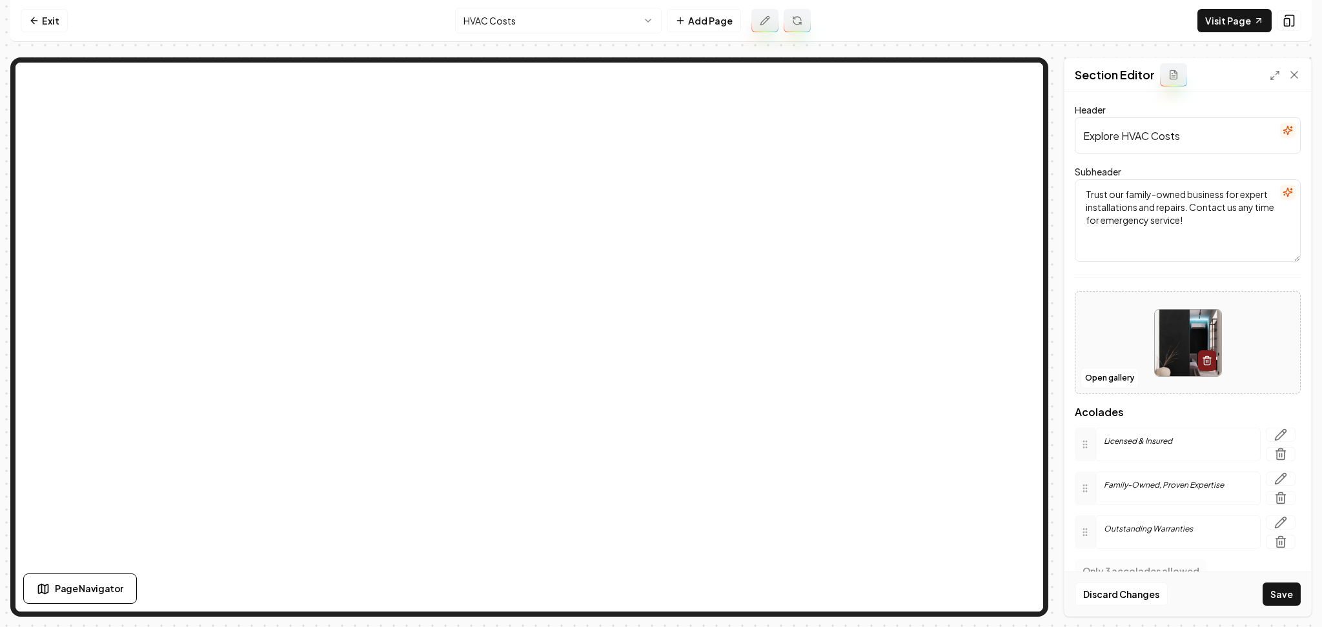
click at [1153, 145] on input "Explore HVAC Costs" at bounding box center [1187, 135] width 226 height 36
paste input "Wondering About Heating & Cooling Replacement Costs?"
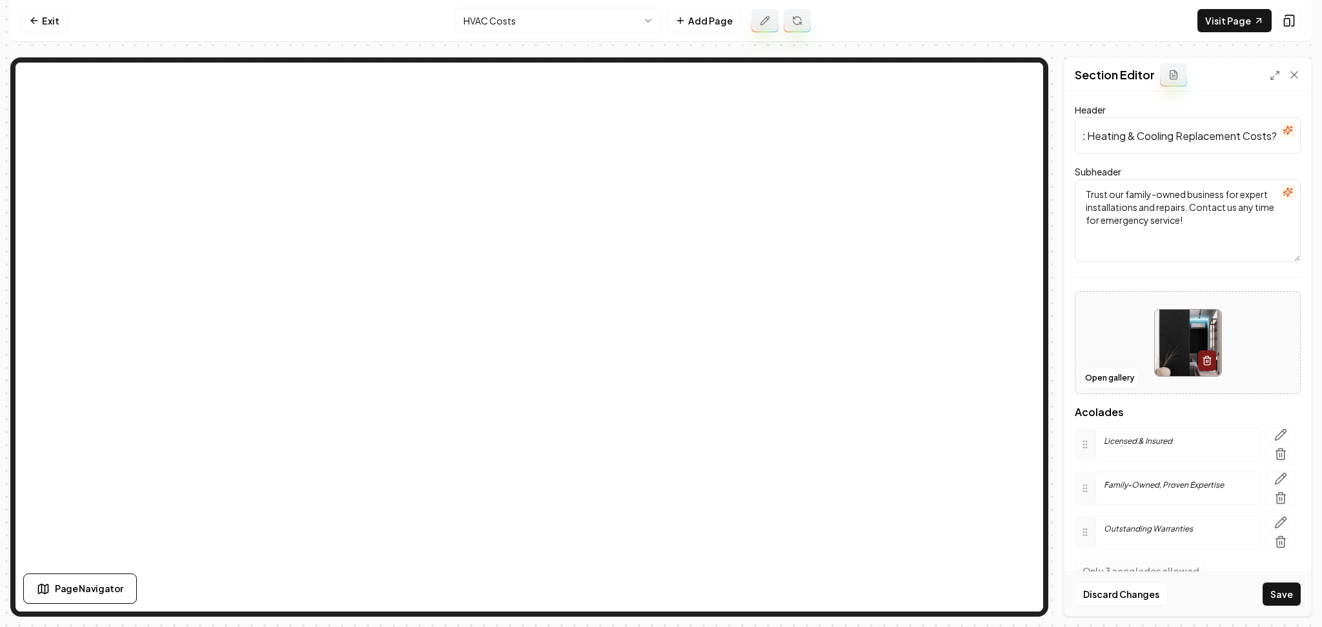
type input "Wondering About Heating & Cooling Replacement Costs?"
click at [1275, 603] on button "Save" at bounding box center [1281, 594] width 38 height 23
click at [1282, 190] on icon "button" at bounding box center [1287, 192] width 10 height 10
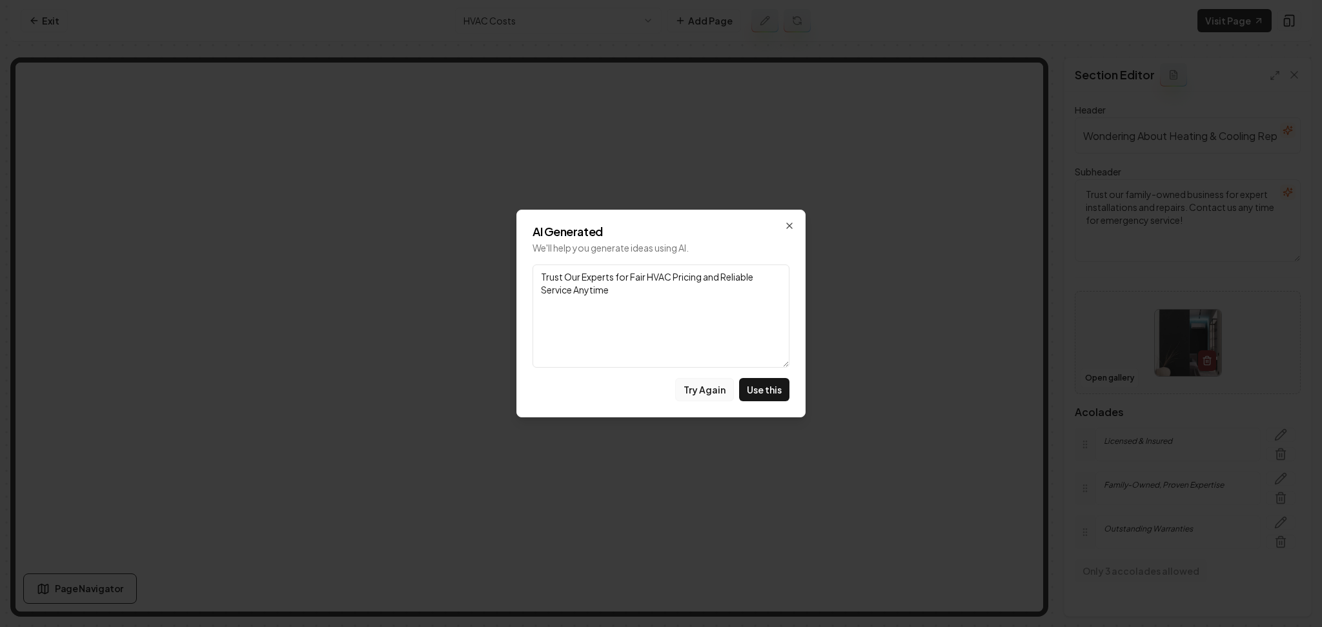
click at [711, 391] on button "Try Again" at bounding box center [704, 389] width 59 height 23
click at [747, 388] on button "Use this" at bounding box center [764, 389] width 50 height 23
type textarea "Navigate HVAC Costs with Confidence and Expert Guidance"
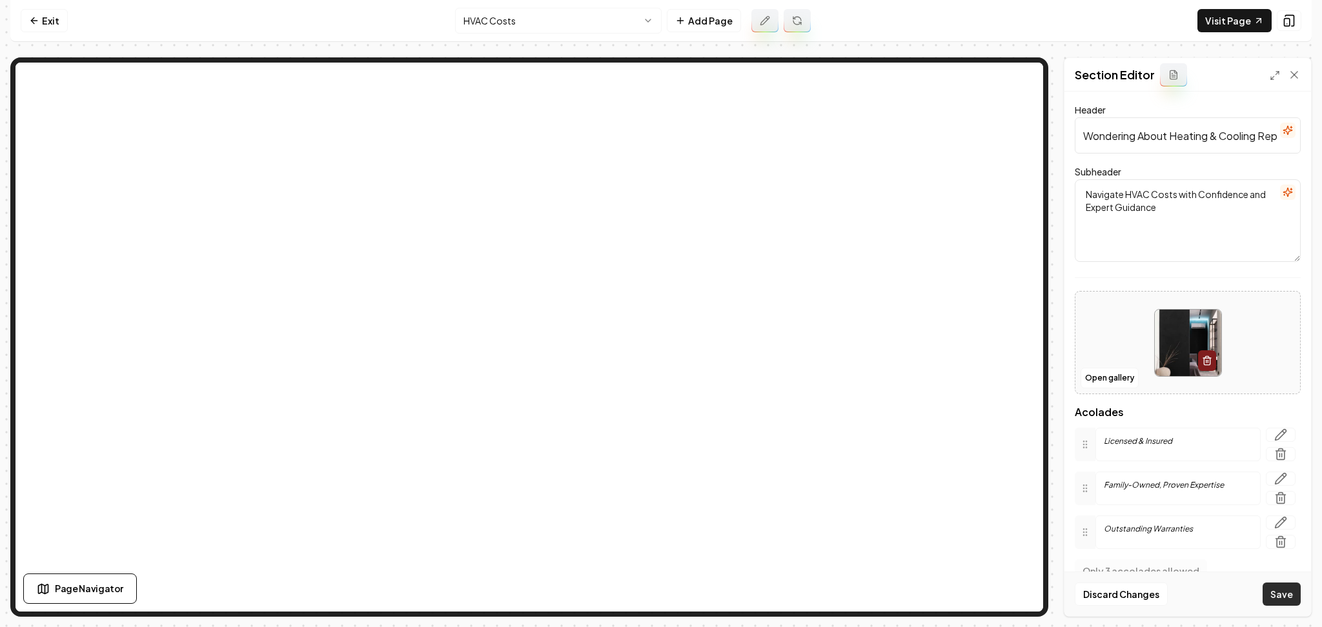
click at [1270, 594] on button "Save" at bounding box center [1281, 594] width 38 height 23
click at [1095, 374] on button "Open gallery" at bounding box center [1109, 378] width 58 height 21
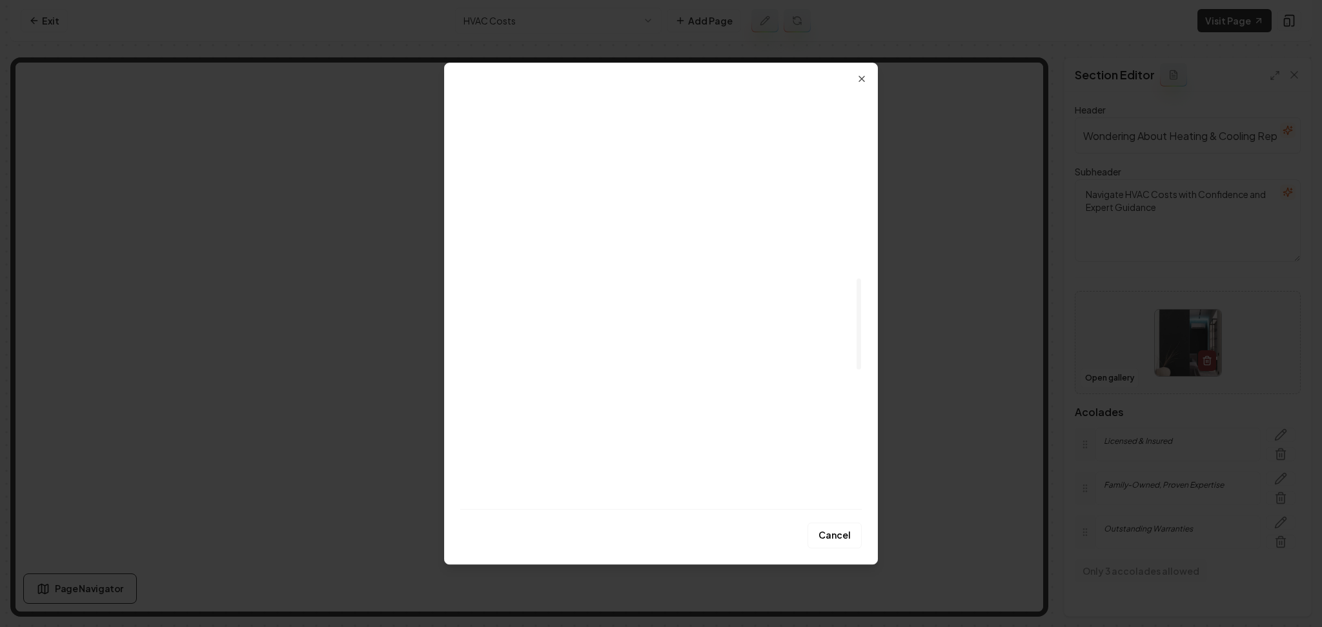
scroll to position [871, 0]
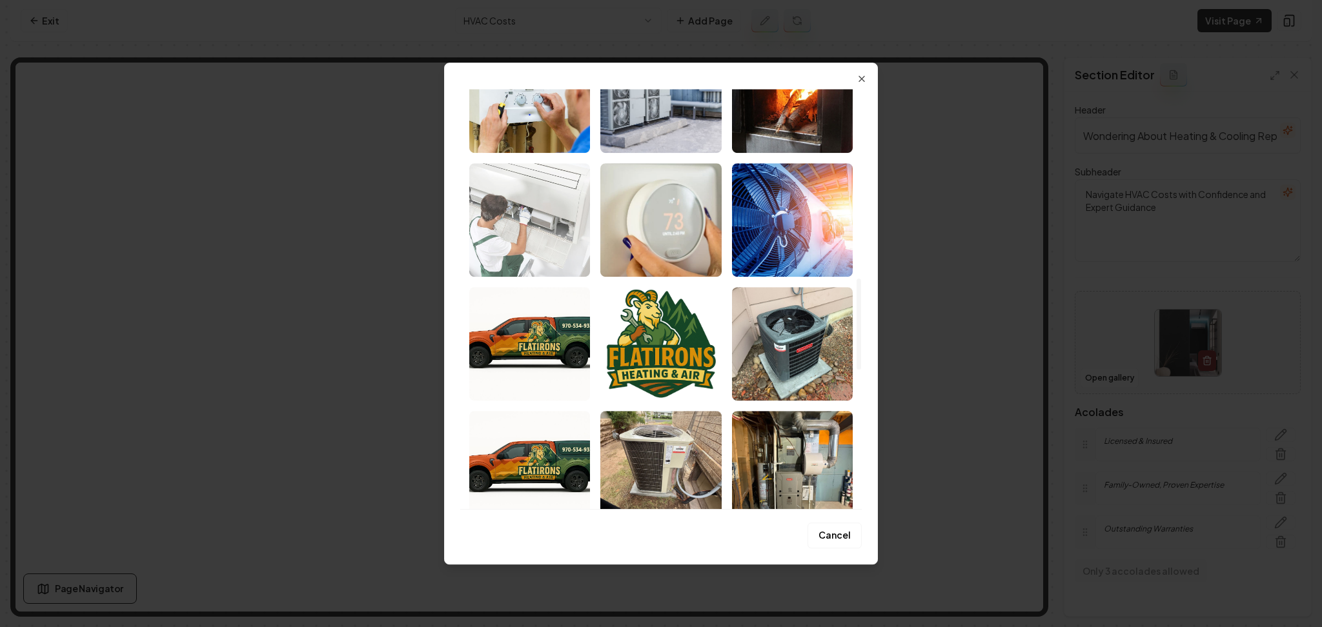
click at [493, 242] on img "Select image image_683a0983536f9ba5590cfa17.jpg" at bounding box center [529, 220] width 121 height 114
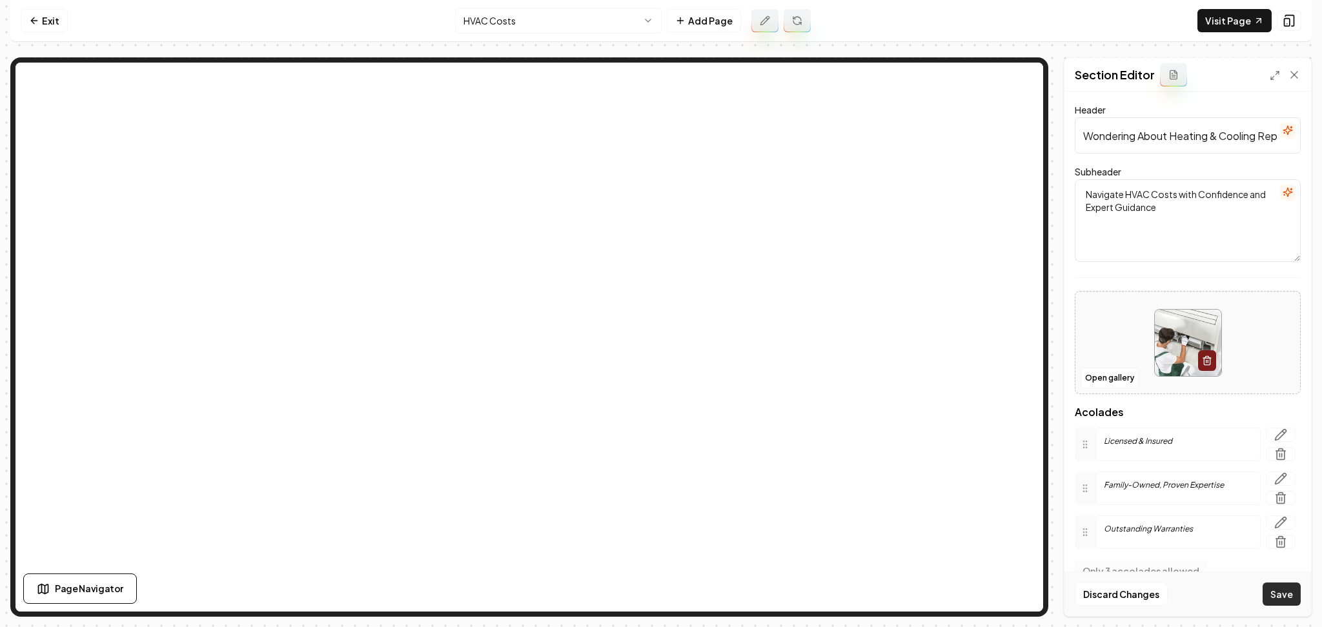
click at [1272, 590] on button "Save" at bounding box center [1281, 594] width 38 height 23
click at [1116, 376] on button "Open gallery" at bounding box center [1109, 378] width 58 height 21
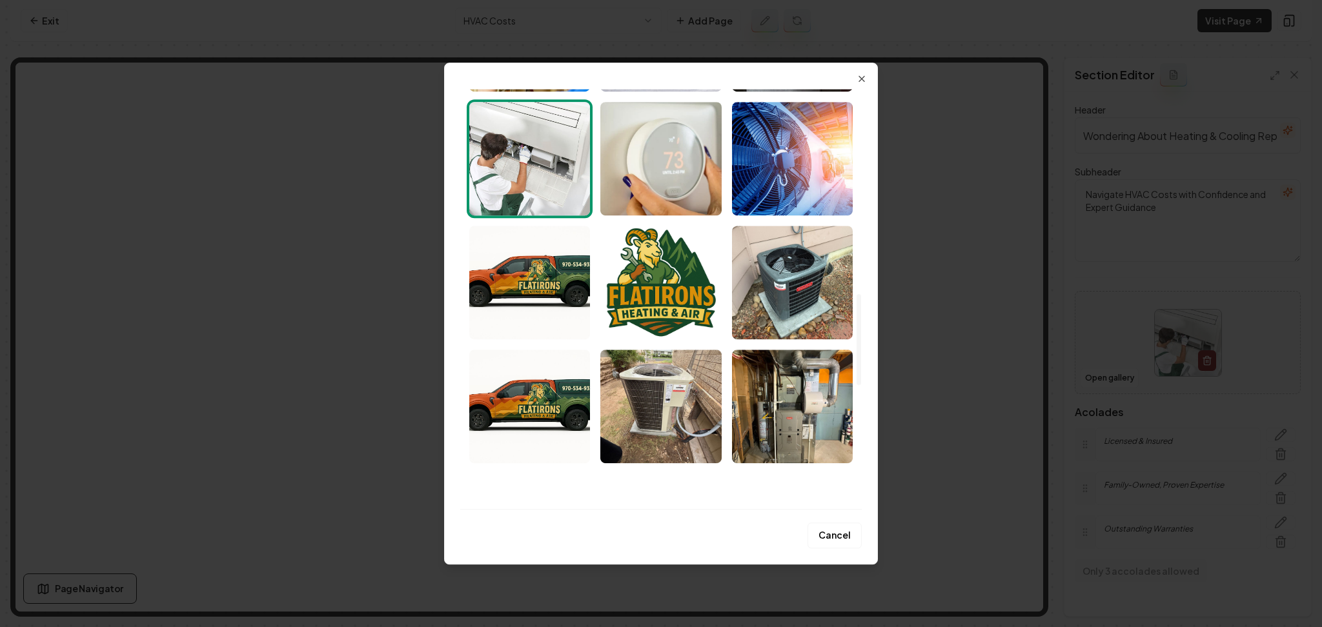
scroll to position [946, 0]
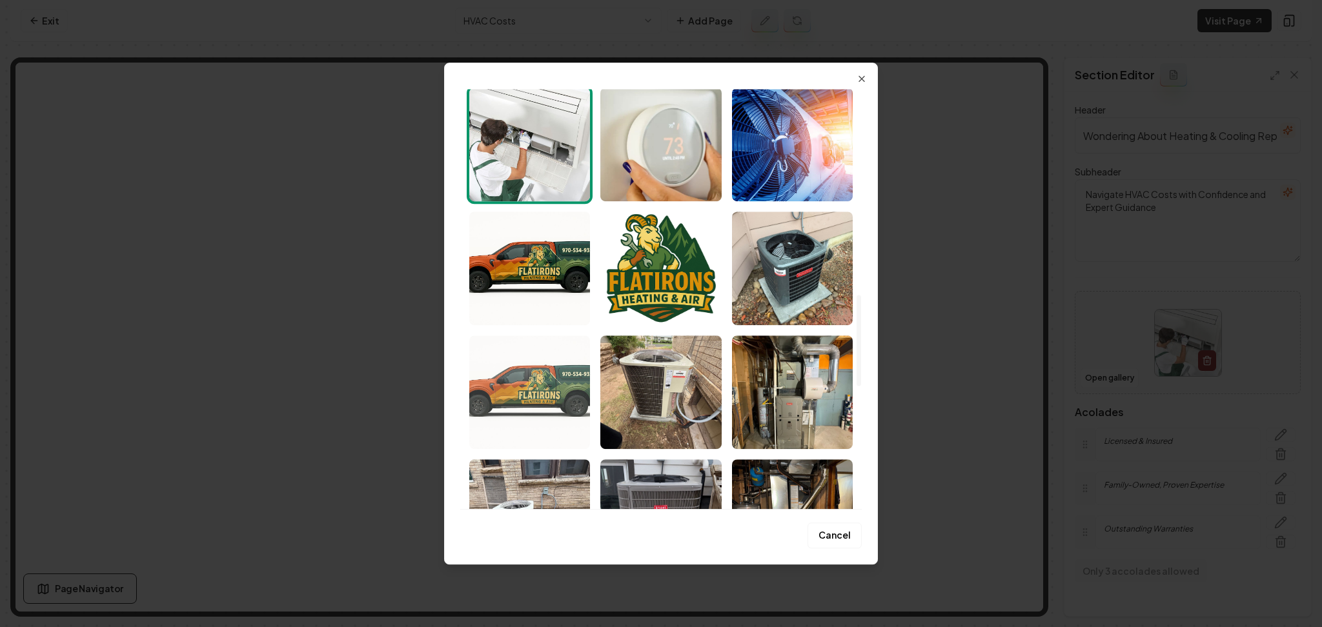
click at [554, 397] on img "Select image image_683a067f536f9ba559fa835b.jpeg" at bounding box center [529, 393] width 121 height 114
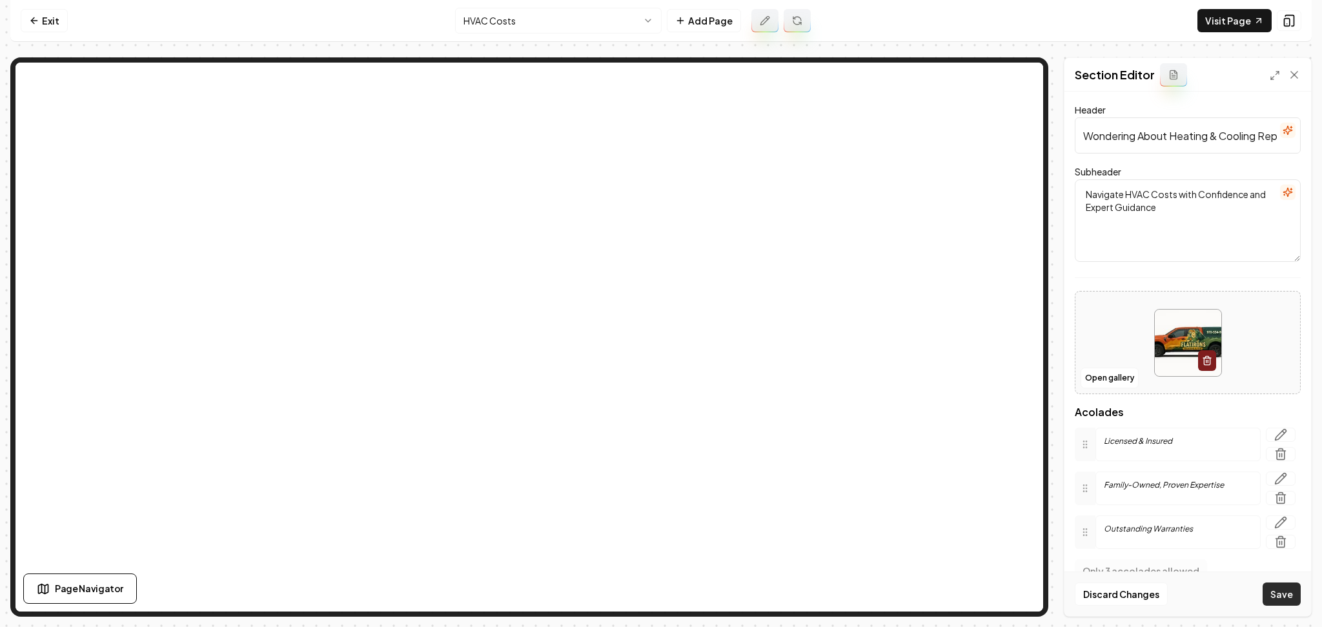
click at [1275, 603] on button "Save" at bounding box center [1281, 594] width 38 height 23
click at [1115, 384] on button "Open gallery" at bounding box center [1109, 378] width 58 height 21
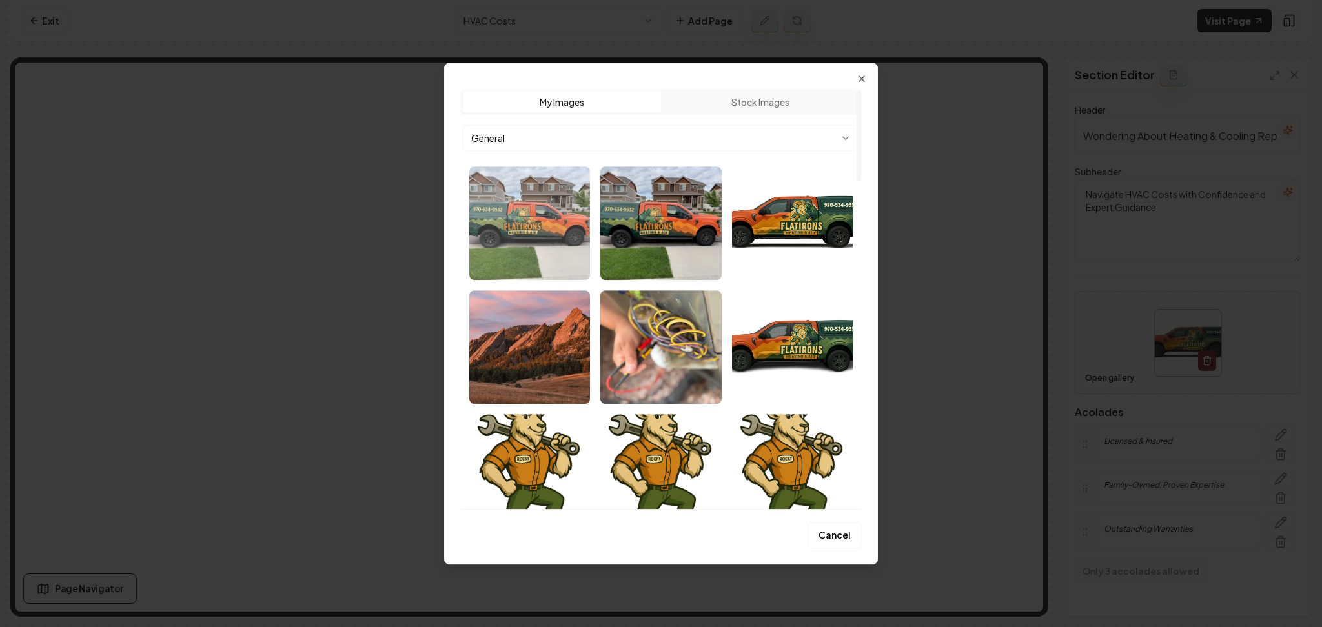
click at [517, 241] on img "Select image image_68950fb85c7cd75eb86c5d17.webp" at bounding box center [529, 223] width 121 height 114
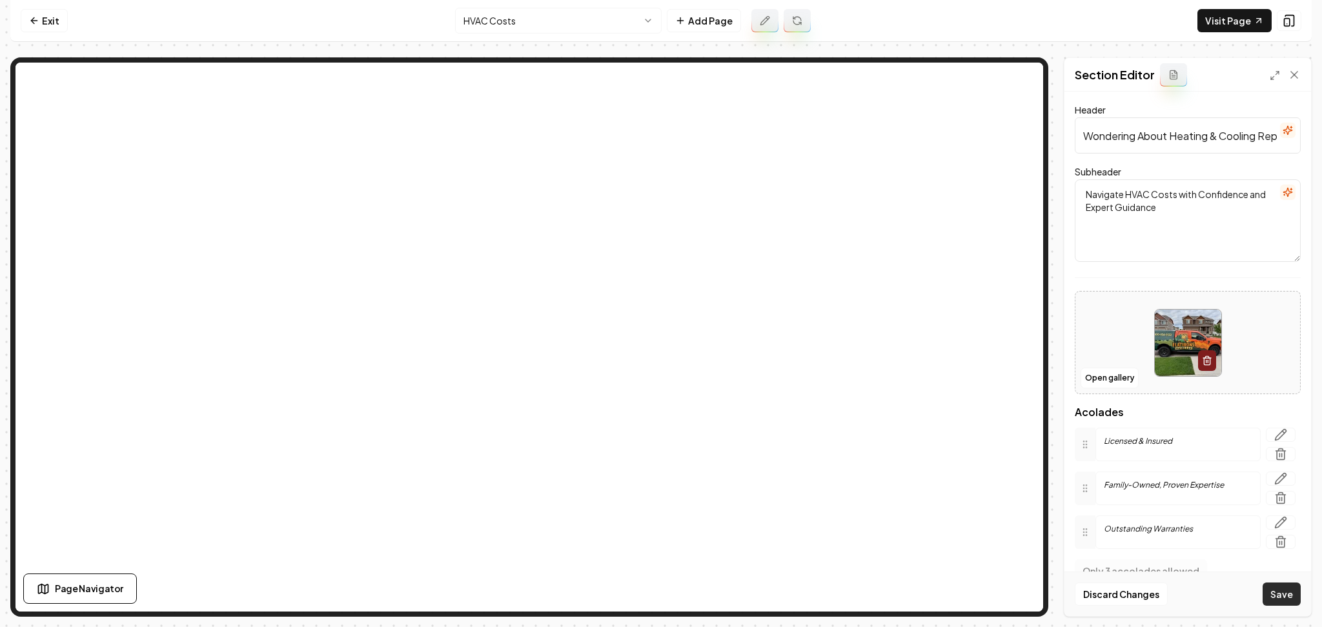
click at [1295, 600] on button "Save" at bounding box center [1281, 594] width 38 height 23
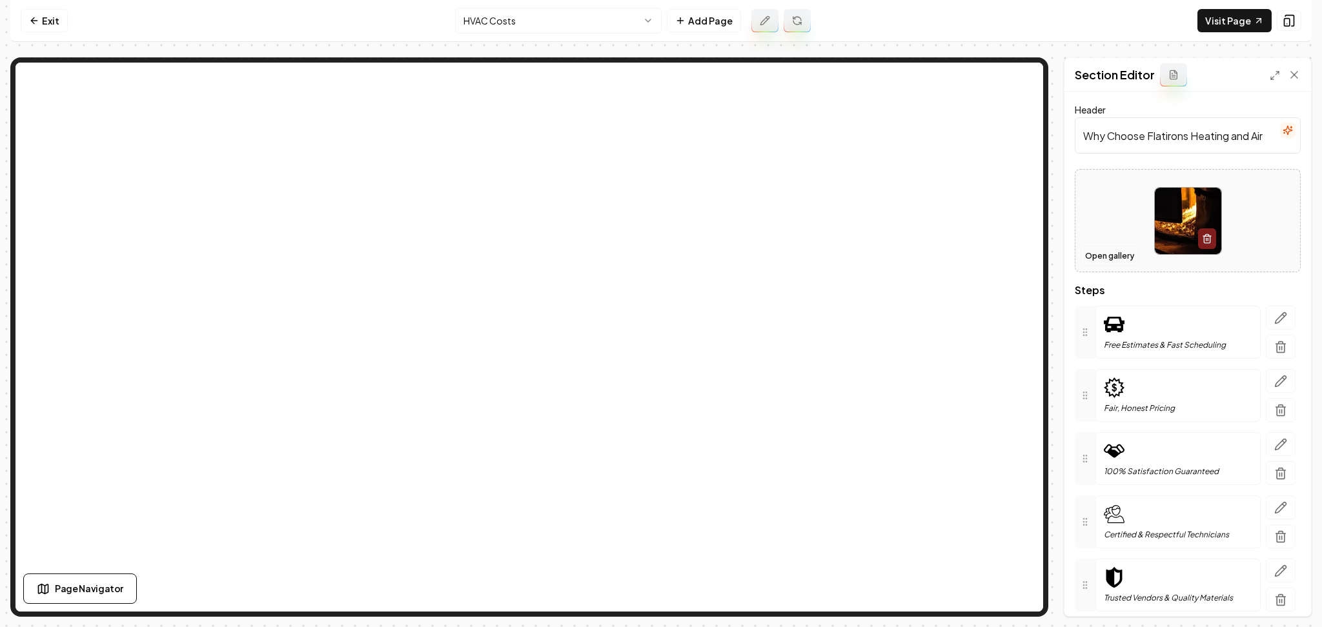
click at [1129, 258] on button "Open gallery" at bounding box center [1109, 256] width 58 height 21
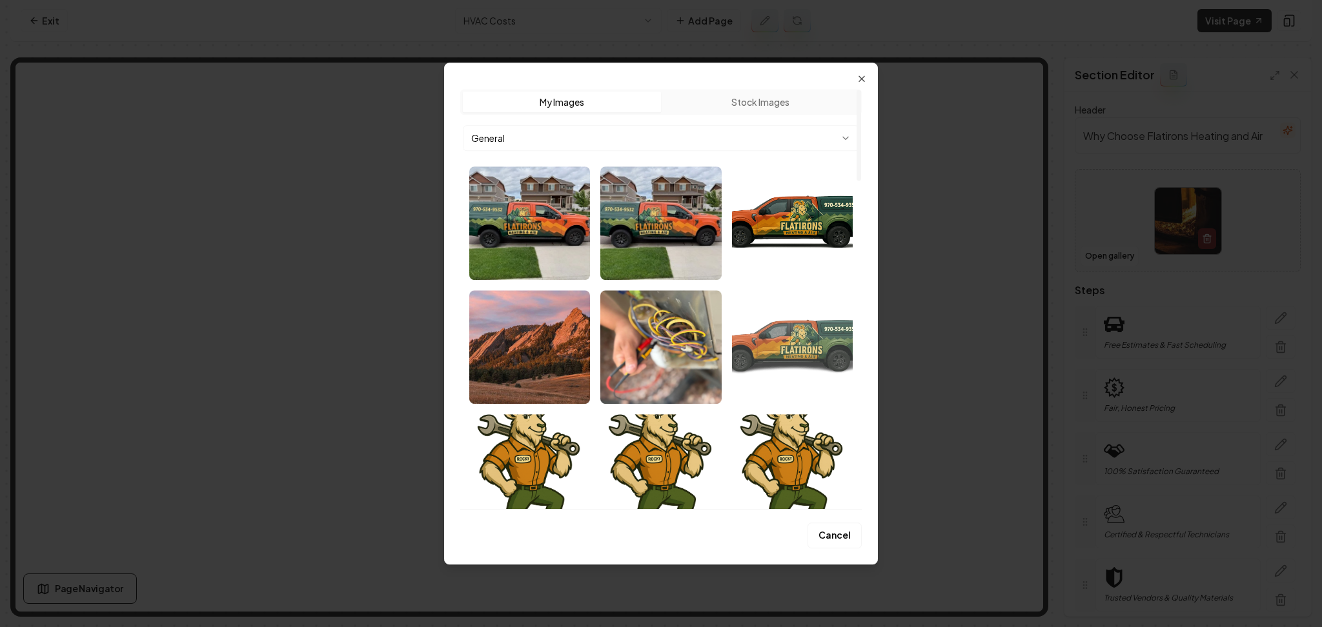
click at [749, 367] on img "Select image image_68422813b13a102537fe6bac.png" at bounding box center [792, 347] width 121 height 114
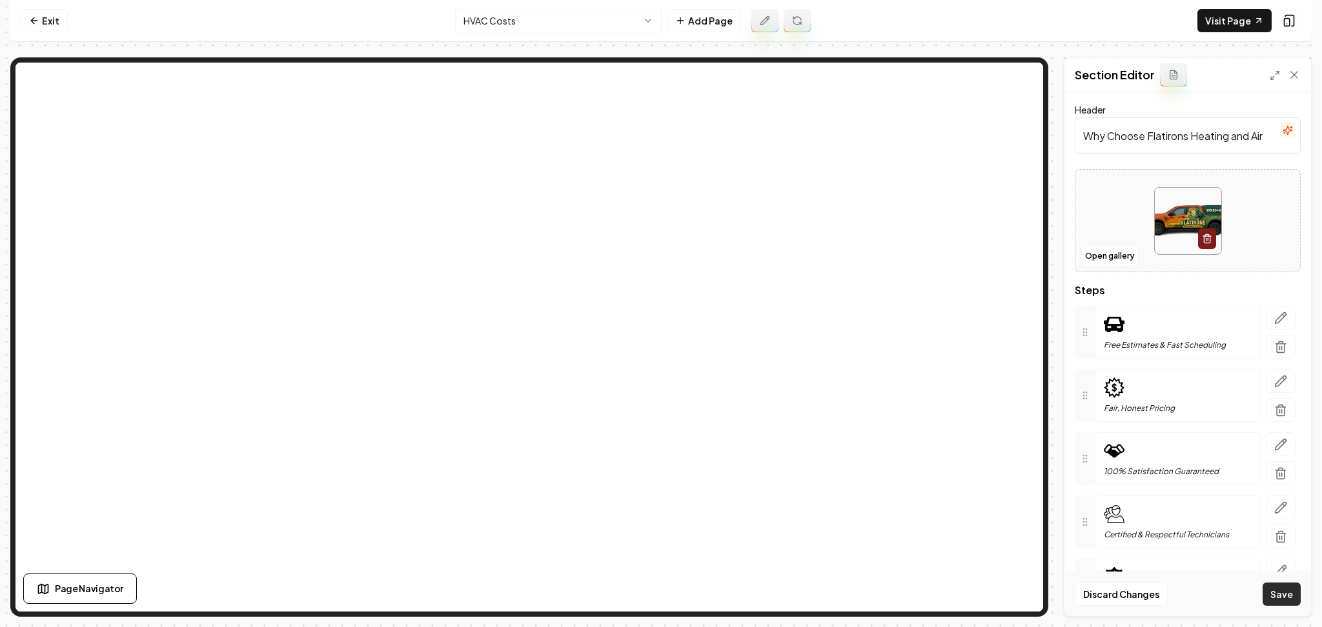
click at [1271, 598] on button "Save" at bounding box center [1281, 594] width 38 height 23
click at [1107, 259] on button "Open gallery" at bounding box center [1109, 256] width 58 height 21
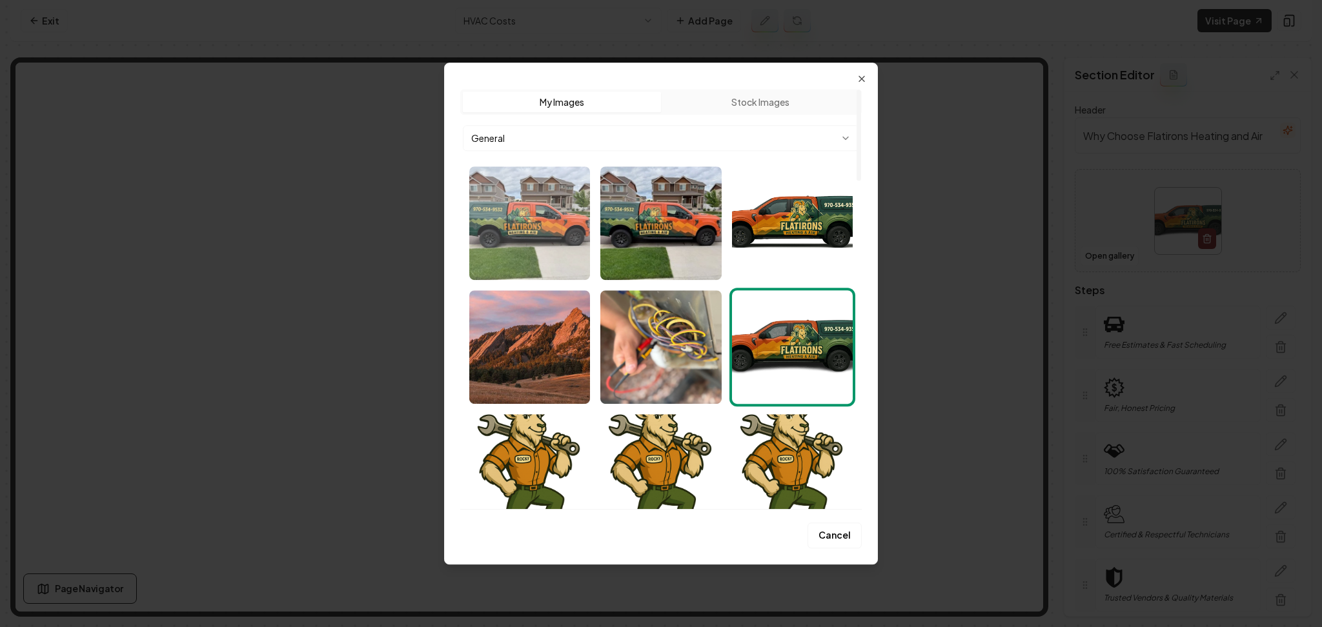
click at [540, 259] on img "Select image image_68950fb85c7cd75eb86c5d17.webp" at bounding box center [529, 223] width 121 height 114
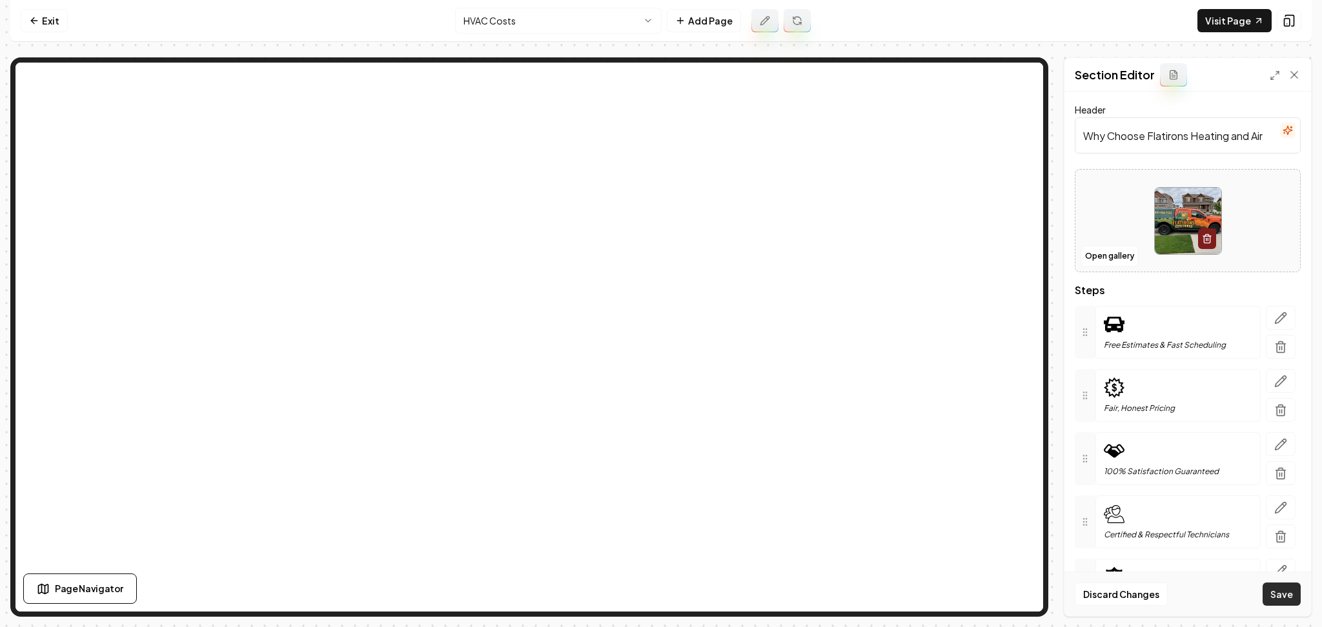
click at [1271, 592] on button "Save" at bounding box center [1281, 594] width 38 height 23
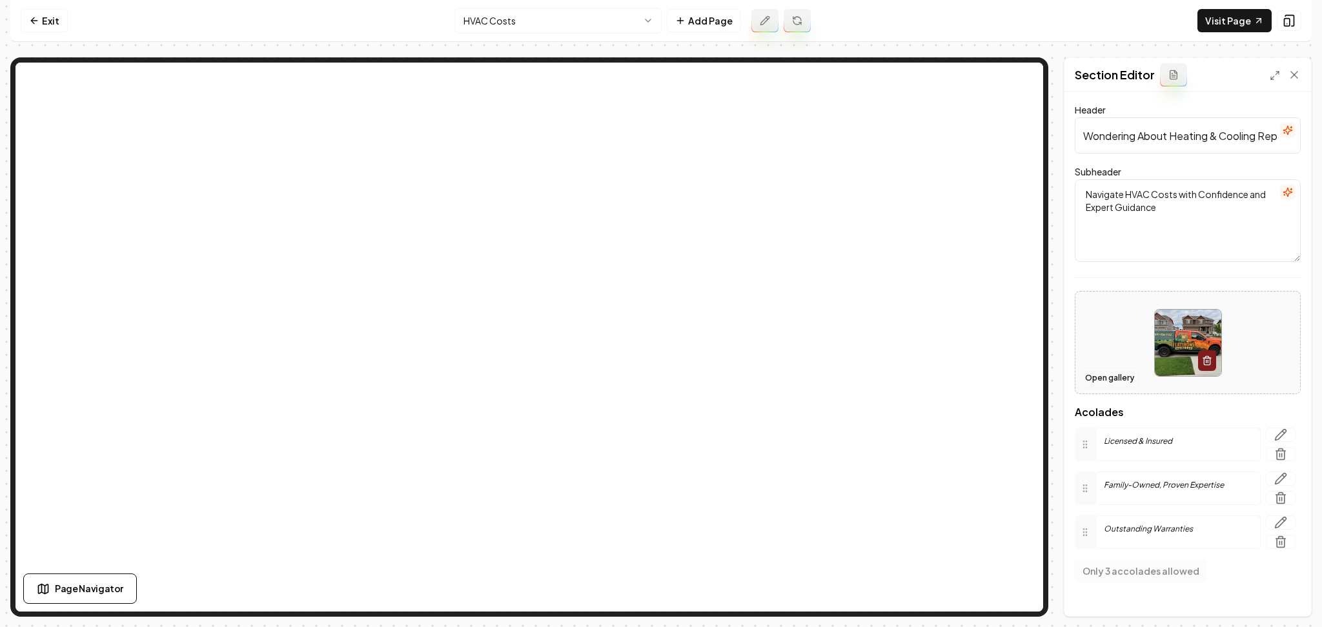
click at [1089, 376] on button "Open gallery" at bounding box center [1109, 378] width 58 height 21
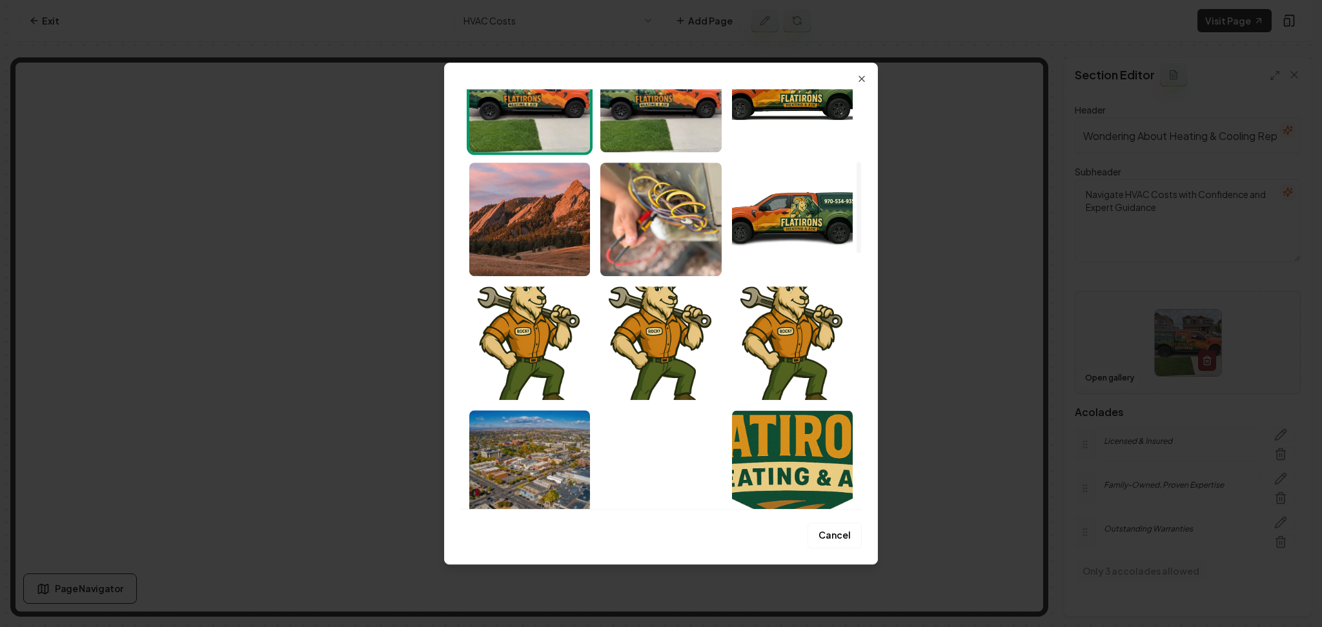
scroll to position [86, 0]
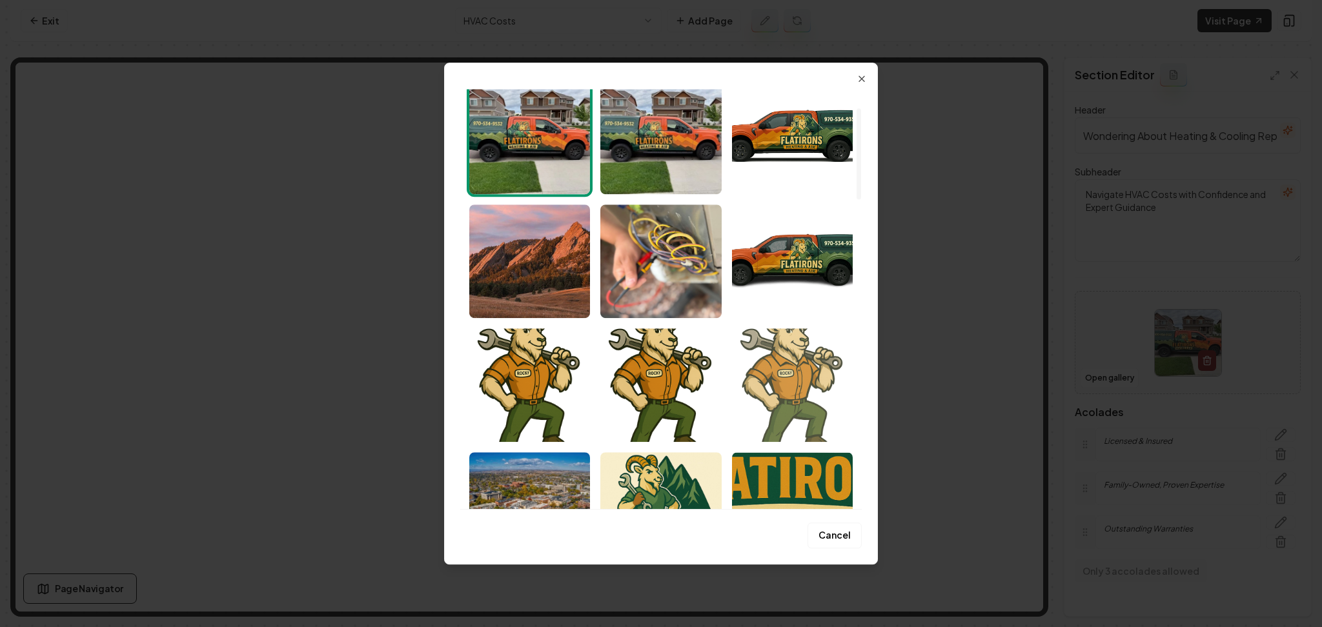
click at [831, 416] on img "Select image image_6840933eb13a102537d27ada.png" at bounding box center [792, 385] width 121 height 114
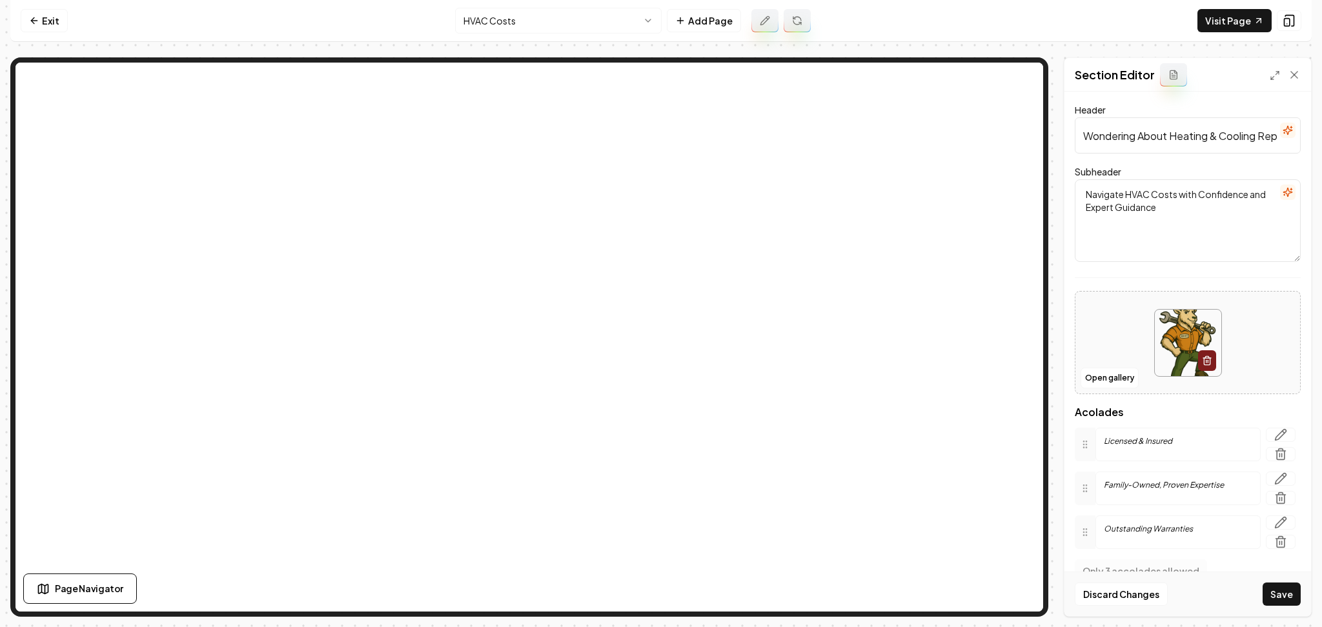
click at [1286, 586] on button "Save" at bounding box center [1281, 594] width 38 height 23
click at [1091, 370] on button "Open gallery" at bounding box center [1109, 378] width 58 height 21
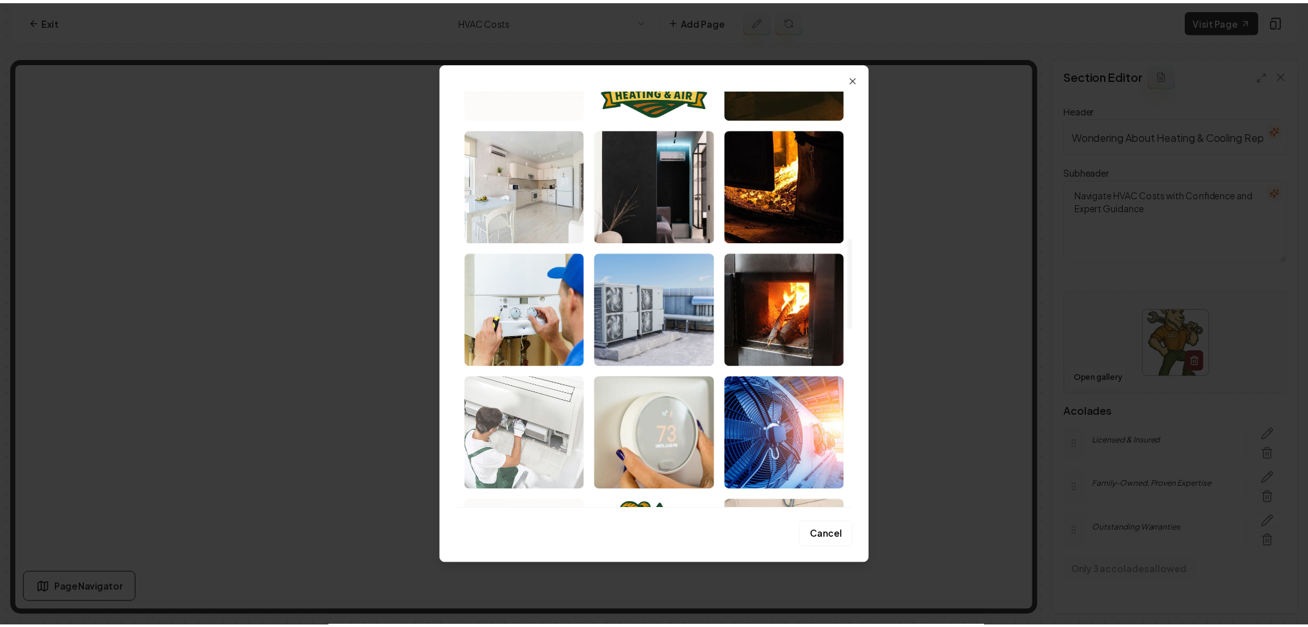
scroll to position [650, 0]
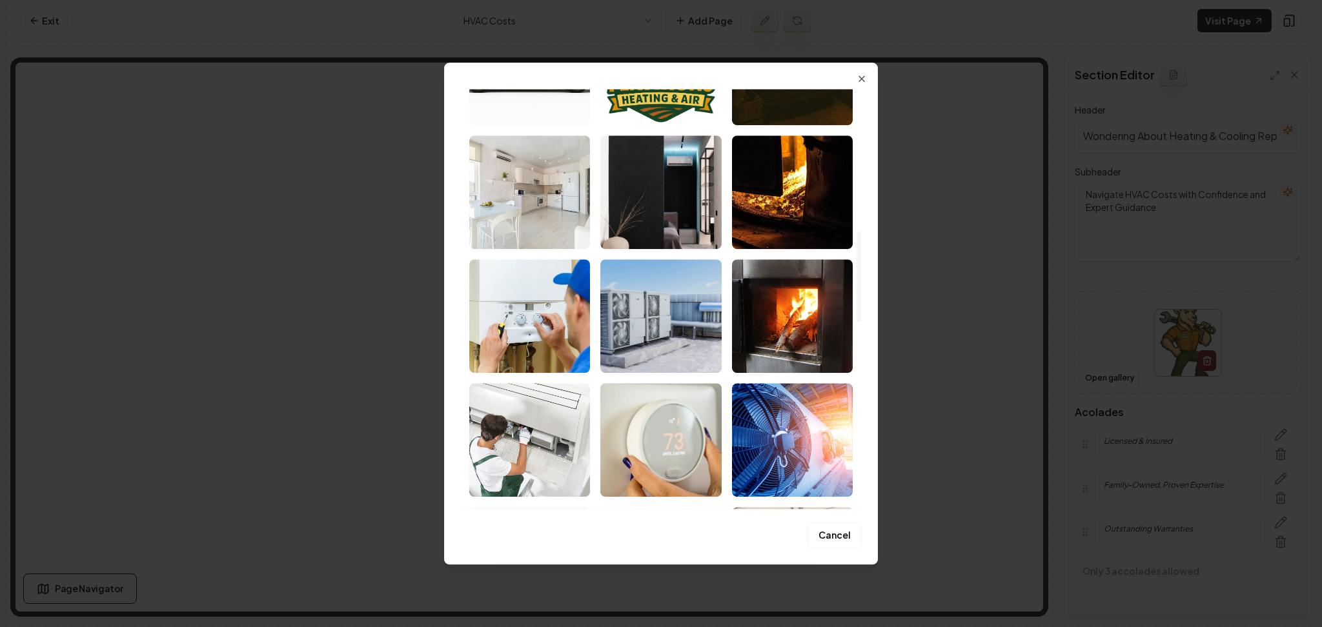
click at [496, 414] on img "Select image image_683a0983536f9ba5590cfa17.jpg" at bounding box center [529, 440] width 121 height 114
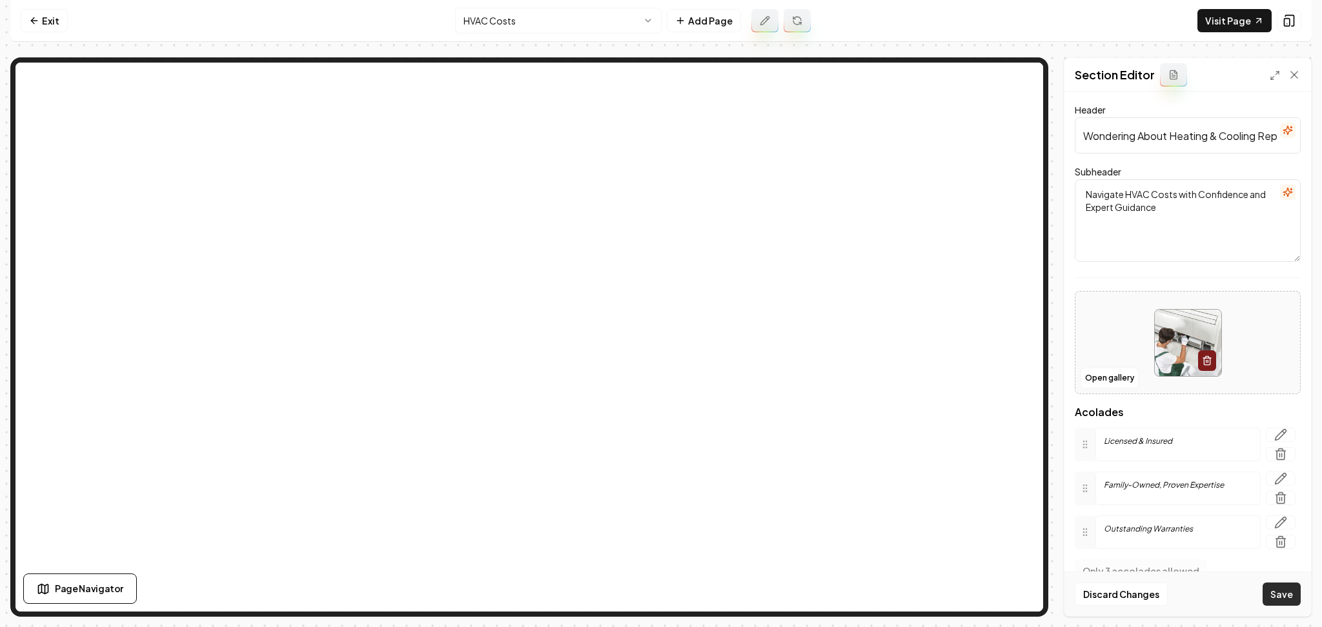
click at [1271, 590] on button "Save" at bounding box center [1281, 594] width 38 height 23
click at [1218, 25] on link "Visit Page" at bounding box center [1234, 20] width 74 height 23
click at [52, 26] on link "Exit" at bounding box center [44, 20] width 47 height 23
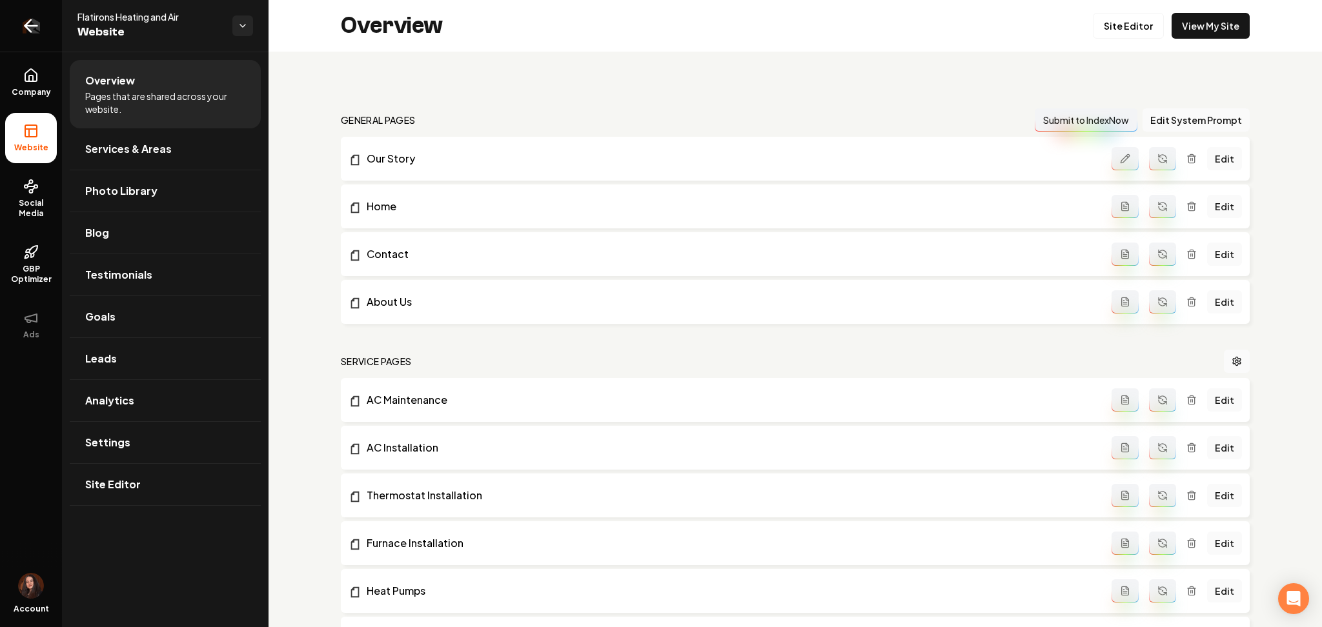
click at [53, 29] on link "Return to dashboard" at bounding box center [31, 26] width 62 height 52
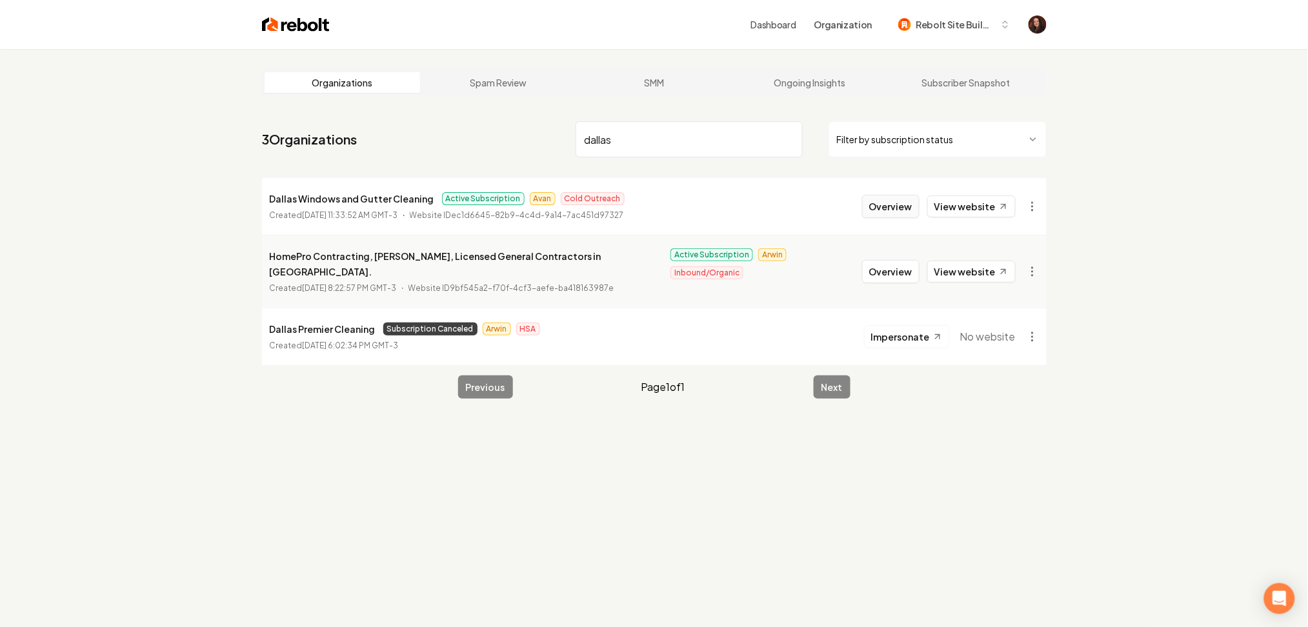
type input "dallas"
click at [873, 208] on button "Overview" at bounding box center [890, 206] width 57 height 23
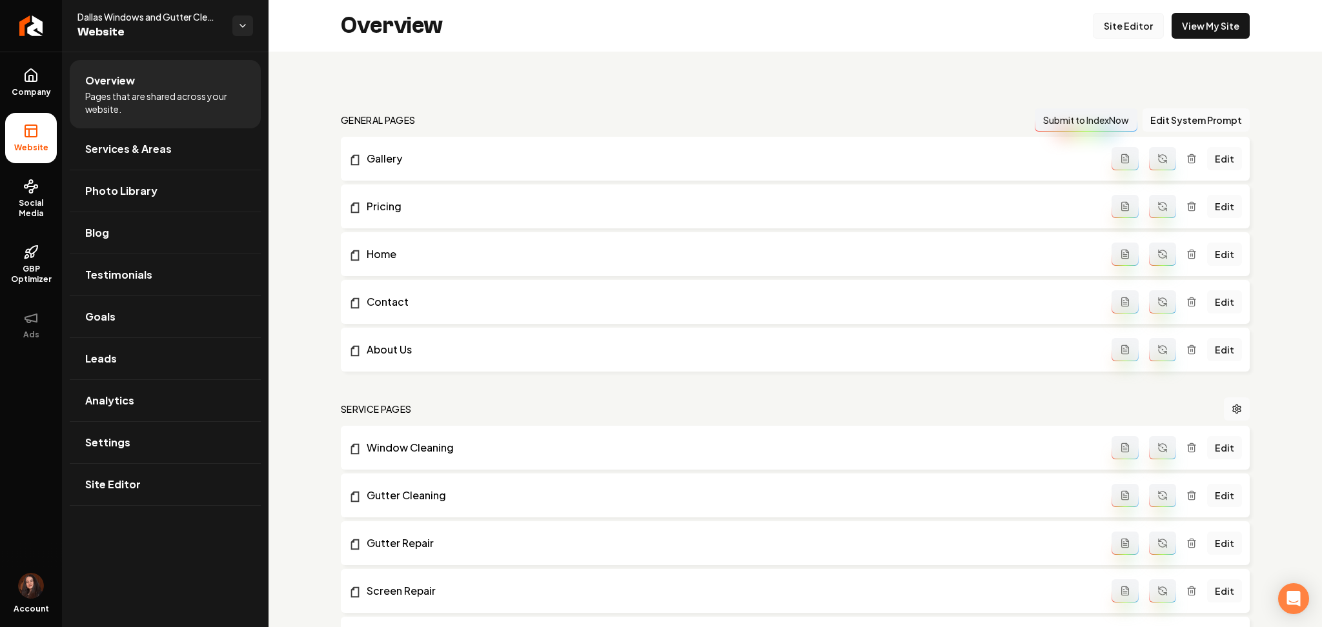
click at [1115, 27] on link "Site Editor" at bounding box center [1128, 26] width 71 height 26
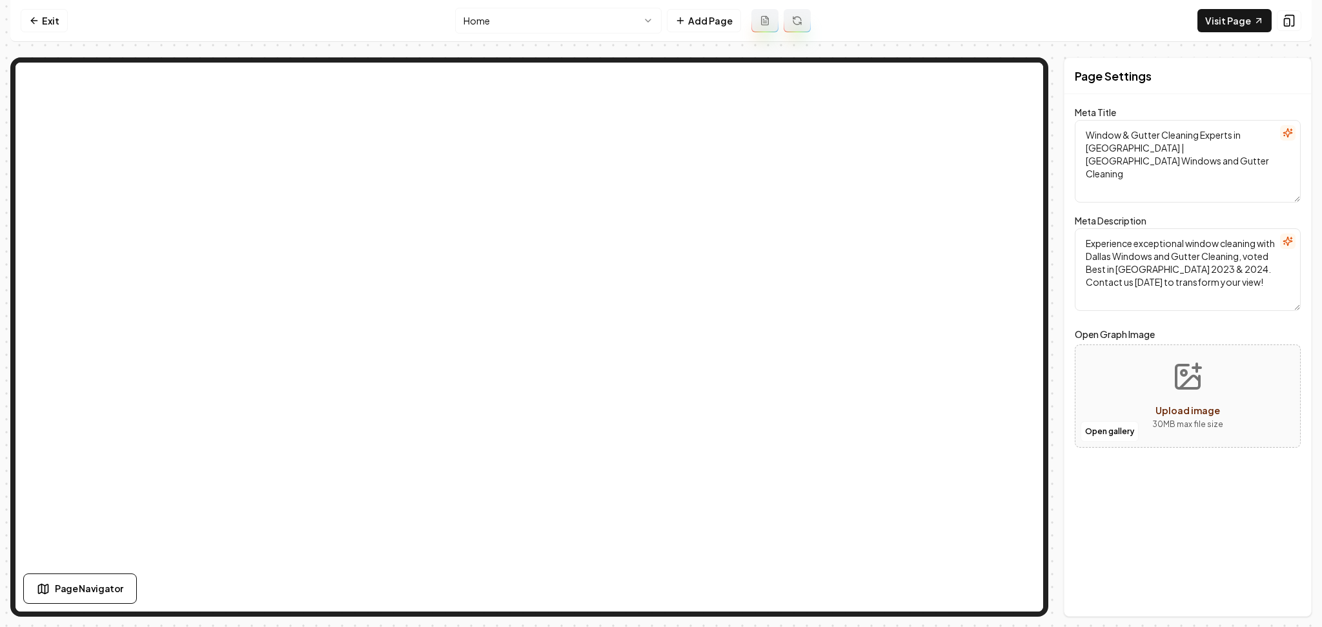
click at [510, 27] on html "Computer Required This feature is only available on a computer. Please switch t…" at bounding box center [661, 313] width 1322 height 627
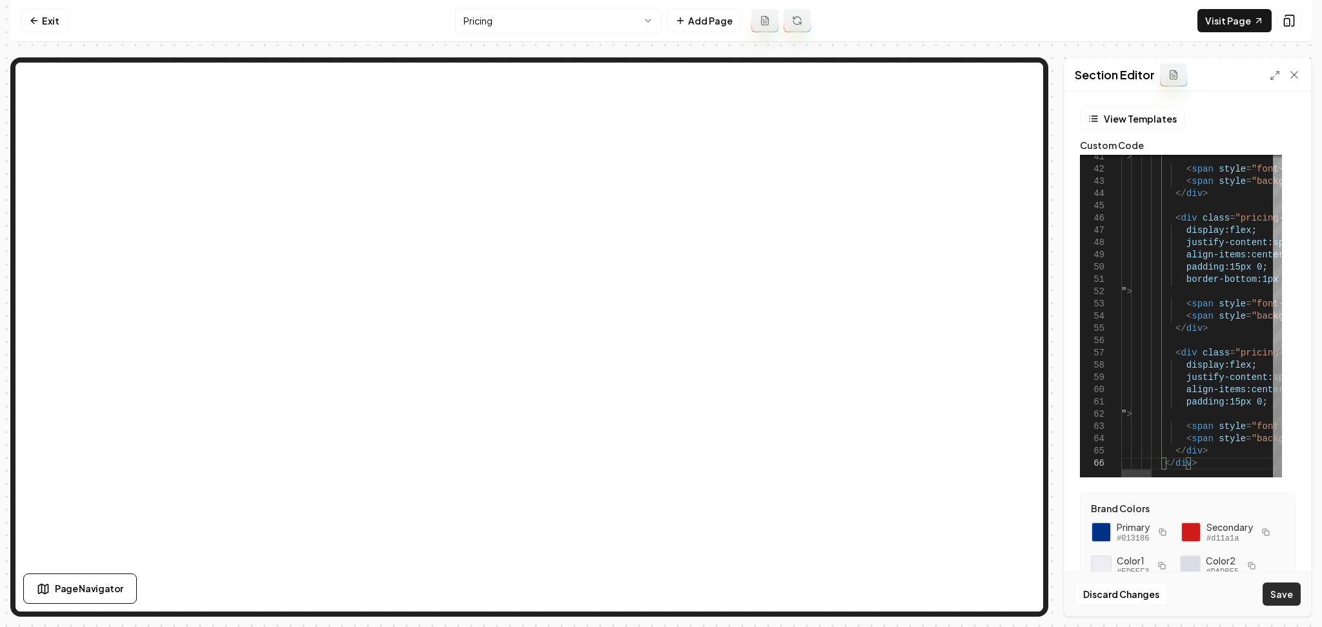
click at [1276, 588] on button "Save" at bounding box center [1281, 594] width 38 height 23
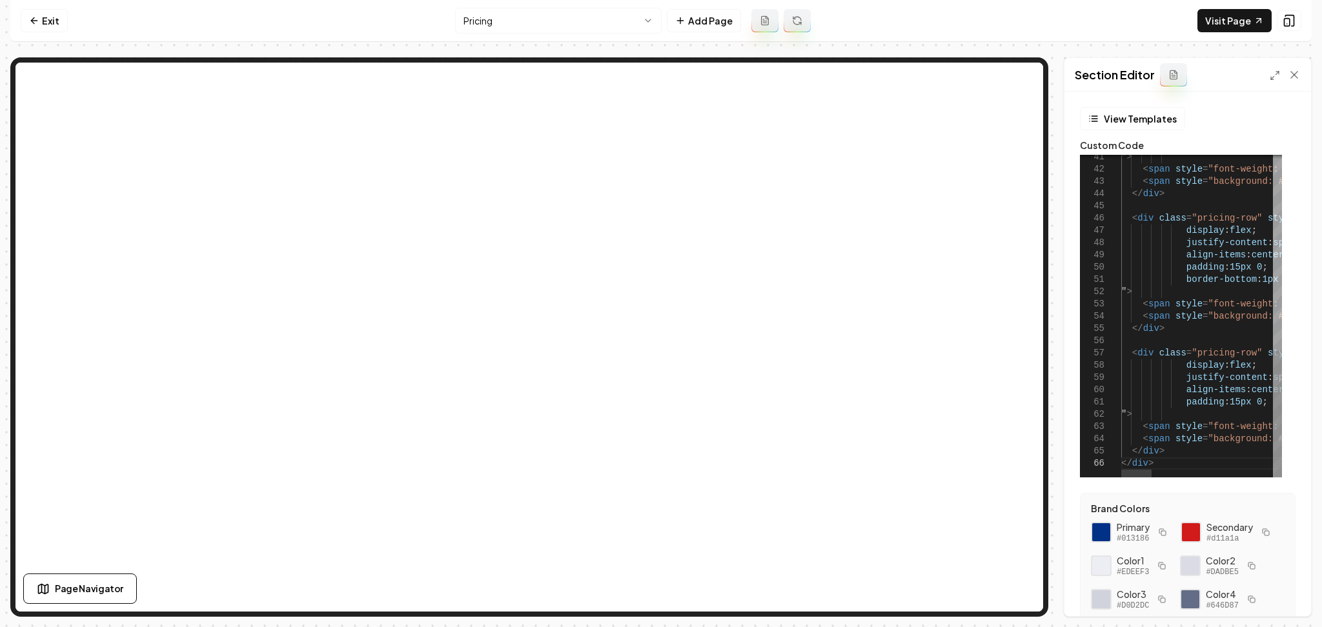
type textarea "**********"
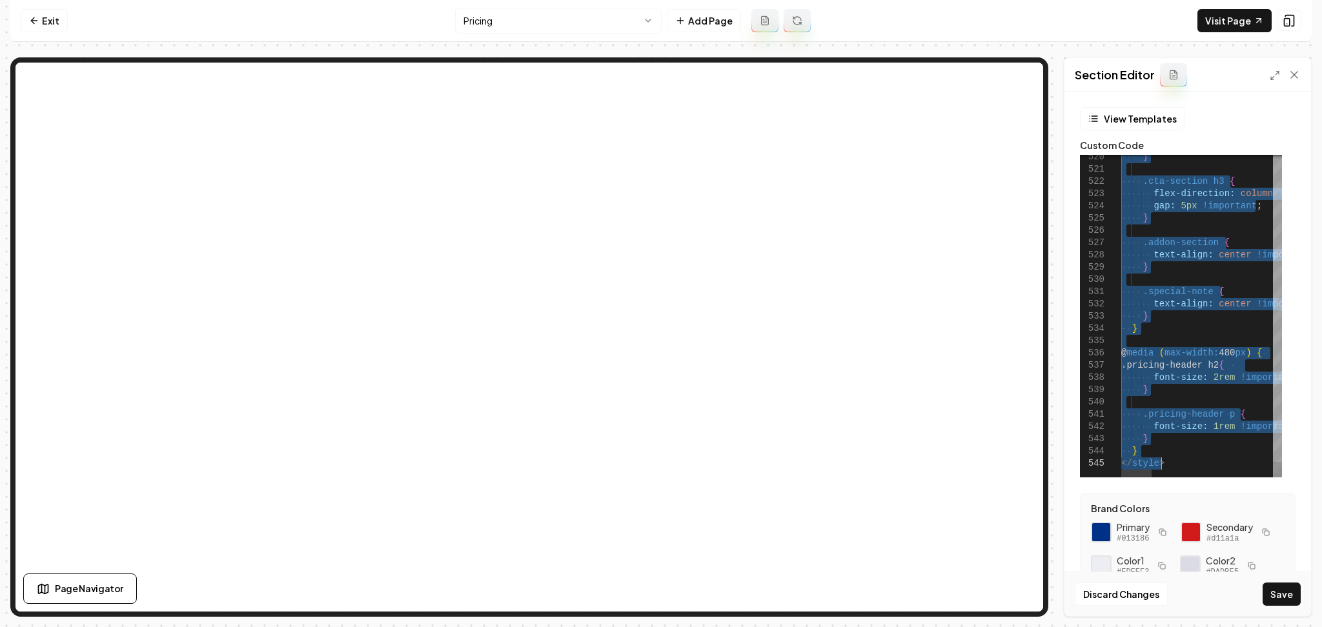
scroll to position [0, 0]
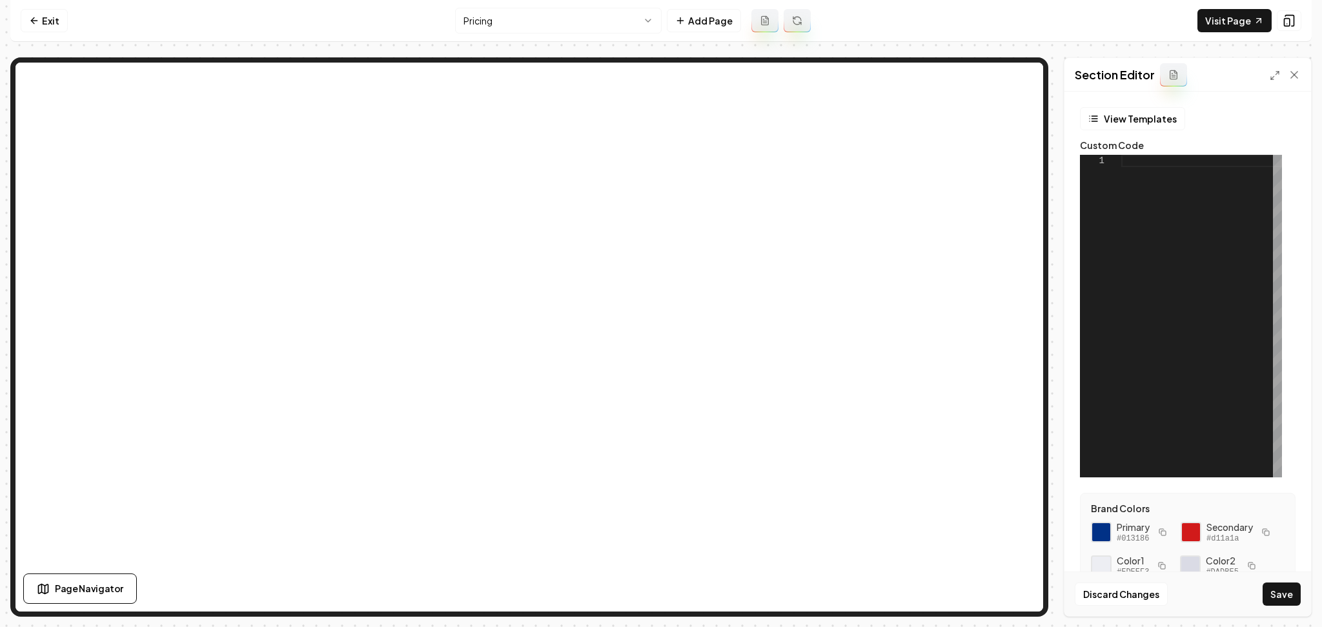
type textarea "**********"
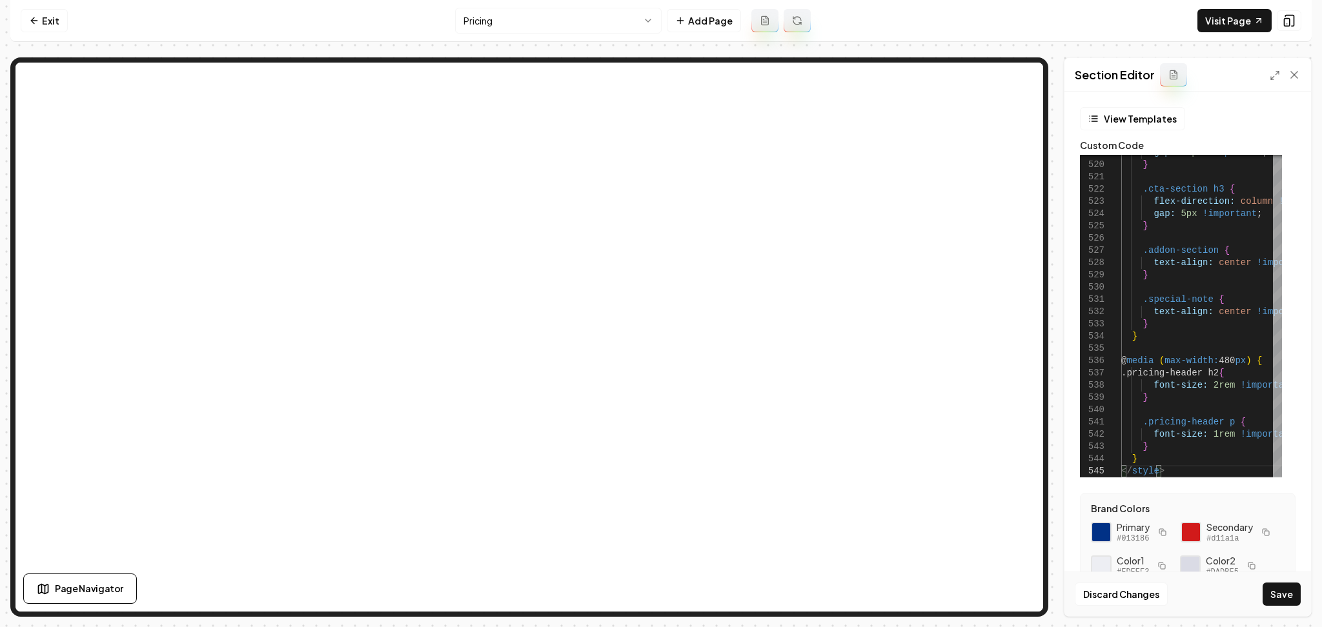
click at [1261, 601] on div "Discard Changes Save" at bounding box center [1187, 594] width 247 height 45
click at [1281, 595] on button "Save" at bounding box center [1281, 594] width 38 height 23
click at [52, 25] on link "Exit" at bounding box center [44, 20] width 47 height 23
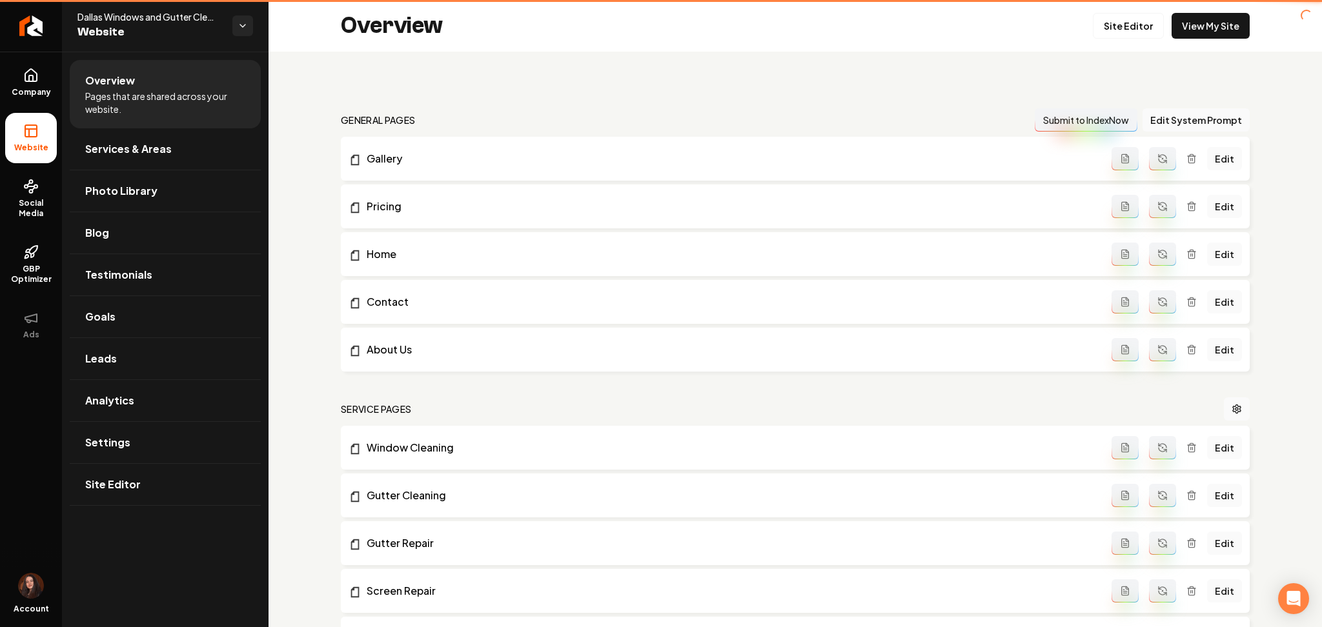
click at [52, 25] on link "Return to dashboard" at bounding box center [31, 26] width 62 height 52
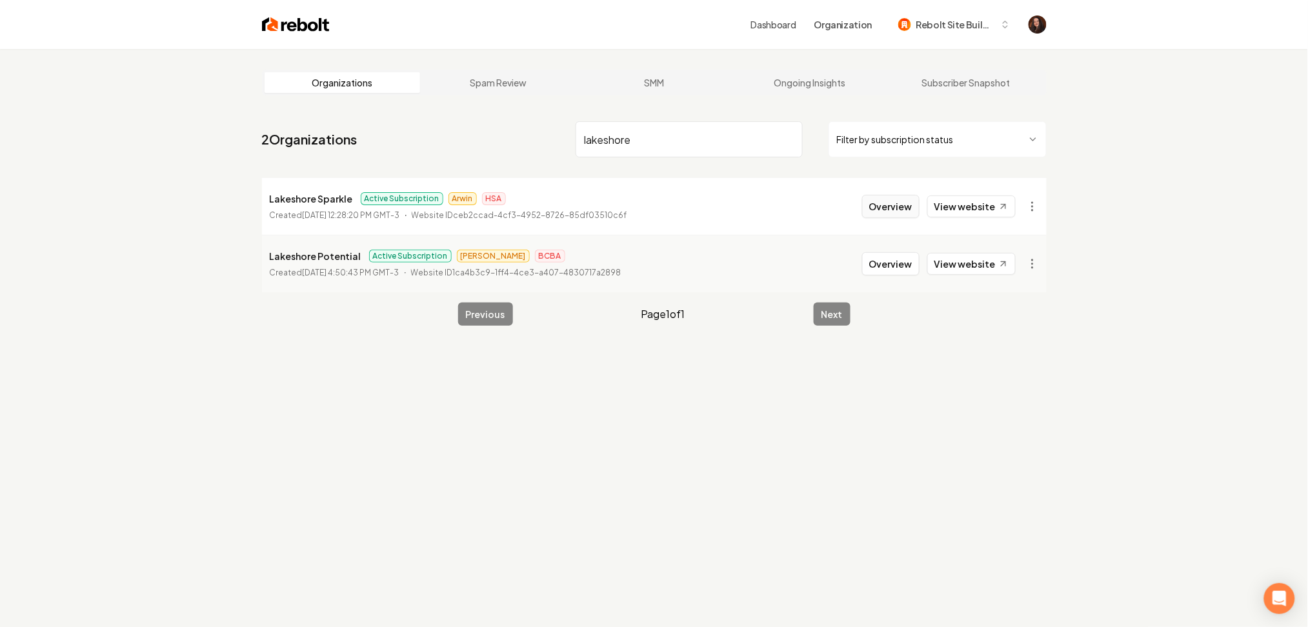
type input "lakeshore"
click at [904, 202] on button "Overview" at bounding box center [890, 206] width 57 height 23
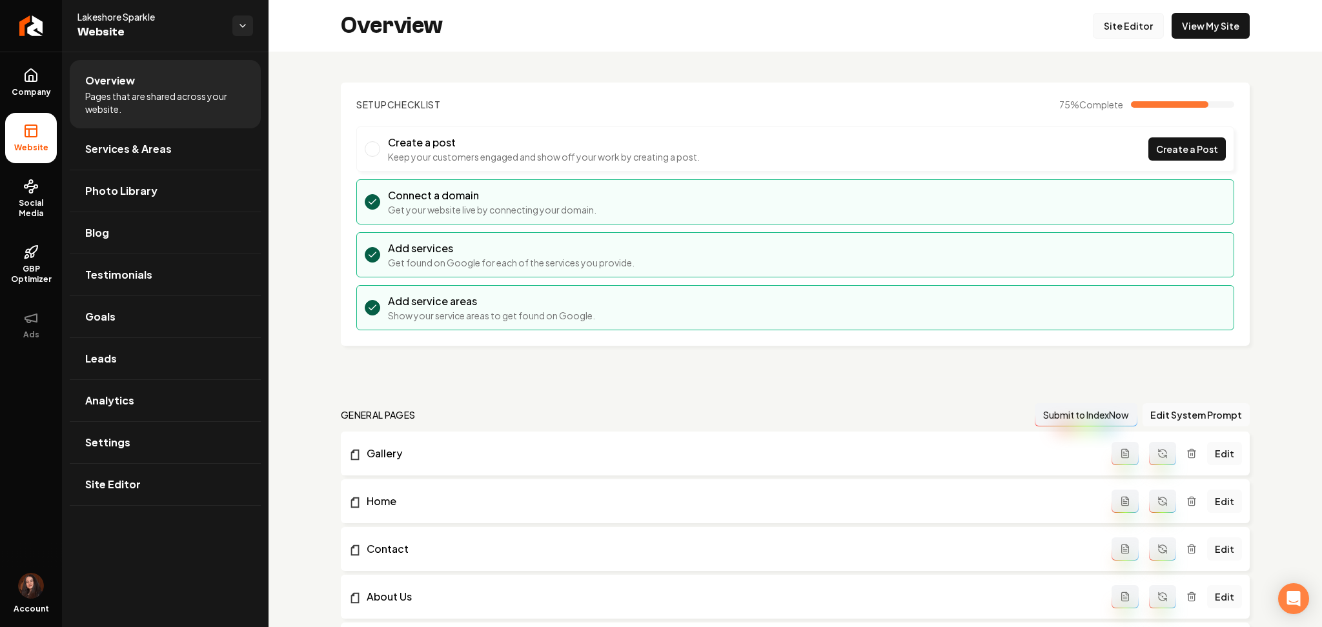
click at [1122, 25] on link "Site Editor" at bounding box center [1128, 26] width 71 height 26
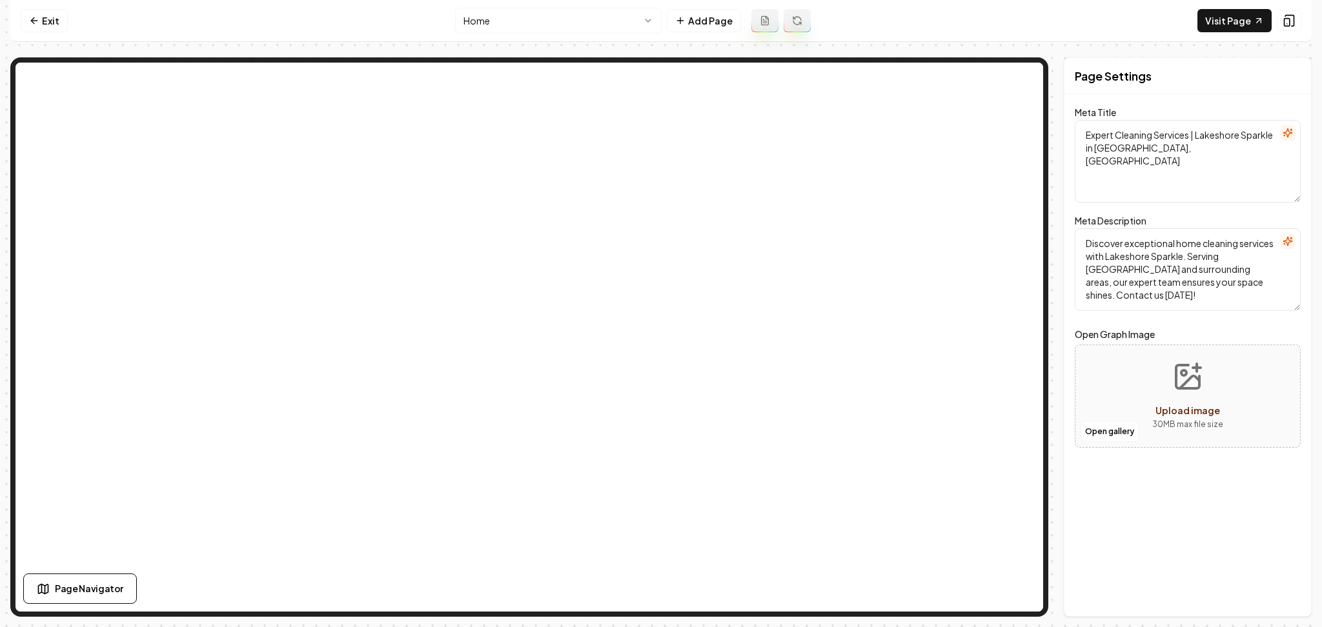
click at [496, 22] on html "Computer Required This feature is only available on a computer. Please switch t…" at bounding box center [661, 313] width 1322 height 627
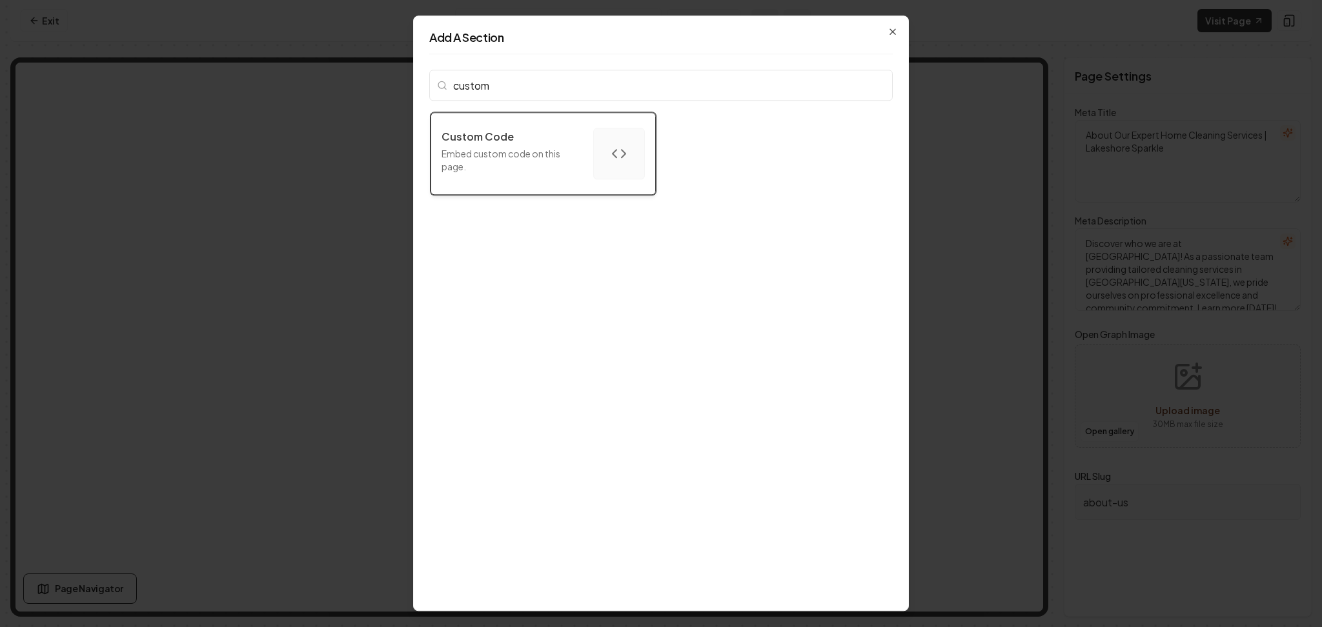
type input "custom"
click at [481, 152] on p "Embed custom code on this page." at bounding box center [511, 160] width 141 height 26
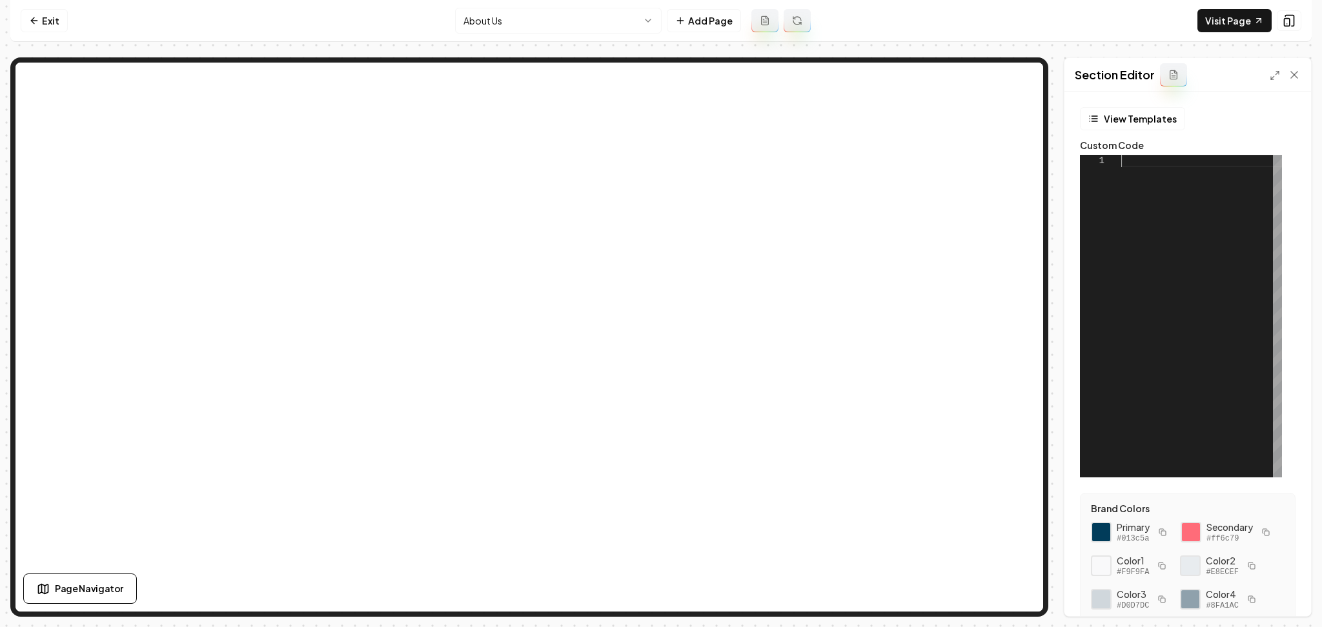
click at [1149, 271] on div at bounding box center [1201, 316] width 161 height 323
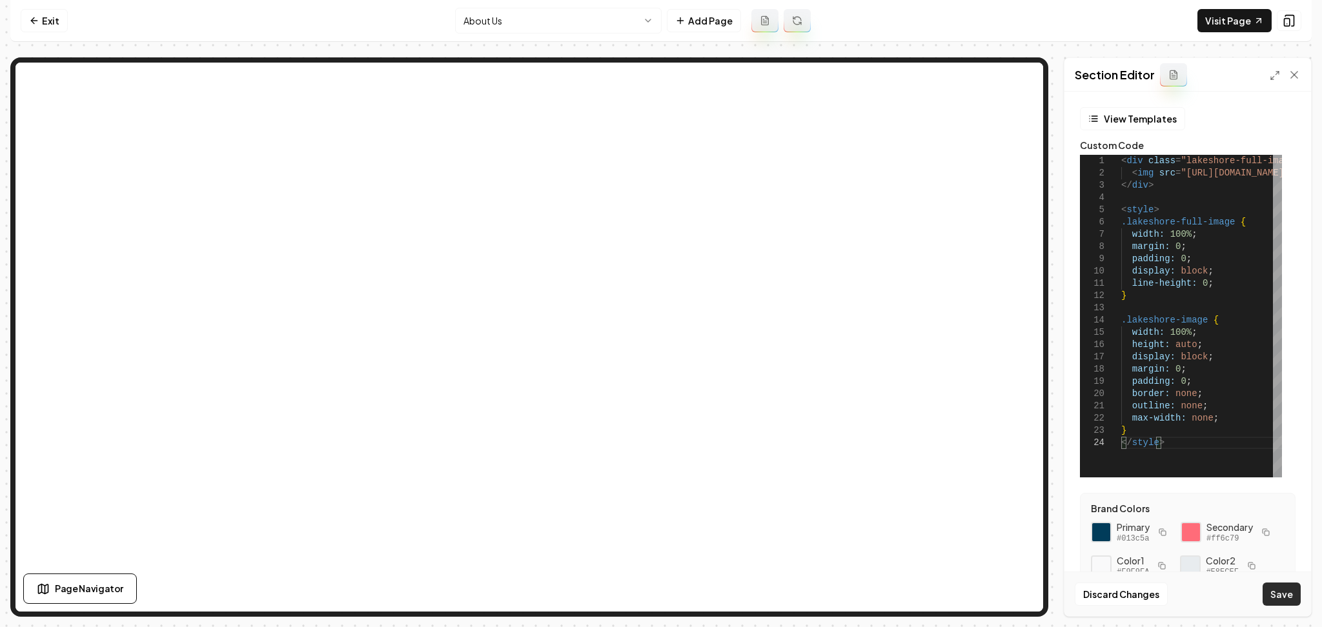
click at [1272, 599] on button "Save" at bounding box center [1281, 594] width 38 height 23
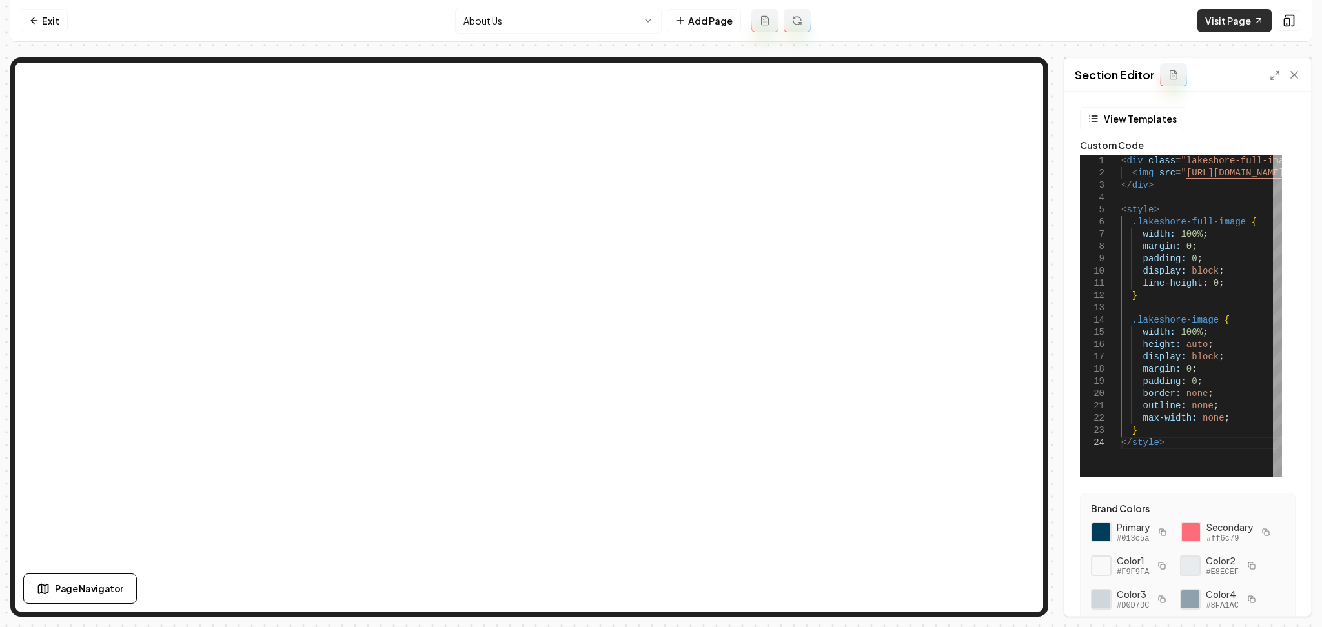
click at [1229, 17] on link "Visit Page" at bounding box center [1234, 20] width 74 height 23
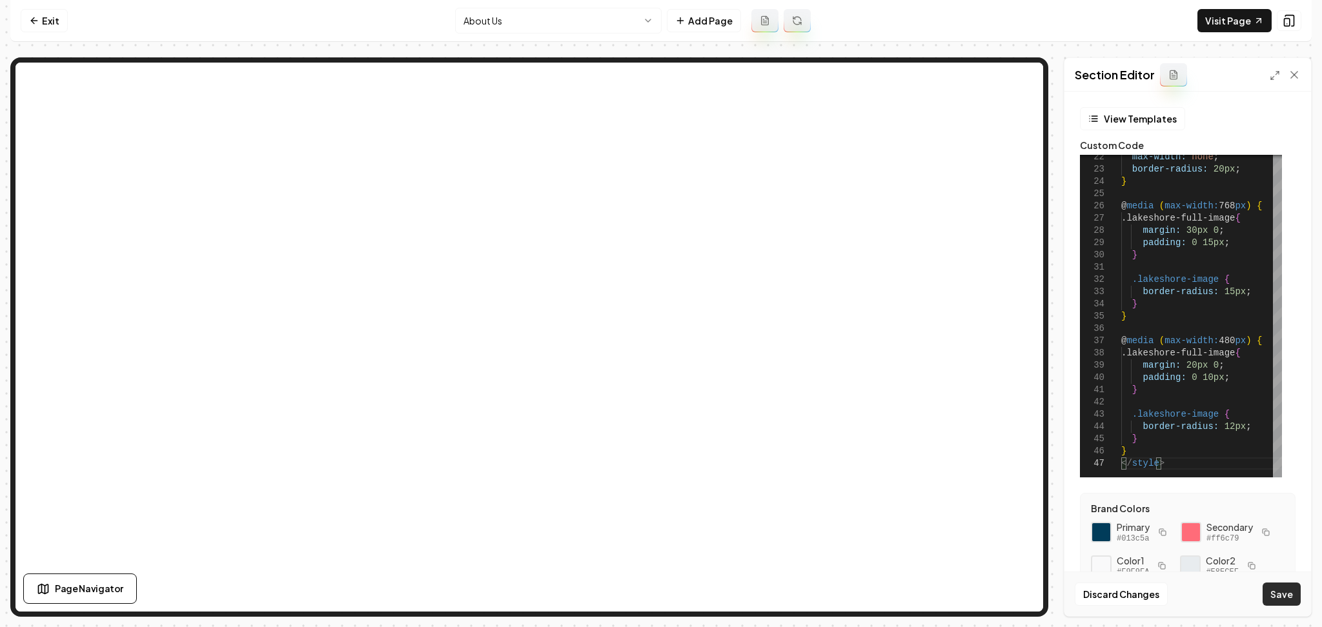
click at [1278, 600] on button "Save" at bounding box center [1281, 594] width 38 height 23
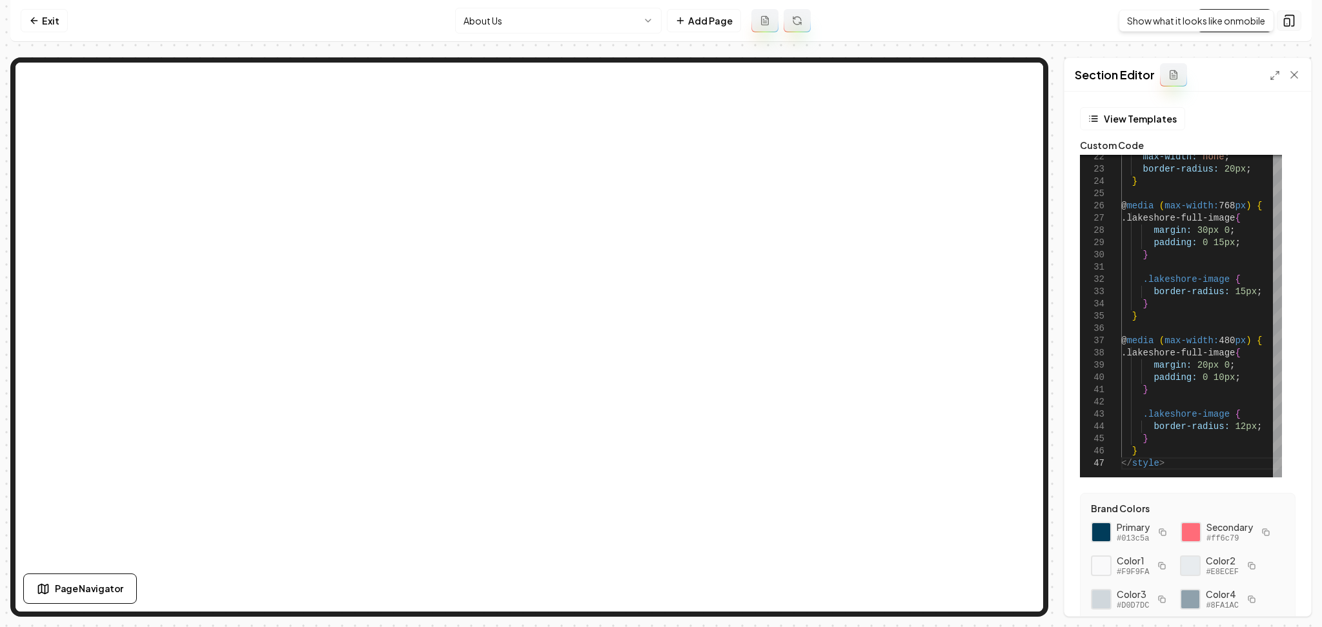
click at [1278, 23] on button at bounding box center [1288, 20] width 25 height 21
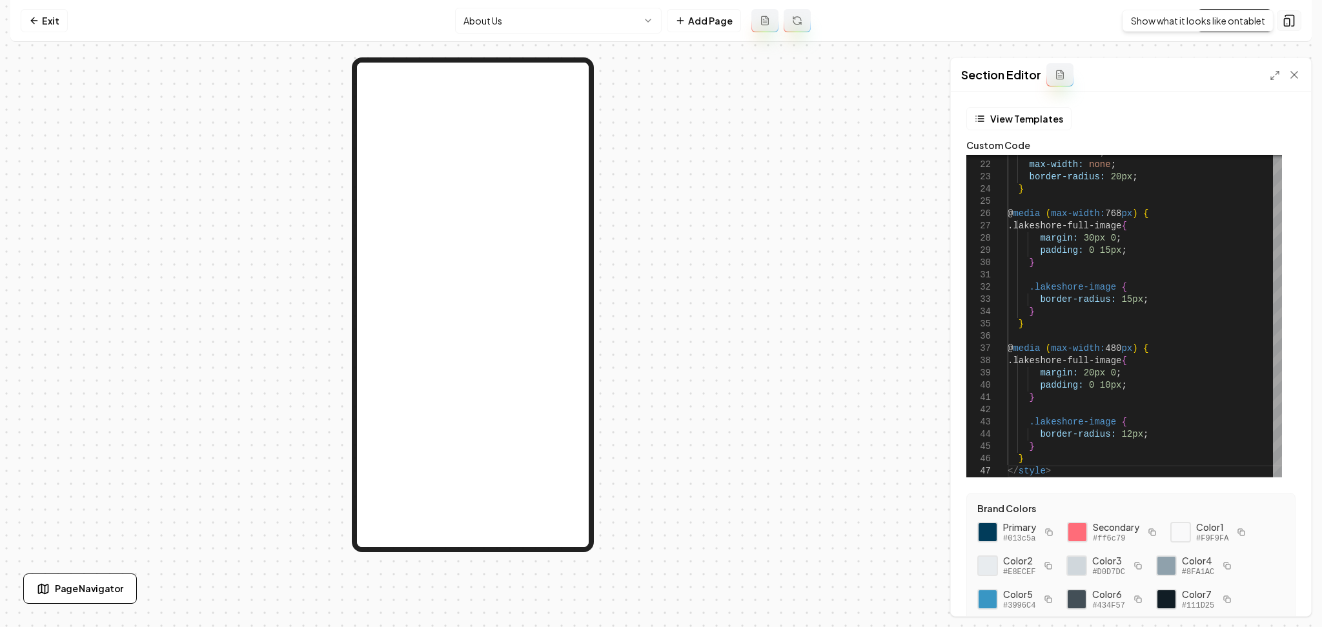
click at [1284, 22] on icon at bounding box center [1288, 20] width 13 height 13
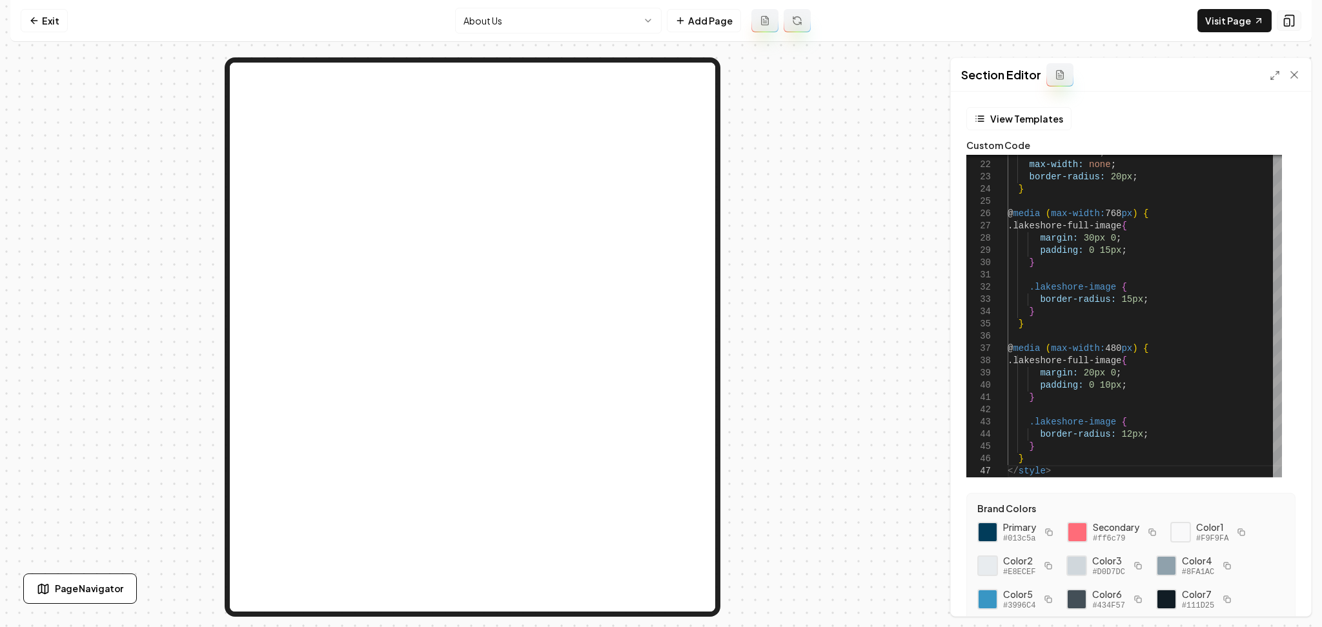
click at [1284, 22] on icon at bounding box center [1288, 20] width 13 height 13
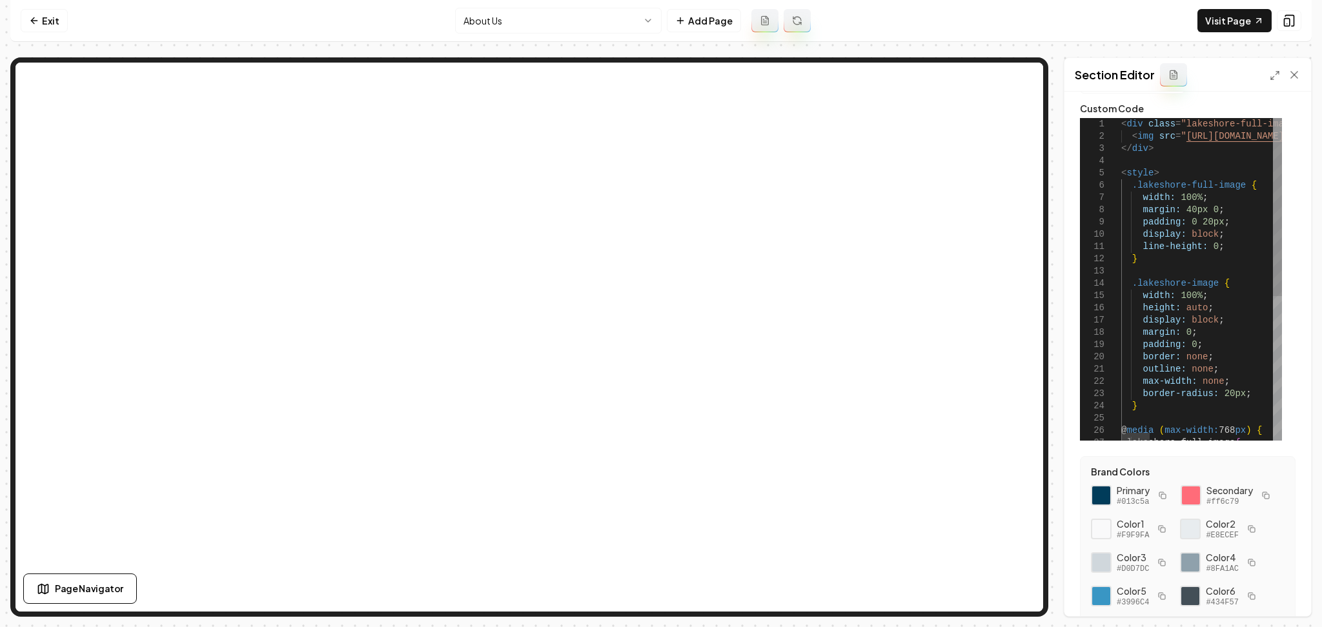
scroll to position [36, 0]
click at [1276, 594] on button "Save" at bounding box center [1281, 594] width 38 height 23
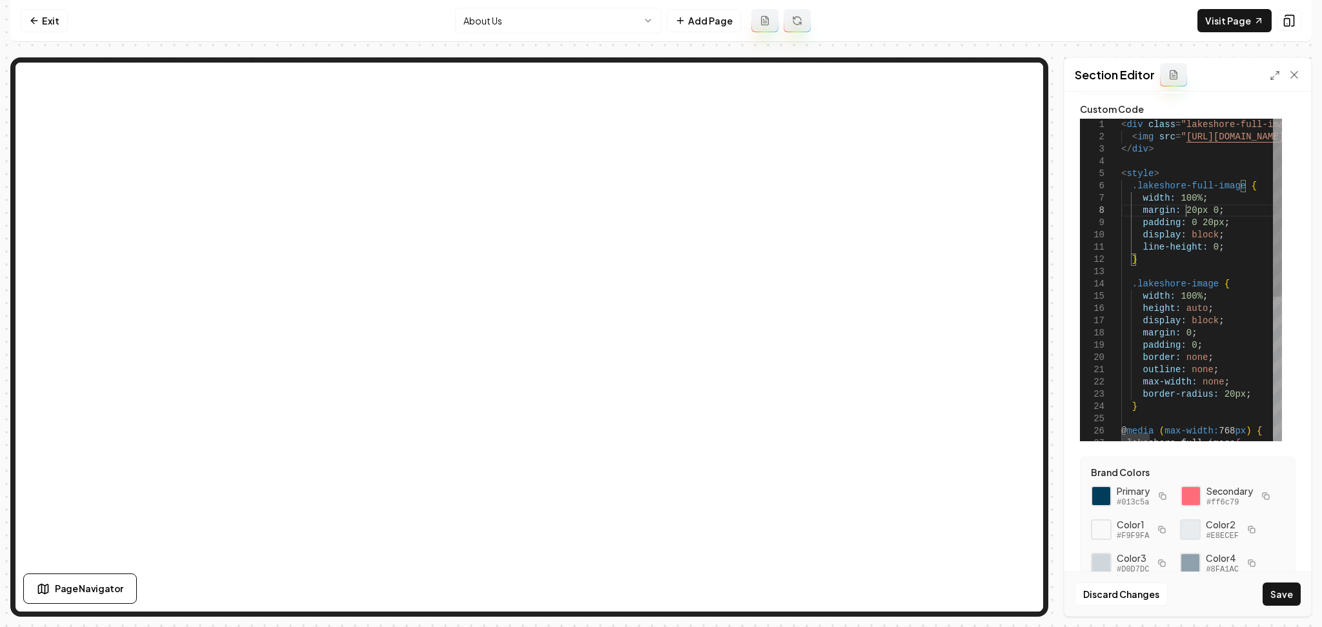
scroll to position [86, 64]
click at [1286, 585] on button "Save" at bounding box center [1281, 594] width 38 height 23
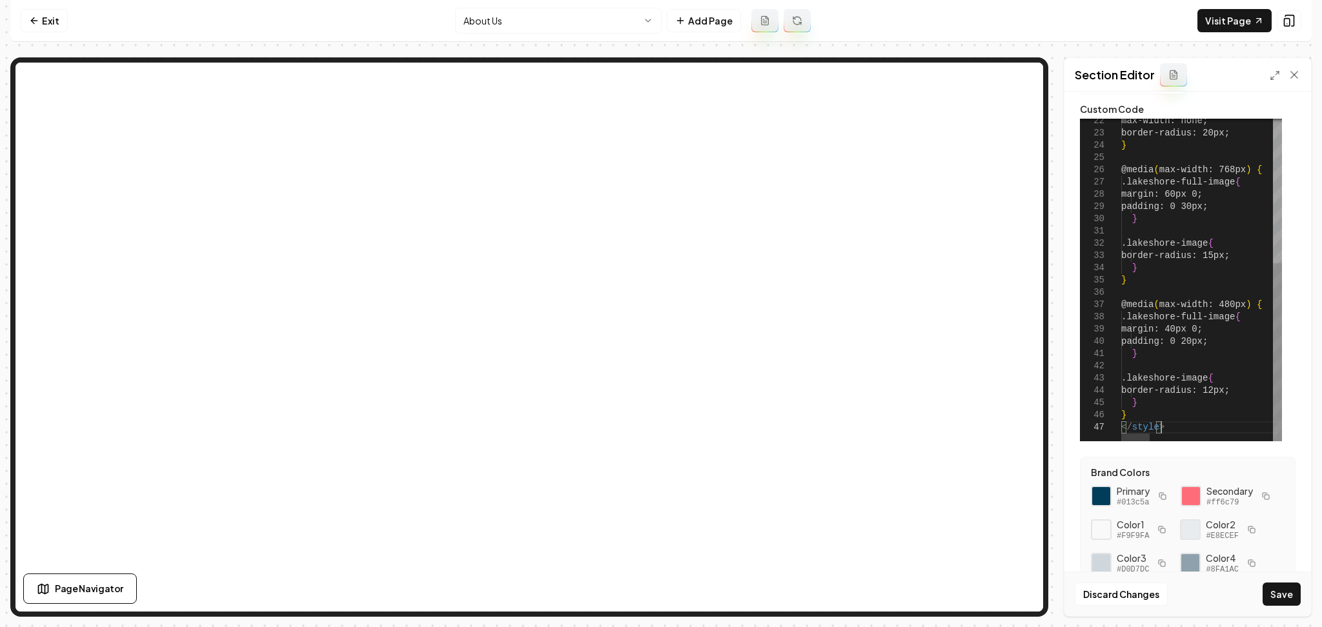
scroll to position [85, 79]
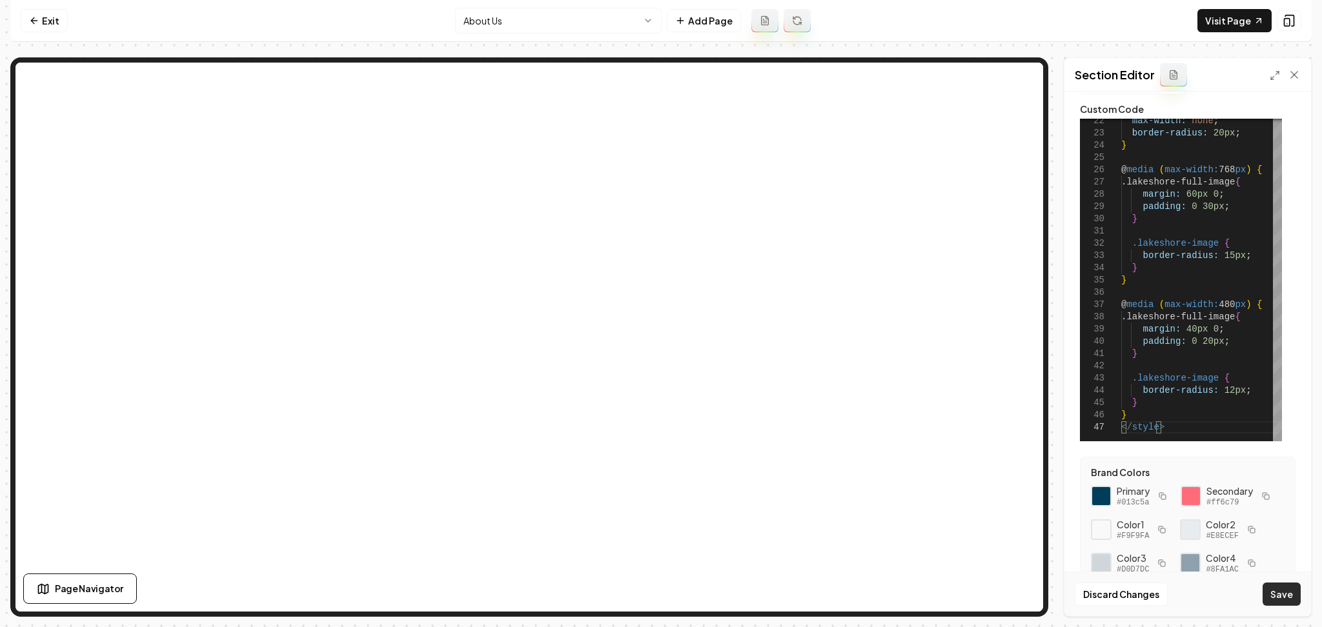
click at [1276, 591] on button "Save" at bounding box center [1281, 594] width 38 height 23
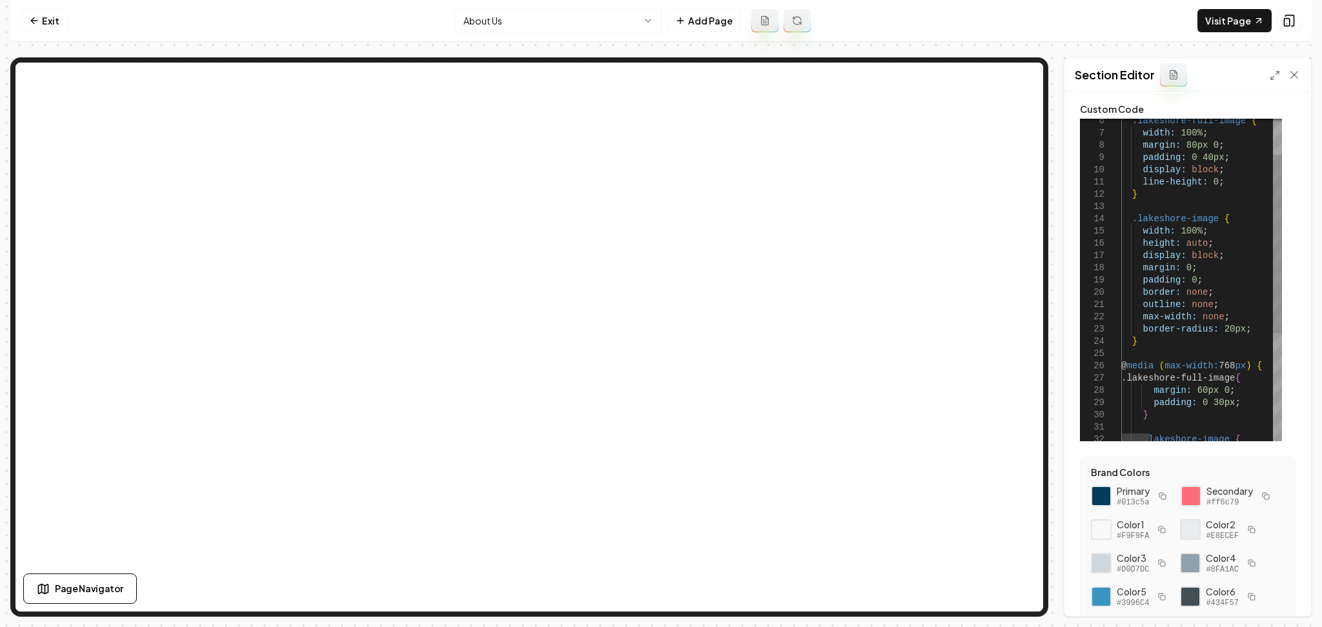
scroll to position [0, 0]
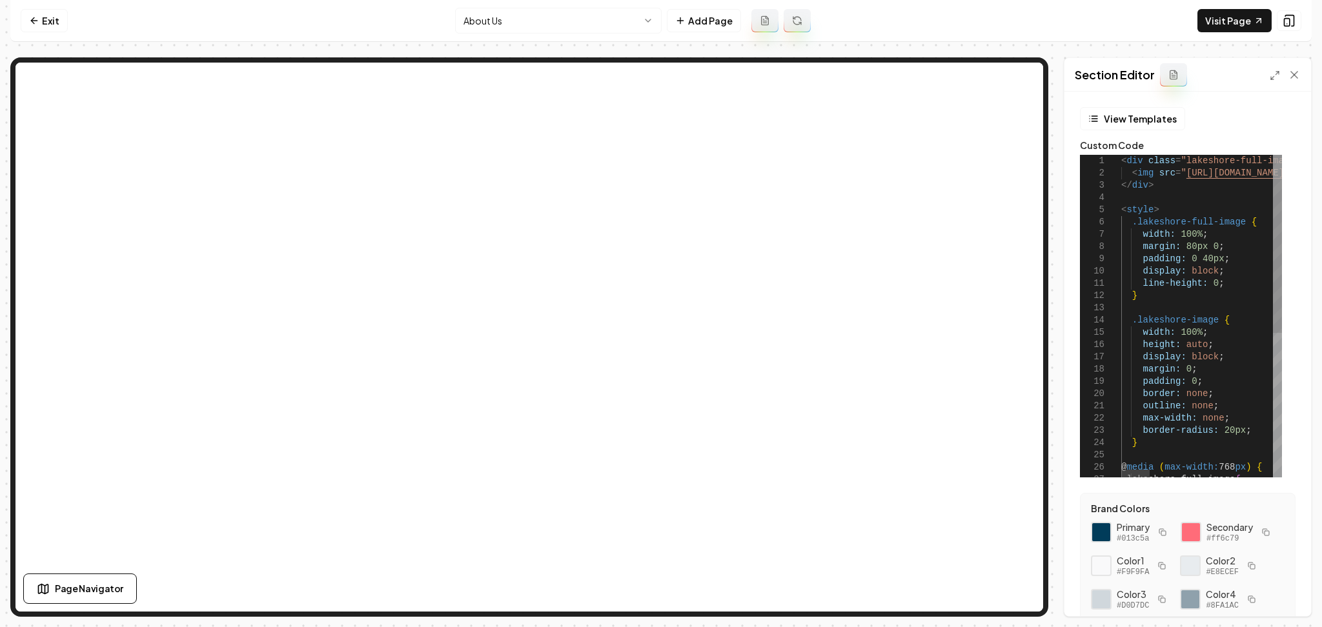
click at [1292, 587] on button "Save" at bounding box center [1281, 594] width 38 height 23
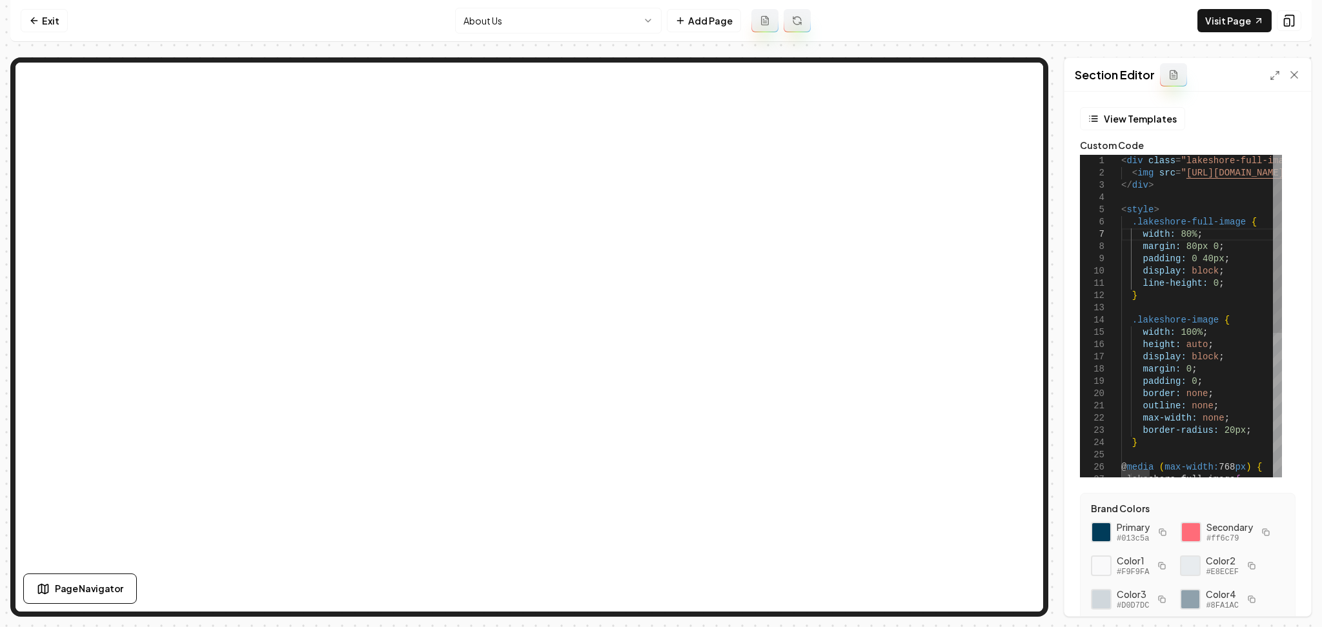
click at [1276, 601] on button "Save" at bounding box center [1281, 594] width 38 height 23
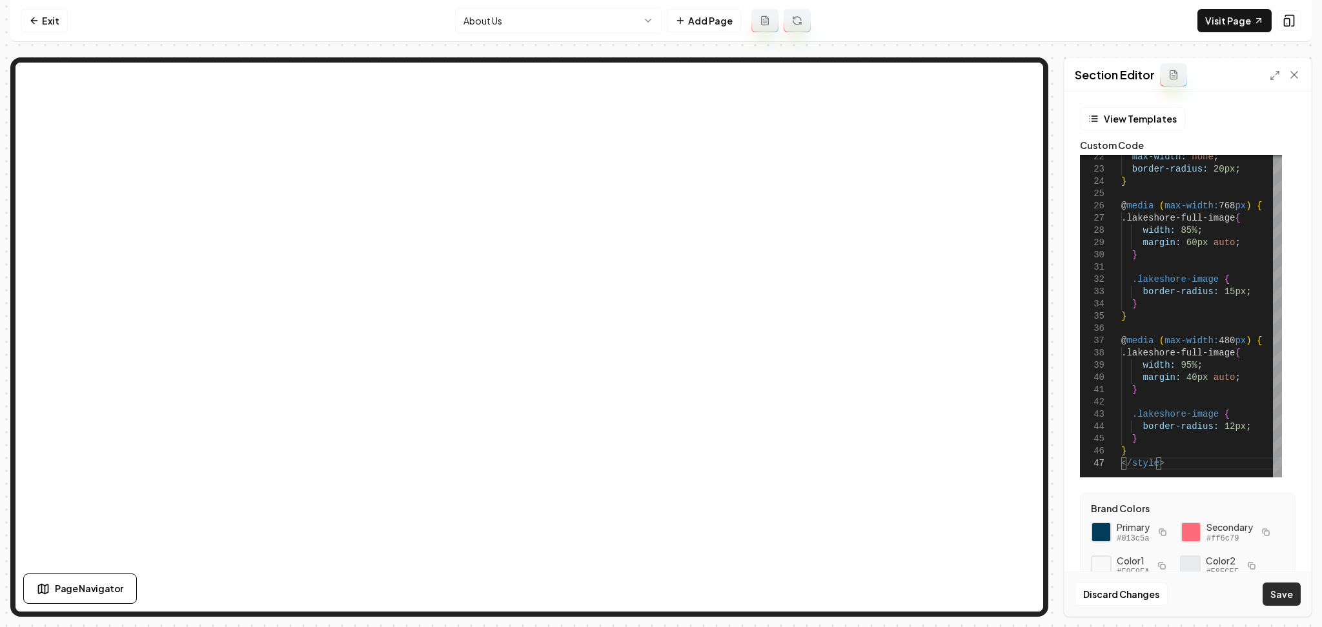
click at [1267, 588] on button "Save" at bounding box center [1281, 594] width 38 height 23
type textarea "**********"
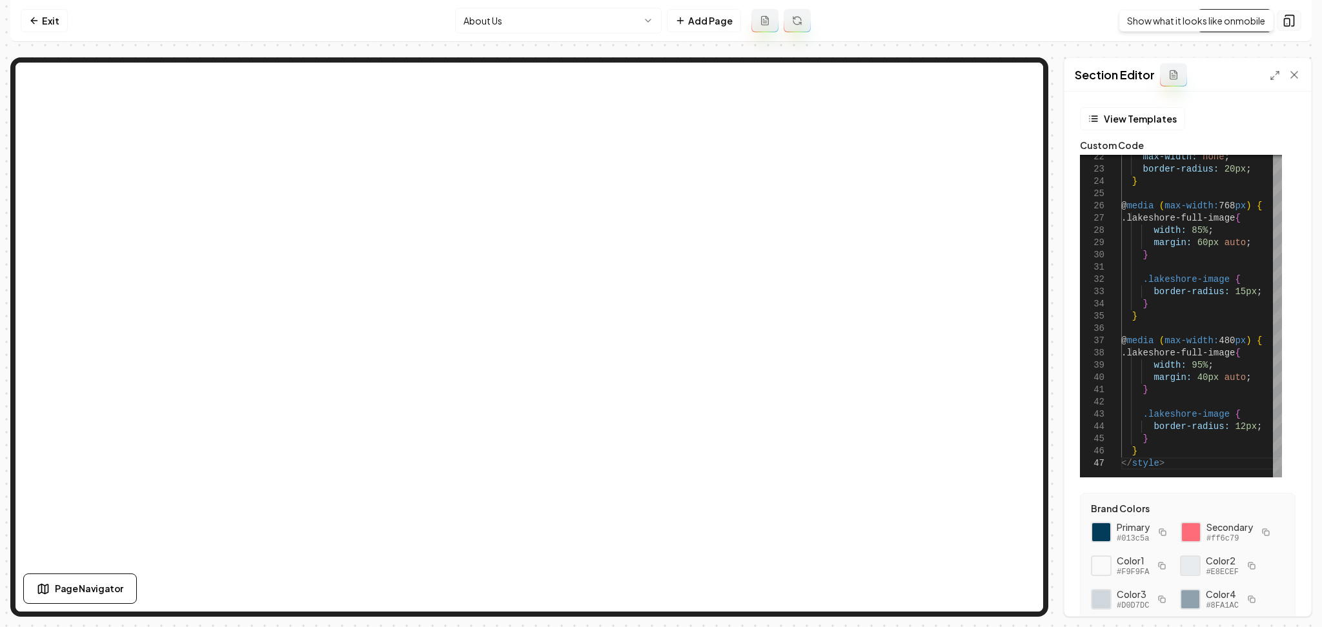
click at [1286, 28] on button at bounding box center [1288, 20] width 25 height 21
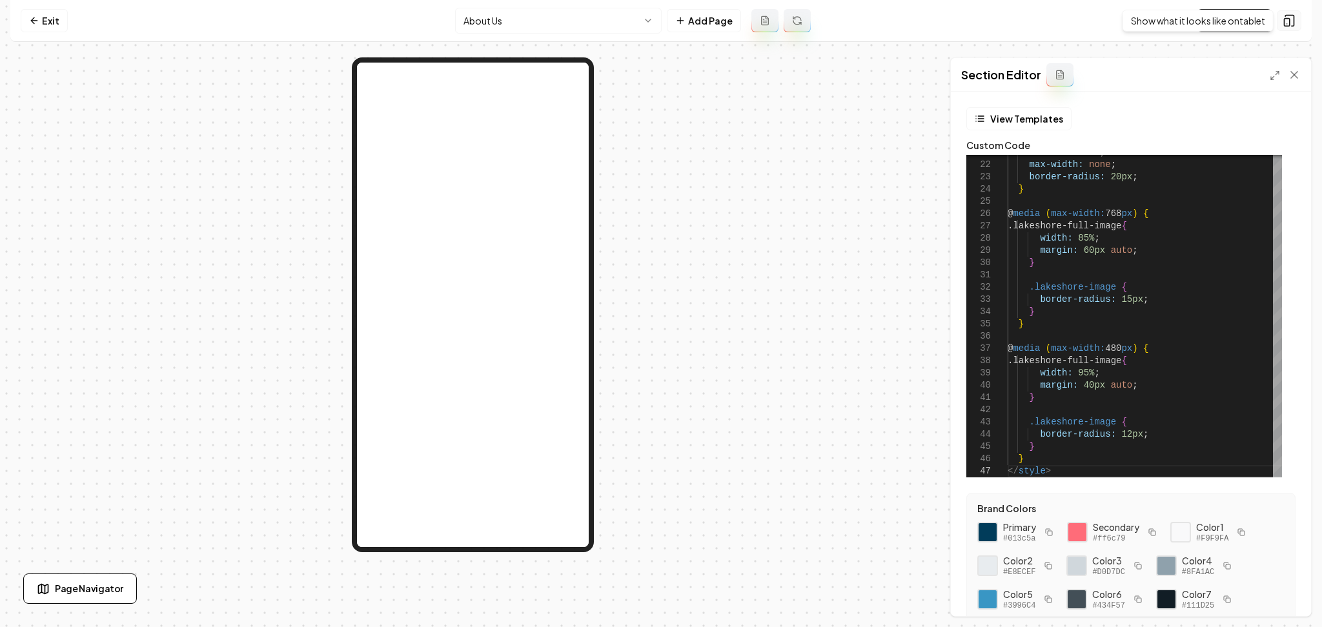
click at [1285, 21] on icon at bounding box center [1288, 20] width 13 height 13
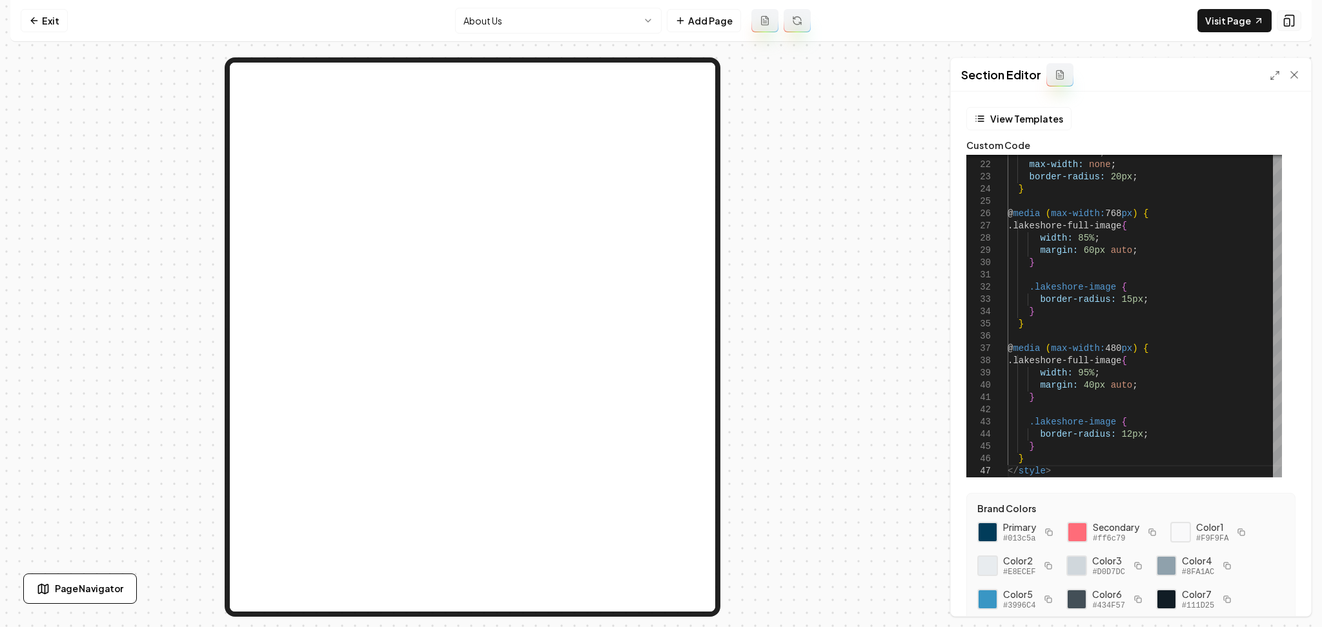
click at [1285, 21] on icon at bounding box center [1288, 20] width 13 height 13
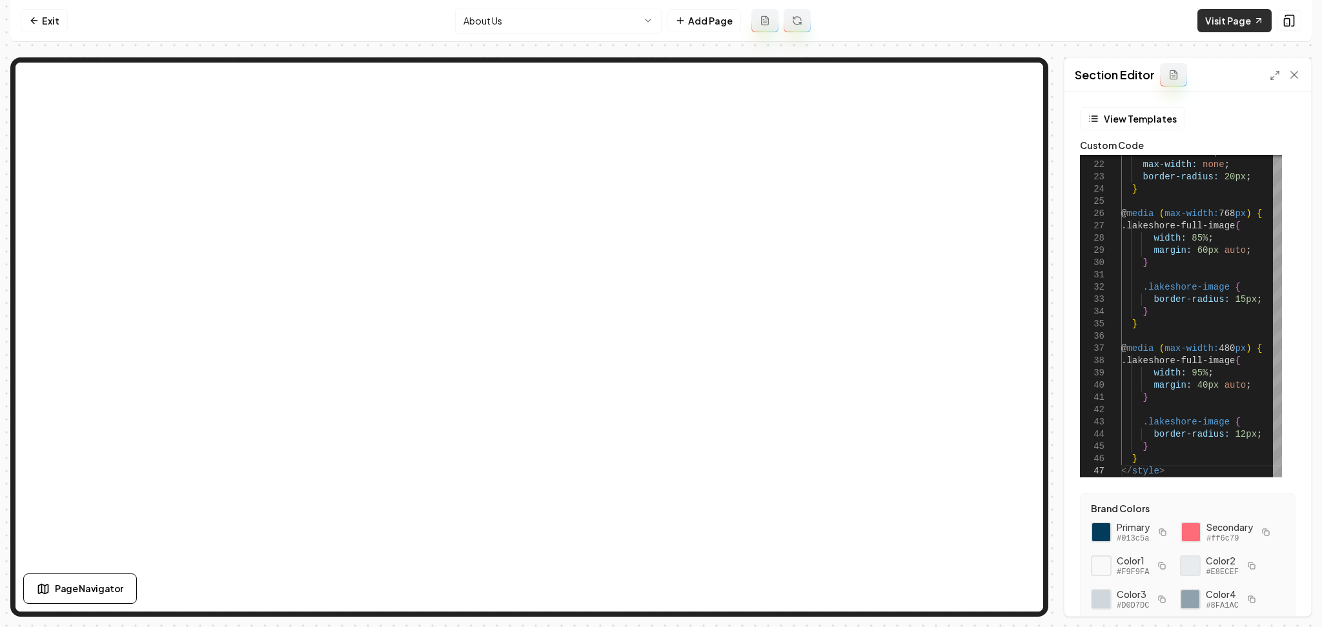
click at [1230, 20] on link "Visit Page" at bounding box center [1234, 20] width 74 height 23
click at [34, 30] on link "Exit" at bounding box center [44, 20] width 47 height 23
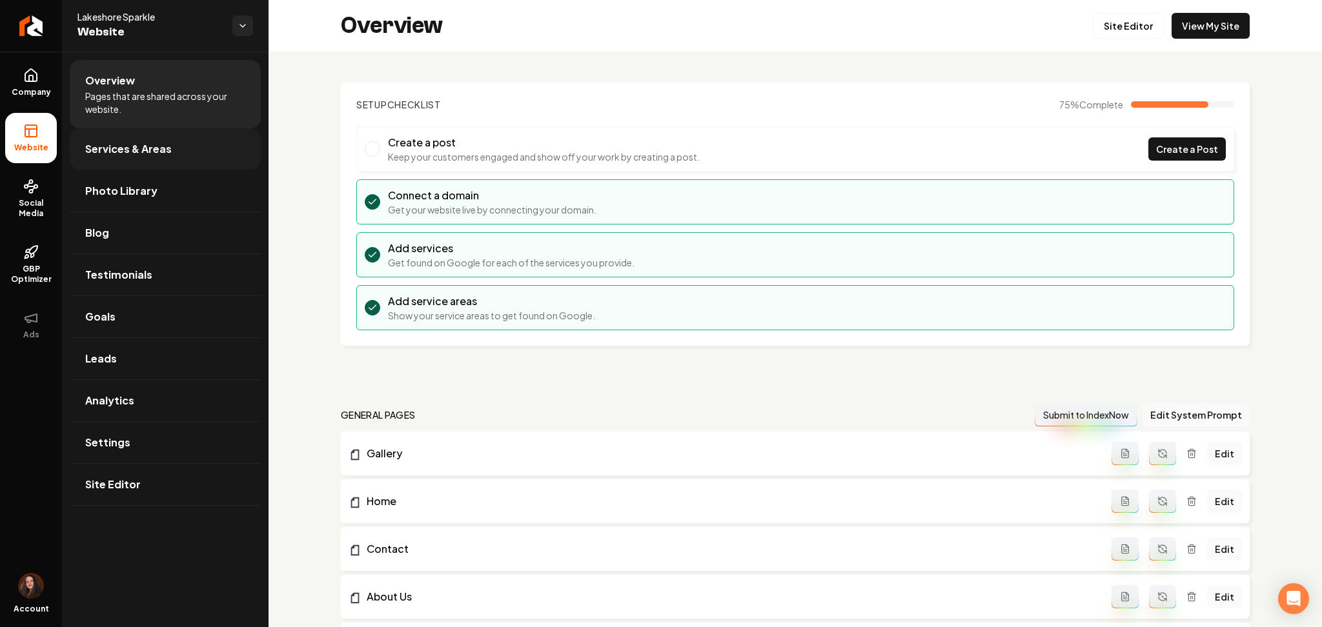
click at [98, 155] on span "Services & Areas" at bounding box center [128, 148] width 86 height 15
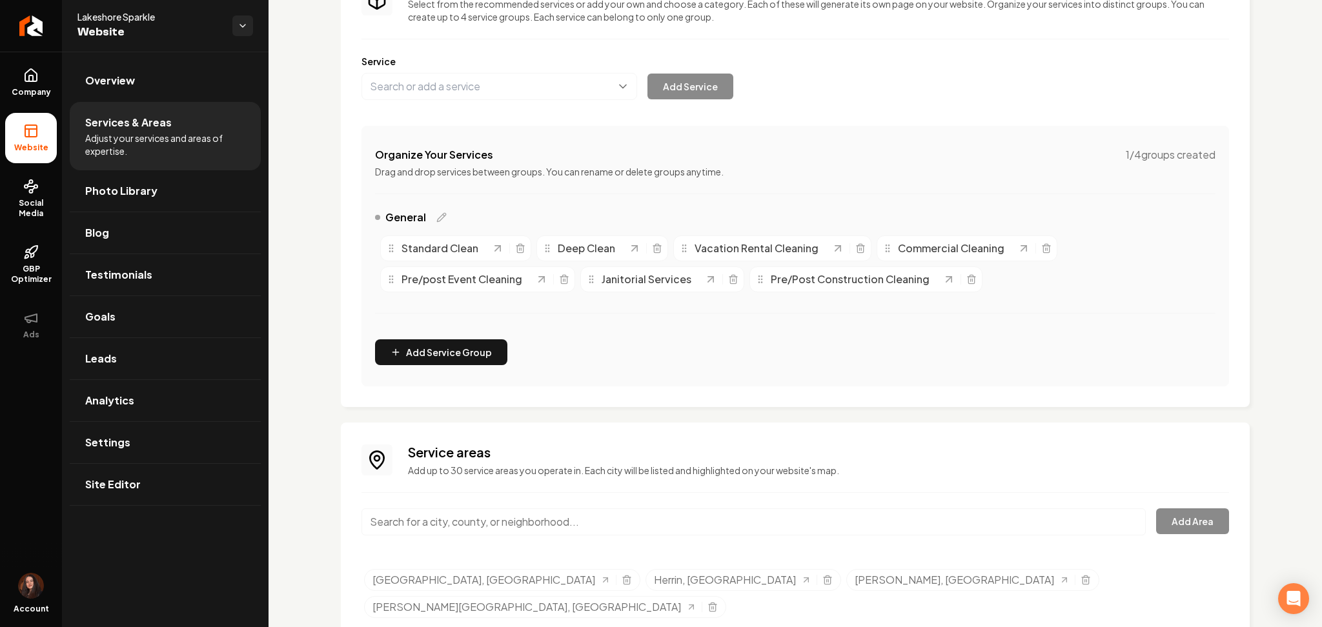
scroll to position [147, 0]
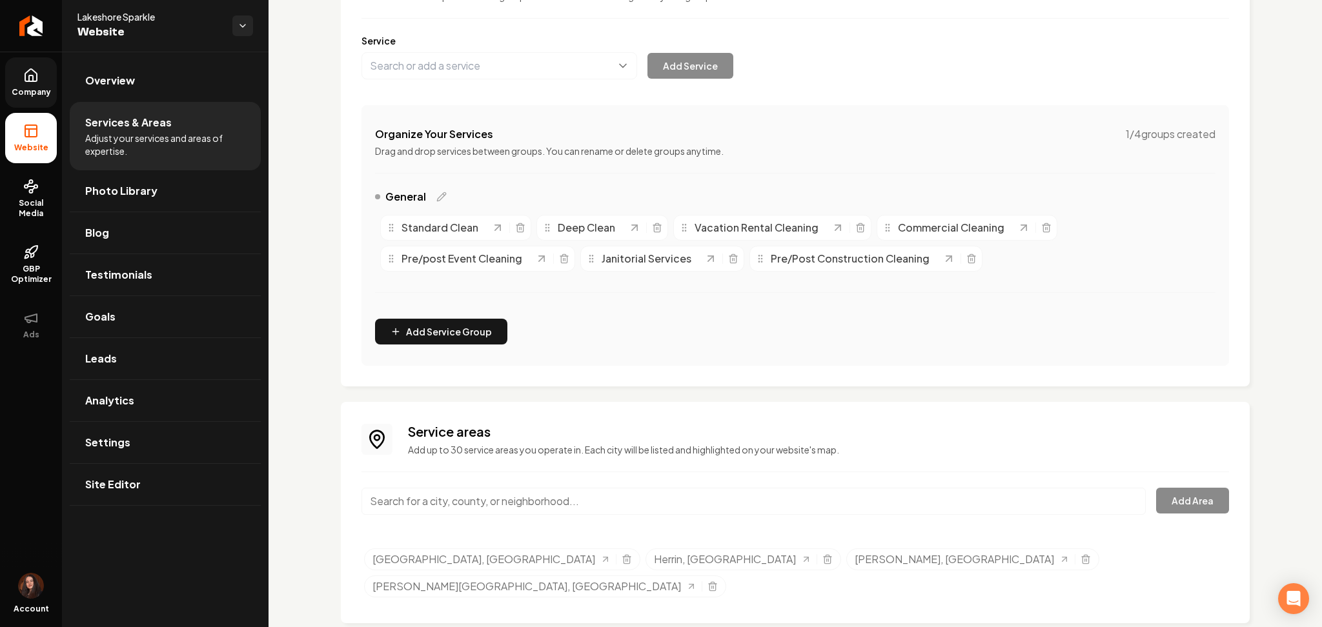
click at [43, 79] on link "Company" at bounding box center [31, 82] width 52 height 50
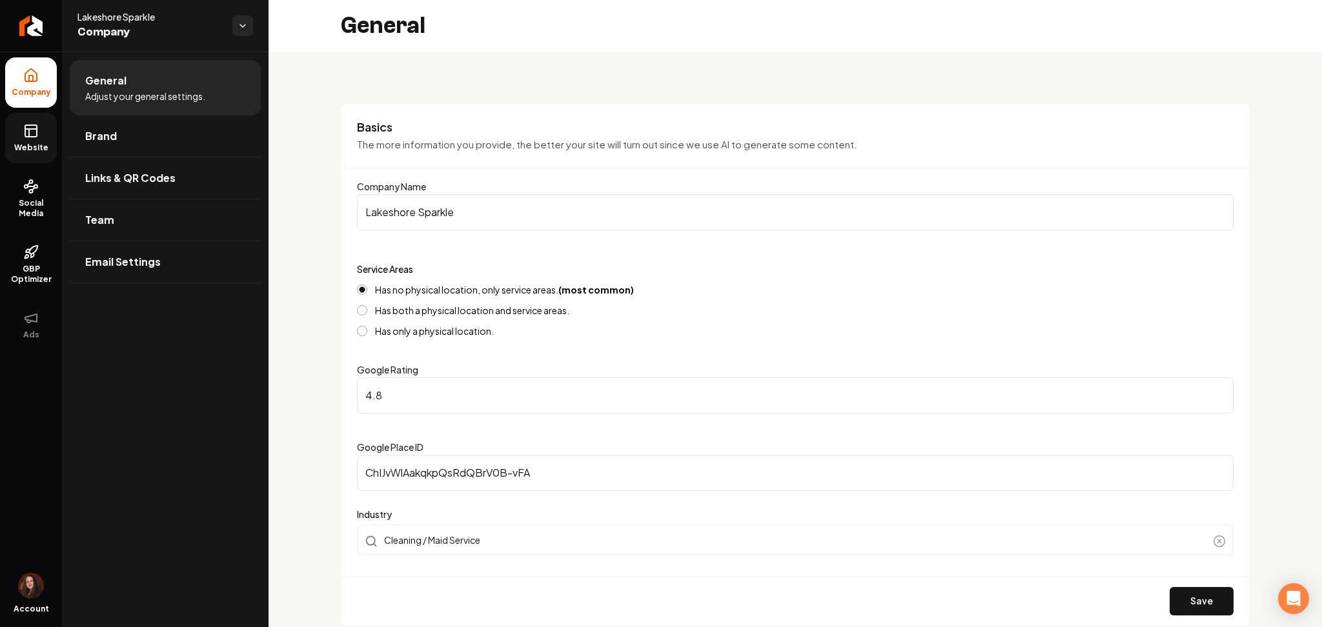
click at [15, 152] on span "Website" at bounding box center [31, 148] width 45 height 10
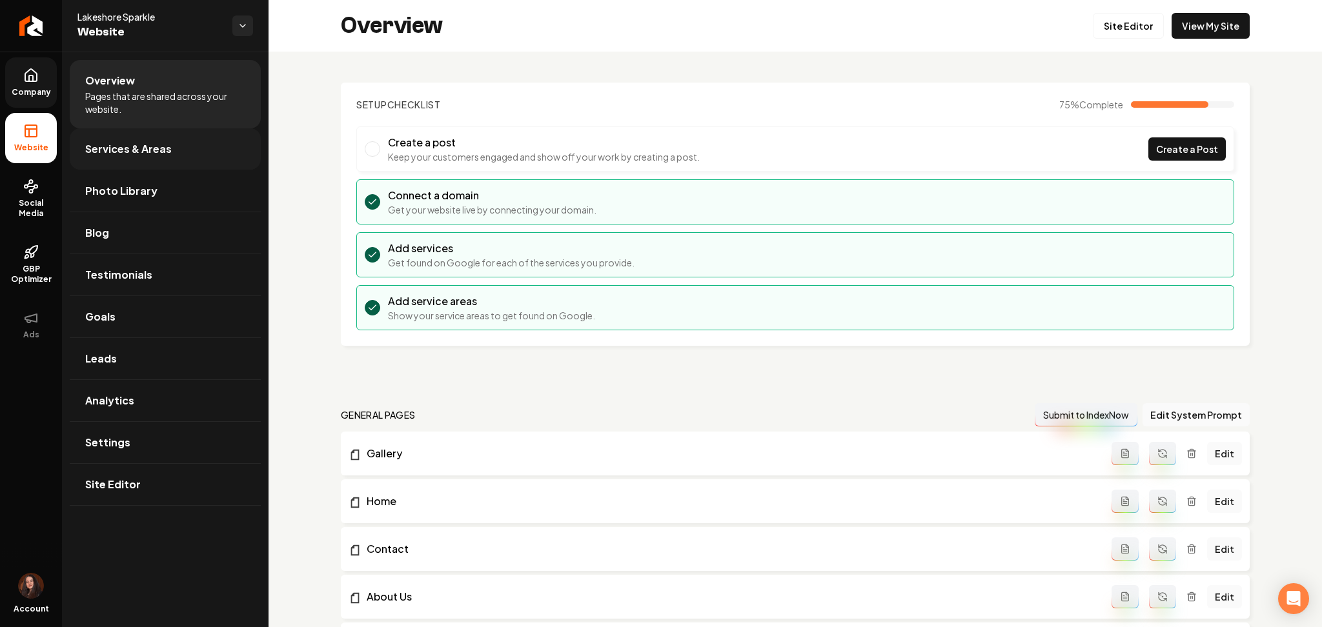
click at [117, 147] on span "Services & Areas" at bounding box center [128, 148] width 86 height 15
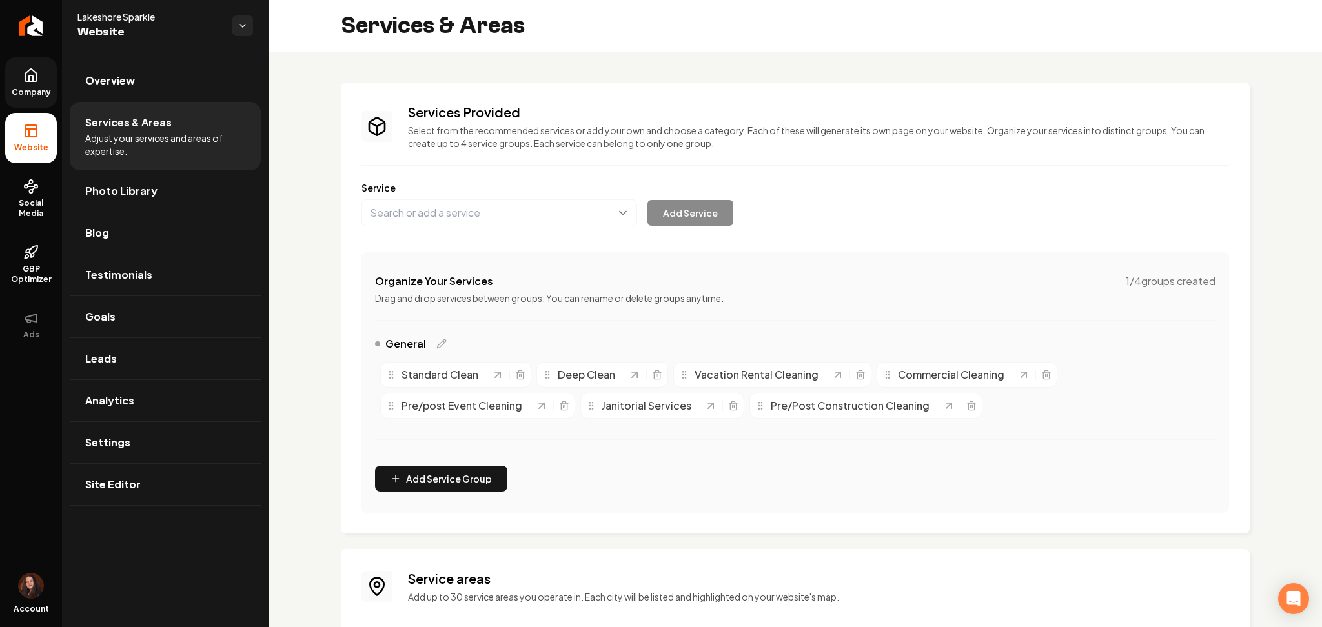
scroll to position [147, 0]
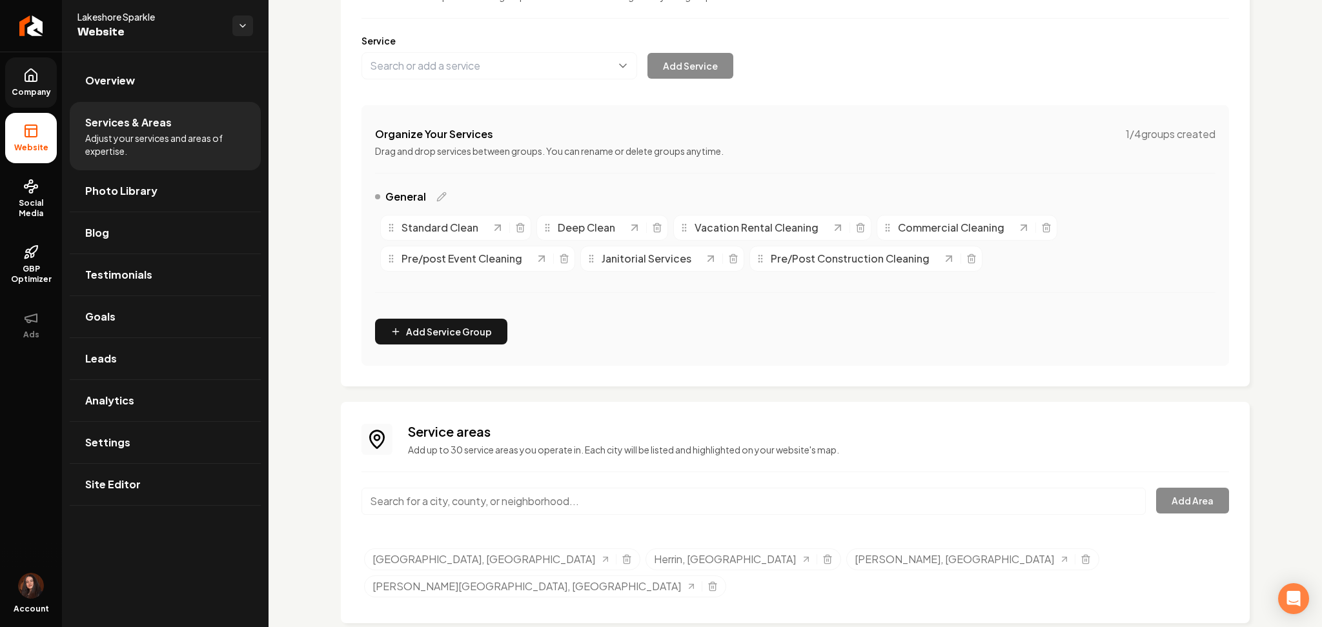
click at [4, 83] on ul "Company Website Social Media GBP Optimizer Ads" at bounding box center [31, 204] width 62 height 304
click at [27, 85] on link "Company" at bounding box center [31, 82] width 52 height 50
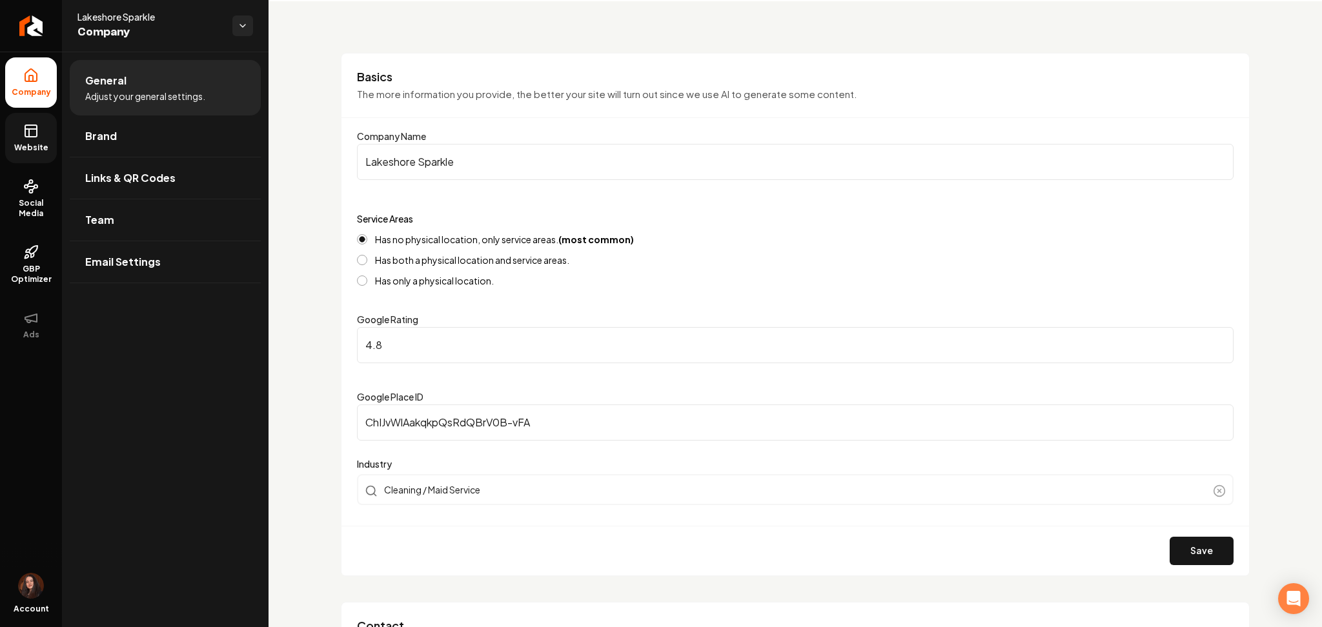
scroll to position [50, 0]
click at [387, 267] on div "Has no physical location, only service areas. (most common) Has both a physical…" at bounding box center [795, 261] width 876 height 52
click at [380, 262] on label "Has both a physical location and service areas." at bounding box center [472, 260] width 194 height 9
click at [367, 262] on button "Has both a physical location and service areas." at bounding box center [362, 261] width 10 height 10
click at [1193, 560] on button "Save" at bounding box center [1201, 552] width 64 height 28
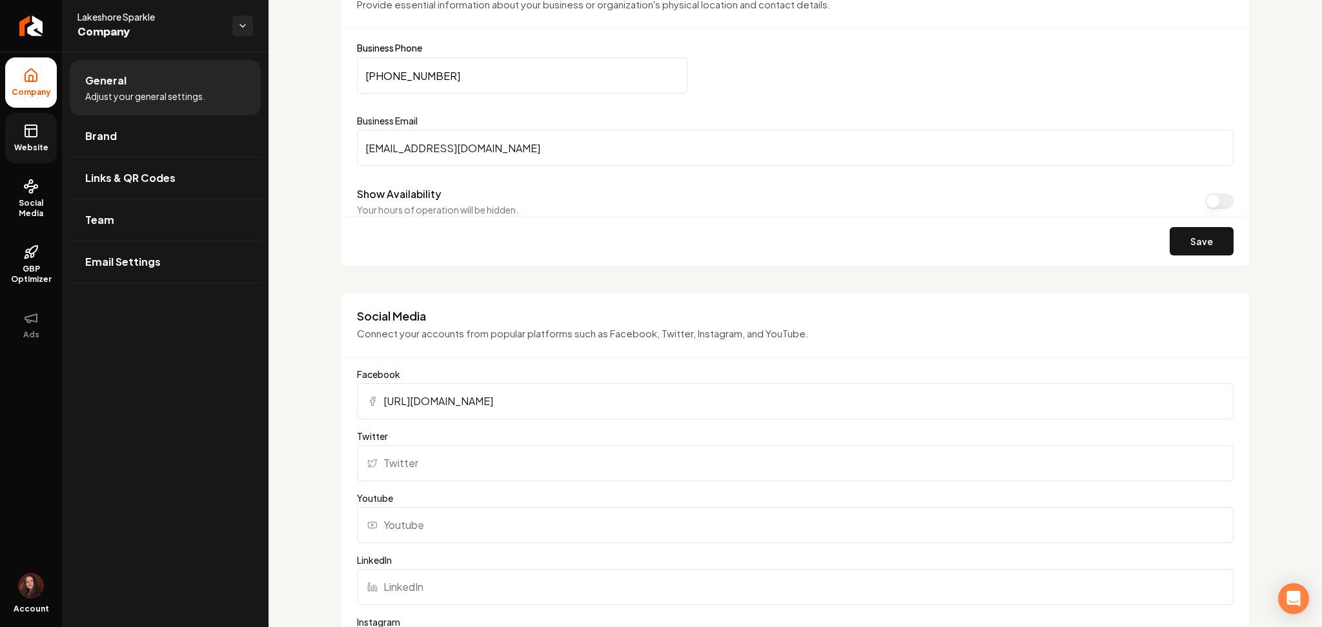
scroll to position [691, 0]
click at [187, 139] on link "Brand" at bounding box center [165, 136] width 191 height 41
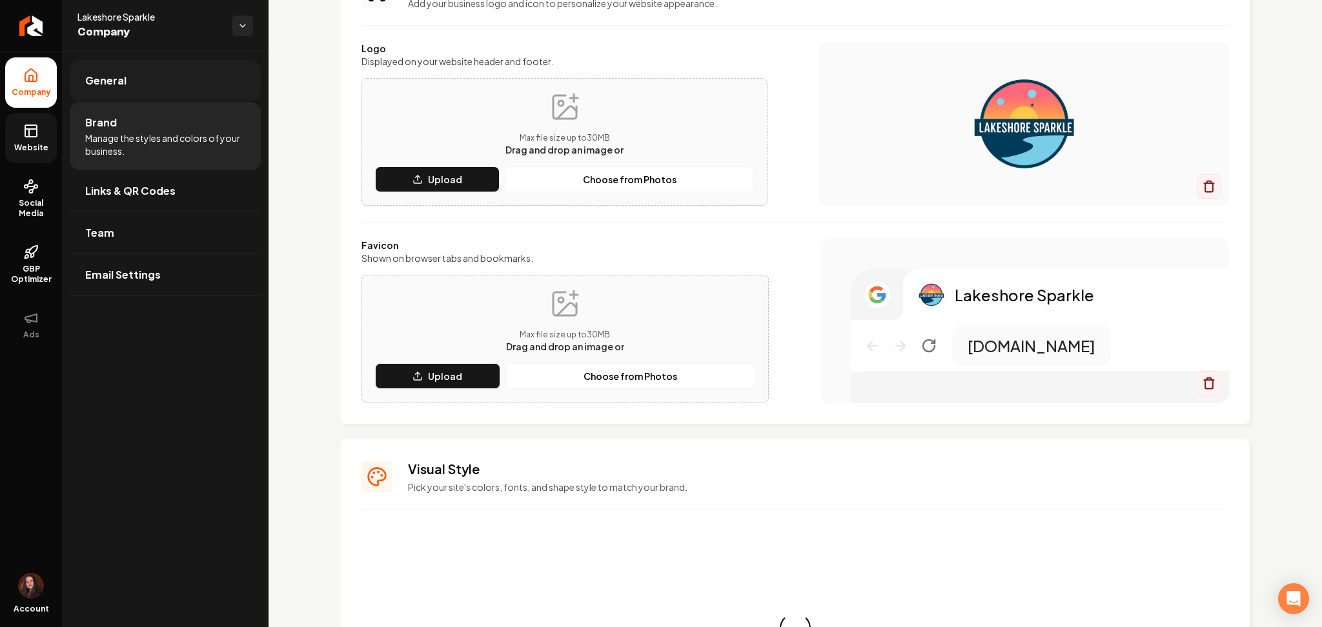
scroll to position [691, 0]
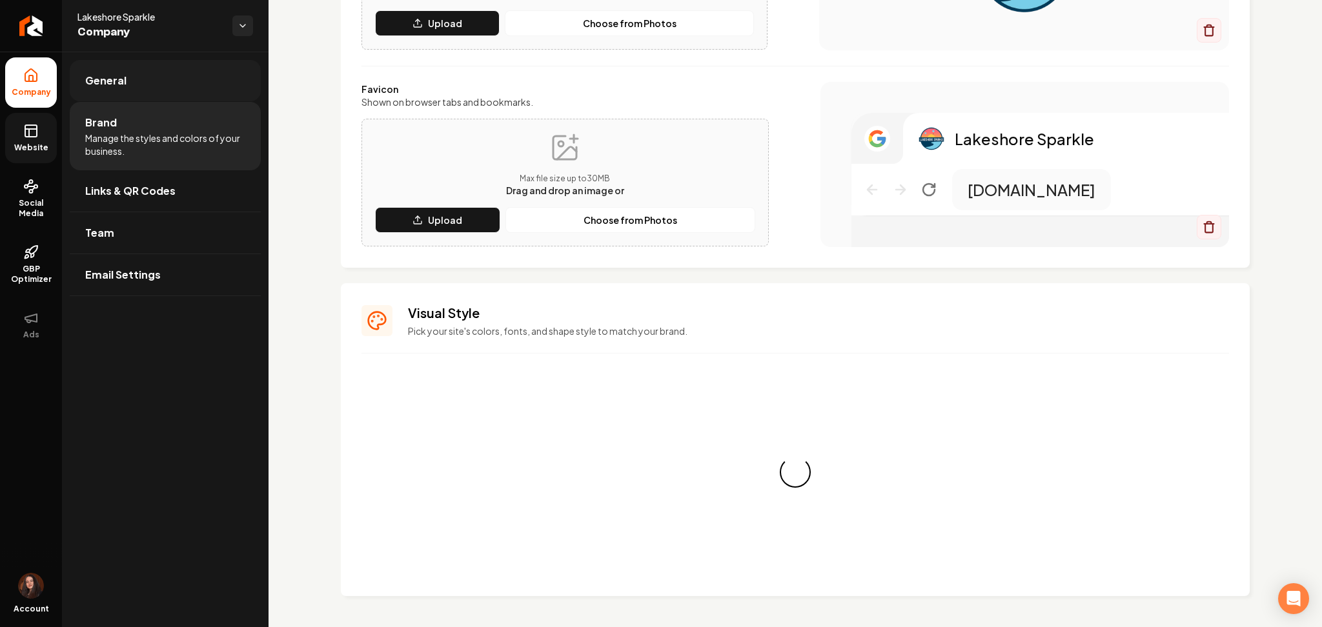
click at [143, 79] on link "General" at bounding box center [165, 80] width 191 height 41
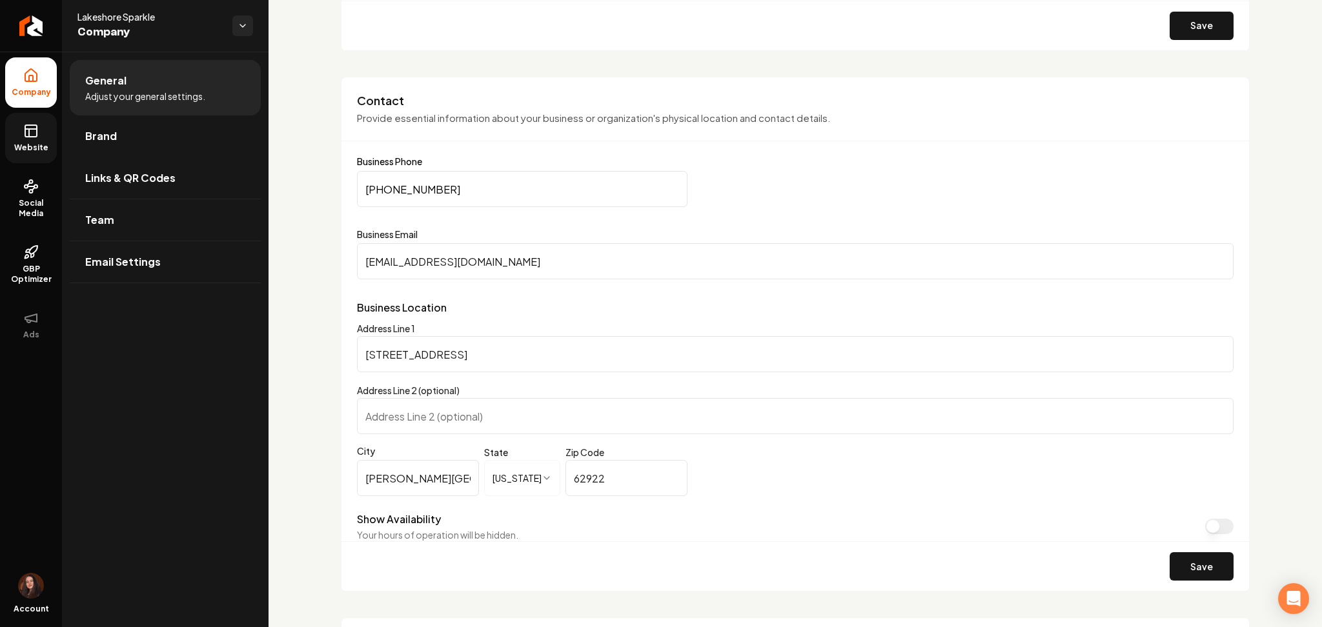
scroll to position [672, 0]
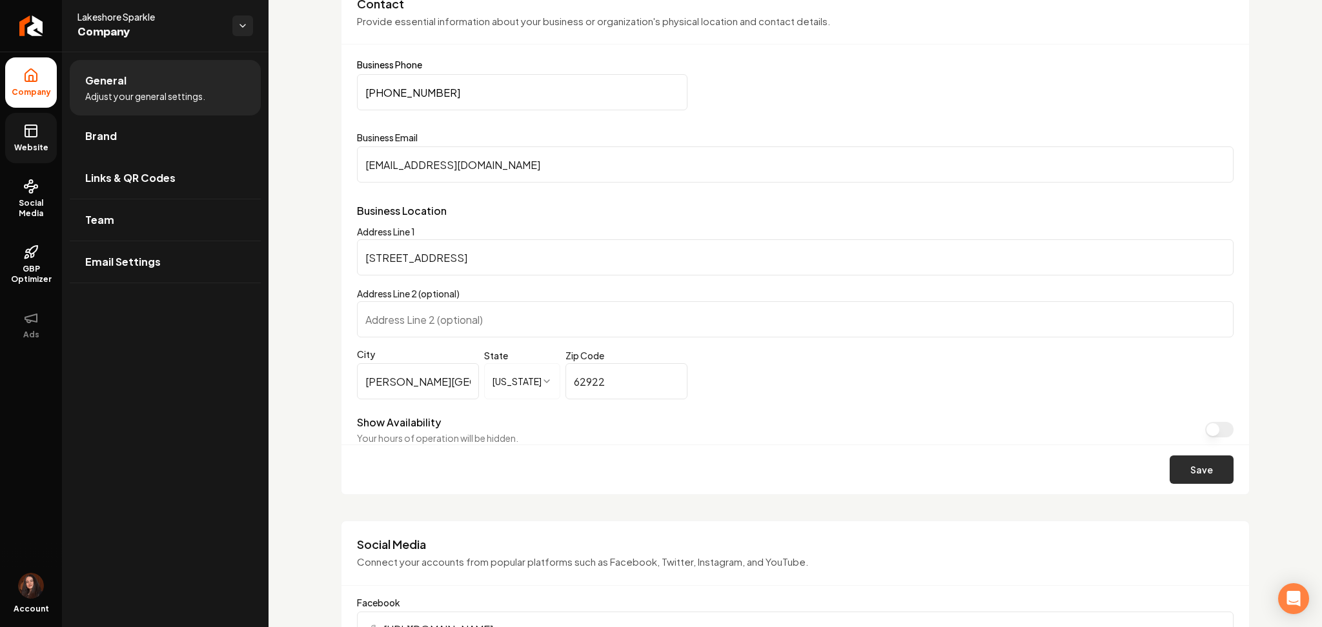
click at [1198, 480] on button "Save" at bounding box center [1201, 470] width 64 height 28
